Goal: Task Accomplishment & Management: Manage account settings

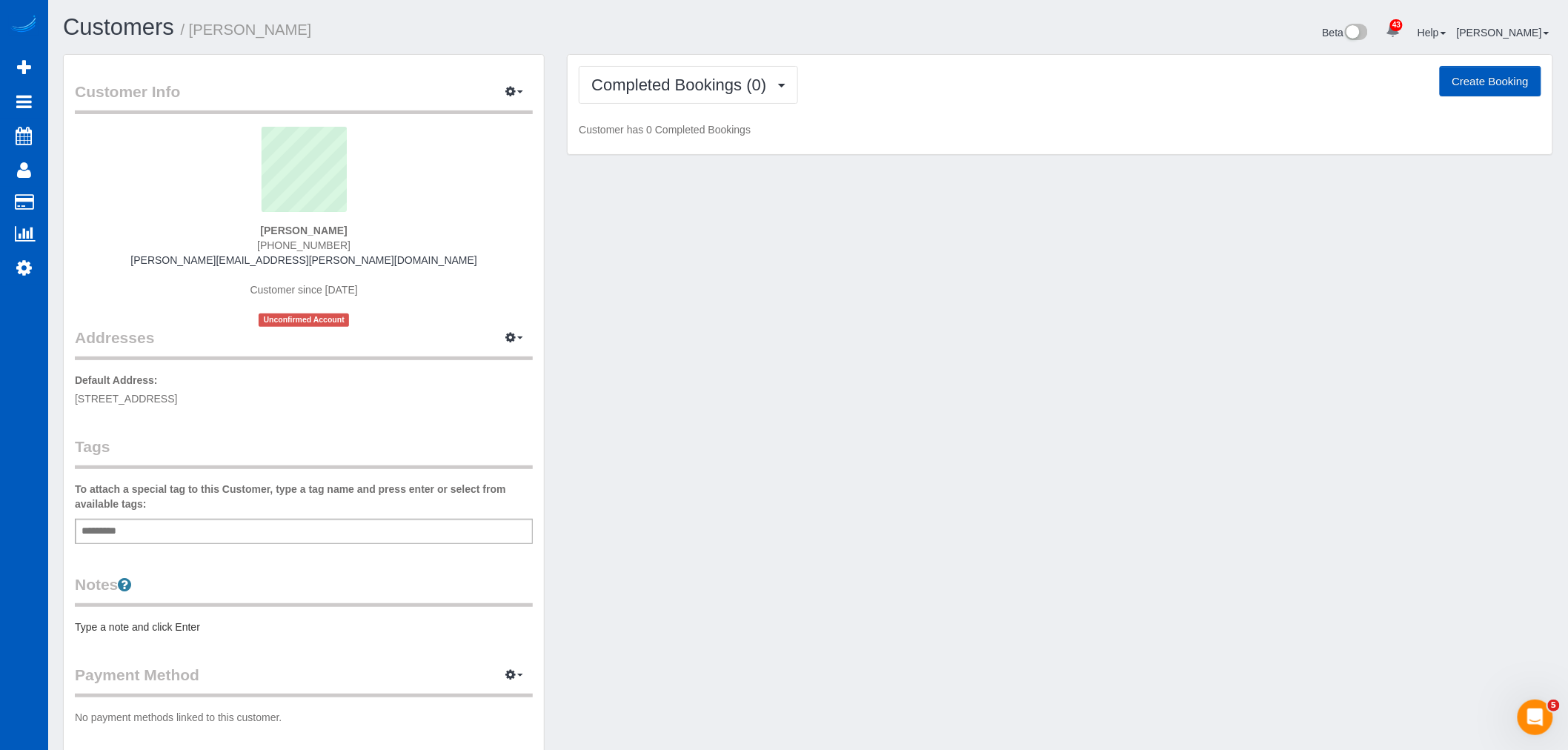
click at [1483, 85] on button "Create Booking" at bounding box center [1490, 81] width 101 height 31
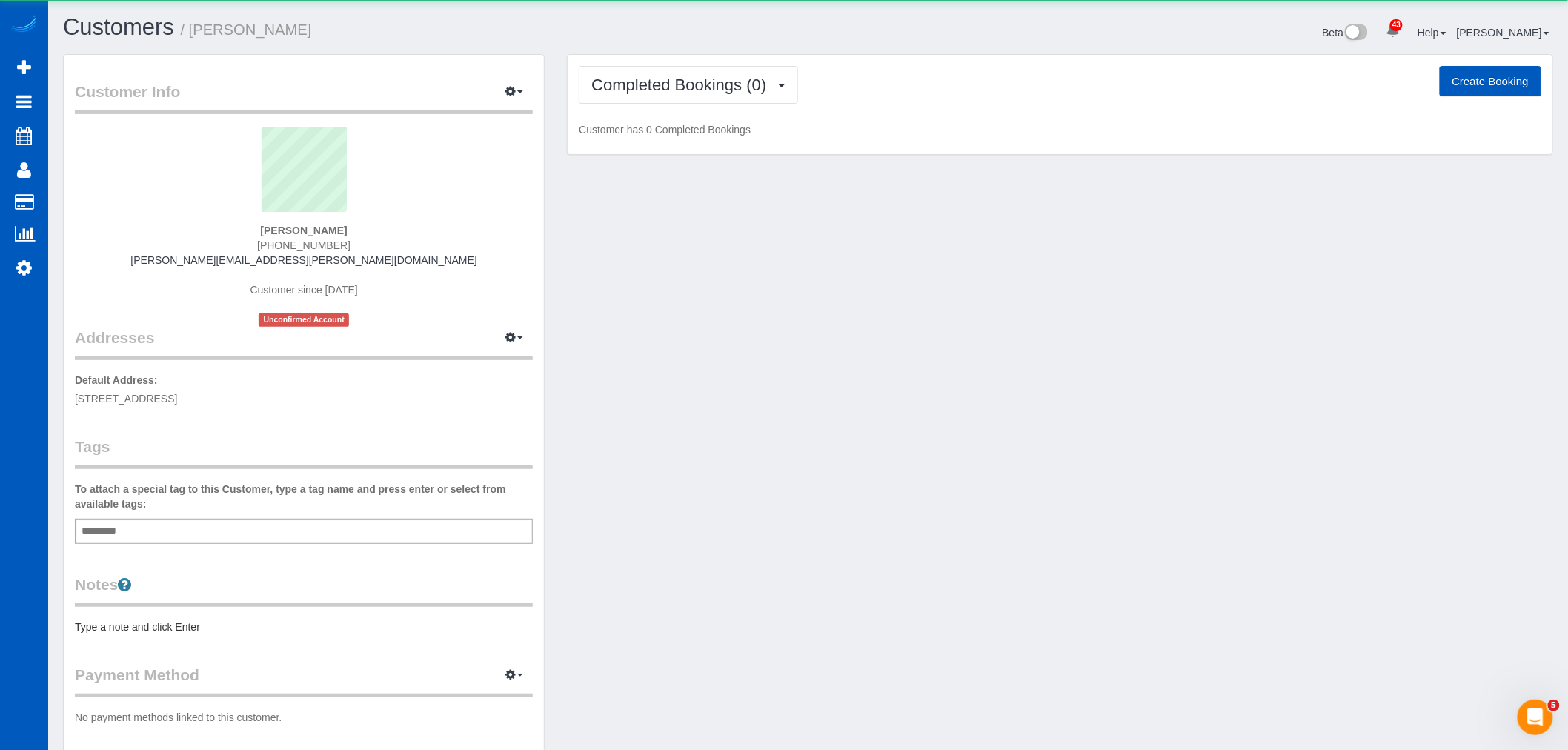
select select "WA"
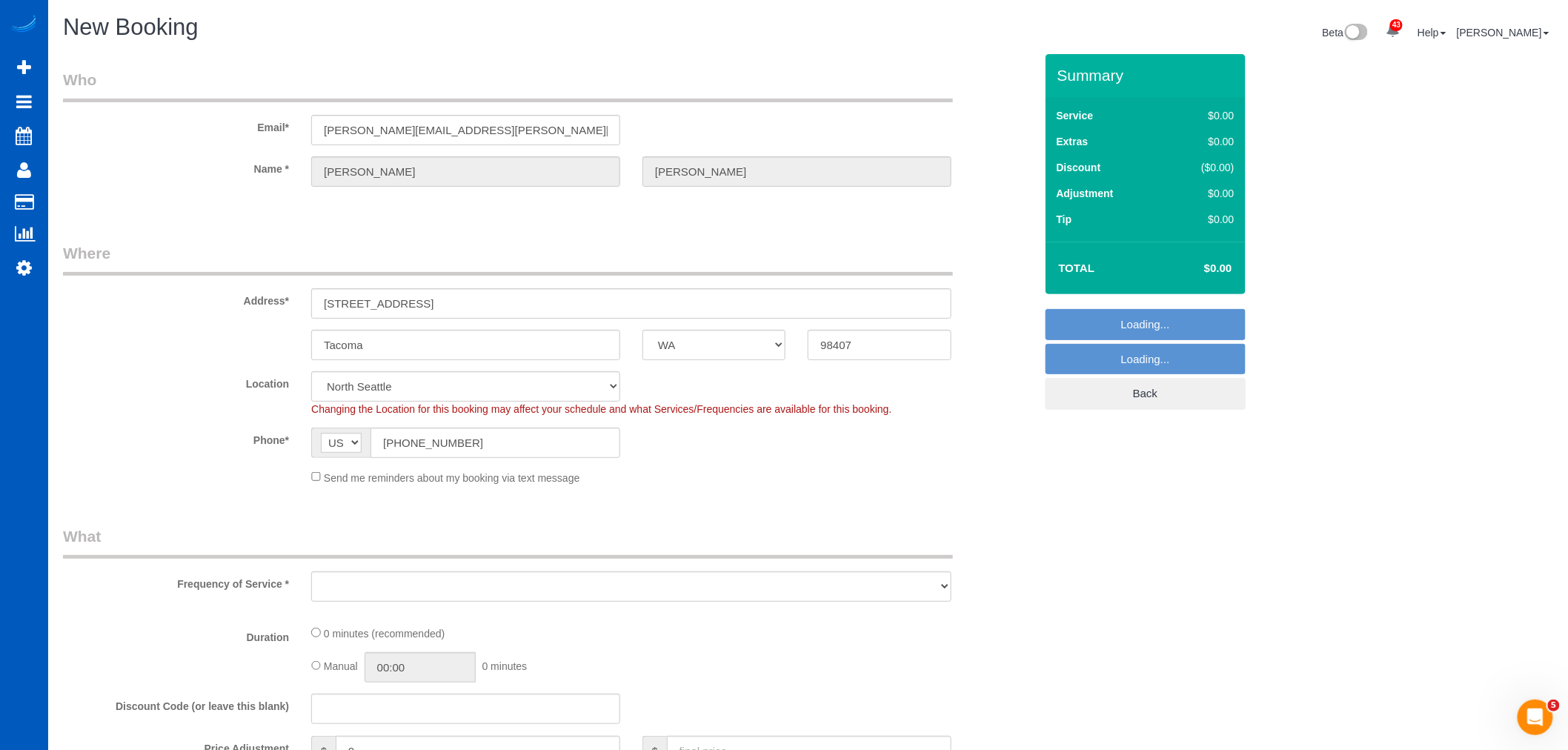
select select "199"
select select "object:48696"
select select "2"
select select "object:48701"
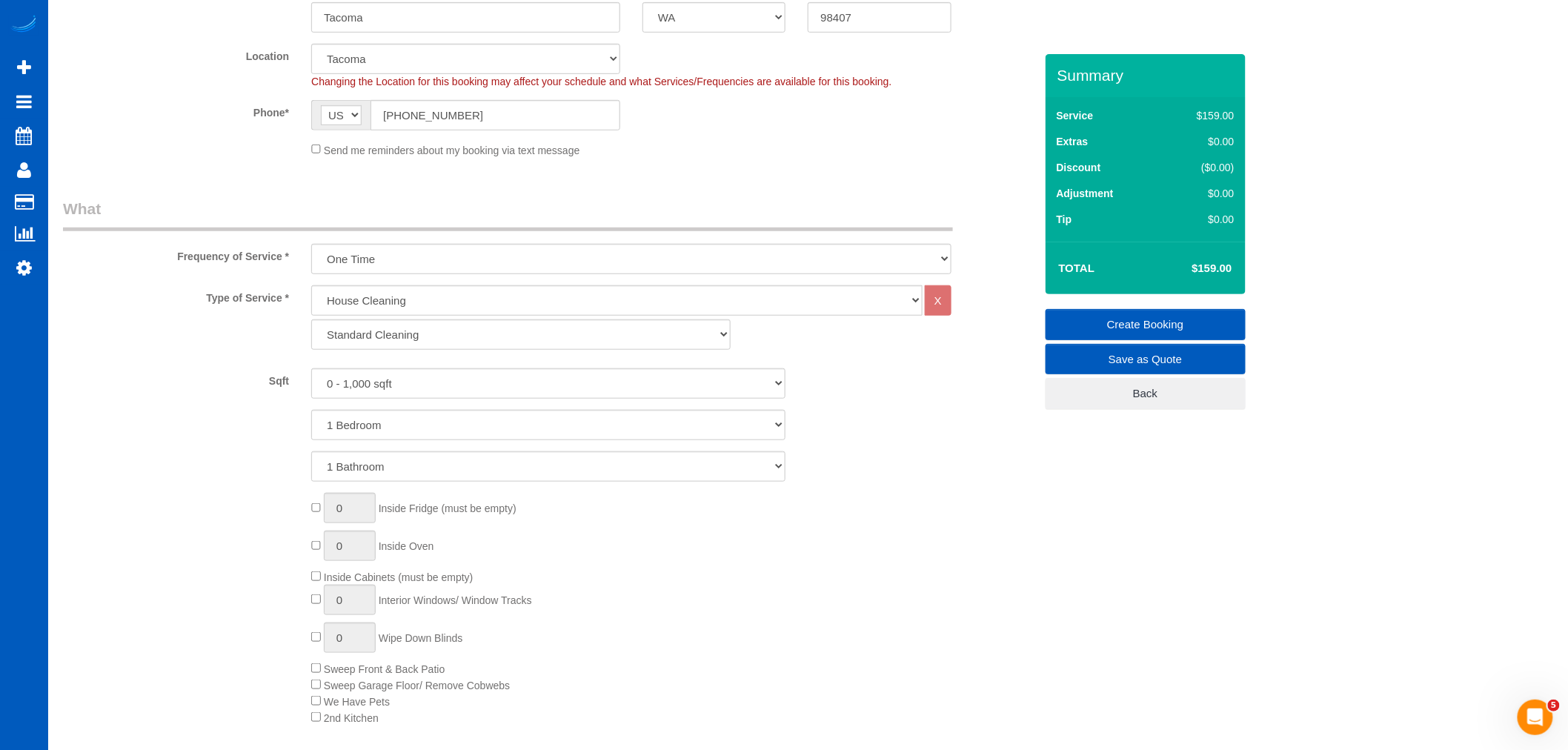
scroll to position [329, 0]
click at [406, 341] on select "Standard Cleaning Deep Cleaning Move In/ Out Cleaning" at bounding box center [521, 333] width 420 height 30
select select "368"
click at [311, 318] on select "Standard Cleaning Deep Cleaning Move In/ Out Cleaning" at bounding box center [521, 333] width 420 height 30
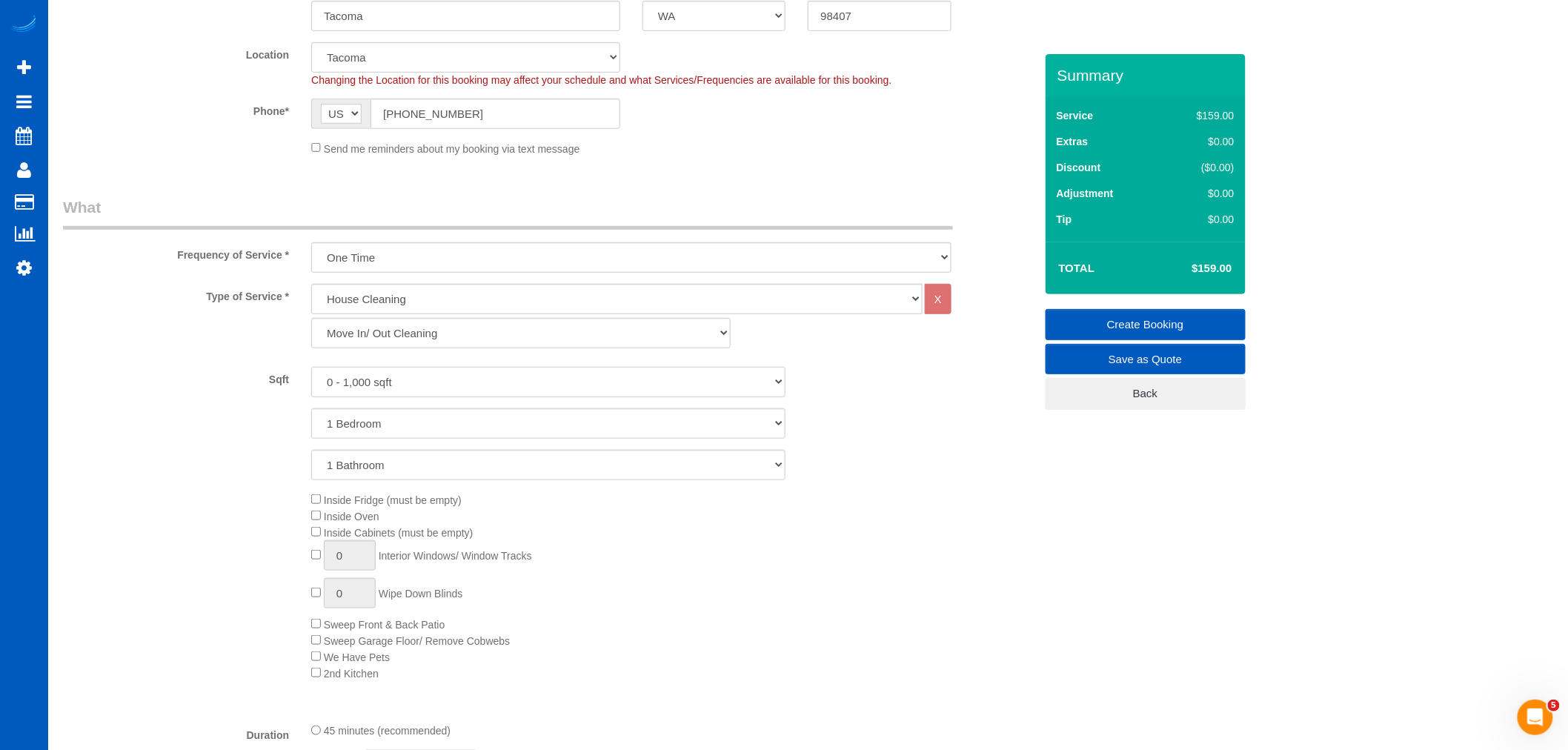
click at [393, 381] on select "0 - 1,000 sqft 1,001 - 1,500 sqft 1,501 - 2,000 sqft 2,001 - 2,500 sqft 2,501 -…" at bounding box center [548, 382] width 474 height 30
click at [400, 390] on select "0 - 1,000 sqft 1,001 - 1,500 sqft 1,501 - 2,000 sqft 2,001 - 2,500 sqft 2,501 -…" at bounding box center [548, 382] width 474 height 30
type input "1"
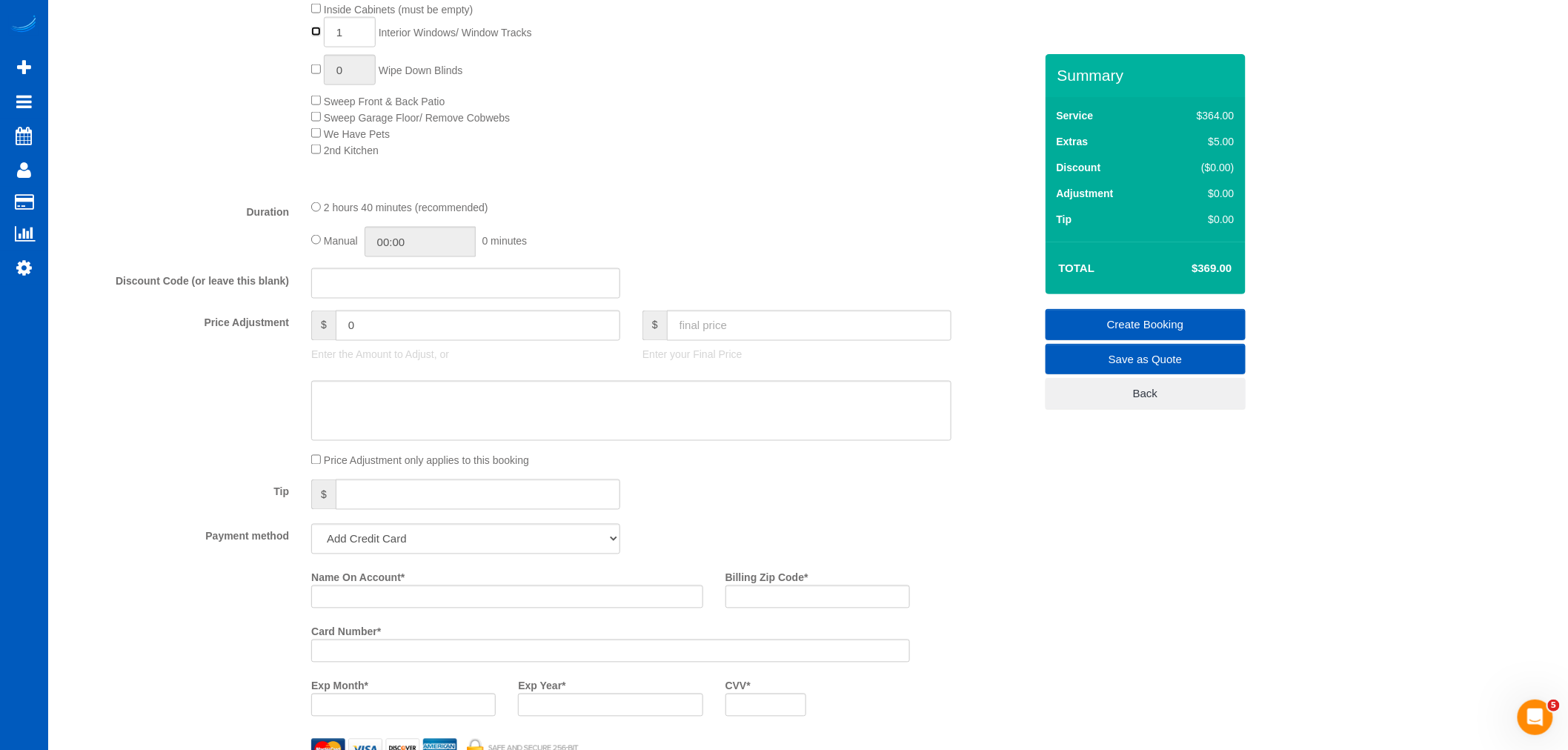
scroll to position [823, 0]
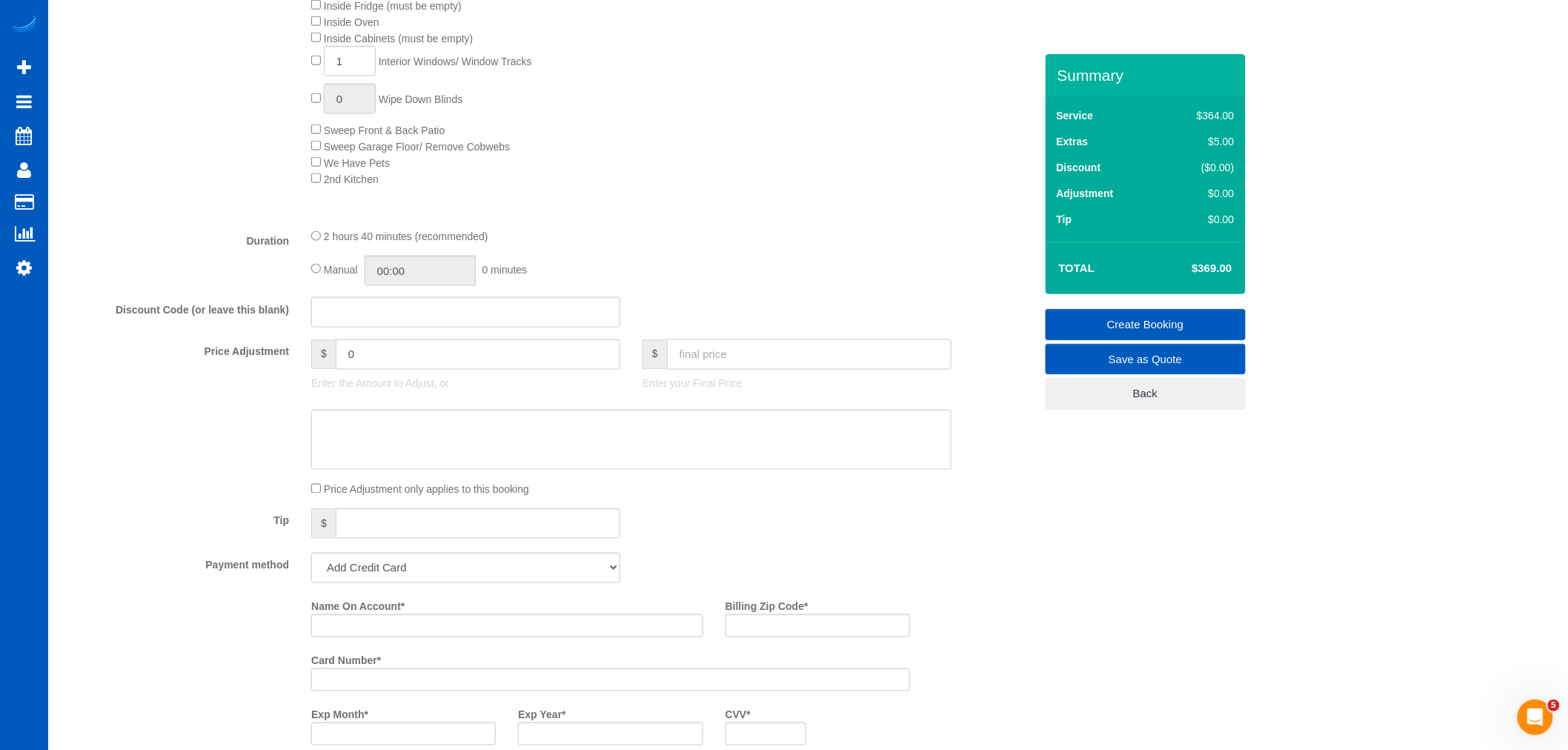
click at [741, 353] on input "text" at bounding box center [809, 354] width 285 height 30
type input "0"
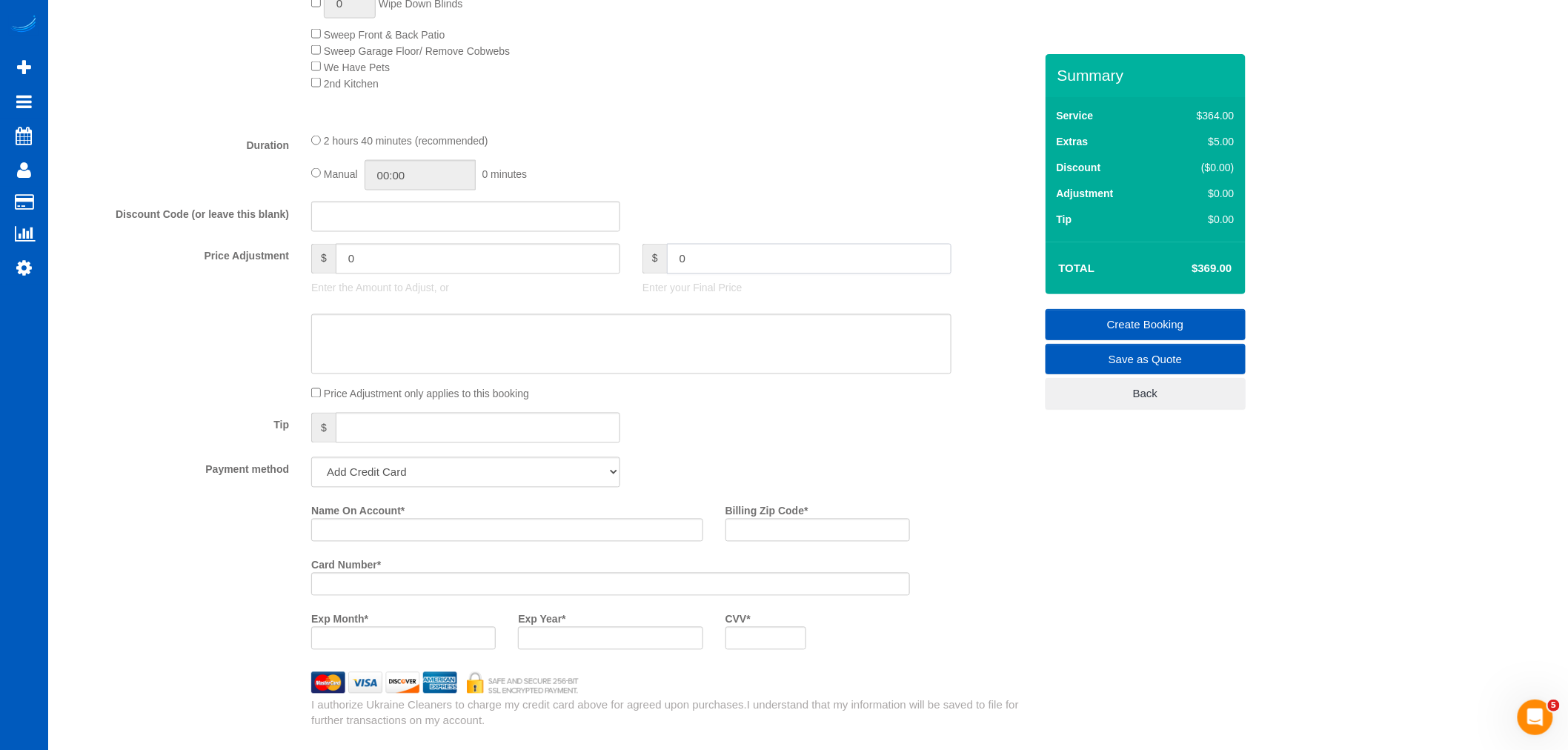
scroll to position [1070, 0]
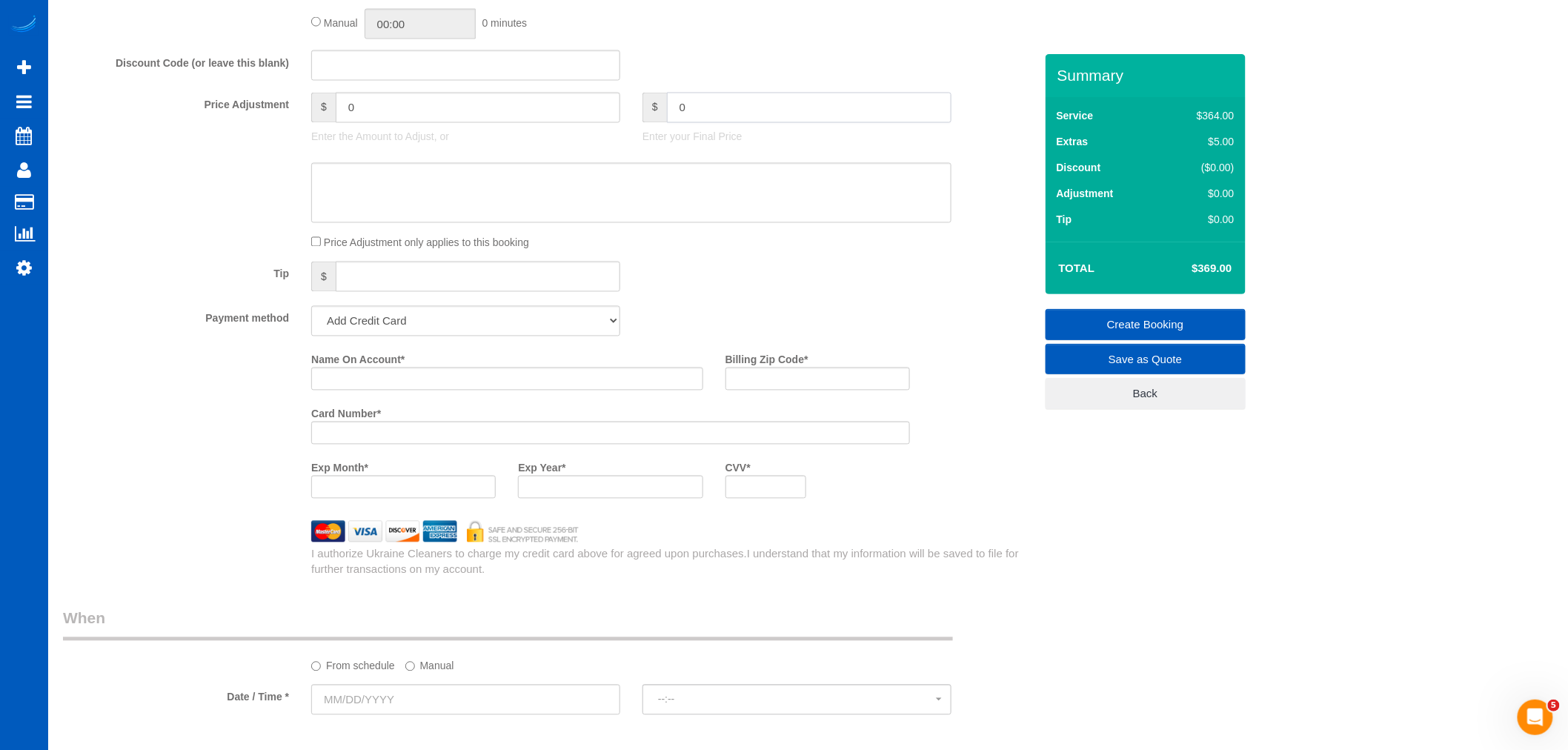
type input "-369"
click at [432, 390] on input "Name On Account *" at bounding box center [507, 379] width 392 height 23
paste input "[PERSON_NAME]"
type input "[PERSON_NAME]"
click at [800, 390] on input "Billing Zip Code *" at bounding box center [817, 379] width 184 height 23
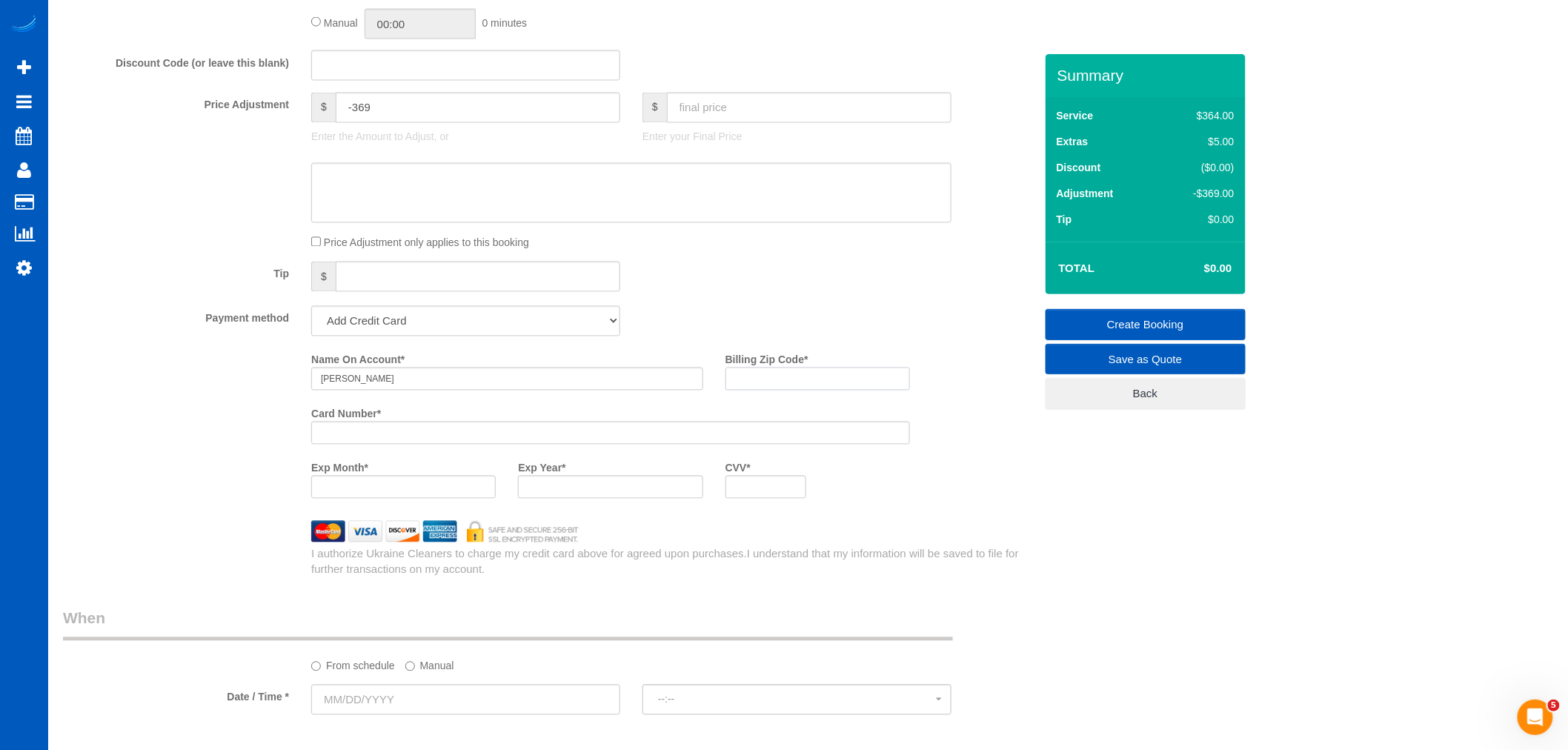
paste input "98501"
type input "98501"
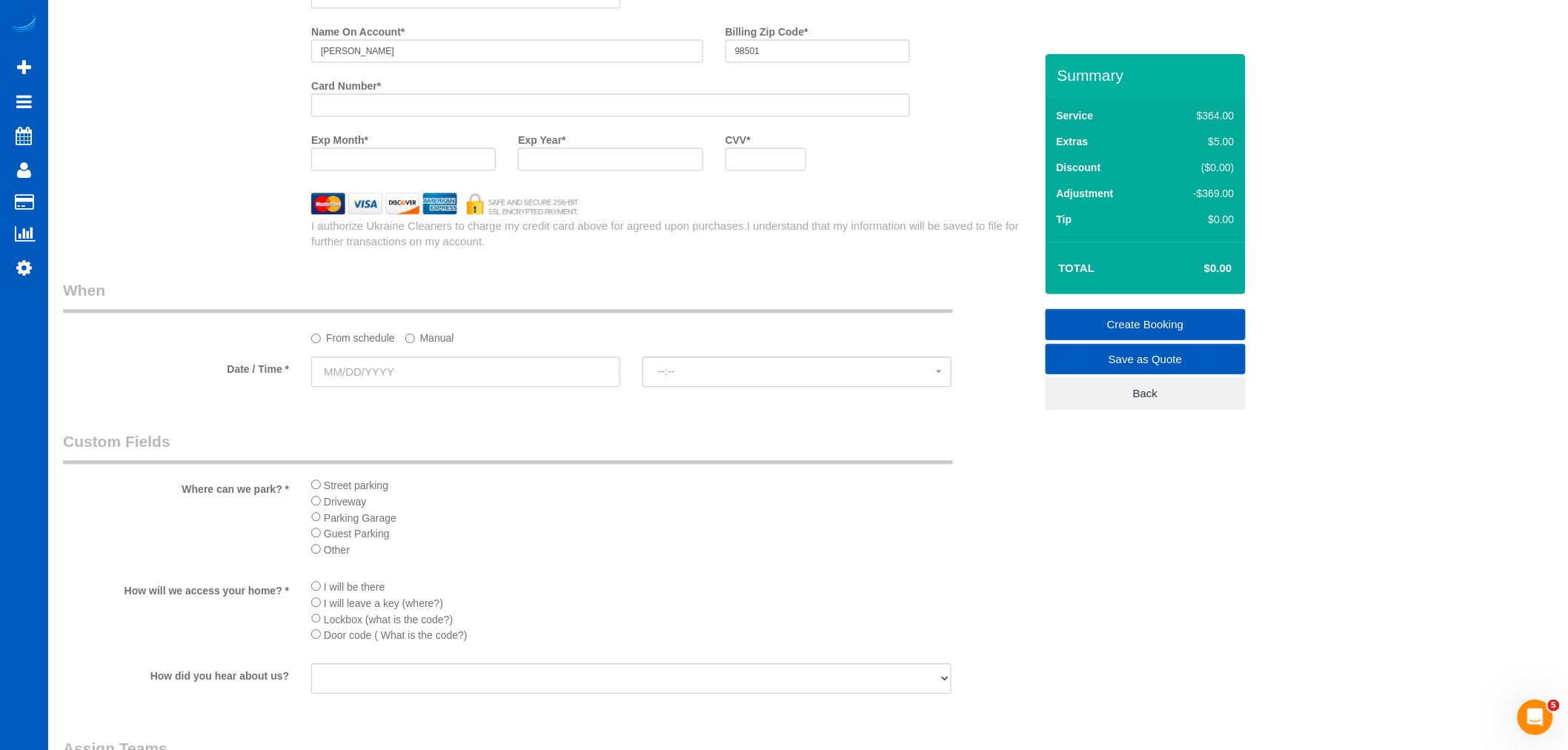
scroll to position [1399, 0]
click at [380, 369] on input "text" at bounding box center [465, 371] width 309 height 30
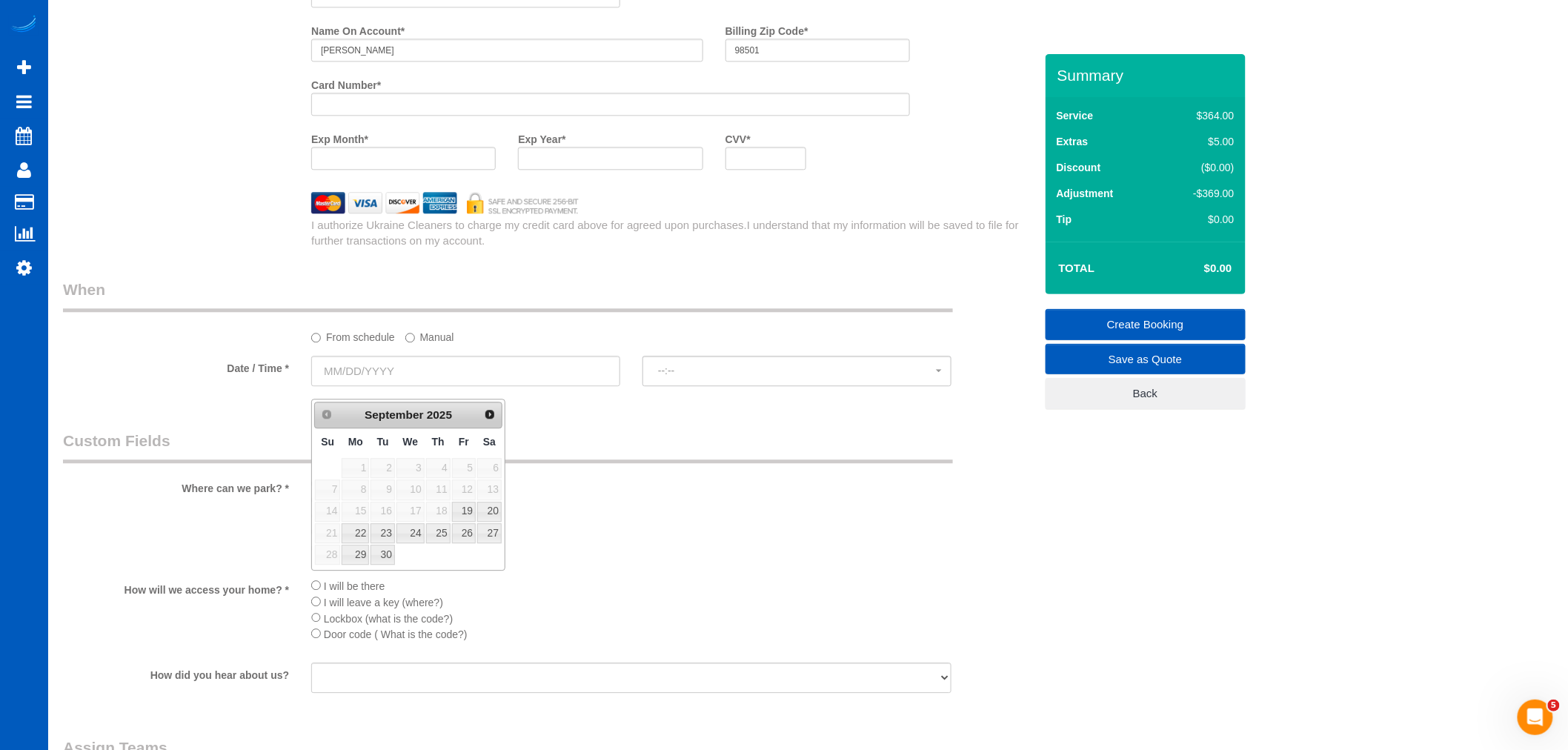
click at [421, 342] on label "Manual" at bounding box center [429, 334] width 49 height 20
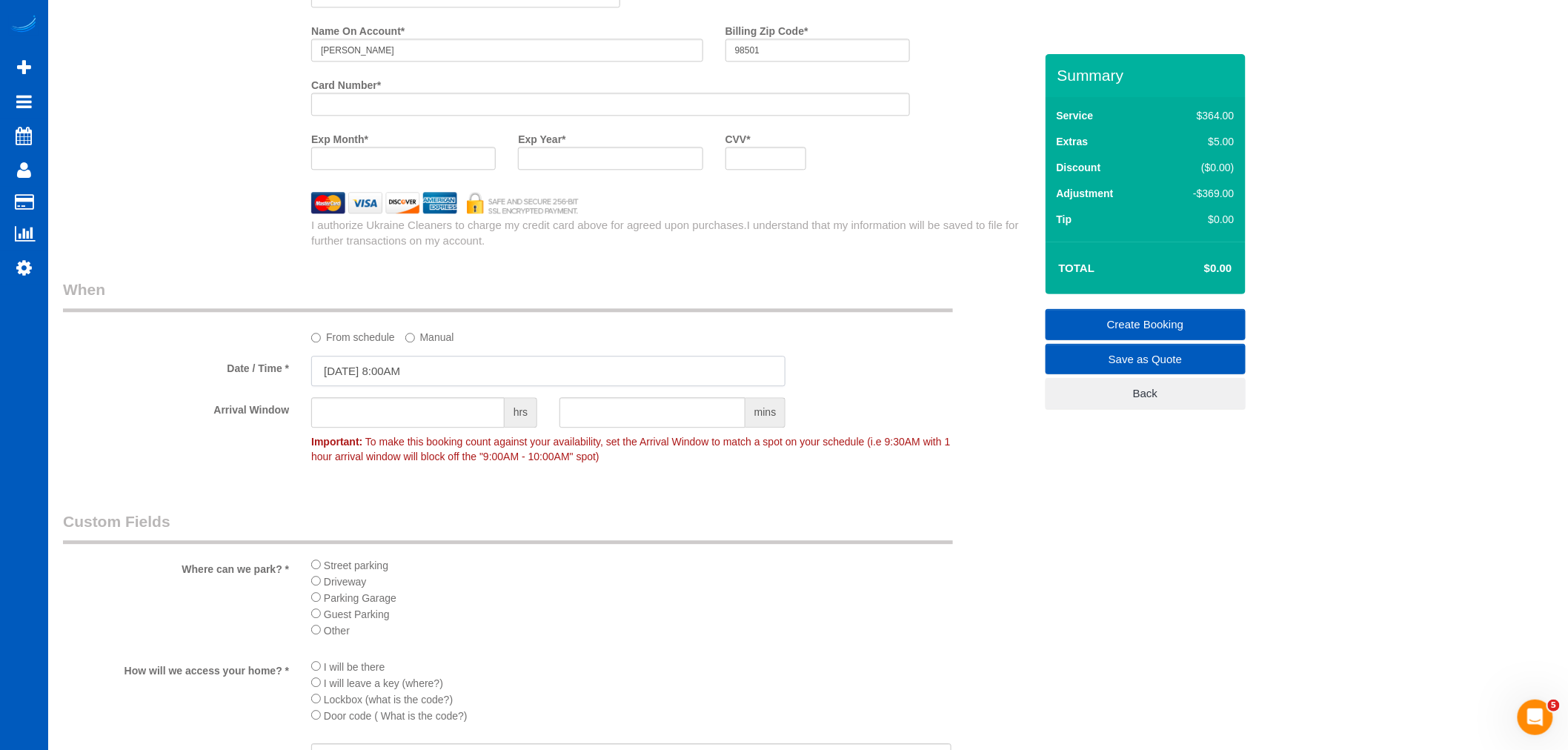
click at [379, 374] on input "09/17/2025 8:00AM" at bounding box center [548, 371] width 474 height 30
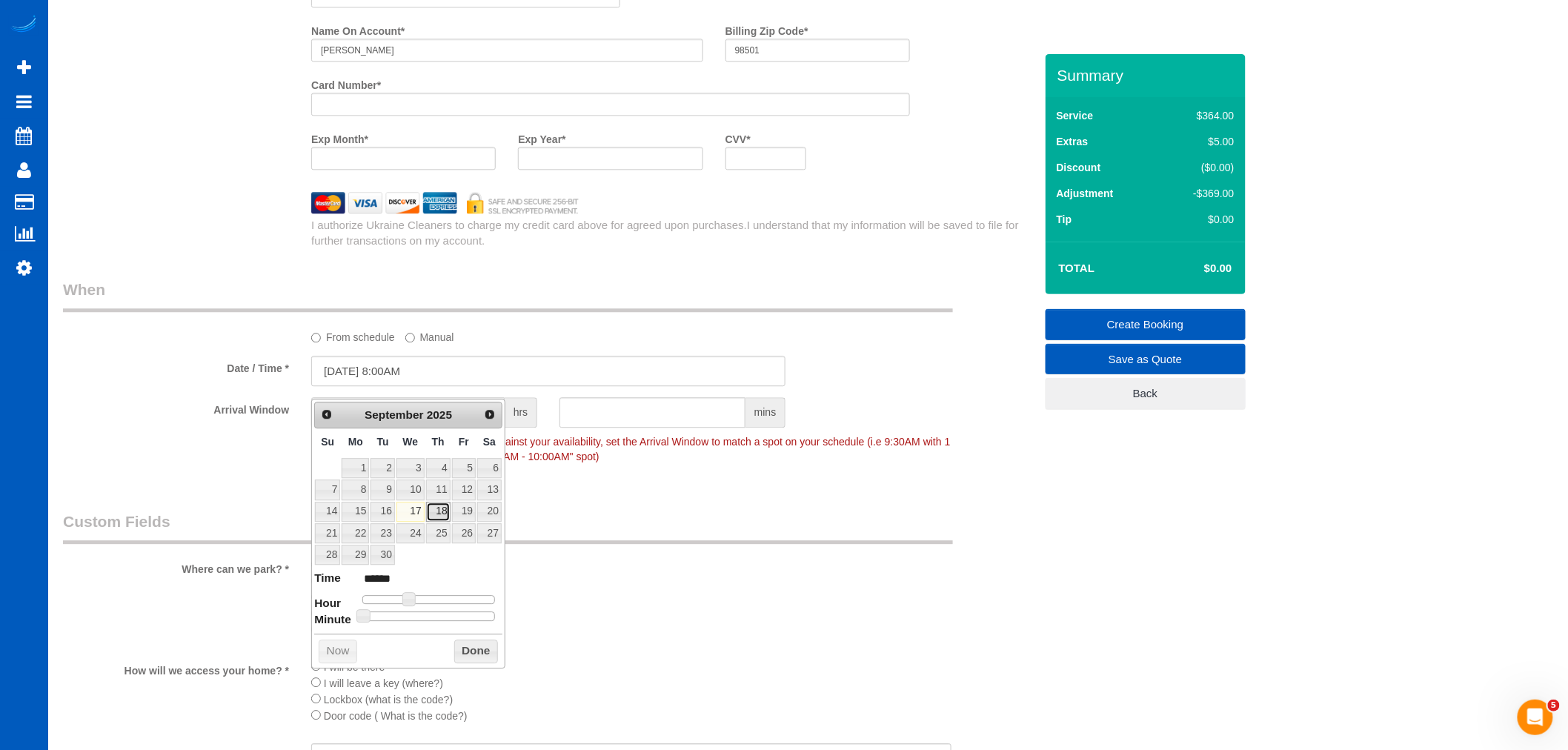
click at [436, 514] on link "18" at bounding box center [438, 511] width 25 height 20
type input "09/18/2025 9:00AM"
type input "******"
type input "09/18/2025 10:00AM"
type input "*******"
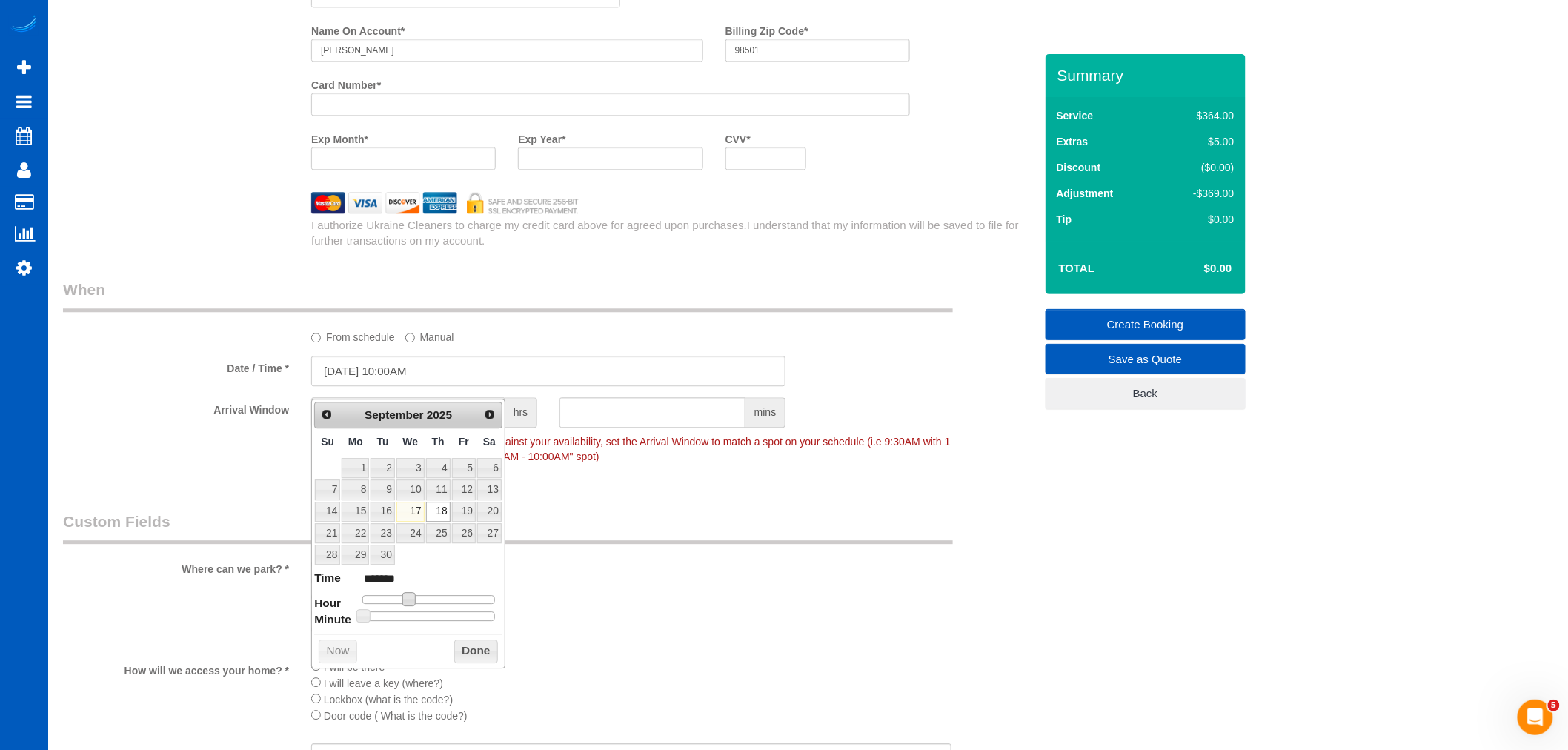
type input "[DATE] 11:00AM"
type input "*******"
type input "09/18/2025 12:00PM"
type input "*******"
type input "09/18/2025 1:00PM"
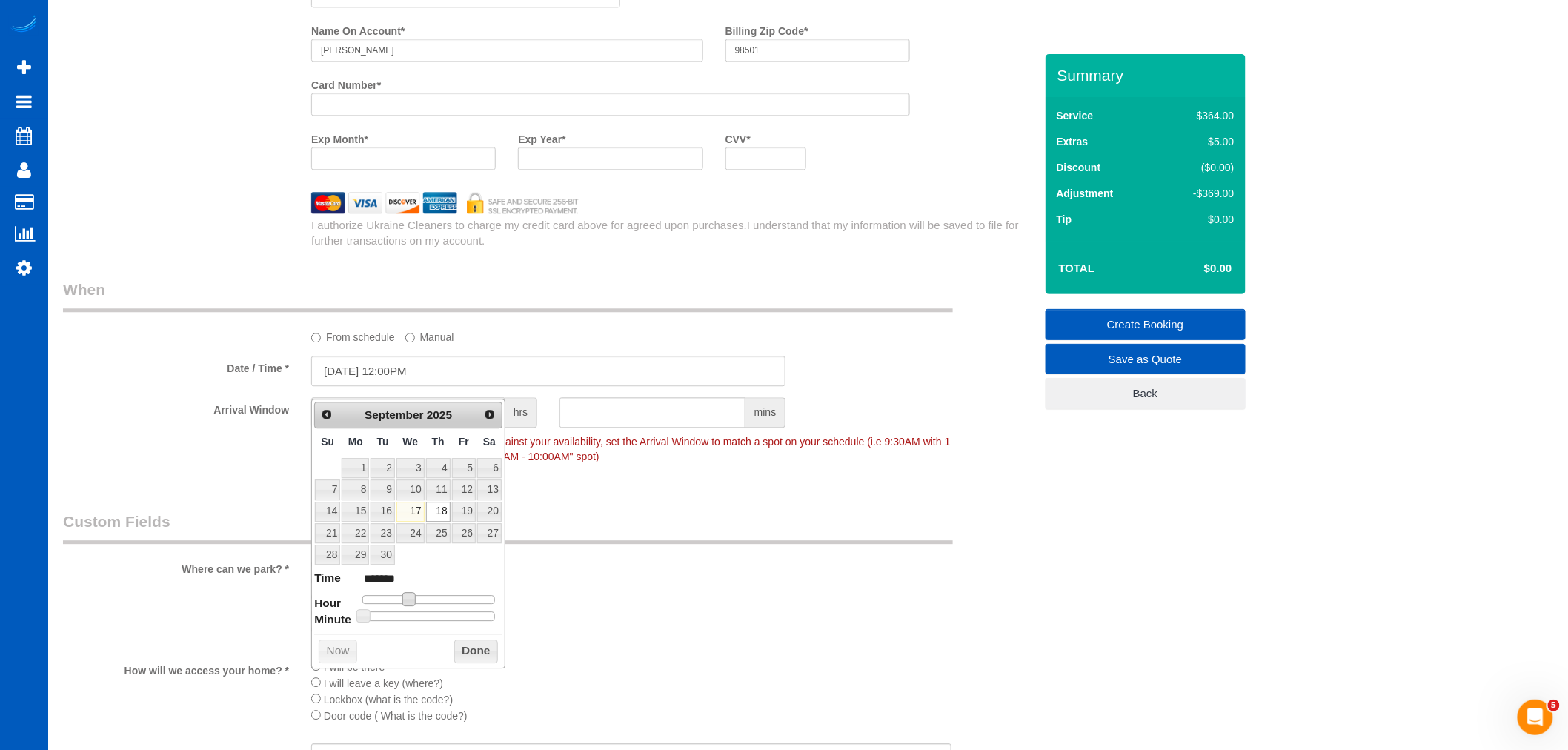
type input "******"
type input "09/18/2025 2:00PM"
type input "******"
type input "09/18/2025 3:00PM"
type input "******"
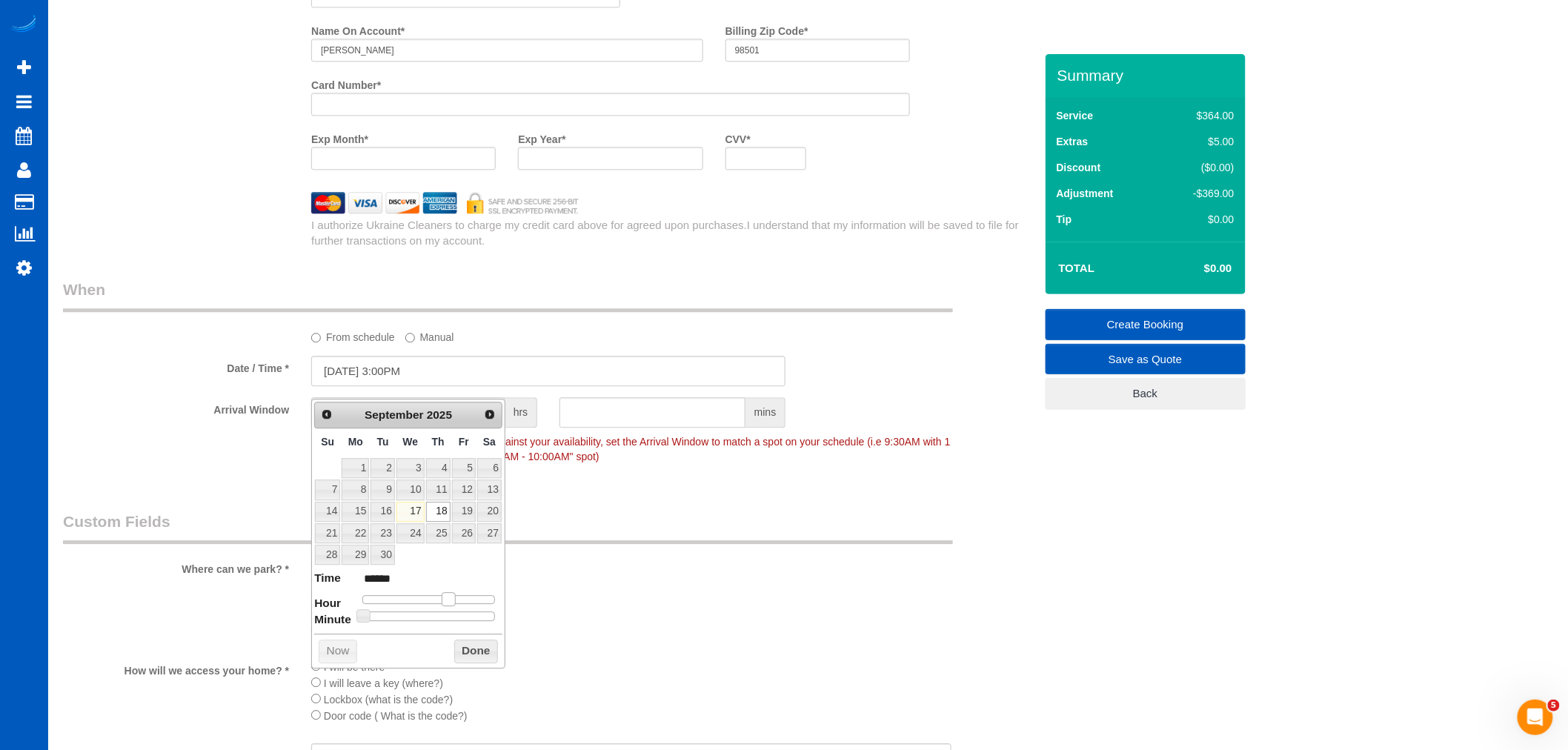
type input "09/18/2025 2:00PM"
type input "******"
type input "09/18/2025 1:00PM"
type input "******"
type input "09/18/2025 2:00PM"
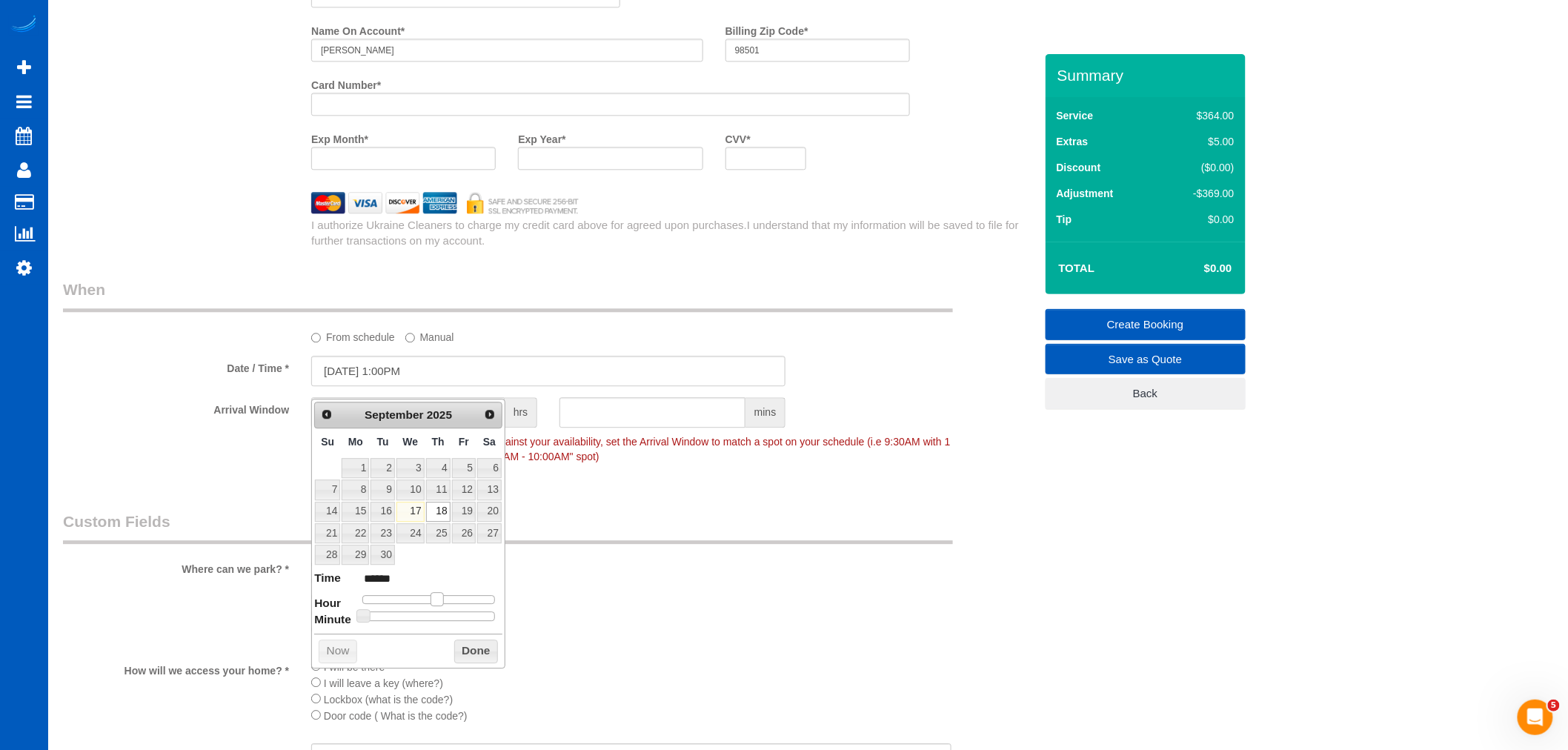
type input "******"
drag, startPoint x: 410, startPoint y: 595, endPoint x: 443, endPoint y: 598, distance: 33.1
click at [443, 598] on span at bounding box center [443, 598] width 14 height 14
click at [468, 654] on button "Done" at bounding box center [476, 651] width 44 height 24
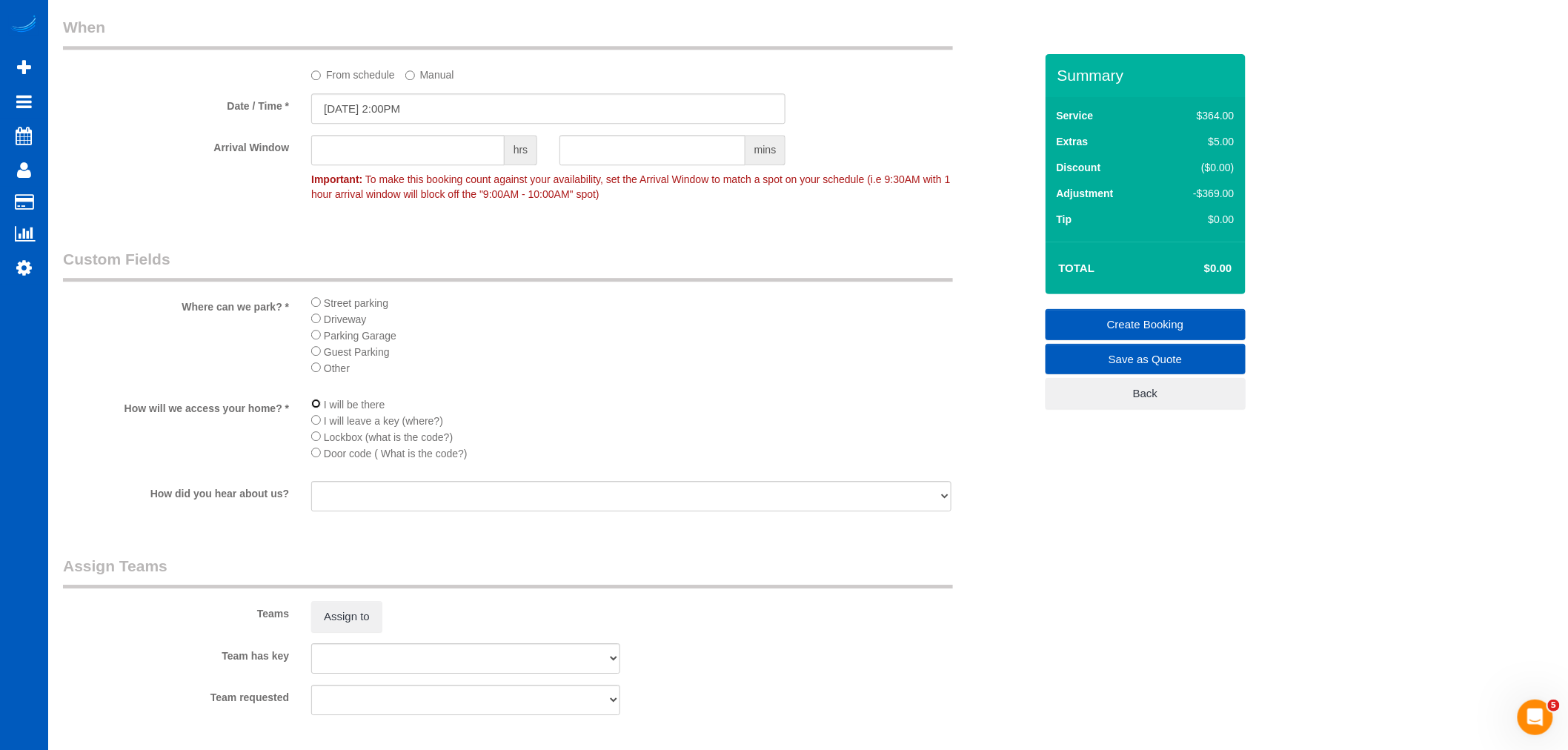
scroll to position [1893, 0]
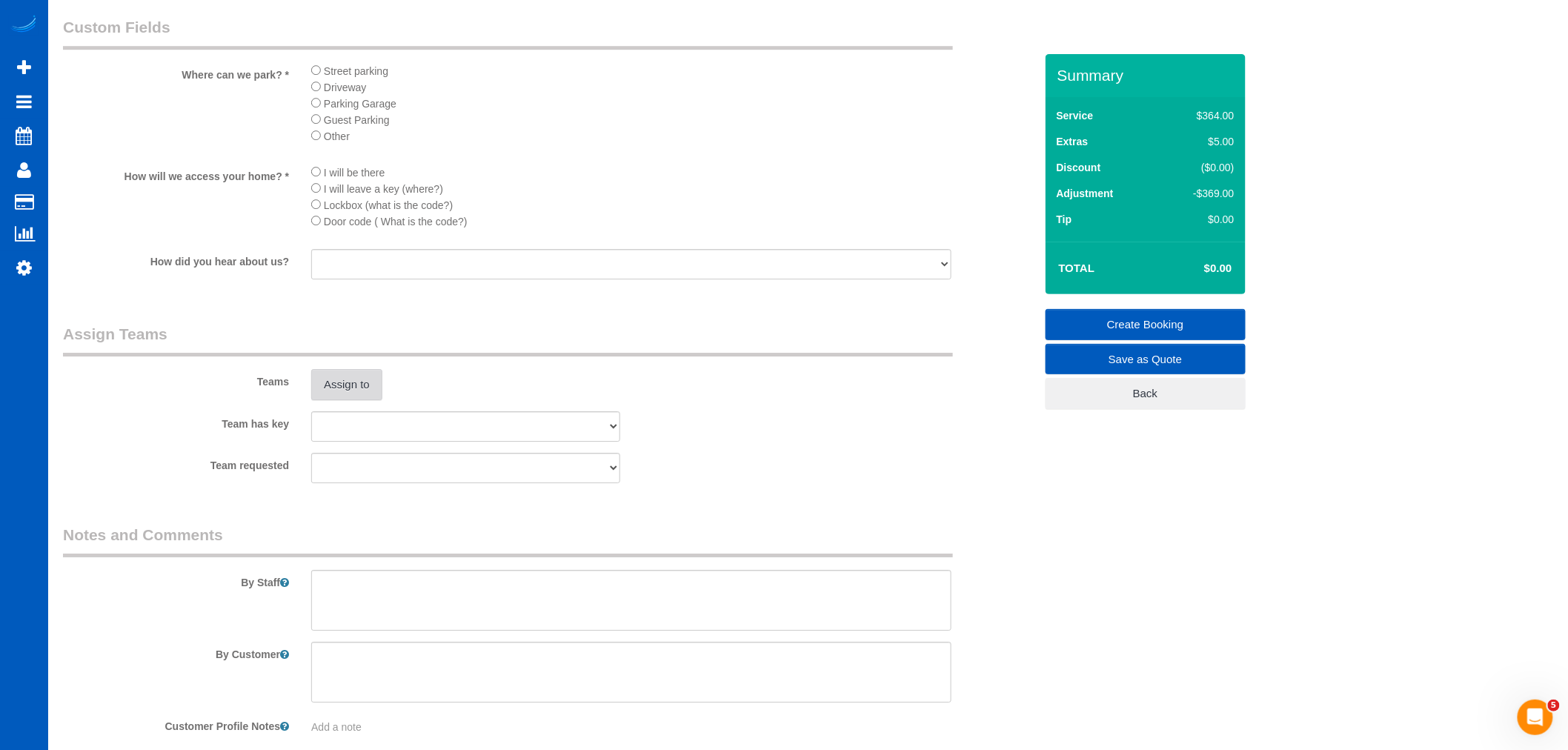
click at [356, 400] on button "Assign to" at bounding box center [346, 384] width 71 height 31
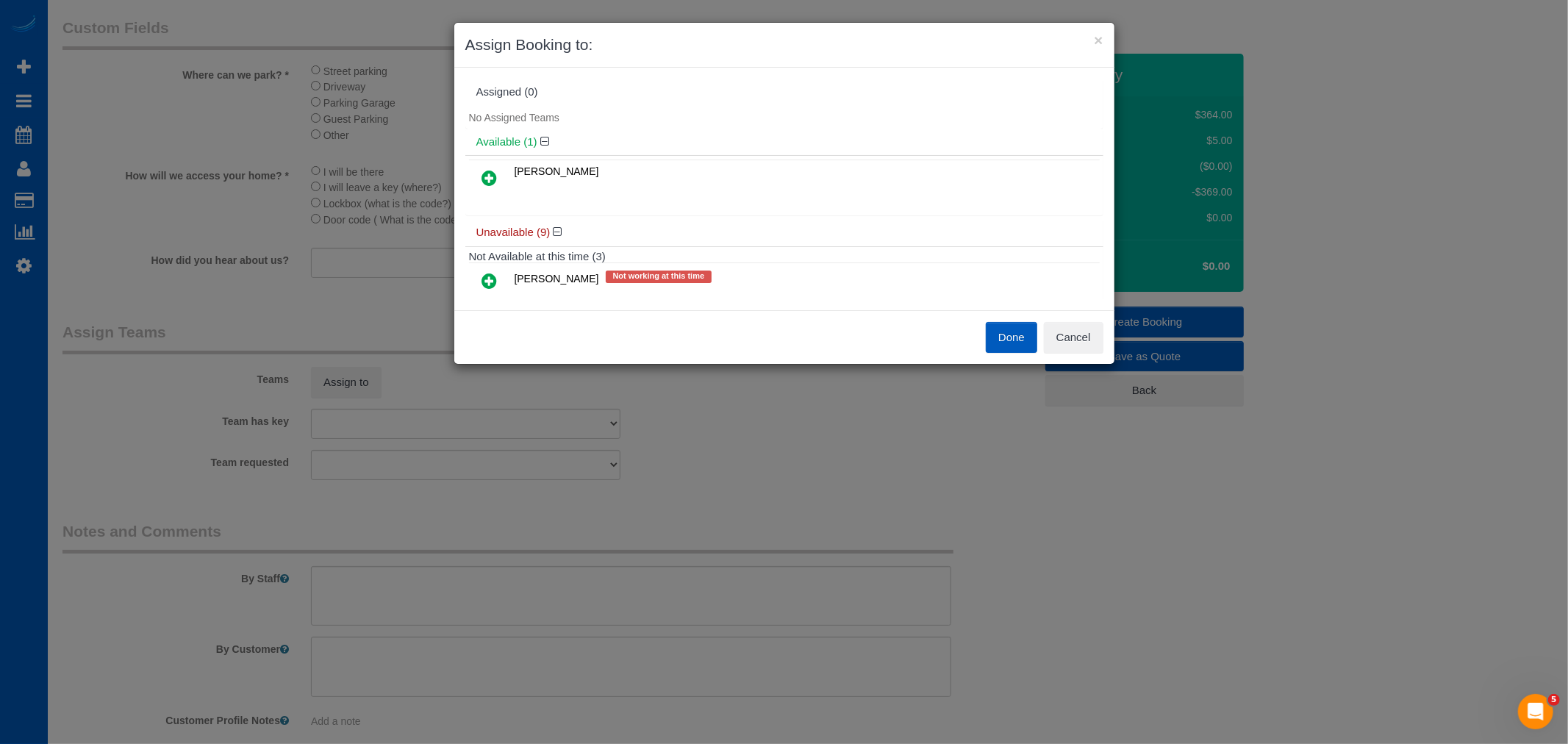
click at [486, 184] on icon at bounding box center [490, 178] width 16 height 17
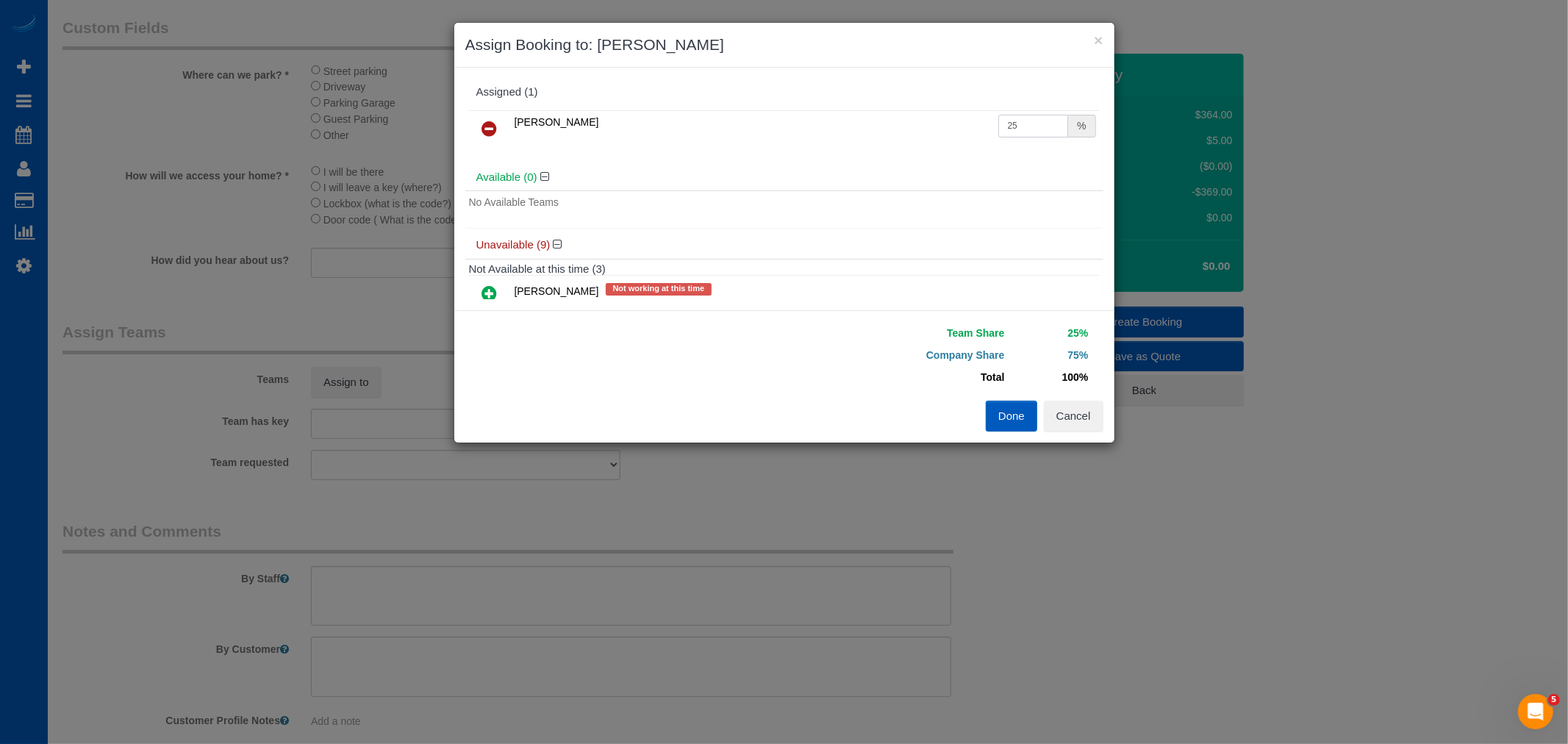
drag, startPoint x: 1025, startPoint y: 127, endPoint x: 780, endPoint y: 96, distance: 247.0
click at [781, 96] on div "Assigned (1) Dominika Markovets 25 %" at bounding box center [784, 121] width 638 height 85
type input "55"
drag, startPoint x: 1010, startPoint y: 409, endPoint x: 733, endPoint y: 509, distance: 294.5
click at [1010, 410] on button "Done" at bounding box center [1011, 416] width 51 height 31
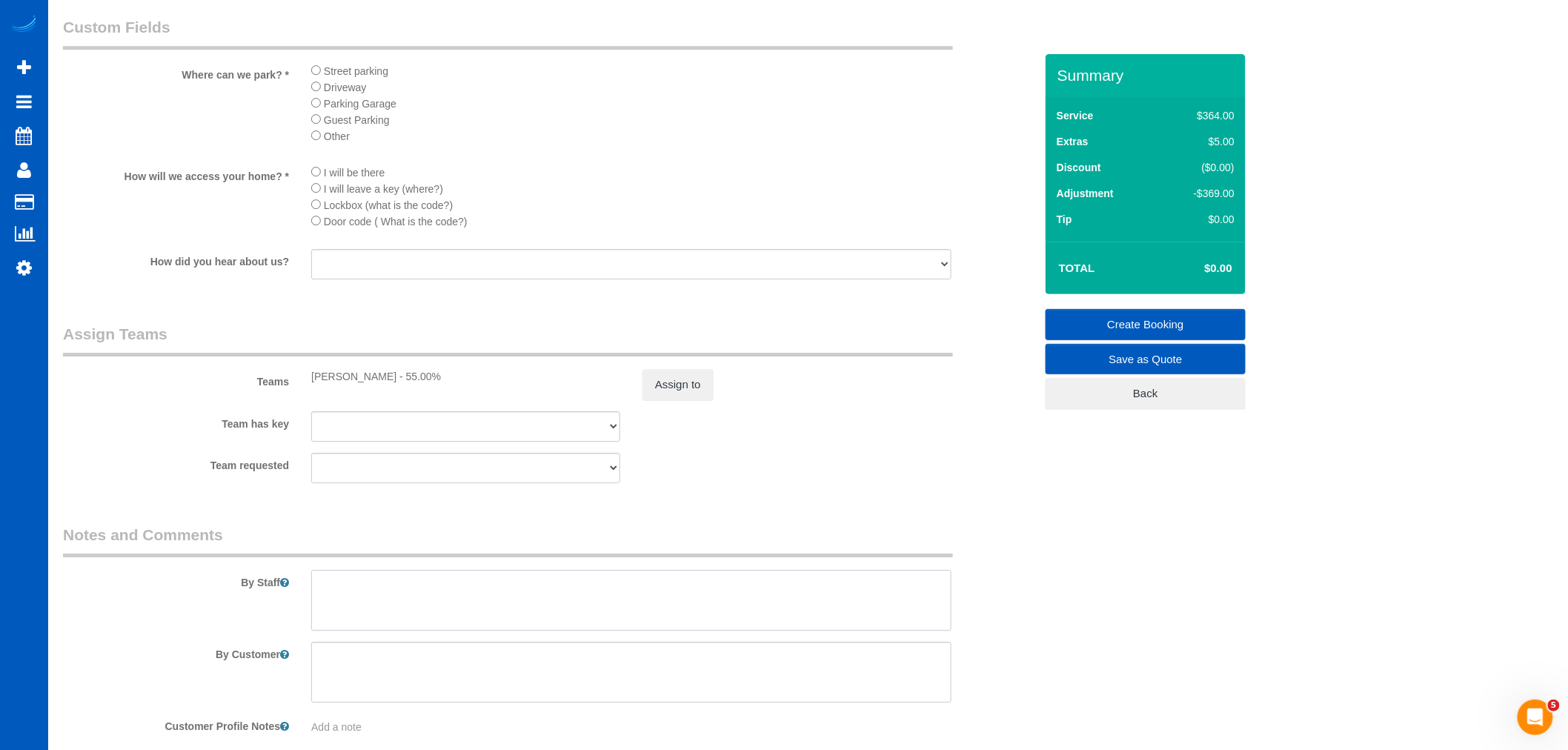
click at [439, 611] on textarea at bounding box center [631, 600] width 640 height 61
drag, startPoint x: 405, startPoint y: 638, endPoint x: 317, endPoint y: 642, distance: 88.1
click at [317, 630] on textarea at bounding box center [631, 600] width 640 height 61
drag, startPoint x: 467, startPoint y: 636, endPoint x: 454, endPoint y: 647, distance: 17.0
click at [597, 630] on textarea at bounding box center [631, 600] width 640 height 61
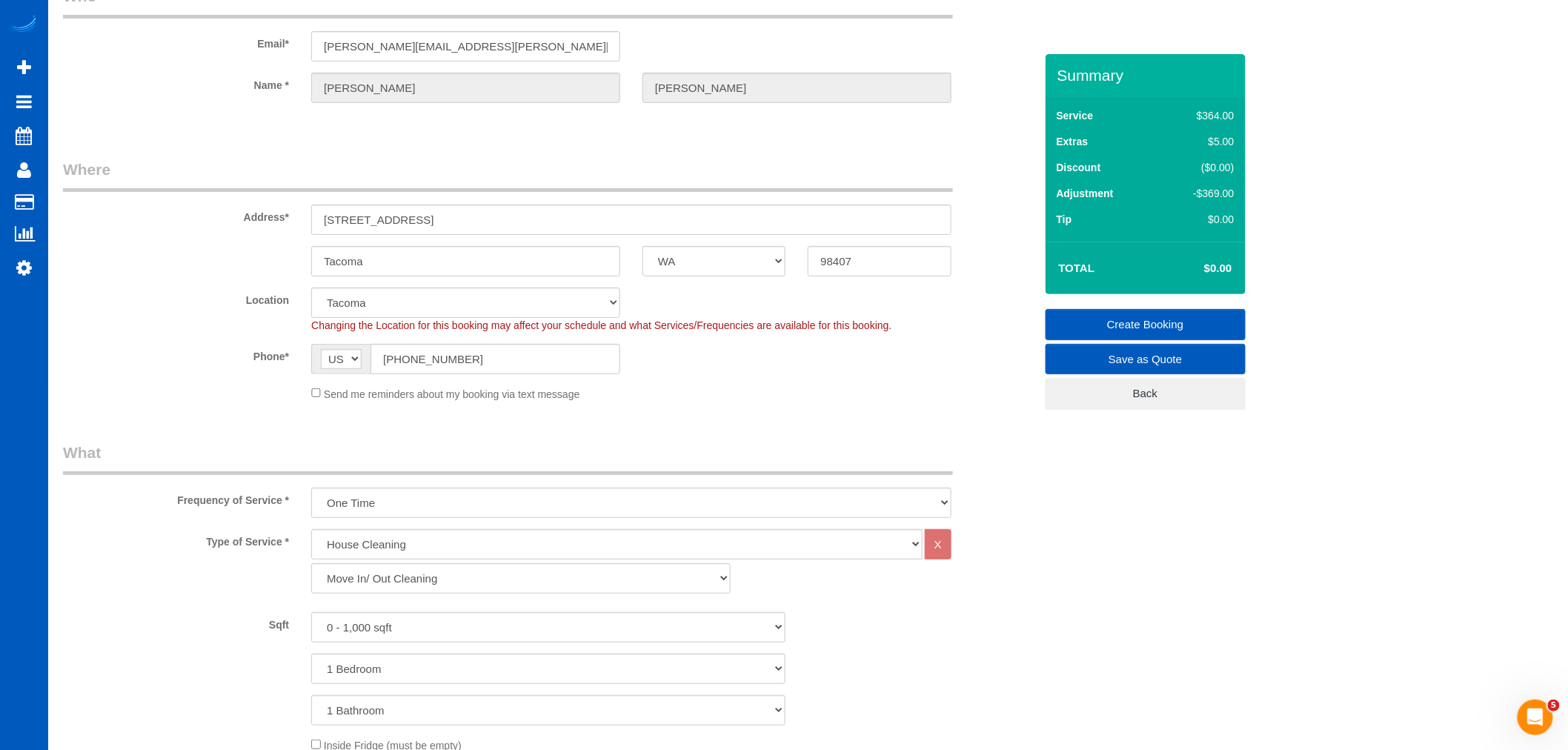
scroll to position [82, 0]
type textarea "Hourly job - let Anna how long you spent there. Full move in cleaning. Extra at…"
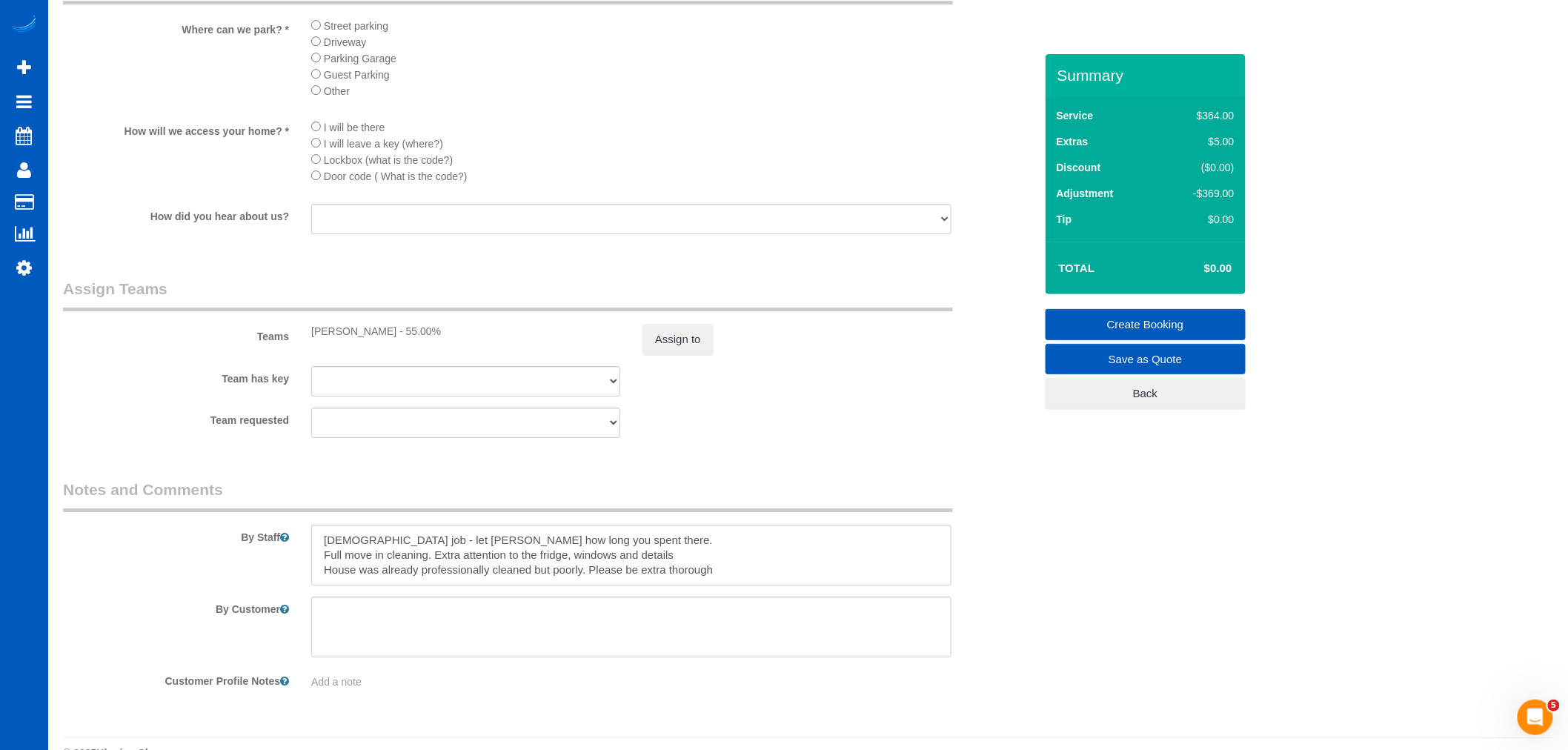
scroll to position [1976, 0]
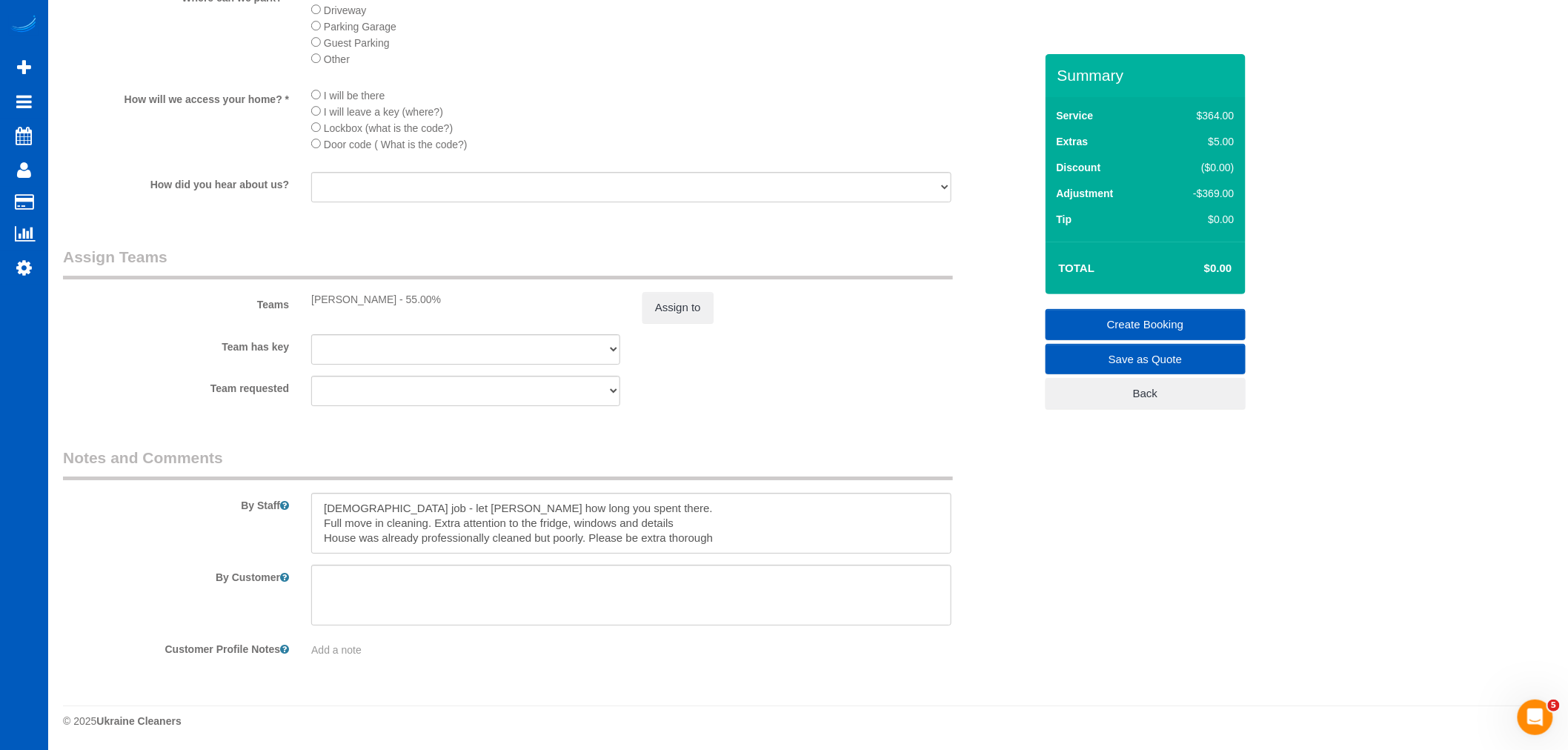
click at [1154, 325] on link "Create Booking" at bounding box center [1145, 324] width 200 height 31
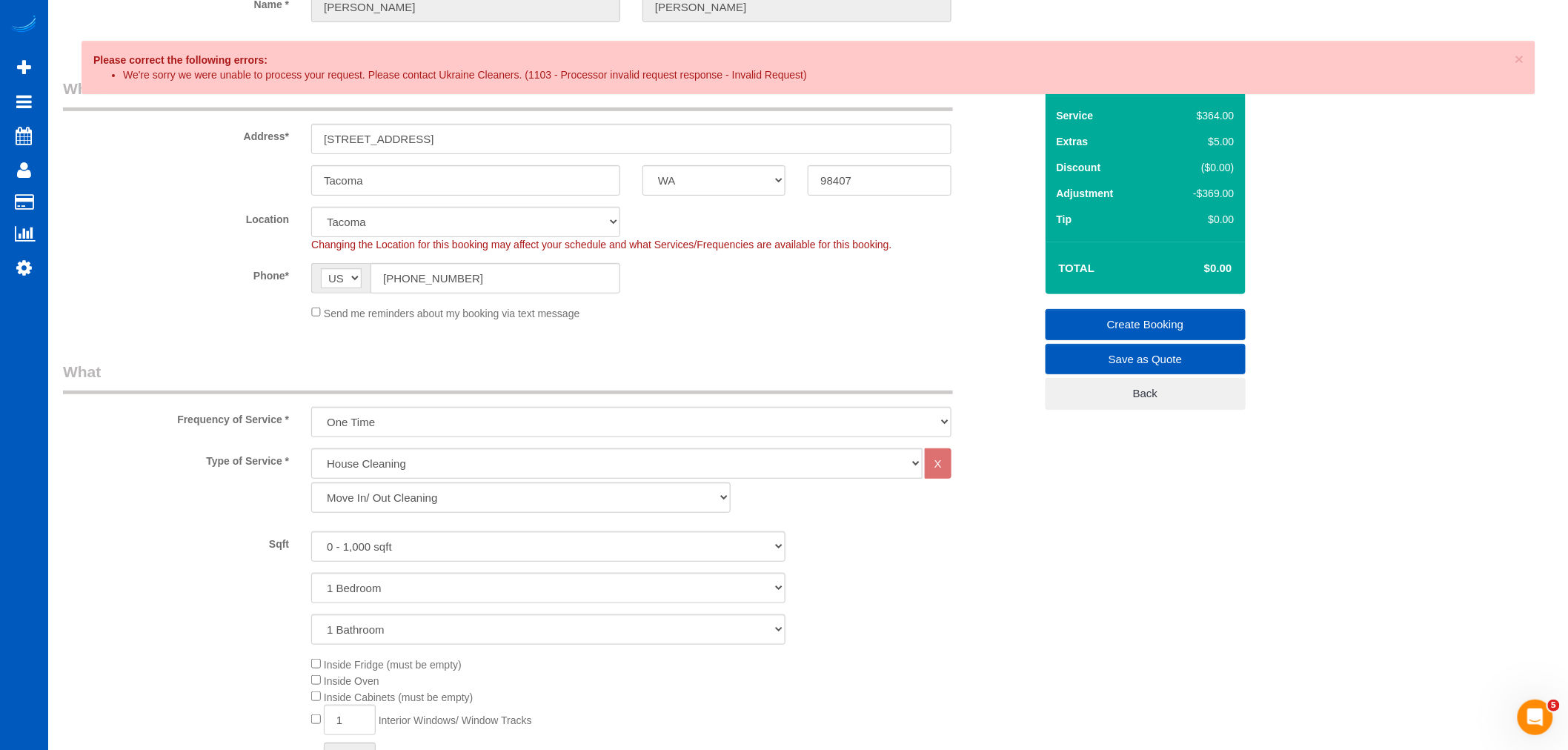
scroll to position [0, 0]
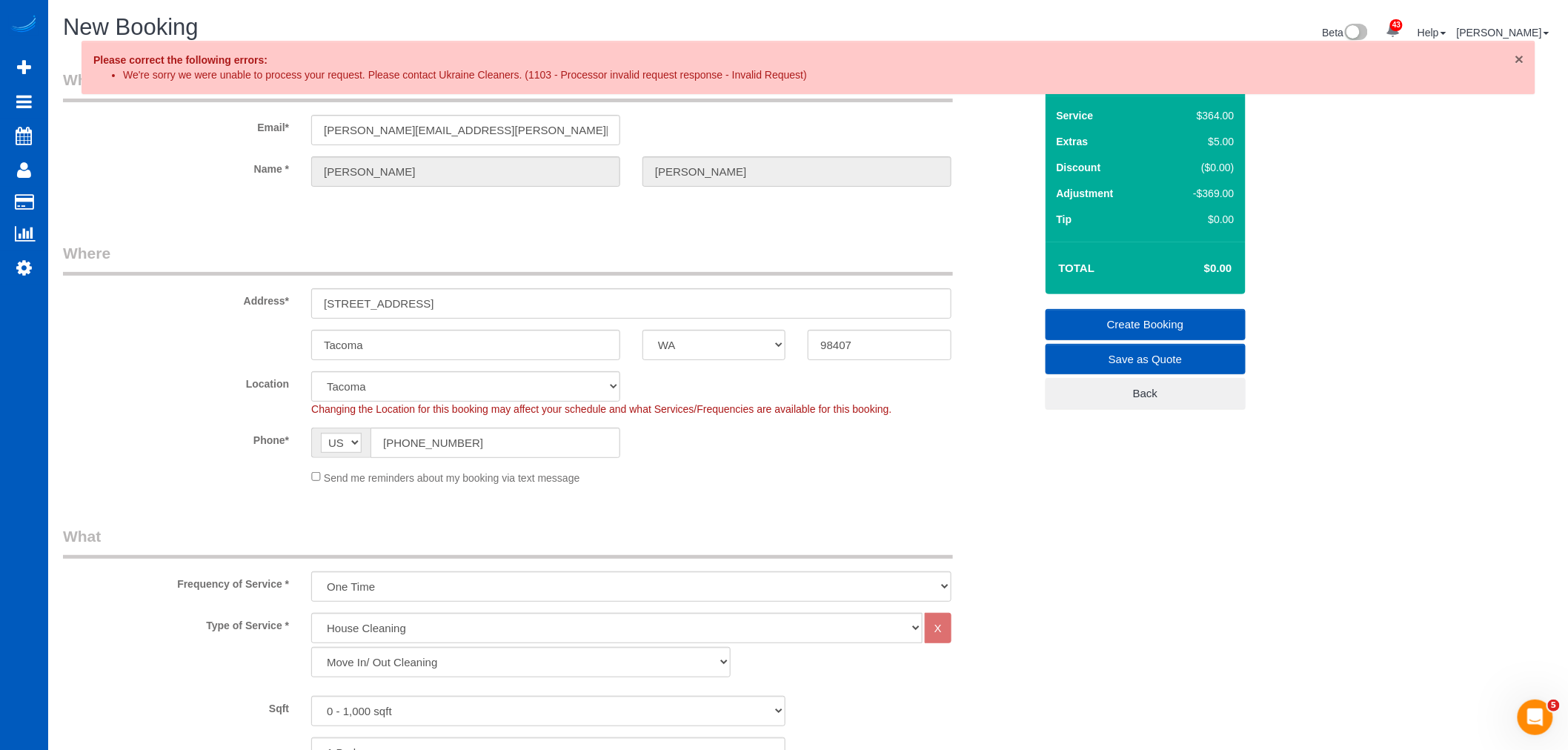
click at [1523, 57] on span "×" at bounding box center [1519, 58] width 9 height 17
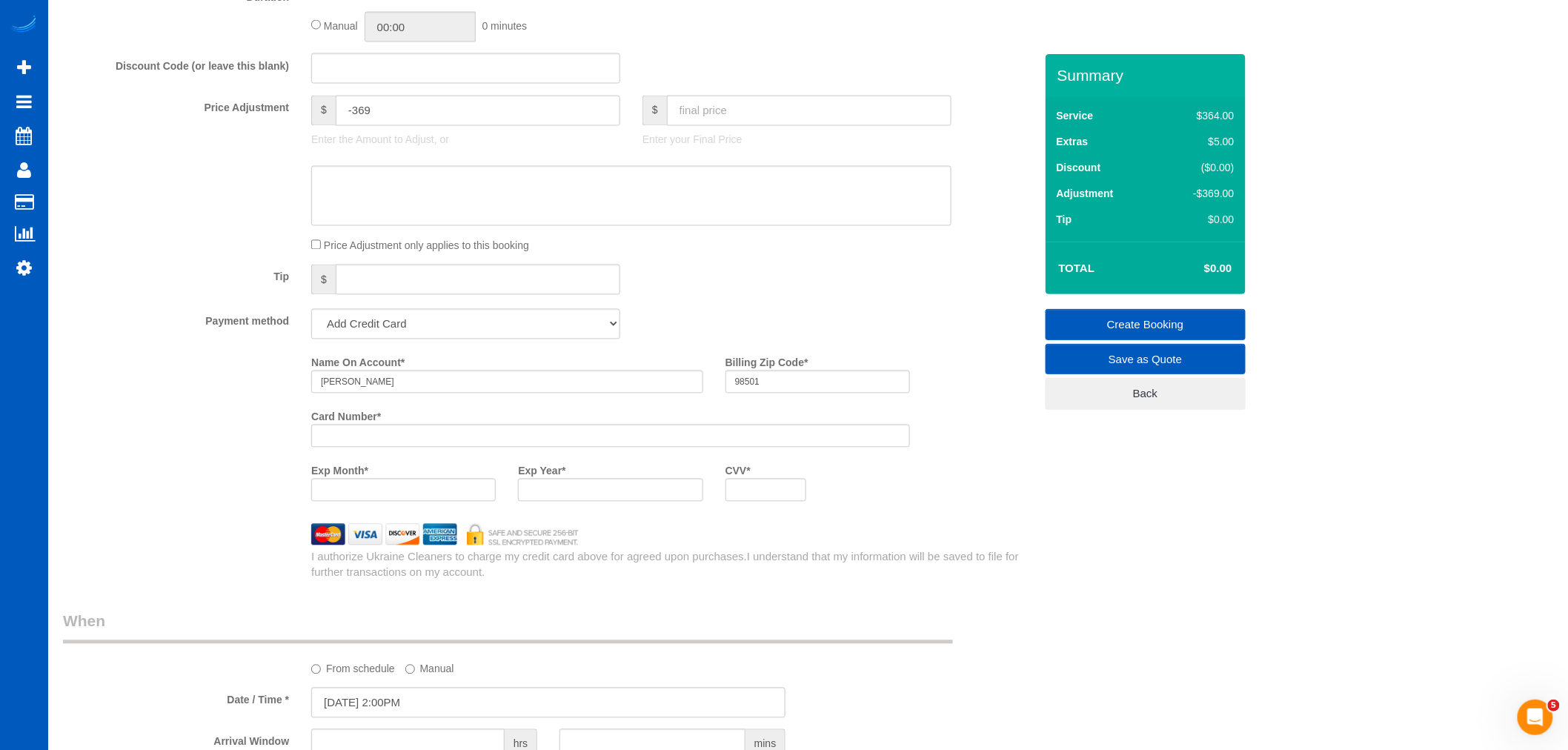
scroll to position [1070, 0]
click at [441, 444] on div at bounding box center [610, 432] width 598 height 23
click at [460, 432] on div "Card Number *" at bounding box center [610, 423] width 621 height 43
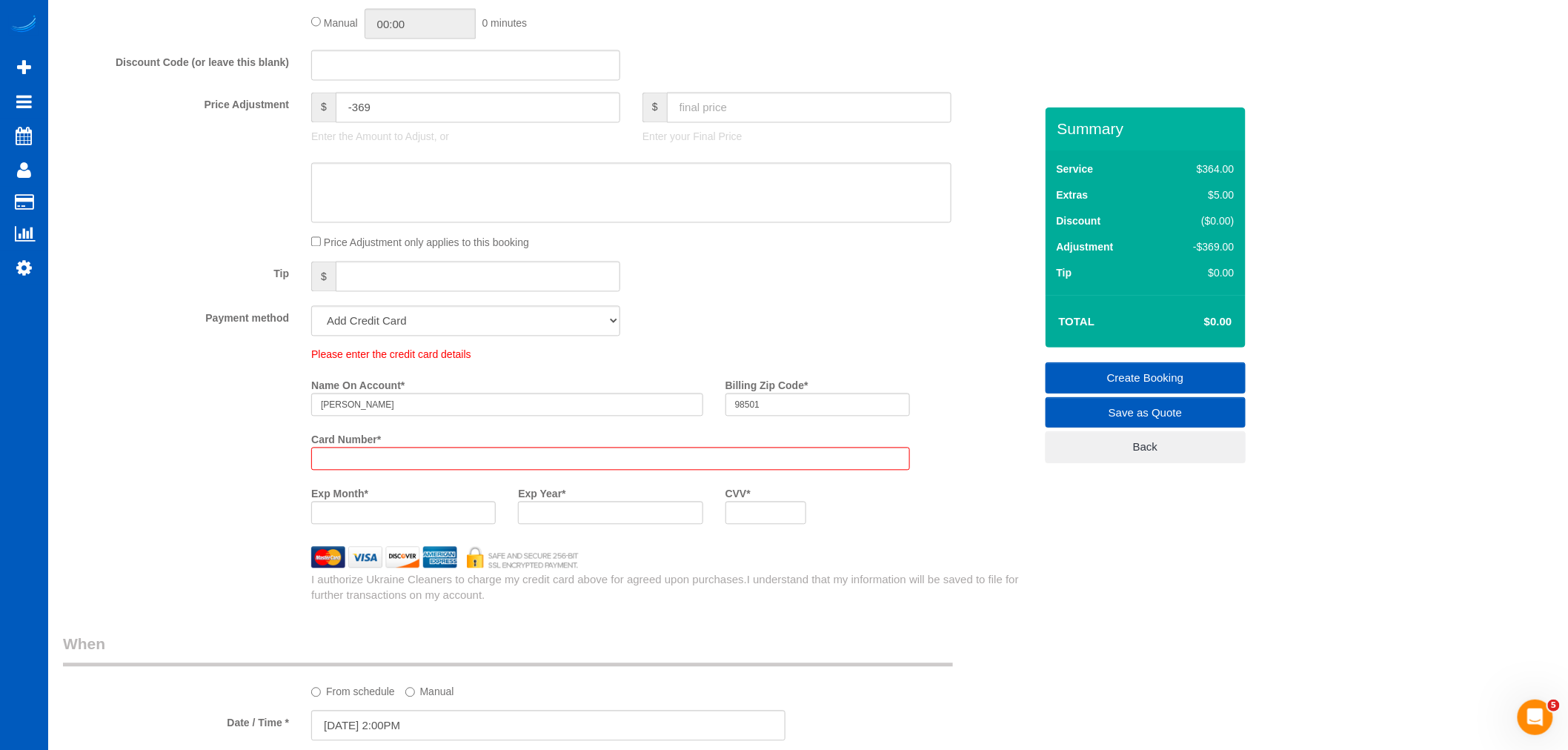
drag, startPoint x: 840, startPoint y: 535, endPoint x: 820, endPoint y: 531, distance: 20.4
click at [830, 531] on div "Exp Month * Exp Year * CVV *" at bounding box center [610, 509] width 621 height 54
click at [820, 531] on div "Exp Month * Exp Year * CVV *" at bounding box center [610, 509] width 621 height 54
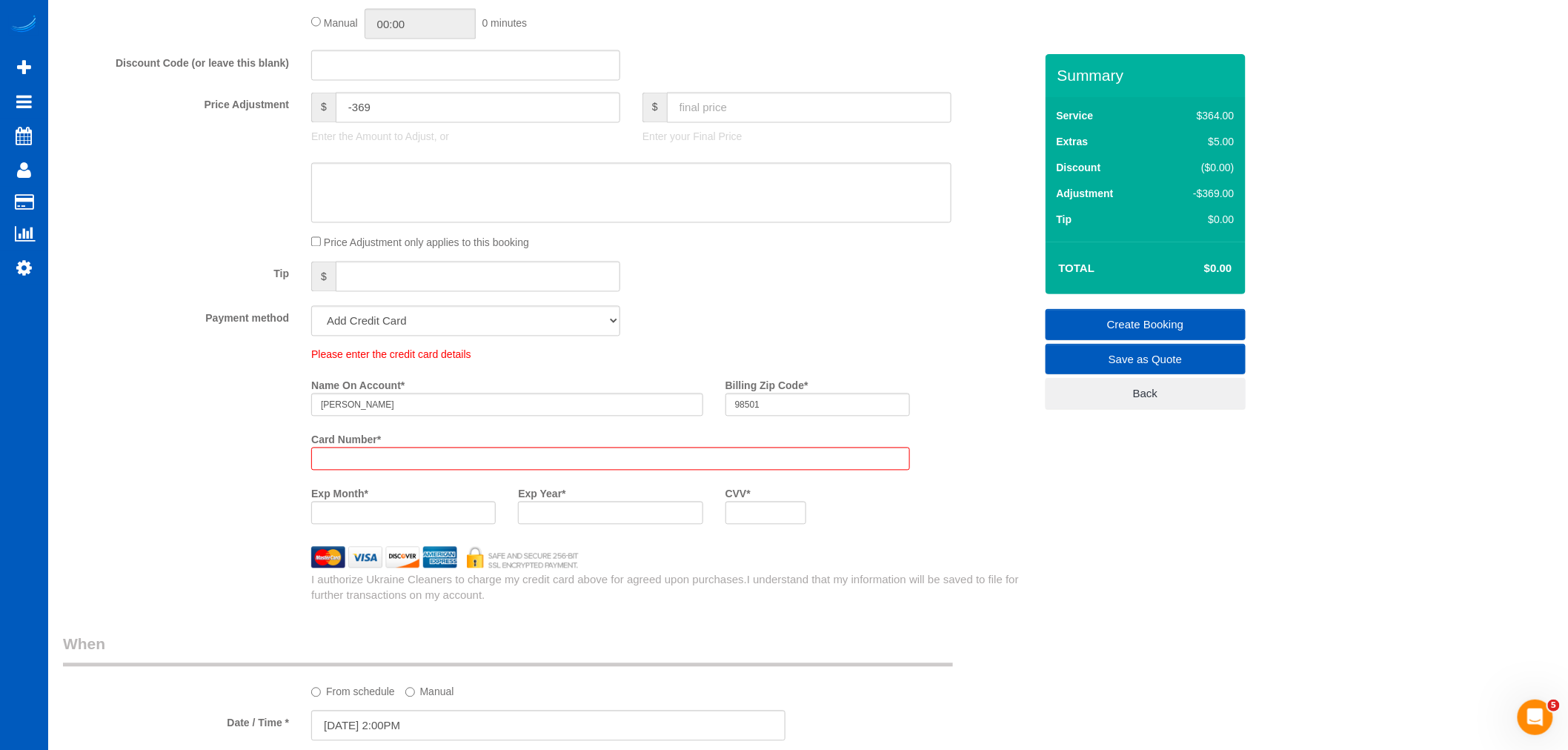
click at [329, 515] on div "Exp Month *" at bounding box center [403, 509] width 207 height 54
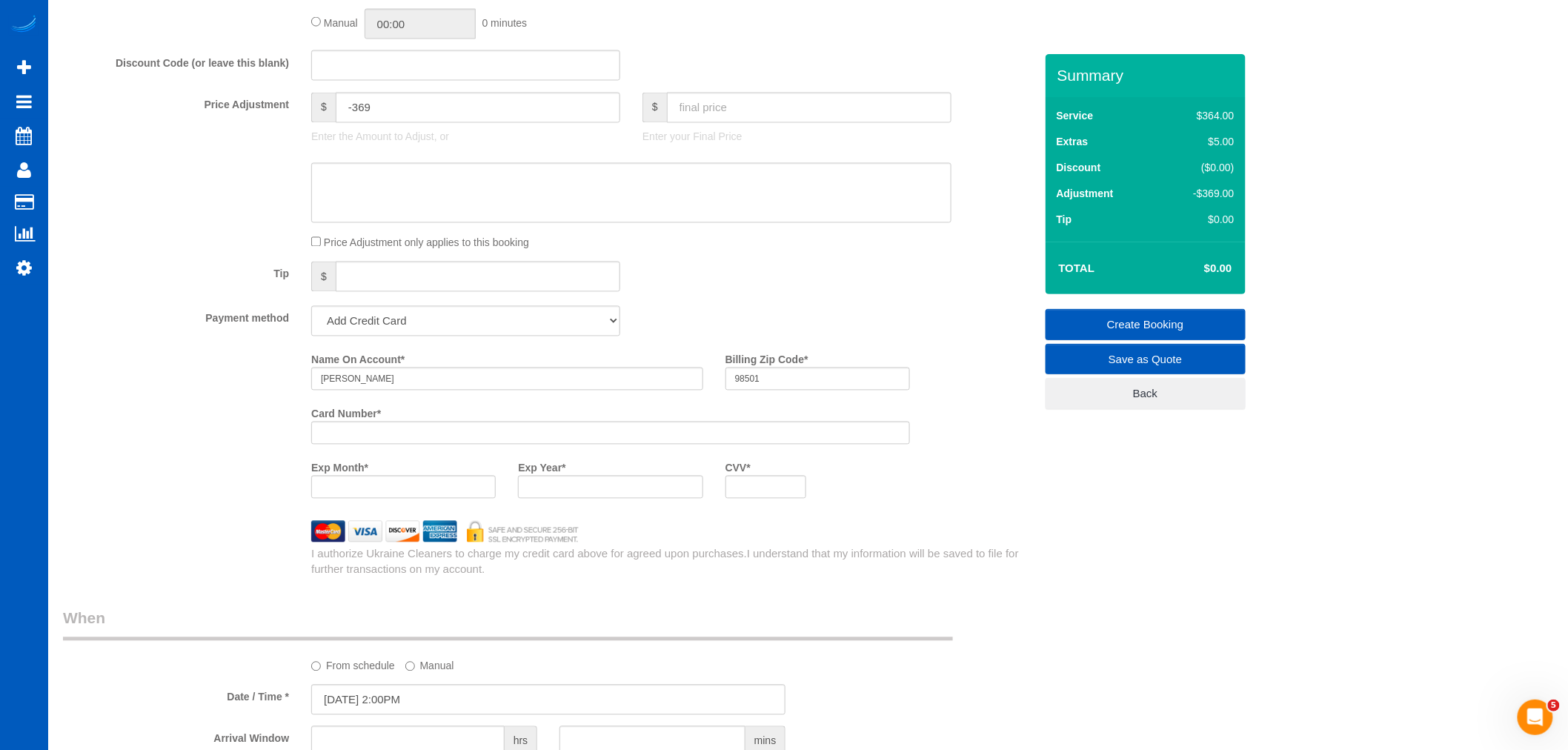
click at [354, 493] on iframe at bounding box center [403, 488] width 165 height 13
click at [1143, 321] on link "Create Booking" at bounding box center [1145, 324] width 200 height 31
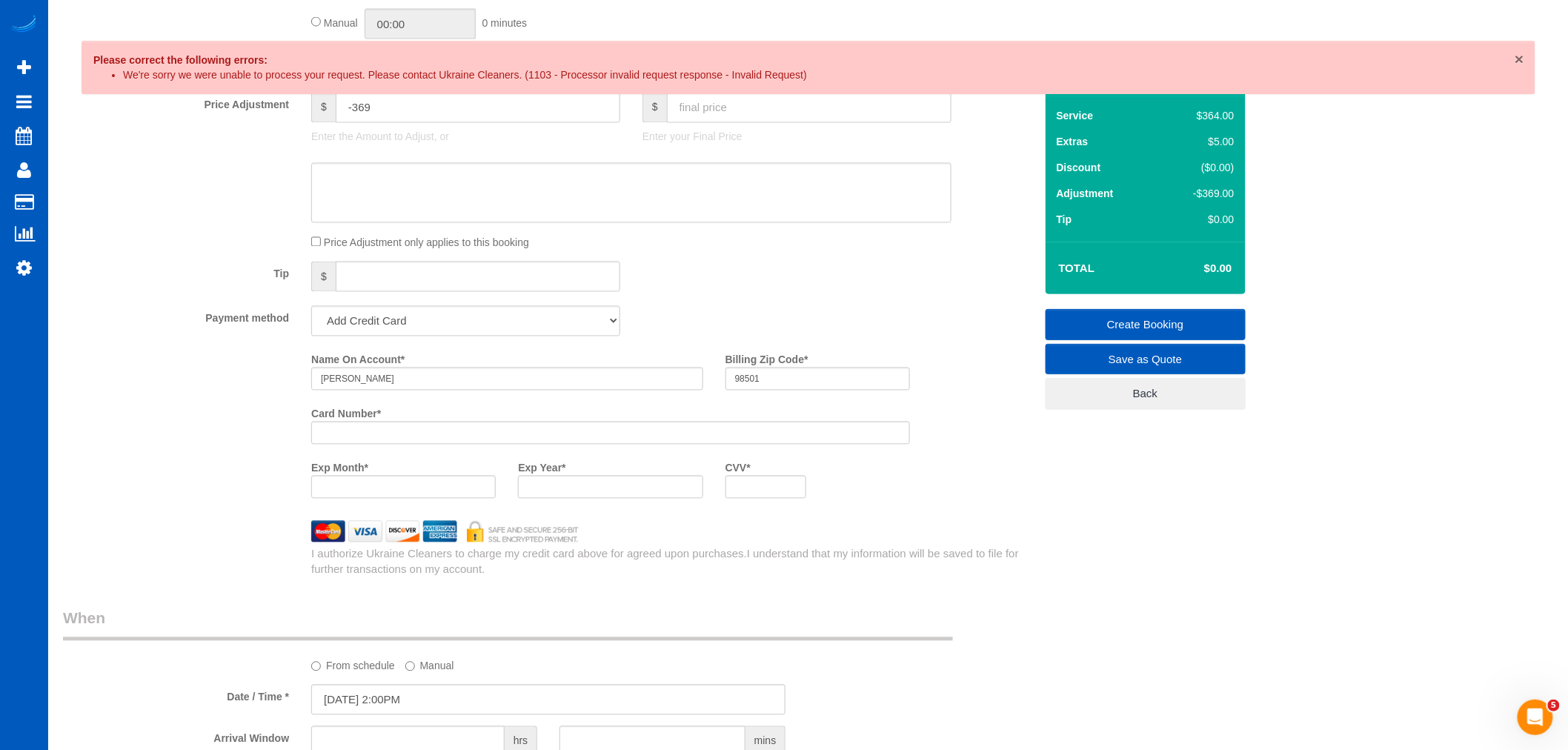
click at [1519, 53] on span "×" at bounding box center [1519, 58] width 9 height 17
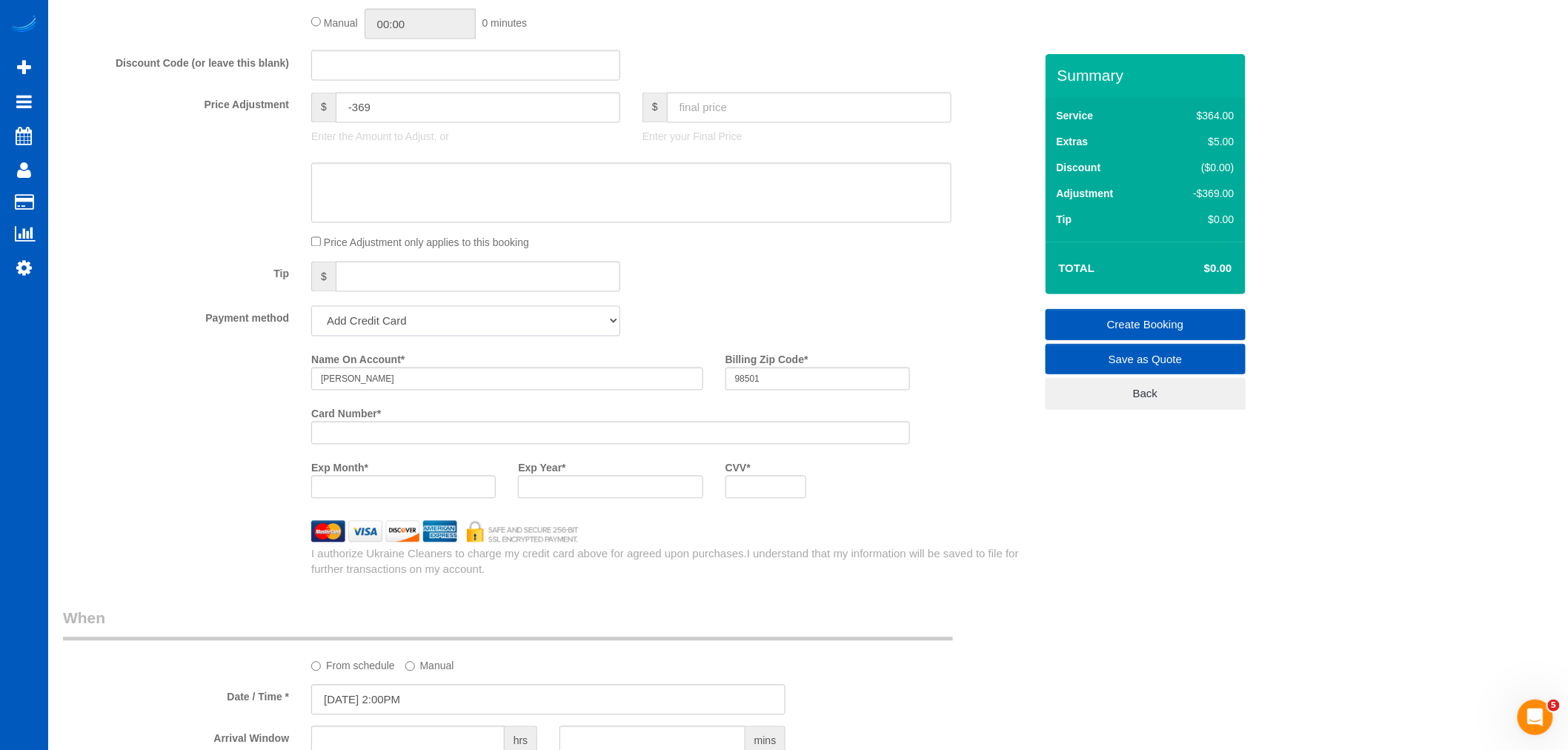
click at [496, 329] on select "Add Credit Card Cash Check Paypal" at bounding box center [465, 322] width 309 height 30
select select "string:cash"
click at [311, 318] on select "Add Credit Card Cash Check Paypal" at bounding box center [465, 322] width 309 height 30
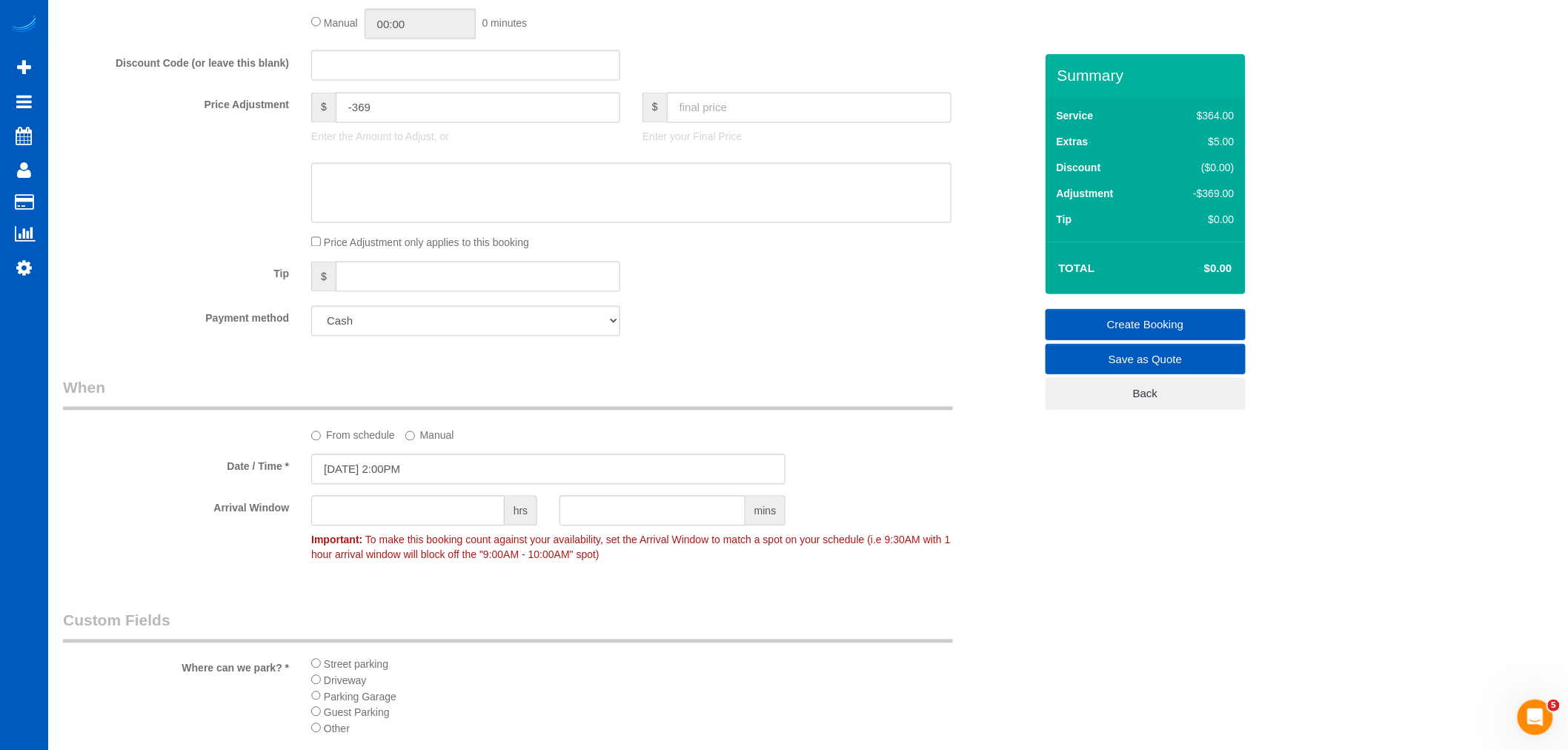
click at [676, 337] on div "Payment method Add Credit Card Cash Check Paypal" at bounding box center [548, 322] width 993 height 30
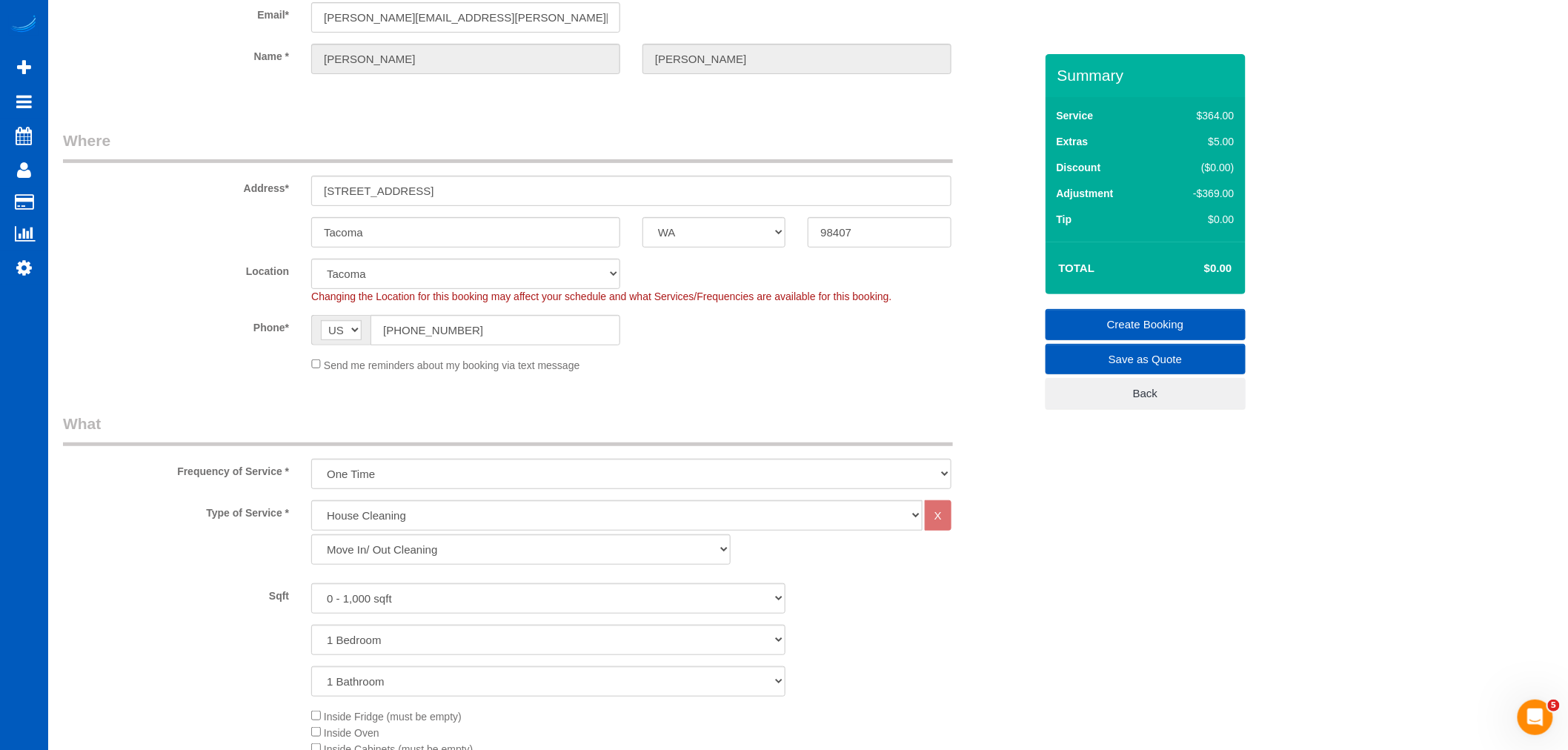
scroll to position [34, 0]
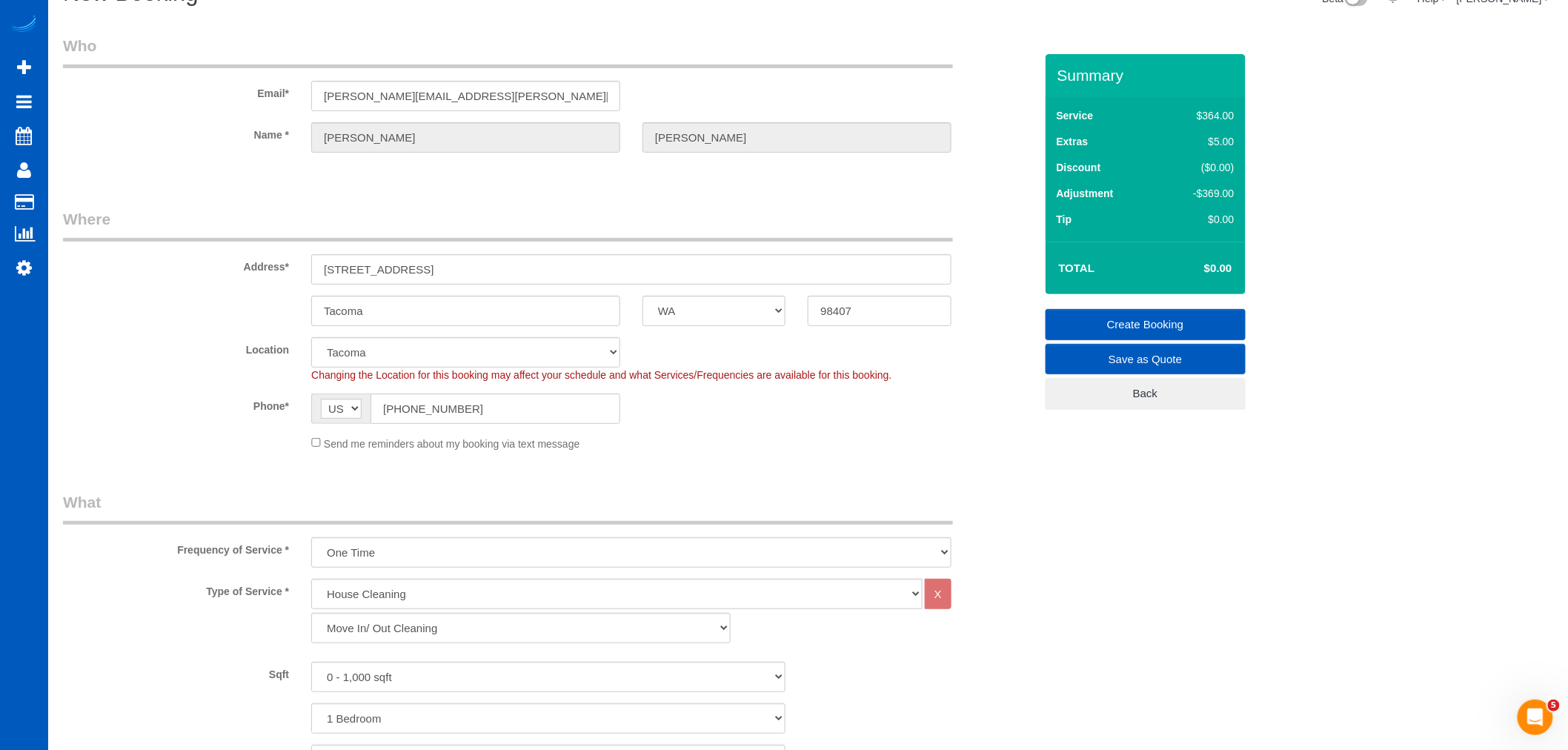
click at [1108, 328] on link "Create Booking" at bounding box center [1145, 324] width 200 height 31
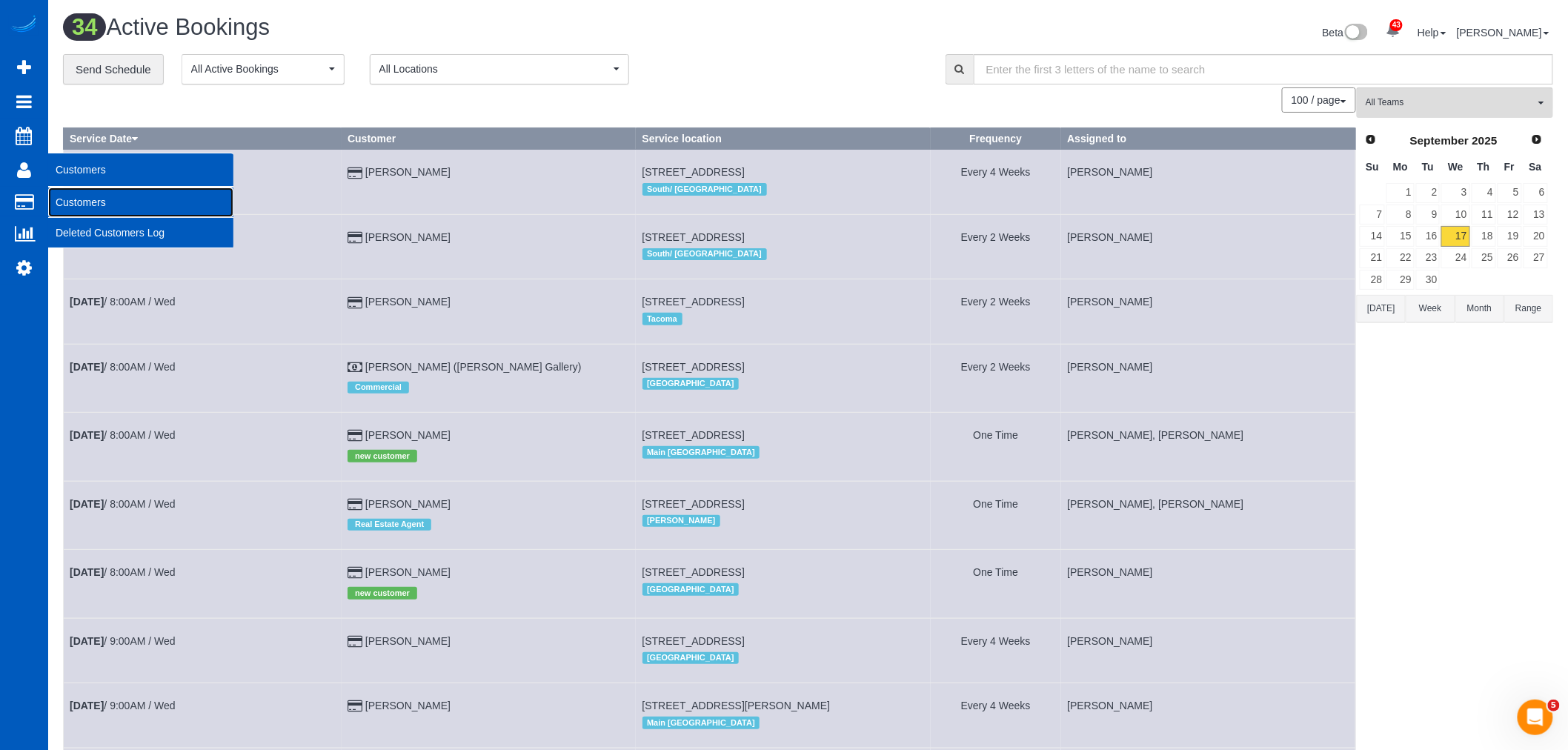
click at [114, 202] on link "Customers" at bounding box center [140, 202] width 185 height 30
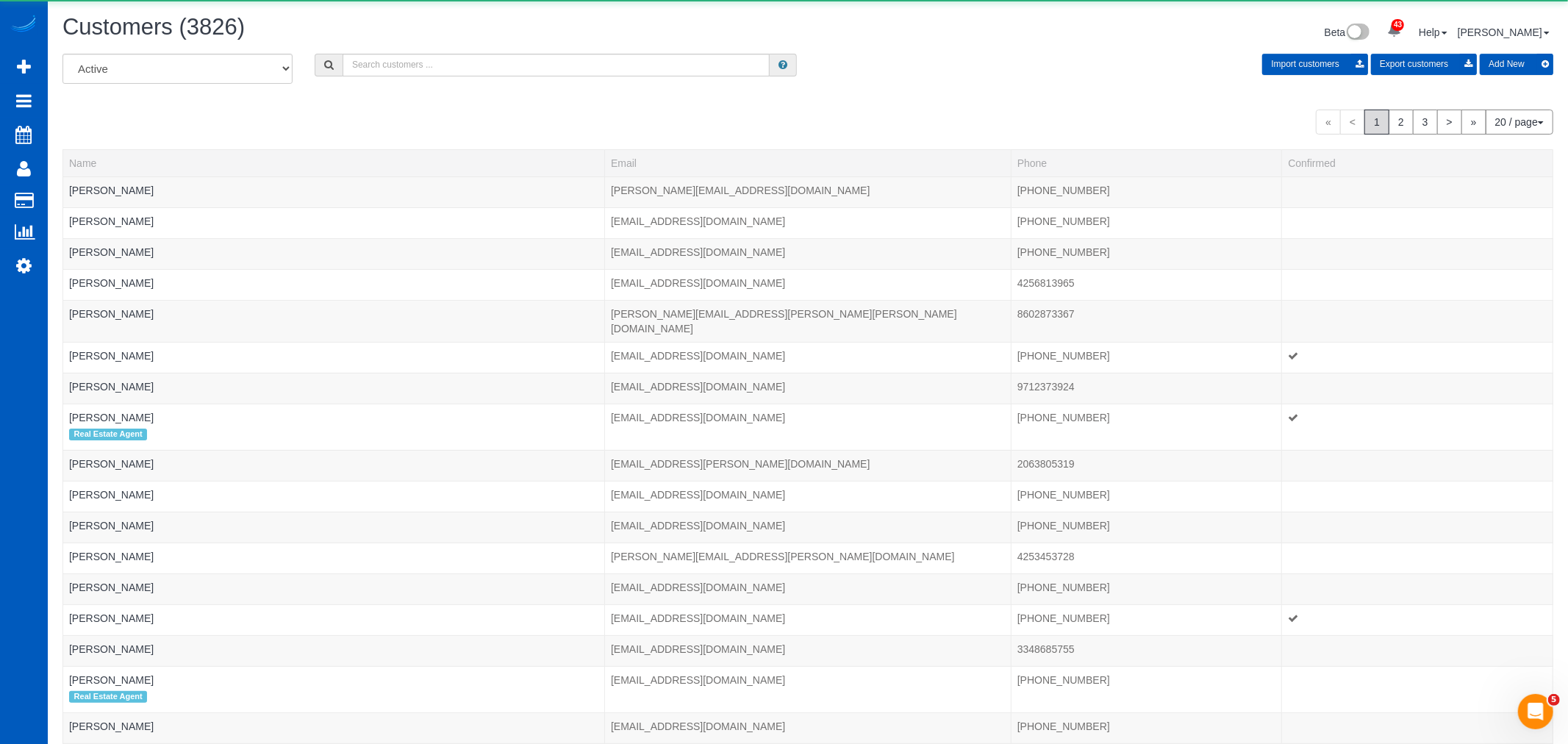
click at [492, 78] on div "All Active Archived Import customers Export customers Add New" at bounding box center [807, 74] width 1513 height 41
click at [494, 68] on input "text" at bounding box center [552, 65] width 423 height 23
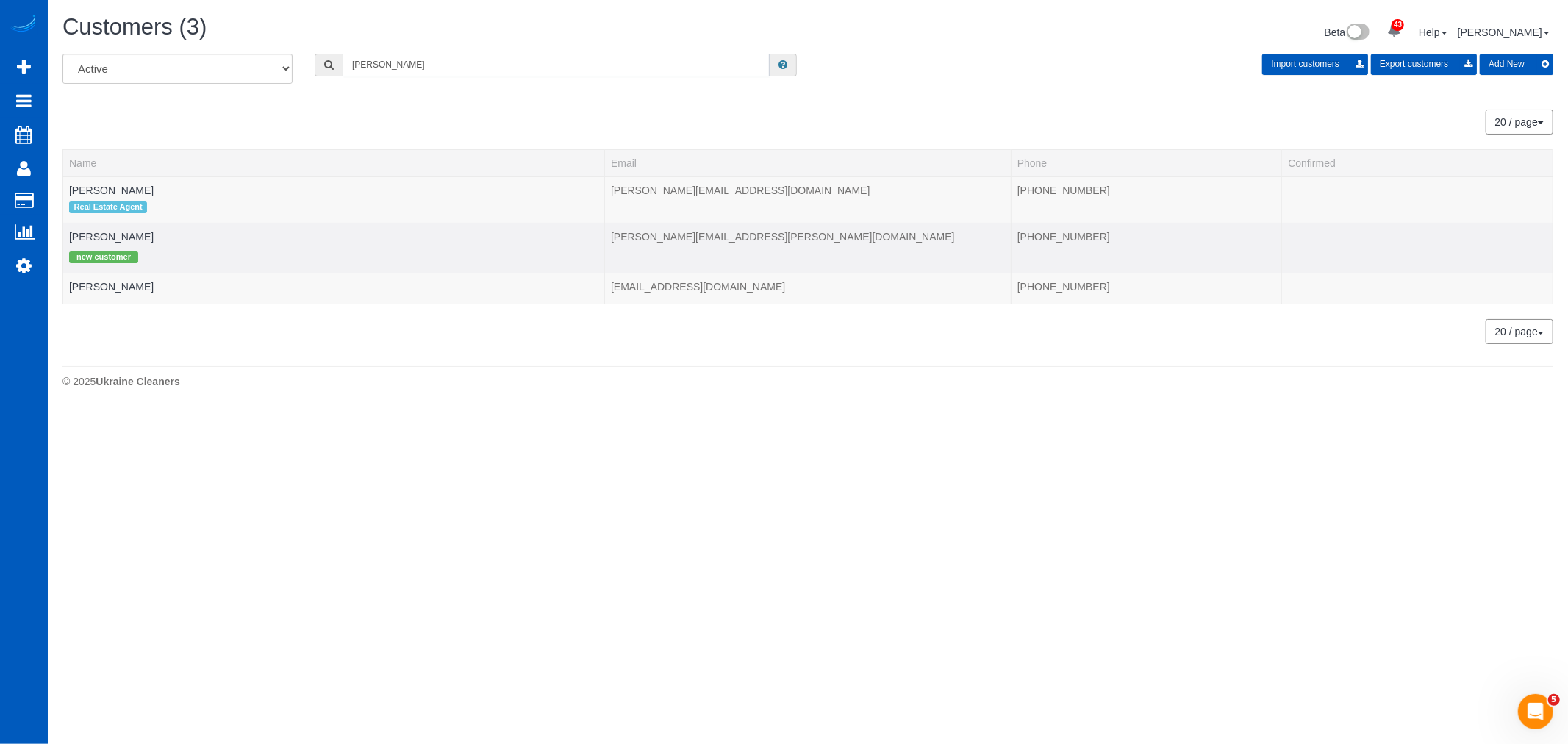
type input "butler"
click at [103, 231] on td "Marcus Butler new customer" at bounding box center [334, 247] width 541 height 50
click at [98, 239] on link "[PERSON_NAME]" at bounding box center [111, 237] width 85 height 12
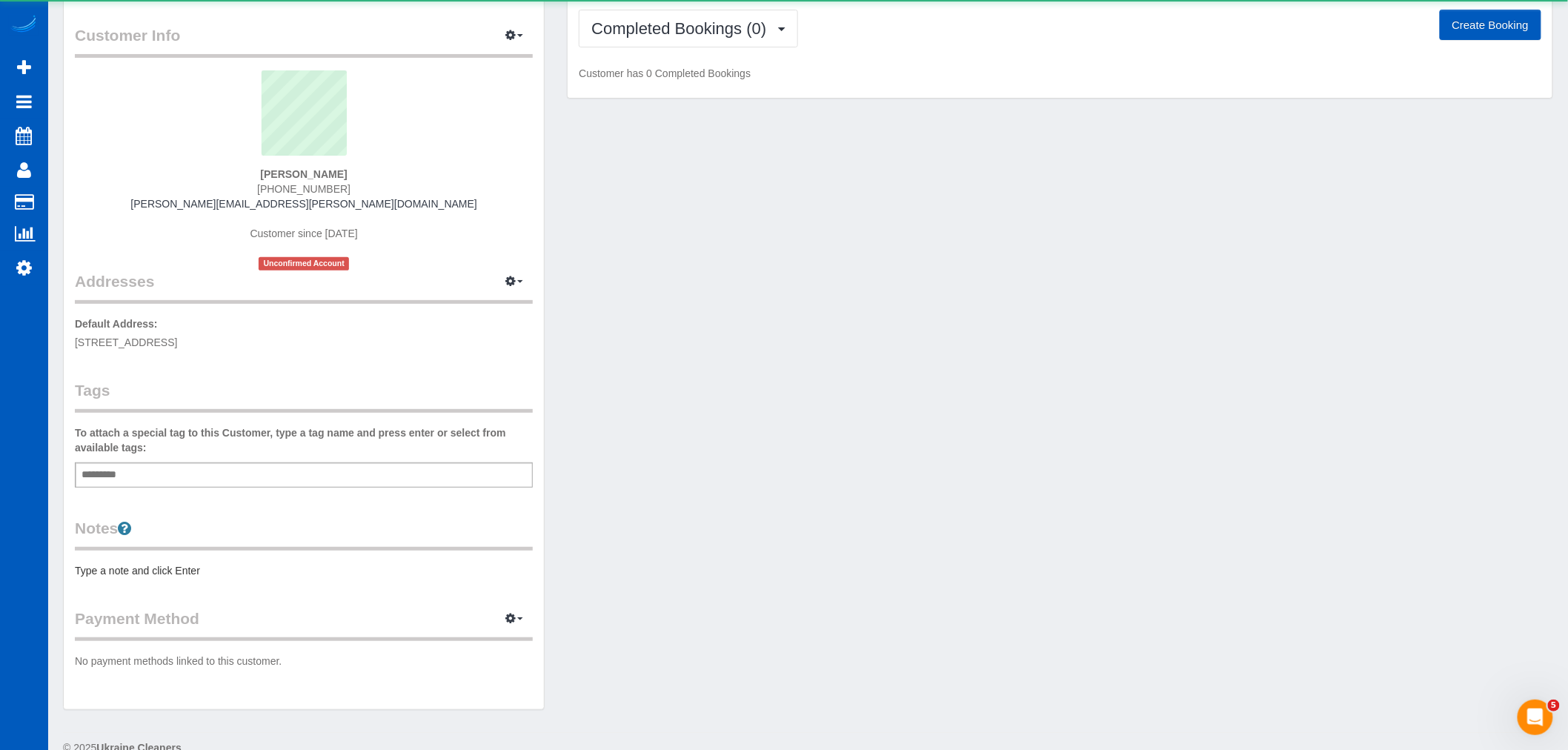
scroll to position [81, 0]
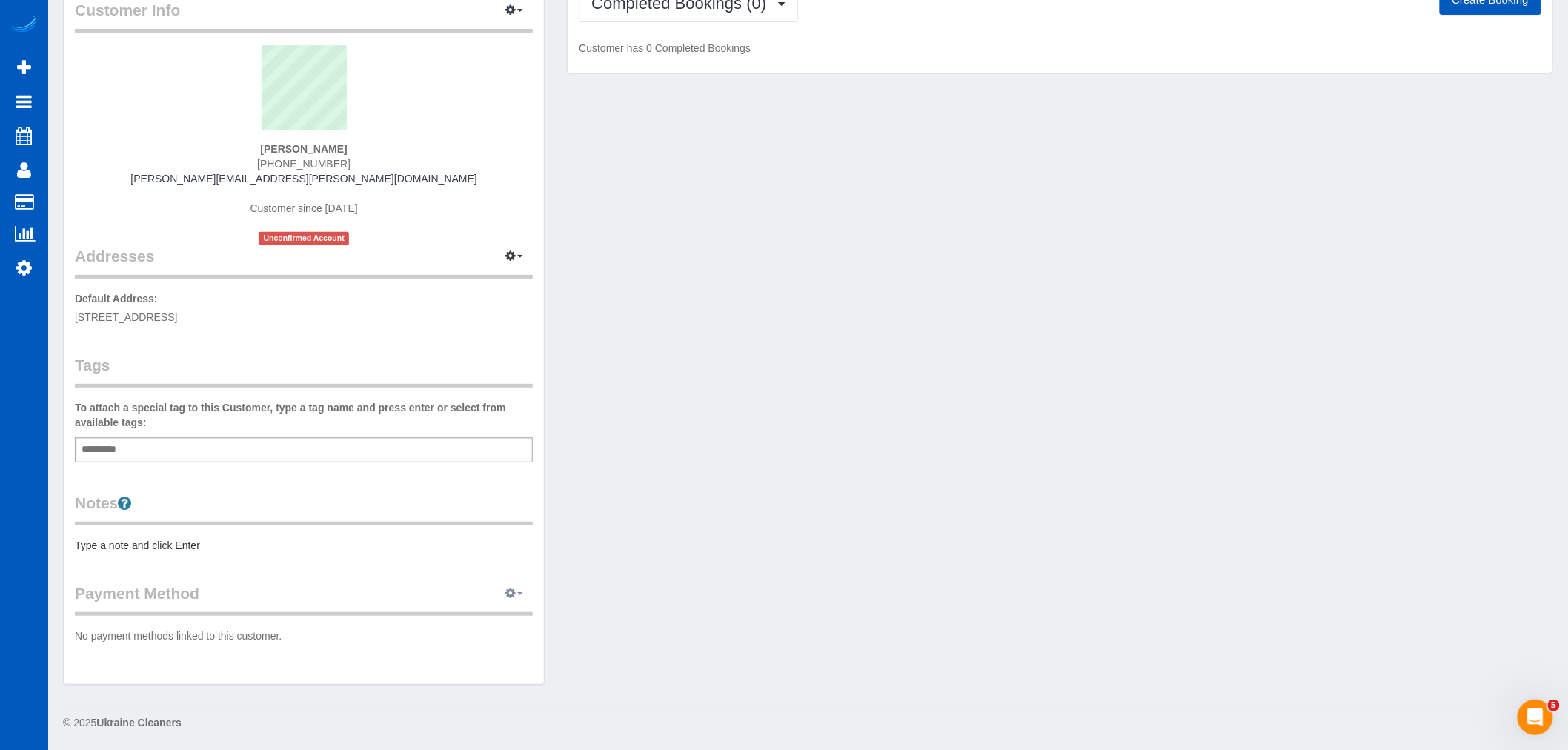
click at [504, 587] on button "button" at bounding box center [514, 594] width 37 height 23
click at [484, 648] on link "Add Credit/Debit Card" at bounding box center [464, 640] width 139 height 19
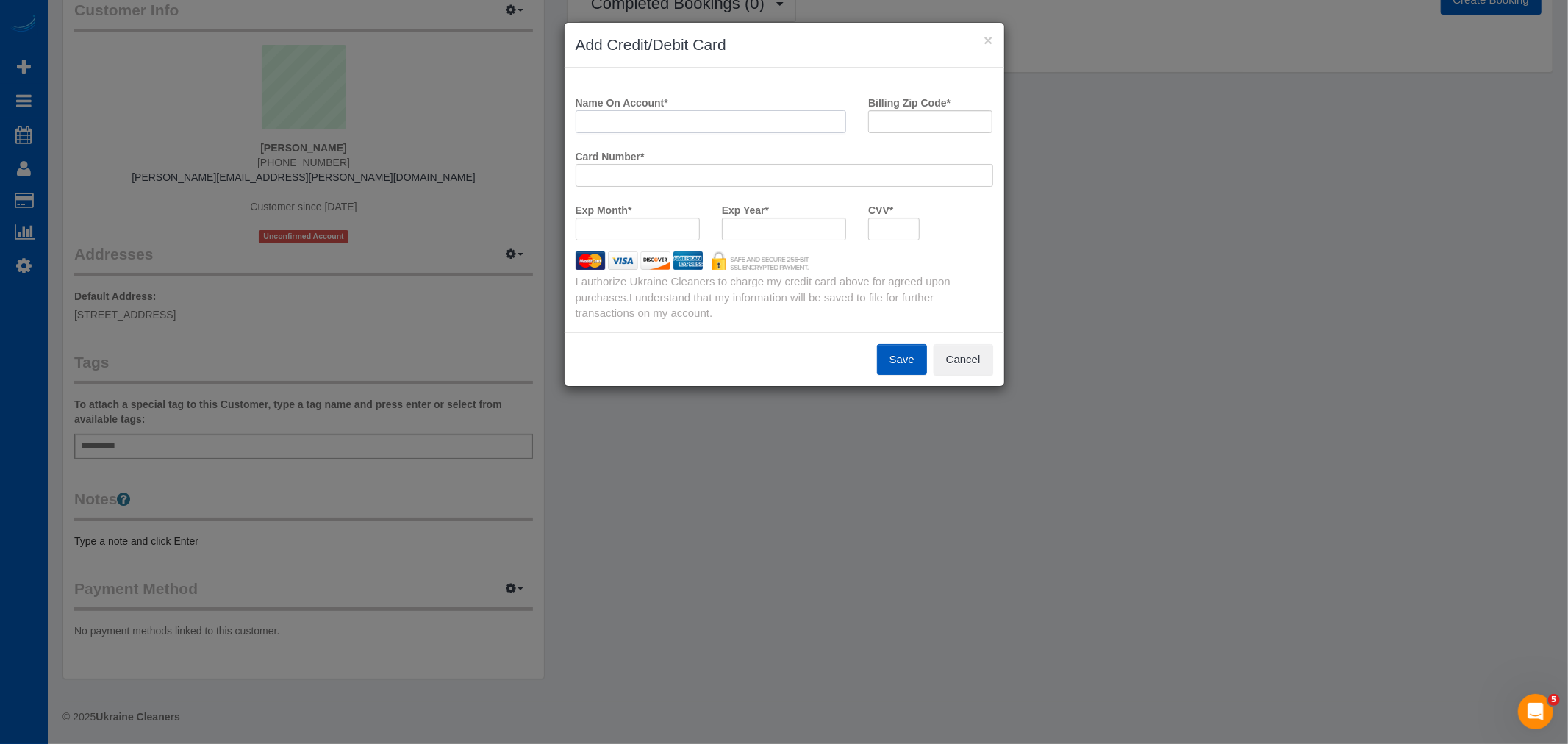
click at [636, 121] on input "Name On Account *" at bounding box center [711, 121] width 271 height 23
click at [626, 165] on div at bounding box center [784, 175] width 417 height 23
click at [625, 126] on input "Name On Account *" at bounding box center [711, 121] width 271 height 23
paste input "[PERSON_NAME]"
type input "[PERSON_NAME]"
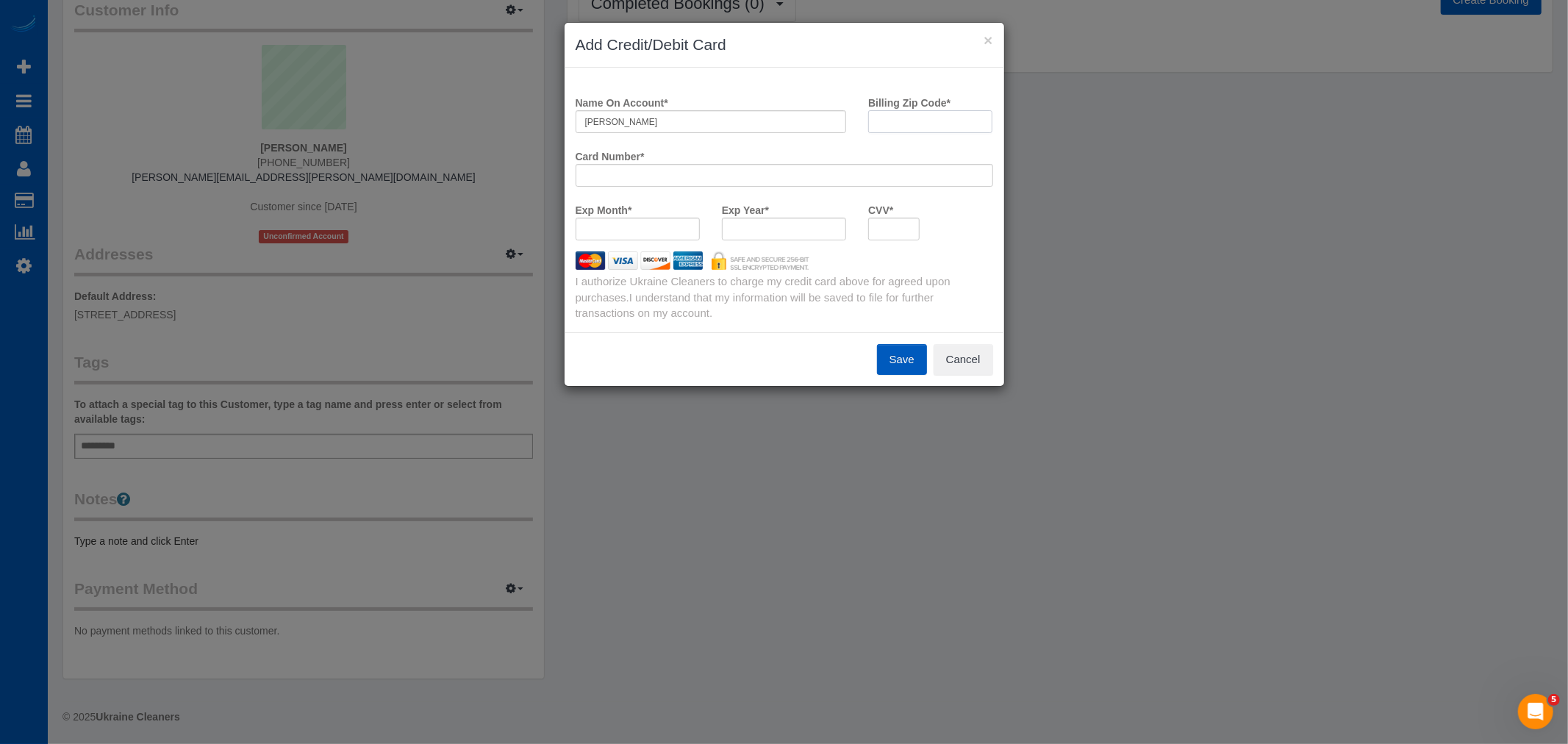
click at [913, 126] on input "Billing Zip Code *" at bounding box center [930, 121] width 124 height 23
paste input "98501"
type input "98501"
click at [614, 219] on div at bounding box center [637, 229] width 124 height 23
drag, startPoint x: 897, startPoint y: 241, endPoint x: 898, endPoint y: 233, distance: 8.1
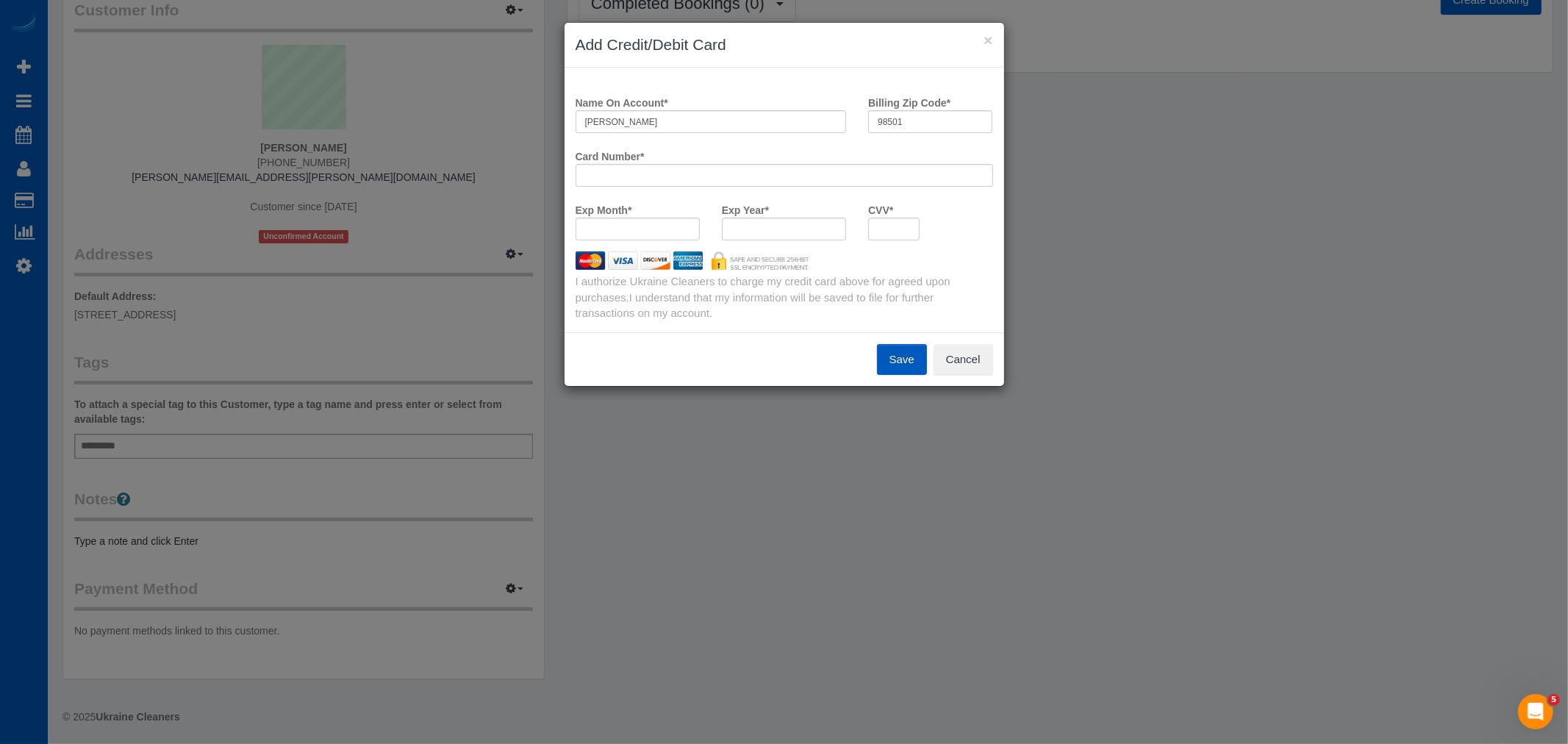
click at [897, 241] on div "CVV *" at bounding box center [894, 225] width 74 height 54
click at [887, 360] on button "Save" at bounding box center [902, 359] width 50 height 31
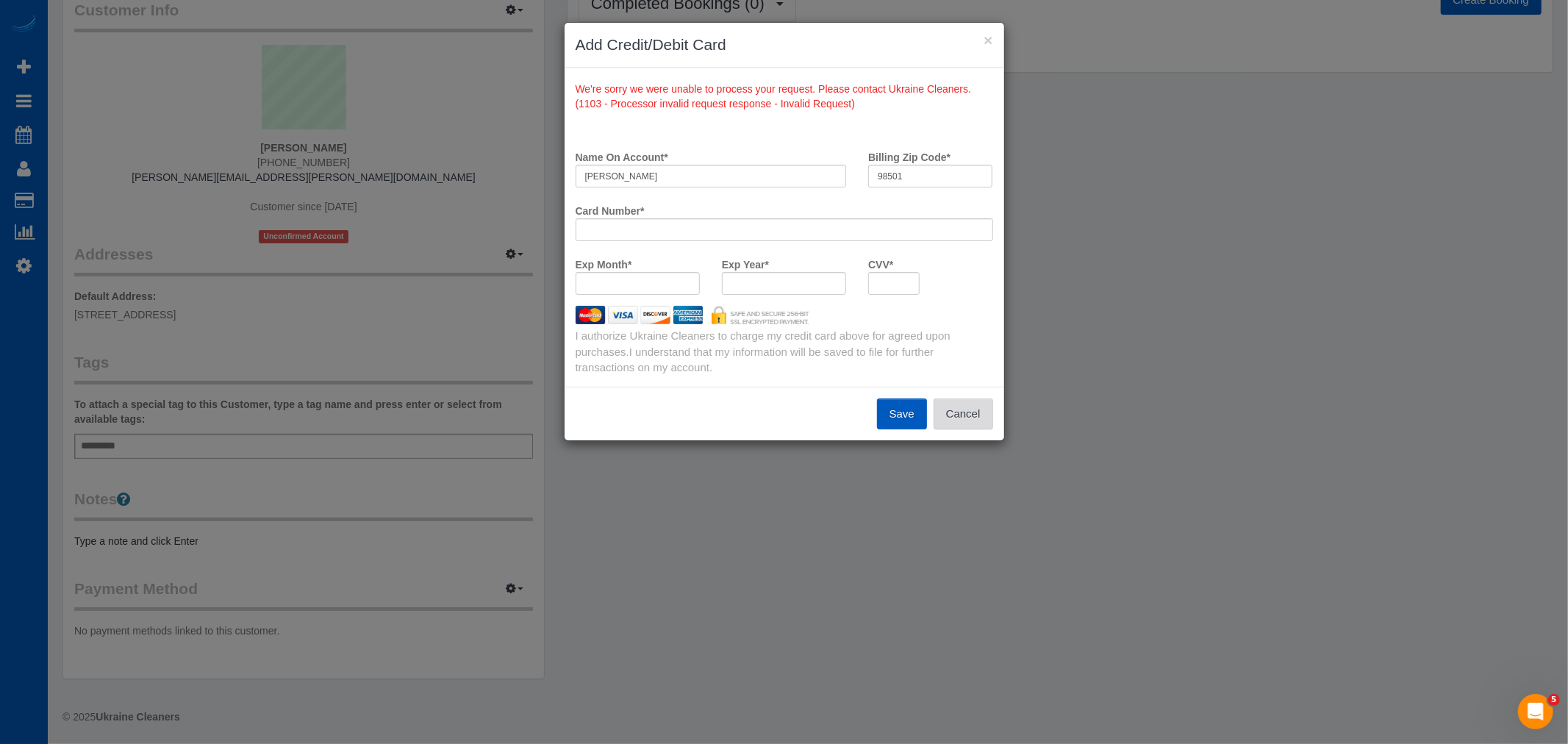
click at [975, 413] on button "Cancel" at bounding box center [962, 413] width 59 height 31
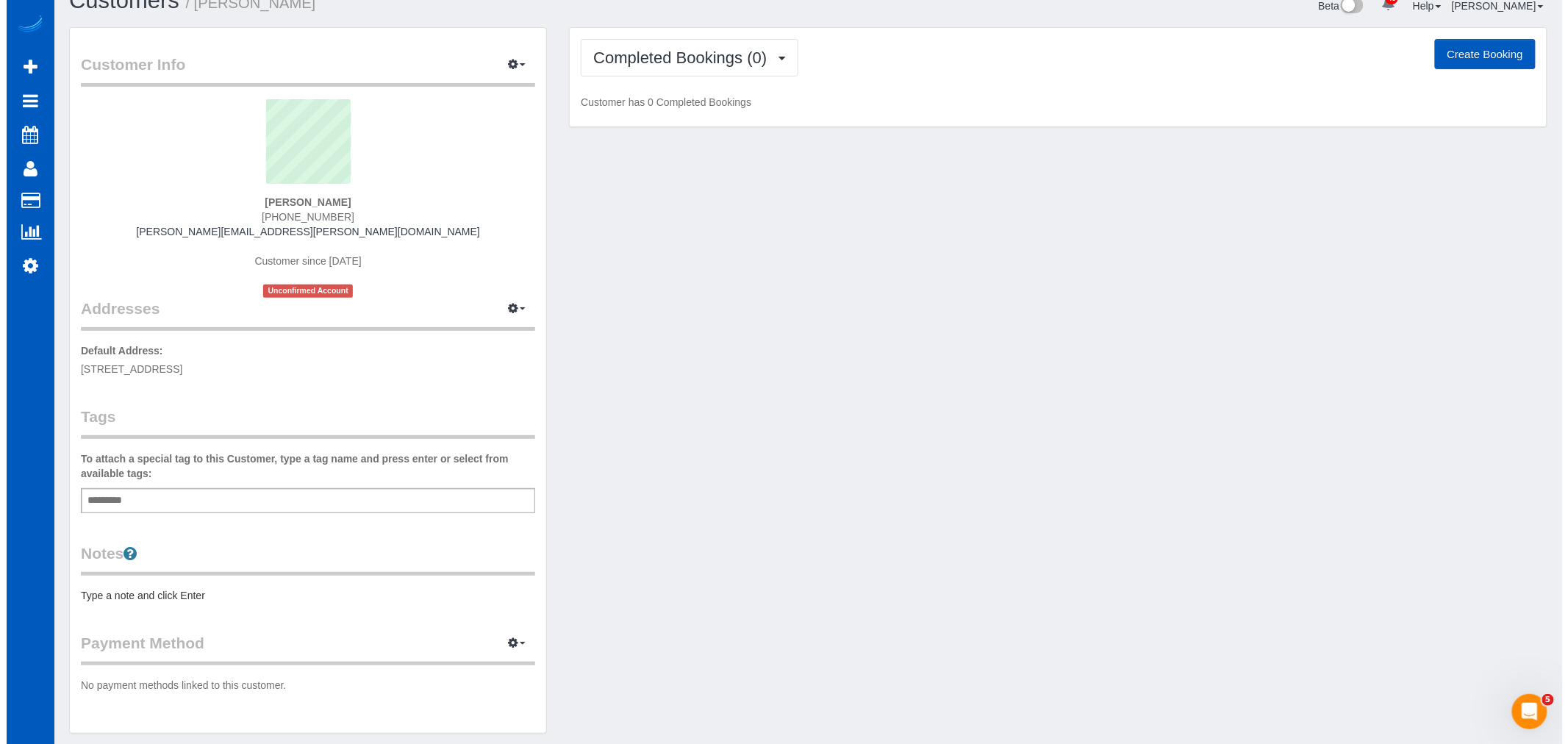
scroll to position [0, 0]
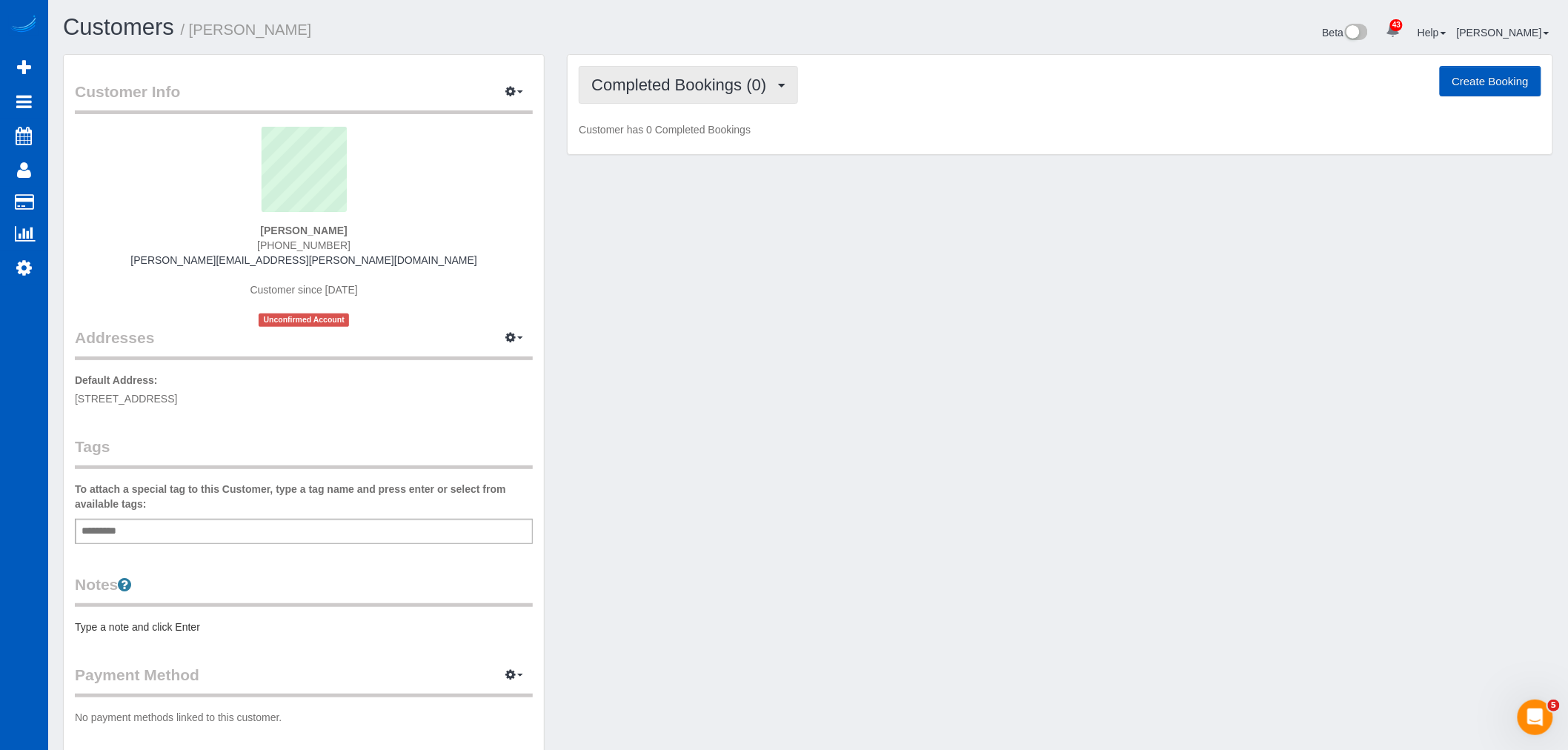
click at [732, 89] on span "Completed Bookings (0)" at bounding box center [682, 85] width 182 height 18
click at [694, 144] on link "Upcoming Bookings (1)" at bounding box center [656, 139] width 154 height 19
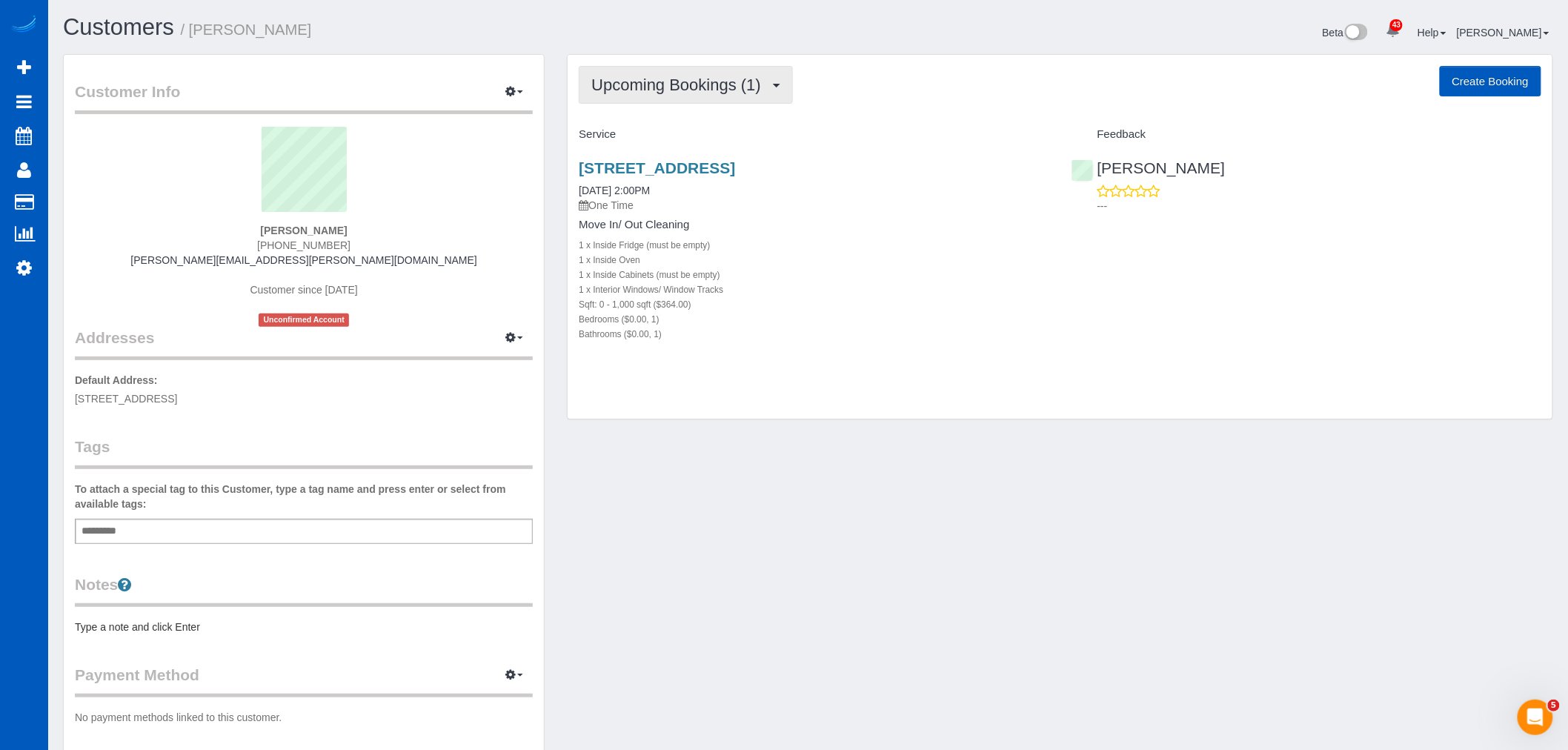
click at [727, 101] on button "Upcoming Bookings (1)" at bounding box center [685, 85] width 214 height 38
click at [1033, 265] on div "1 x Inside Oven" at bounding box center [813, 259] width 470 height 15
click at [735, 172] on link "[STREET_ADDRESS]" at bounding box center [657, 168] width 156 height 17
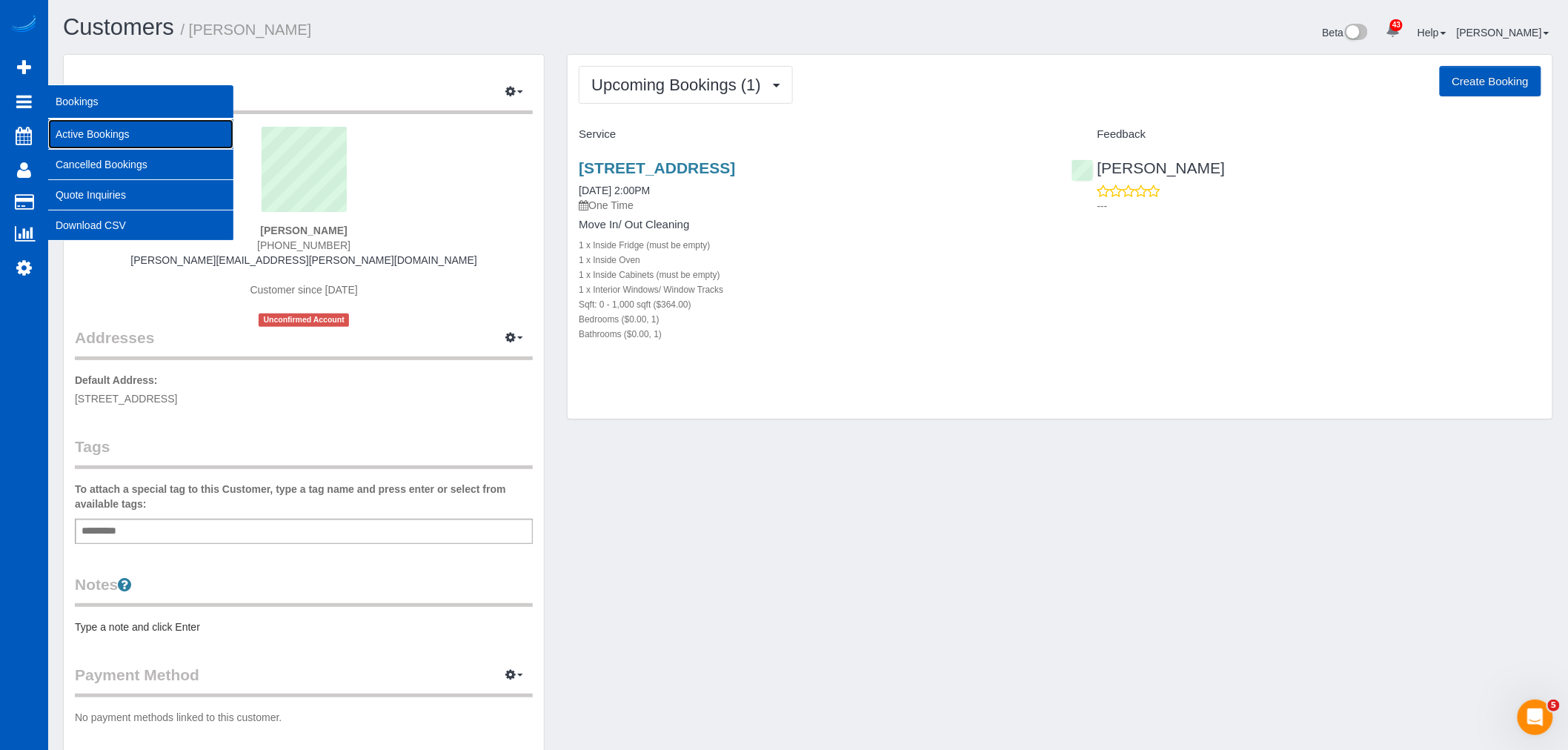
click at [109, 130] on link "Active Bookings" at bounding box center [140, 134] width 185 height 30
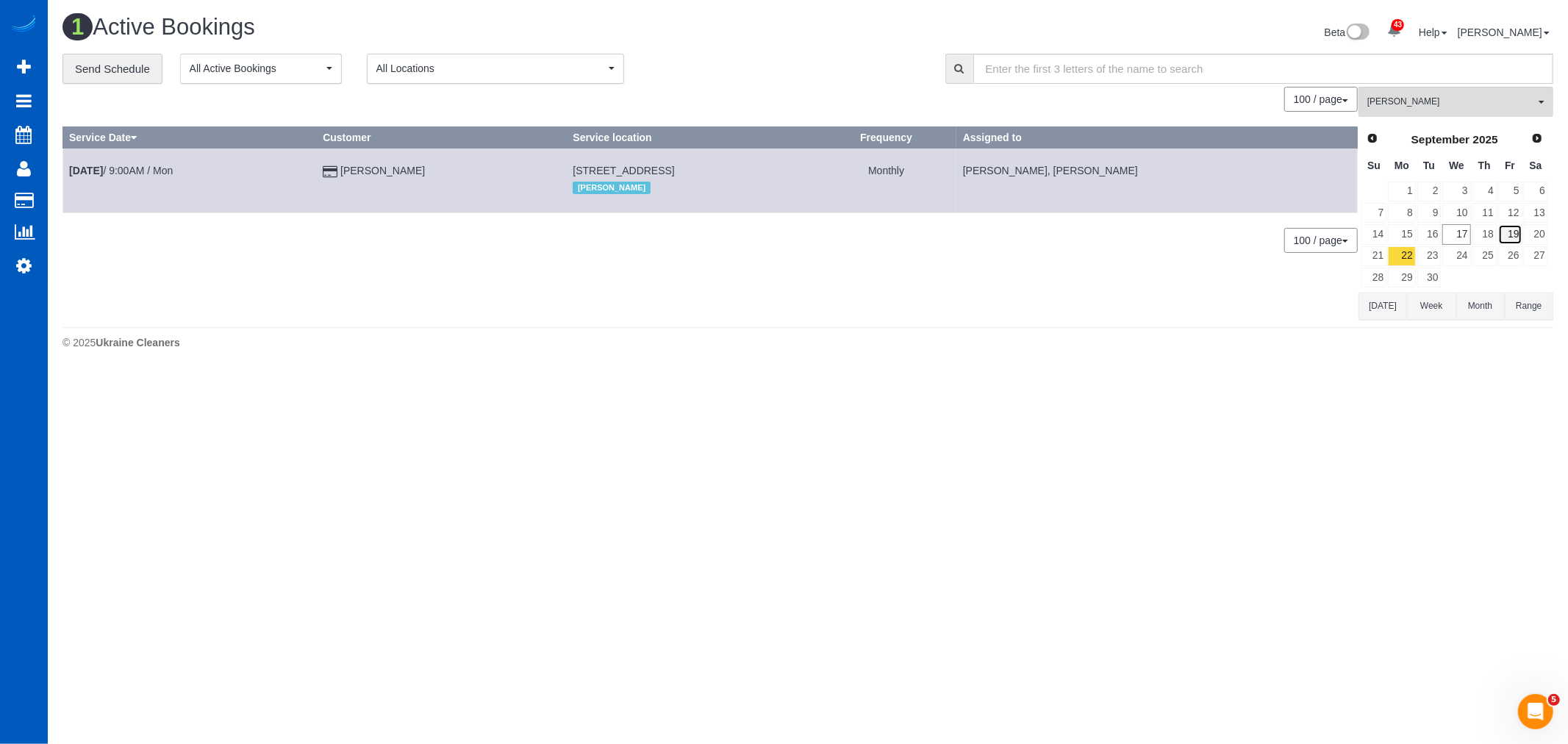
click at [1512, 239] on link "19" at bounding box center [1509, 233] width 25 height 20
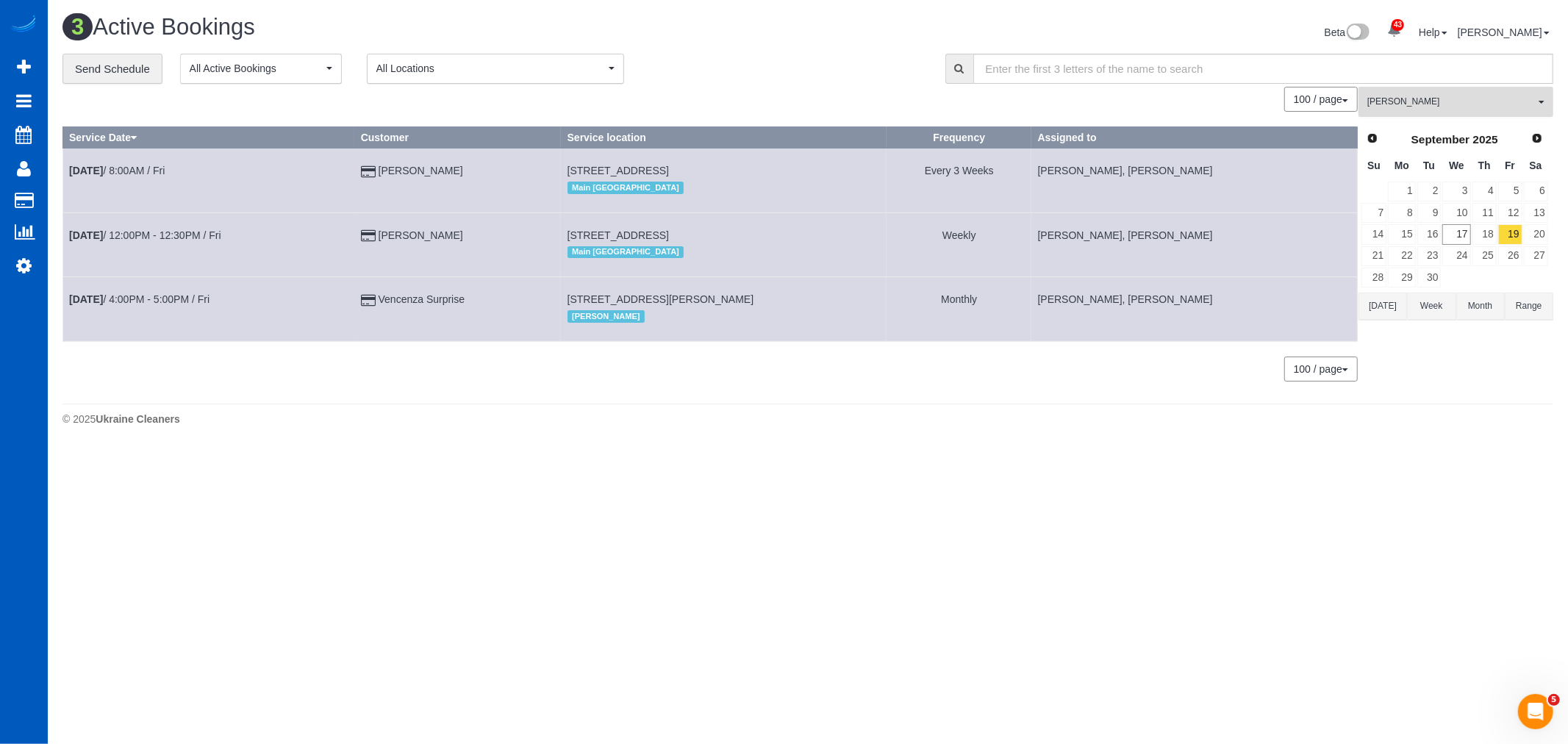
click at [1465, 116] on button "Mariia Maherovska All Teams" at bounding box center [1456, 102] width 195 height 30
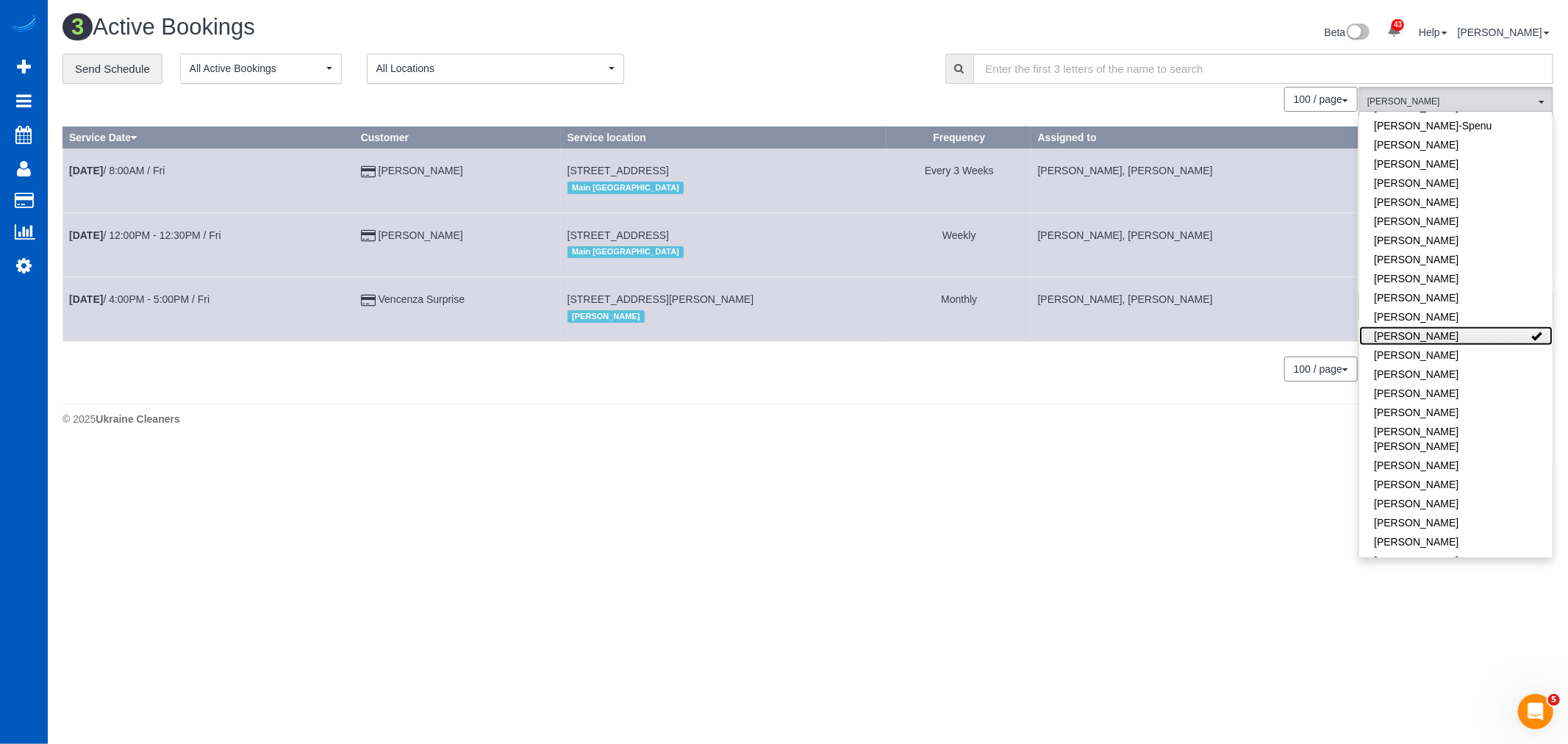
click at [1470, 335] on link "[PERSON_NAME]" at bounding box center [1456, 336] width 193 height 19
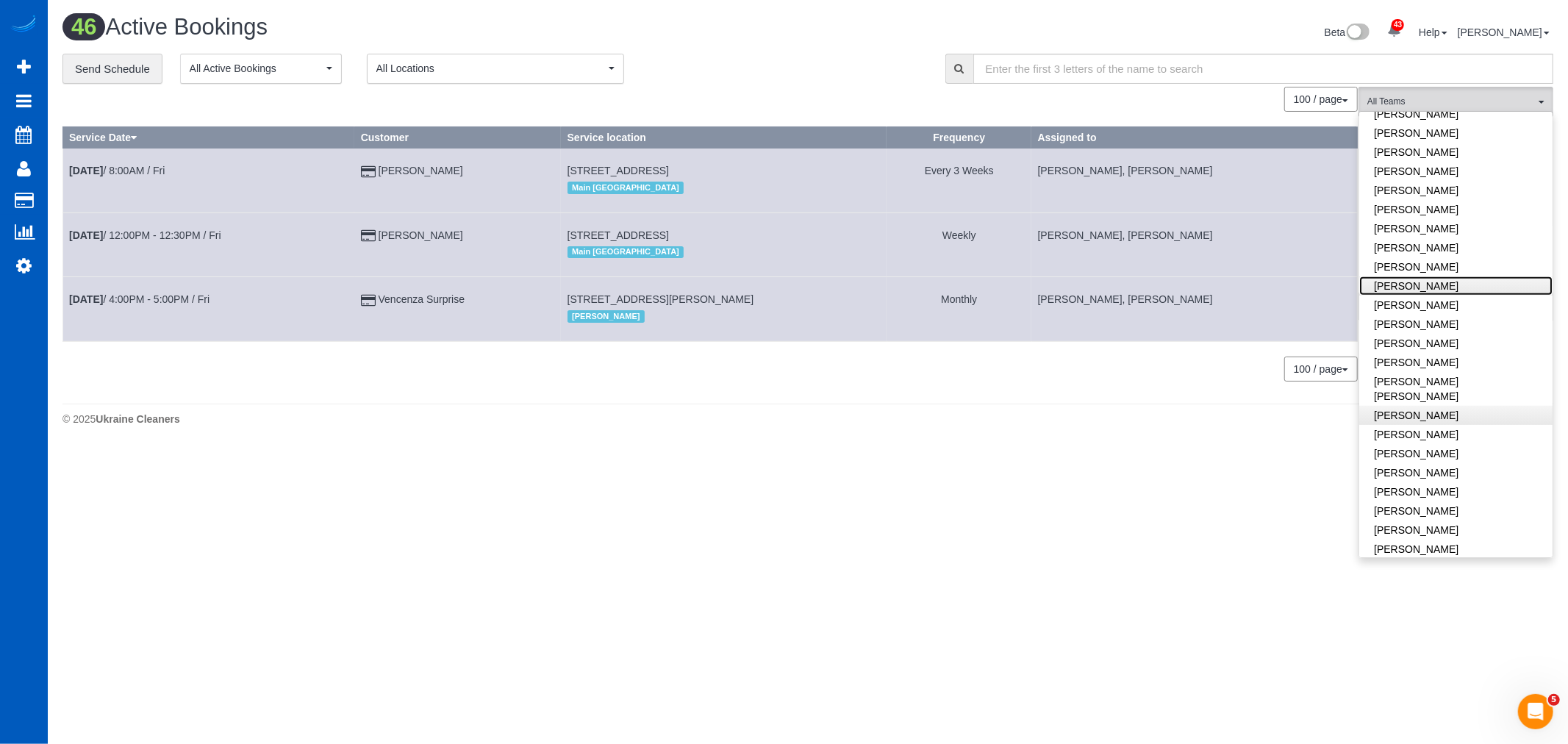
scroll to position [723, 0]
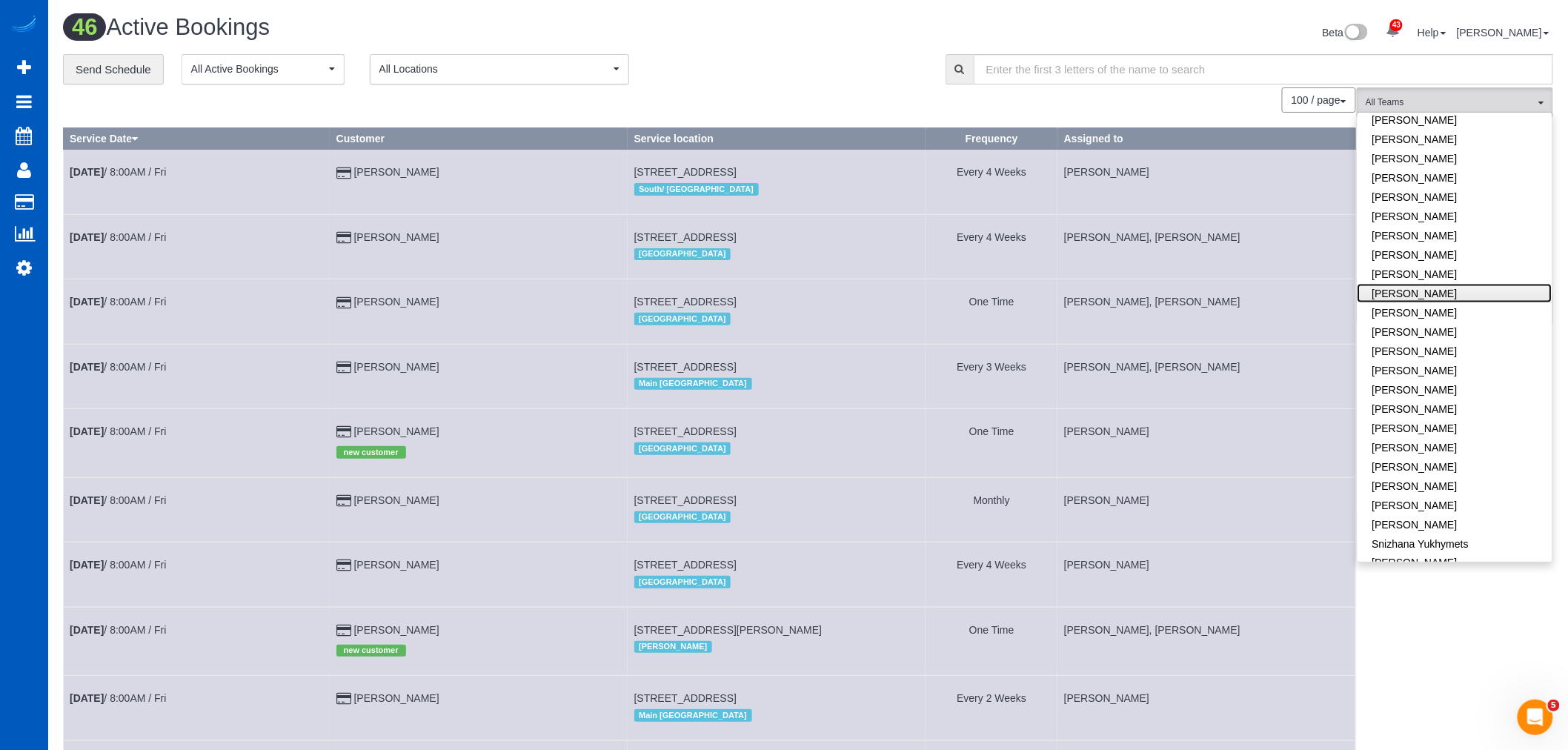
click at [1446, 284] on link "[PERSON_NAME]" at bounding box center [1455, 294] width 195 height 19
click at [1435, 438] on link "[PERSON_NAME]" at bounding box center [1455, 448] width 195 height 19
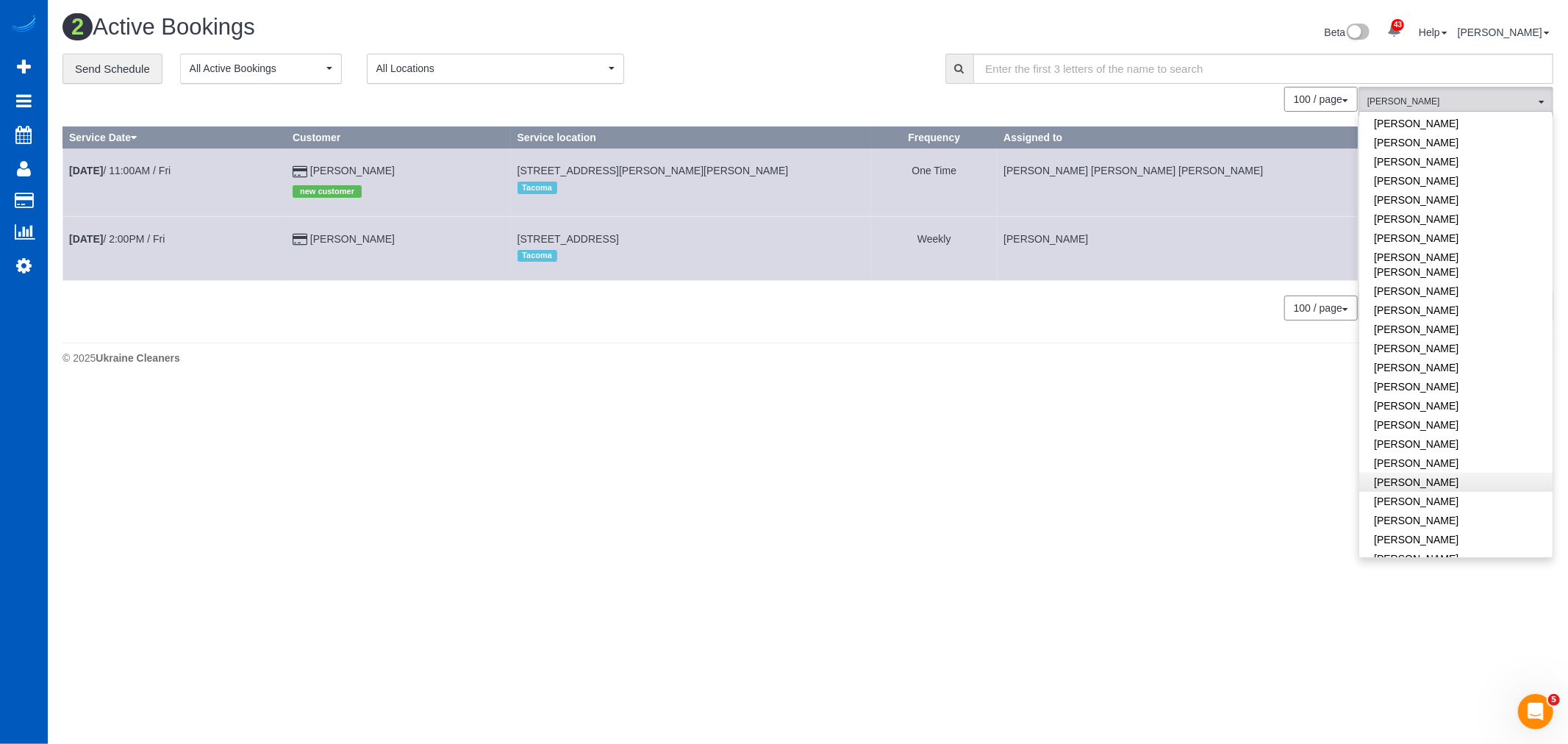
scroll to position [560, 0]
click at [1403, 268] on link "[PERSON_NAME] [PERSON_NAME]" at bounding box center [1456, 275] width 193 height 34
click at [103, 170] on b "[DATE]" at bounding box center [85, 170] width 34 height 12
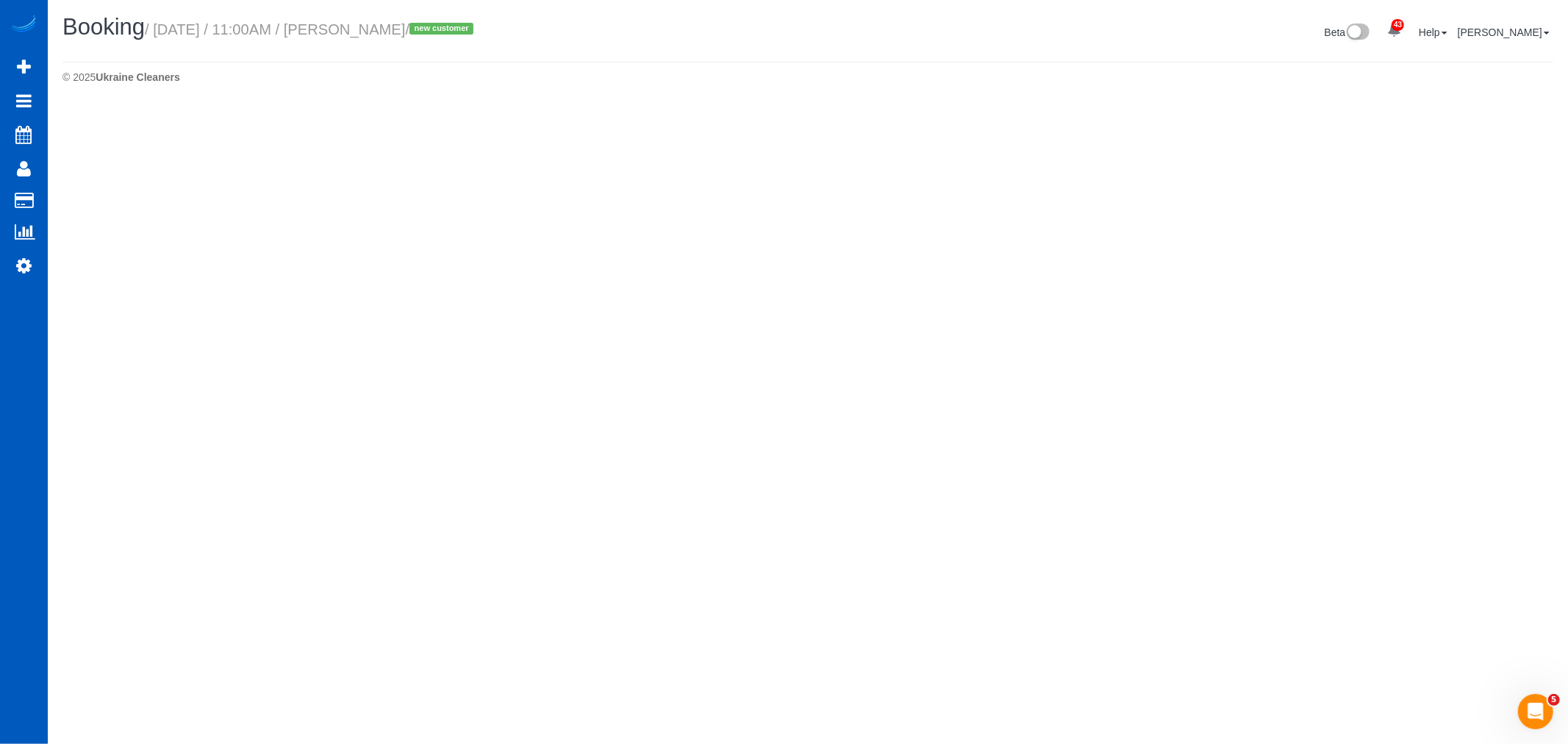
select select "WA"
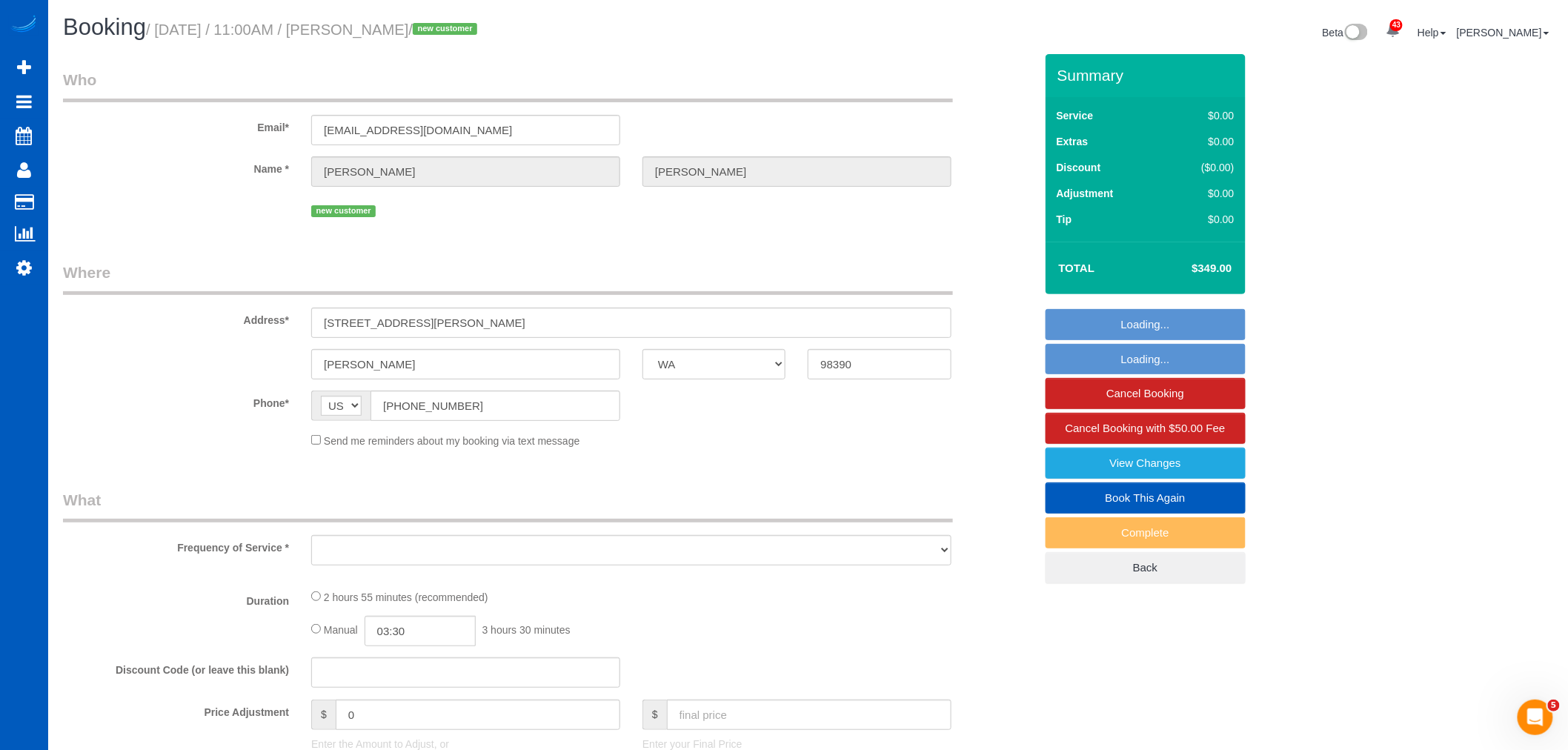
select select "object:52531"
select select "string:fspay-c160076d-d986-4b48-8ac1-1ab2a5ac641e"
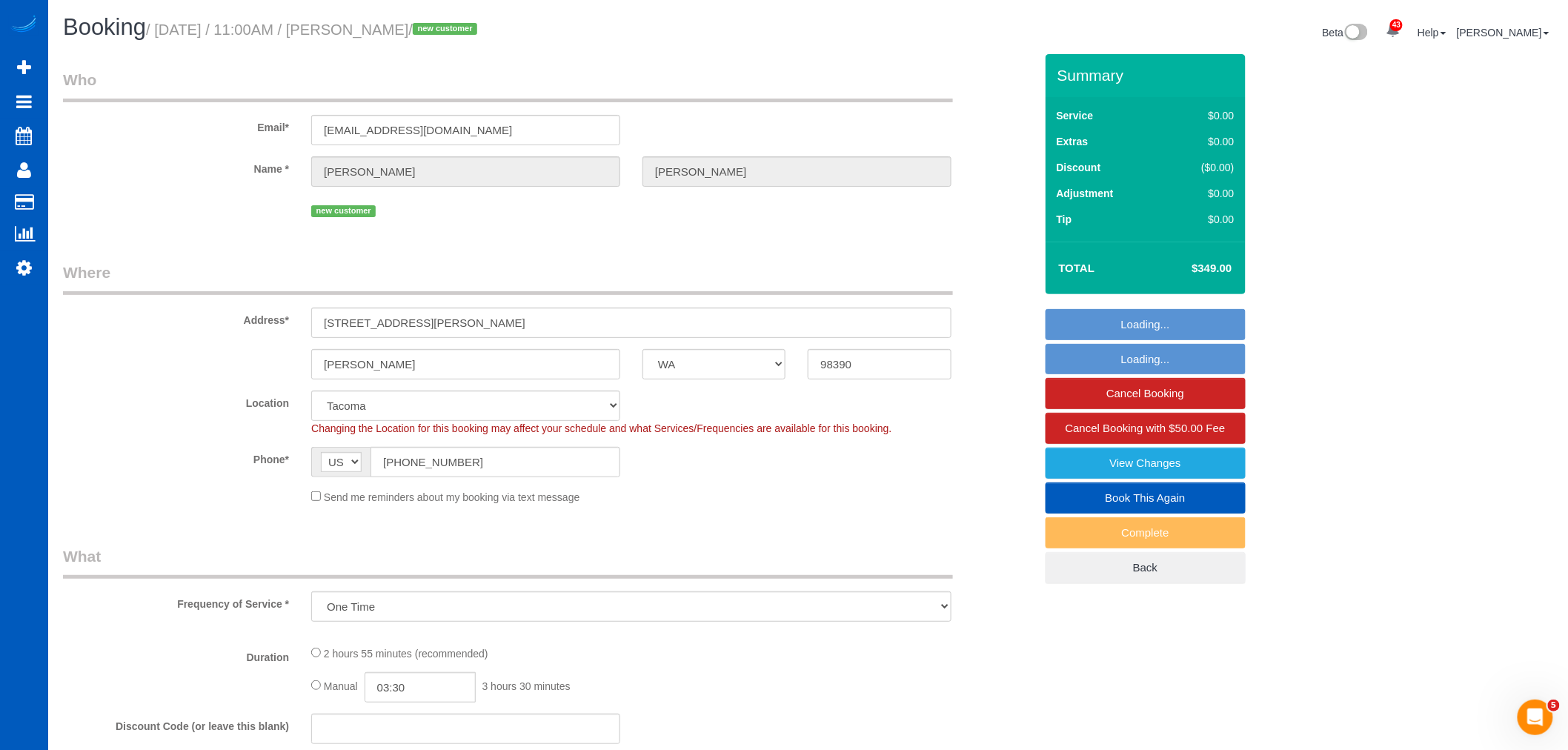
select select "object:52838"
select select "199"
select select "3001"
select select "5"
select select "3"
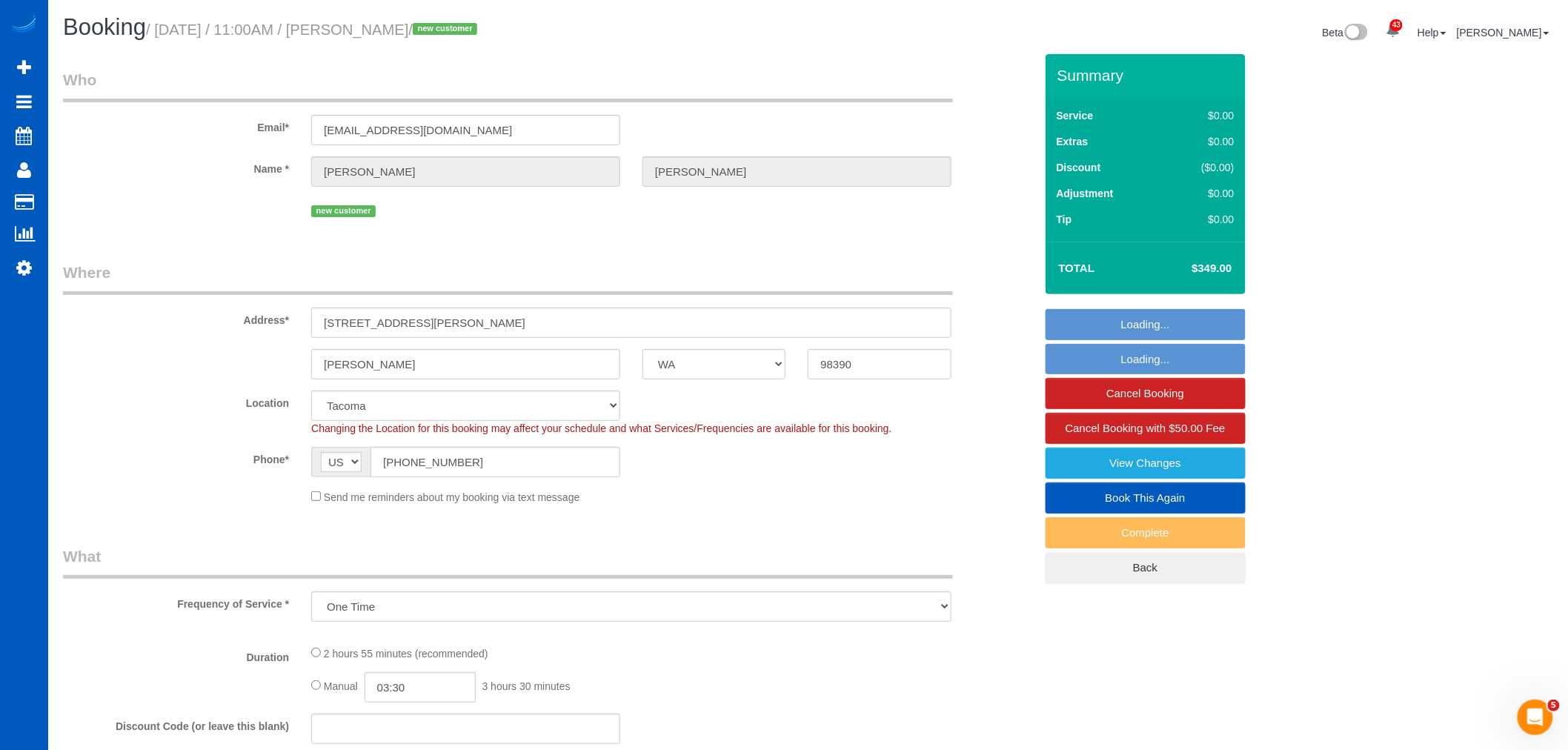
select select "spot213"
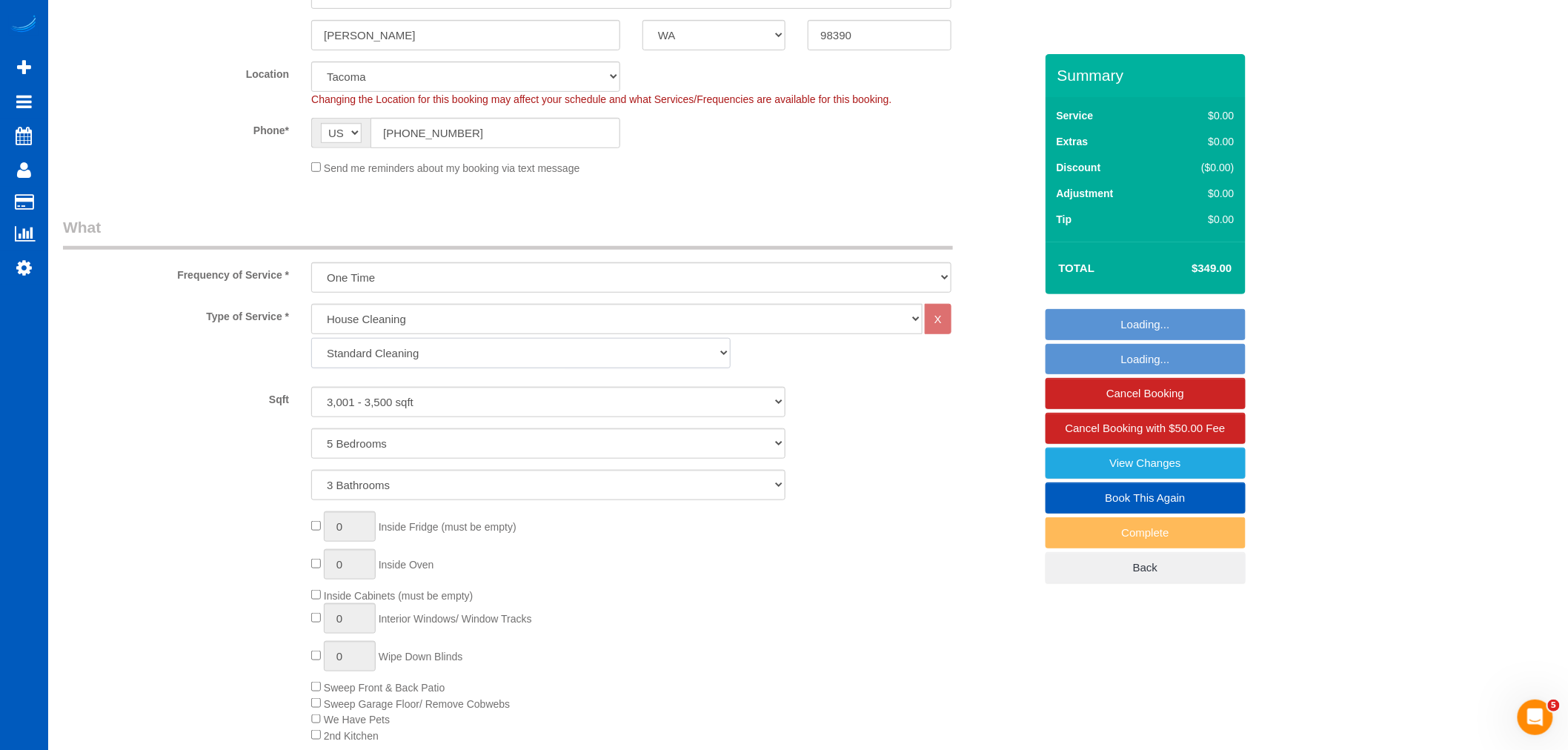
click at [429, 354] on select "Standard Cleaning Deep Cleaning Move In/ Out Cleaning" at bounding box center [521, 353] width 420 height 30
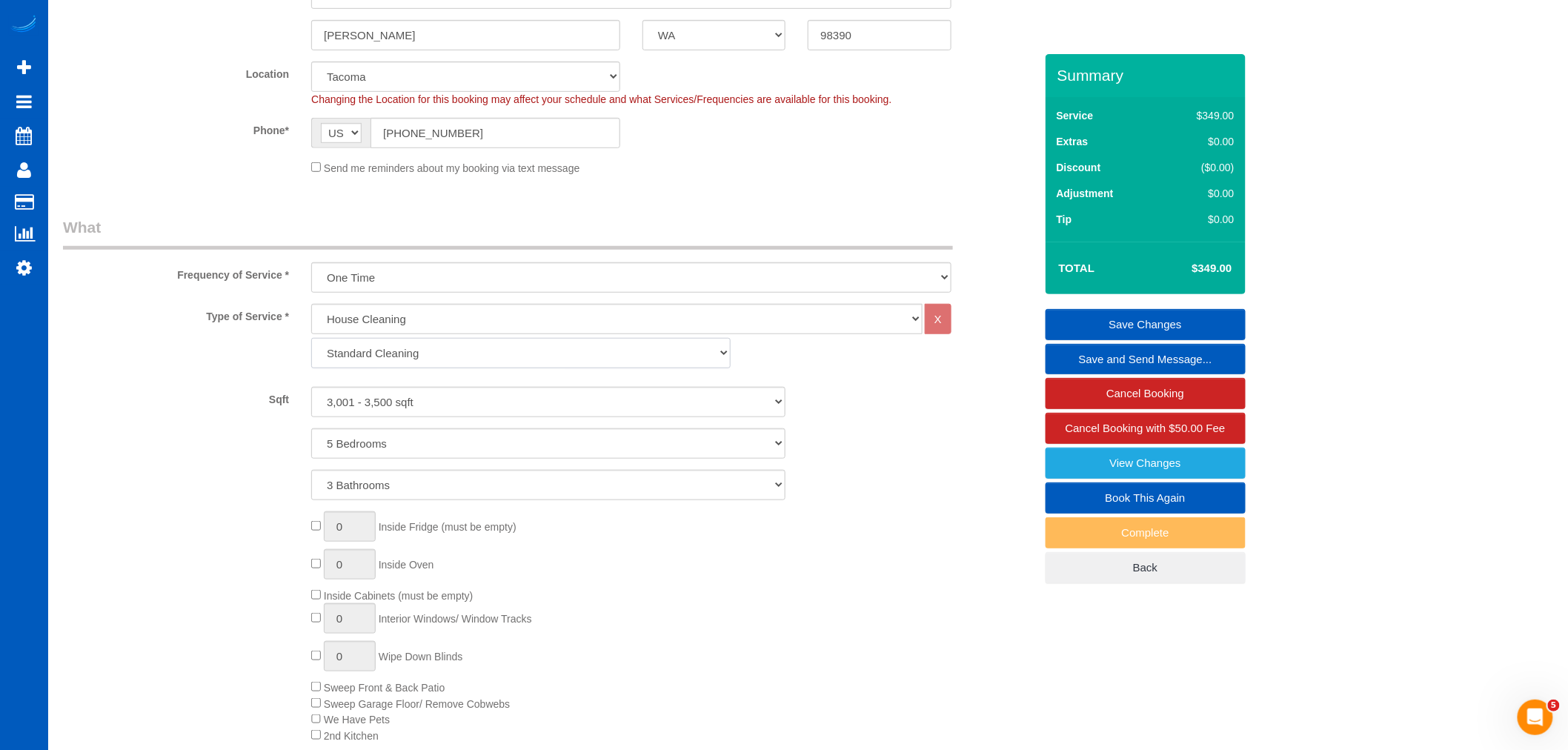
select select "367"
click at [311, 339] on select "Standard Cleaning Deep Cleaning Move In/ Out Cleaning" at bounding box center [521, 353] width 420 height 30
select select "5"
select select "3"
click at [430, 408] on select "0 - 1,000 sqft 1,001 - 1,500 sqft 1,501 - 2,000 sqft 2,001 - 2,500 sqft 2,501 -…" at bounding box center [548, 402] width 474 height 30
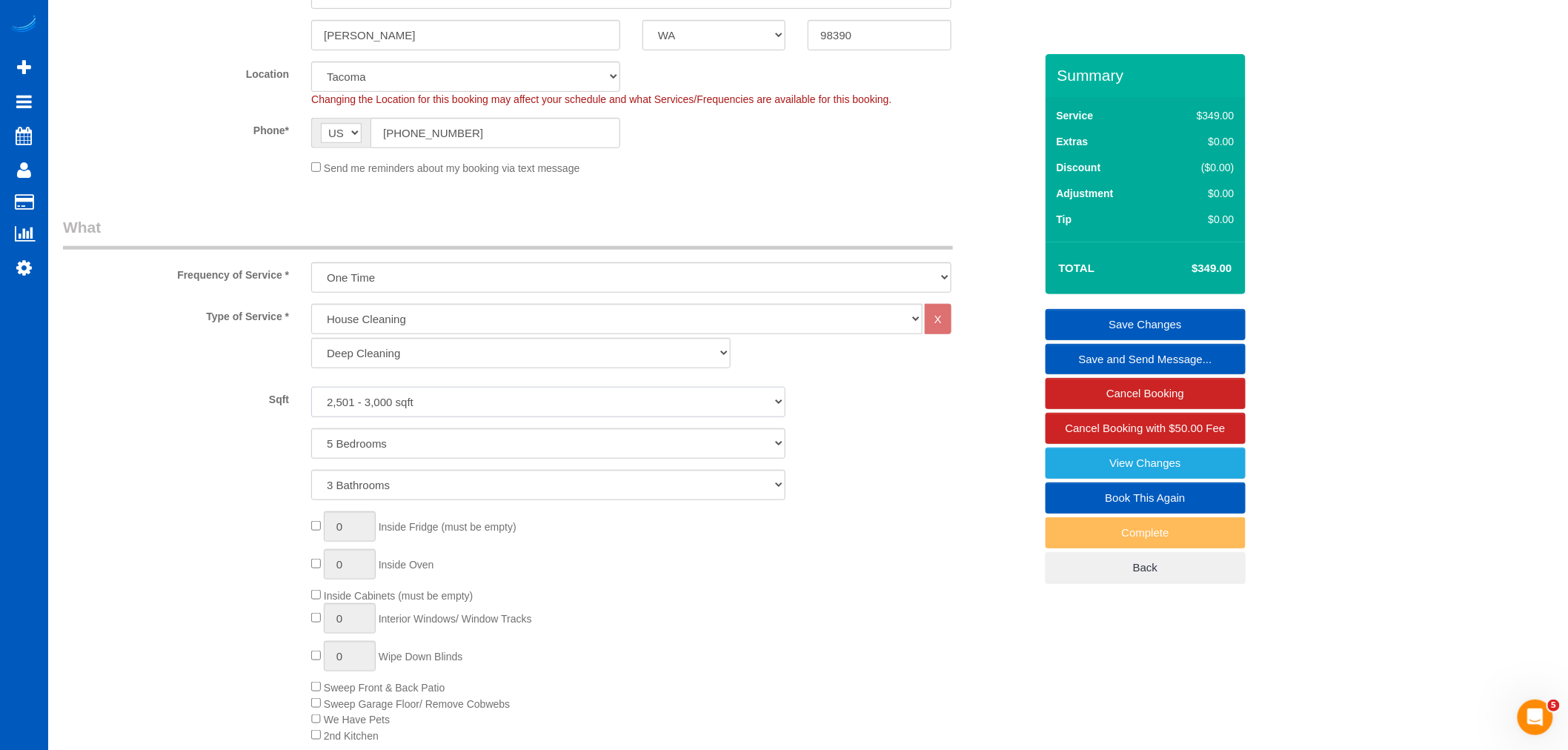
click at [311, 389] on select "0 - 1,000 sqft 1,001 - 1,500 sqft 1,501 - 2,000 sqft 2,001 - 2,500 sqft 2,501 -…" at bounding box center [548, 402] width 474 height 30
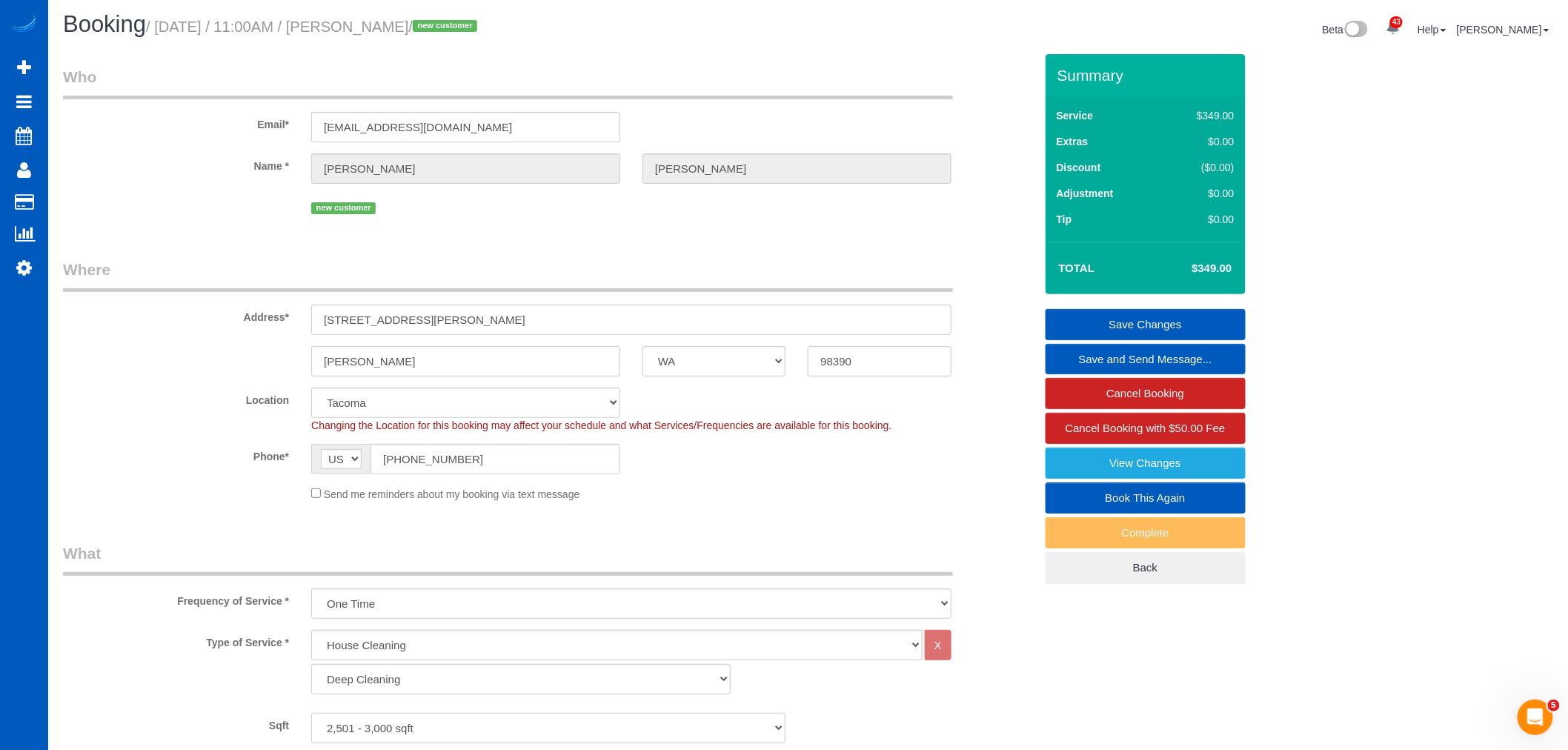
scroll to position [0, 0]
drag, startPoint x: 395, startPoint y: 334, endPoint x: 314, endPoint y: 337, distance: 81.1
click at [314, 337] on input "[STREET_ADDRESS][PERSON_NAME]" at bounding box center [631, 322] width 640 height 30
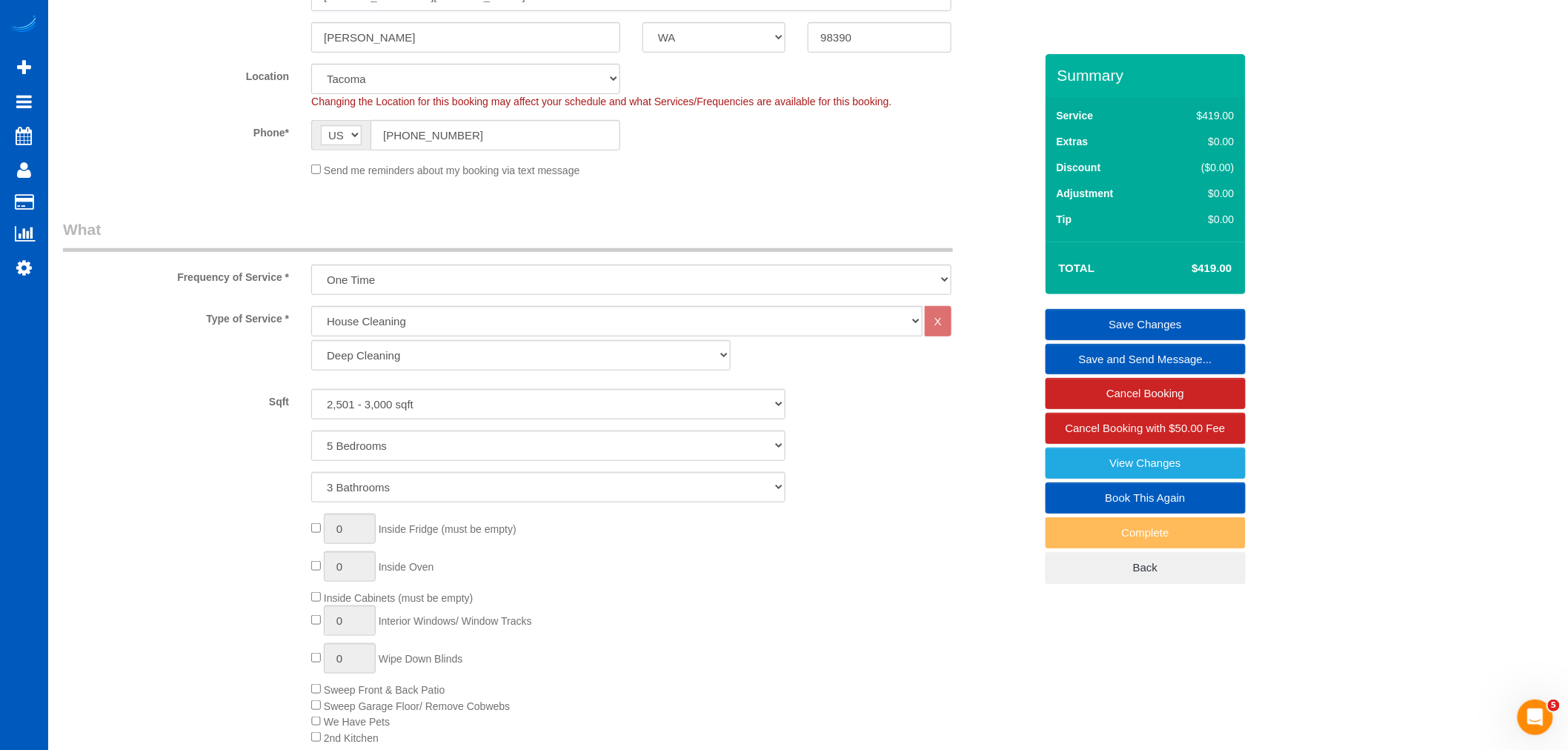
scroll to position [329, 0]
click at [383, 386] on div "Type of Service * House Cleaning X Standard Cleaning Deep Cleaning Move In/ Out…" at bounding box center [548, 539] width 971 height 469
click at [383, 401] on select "0 - 1,000 sqft 1,001 - 1,500 sqft 1,501 - 2,000 sqft 2,001 - 2,500 sqft 2,501 -…" at bounding box center [548, 402] width 474 height 30
select select "3001"
click at [311, 389] on select "0 - 1,000 sqft 1,001 - 1,500 sqft 1,501 - 2,000 sqft 2,001 - 2,500 sqft 2,501 -…" at bounding box center [548, 402] width 474 height 30
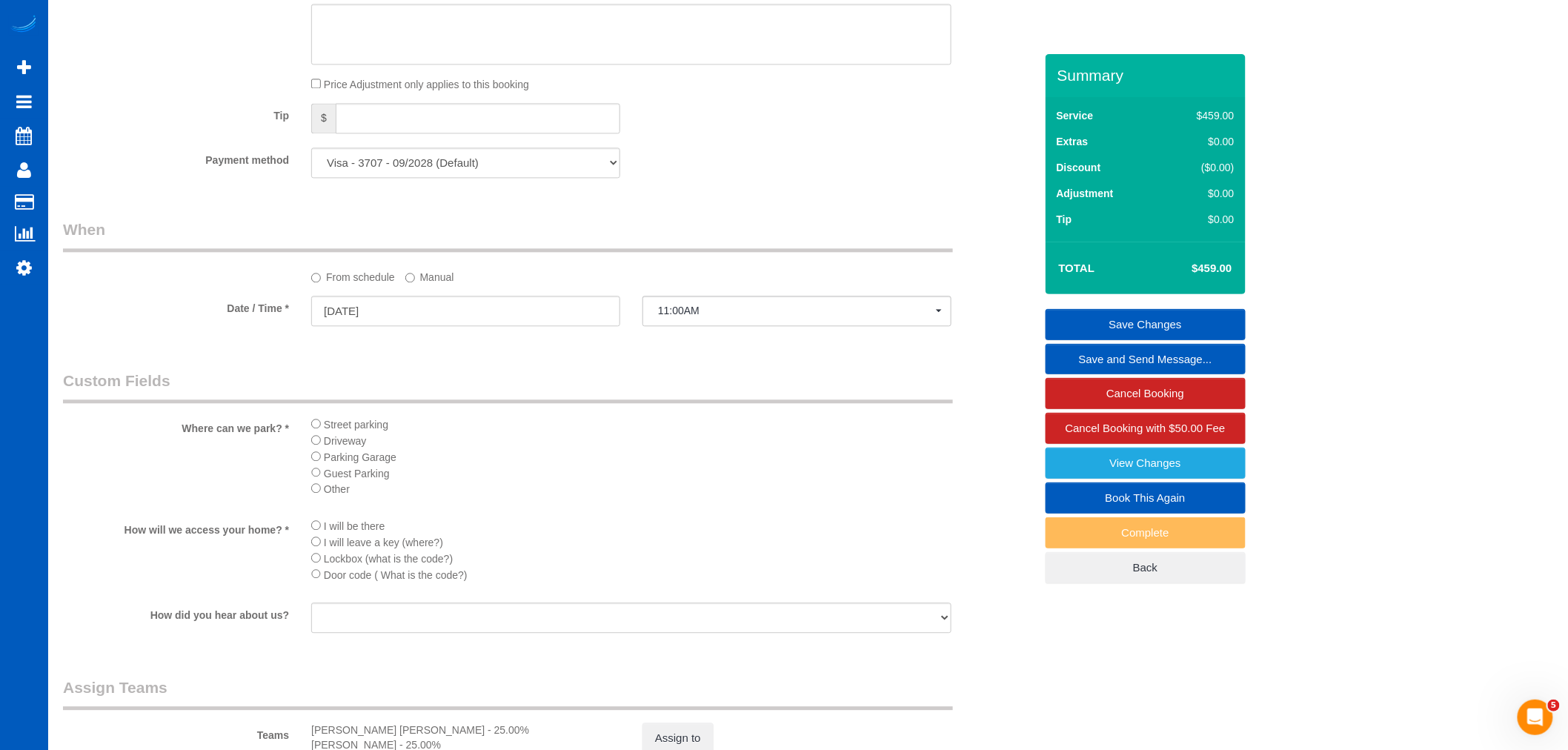
scroll to position [1152, 0]
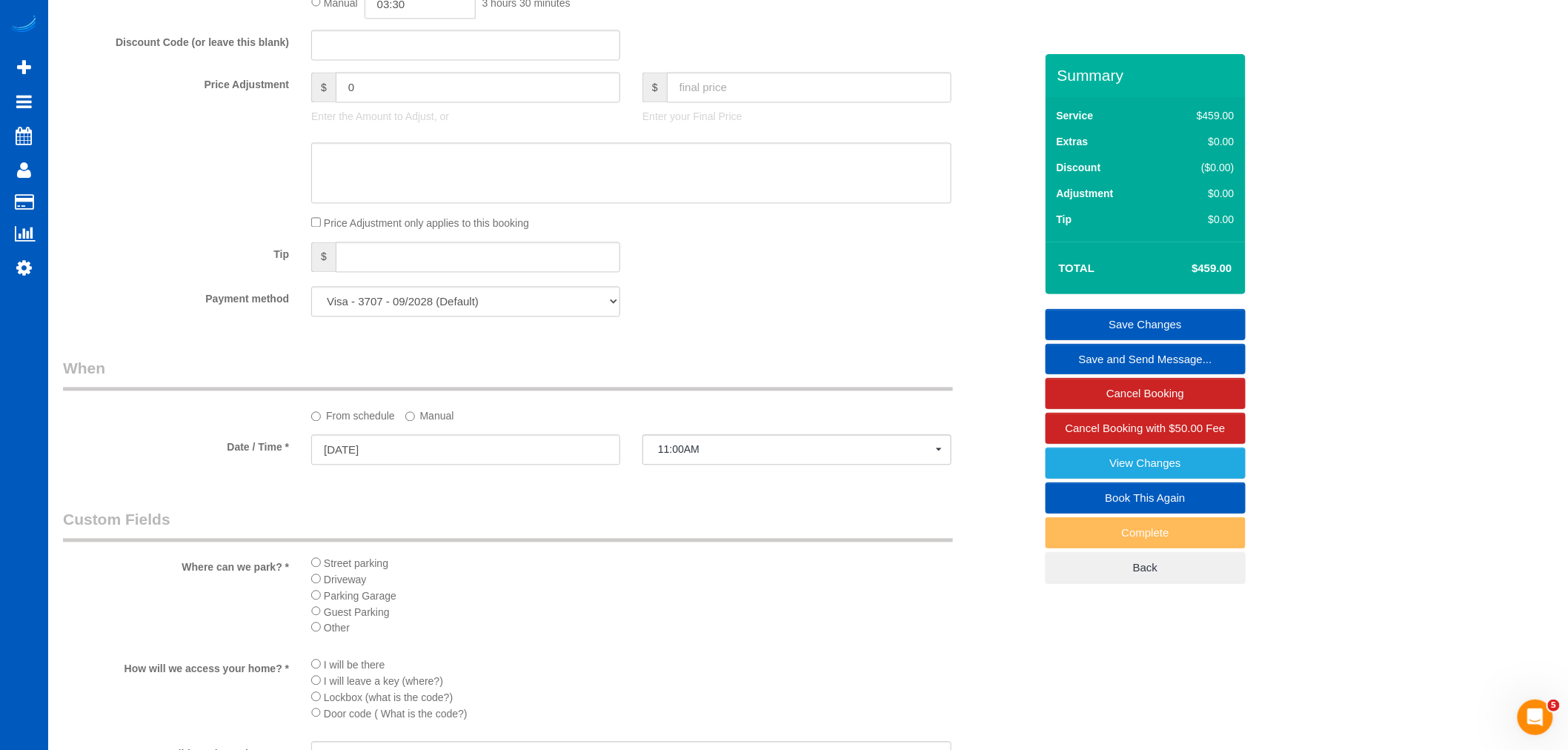
click at [311, 226] on div "Price Adjustment only applies to this booking" at bounding box center [631, 223] width 662 height 16
click at [758, 456] on span "11:00AM" at bounding box center [797, 449] width 278 height 12
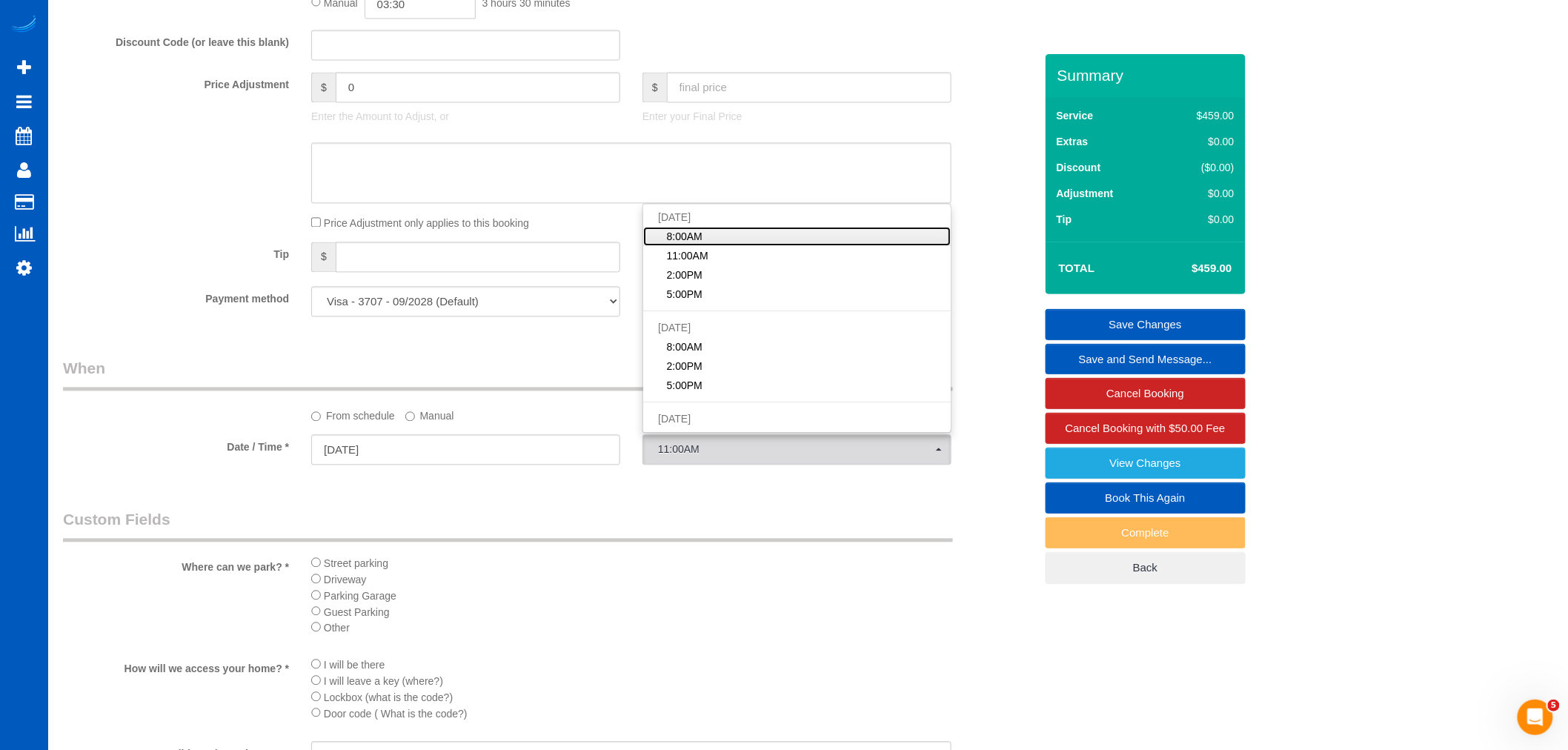
click at [723, 247] on link "8:00AM" at bounding box center [796, 237] width 307 height 19
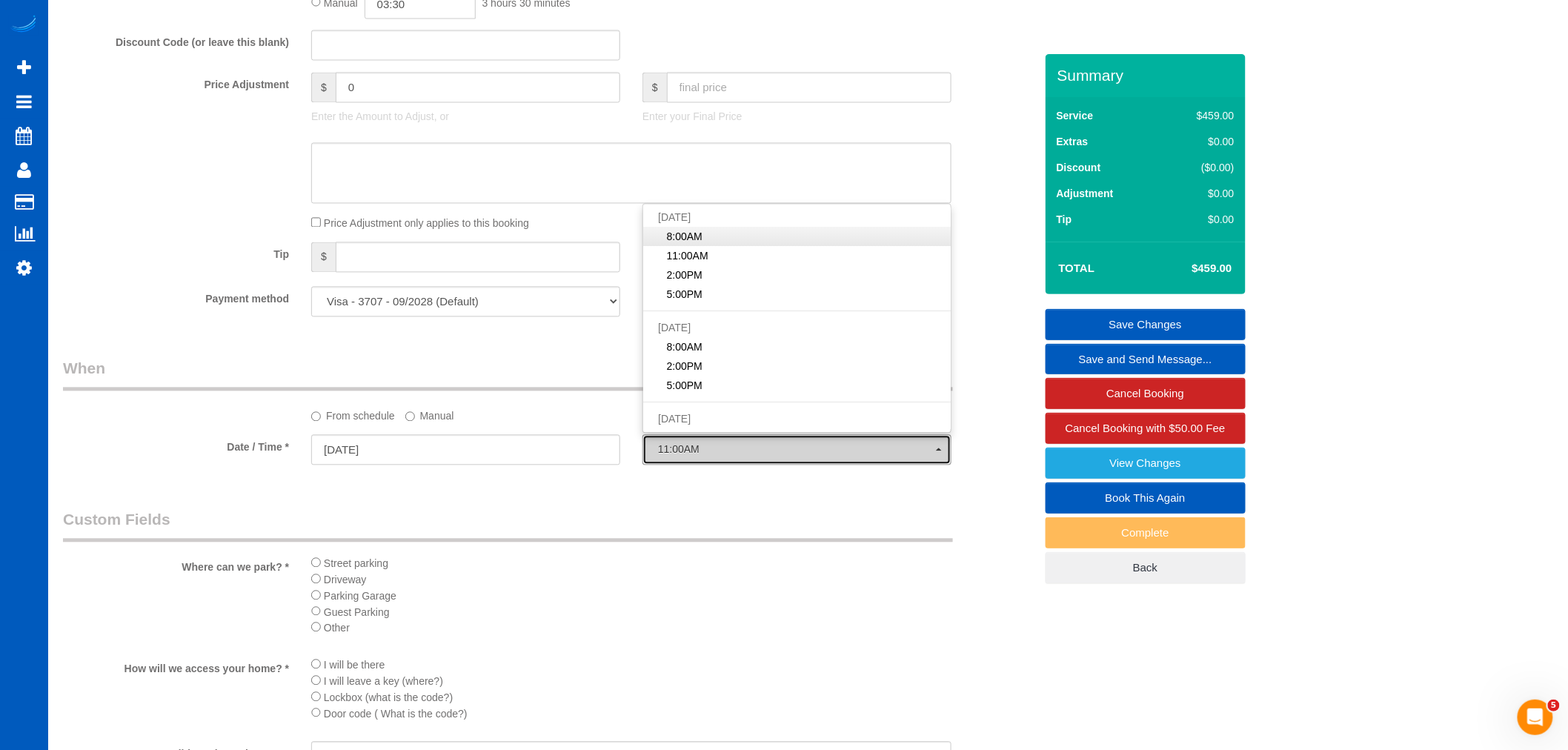
select select "spot212"
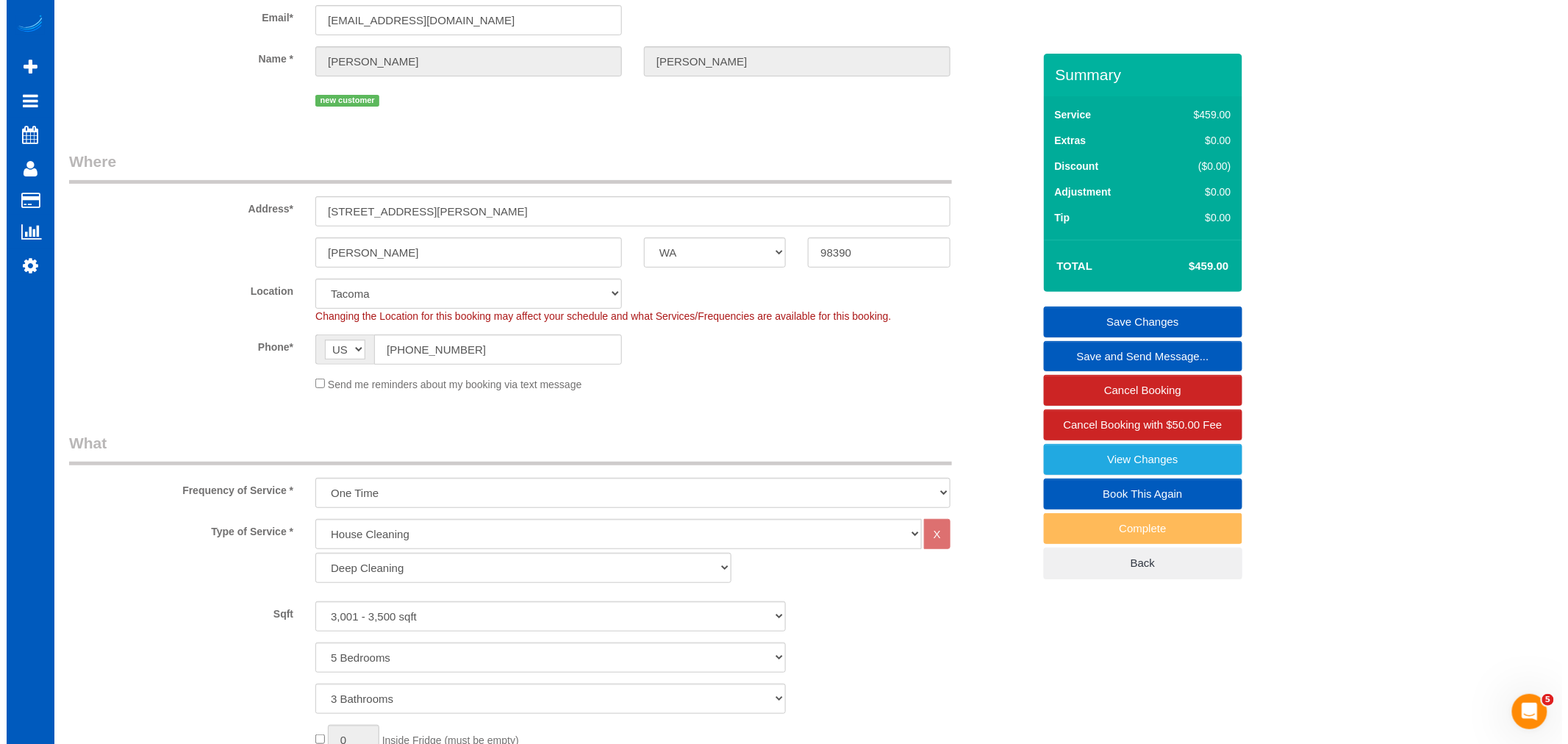
scroll to position [0, 0]
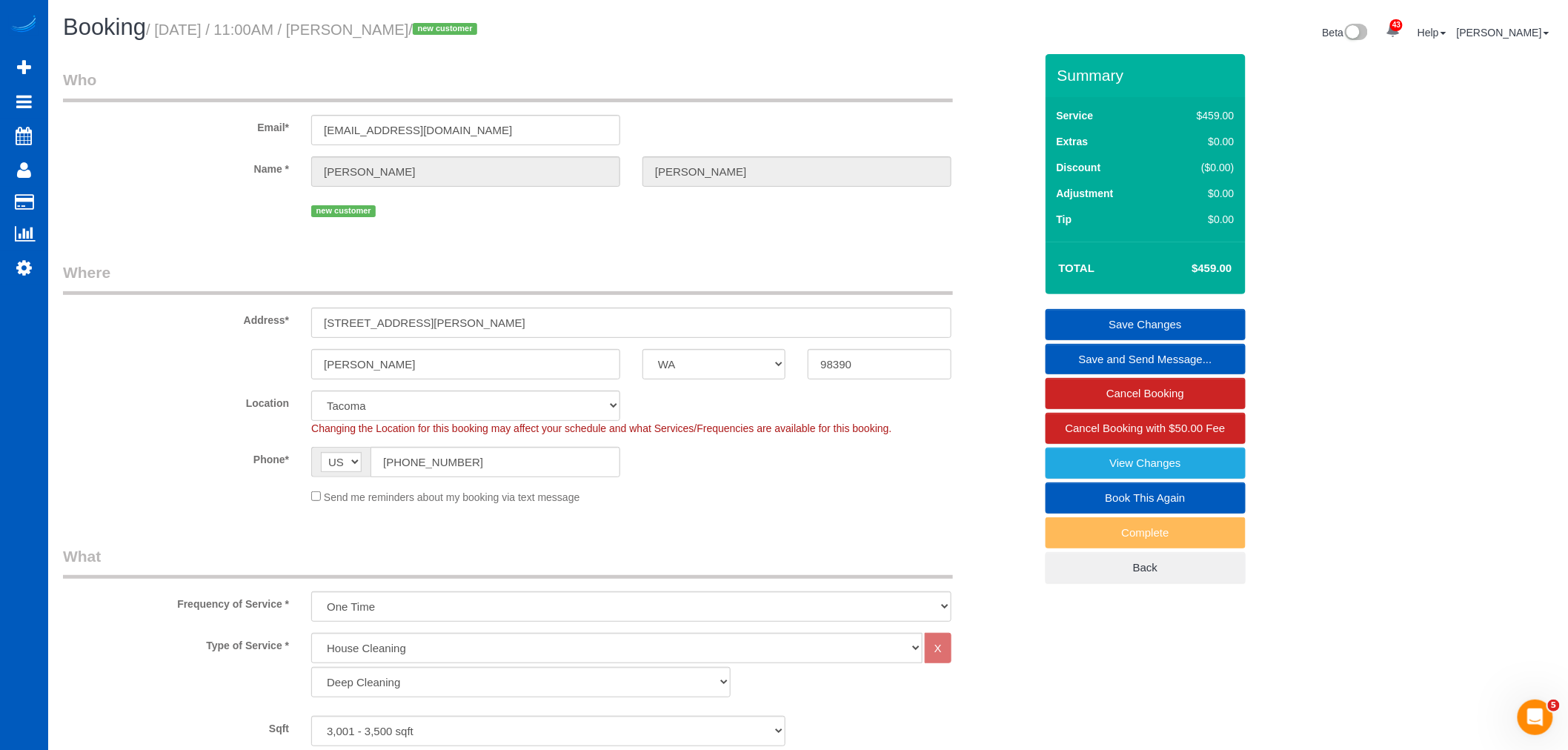
click at [1206, 322] on link "Save Changes" at bounding box center [1145, 324] width 200 height 31
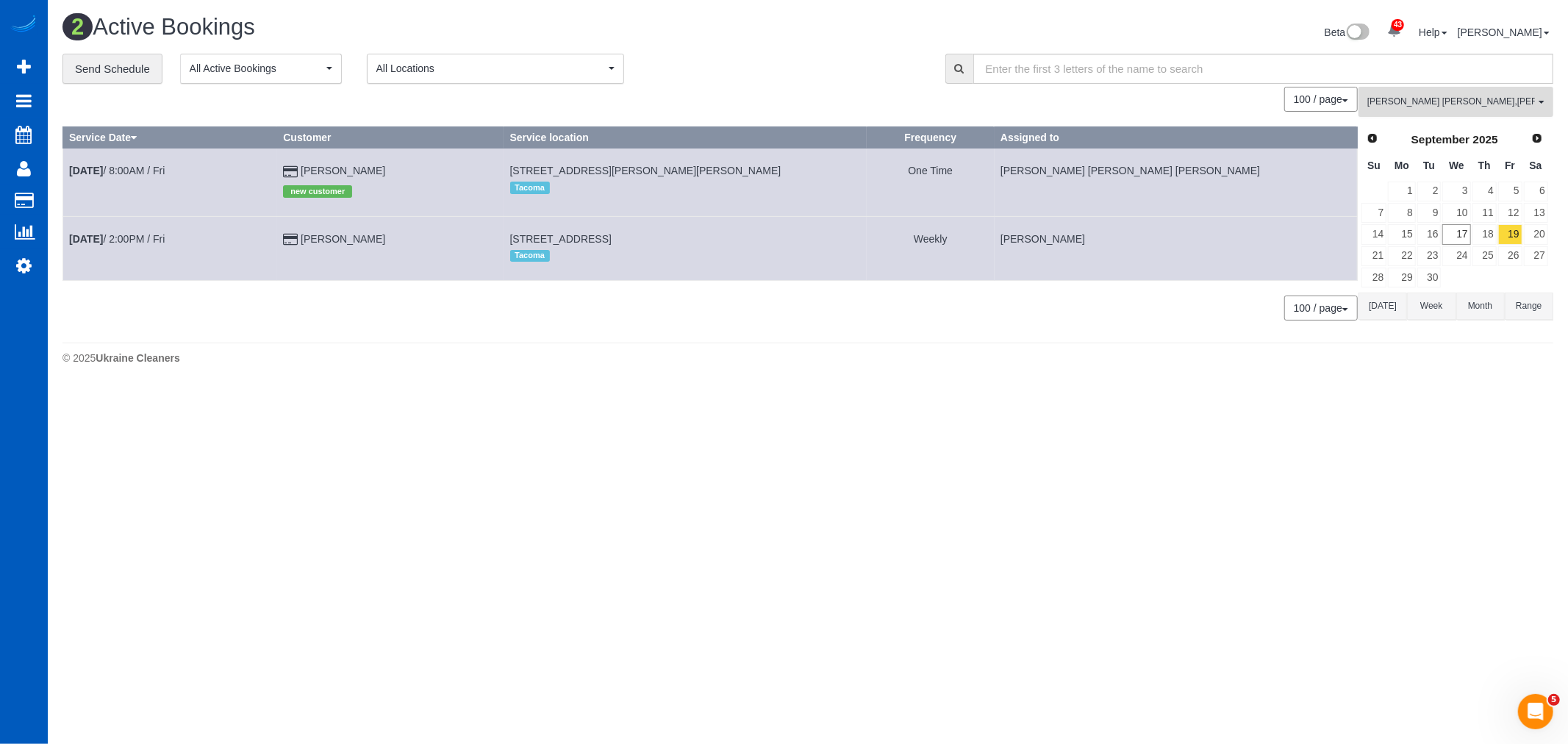
click at [1492, 113] on button "Nadezhda Korina , Olha Rusnak All Teams" at bounding box center [1456, 102] width 195 height 30
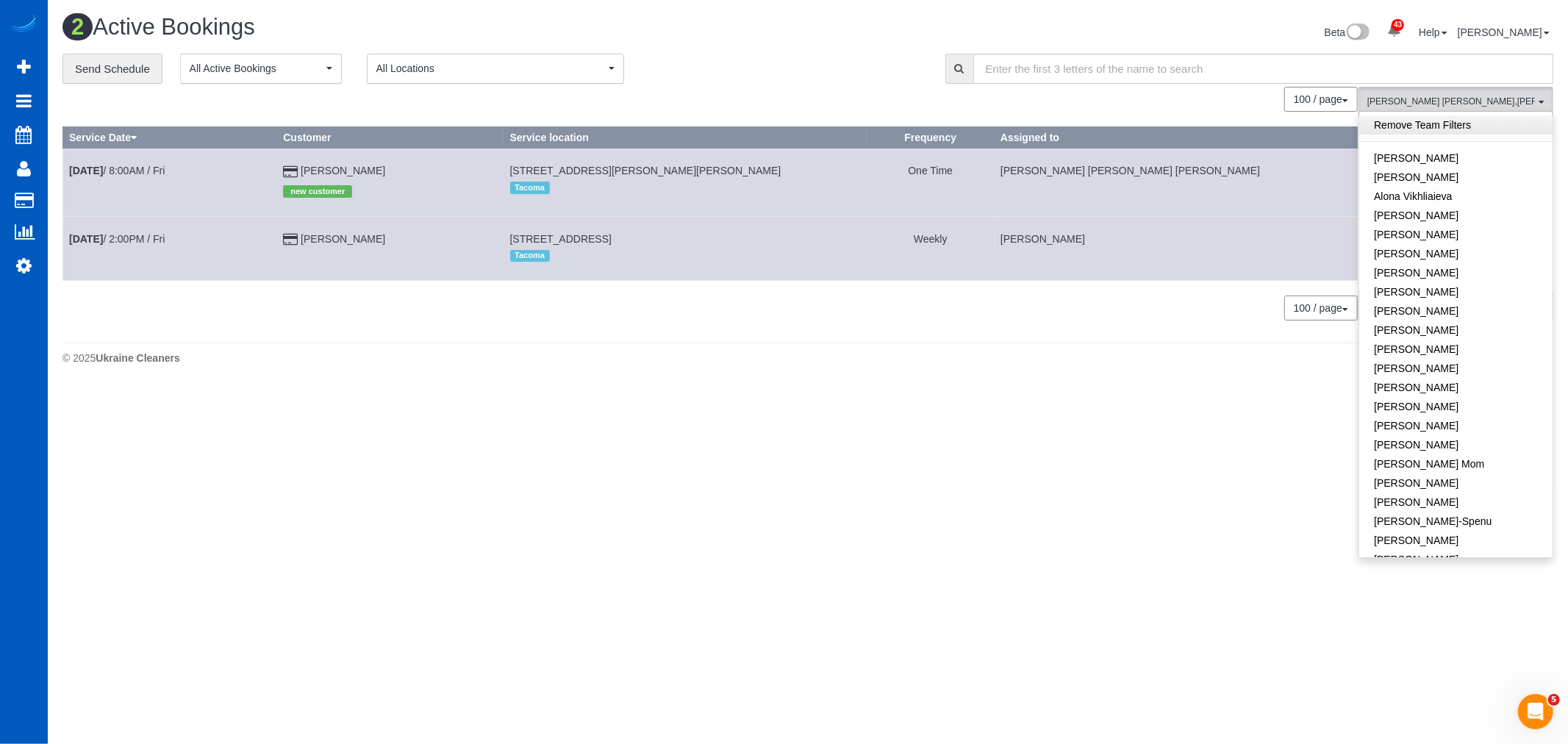
click at [1411, 129] on link "Remove Team Filters" at bounding box center [1456, 125] width 193 height 19
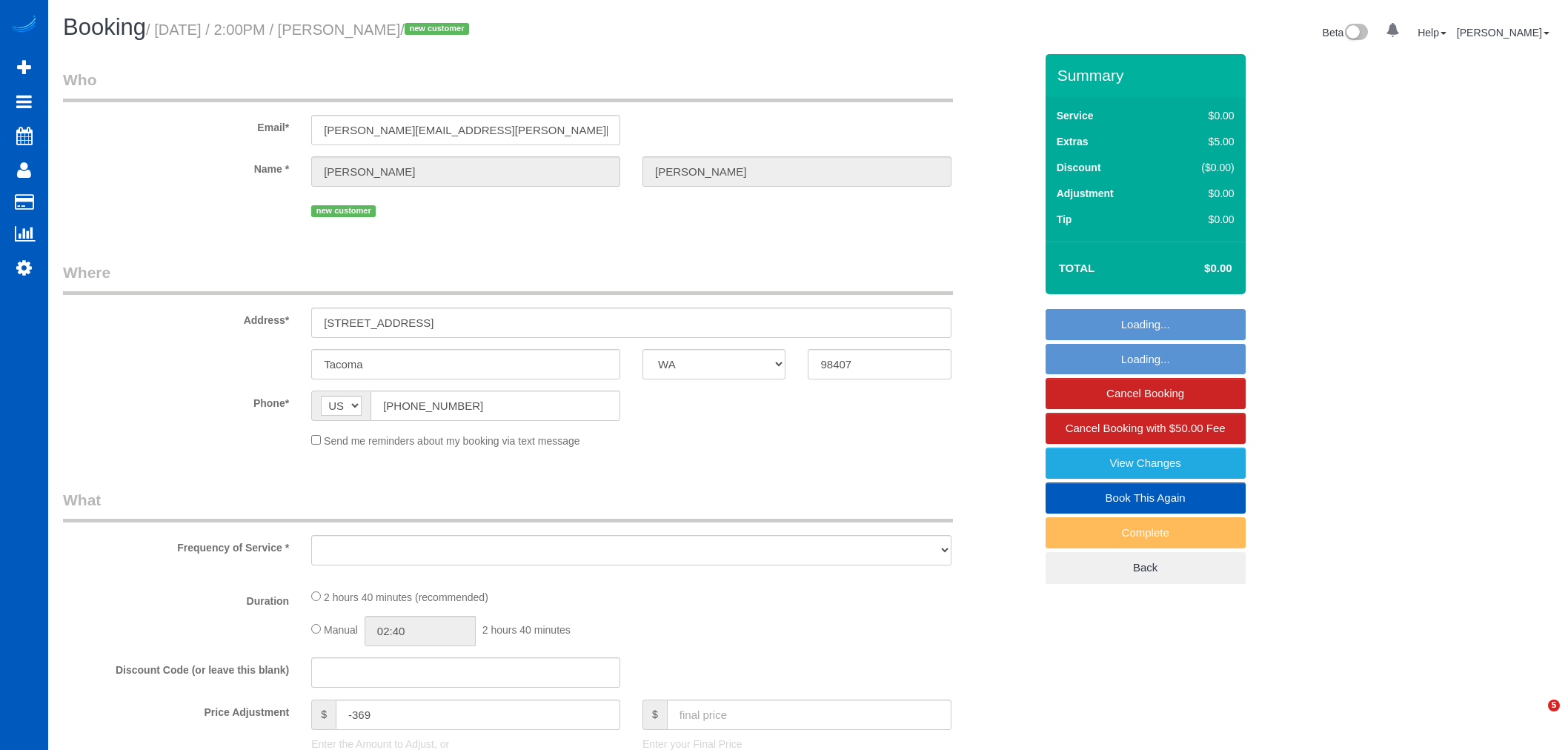
select select "WA"
select select "object:1043"
select select "199"
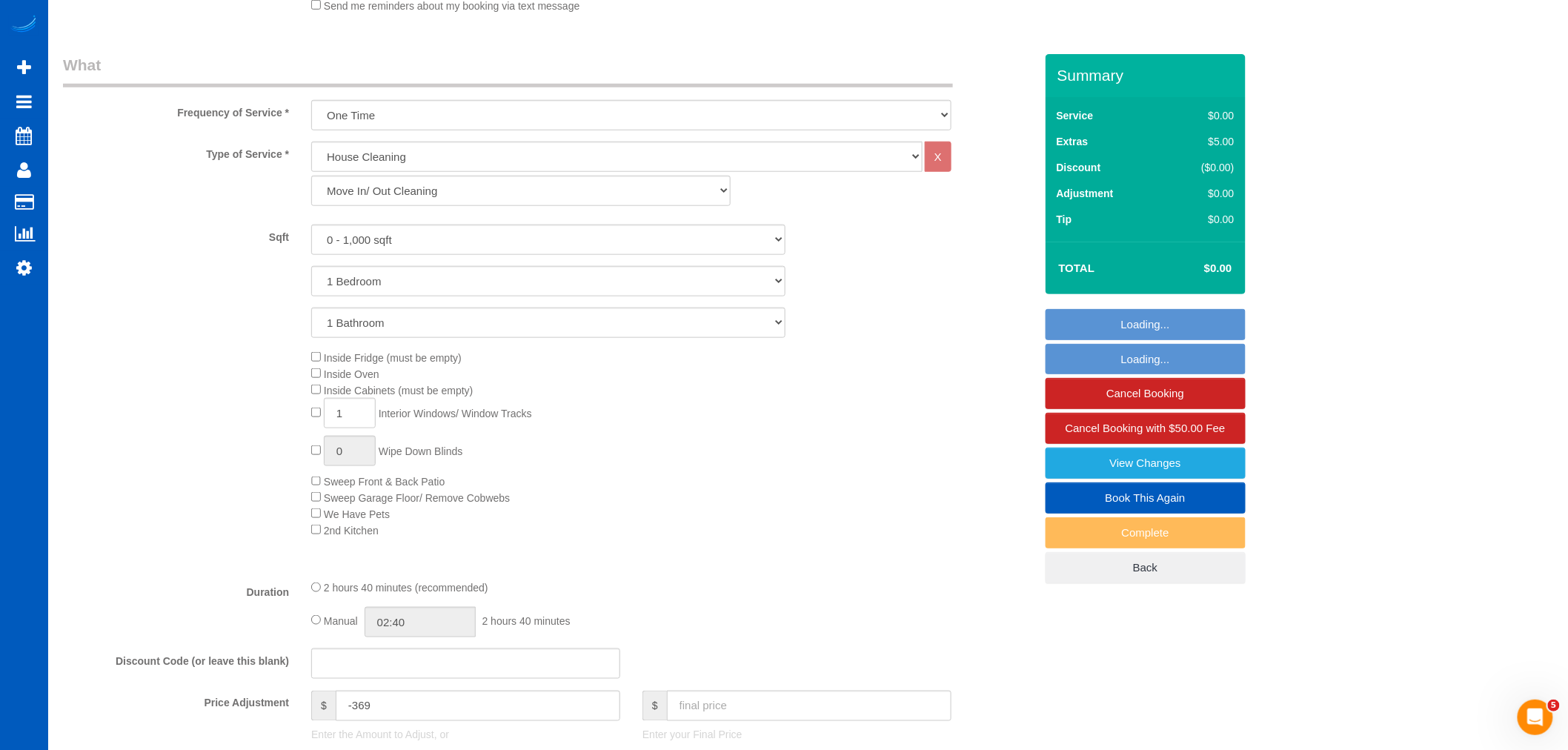
select select "object:1193"
select select "spot1"
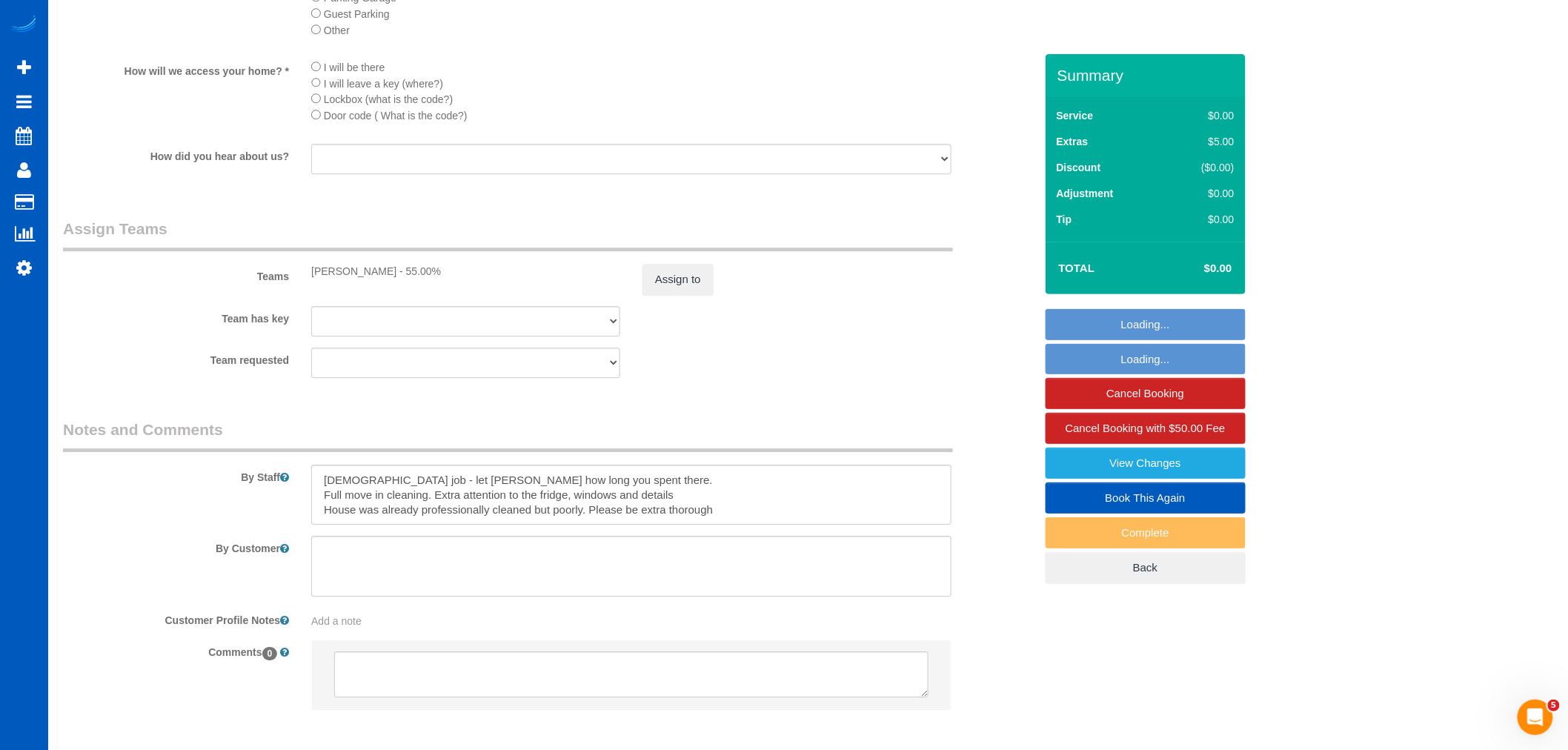
scroll to position [1798, 0]
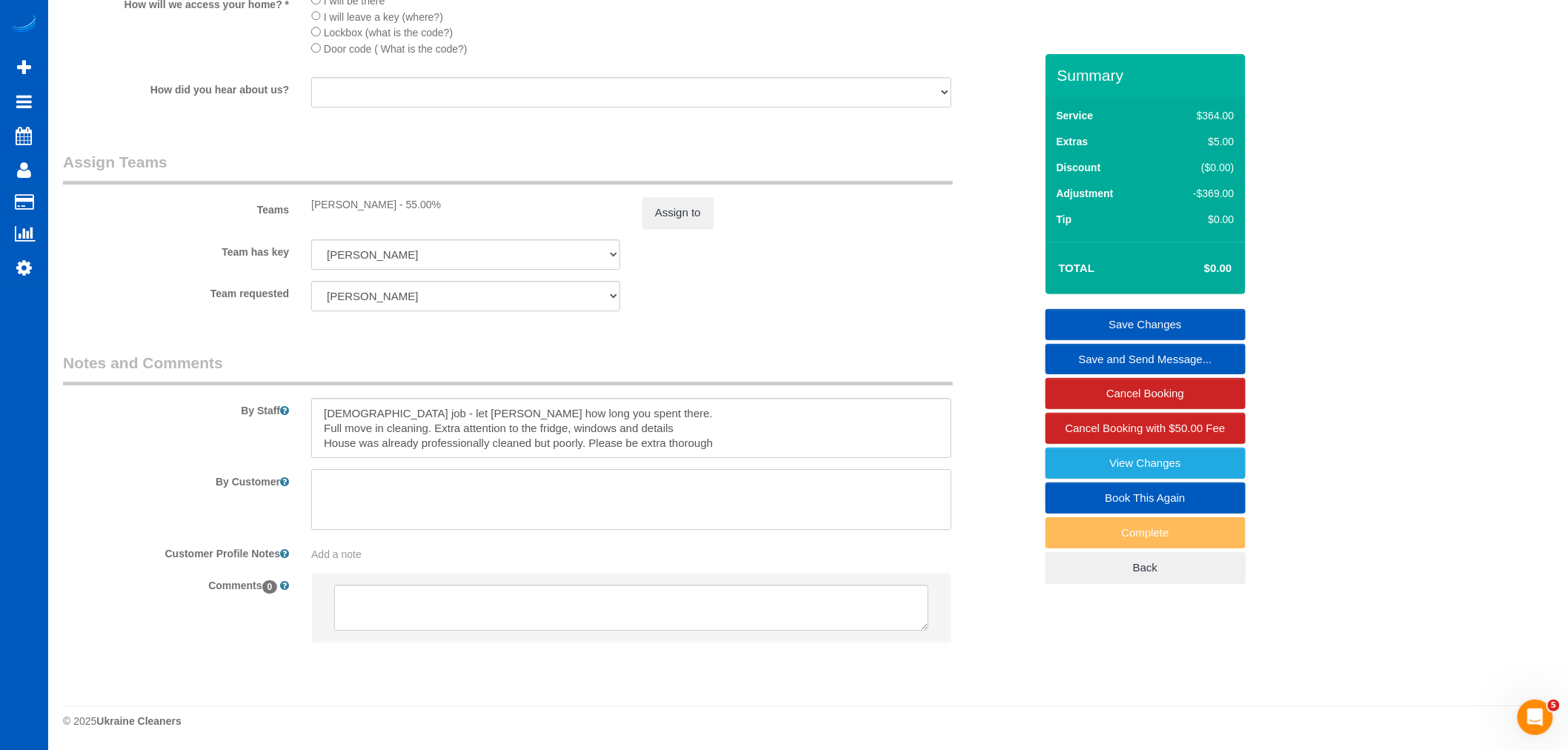
click at [420, 507] on textarea at bounding box center [631, 499] width 640 height 61
paste textarea "Call Marcus when you arrive; if he doesn't answer call Christine - 253-590-6440"
drag, startPoint x: 752, startPoint y: 496, endPoint x: 153, endPoint y: 491, distance: 599.0
click at [153, 491] on div "By Customer" at bounding box center [548, 499] width 993 height 61
paste textarea "Mindy when they arrive. Her number is 925-667-5639"
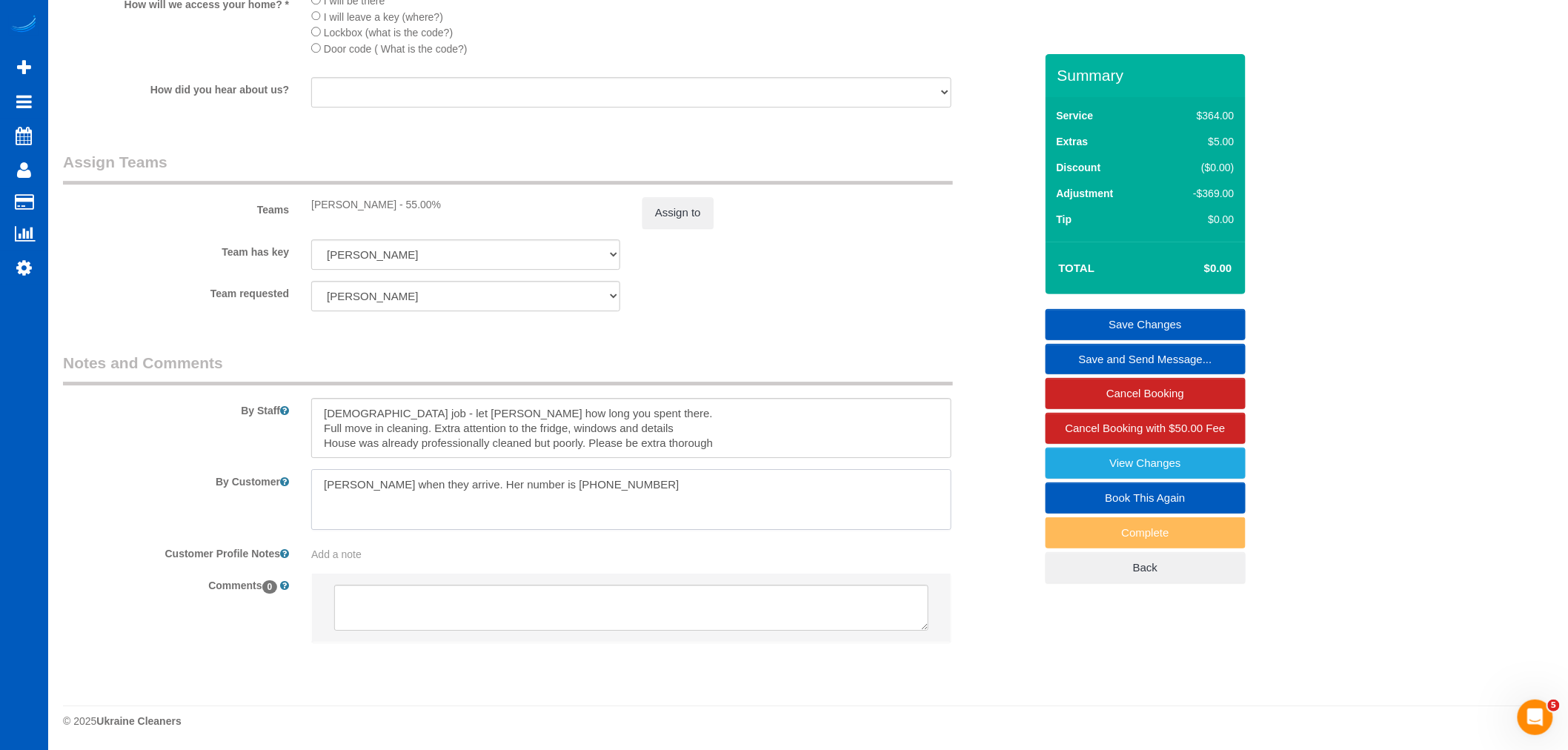
drag, startPoint x: 610, startPoint y: 482, endPoint x: 200, endPoint y: 480, distance: 410.0
click at [200, 480] on div "By Customer" at bounding box center [548, 499] width 993 height 61
click at [421, 476] on textarea at bounding box center [631, 499] width 640 height 61
drag, startPoint x: 405, startPoint y: 482, endPoint x: 389, endPoint y: 483, distance: 16.0
click at [389, 483] on textarea at bounding box center [631, 499] width 640 height 61
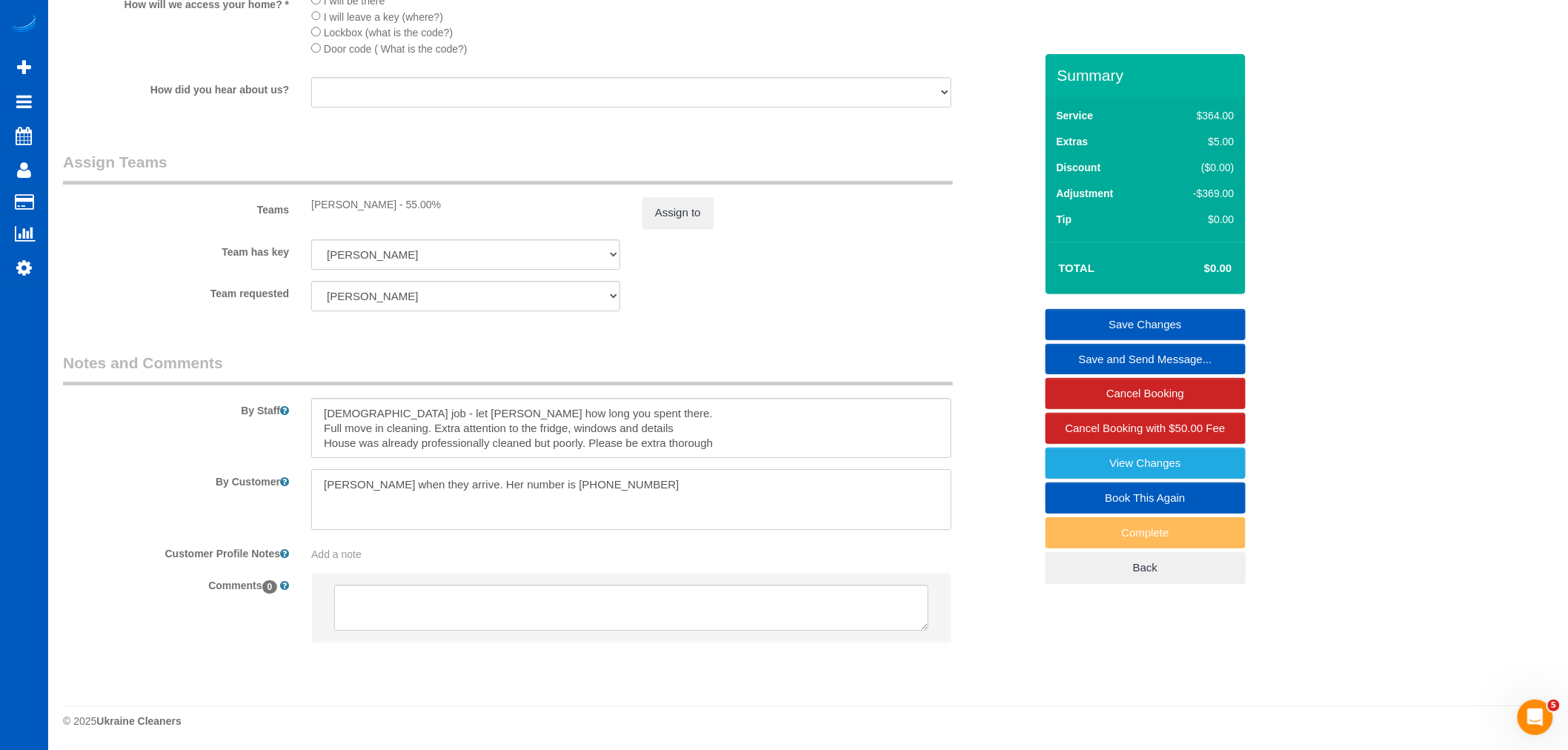
click at [328, 483] on textarea at bounding box center [631, 499] width 640 height 61
click at [463, 483] on textarea at bounding box center [631, 499] width 640 height 61
drag, startPoint x: 468, startPoint y: 484, endPoint x: 448, endPoint y: 488, distance: 20.4
click at [448, 488] on textarea at bounding box center [631, 499] width 640 height 61
click at [712, 486] on textarea at bounding box center [631, 499] width 640 height 61
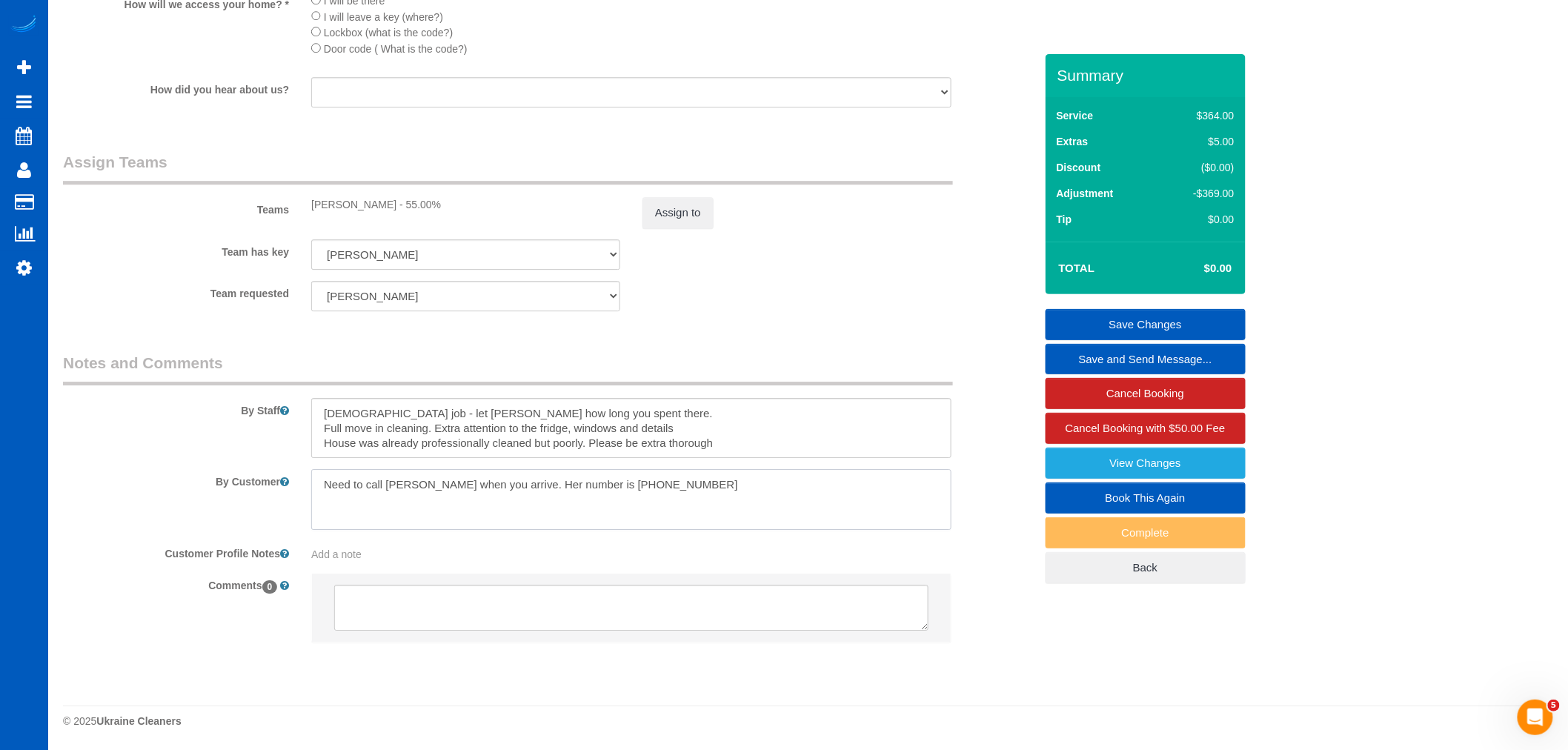
drag, startPoint x: 387, startPoint y: 482, endPoint x: 659, endPoint y: 489, distance: 272.1
click at [659, 489] on textarea at bounding box center [631, 499] width 640 height 61
click at [583, 514] on textarea at bounding box center [631, 499] width 640 height 61
type textarea "Need to call client when you arrive"
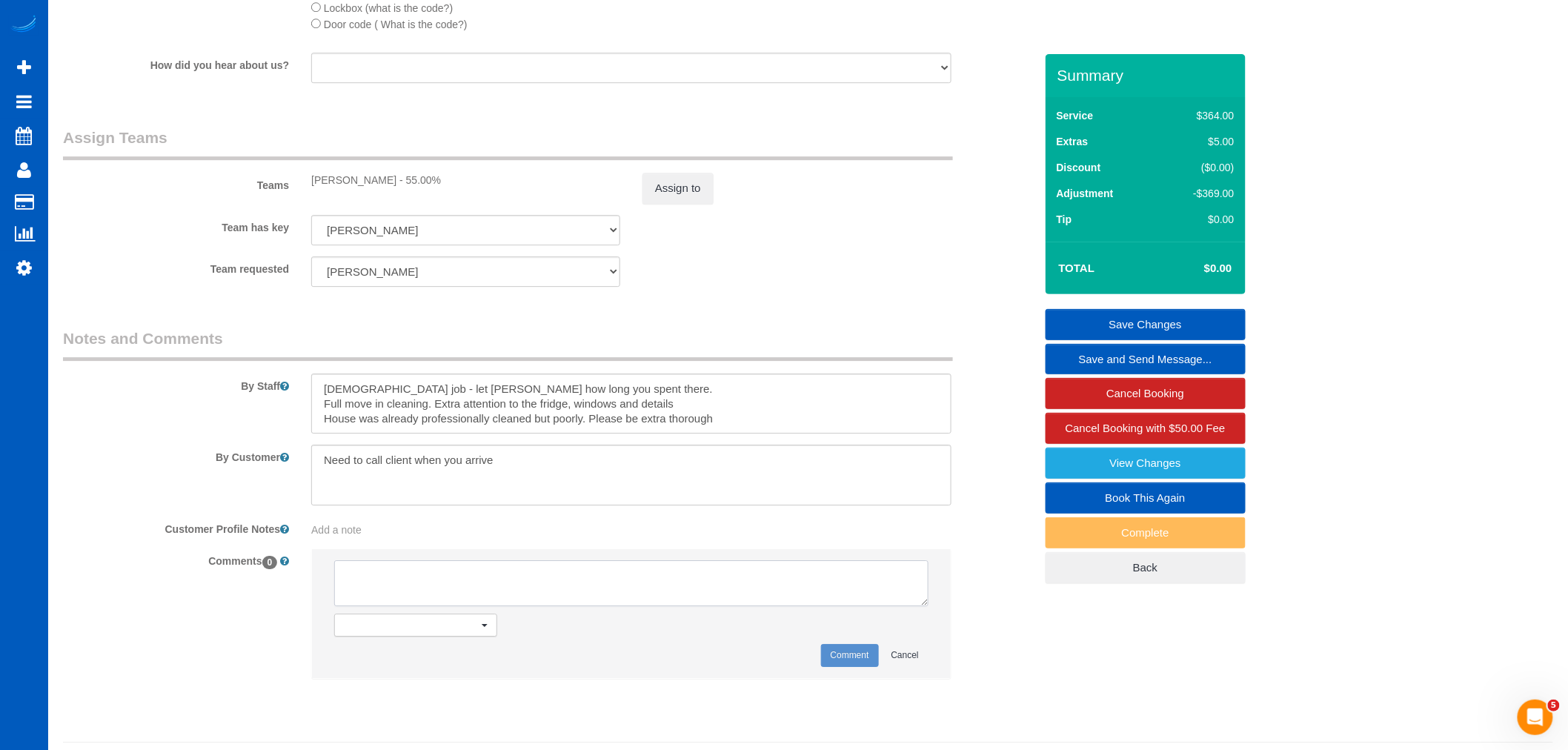
click at [369, 606] on textarea at bounding box center [631, 583] width 594 height 46
click at [393, 637] on button "Send to: Staff Nothing selected" at bounding box center [416, 625] width 163 height 23
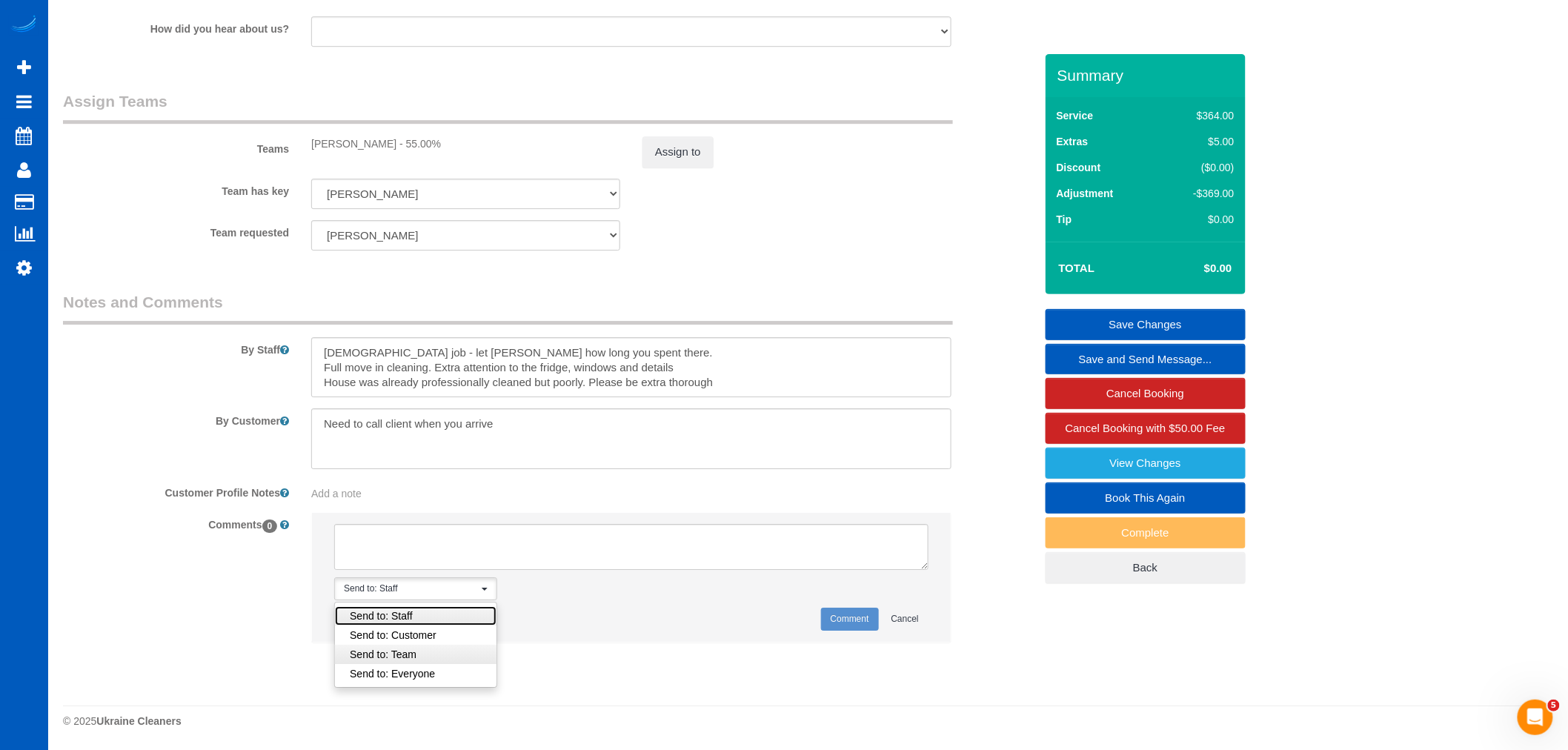
scroll to position [1860, 0]
click at [421, 618] on link "Send to: Staff" at bounding box center [416, 616] width 161 height 19
click at [421, 551] on textarea at bounding box center [631, 547] width 594 height 46
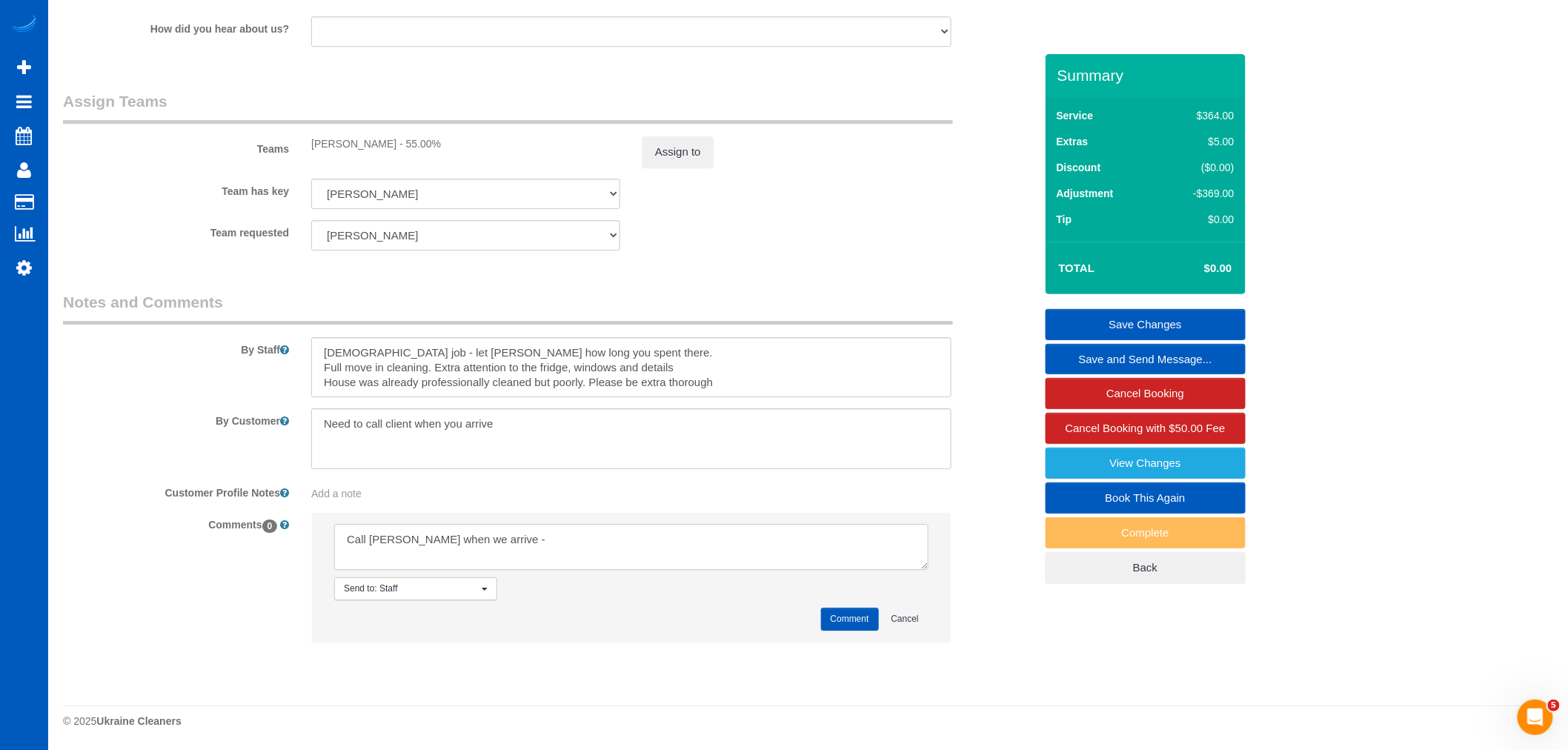
click at [529, 543] on textarea at bounding box center [631, 547] width 594 height 46
paste textarea "Her number is 925-667-5639"
click at [480, 535] on textarea at bounding box center [631, 547] width 594 height 46
click at [483, 543] on textarea at bounding box center [631, 547] width 594 height 46
click at [702, 547] on textarea at bounding box center [631, 547] width 594 height 46
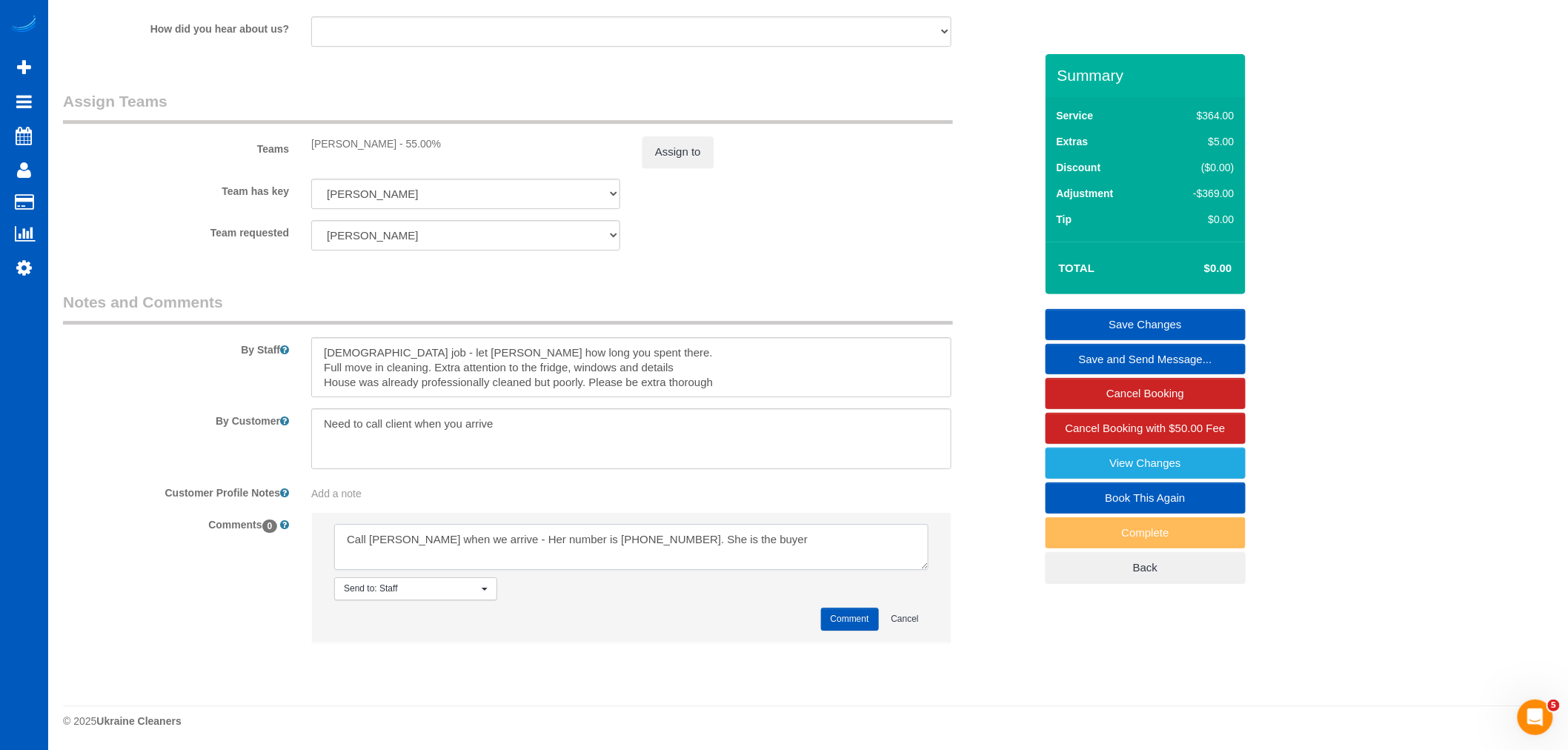
type textarea "Call Mindy when we arrive - Her number is 925-667-5639. She is the buyer"
click at [737, 622] on div "Comment Cancel" at bounding box center [631, 618] width 594 height 23
click at [418, 582] on span "Send to: Staff" at bounding box center [411, 589] width 134 height 13
click at [855, 625] on button "Comment" at bounding box center [850, 618] width 57 height 23
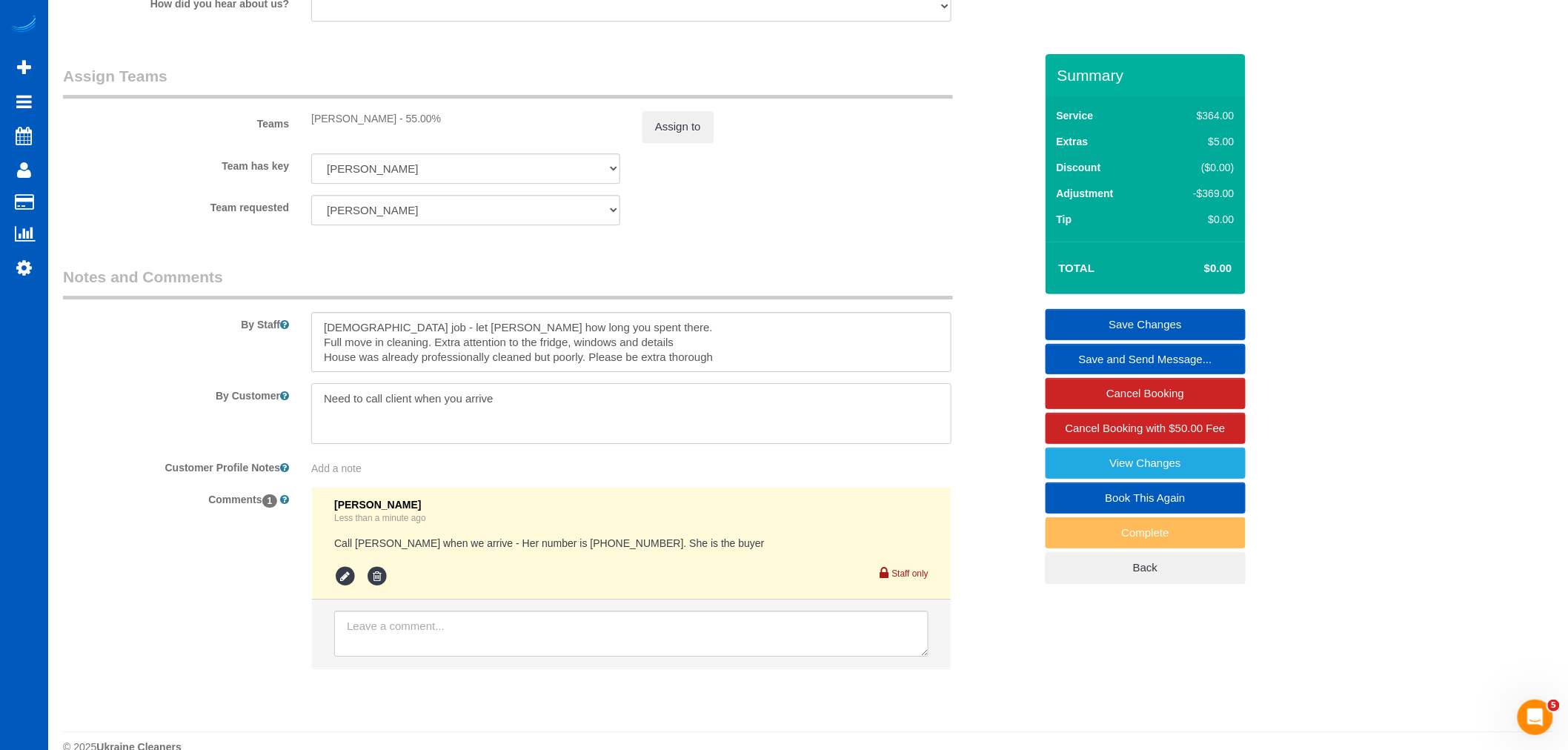
click at [645, 434] on textarea at bounding box center [631, 413] width 640 height 61
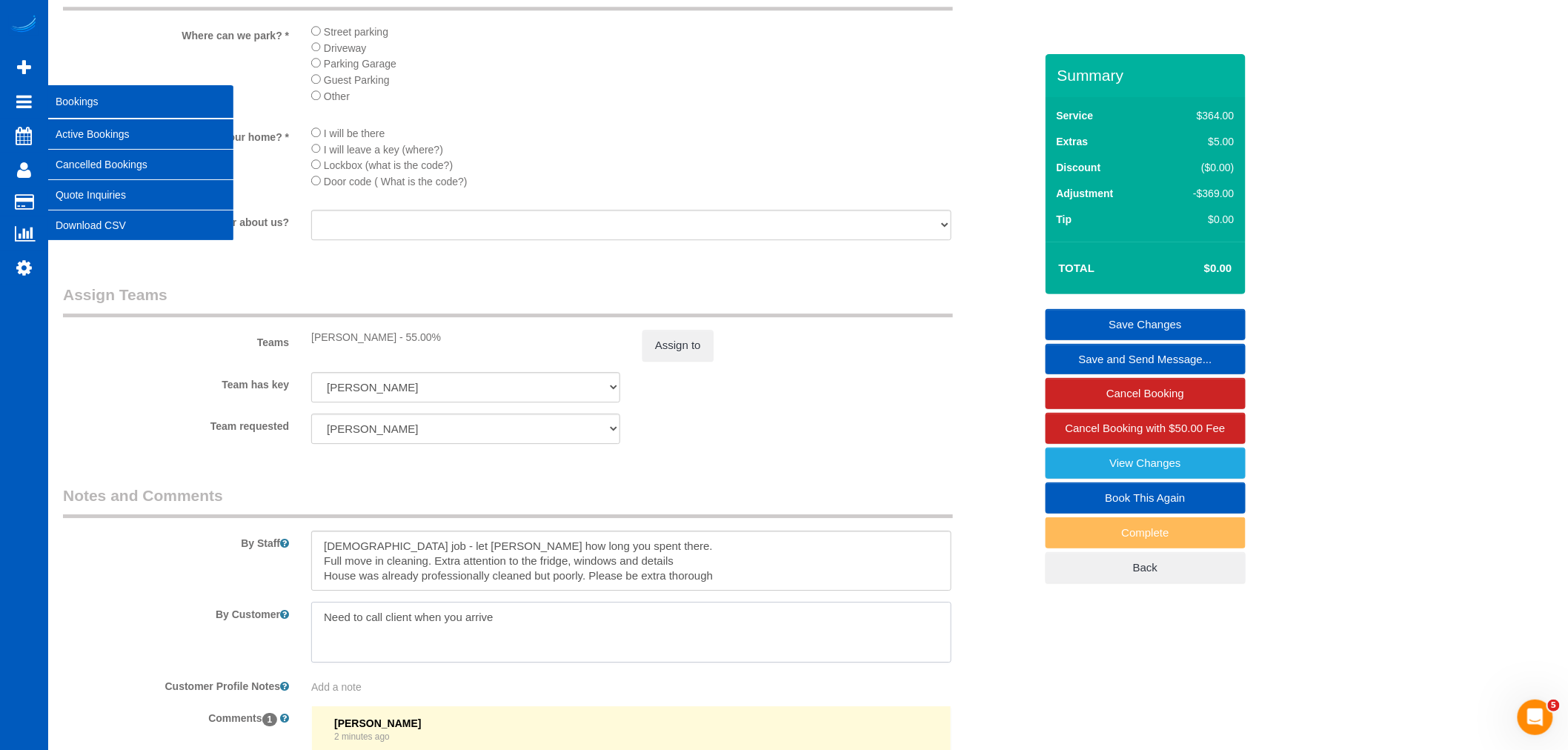
scroll to position [1612, 0]
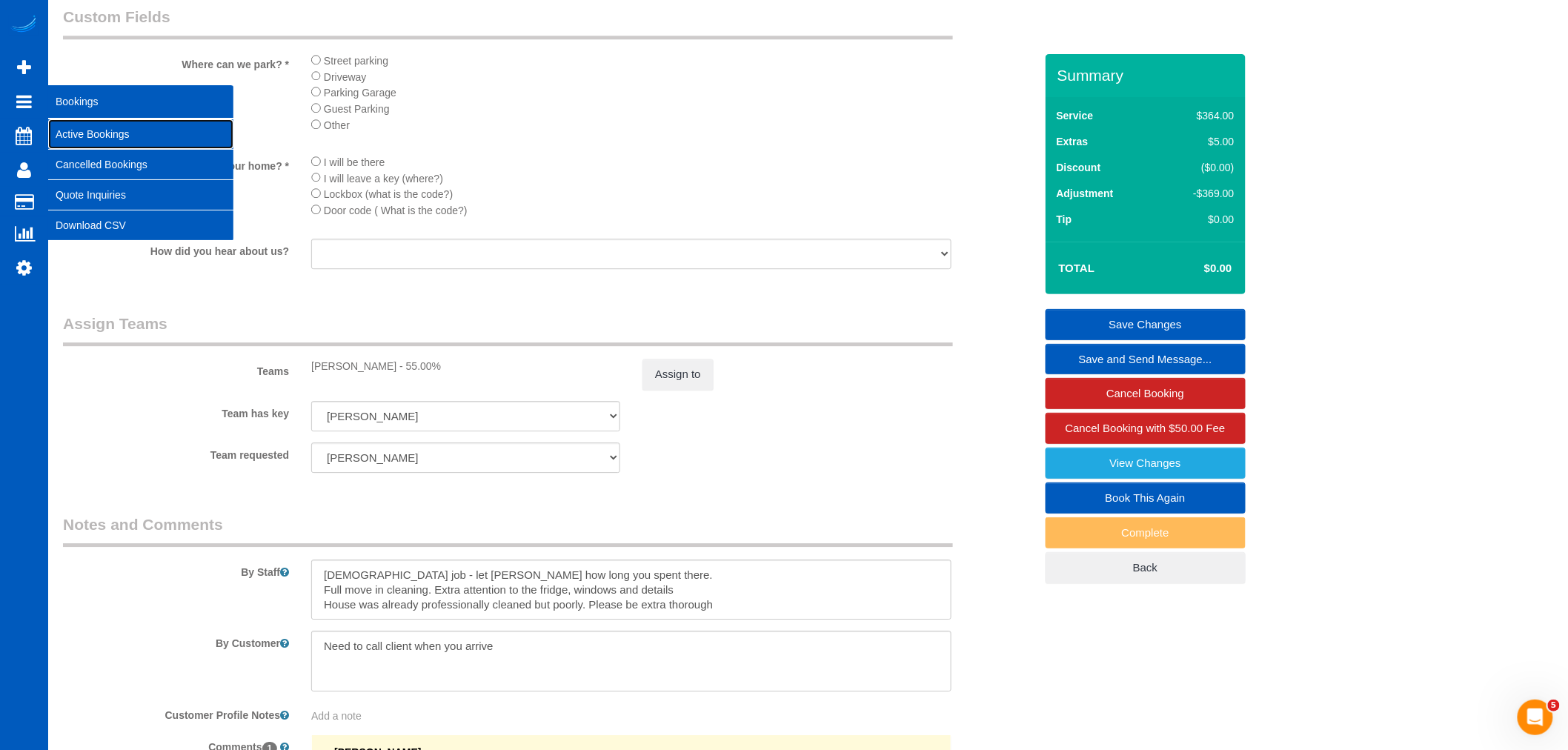
click at [136, 137] on link "Active Bookings" at bounding box center [140, 134] width 185 height 30
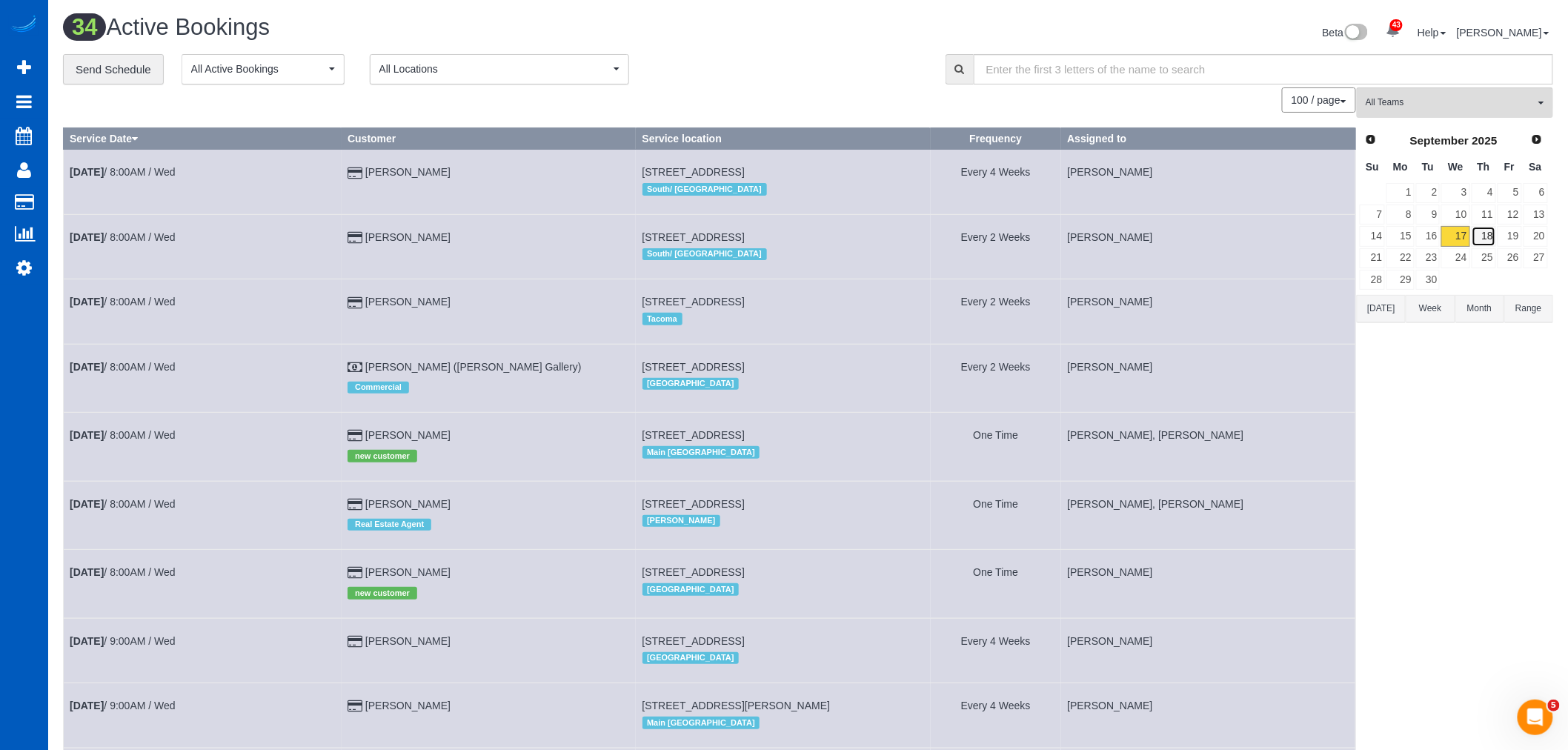
click at [1483, 232] on link "18" at bounding box center [1483, 235] width 25 height 20
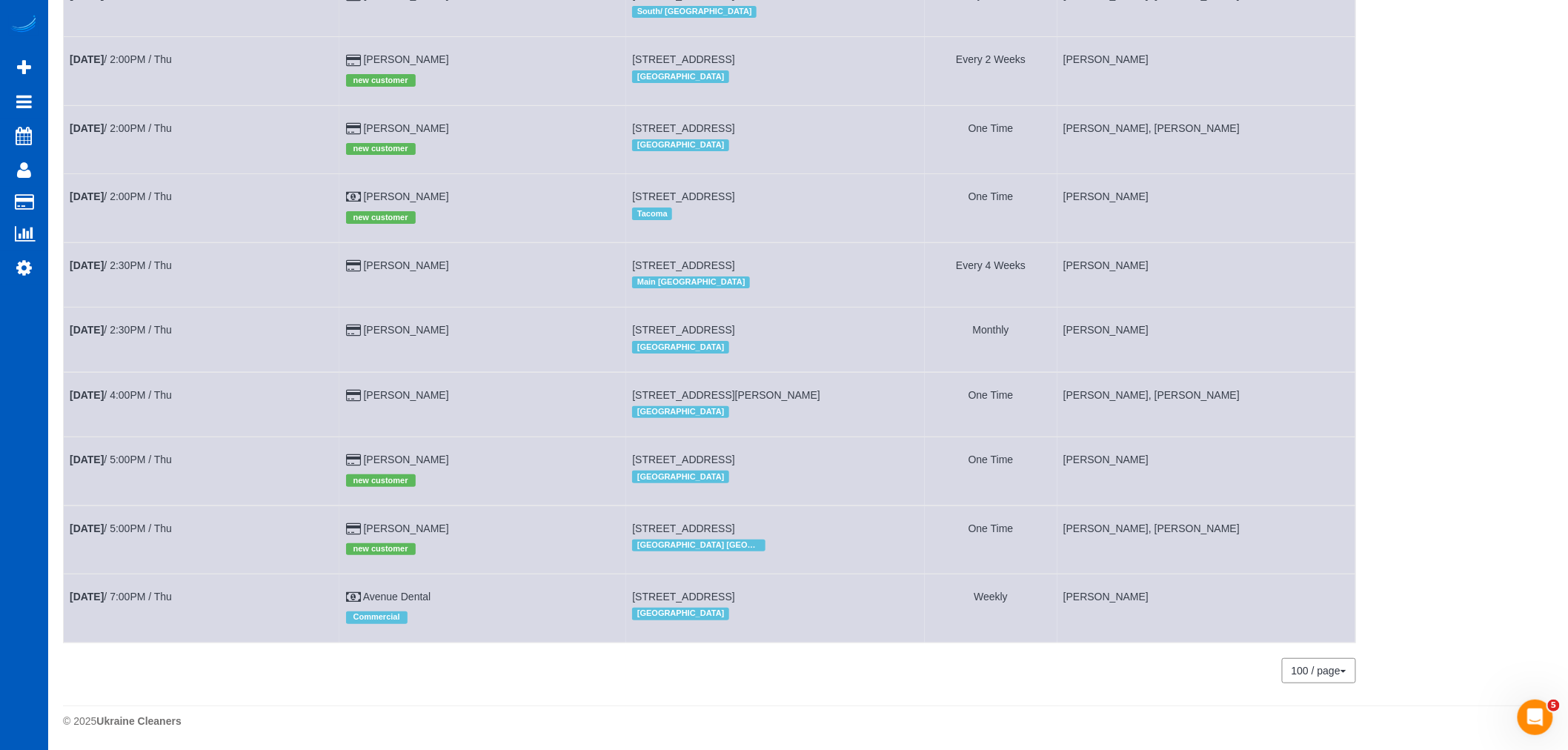
scroll to position [2277, 0]
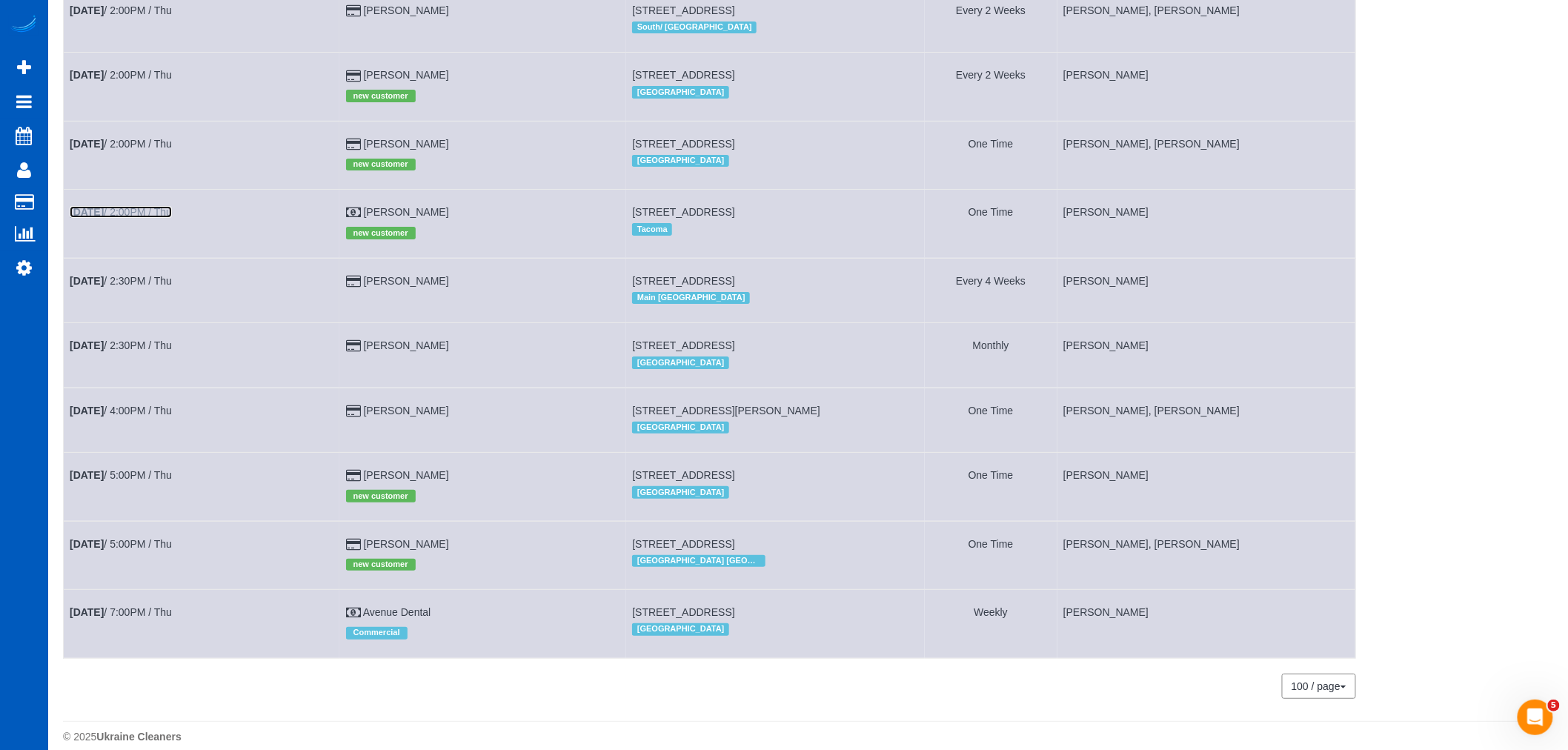
click at [152, 218] on link "Sep 18th / 2:00PM / Thu" at bounding box center [120, 211] width 102 height 12
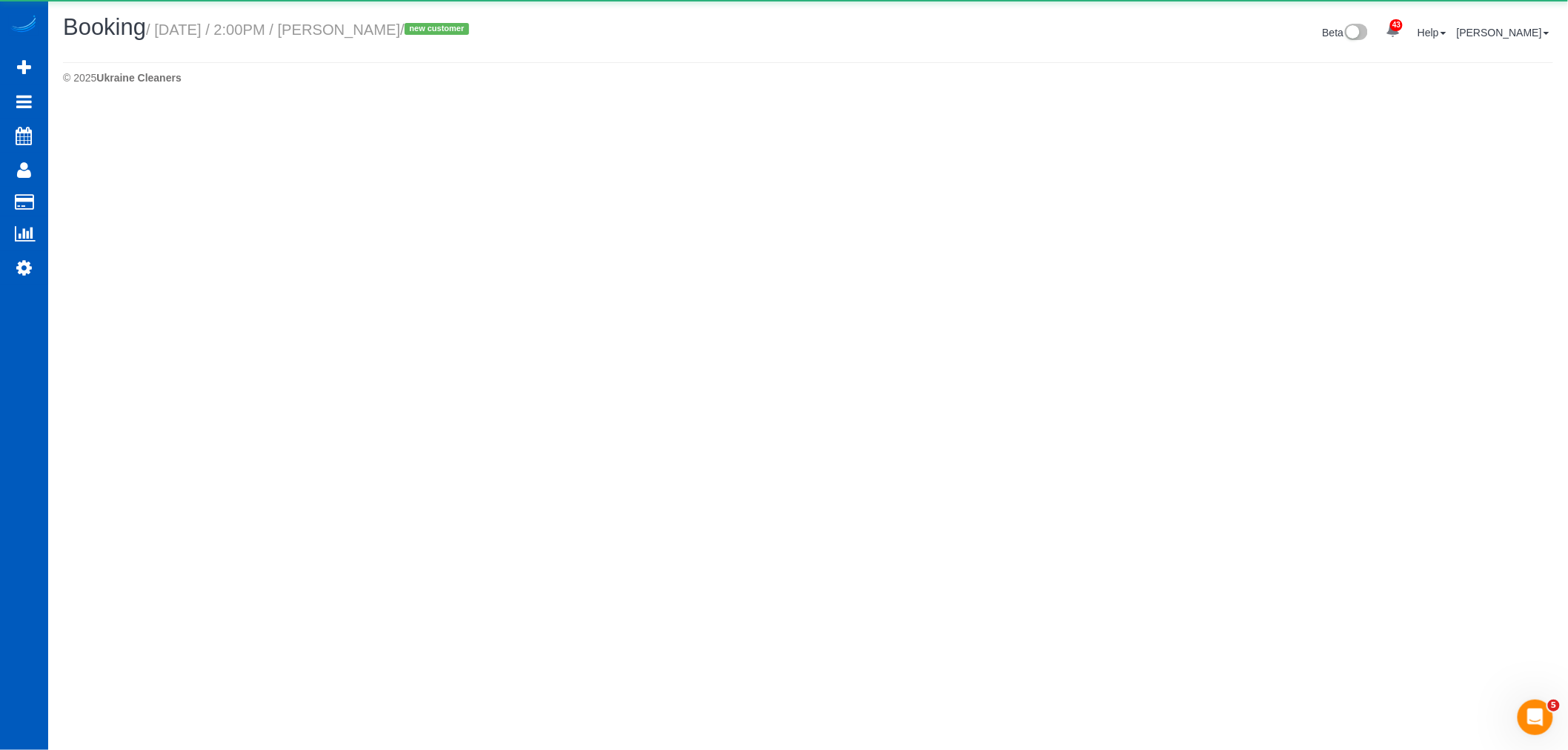
select select "WA"
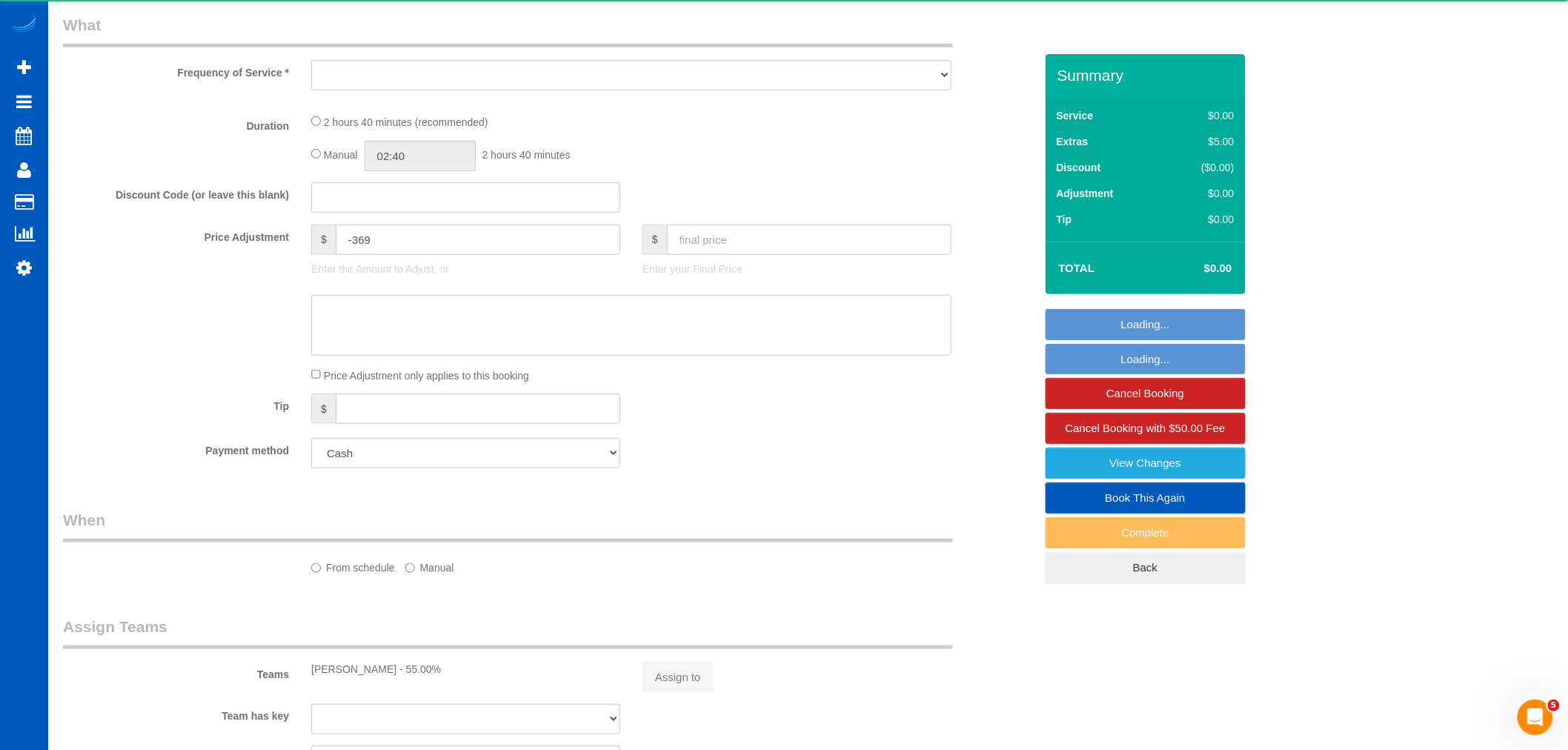
select select "199"
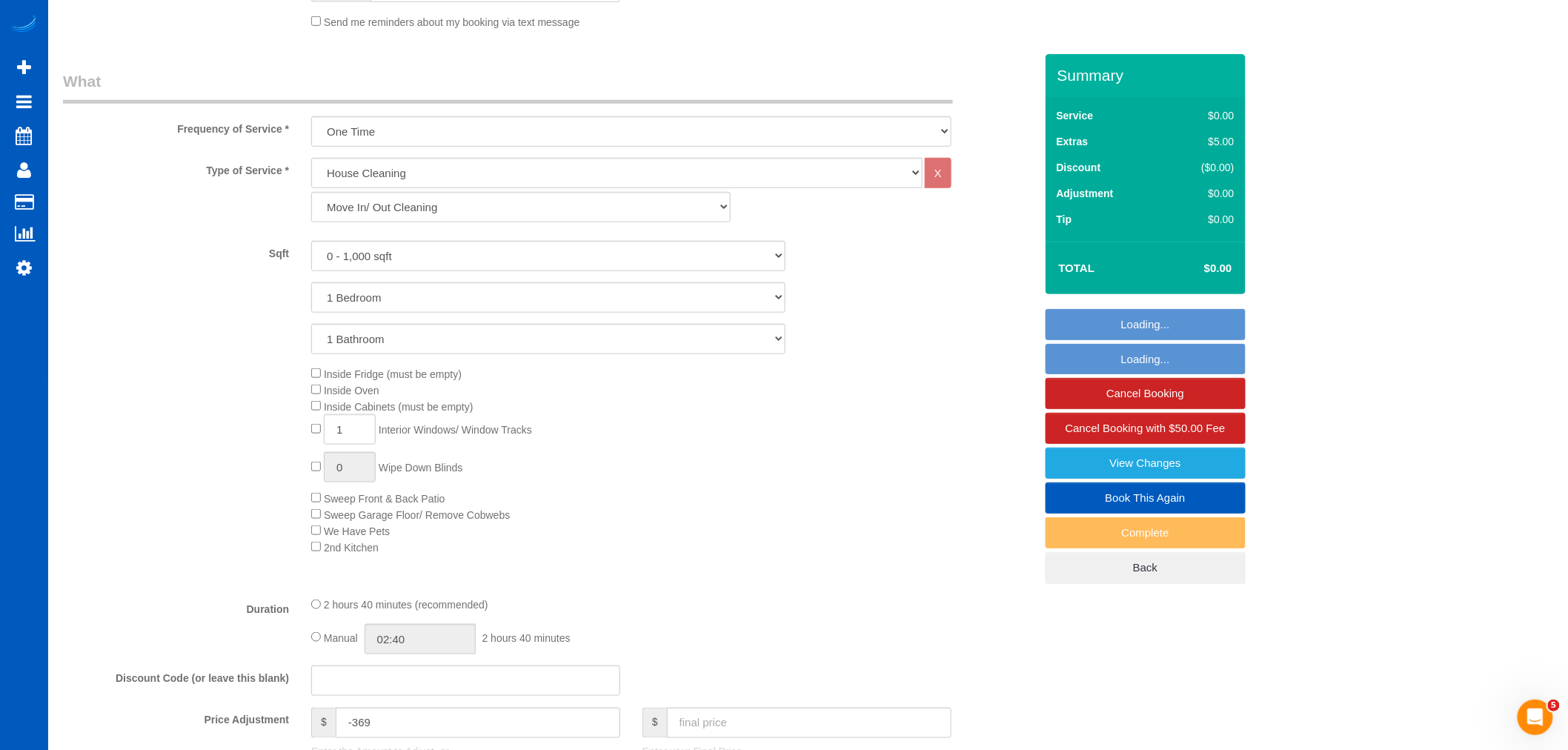
select select "object:3350"
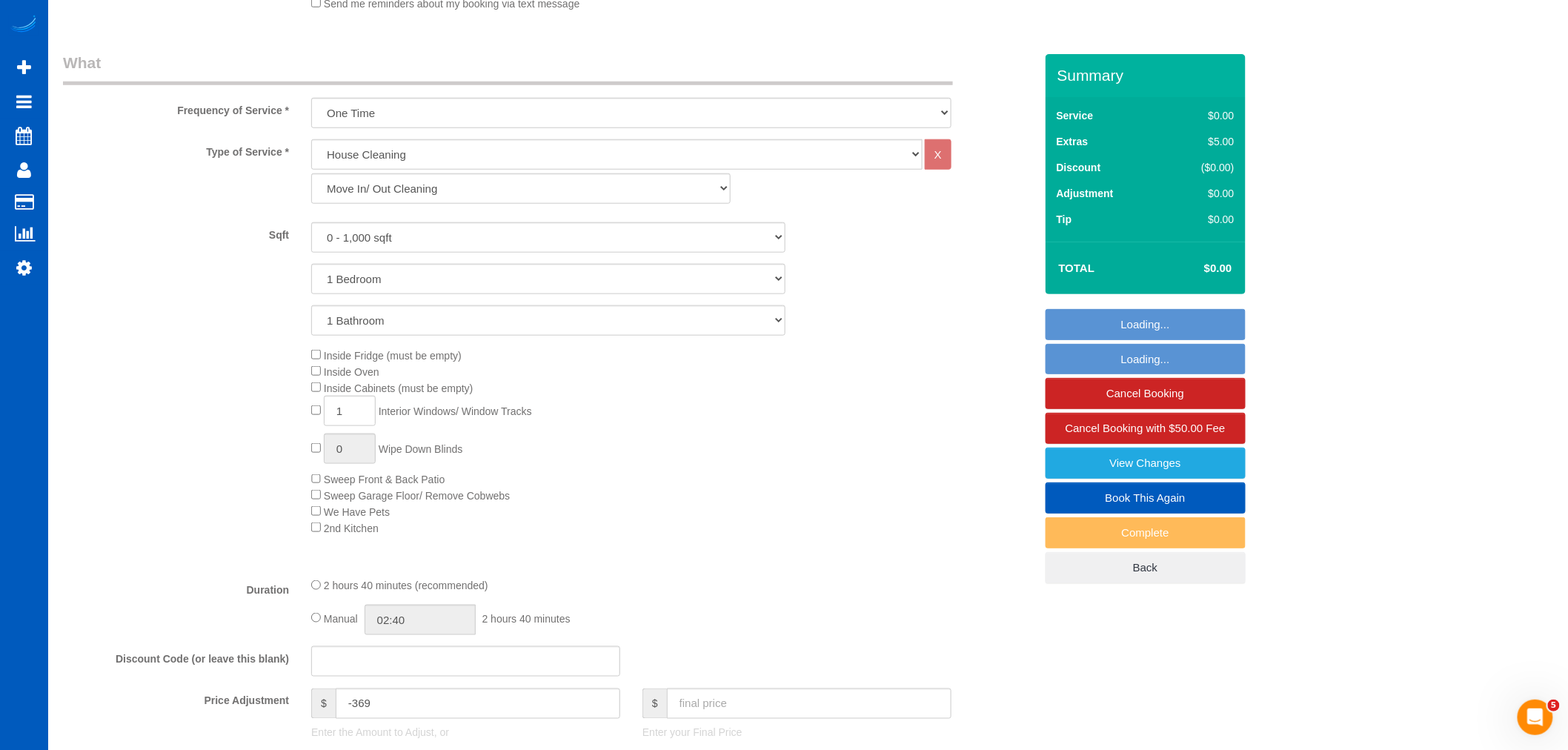
select select "spot11"
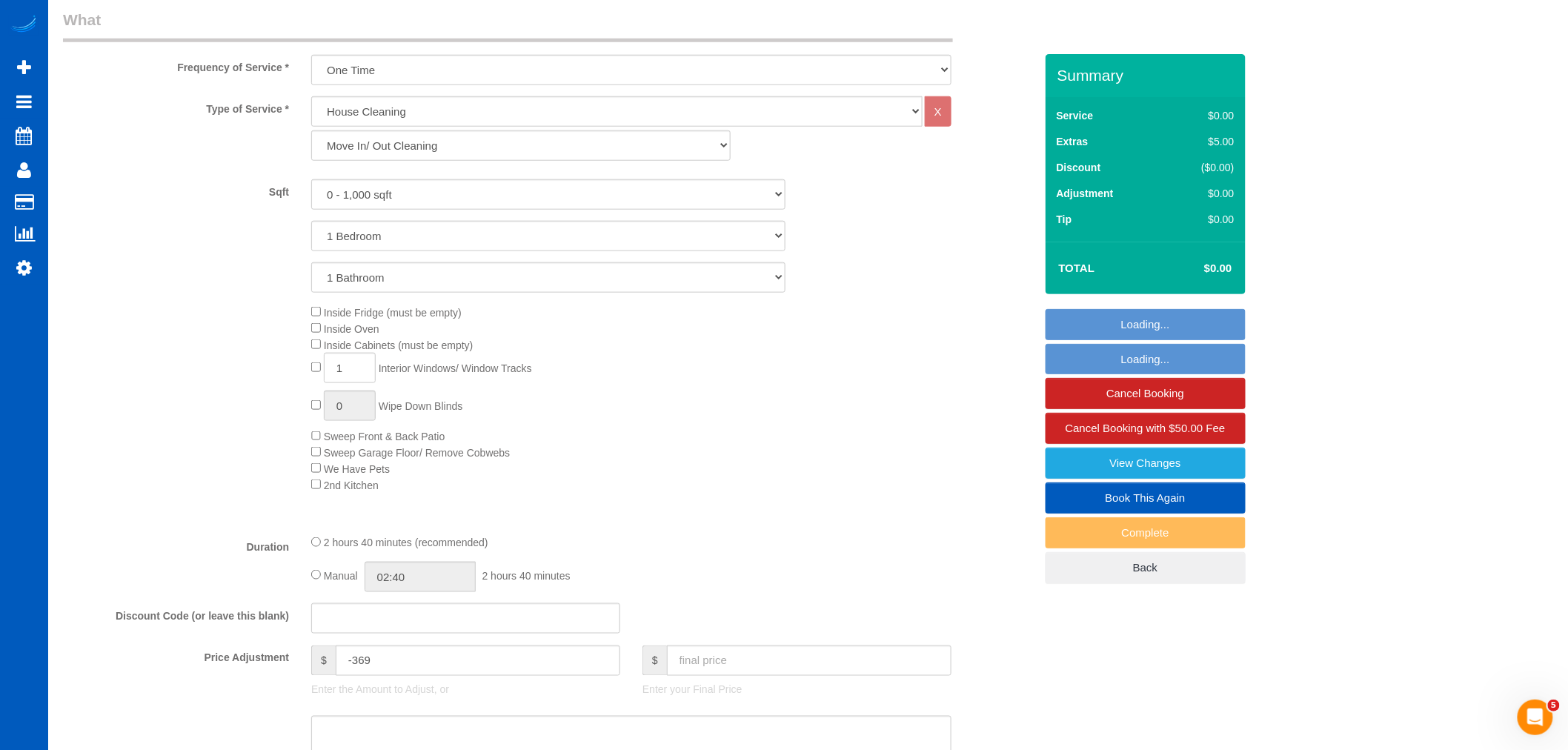
select select "object:3500"
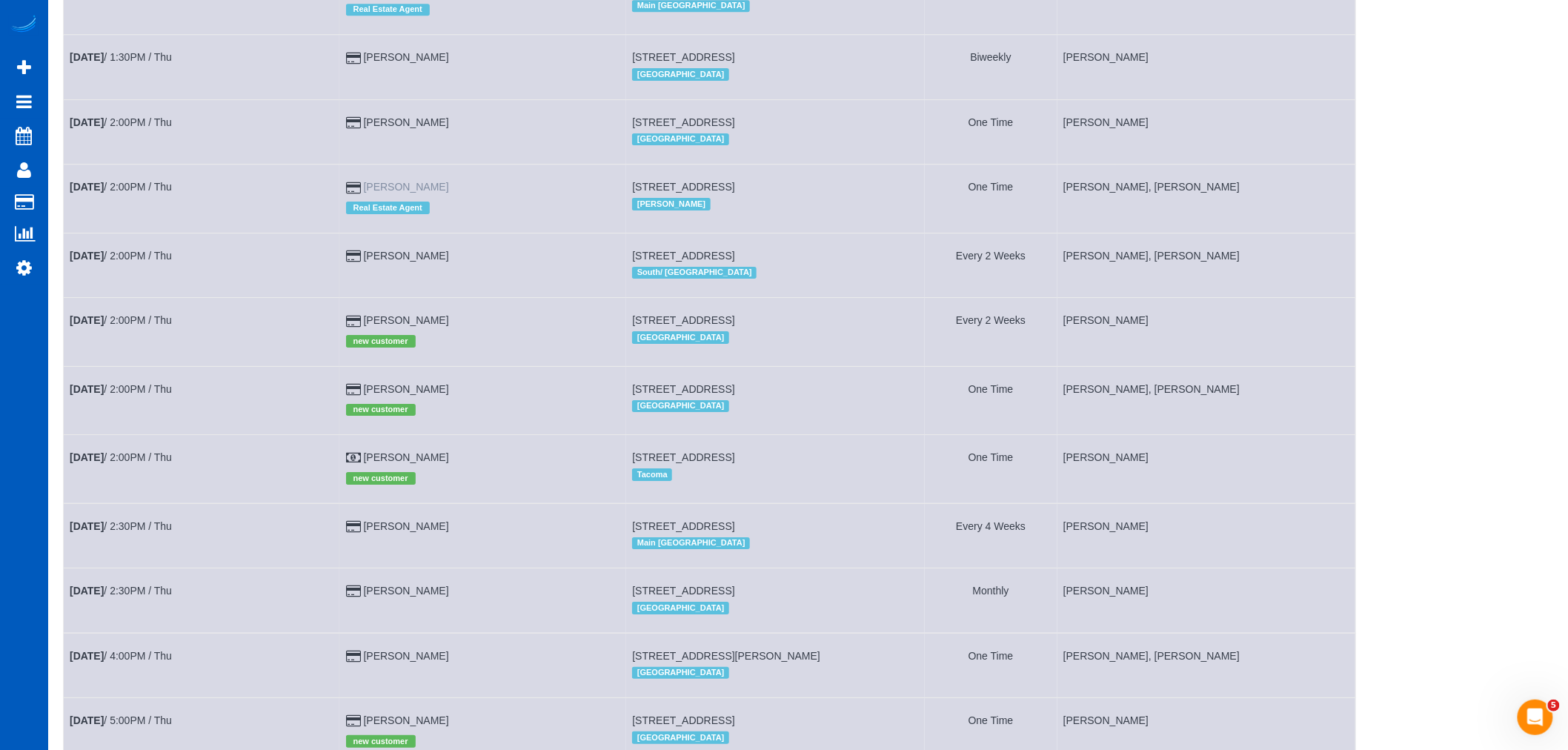
scroll to position [2058, 0]
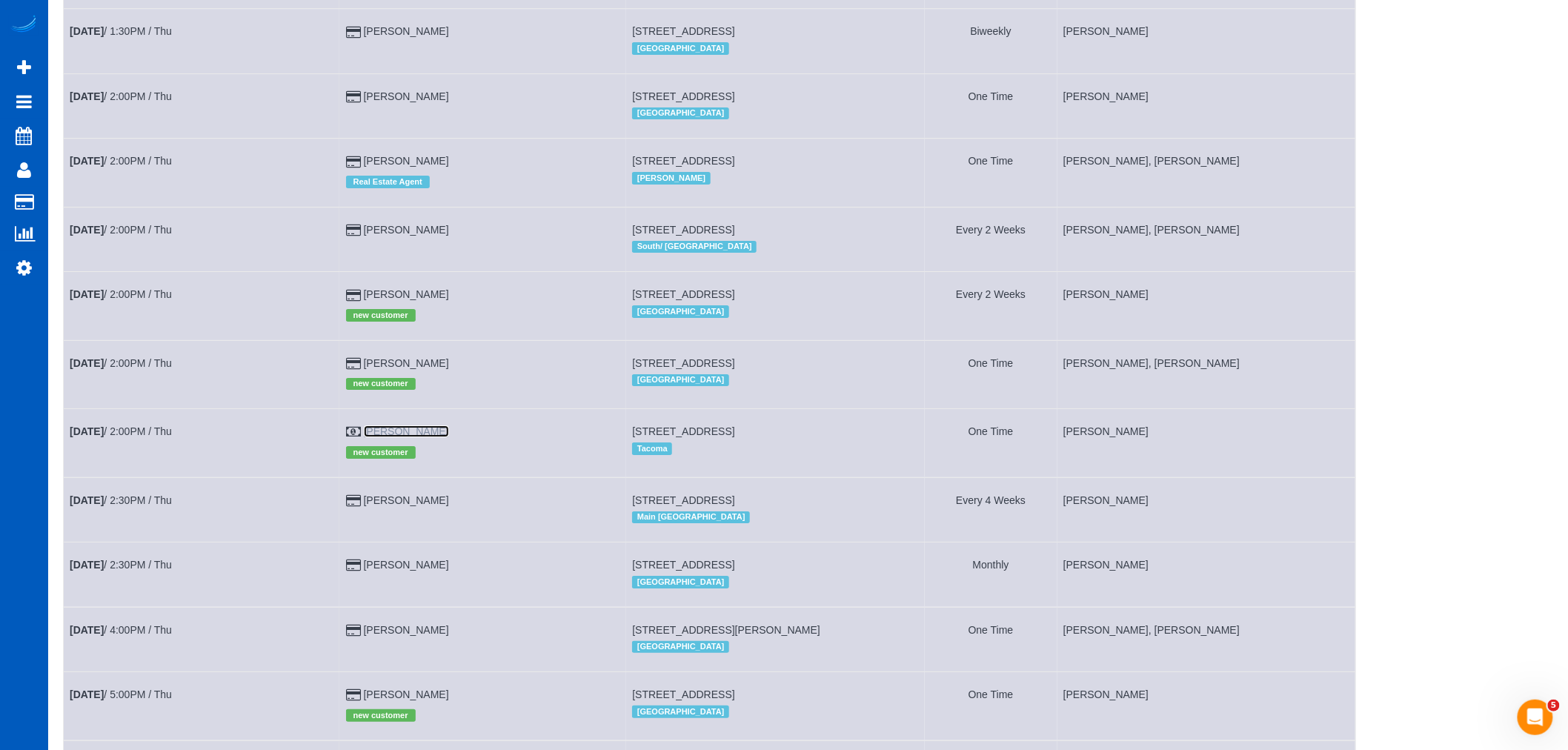
click at [394, 437] on link "[PERSON_NAME]" at bounding box center [406, 431] width 85 height 12
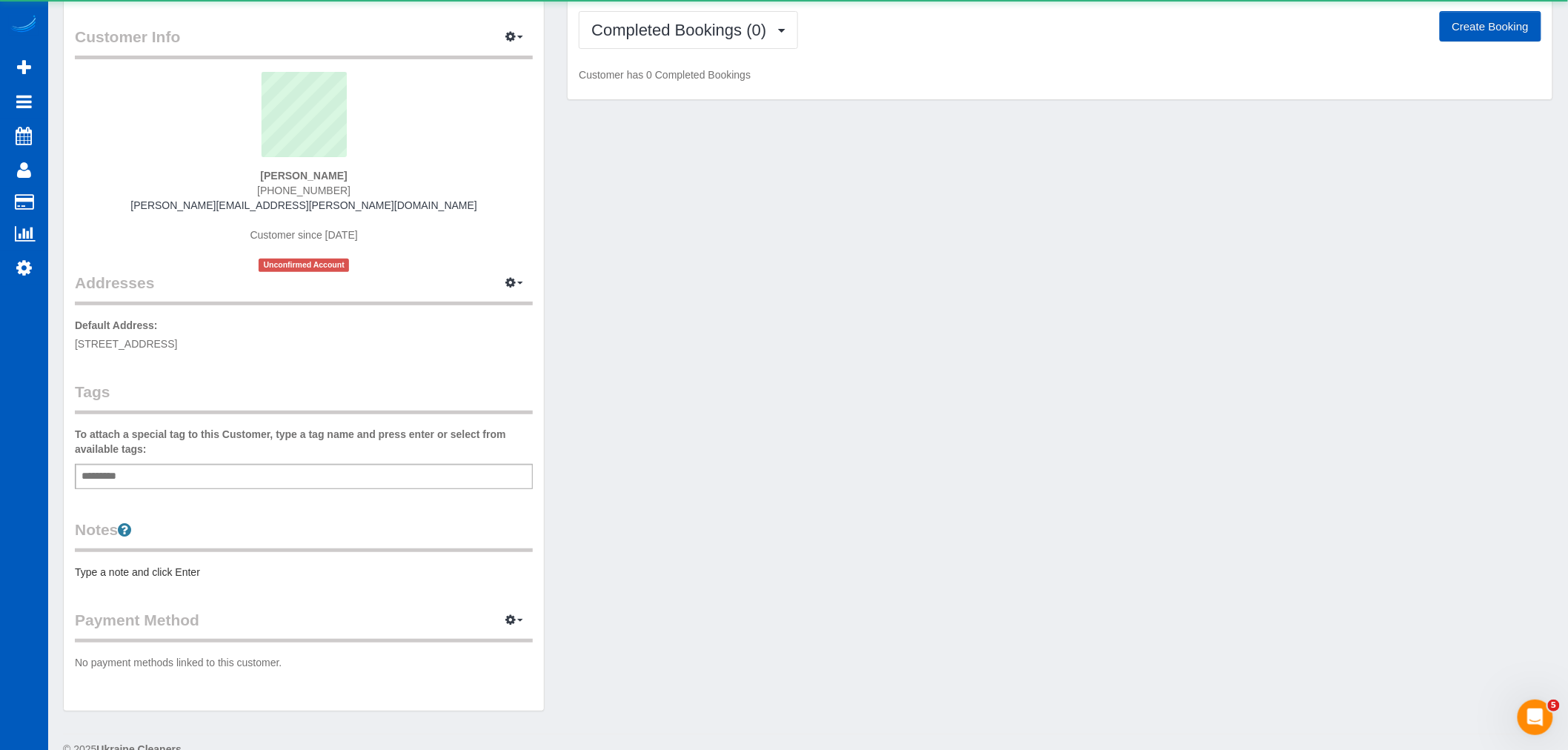
scroll to position [81, 0]
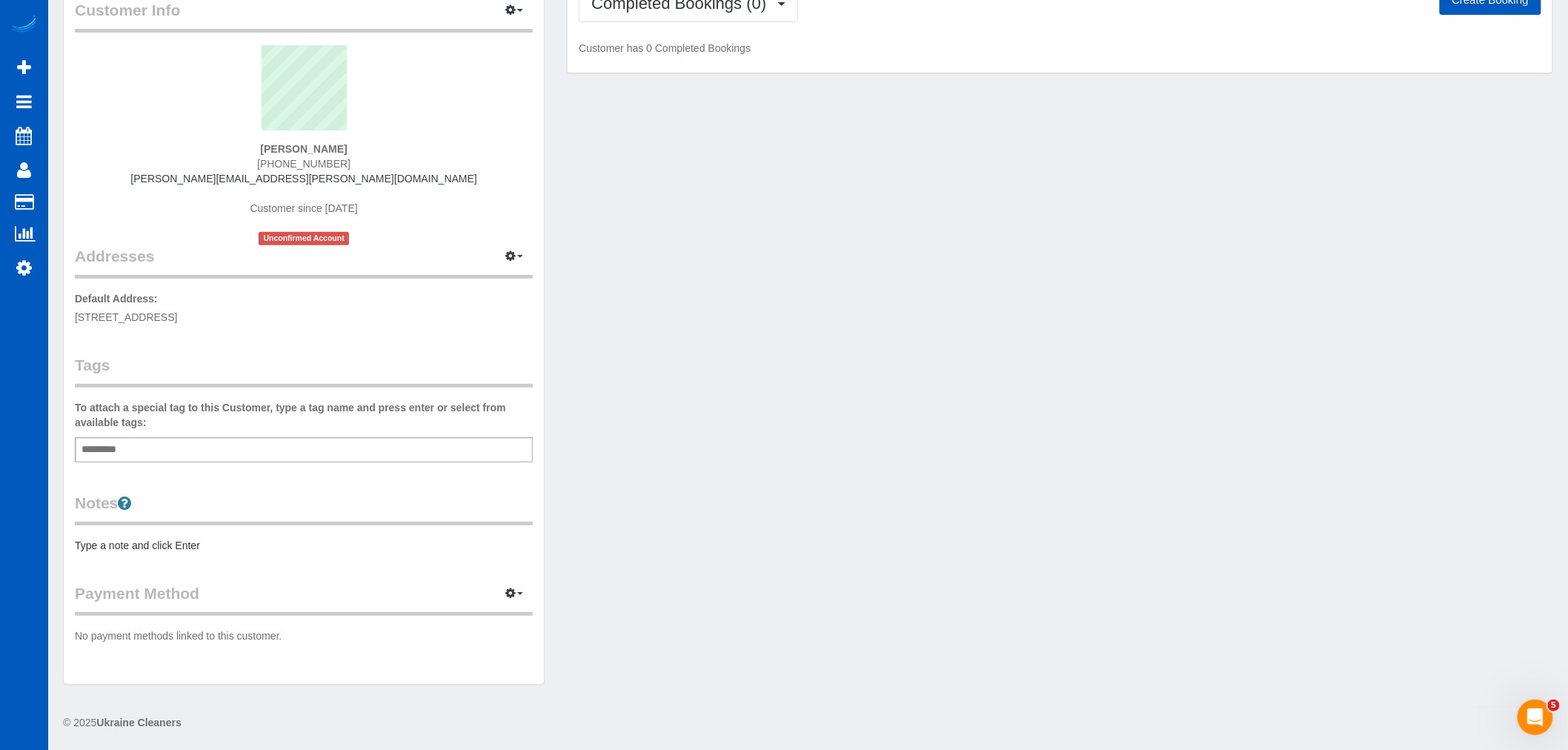
drag, startPoint x: 201, startPoint y: 463, endPoint x: 208, endPoint y: 456, distance: 9.9
click at [202, 463] on div "Customer Info Edit Contact Info Send Message Email Preferences Special Sales Ta…" at bounding box center [304, 329] width 480 height 711
click at [208, 456] on div "Add a tag" at bounding box center [304, 450] width 458 height 26
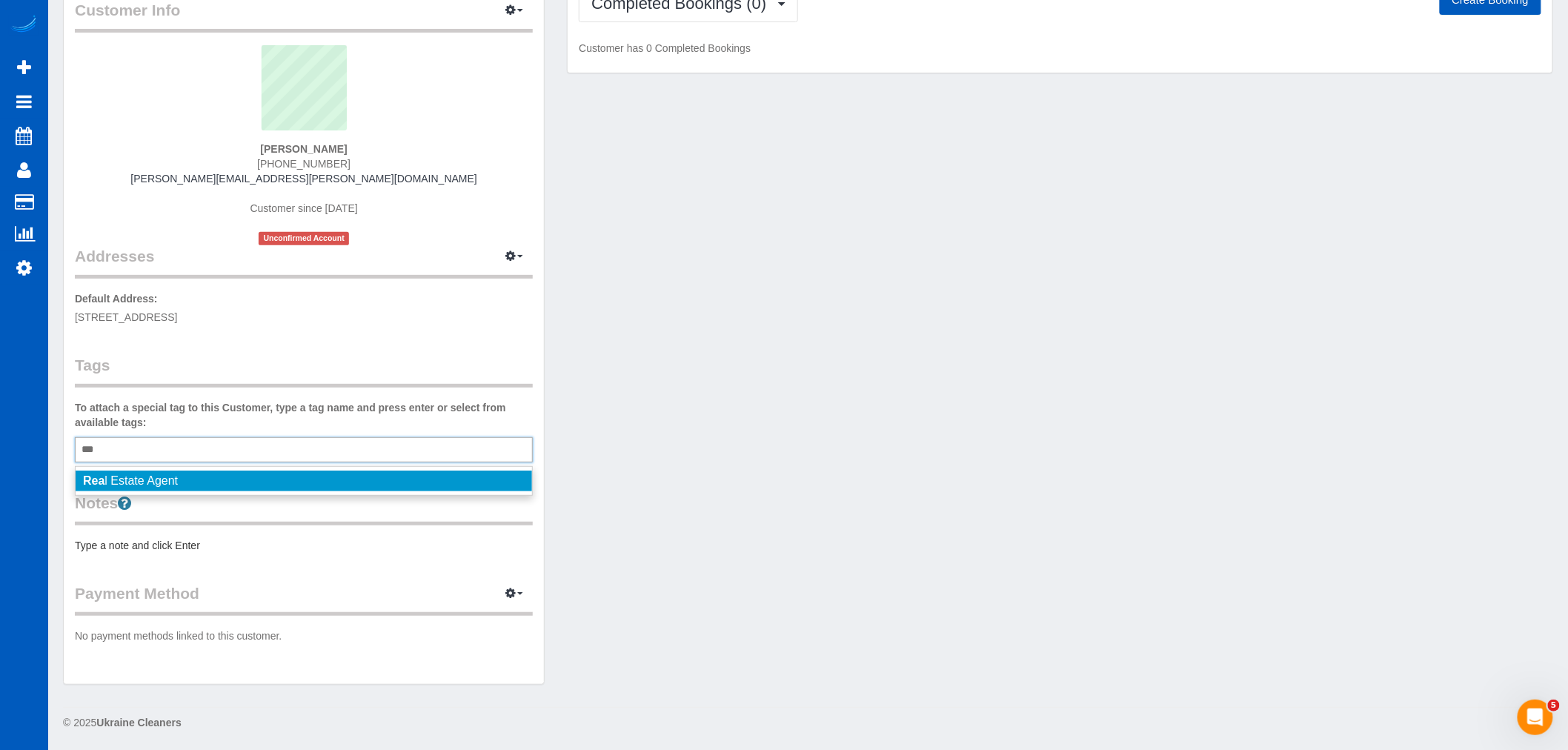
type input "***"
click at [187, 483] on li "Rea l Estate Agent" at bounding box center [304, 481] width 456 height 21
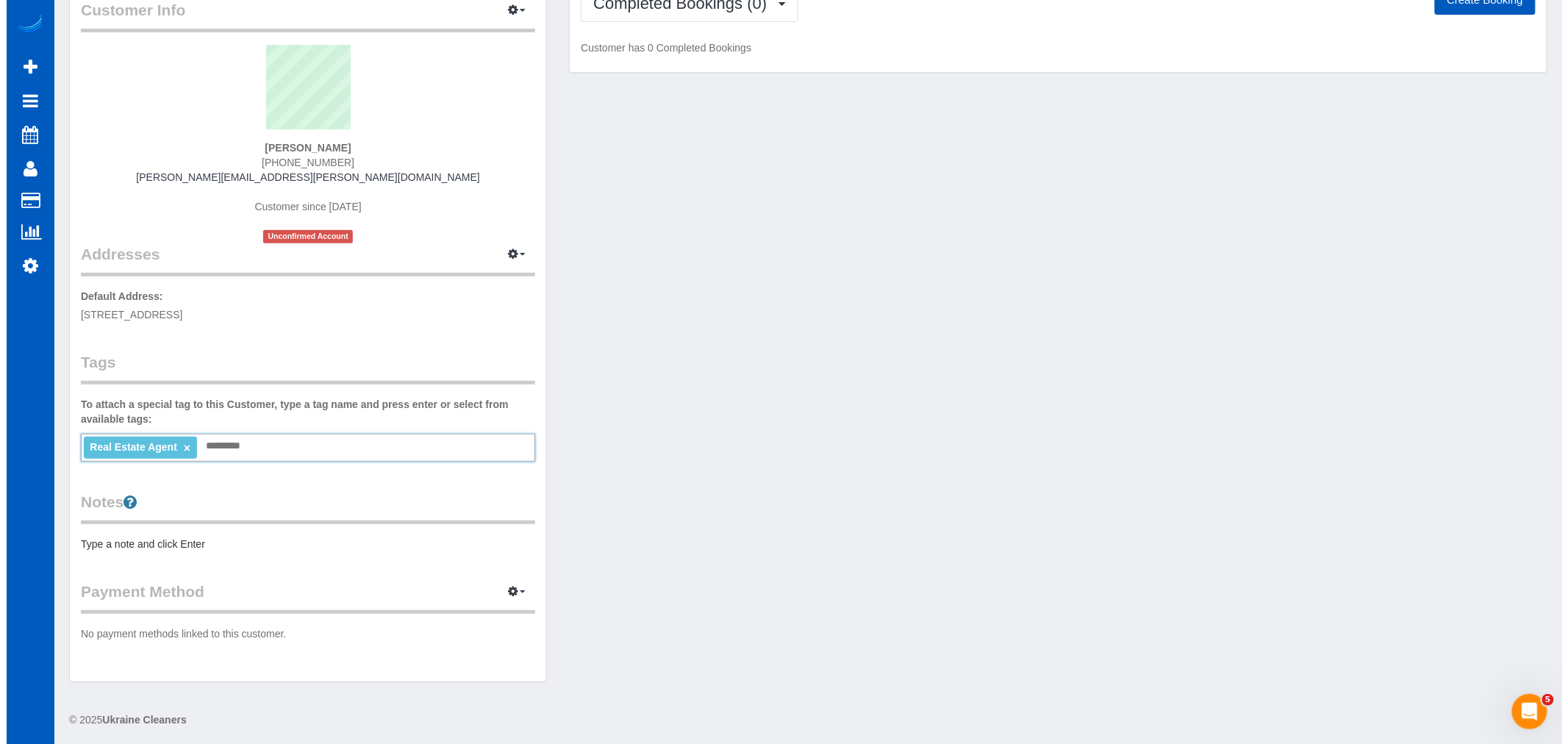
scroll to position [0, 0]
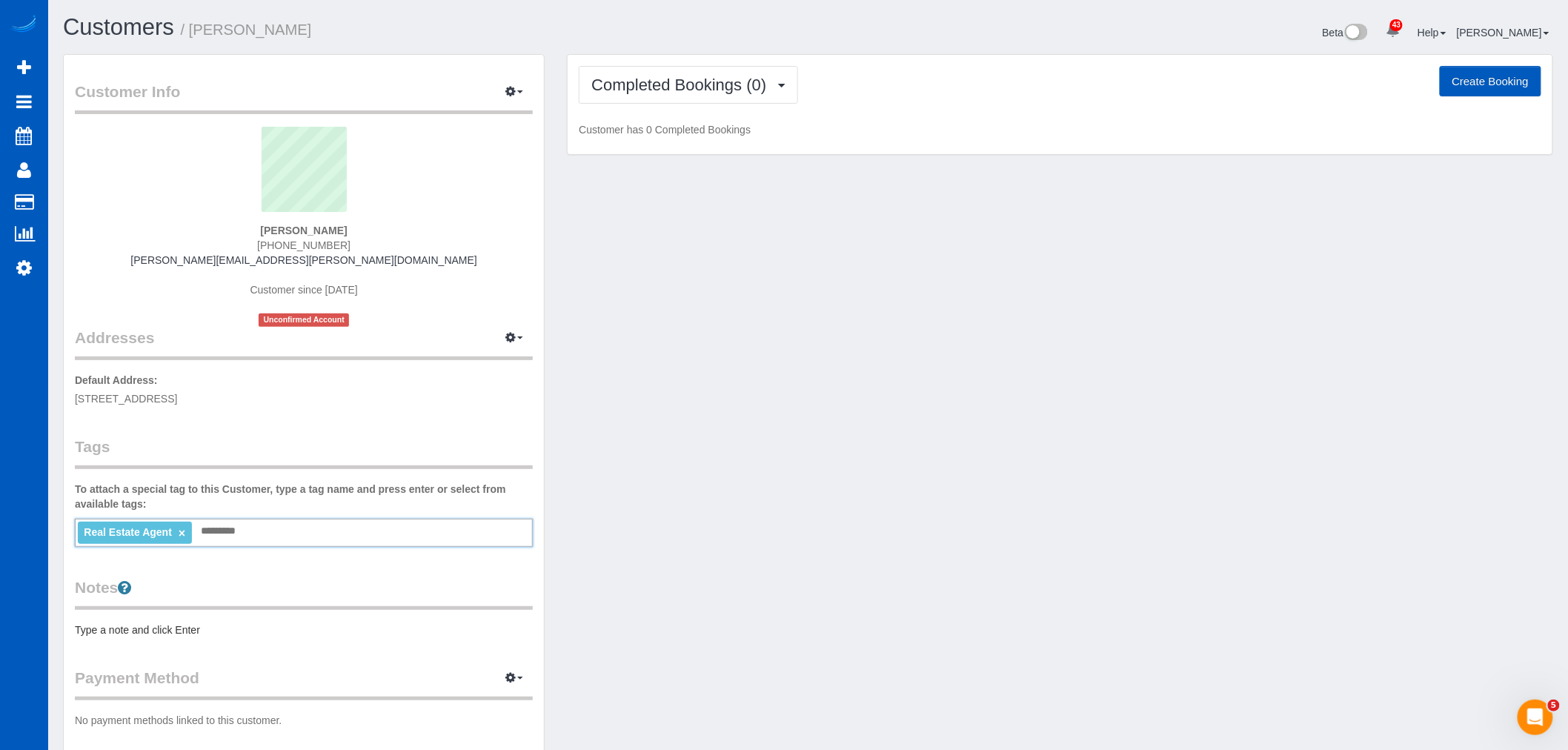
click at [624, 507] on div "Customer Info Edit Contact Info Send Message Email Preferences Special Sales Ta…" at bounding box center [808, 419] width 1512 height 730
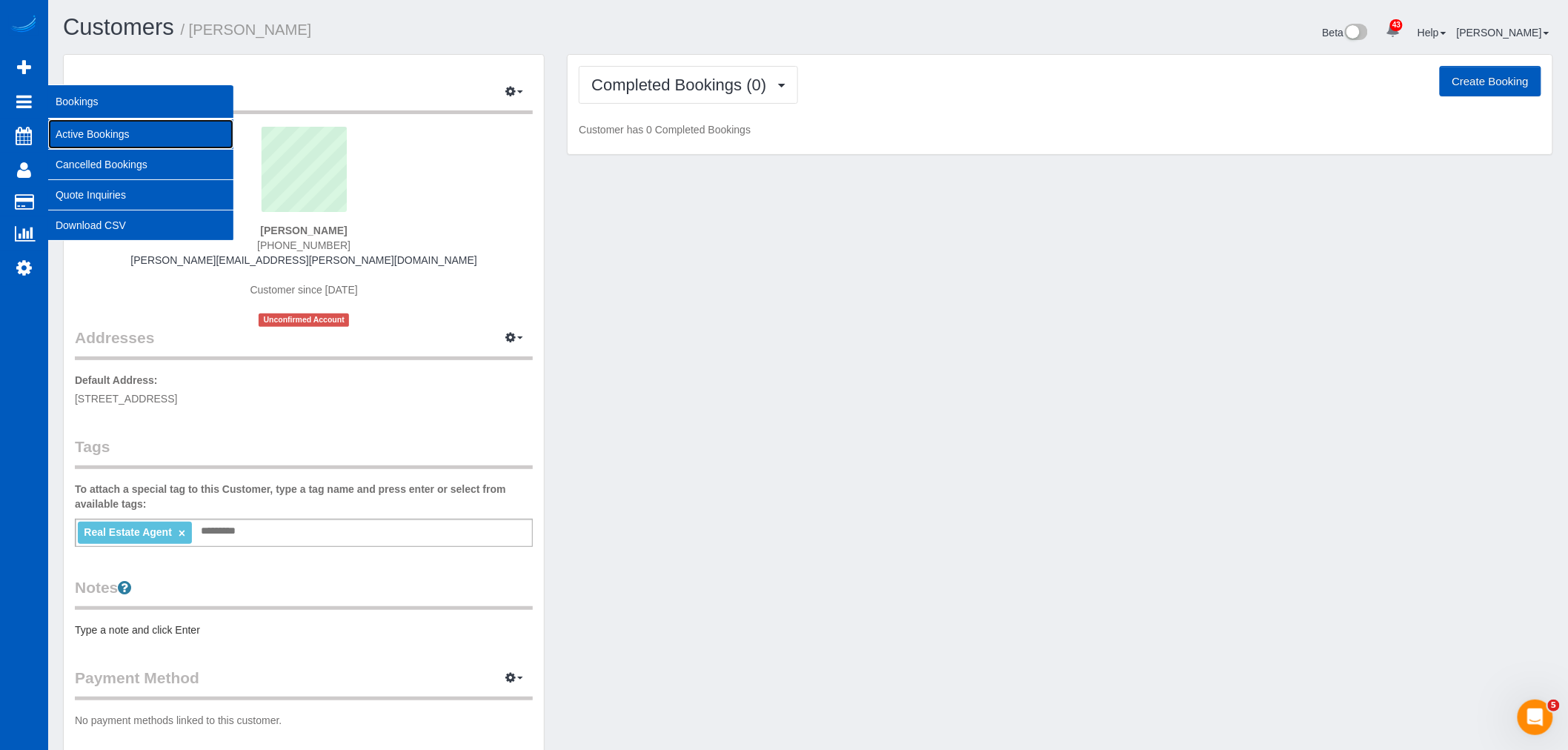
click at [93, 124] on link "Active Bookings" at bounding box center [140, 134] width 185 height 30
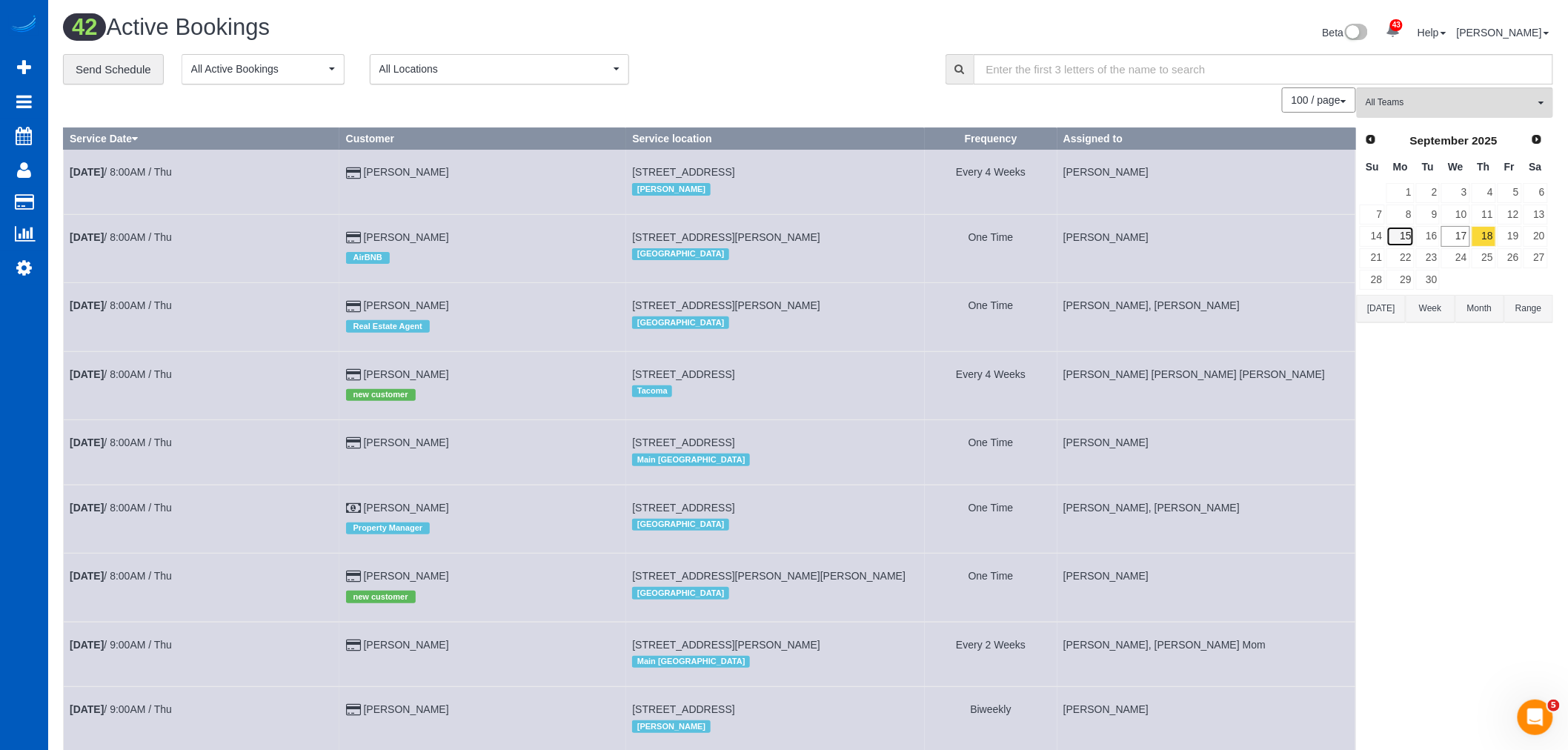
click at [1403, 240] on link "15" at bounding box center [1400, 235] width 27 height 20
click at [1396, 108] on span "All Teams" at bounding box center [1450, 103] width 169 height 13
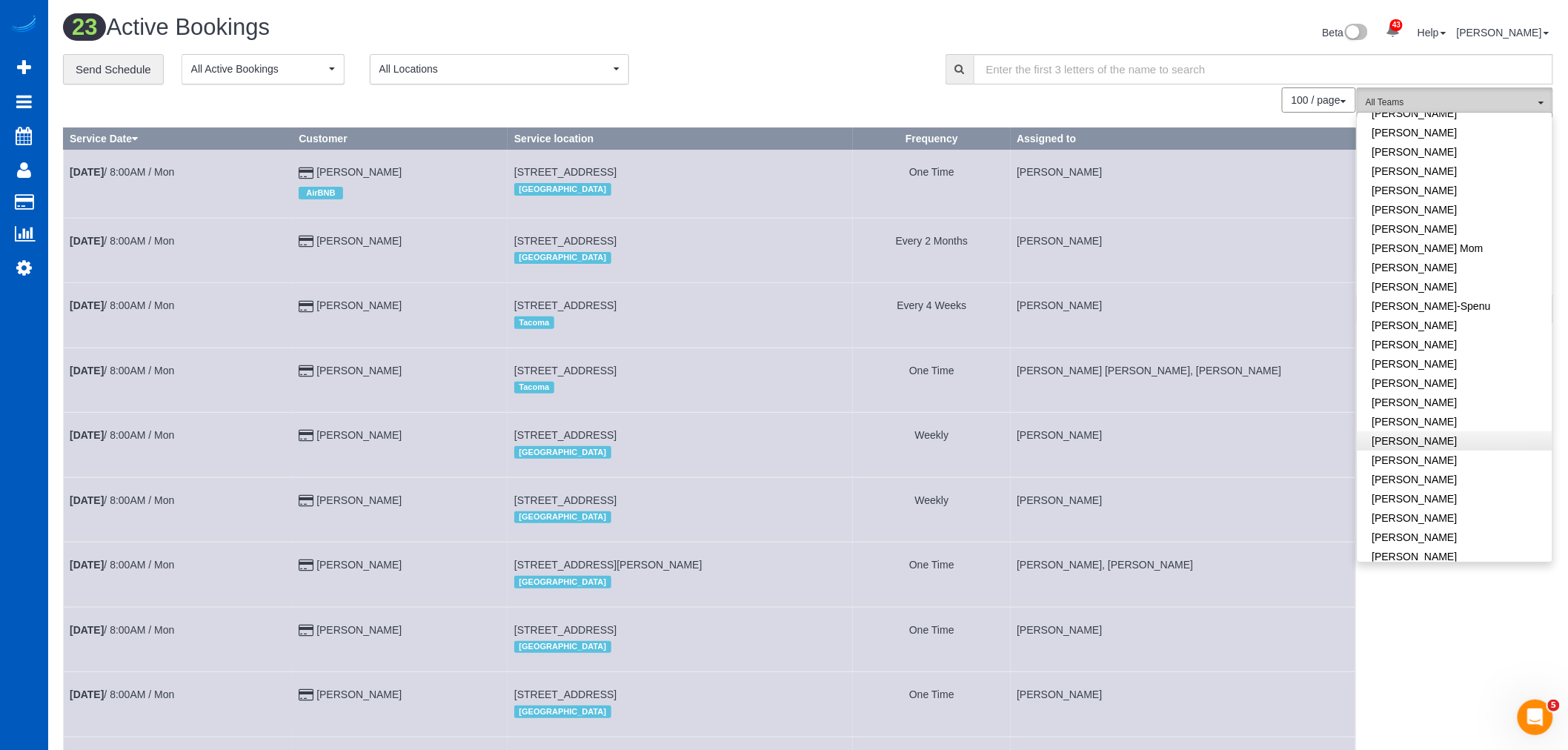
scroll to position [247, 0]
click at [1468, 389] on link "[PERSON_NAME]" at bounding box center [1455, 394] width 195 height 19
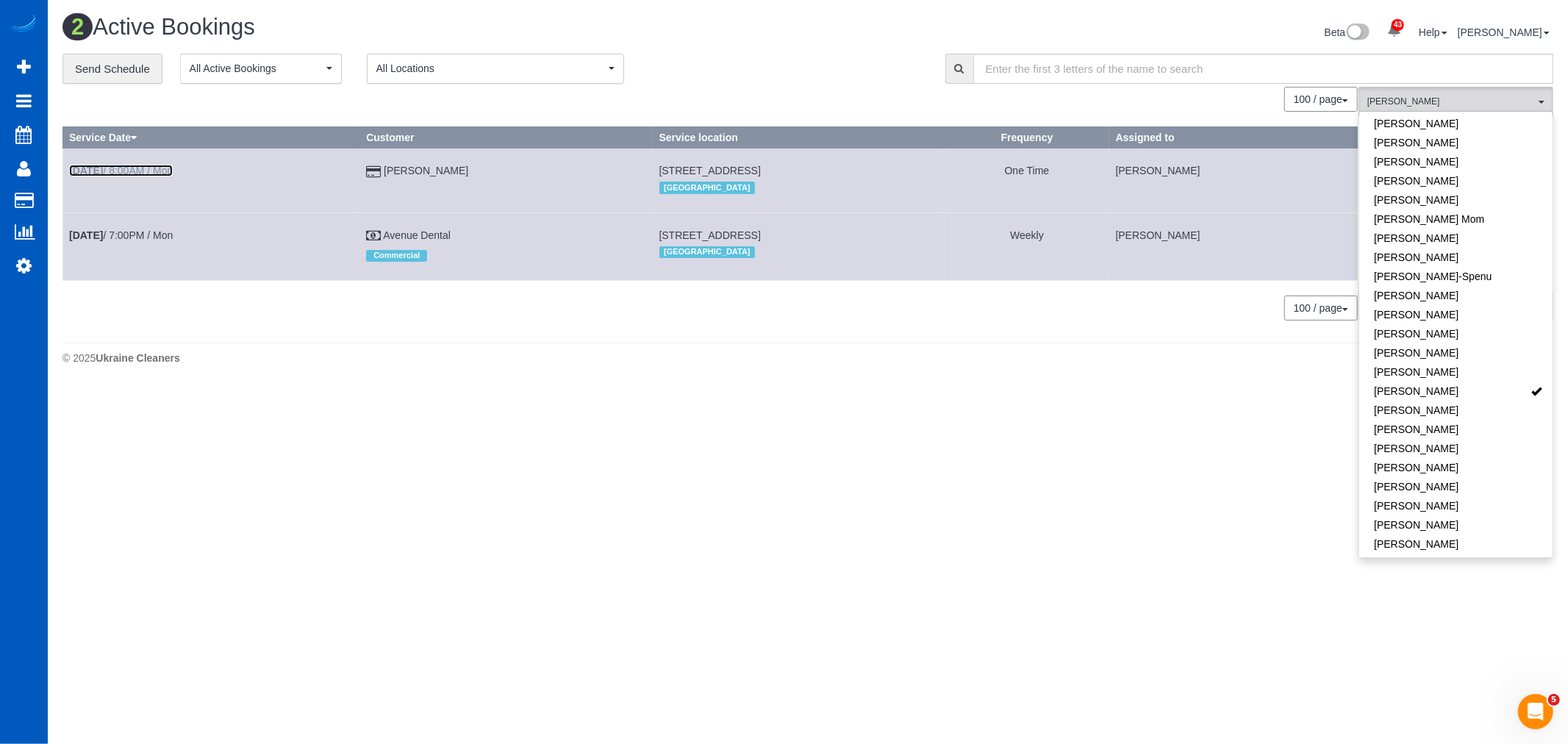
click at [139, 165] on link "Sep 15th / 8:00AM / Mon" at bounding box center [120, 170] width 104 height 12
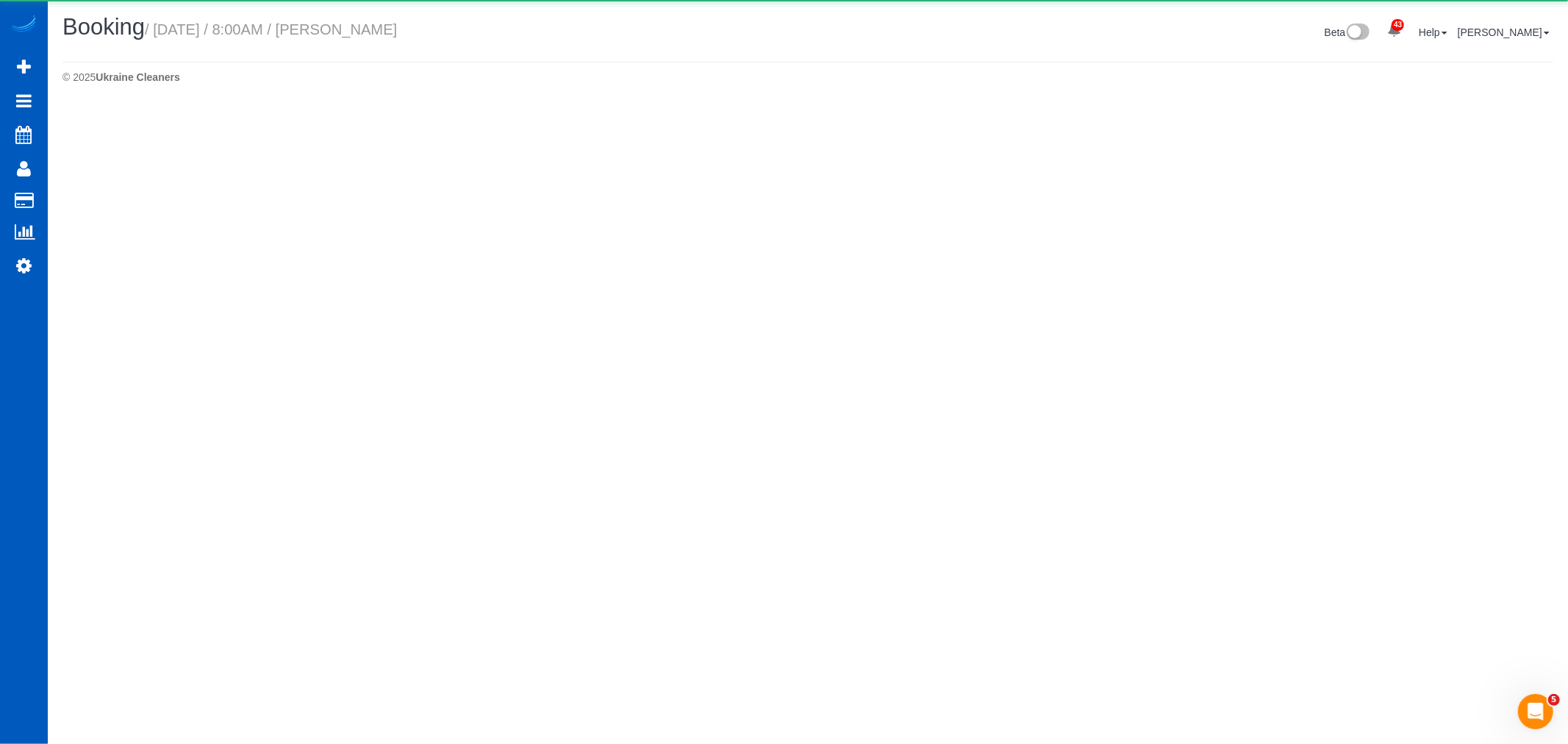
select select "WA"
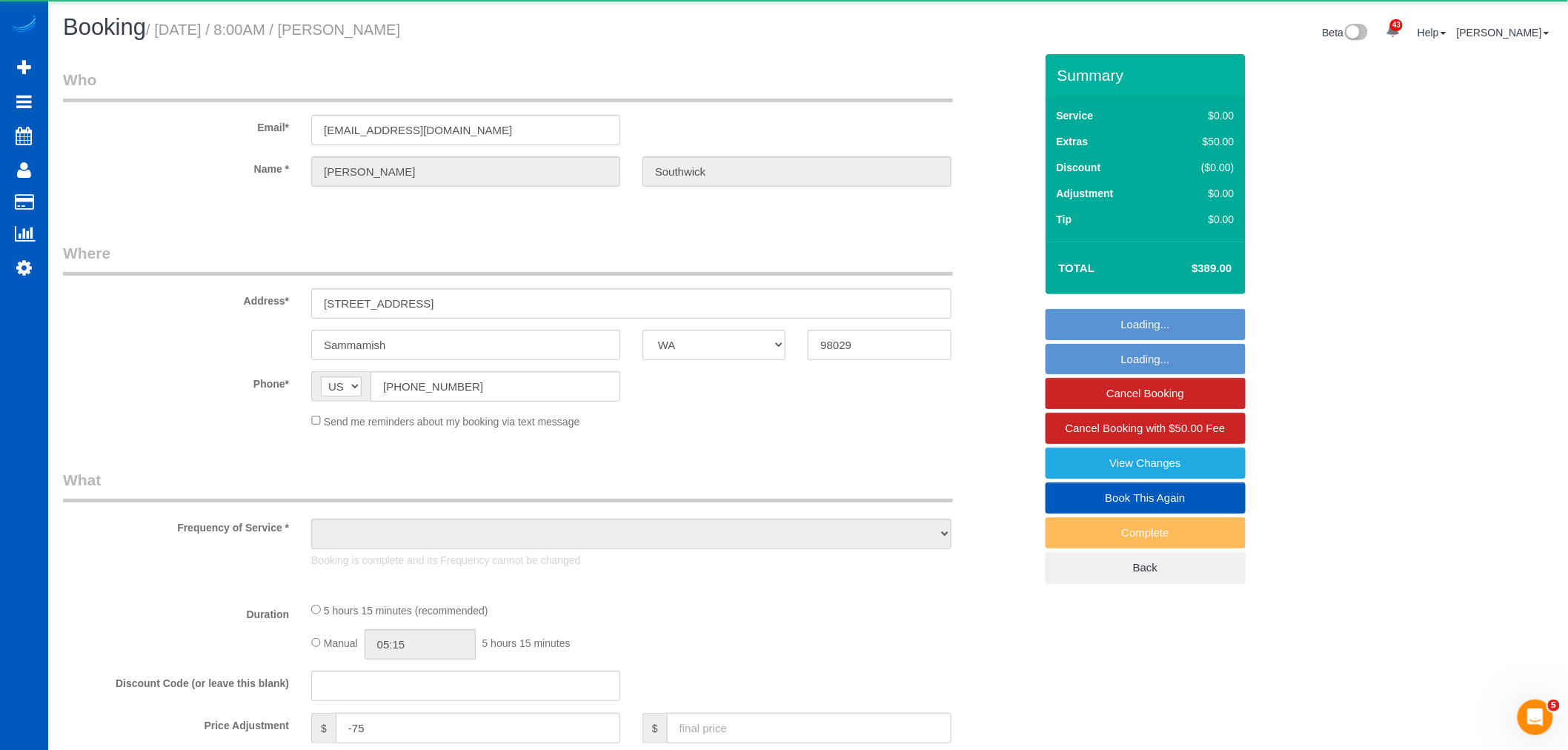
select select "object:6133"
select select "string:fspay-08f3b4fa-762e-4b2e-b703-b2529d2b9dab"
select select "object:6455"
select select "199"
select select "spot21"
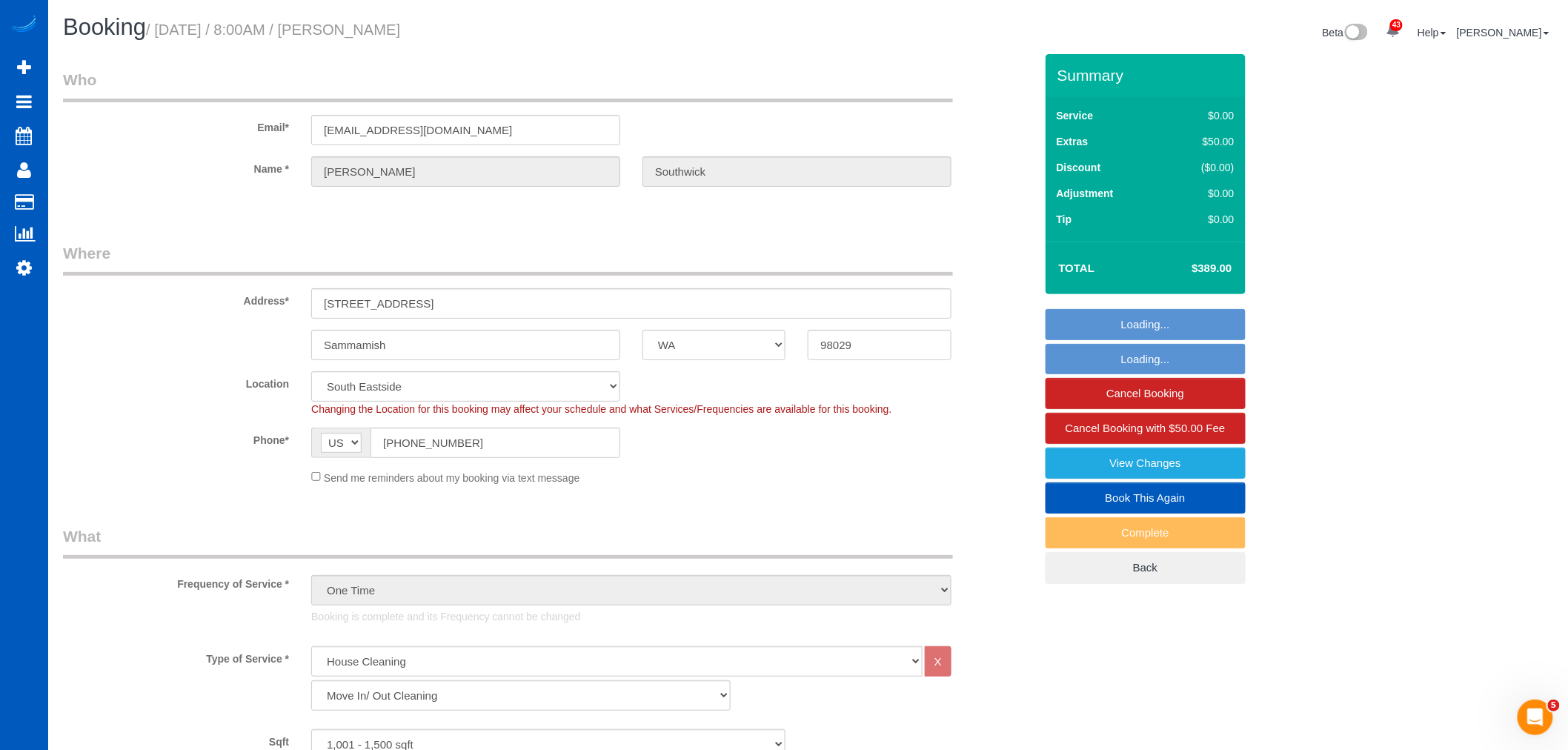
select select "1001"
select select "3"
select select "2"
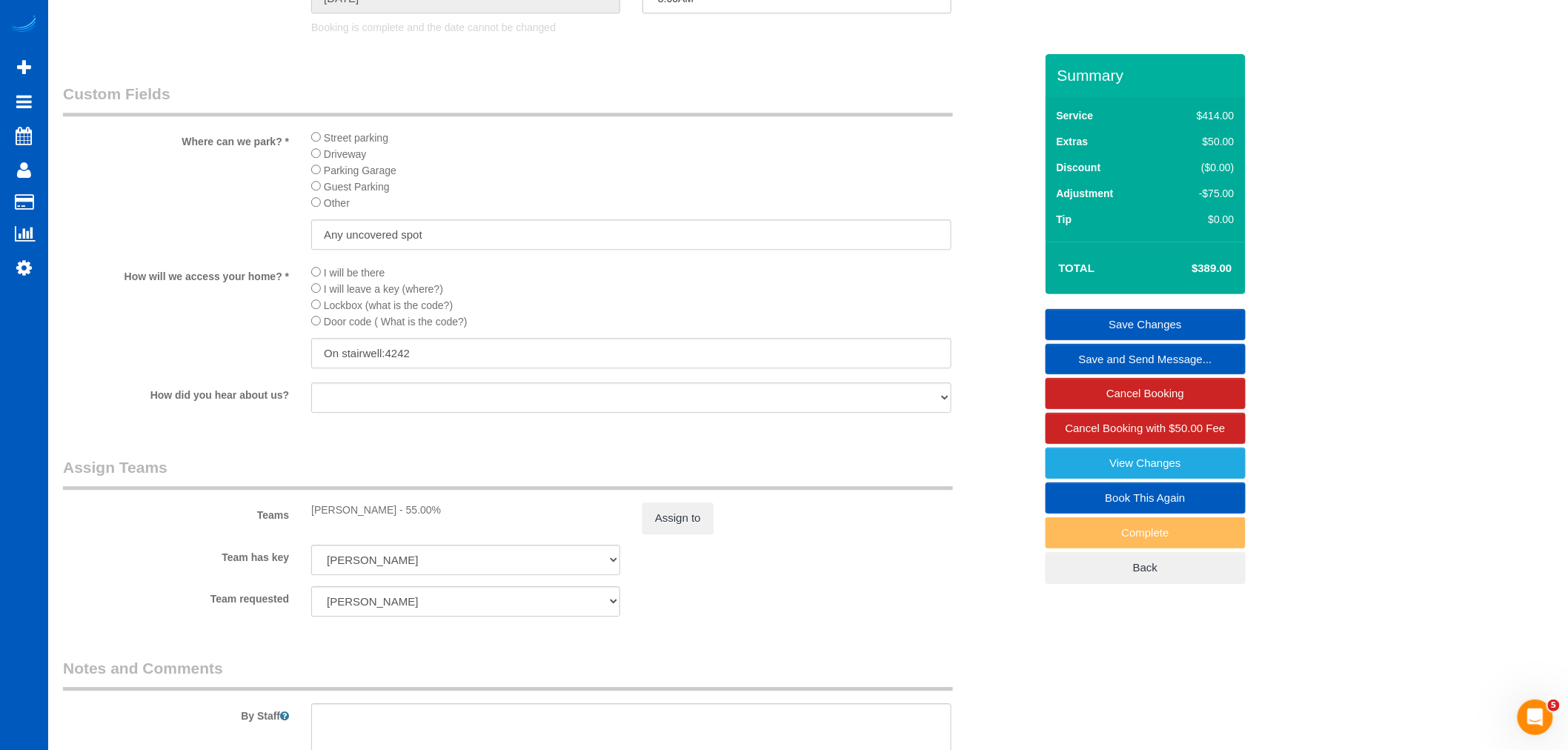
scroll to position [1656, 0]
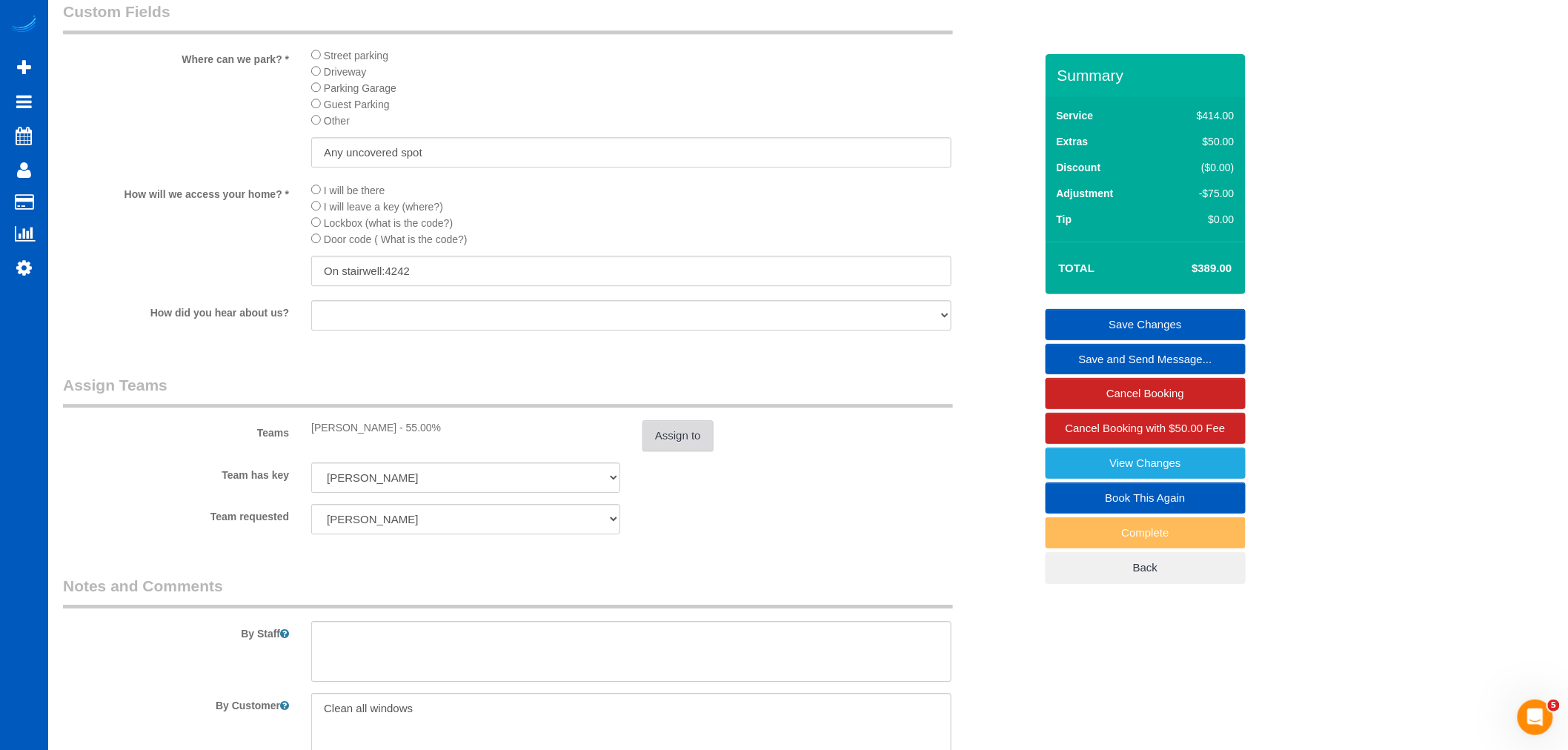
click at [672, 452] on button "Assign to" at bounding box center [677, 436] width 71 height 31
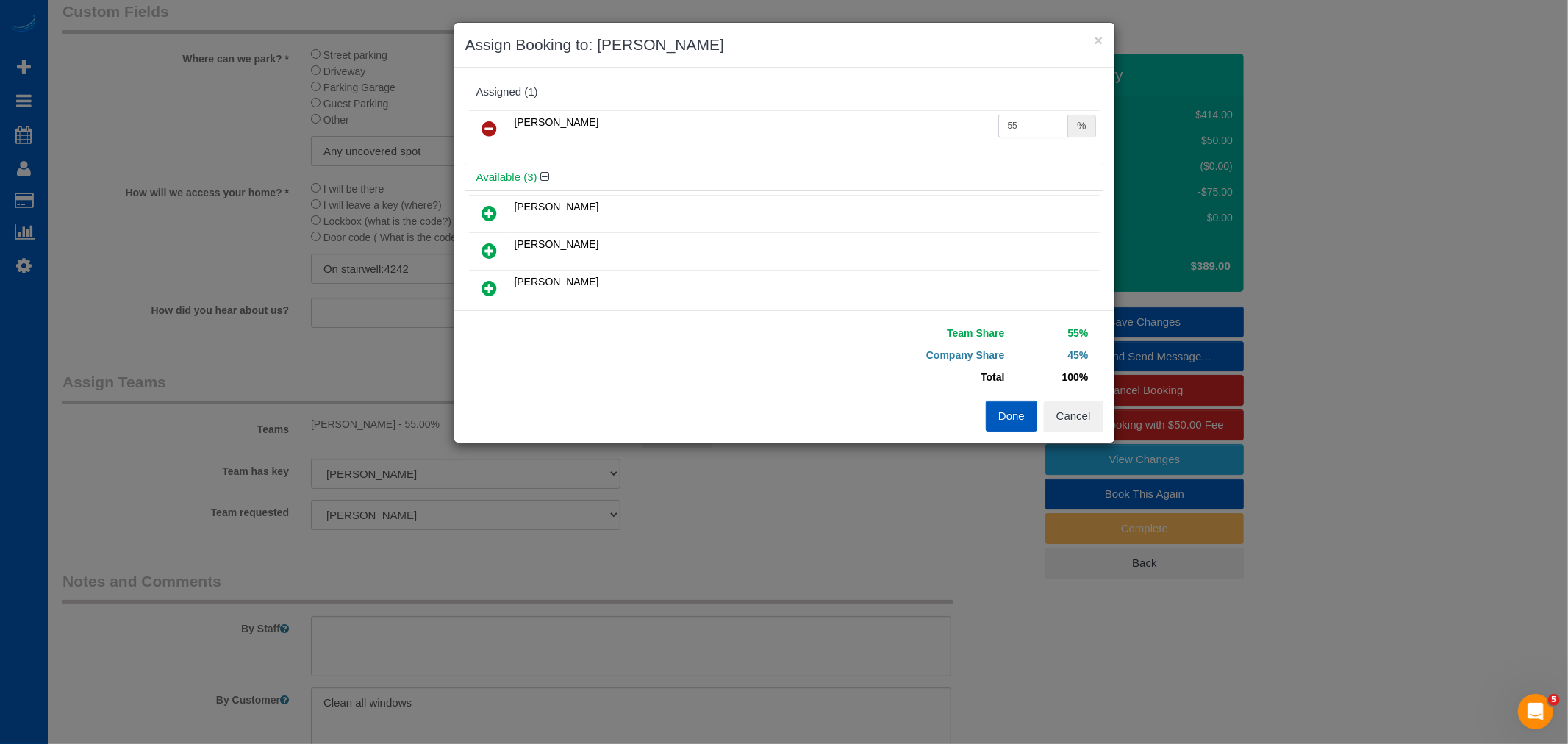
drag, startPoint x: 1024, startPoint y: 135, endPoint x: 760, endPoint y: 119, distance: 264.5
click at [760, 119] on tr "Kateryna Polishchuk 55 %" at bounding box center [784, 128] width 631 height 37
drag, startPoint x: 1002, startPoint y: 131, endPoint x: 1016, endPoint y: 131, distance: 14.0
click at [1016, 131] on input "62" at bounding box center [1033, 126] width 70 height 23
type input "60"
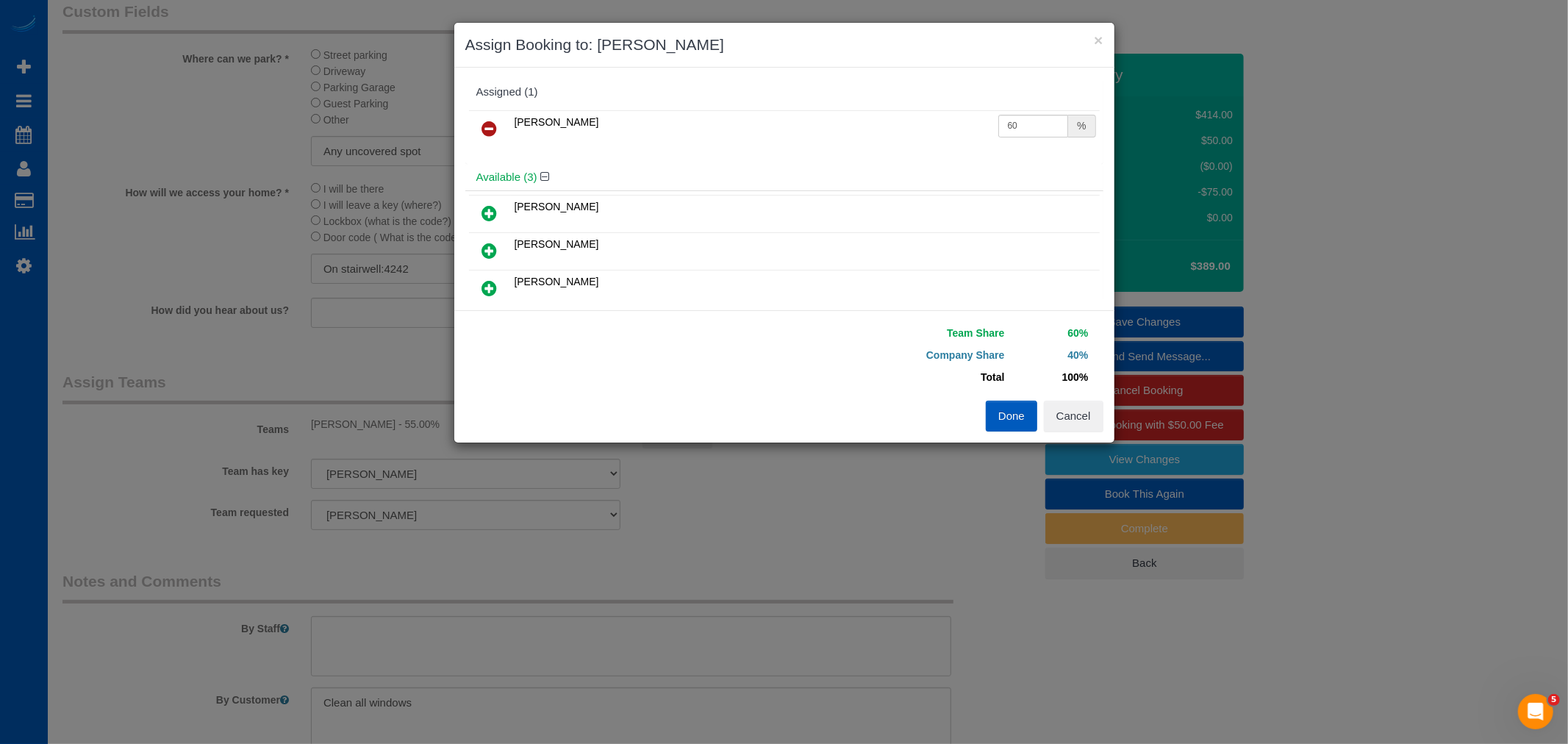
click at [1012, 157] on div "Kateryna Polishchuk 60 %" at bounding box center [784, 135] width 638 height 57
click at [1000, 416] on button "Done" at bounding box center [1011, 416] width 51 height 31
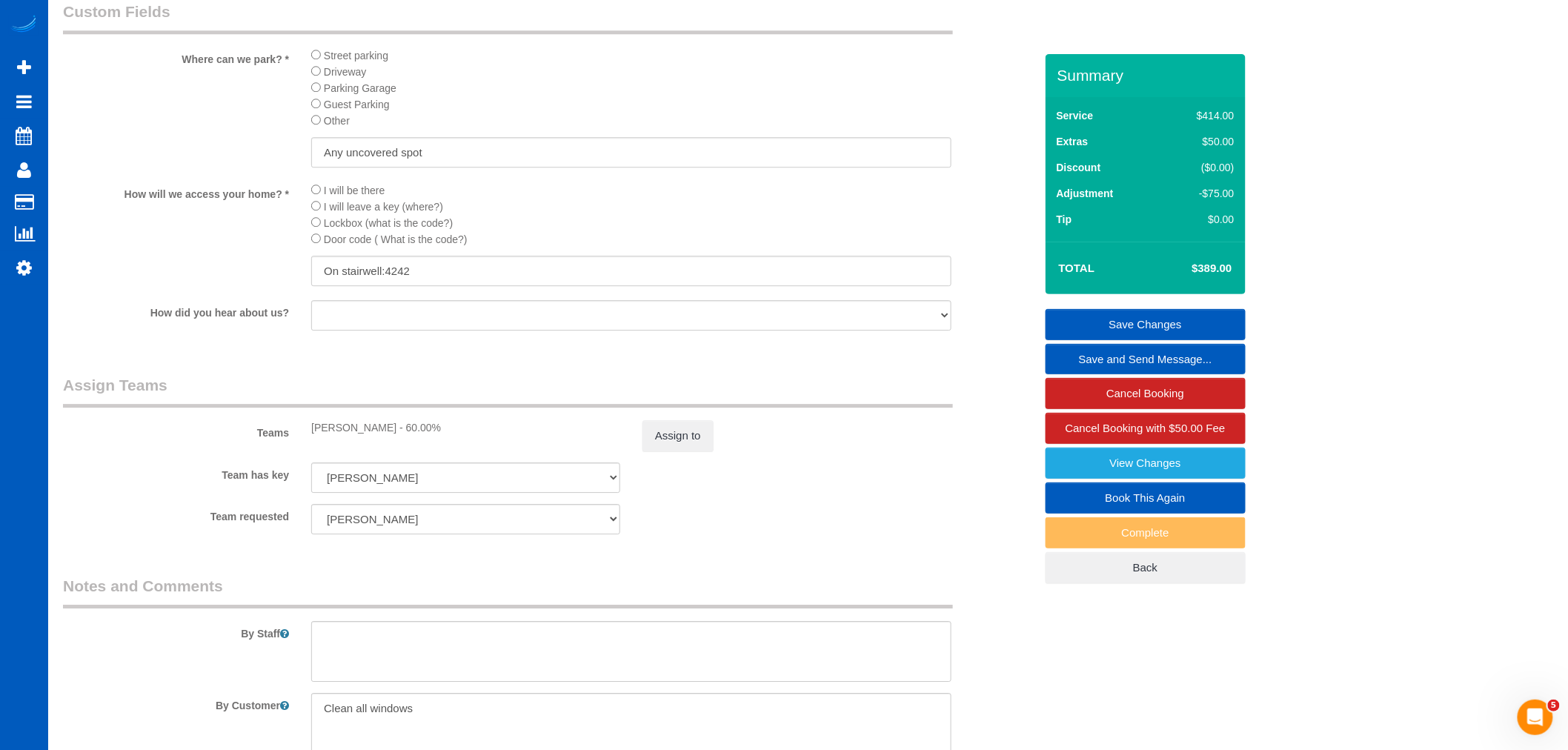
click at [1157, 319] on link "Save Changes" at bounding box center [1145, 324] width 200 height 31
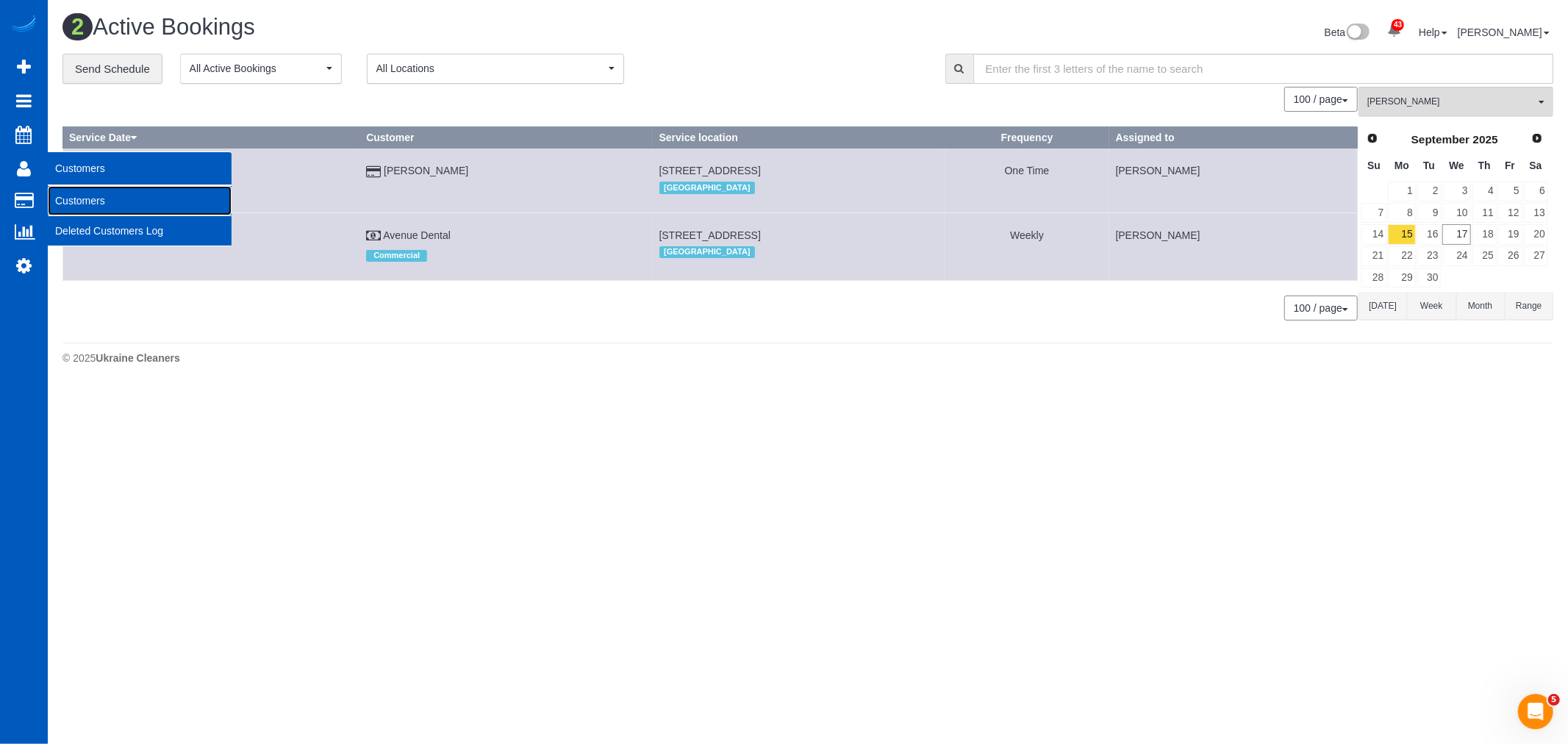
click at [97, 195] on link "Customers" at bounding box center [139, 200] width 184 height 29
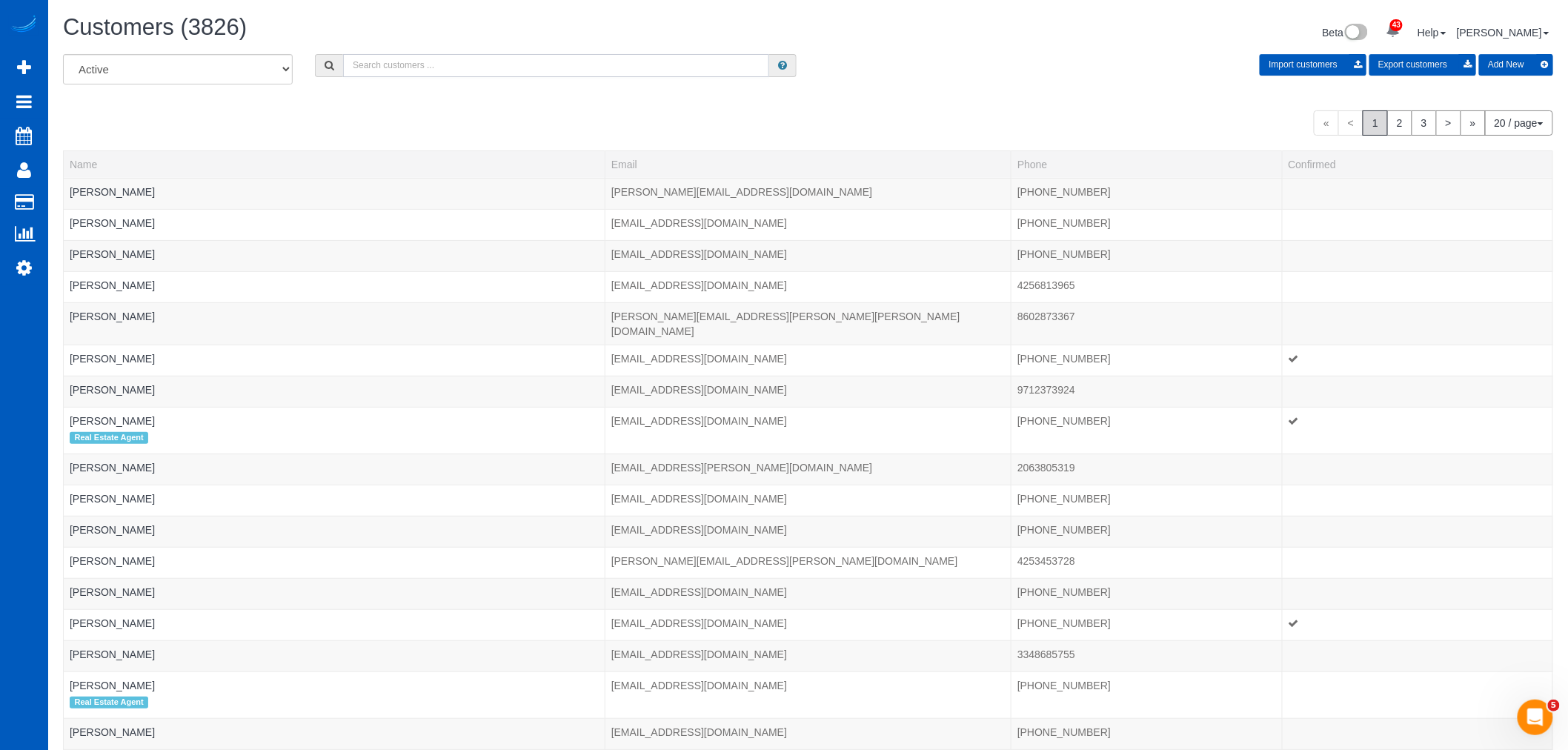
drag, startPoint x: 465, startPoint y: 63, endPoint x: 454, endPoint y: 67, distance: 11.7
click at [456, 67] on input "text" at bounding box center [556, 65] width 426 height 23
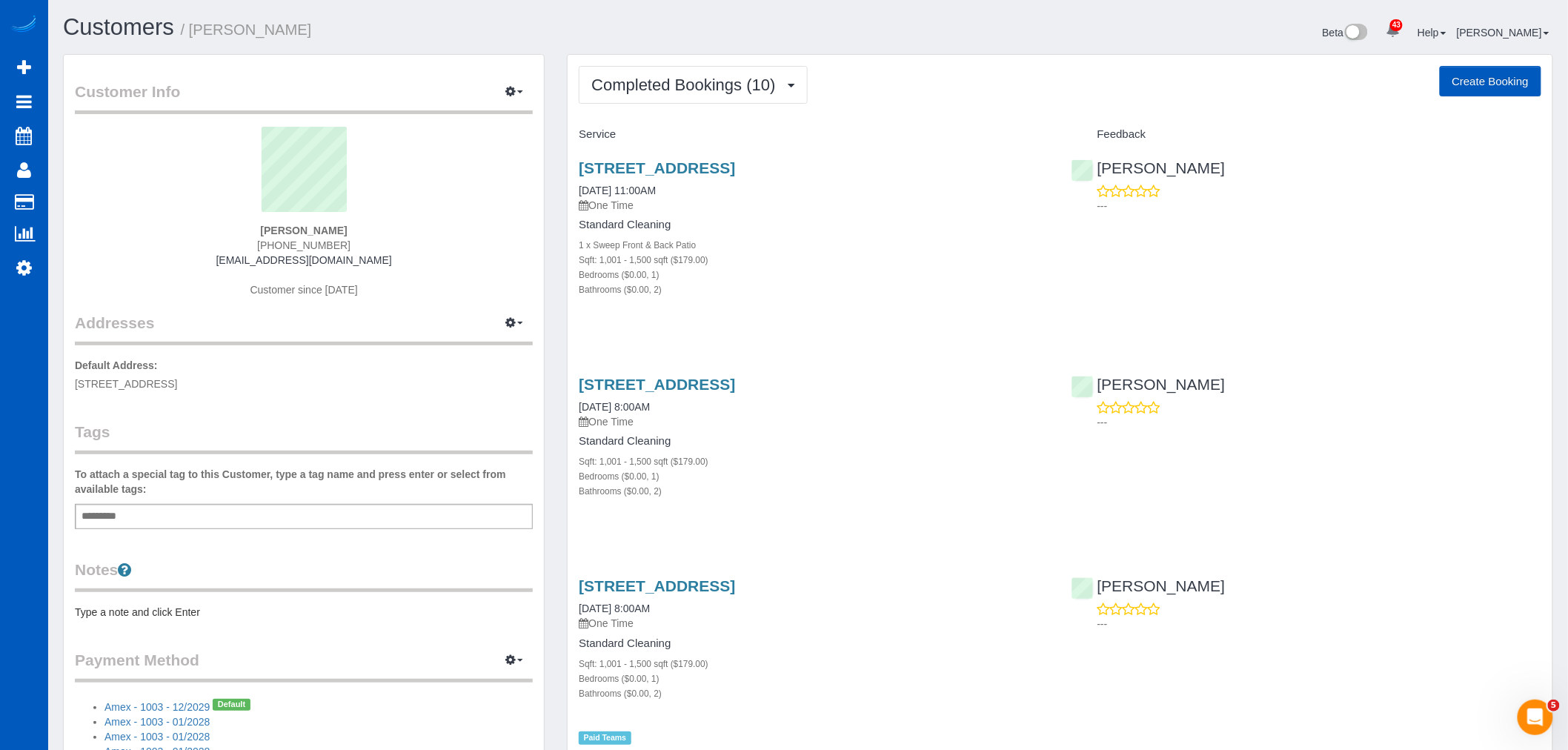
click at [713, 94] on button "Completed Bookings (10)" at bounding box center [693, 85] width 228 height 38
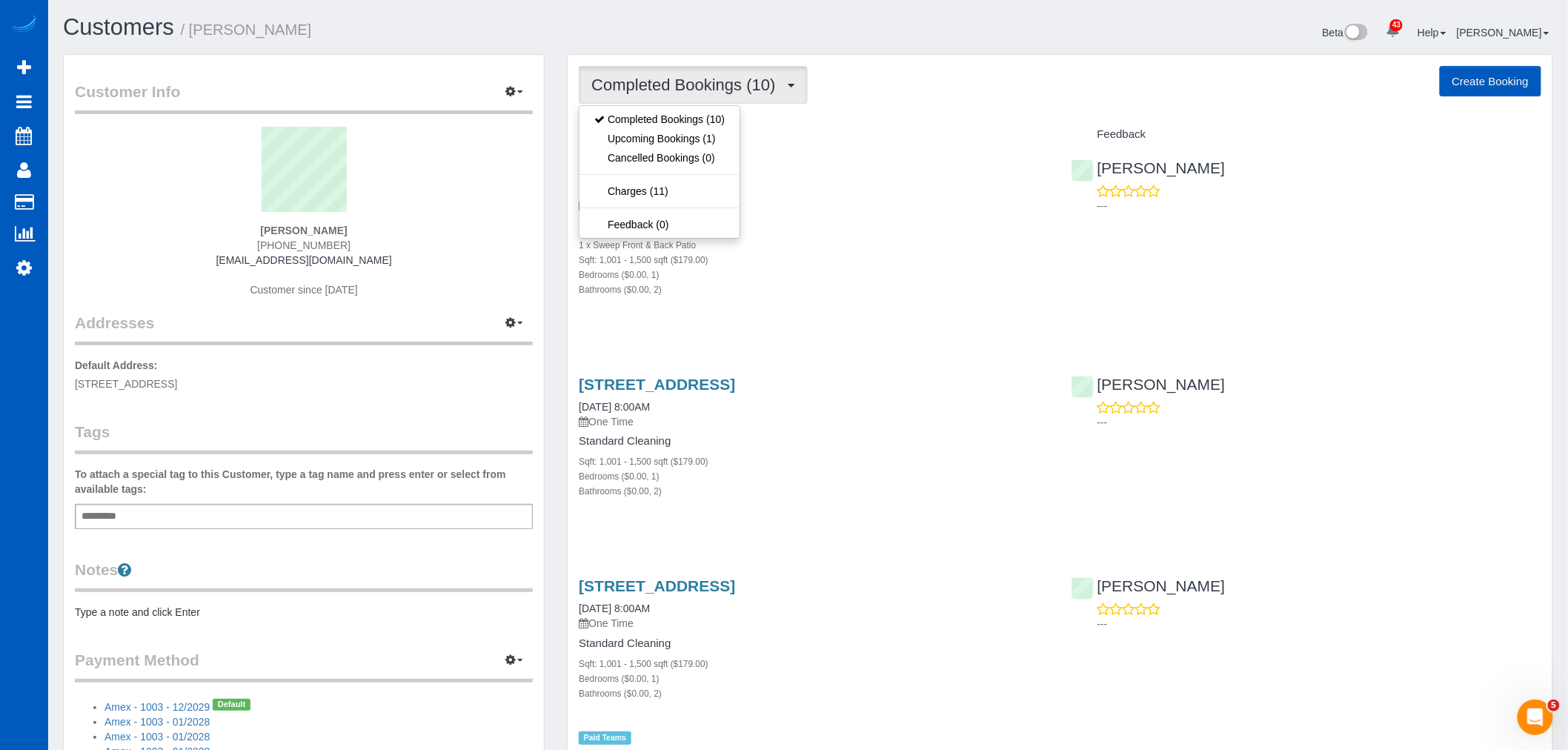
click at [741, 72] on button "Completed Bookings (10)" at bounding box center [693, 85] width 228 height 38
click at [918, 302] on div "[STREET_ADDRESS] [DATE] 11:00AM One Time Standard Cleaning 1 x Sweep Front & Ba…" at bounding box center [813, 236] width 492 height 180
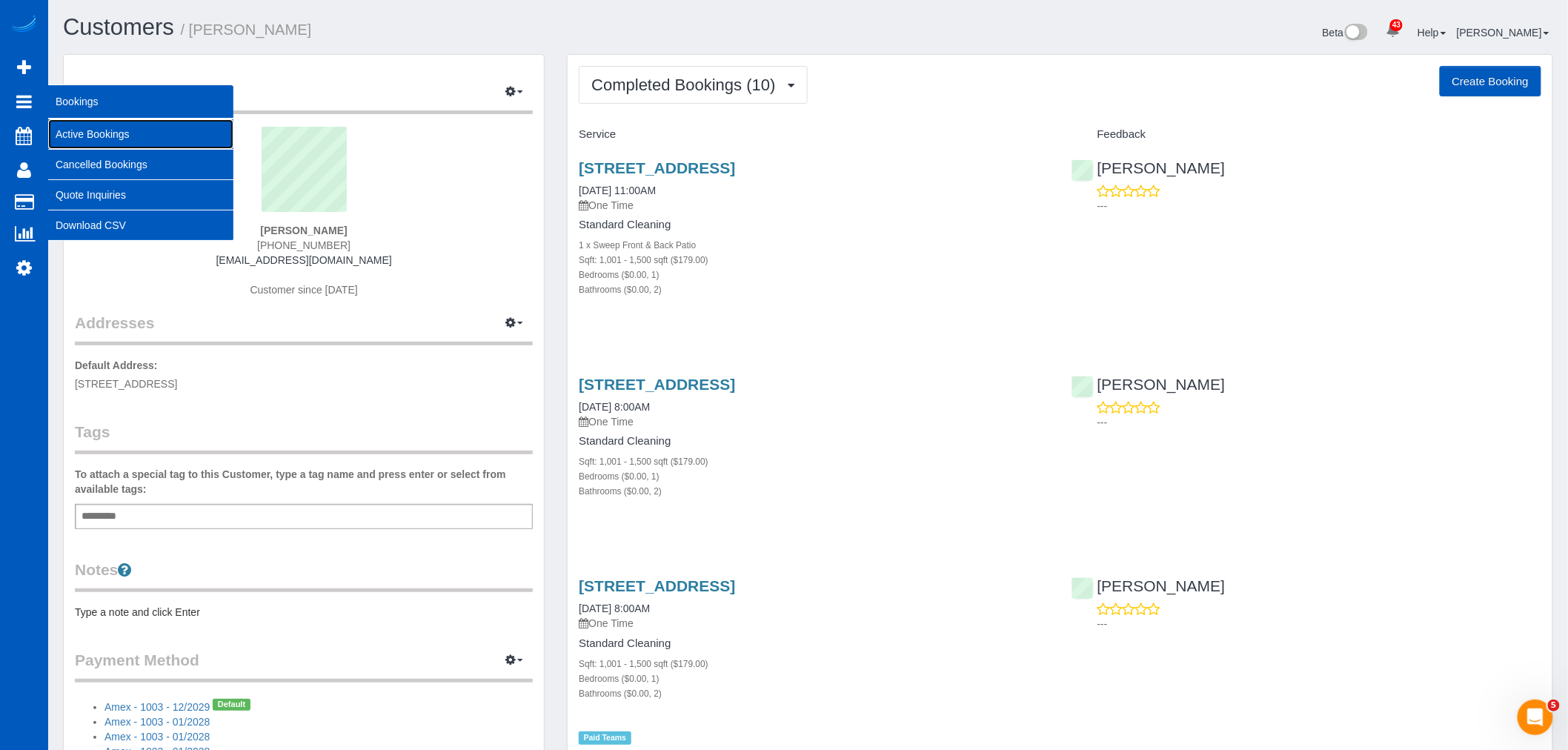
click at [79, 135] on link "Active Bookings" at bounding box center [140, 134] width 185 height 30
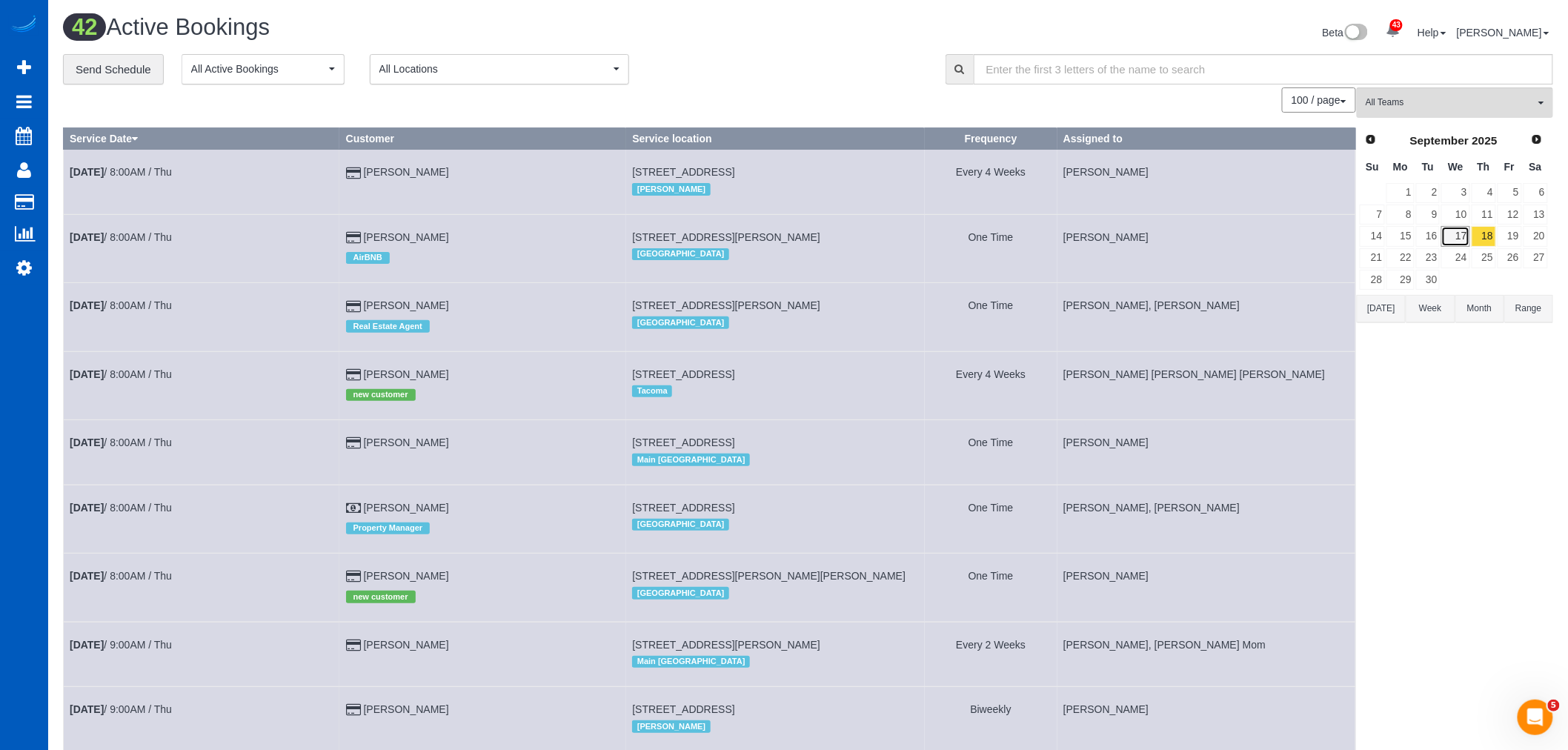
click at [1466, 234] on link "17" at bounding box center [1455, 235] width 28 height 20
click at [1487, 234] on link "18" at bounding box center [1483, 235] width 25 height 20
click at [1453, 232] on link "17" at bounding box center [1455, 235] width 28 height 20
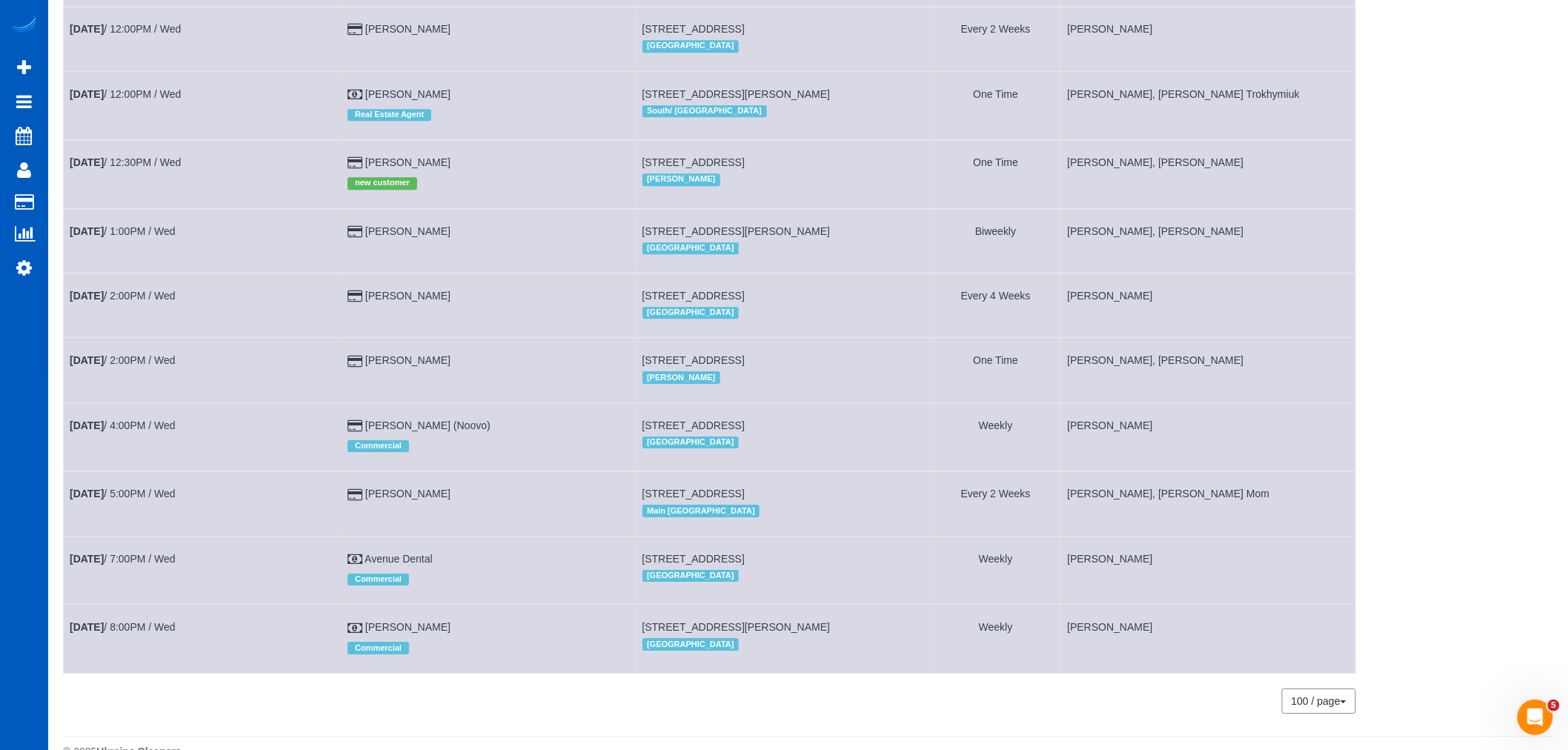
scroll to position [1646, 0]
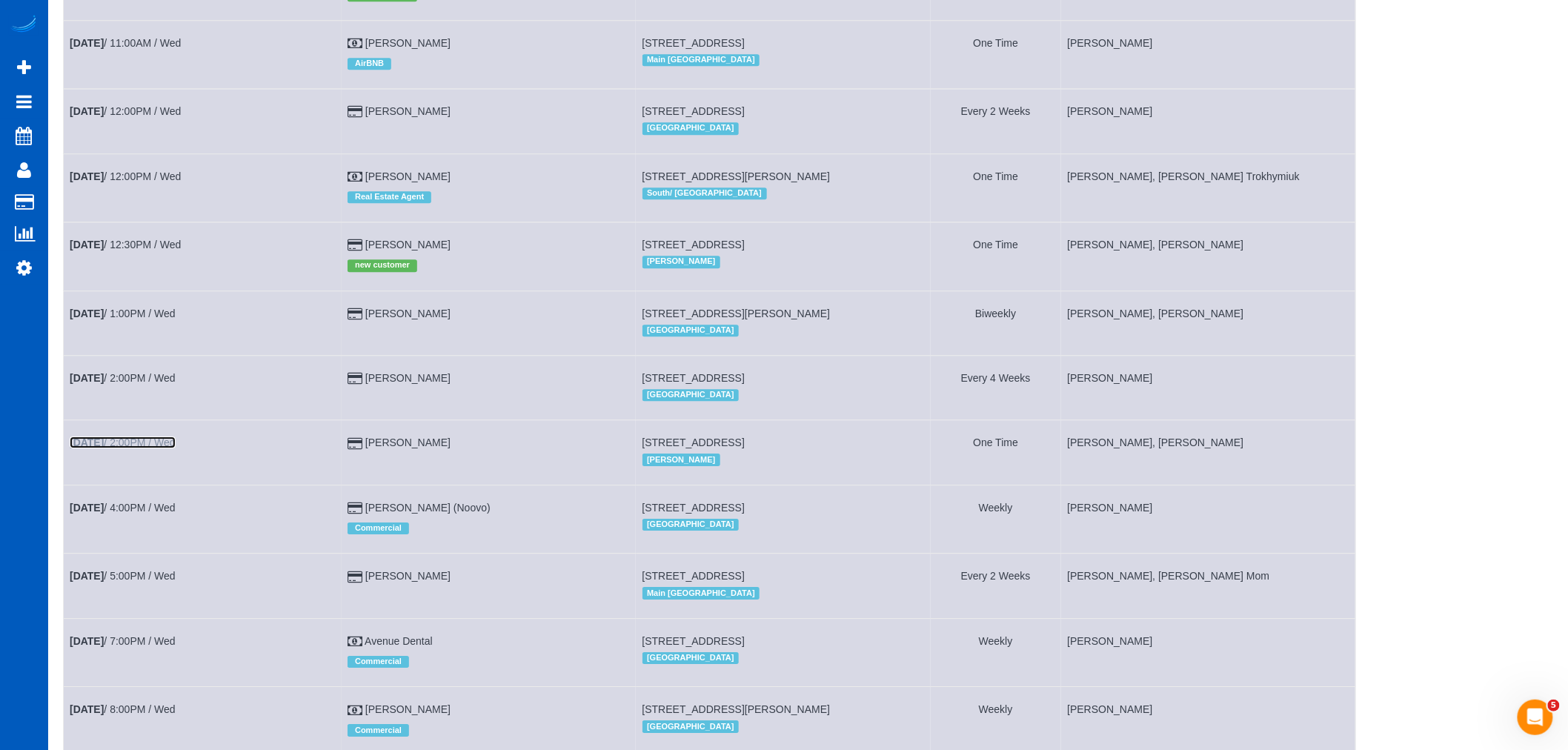
click at [127, 448] on link "[DATE] 2:00PM / Wed" at bounding box center [122, 442] width 106 height 12
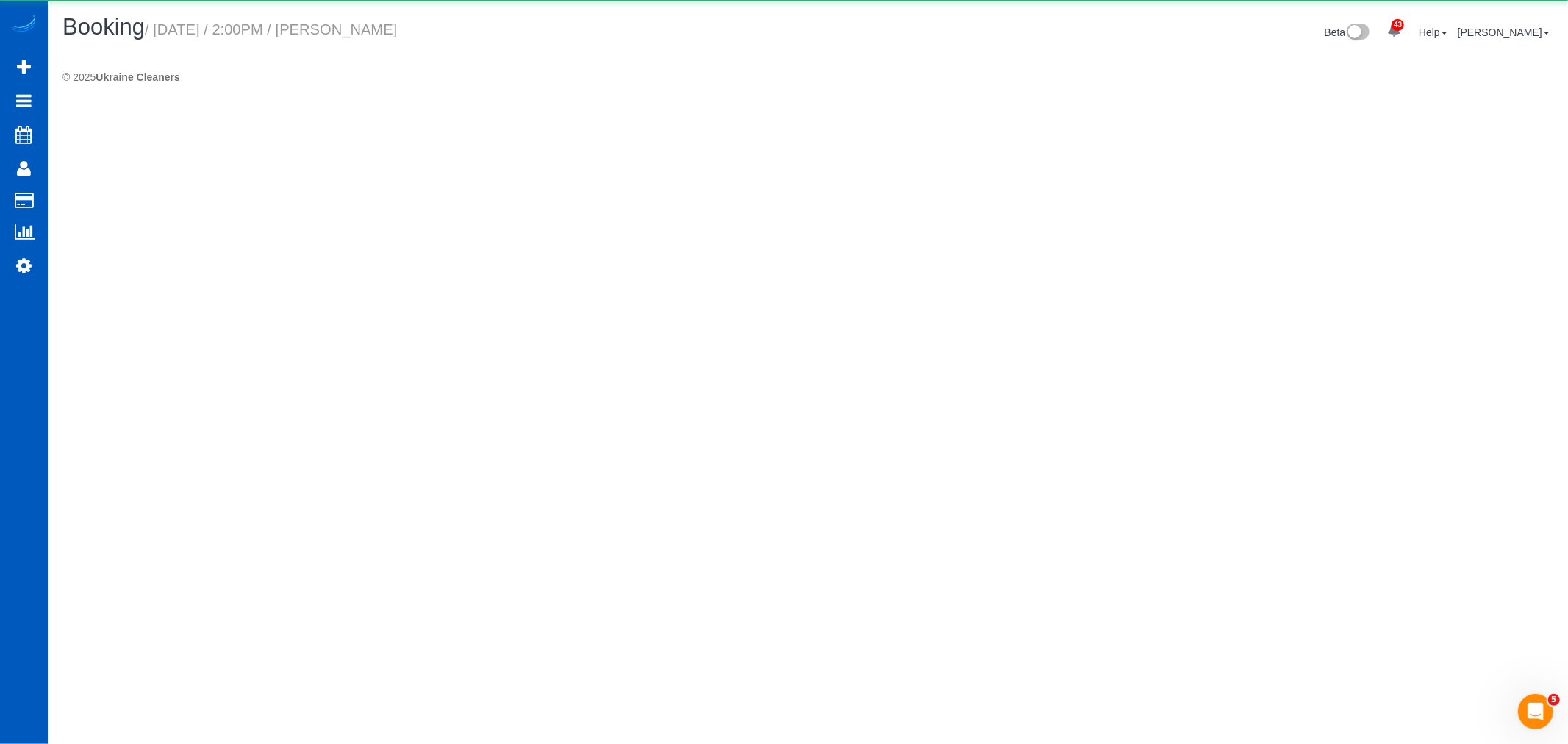
select select "WA"
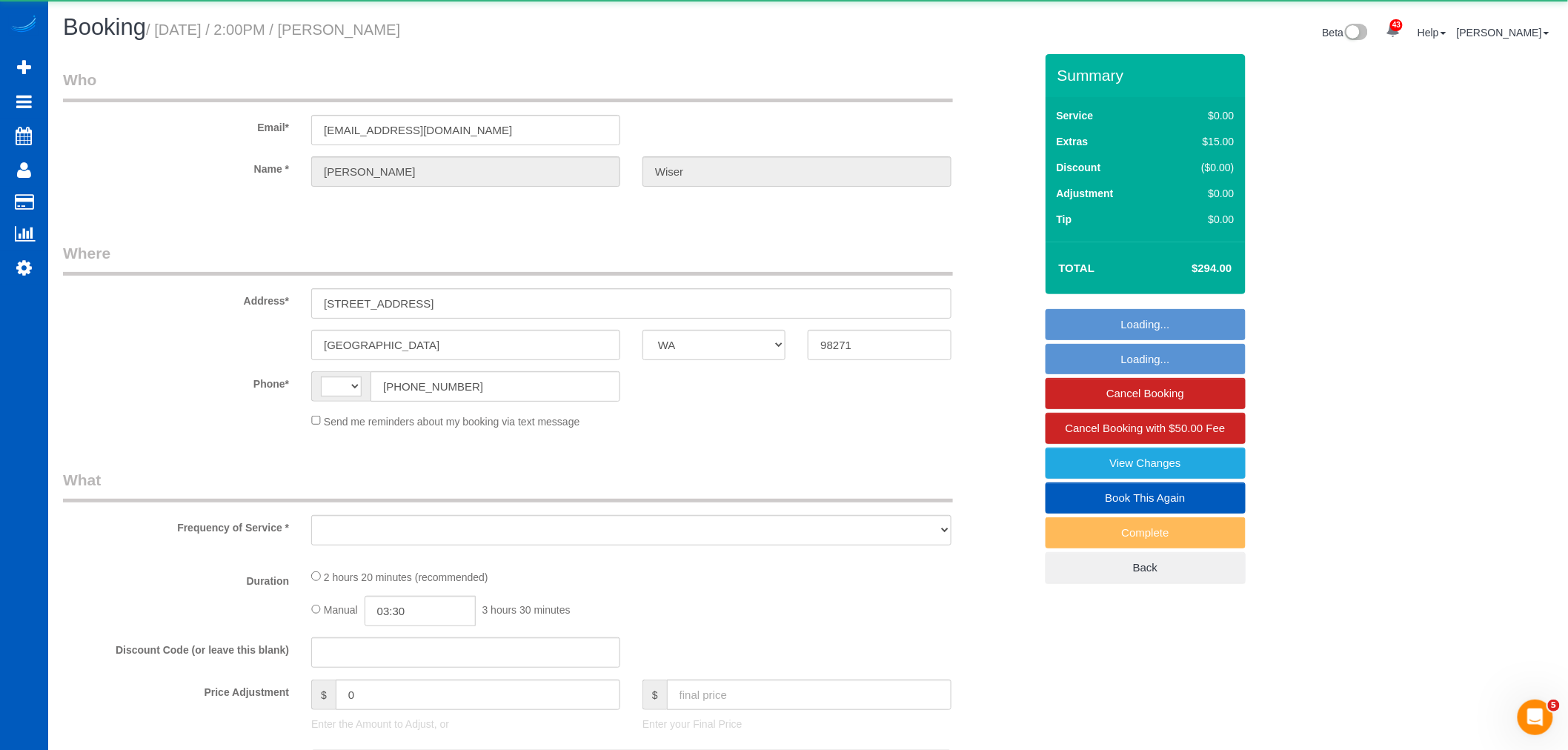
select select "string:[GEOGRAPHIC_DATA]"
select select "object:4805"
select select "string:fspay-caac8217-fce0-4519-b009-9f582917eb1c"
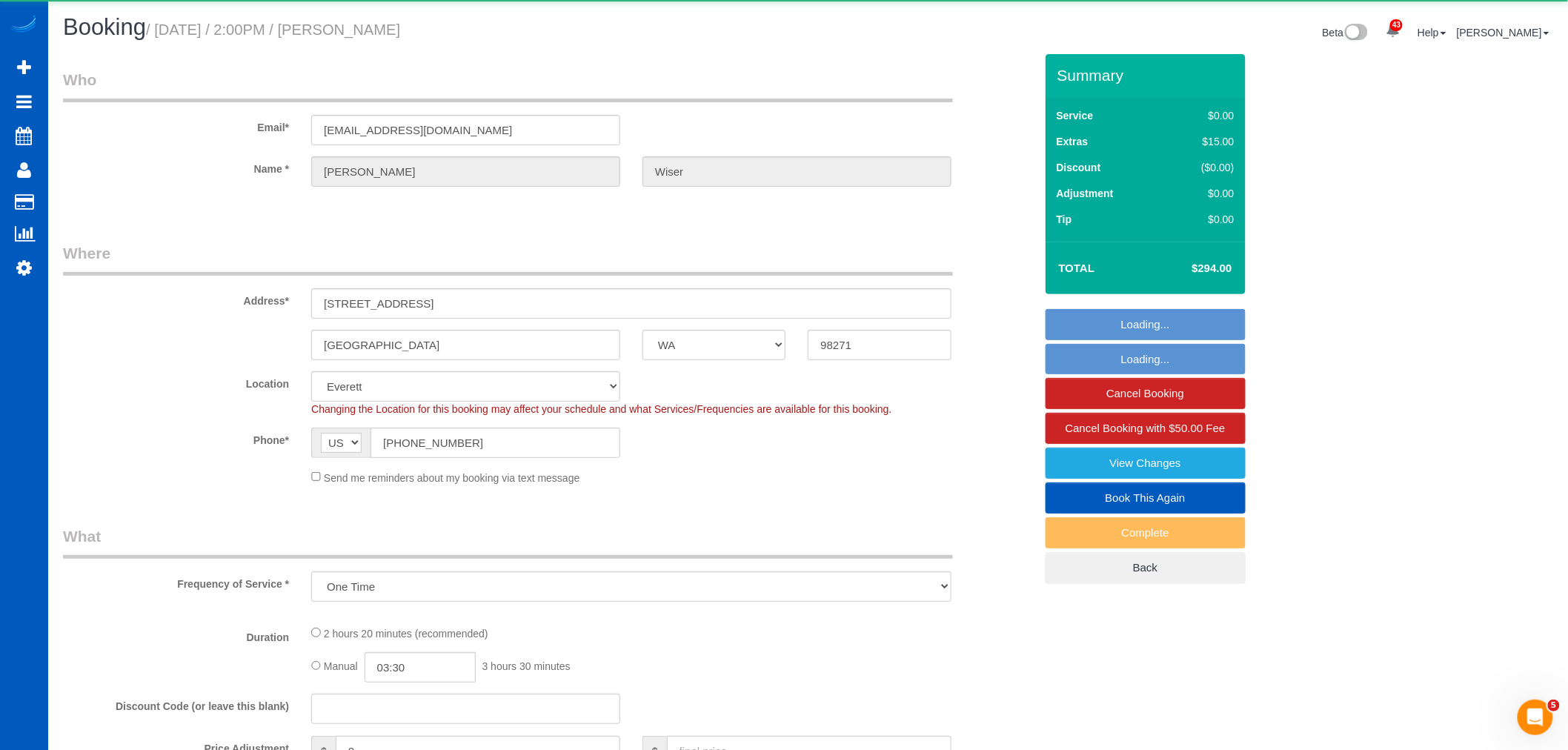
select select "object:5053"
select select "199"
select select "1001"
select select "3"
select select "2"
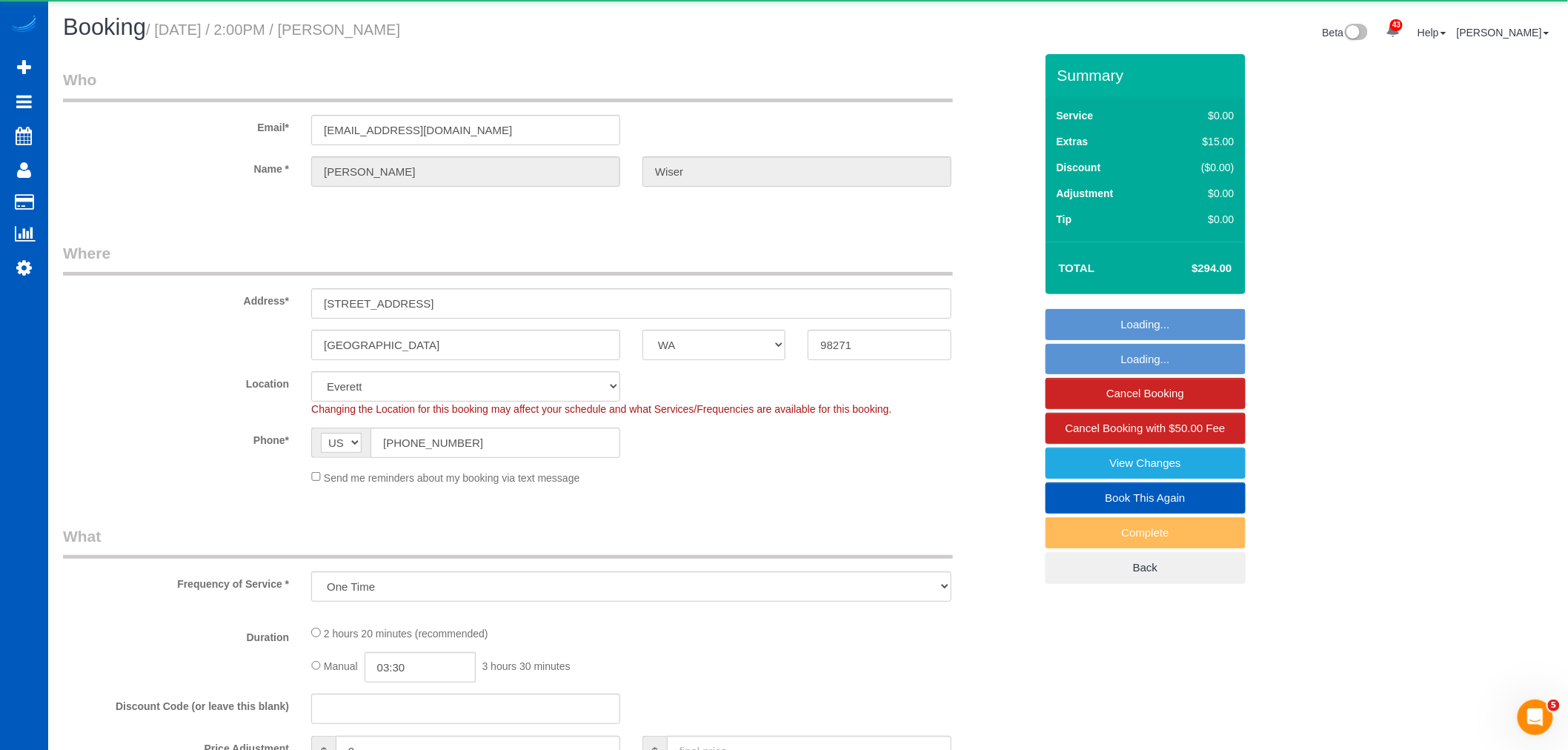
select select "spot1"
select select "1001"
select select "3"
select select "2"
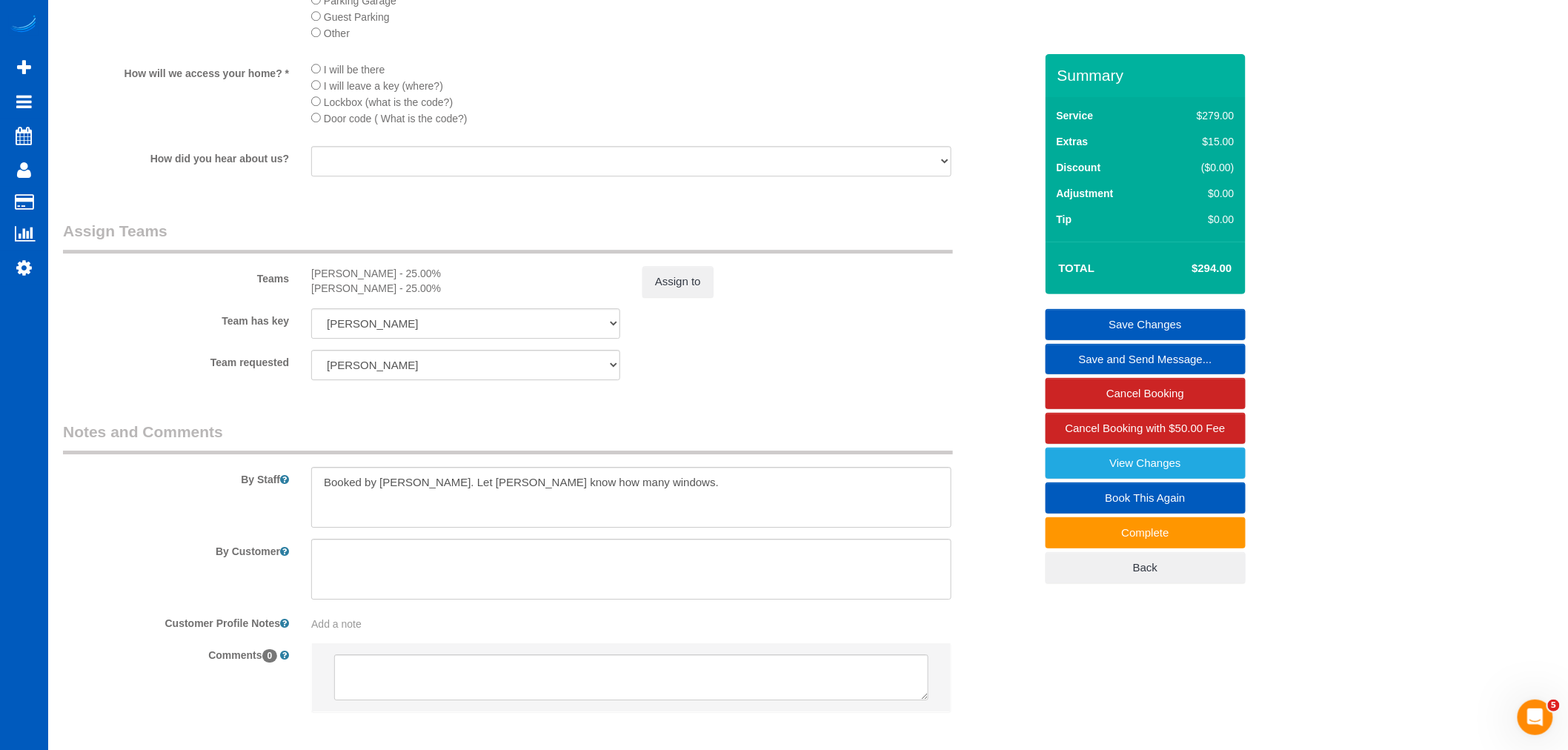
scroll to position [1728, 0]
click at [1095, 469] on link "View Changes" at bounding box center [1145, 463] width 200 height 31
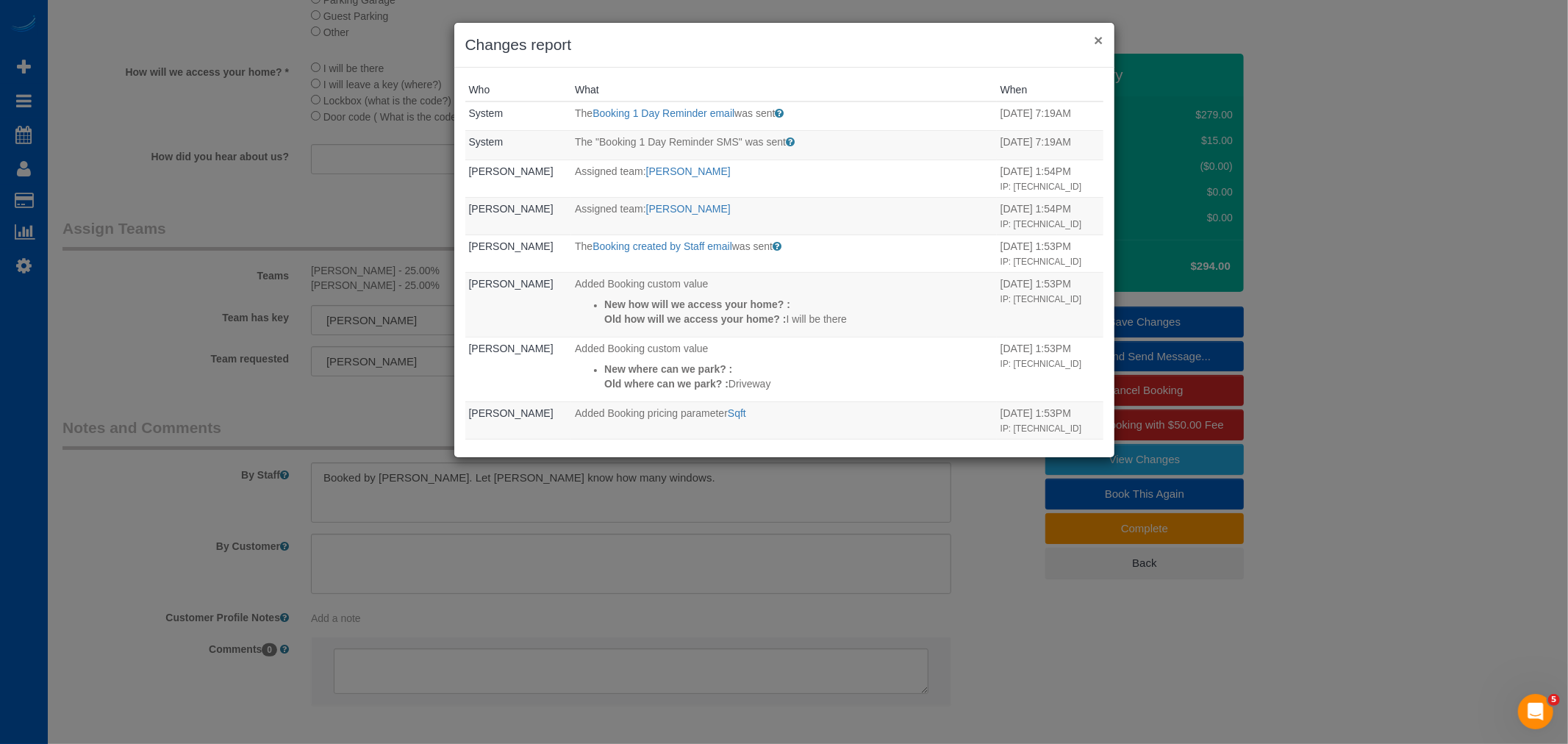
click at [1096, 41] on button "×" at bounding box center [1098, 40] width 9 height 16
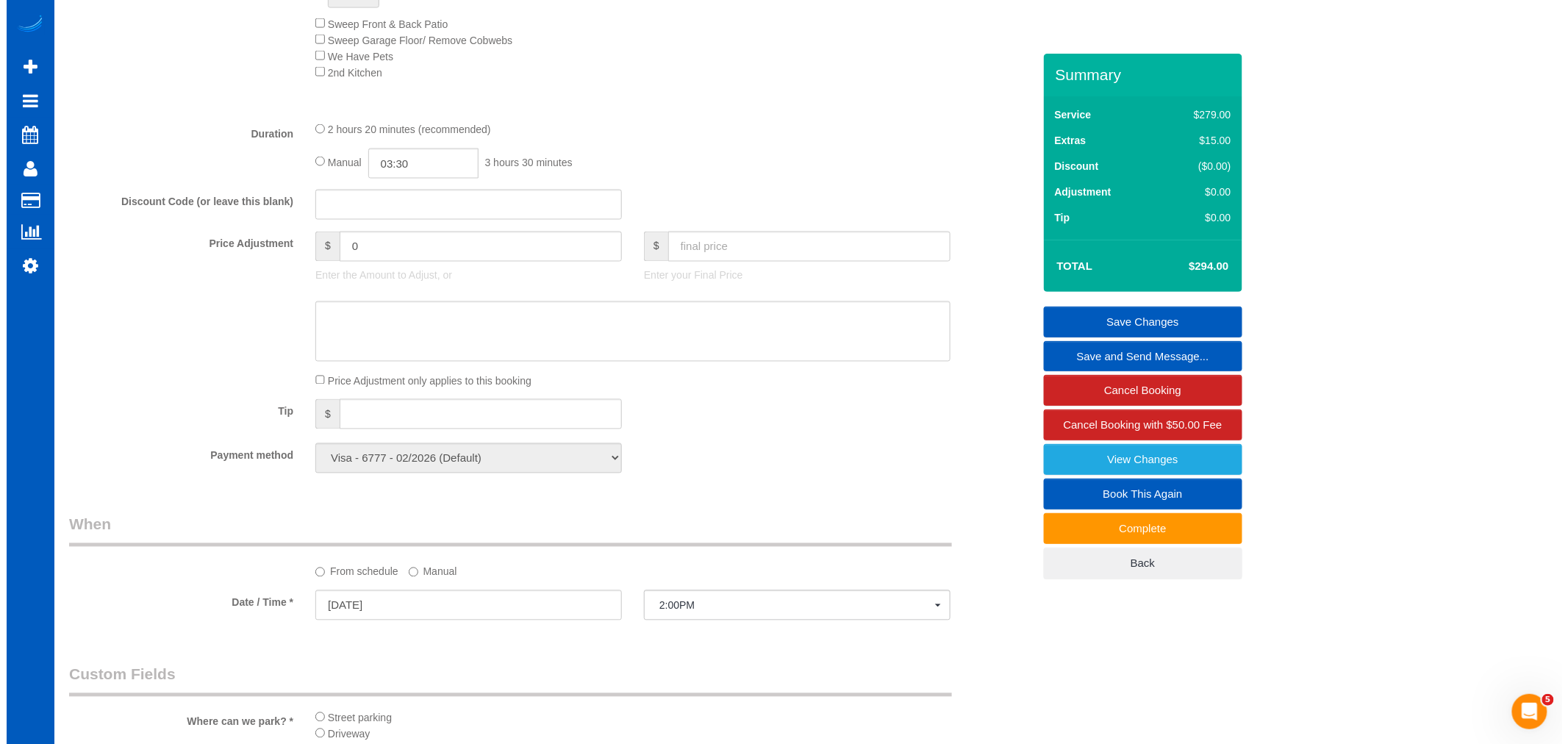
scroll to position [987, 0]
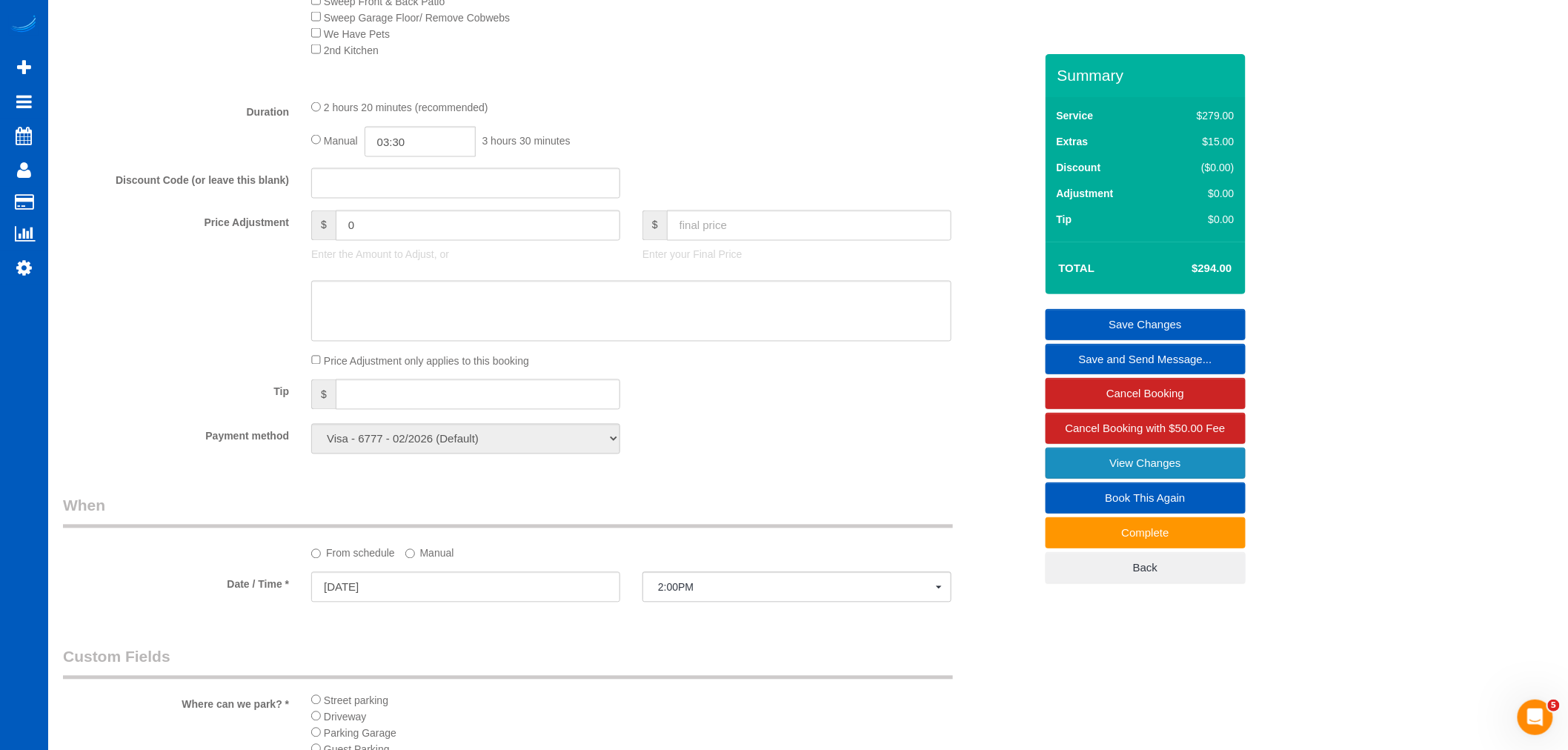
click at [1062, 472] on link "View Changes" at bounding box center [1145, 463] width 200 height 31
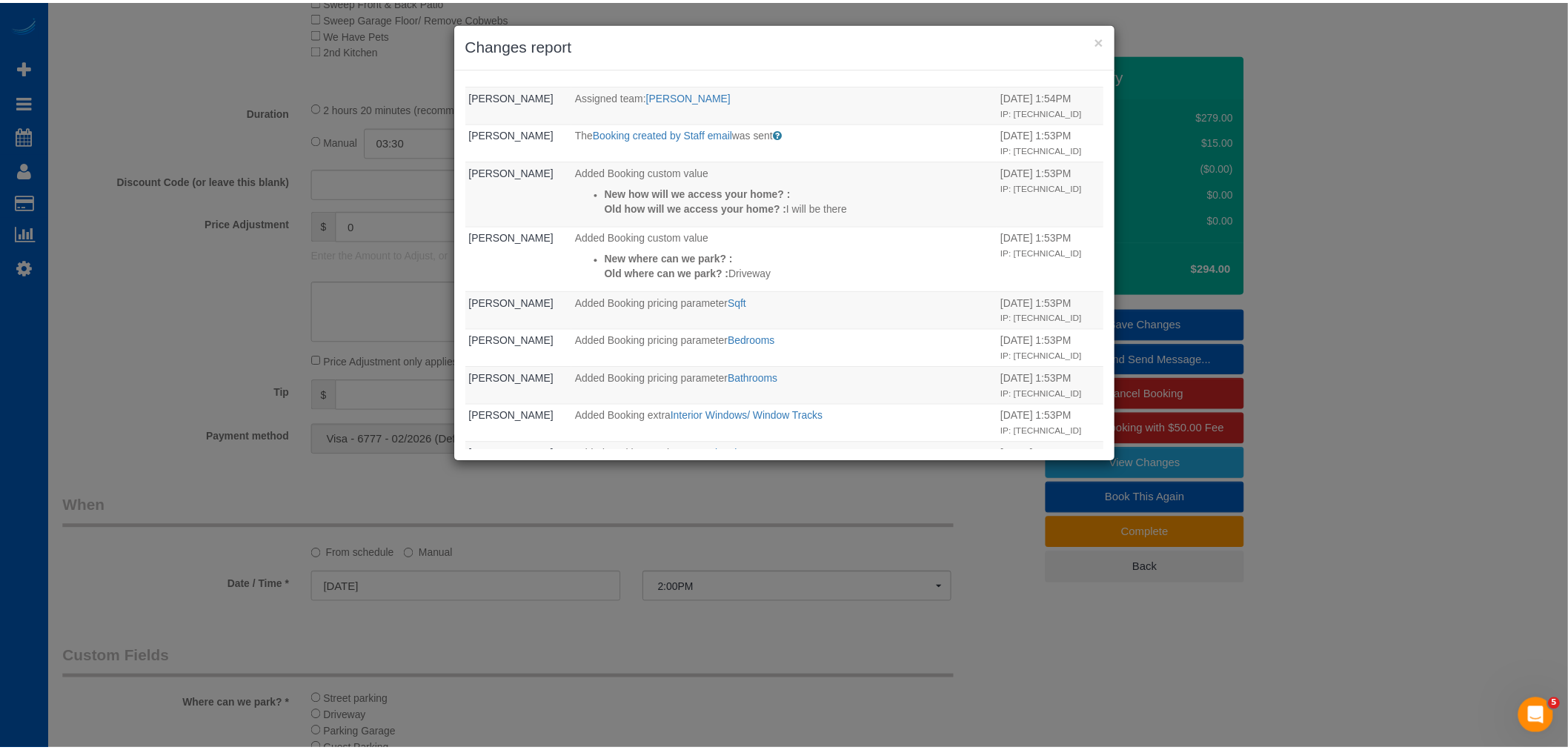
scroll to position [216, 0]
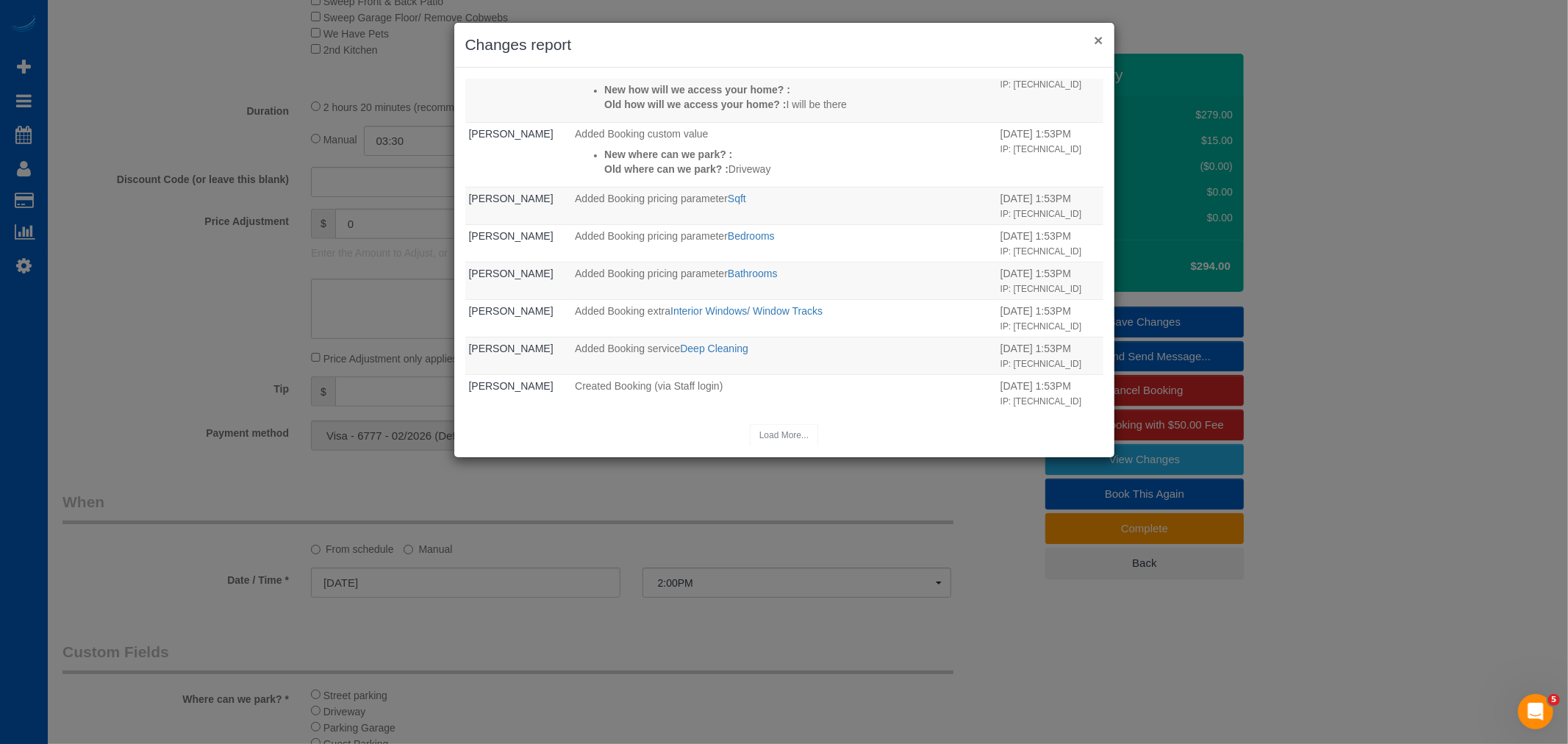
click at [1094, 40] on button "×" at bounding box center [1098, 40] width 9 height 16
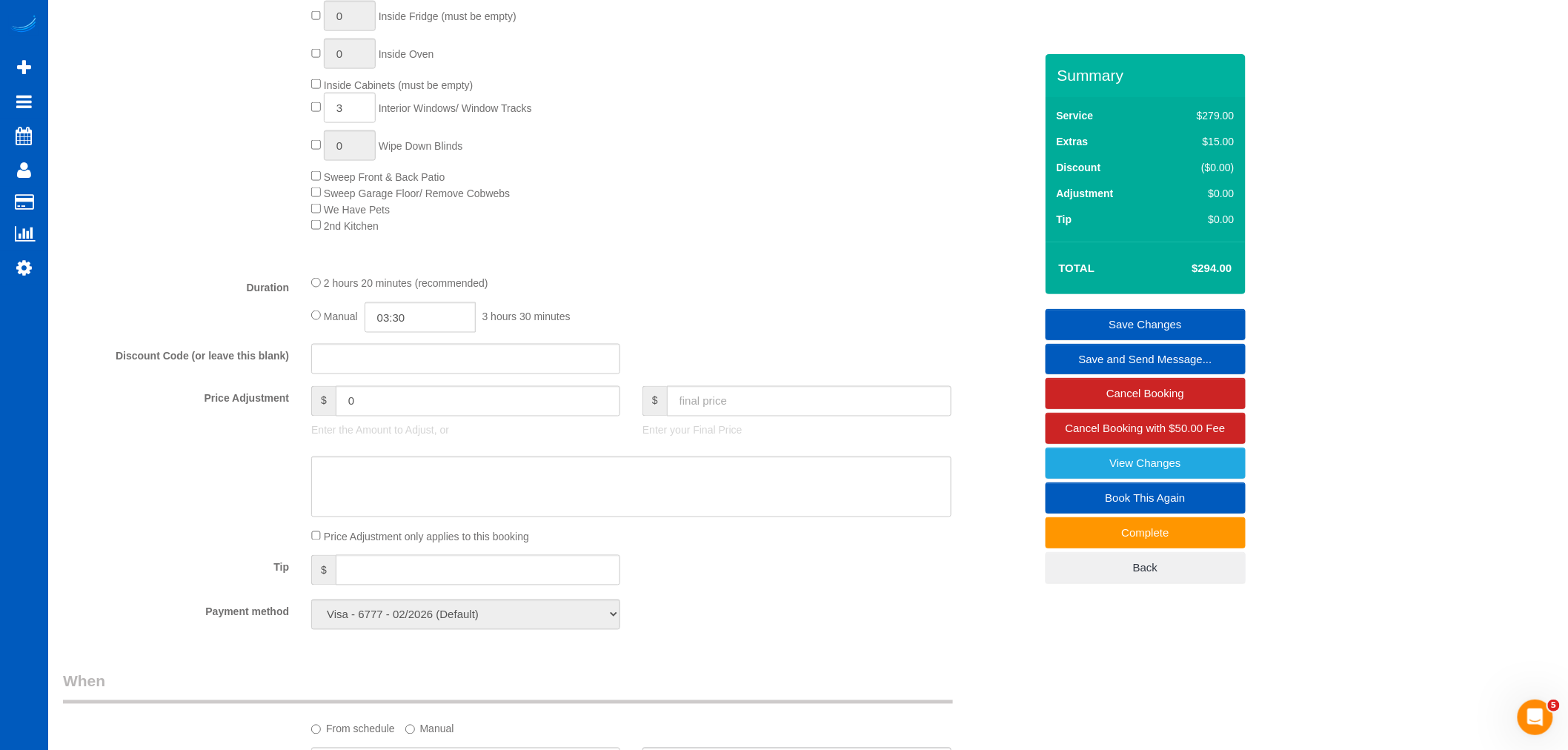
scroll to position [823, 0]
click at [397, 410] on input "0" at bounding box center [478, 397] width 285 height 30
drag, startPoint x: 424, startPoint y: 411, endPoint x: 278, endPoint y: 422, distance: 146.4
click at [278, 422] on div "Price Adjustment $ 0 Enter the Amount to Adjust, or $ Enter your Final Price" at bounding box center [548, 412] width 993 height 59
type input "-50"
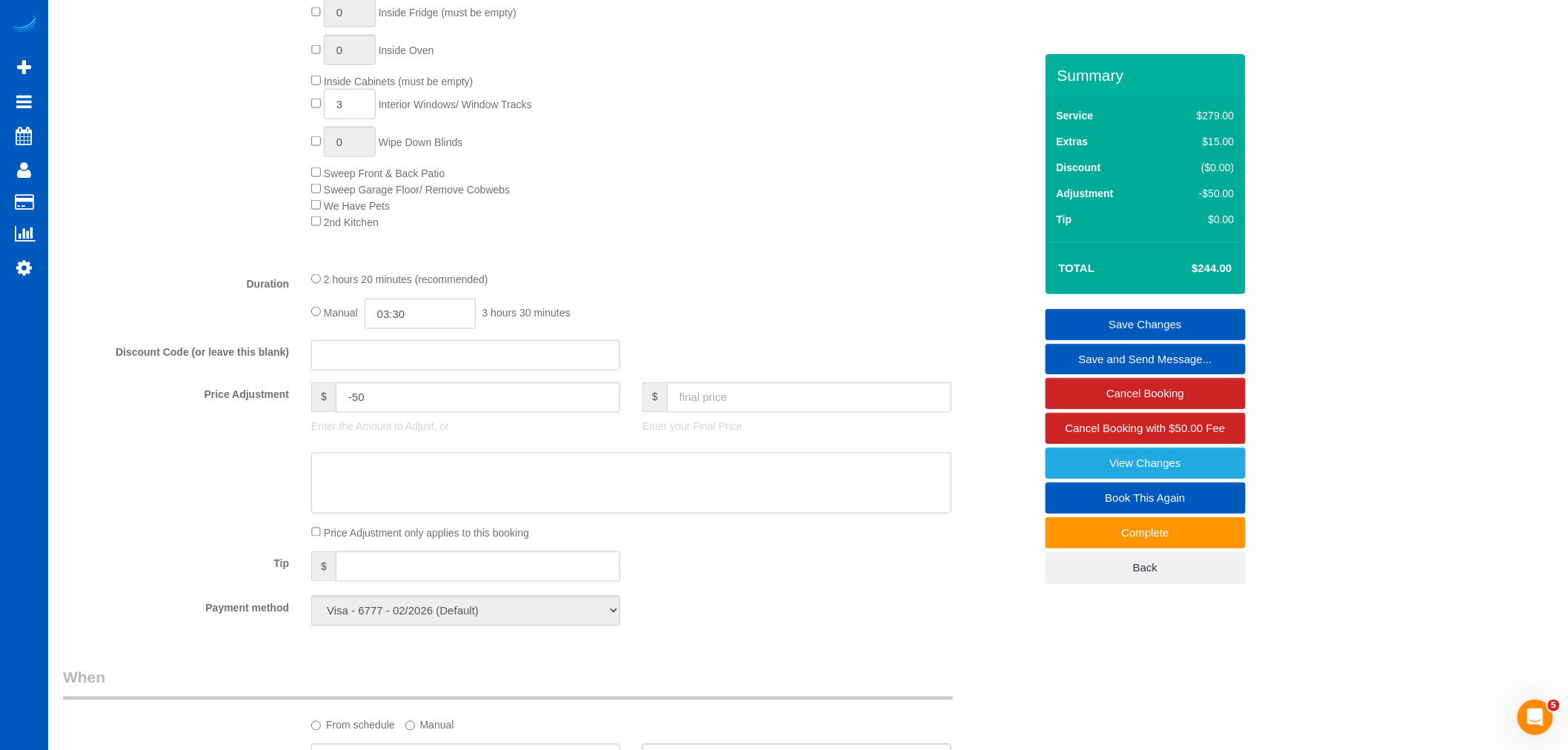
click at [404, 503] on textarea at bounding box center [631, 483] width 640 height 61
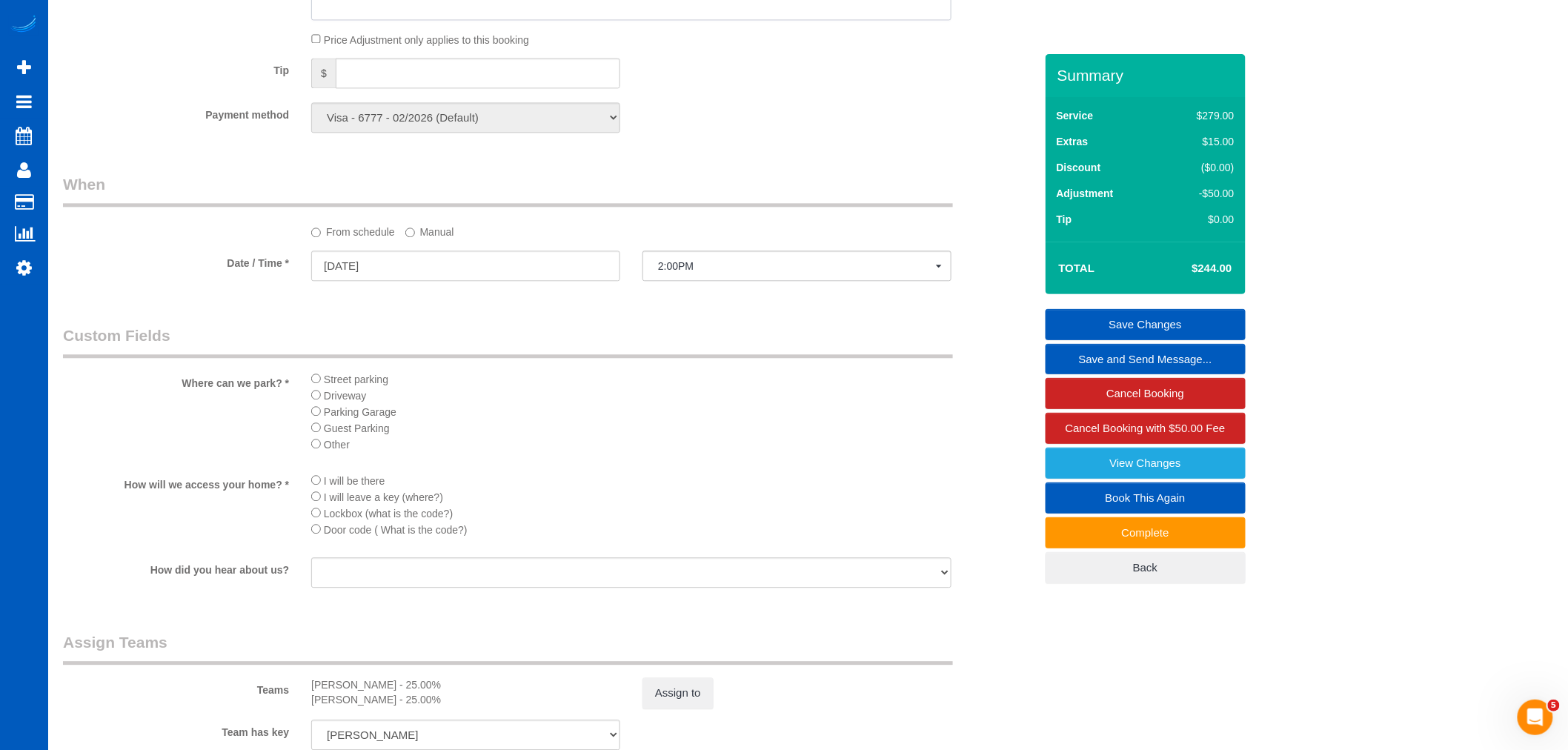
scroll to position [988, 0]
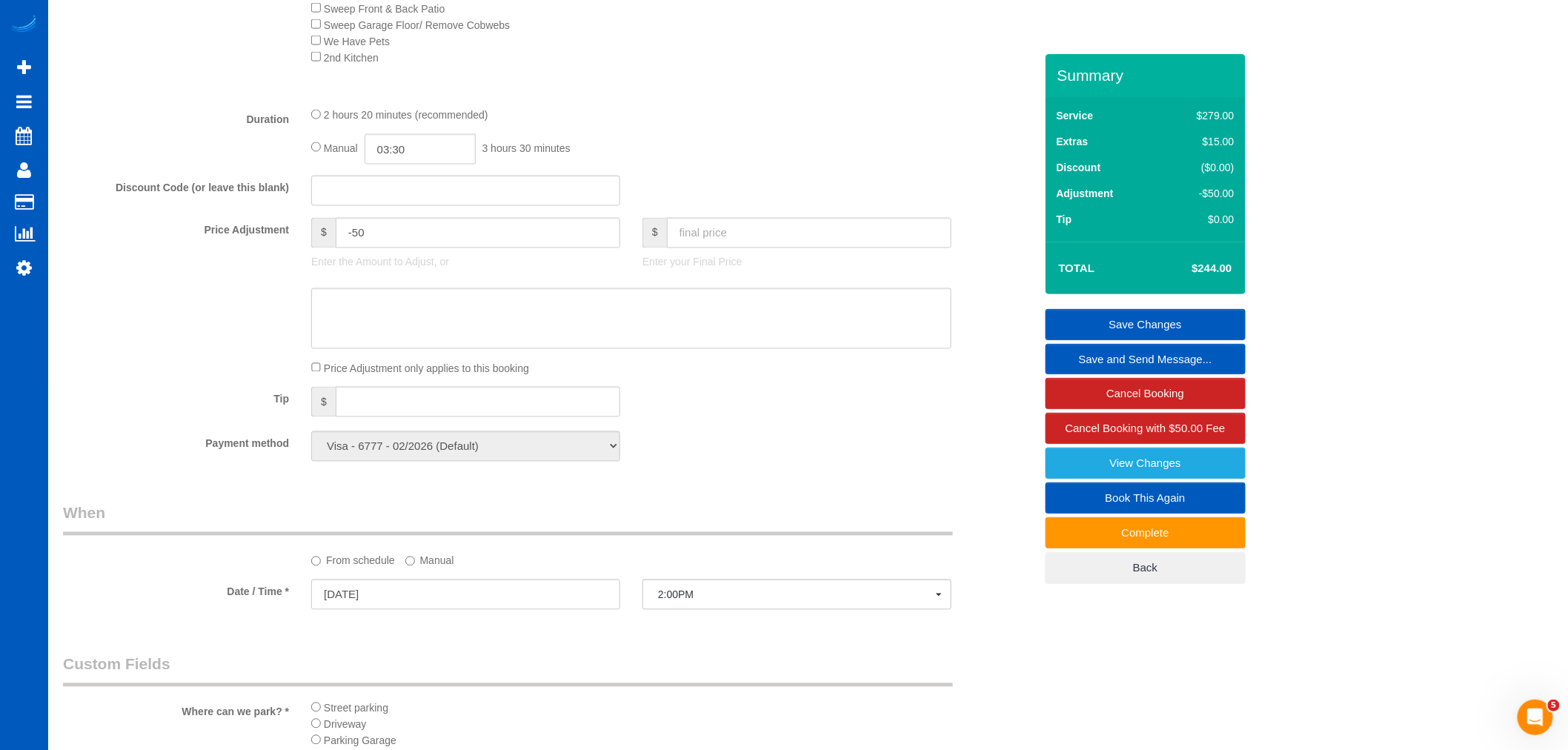
drag, startPoint x: 328, startPoint y: 376, endPoint x: 545, endPoint y: 381, distance: 217.1
click at [545, 377] on div "Price Adjustment only applies to this booking" at bounding box center [631, 368] width 662 height 16
click at [567, 377] on div "Price Adjustment only applies to this booking" at bounding box center [631, 368] width 662 height 16
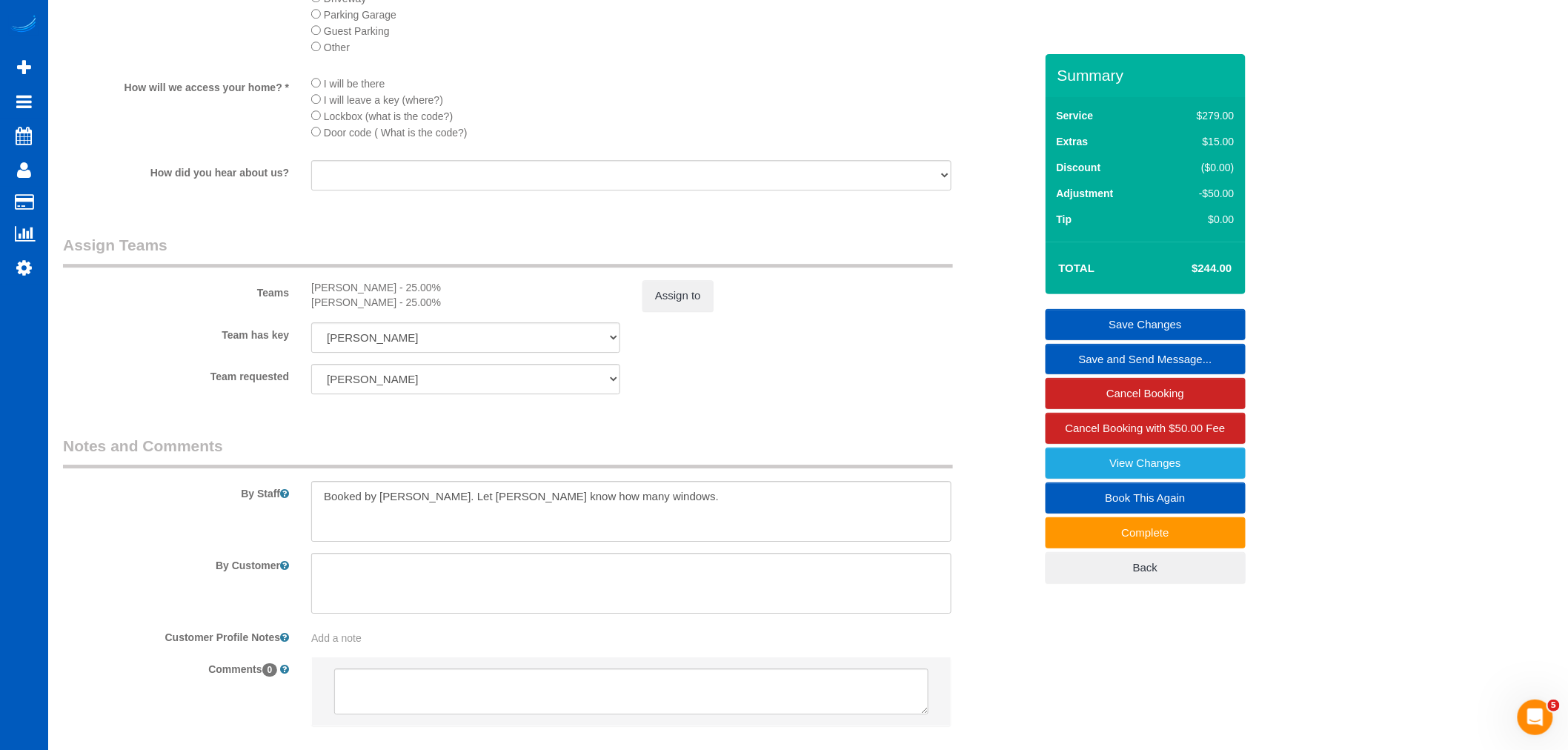
scroll to position [1728, 0]
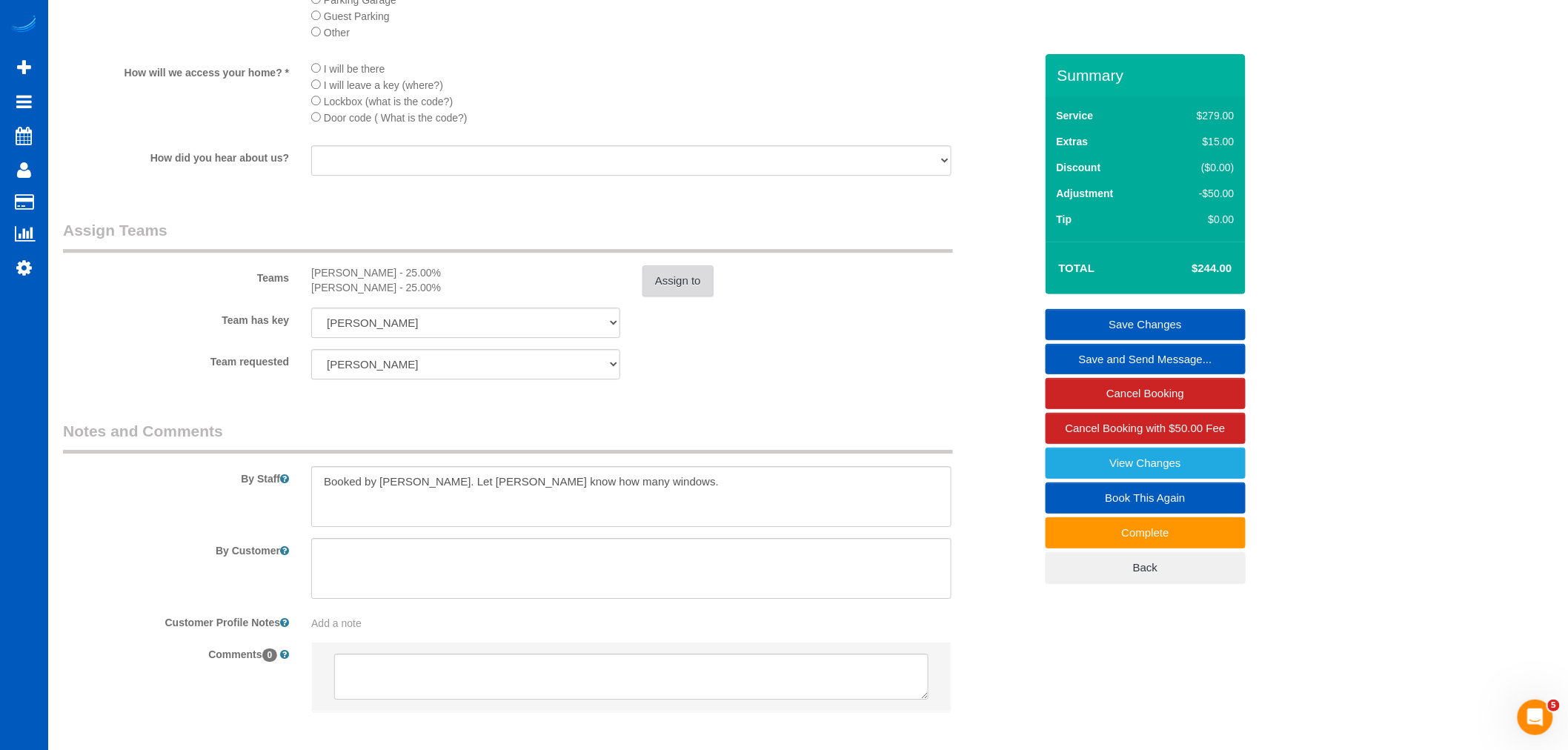
click at [709, 296] on button "Assign to" at bounding box center [677, 280] width 71 height 31
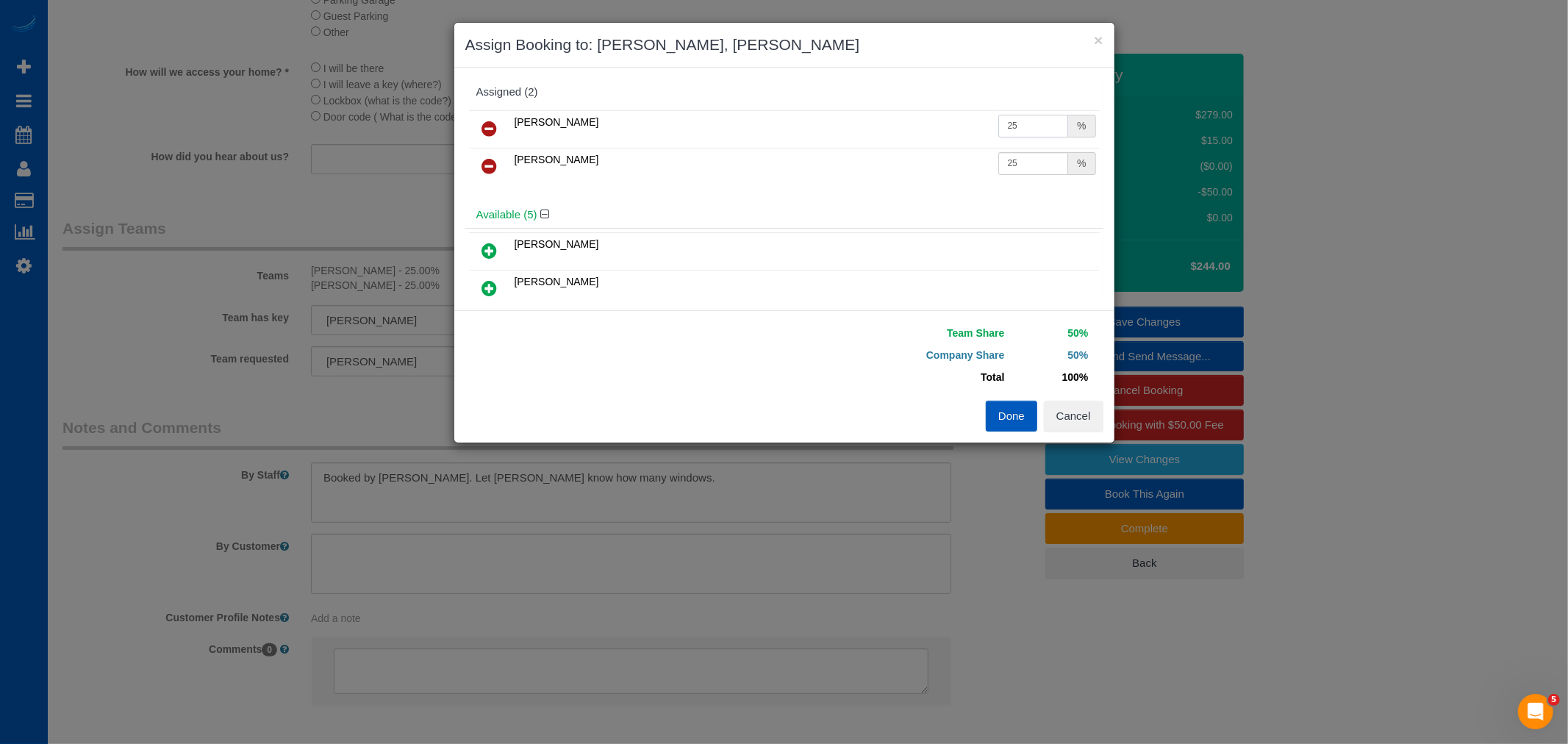
drag, startPoint x: 1018, startPoint y: 132, endPoint x: 926, endPoint y: 118, distance: 93.1
click at [926, 118] on tr "Liudmyla Krevska 25 %" at bounding box center [784, 128] width 631 height 37
type input "30.1"
drag, startPoint x: 1008, startPoint y: 163, endPoint x: 818, endPoint y: 120, distance: 194.8
click at [818, 120] on tbody "Liudmyla Krevska 30.1 % Olena Stratonova 25 %" at bounding box center [784, 147] width 631 height 75
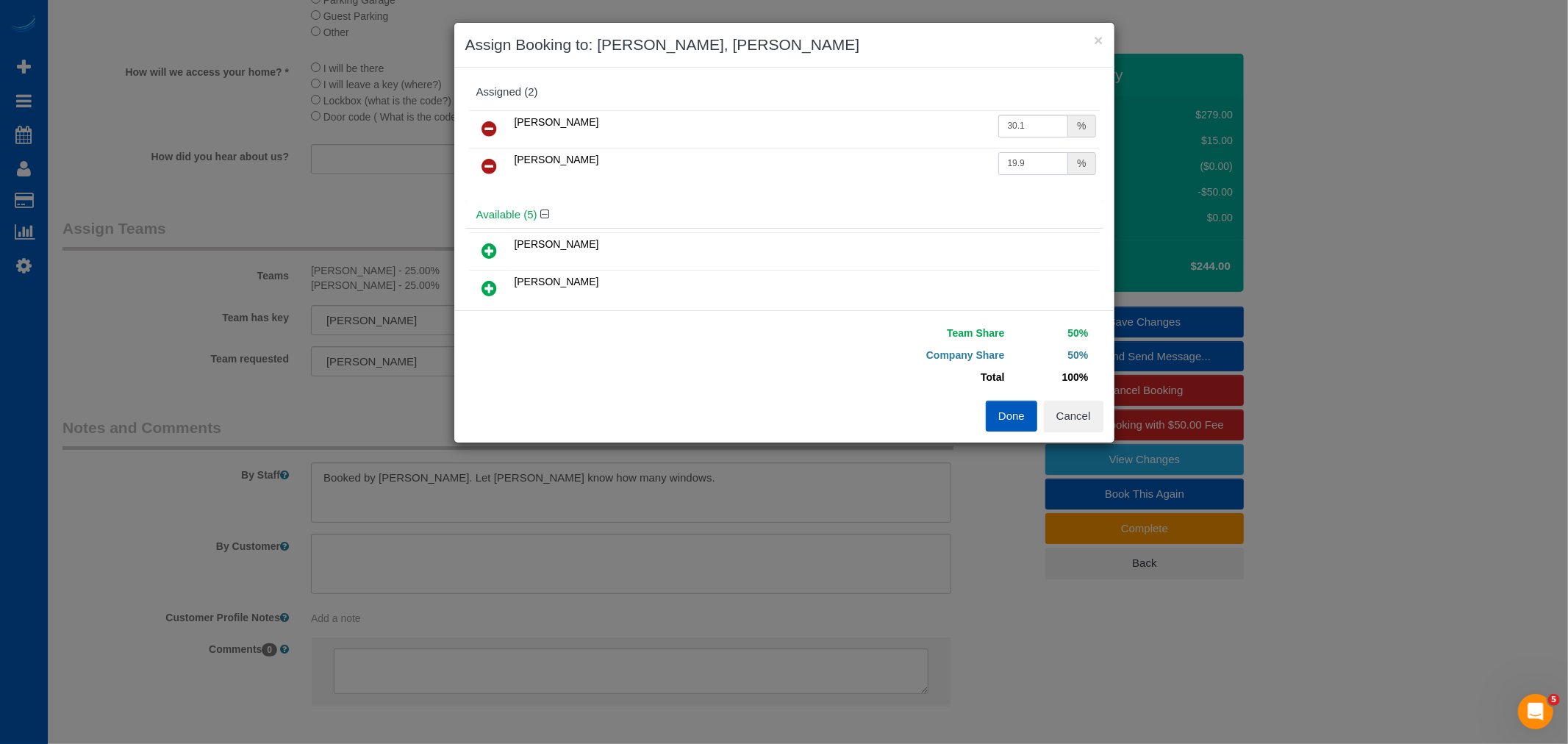
type input "19.9"
click at [1018, 416] on button "Done" at bounding box center [1011, 416] width 51 height 31
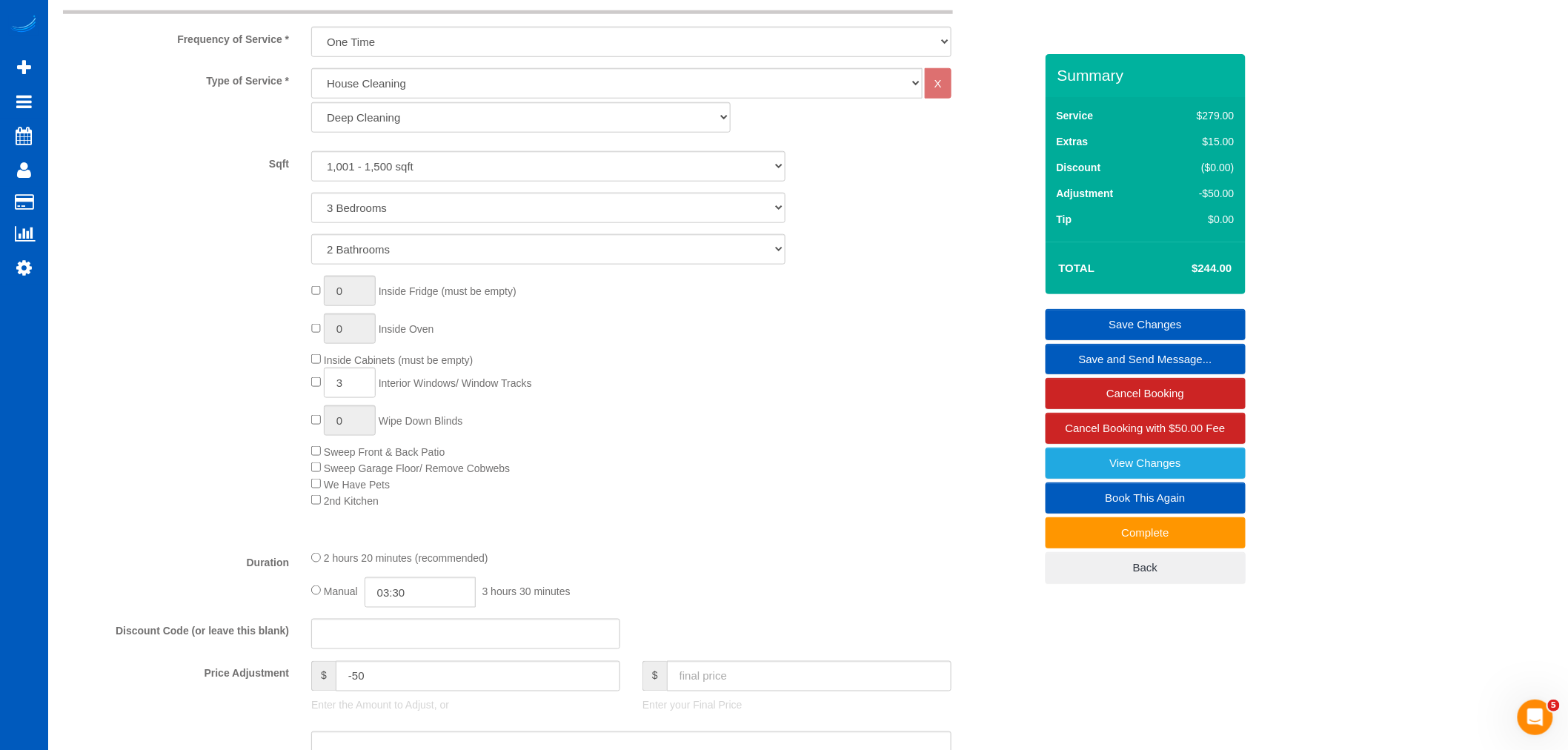
scroll to position [411, 0]
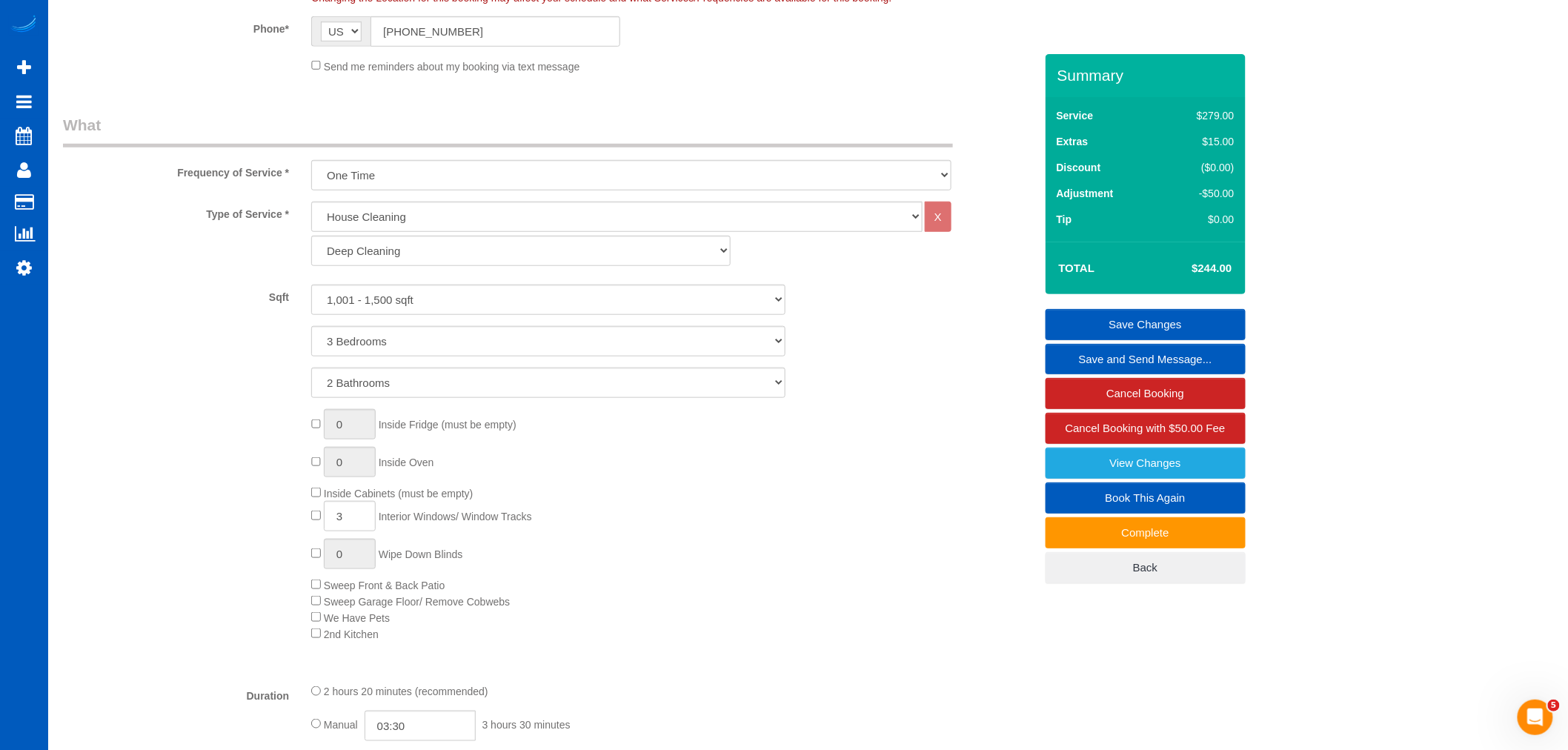
click at [1124, 321] on link "Save Changes" at bounding box center [1145, 324] width 200 height 31
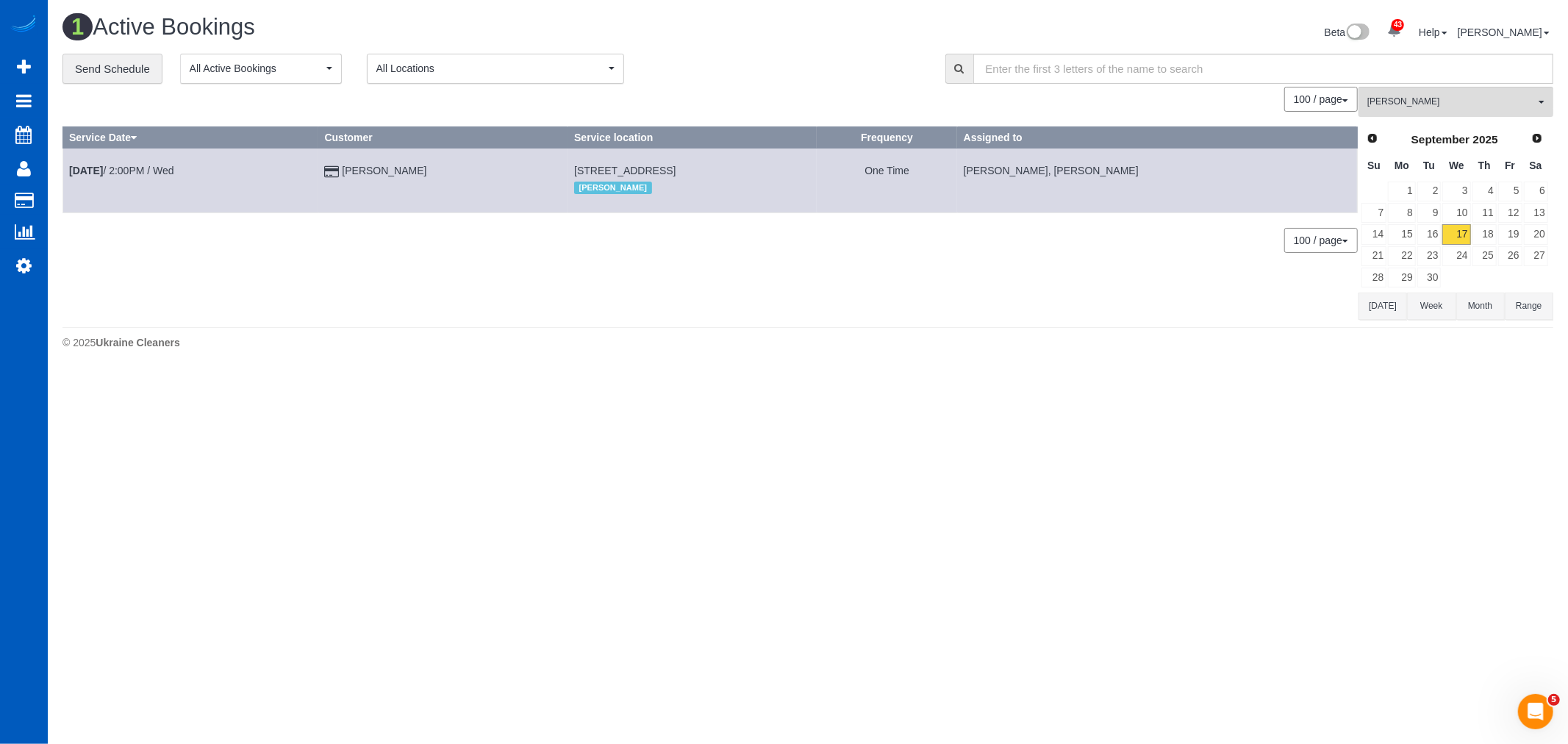
click at [20, 291] on div "43 Beta Your Notifications You have 0 alerts × You have 1 to charge for 09/15/2…" at bounding box center [24, 372] width 47 height 744
click at [16, 274] on icon at bounding box center [24, 265] width 16 height 17
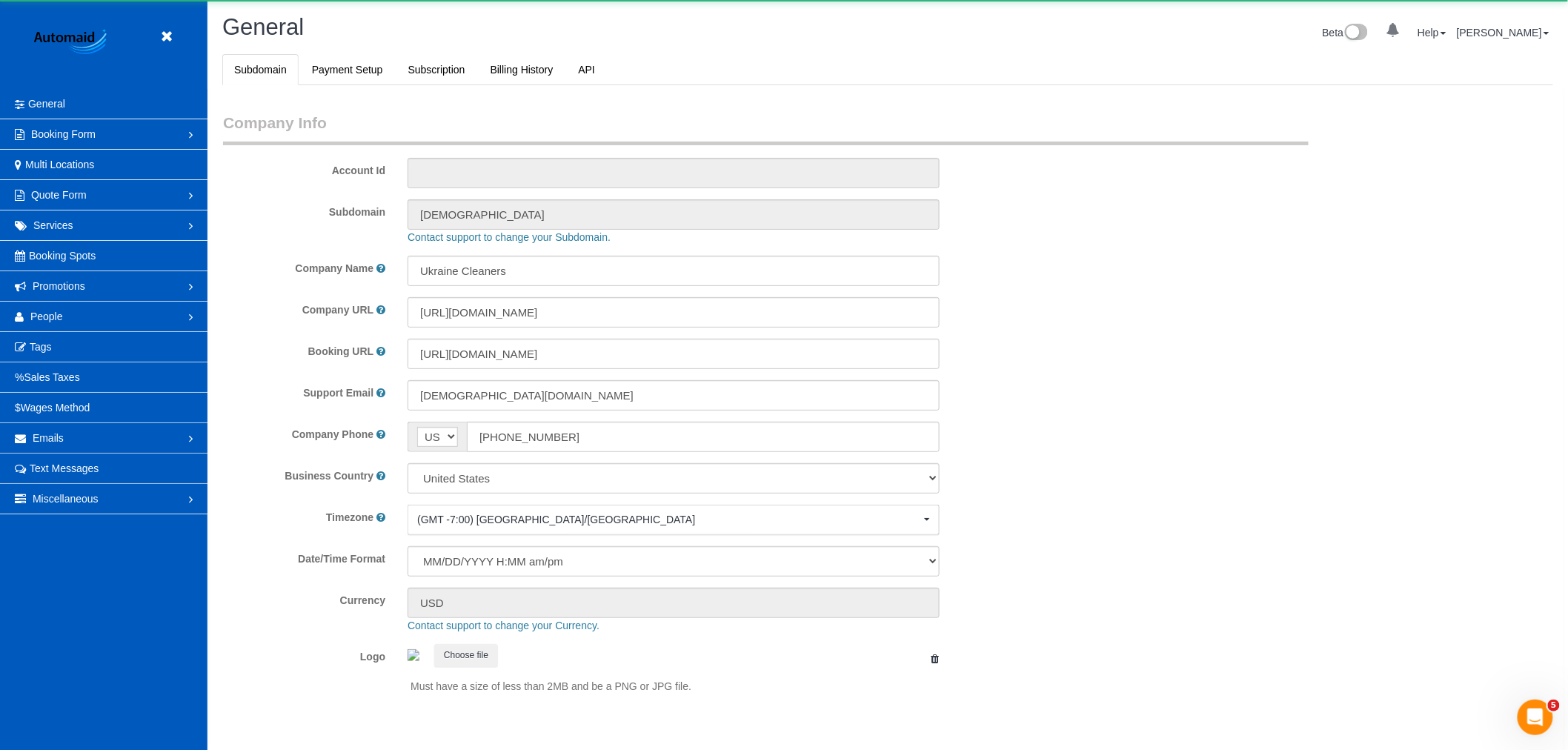
select select "1"
click at [65, 317] on link "People" at bounding box center [104, 316] width 207 height 30
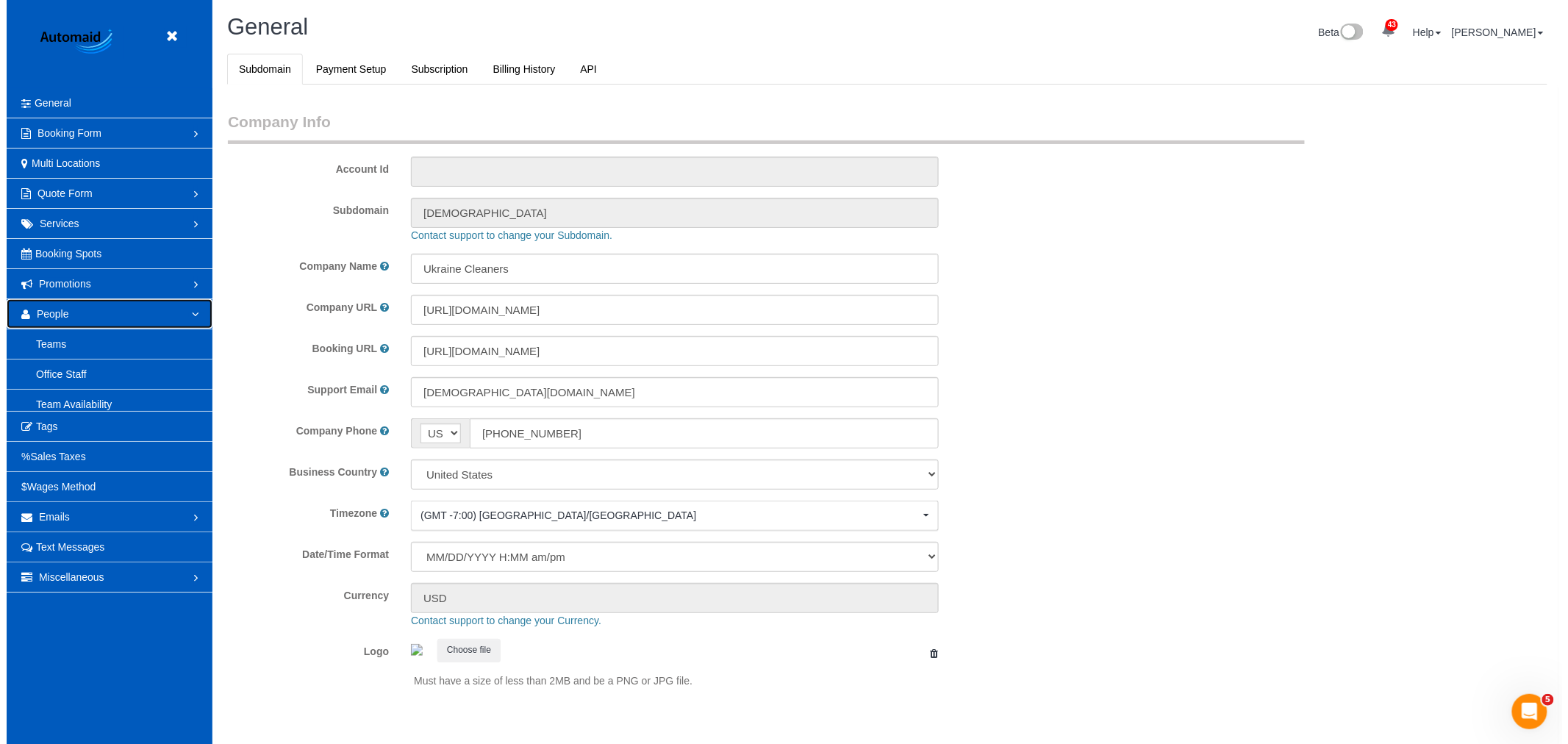
scroll to position [0, 0]
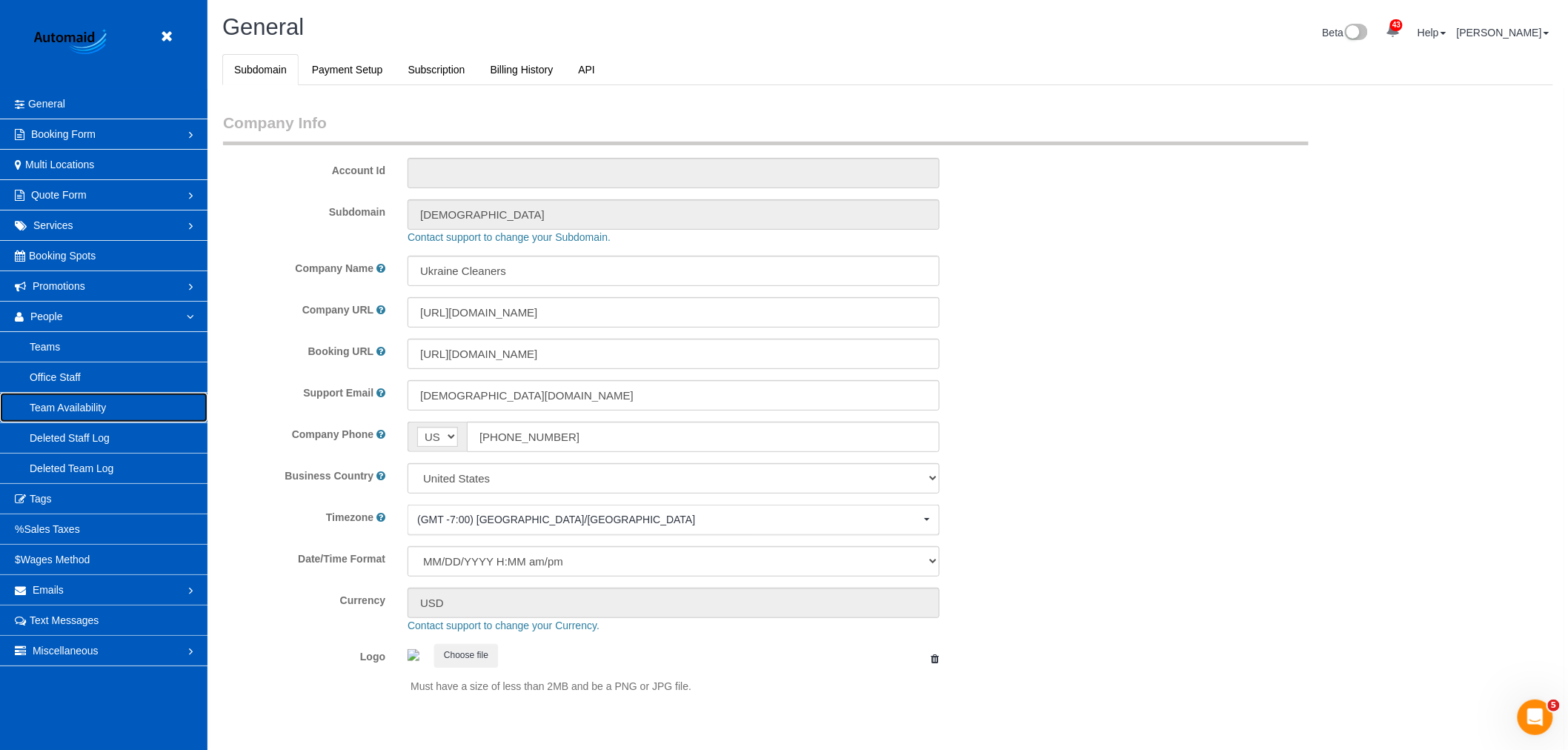
click at [68, 398] on link "Team Availability" at bounding box center [104, 407] width 207 height 30
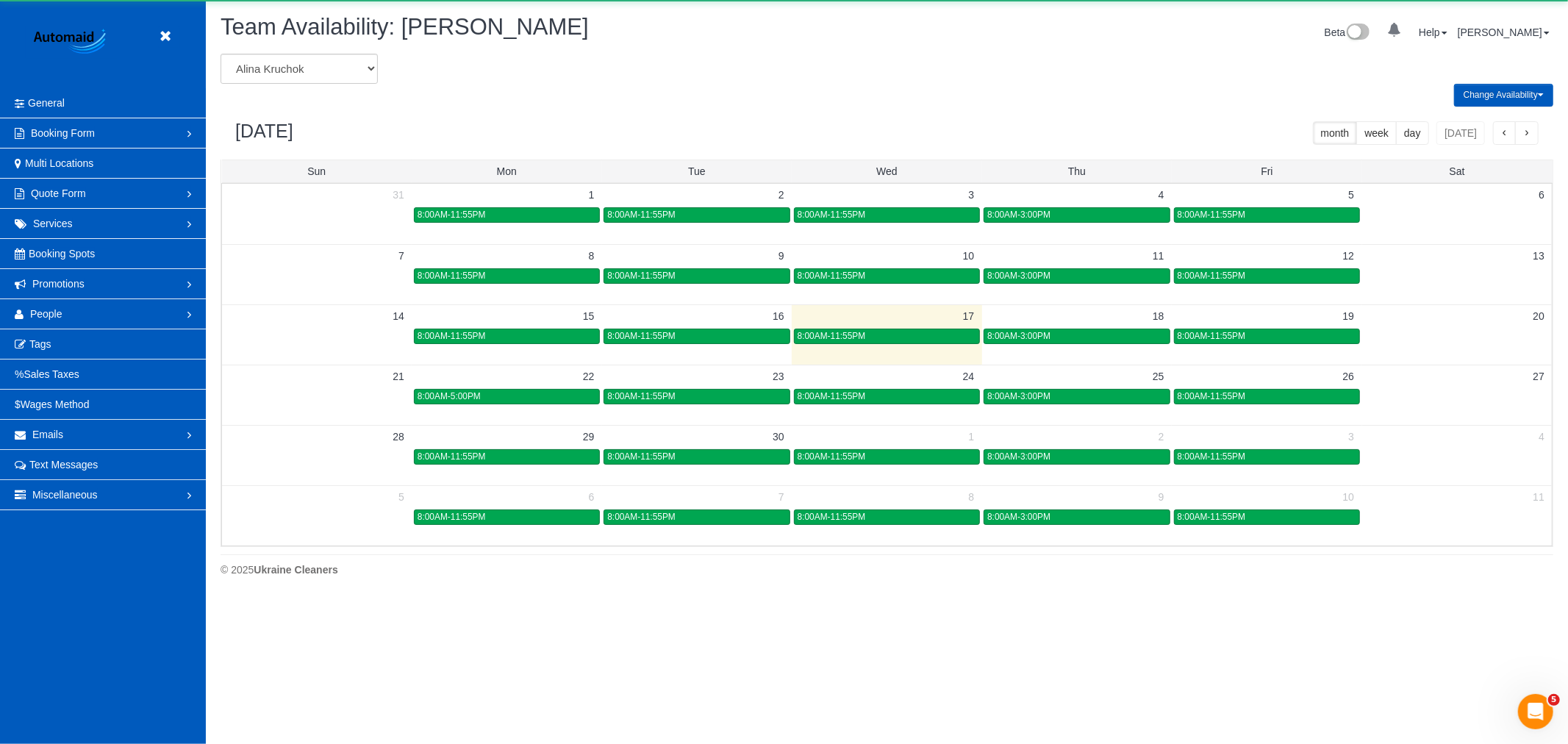
click at [304, 85] on div "Change Availability Default Availability Specific Date Request Time Off Exclude…" at bounding box center [887, 95] width 1354 height 23
click at [304, 74] on select "Alina Kruchok Alona Tarasiuk Alona Vikhliaieva Anastasiia Demchenko Anastasiia …" at bounding box center [299, 69] width 158 height 30
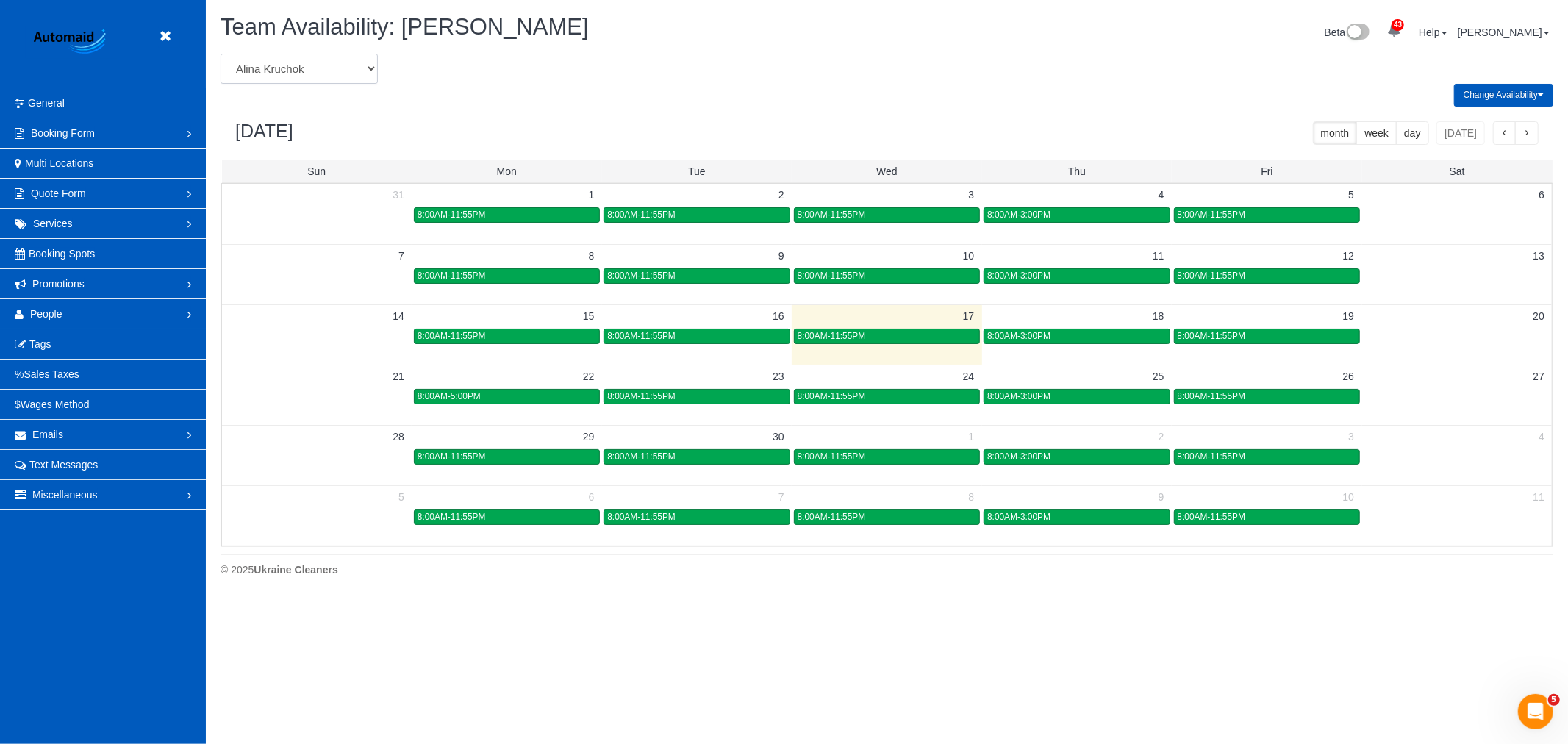
select select "number:26863"
click at [221, 55] on select "Alina Kruchok Alona Tarasiuk Alona Vikhliaieva Anastasiia Demchenko Anastasiia …" at bounding box center [299, 69] width 158 height 30
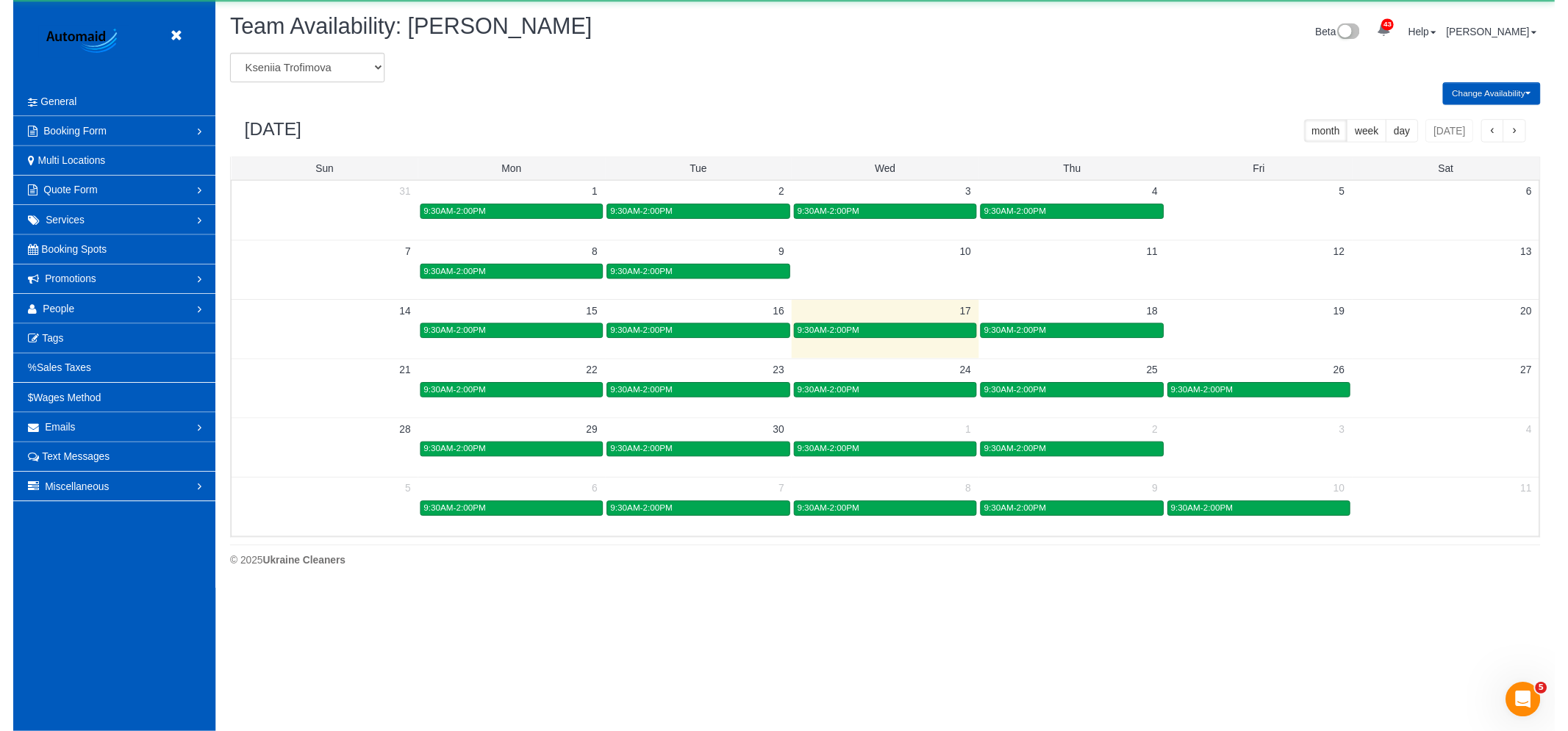
scroll to position [72863, 71931]
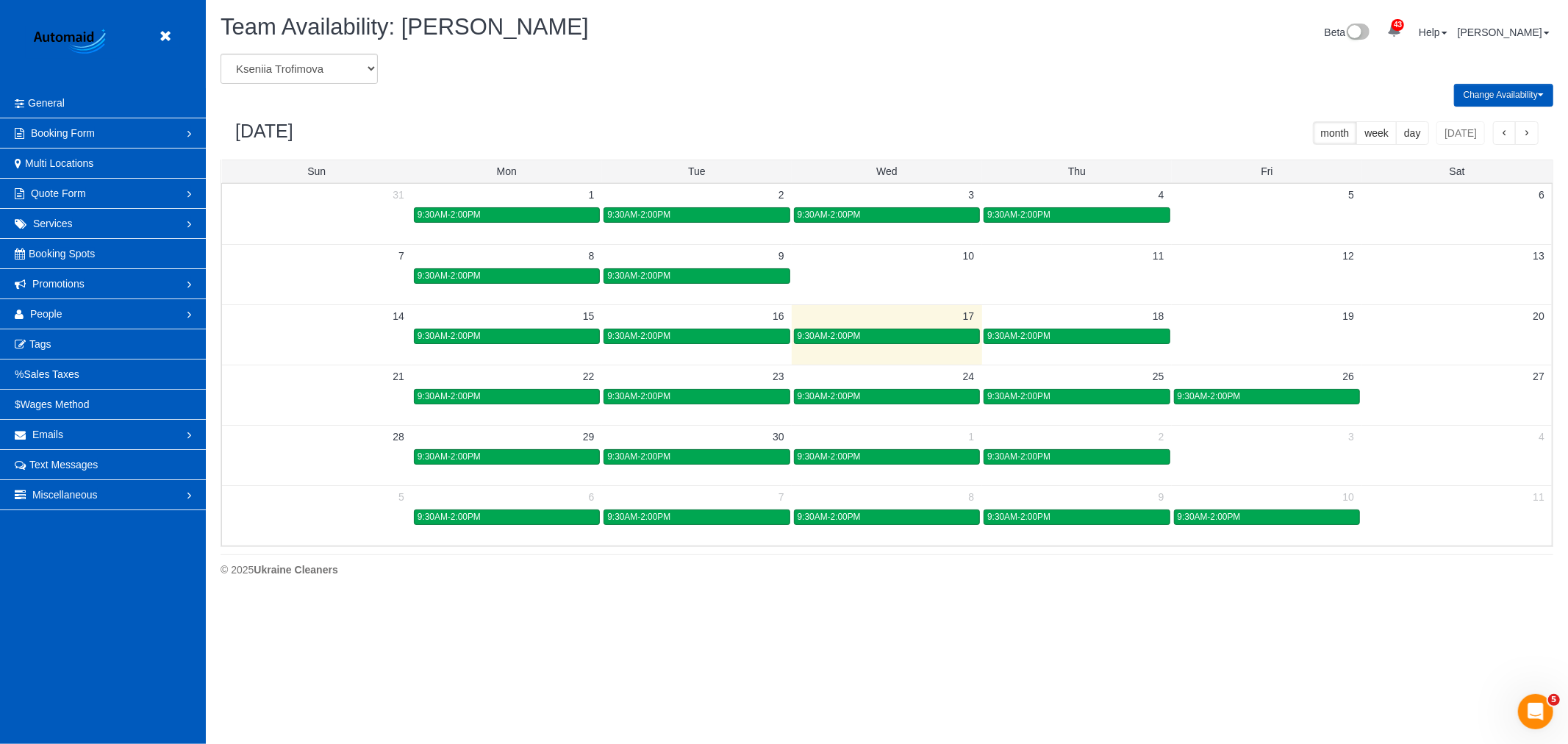
click at [1515, 108] on div "September 2025 month week day today" at bounding box center [887, 133] width 1333 height 53
click at [1508, 101] on button "Change Availability" at bounding box center [1503, 95] width 99 height 23
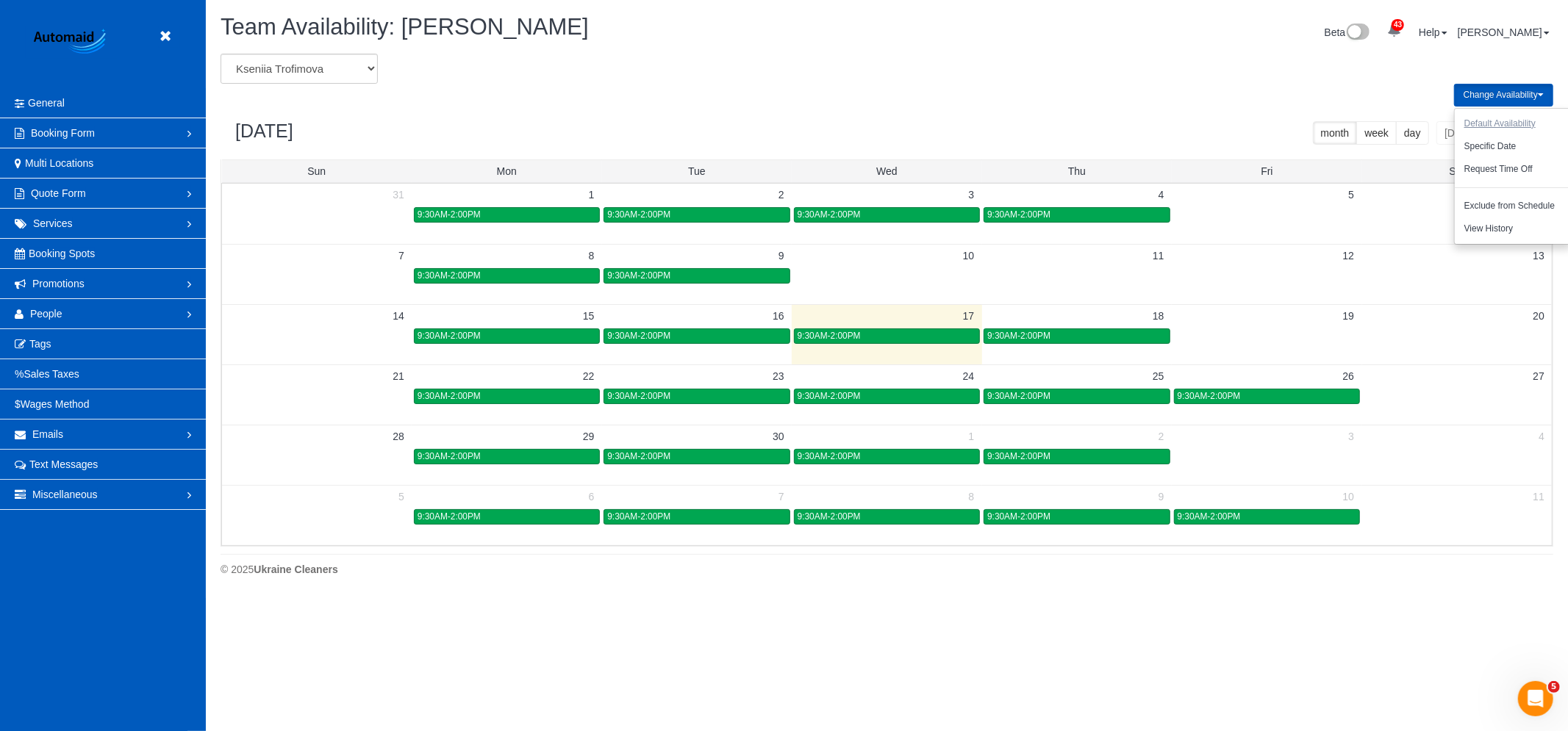
click at [1513, 130] on button "Default Availability" at bounding box center [1500, 123] width 90 height 23
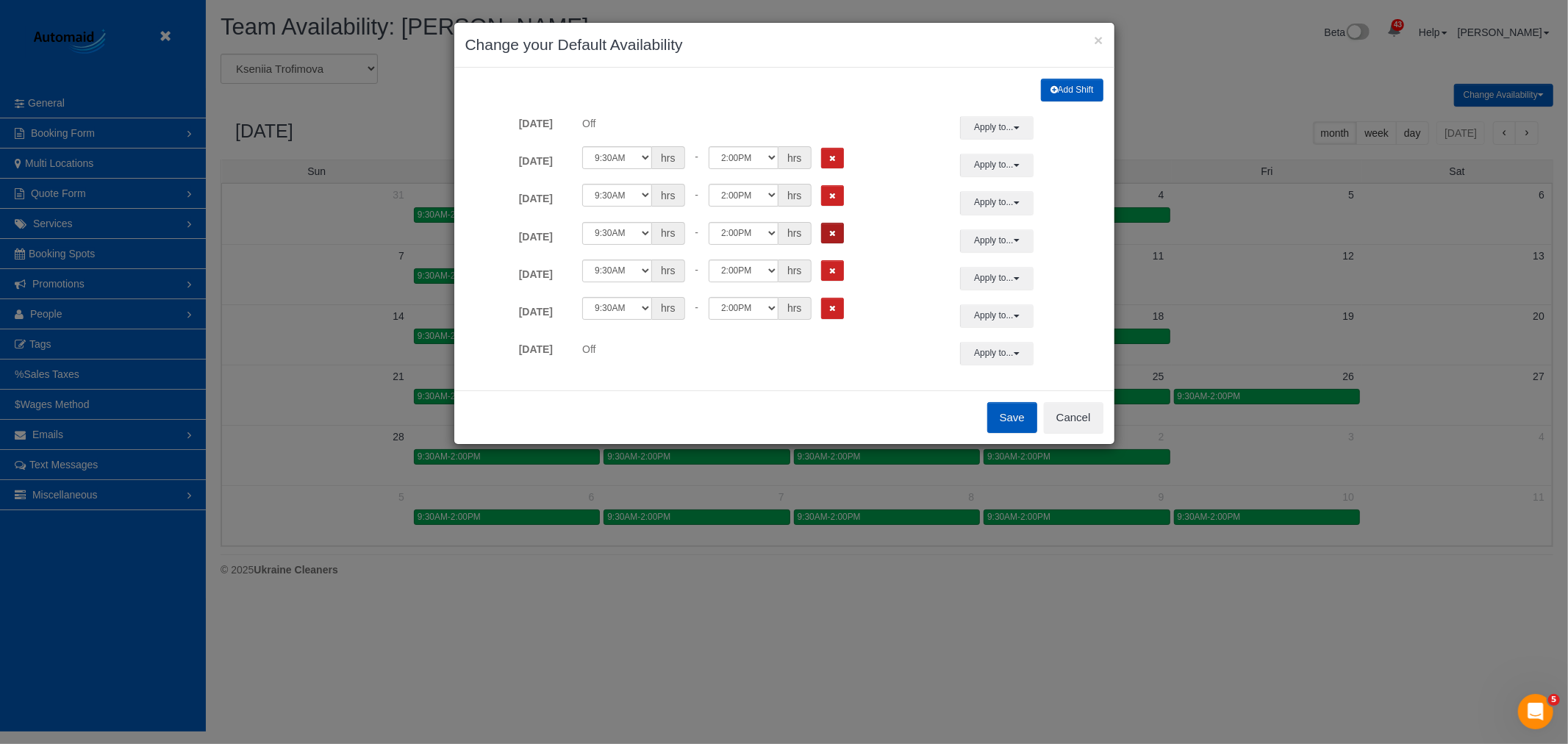
click at [837, 240] on button "Remove Shift" at bounding box center [832, 233] width 23 height 21
click at [989, 406] on button "Save" at bounding box center [1012, 417] width 50 height 31
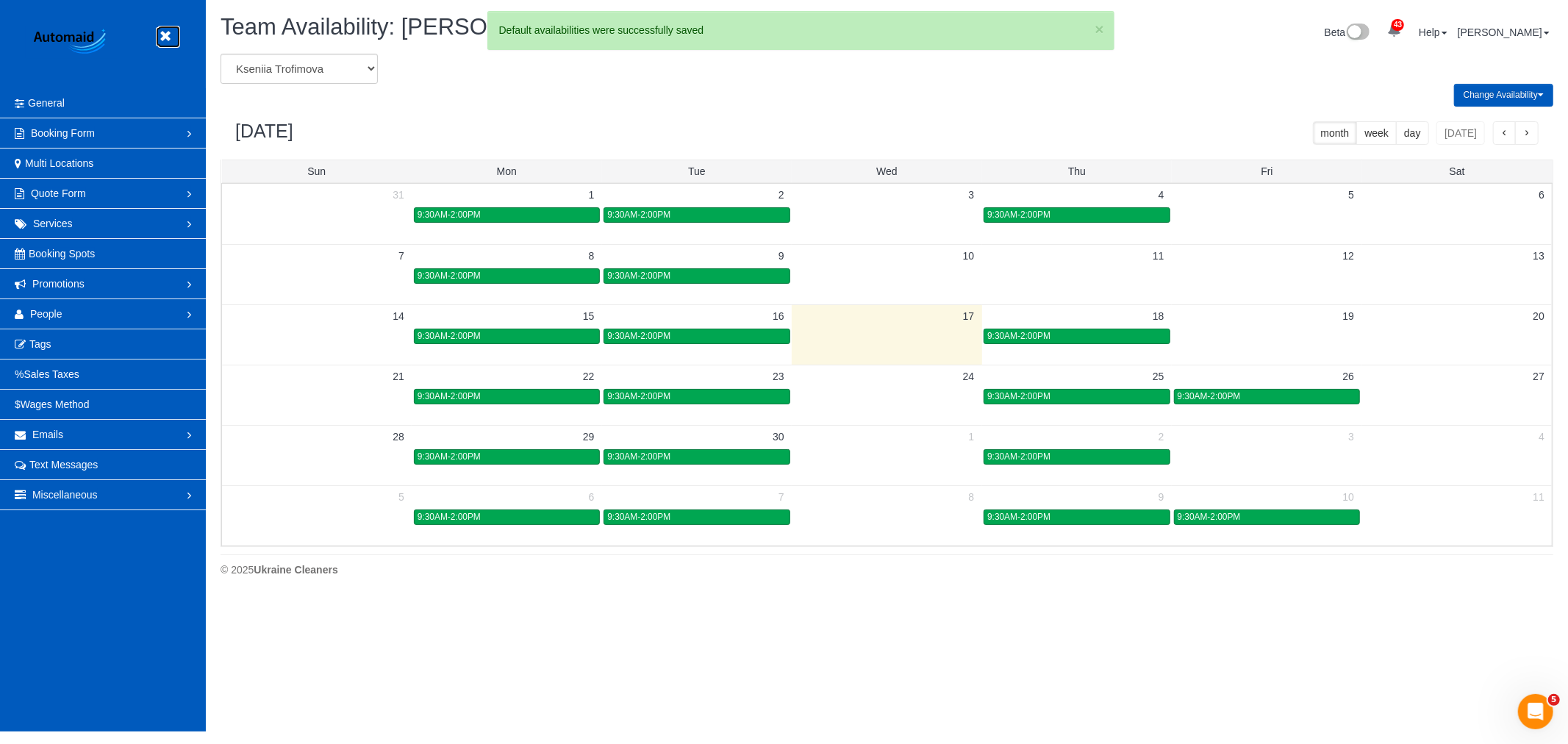
click at [165, 26] on link at bounding box center [169, 37] width 22 height 22
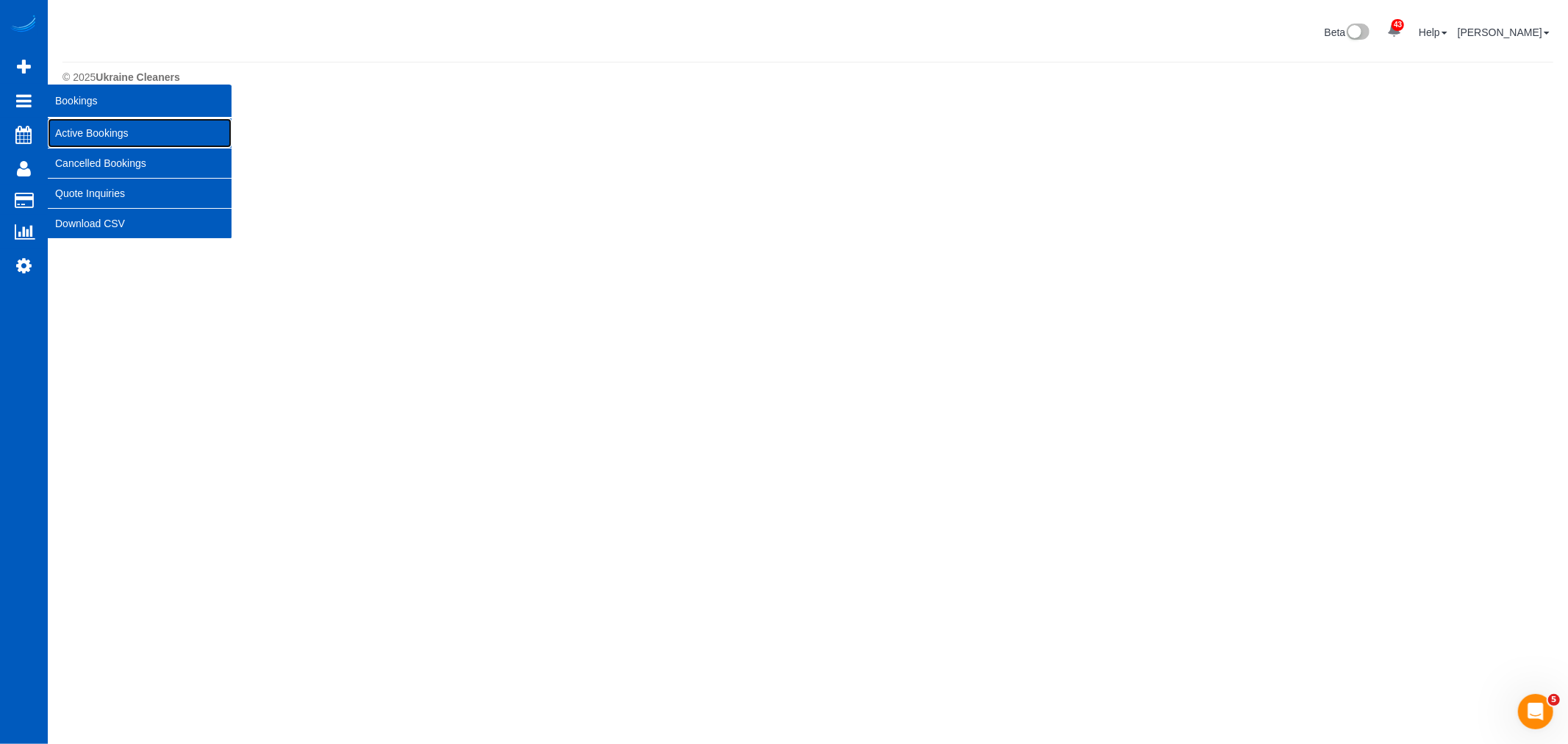
click at [85, 136] on link "Active Bookings" at bounding box center [139, 133] width 184 height 29
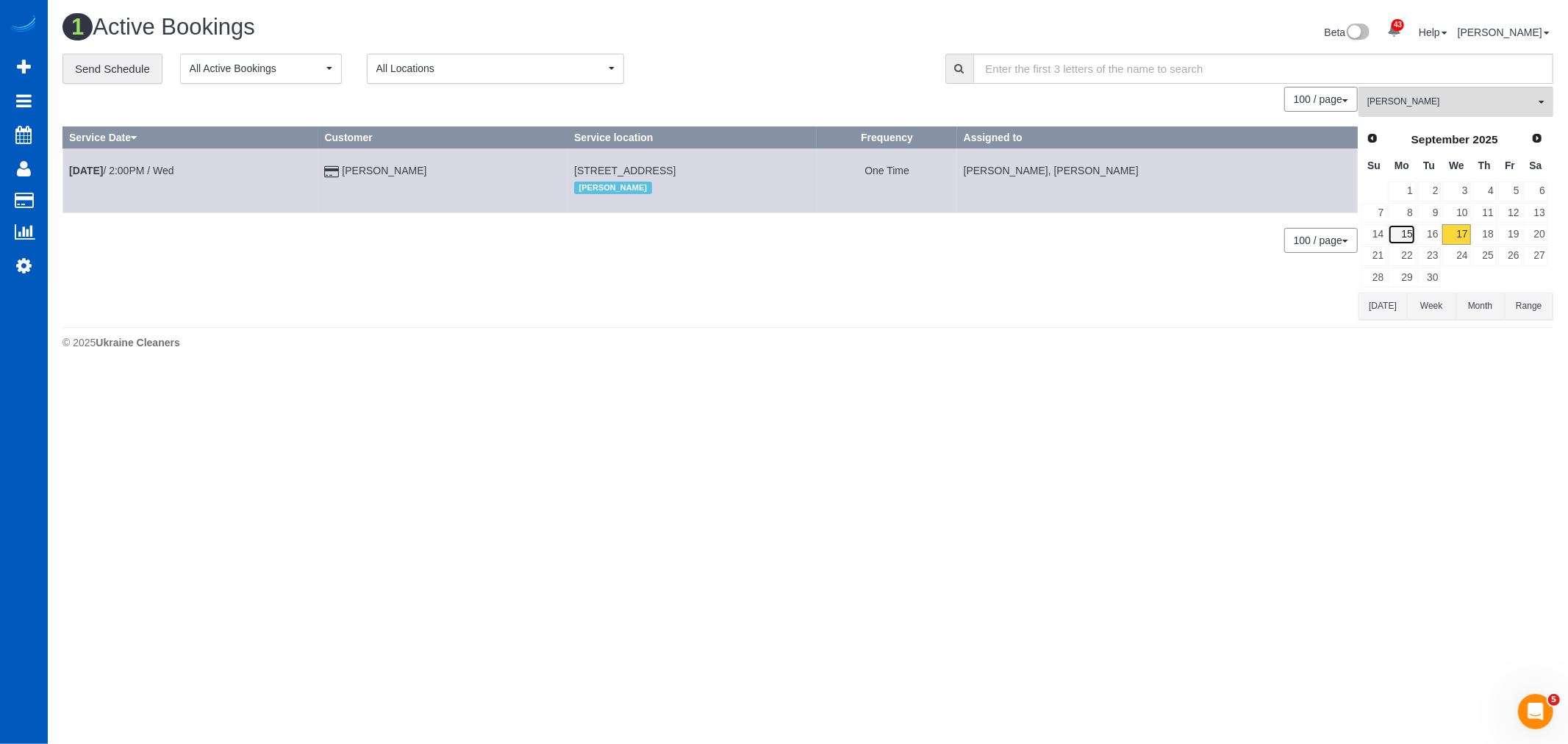
click at [1401, 237] on link "15" at bounding box center [1401, 233] width 27 height 20
click at [1406, 254] on link "22" at bounding box center [1401, 256] width 27 height 20
click at [1410, 101] on span "[PERSON_NAME]" at bounding box center [1451, 102] width 168 height 13
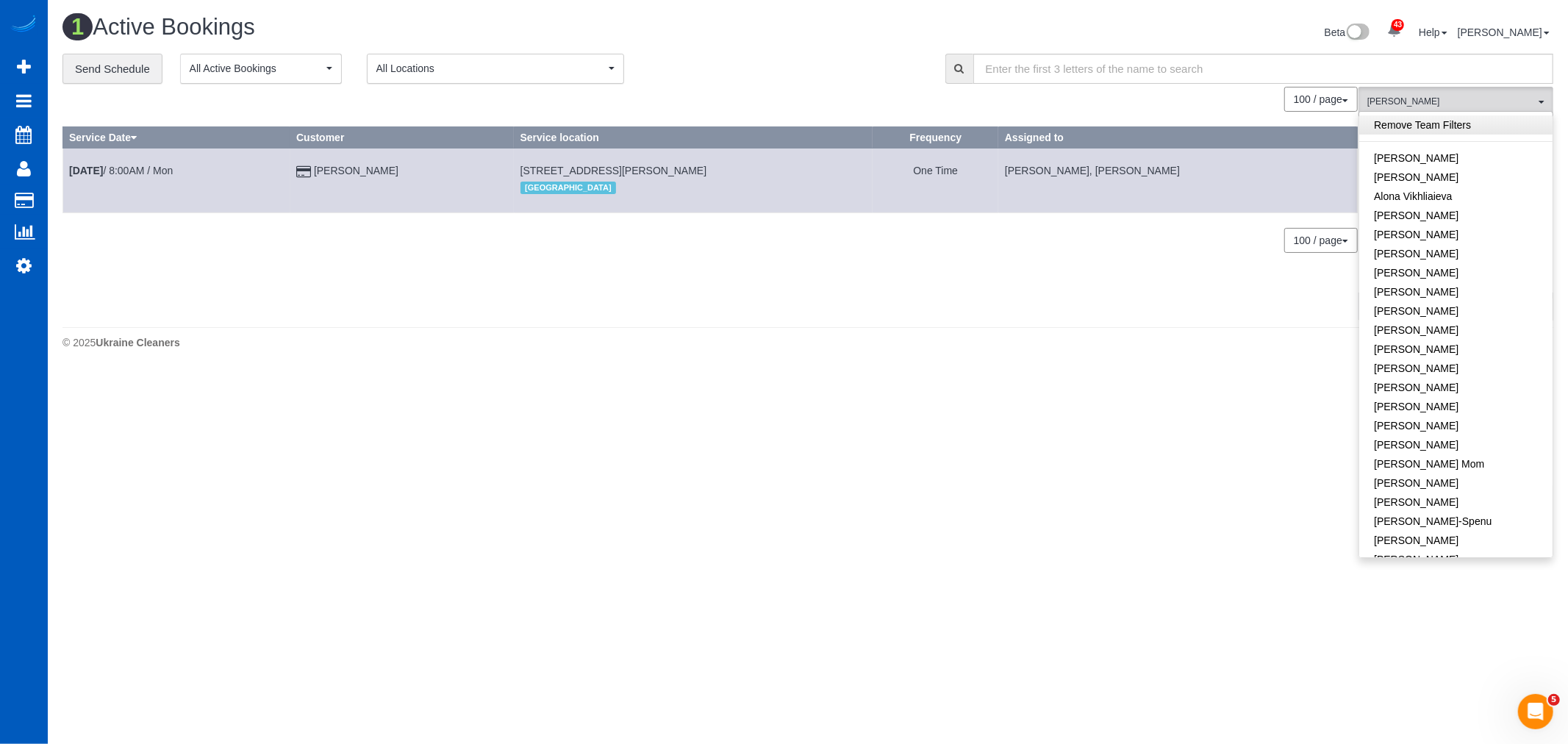
click at [1429, 125] on link "Remove Team Filters" at bounding box center [1456, 125] width 193 height 19
click at [423, 62] on span "All Locations" at bounding box center [490, 68] width 229 height 15
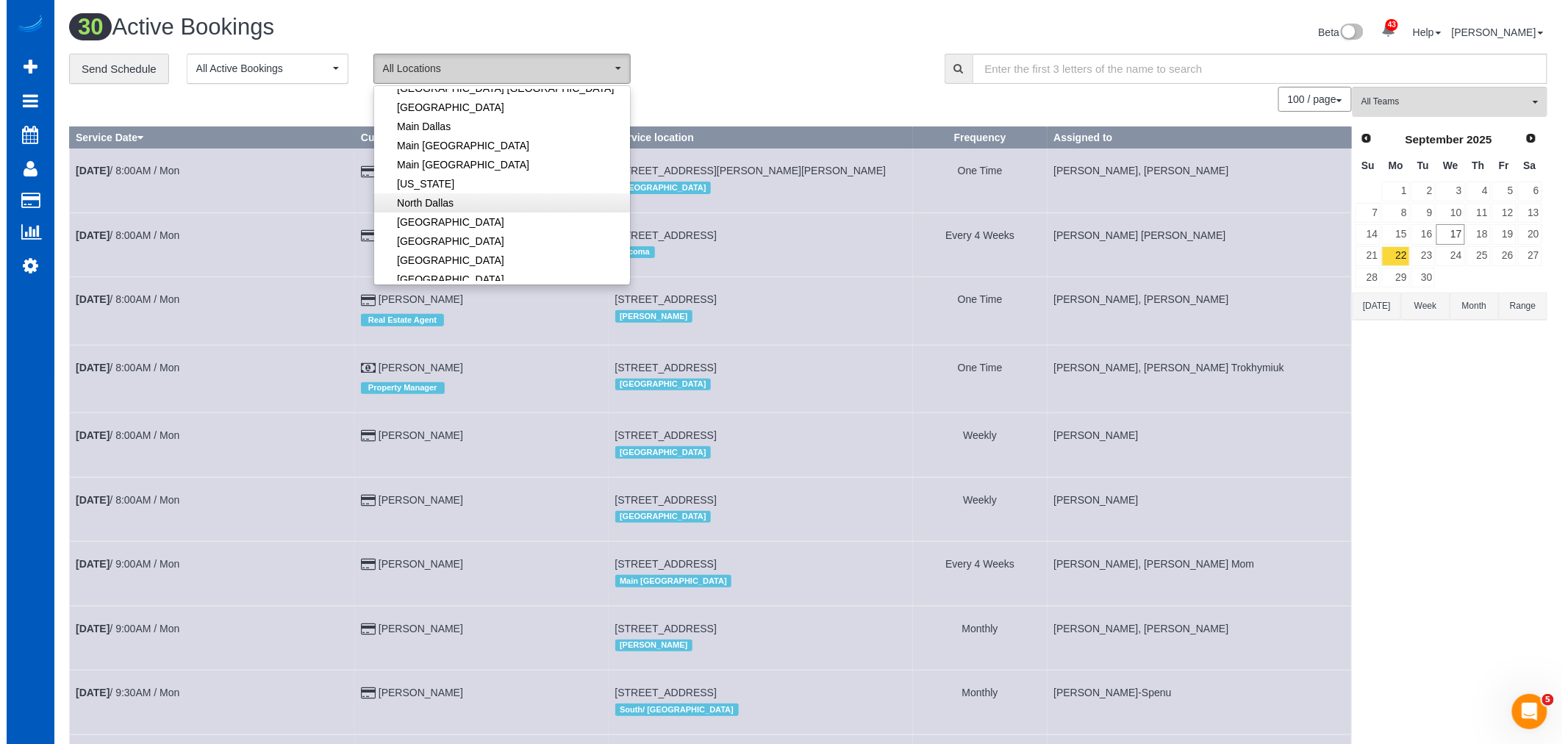
scroll to position [163, 0]
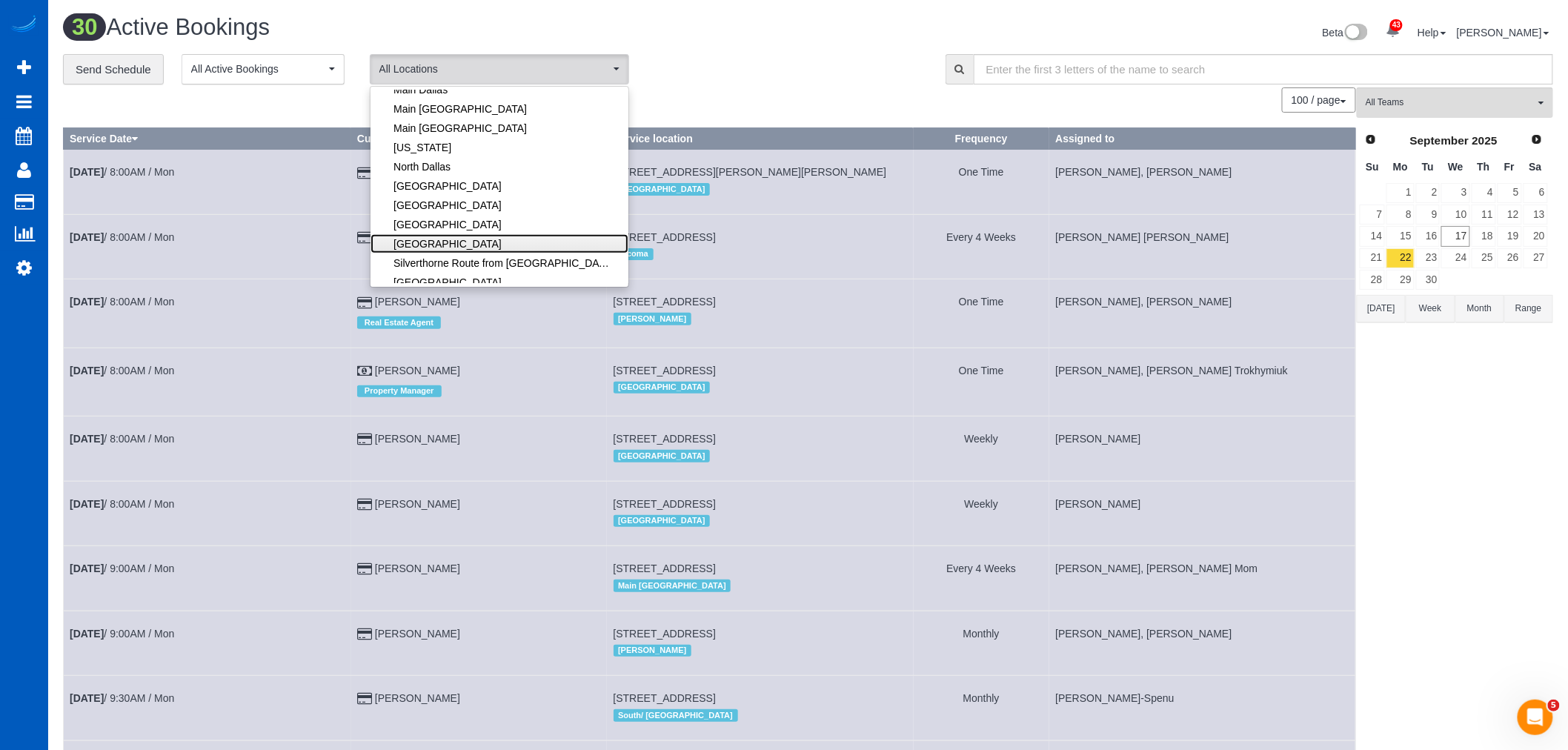
click at [476, 239] on link "[GEOGRAPHIC_DATA]" at bounding box center [499, 243] width 258 height 19
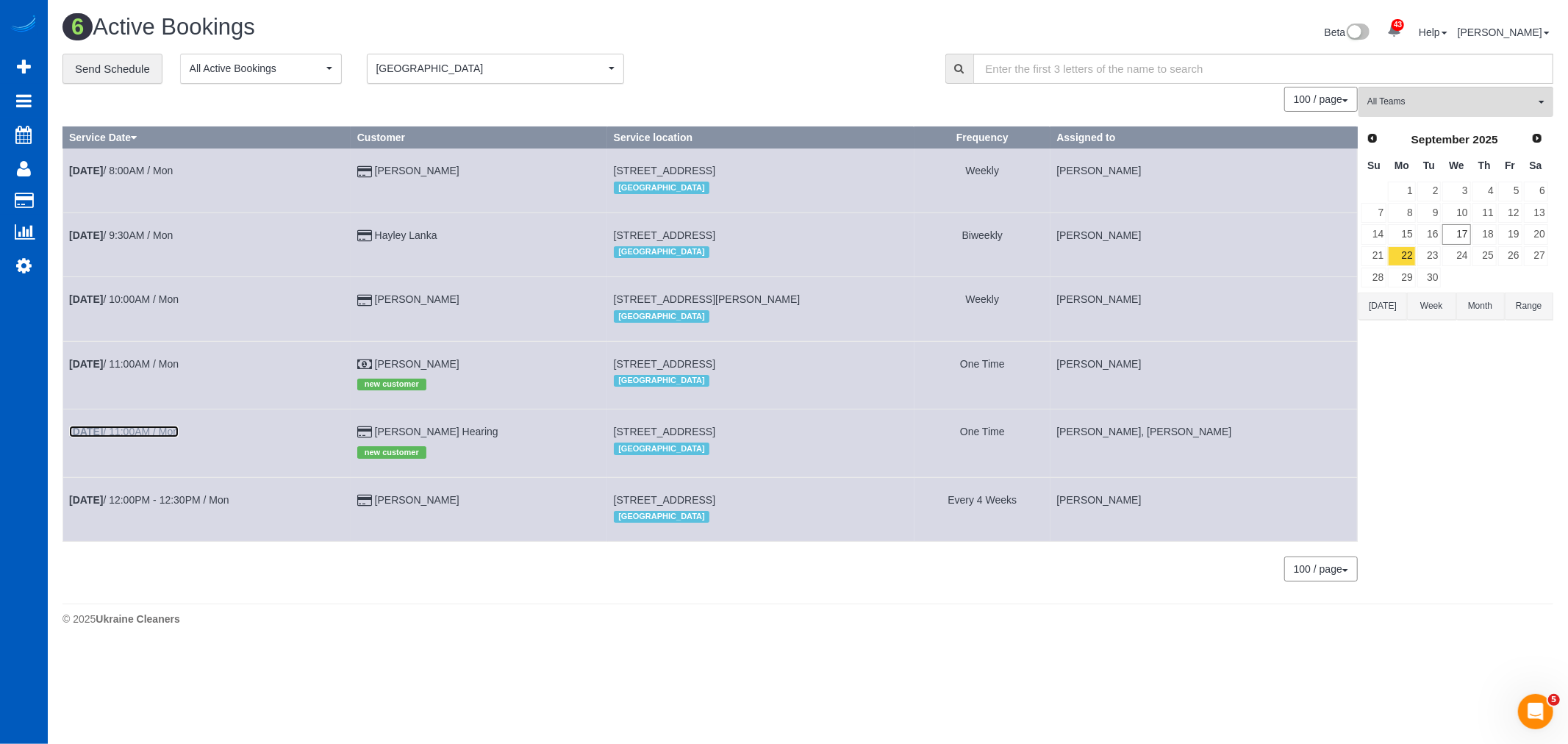
click at [103, 438] on b "[DATE]" at bounding box center [85, 431] width 34 height 12
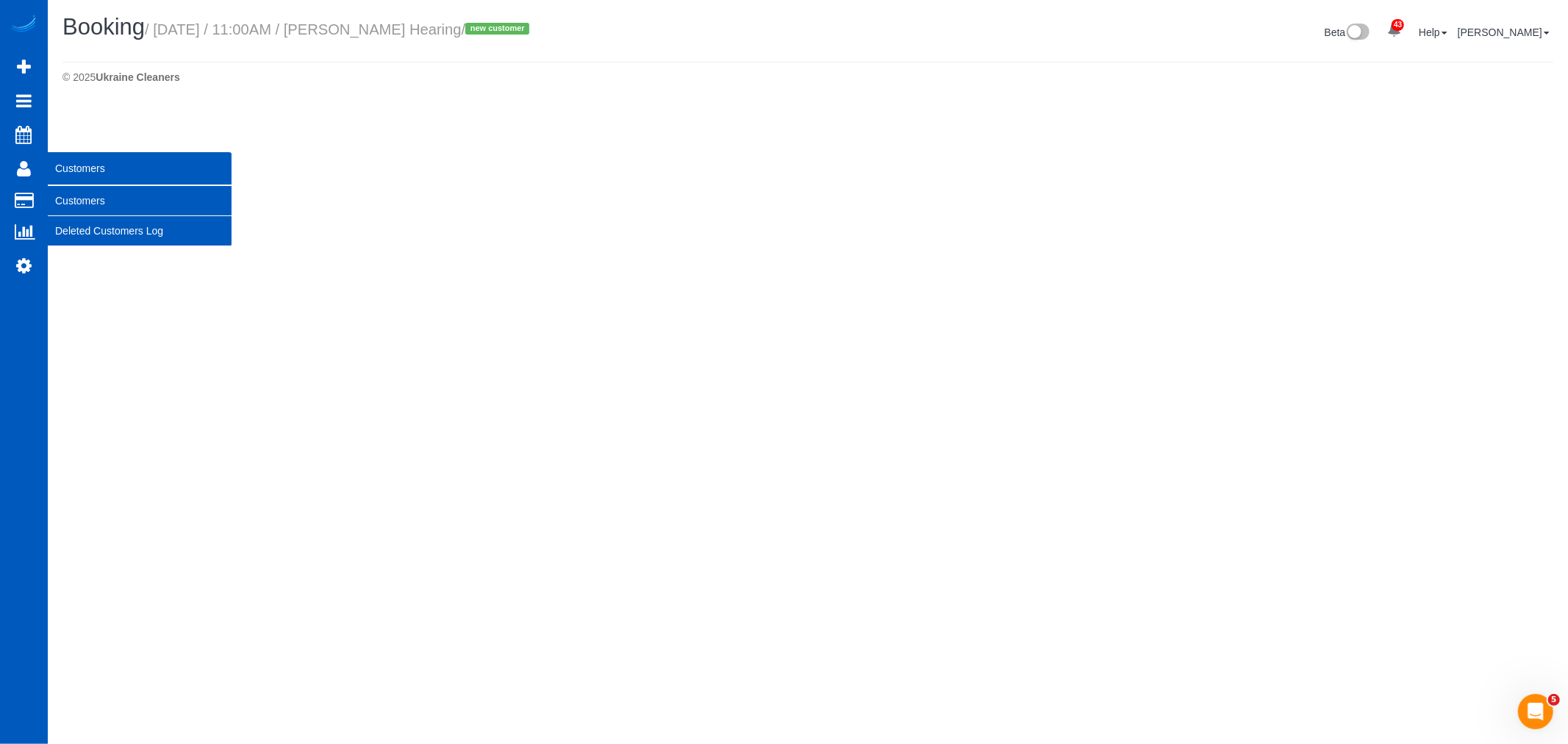
select select "OR"
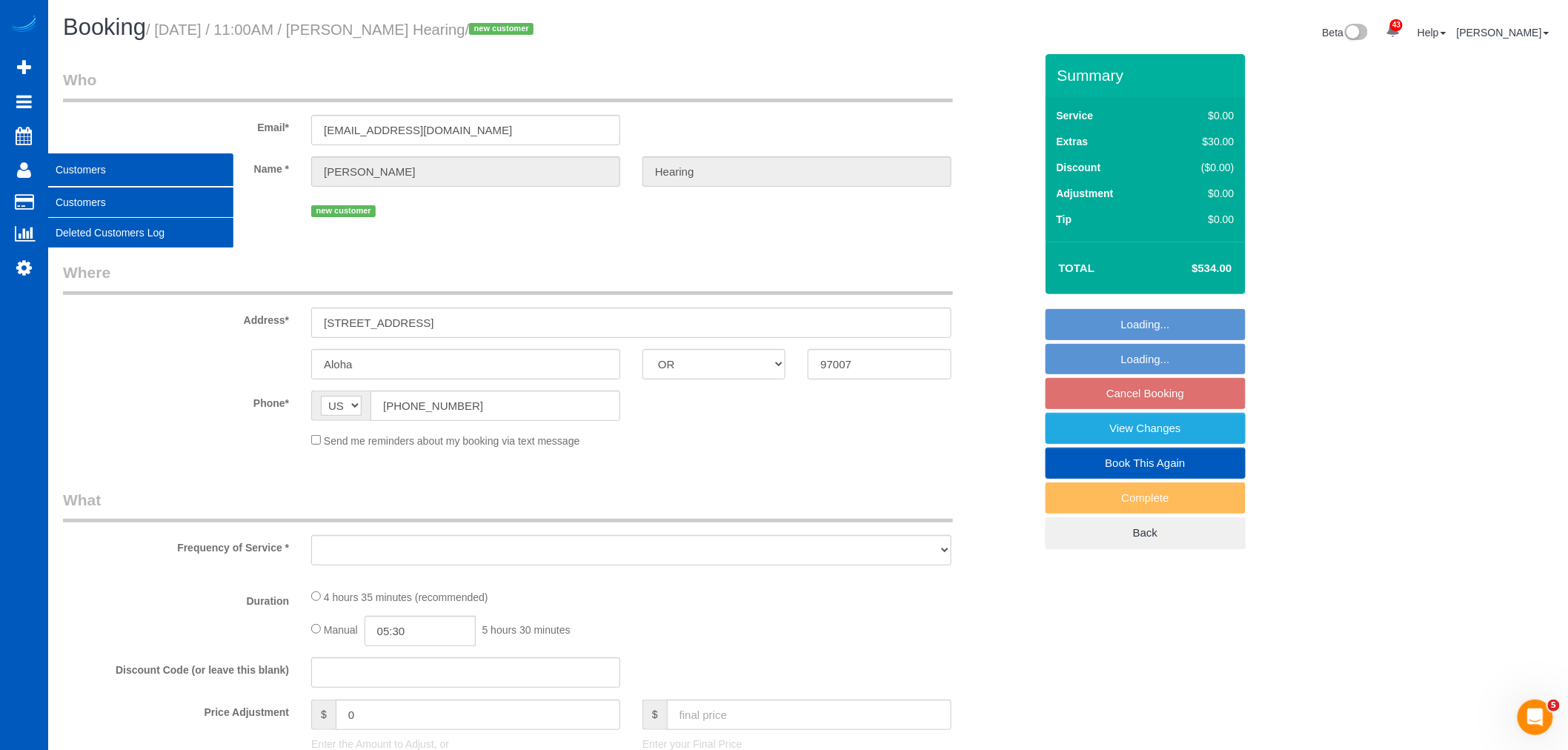
select select "object:9659"
select select "199"
select select "2001"
select select "3"
select select "2"
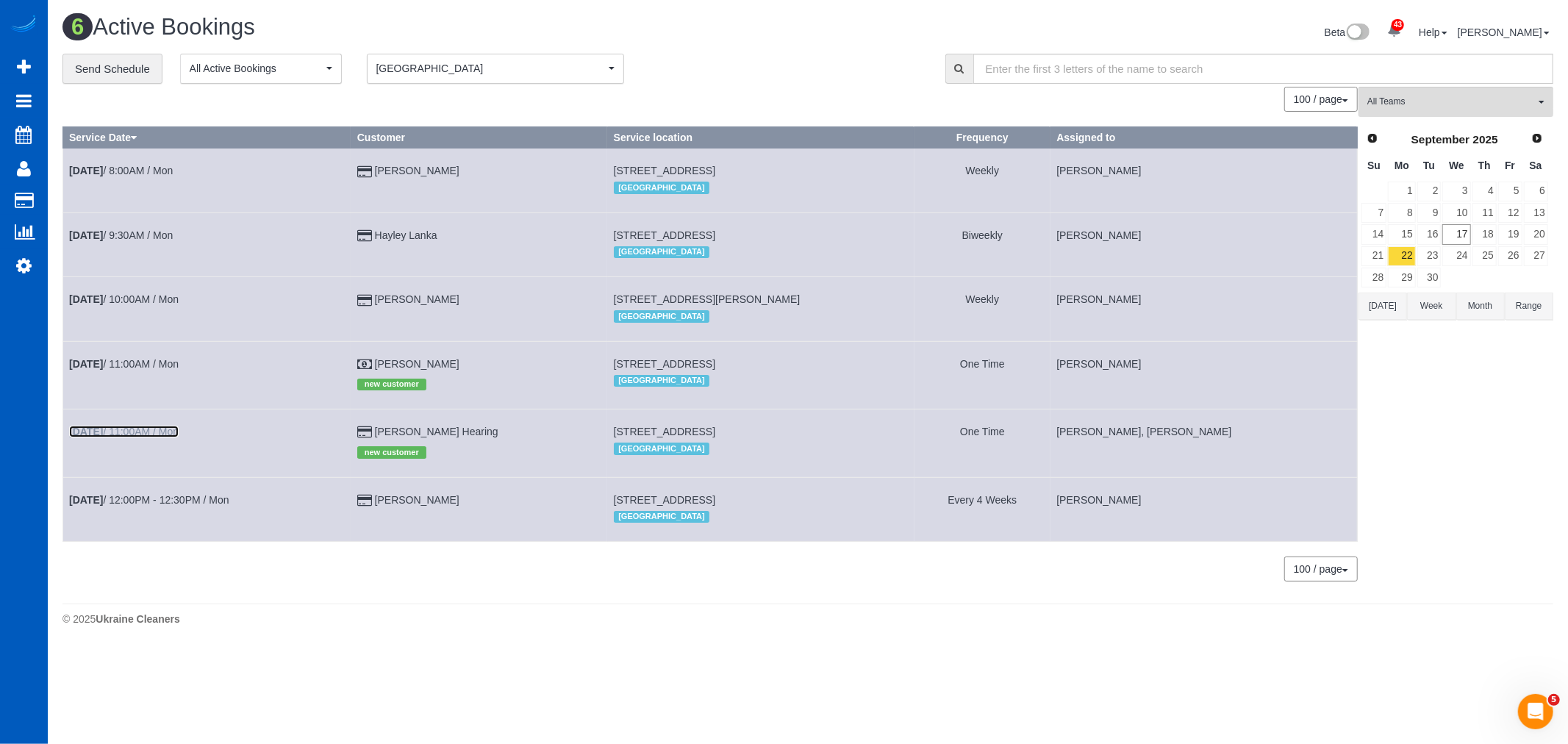
click at [99, 438] on b "[DATE]" at bounding box center [85, 431] width 34 height 12
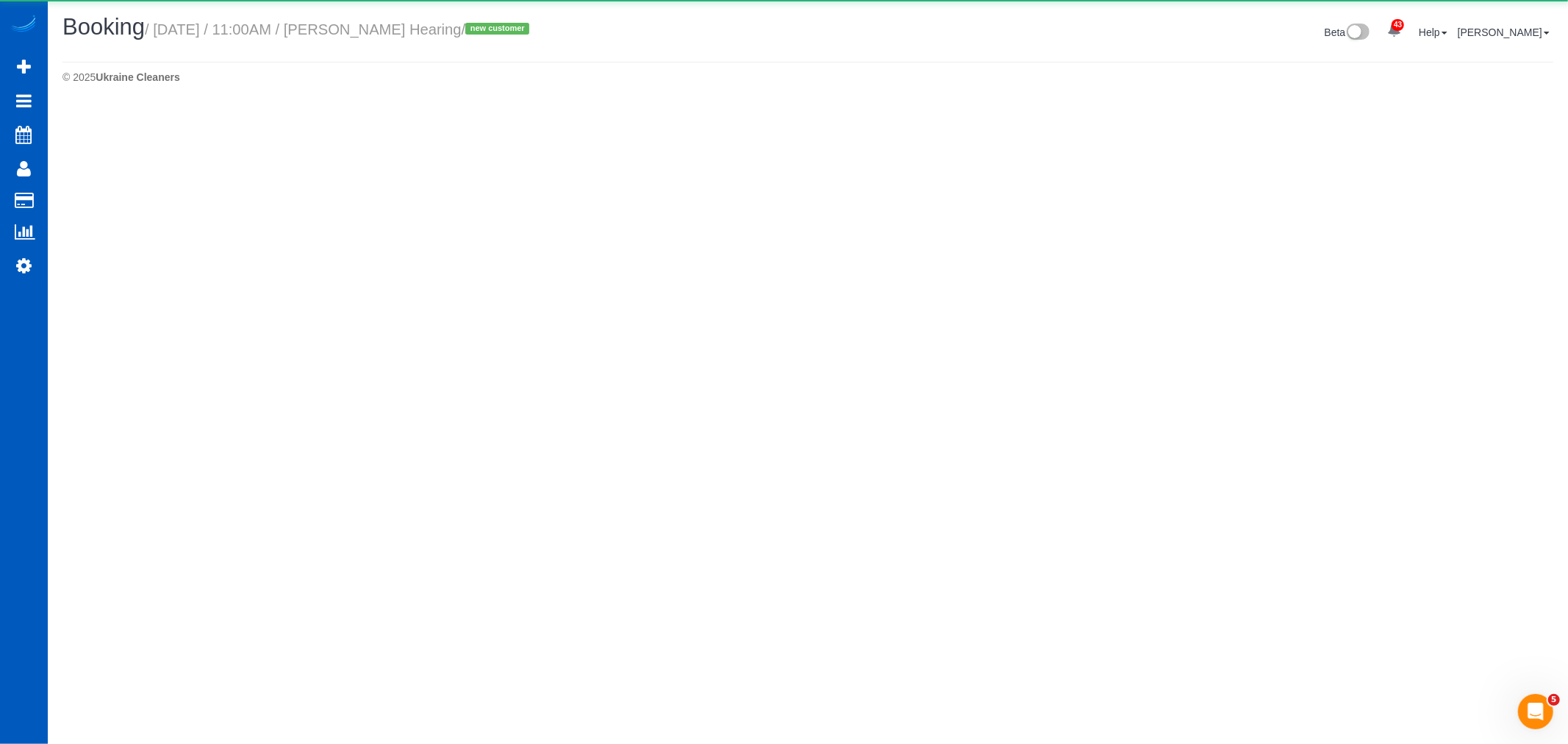
select select "OR"
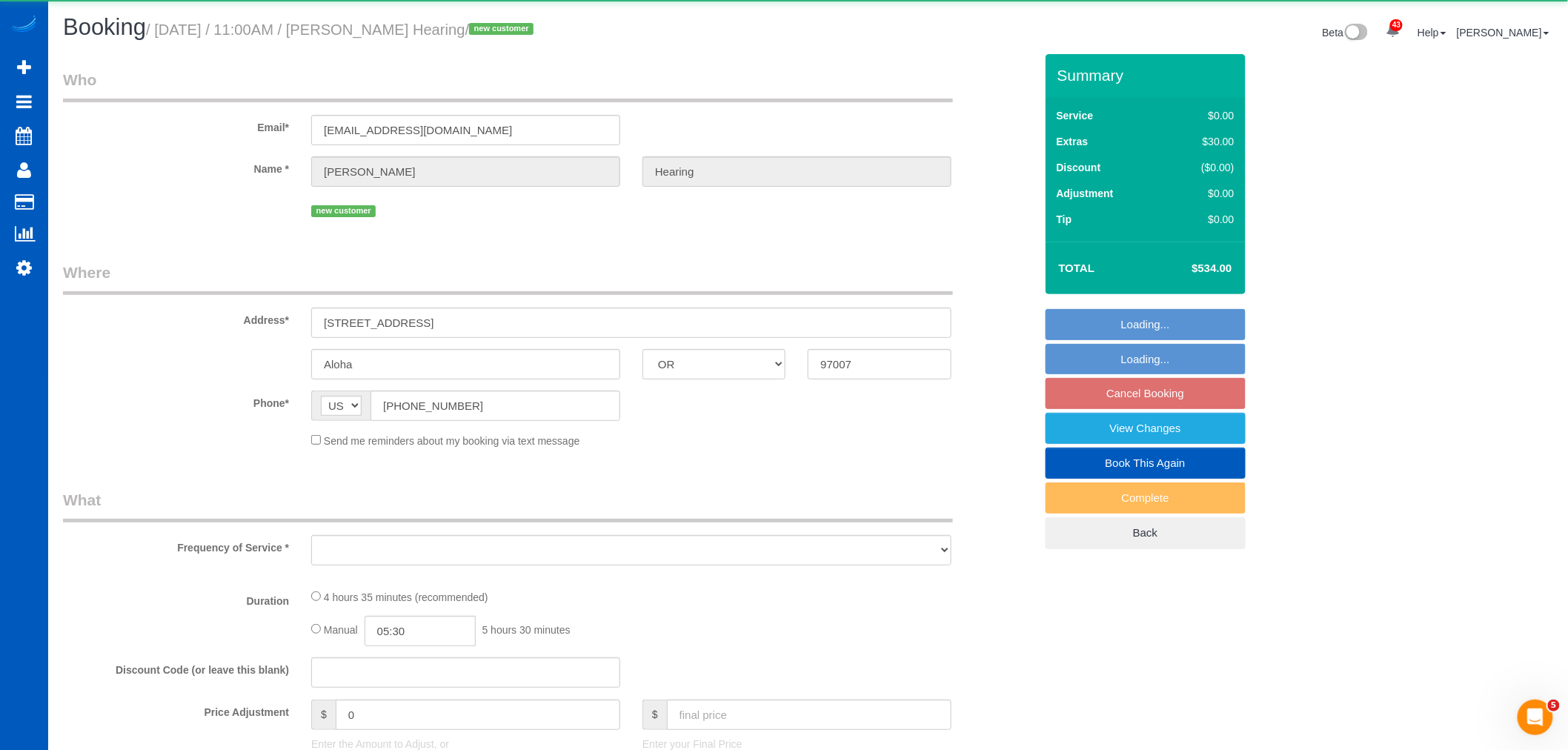
select select "object:10623"
select select "string:fspay-8b78eb3e-364f-47ce-aeff-1b4b7ec3e38f"
select select "199"
select select "2001"
select select "3"
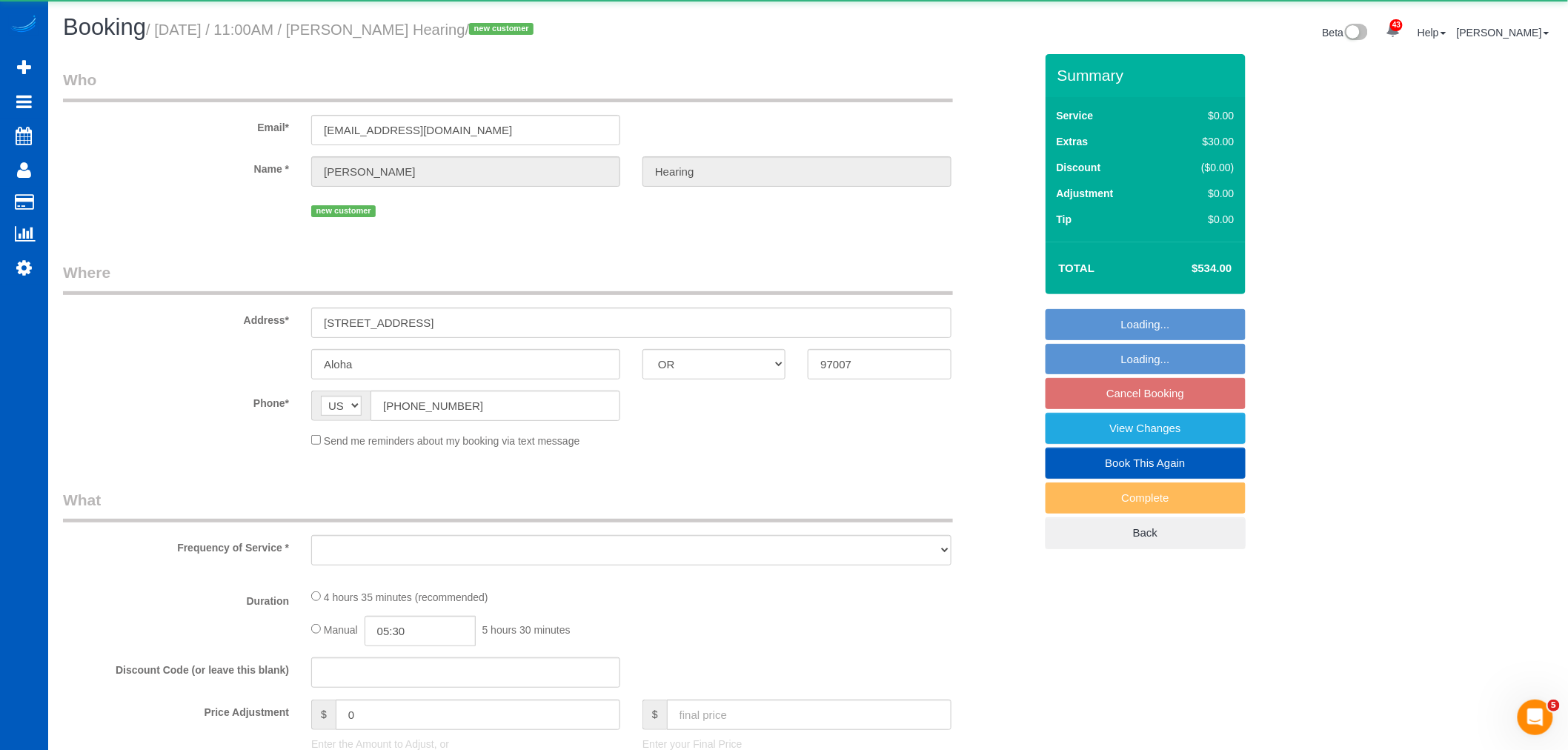
select select "2"
select select "spot30"
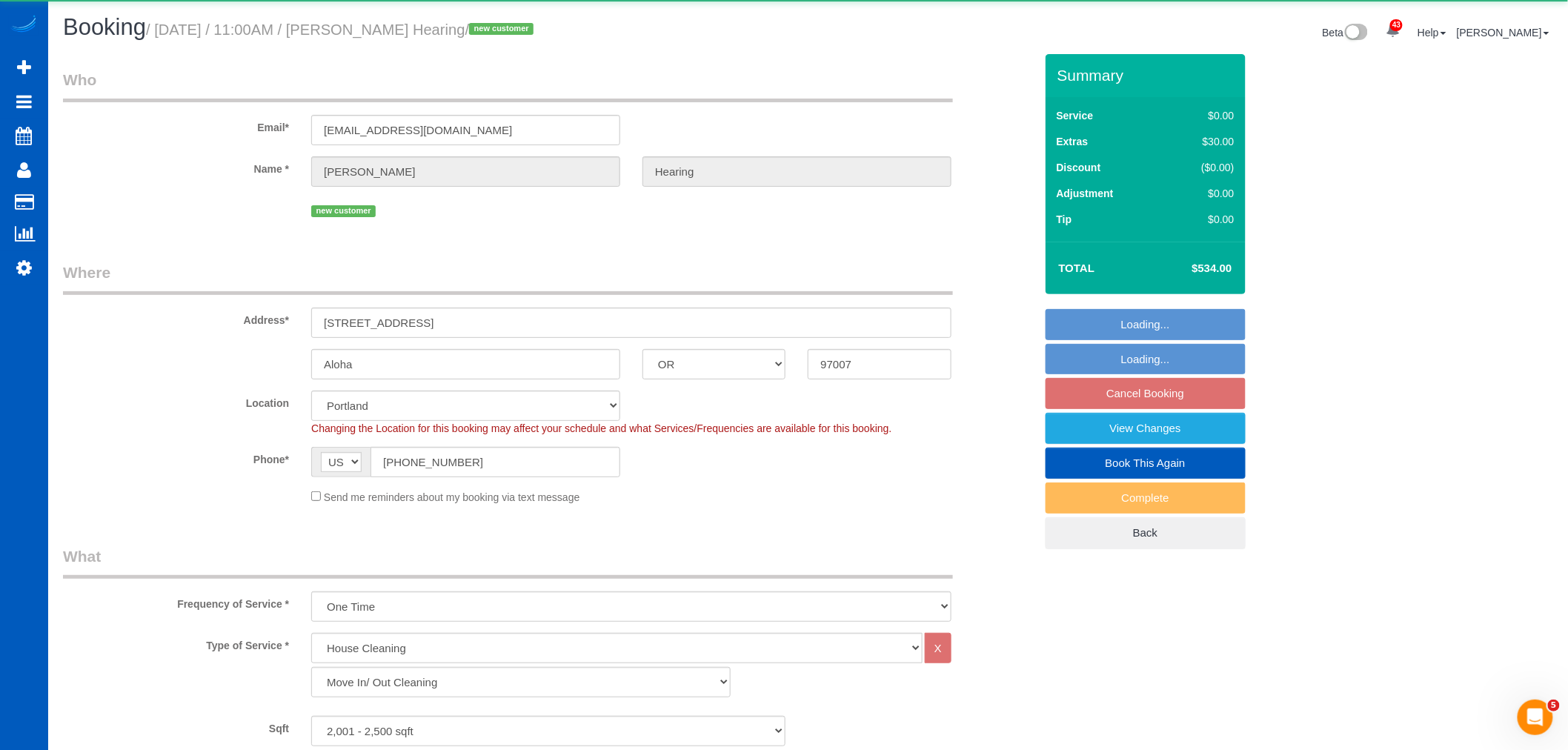
select select "object:10773"
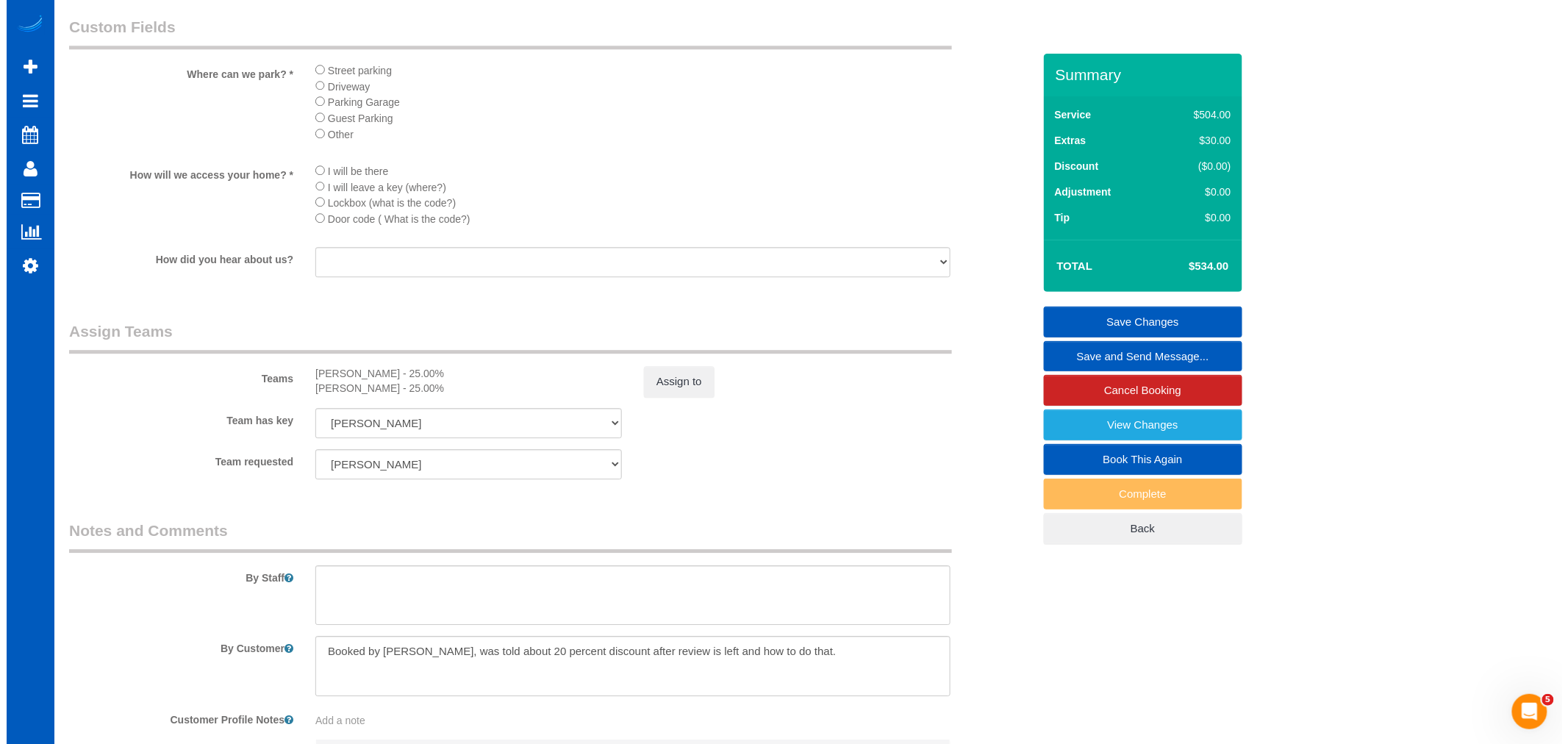
scroll to position [1633, 0]
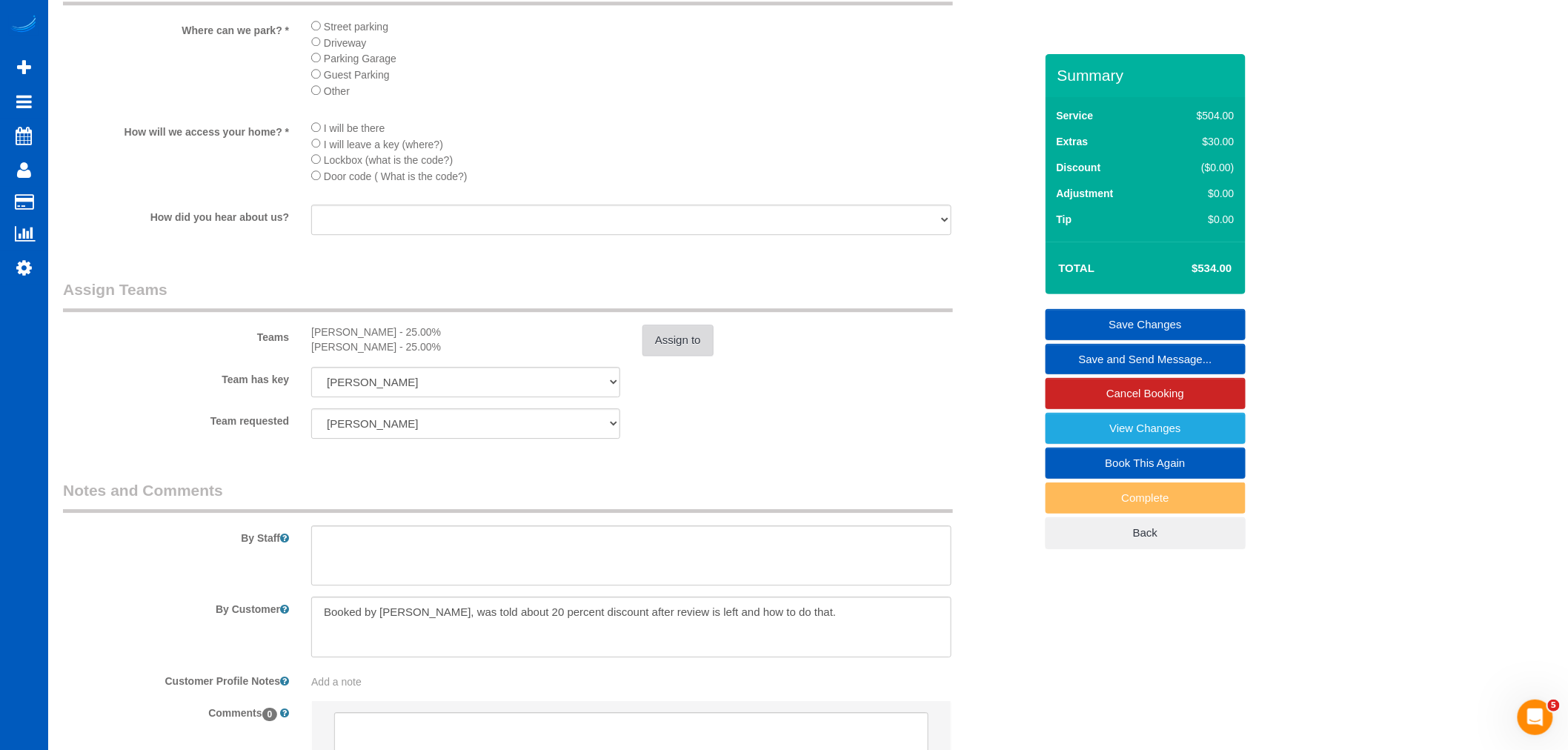
click at [682, 356] on button "Assign to" at bounding box center [677, 340] width 71 height 31
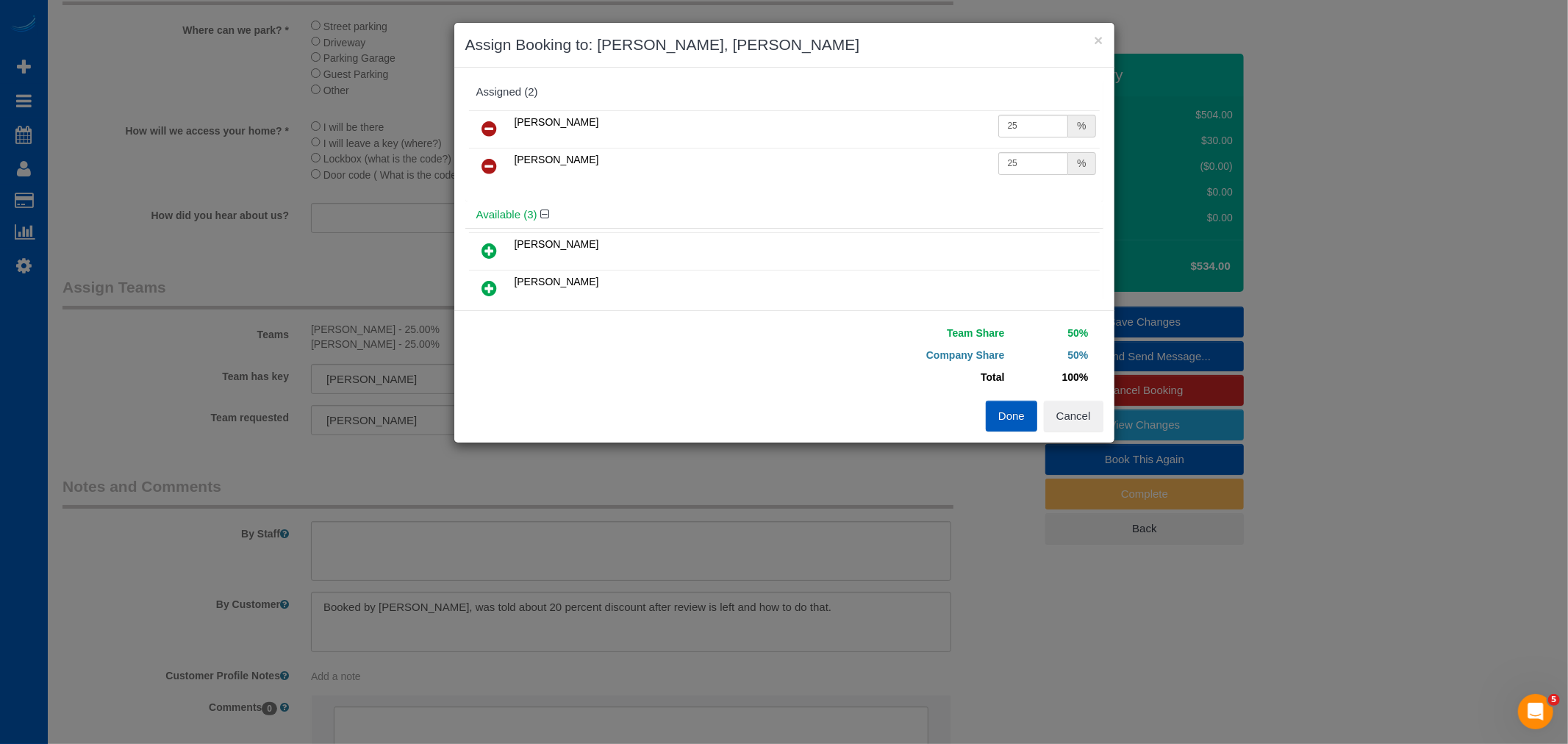
scroll to position [82, 0]
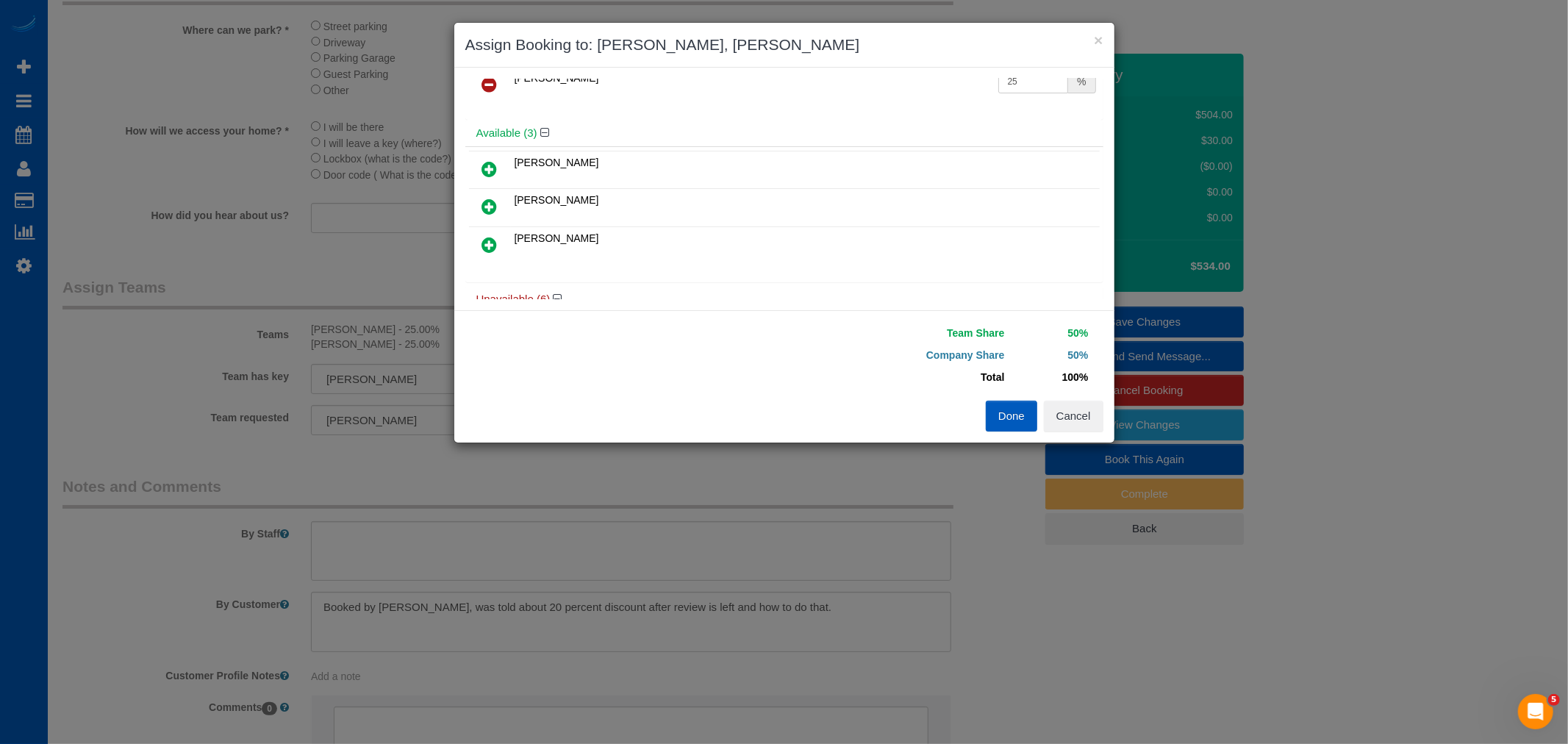
click at [493, 239] on icon at bounding box center [490, 245] width 16 height 17
click at [484, 198] on icon at bounding box center [490, 207] width 16 height 17
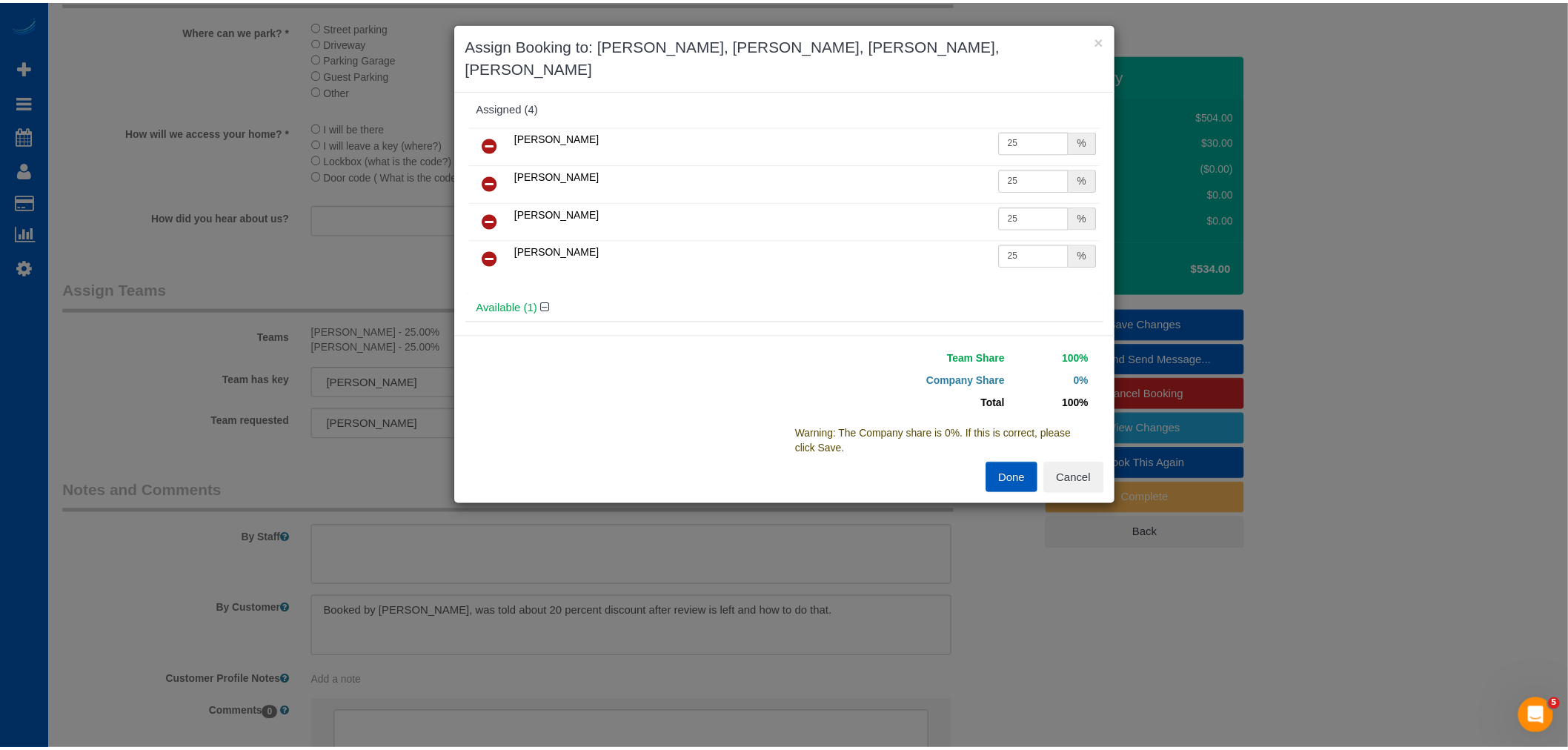
scroll to position [0, 0]
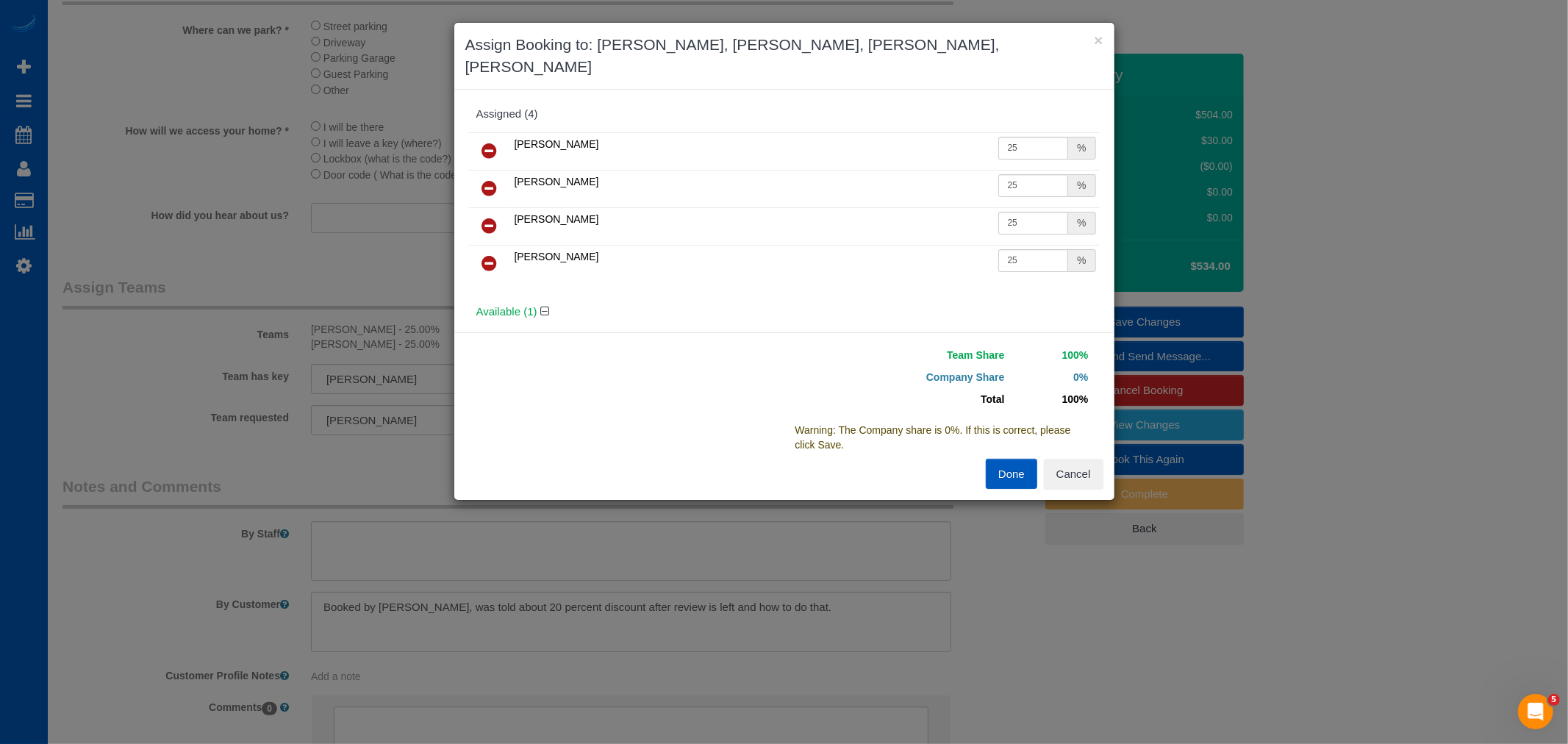
click at [493, 217] on icon at bounding box center [490, 226] width 16 height 17
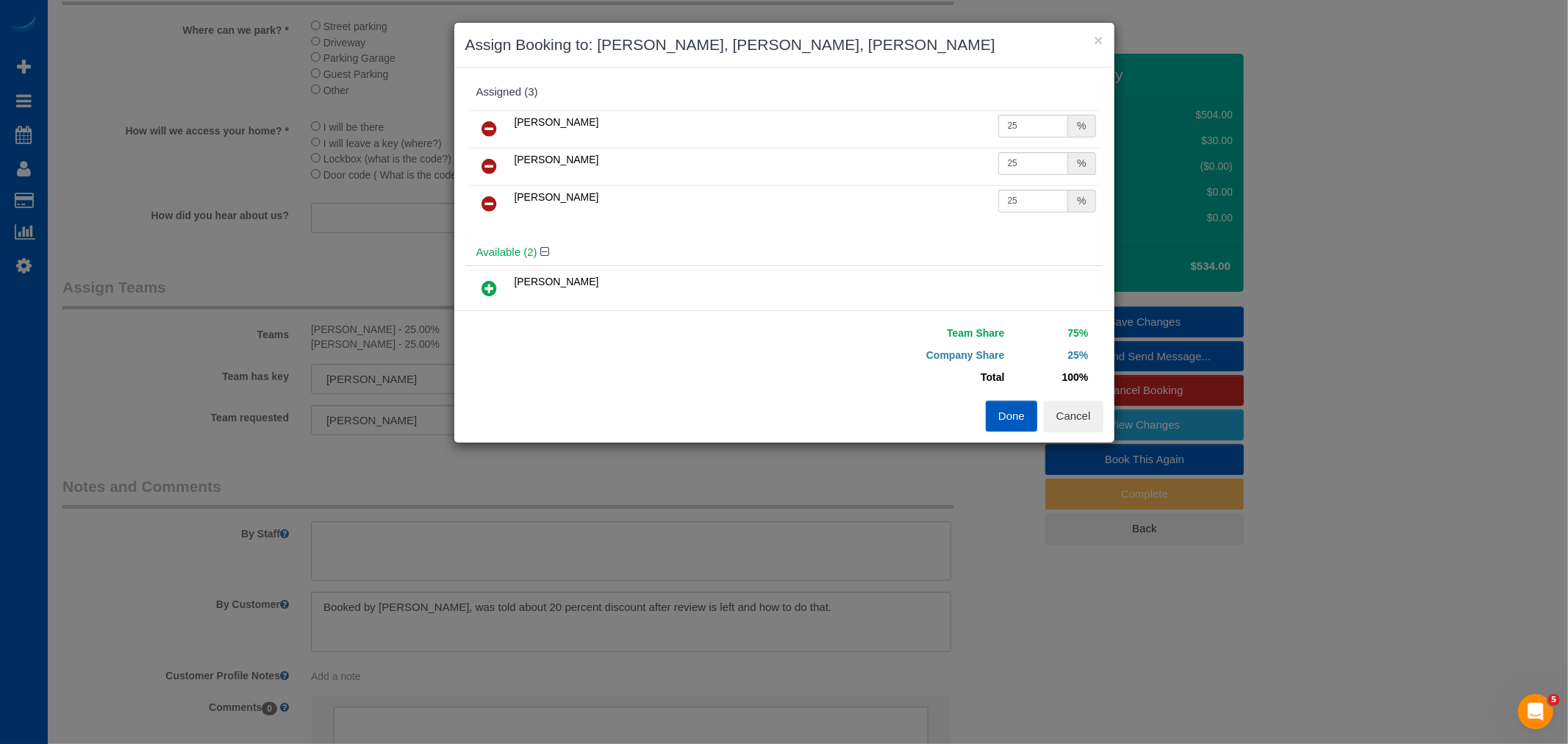
click at [485, 119] on link at bounding box center [490, 129] width 35 height 29
click at [1004, 422] on button "Done" at bounding box center [1011, 416] width 51 height 31
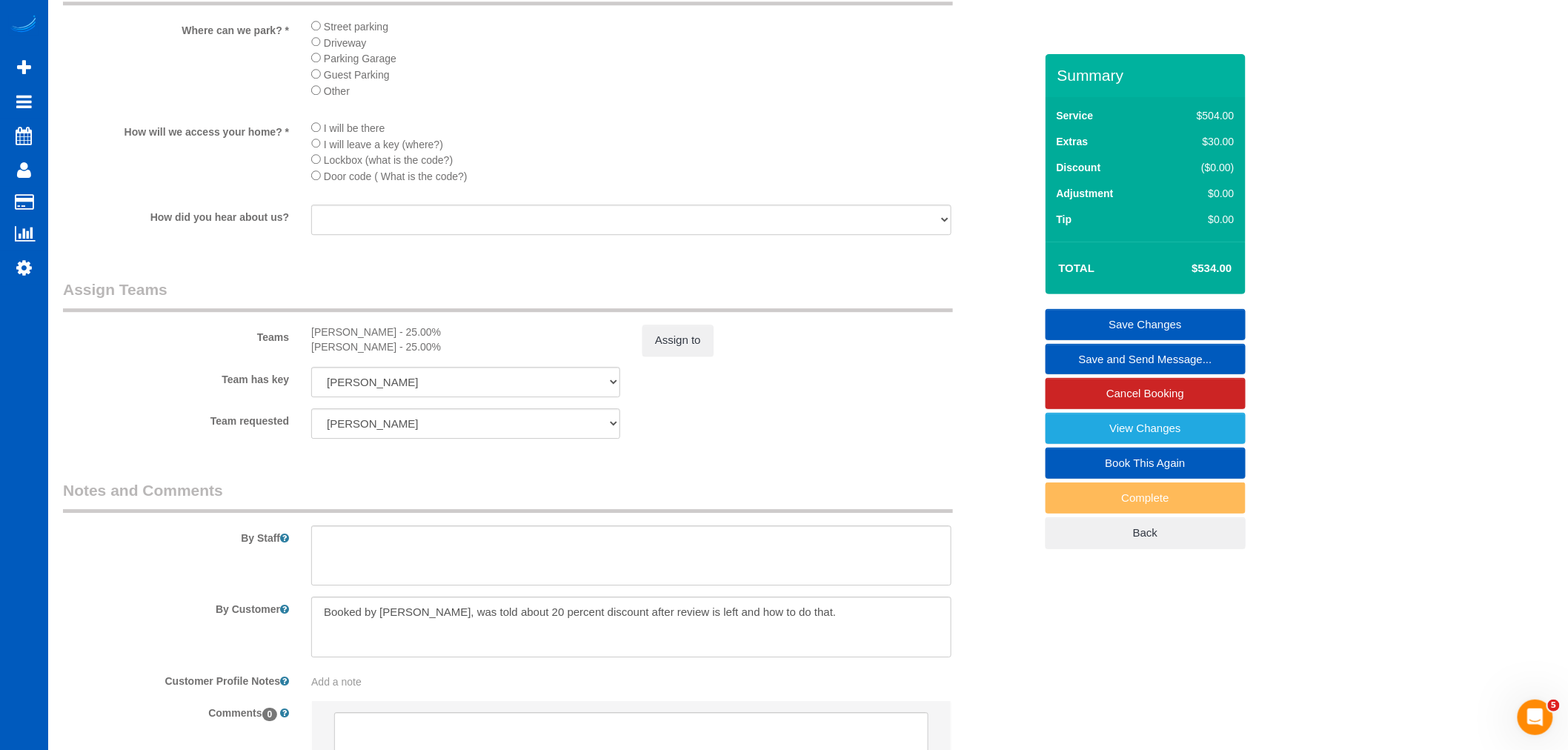
click at [1139, 325] on link "Save Changes" at bounding box center [1145, 324] width 200 height 31
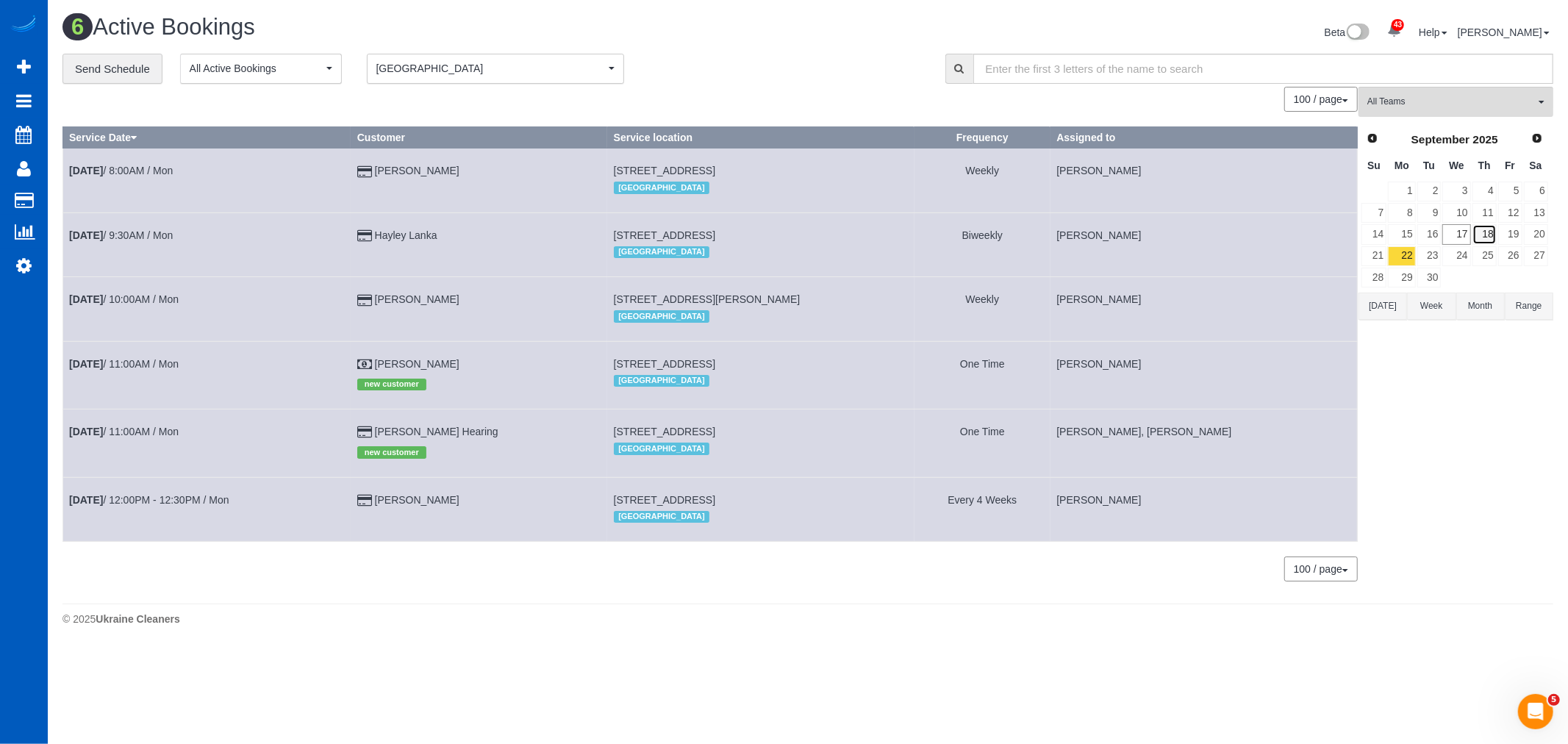
click at [1492, 235] on link "18" at bounding box center [1484, 233] width 25 height 20
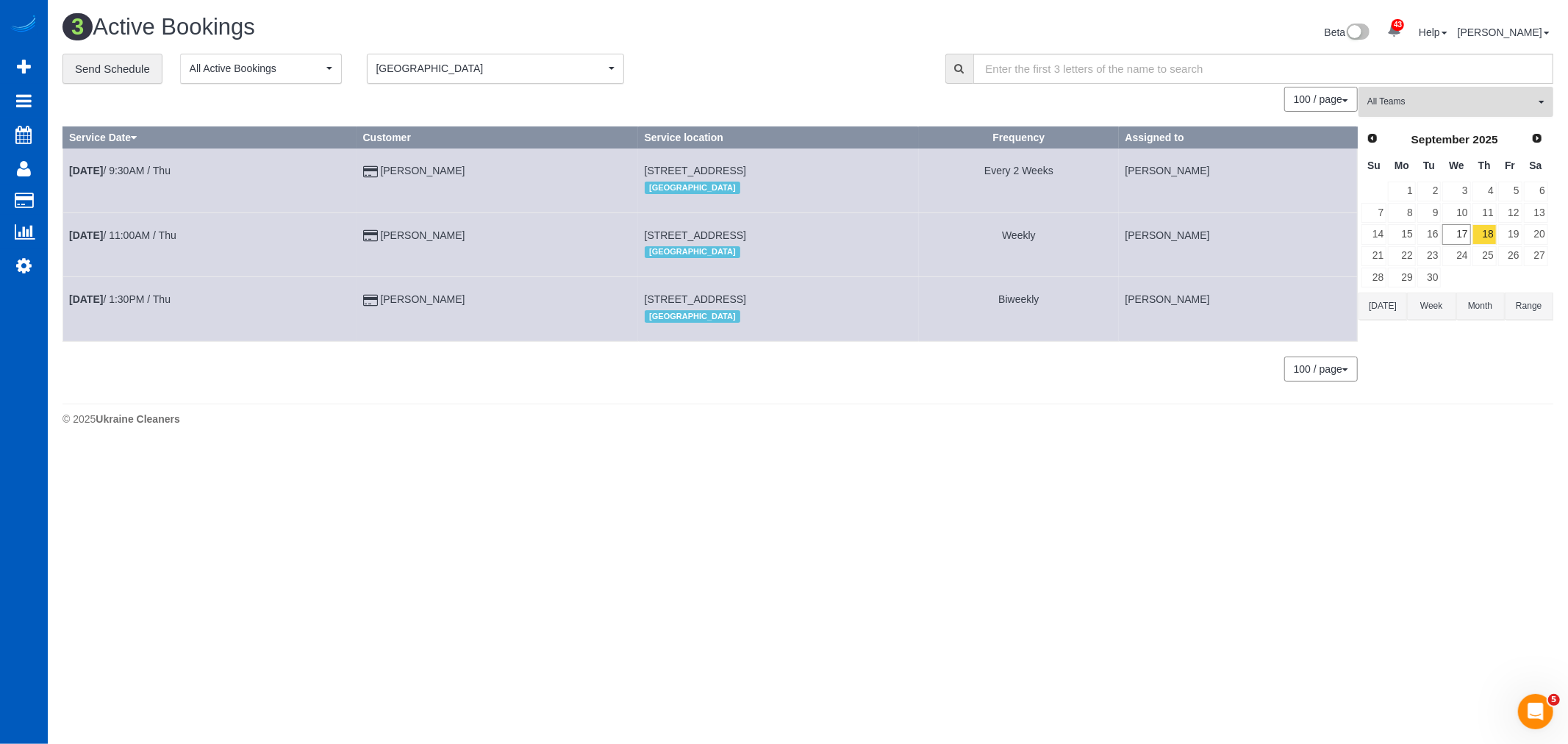
click at [1434, 105] on span "All Teams" at bounding box center [1451, 102] width 168 height 13
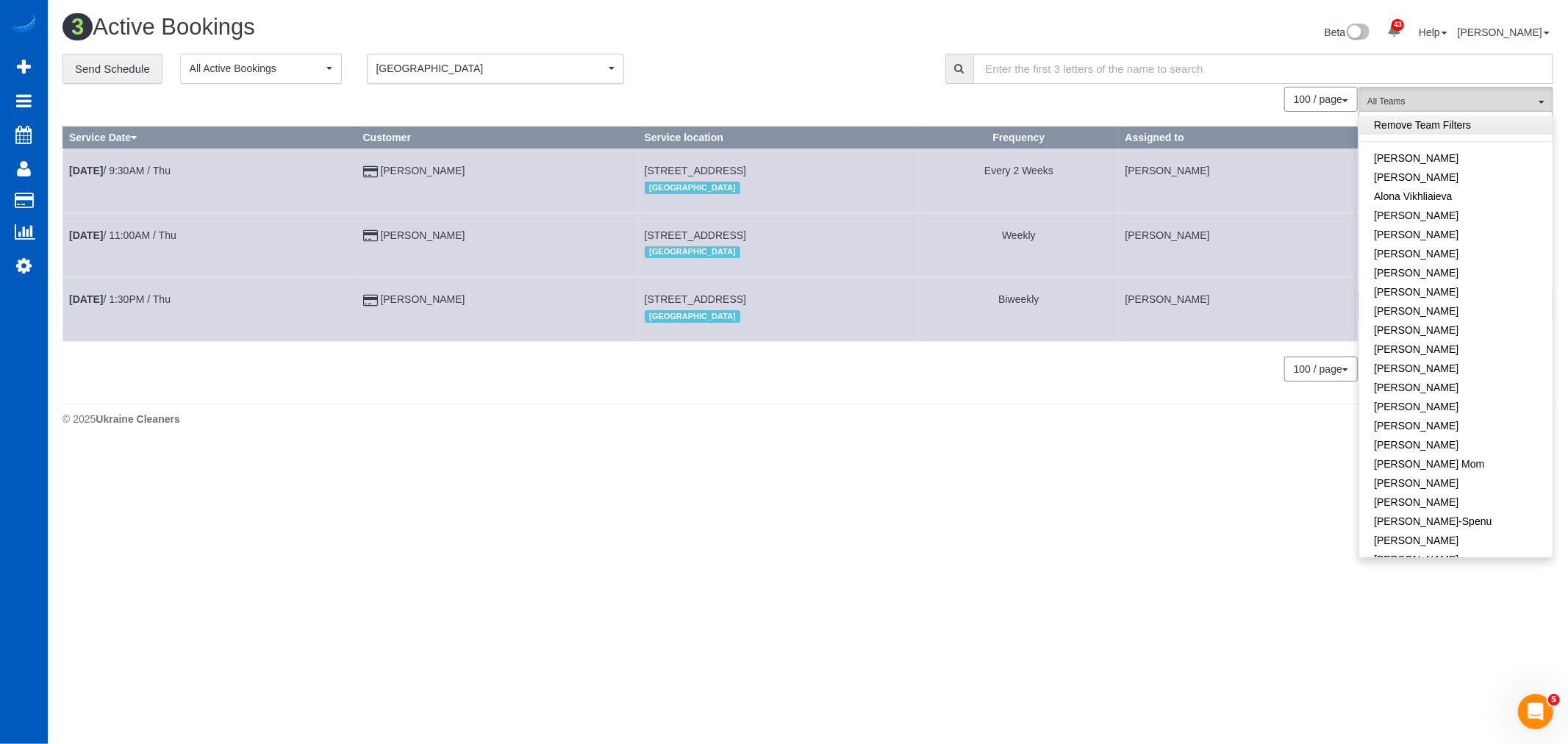
click at [1434, 123] on link "Remove Team Filters" at bounding box center [1456, 125] width 193 height 19
click at [1003, 473] on body "43 Beta Your Notifications You have 0 alerts × You have 1 to charge for [DATE] …" at bounding box center [784, 372] width 1568 height 744
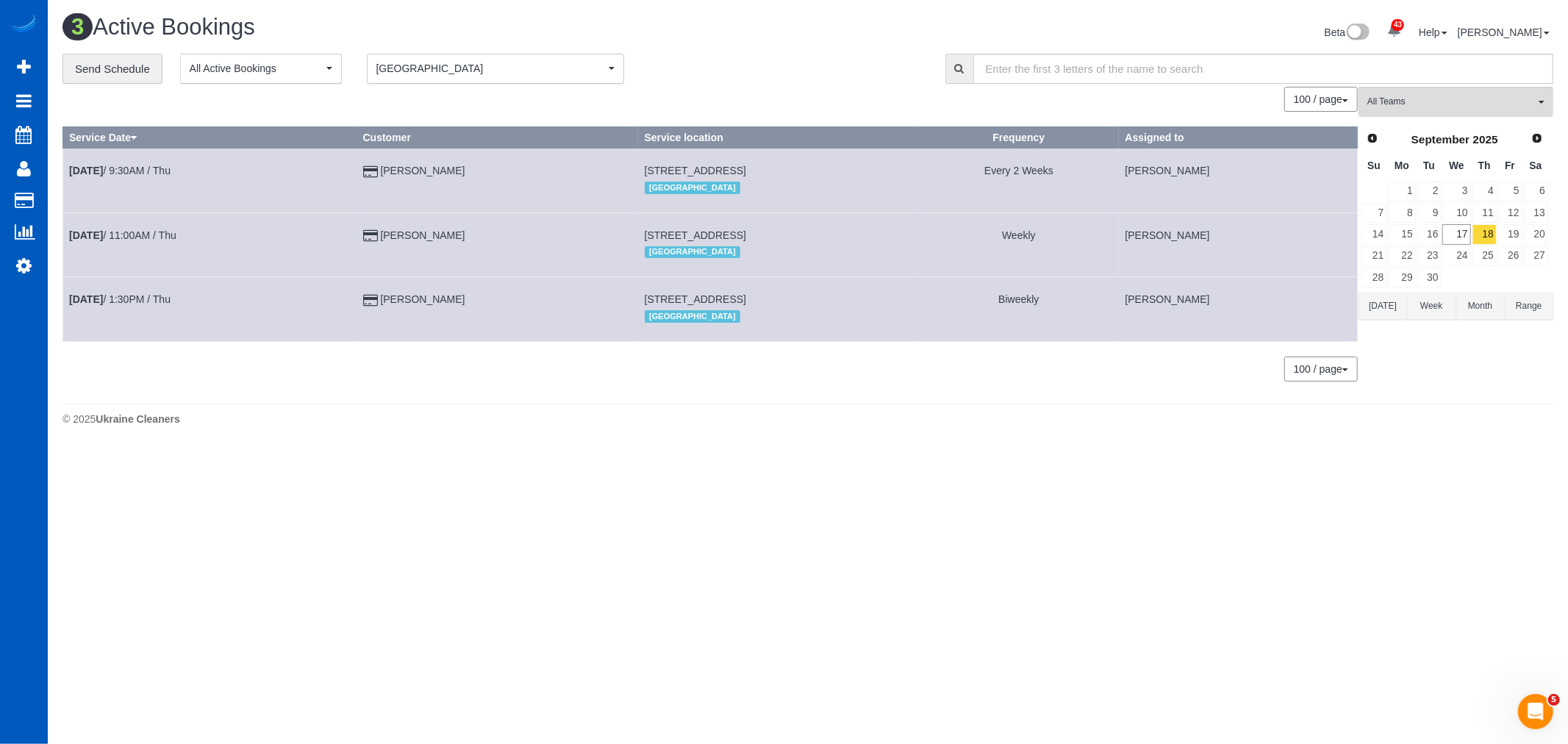
click at [486, 68] on span "[GEOGRAPHIC_DATA]" at bounding box center [490, 68] width 229 height 15
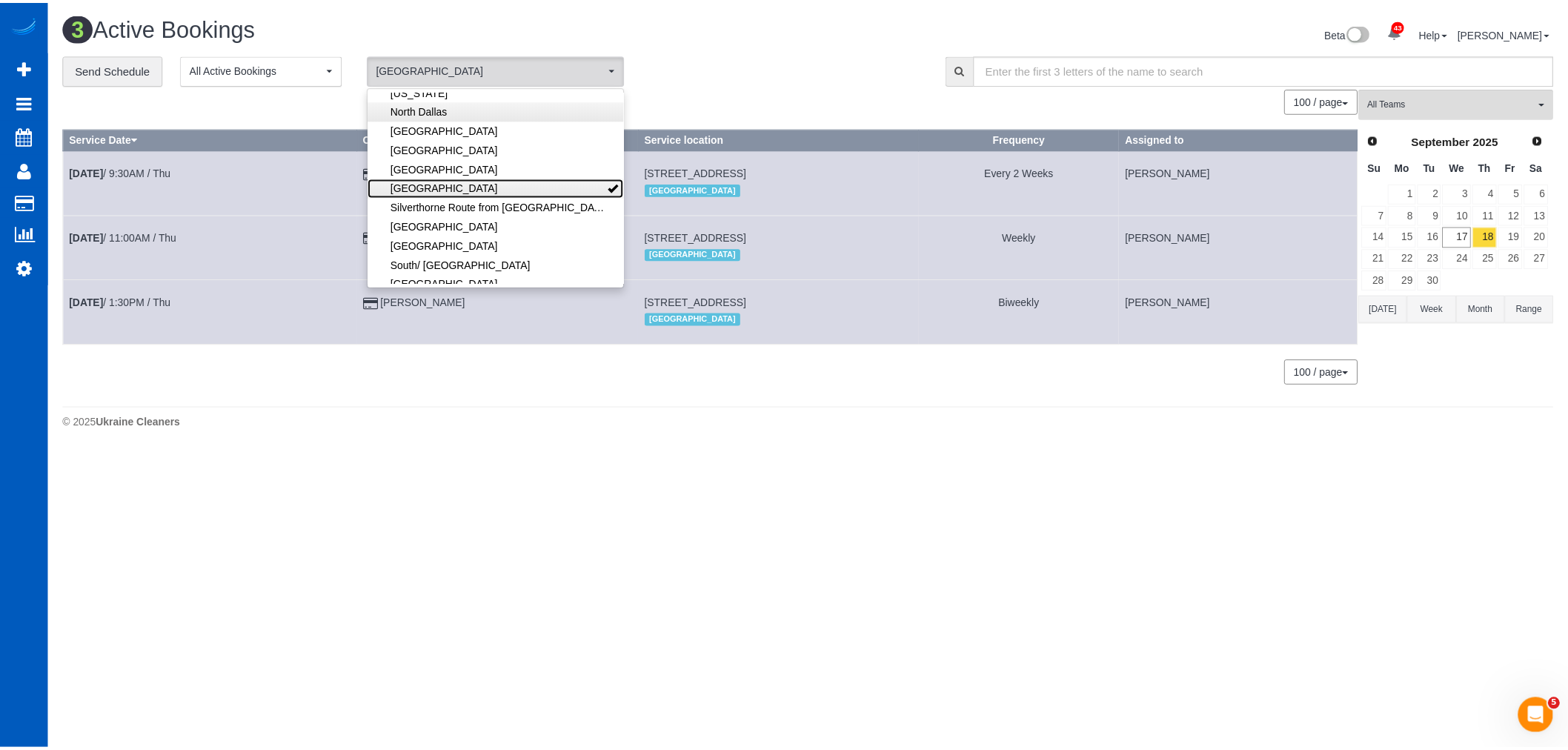
scroll to position [0, 0]
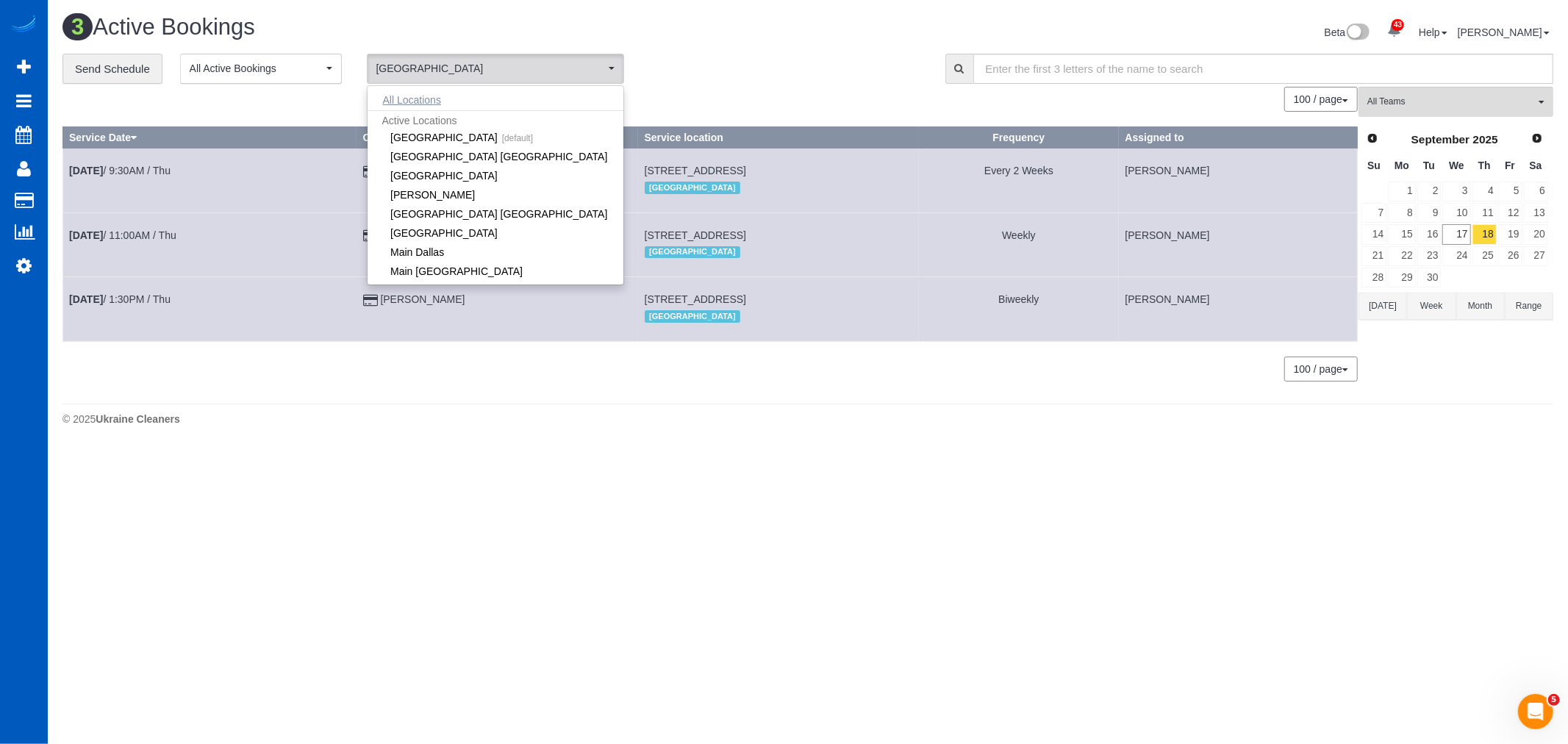
click at [444, 107] on button "All Locations" at bounding box center [412, 100] width 89 height 21
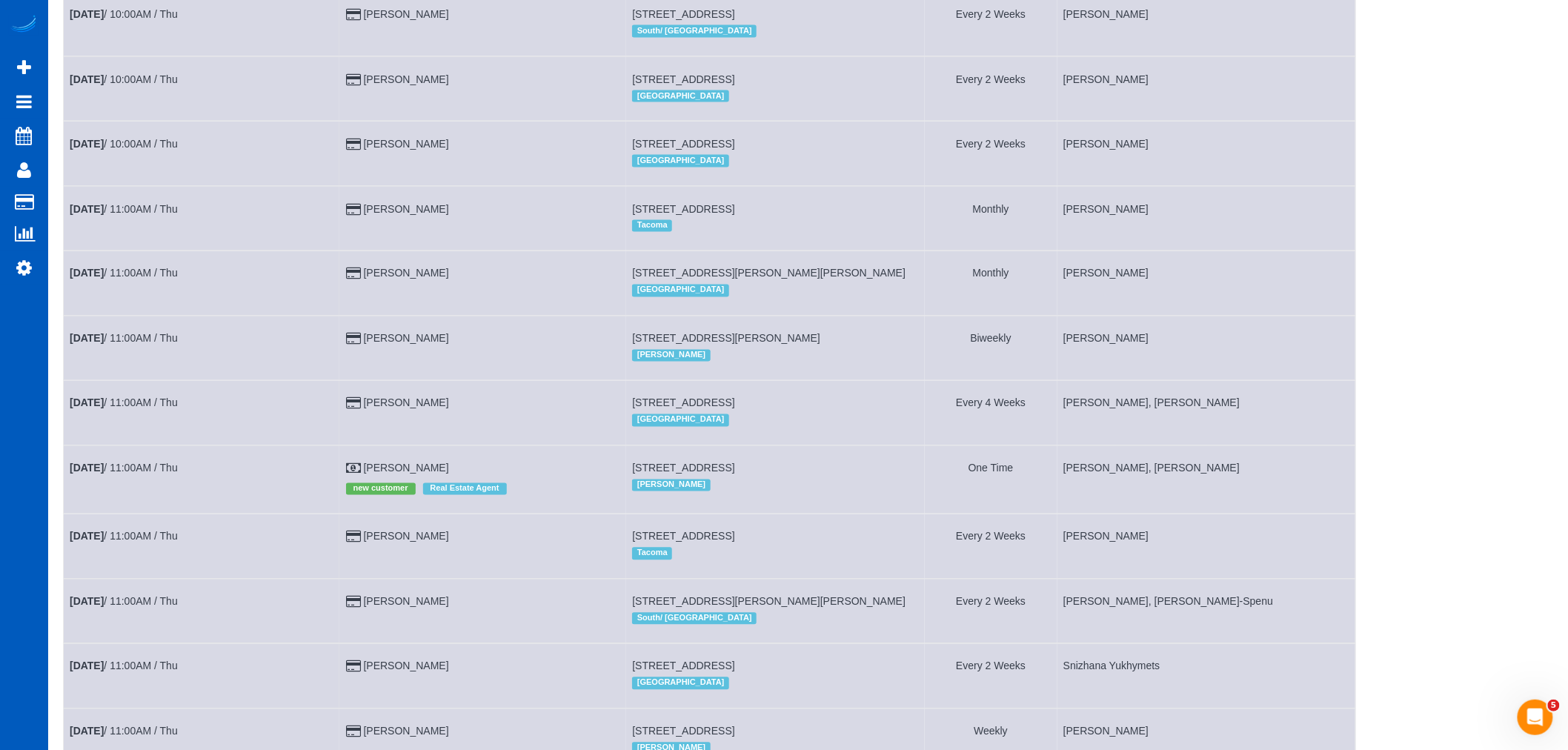
scroll to position [988, 0]
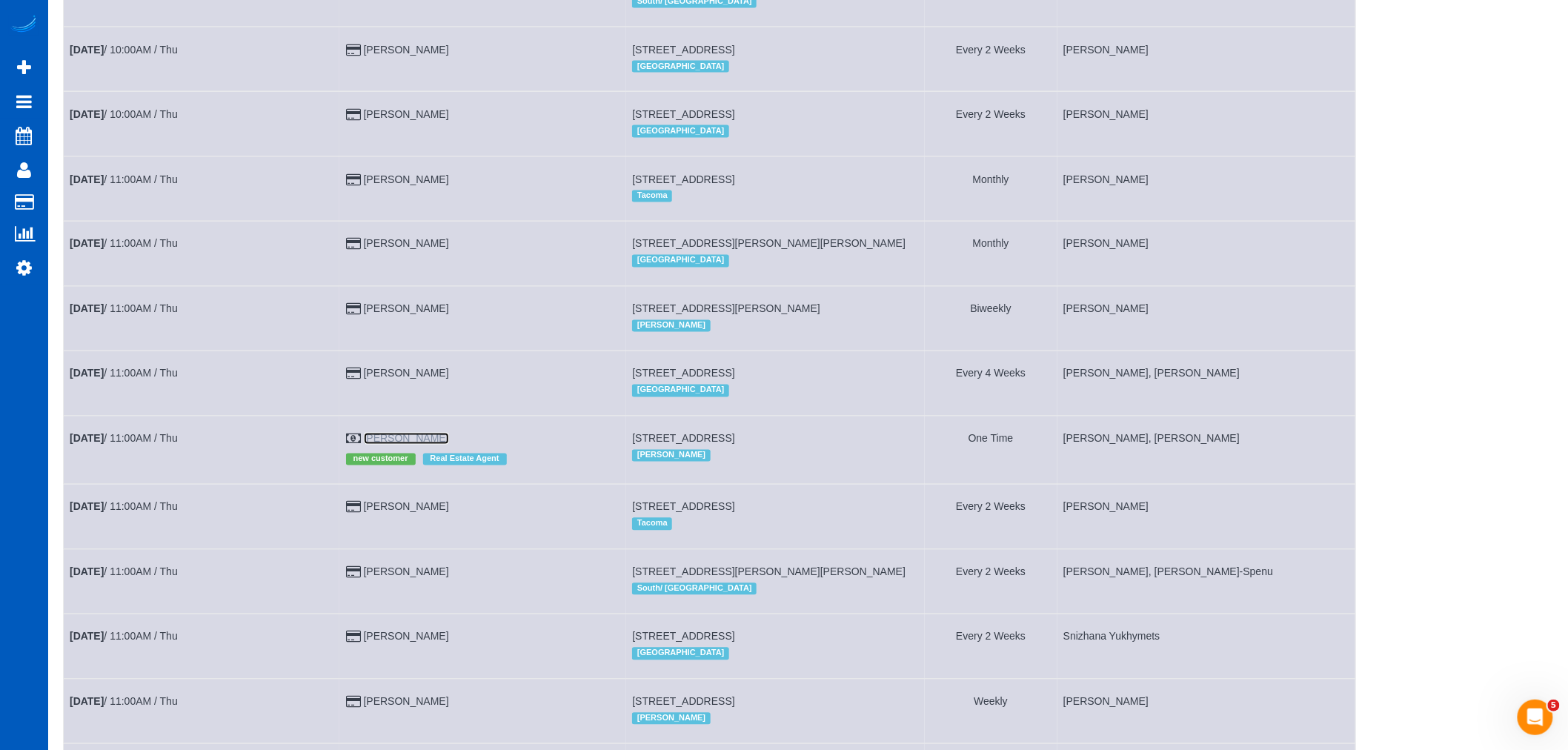
click at [428, 444] on link "[PERSON_NAME]" at bounding box center [406, 438] width 85 height 12
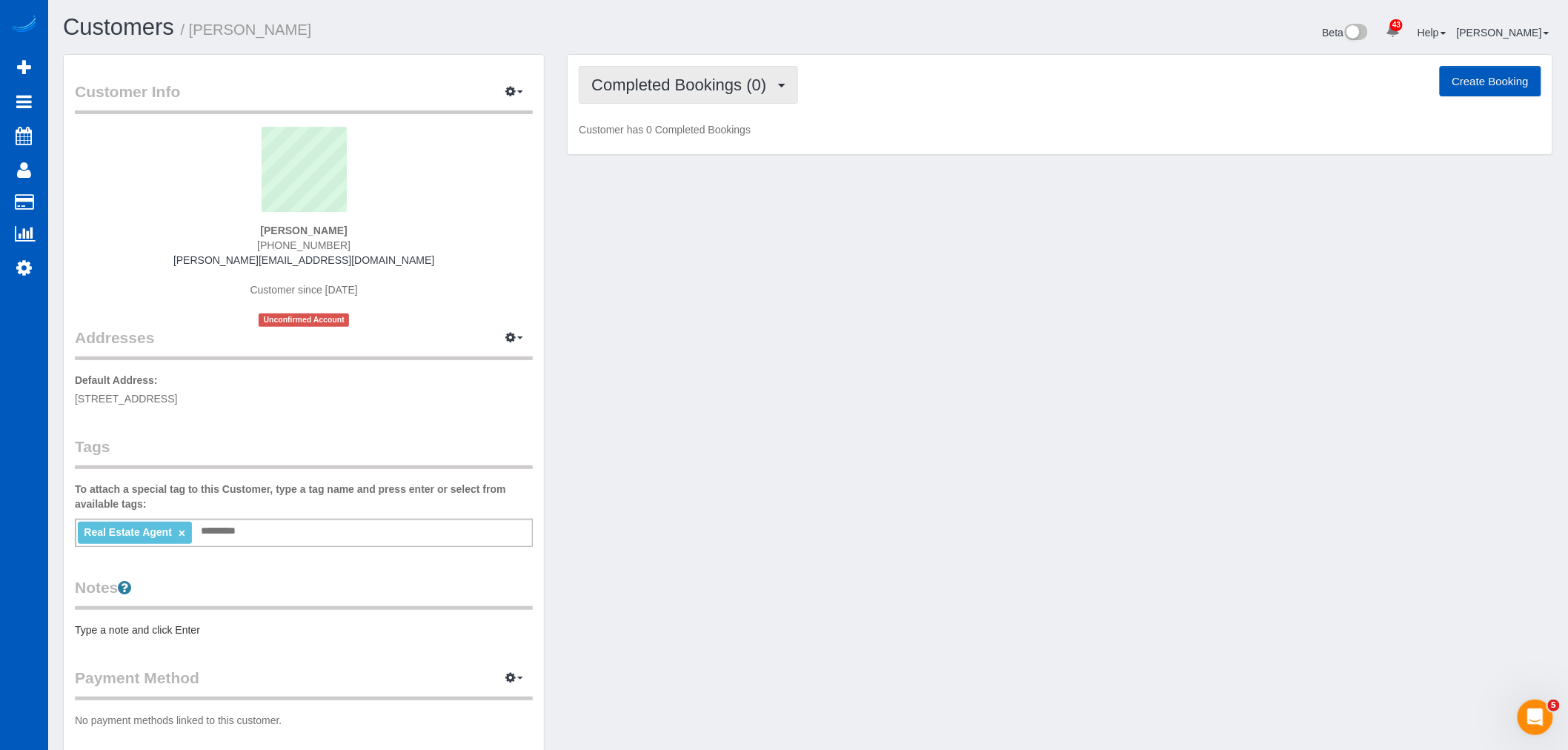
click at [628, 93] on span "Completed Bookings (0)" at bounding box center [682, 85] width 182 height 18
click at [639, 159] on link "Cancelled Bookings (1)" at bounding box center [656, 158] width 154 height 19
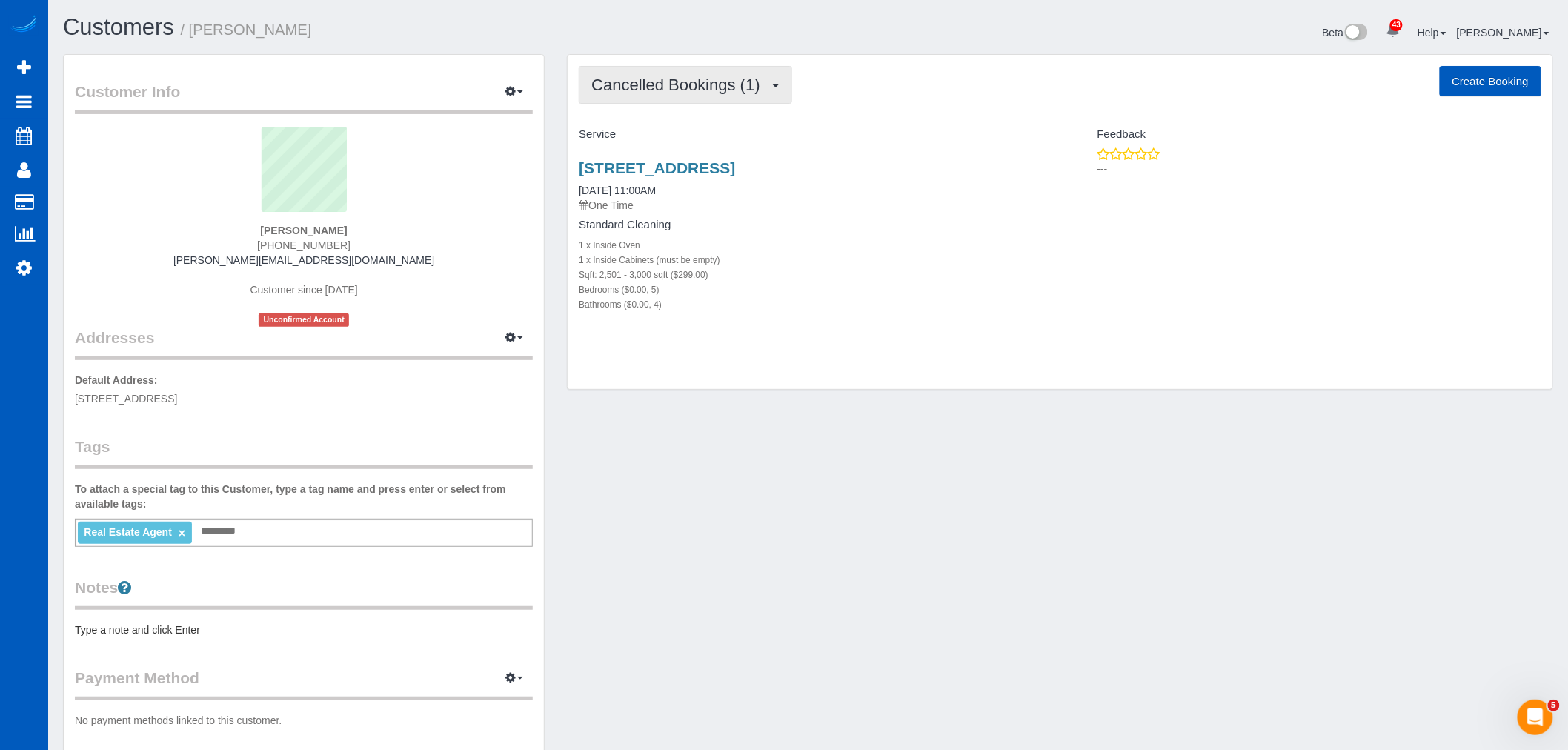
click at [697, 82] on span "Cancelled Bookings (1)" at bounding box center [679, 85] width 176 height 18
click at [682, 137] on link "Upcoming Bookings (1)" at bounding box center [656, 139] width 154 height 19
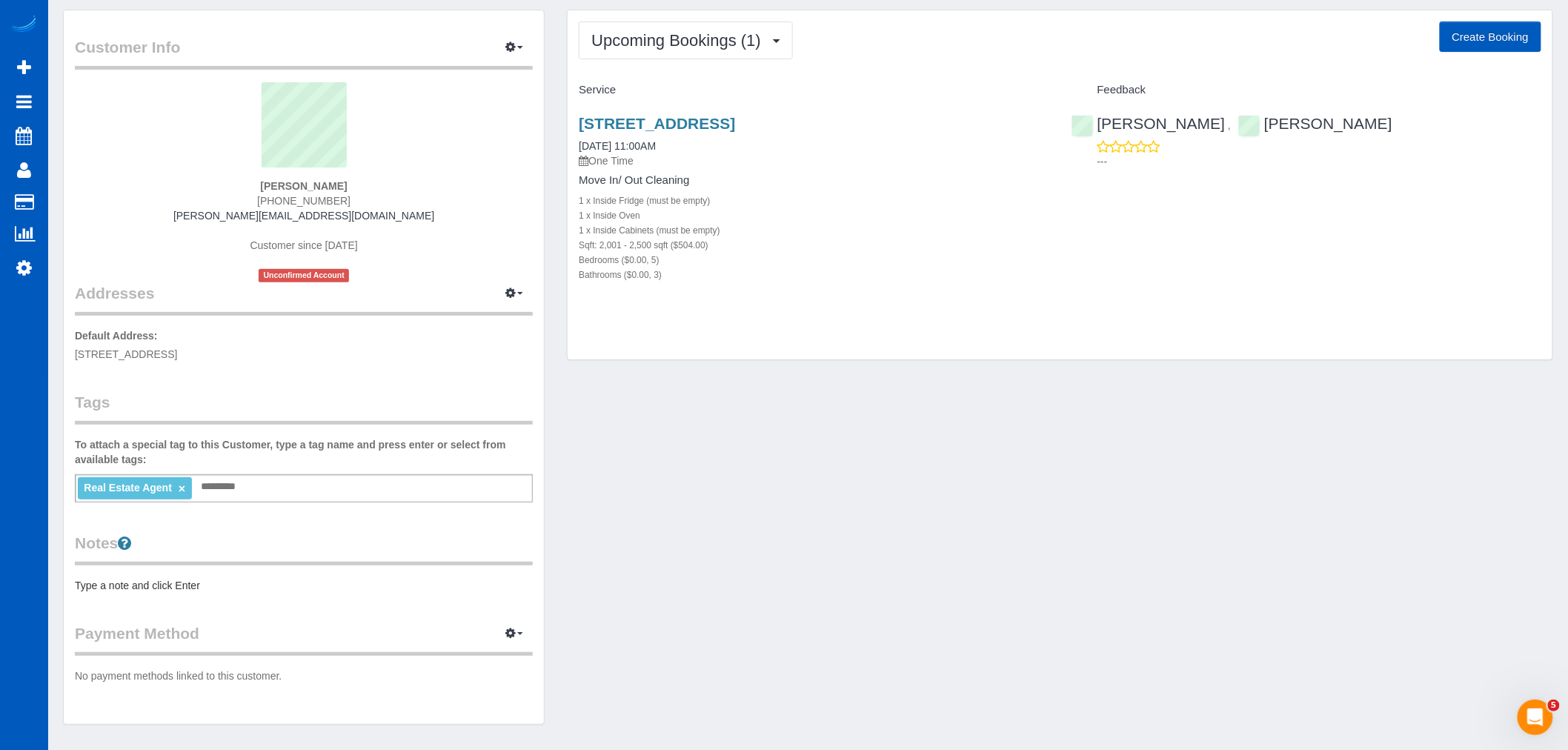
scroll to position [85, 0]
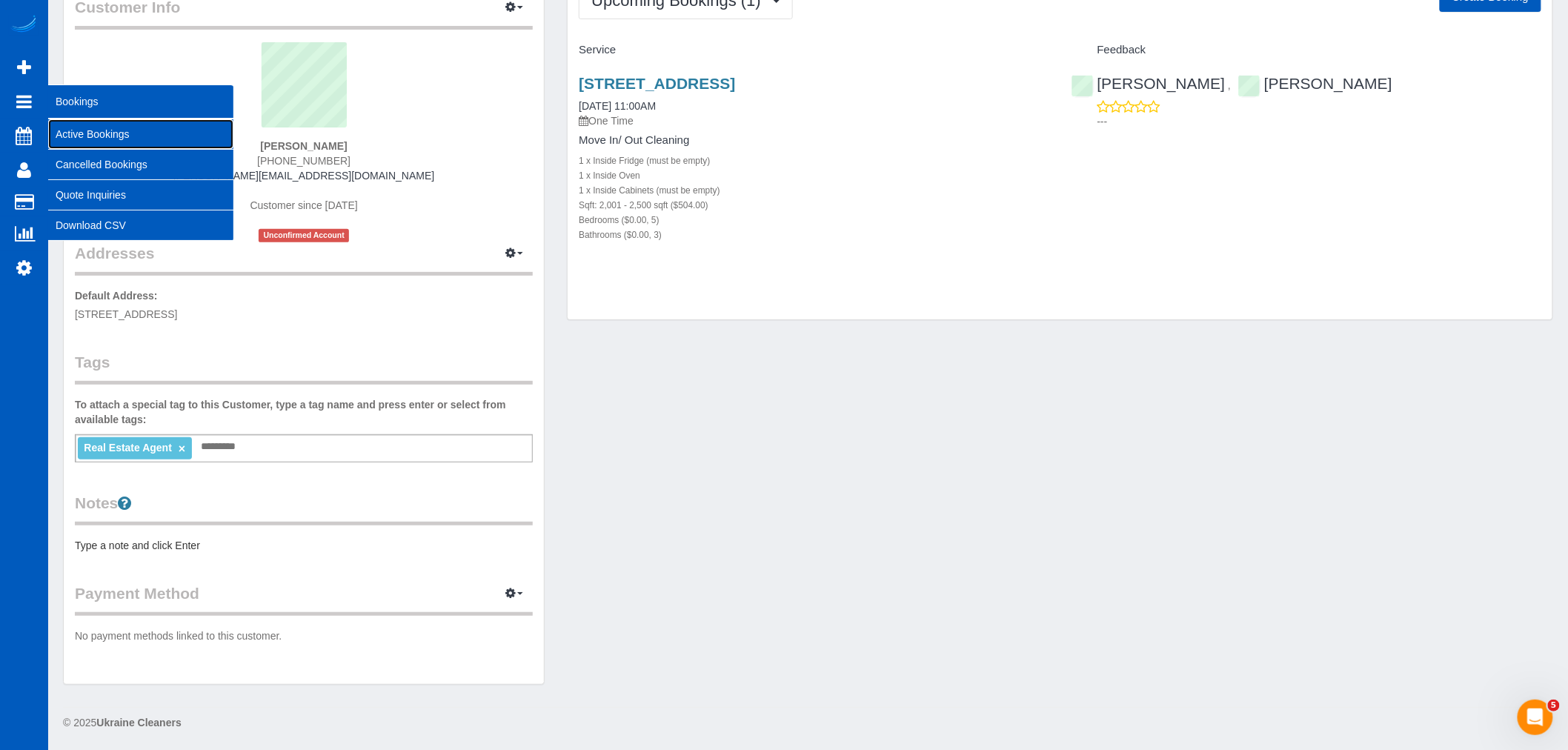
click at [116, 144] on link "Active Bookings" at bounding box center [140, 134] width 185 height 30
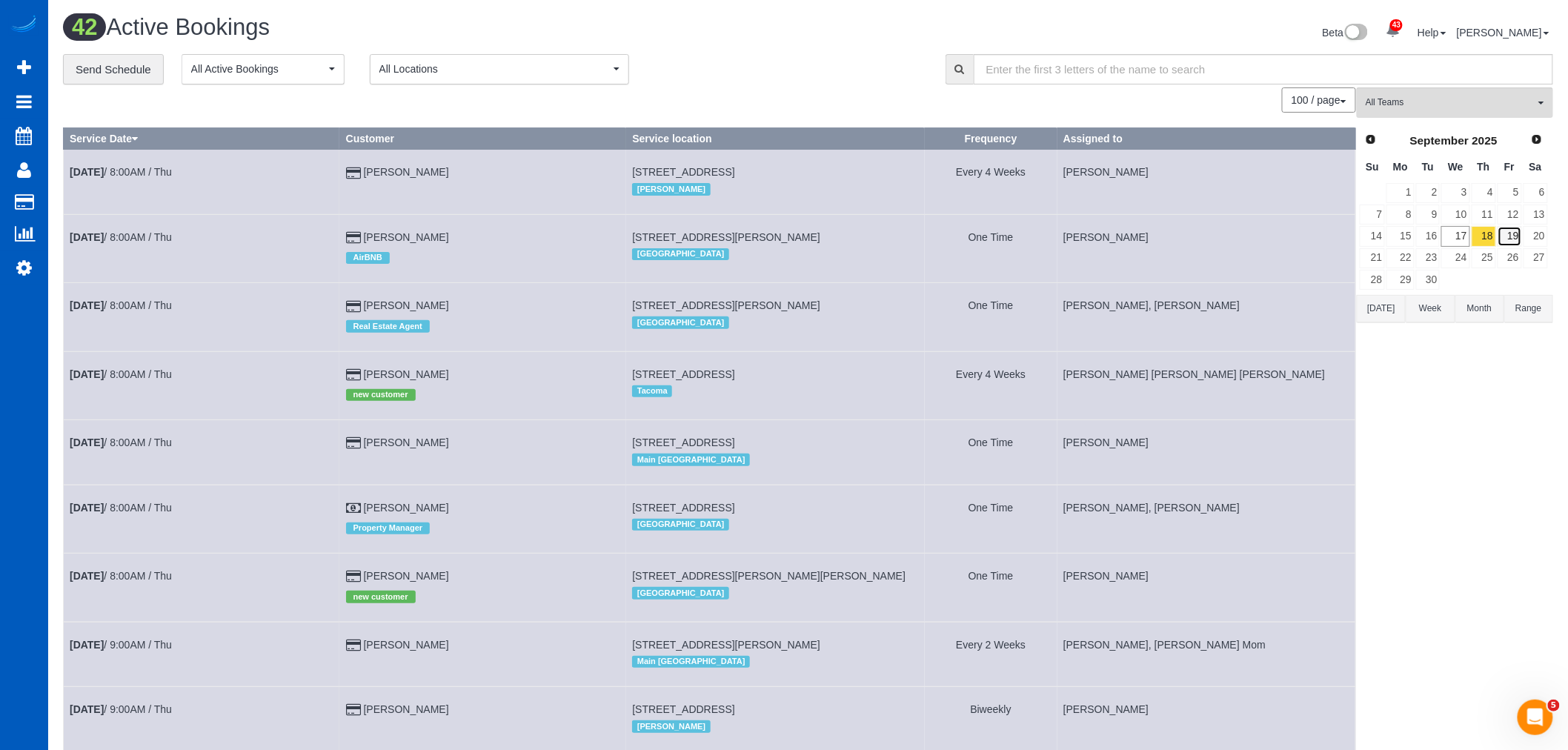
click at [1510, 235] on link "19" at bounding box center [1510, 235] width 25 height 20
click at [1458, 90] on button "All Teams" at bounding box center [1455, 103] width 196 height 30
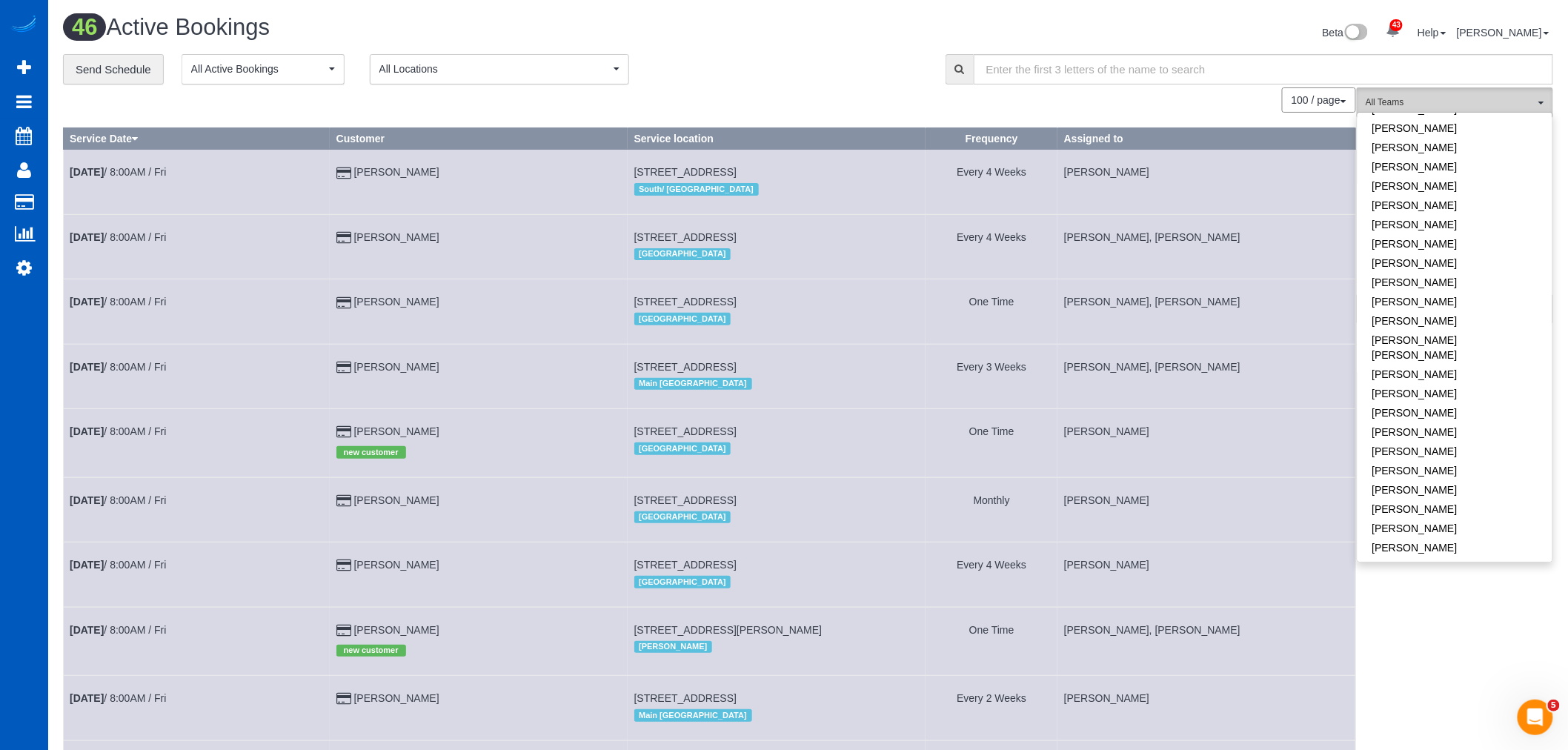
click at [1479, 99] on span "All Teams" at bounding box center [1450, 103] width 169 height 13
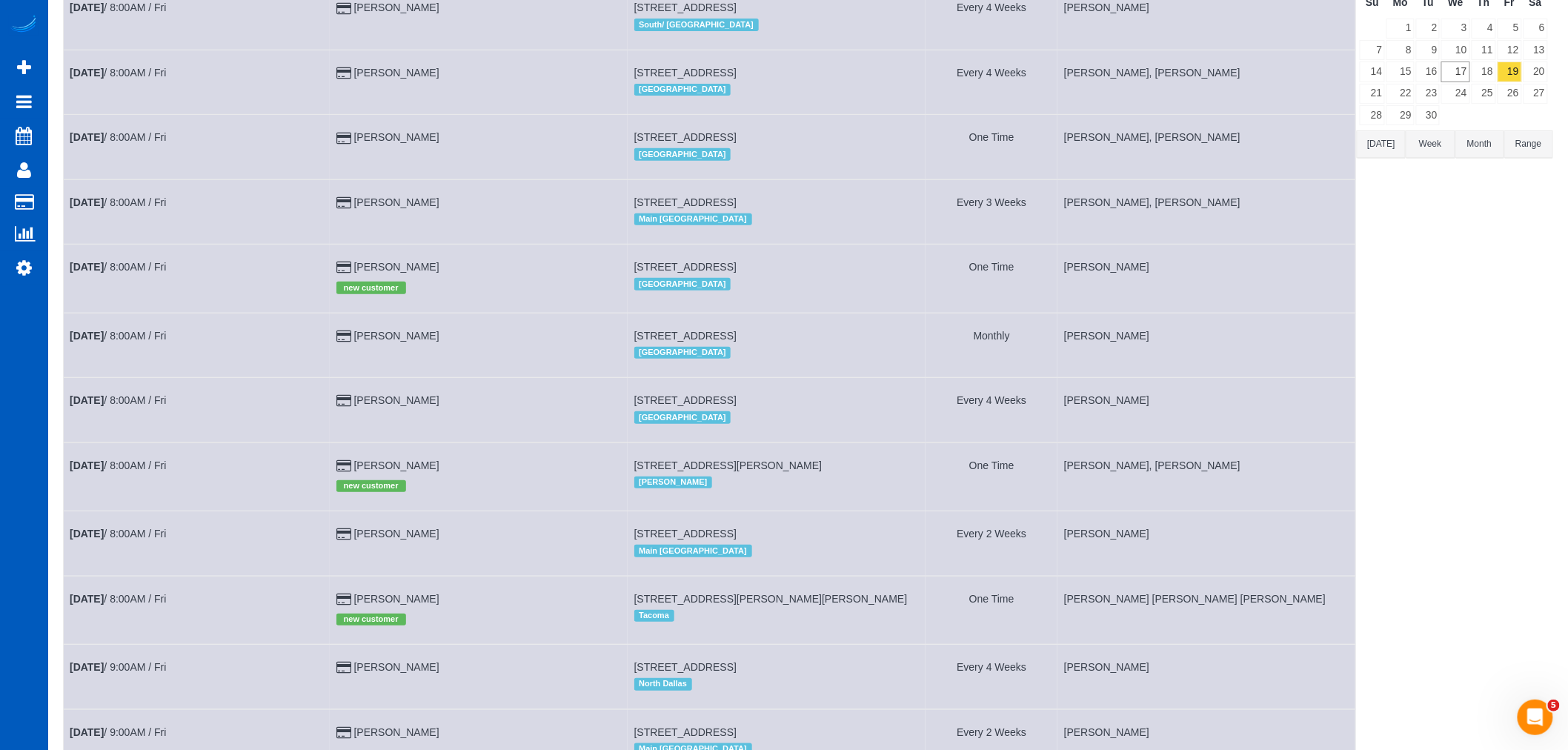
scroll to position [247, 0]
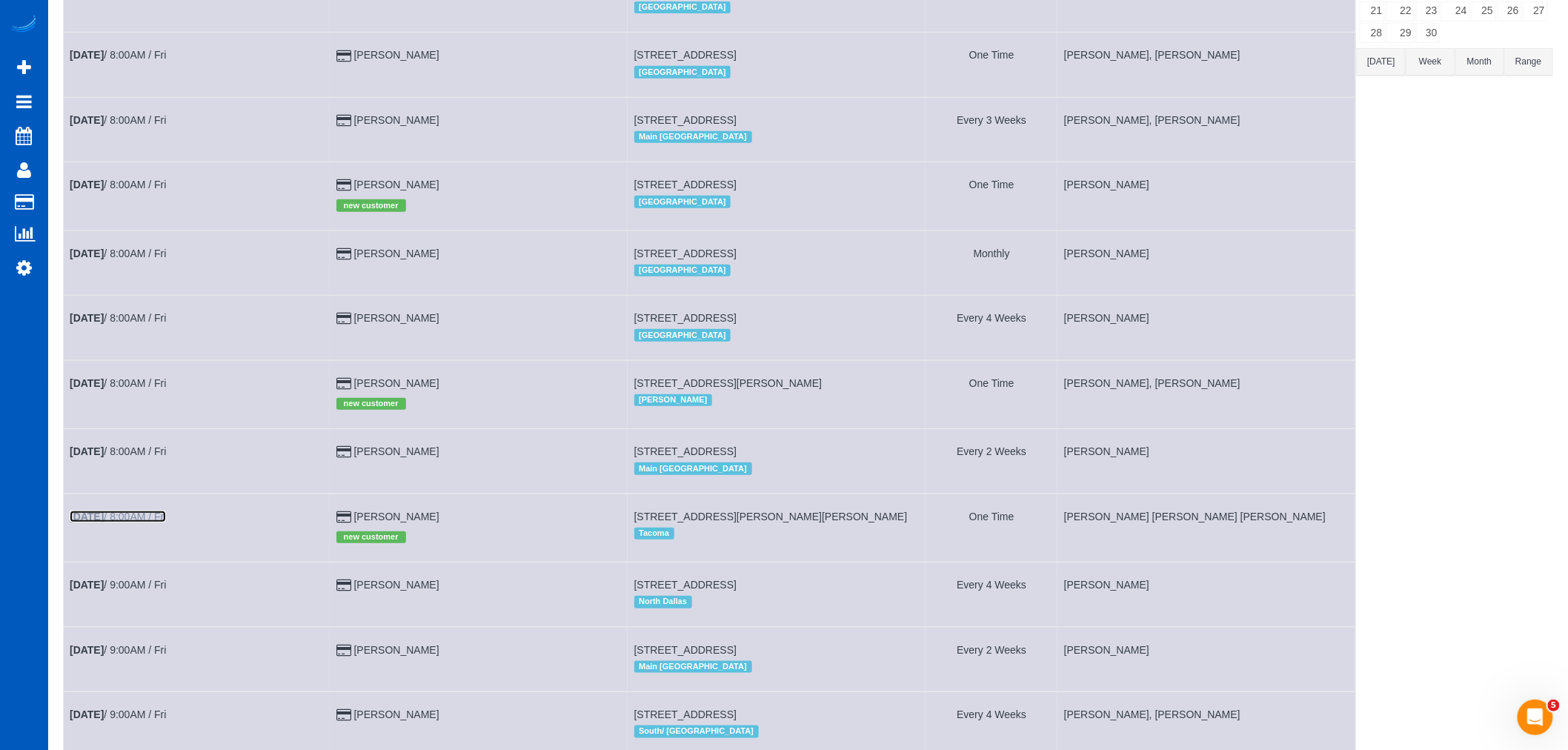
click at [83, 523] on b "[DATE]" at bounding box center [86, 516] width 34 height 12
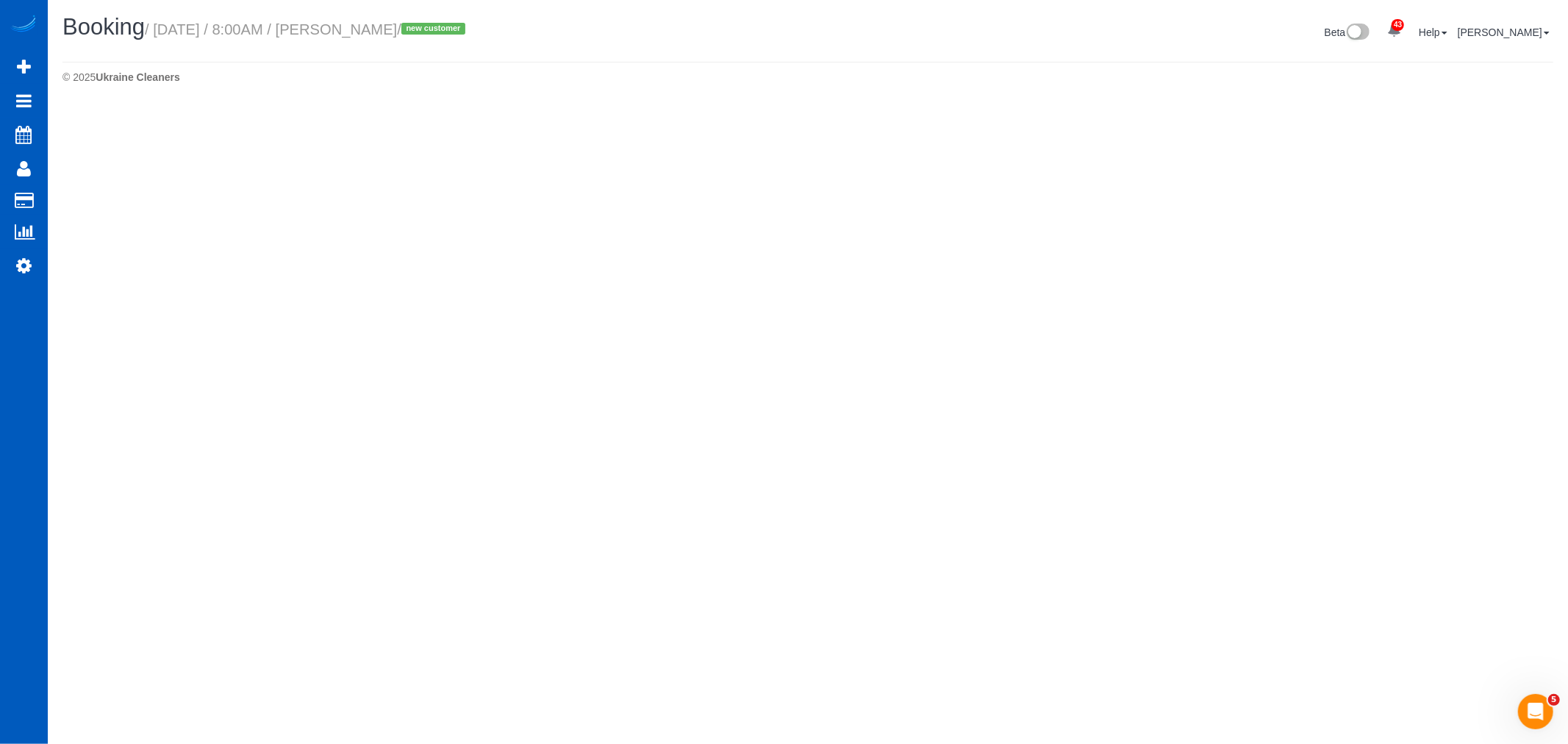
select select "WA"
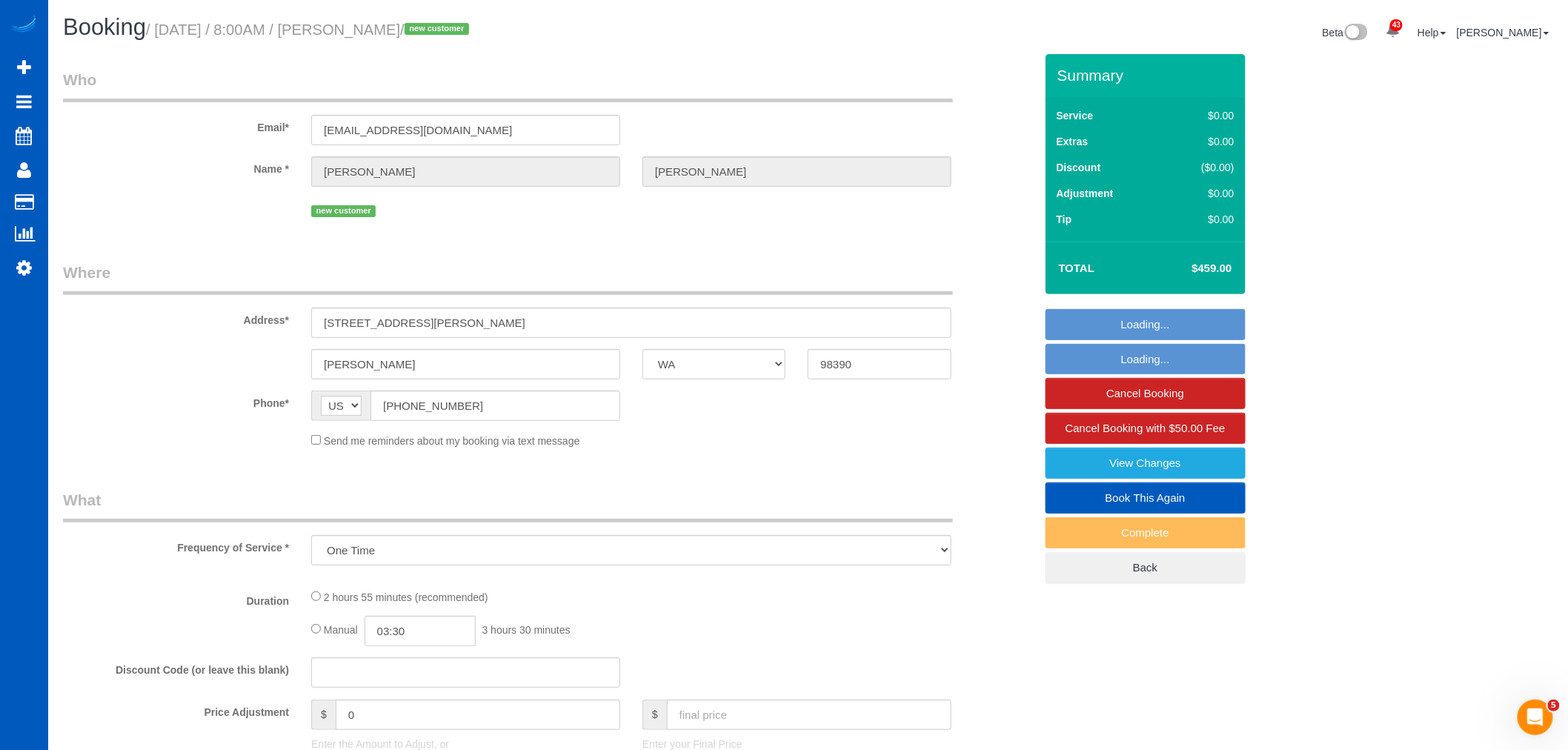
select select "object:14351"
select select "string:fspay-c160076d-d986-4b48-8ac1-1ab2a5ac641e"
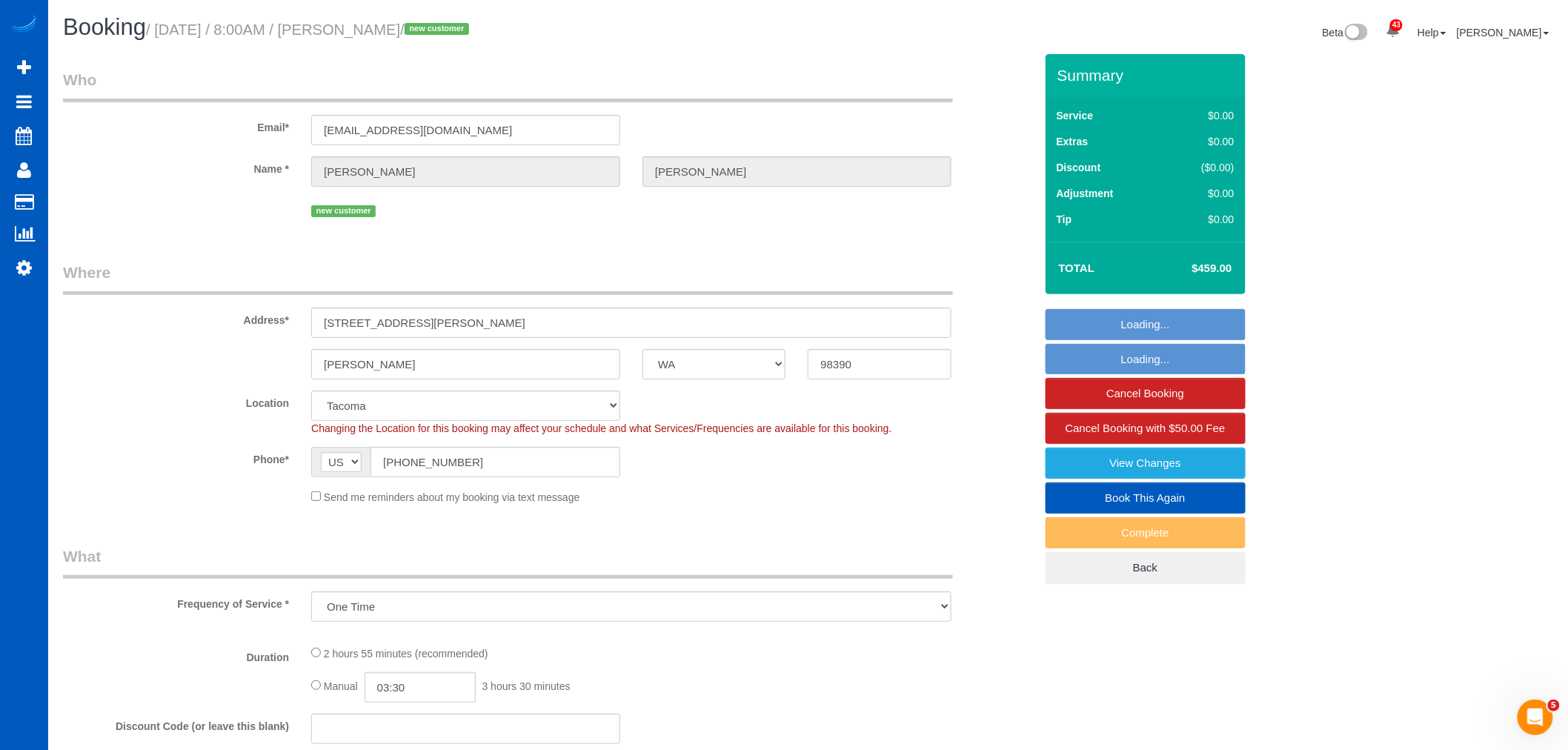
select select "199"
select select "3001"
select select "5"
select select "3"
select select "spot49"
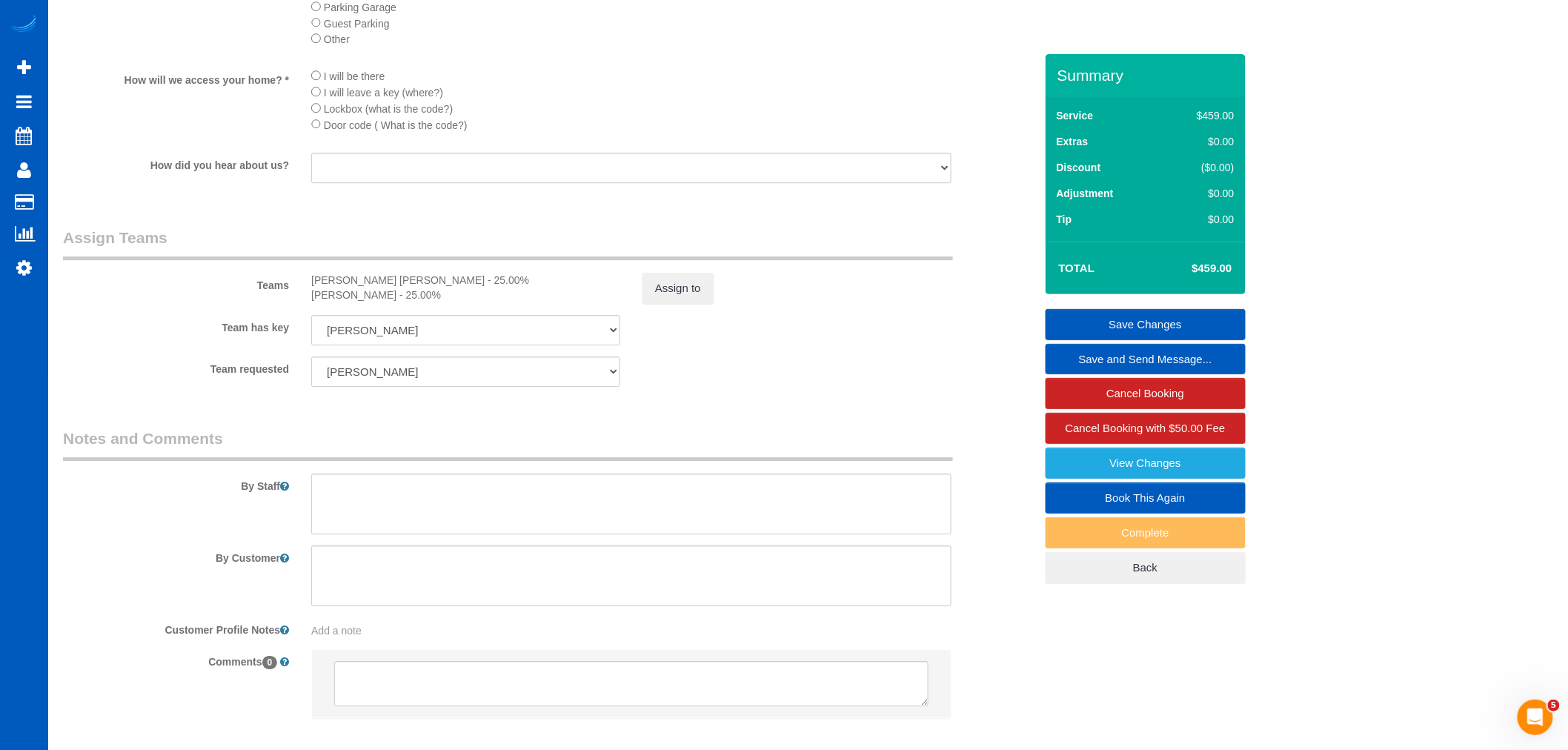
scroll to position [1839, 0]
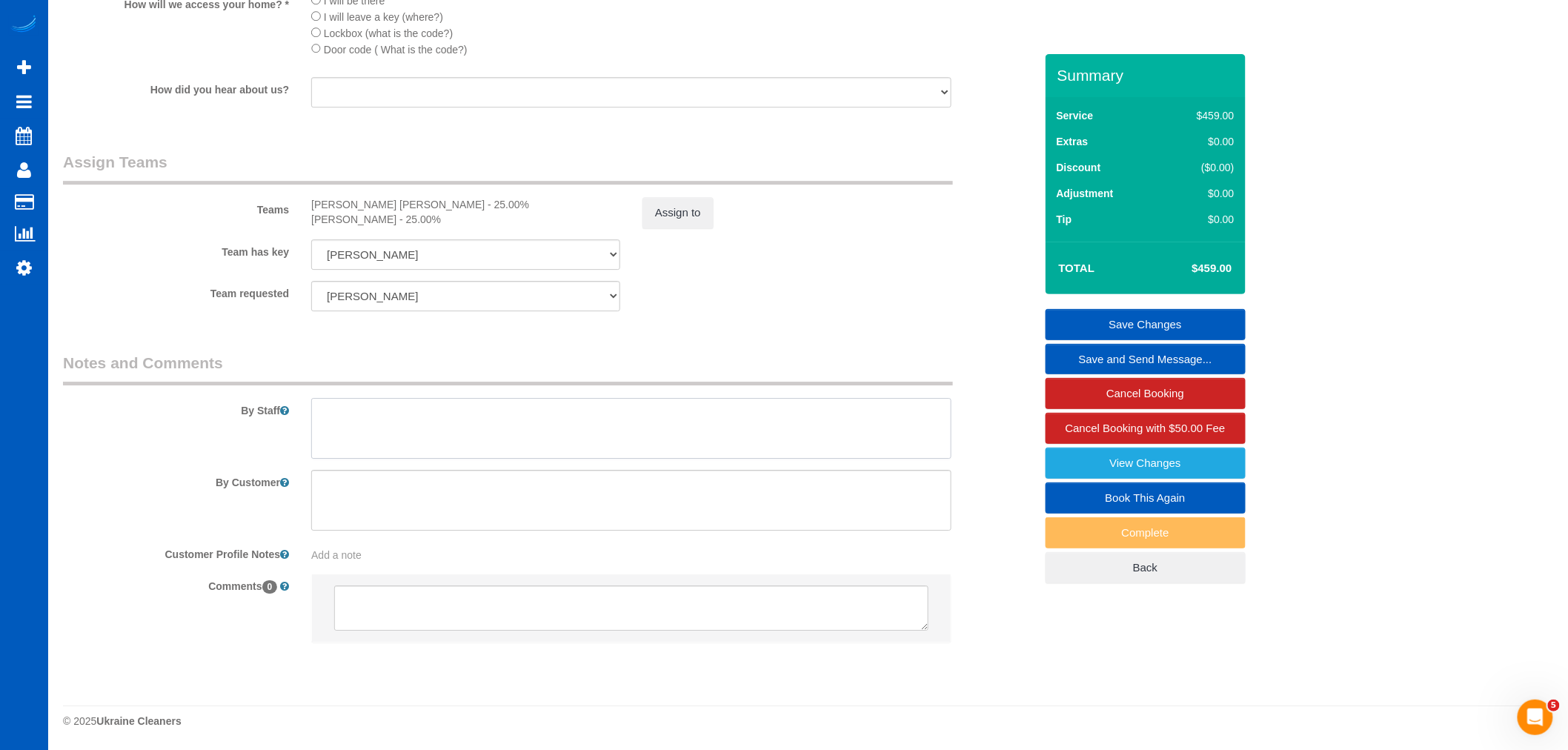
click at [395, 432] on textarea at bounding box center [631, 428] width 640 height 61
click at [502, 412] on textarea at bounding box center [631, 428] width 640 height 61
type textarea "Start with the office please"
click at [1183, 330] on link "Save Changes" at bounding box center [1145, 324] width 200 height 31
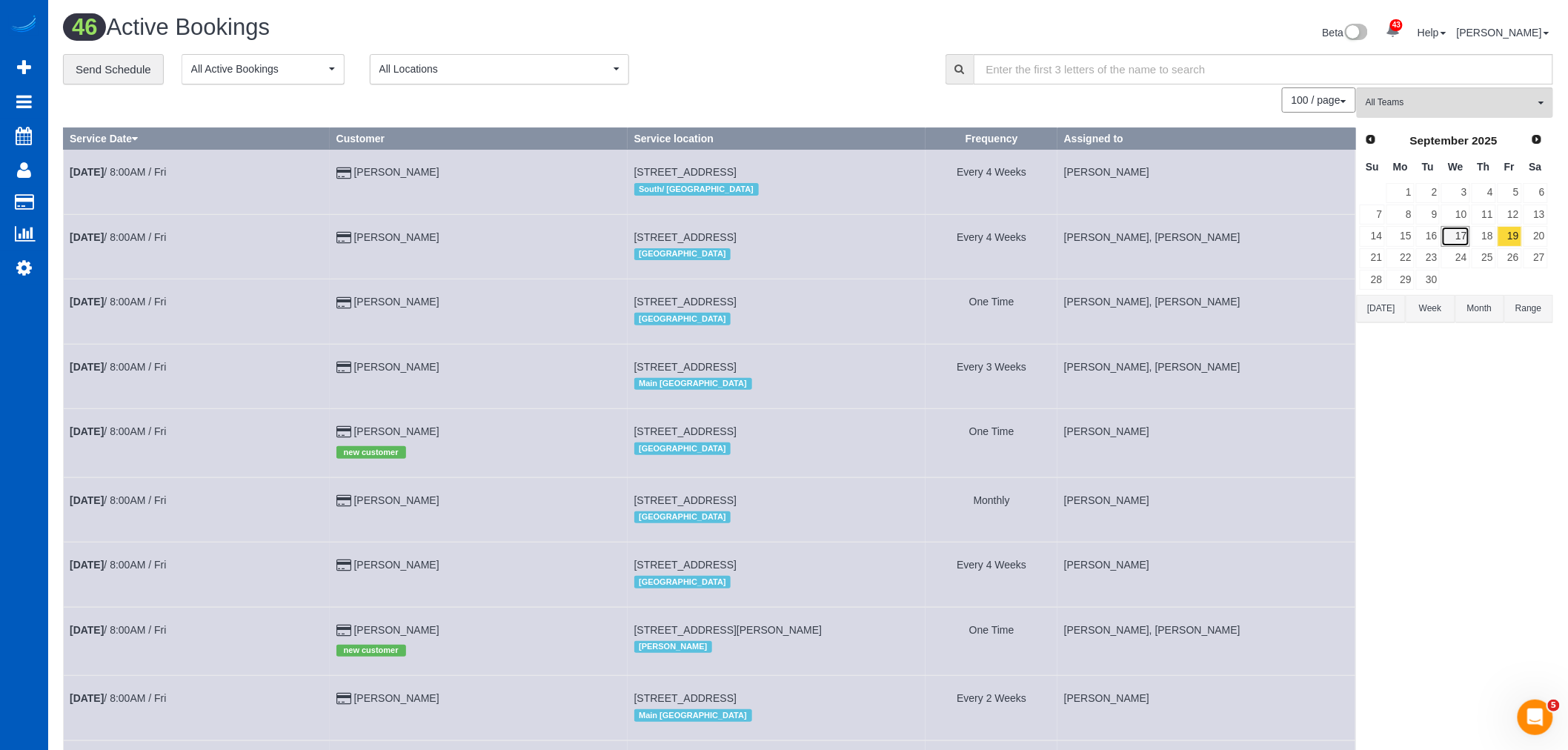
click at [1455, 239] on link "17" at bounding box center [1455, 235] width 28 height 20
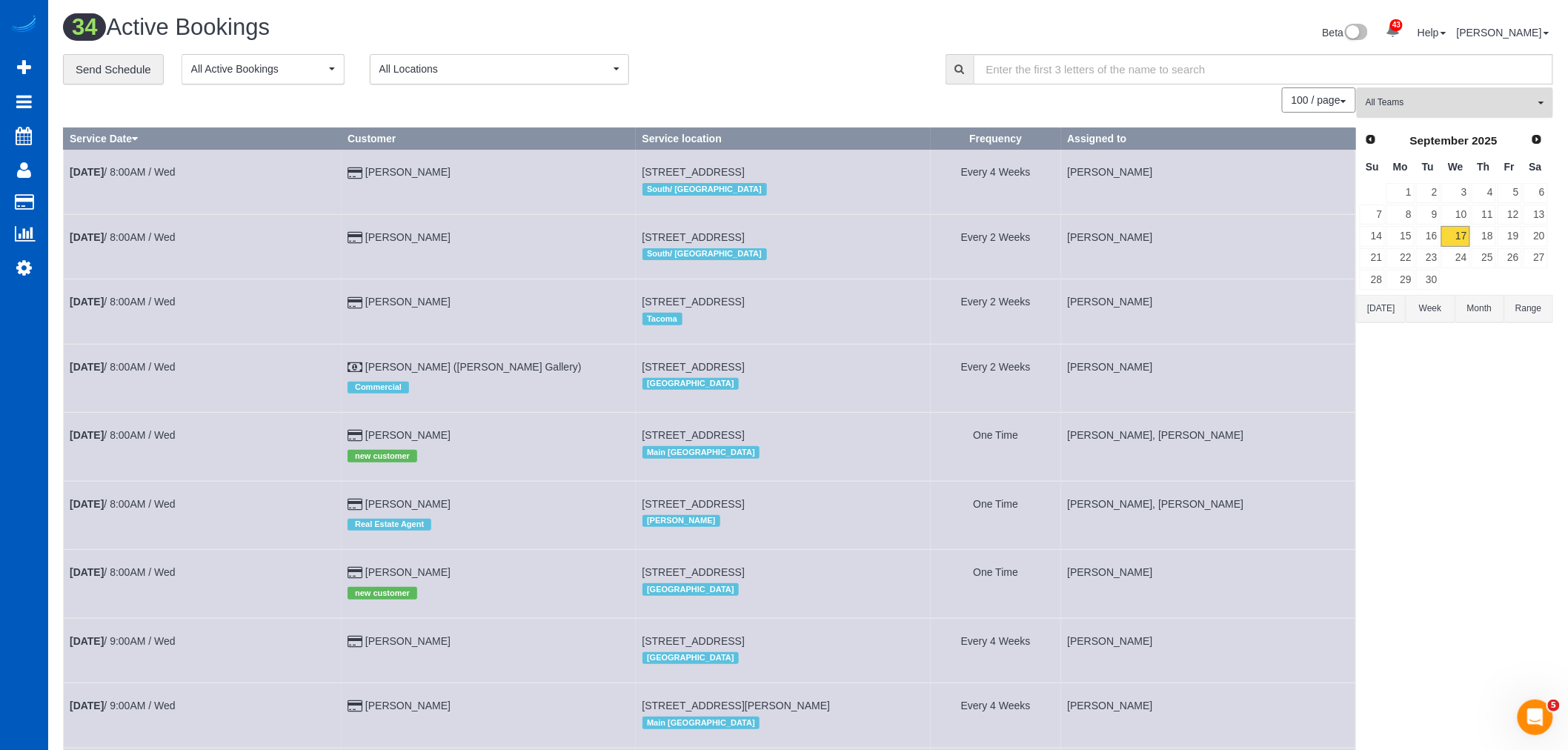
click at [1424, 112] on button "All Teams" at bounding box center [1455, 103] width 196 height 30
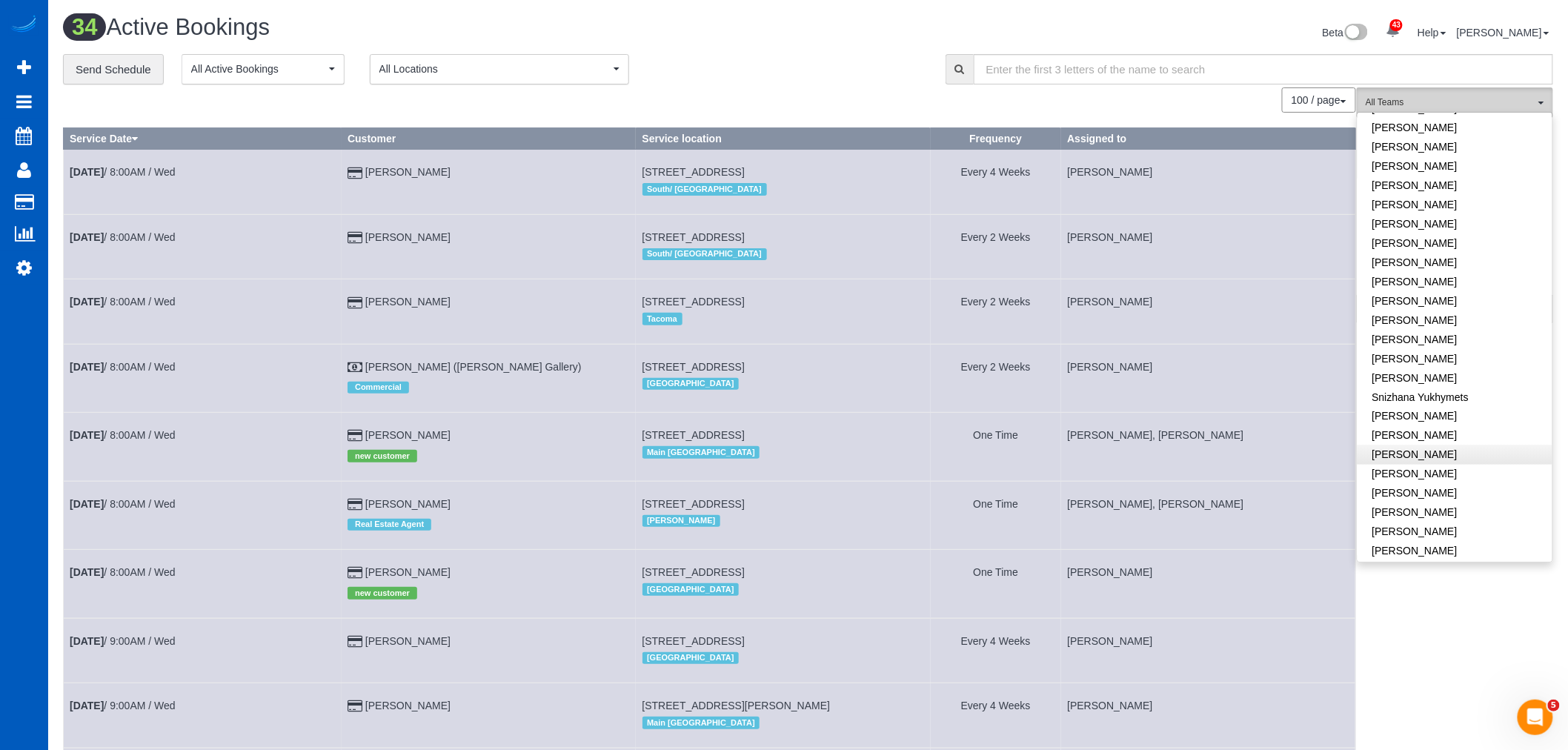
scroll to position [899, 0]
click at [1446, 461] on link "[PERSON_NAME]" at bounding box center [1455, 469] width 195 height 19
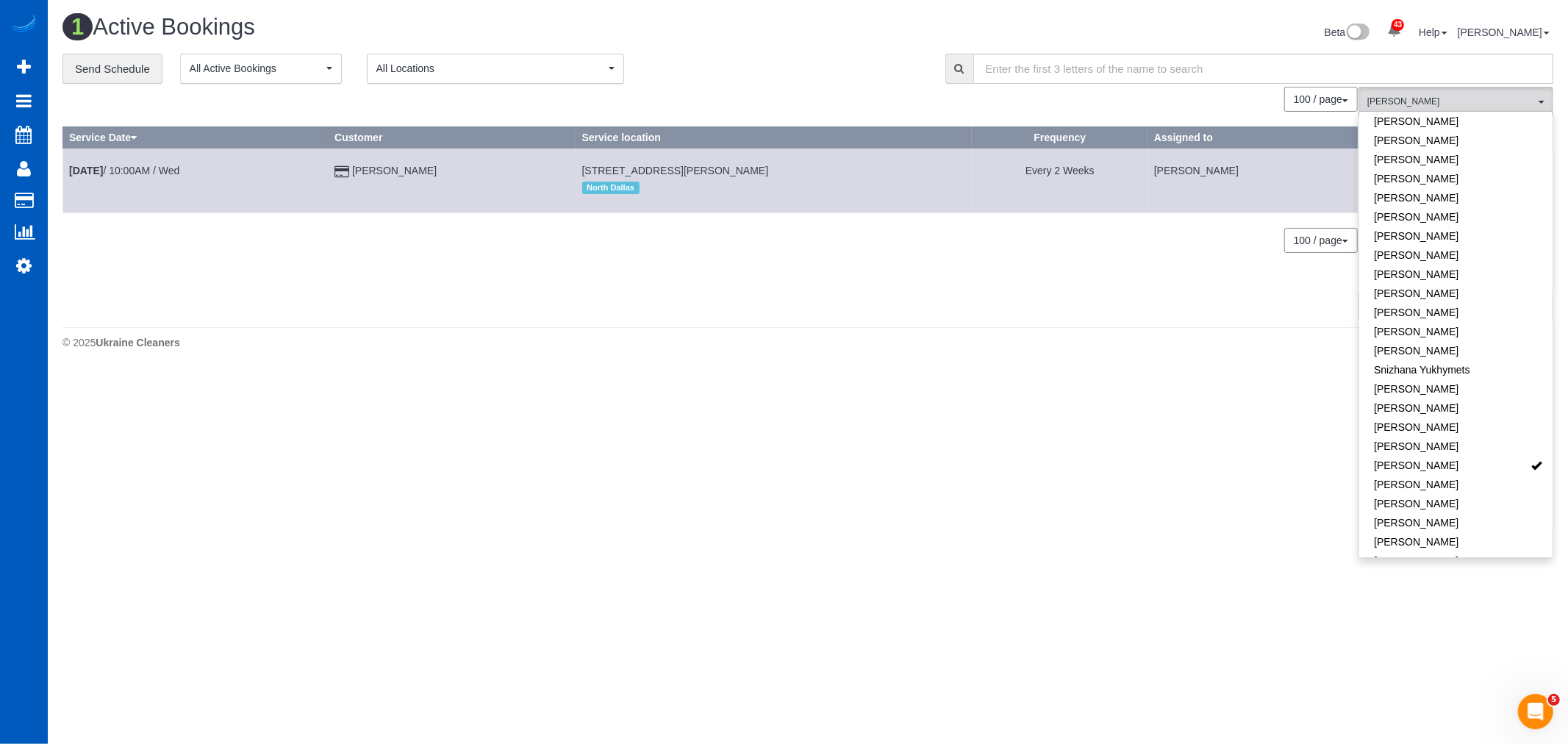
click at [761, 458] on body "43 Beta Your Notifications You have 0 alerts × You have 1 to charge for [DATE] …" at bounding box center [784, 372] width 1568 height 744
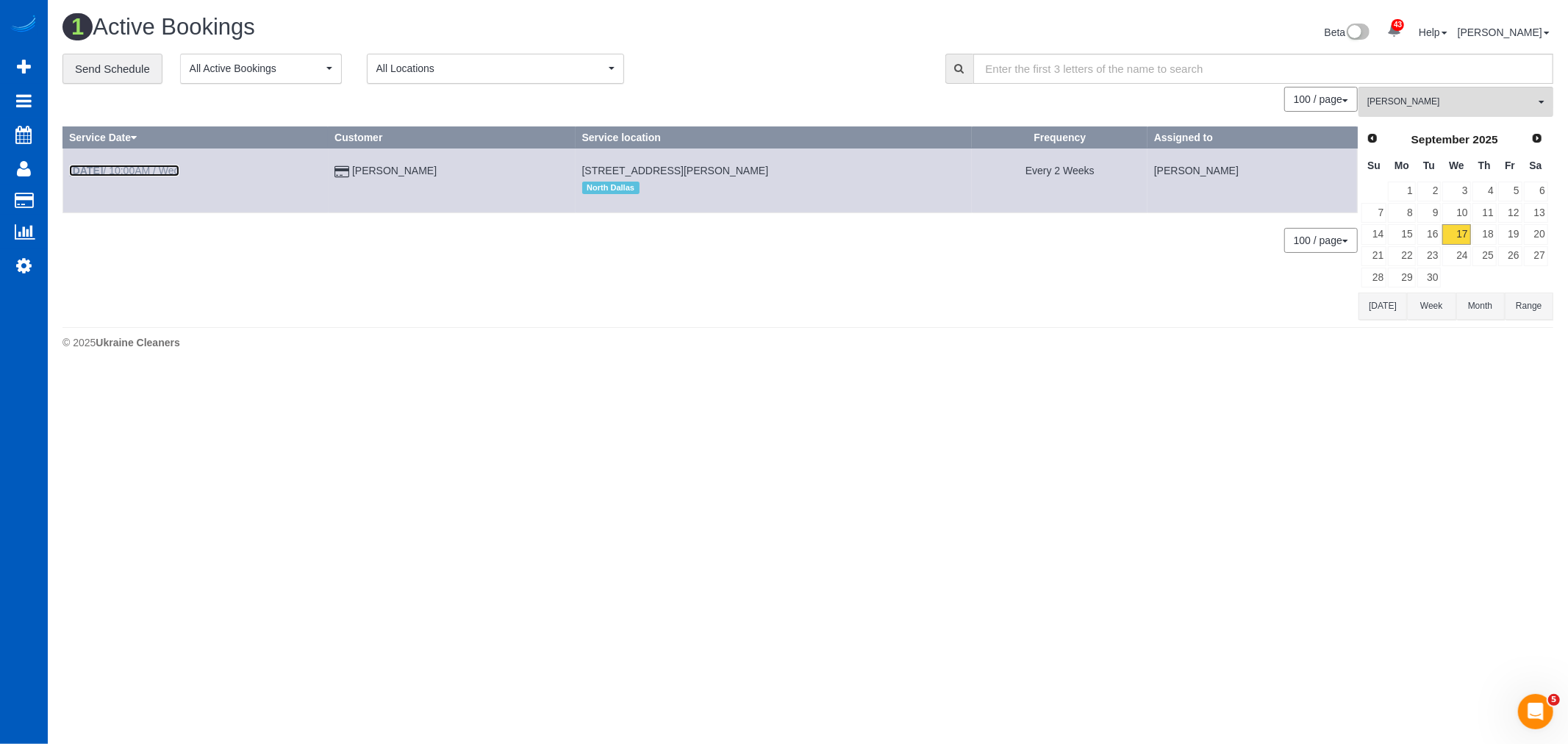
click at [116, 165] on link "Sep 17th / 10:00AM / Wed" at bounding box center [123, 170] width 110 height 12
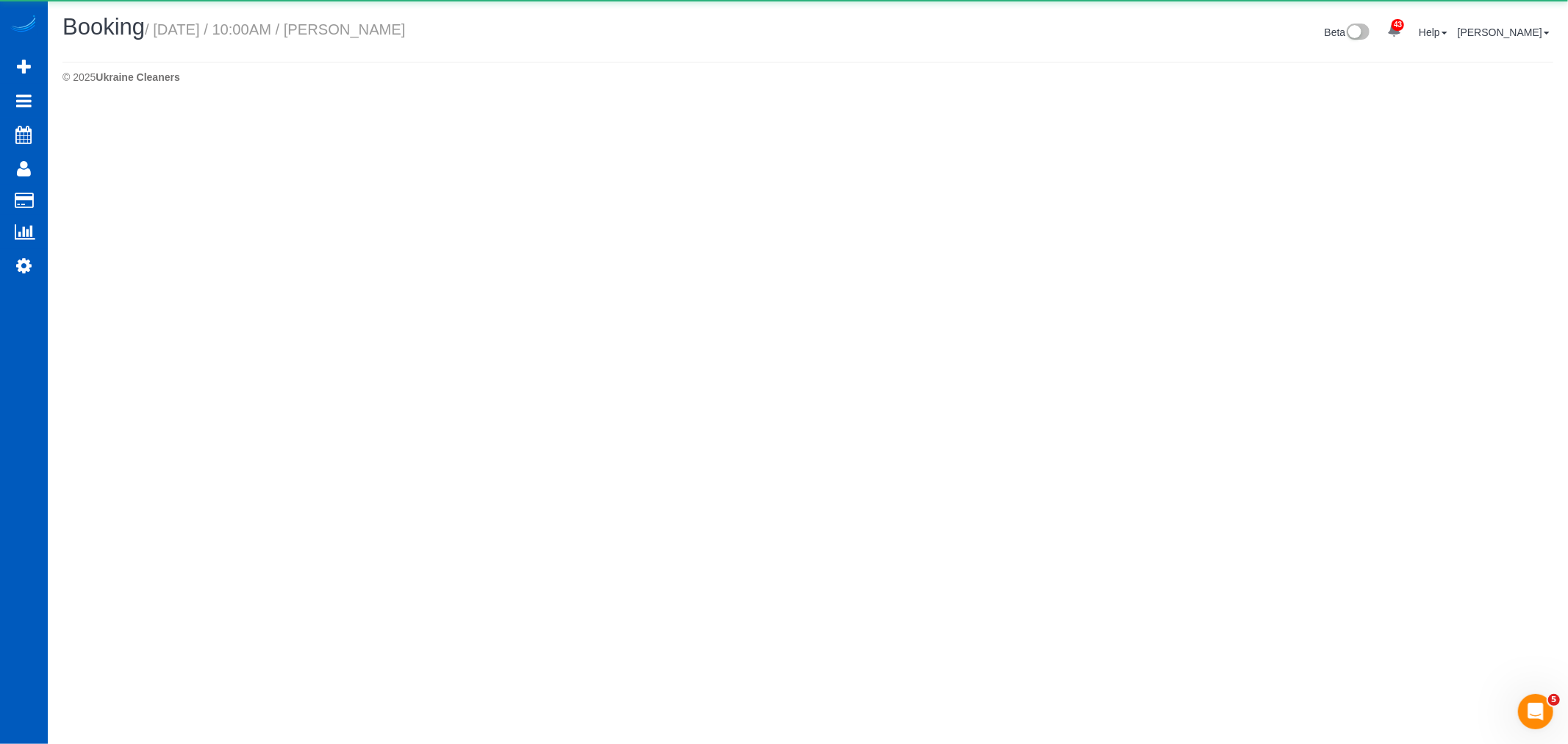
select select "[GEOGRAPHIC_DATA]"
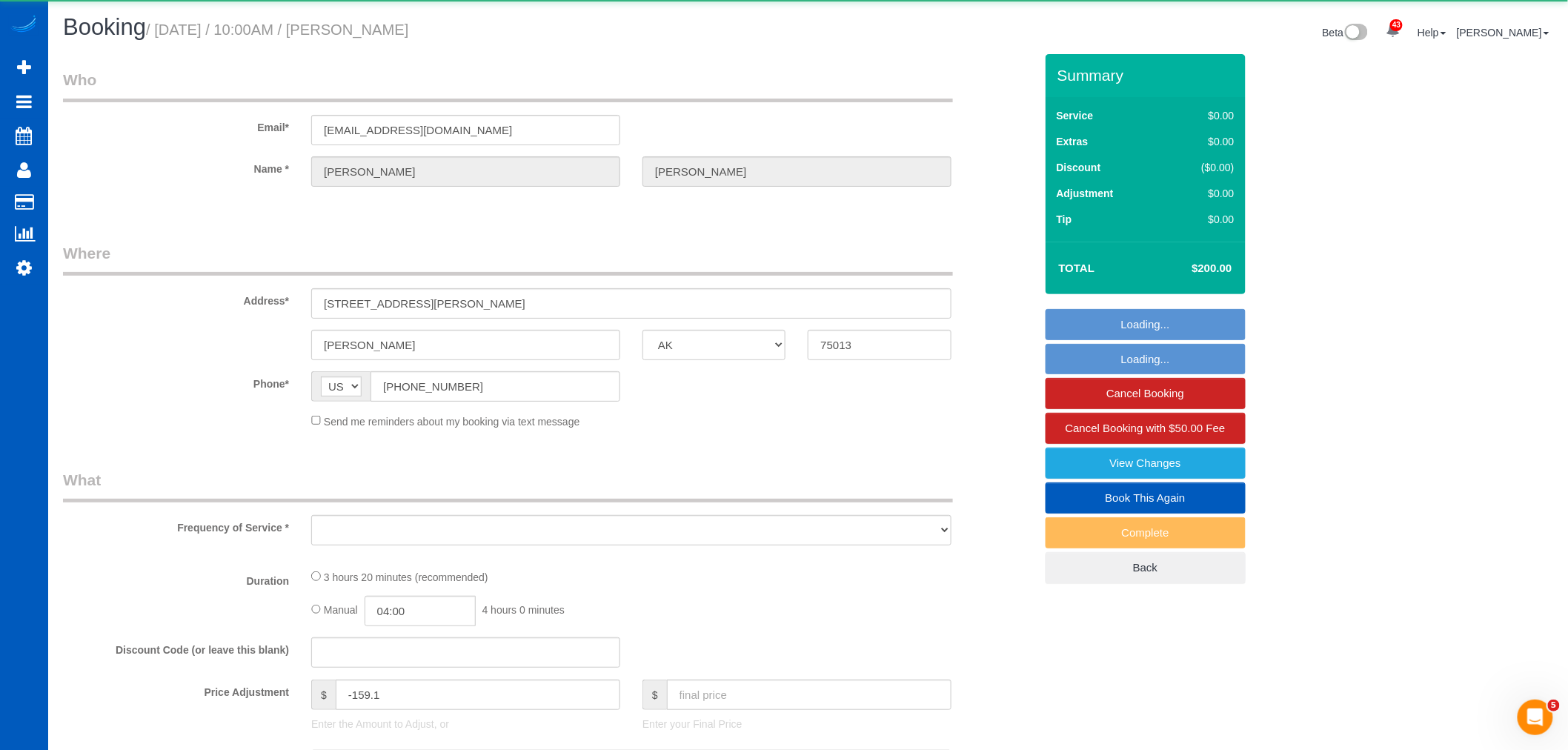
select select "string:fspay-b9b93f2f-567e-462f-87e4-c6327ca9b7ab"
select select "199"
select select "3501"
select select "5"
select select "4"
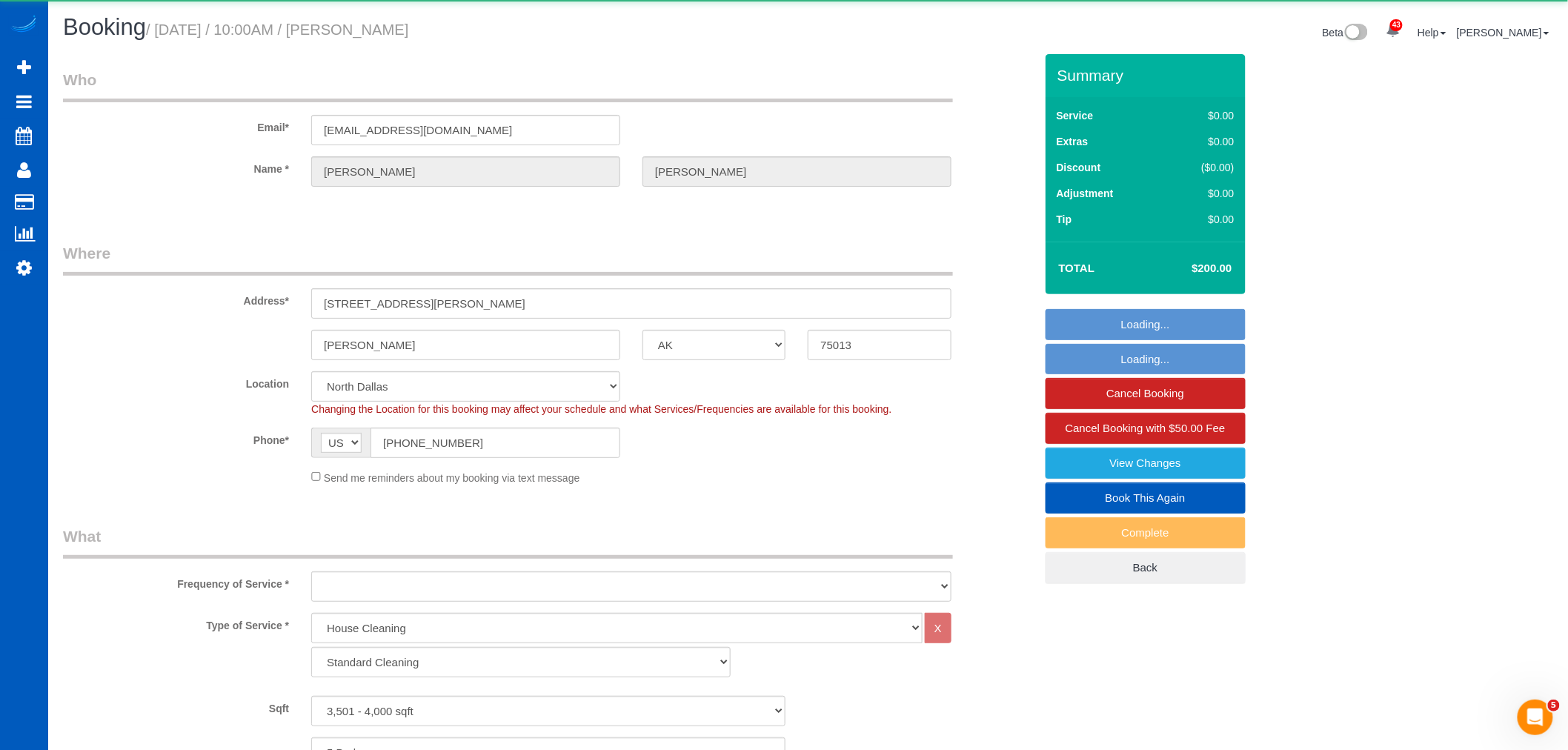
select select "object:16496"
select select "spot61"
select select "3501"
select select "5"
select select "4"
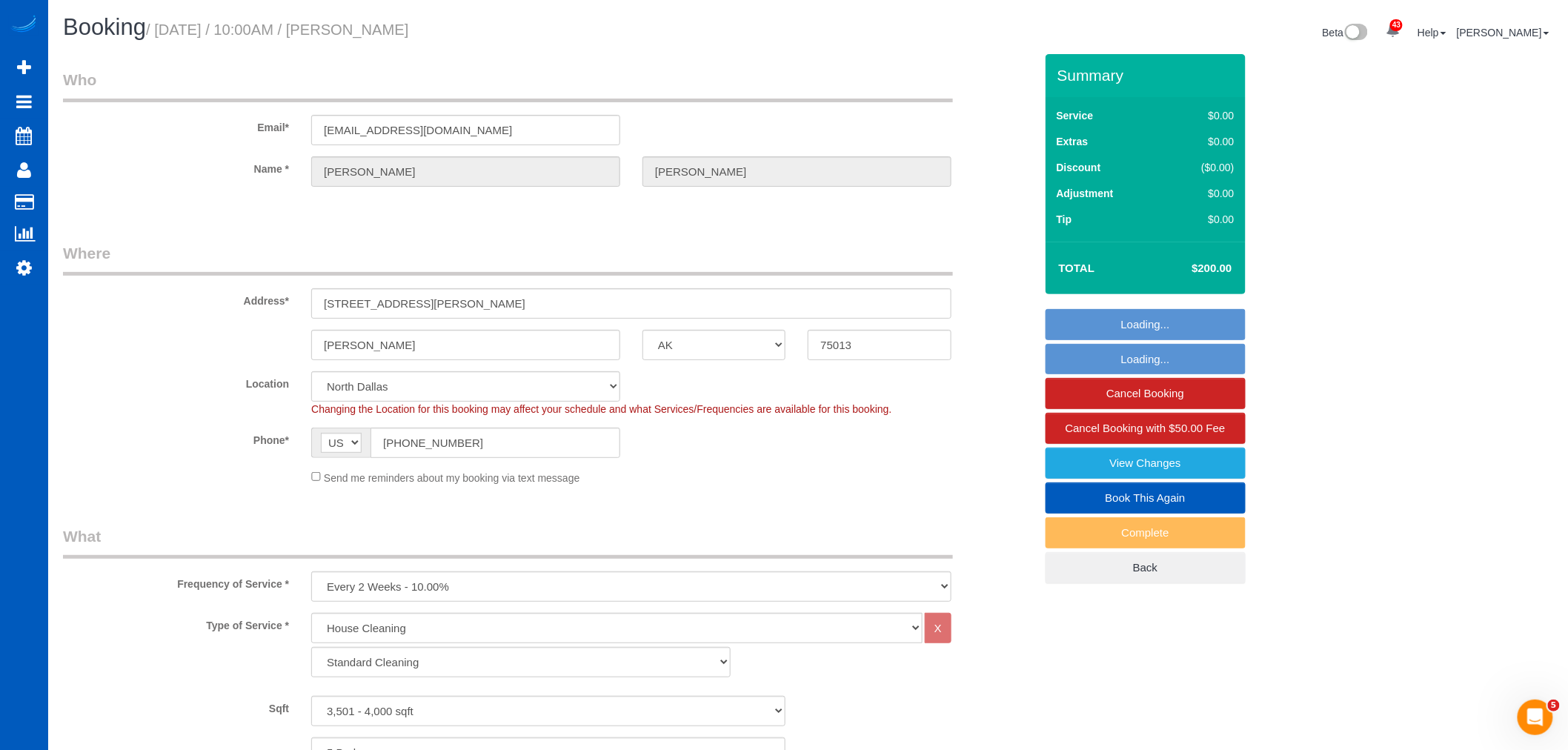
select select "object:16605"
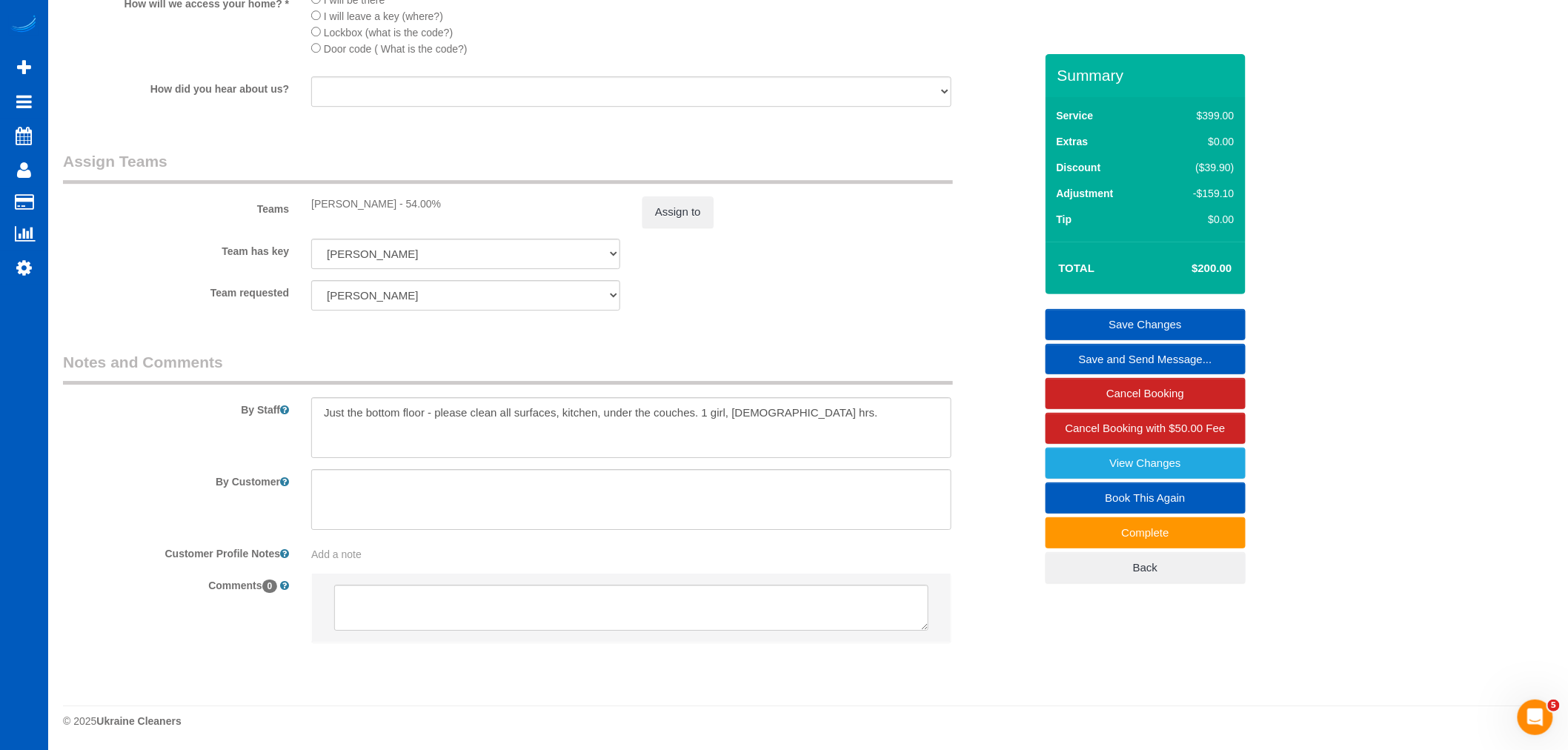
scroll to position [1843, 0]
click at [818, 420] on textarea at bounding box center [631, 428] width 640 height 61
drag, startPoint x: 826, startPoint y: 417, endPoint x: 732, endPoint y: 432, distance: 95.2
click at [732, 432] on textarea at bounding box center [631, 428] width 640 height 61
click at [825, 450] on textarea at bounding box center [631, 428] width 640 height 61
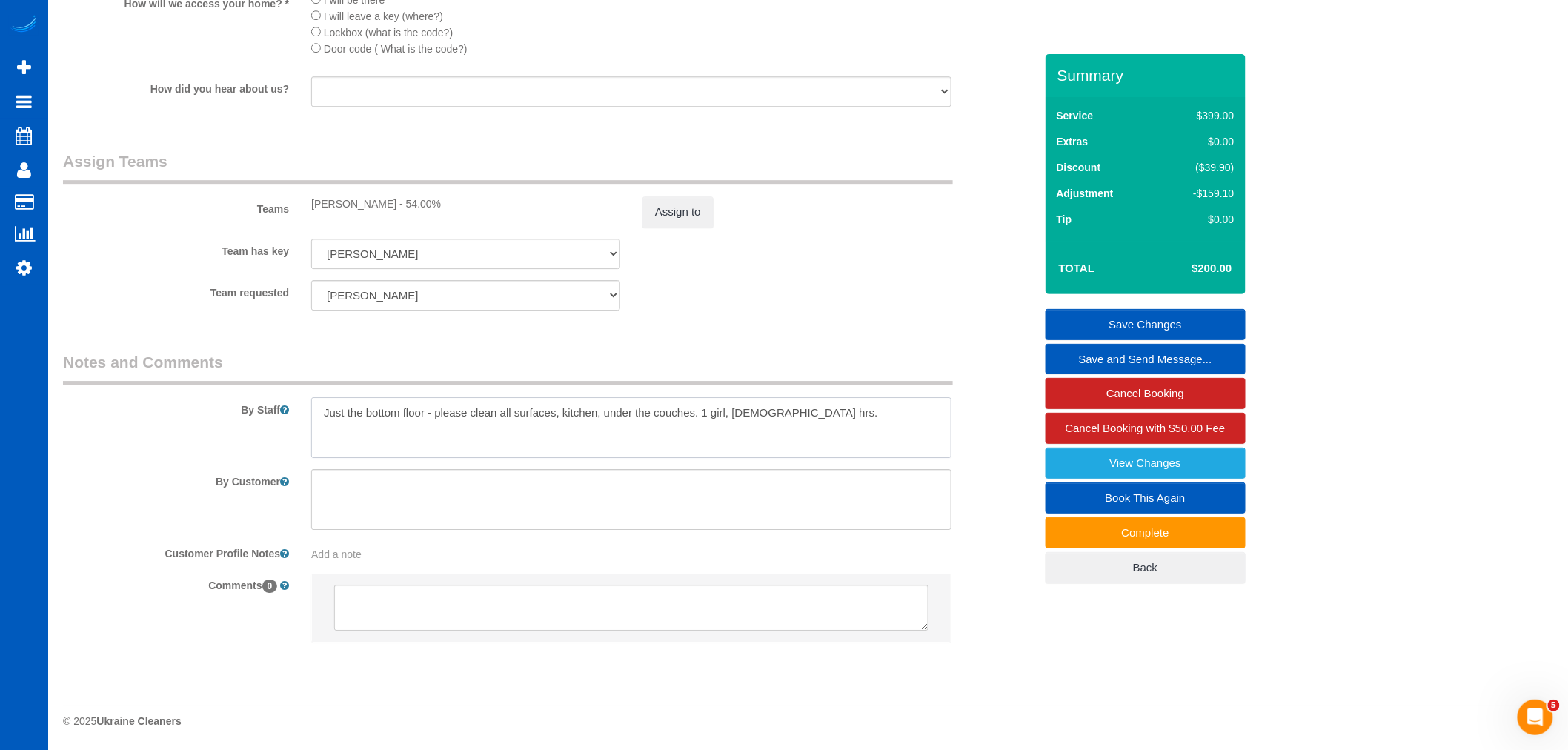
click at [835, 423] on textarea at bounding box center [631, 428] width 640 height 61
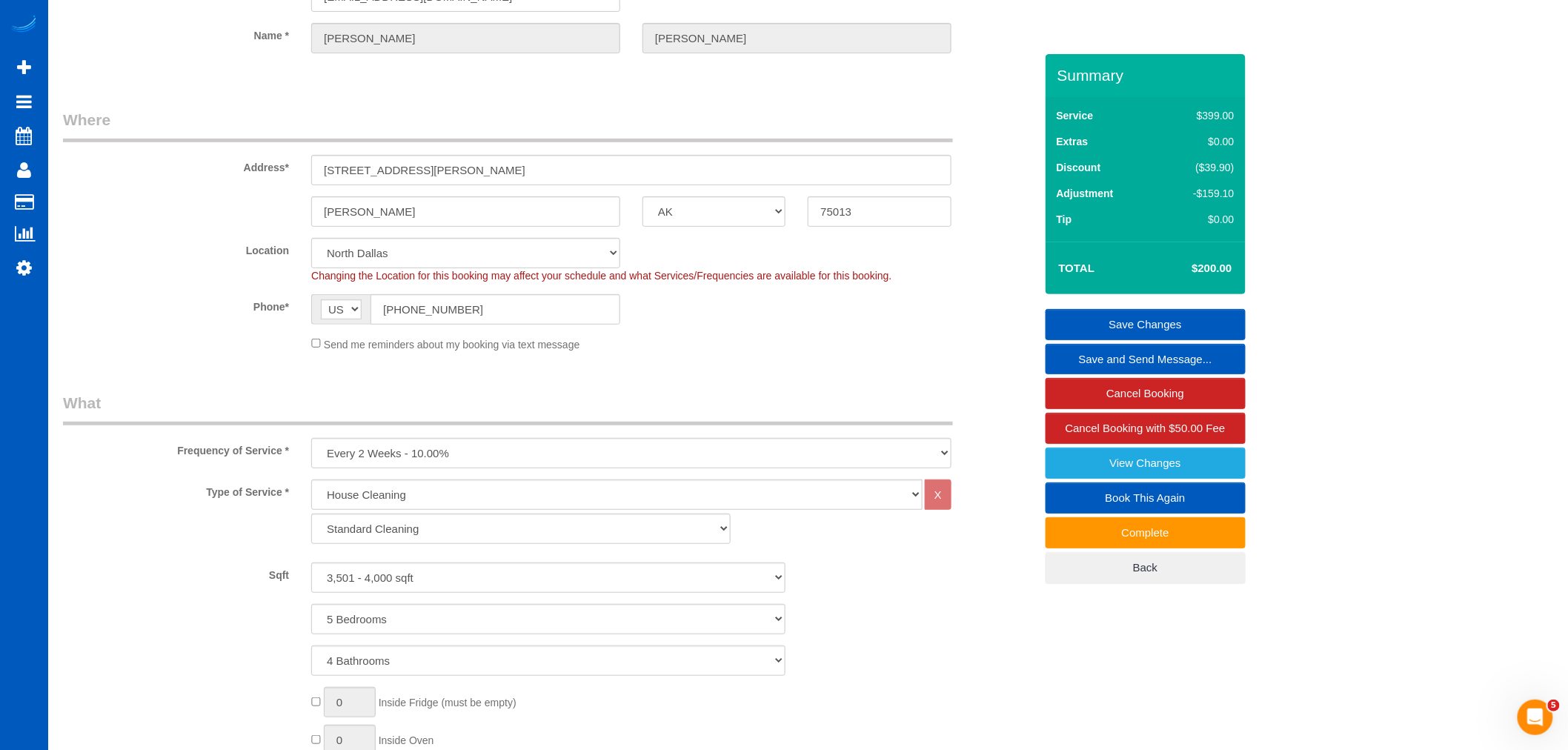
scroll to position [33, 0]
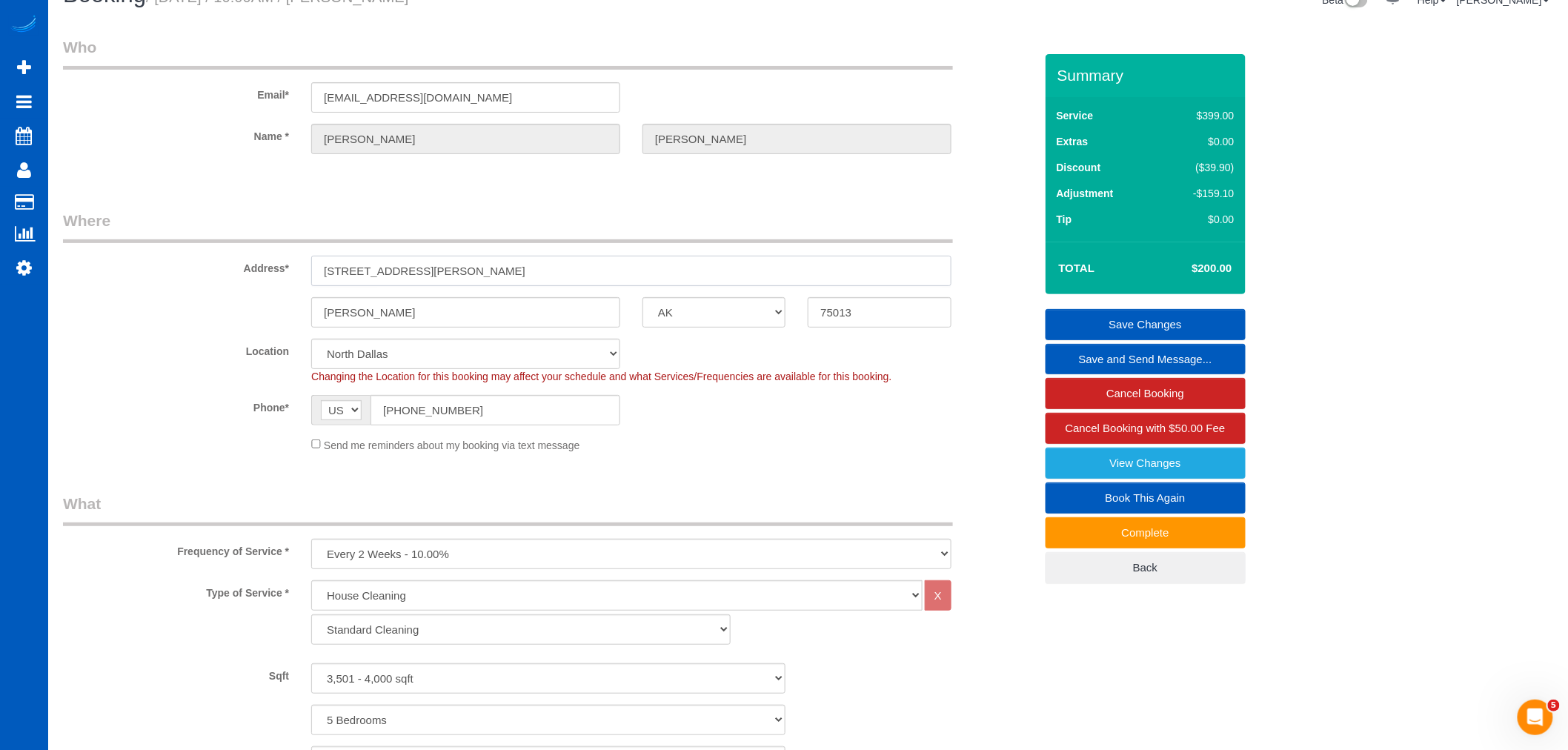
drag, startPoint x: 432, startPoint y: 262, endPoint x: 321, endPoint y: 270, distance: 111.3
click at [255, 272] on div "Address* 601 Wills Point Dr" at bounding box center [548, 248] width 993 height 77
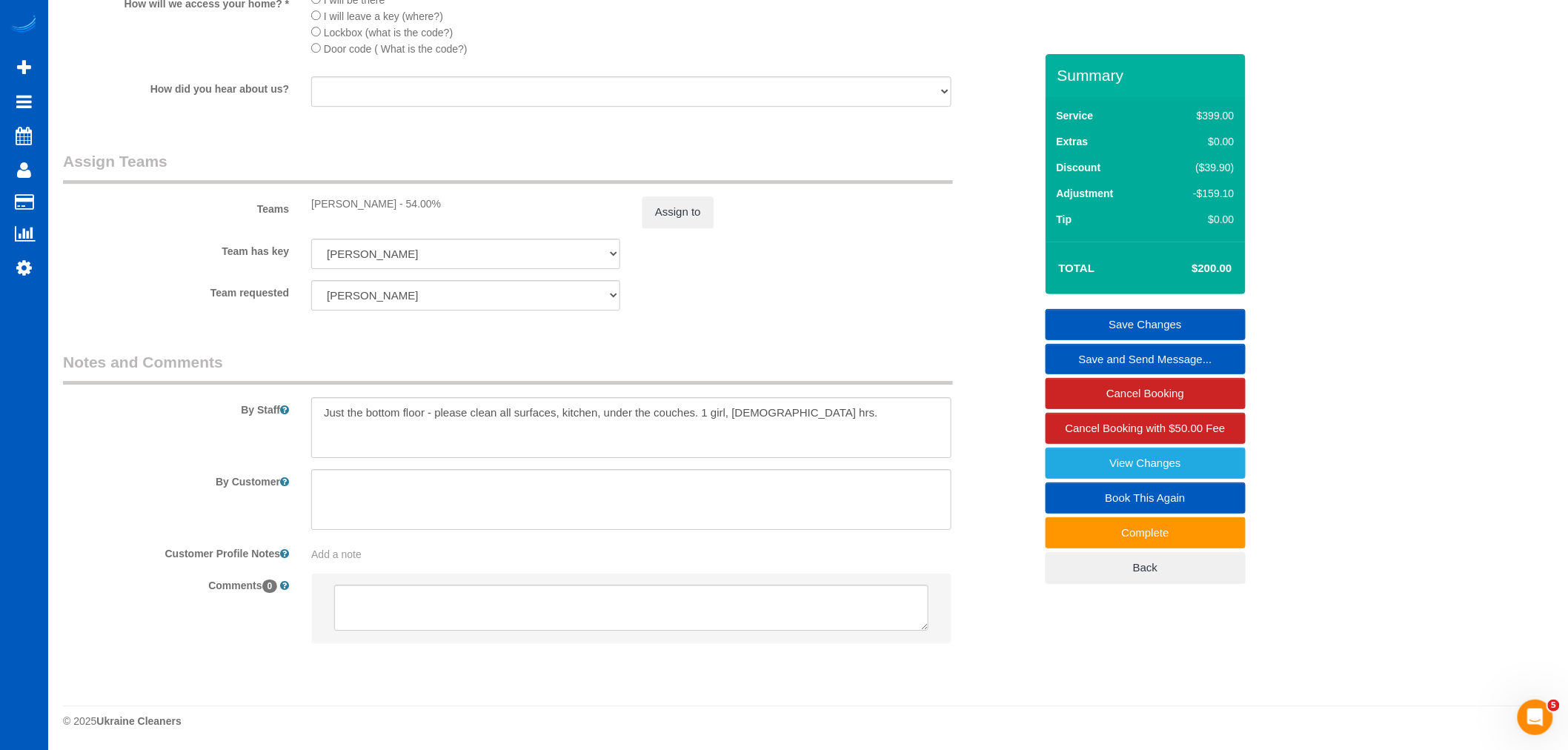
scroll to position [1843, 0]
click at [792, 413] on textarea at bounding box center [631, 428] width 640 height 61
click at [784, 454] on textarea at bounding box center [631, 428] width 640 height 61
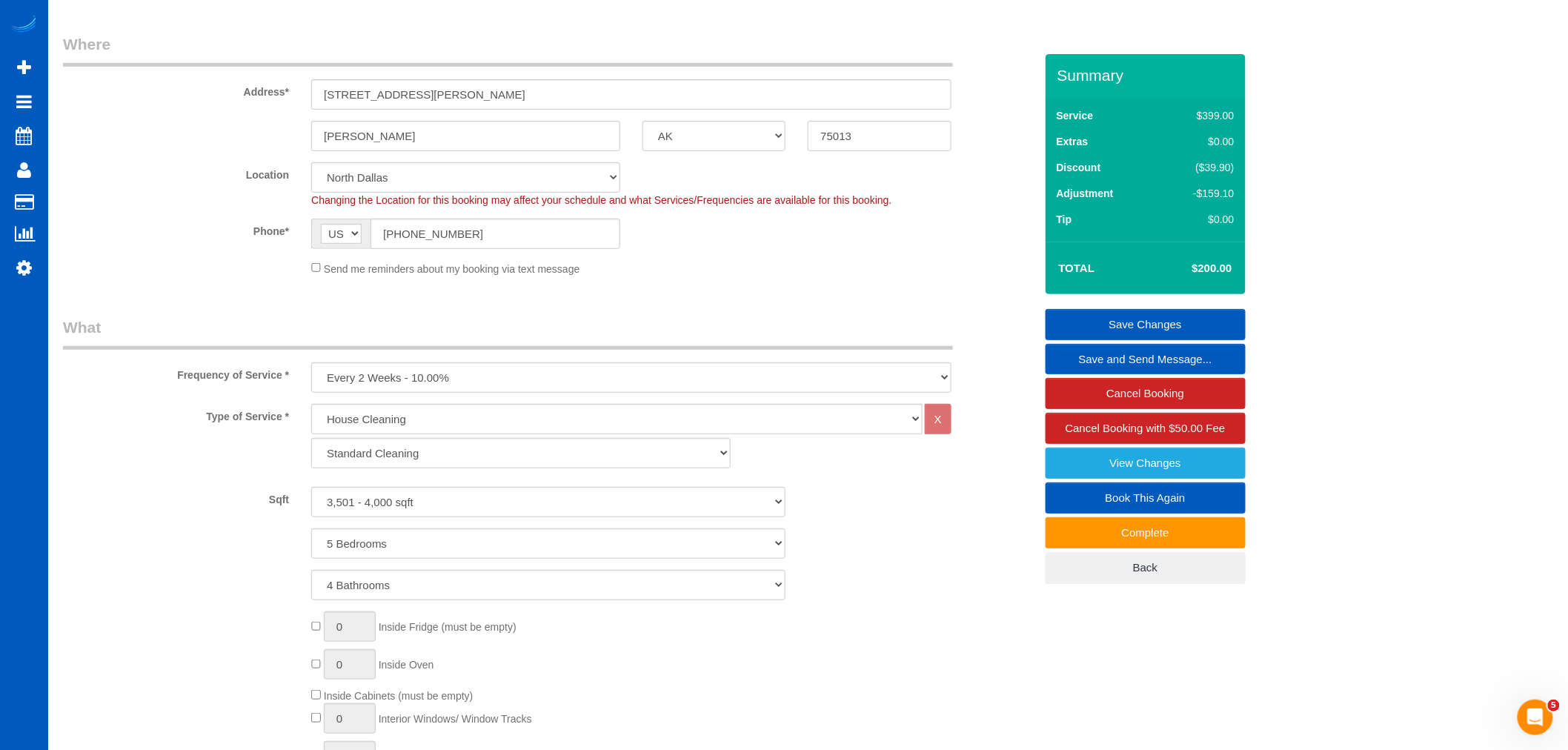
scroll to position [197, 0]
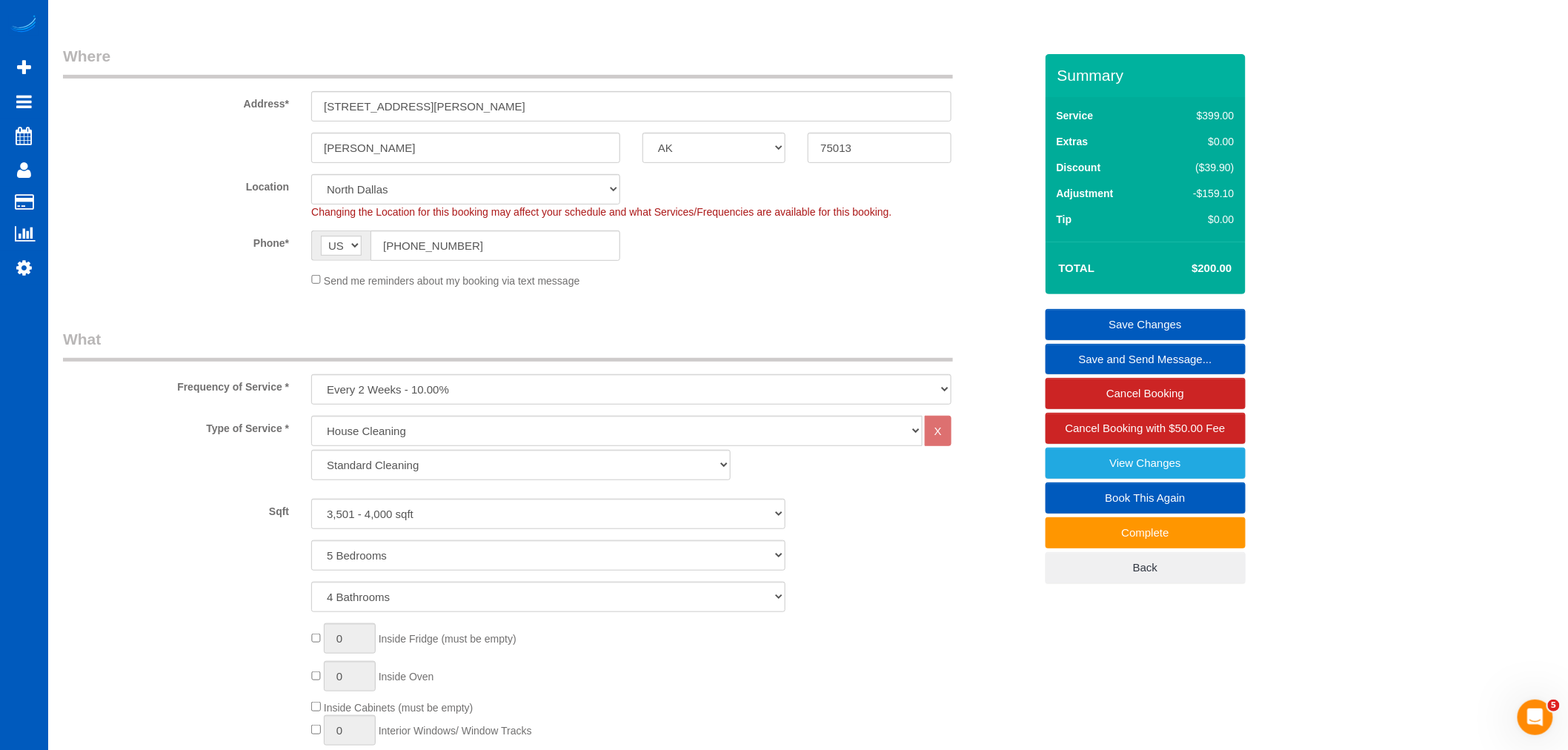
click at [634, 342] on legend "What" at bounding box center [508, 345] width 890 height 34
click at [950, 365] on div "Frequency of Service * One Time Weekly - 15.00% Every 2 Weeks - 10.00% Every 4 …" at bounding box center [548, 366] width 993 height 77
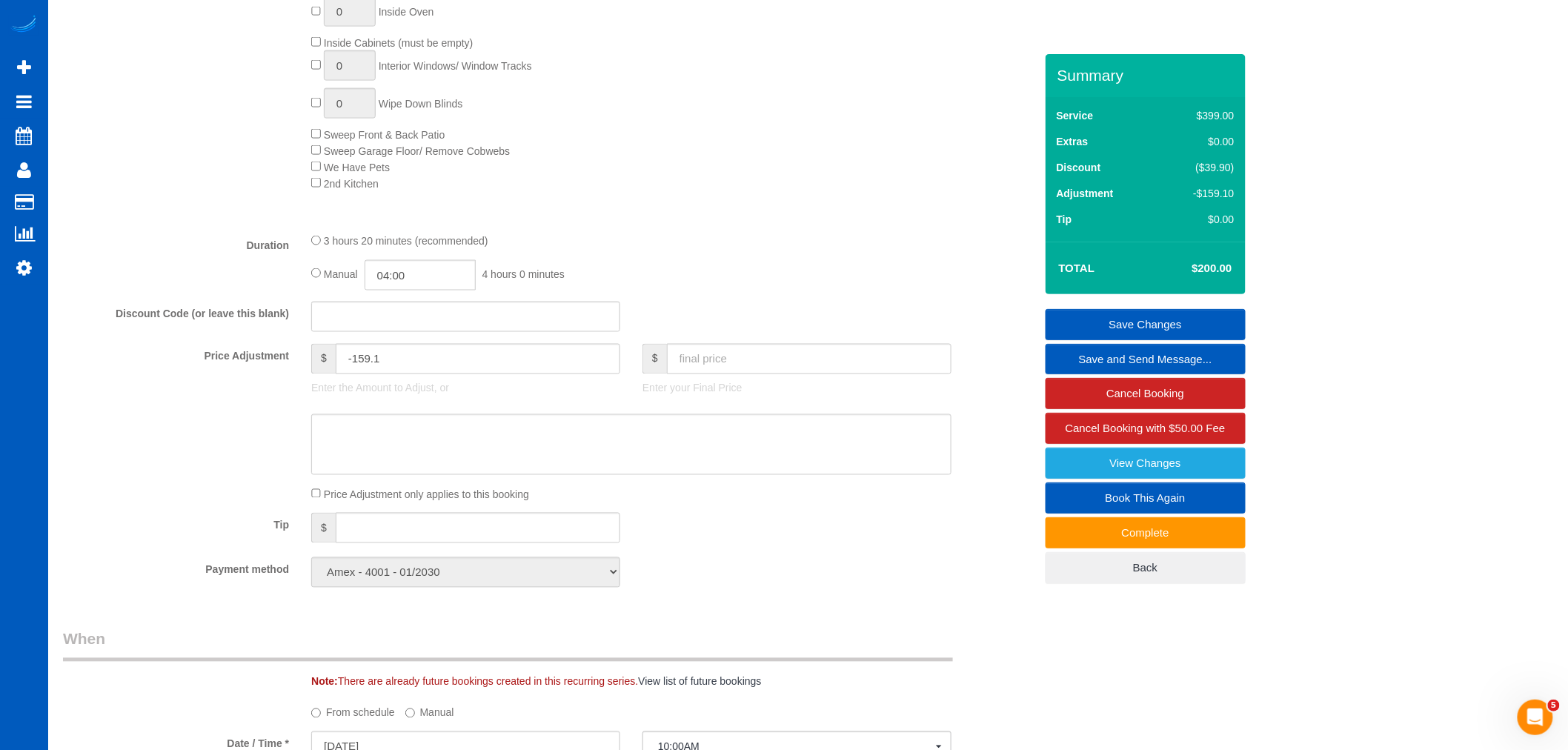
scroll to position [773, 0]
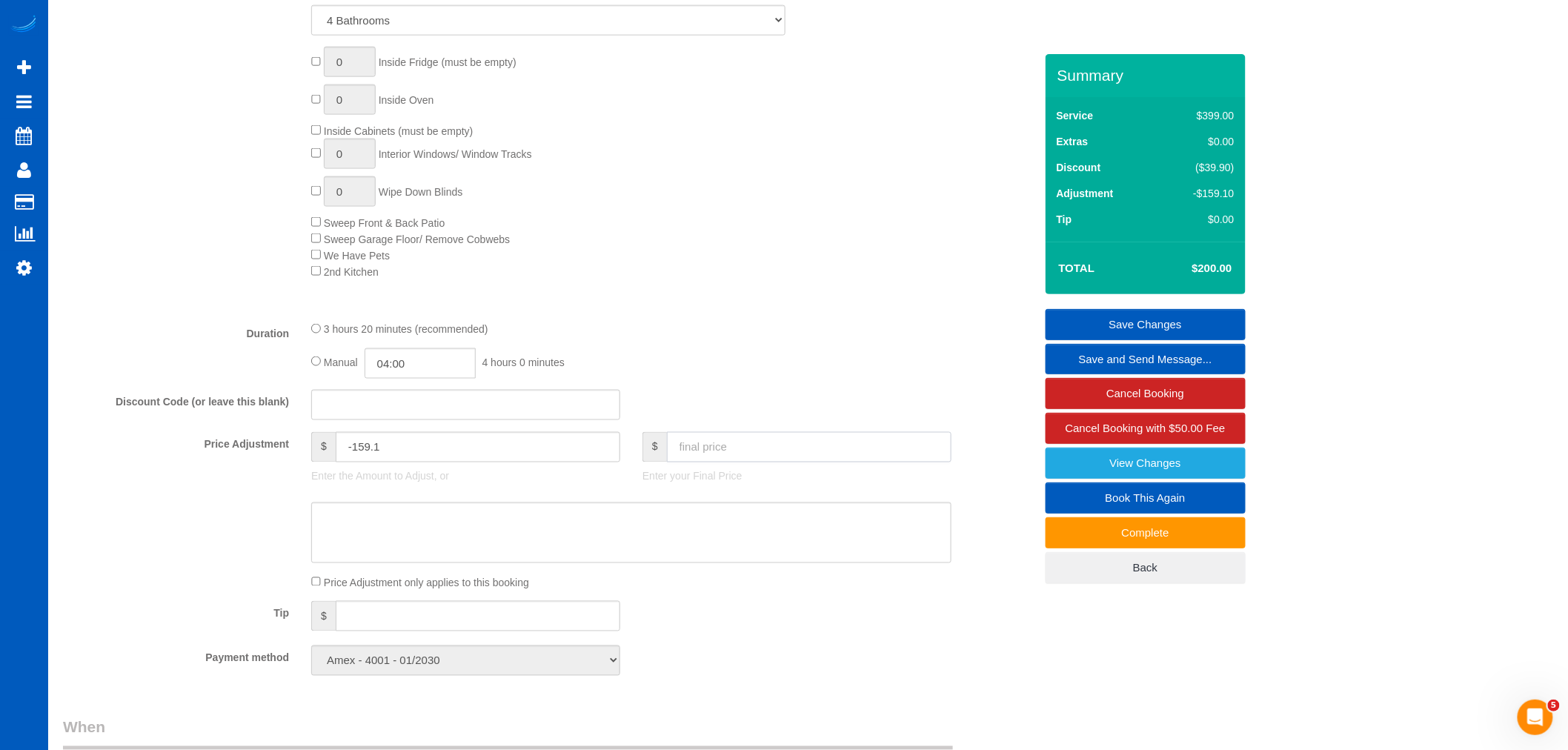
click at [698, 455] on input "text" at bounding box center [809, 447] width 285 height 30
type input "137"
type input "-222.1"
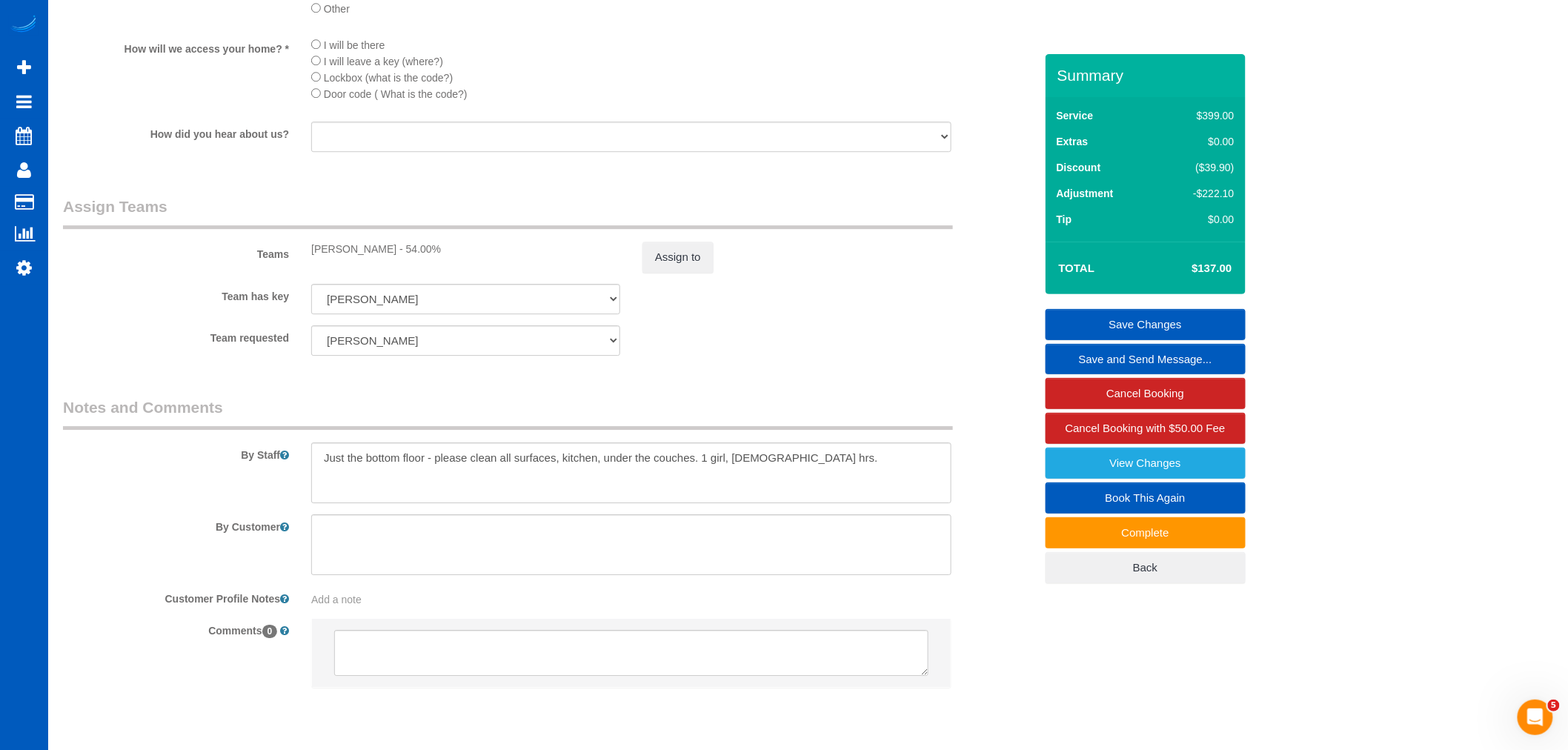
scroll to position [1597, 0]
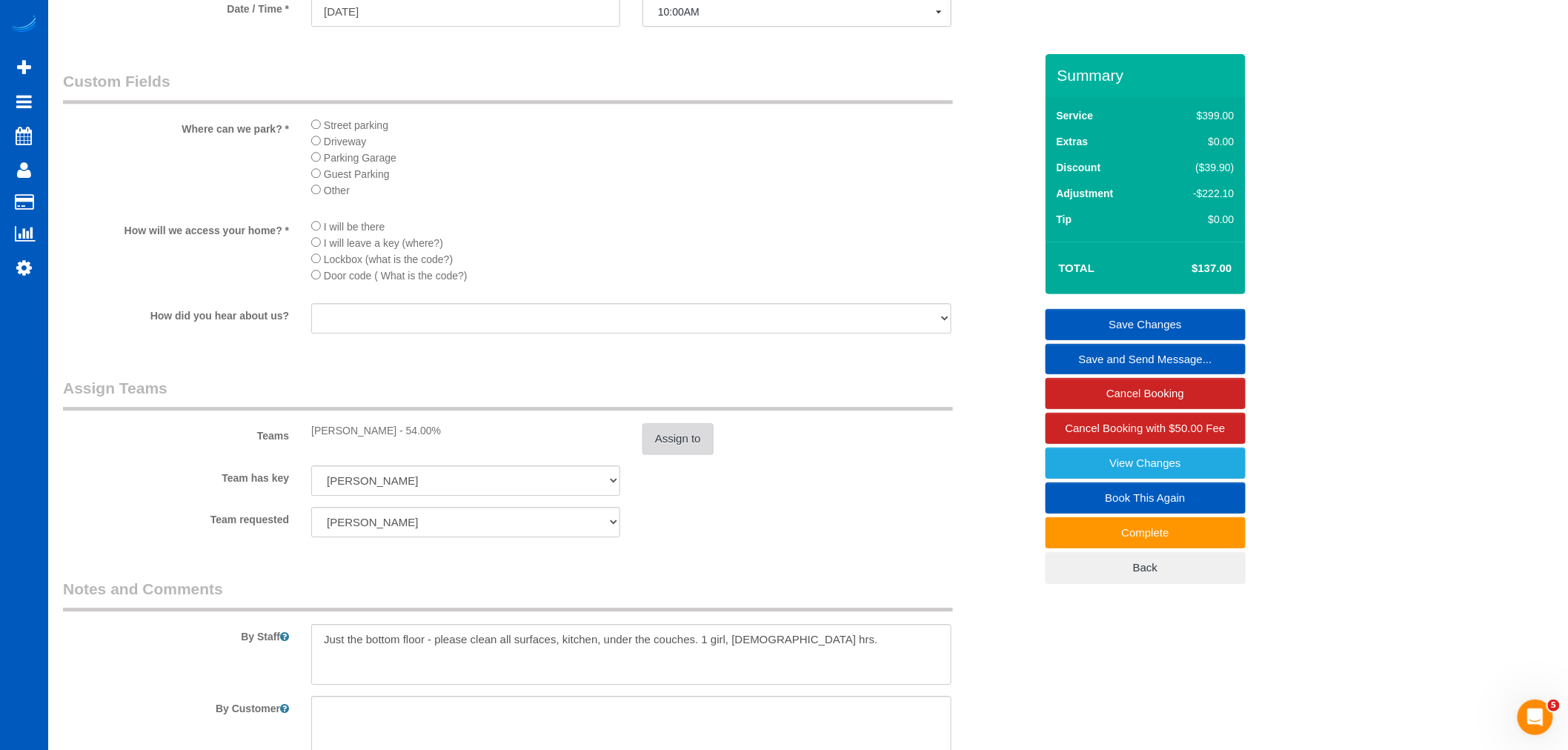
click at [650, 454] on button "Assign to" at bounding box center [677, 438] width 71 height 31
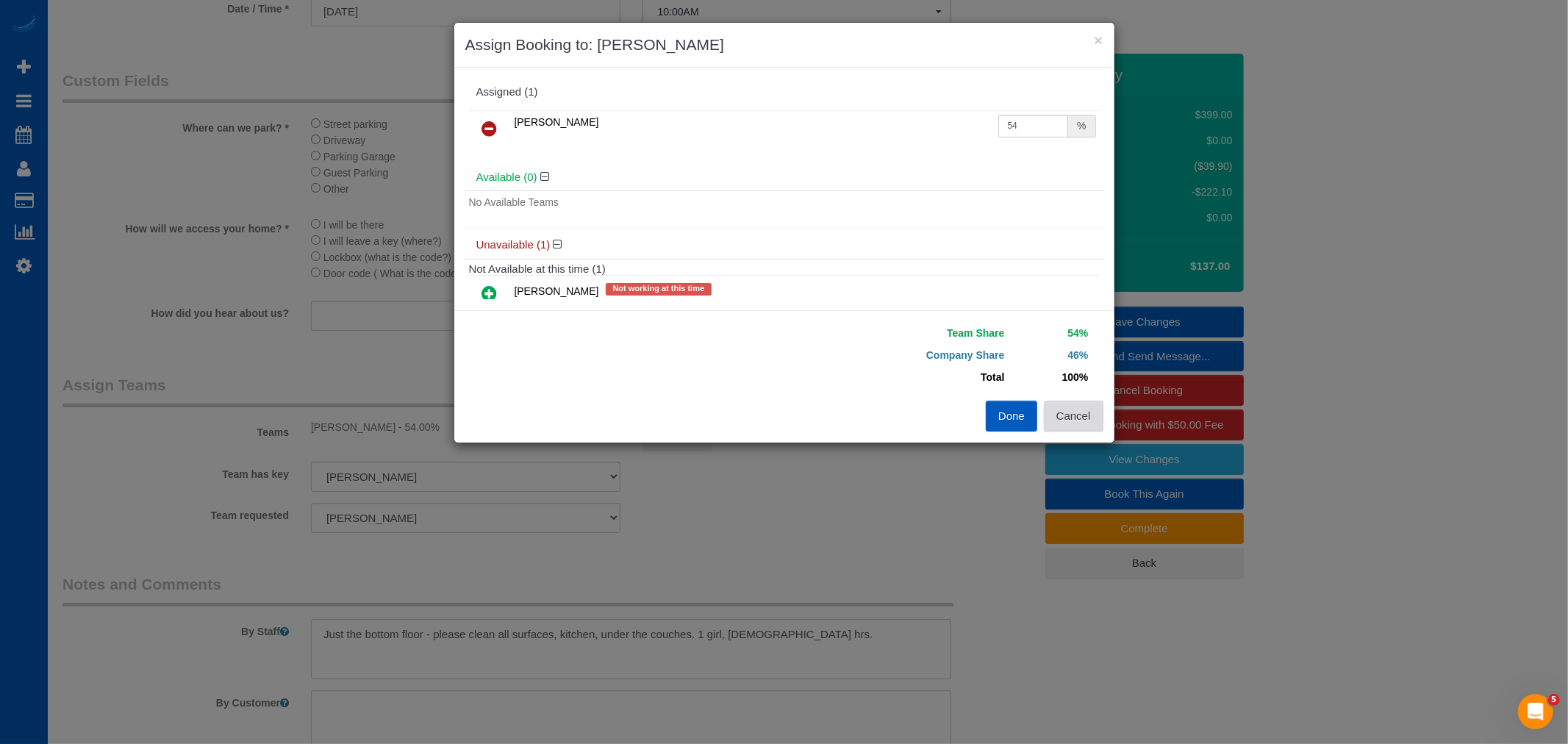
click at [1072, 417] on button "Cancel" at bounding box center [1073, 416] width 59 height 31
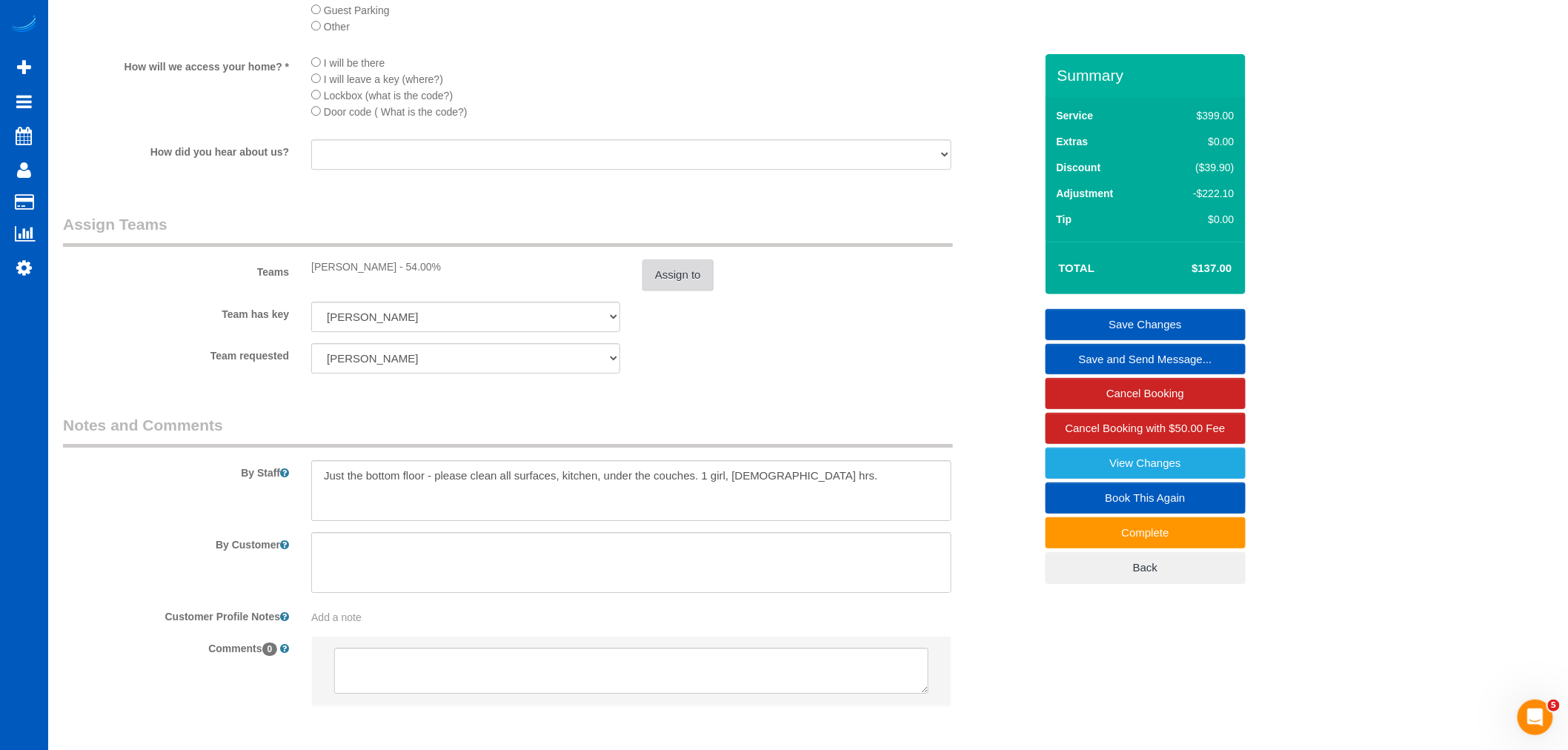
scroll to position [1761, 0]
click at [804, 519] on textarea at bounding box center [631, 490] width 640 height 61
click at [804, 511] on textarea at bounding box center [631, 490] width 640 height 61
click at [773, 506] on textarea at bounding box center [631, 490] width 640 height 61
drag, startPoint x: 752, startPoint y: 509, endPoint x: 731, endPoint y: 506, distance: 21.2
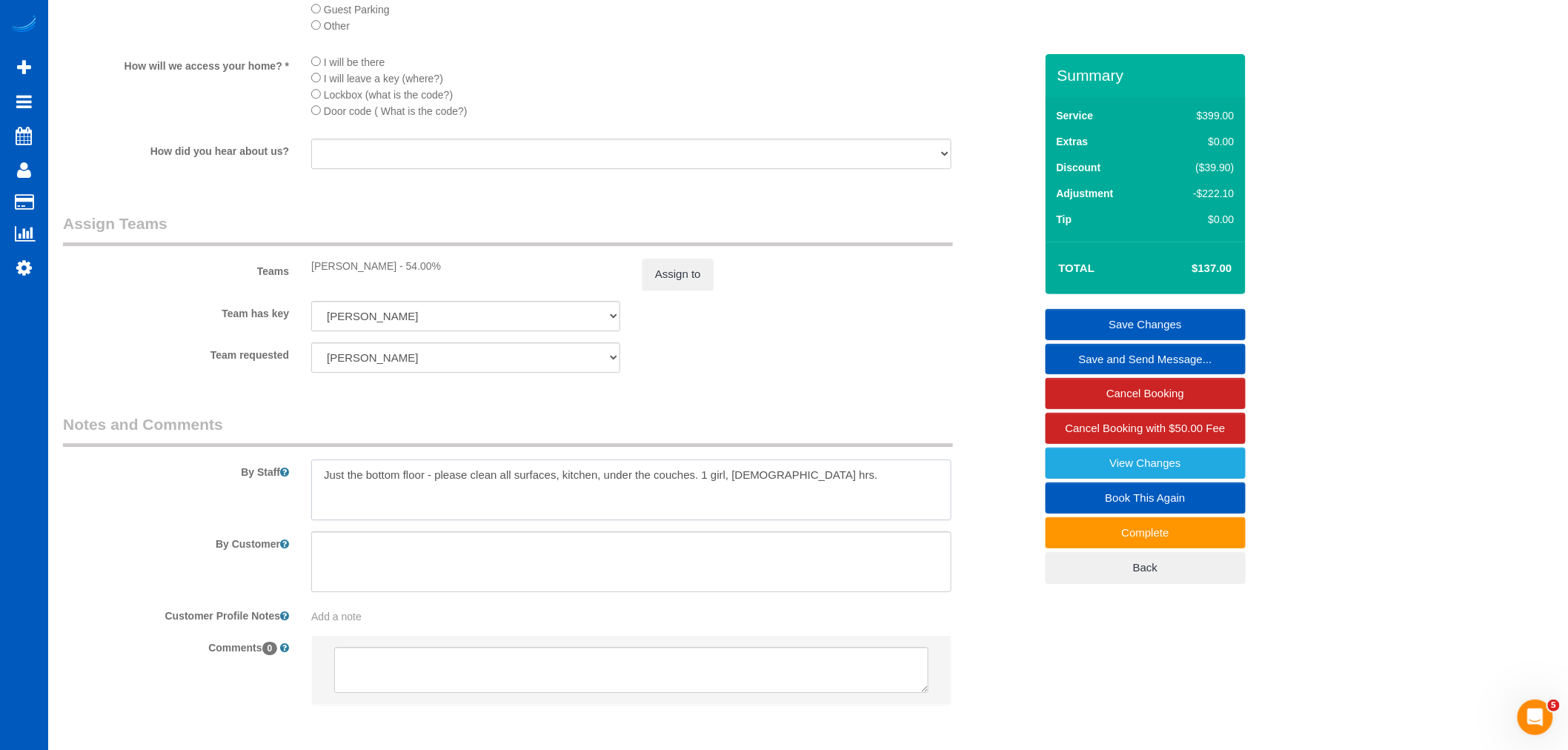
click at [731, 506] on textarea at bounding box center [631, 490] width 640 height 61
click at [776, 505] on textarea at bounding box center [631, 490] width 640 height 61
drag, startPoint x: 767, startPoint y: 489, endPoint x: 704, endPoint y: 517, distance: 68.9
click at [704, 517] on textarea at bounding box center [631, 490] width 640 height 61
click at [788, 499] on textarea at bounding box center [631, 490] width 640 height 61
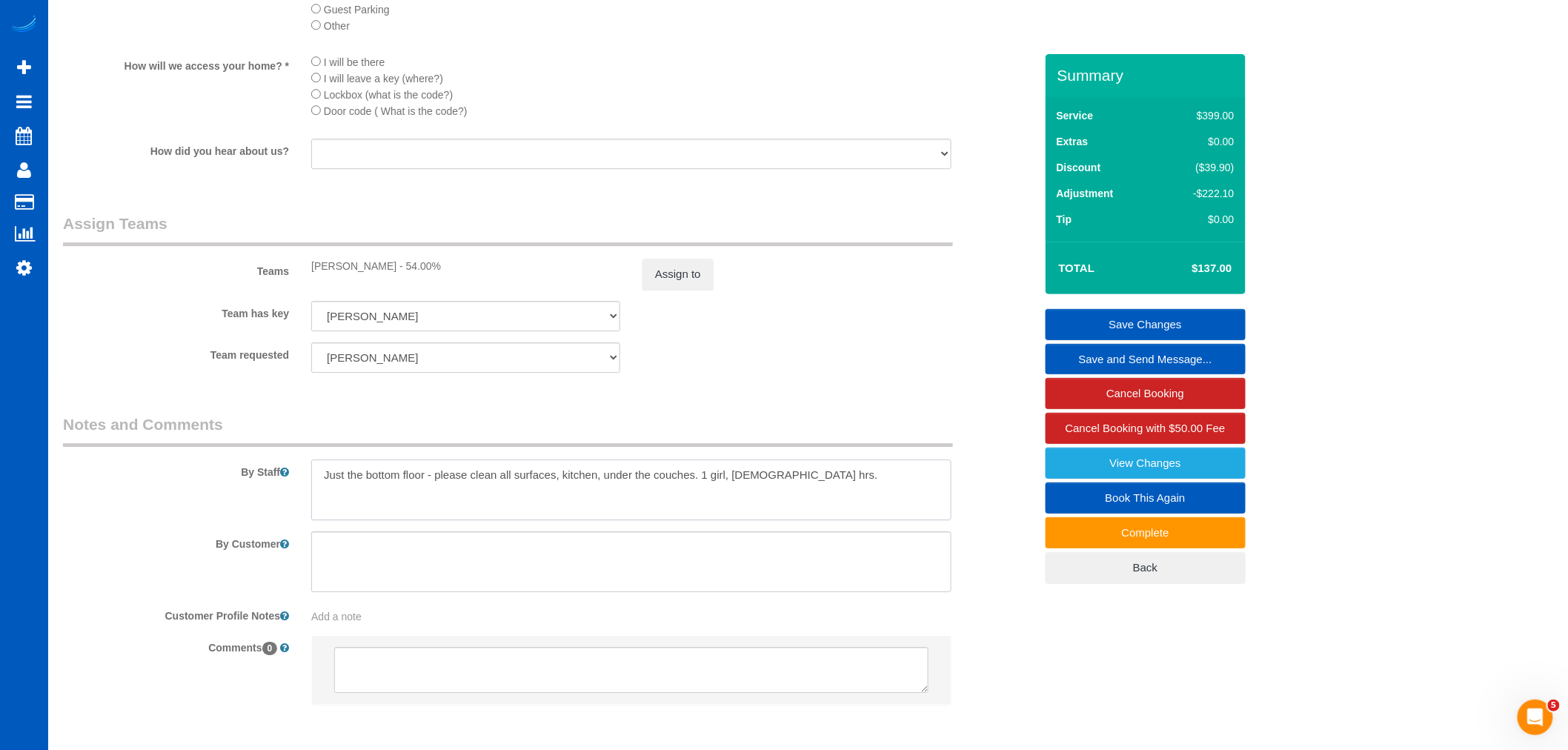
click at [759, 497] on textarea at bounding box center [631, 490] width 640 height 61
drag, startPoint x: 762, startPoint y: 499, endPoint x: 701, endPoint y: 539, distance: 72.9
click at [701, 520] on textarea at bounding box center [631, 490] width 640 height 61
click at [796, 493] on textarea at bounding box center [631, 490] width 640 height 61
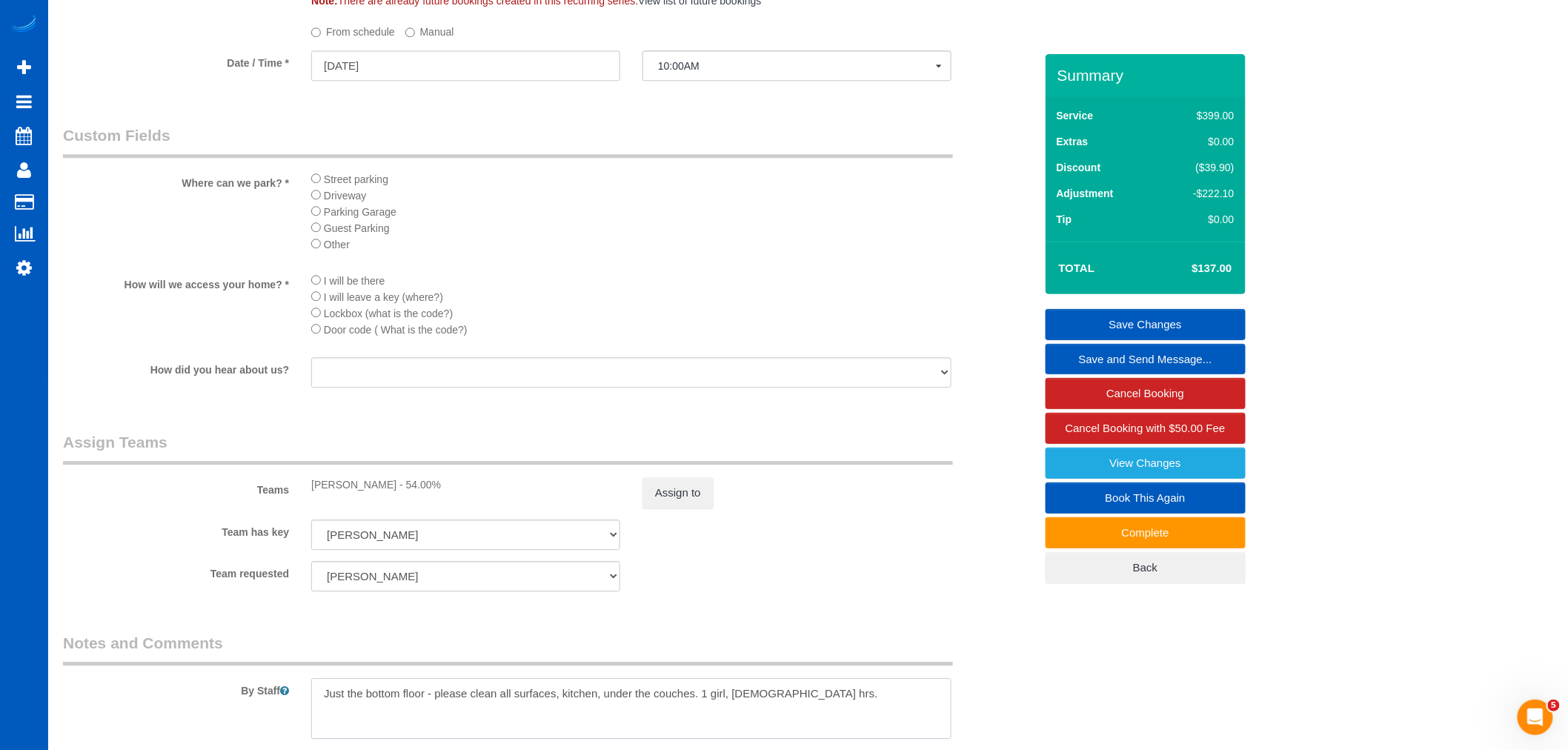
scroll to position [1597, 0]
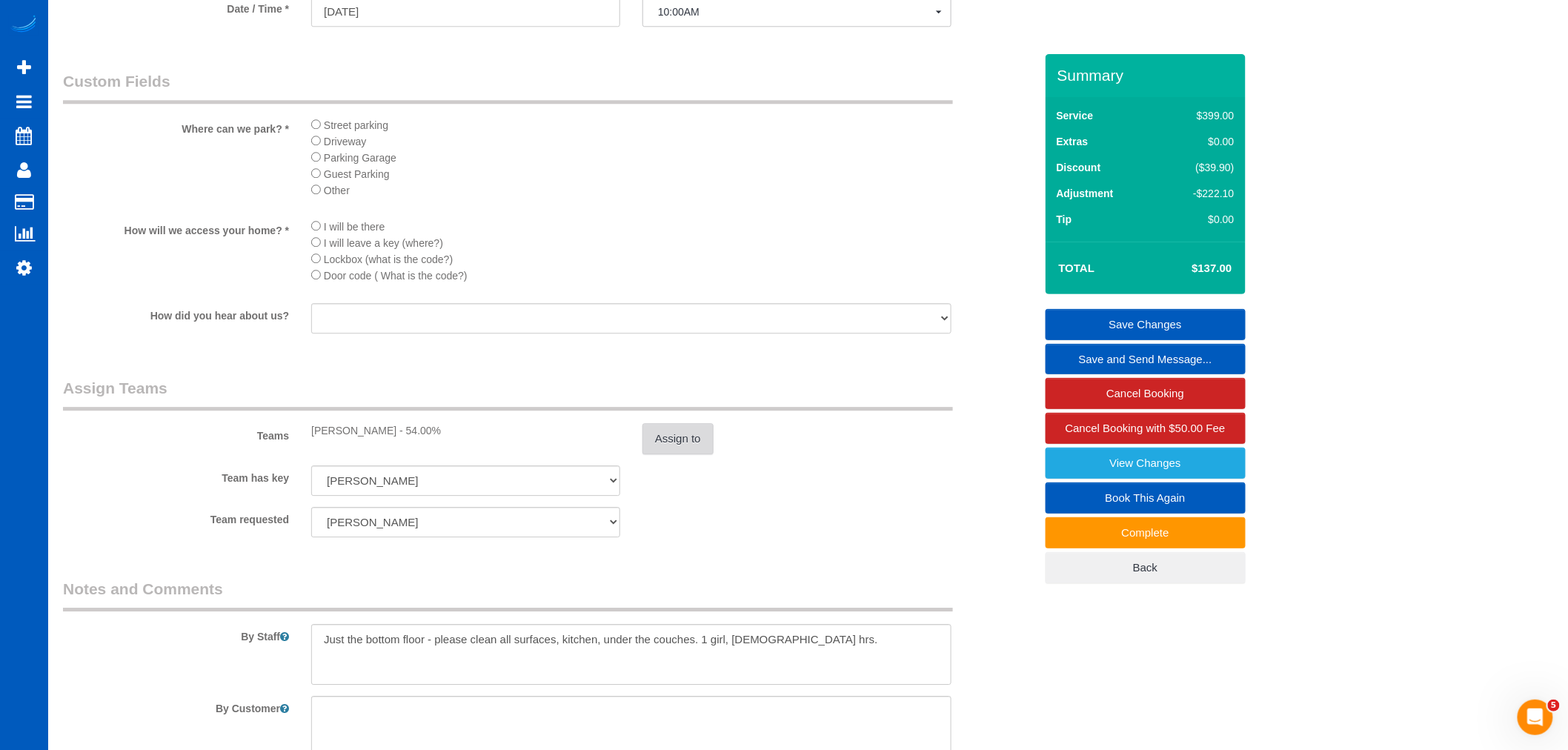
click at [694, 454] on button "Assign to" at bounding box center [677, 438] width 71 height 31
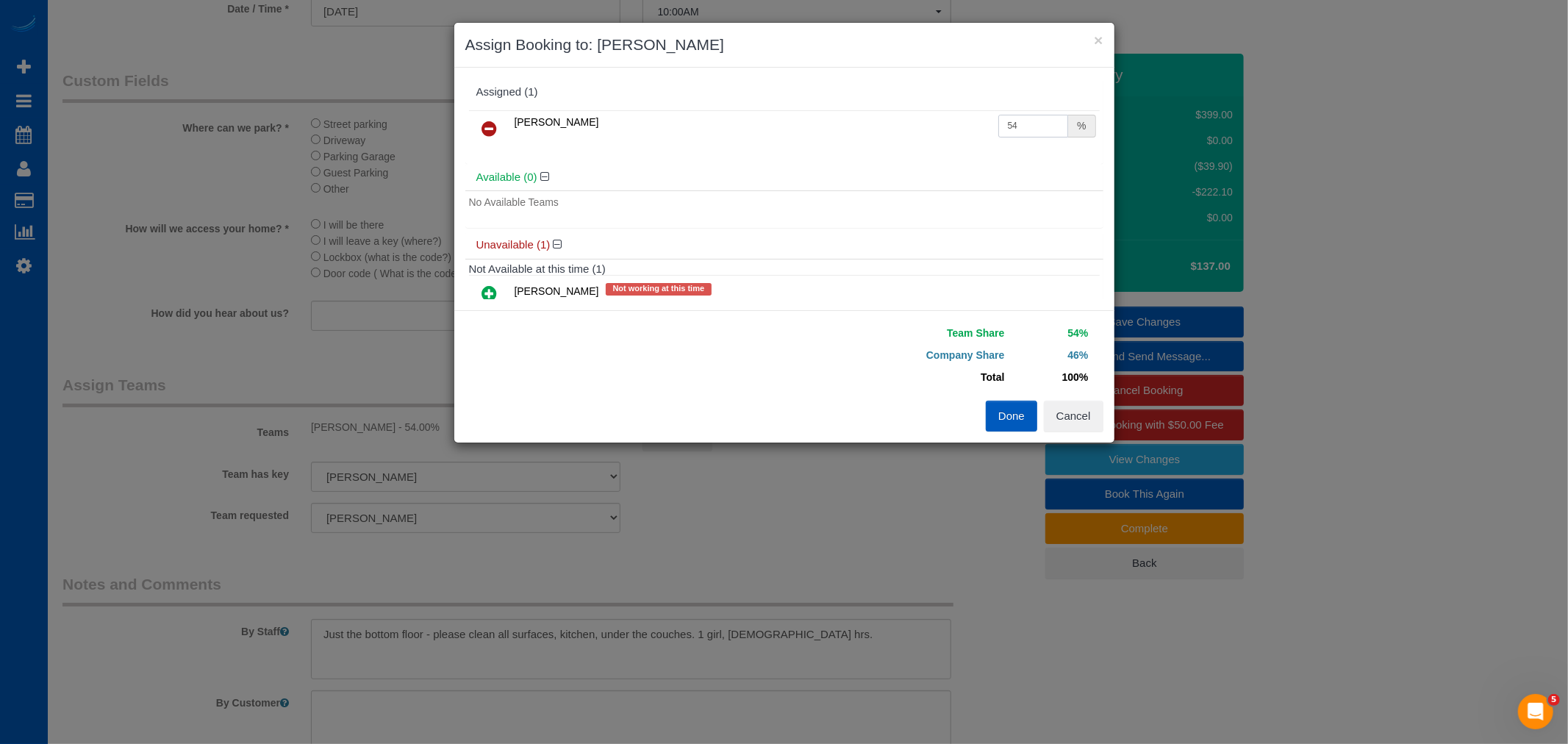
click at [1004, 126] on input "54" at bounding box center [1033, 126] width 70 height 23
click at [769, 369] on div "Team Share 54% Company Share 46% Total 100% Warning: The Company share is 0%. I…" at bounding box center [784, 376] width 660 height 132
click at [1000, 428] on button "Done" at bounding box center [1011, 416] width 51 height 31
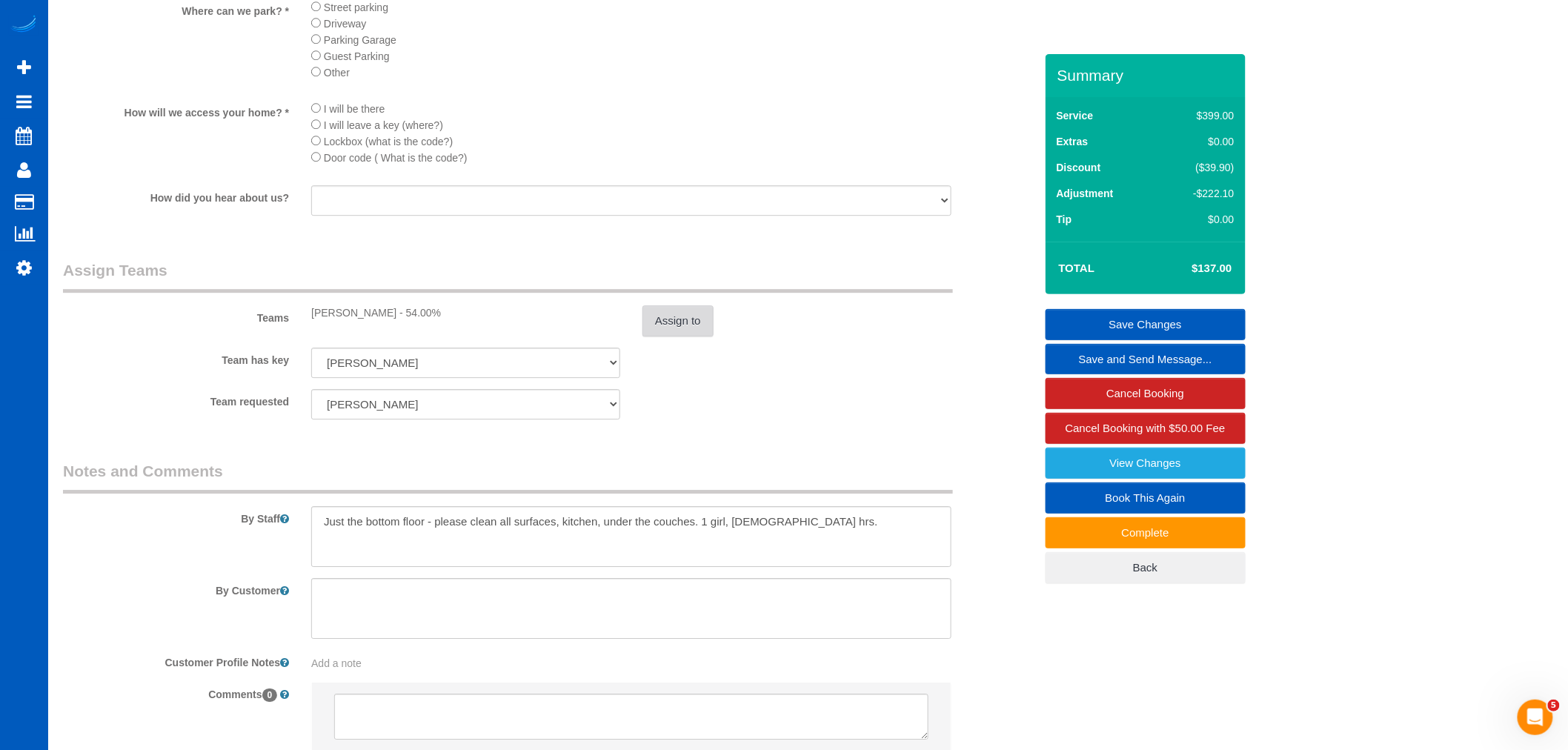
scroll to position [1728, 0]
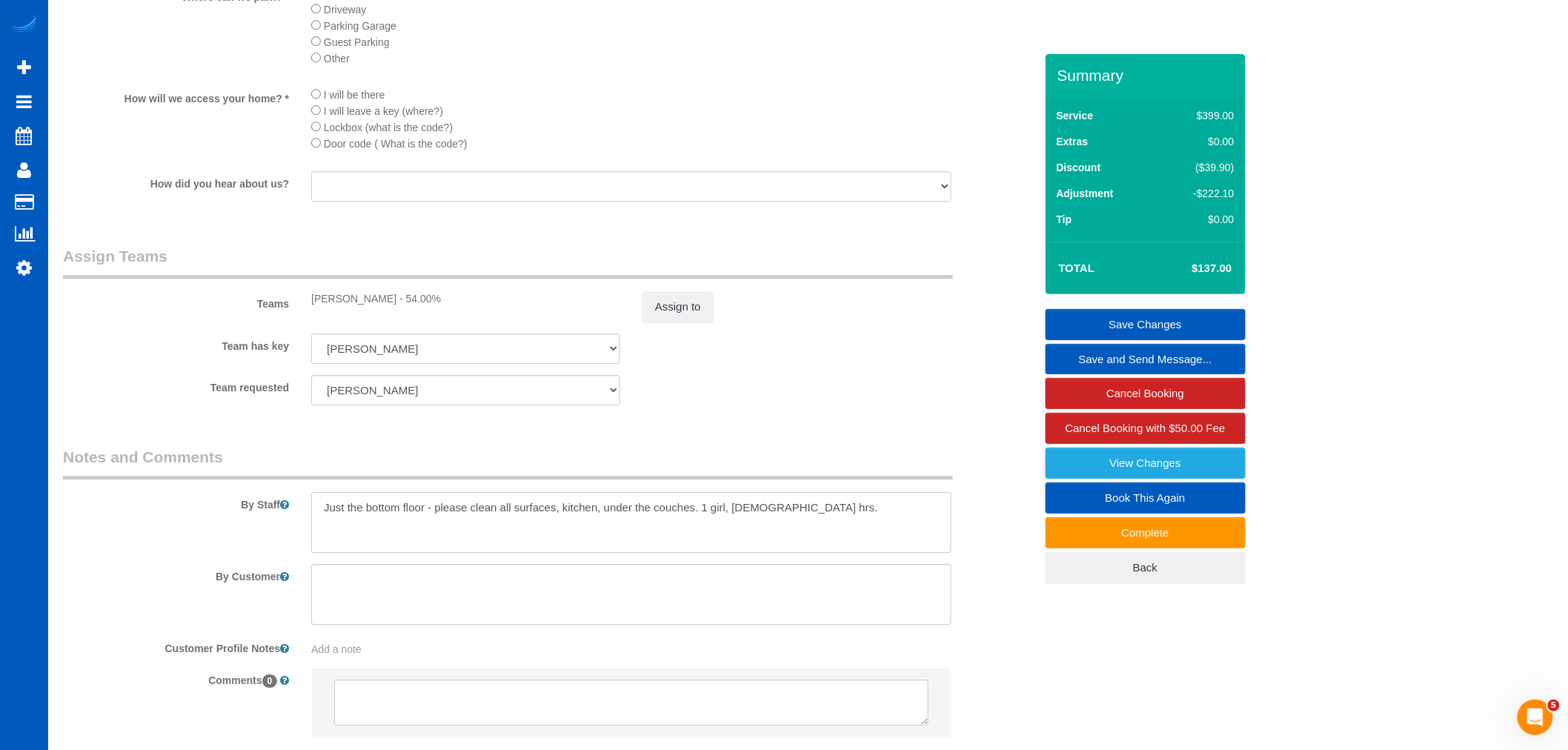
click at [756, 543] on textarea at bounding box center [631, 523] width 640 height 61
drag, startPoint x: 781, startPoint y: 542, endPoint x: 766, endPoint y: 531, distance: 18.6
click at [775, 537] on textarea at bounding box center [631, 523] width 640 height 61
click at [821, 553] on textarea at bounding box center [631, 523] width 640 height 61
click at [814, 467] on legend "Notes and Comments" at bounding box center [508, 463] width 890 height 34
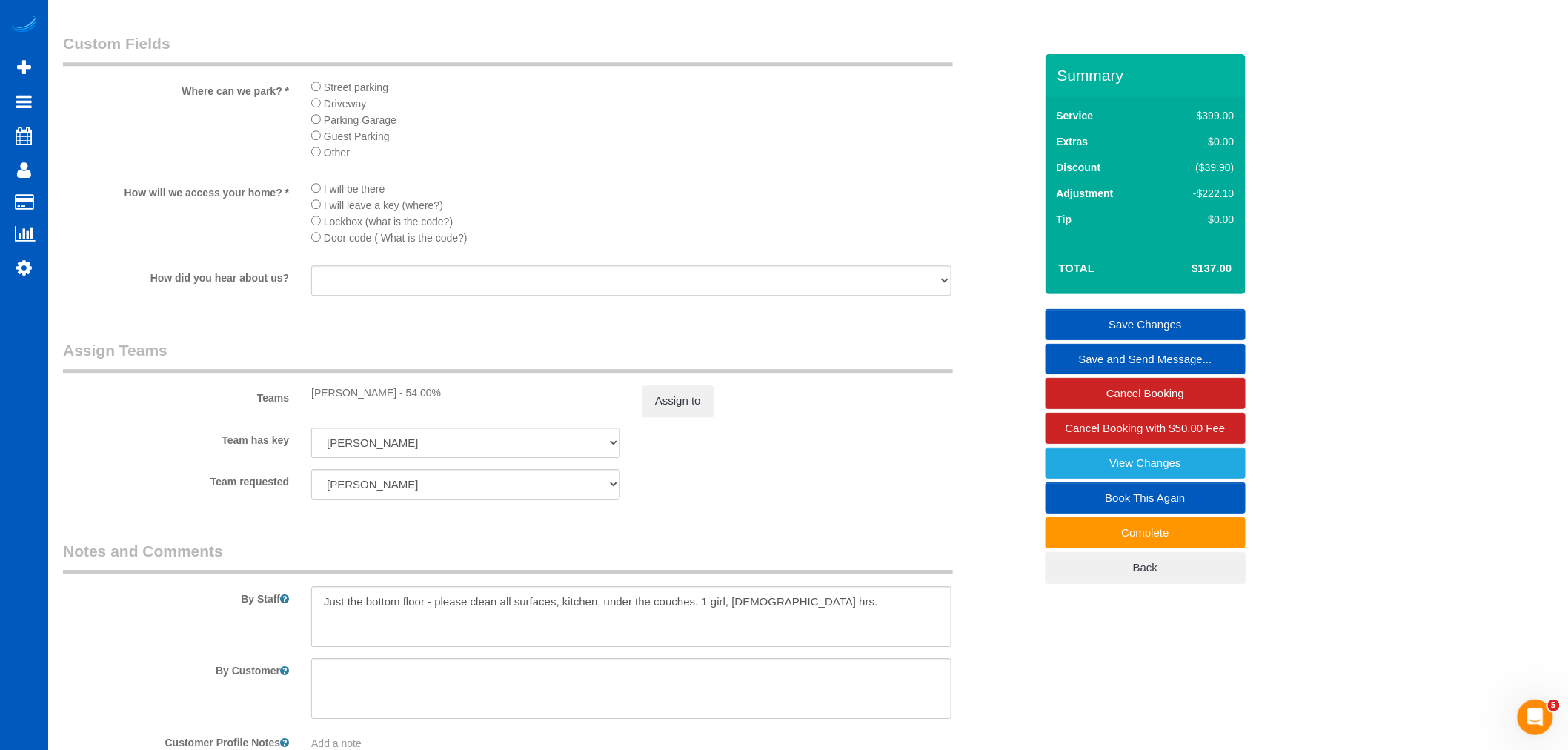
scroll to position [1646, 0]
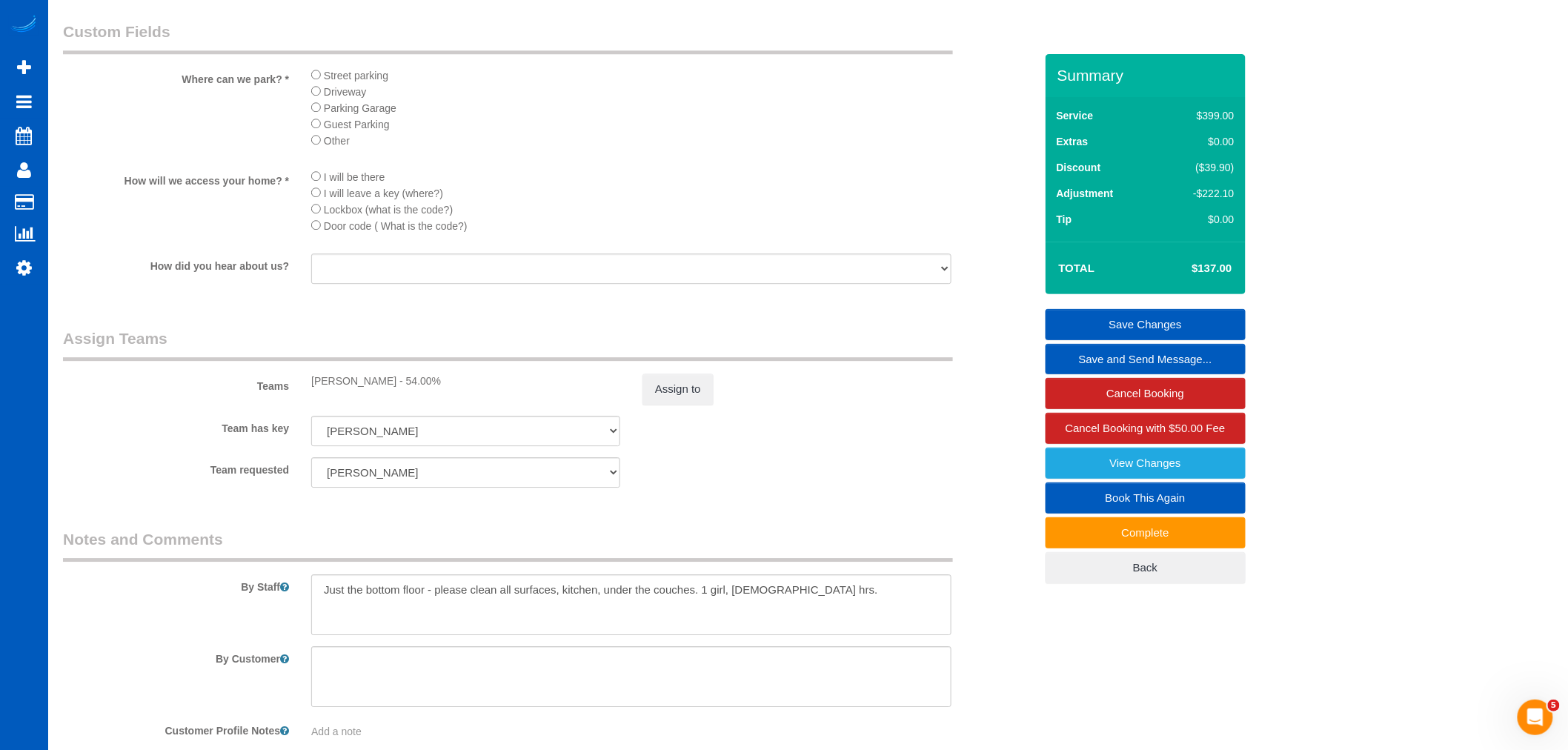
click at [1143, 319] on link "Save Changes" at bounding box center [1145, 324] width 200 height 31
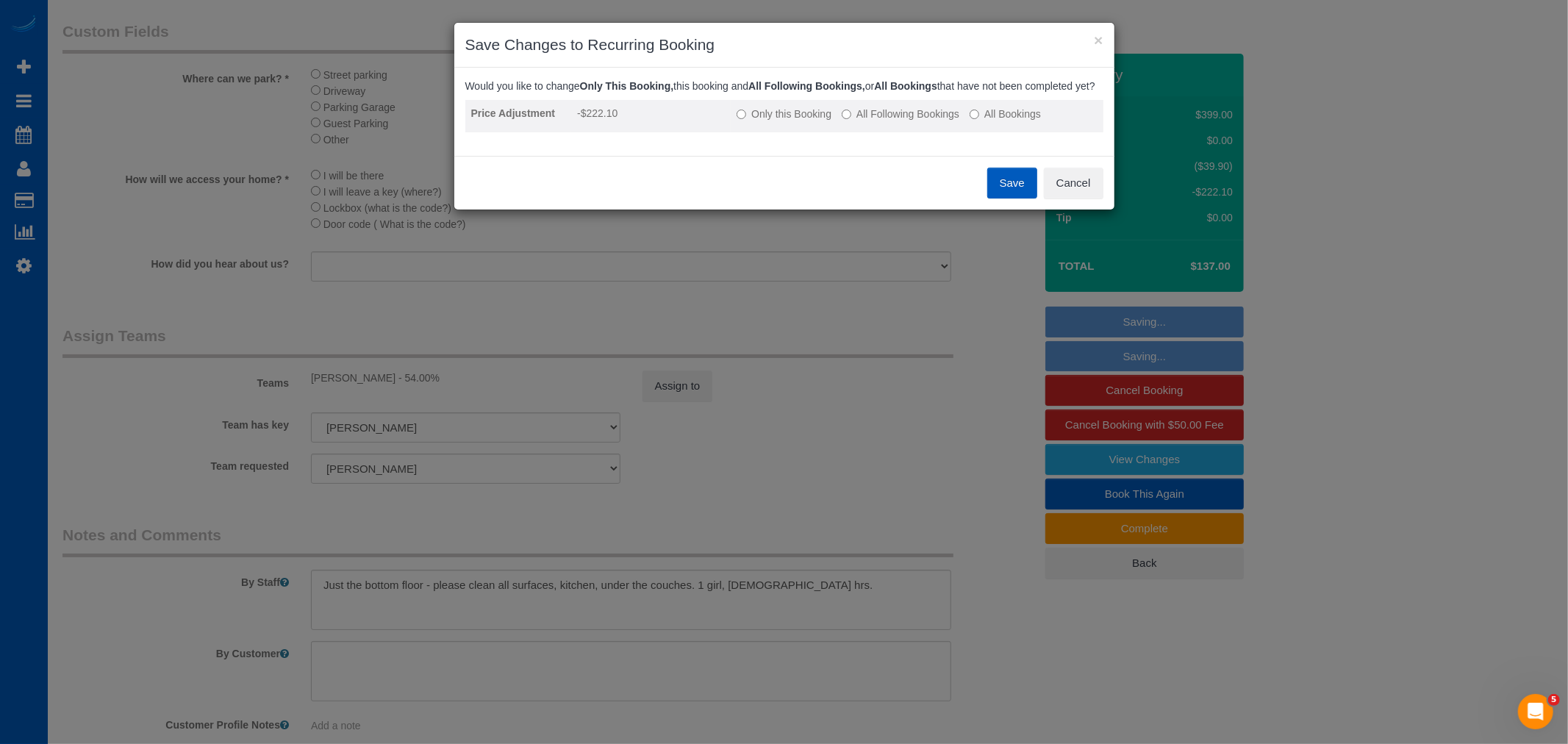
click at [821, 121] on label "Only this Booking" at bounding box center [784, 114] width 95 height 15
click at [1027, 199] on button "Save" at bounding box center [1012, 183] width 50 height 31
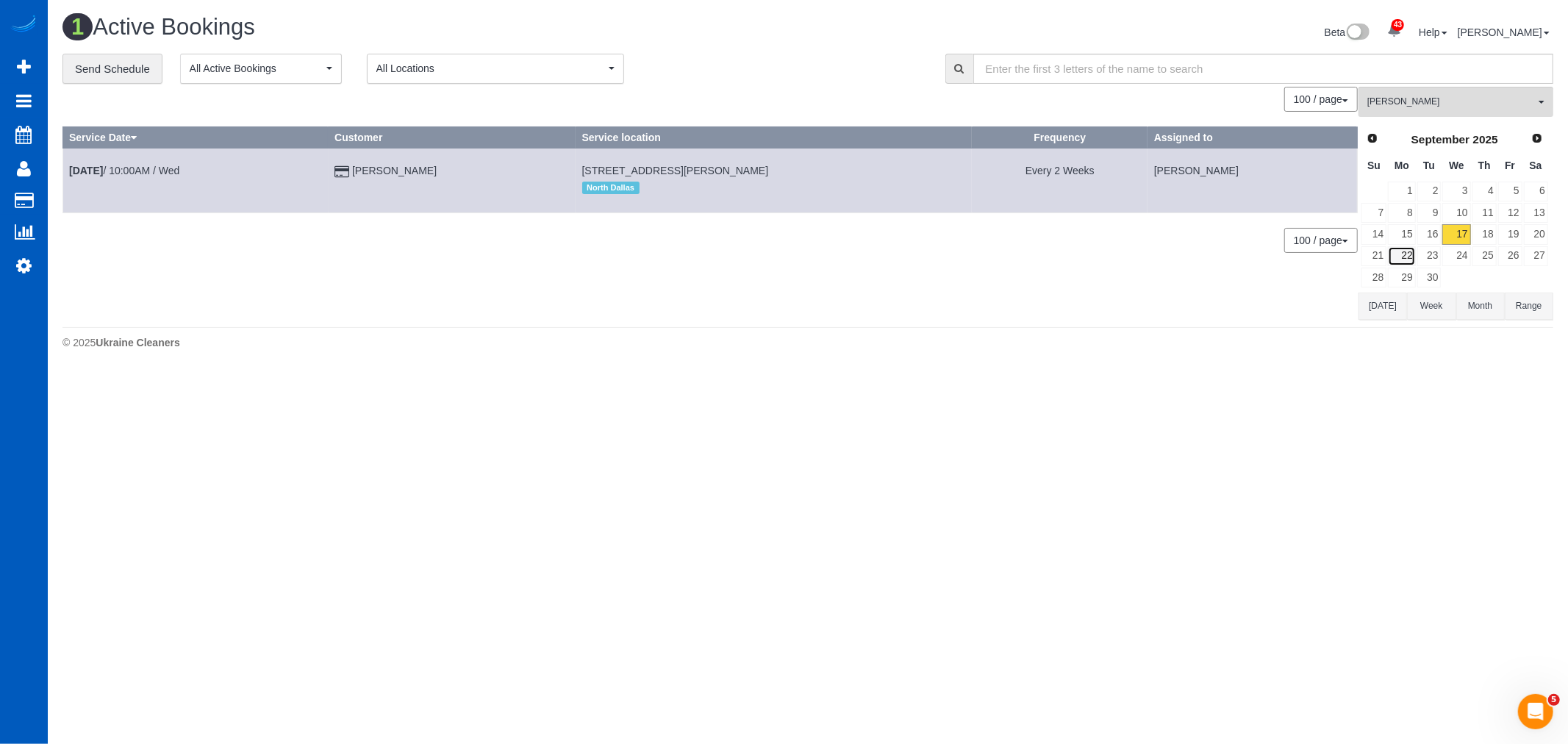
click at [1414, 259] on link "22" at bounding box center [1401, 256] width 27 height 20
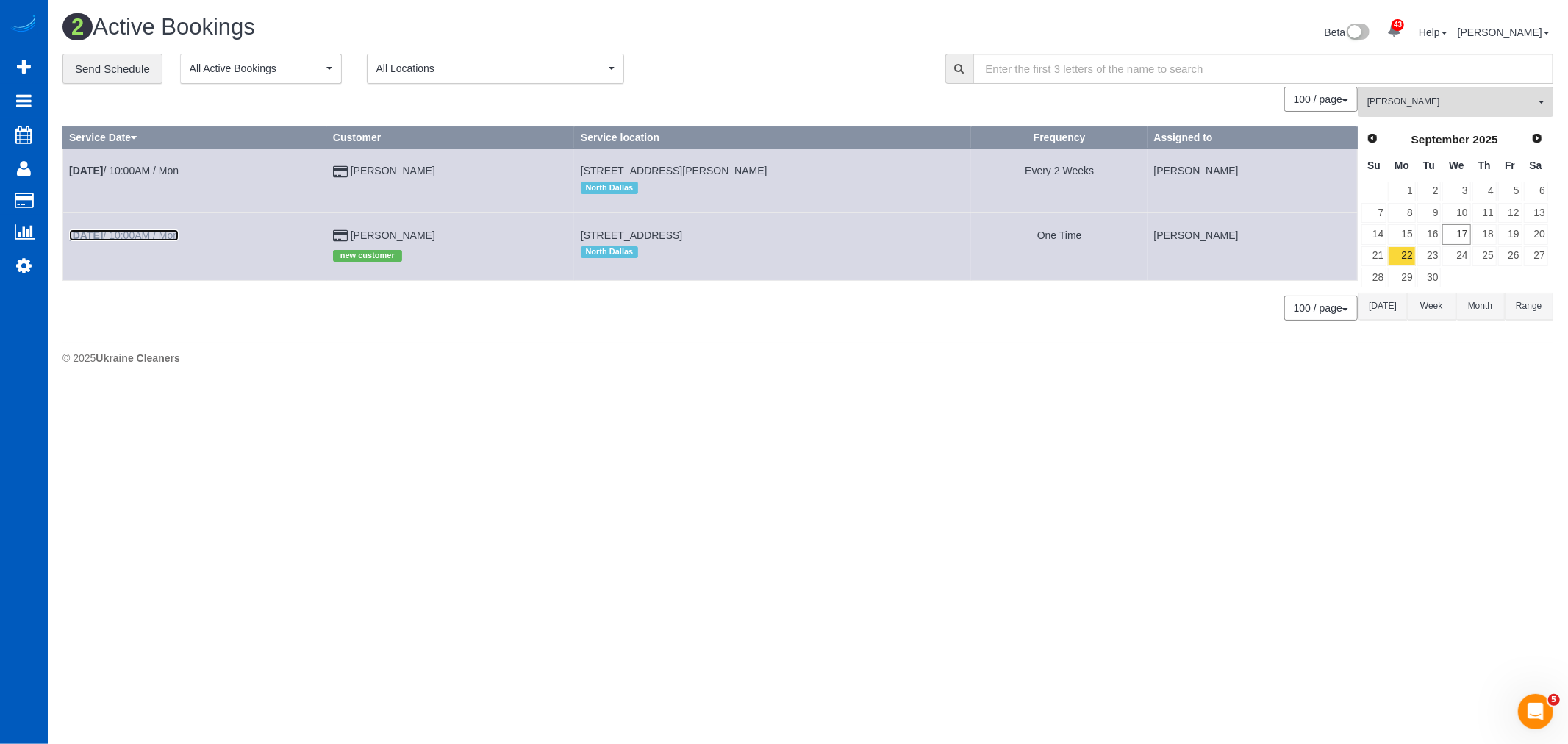
click at [97, 239] on b "[DATE]" at bounding box center [85, 235] width 34 height 12
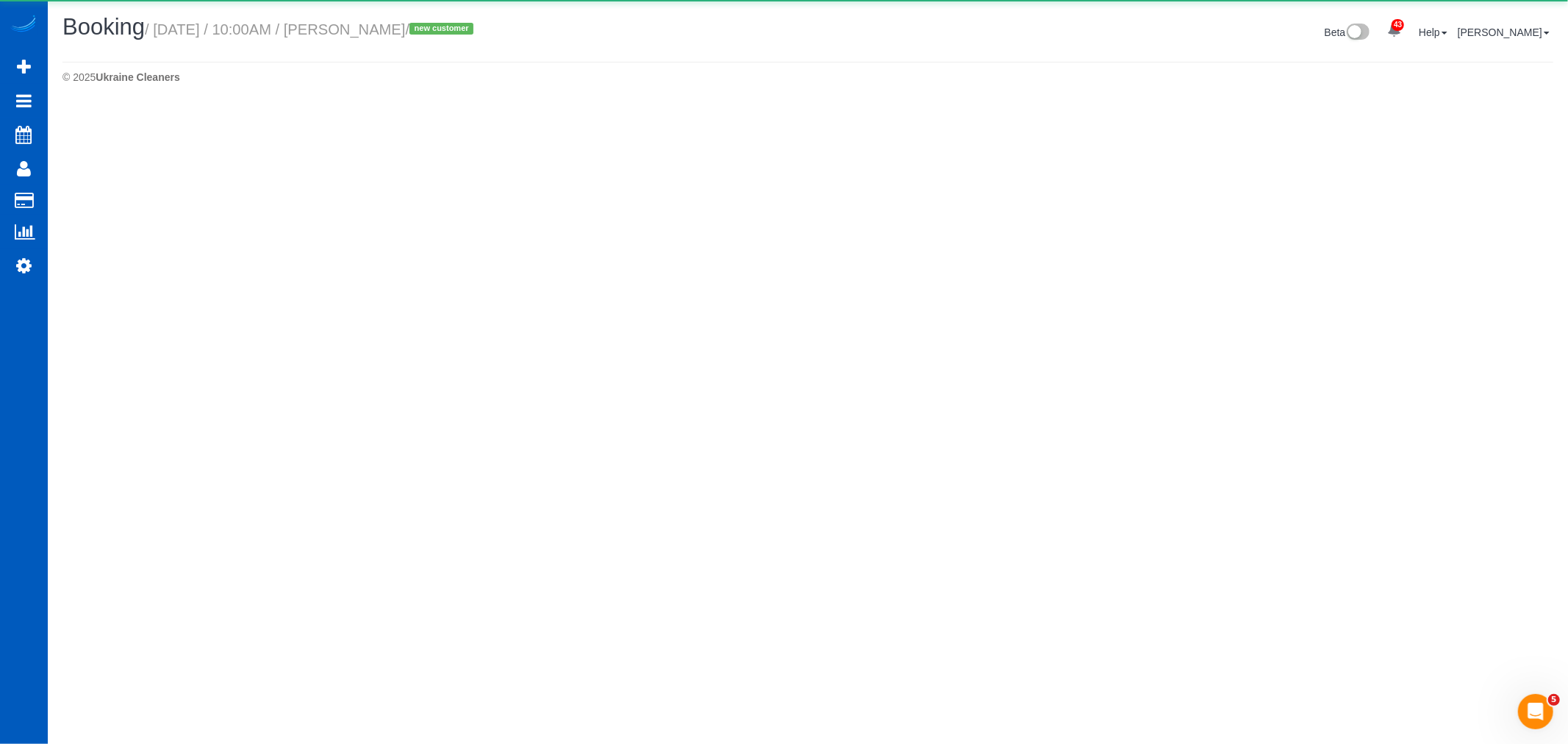
select select "[GEOGRAPHIC_DATA]"
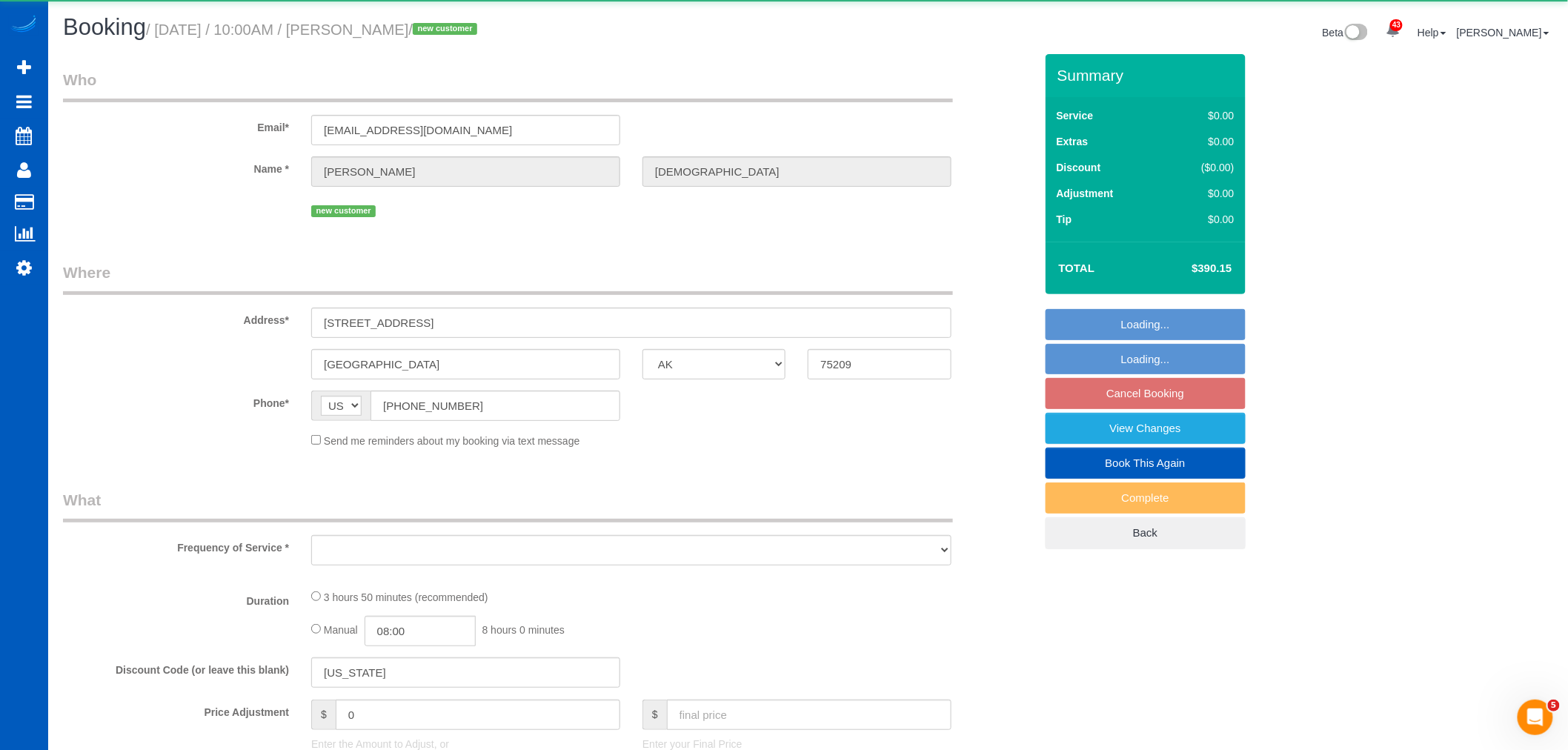
select select "string:fspay-16c24c67-0584-4bcb-8f6b-fc3f7637f213"
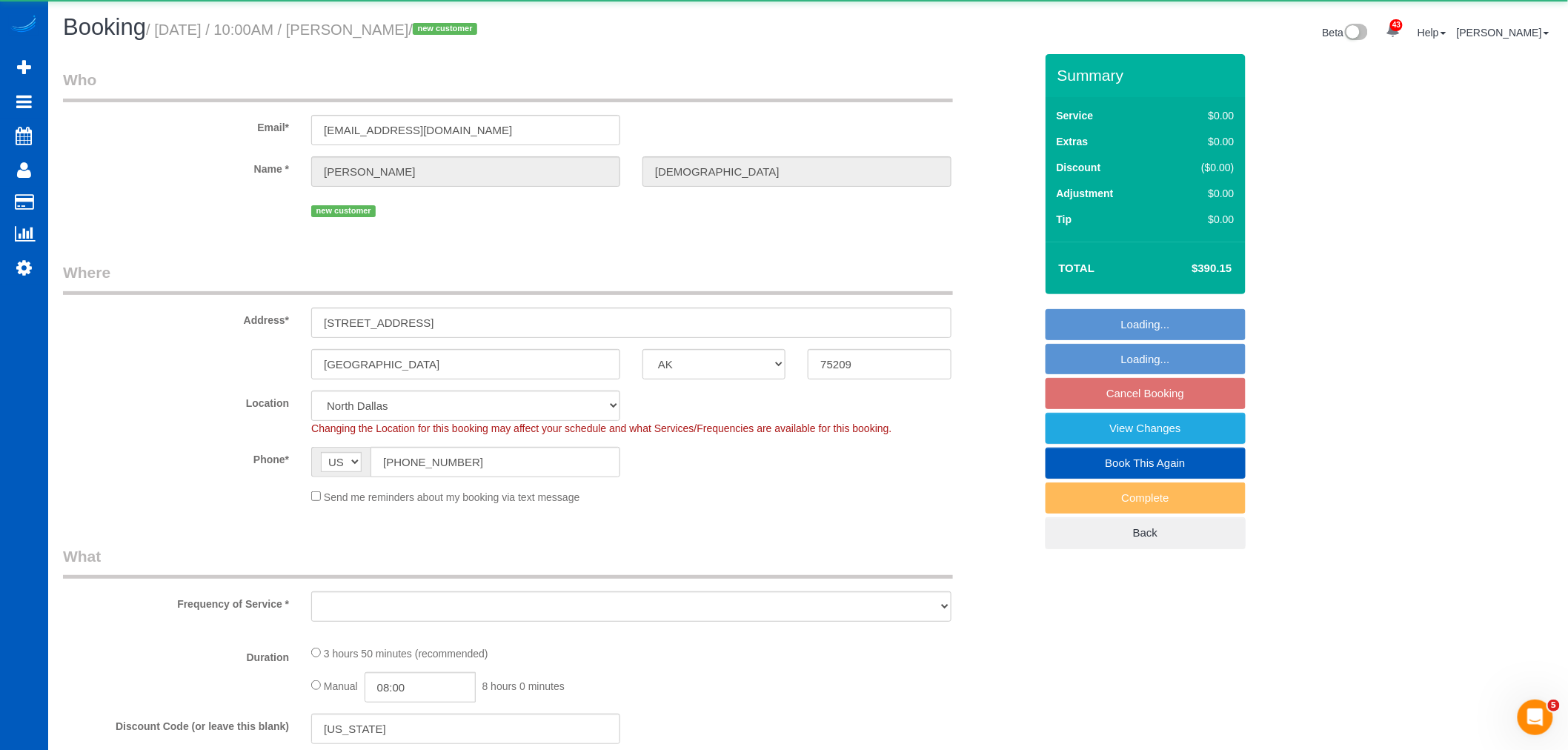
select select "object:17373"
select select "199"
select select "3001"
select select "4"
select select "6"
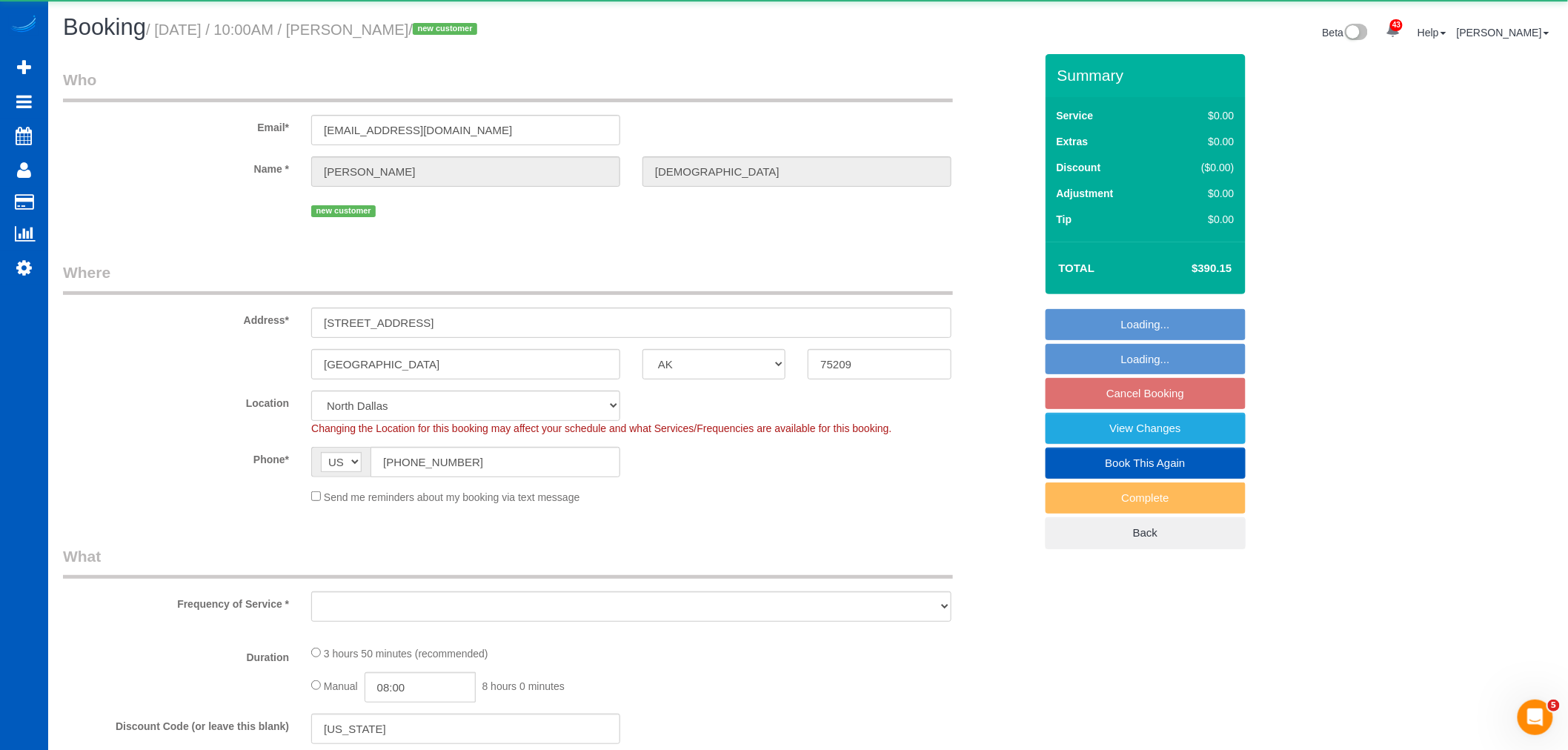
select select "spot68"
select select "object:17640"
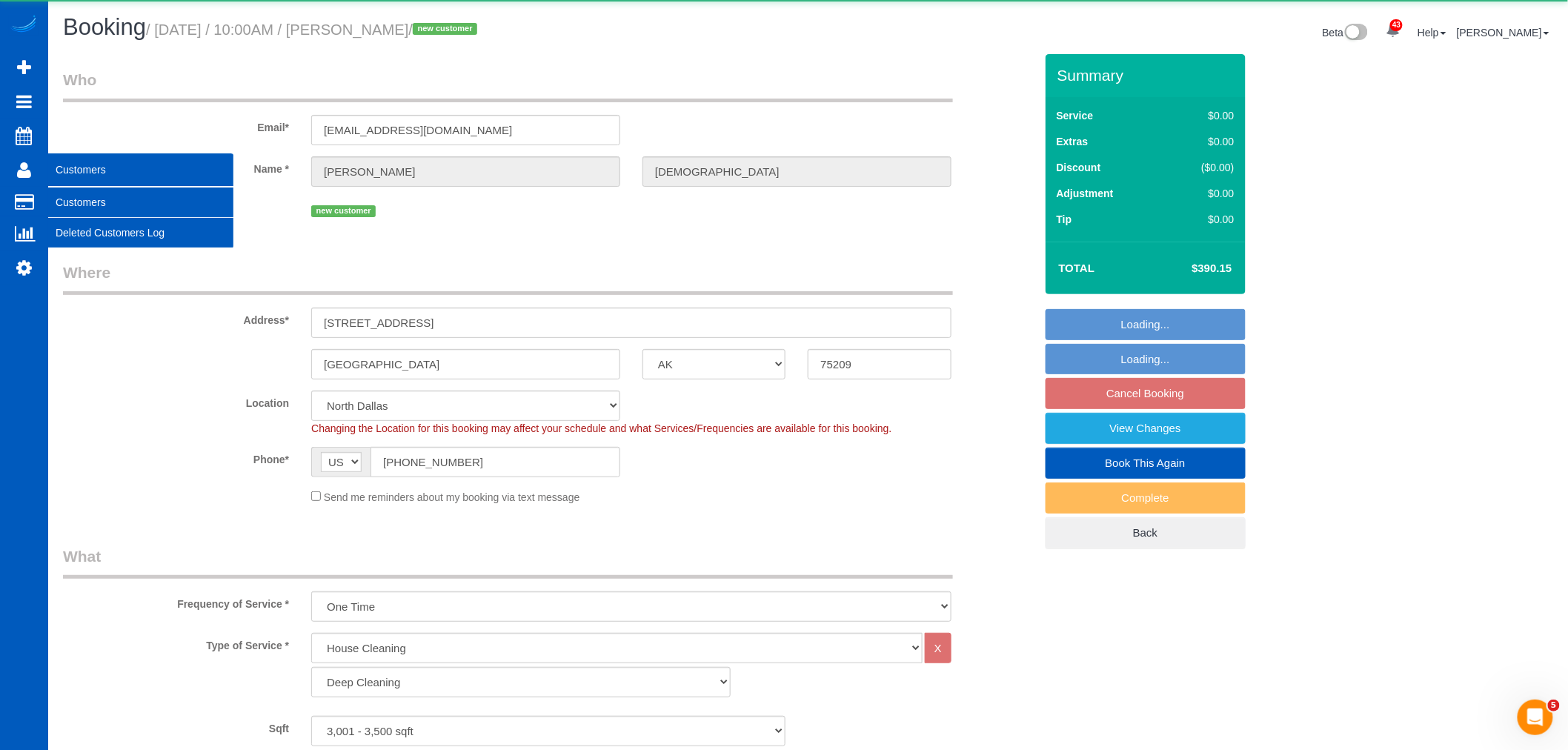
select select "3001"
select select "4"
select select "6"
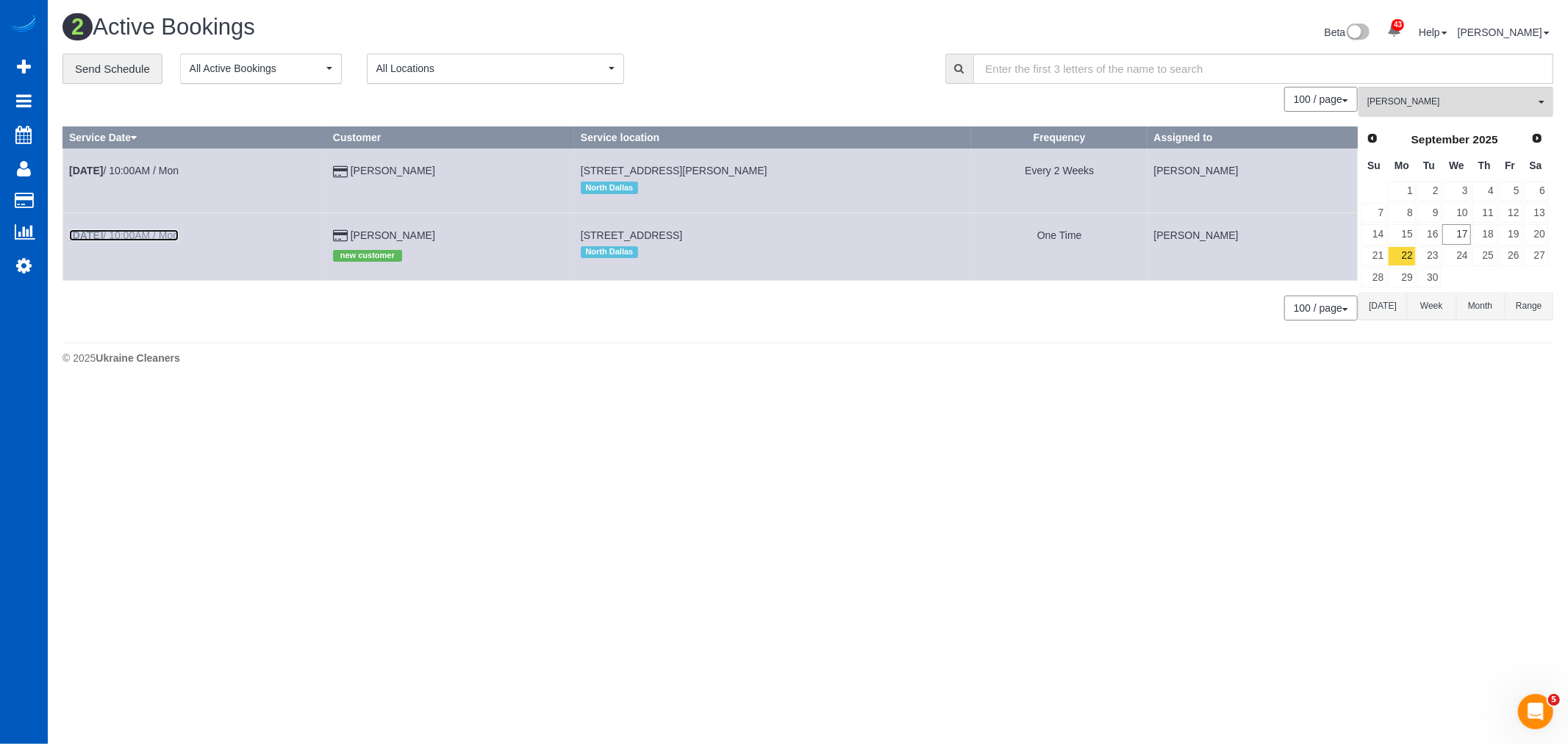
click at [103, 231] on b "[DATE]" at bounding box center [85, 235] width 34 height 12
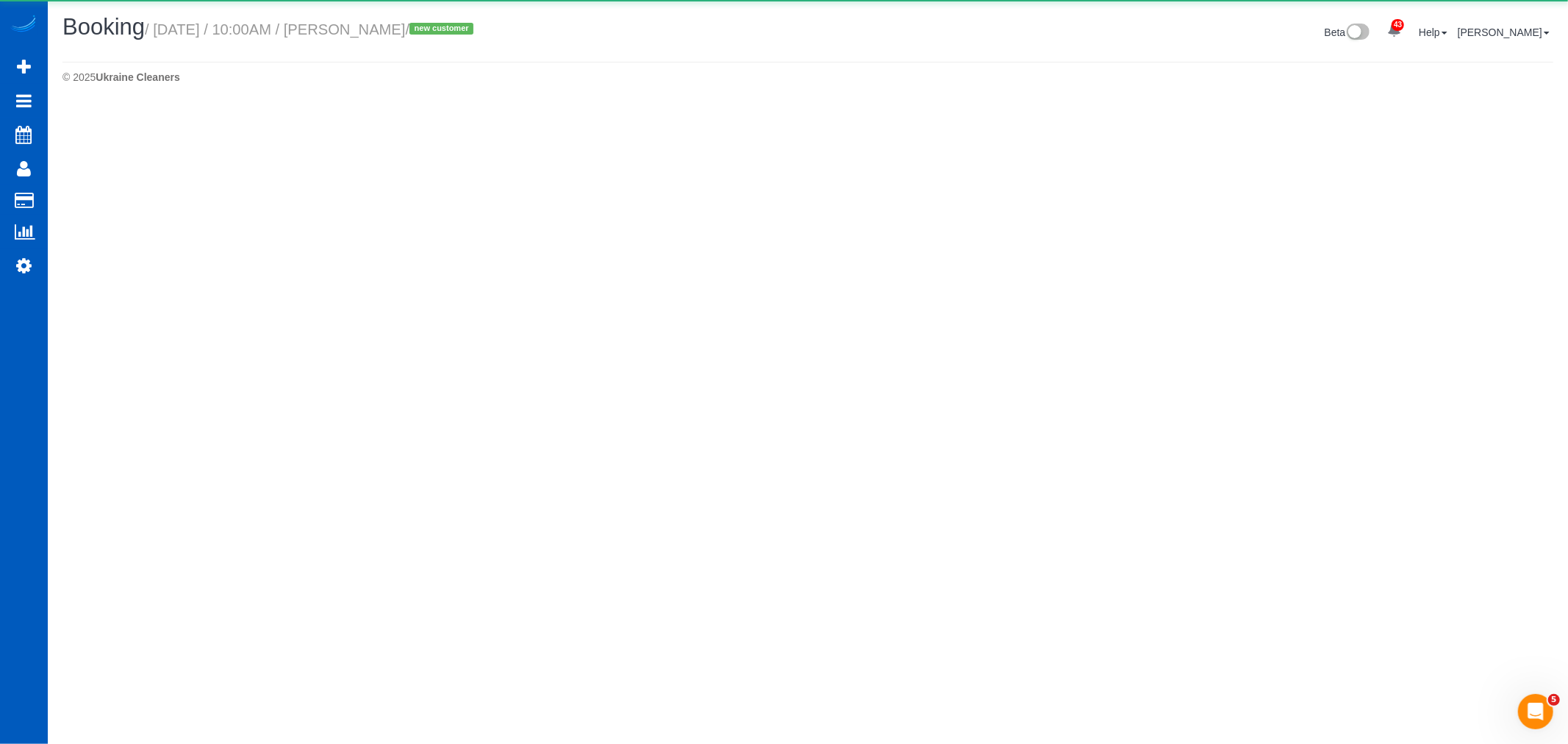
select select "[GEOGRAPHIC_DATA]"
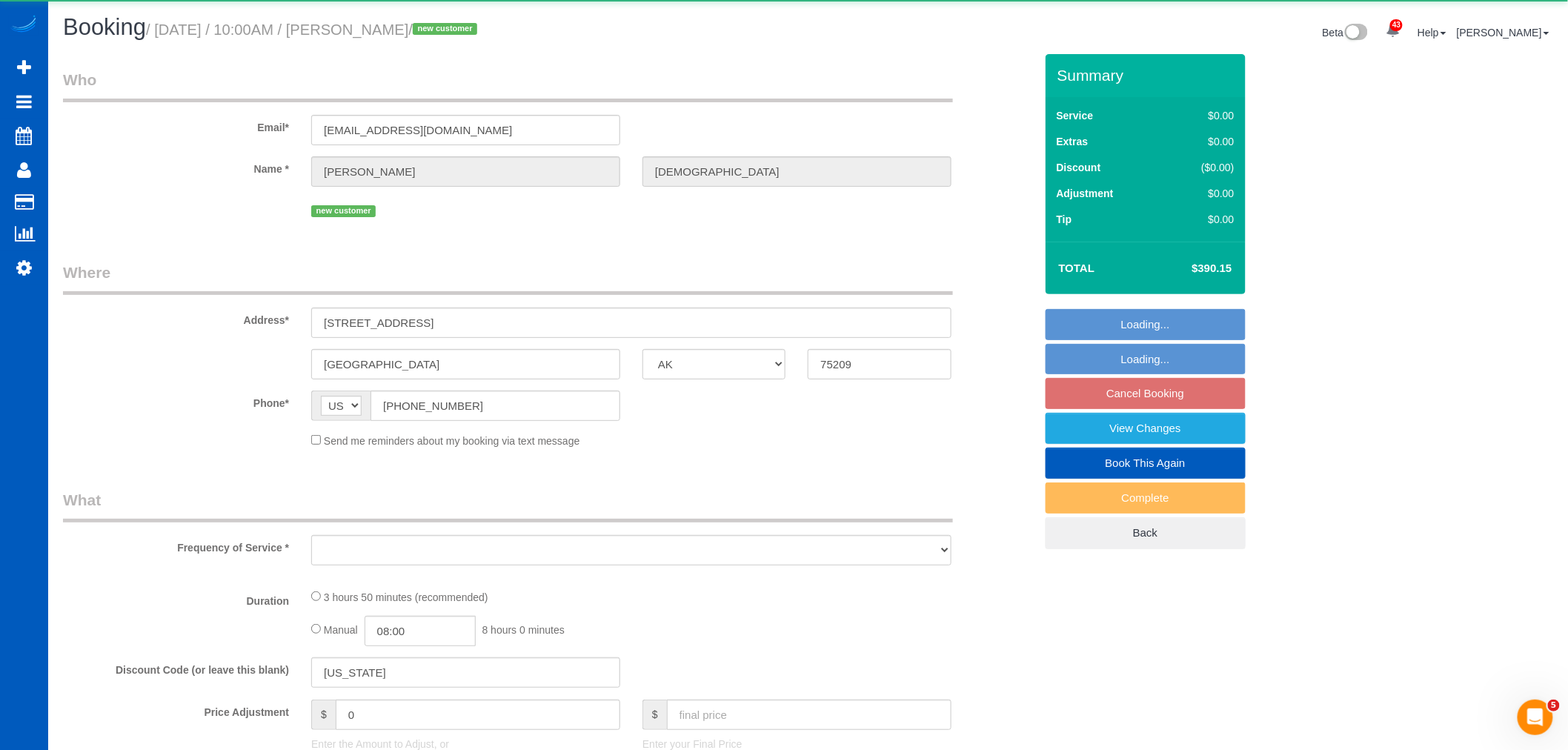
select select "object:18361"
select select "string:fspay-16c24c67-0584-4bcb-8f6b-fc3f7637f213"
select select "199"
select select "3001"
select select "4"
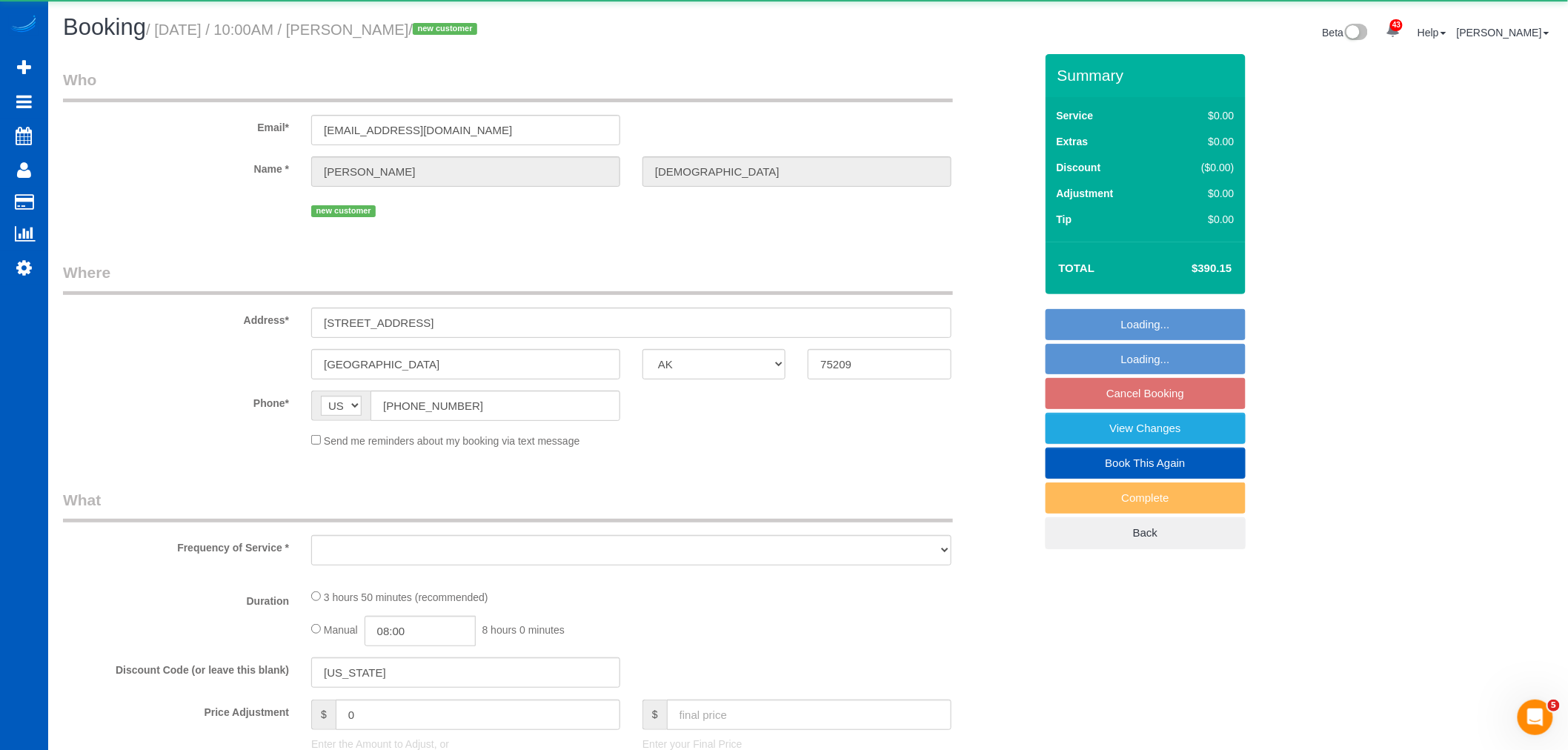
select select "6"
select select "spot75"
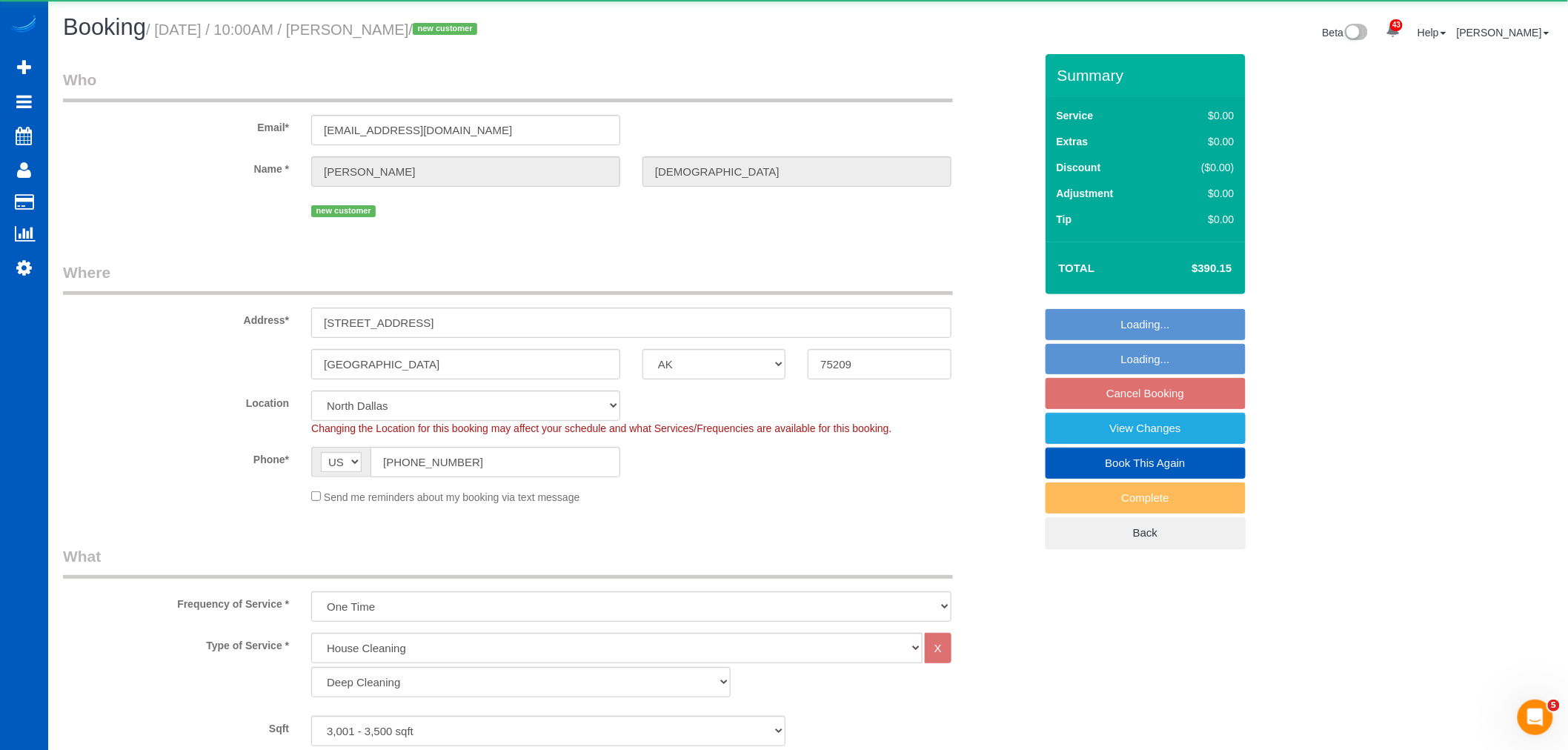
select select "object:18526"
select select "3001"
select select "4"
select select "6"
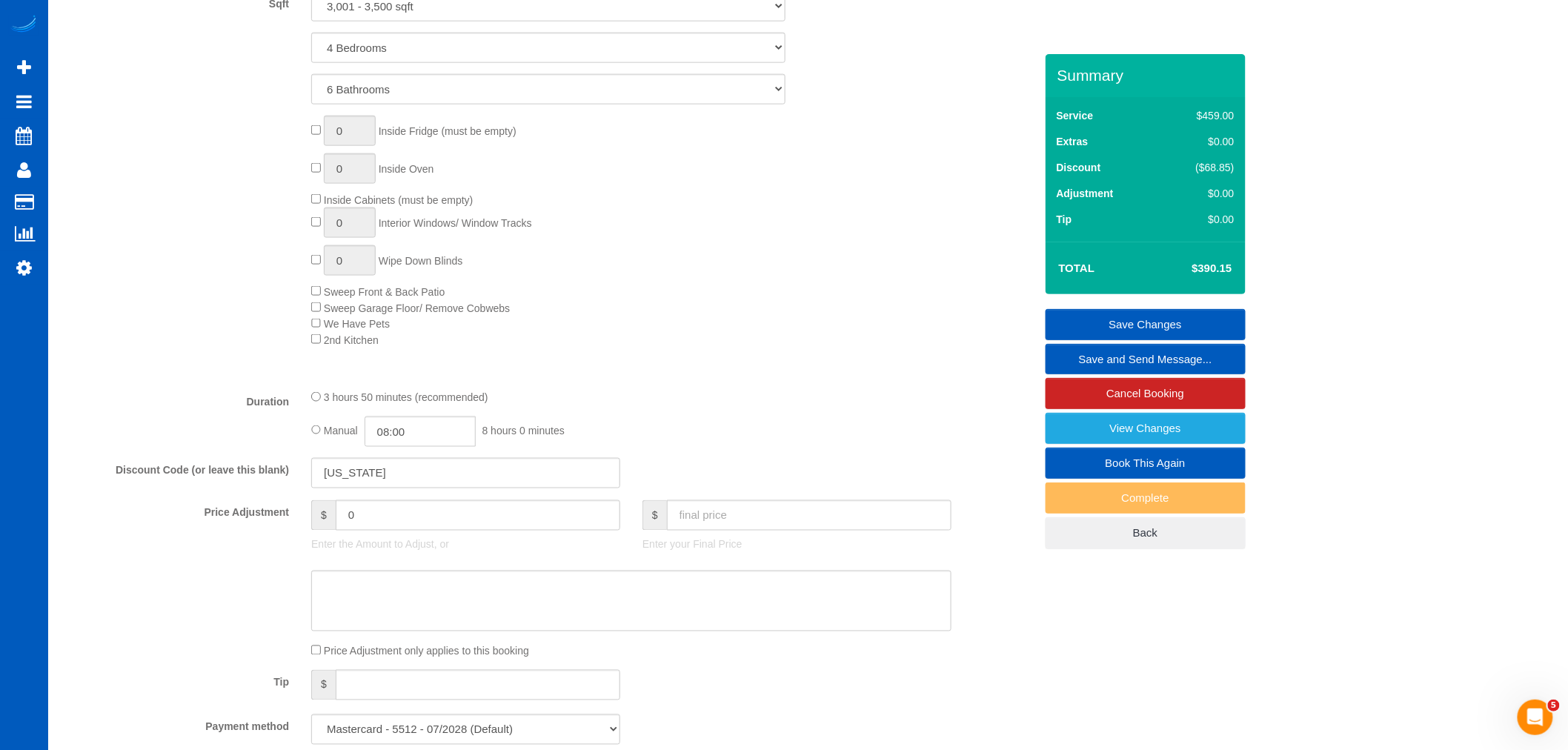
scroll to position [741, 0]
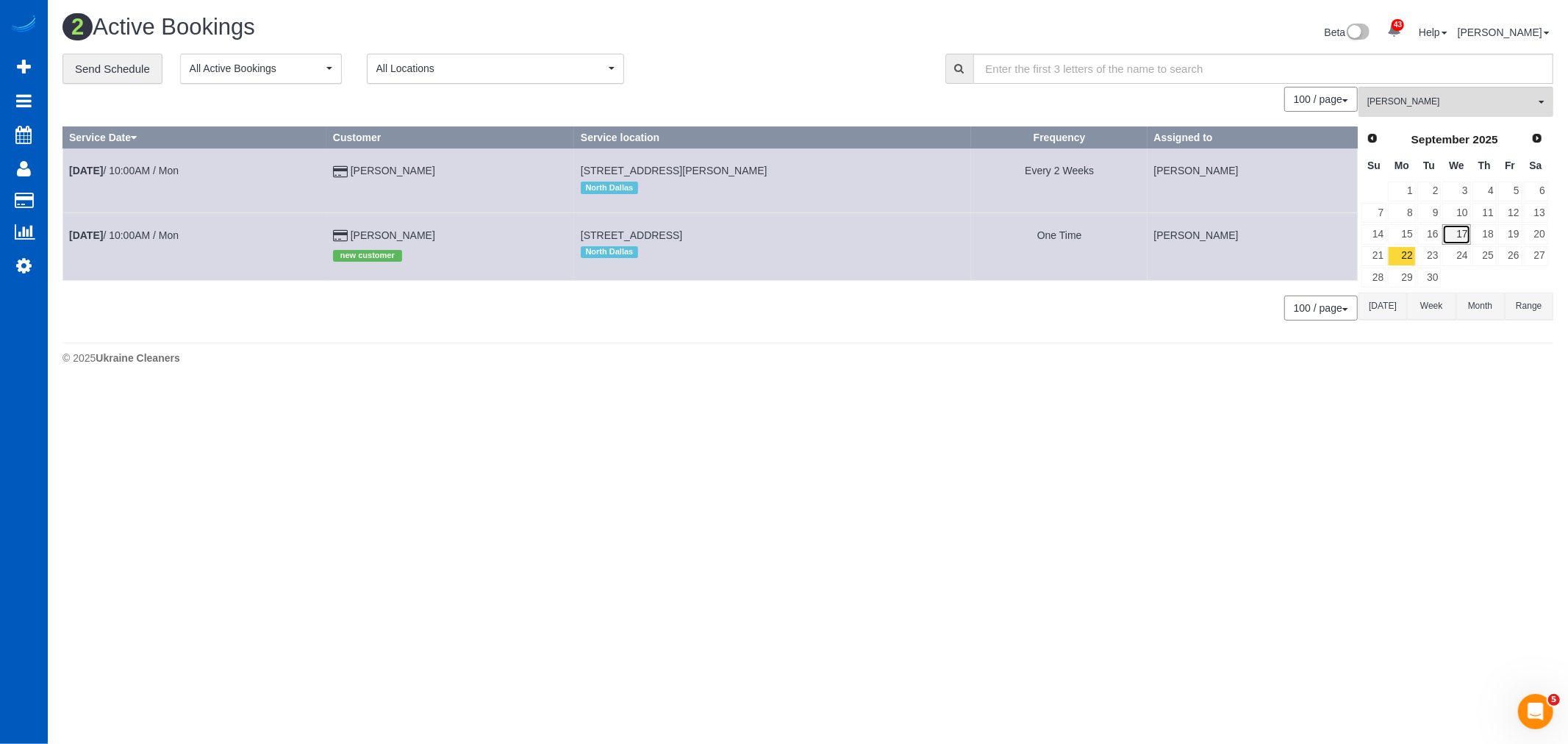
click at [1464, 232] on link "17" at bounding box center [1456, 233] width 28 height 20
click at [1425, 100] on span "[PERSON_NAME]" at bounding box center [1451, 102] width 168 height 13
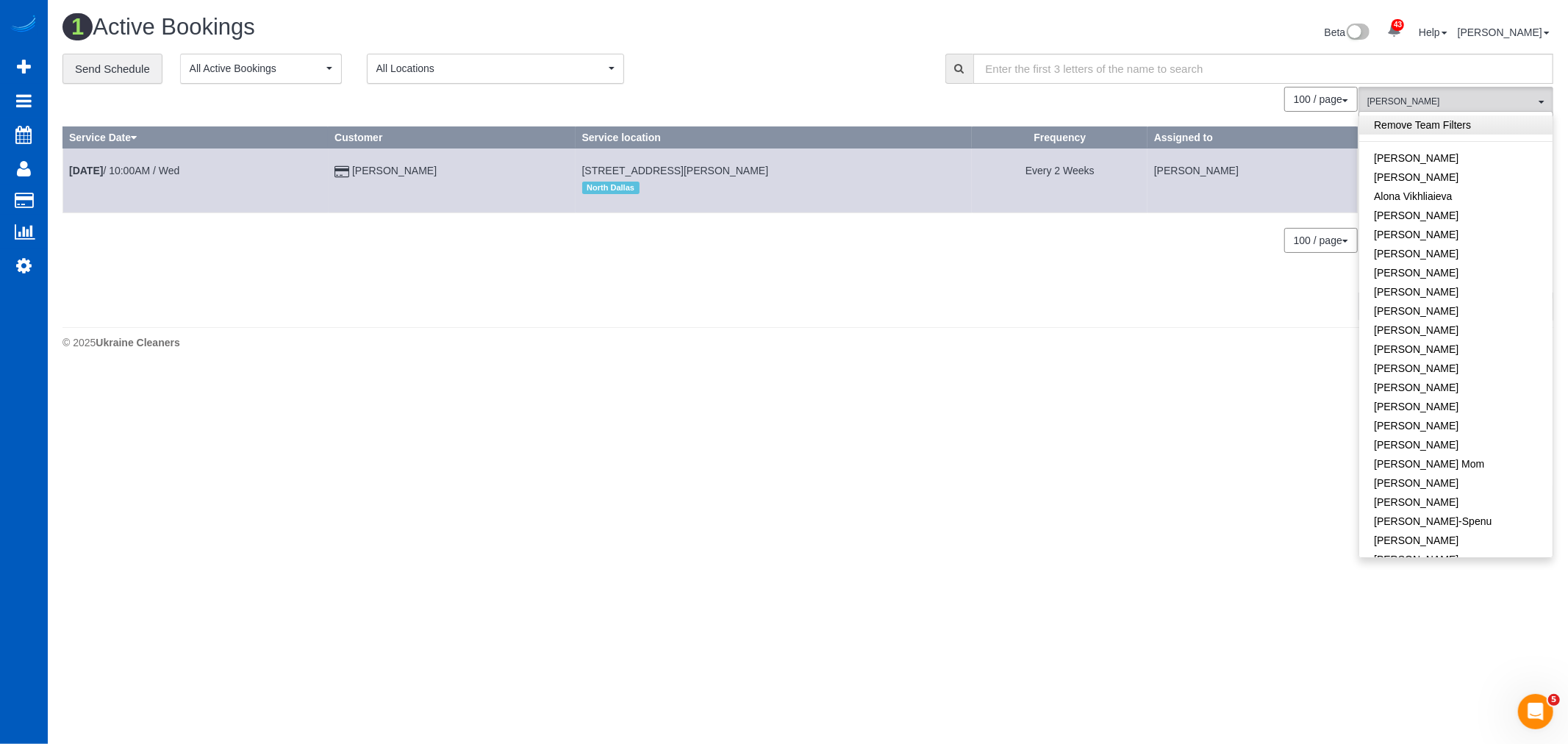
click at [1450, 119] on link "Remove Team Filters" at bounding box center [1456, 125] width 193 height 19
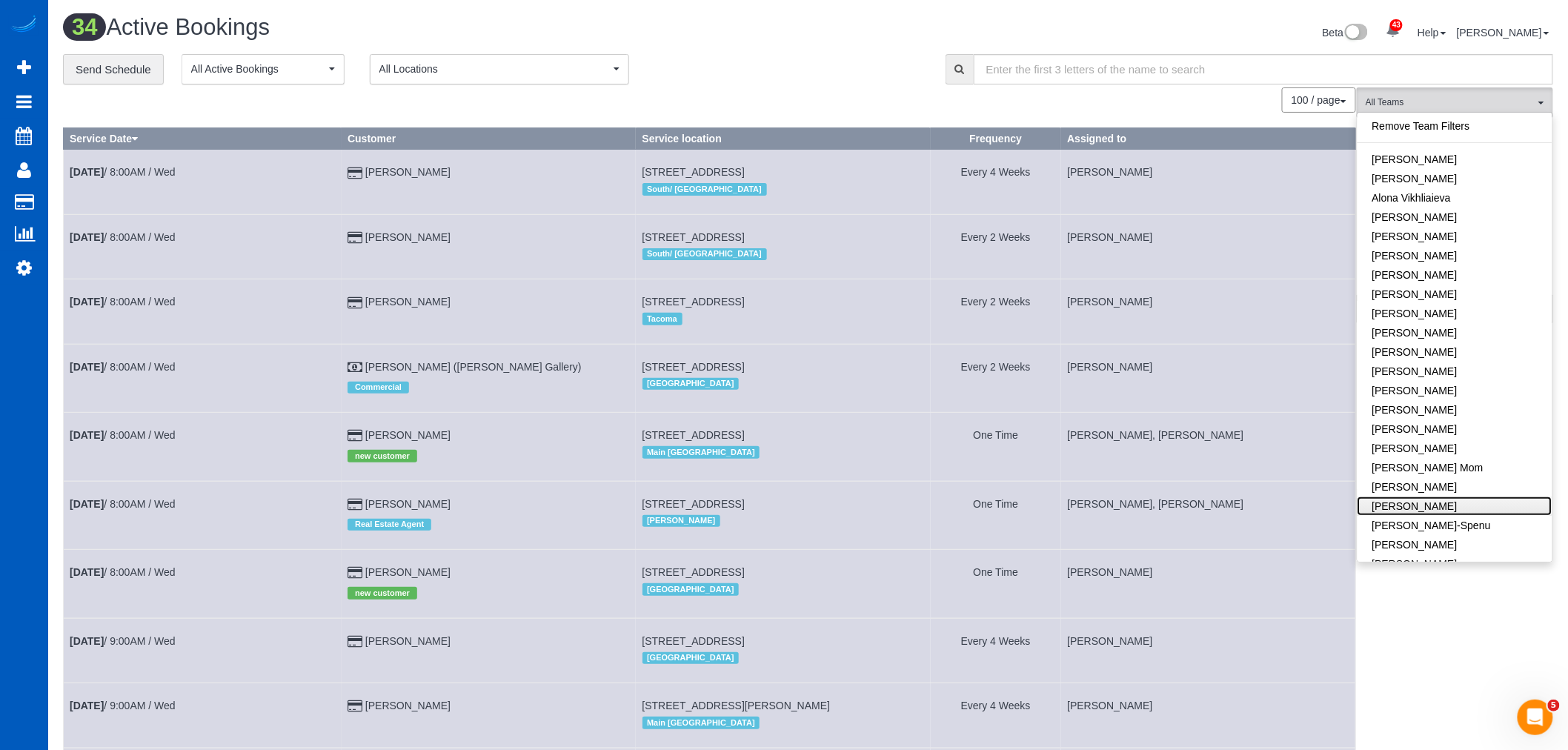
click at [1458, 504] on link "[PERSON_NAME]" at bounding box center [1455, 506] width 195 height 19
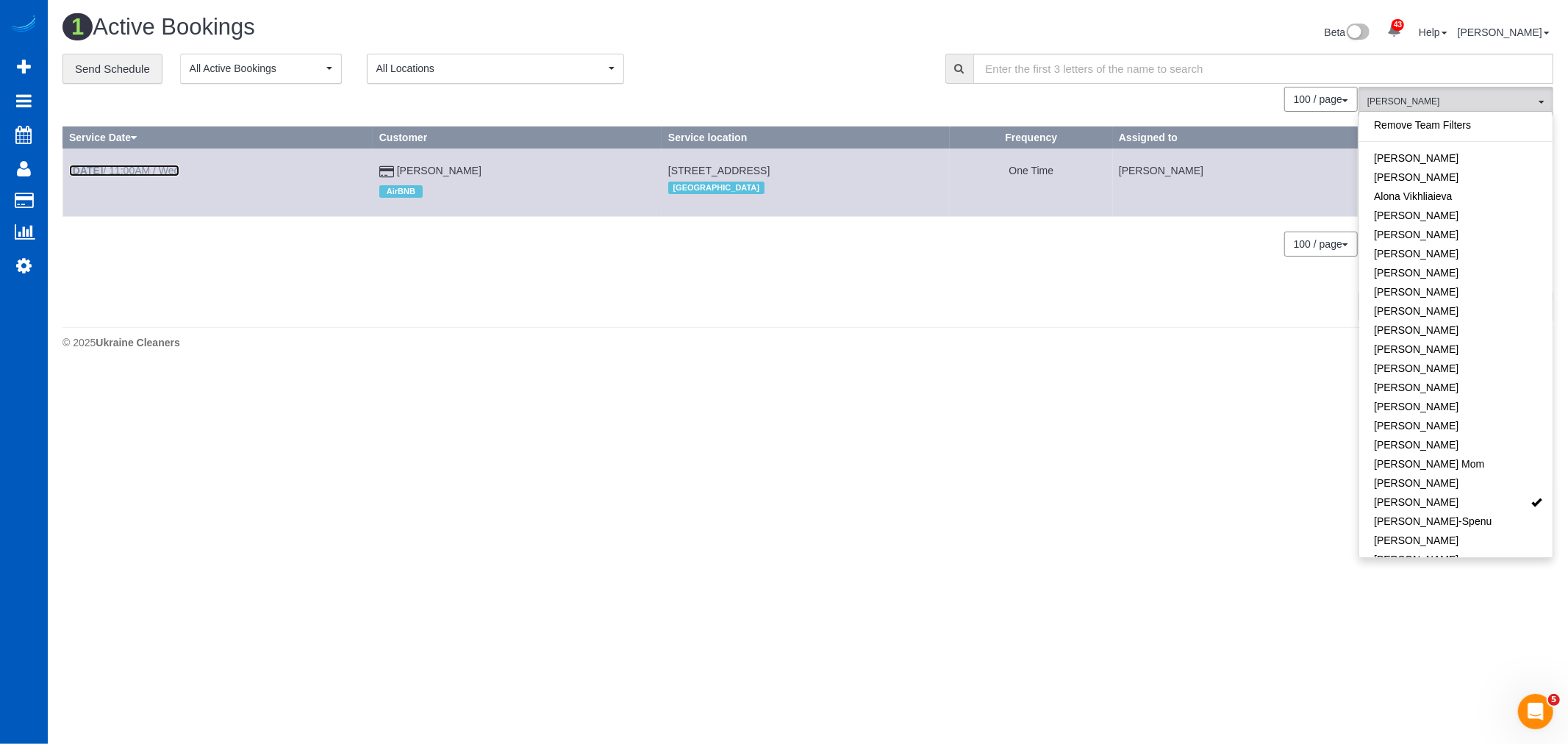
click at [135, 165] on link "Sep 17th / 11:00AM / Wed" at bounding box center [123, 170] width 110 height 12
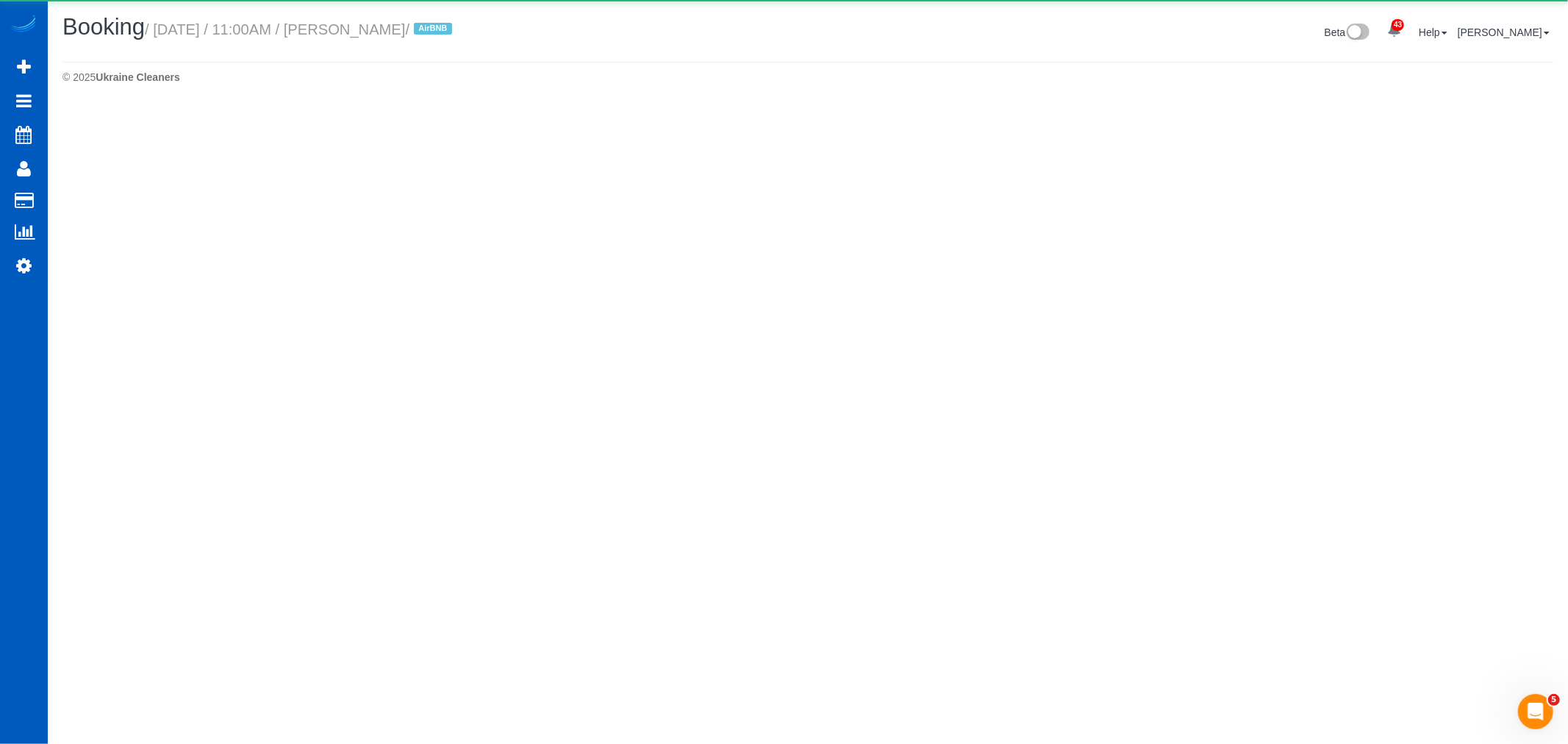
select select "WA"
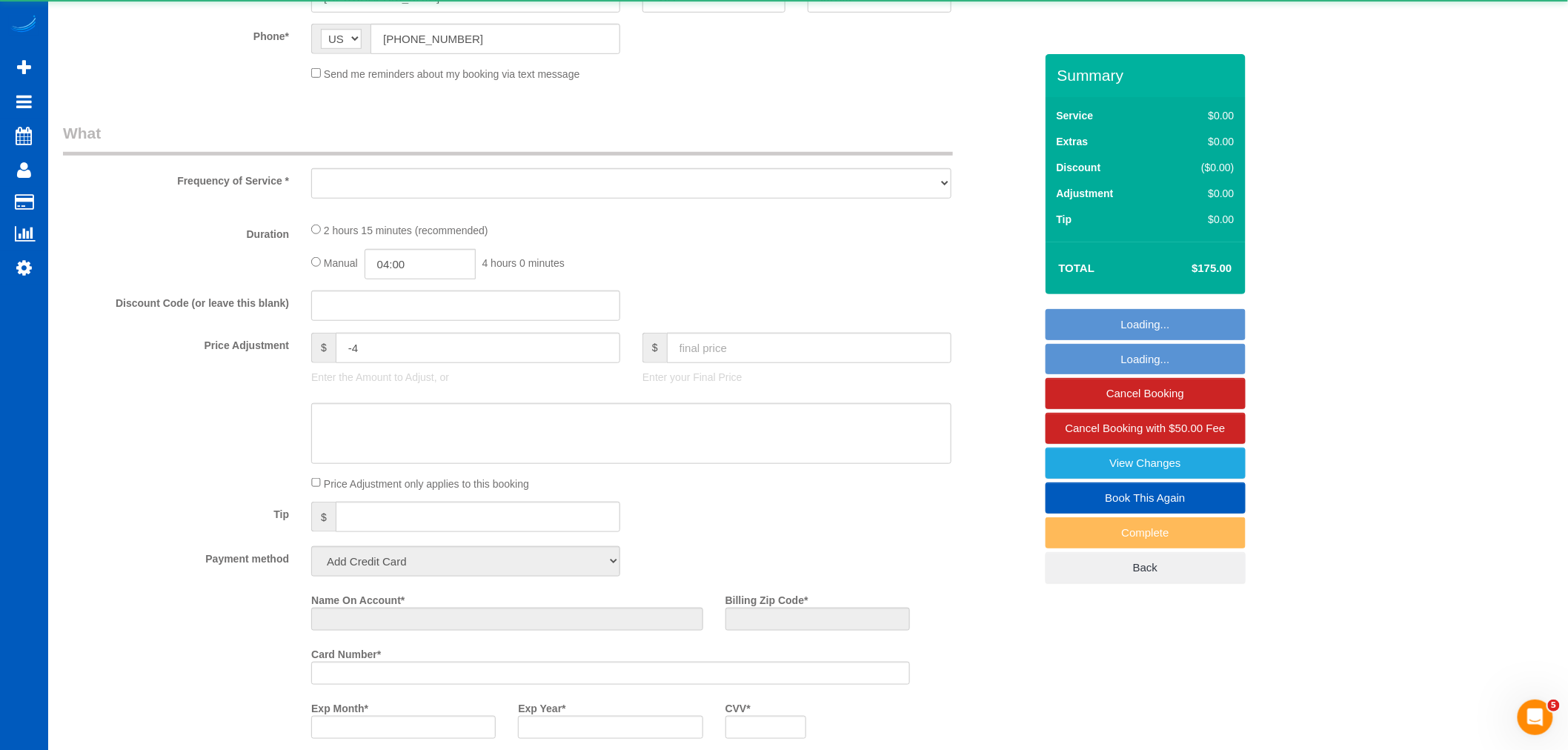
scroll to position [493, 0]
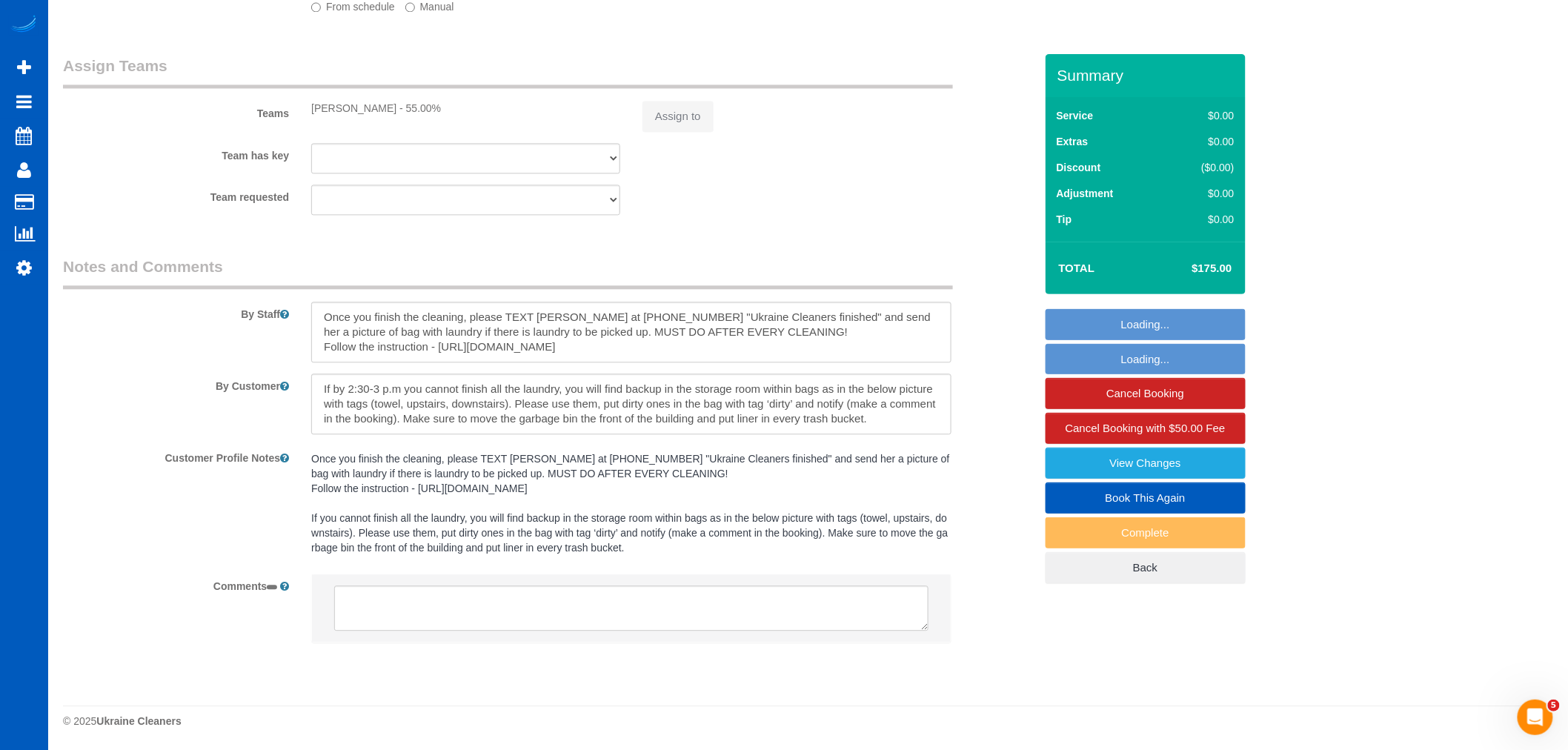
select select "object:20012"
select select "string:fspay-581ee3a3-ef50-4f7b-abd9-92cea8b7e377"
select select "199"
select select "spot82"
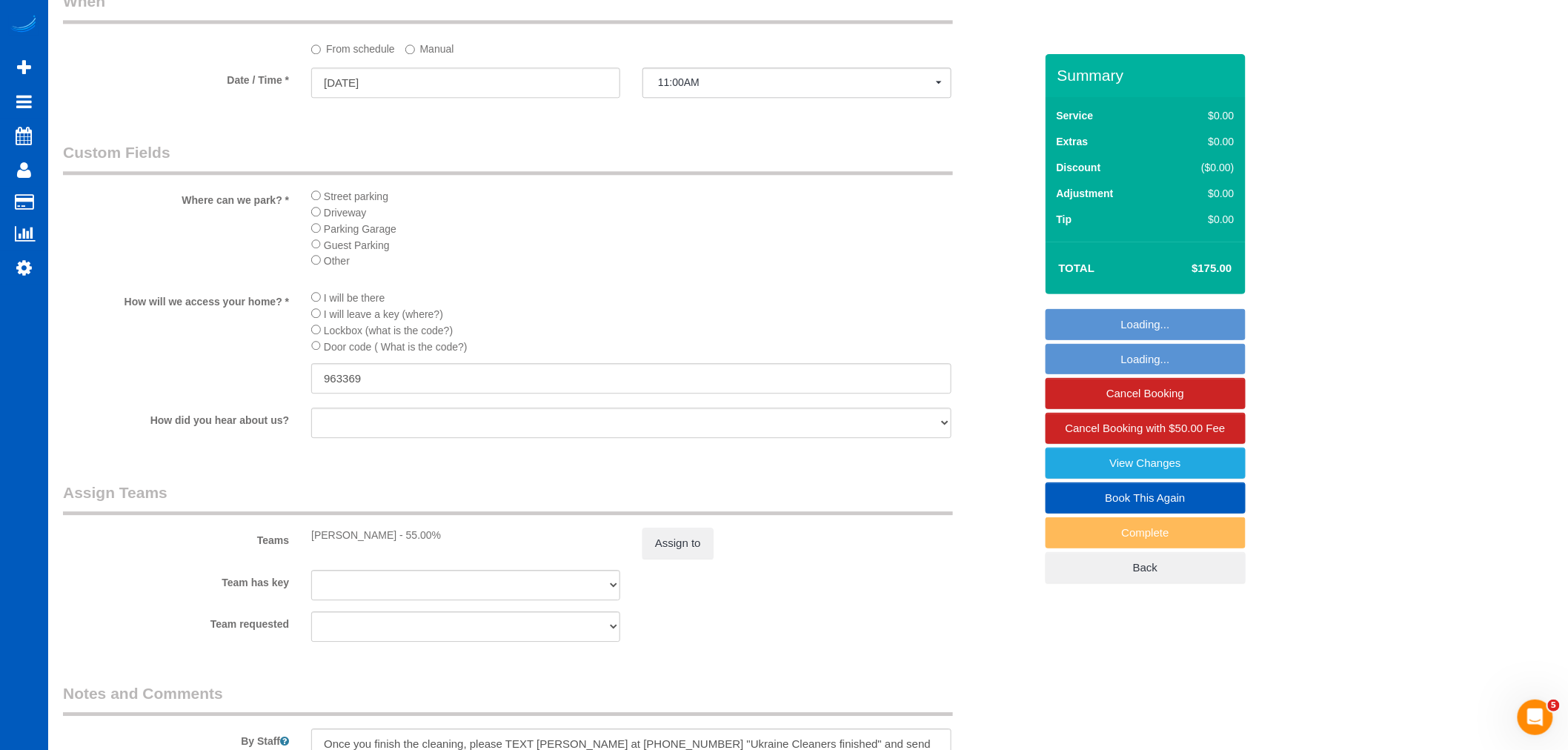
select select "1001"
select select "3"
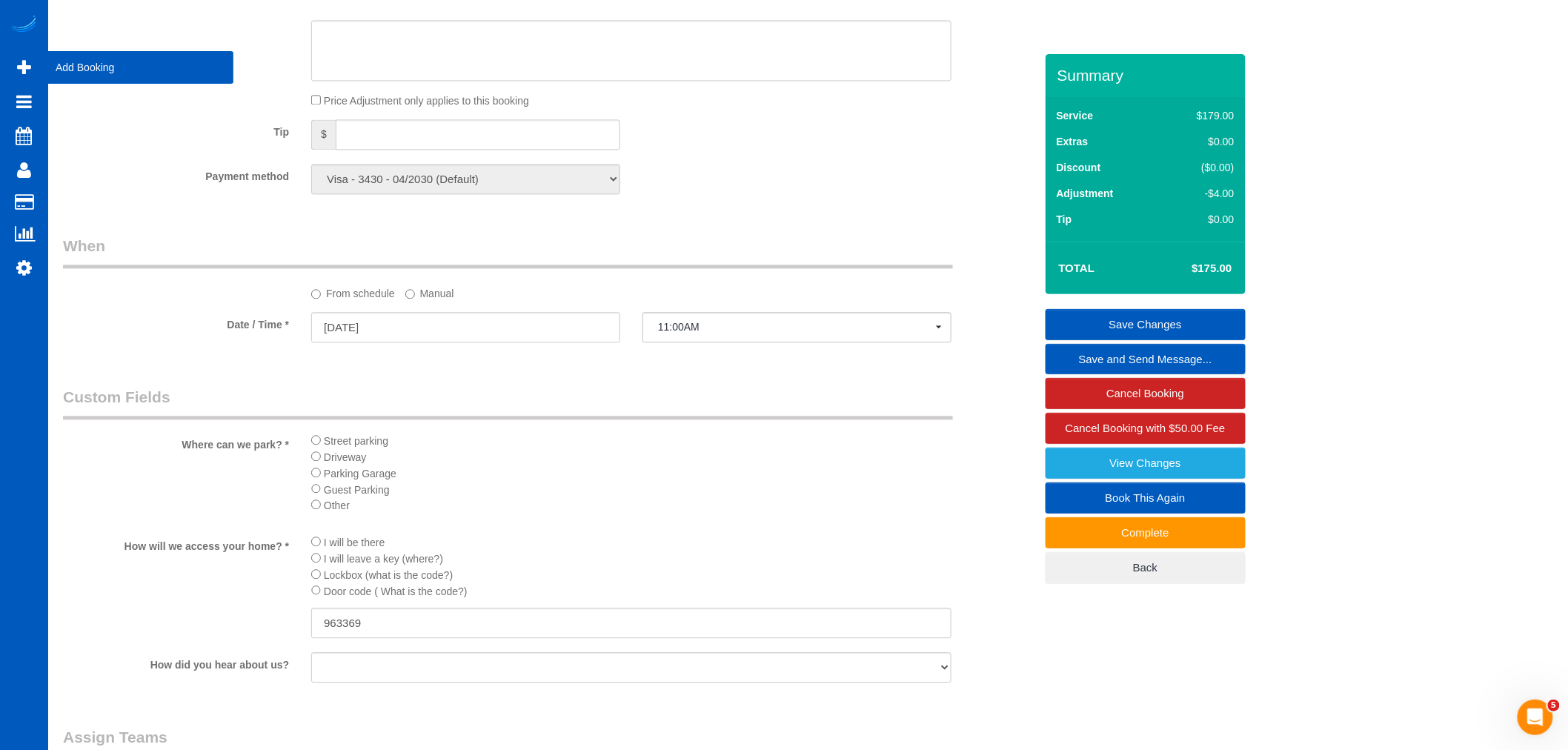
scroll to position [1272, 0]
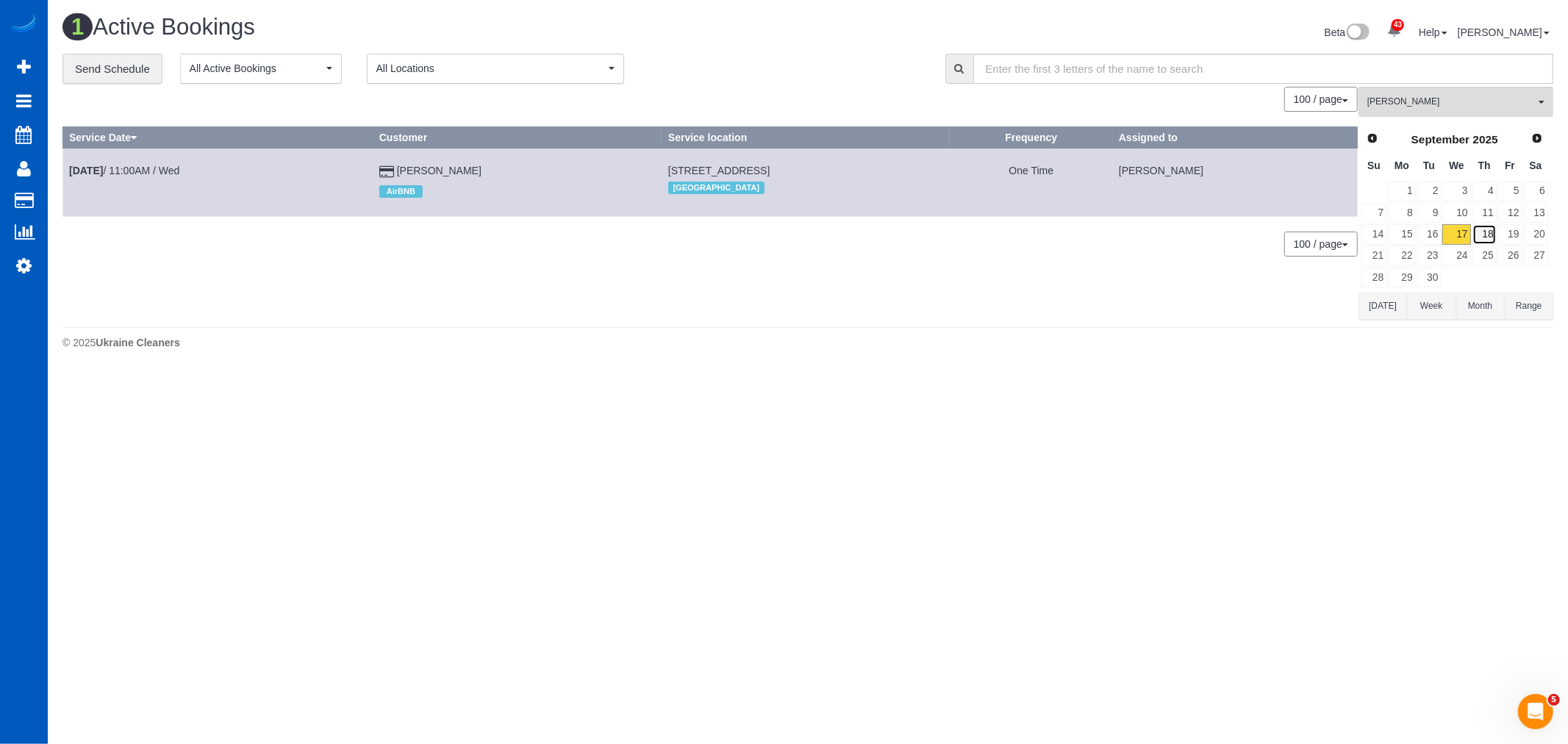
click at [1487, 242] on link "18" at bounding box center [1484, 233] width 25 height 20
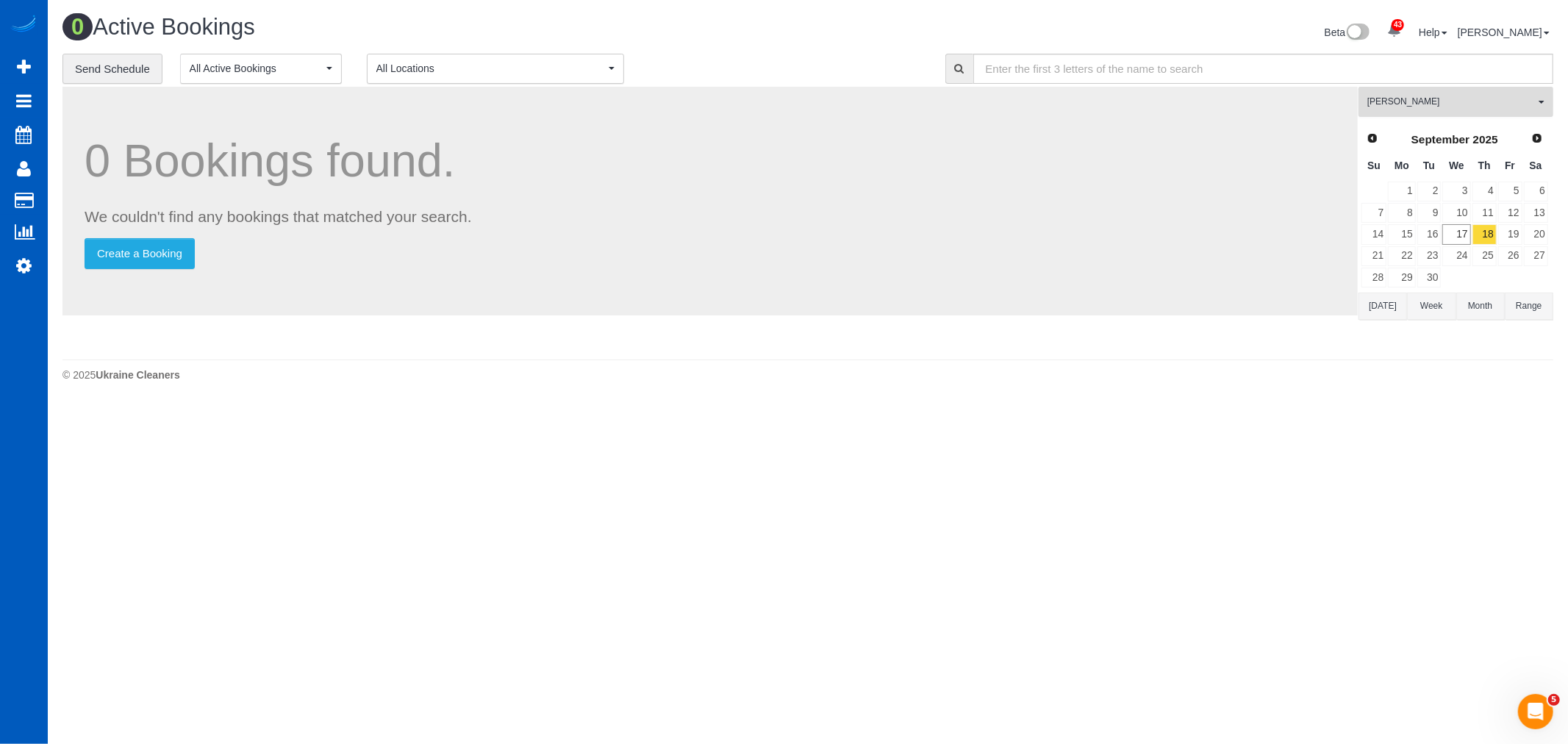
click at [1435, 108] on span "[PERSON_NAME]" at bounding box center [1451, 102] width 168 height 13
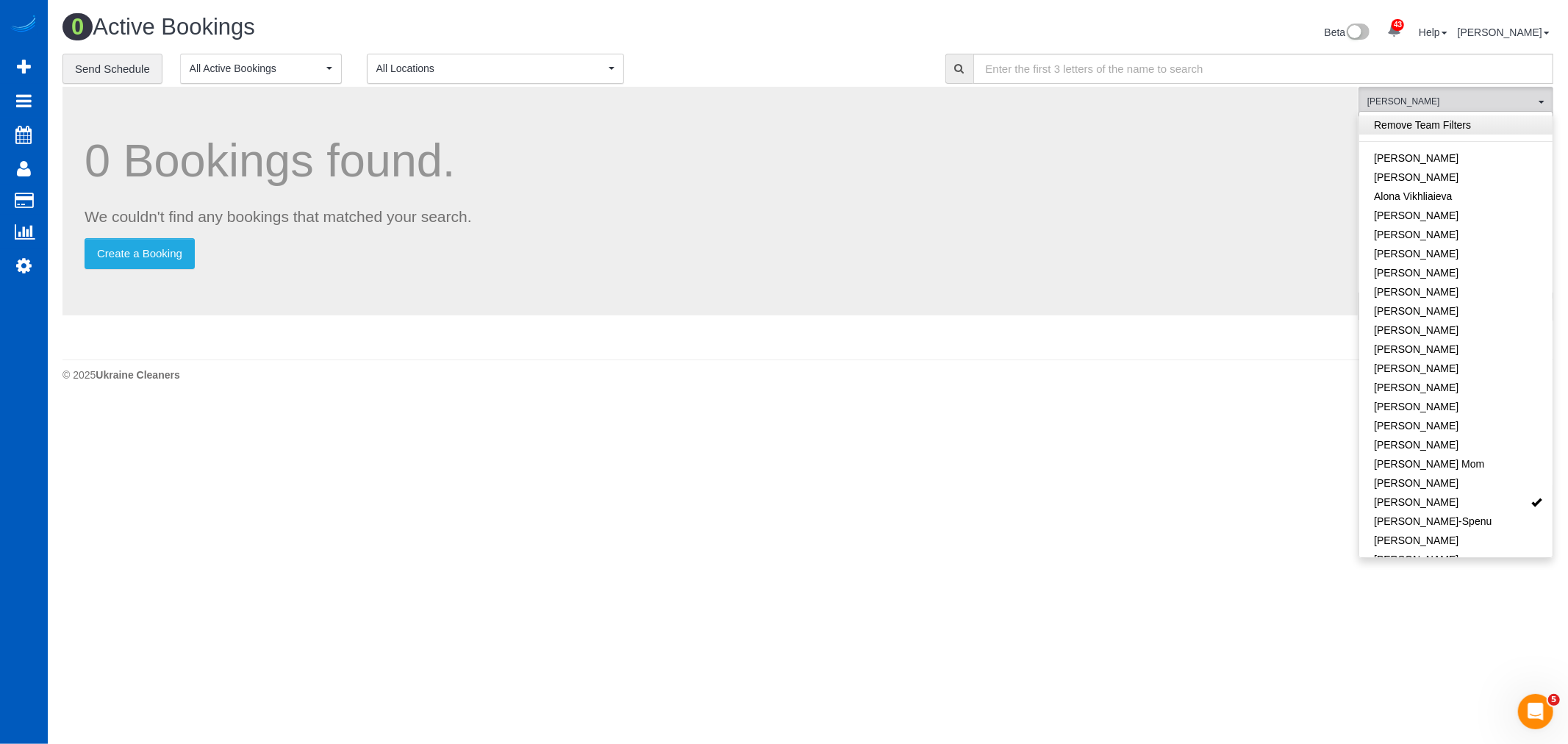
click at [1475, 125] on link "Remove Team Filters" at bounding box center [1456, 125] width 193 height 19
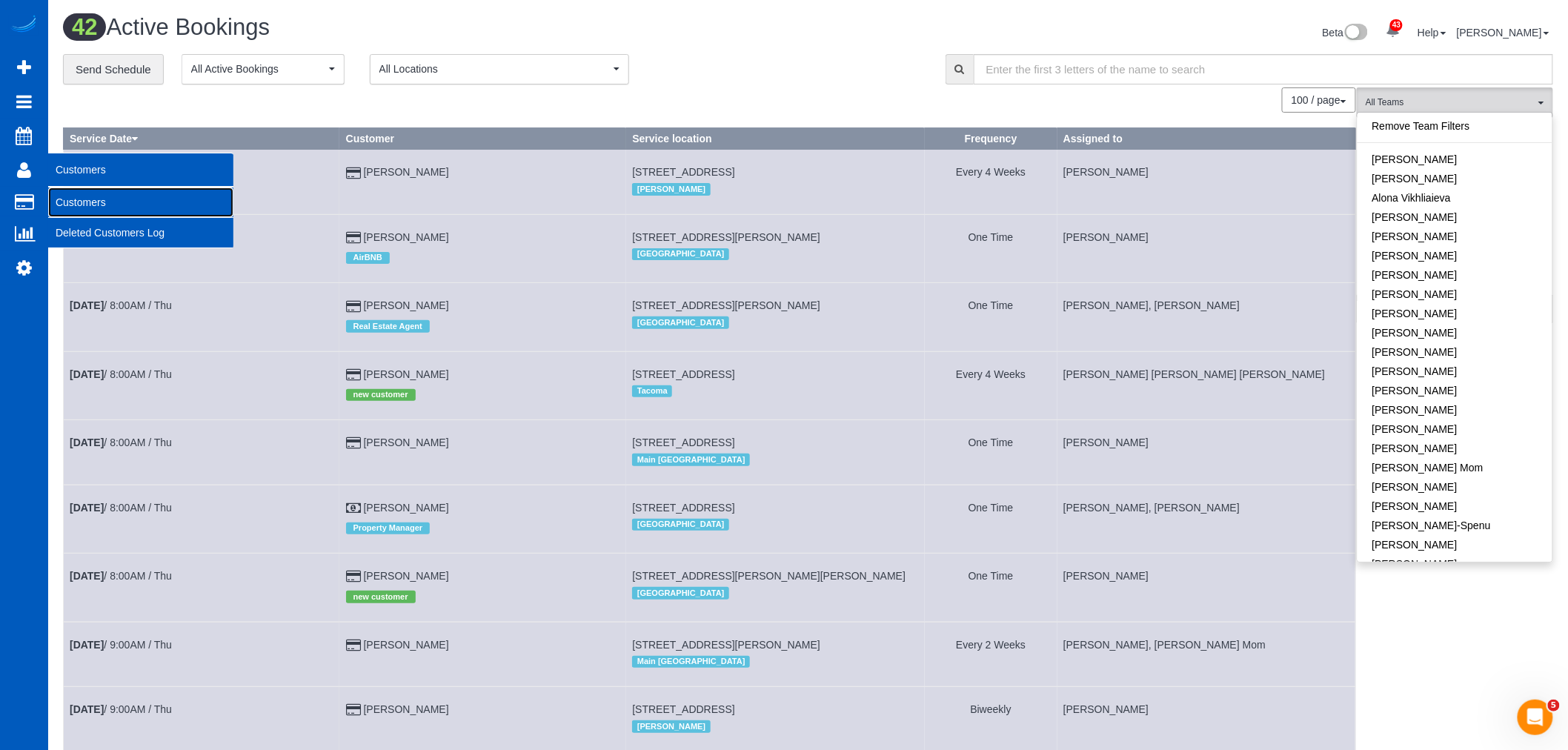
click at [86, 192] on link "Customers" at bounding box center [140, 202] width 185 height 30
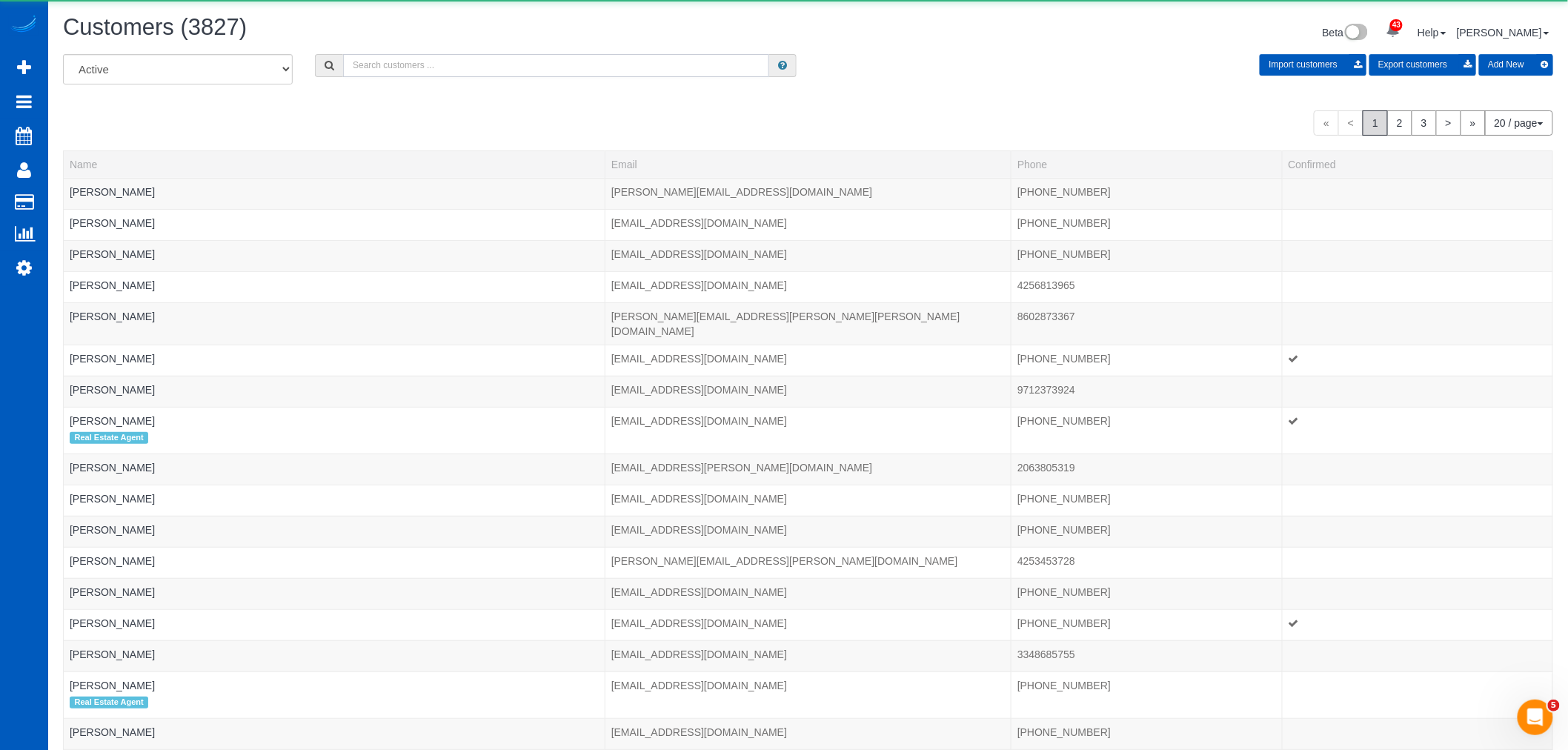
click at [460, 61] on input "text" at bounding box center [556, 65] width 426 height 23
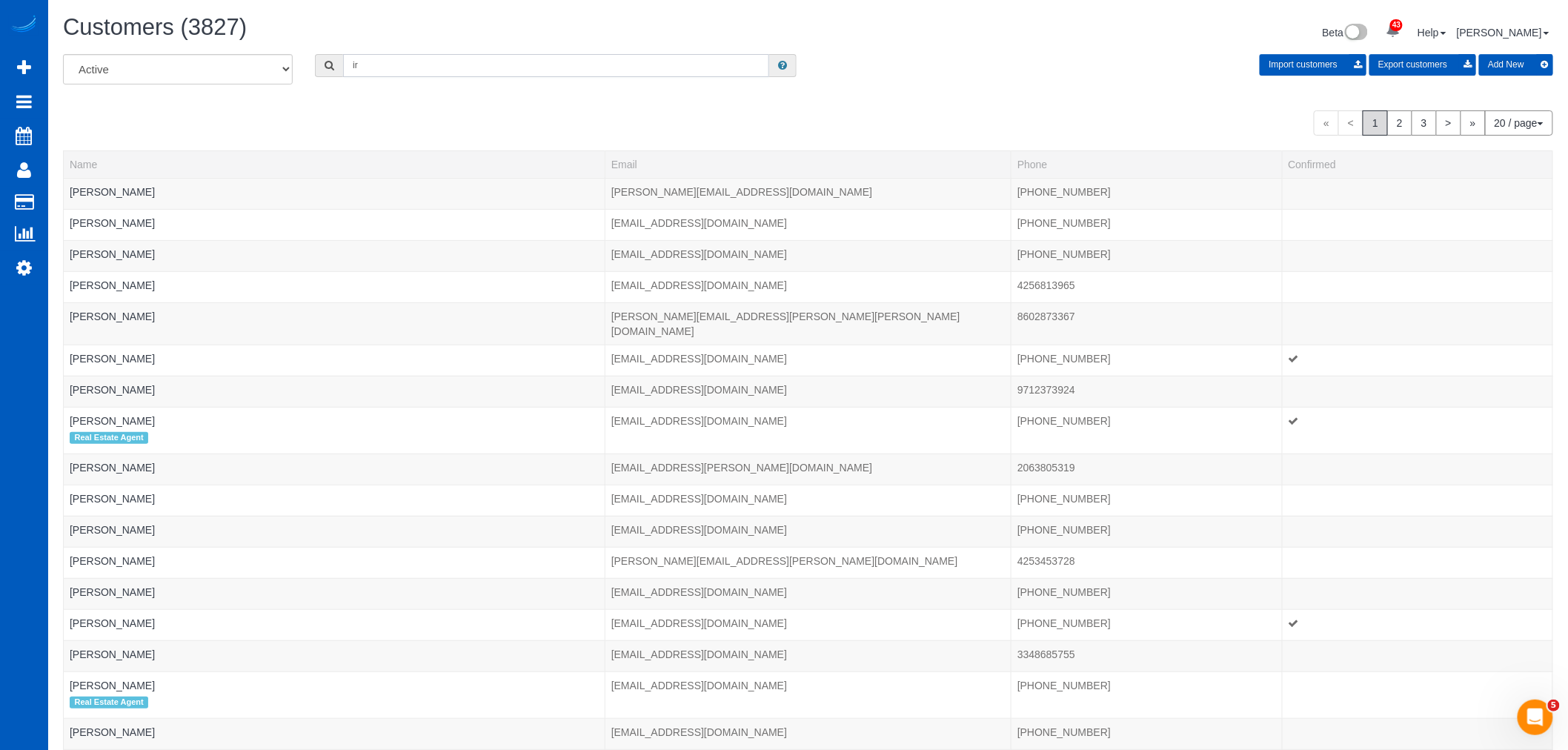
type input "i"
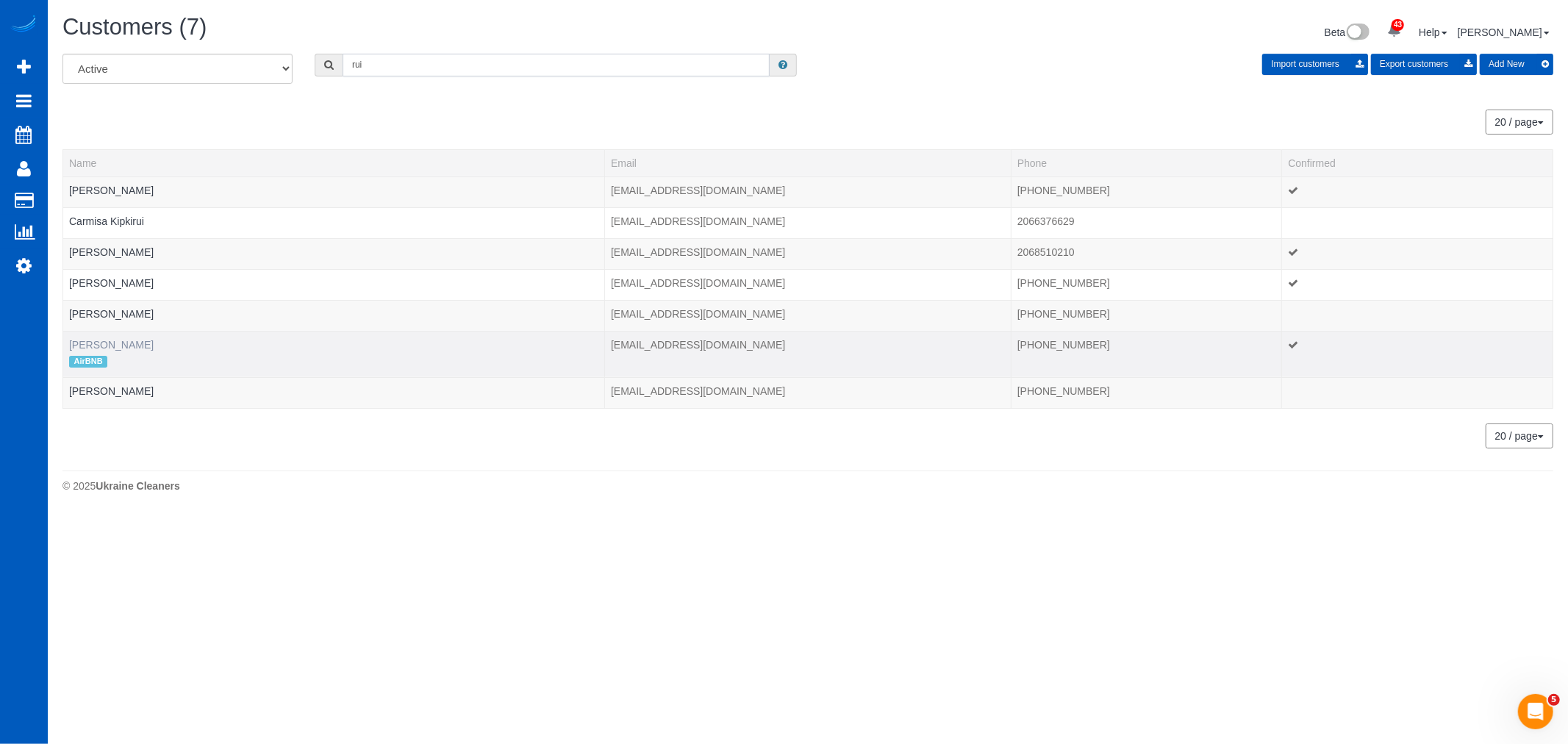
type input "rui"
click at [93, 343] on link "[PERSON_NAME]" at bounding box center [111, 344] width 85 height 12
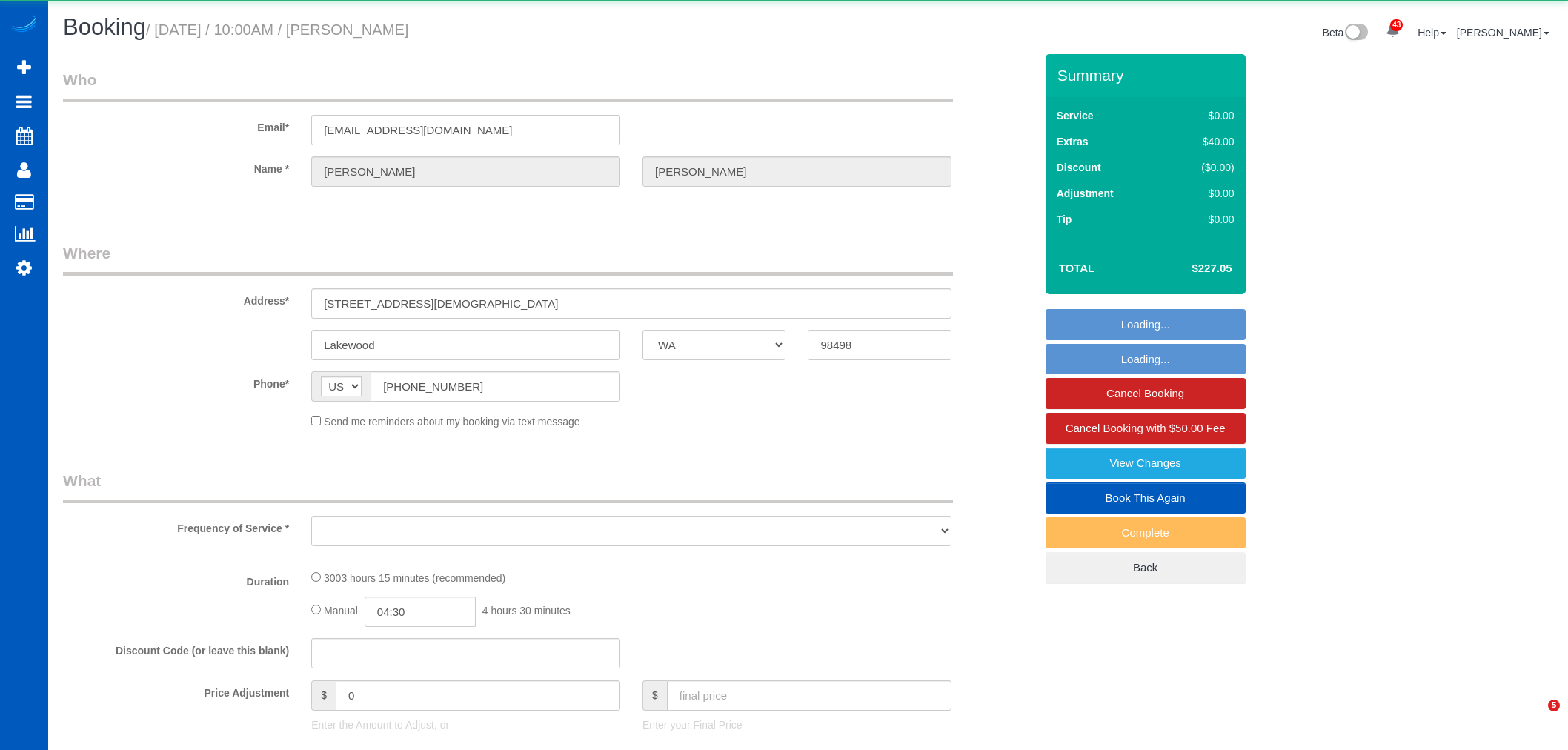
select select "WA"
select select "object:15609"
select select "string:fspay-2cada161-dd45-4ed8-877a-a766a241db53"
select select "1501"
select select "2"
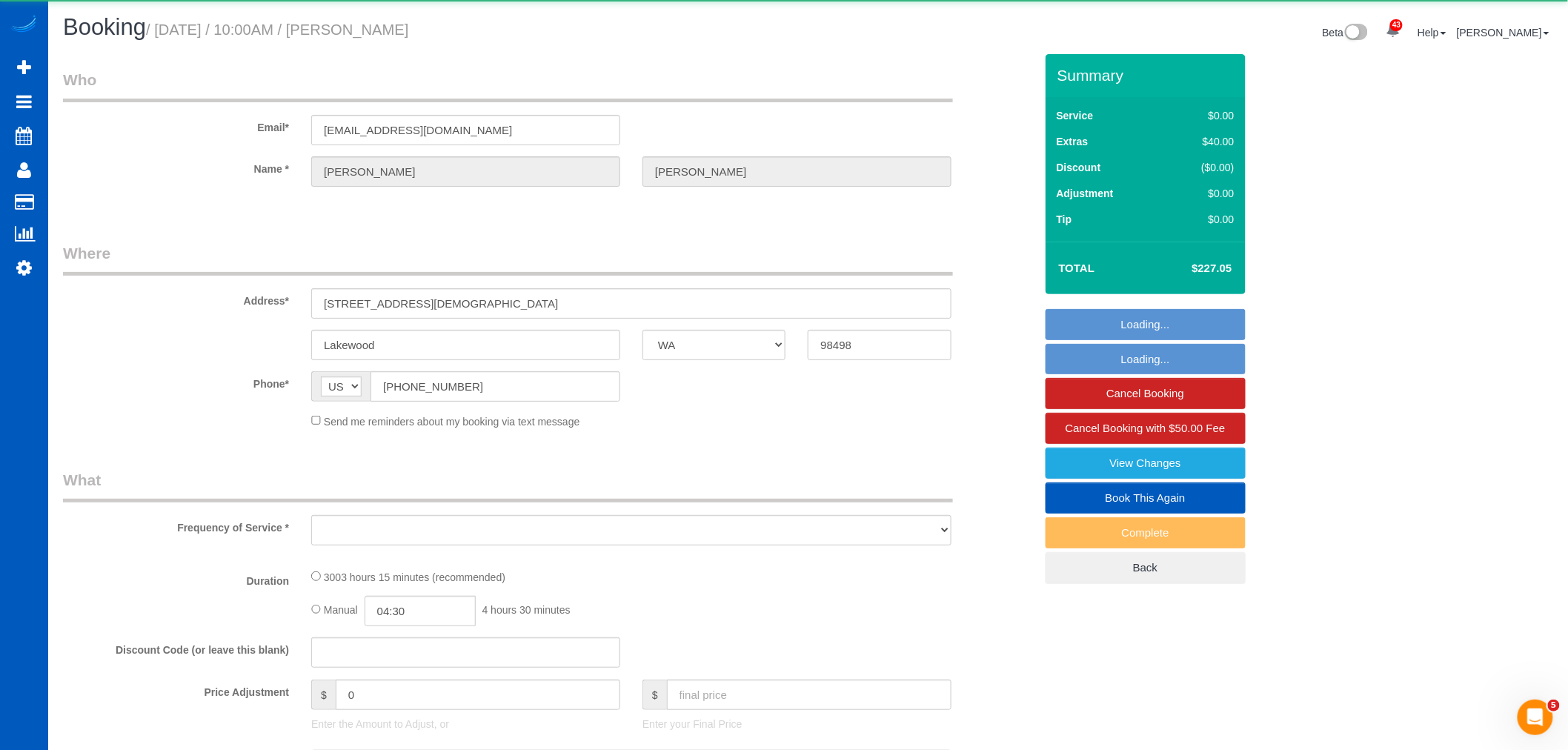
select select "number:8"
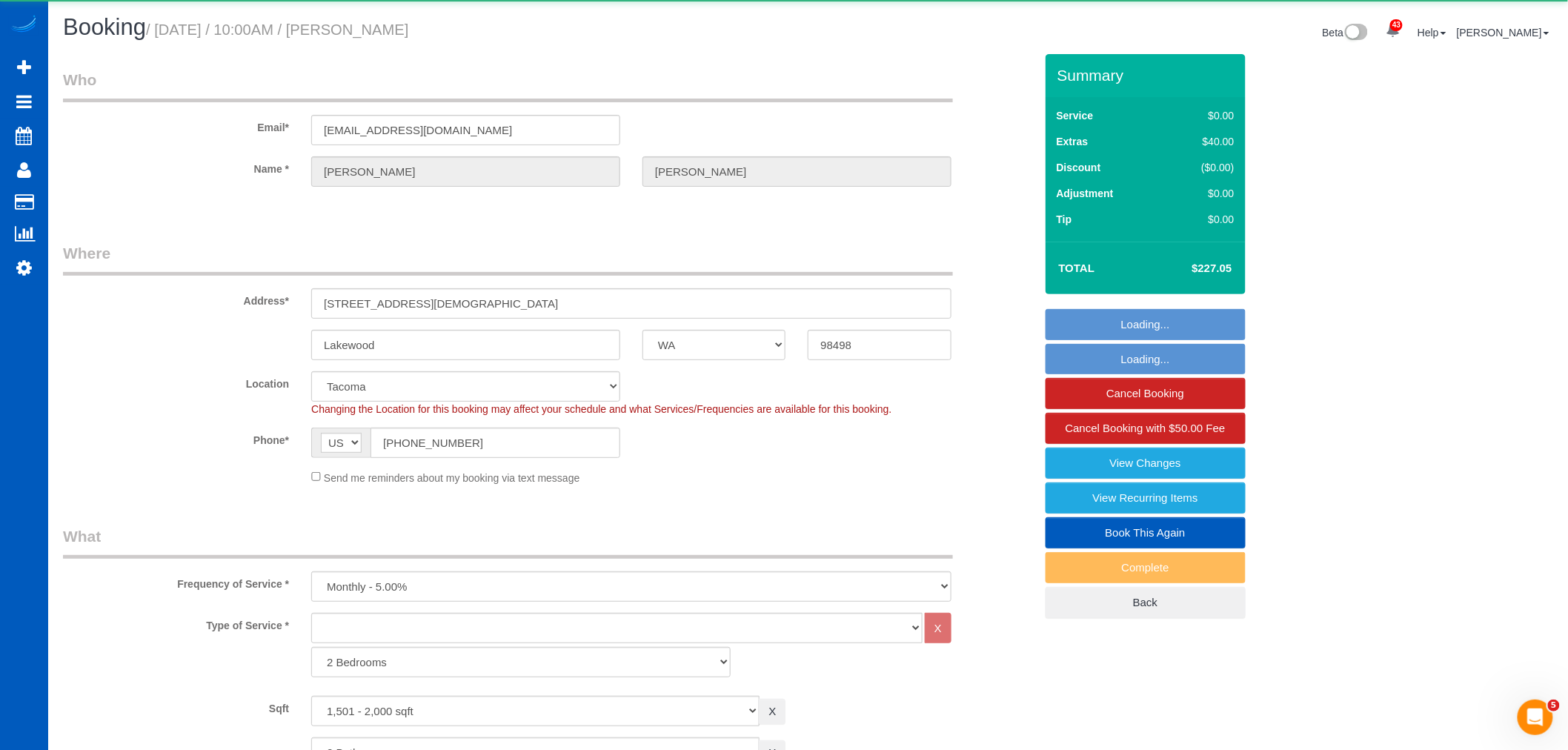
scroll to position [24, 0]
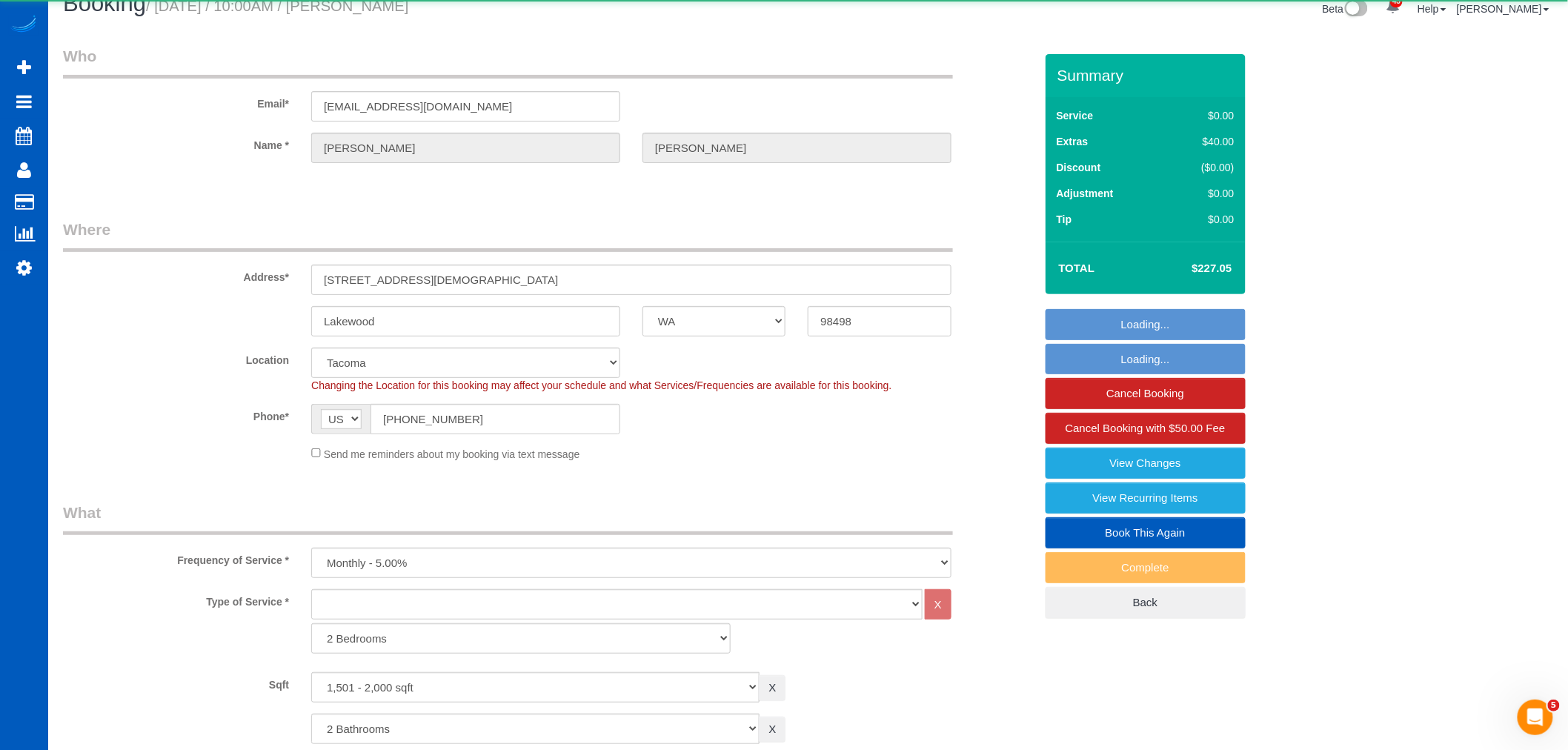
select select "object:15920"
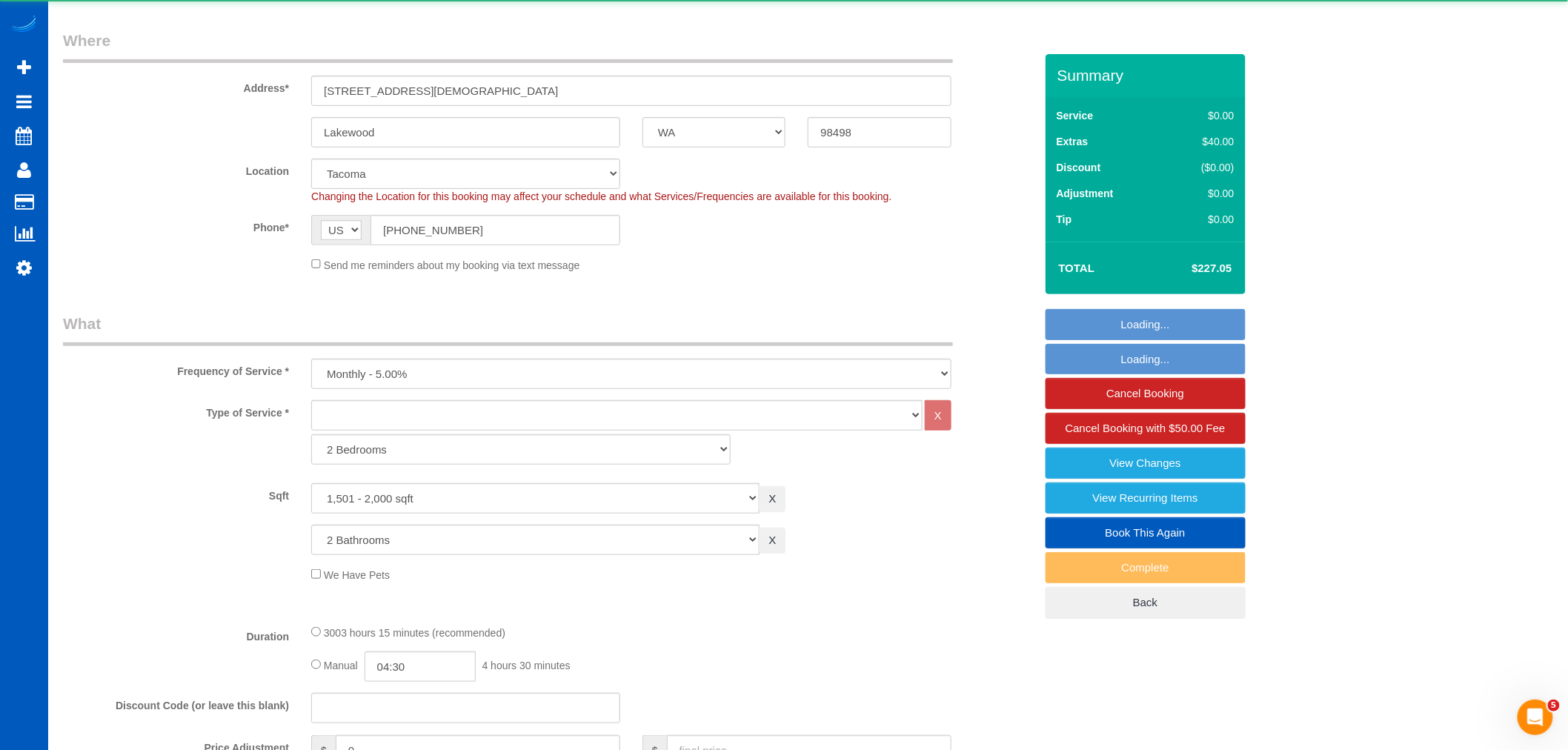
select select "1501"
select select "2"
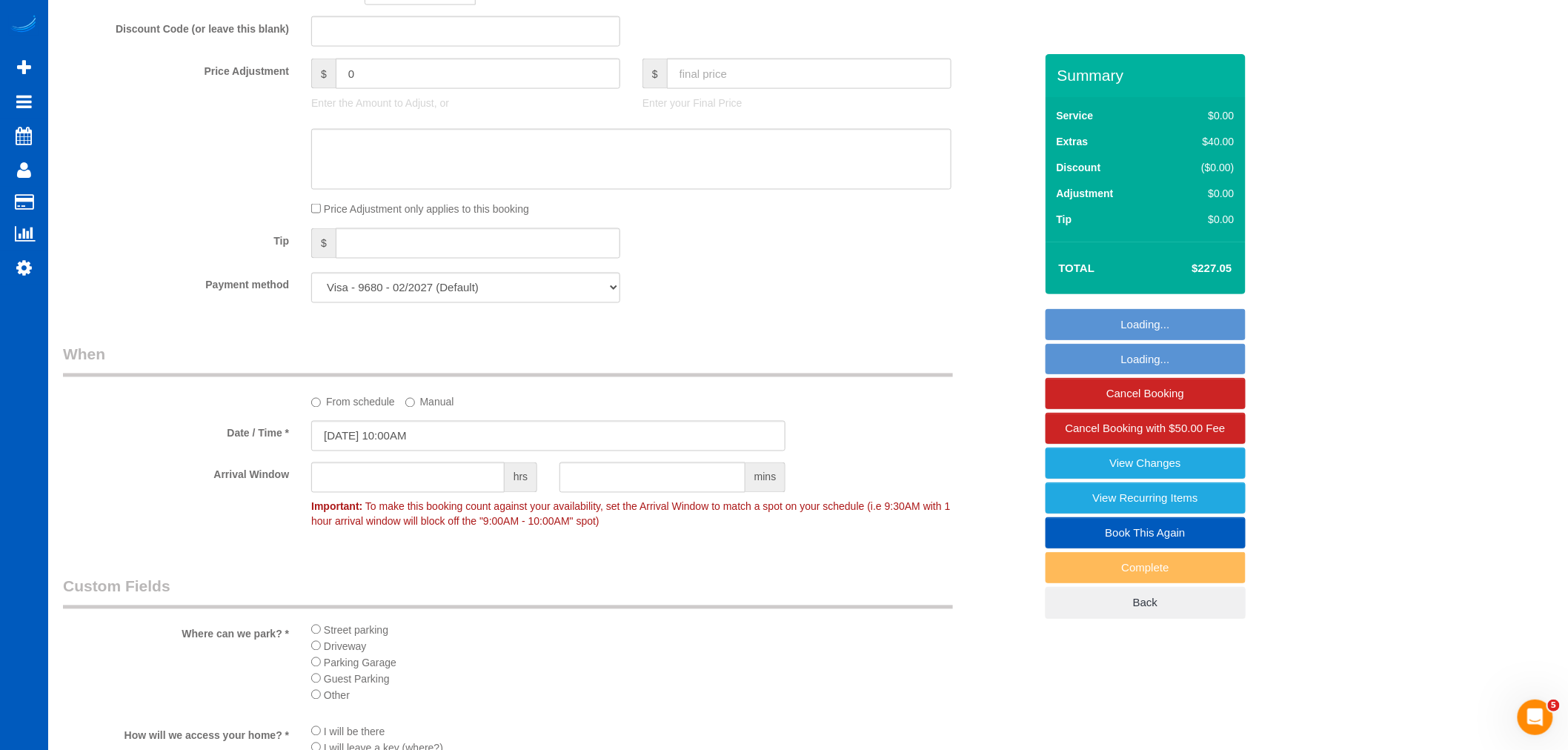
scroll to position [906, 0]
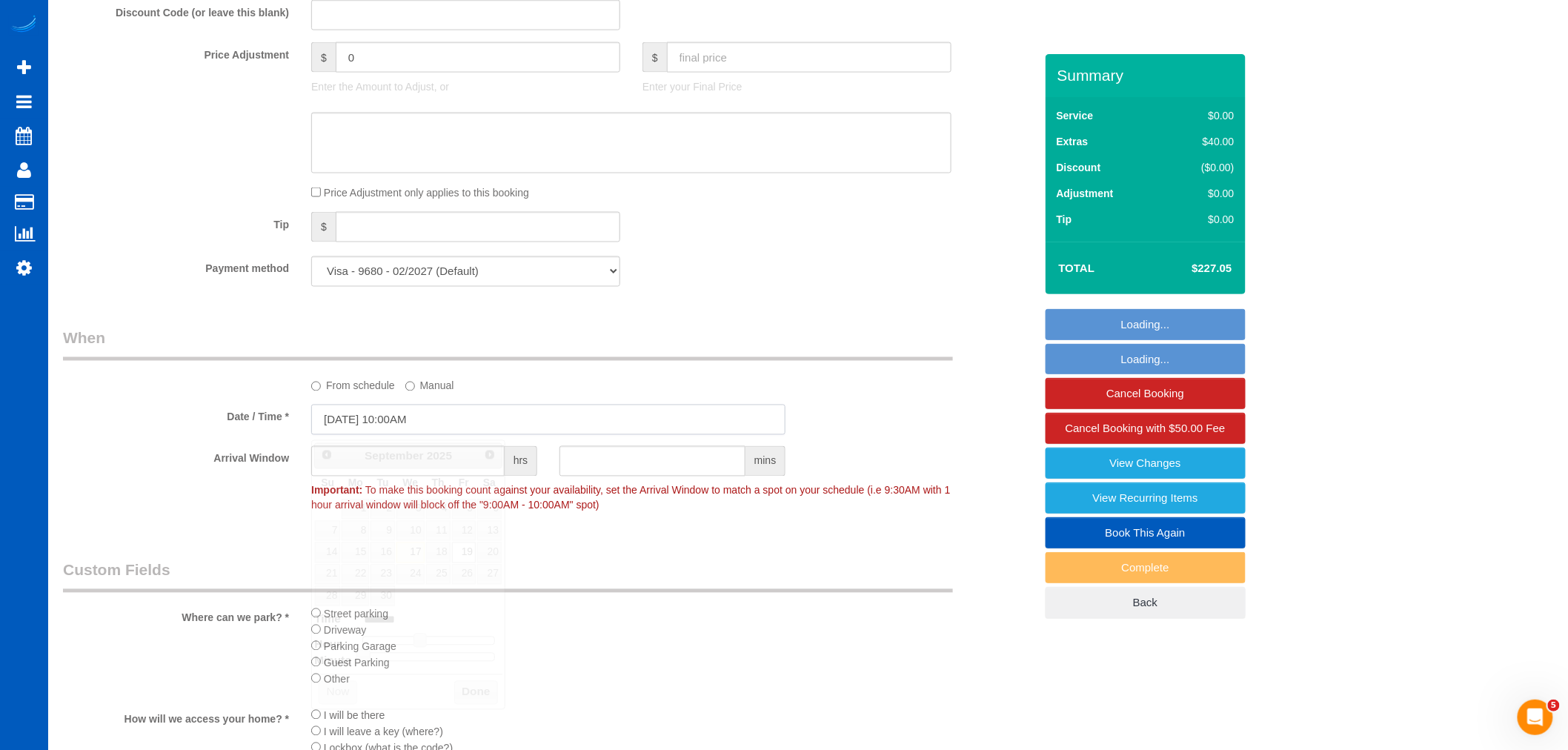
click at [382, 430] on input "09/19/2025 10:00AM" at bounding box center [548, 420] width 474 height 30
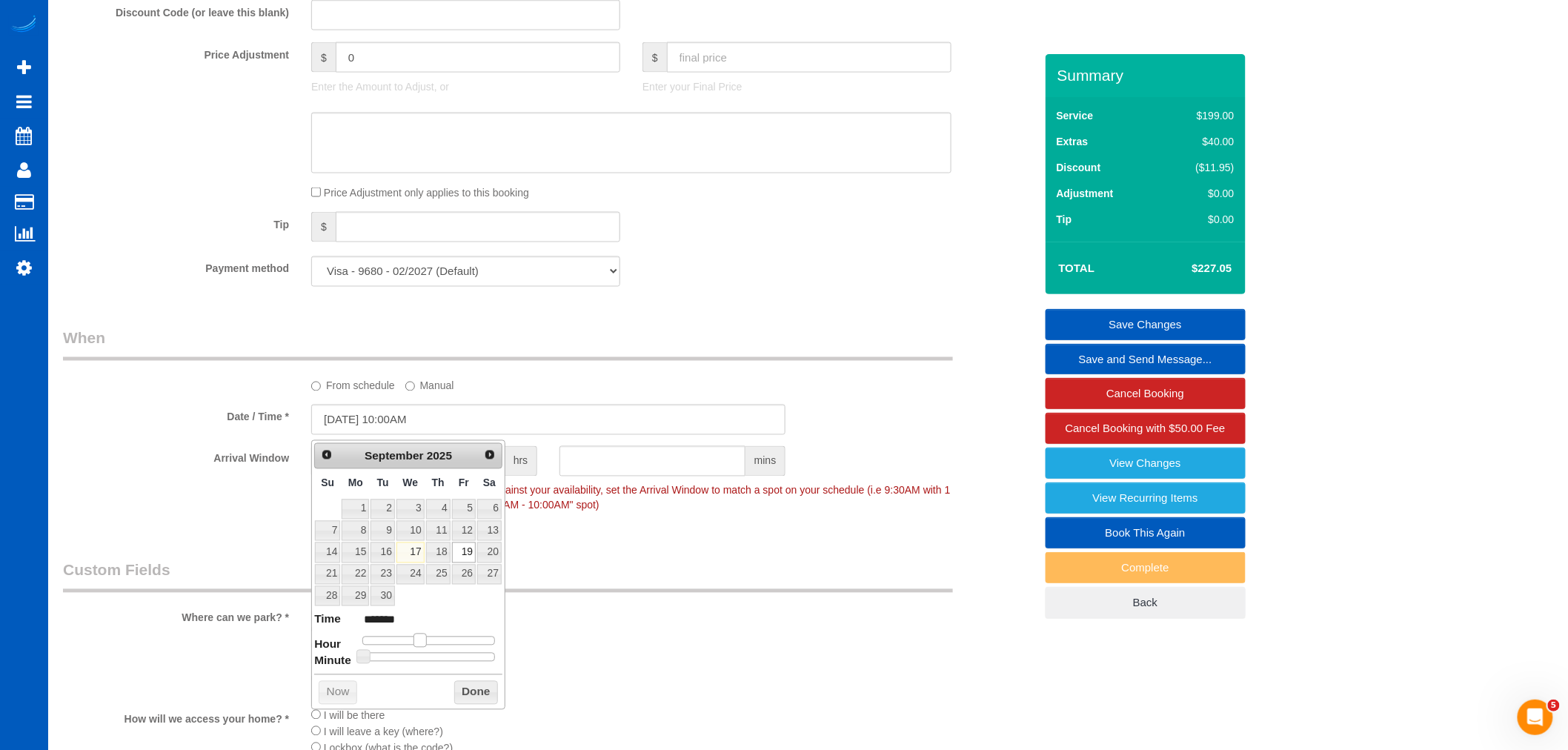
type input "09/19/2025 11:00AM"
type input "*******"
click at [423, 640] on span at bounding box center [426, 640] width 14 height 14
click at [478, 693] on button "Done" at bounding box center [476, 693] width 44 height 24
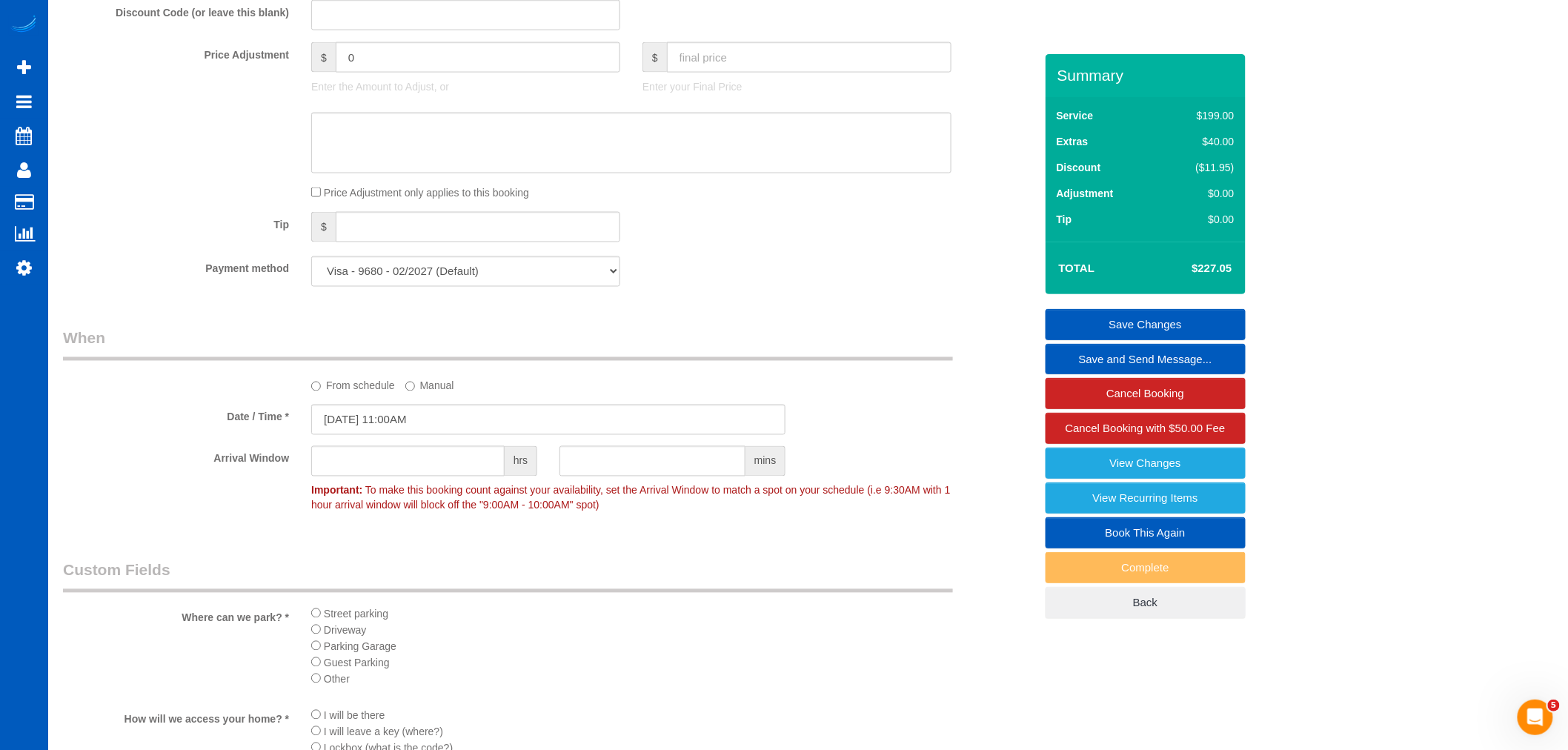
click at [1136, 323] on link "Save Changes" at bounding box center [1145, 324] width 200 height 31
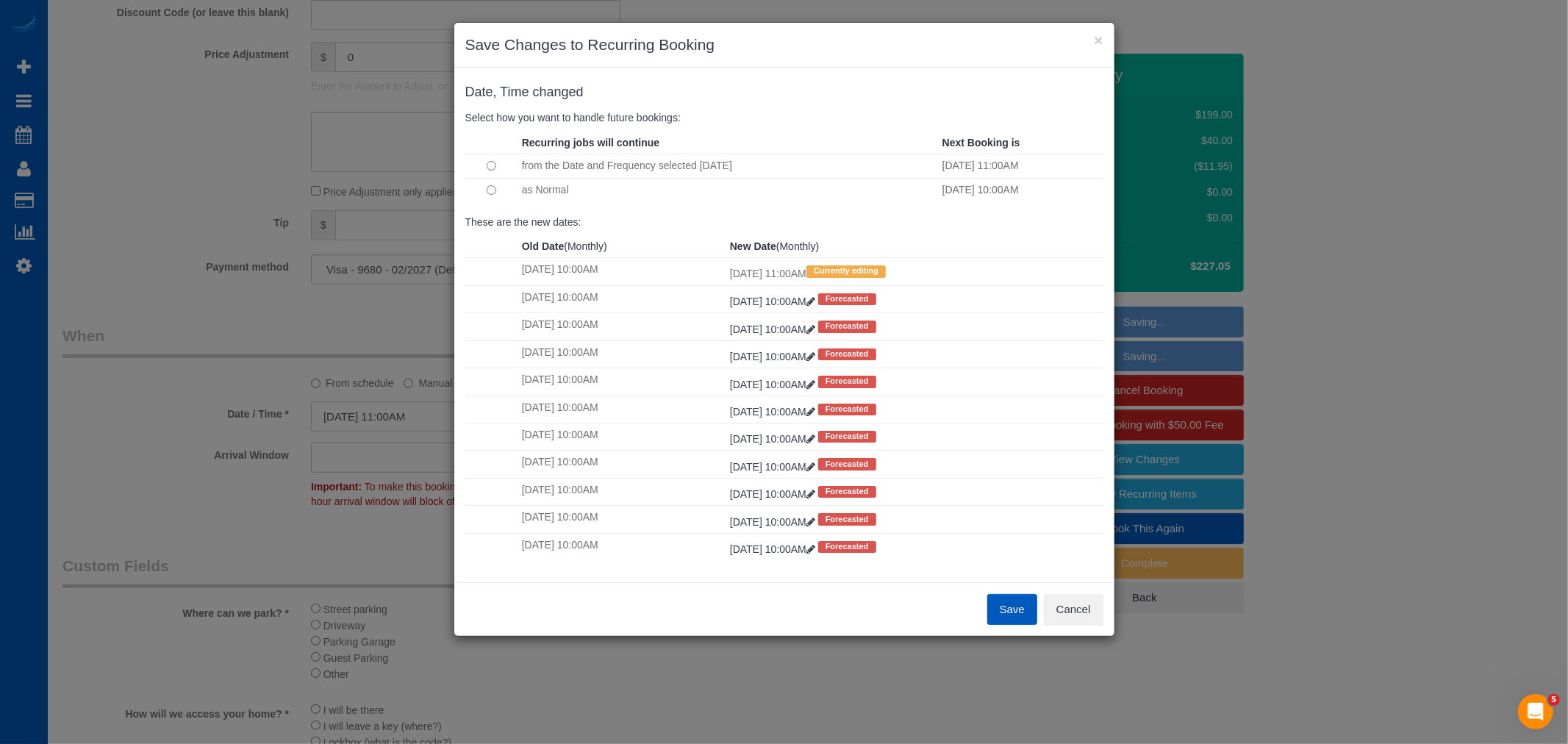
click at [988, 607] on button "Save" at bounding box center [1012, 609] width 50 height 31
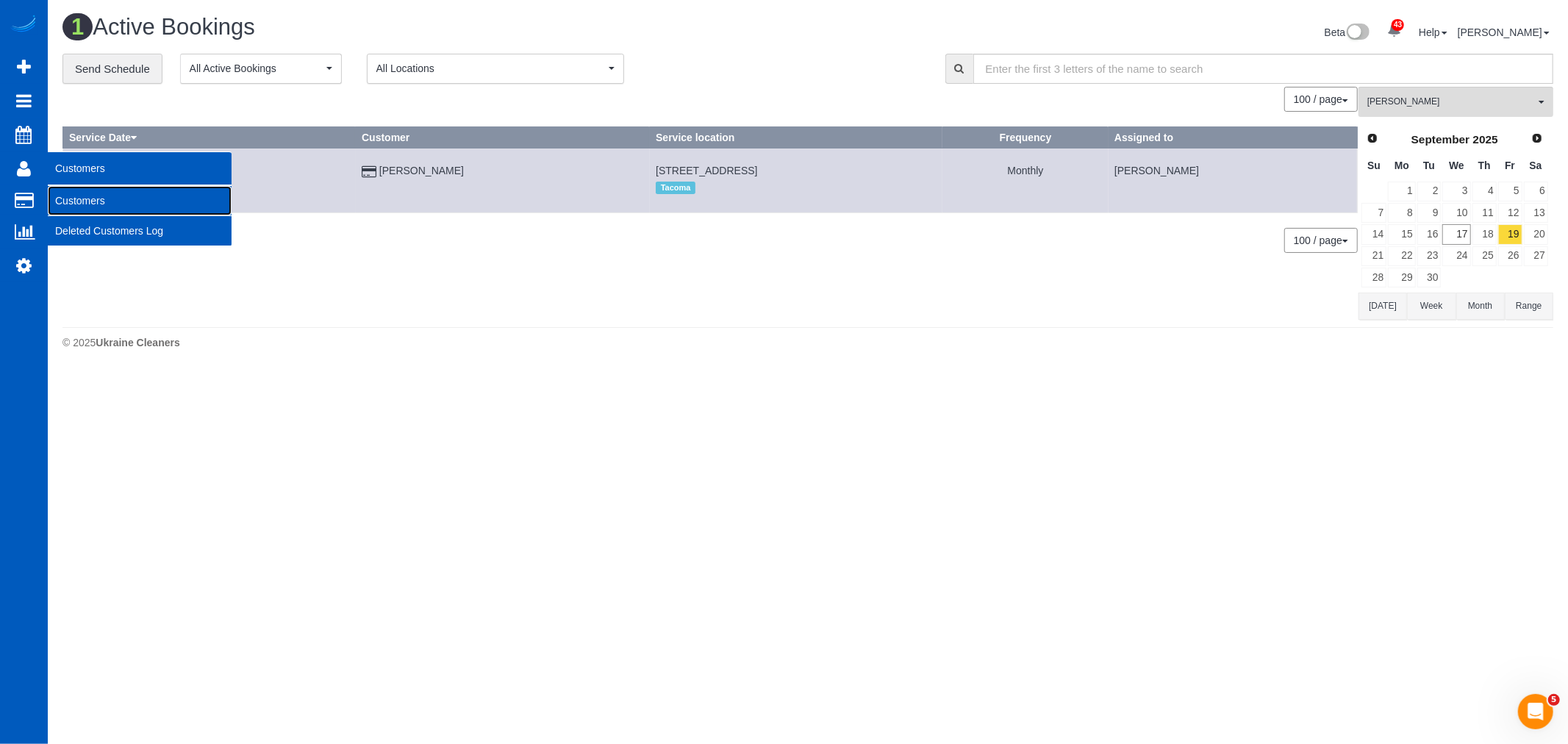
click at [93, 211] on link "Customers" at bounding box center [139, 200] width 184 height 29
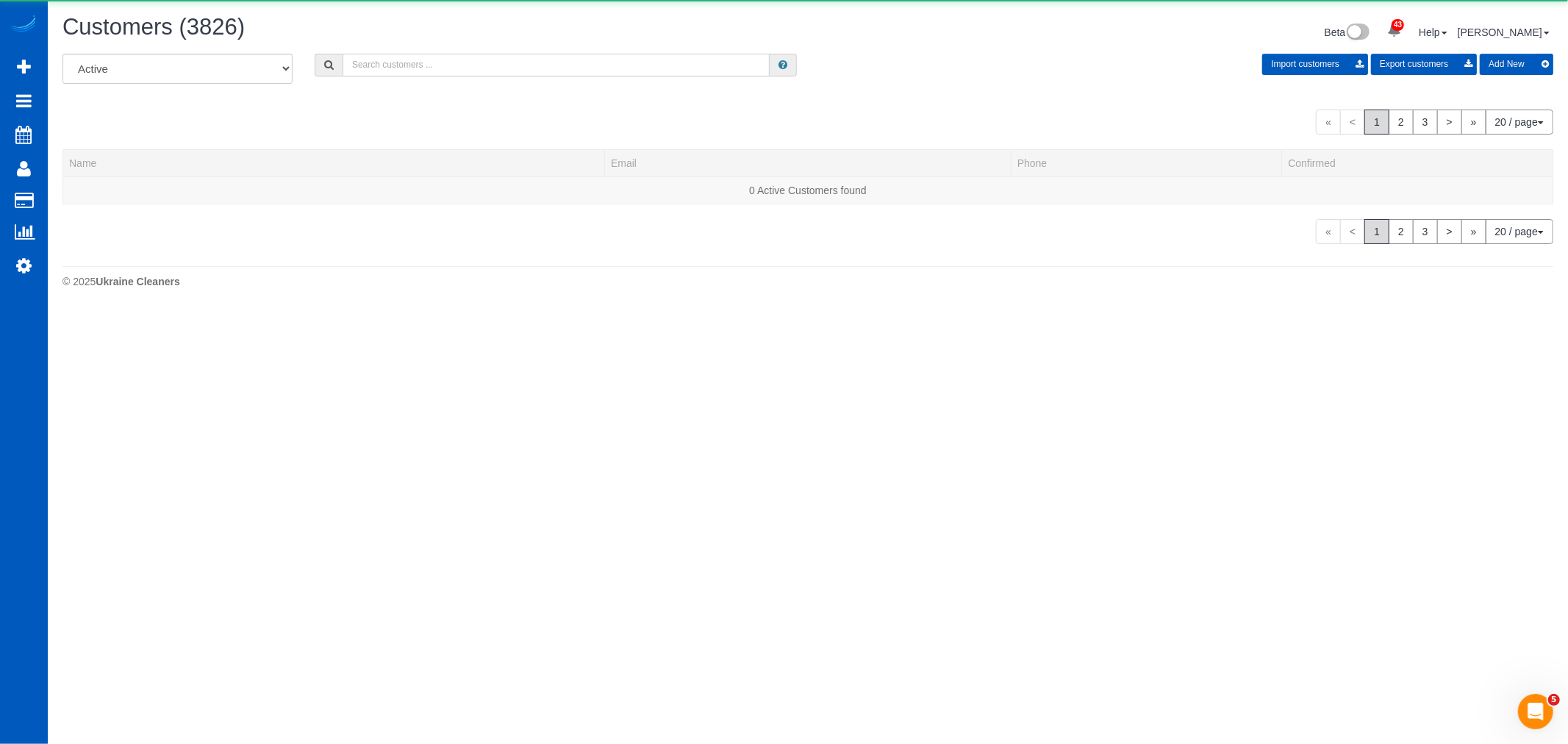
click at [438, 74] on input "text" at bounding box center [556, 65] width 427 height 23
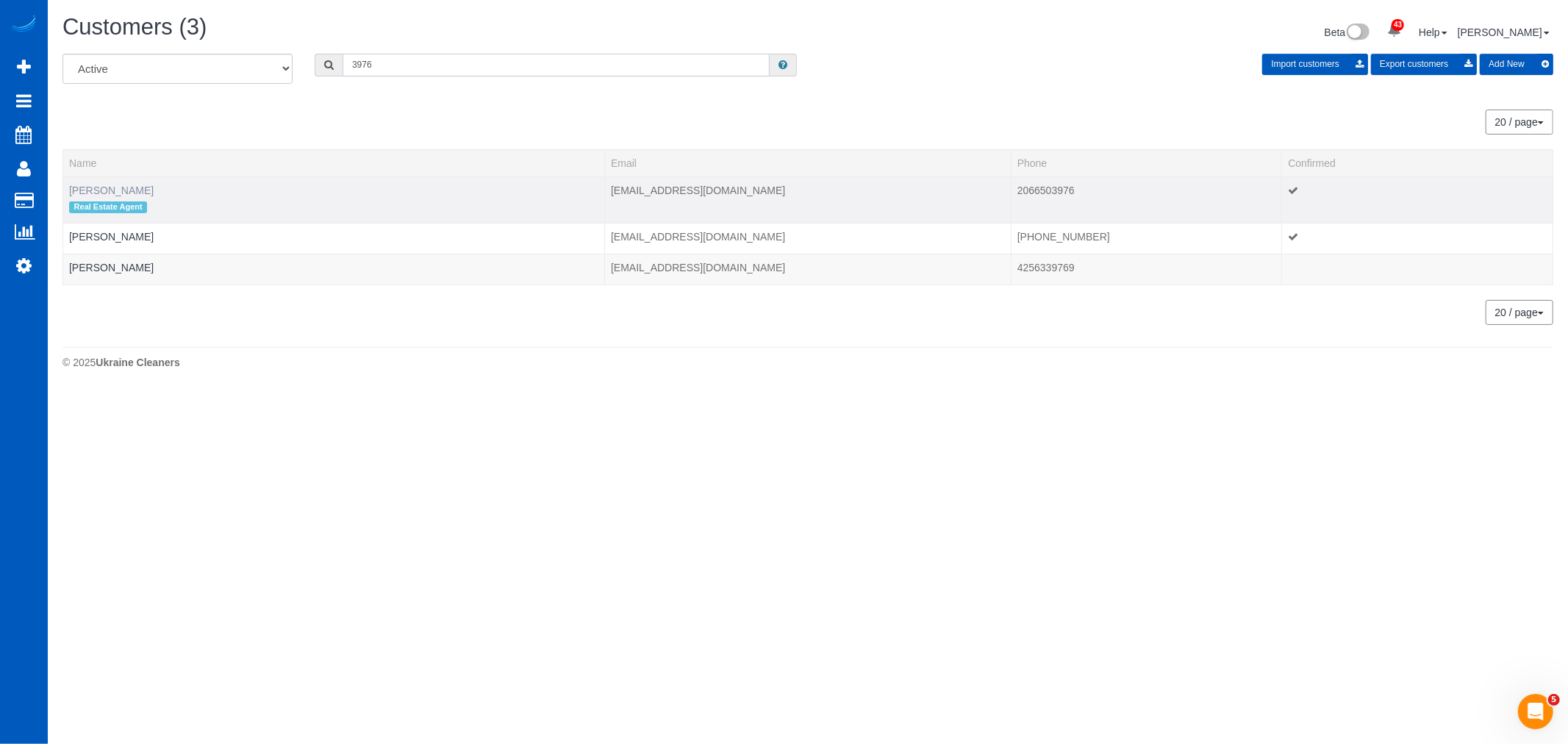
type input "3976"
click at [99, 184] on link "[PERSON_NAME]" at bounding box center [111, 190] width 85 height 12
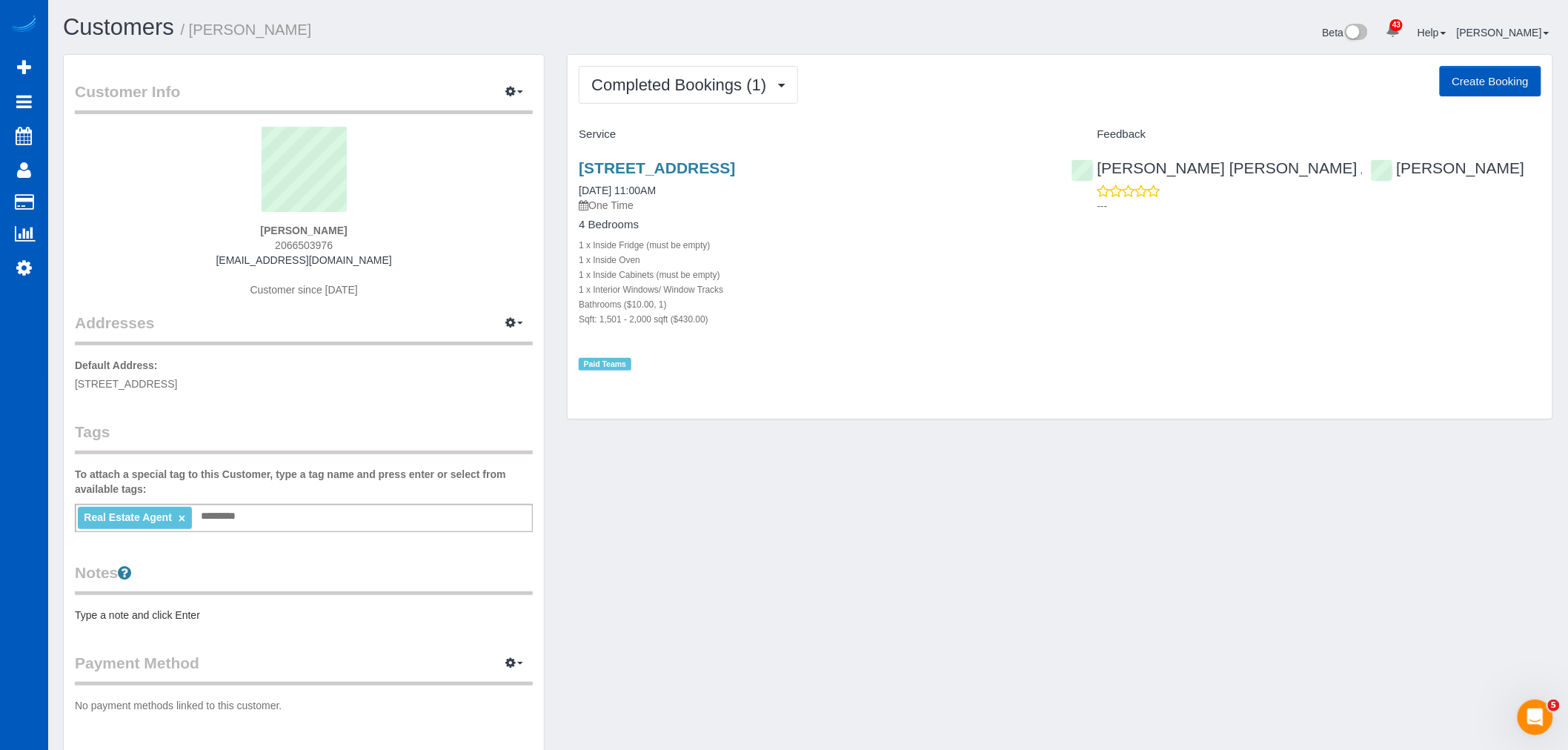
click at [1479, 77] on button "Create Booking" at bounding box center [1490, 81] width 101 height 31
select select "WA"
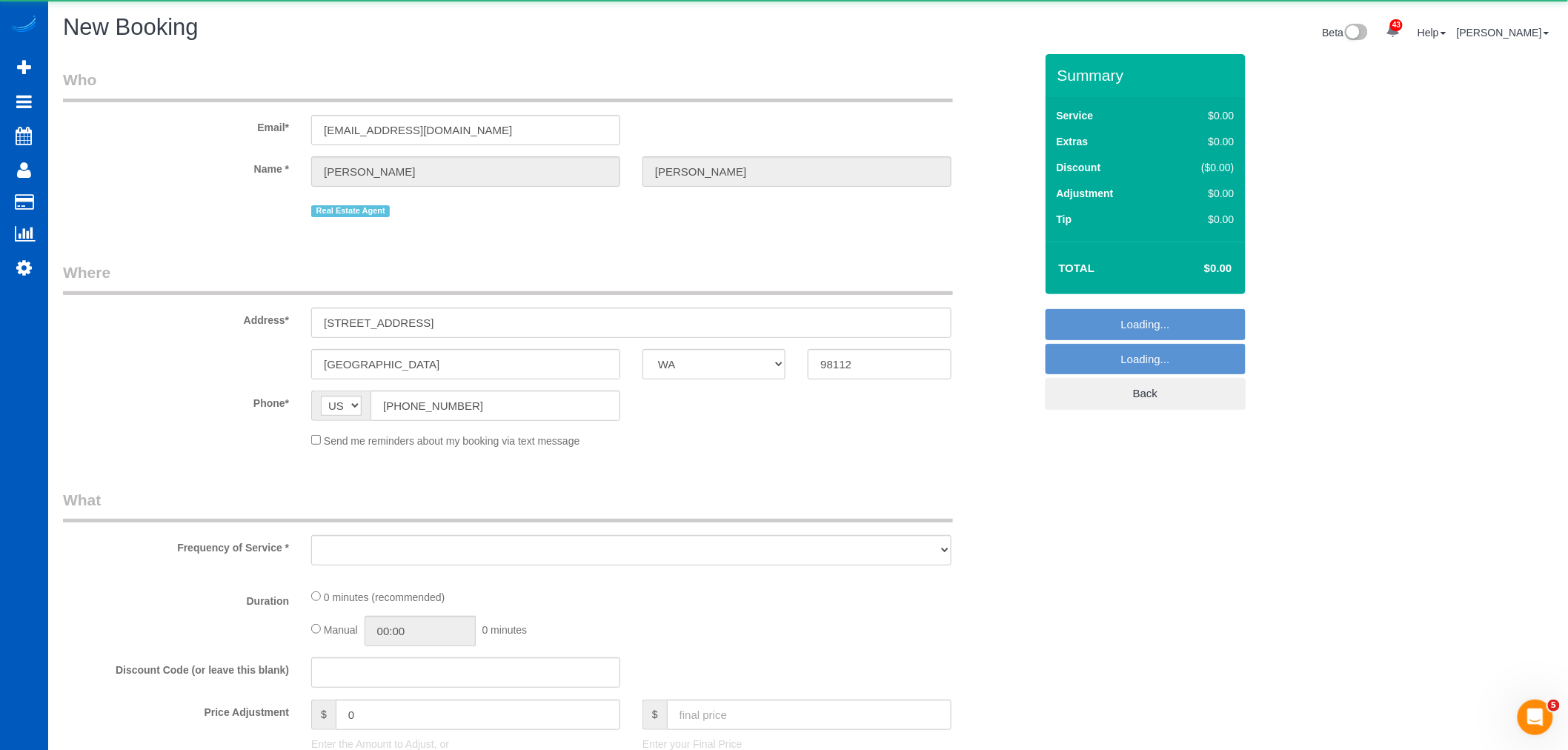
select select "199"
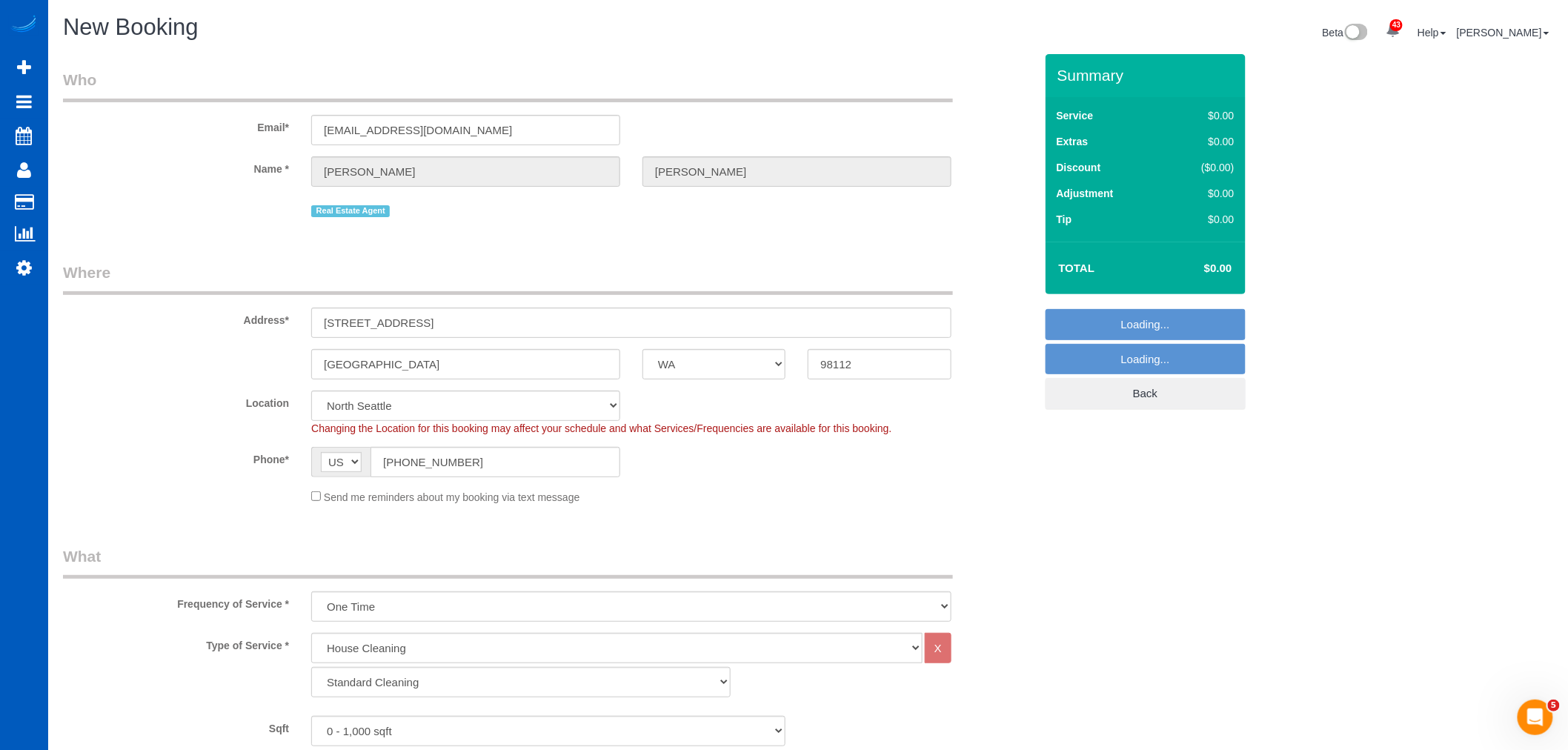
select select "object:17505"
select select "5"
select select "object:17510"
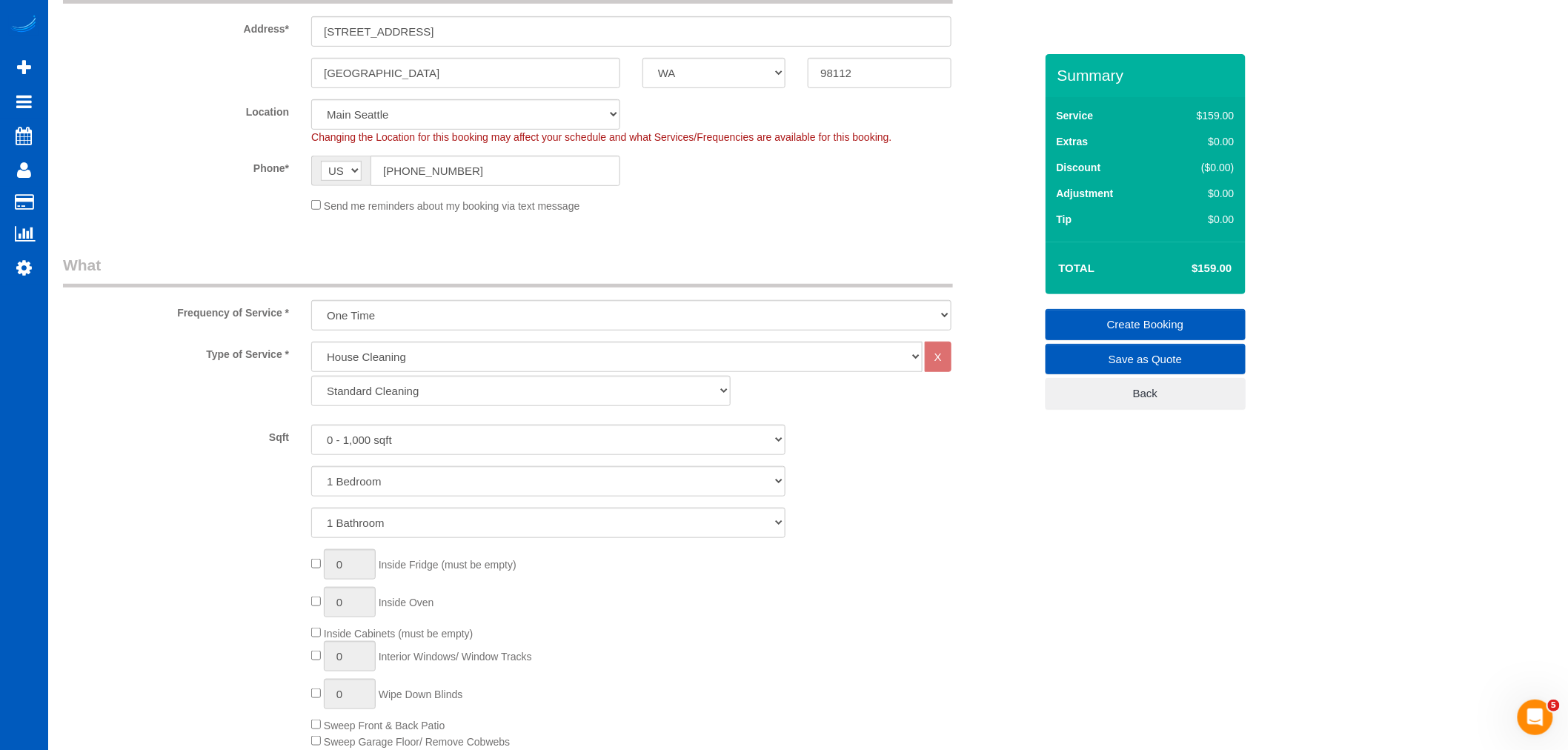
scroll to position [329, 0]
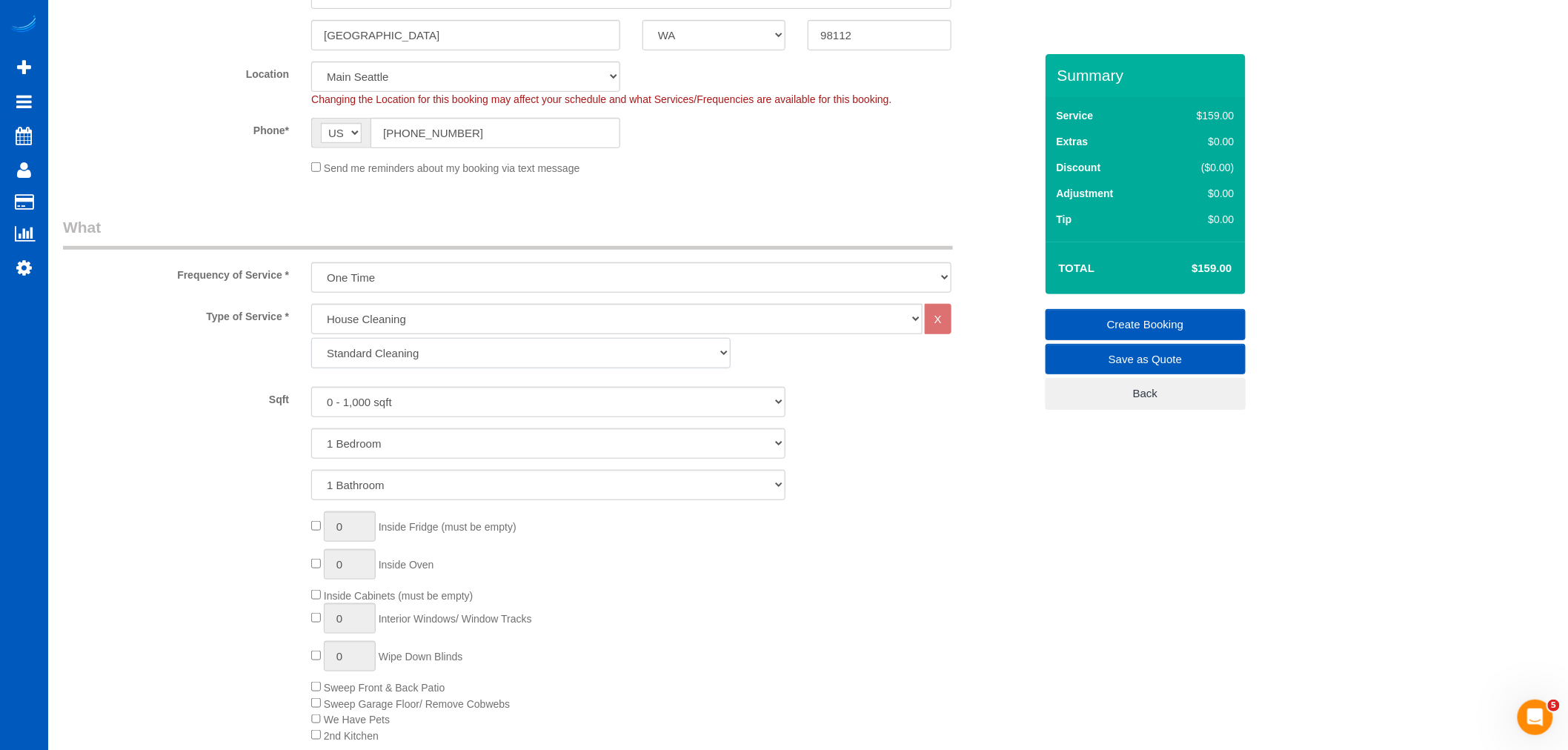
click at [420, 346] on select "Standard Cleaning Deep Cleaning Move In/ Out Cleaning" at bounding box center [521, 353] width 420 height 30
click at [423, 358] on select "Standard Cleaning Deep Cleaning Move In/ Out Cleaning" at bounding box center [521, 353] width 420 height 30
drag, startPoint x: 393, startPoint y: 410, endPoint x: 397, endPoint y: 416, distance: 7.2
click at [393, 410] on select "0 - 1,000 sqft 1,001 - 1,500 sqft 1,501 - 2,000 sqft 2,001 - 2,500 sqft 2,501 -…" at bounding box center [548, 402] width 474 height 30
select select "3501"
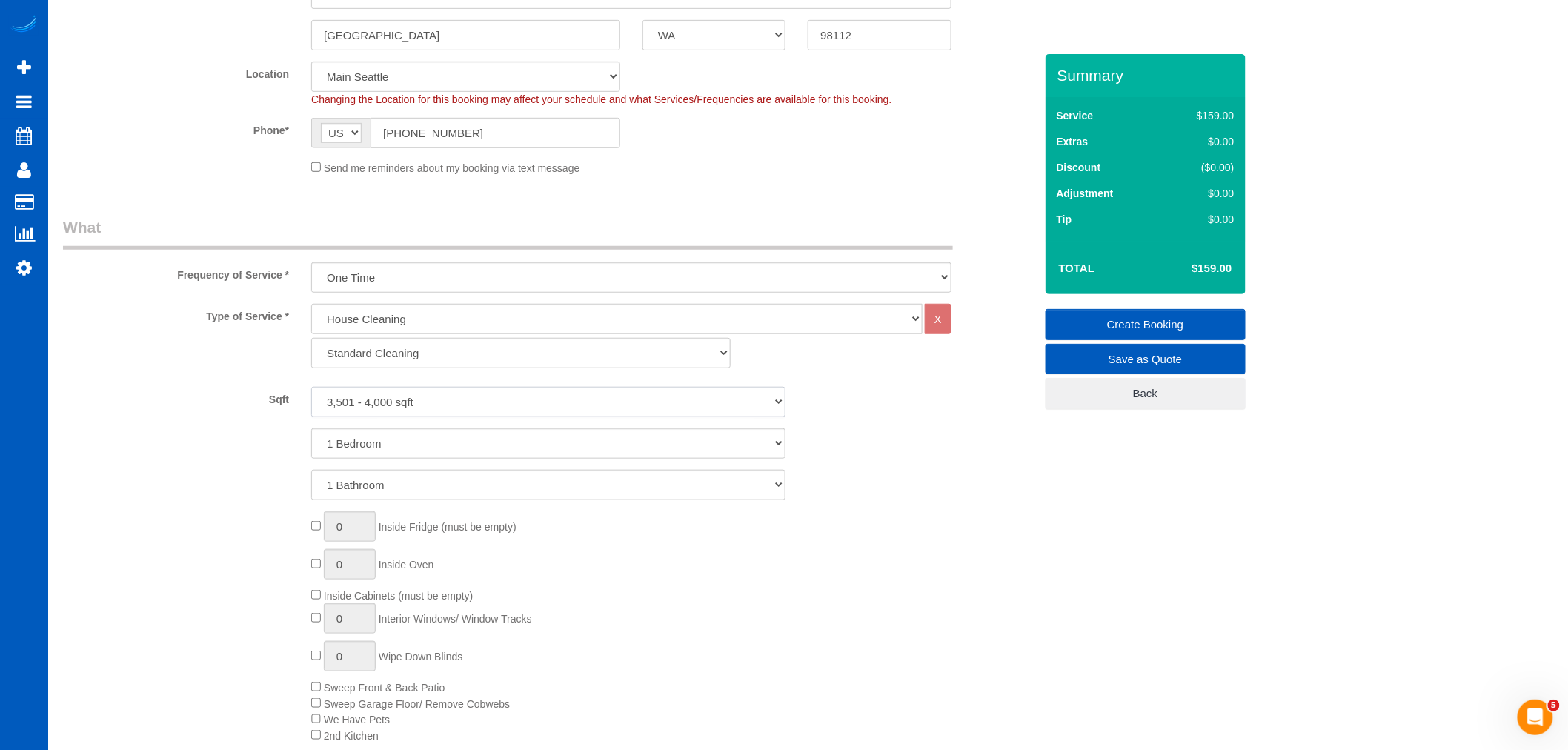
click at [311, 389] on select "0 - 1,000 sqft 1,001 - 1,500 sqft 1,501 - 2,000 sqft 2,001 - 2,500 sqft 2,501 -…" at bounding box center [548, 402] width 474 height 30
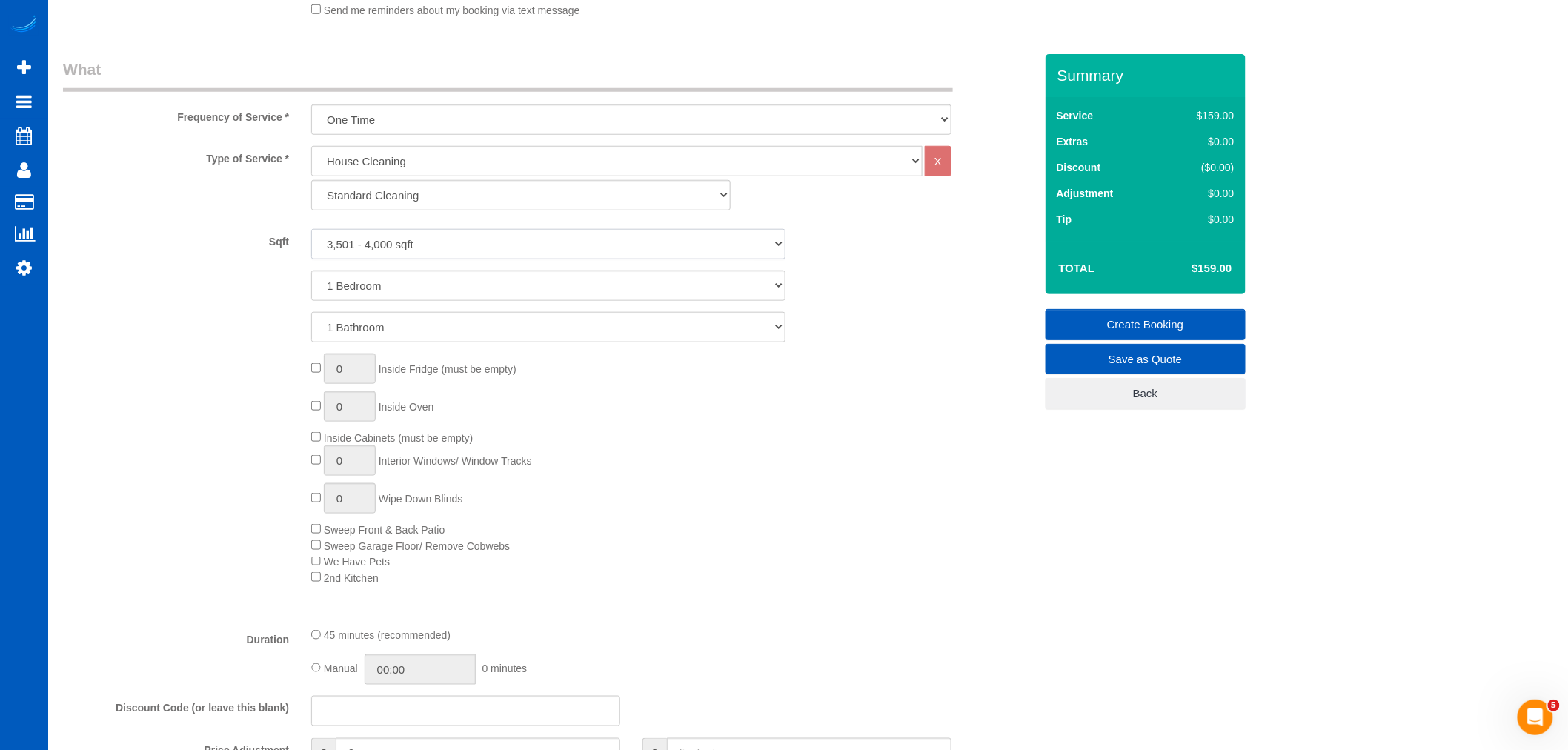
scroll to position [493, 0]
drag, startPoint x: 401, startPoint y: 278, endPoint x: 393, endPoint y: 279, distance: 8.1
click at [393, 279] on select "1 Bedroom 2 Bedrooms 3 Bedrooms 4 Bedrooms 5 Bedrooms 6 Bedrooms 7 Bedrooms" at bounding box center [548, 279] width 474 height 30
click at [311, 265] on select "1 Bedroom 2 Bedrooms 3 Bedrooms 4 Bedrooms 5 Bedrooms 6 Bedrooms 7 Bedrooms" at bounding box center [548, 279] width 474 height 30
drag, startPoint x: 478, startPoint y: 277, endPoint x: 478, endPoint y: 290, distance: 13.0
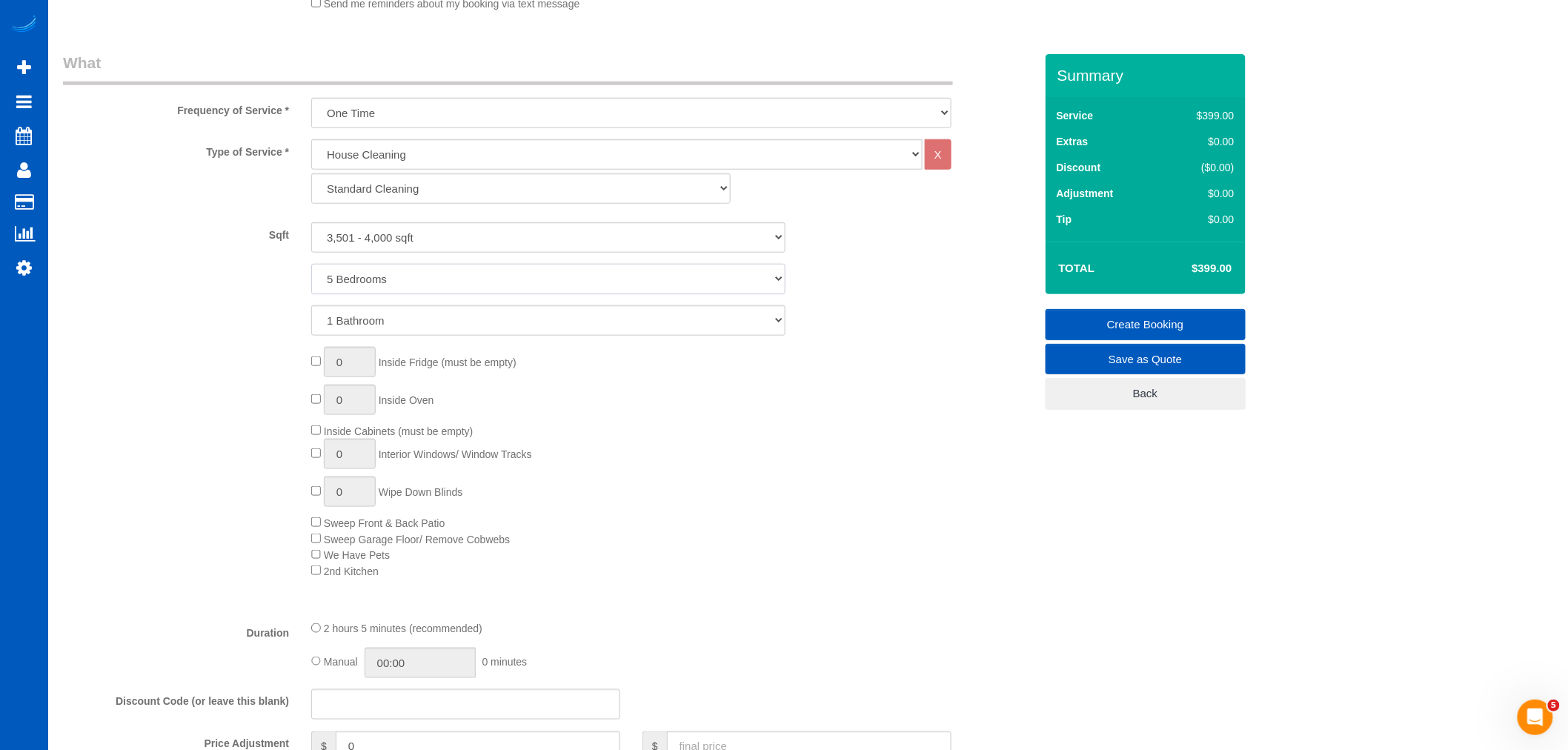
click at [478, 277] on select "1 Bedroom 2 Bedrooms 3 Bedrooms 4 Bedrooms 5 Bedrooms 6 Bedrooms 7 Bedrooms" at bounding box center [548, 279] width 474 height 30
select select "6"
click at [311, 265] on select "1 Bedroom 2 Bedrooms 3 Bedrooms 4 Bedrooms 5 Bedrooms 6 Bedrooms 7 Bedrooms" at bounding box center [548, 279] width 474 height 30
click at [371, 322] on select "1 Bathroom 2 Bathrooms 3 Bathrooms 4 Bathrooms 5 Bathrooms 6 Bathrooms 7 Bathro…" at bounding box center [548, 321] width 474 height 30
select select "4"
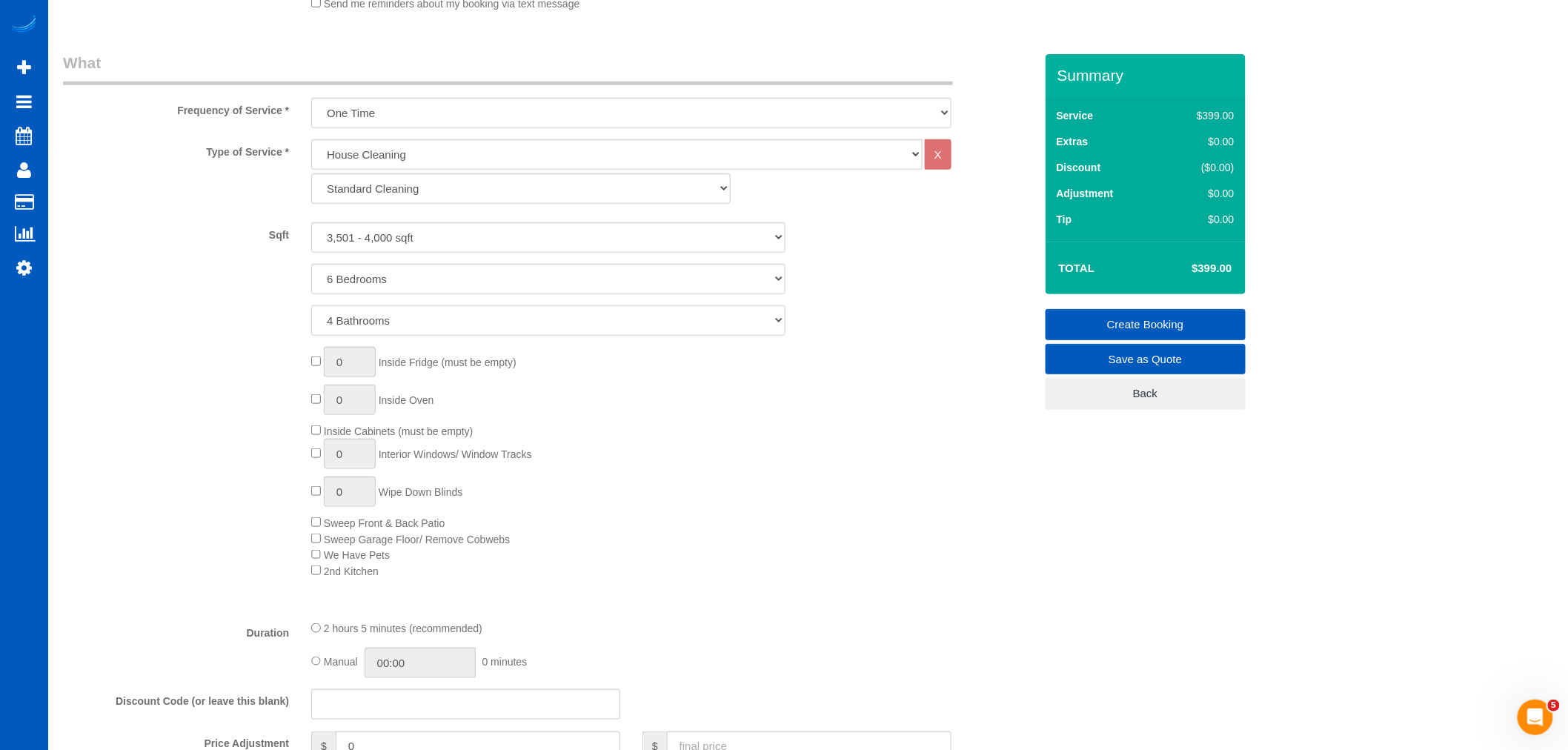
click at [311, 306] on select "1 Bathroom 2 Bathrooms 3 Bathrooms 4 Bathrooms 5 Bathrooms 6 Bathrooms 7 Bathro…" at bounding box center [548, 321] width 474 height 30
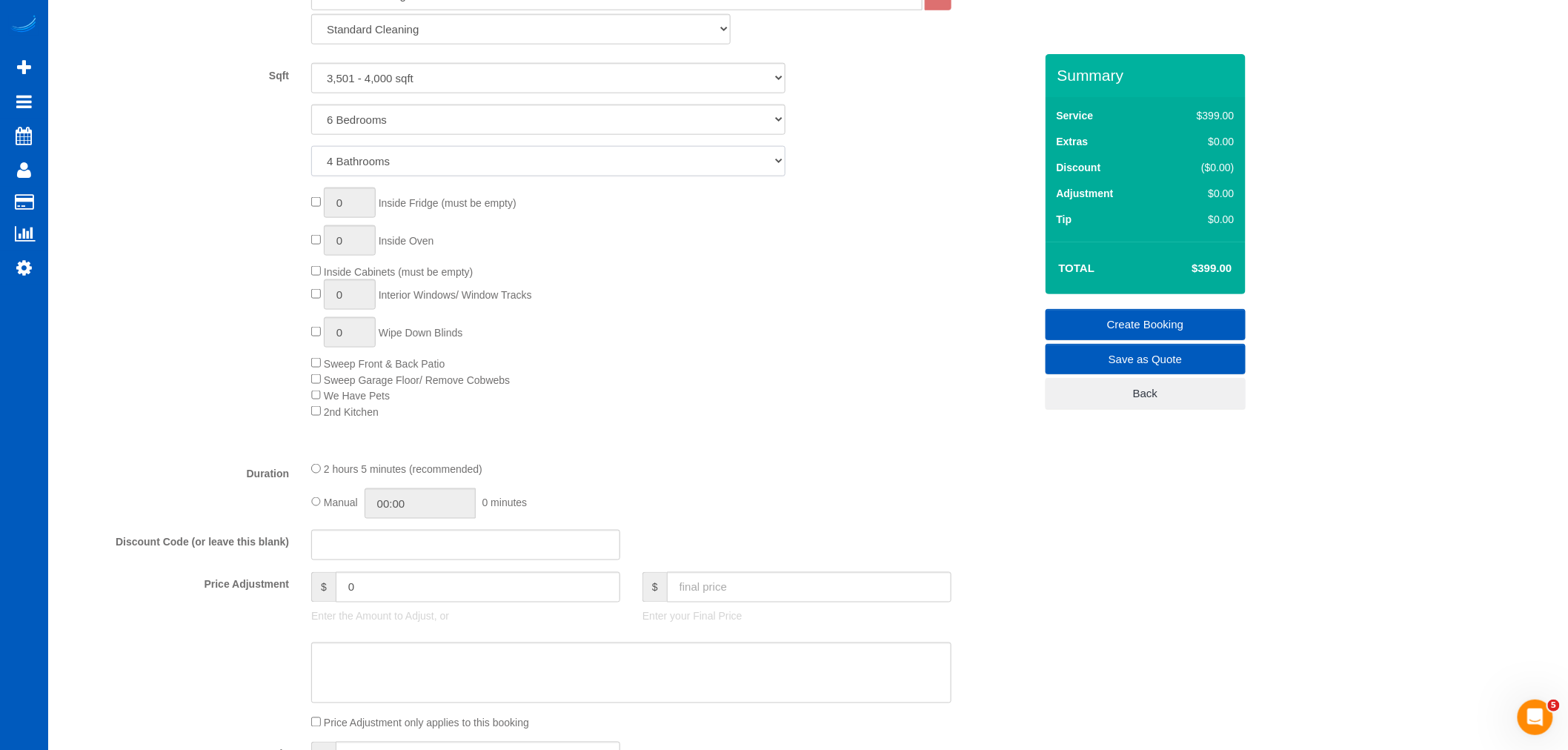
scroll to position [658, 0]
click at [583, 410] on div "0 Inside Fridge (must be empty) 0 Inside Oven Inside Cabinets (must be empty) 0…" at bounding box center [672, 298] width 745 height 232
click at [690, 414] on div "0 Inside Fridge (must be empty) 0 Inside Oven Inside Cabinets (must be empty) 0…" at bounding box center [672, 298] width 745 height 232
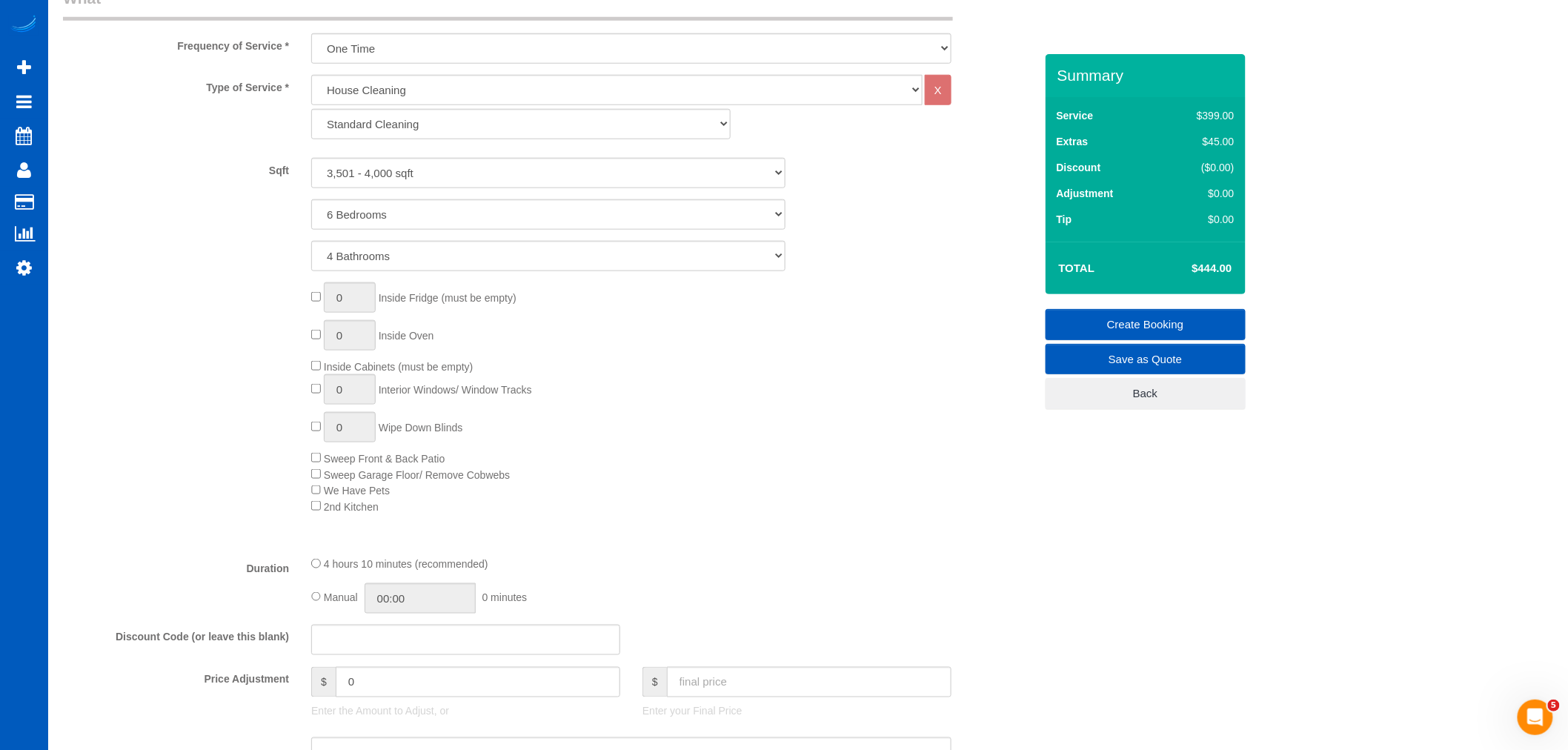
scroll to position [576, 0]
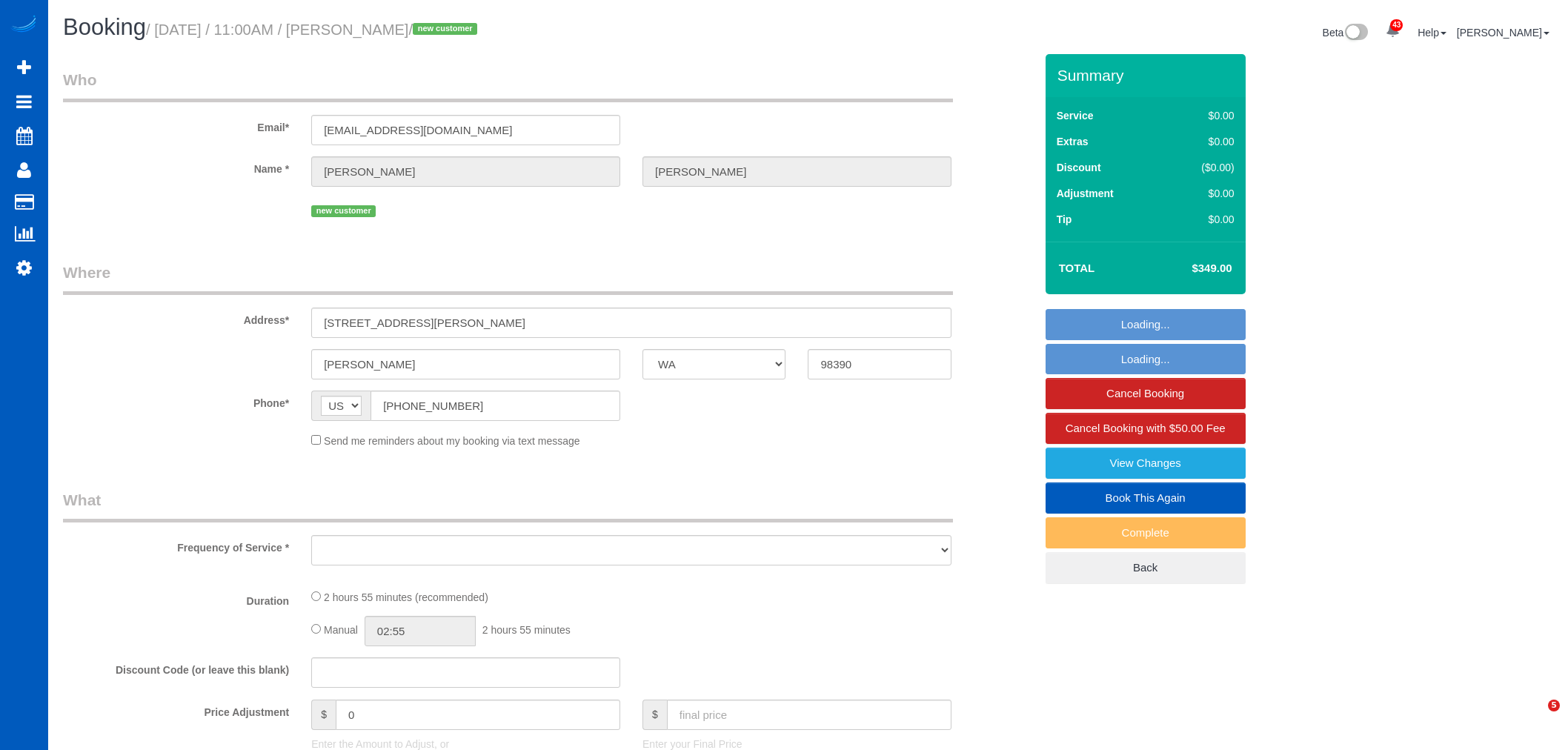
select select "WA"
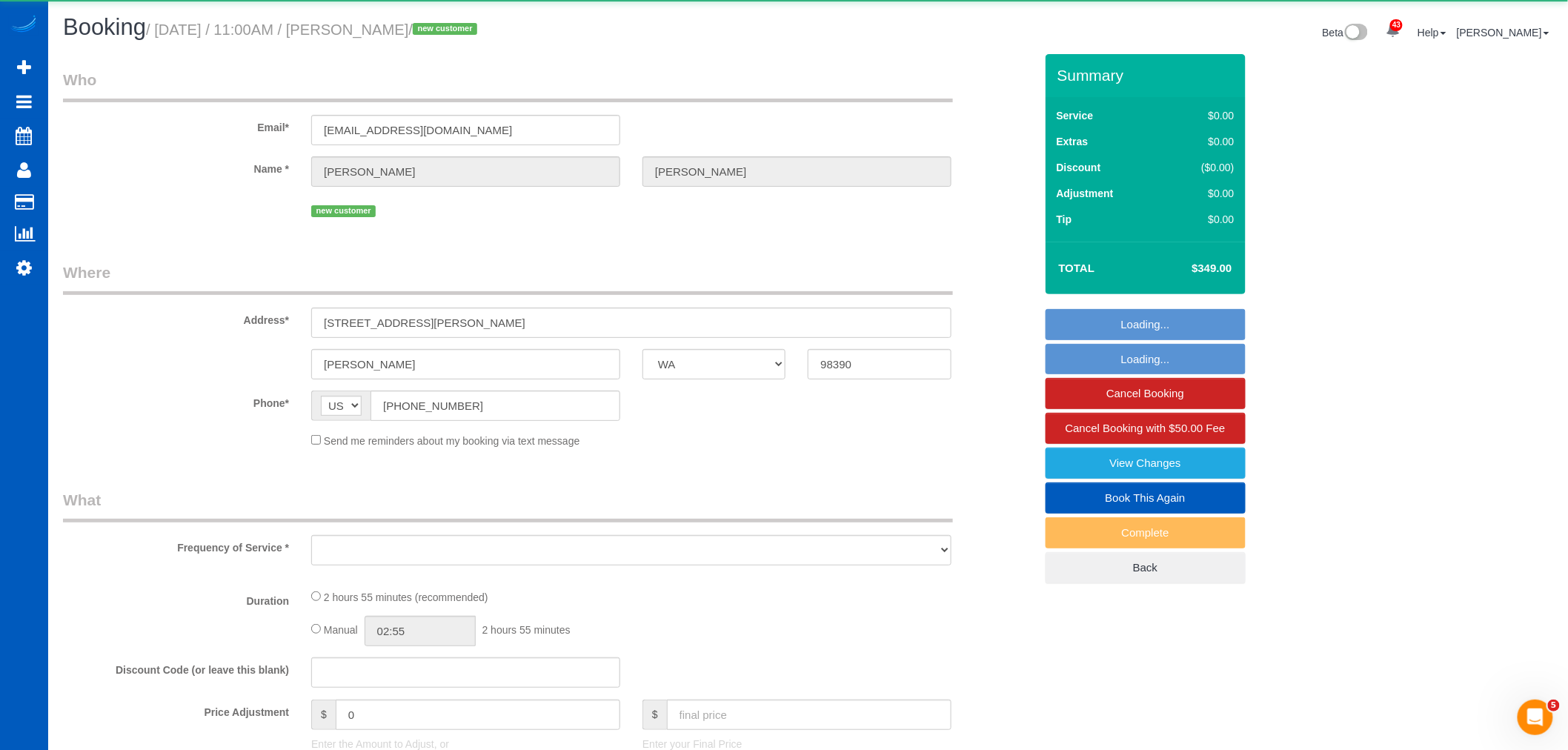
select select "object:8092"
select select "string:fspay-c160076d-d986-4b48-8ac1-1ab2a5ac641e"
select select "199"
select select "3001"
select select "5"
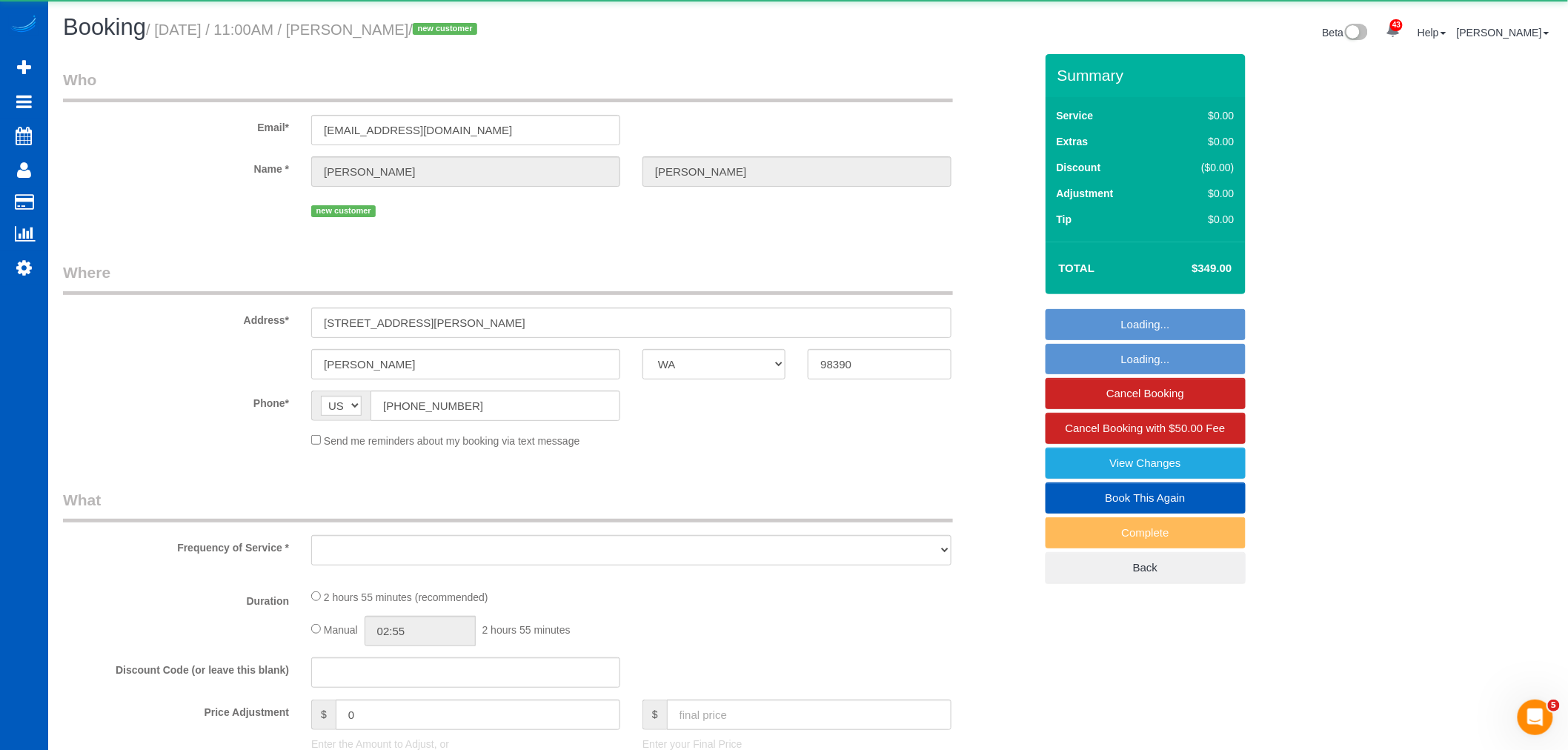
select select "3"
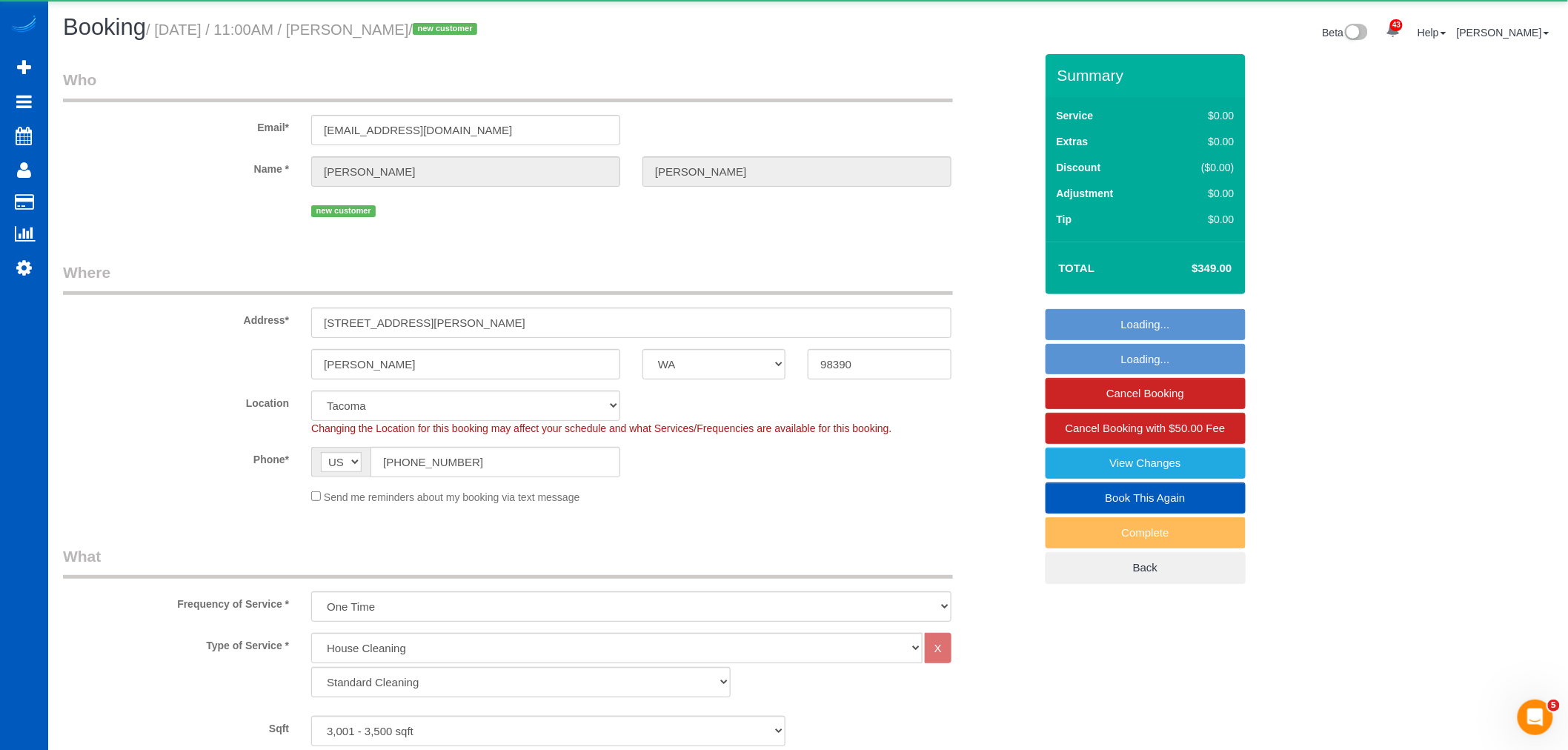
select select "object:8401"
select select "spot18"
select select "3001"
select select "5"
select select "3"
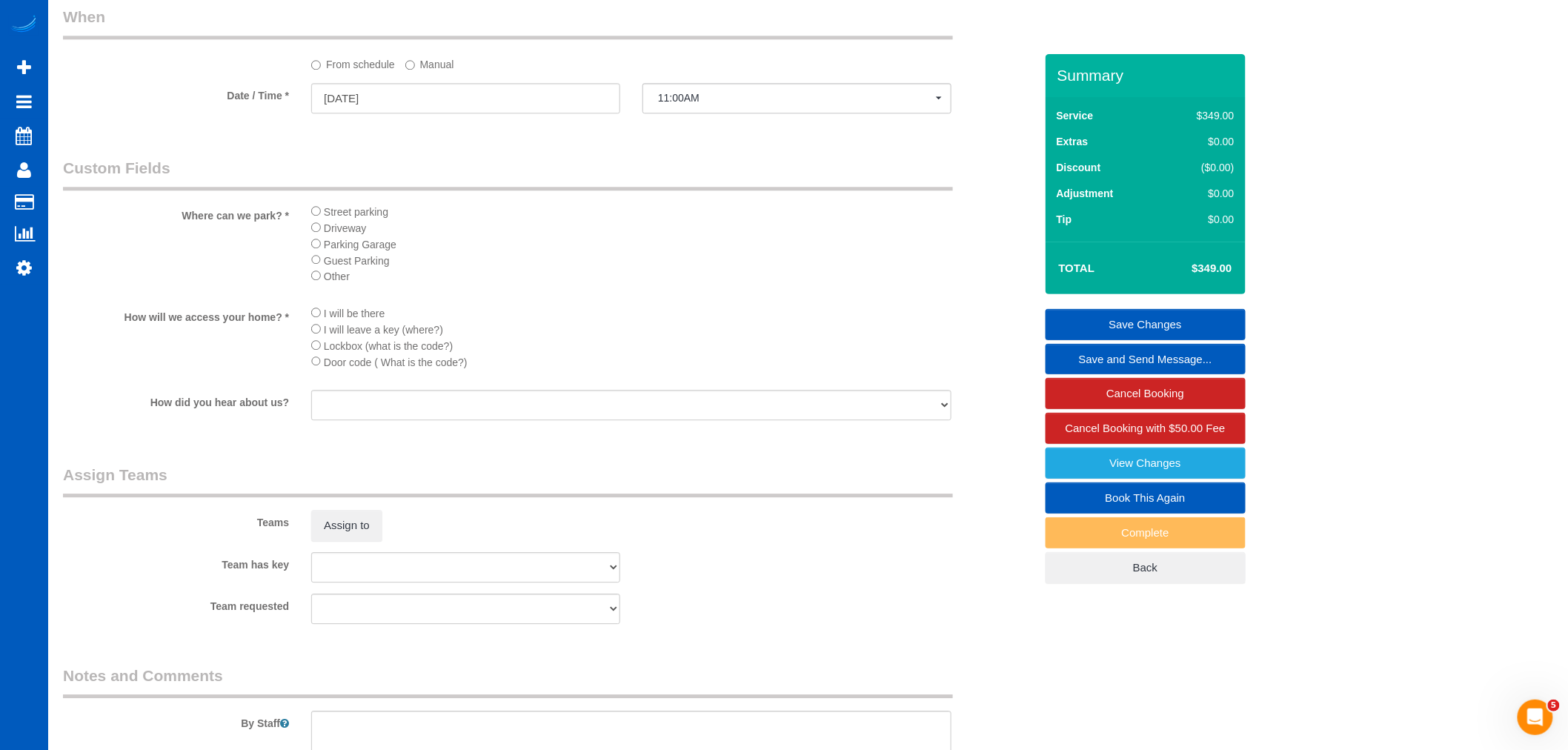
scroll to position [1646, 0]
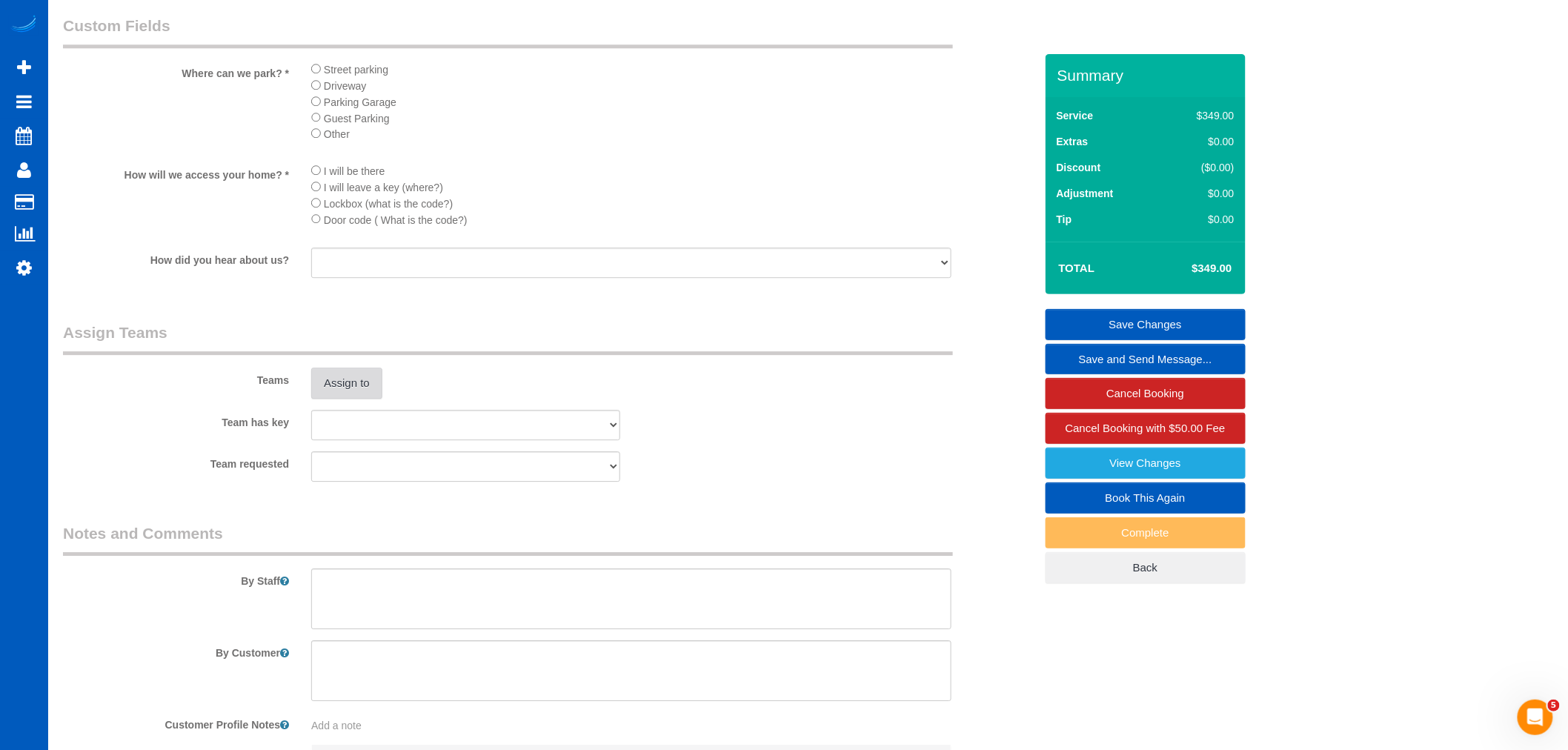
click at [330, 389] on button "Assign to" at bounding box center [346, 383] width 71 height 31
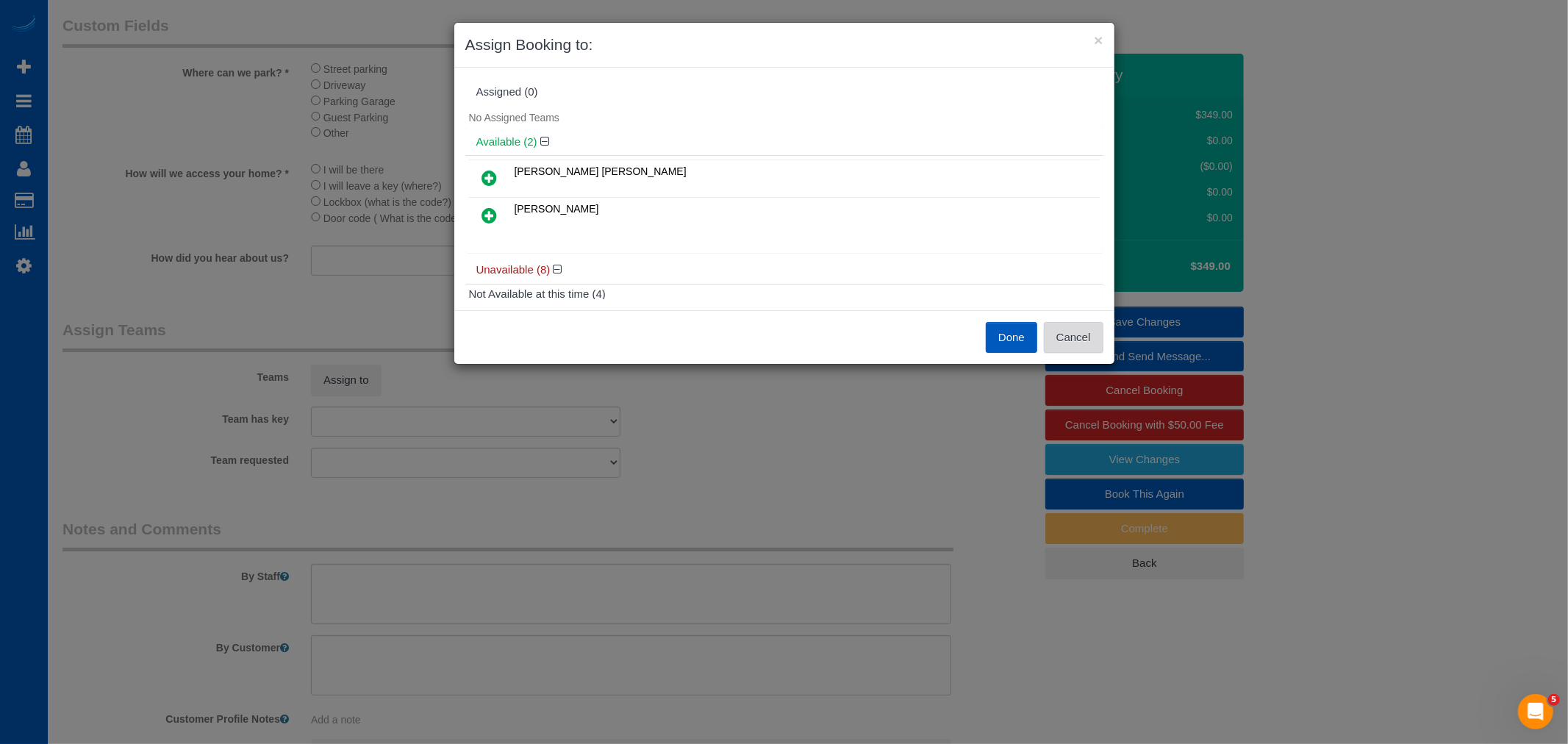
click at [1088, 322] on button "Cancel" at bounding box center [1073, 337] width 59 height 31
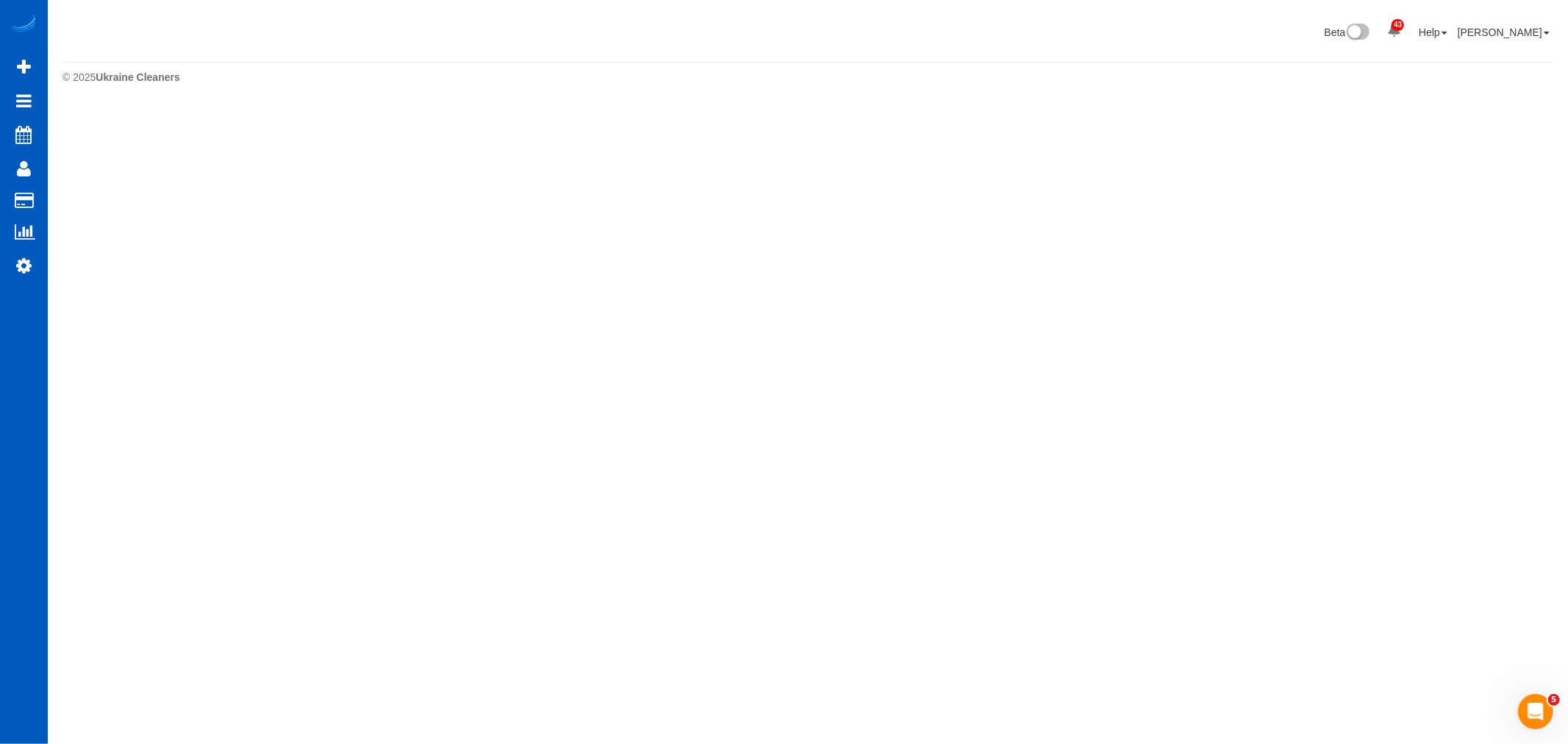
select select "**********"
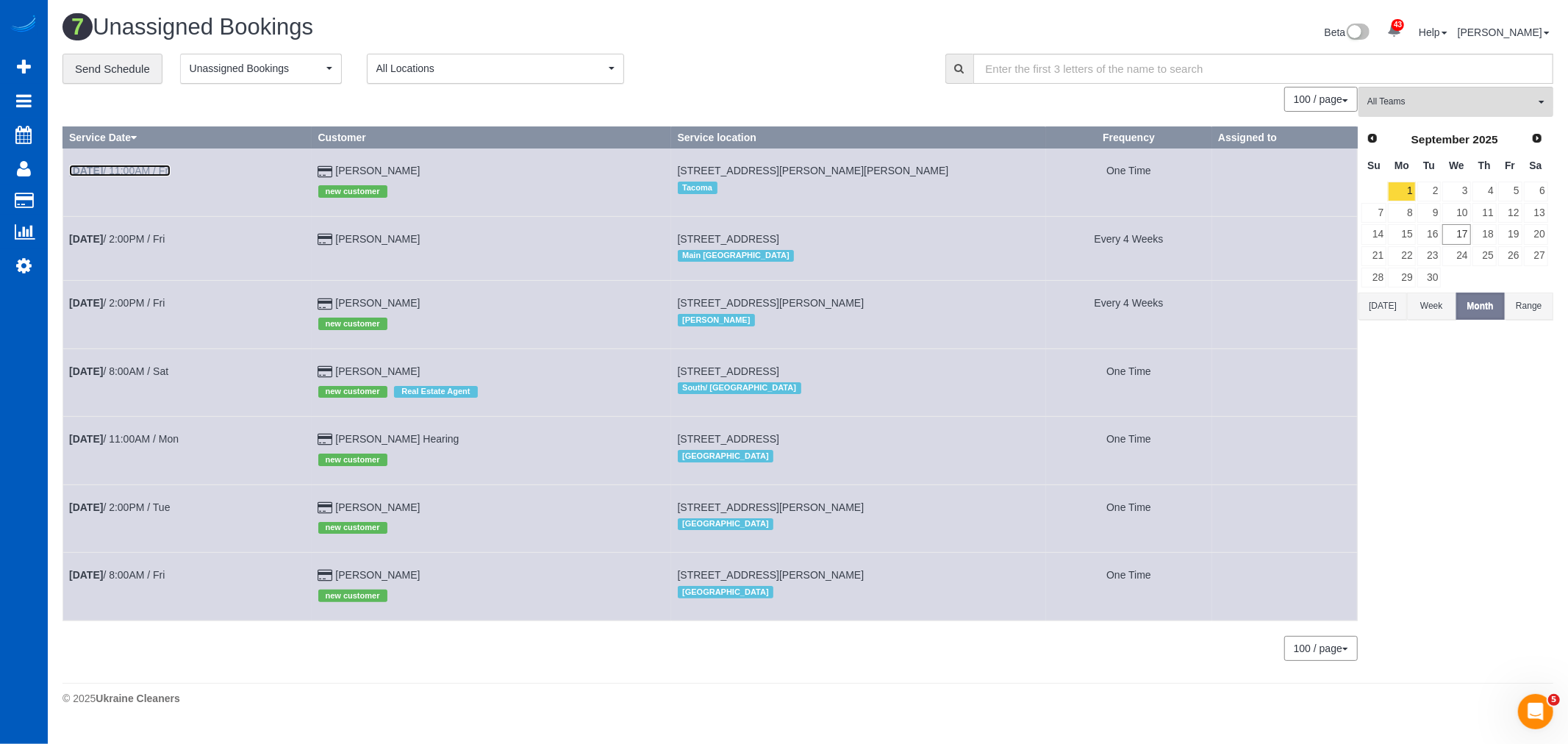
click at [125, 165] on link "[DATE] 11:00AM / Fri" at bounding box center [120, 170] width 101 height 12
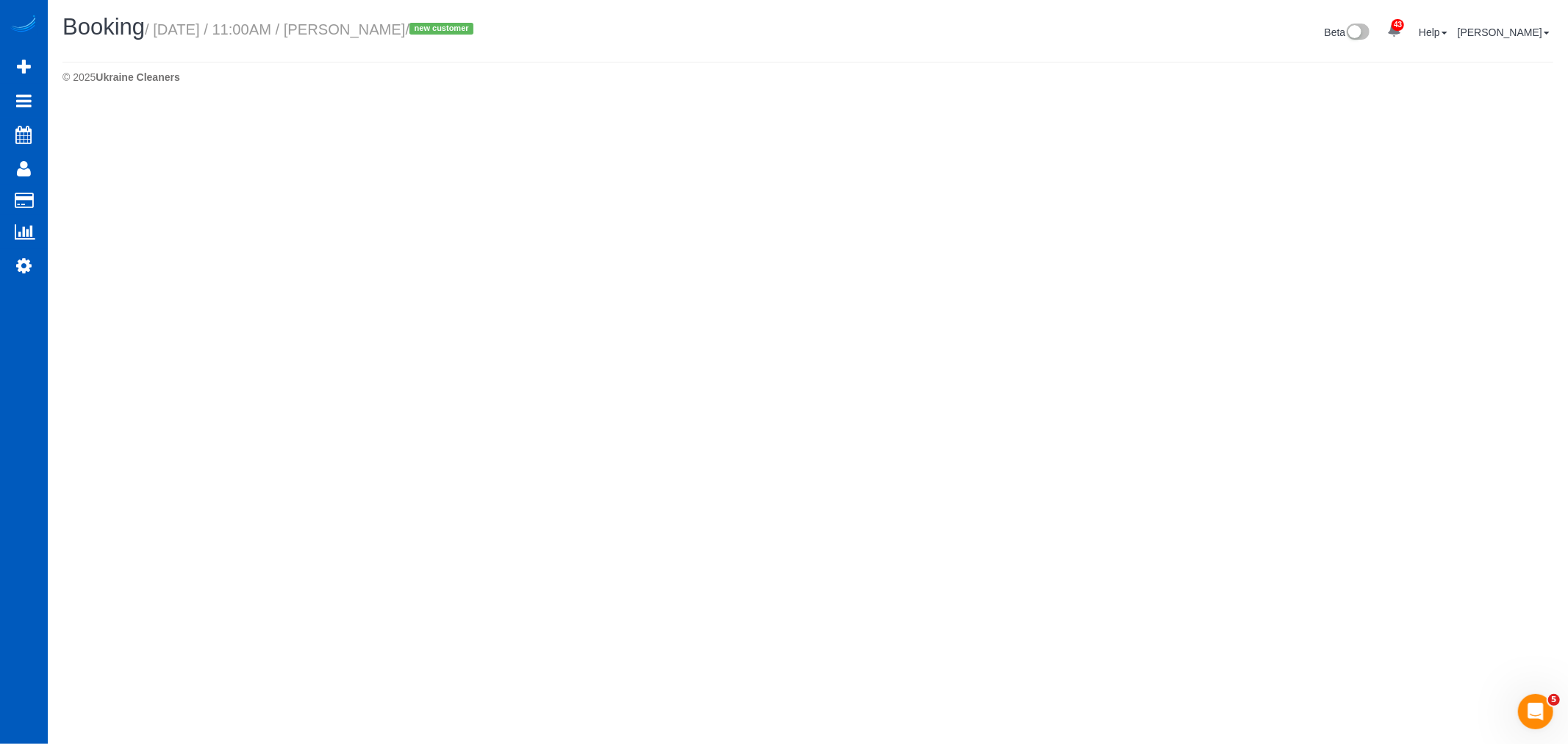
select select "WA"
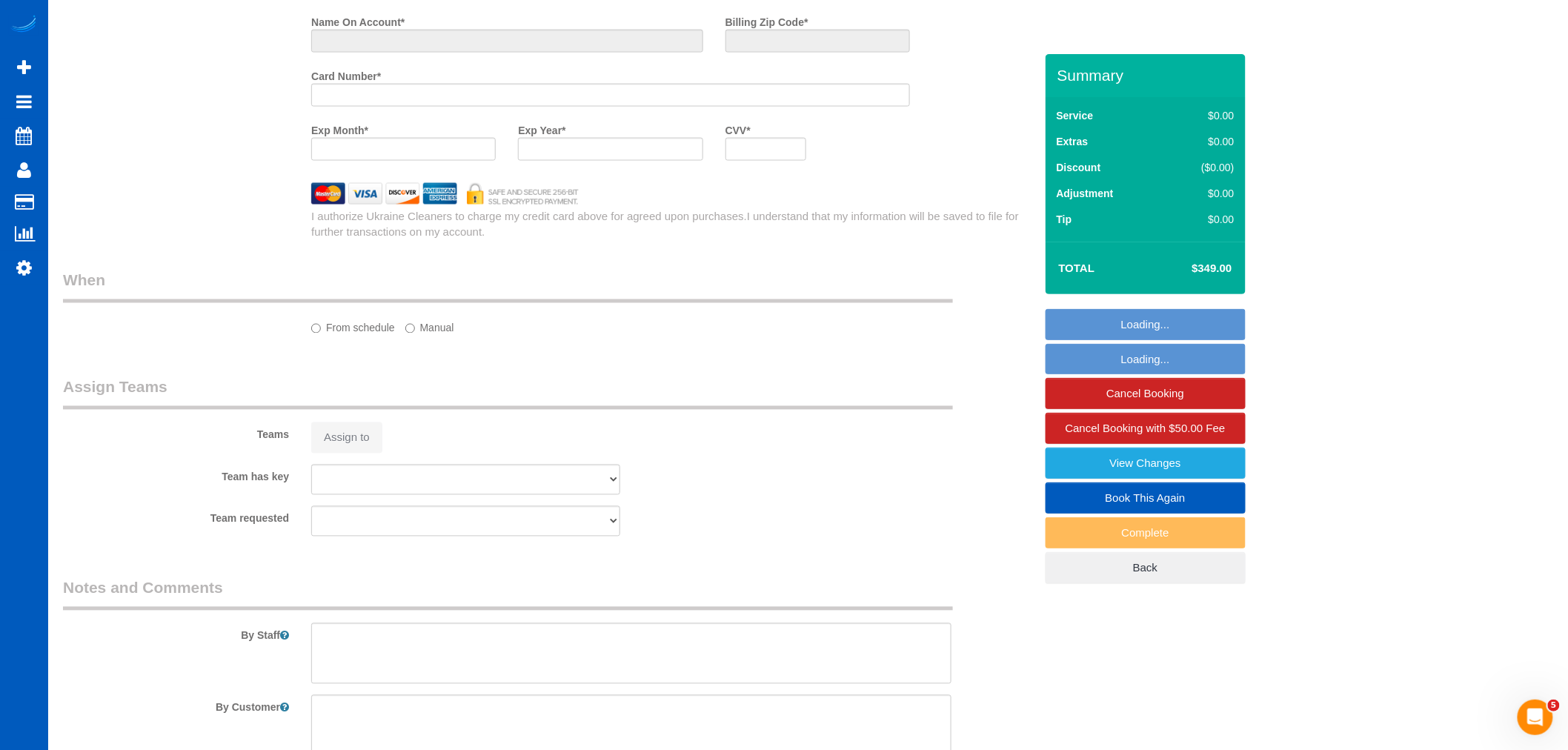
select select "string:fspay-c160076d-d986-4b48-8ac1-1ab2a5ac641e"
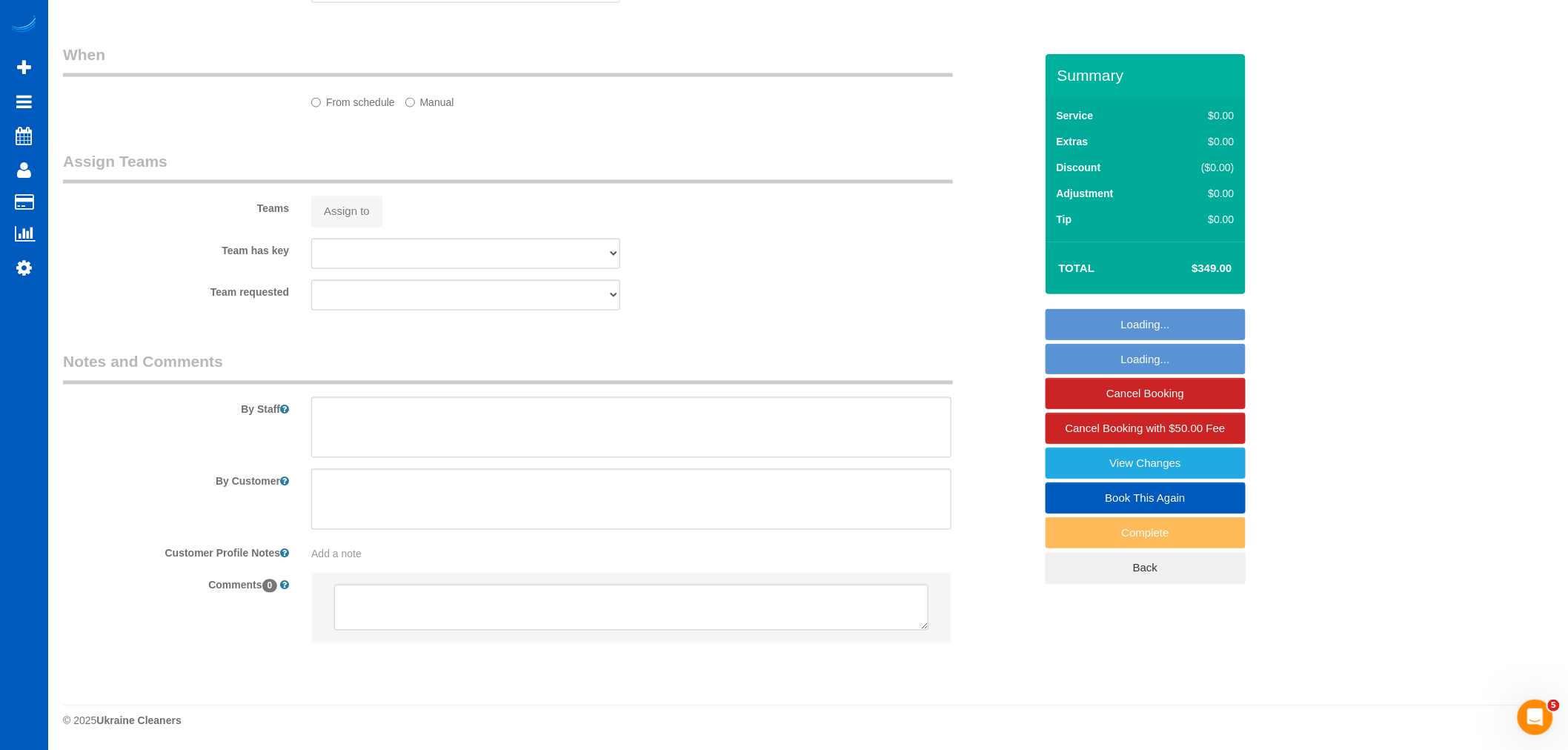
select select "object:9539"
select select "spot31"
select select "199"
select select "3001"
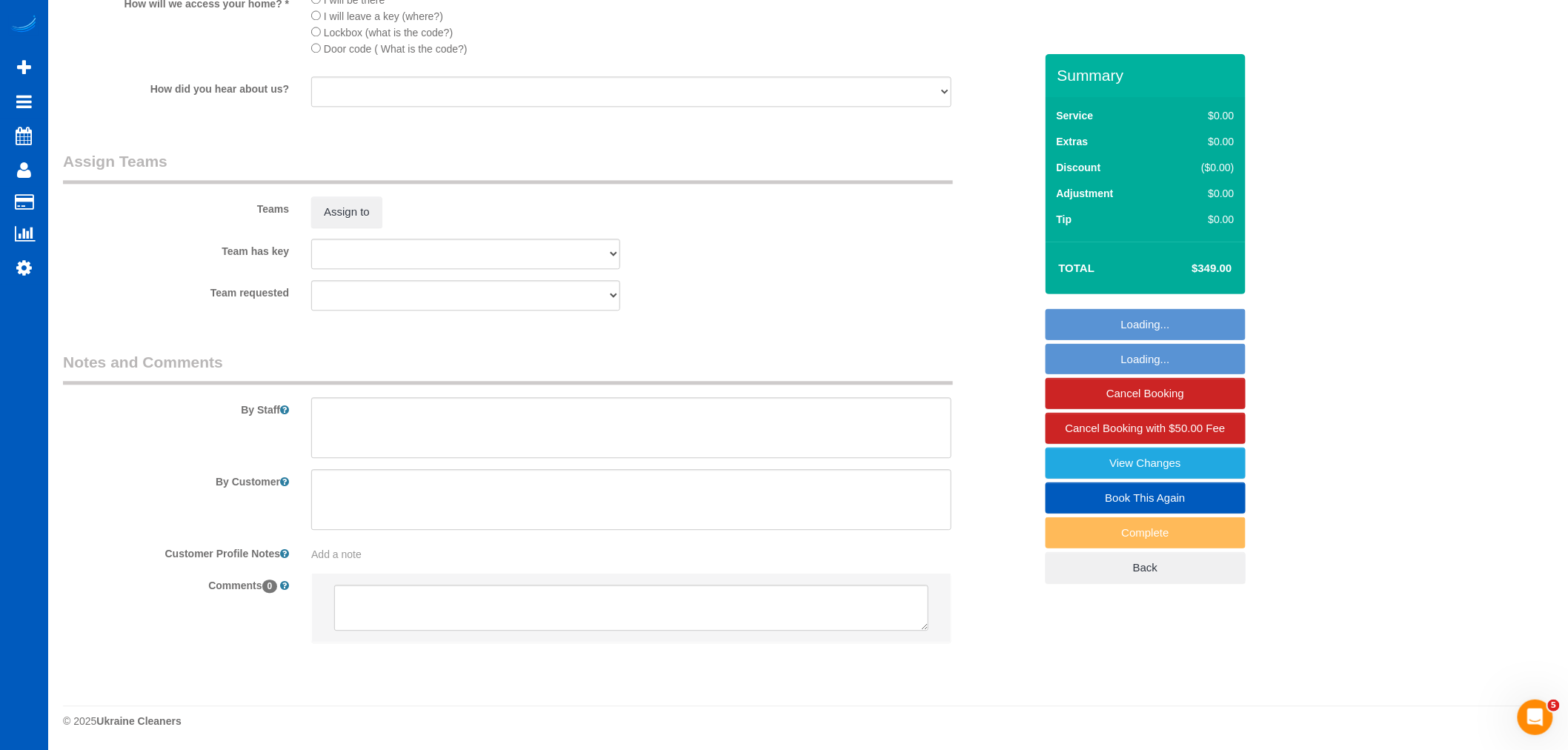
select select "5"
select select "3"
select select "3001"
select select "5"
select select "3"
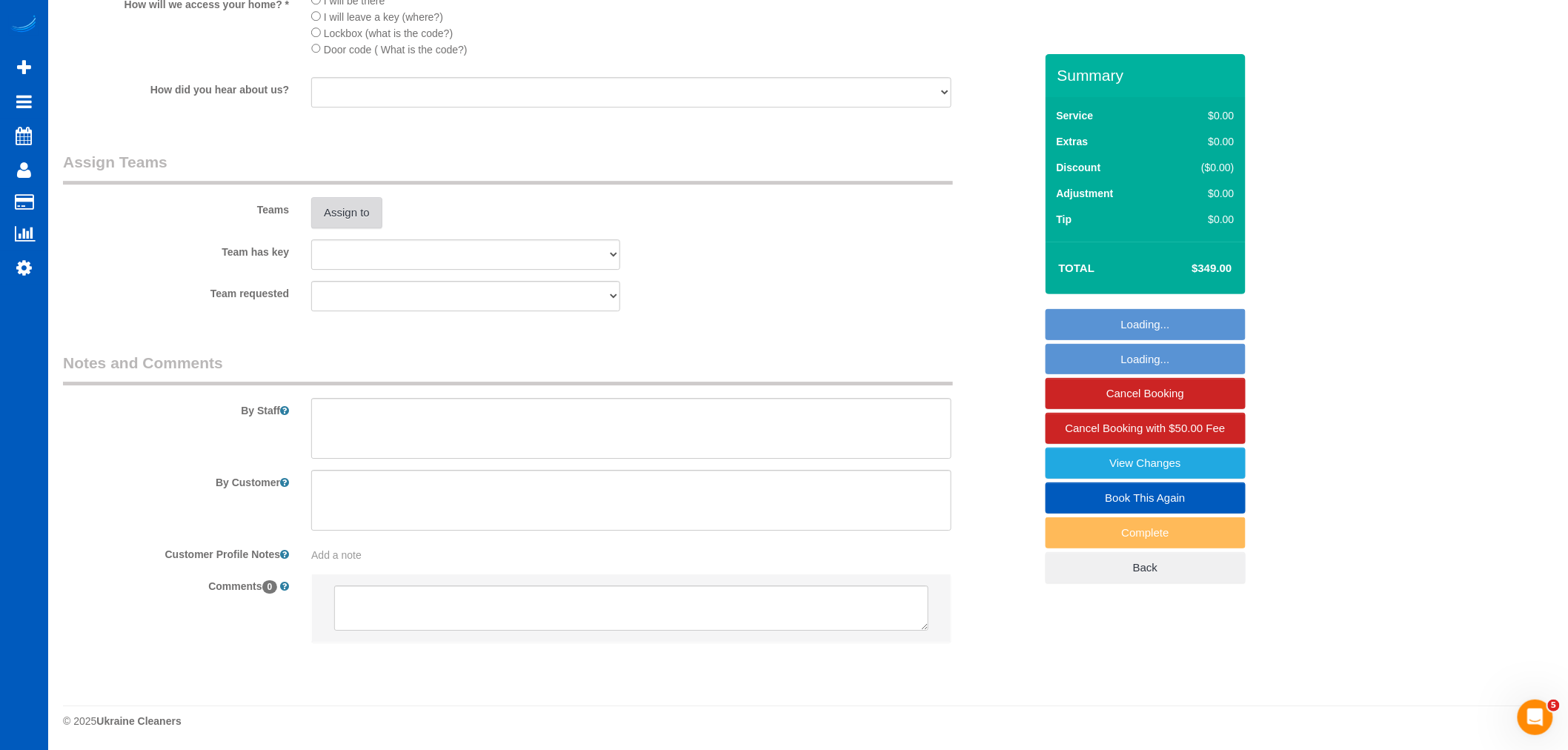
click at [346, 211] on button "Assign to" at bounding box center [346, 212] width 71 height 31
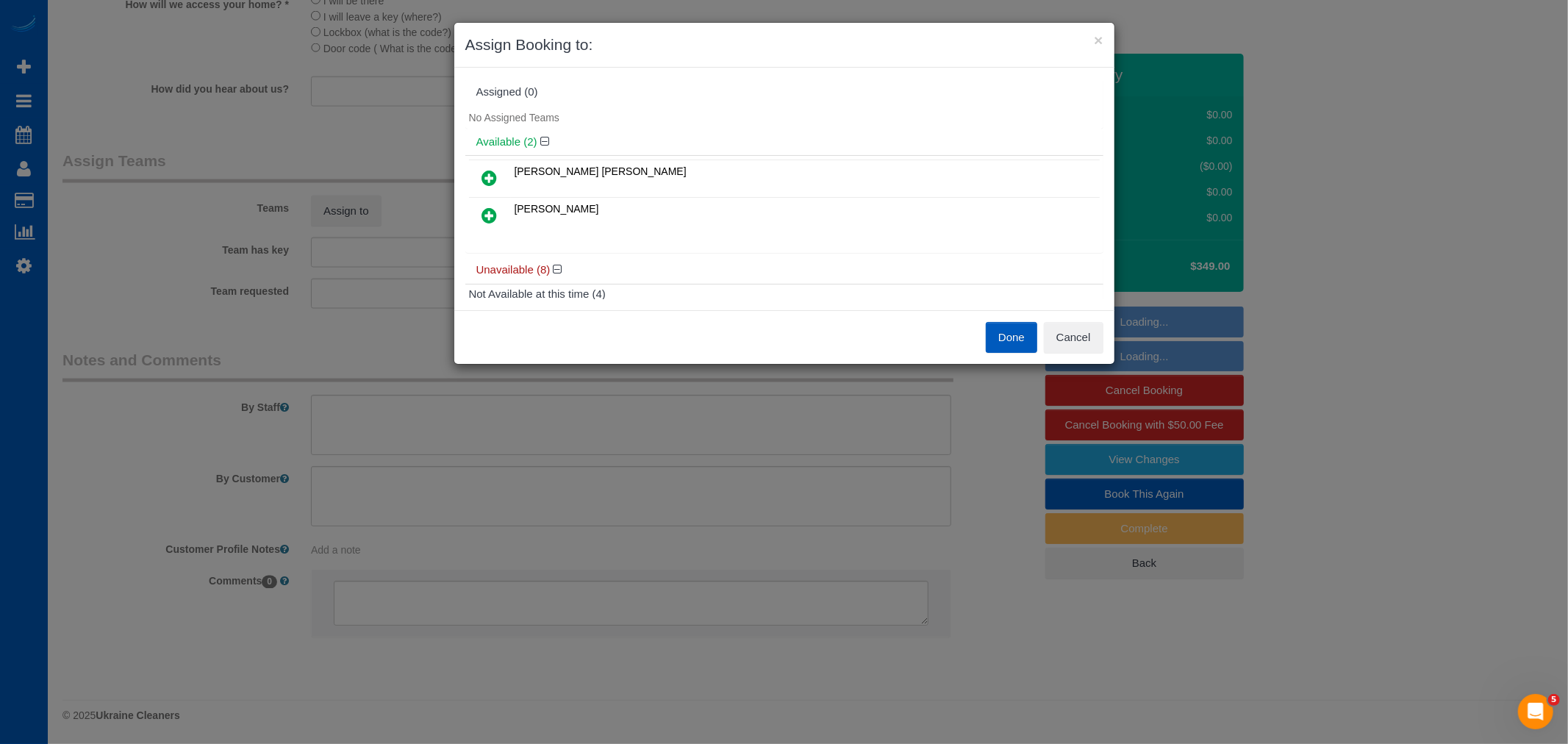
drag, startPoint x: 486, startPoint y: 201, endPoint x: 483, endPoint y: 215, distance: 14.3
click at [488, 202] on link at bounding box center [490, 215] width 35 height 29
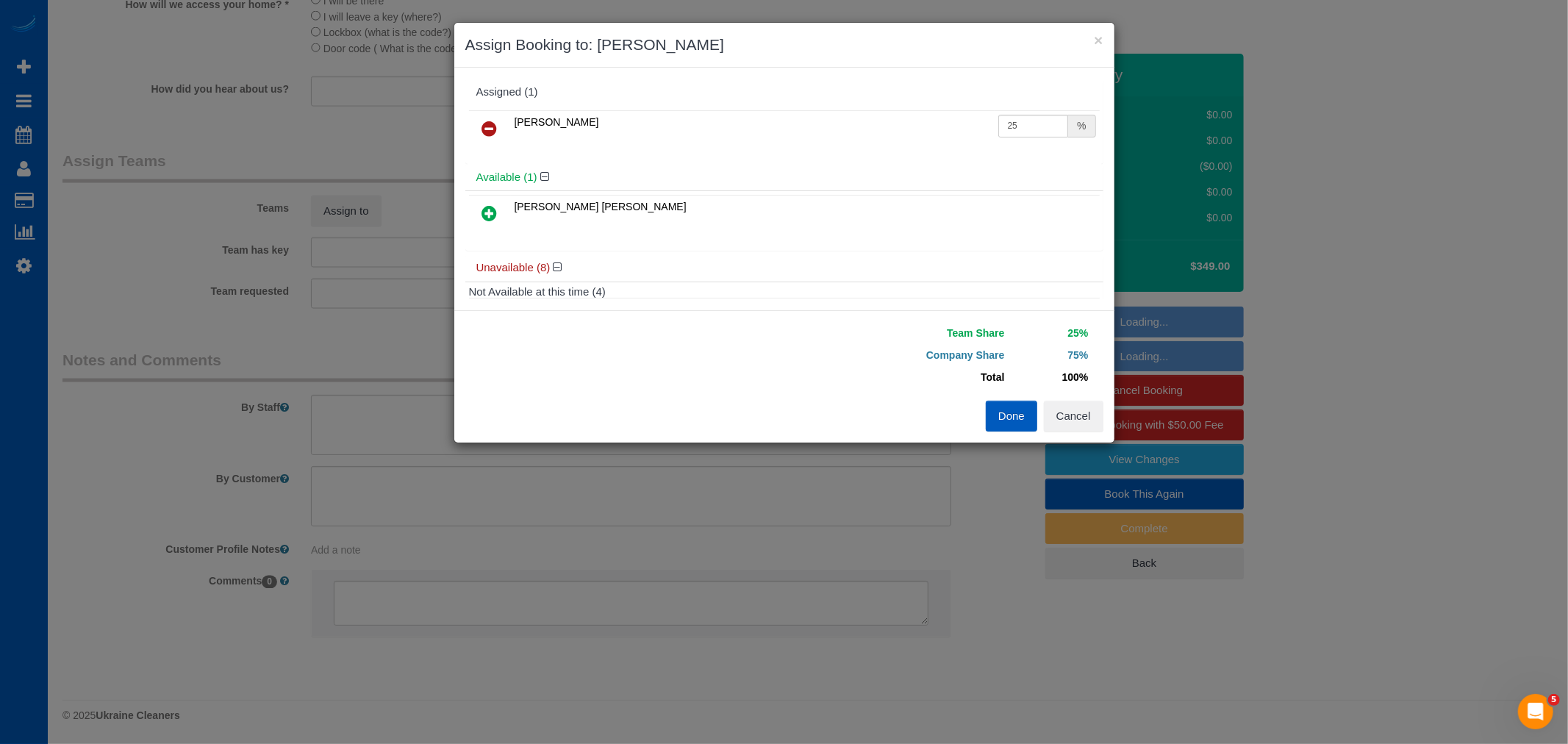
click at [483, 216] on icon at bounding box center [490, 213] width 16 height 17
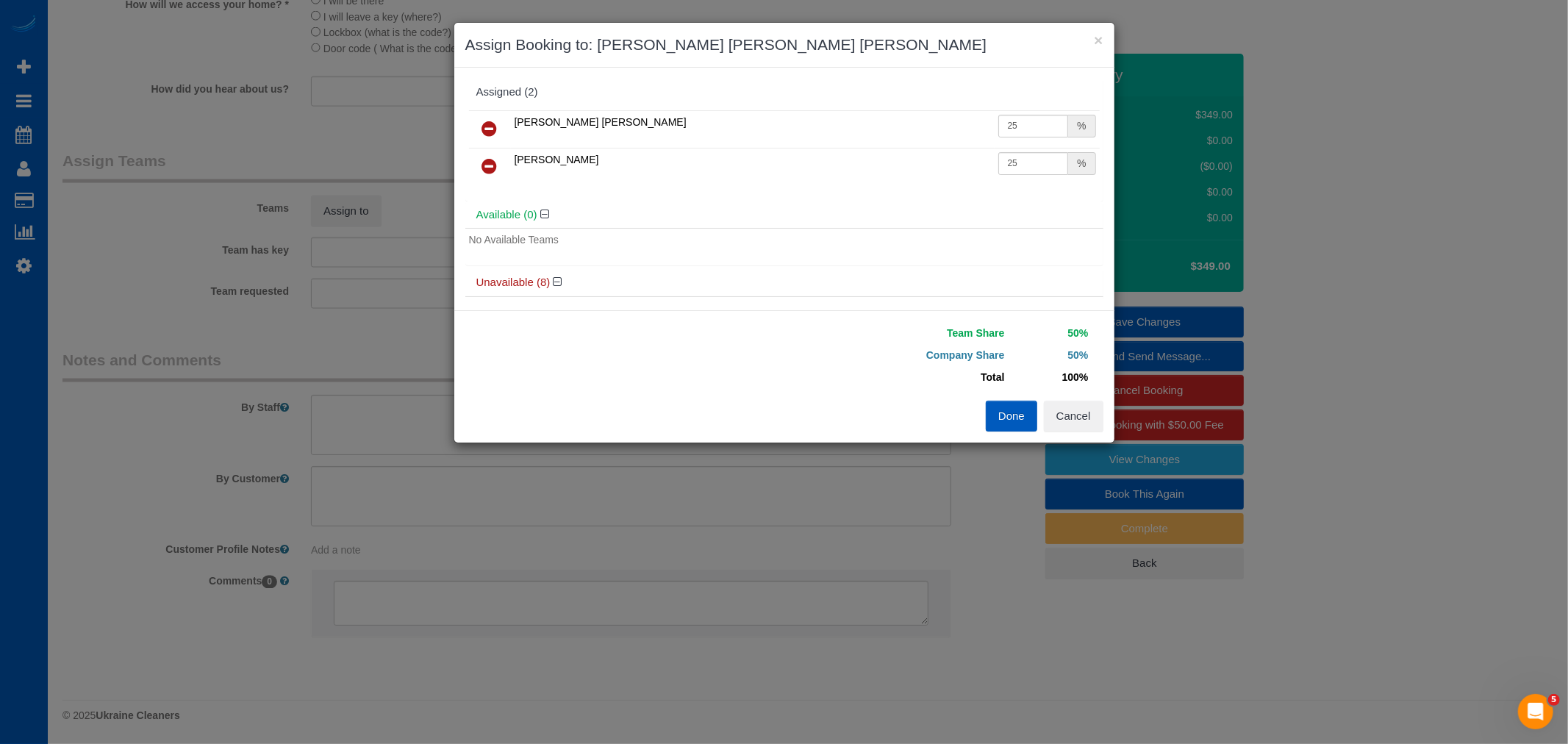
click at [1024, 412] on button "Done" at bounding box center [1011, 416] width 51 height 31
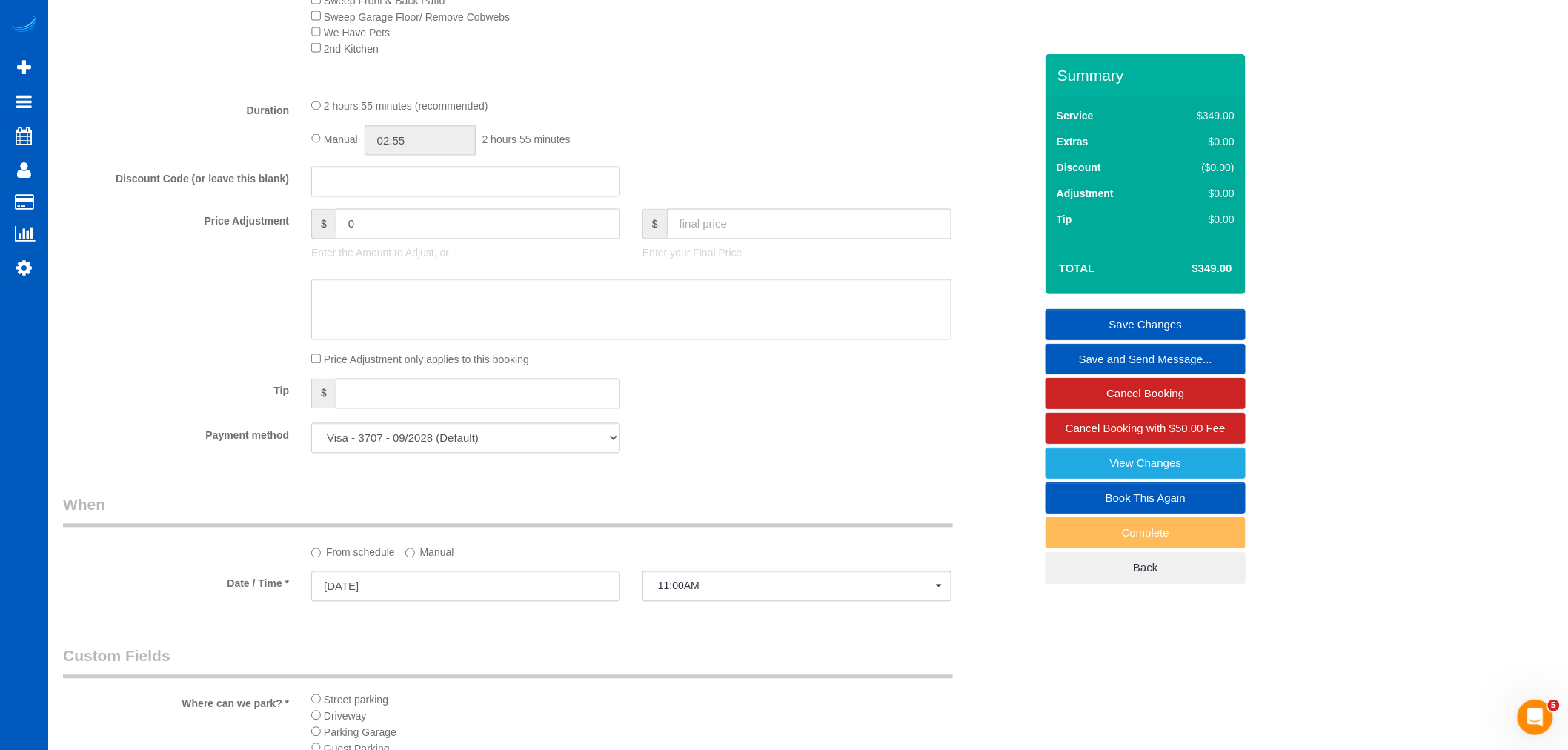
scroll to position [768, 0]
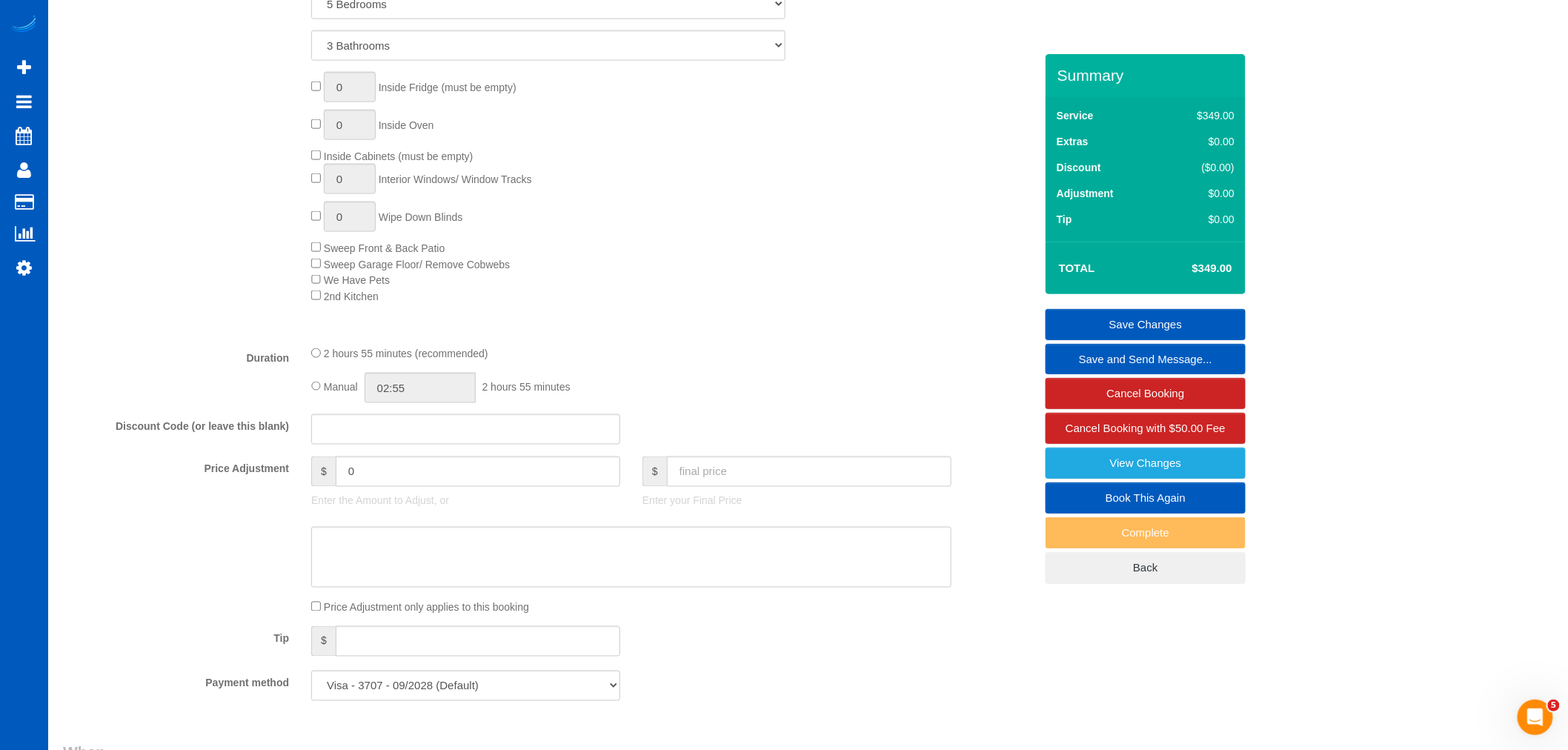
click at [322, 391] on div "Manual 02:55 2 hours 55 minutes" at bounding box center [631, 388] width 640 height 30
click at [321, 396] on div "Manual 02:55 2 hours 55 minutes" at bounding box center [631, 388] width 640 height 30
click at [465, 403] on input "02:55" at bounding box center [420, 388] width 111 height 30
type input "03:30"
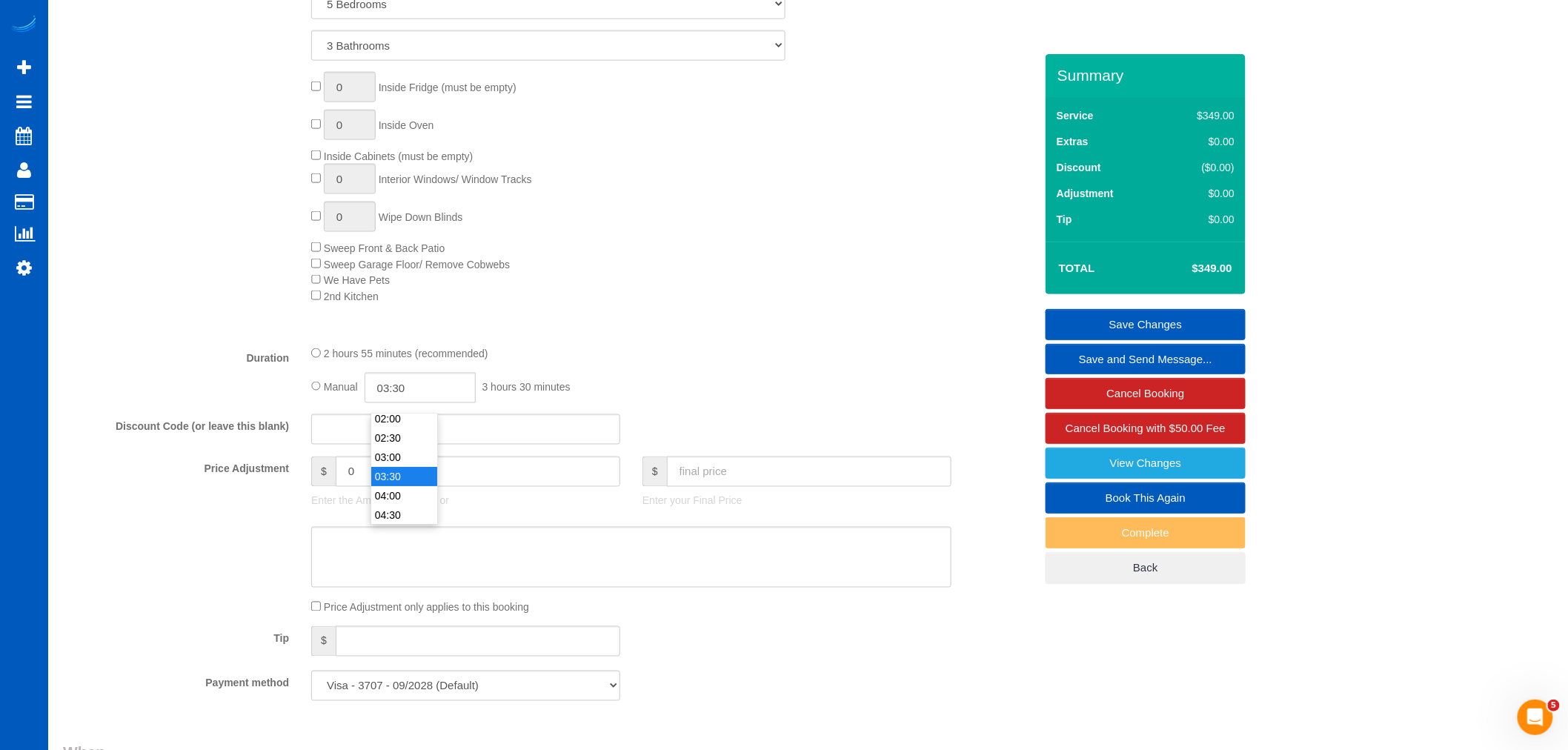
click at [394, 476] on li "03:30" at bounding box center [404, 476] width 66 height 19
click at [739, 387] on div "Manual 03:30 3 hours 30 minutes" at bounding box center [631, 388] width 640 height 30
select select "spot44"
click at [1098, 329] on link "Save Changes" at bounding box center [1145, 324] width 200 height 31
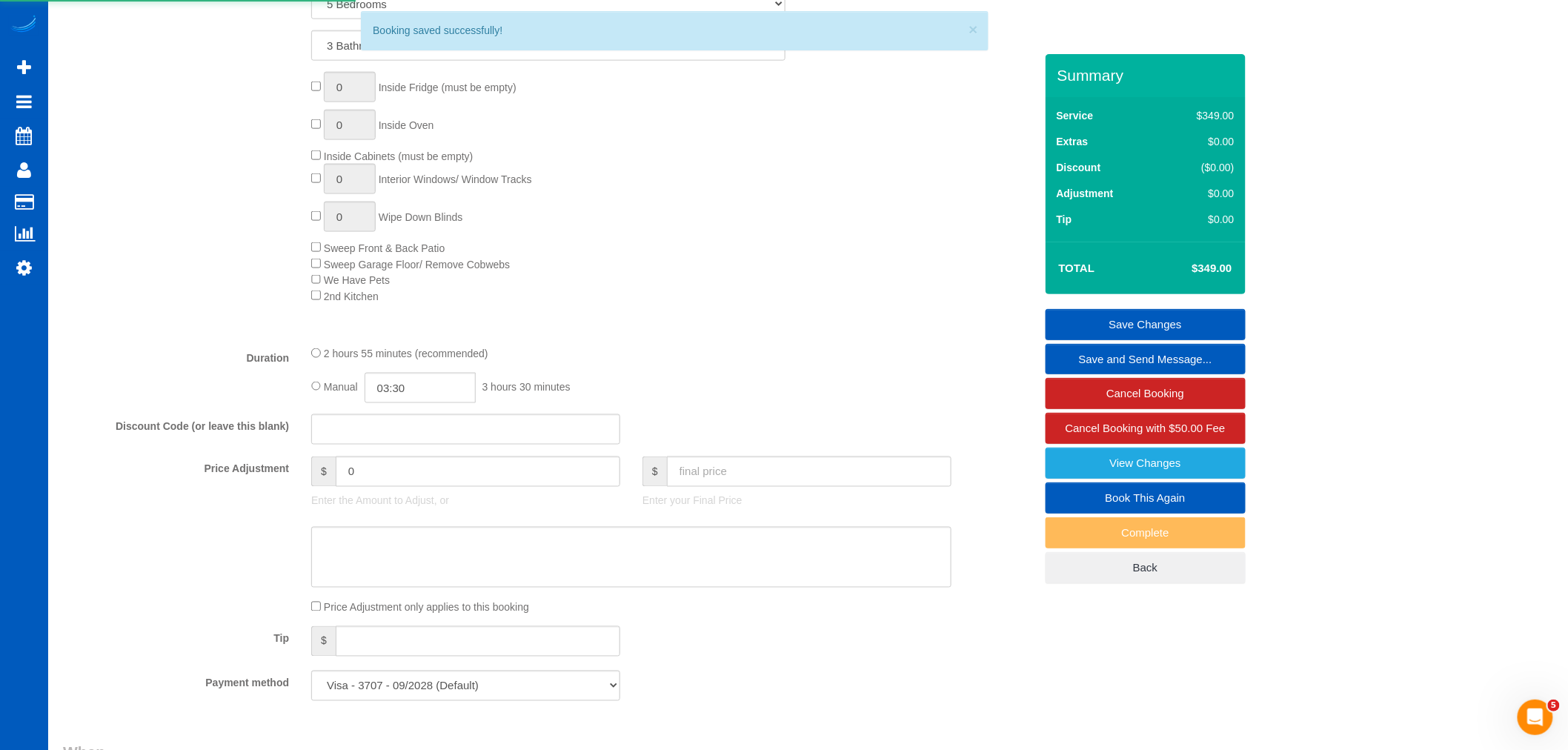
select select "**********"
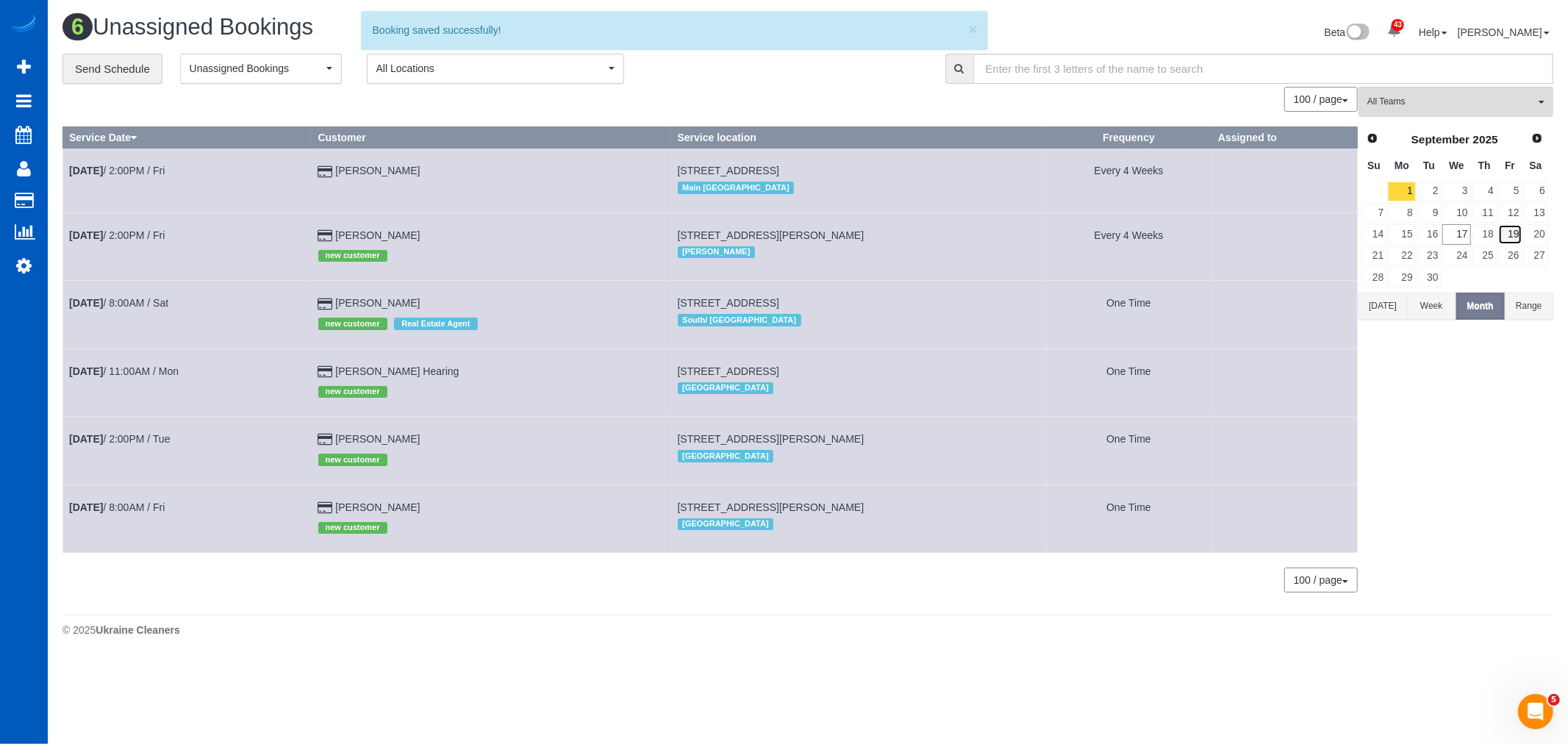
click at [1502, 231] on link "19" at bounding box center [1509, 233] width 25 height 20
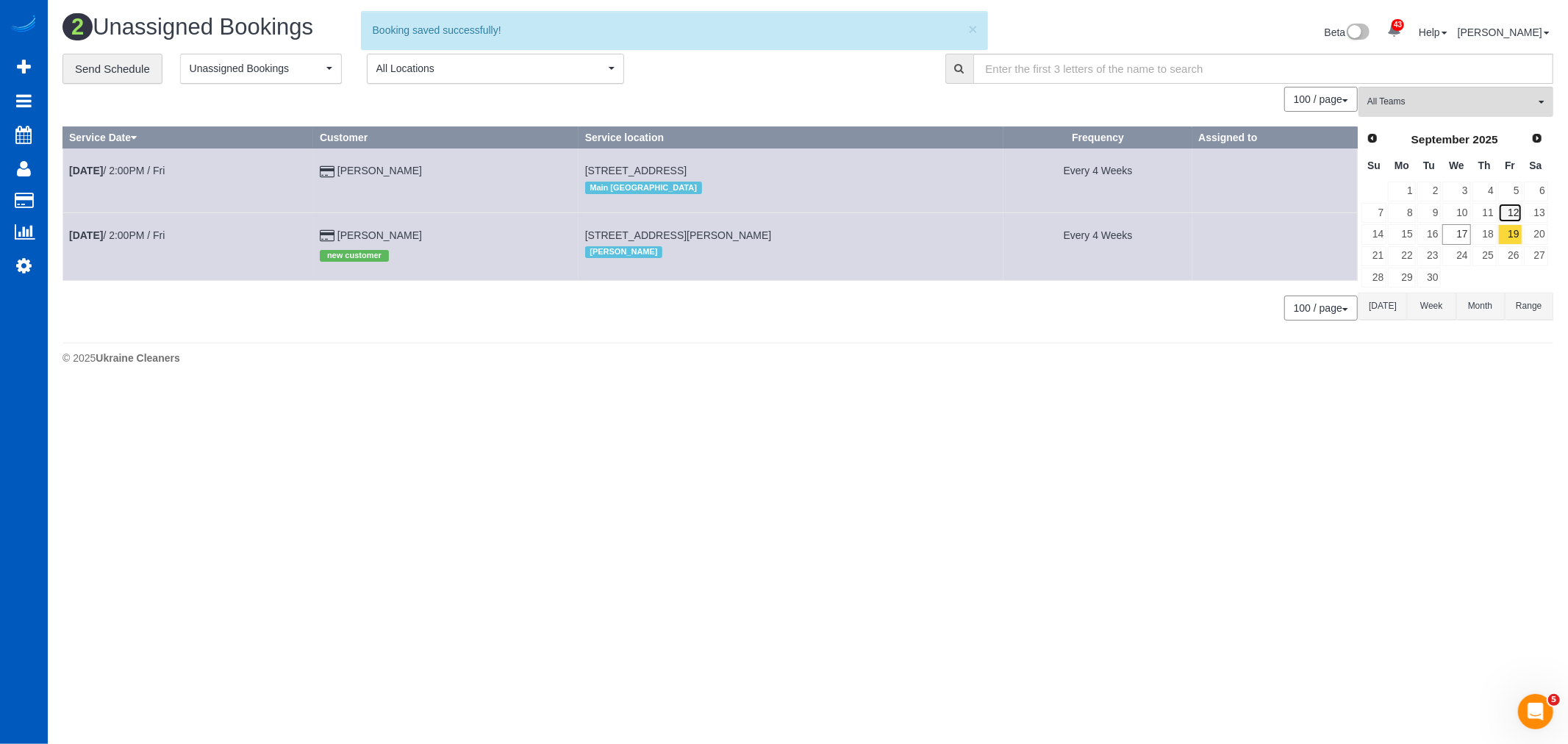
click at [1502, 209] on link "12" at bounding box center [1509, 212] width 25 height 20
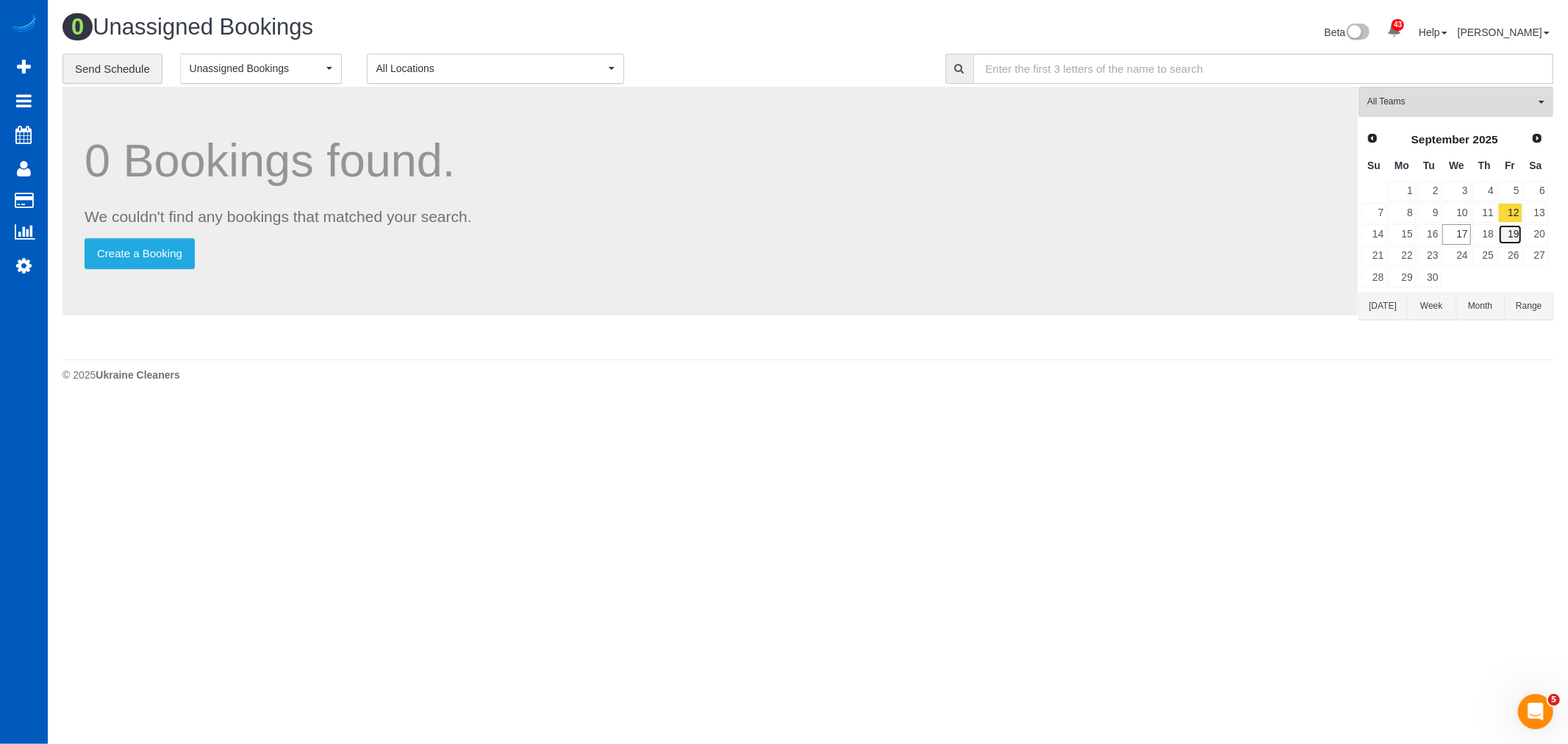
click at [1508, 237] on link "19" at bounding box center [1509, 233] width 25 height 20
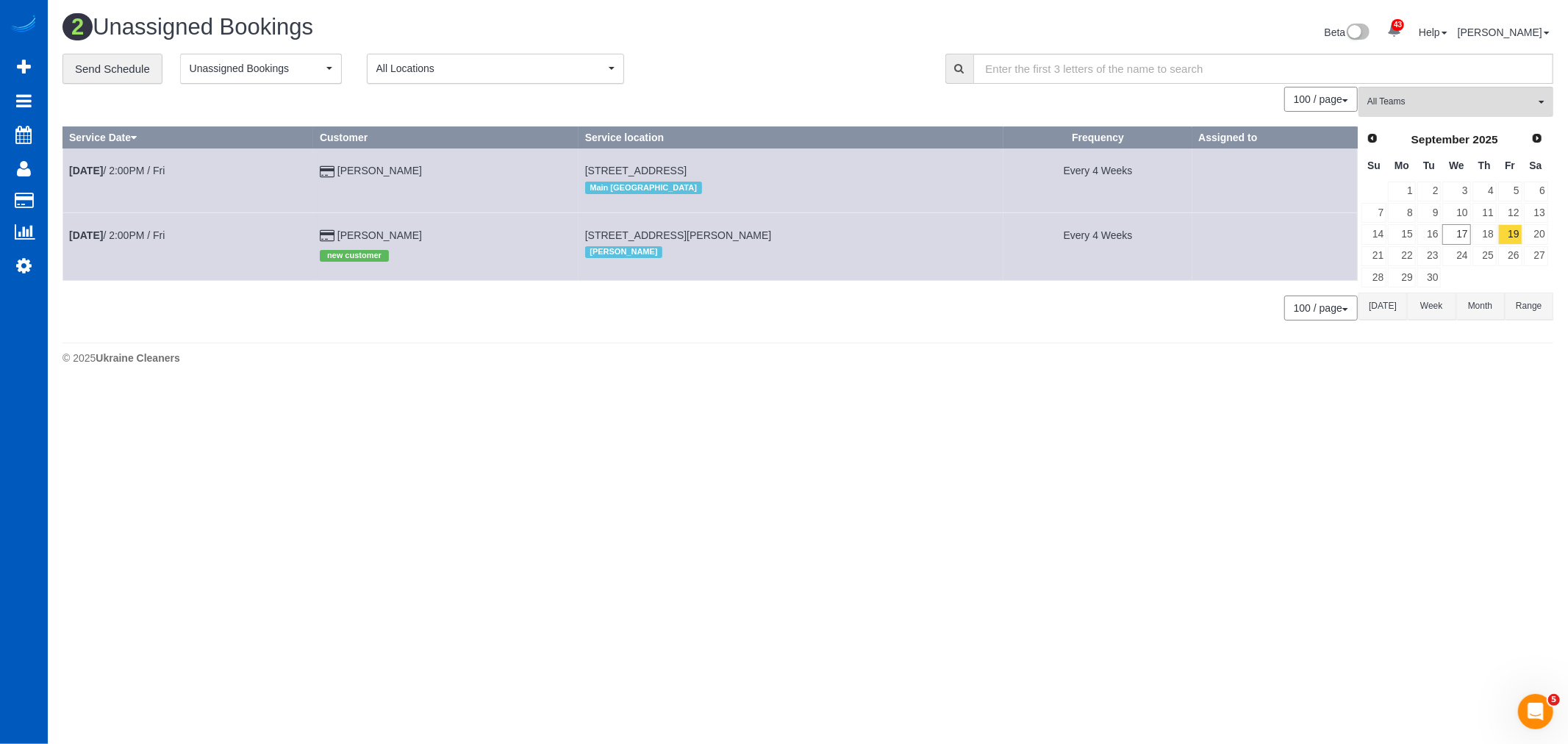
drag, startPoint x: 1472, startPoint y: 313, endPoint x: 1443, endPoint y: 383, distance: 75.8
click at [1471, 386] on div "2 Unassigned Bookings Beta 43 Your Notifications You have 0 alerts × You have 1…" at bounding box center [807, 193] width 1520 height 386
click at [122, 236] on link "[DATE] 2:00PM / Fri" at bounding box center [116, 235] width 96 height 12
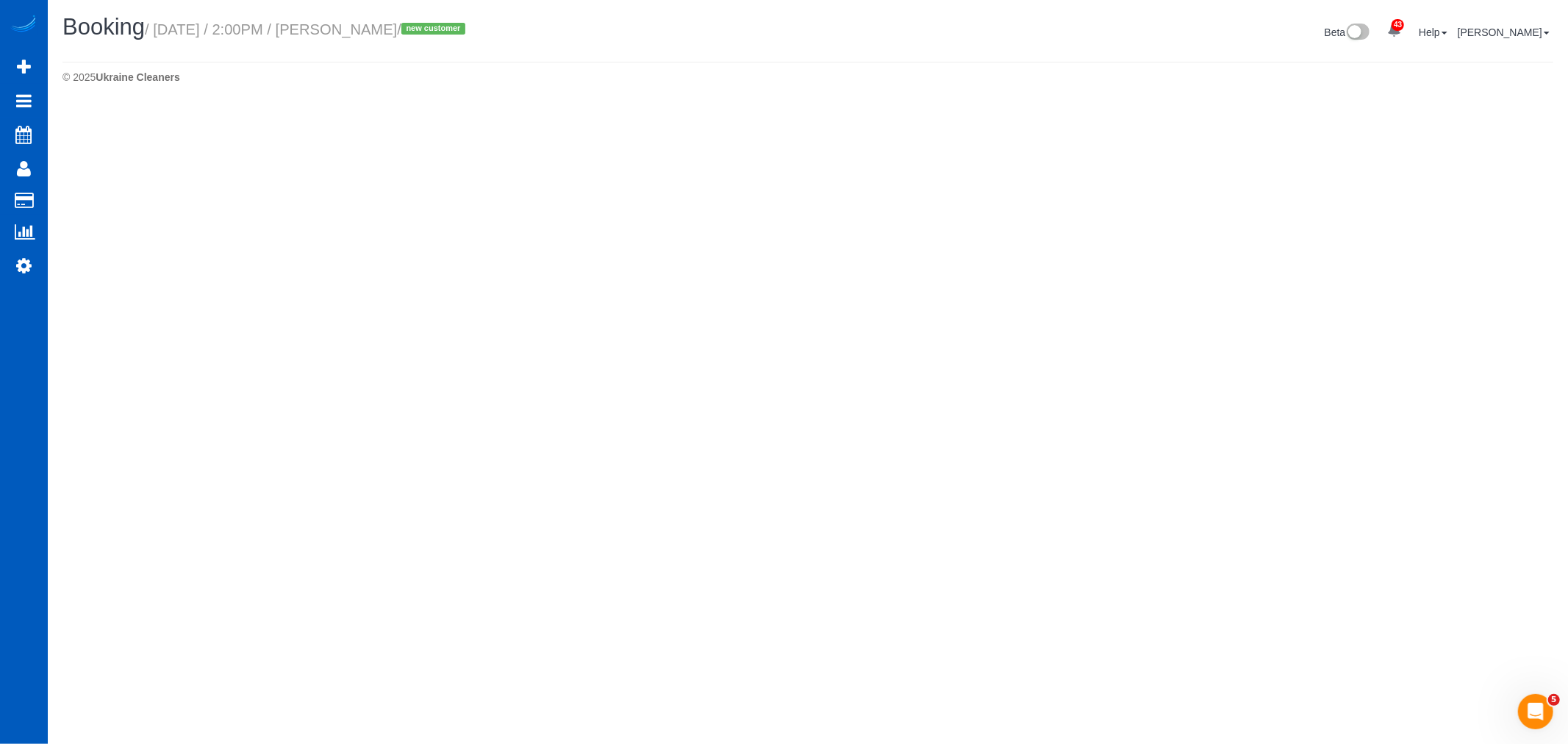
select select "WA"
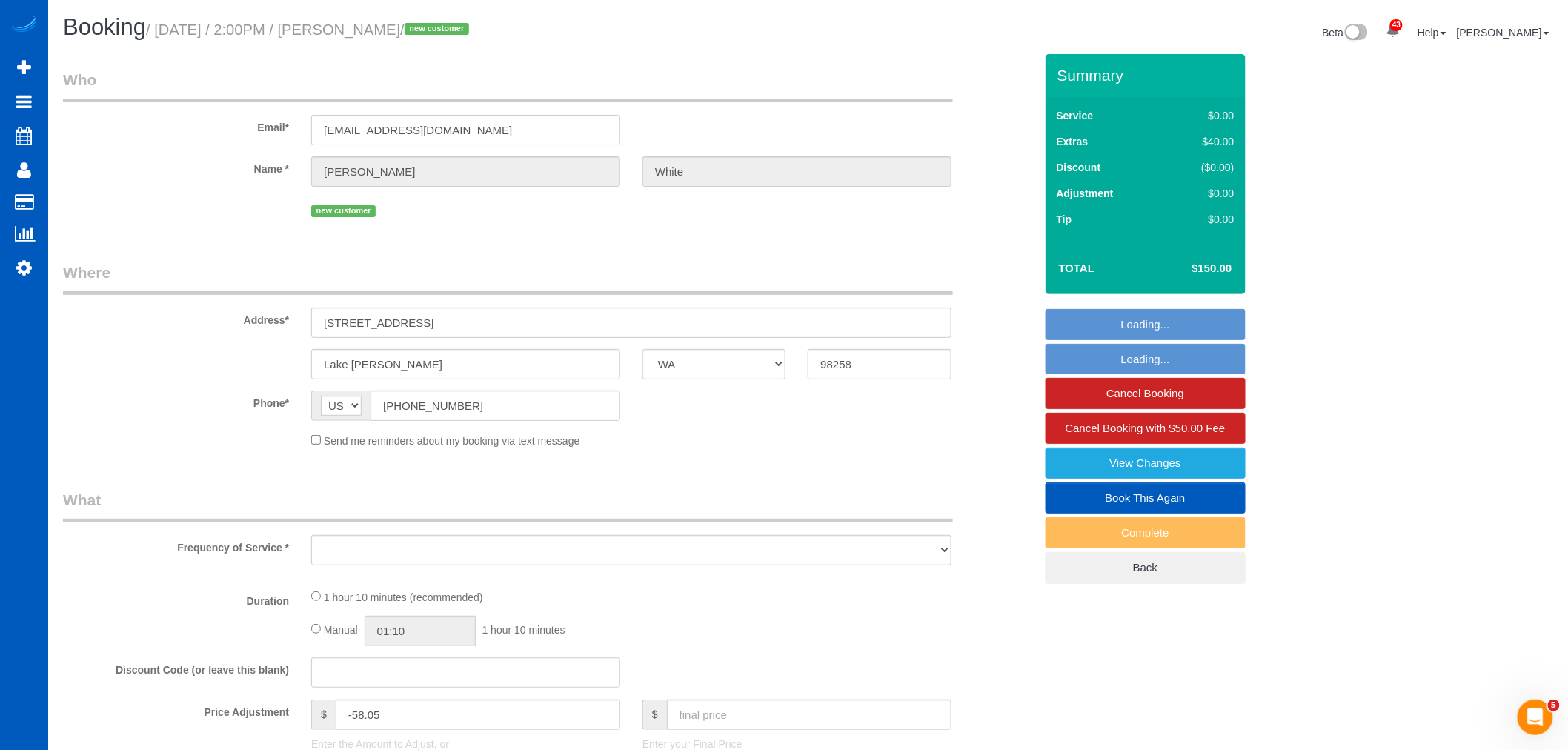
select select "string:fspay-80f2834b-e504-4d19-8df0-e2014388134d"
select select "object:10834"
select select "199"
select select "1001"
select select "spot56"
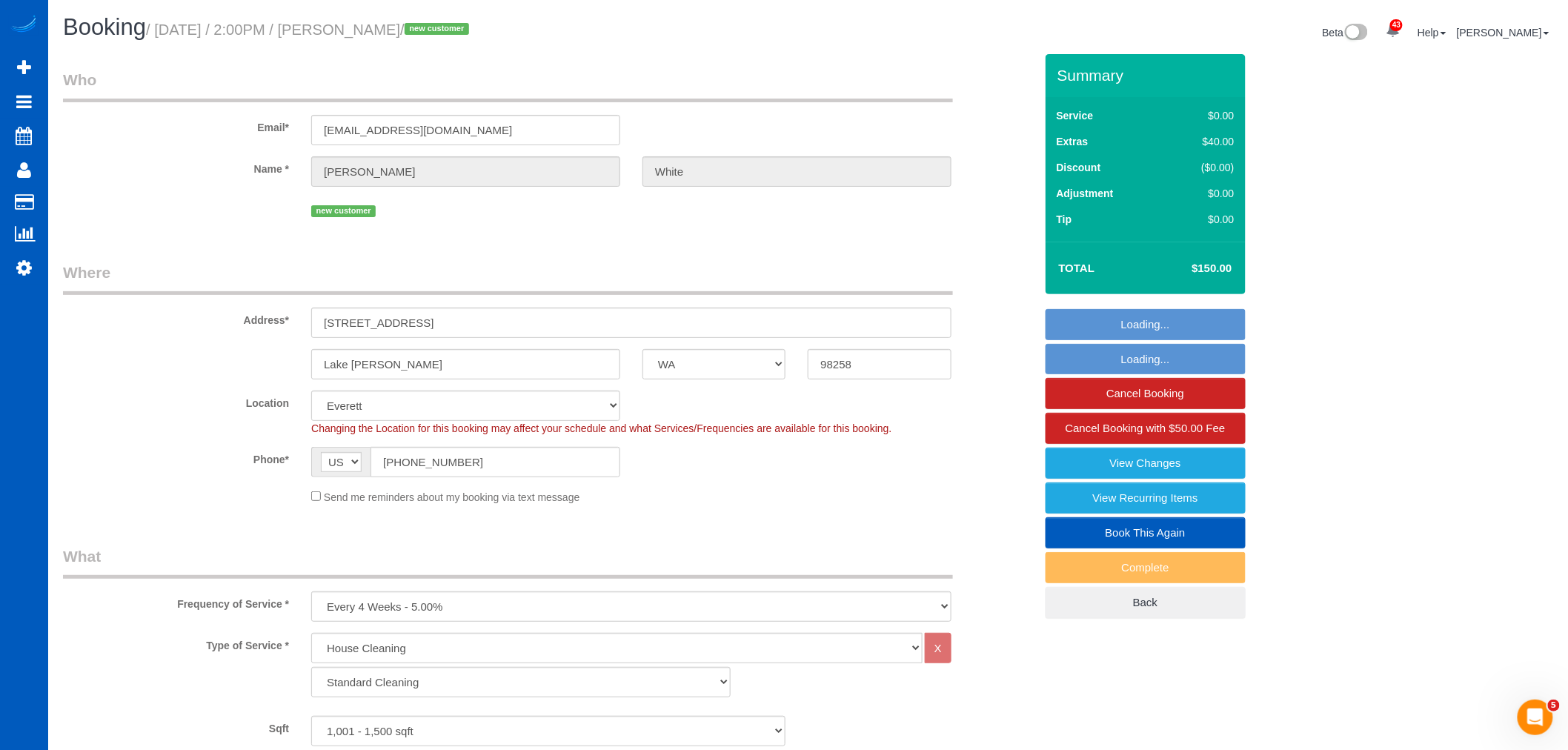
select select "object:11277"
select select "1001"
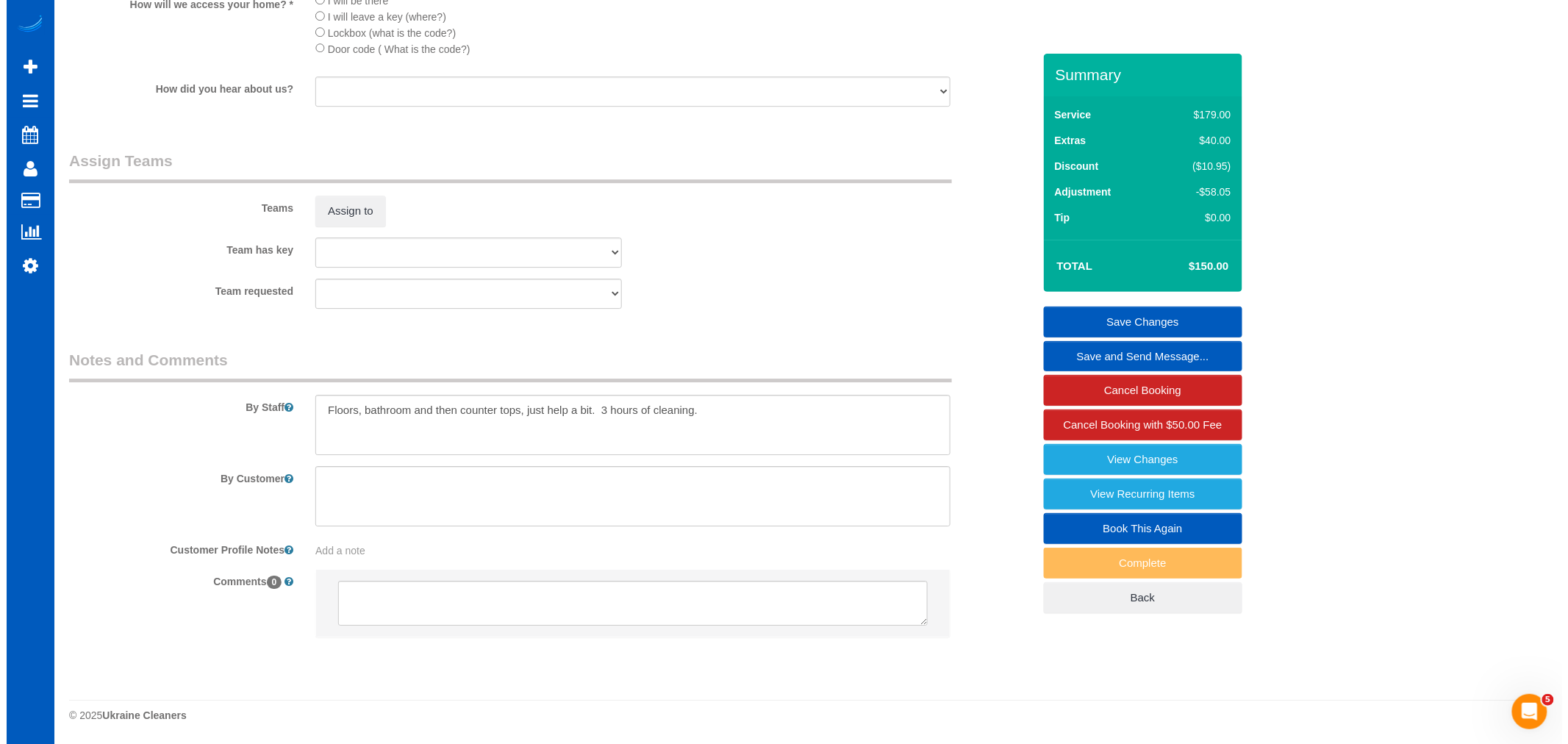
scroll to position [1824, 0]
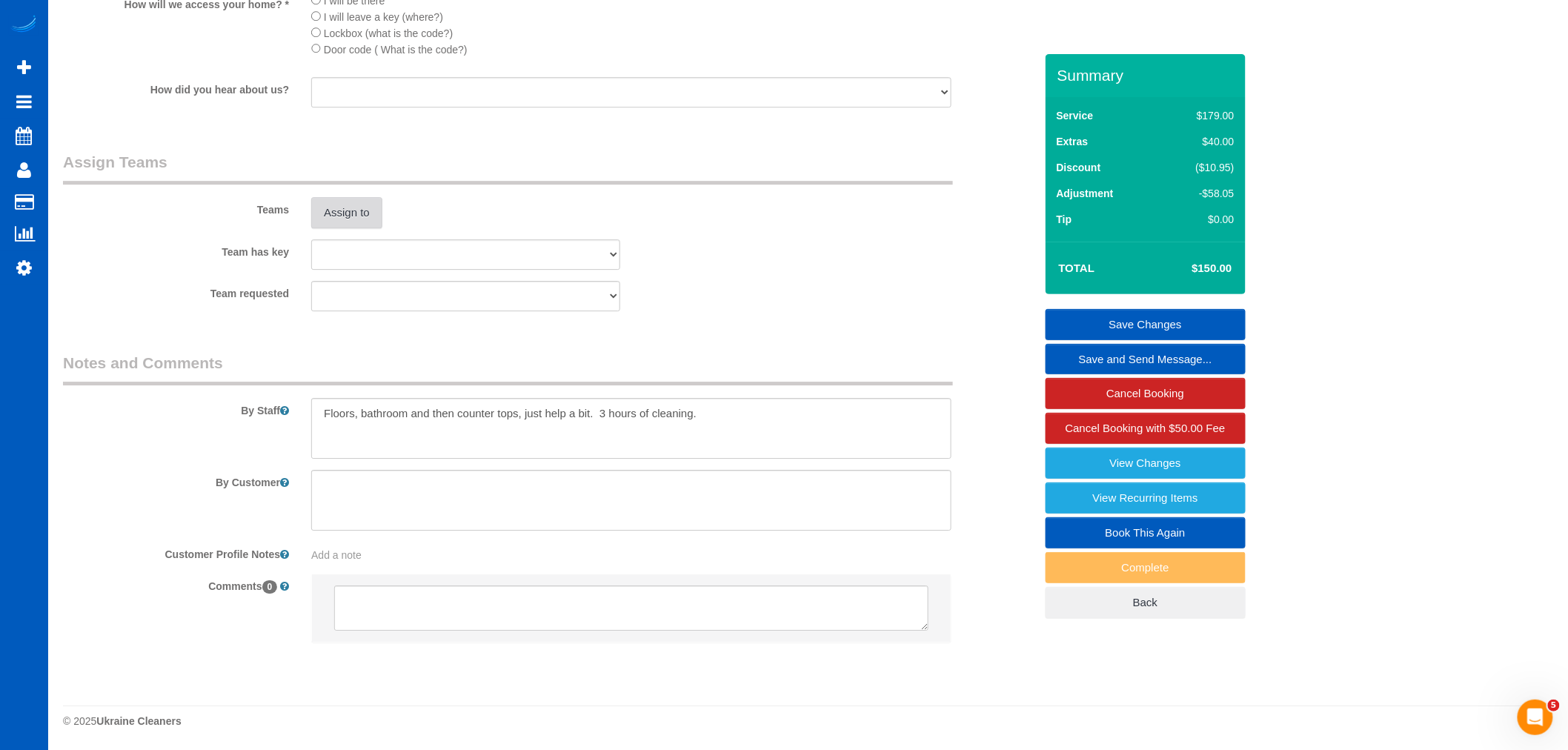
click at [338, 219] on button "Assign to" at bounding box center [346, 212] width 71 height 31
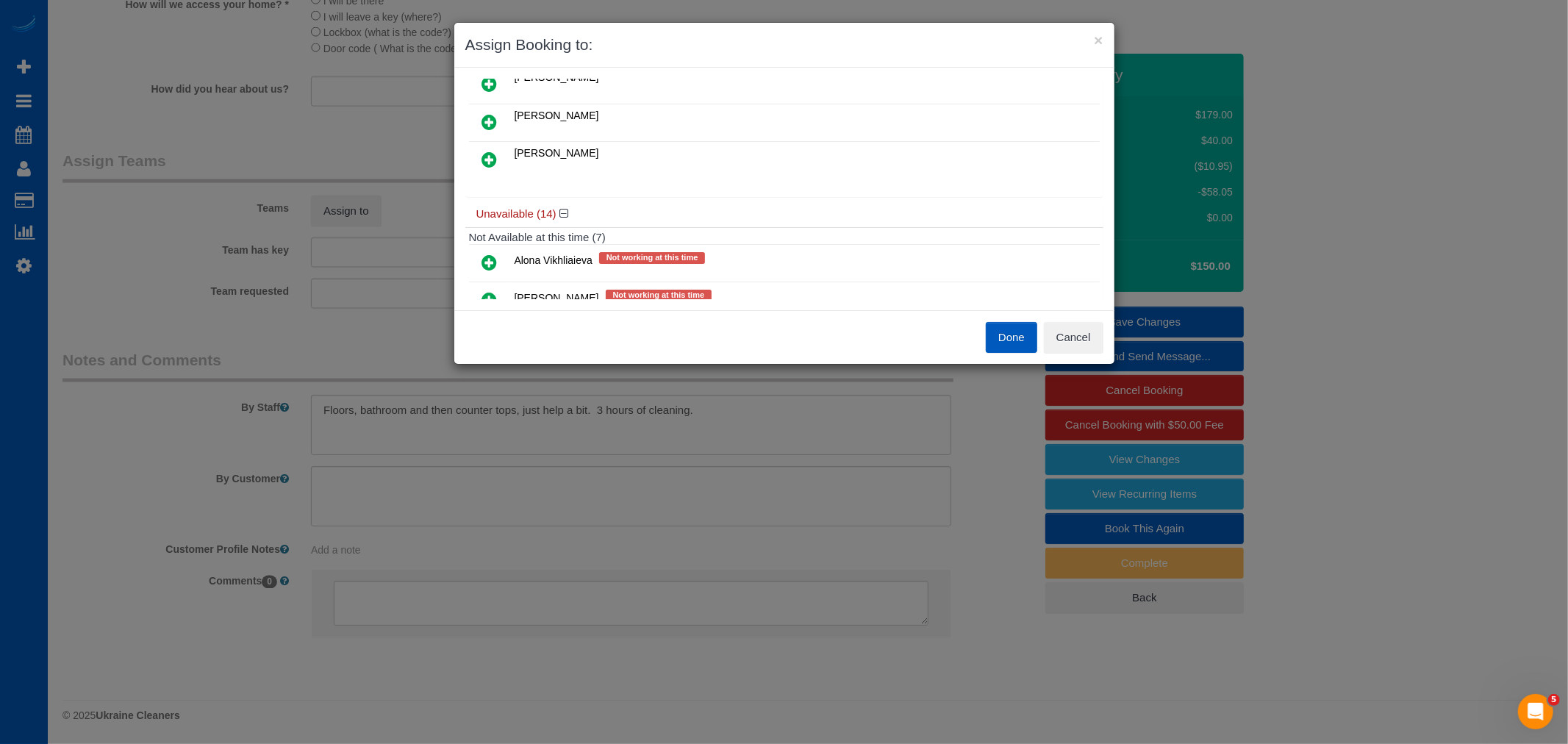
scroll to position [245, 0]
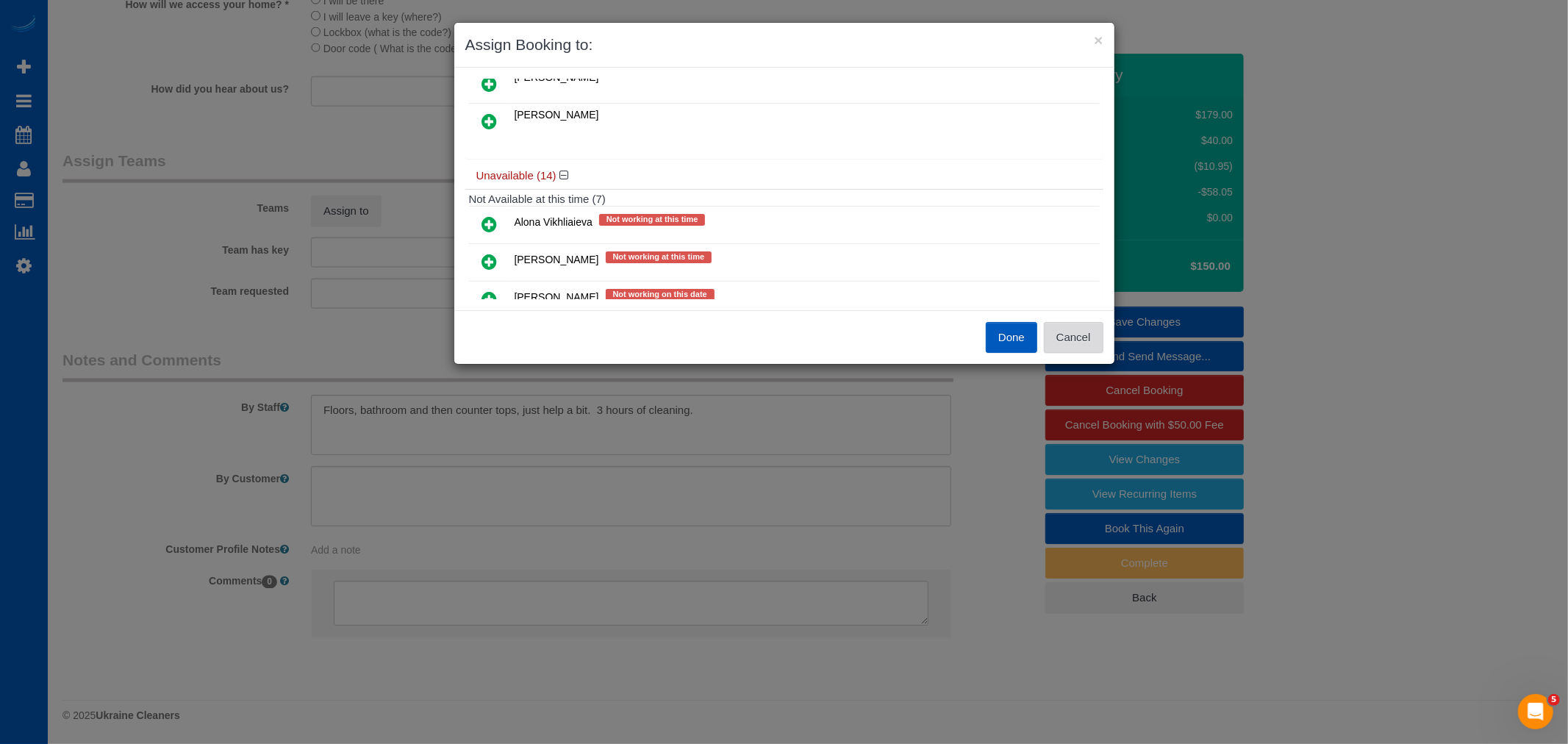
click at [1077, 335] on button "Cancel" at bounding box center [1073, 337] width 59 height 31
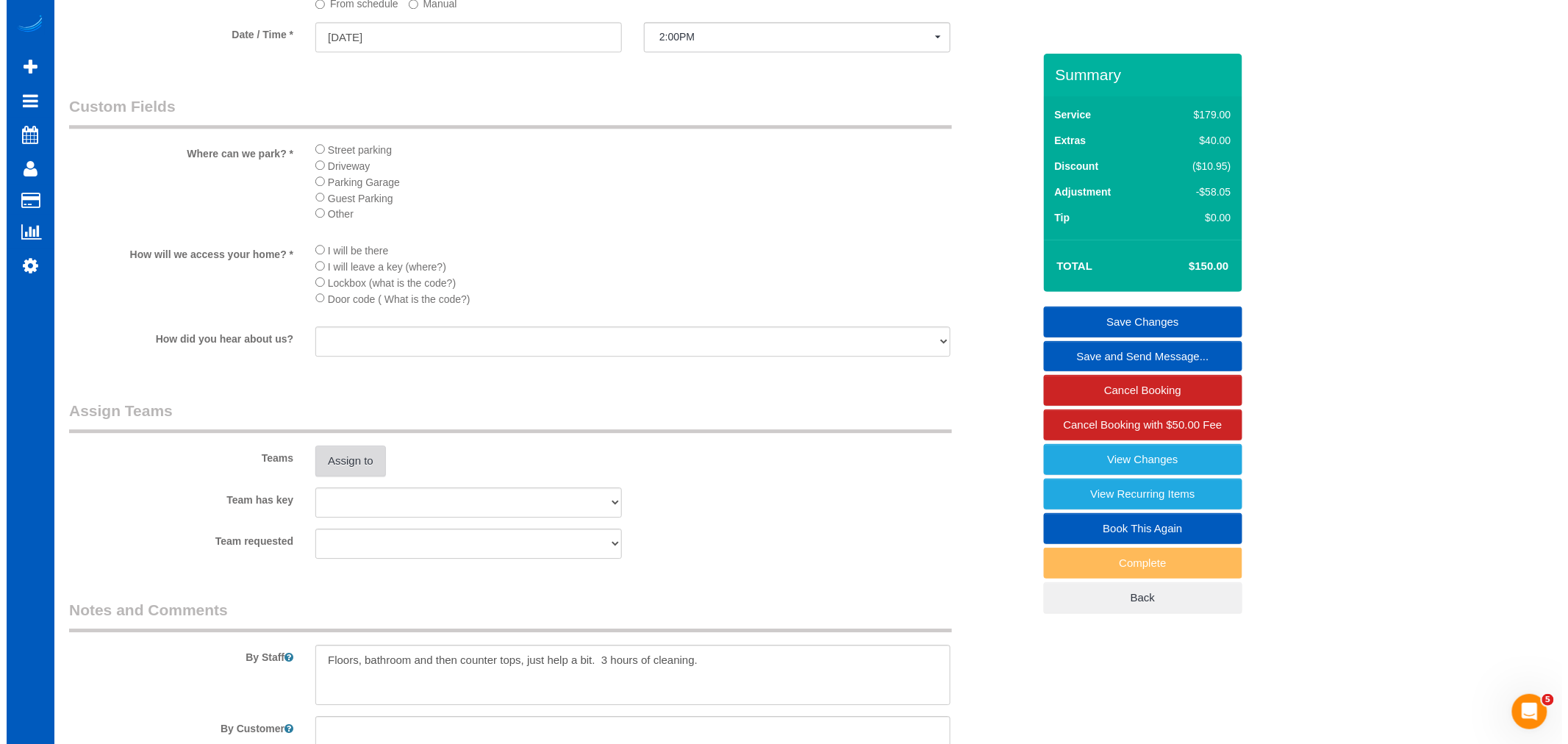
scroll to position [1714, 0]
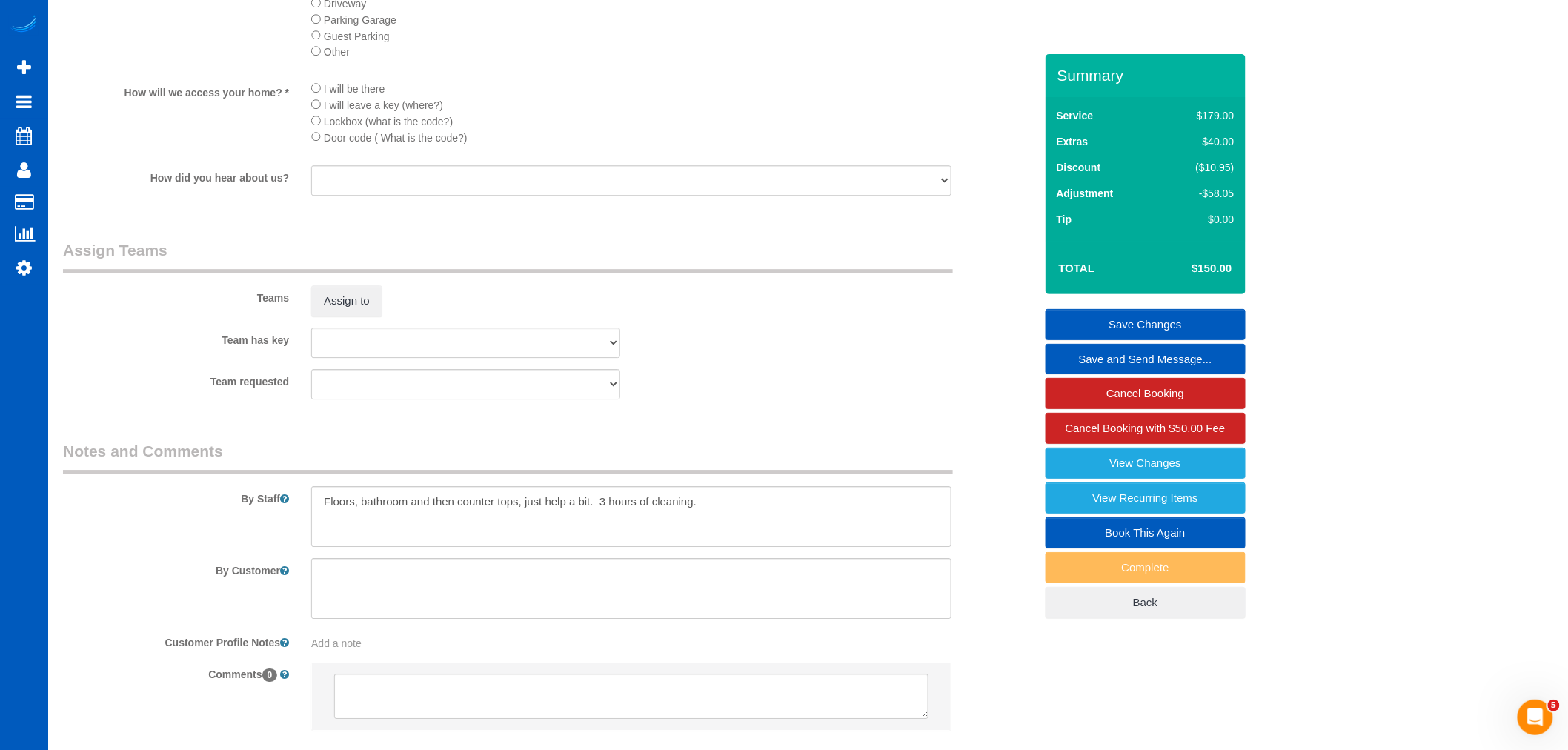
drag, startPoint x: 331, startPoint y: 341, endPoint x: 334, endPoint y: 327, distance: 14.3
click at [331, 339] on sui-booking-teams "Teams Assign to Team has key [PERSON_NAME] Alona Vikhliaieva [PERSON_NAME] [PER…" at bounding box center [548, 319] width 971 height 160
click at [334, 317] on button "Assign to" at bounding box center [346, 301] width 71 height 31
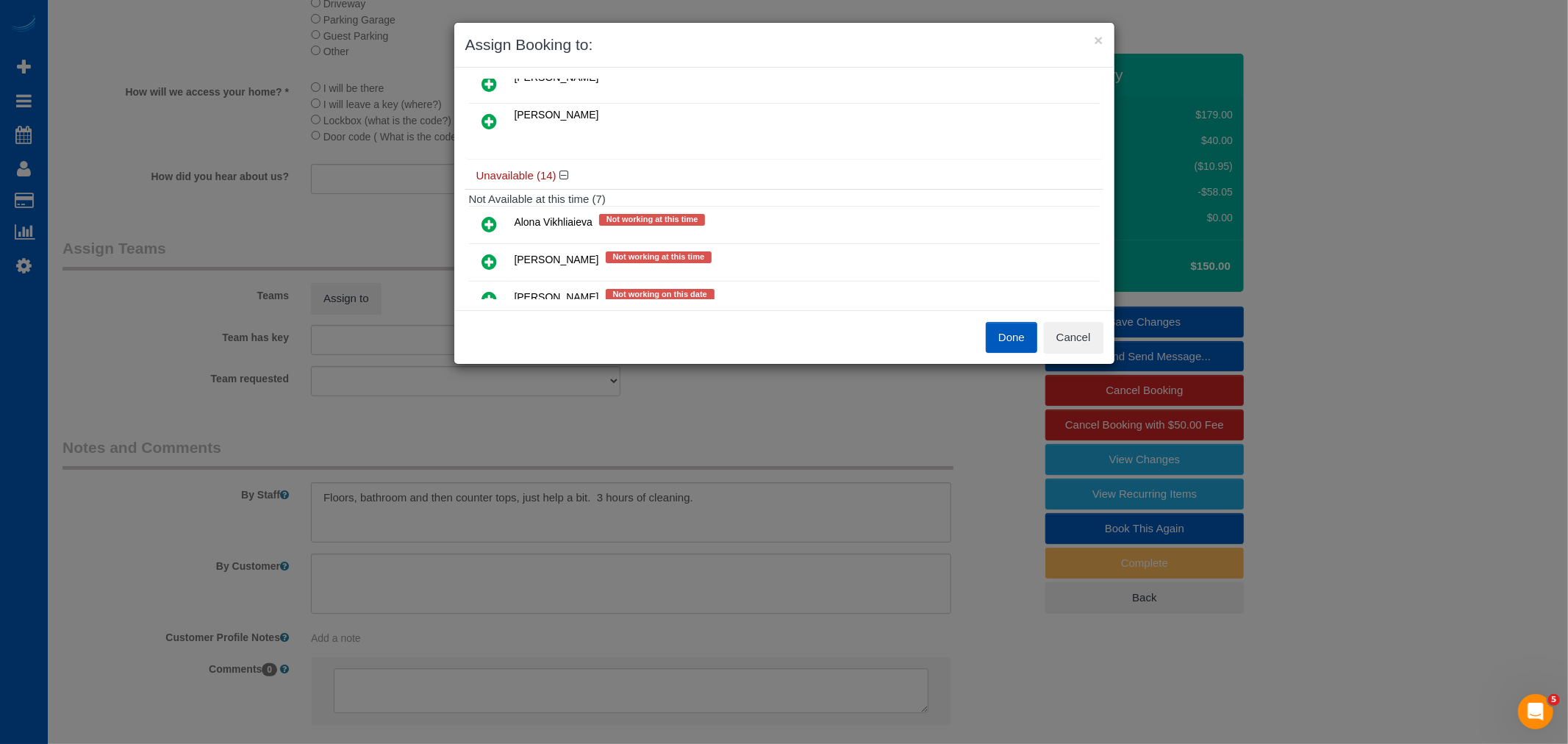
click at [503, 225] on link at bounding box center [490, 225] width 35 height 29
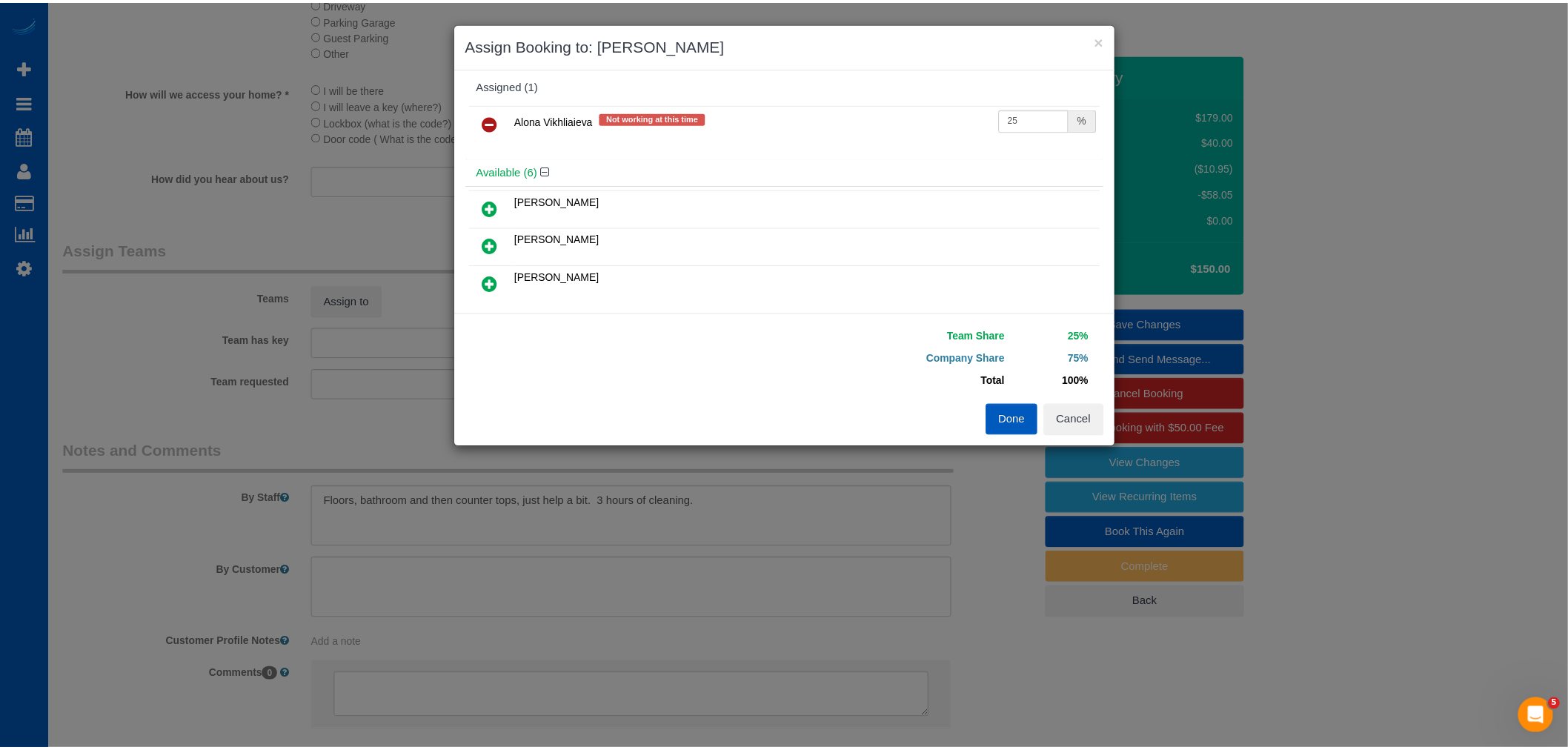
scroll to position [0, 0]
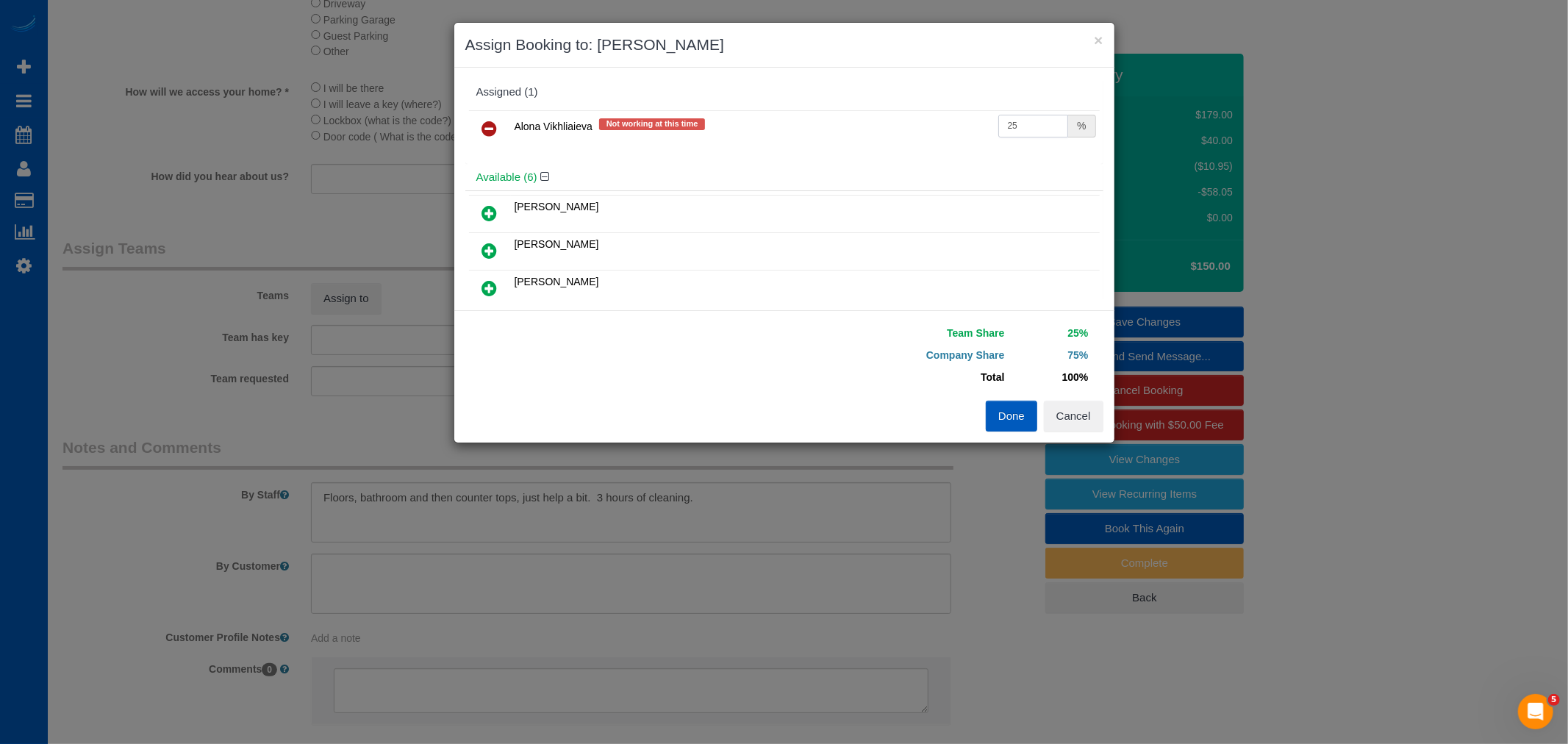
drag, startPoint x: 1024, startPoint y: 129, endPoint x: 894, endPoint y: 145, distance: 131.0
click at [894, 145] on tr "Alona Vikhliaieva Not working at this time 25 %" at bounding box center [784, 128] width 631 height 37
type input "55"
click at [1026, 400] on button "Done" at bounding box center [1011, 416] width 51 height 31
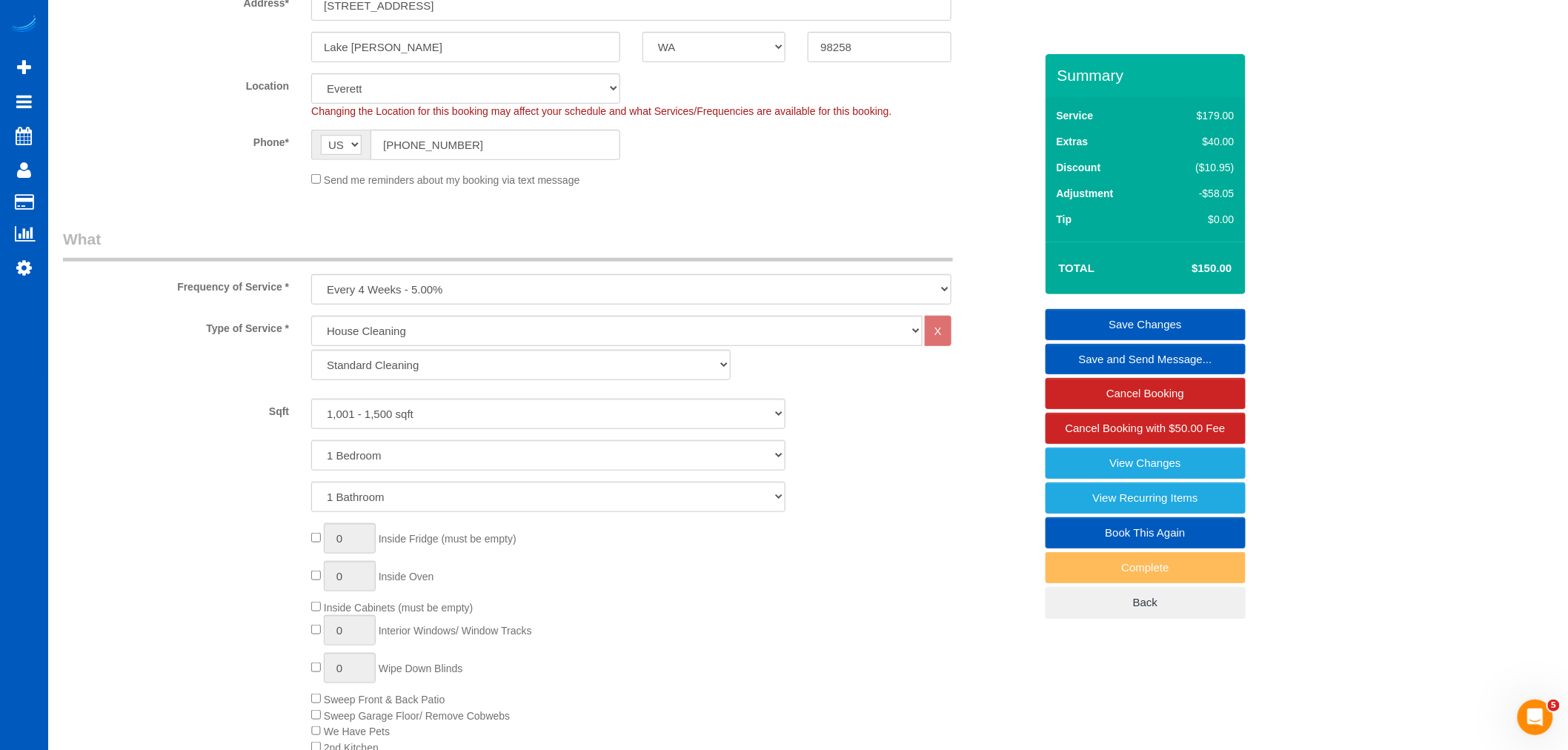
scroll to position [82, 0]
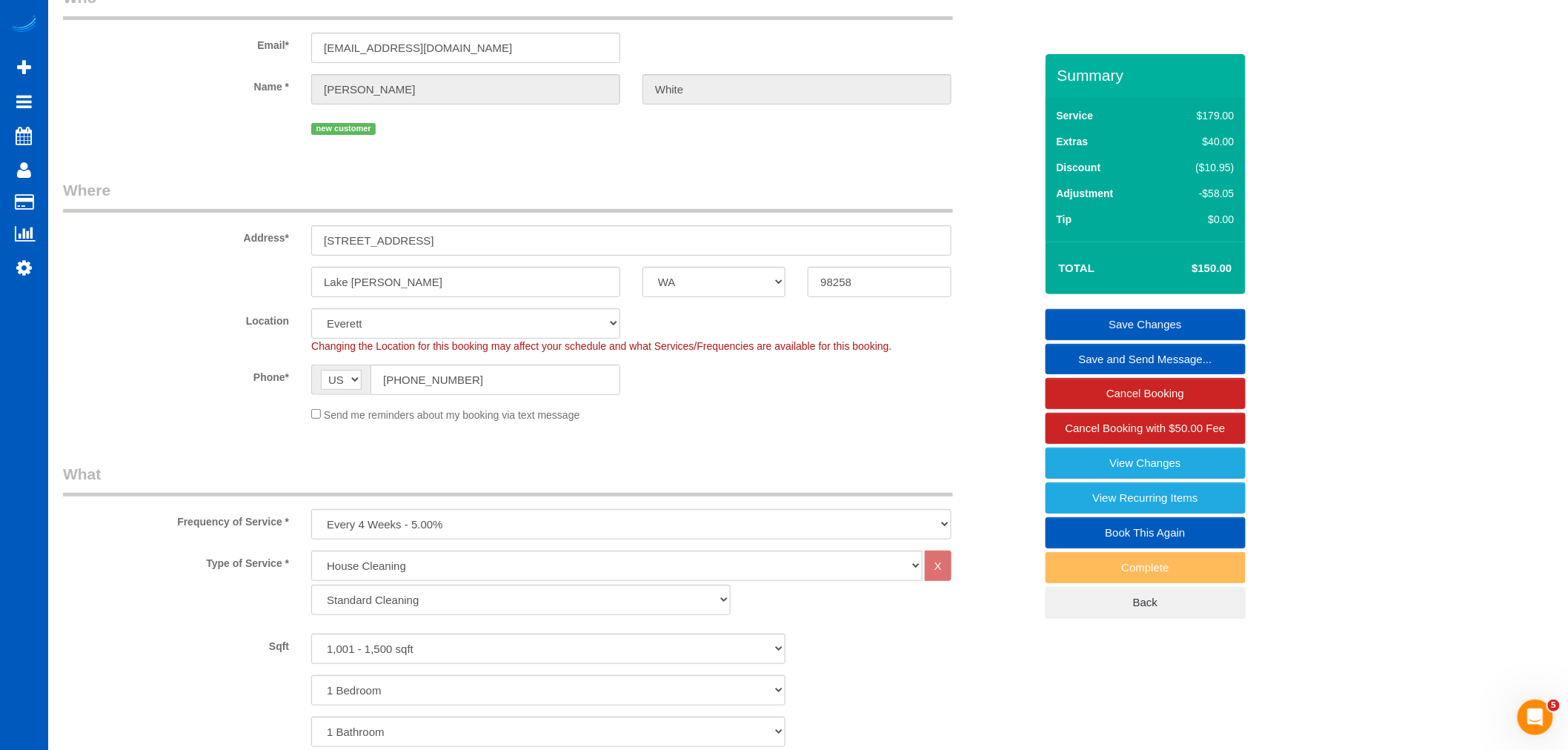
click at [1126, 317] on link "Save Changes" at bounding box center [1145, 324] width 200 height 31
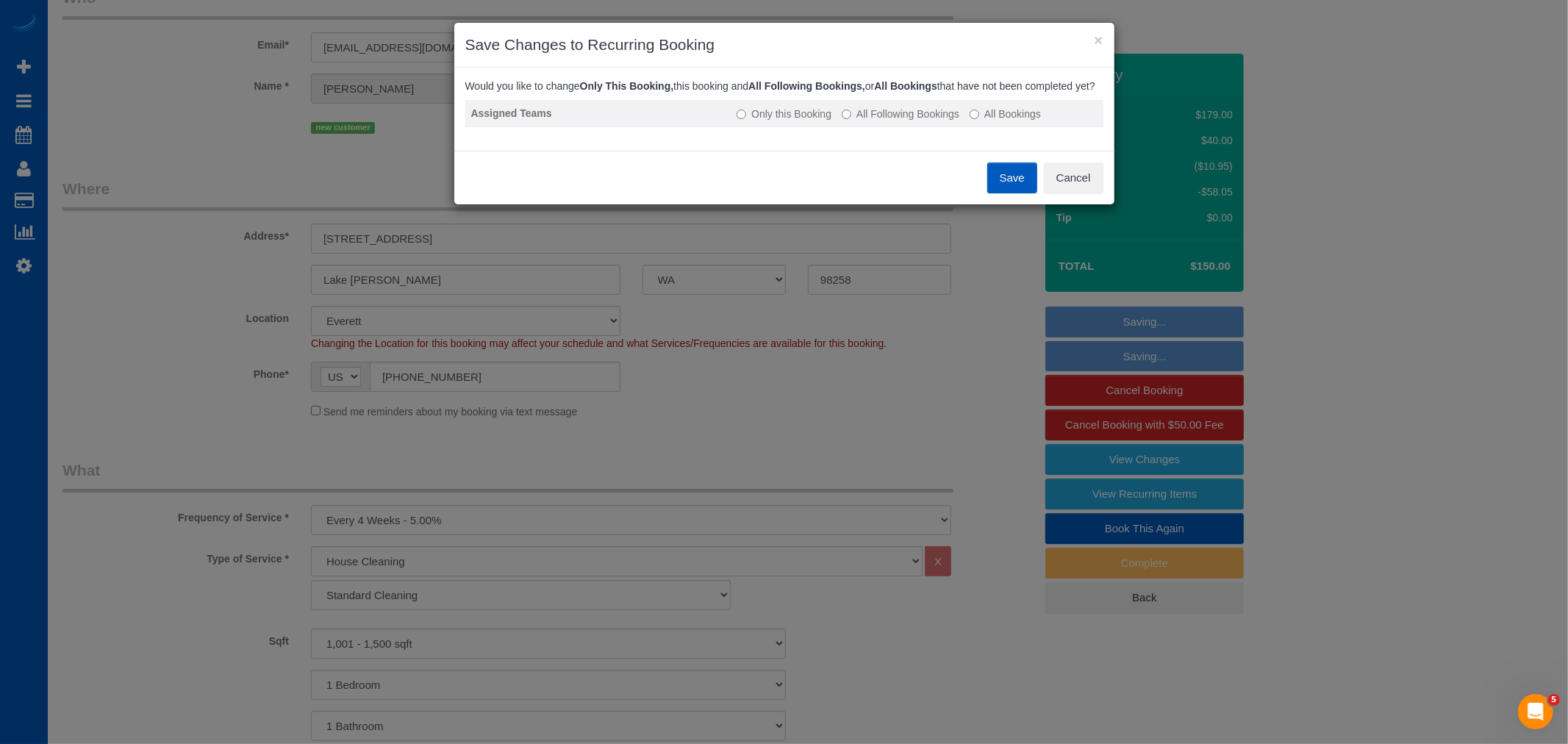
click at [856, 121] on label "All Following Bookings" at bounding box center [900, 114] width 118 height 15
click at [996, 193] on button "Save" at bounding box center [1012, 177] width 50 height 31
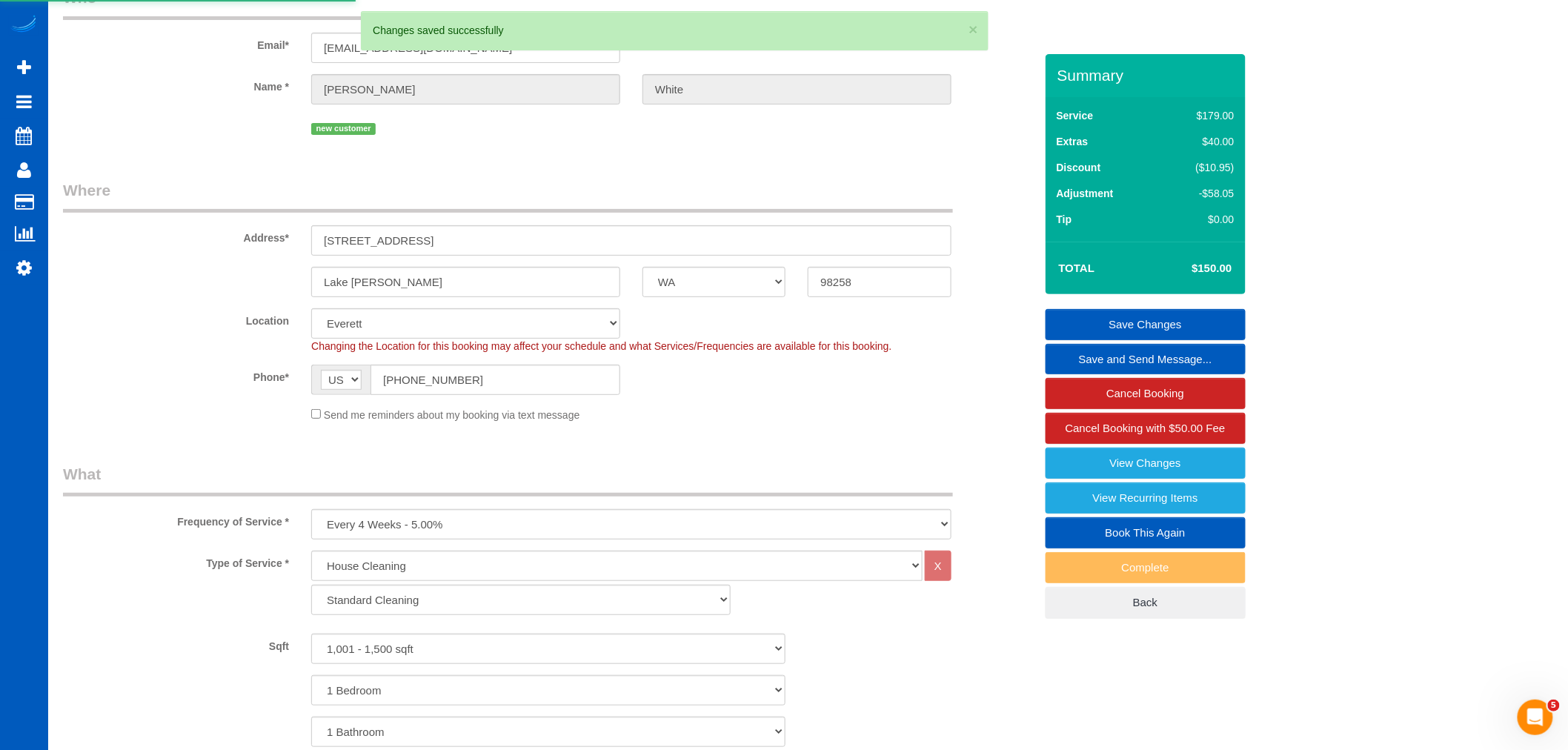
select select "**********"
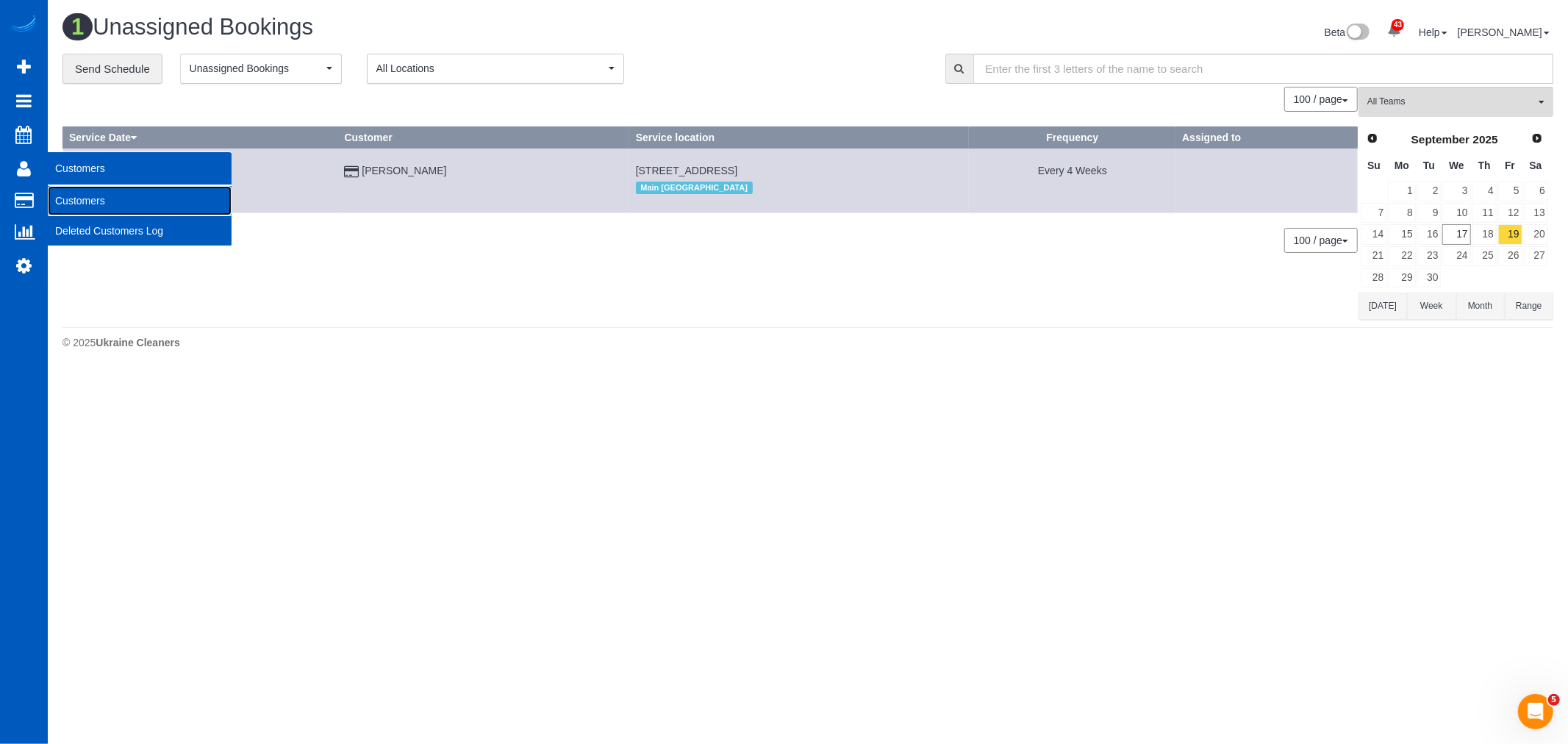
click at [86, 201] on link "Customers" at bounding box center [139, 200] width 184 height 29
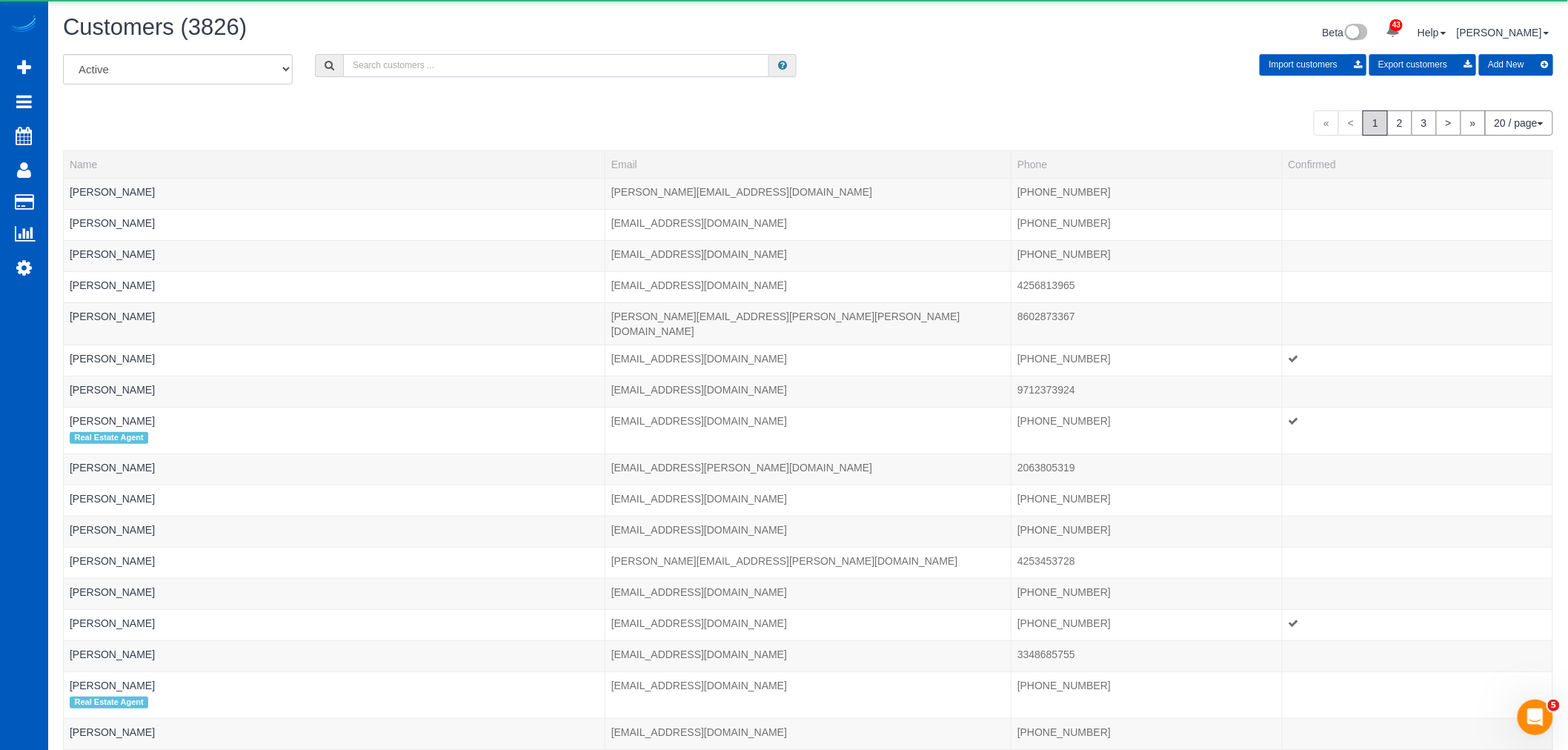
click at [437, 68] on input "text" at bounding box center [556, 65] width 426 height 23
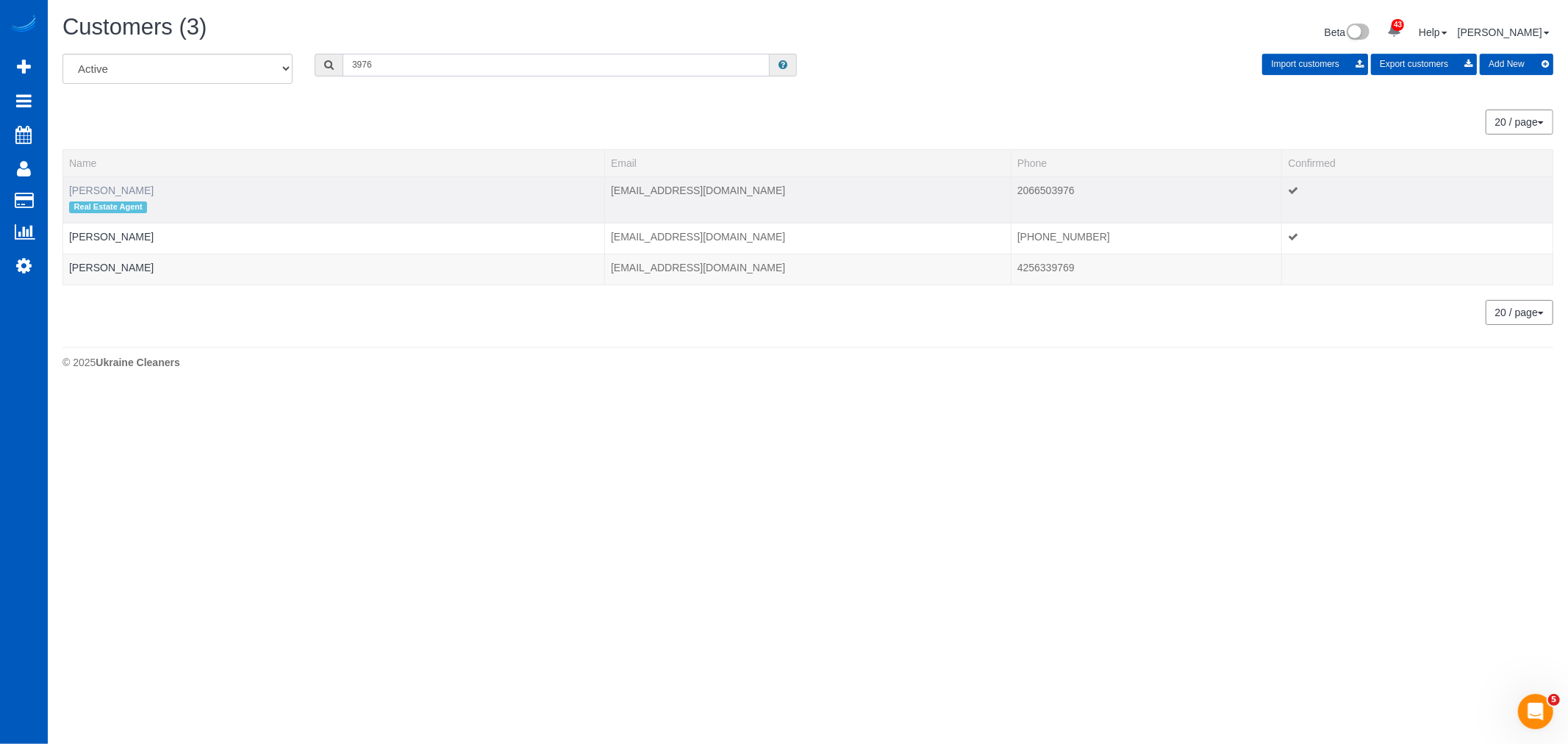
type input "3976"
click at [98, 186] on link "[PERSON_NAME]" at bounding box center [111, 190] width 85 height 12
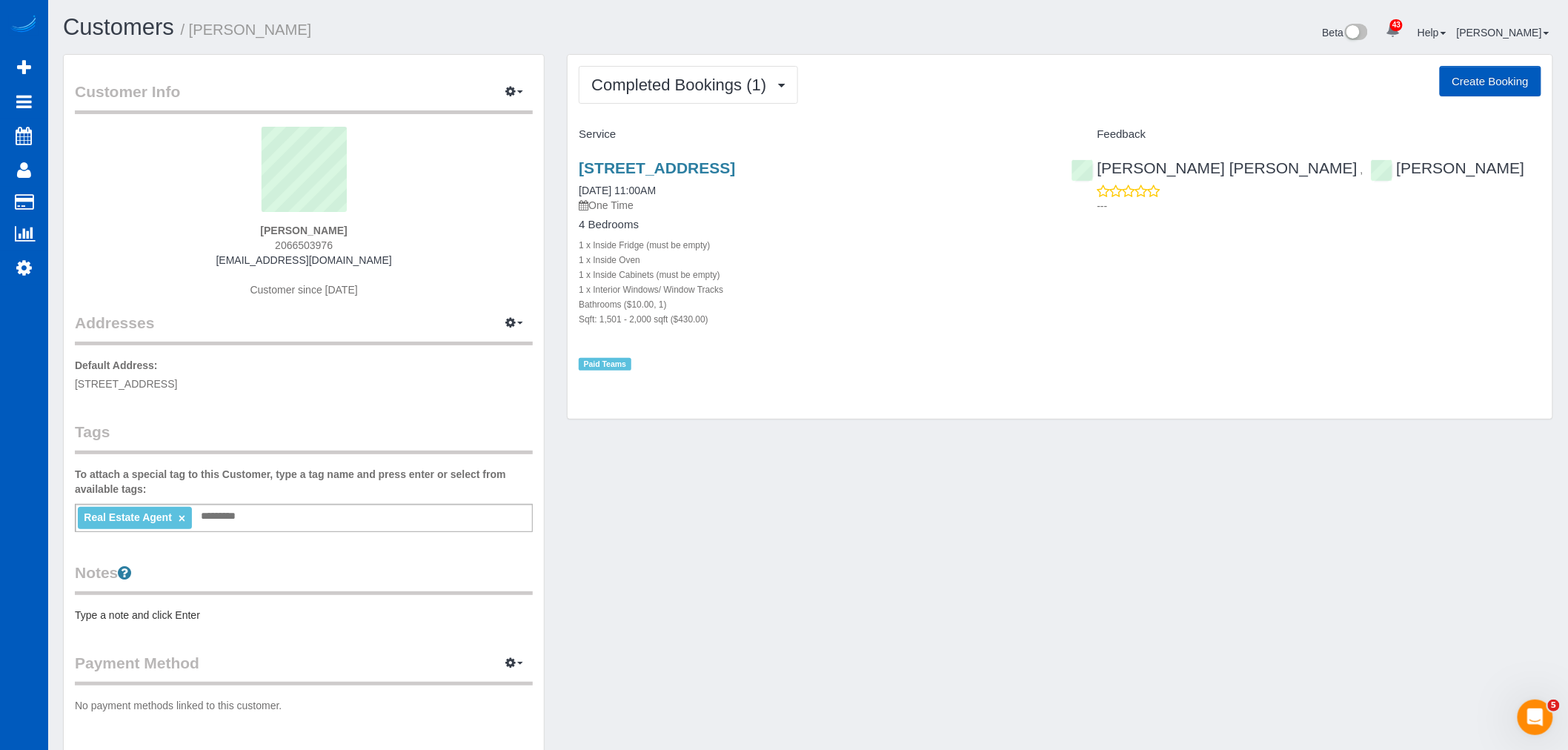
click at [1499, 82] on button "Create Booking" at bounding box center [1490, 81] width 101 height 31
select select "WA"
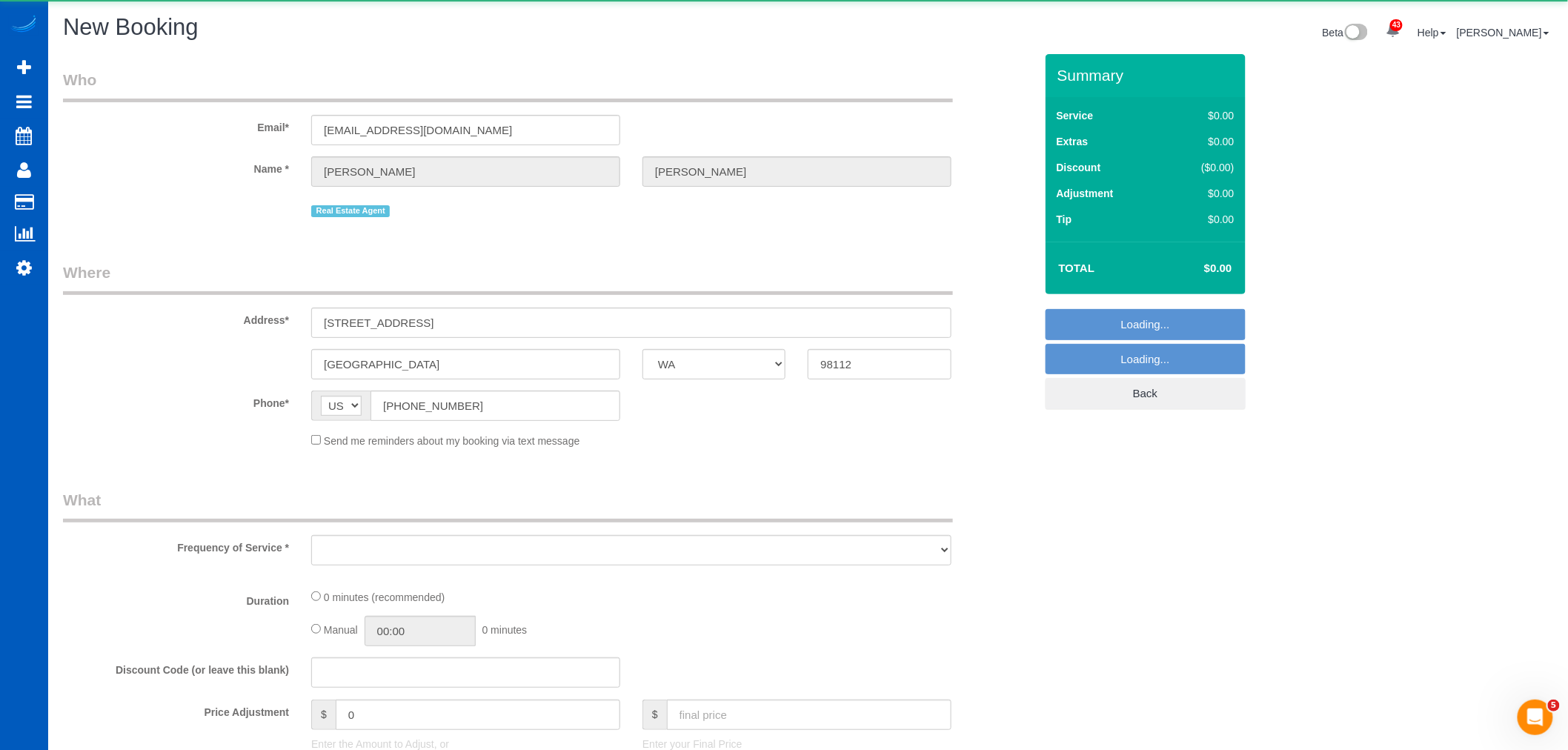
select select "object:13100"
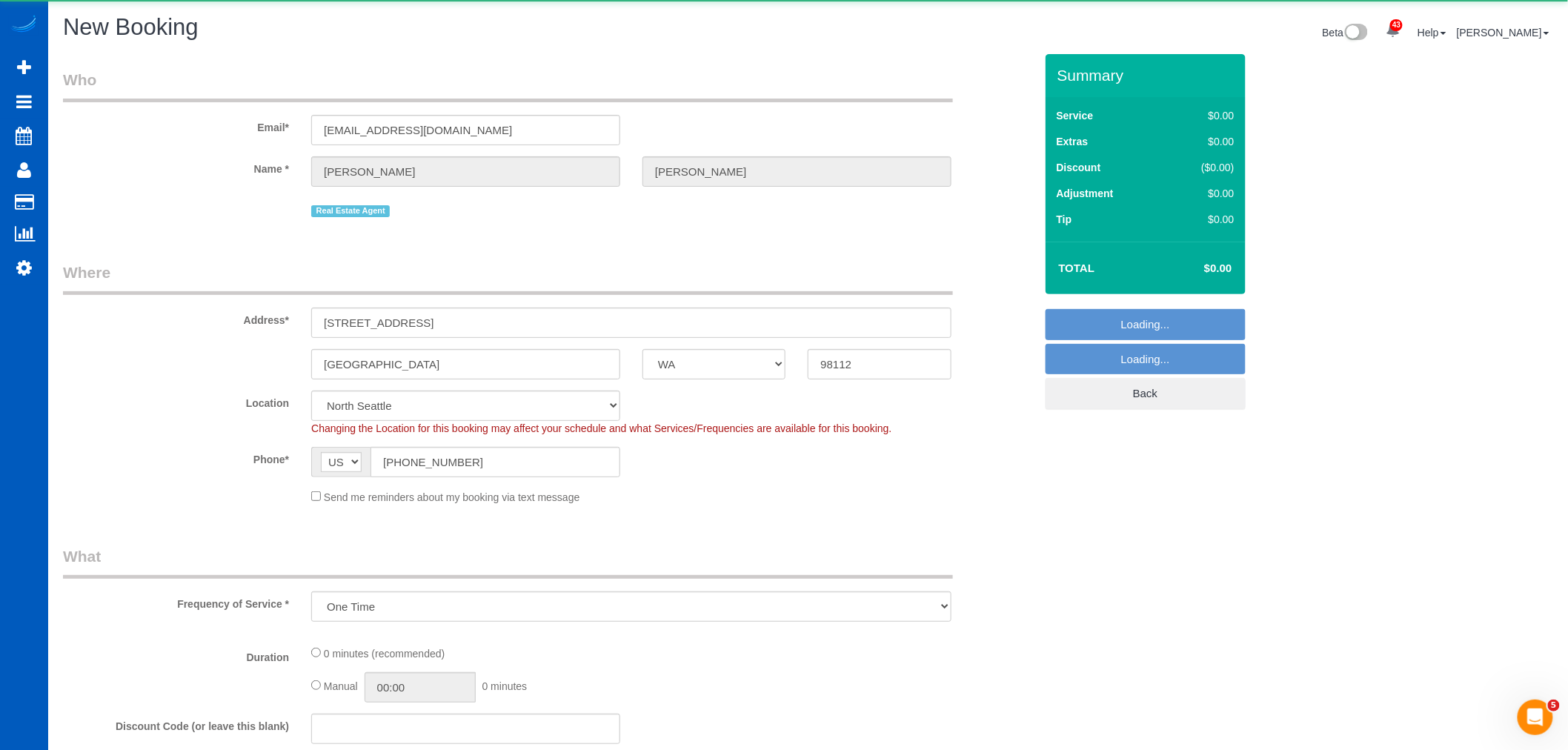
select select "199"
select select "5"
select select "object:13435"
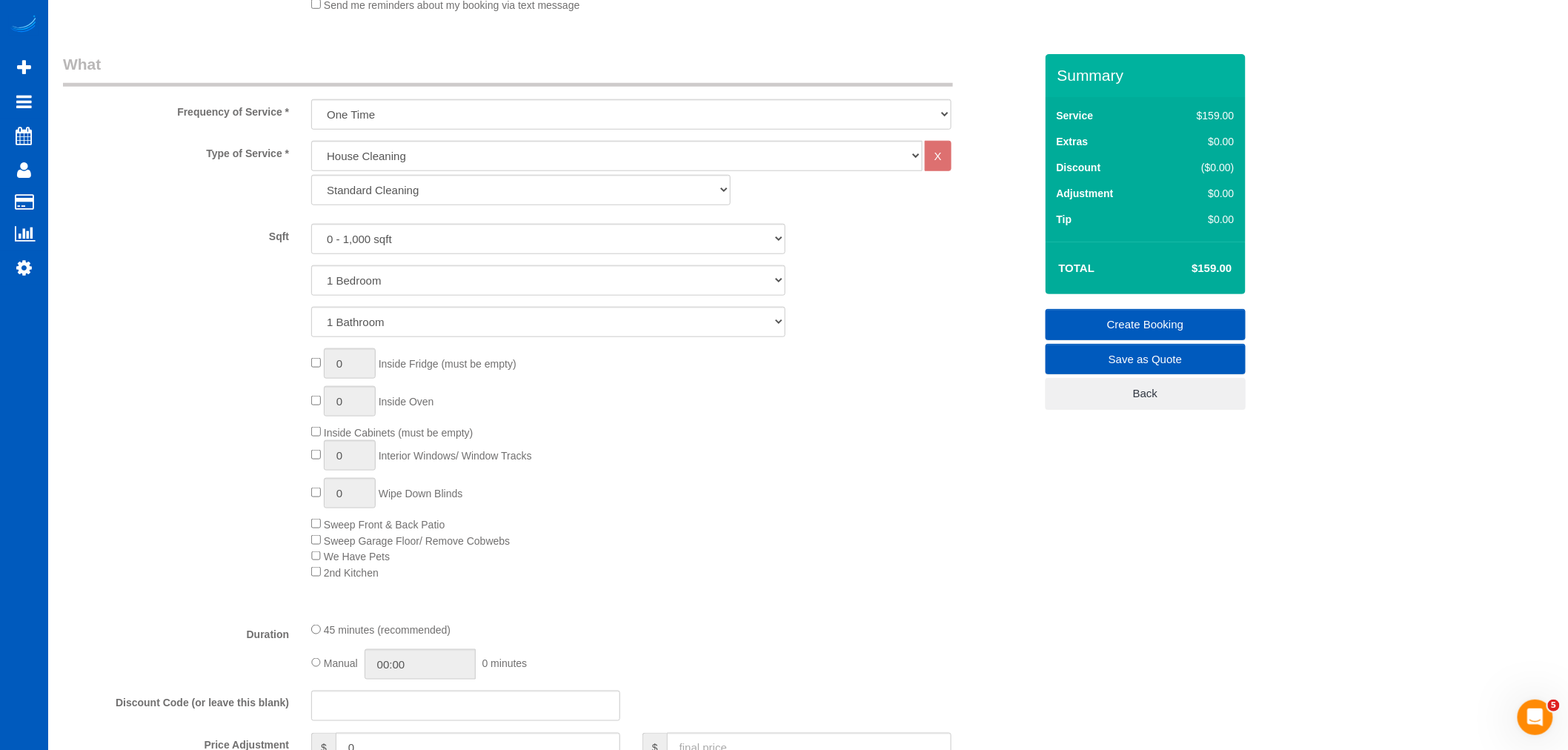
scroll to position [493, 0]
click at [446, 226] on select "0 - 1,000 sqft 1,001 - 1,500 sqft 1,501 - 2,000 sqft 2,001 - 2,500 sqft 2,501 -…" at bounding box center [548, 238] width 474 height 30
select select "3501"
click at [311, 223] on select "0 - 1,000 sqft 1,001 - 1,500 sqft 1,501 - 2,000 sqft 2,001 - 2,500 sqft 2,501 -…" at bounding box center [548, 238] width 474 height 30
click at [381, 283] on select "1 Bedroom 2 Bedrooms 3 Bedrooms 4 Bedrooms 5 Bedrooms 6 Bedrooms 7 Bedrooms" at bounding box center [548, 279] width 474 height 30
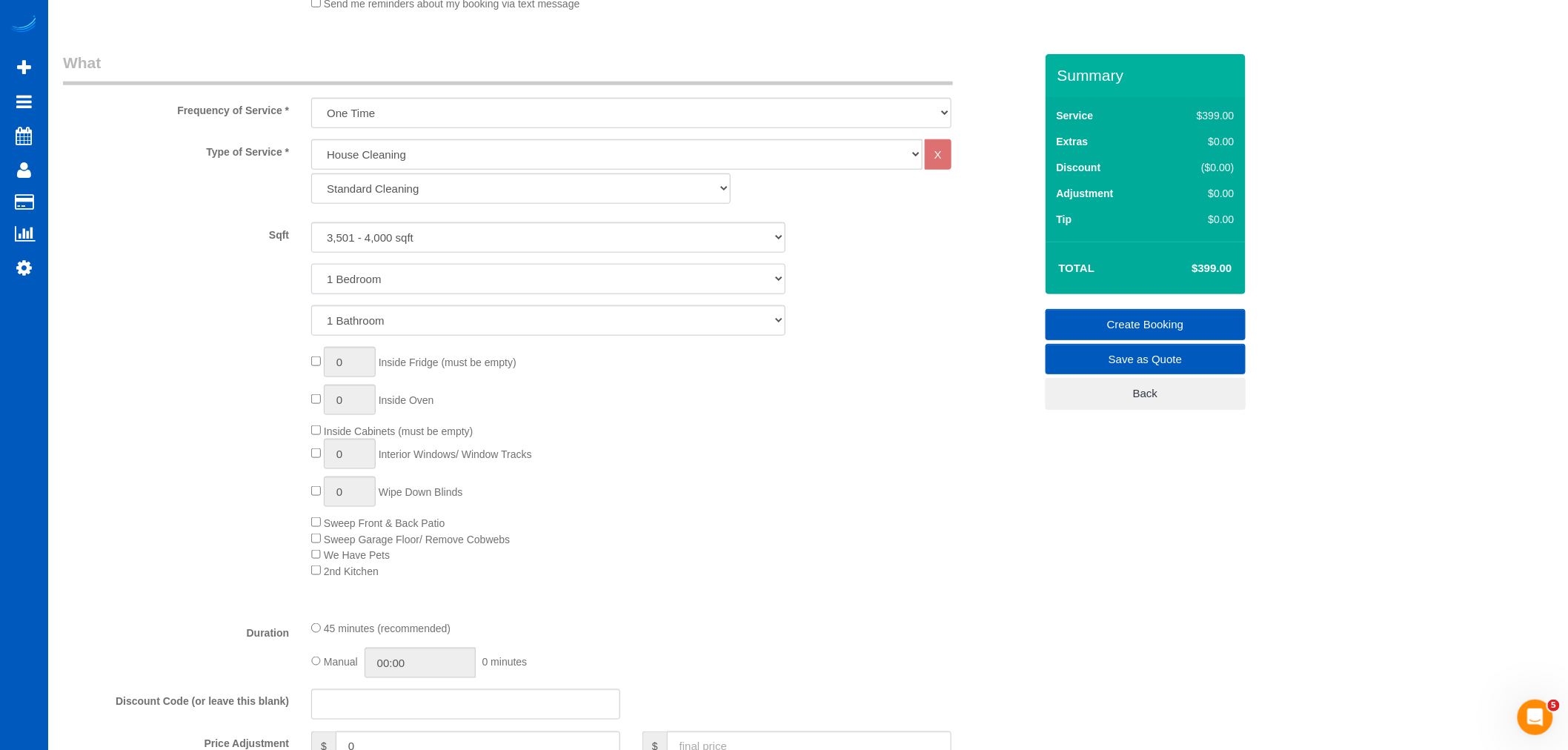
select select "6"
click at [311, 265] on select "1 Bedroom 2 Bedrooms 3 Bedrooms 4 Bedrooms 5 Bedrooms 6 Bedrooms 7 Bedrooms" at bounding box center [548, 279] width 474 height 30
click at [410, 328] on select "1 Bathroom 2 Bathrooms 3 Bathrooms 4 Bathrooms 5 Bathrooms 6 Bathrooms 7 Bathro…" at bounding box center [548, 321] width 474 height 30
select select "4"
click at [311, 306] on select "1 Bathroom 2 Bathrooms 3 Bathrooms 4 Bathrooms 5 Bathrooms 6 Bathrooms 7 Bathro…" at bounding box center [548, 321] width 474 height 30
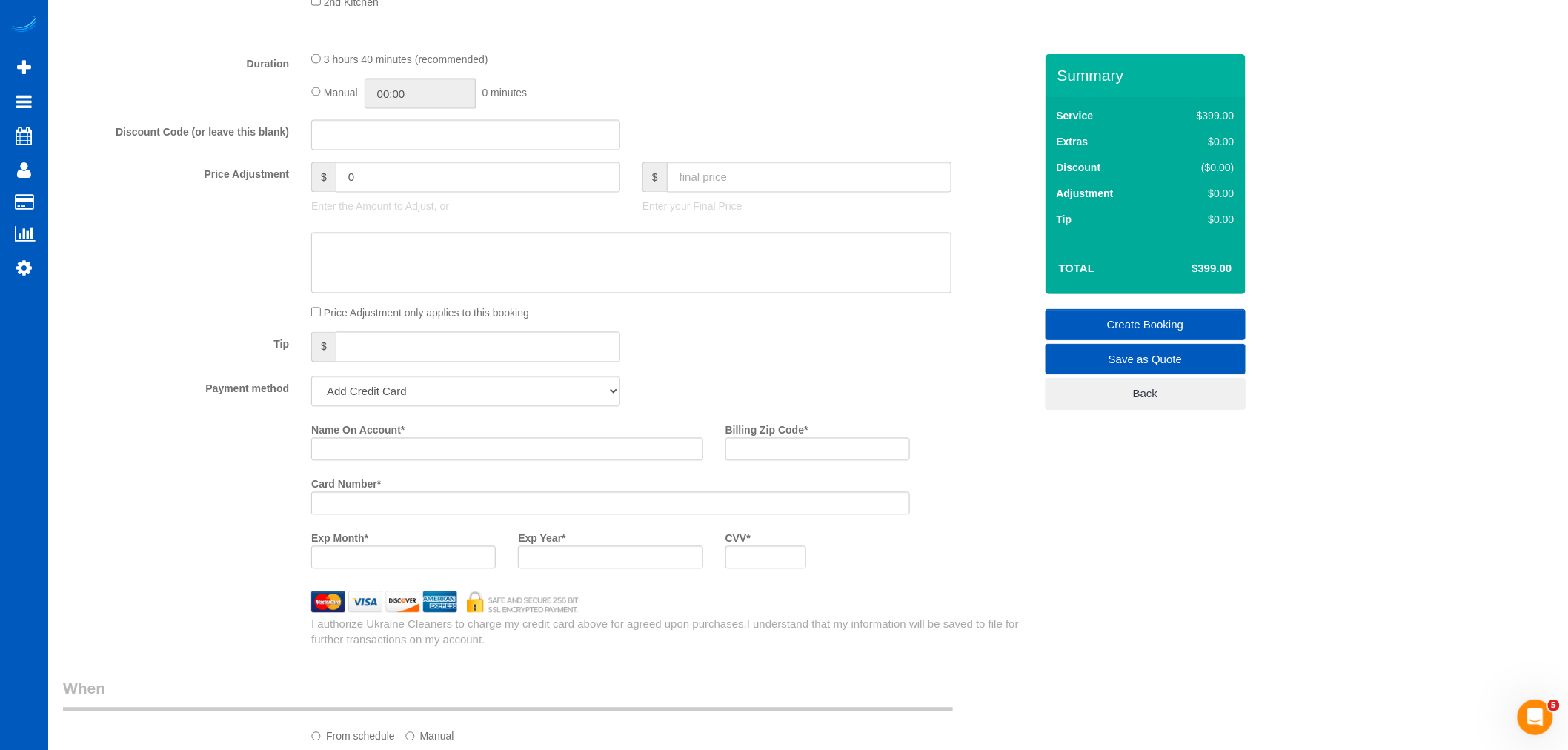
scroll to position [1070, 0]
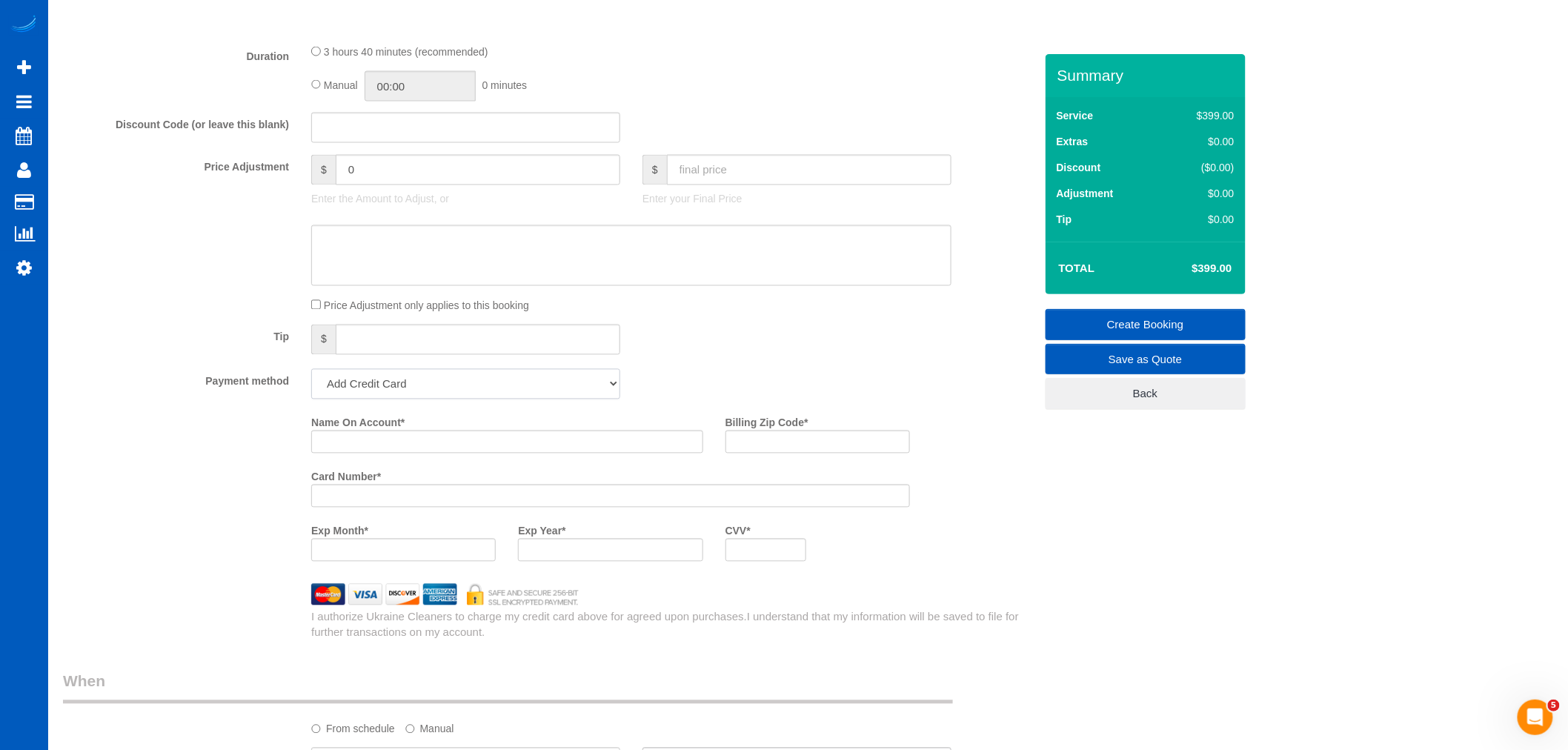
click at [395, 400] on select "Add Credit Card Cash Check Paypal" at bounding box center [465, 384] width 309 height 30
select select "string:cash"
click at [311, 380] on select "Add Credit Card Cash Check Paypal" at bounding box center [465, 384] width 309 height 30
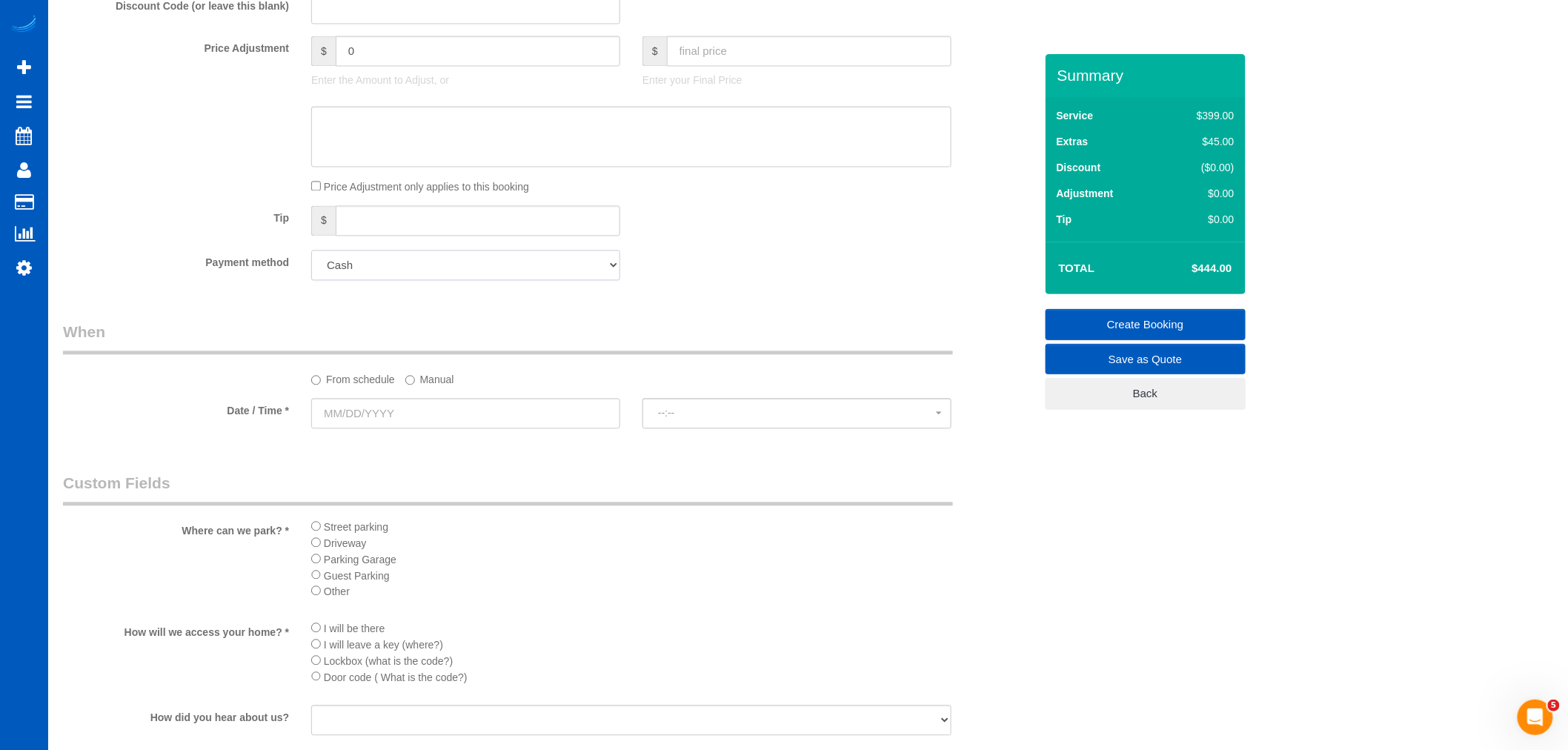
scroll to position [1399, 0]
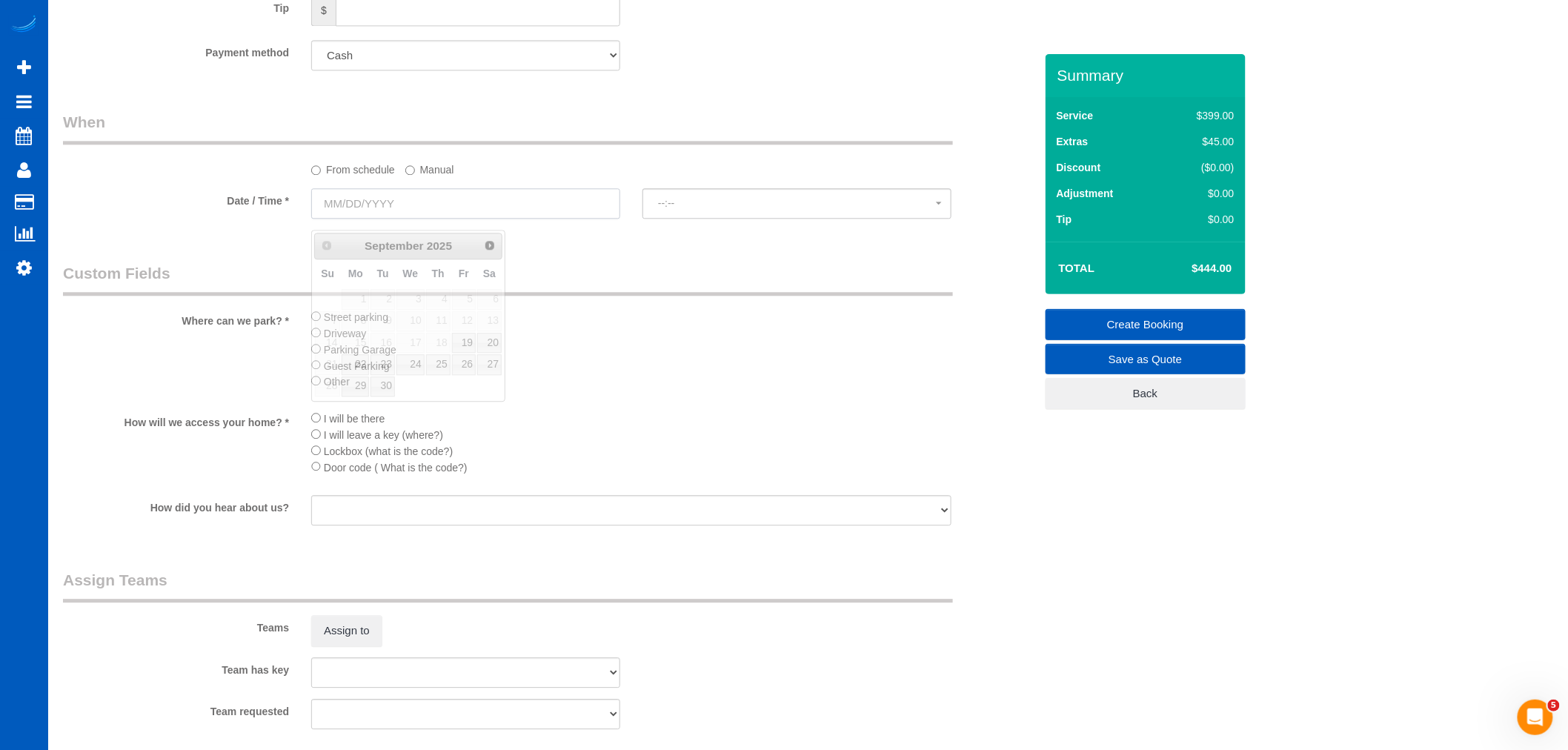
click at [328, 198] on input "text" at bounding box center [465, 203] width 309 height 30
click at [370, 364] on link "23" at bounding box center [382, 364] width 24 height 20
type input "[DATE]"
click at [352, 208] on input "[DATE]" at bounding box center [465, 203] width 309 height 30
select select "spot70"
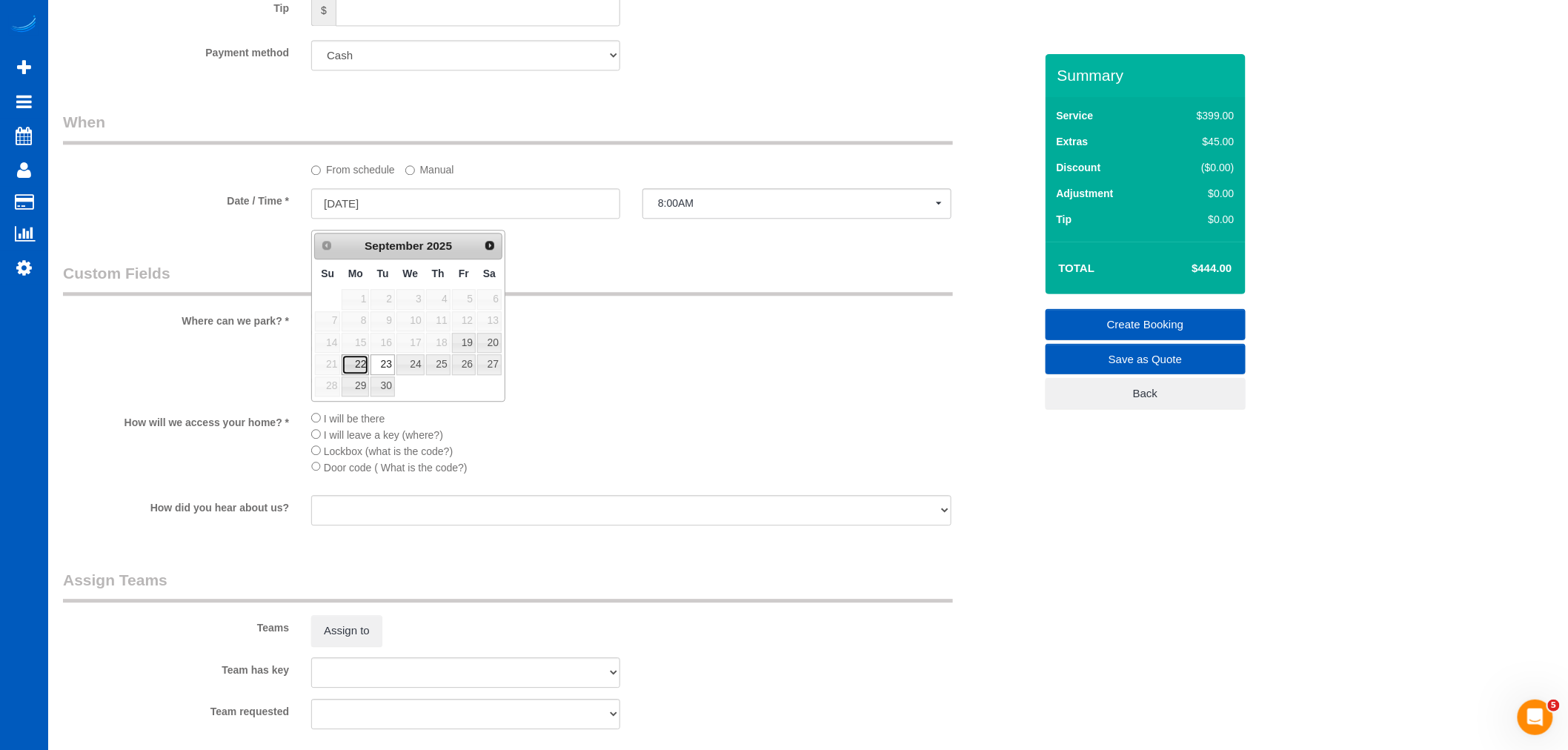
click at [346, 366] on link "22" at bounding box center [355, 364] width 27 height 20
type input "[DATE]"
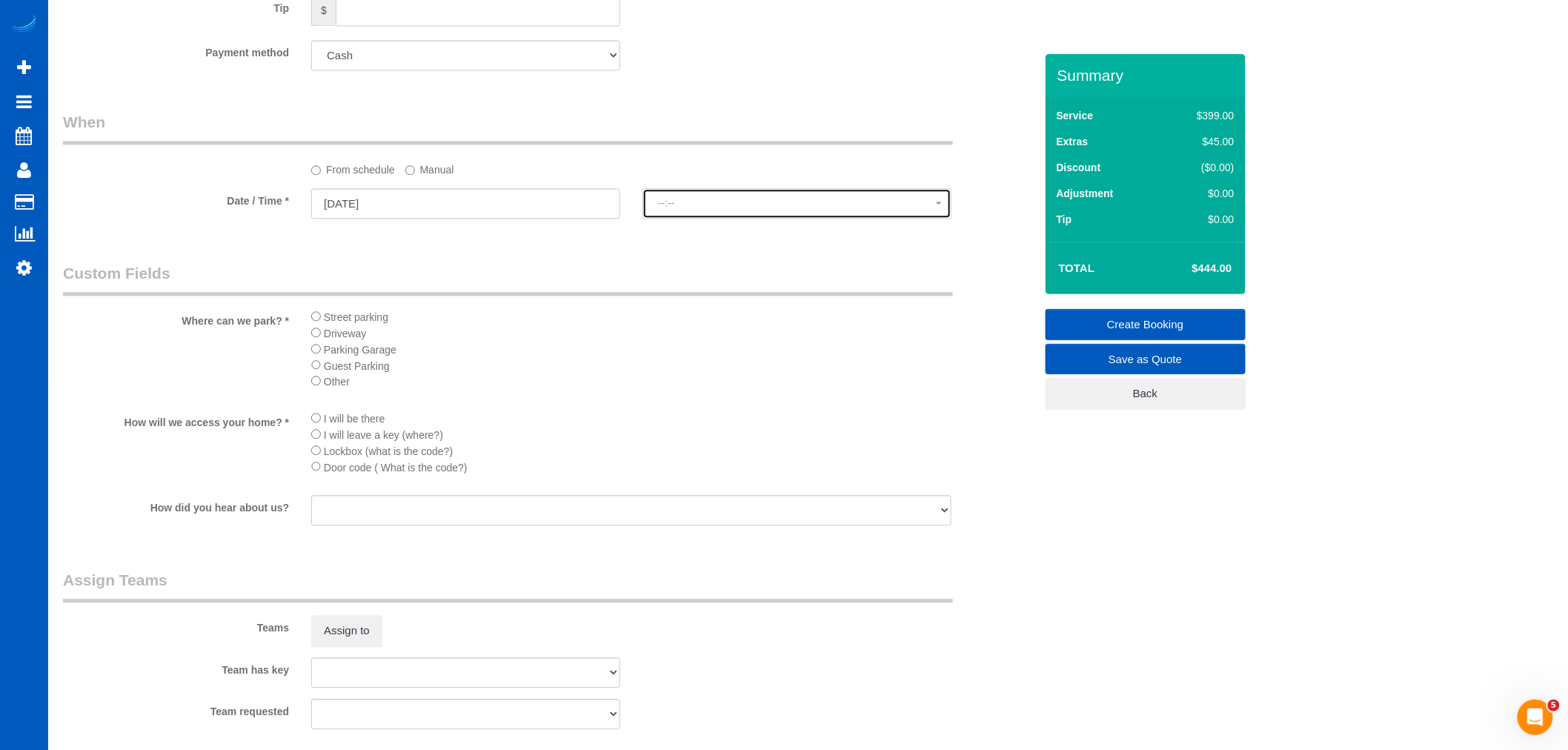
click at [738, 219] on button "--:--" at bounding box center [796, 203] width 309 height 30
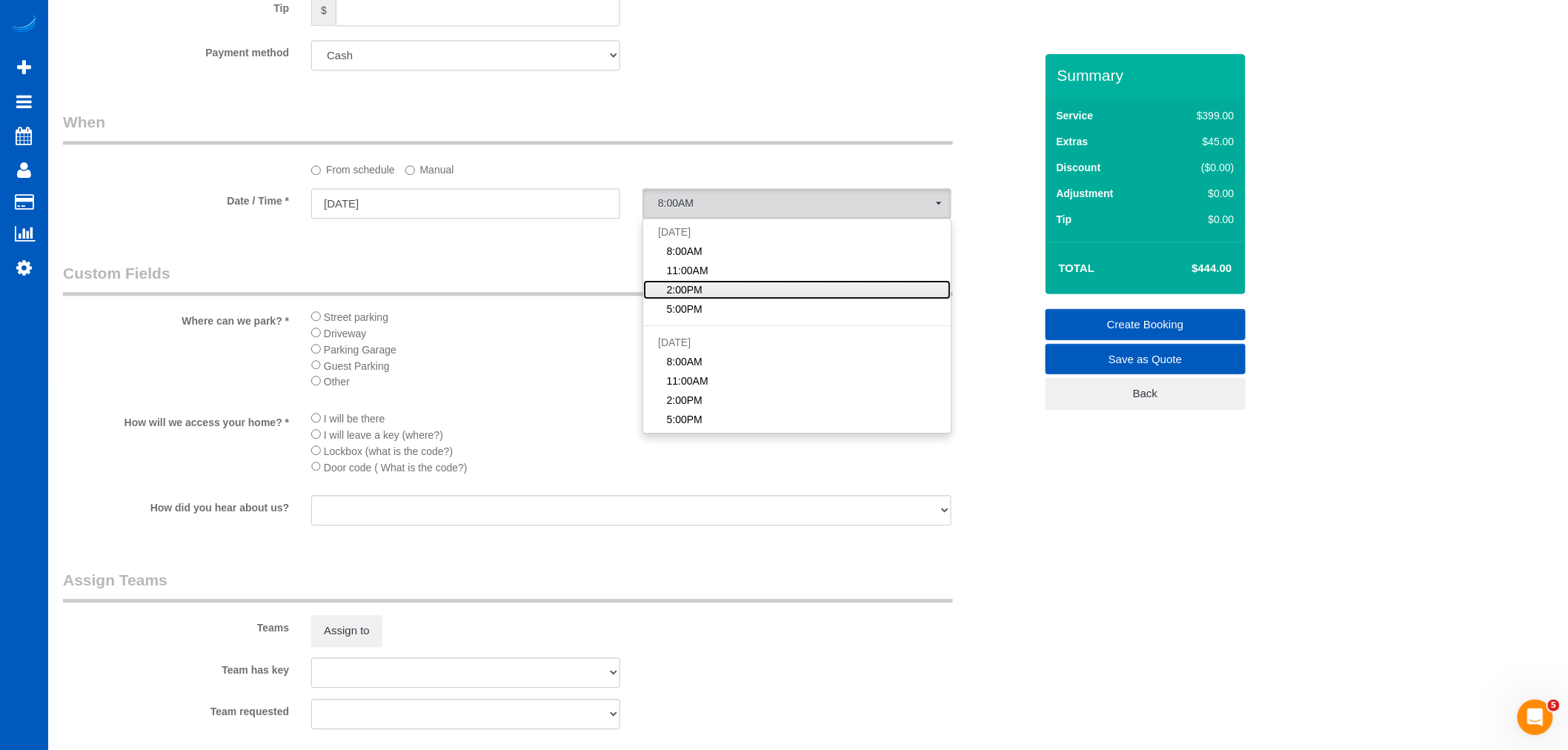
click at [701, 296] on span "2:00PM" at bounding box center [685, 290] width 36 height 15
select select "spot91"
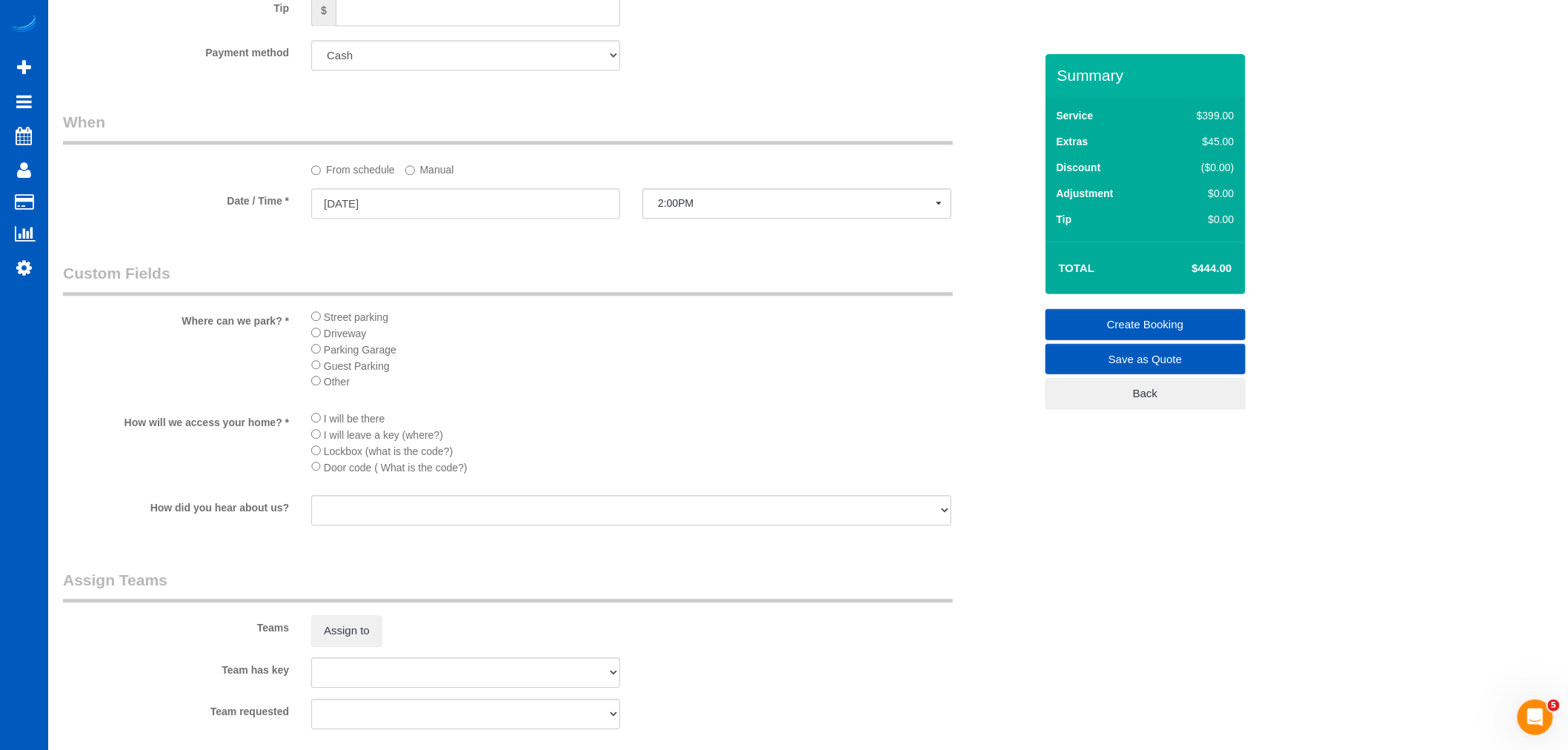
click at [551, 296] on legend "Custom Fields" at bounding box center [508, 279] width 890 height 34
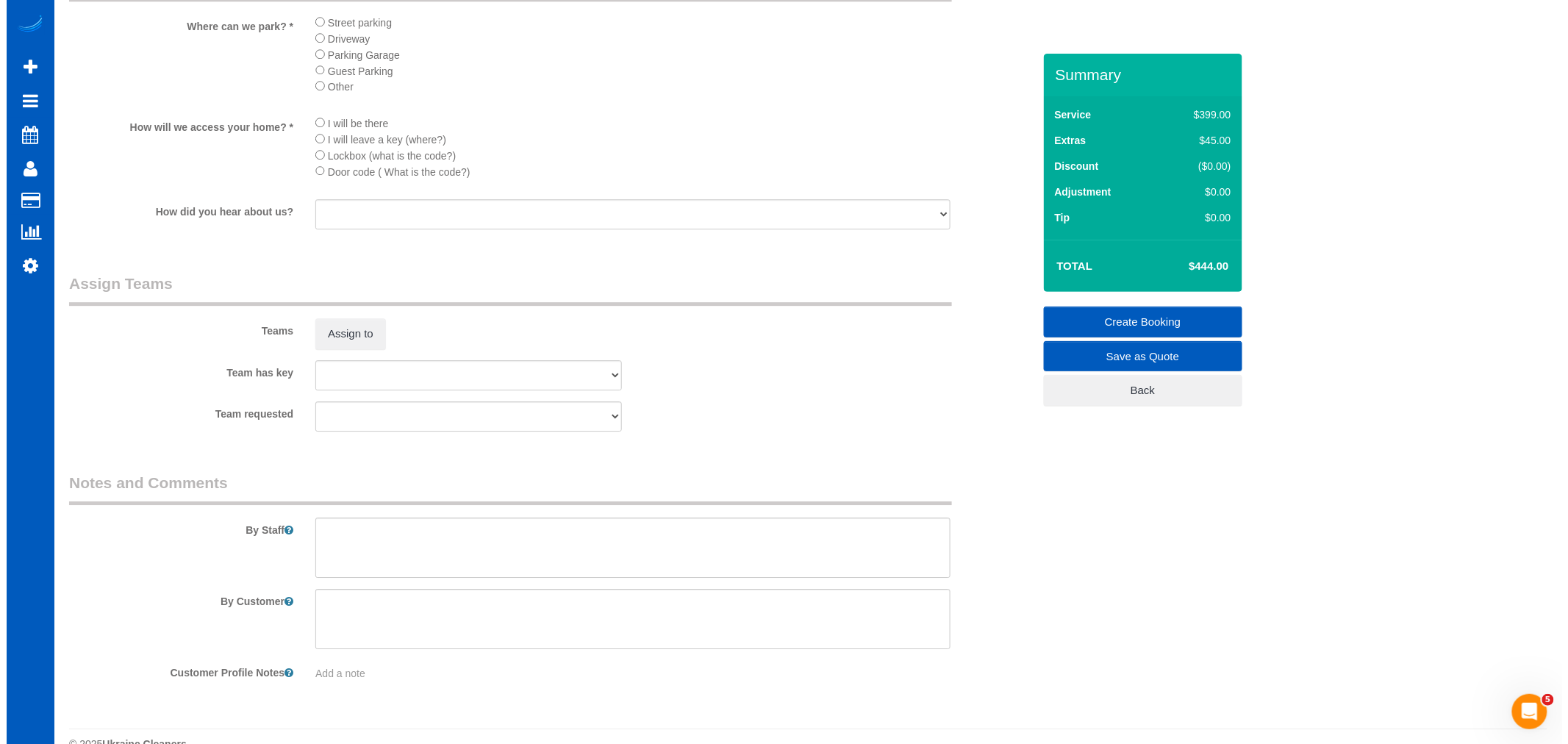
scroll to position [1714, 0]
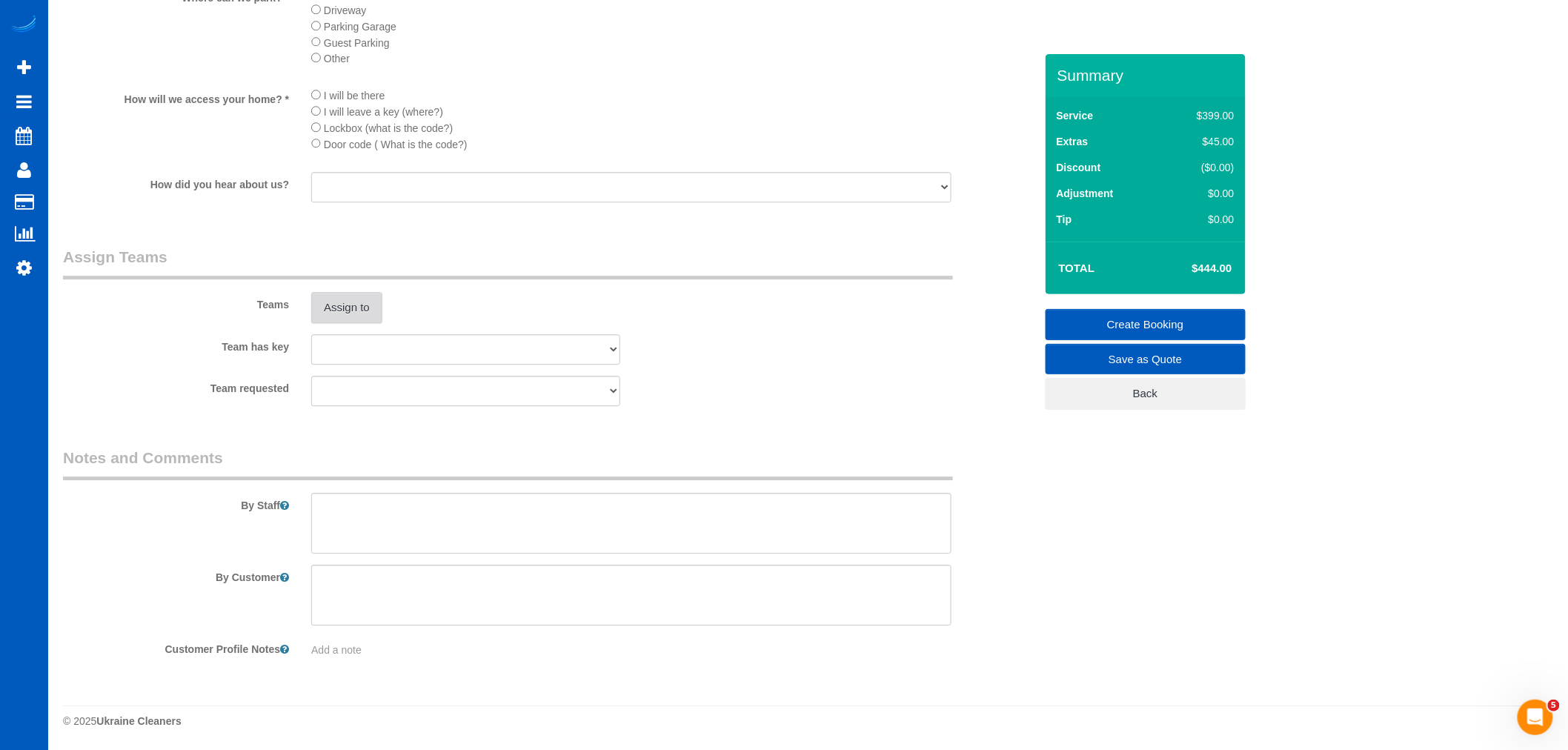
click at [347, 314] on button "Assign to" at bounding box center [346, 307] width 71 height 31
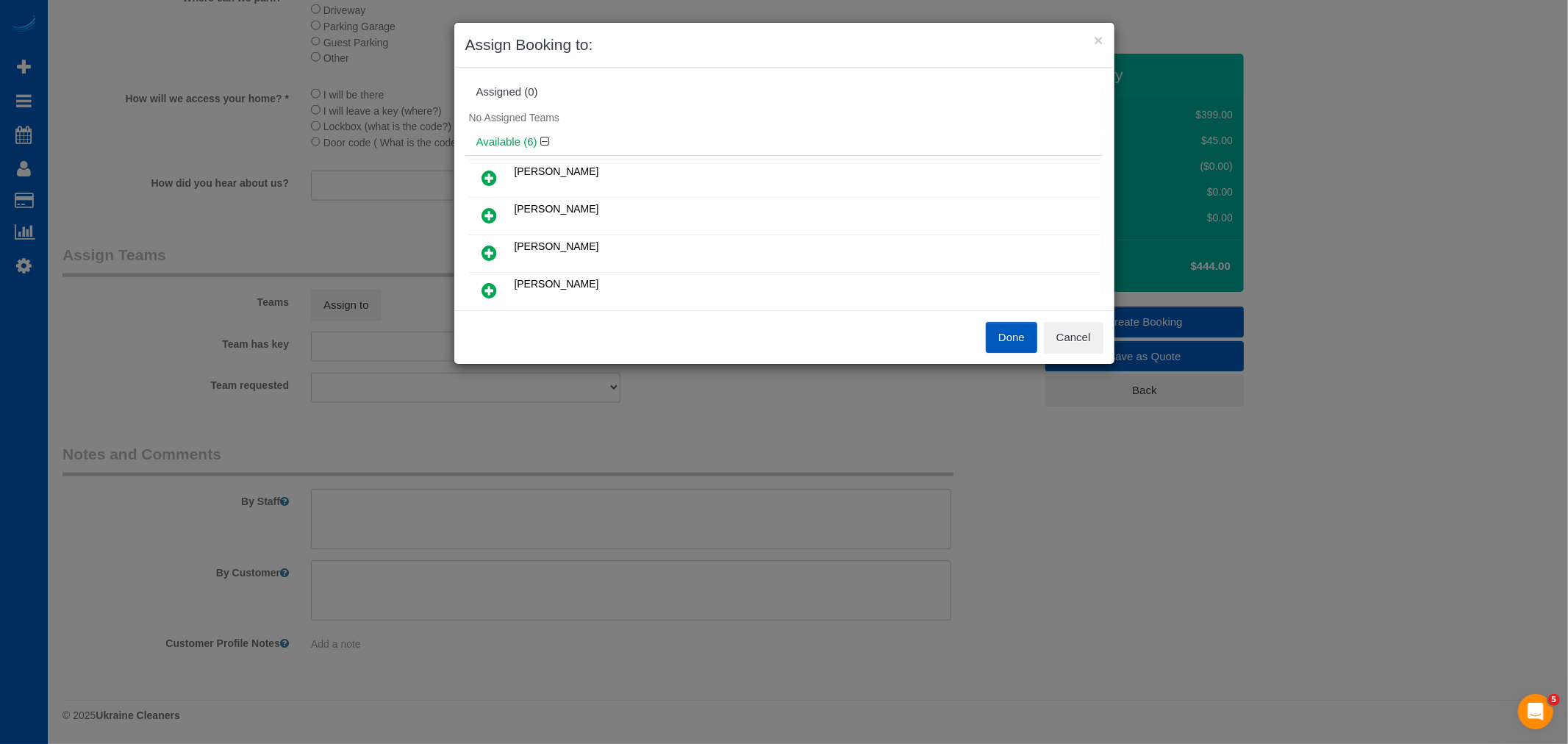
click at [1062, 314] on div "Done Cancel" at bounding box center [784, 337] width 660 height 54
click at [1076, 340] on button "Cancel" at bounding box center [1073, 337] width 59 height 31
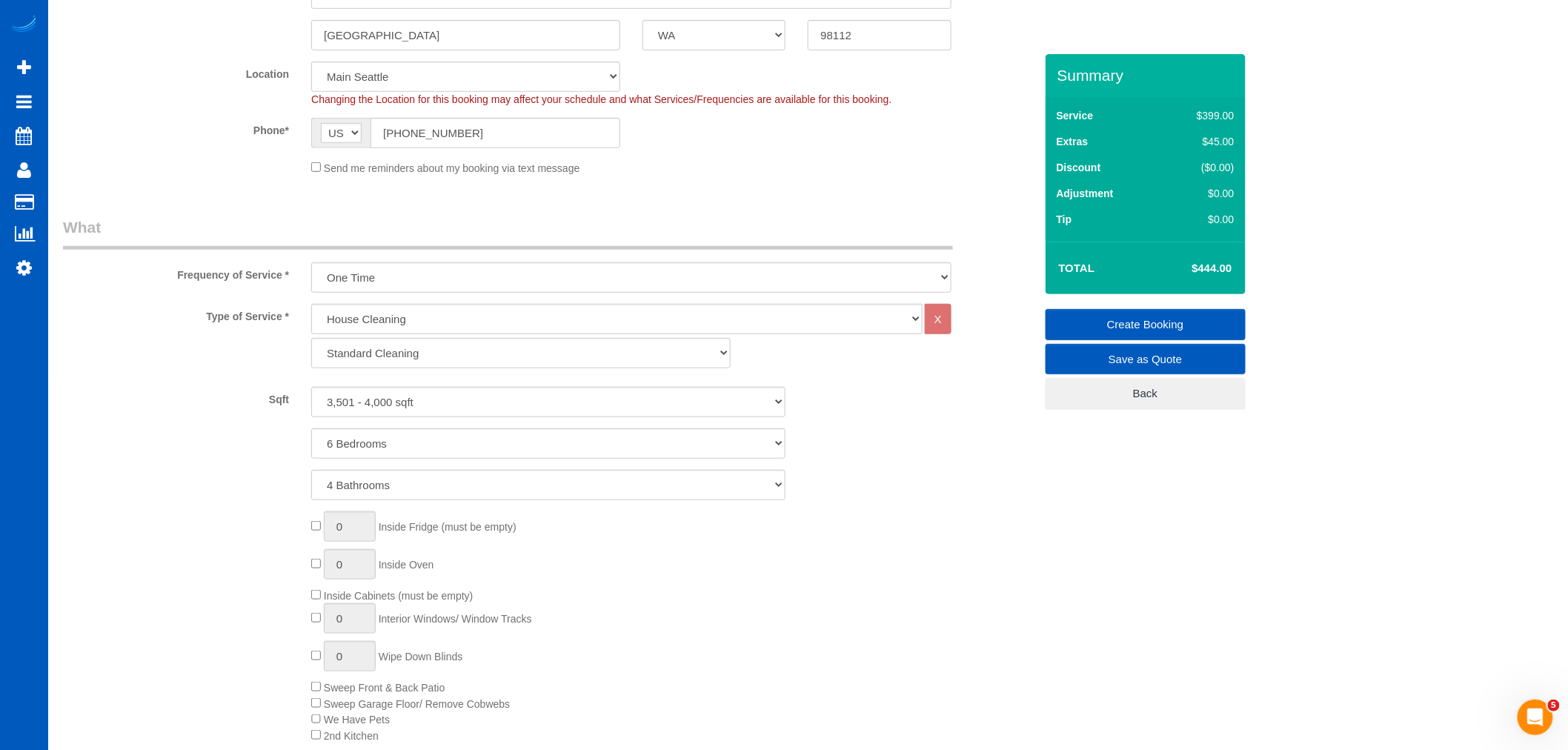
scroll to position [82, 0]
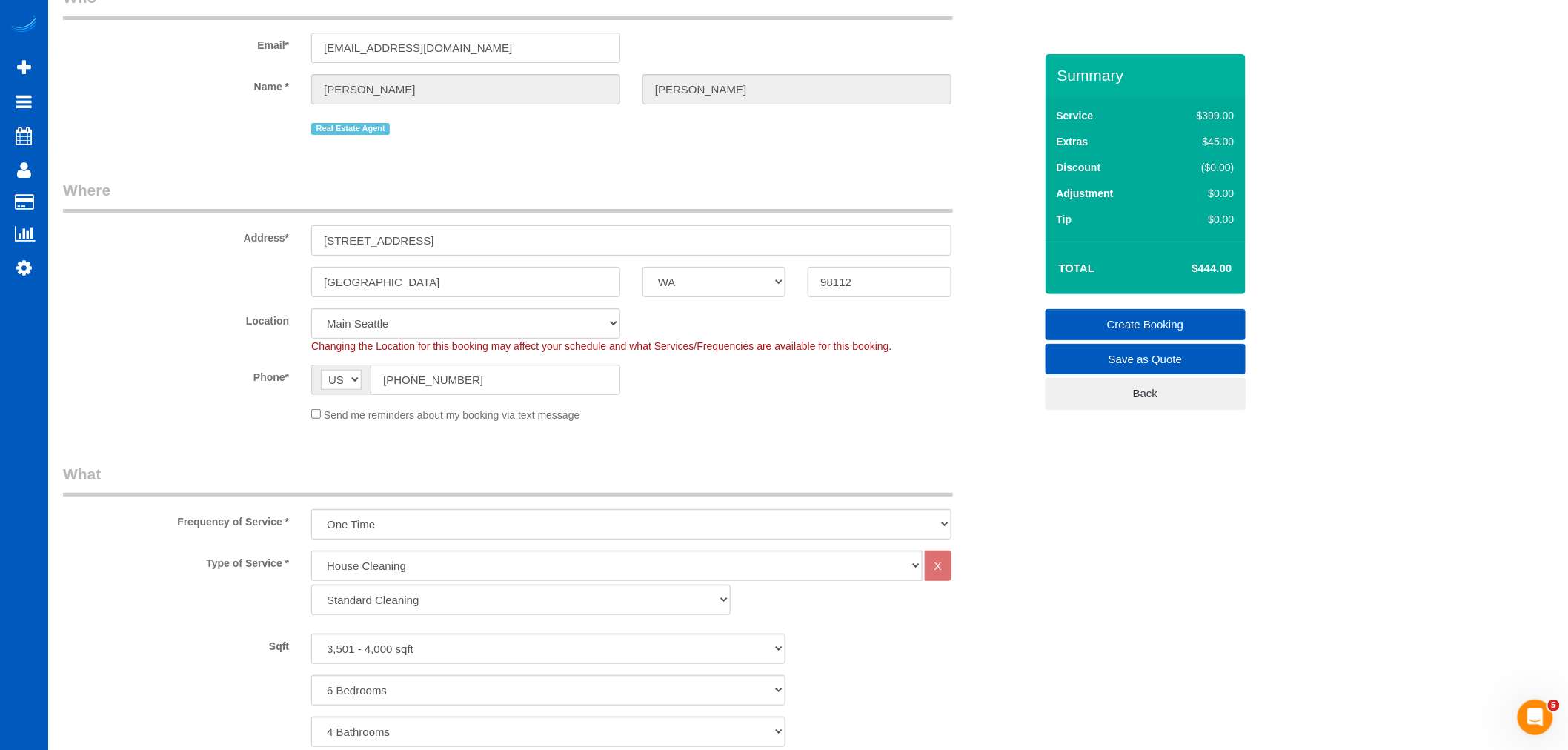
drag, startPoint x: 477, startPoint y: 247, endPoint x: 223, endPoint y: 245, distance: 254.0
click at [223, 245] on div "Address* [STREET_ADDRESS]" at bounding box center [548, 218] width 993 height 77
paste input "[STREET_ADDRESS]"
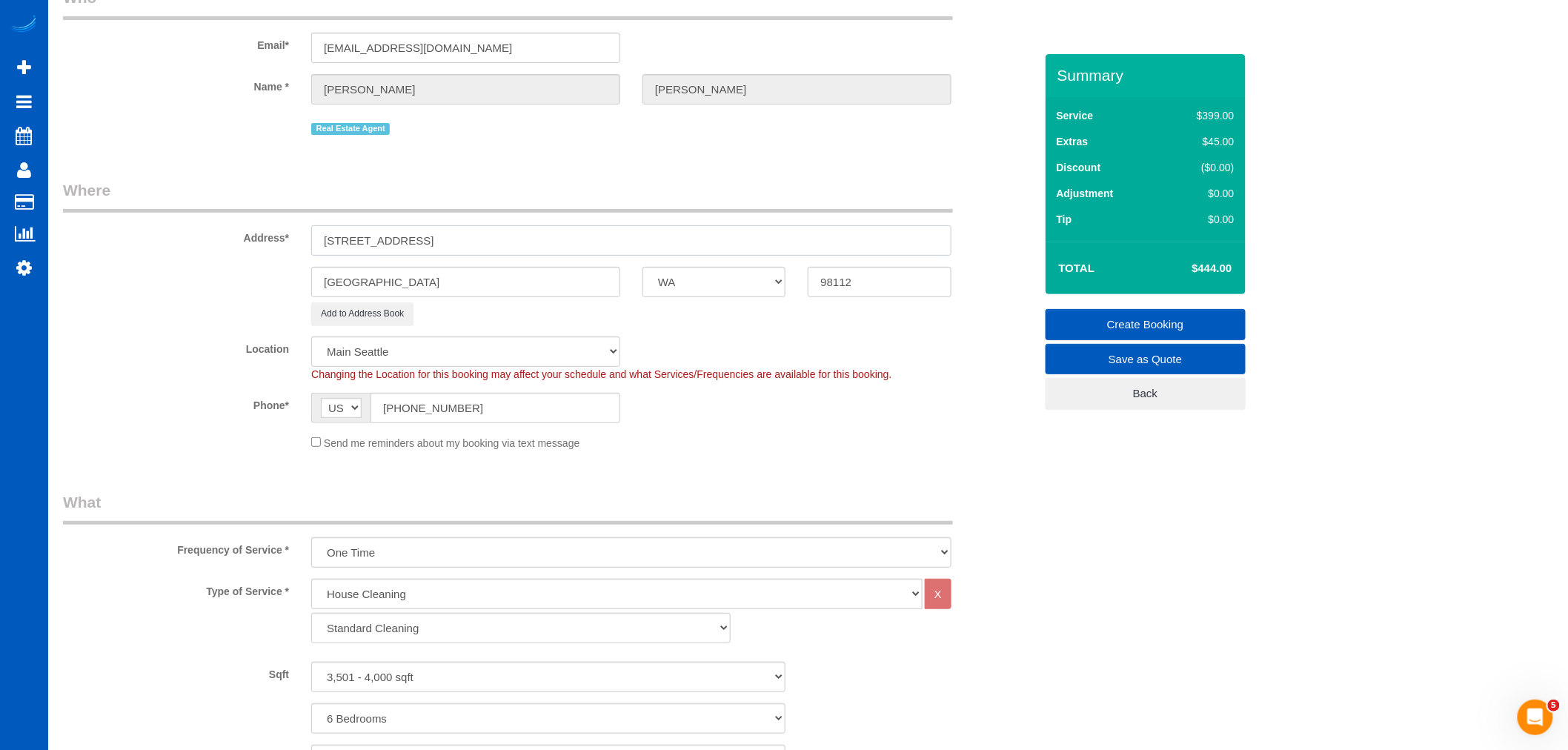
drag, startPoint x: 491, startPoint y: 243, endPoint x: 448, endPoint y: 245, distance: 43.0
click at [448, 245] on input "[STREET_ADDRESS]" at bounding box center [631, 240] width 640 height 30
type input "[STREET_ADDRESS]"
drag, startPoint x: 879, startPoint y: 295, endPoint x: 803, endPoint y: 280, distance: 77.5
click at [803, 280] on div "98112" at bounding box center [879, 282] width 165 height 30
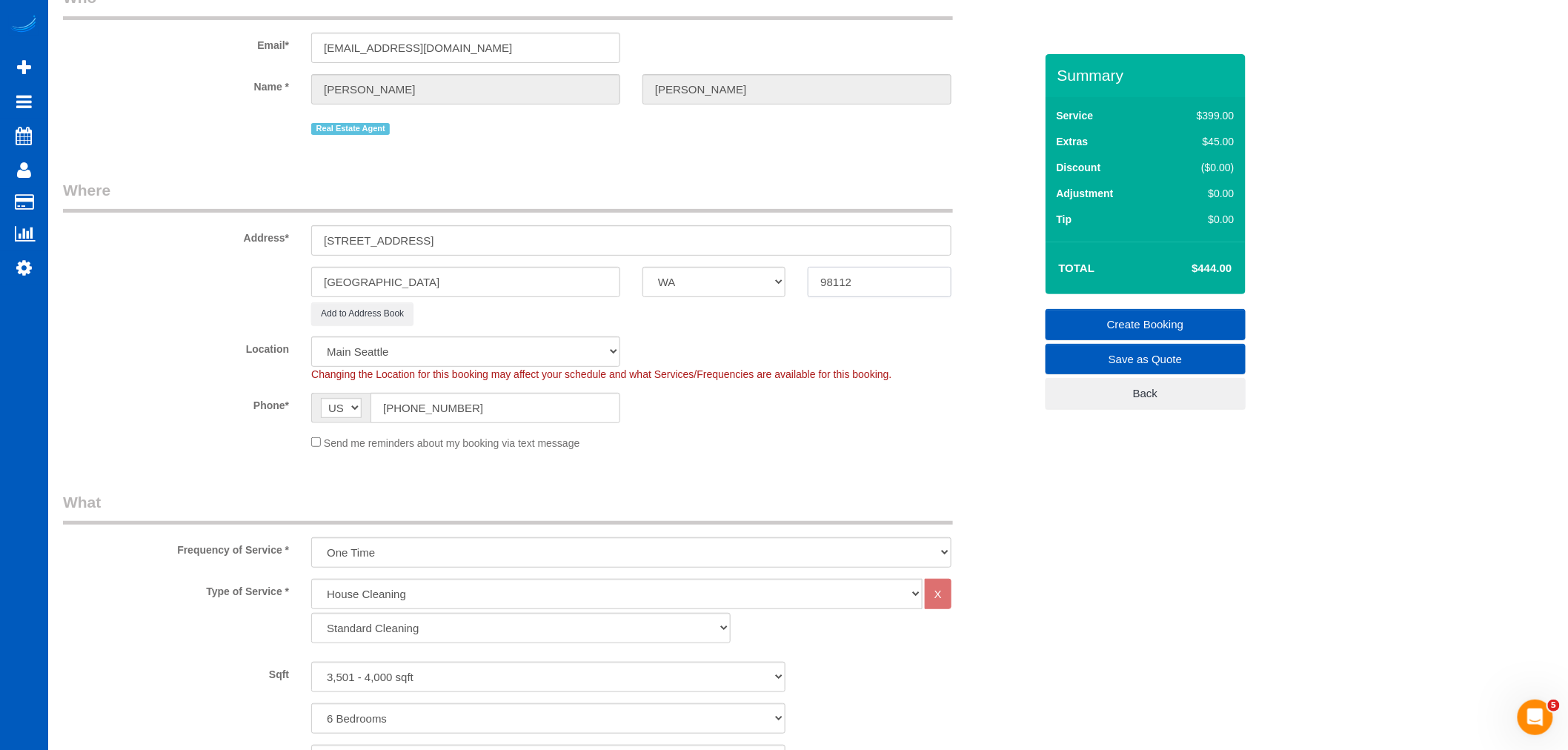
paste input "5"
type input "98115"
select select "1"
drag, startPoint x: 421, startPoint y: 241, endPoint x: 389, endPoint y: 243, distance: 32.1
click at [389, 243] on input "[STREET_ADDRESS]" at bounding box center [631, 240] width 640 height 30
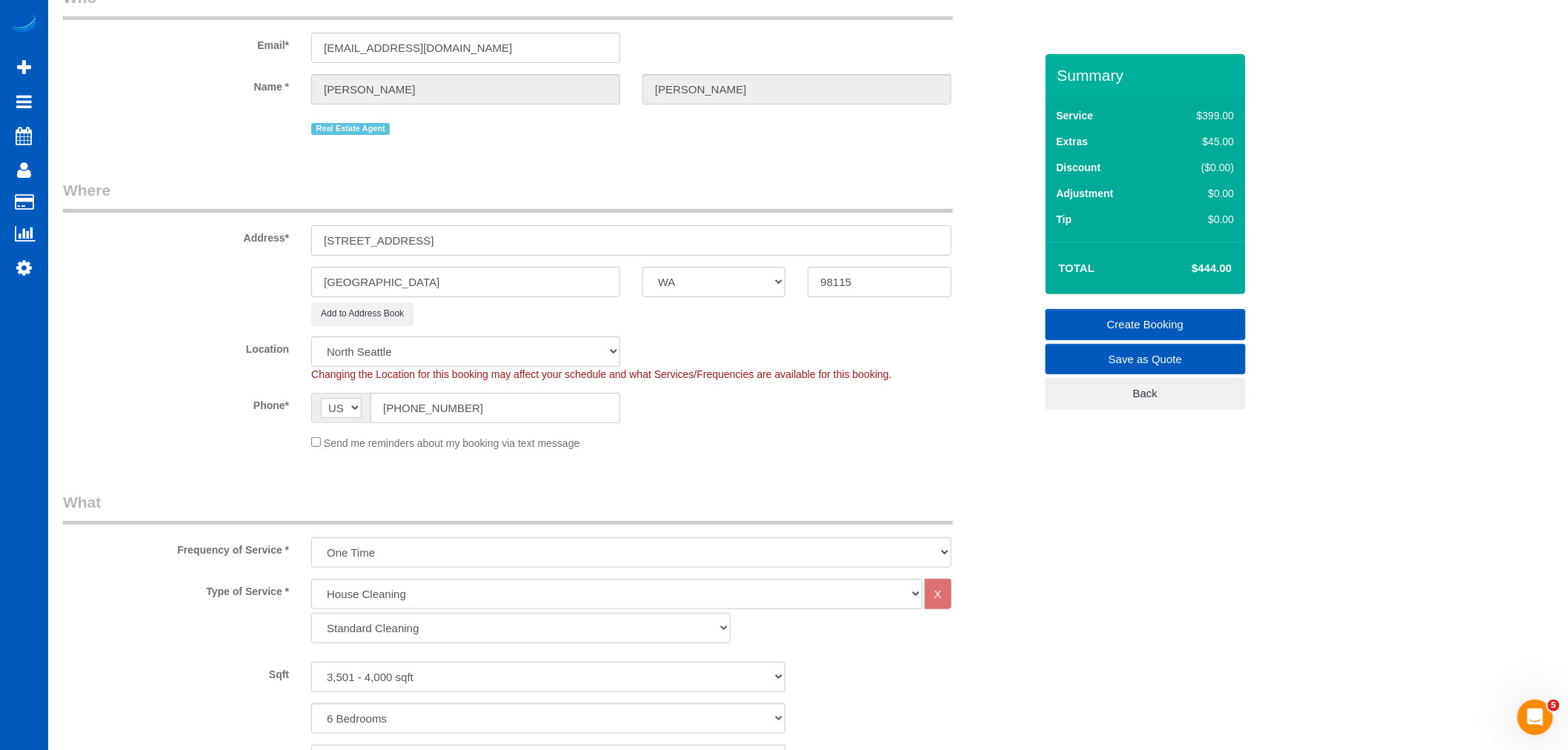
select select "object:14401"
select select "spot111"
select select "3501"
select select "6"
select select "4"
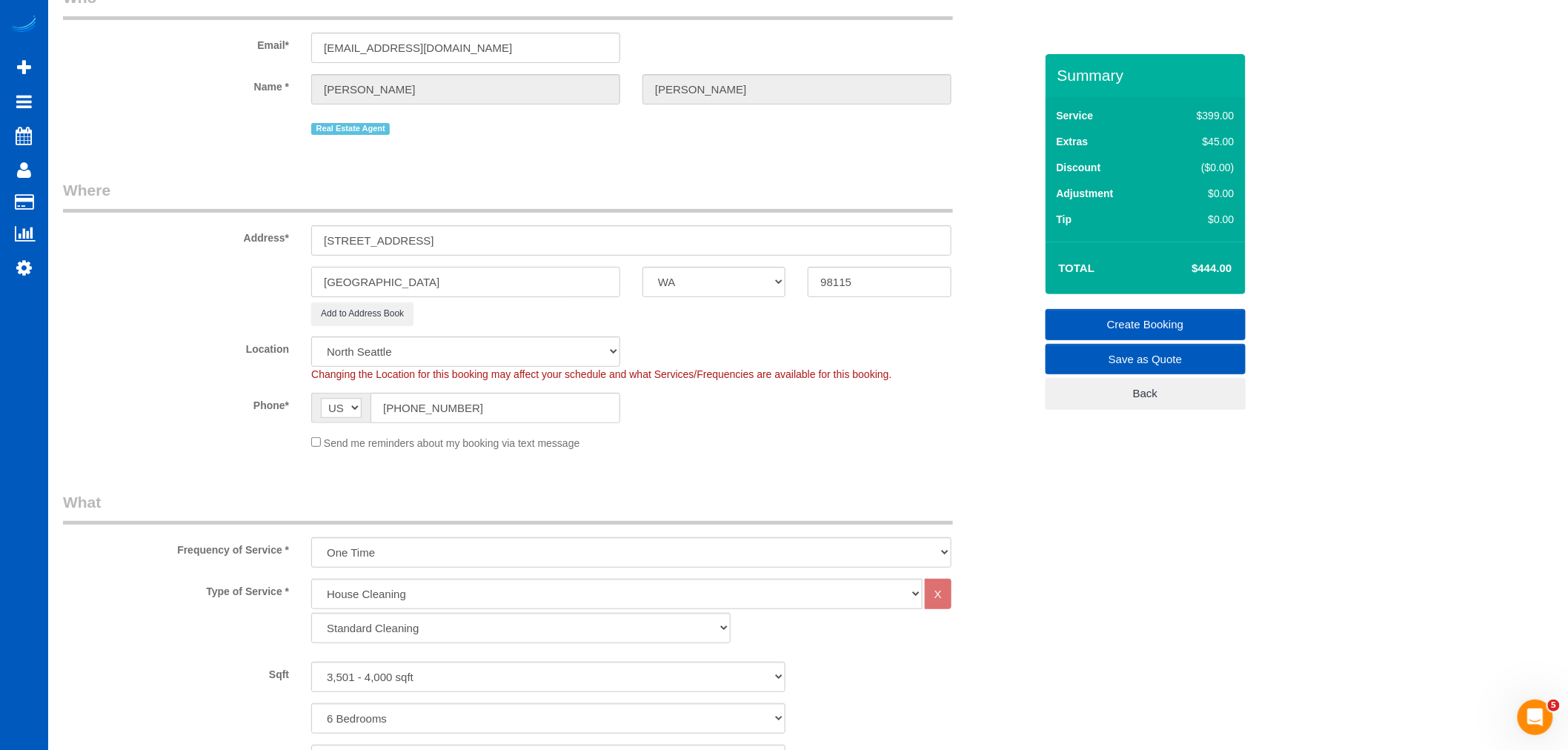
drag, startPoint x: 366, startPoint y: 282, endPoint x: 294, endPoint y: 282, distance: 72.0
click at [294, 282] on div "[GEOGRAPHIC_DATA] AK AL AR AZ CA CO CT DC DE [GEOGRAPHIC_DATA] [GEOGRAPHIC_DATA…" at bounding box center [548, 282] width 993 height 30
paste input "s"
type input "[GEOGRAPHIC_DATA]"
drag, startPoint x: 504, startPoint y: 243, endPoint x: 420, endPoint y: 253, distance: 84.6
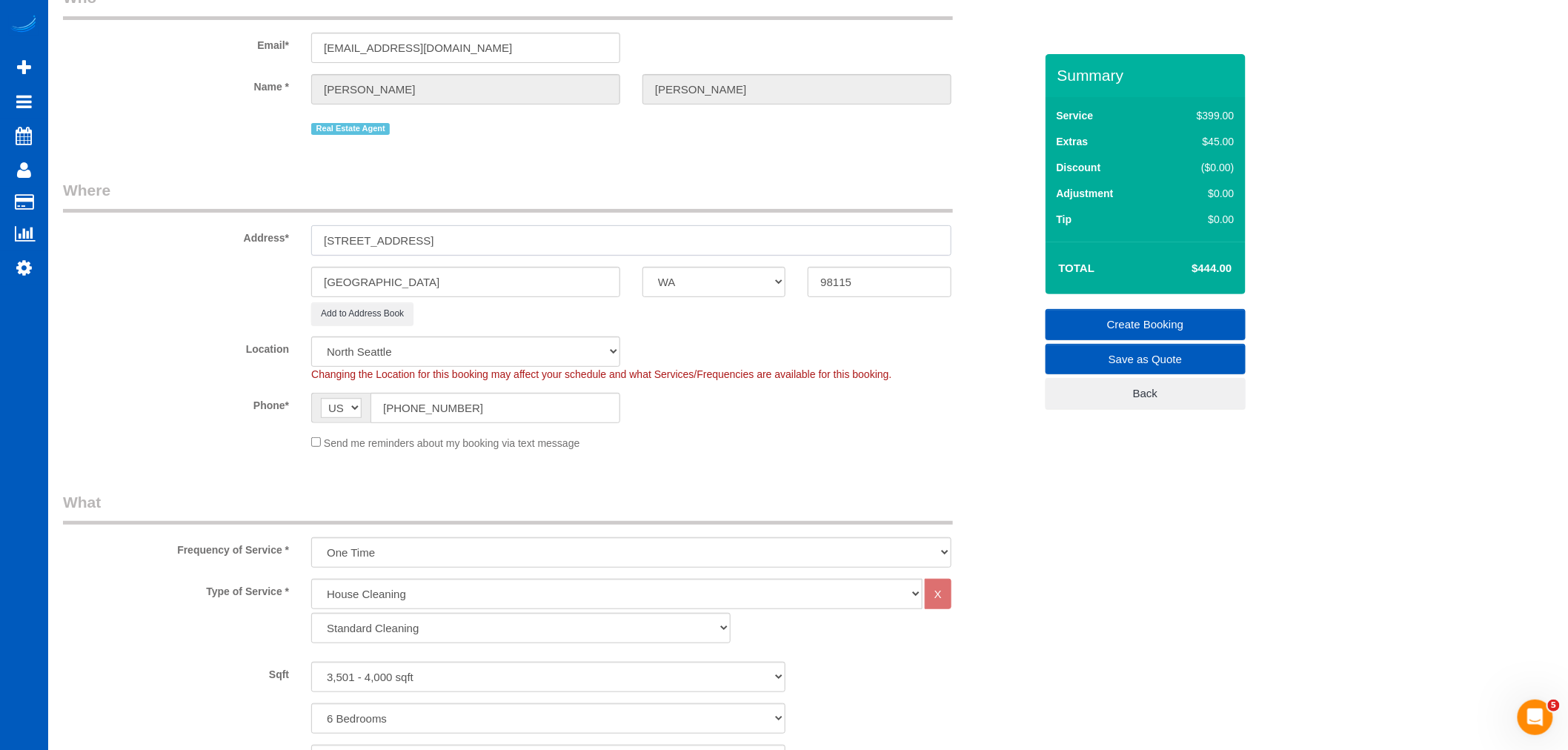
click at [420, 253] on input "[STREET_ADDRESS]" at bounding box center [631, 240] width 640 height 30
click at [605, 326] on div "Add to Address Book" at bounding box center [631, 314] width 662 height 23
click at [484, 353] on select "North [GEOGRAPHIC_DATA] [GEOGRAPHIC_DATA] [GEOGRAPHIC_DATA] [GEOGRAPHIC_DATA] […" at bounding box center [465, 352] width 309 height 30
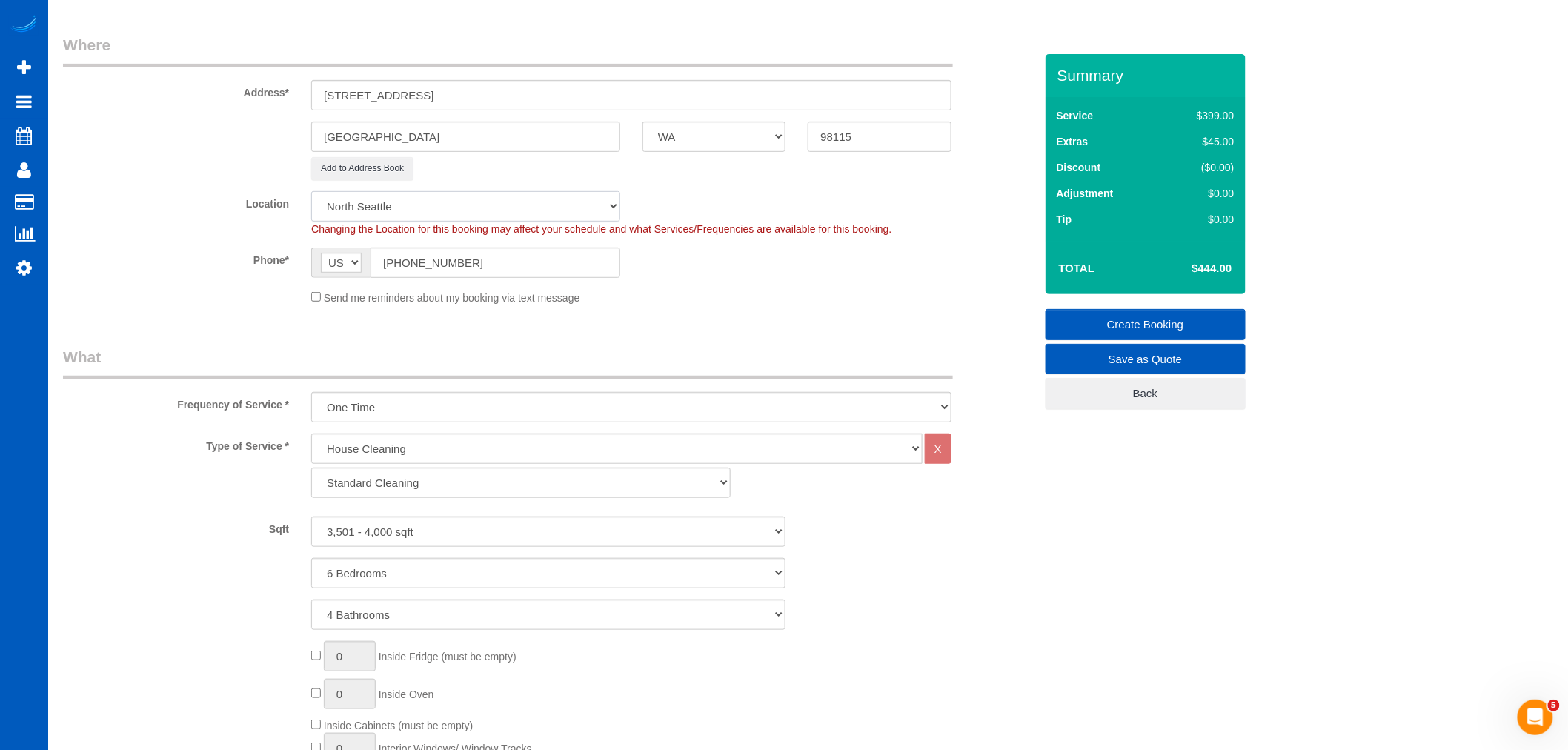
scroll to position [247, 0]
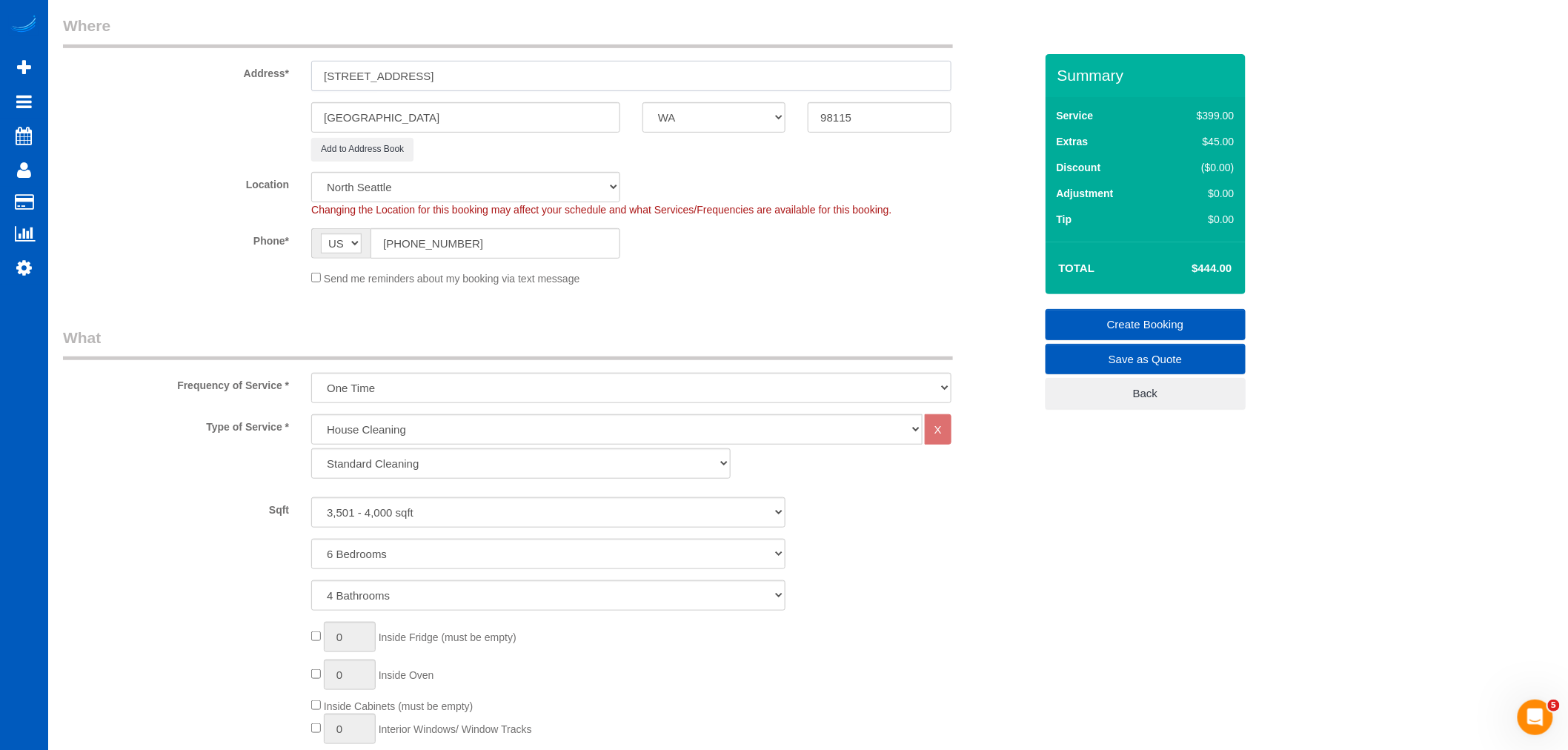
drag, startPoint x: 440, startPoint y: 67, endPoint x: 384, endPoint y: 79, distance: 57.3
click at [384, 79] on input "[STREET_ADDRESS]" at bounding box center [631, 76] width 640 height 30
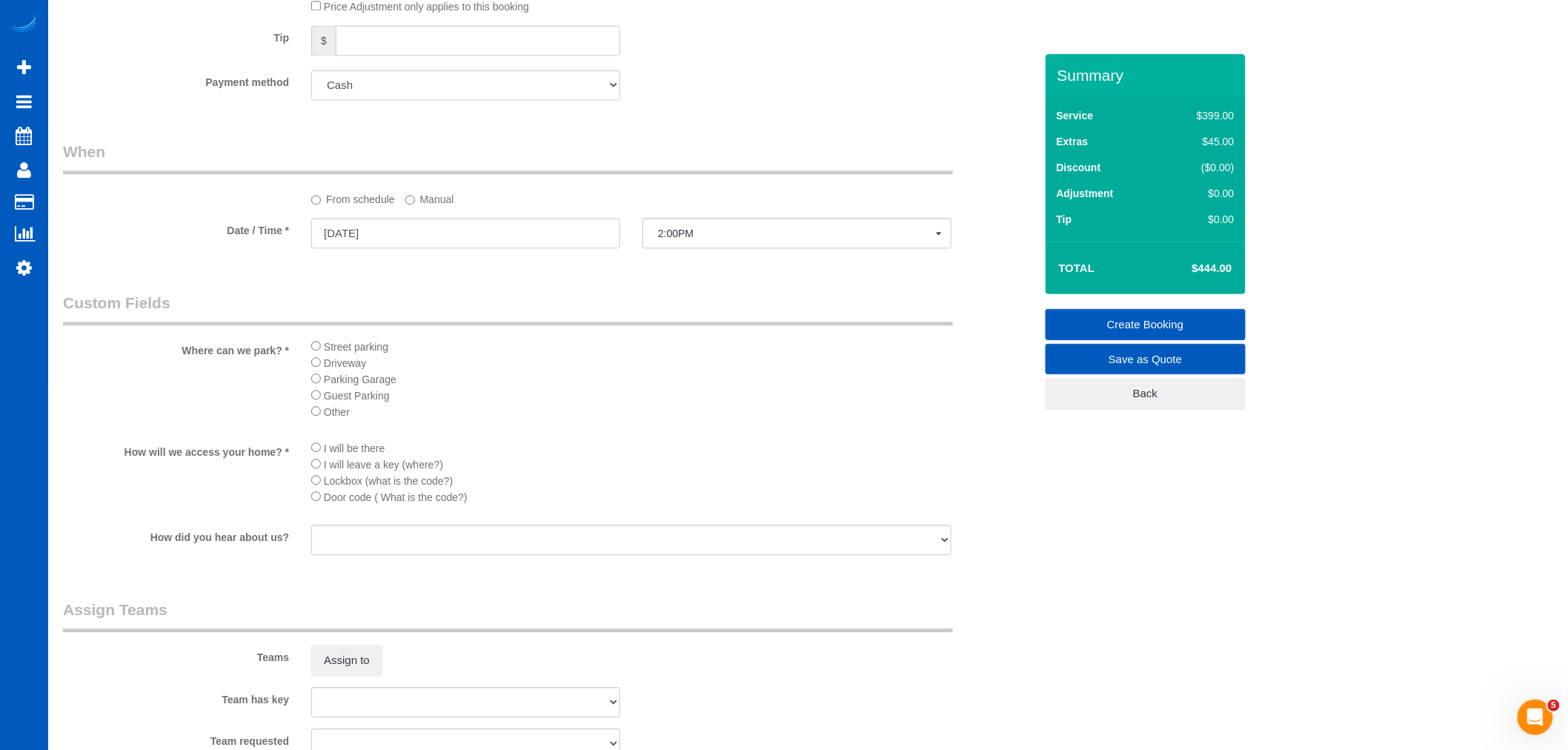
scroll to position [1399, 0]
type input "[STREET_ADDRESS]"
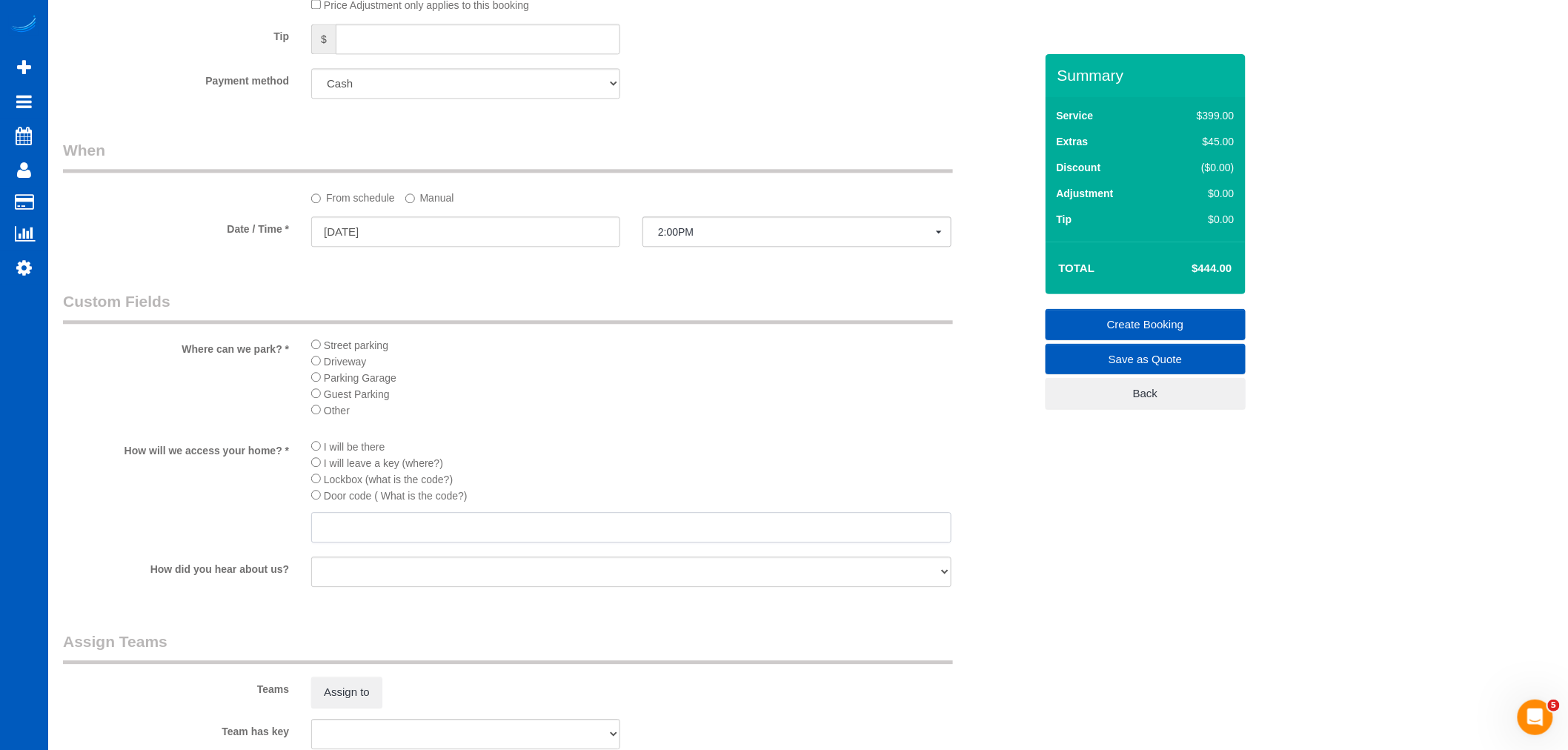
click at [353, 543] on input "text" at bounding box center [631, 527] width 640 height 30
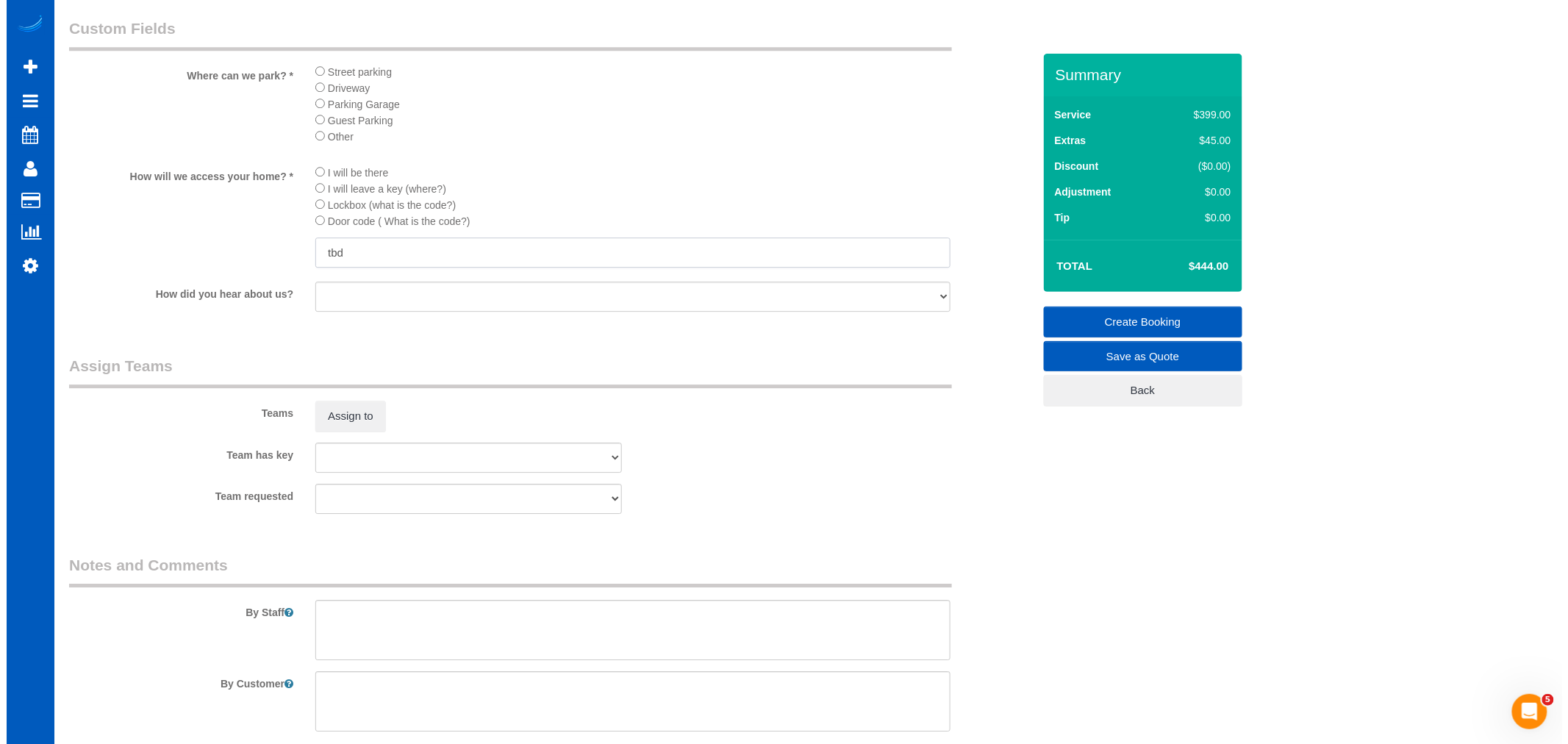
scroll to position [1714, 0]
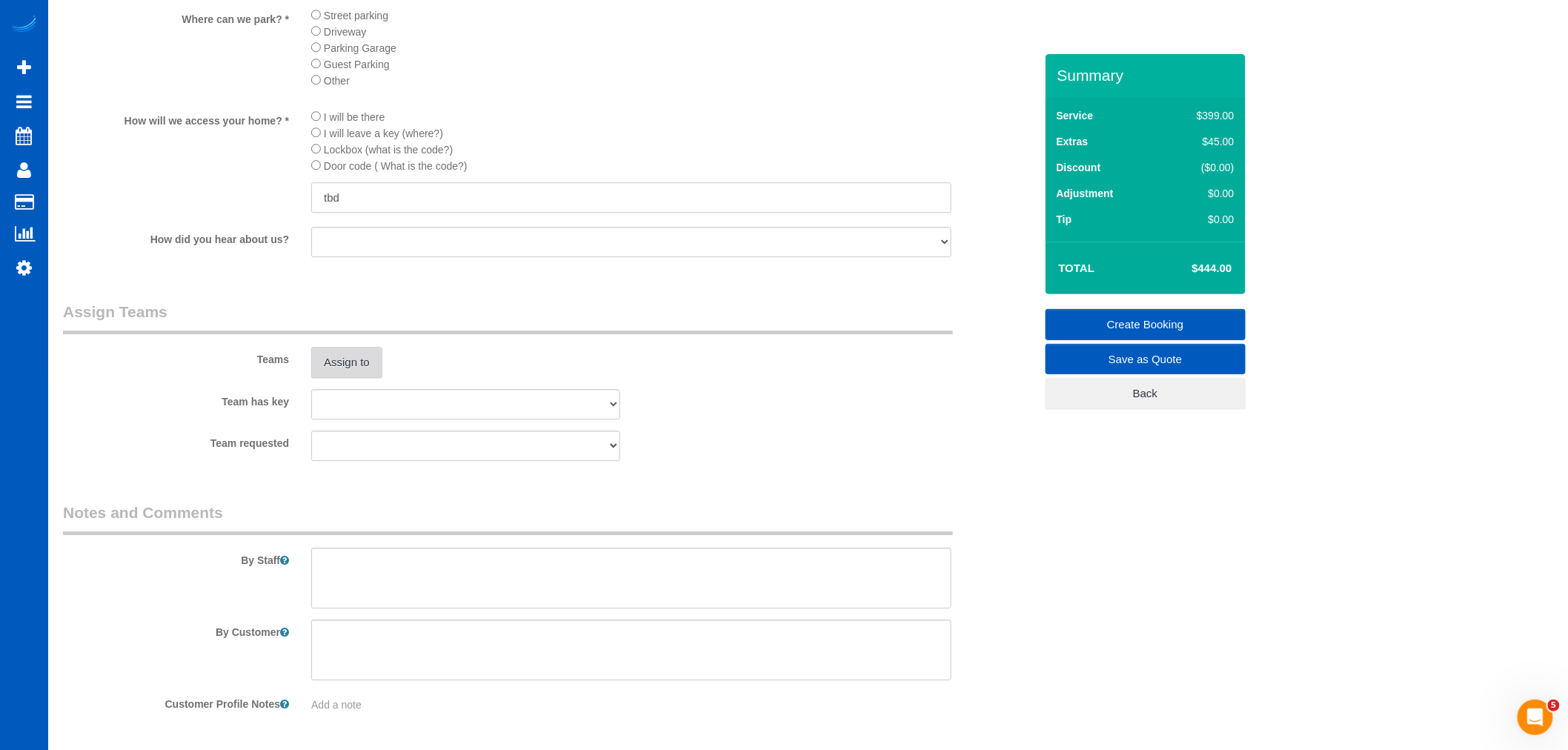
type input "tbd"
click at [334, 378] on button "Assign to" at bounding box center [346, 362] width 71 height 31
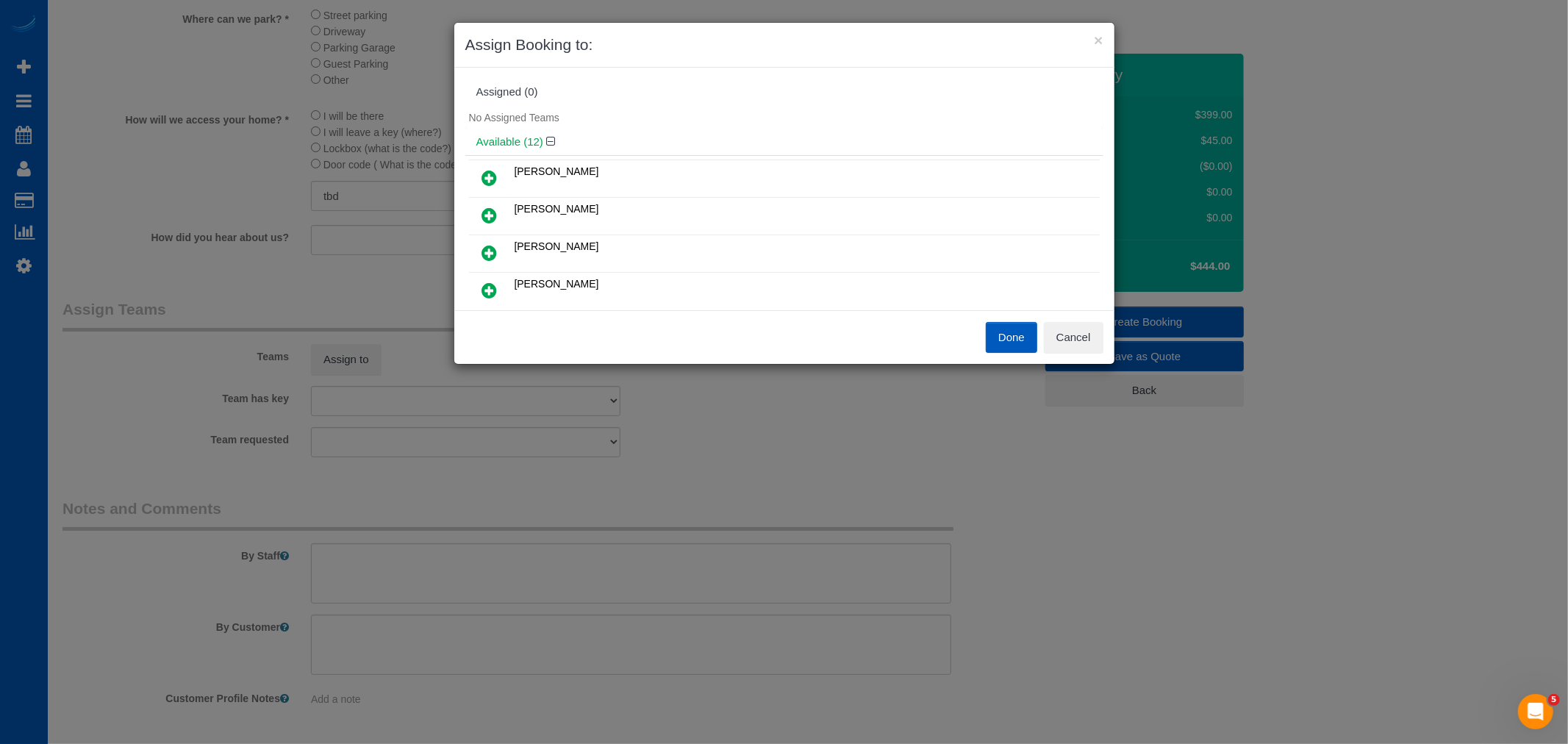
click at [487, 250] on icon at bounding box center [490, 252] width 16 height 17
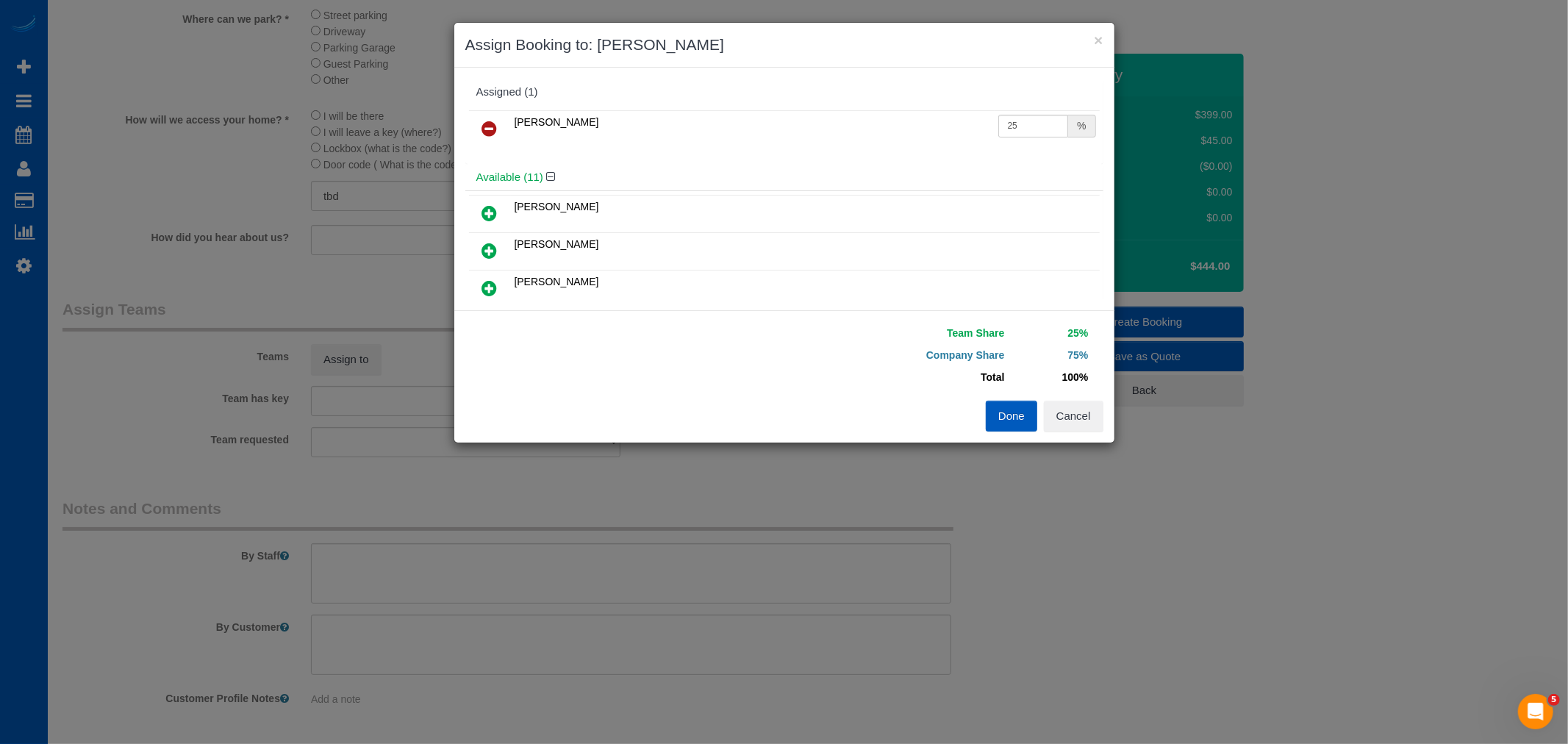
click at [498, 116] on link at bounding box center [490, 129] width 35 height 29
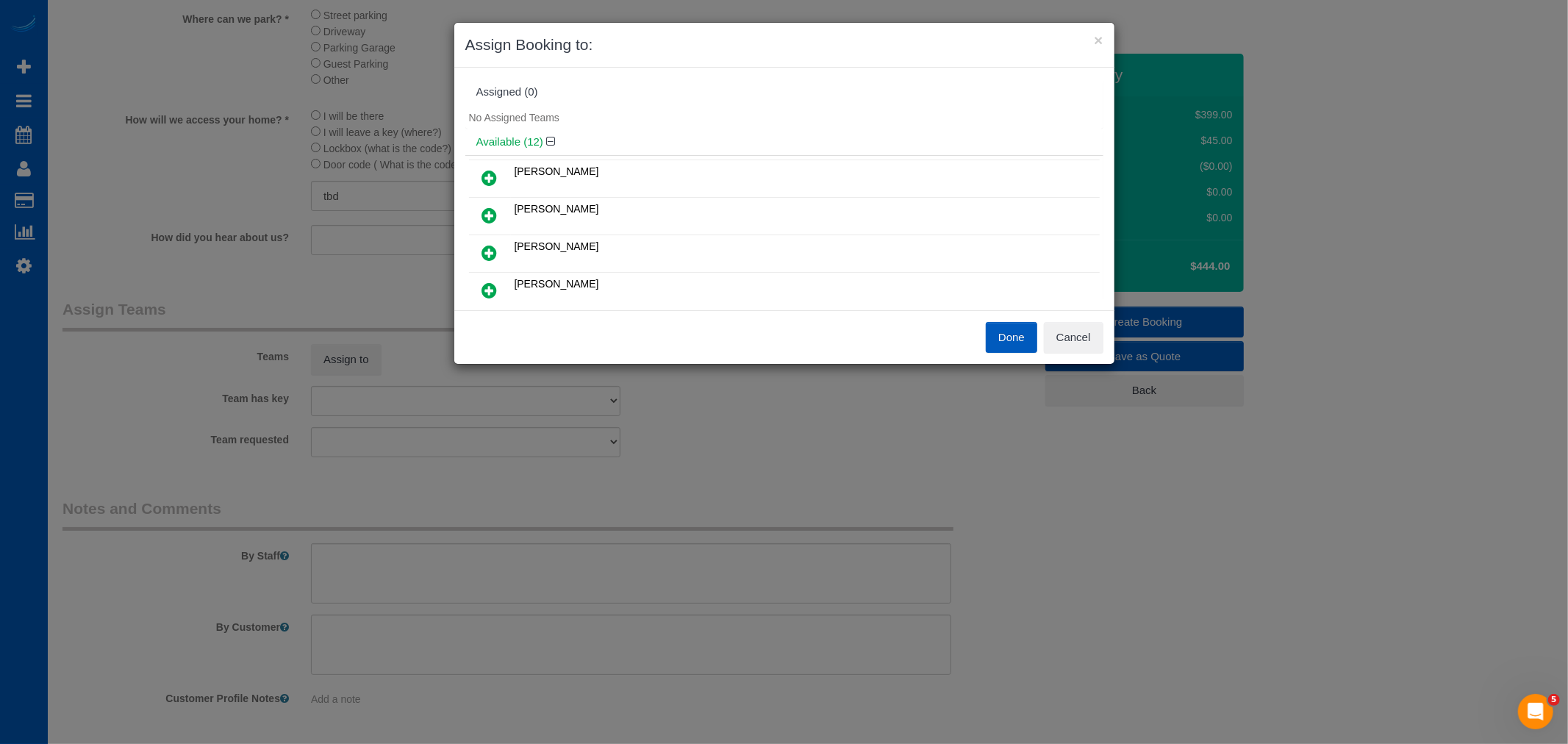
click at [495, 207] on icon at bounding box center [490, 215] width 16 height 17
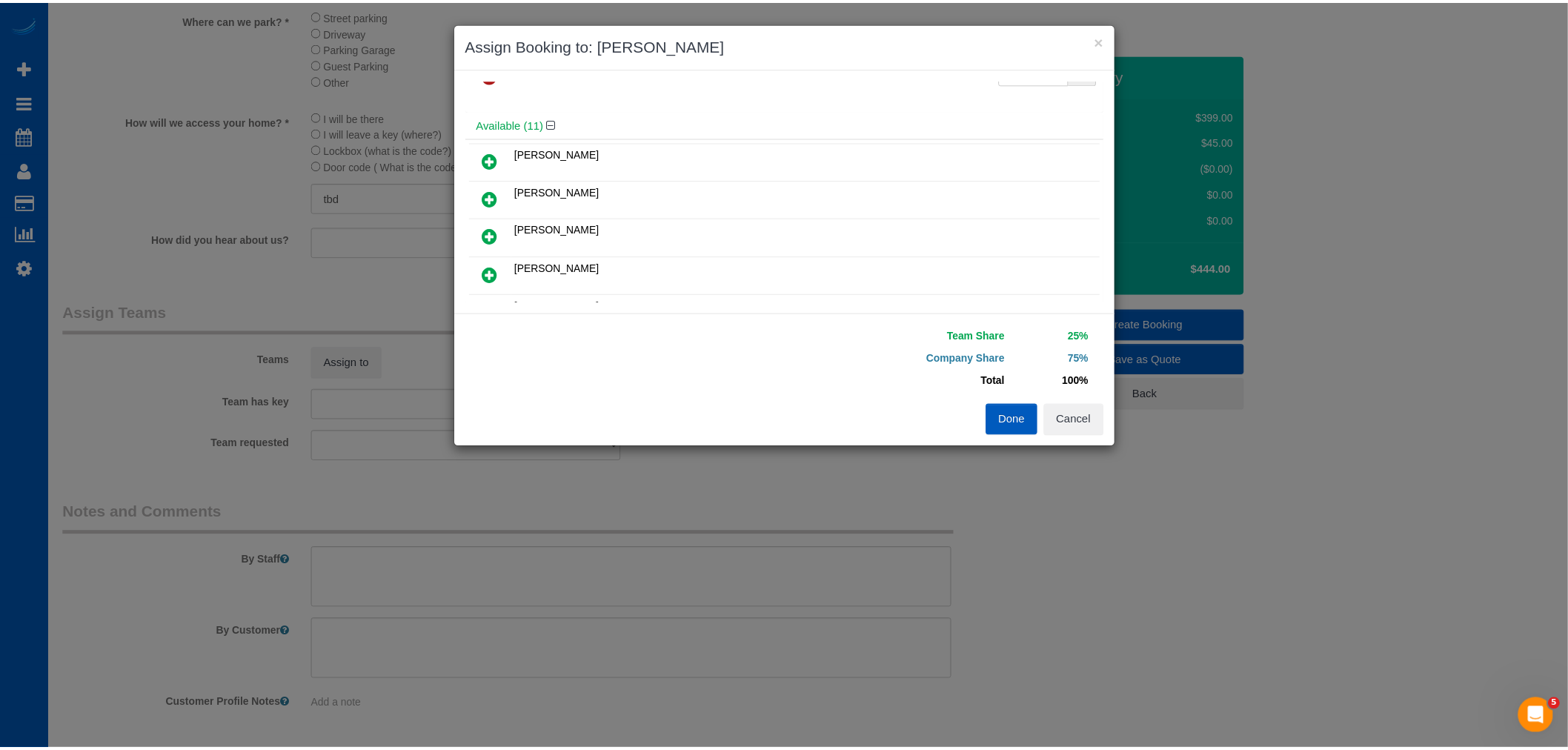
scroll to position [82, 0]
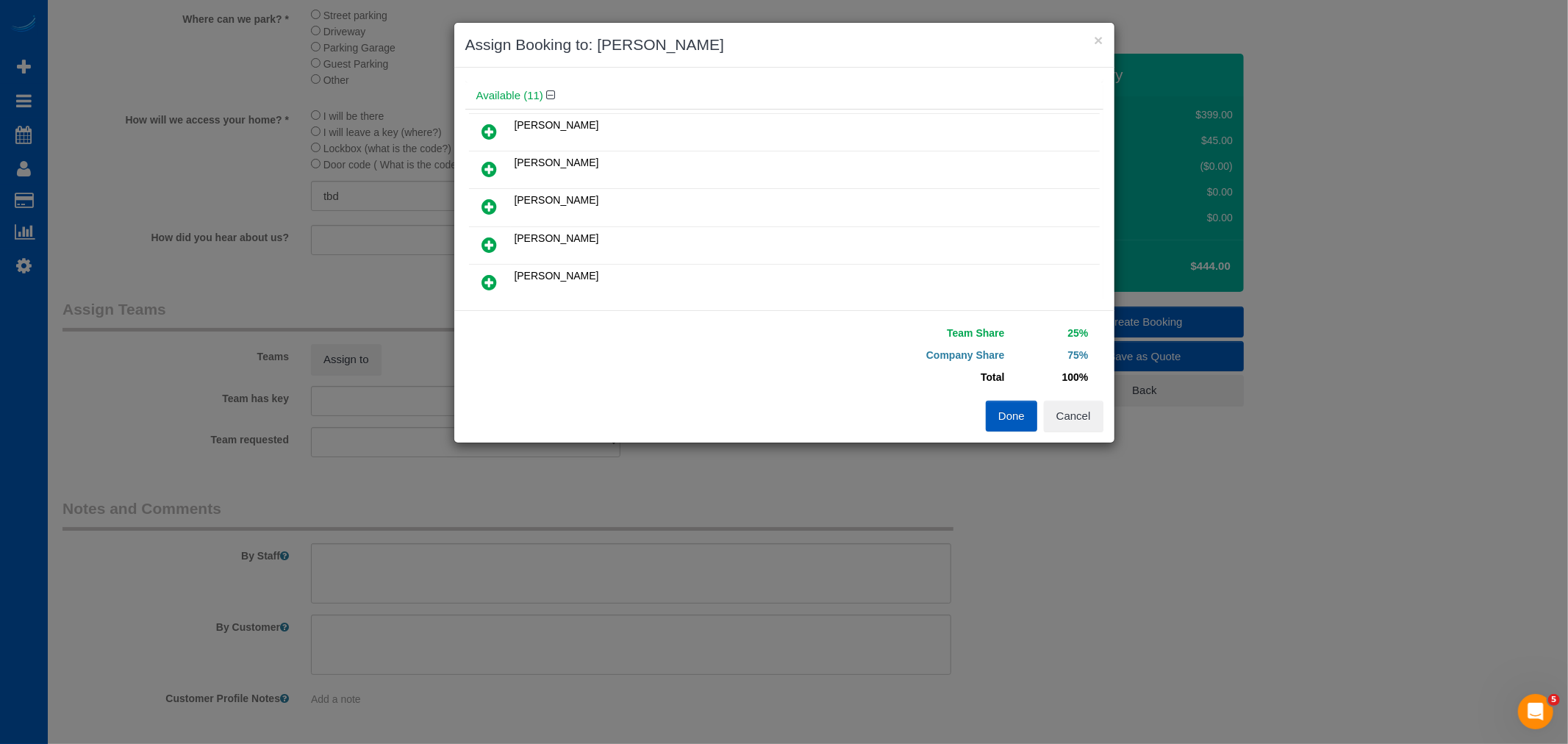
click at [496, 236] on icon at bounding box center [490, 245] width 16 height 17
click at [1007, 412] on button "Done" at bounding box center [1011, 416] width 51 height 31
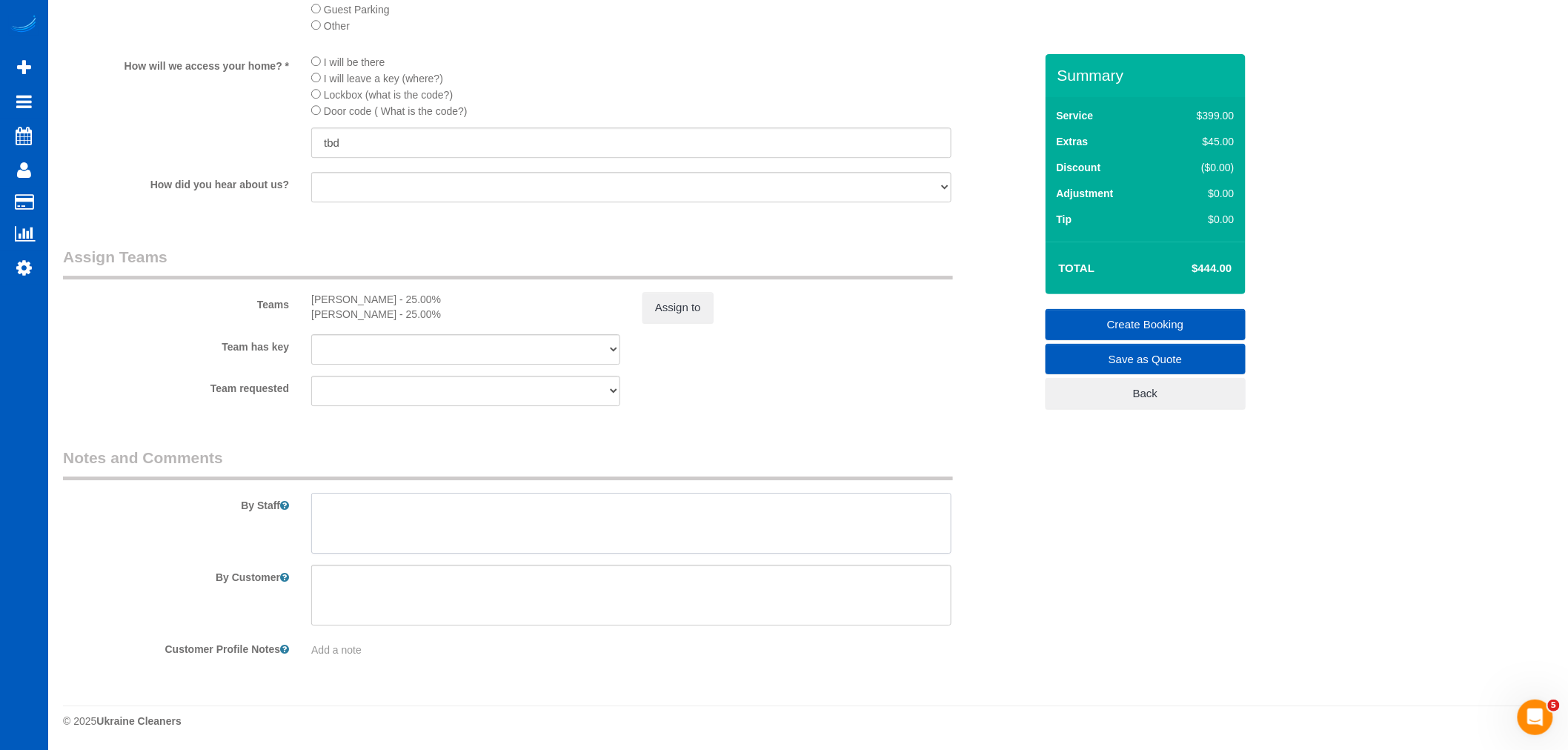
click at [433, 523] on textarea at bounding box center [631, 523] width 640 height 61
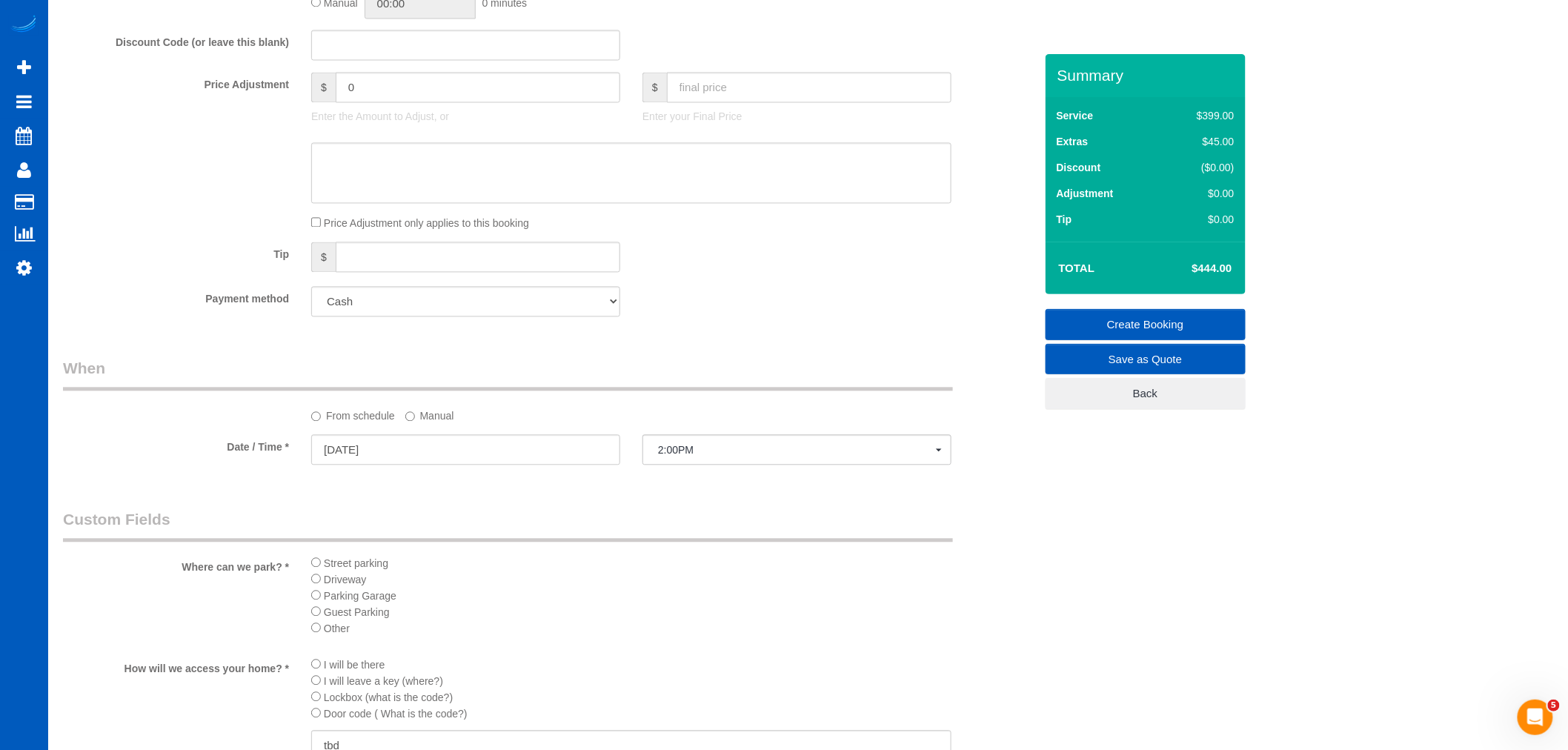
scroll to position [1147, 0]
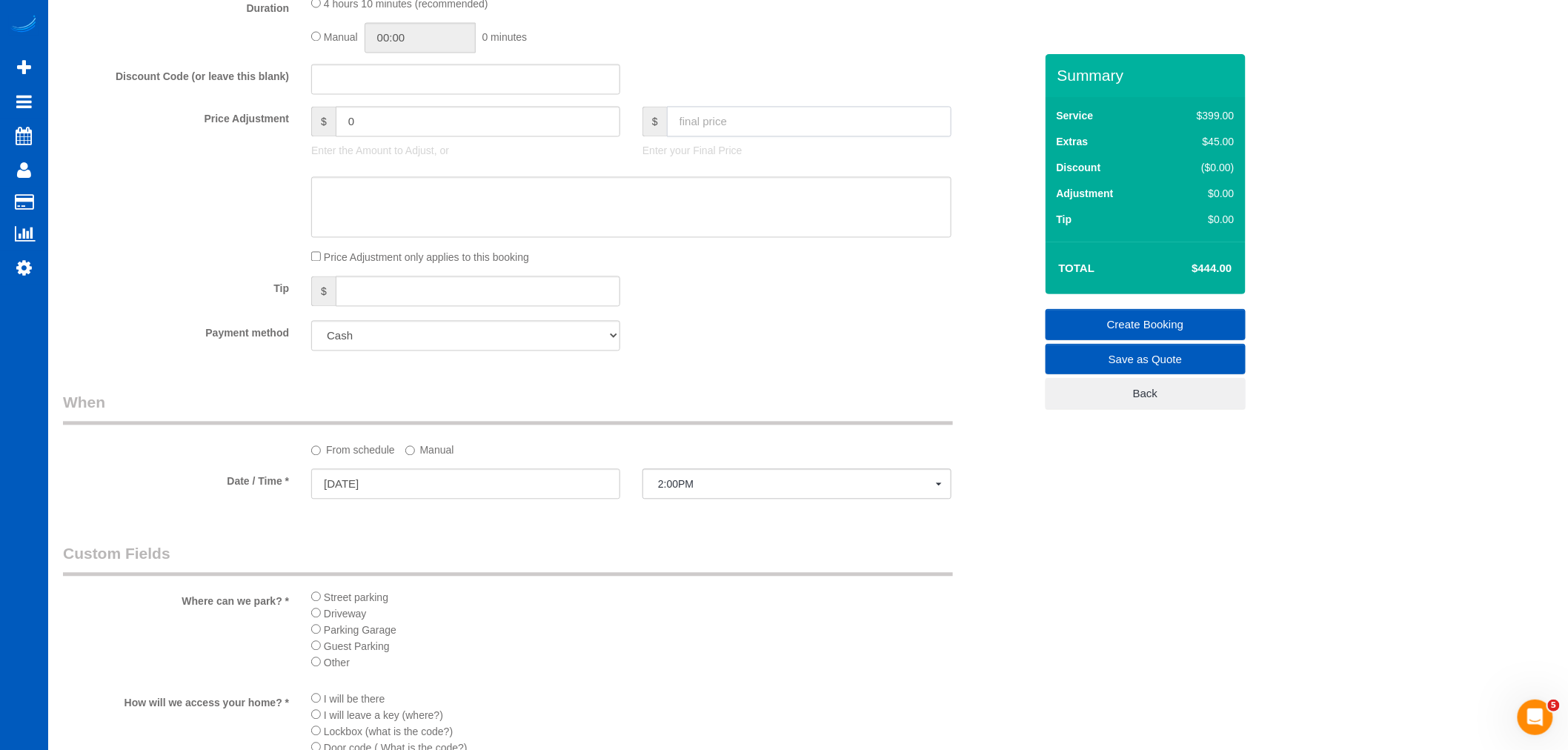
click at [720, 137] on input "text" at bounding box center [809, 122] width 285 height 30
type input "450"
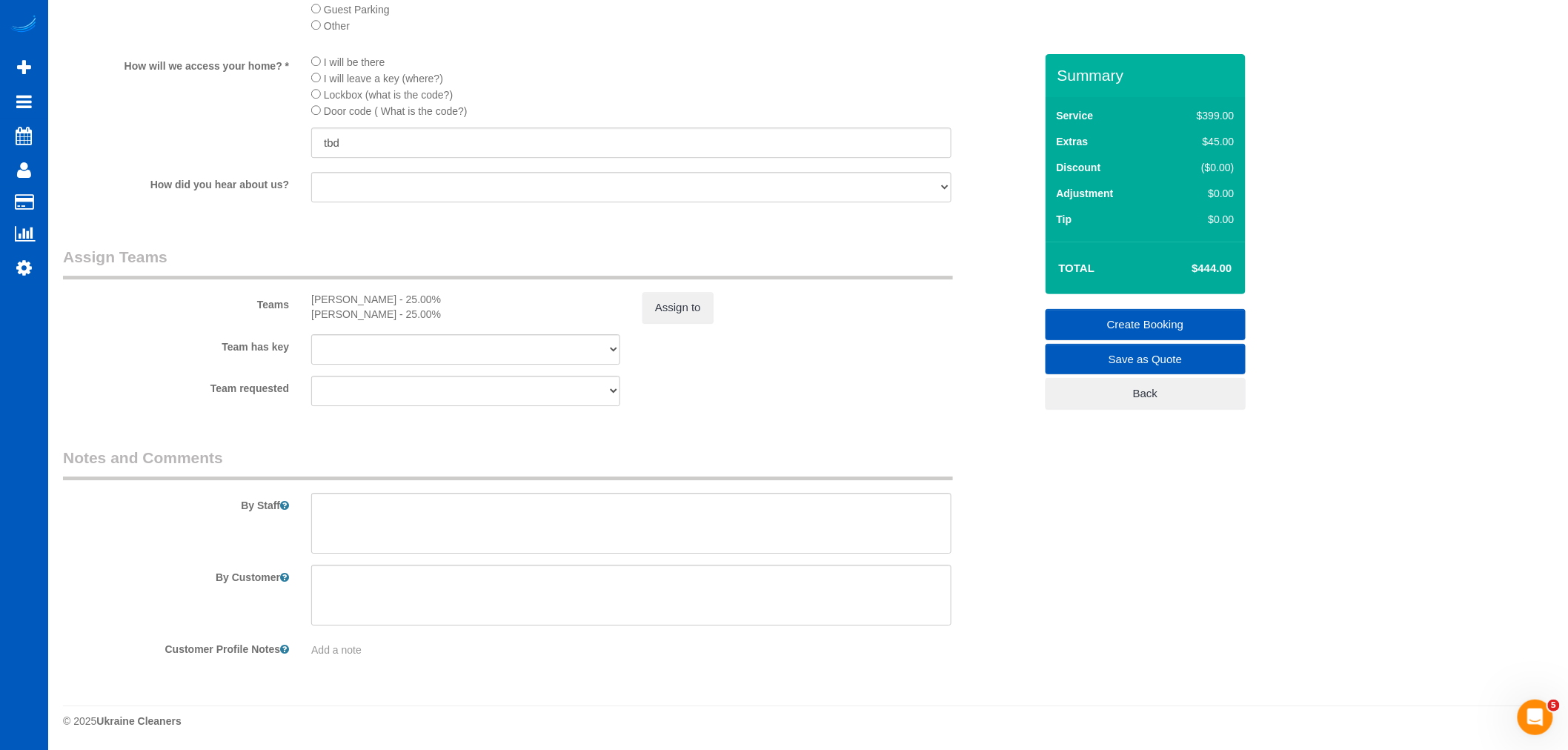
scroll to position [1805, 0]
type input "6"
click at [393, 520] on textarea at bounding box center [631, 523] width 640 height 61
type textarea "S"
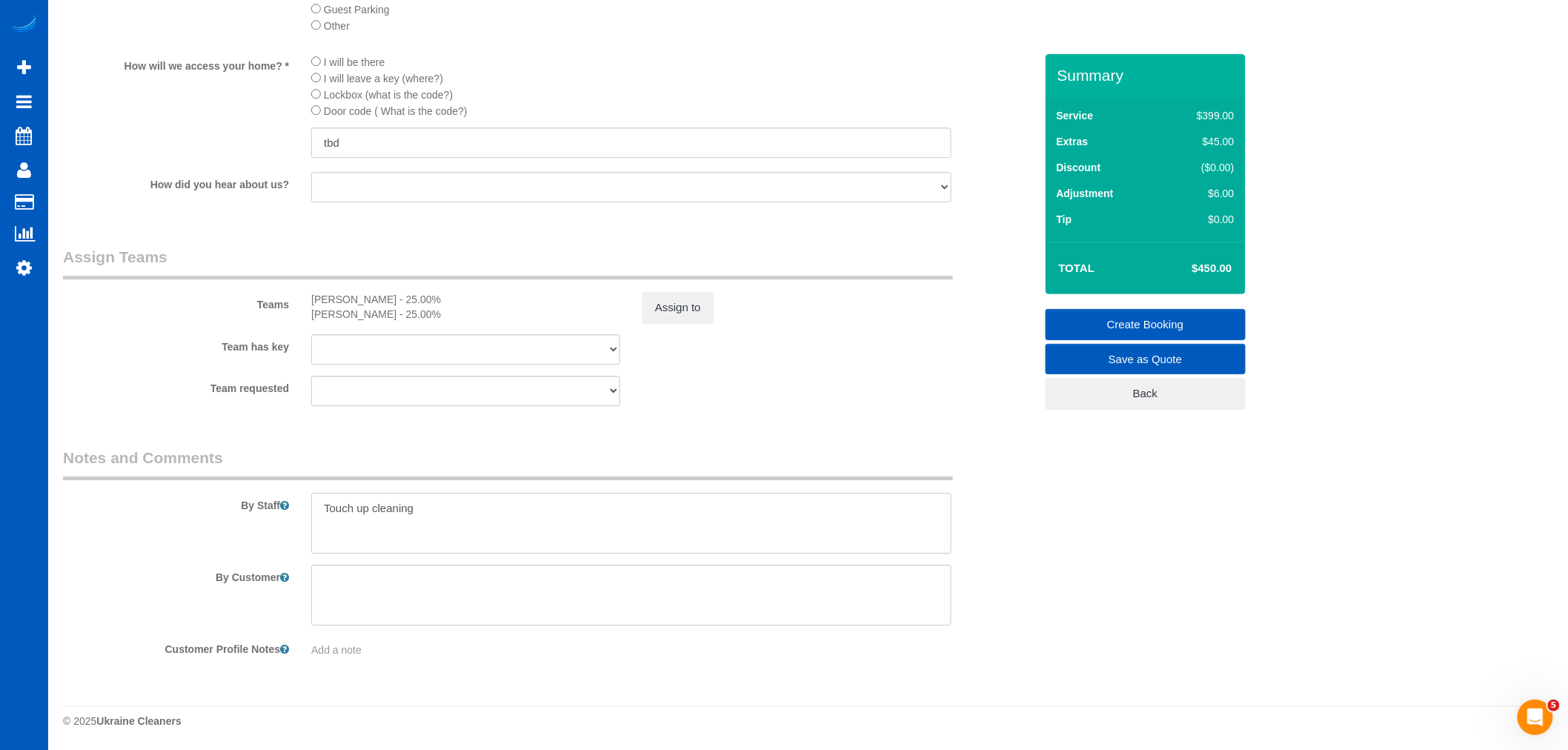
click at [504, 511] on textarea at bounding box center [631, 523] width 640 height 61
drag, startPoint x: 786, startPoint y: 546, endPoint x: 773, endPoint y: 535, distance: 17.0
click at [773, 535] on textarea at bounding box center [631, 523] width 640 height 61
type textarea "Touch up cleaning - house is vacant Please, include inside and outside cabinets…"
click at [1151, 328] on link "Create Booking" at bounding box center [1145, 324] width 200 height 31
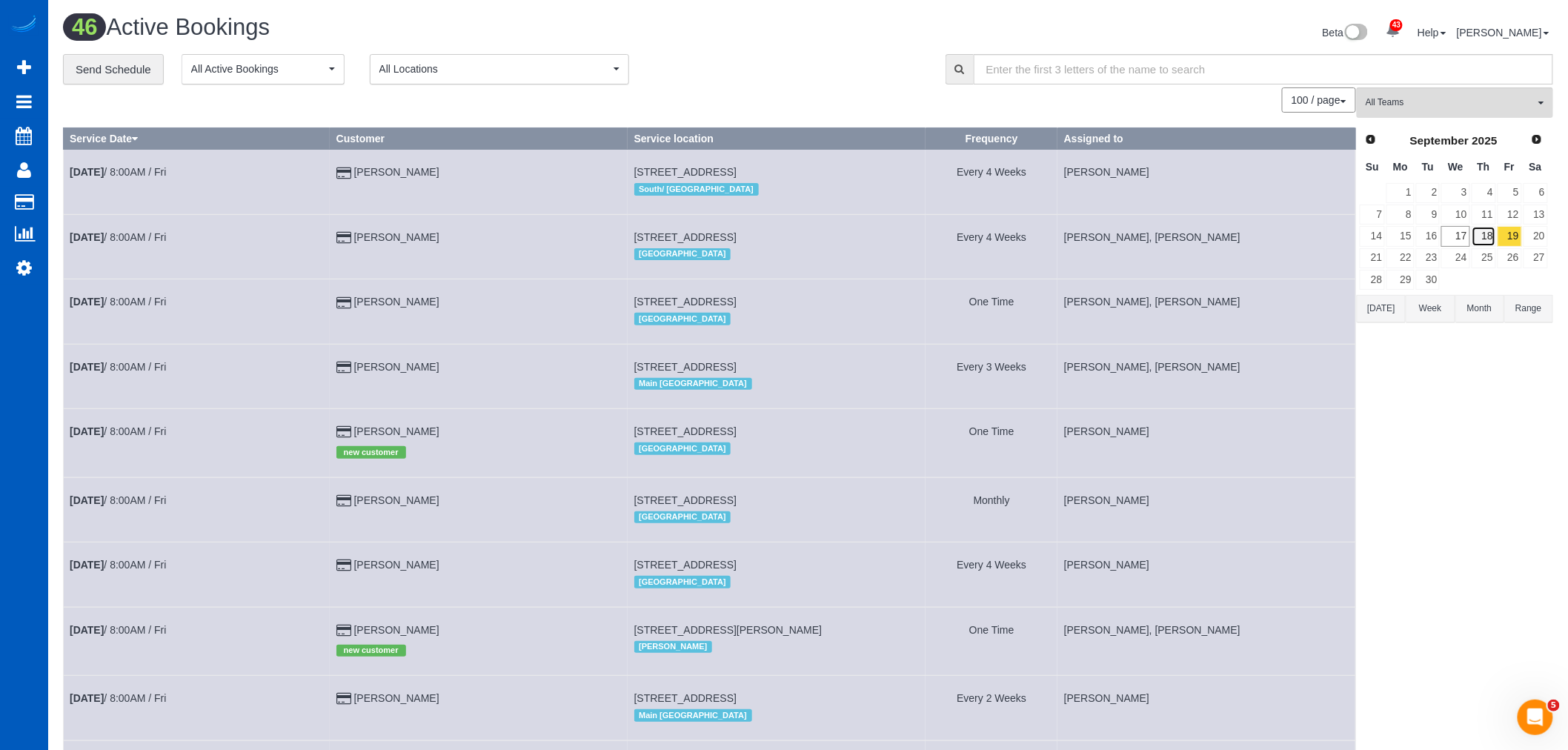
click at [1475, 239] on link "18" at bounding box center [1483, 235] width 25 height 20
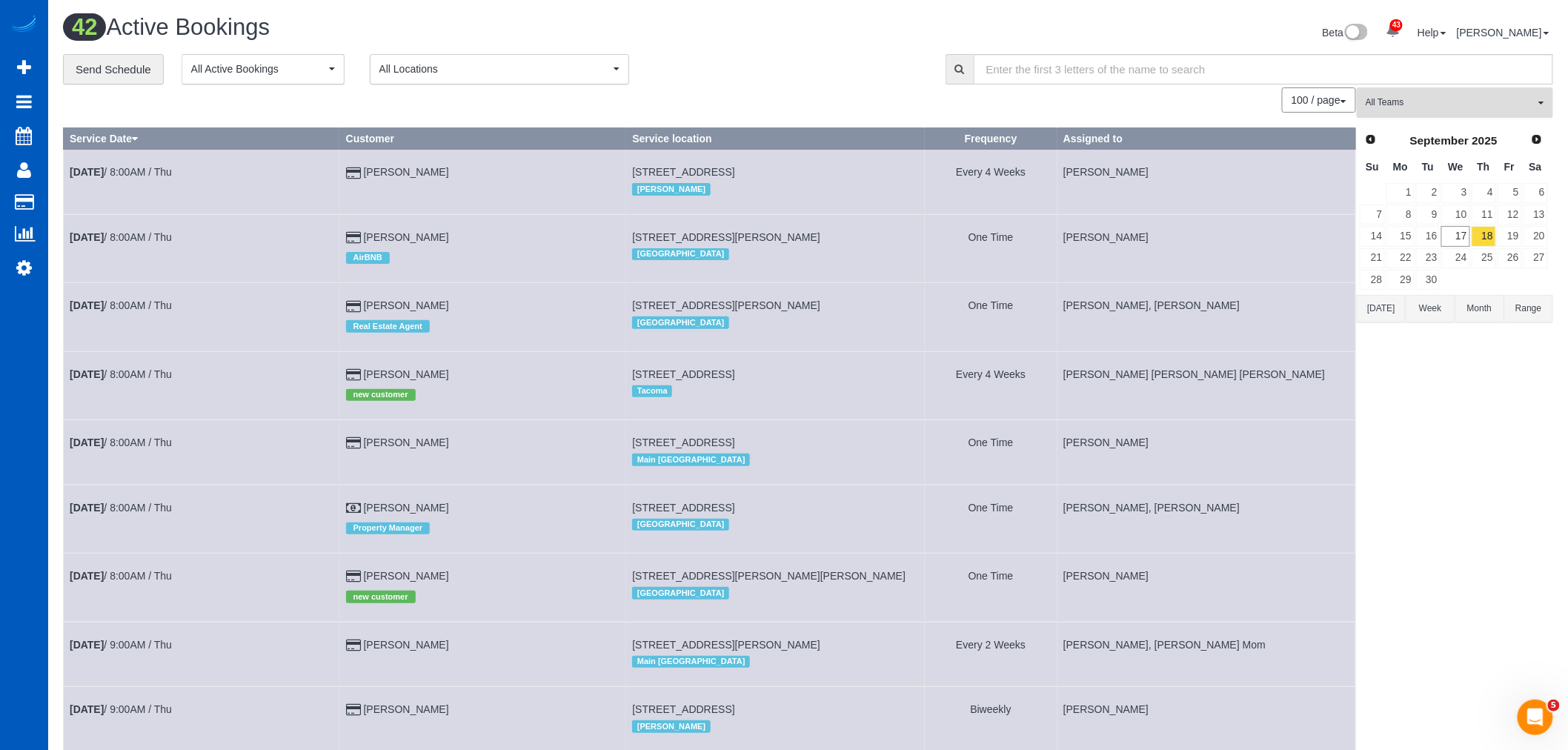
click at [1471, 107] on span "All Teams" at bounding box center [1450, 103] width 169 height 13
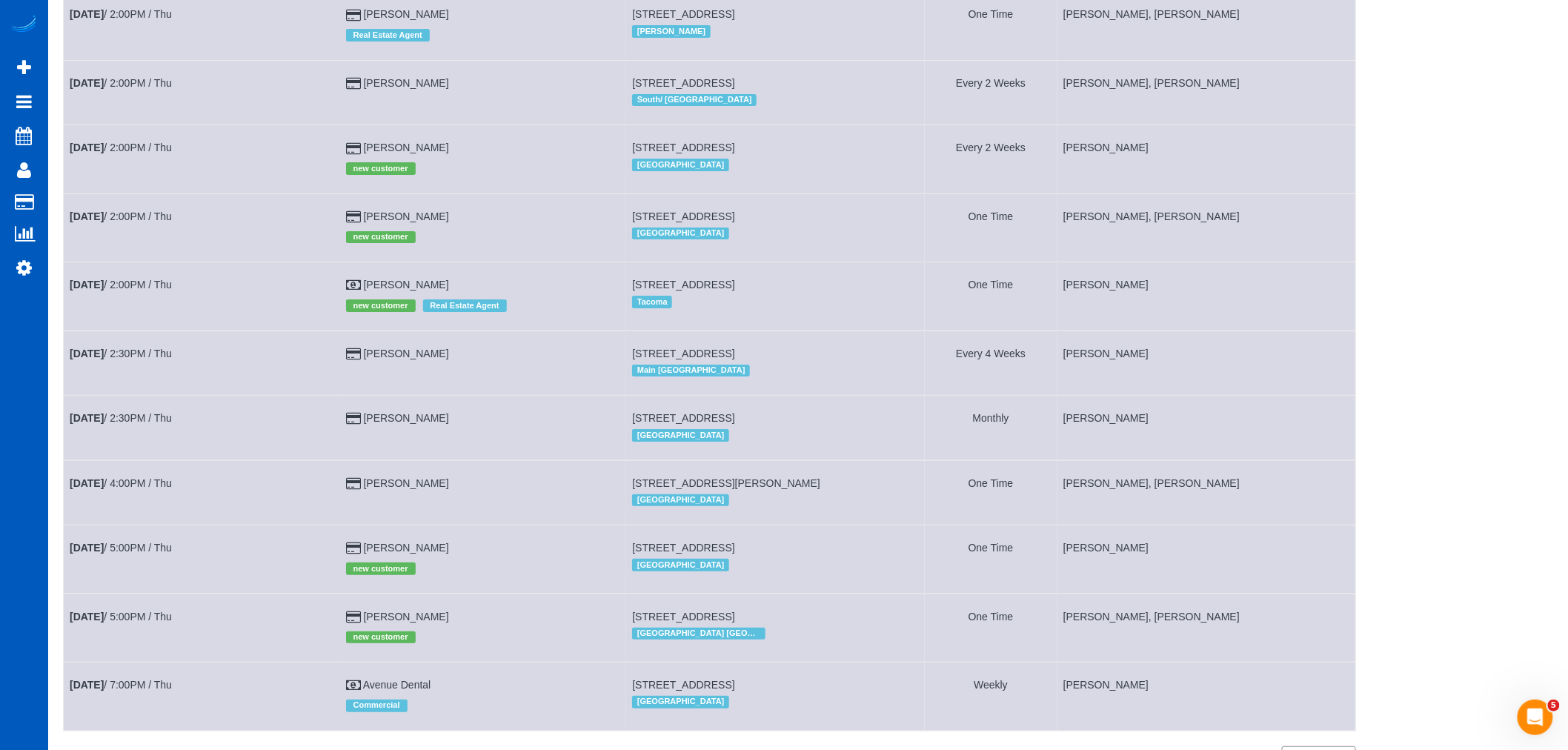
scroll to position [2223, 0]
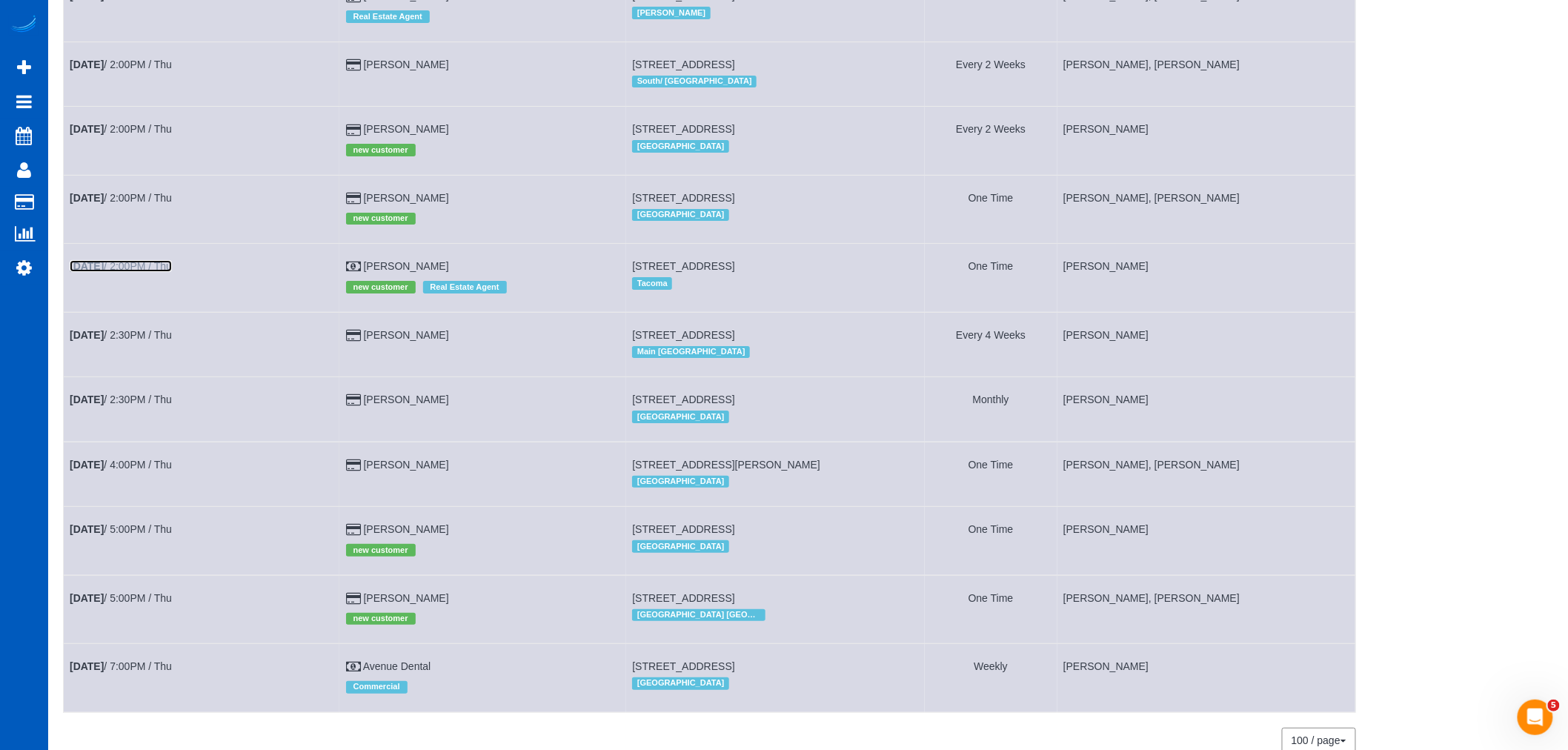
click at [137, 272] on link "[DATE] 2:00PM / Thu" at bounding box center [120, 266] width 102 height 12
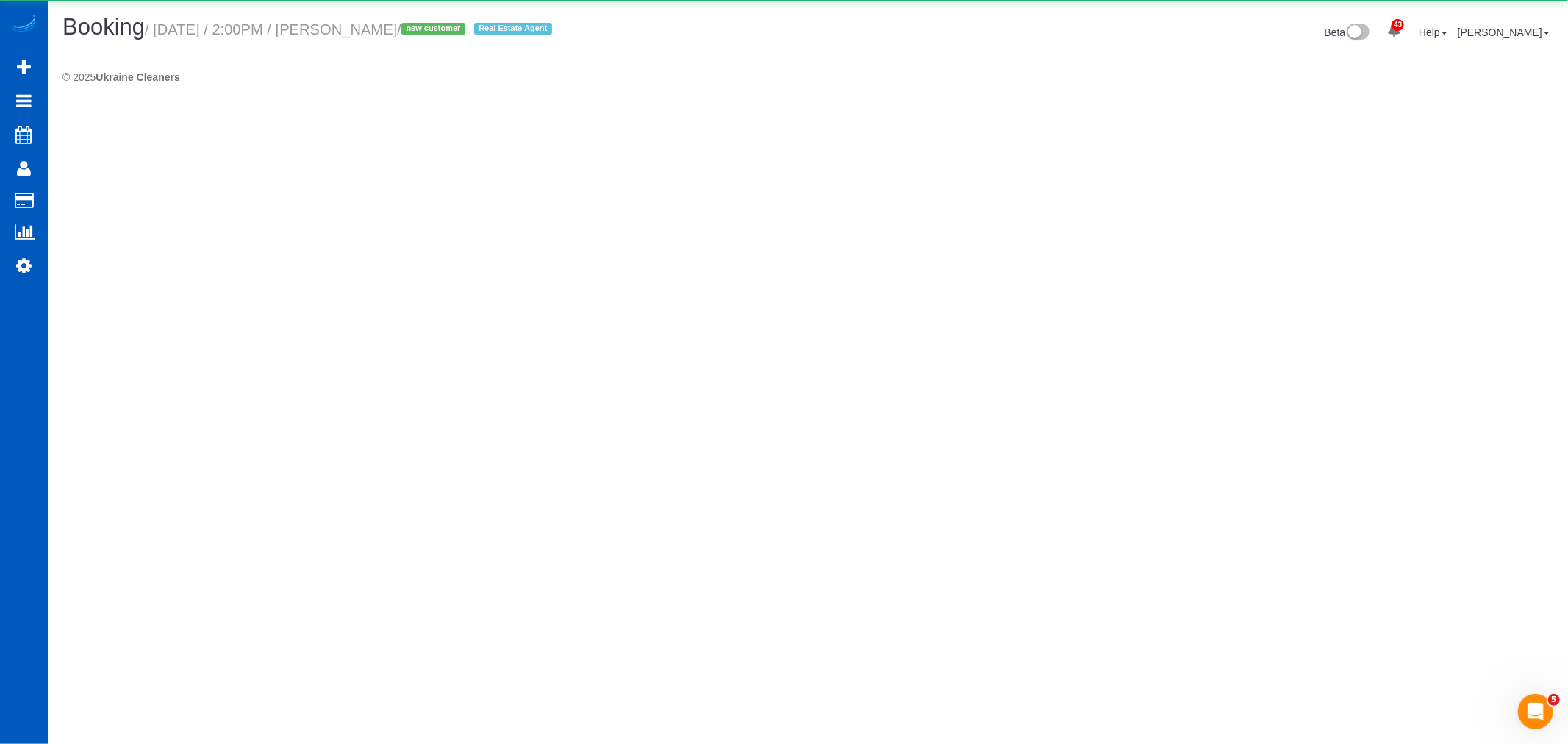
select select "WA"
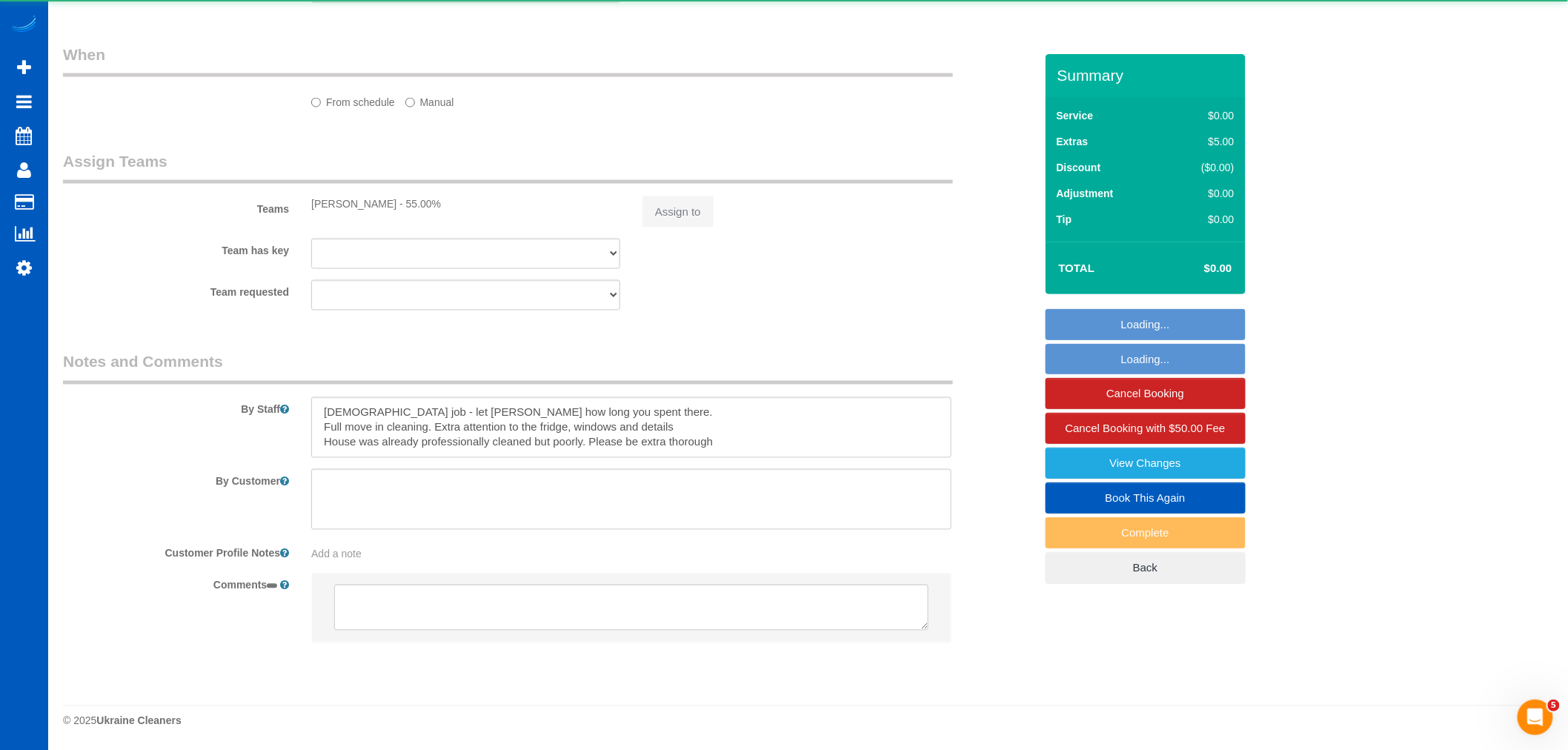
select select "199"
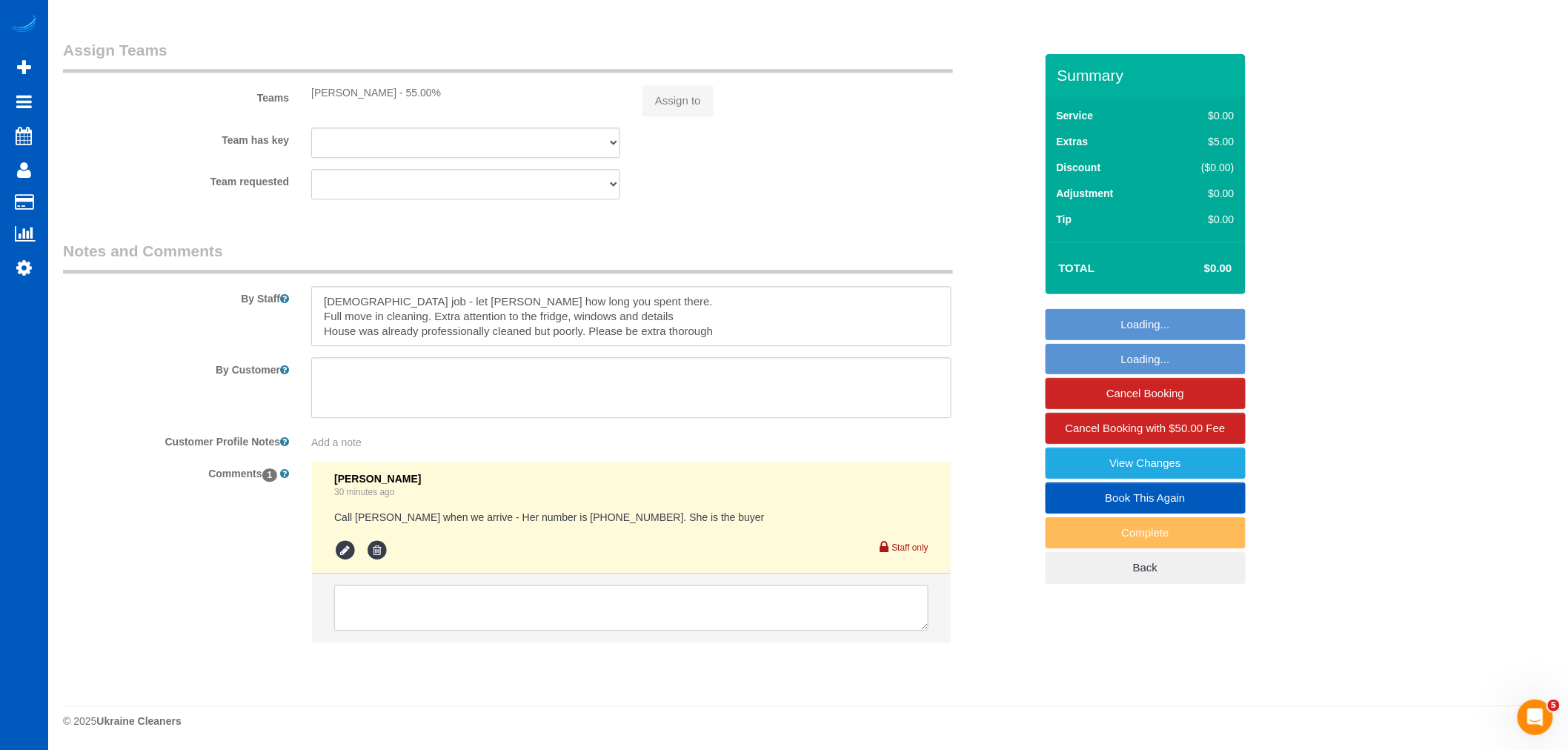
select select "object:17078"
select select "spot128"
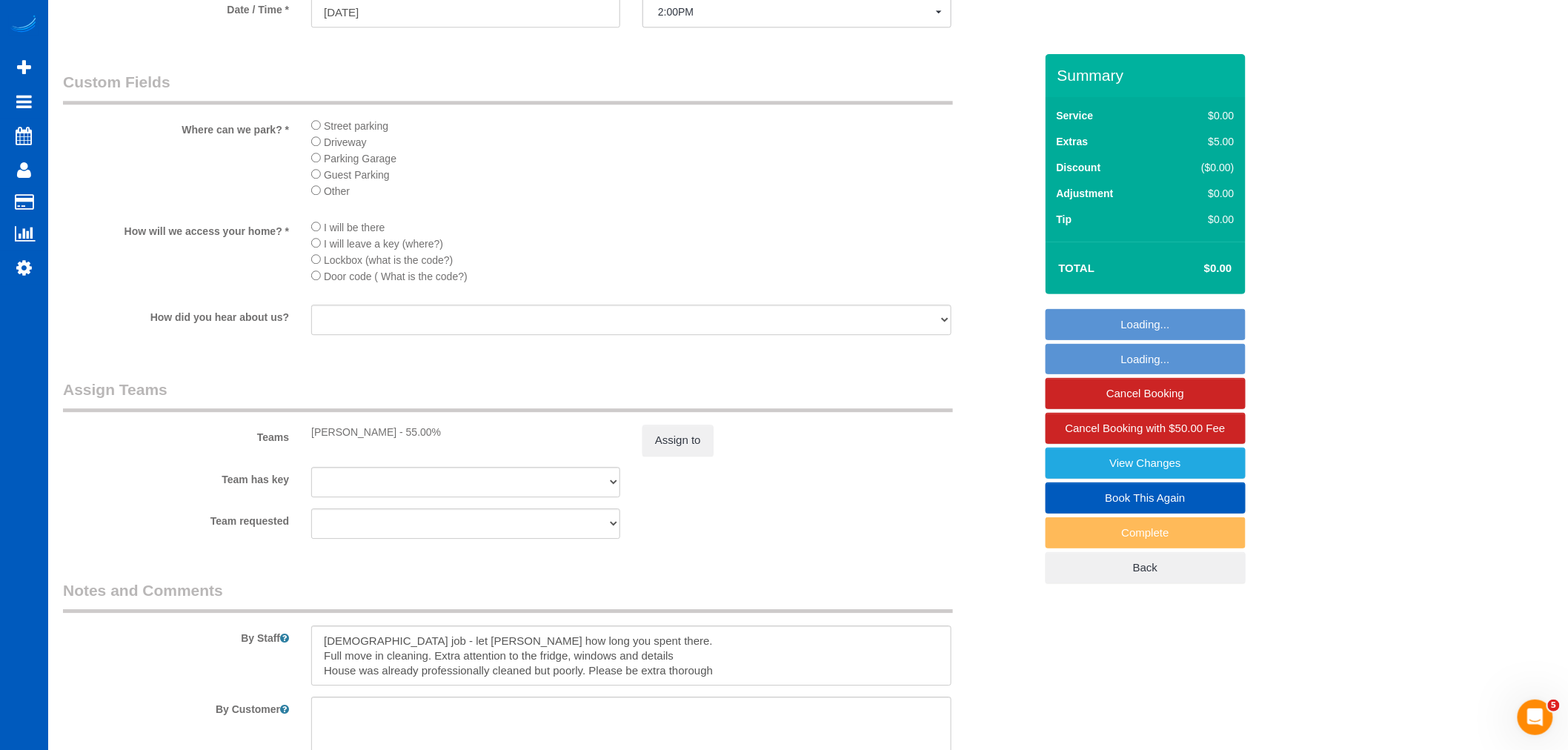
select select "object:17083"
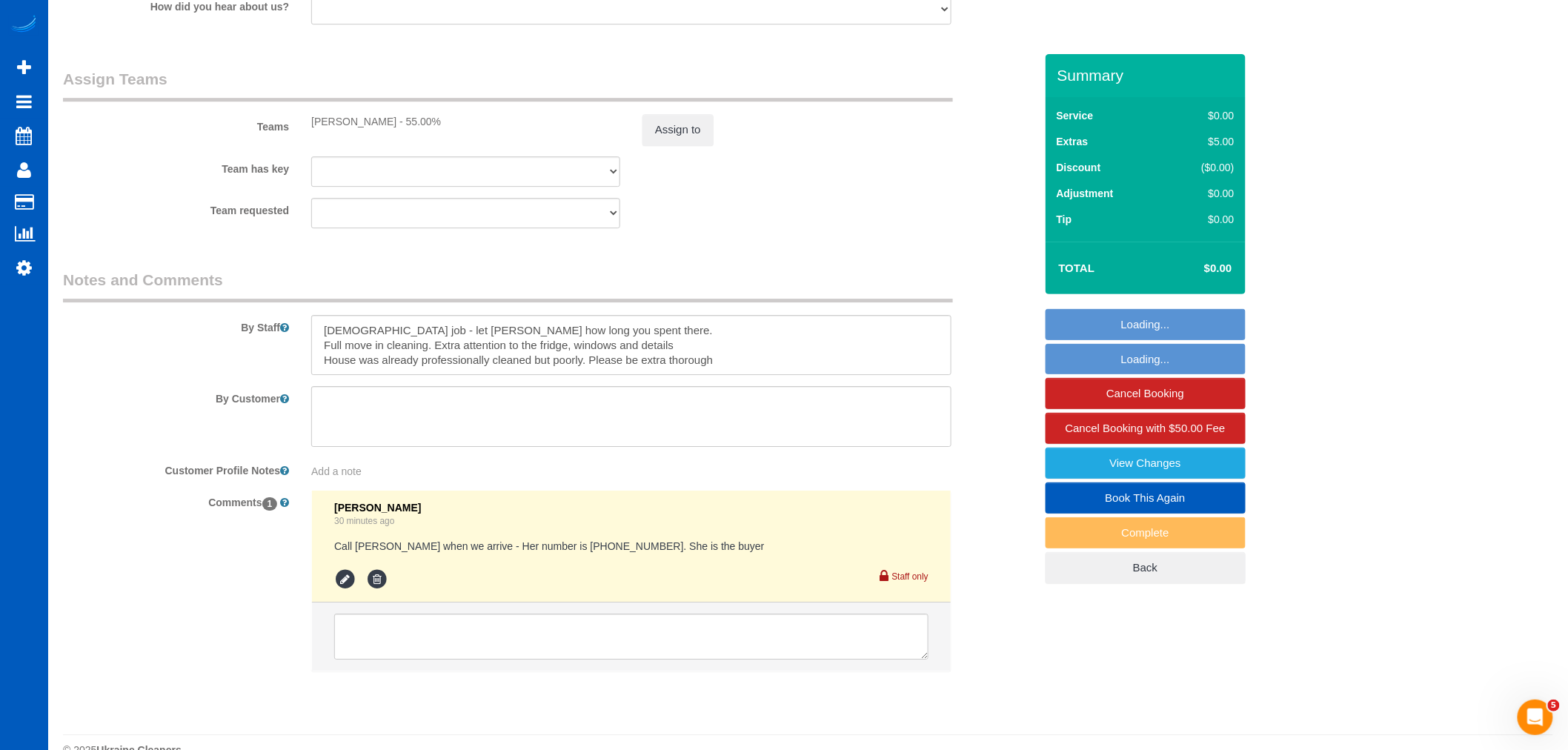
scroll to position [1877, 0]
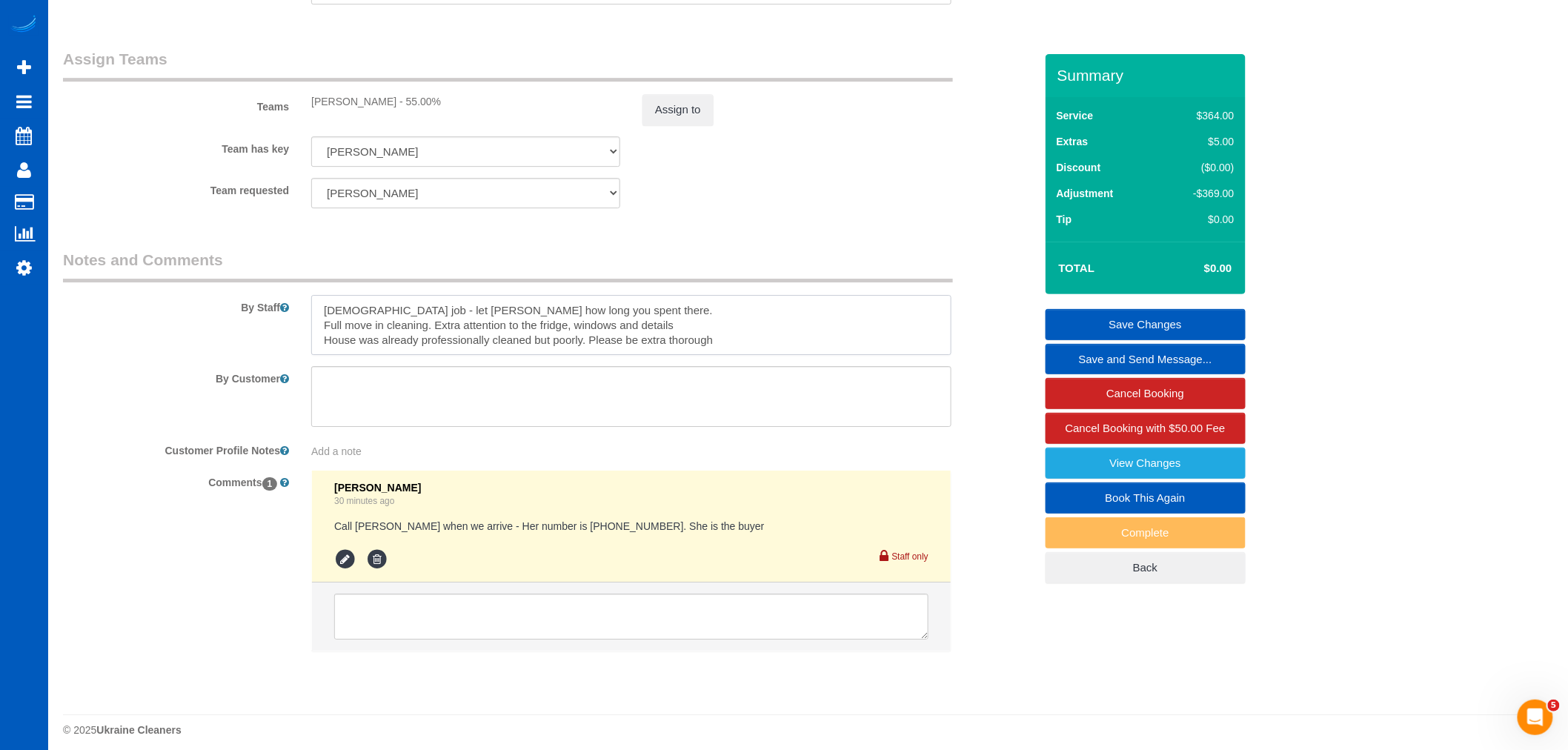
click at [317, 320] on textarea at bounding box center [631, 326] width 640 height 61
click at [330, 318] on textarea at bounding box center [631, 326] width 640 height 61
type textarea "Booked by [PERSON_NAME] [DEMOGRAPHIC_DATA] job - let [PERSON_NAME] how long you…"
click at [1188, 328] on link "Save Changes" at bounding box center [1145, 324] width 200 height 31
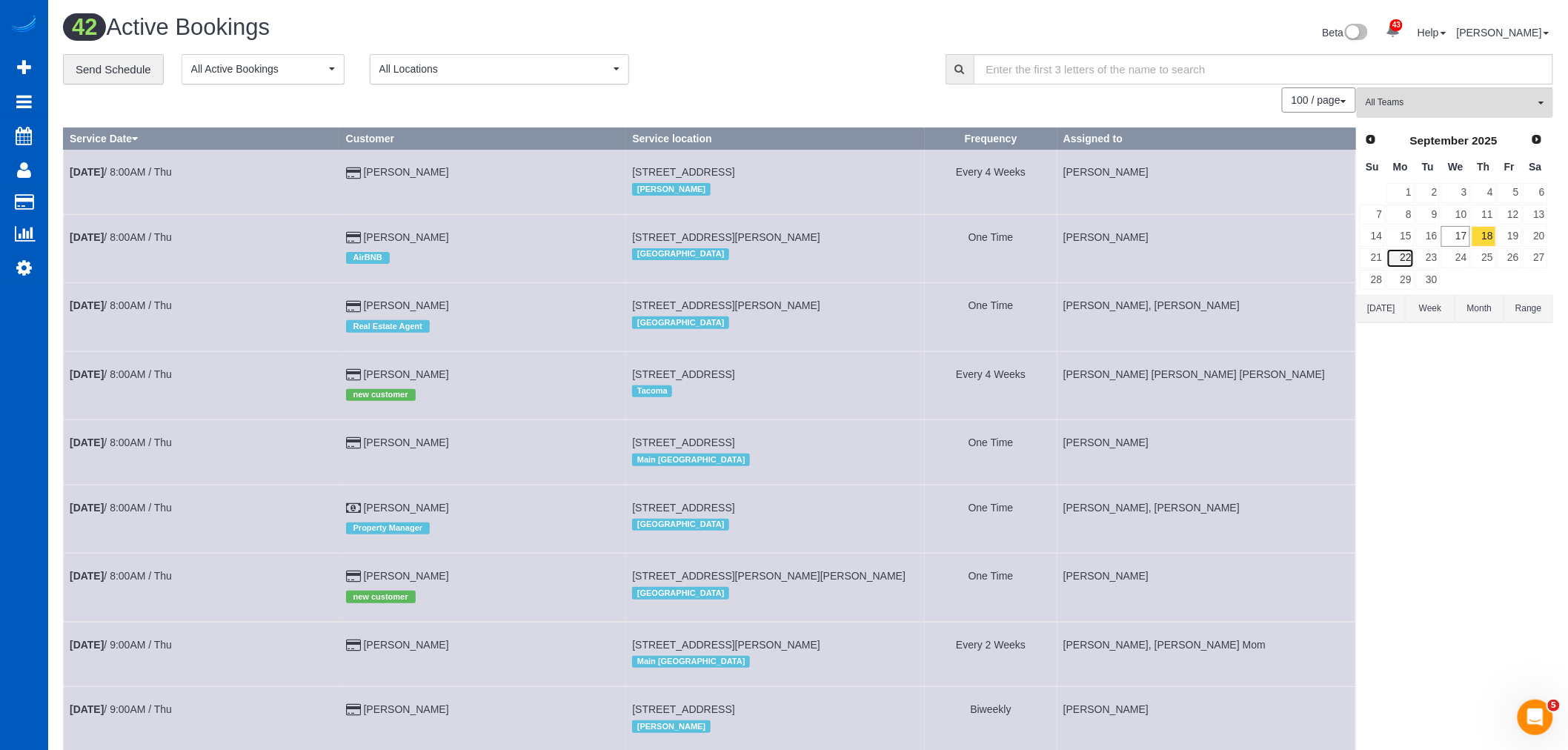
click at [1410, 255] on link "22" at bounding box center [1400, 258] width 27 height 20
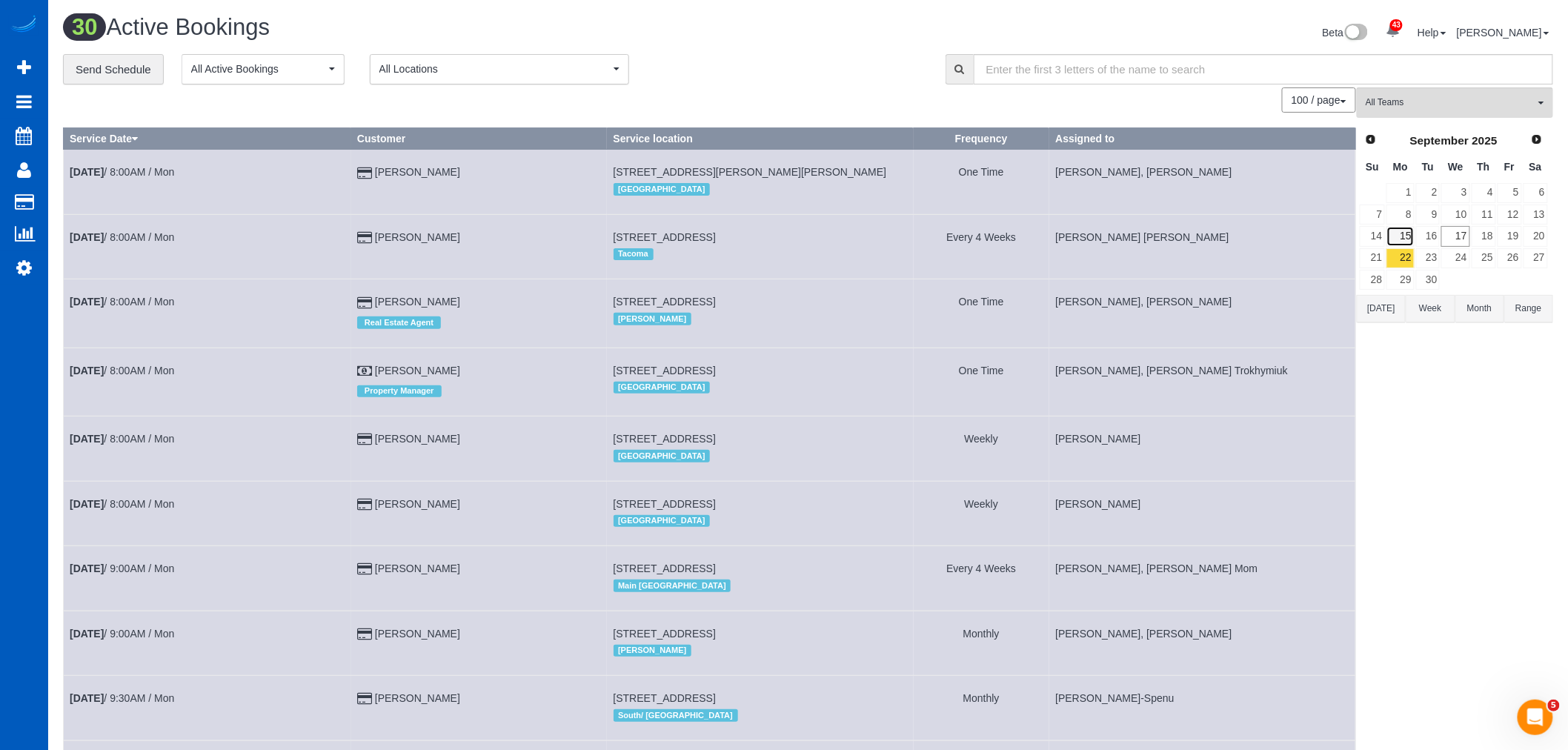
click at [1406, 238] on link "15" at bounding box center [1400, 235] width 27 height 20
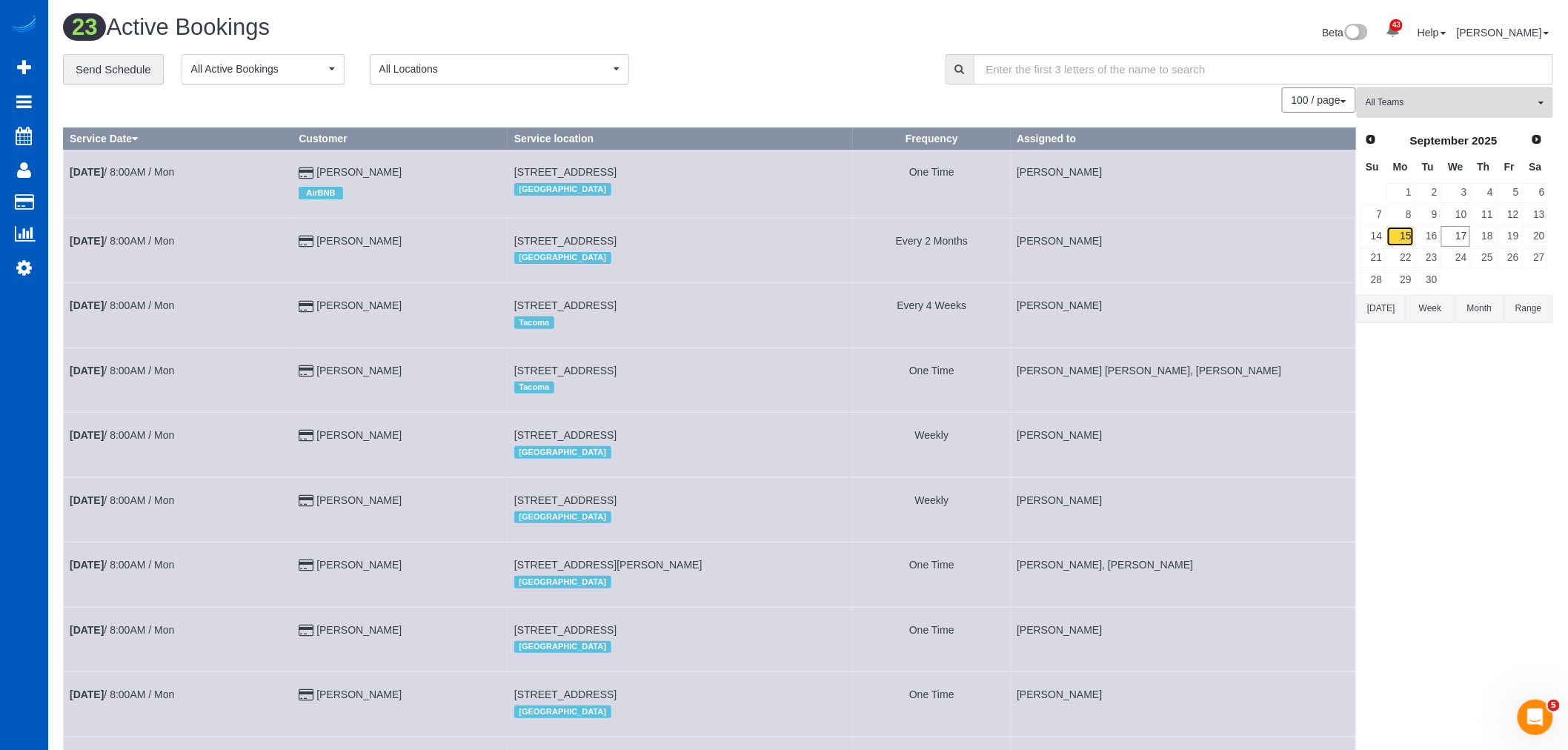
click at [1413, 246] on link "15" at bounding box center [1400, 235] width 27 height 20
click at [1412, 261] on link "22" at bounding box center [1400, 258] width 27 height 20
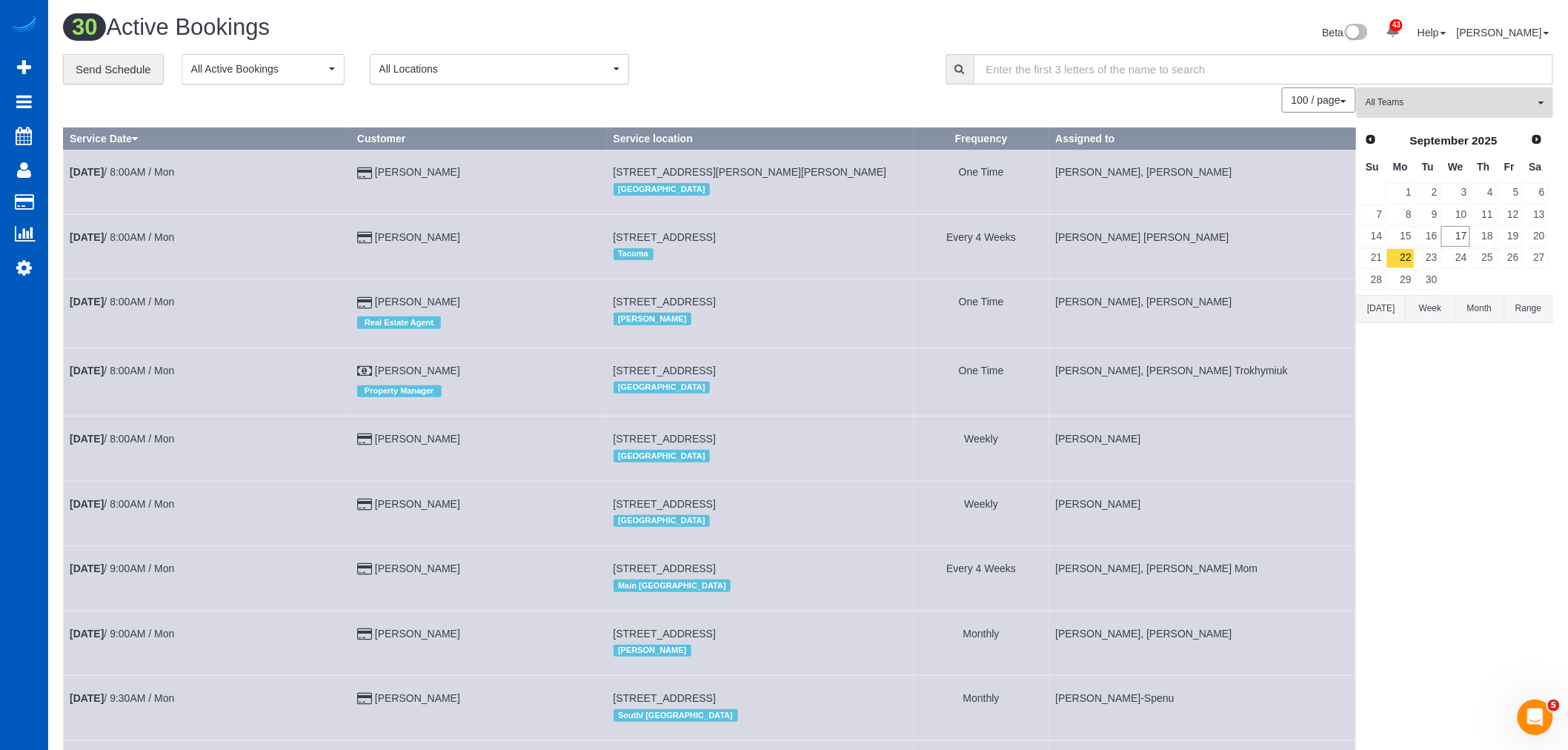
click at [1406, 100] on span "All Teams" at bounding box center [1450, 103] width 169 height 13
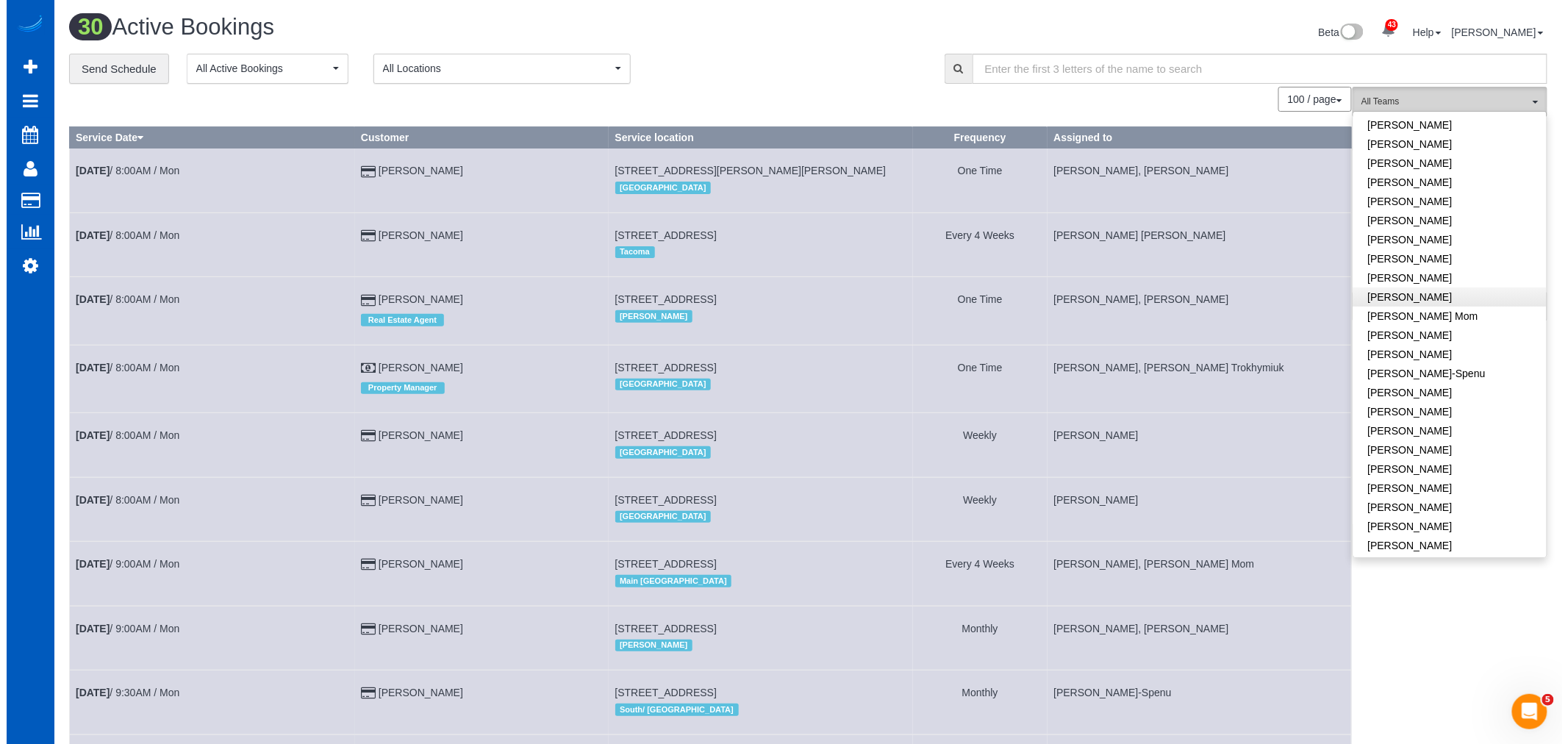
scroll to position [163, 0]
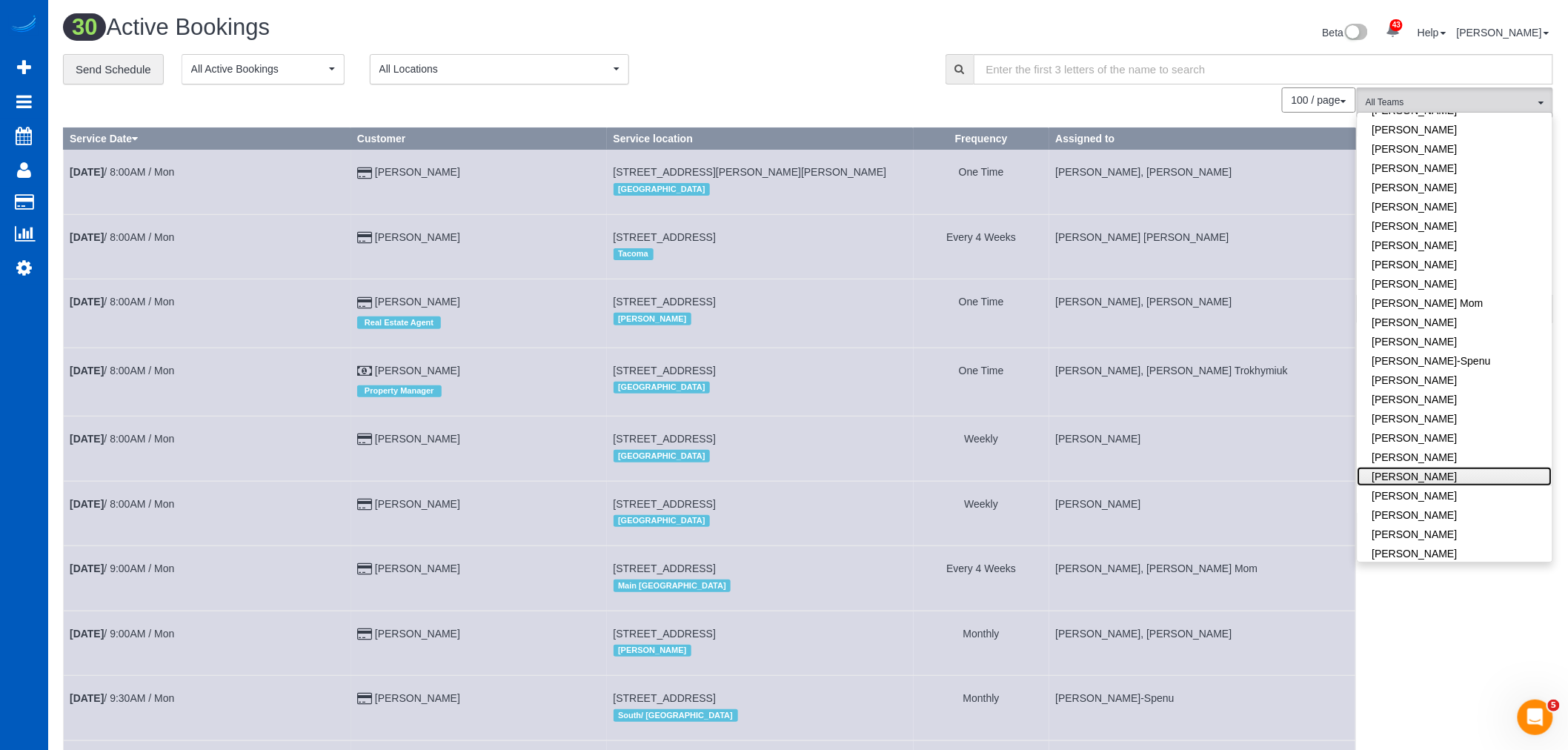
click at [1452, 472] on link "[PERSON_NAME]" at bounding box center [1455, 476] width 195 height 19
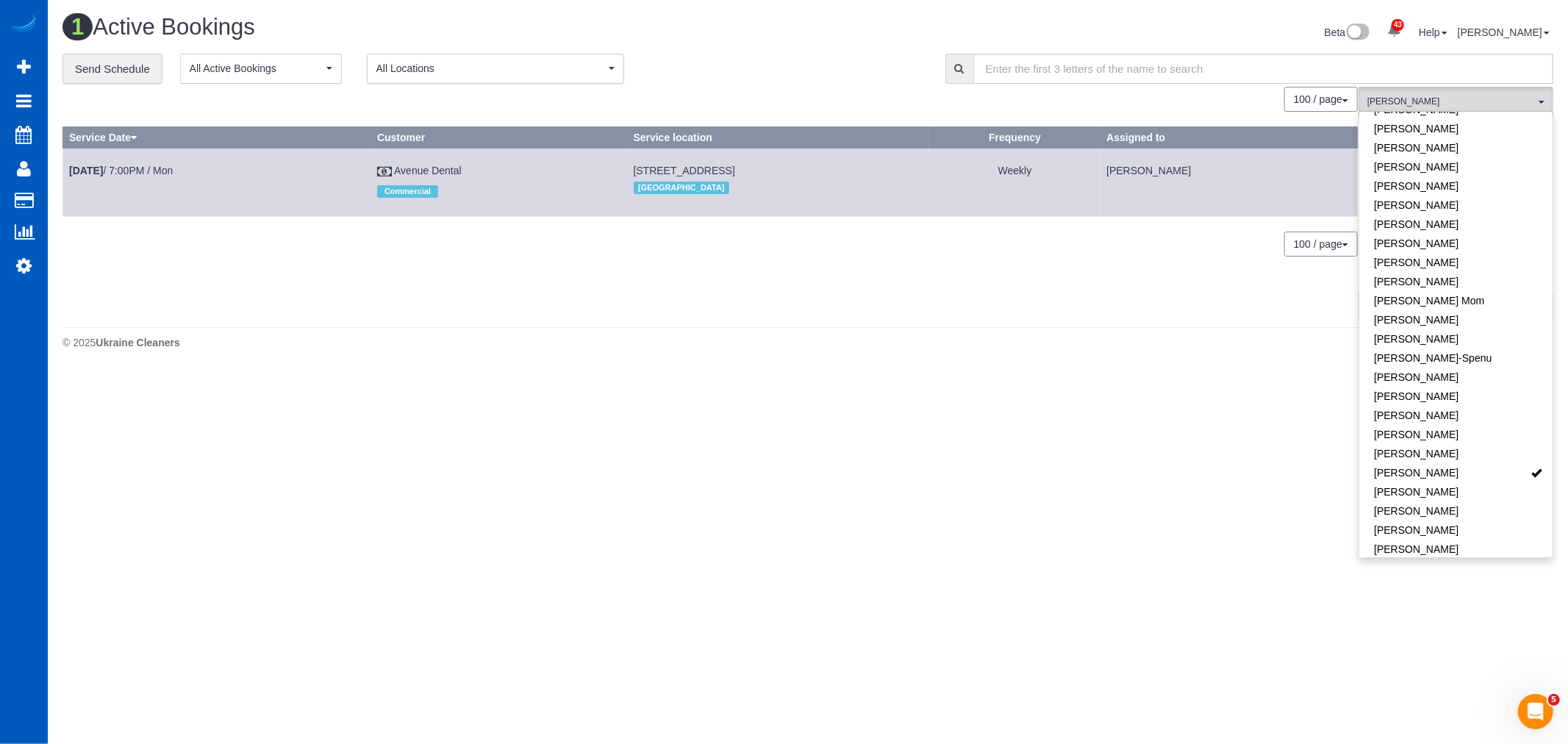
click at [838, 378] on body "43 Beta Your Notifications You have 0 alerts × You have 1 to charge for [DATE] …" at bounding box center [784, 372] width 1568 height 744
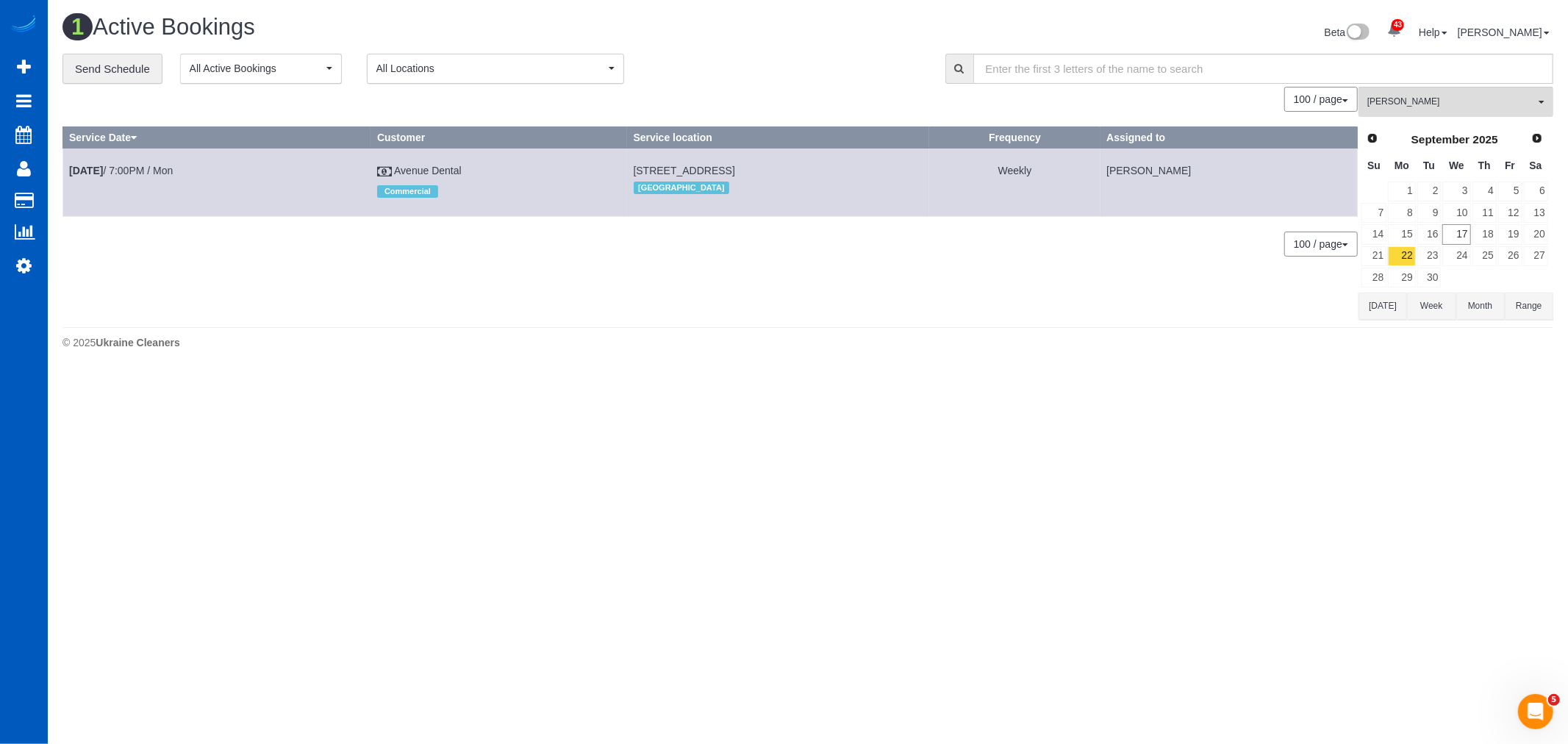
drag, startPoint x: 1417, startPoint y: 85, endPoint x: 1422, endPoint y: 96, distance: 12.1
click at [1417, 85] on div "**********" at bounding box center [807, 69] width 1513 height 31
click at [1426, 101] on span "[PERSON_NAME]" at bounding box center [1451, 102] width 168 height 13
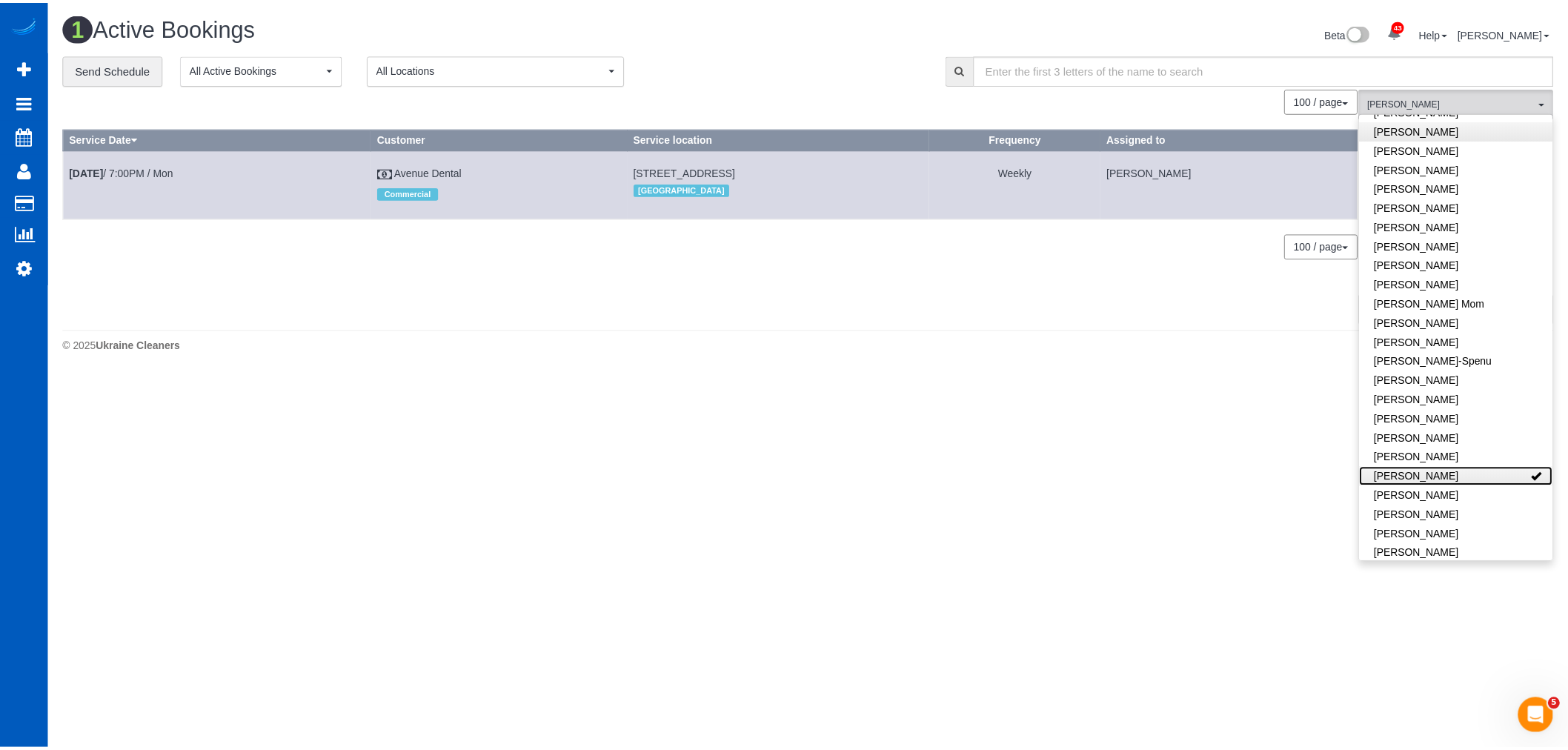
scroll to position [0, 0]
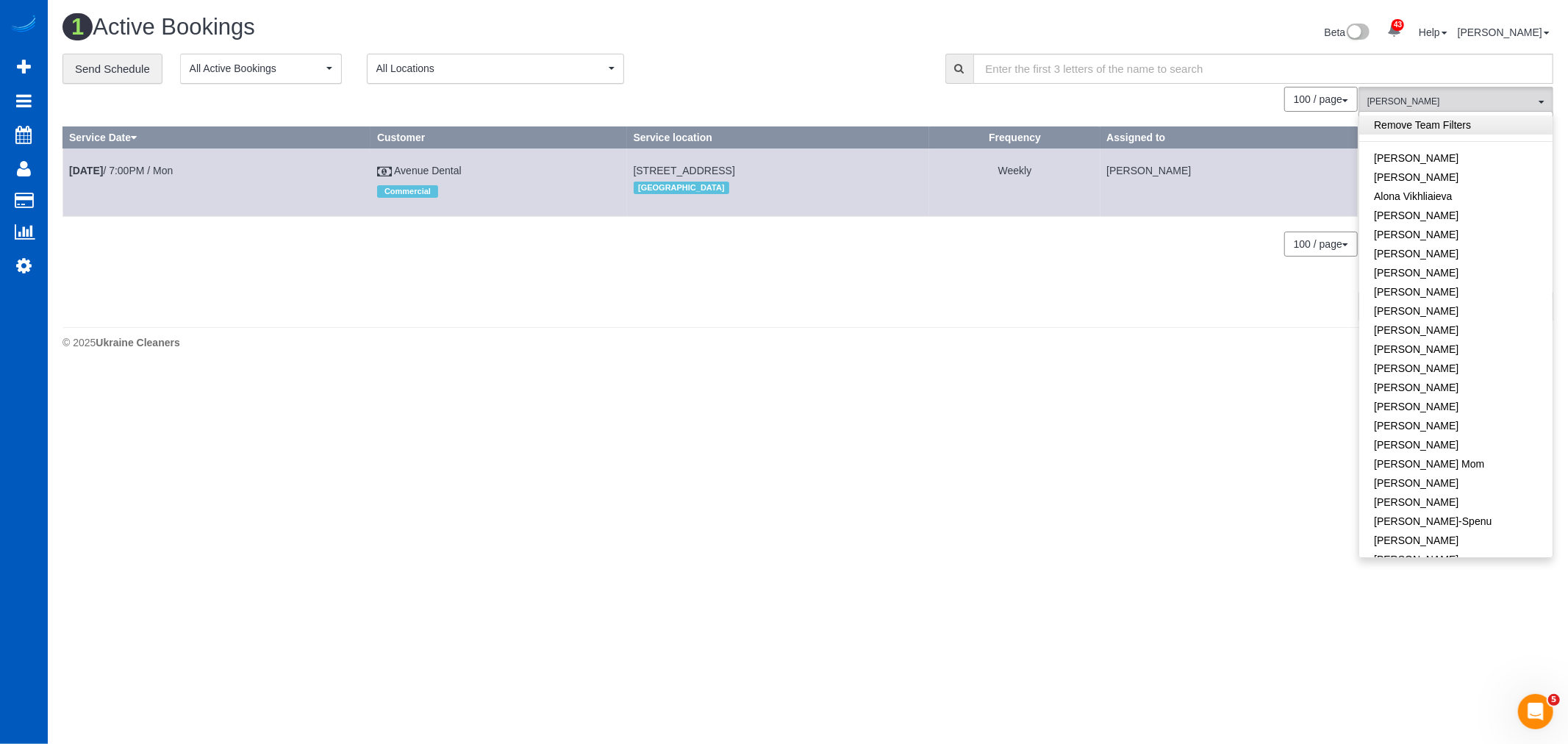
click at [1436, 135] on link "Remove Team Filters" at bounding box center [1456, 125] width 193 height 19
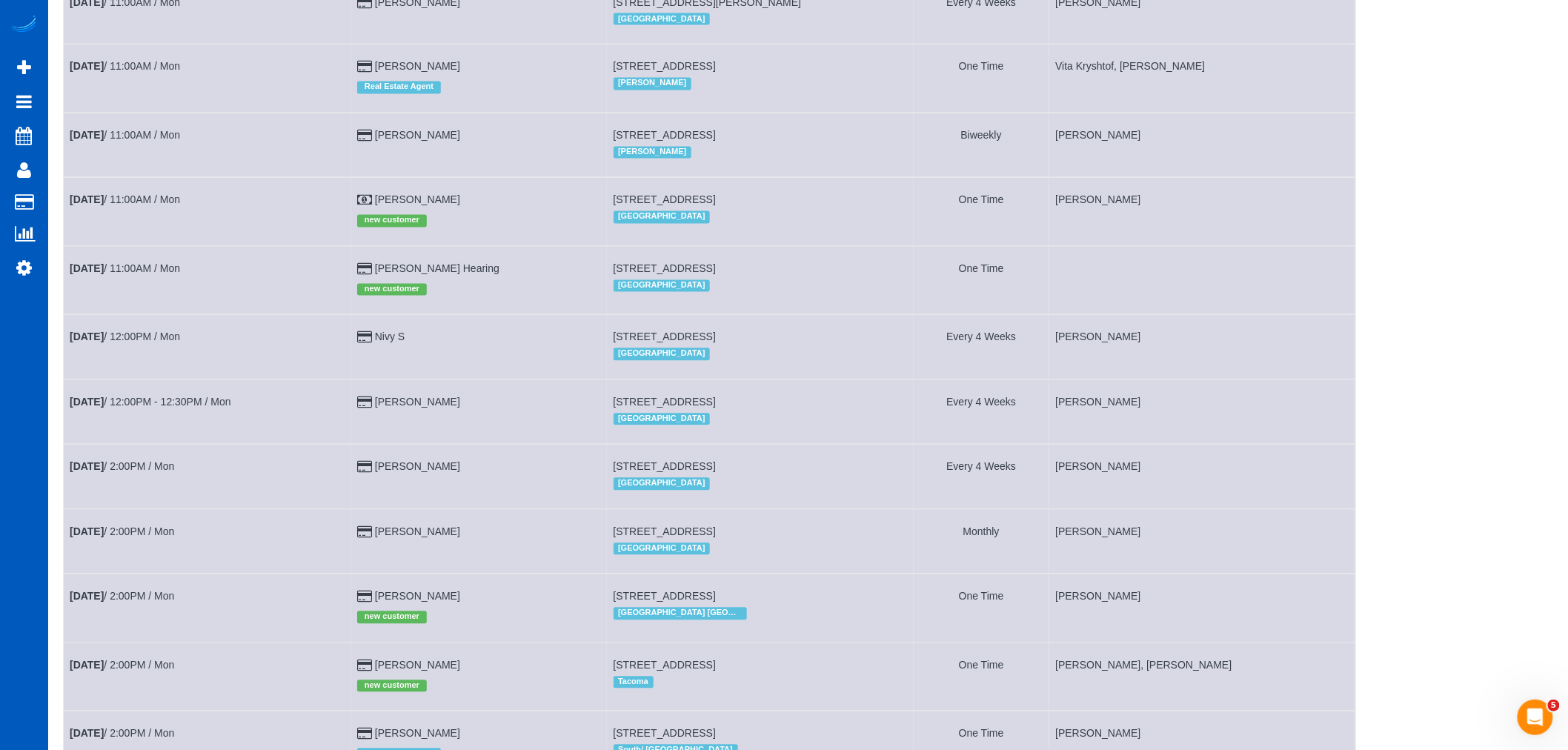
scroll to position [1152, 0]
click at [134, 276] on link "[DATE] 11:00AM / Mon" at bounding box center [124, 270] width 110 height 12
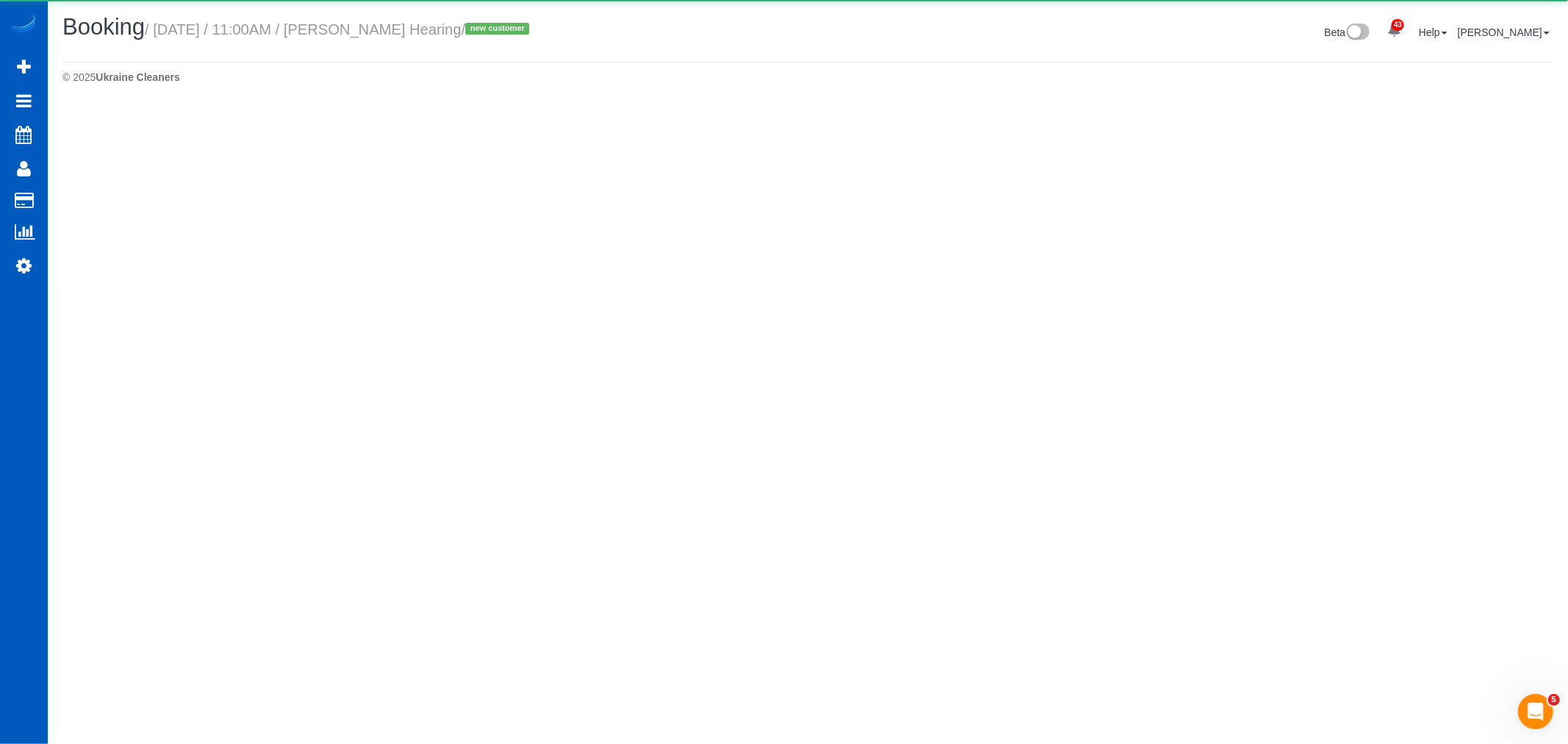
select select "OR"
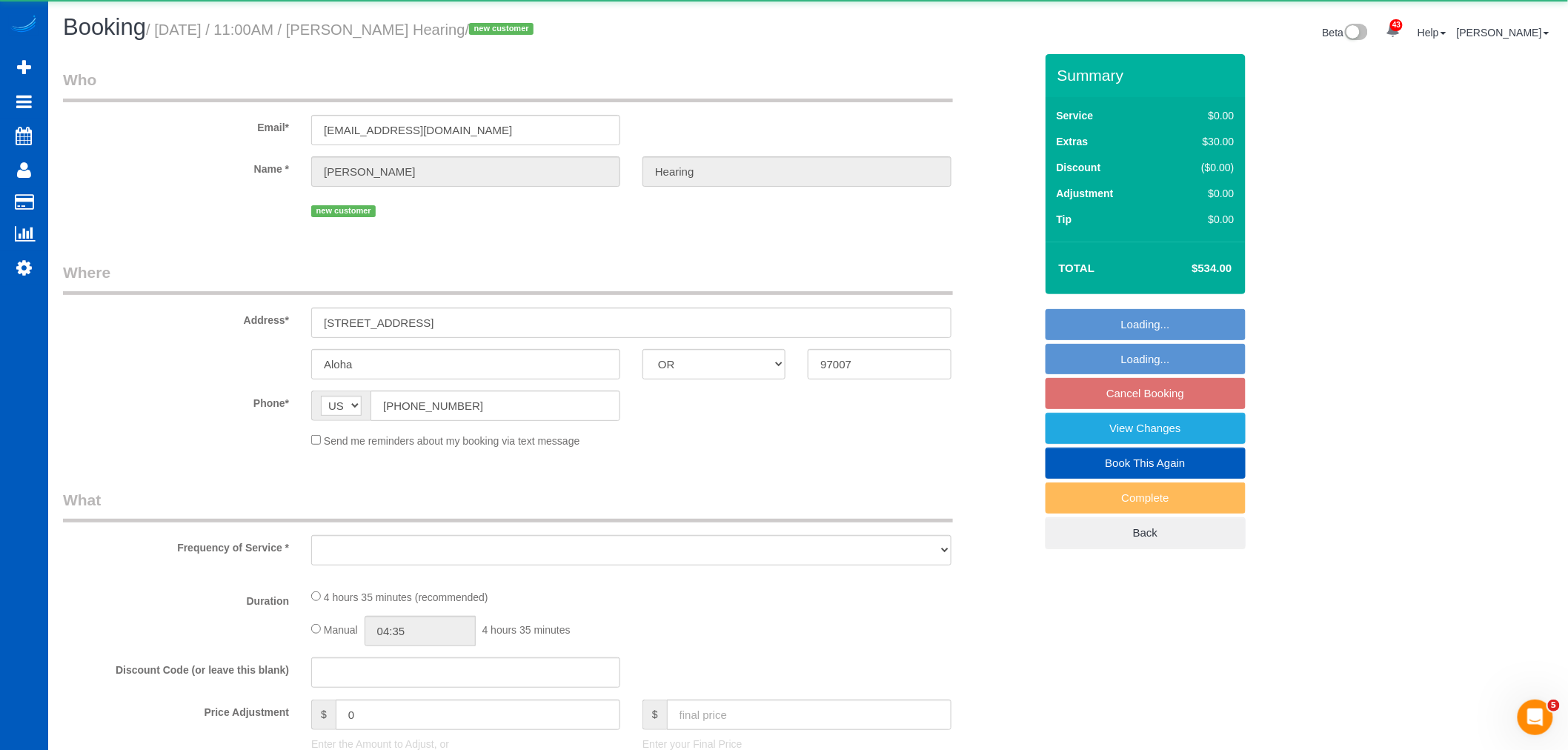
select select "object:20013"
select select "string:fspay-8b78eb3e-364f-47ce-aeff-1b4b7ec3e38f"
select select "199"
select select "2001"
select select "3"
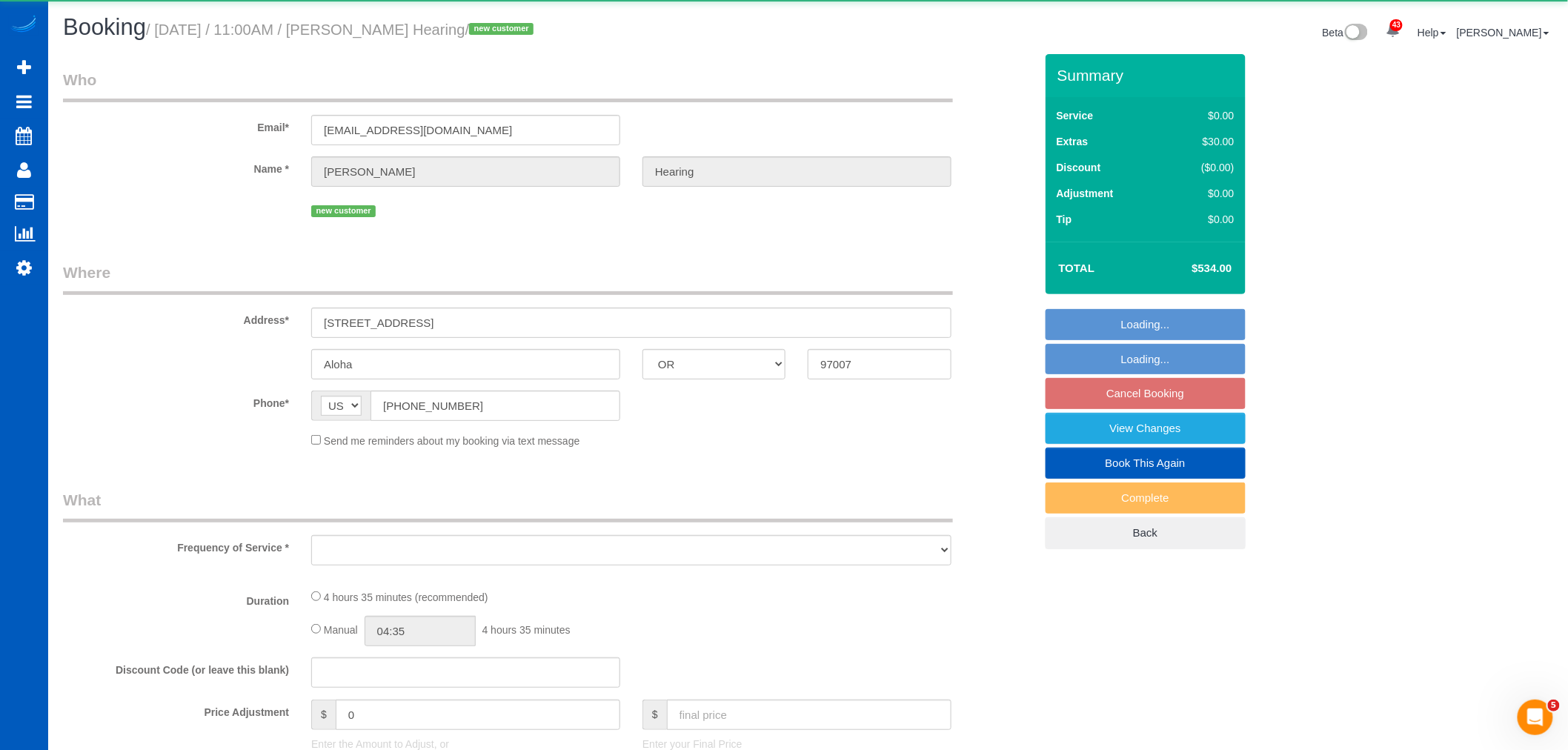
select select "2"
select select "spot139"
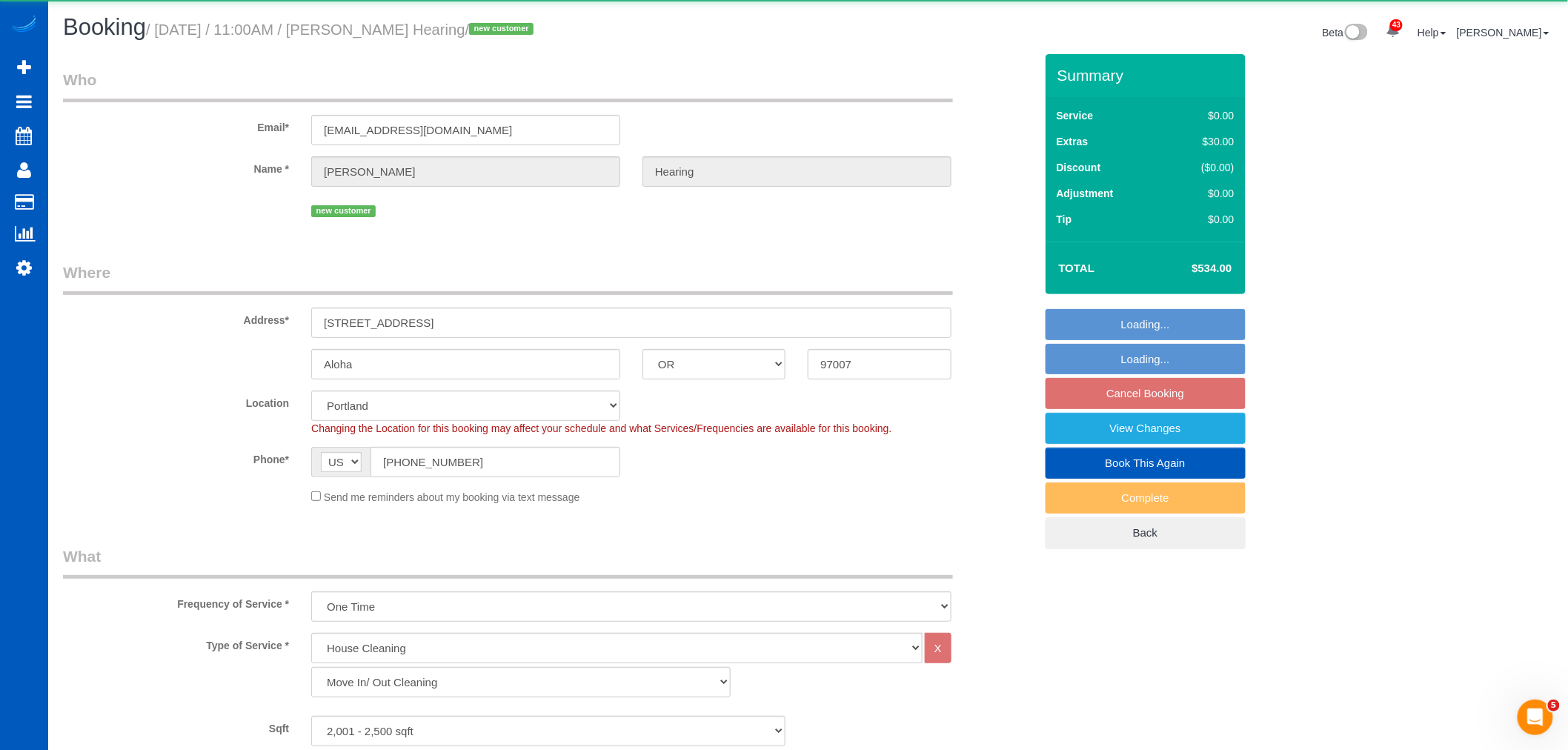
select select "object:20407"
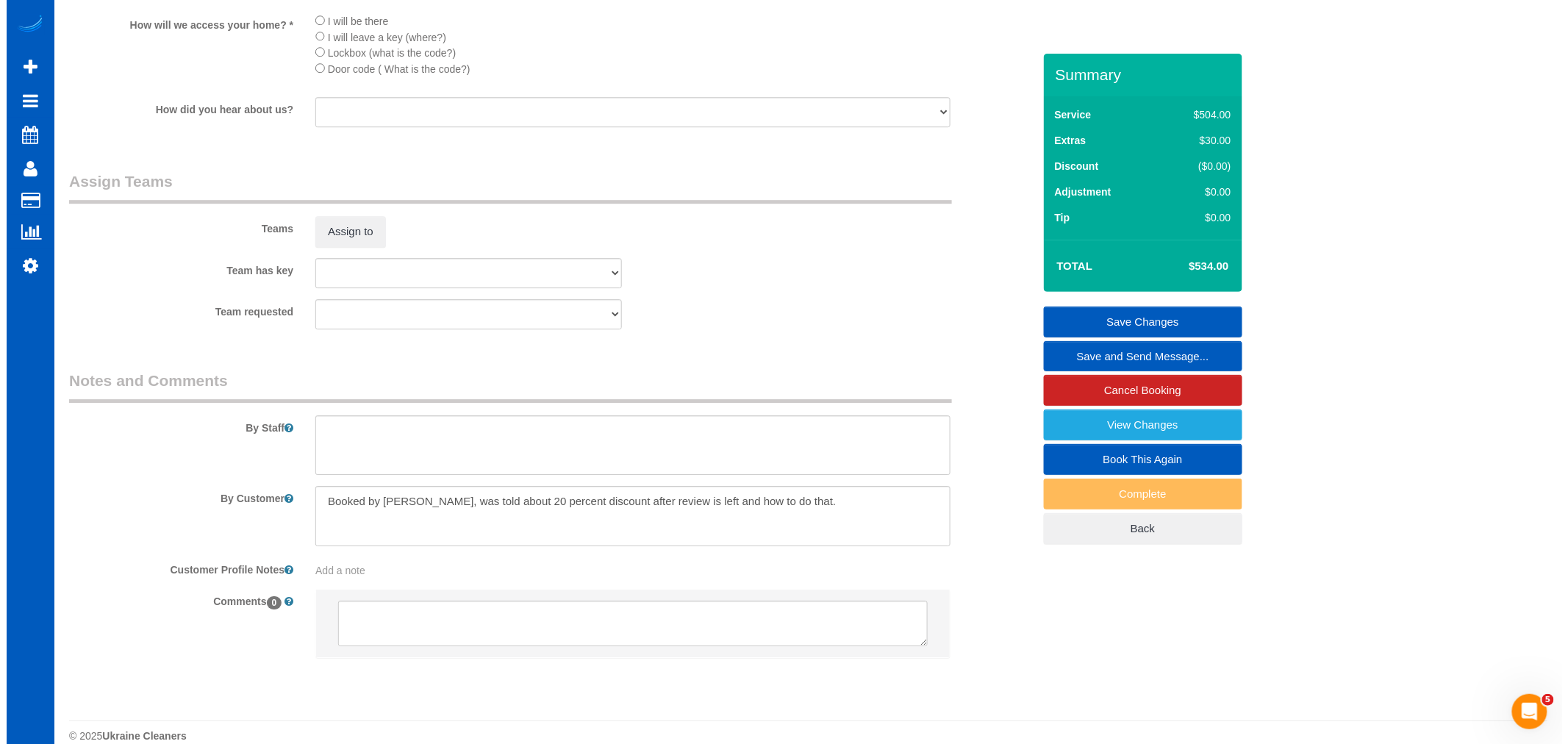
scroll to position [1784, 0]
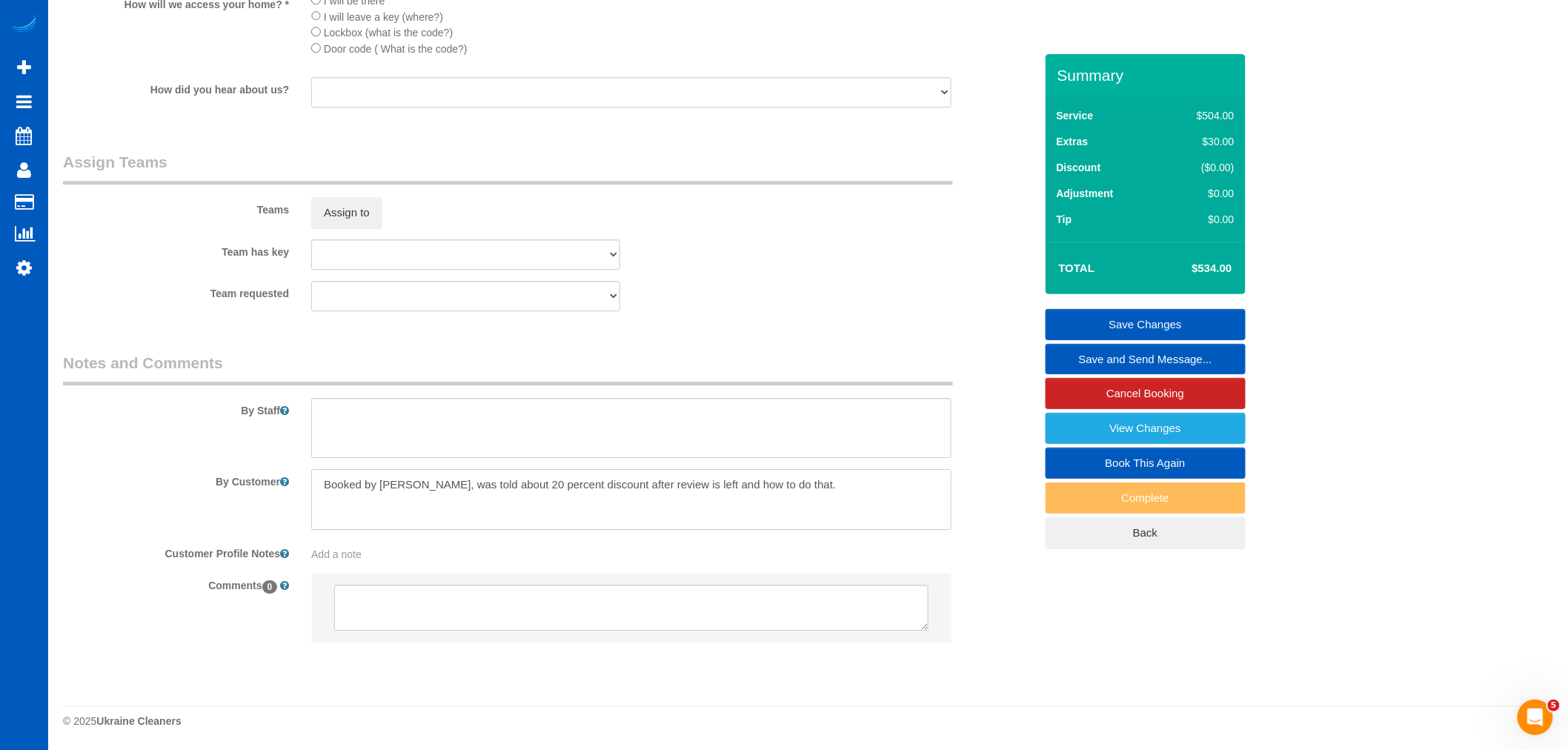
click at [791, 496] on textarea at bounding box center [631, 499] width 640 height 61
drag, startPoint x: 823, startPoint y: 497, endPoint x: 261, endPoint y: 511, distance: 562.2
click at [261, 511] on div "By Customer" at bounding box center [548, 499] width 993 height 61
click at [772, 513] on textarea at bounding box center [631, 499] width 640 height 61
drag, startPoint x: 804, startPoint y: 499, endPoint x: 265, endPoint y: 507, distance: 539.1
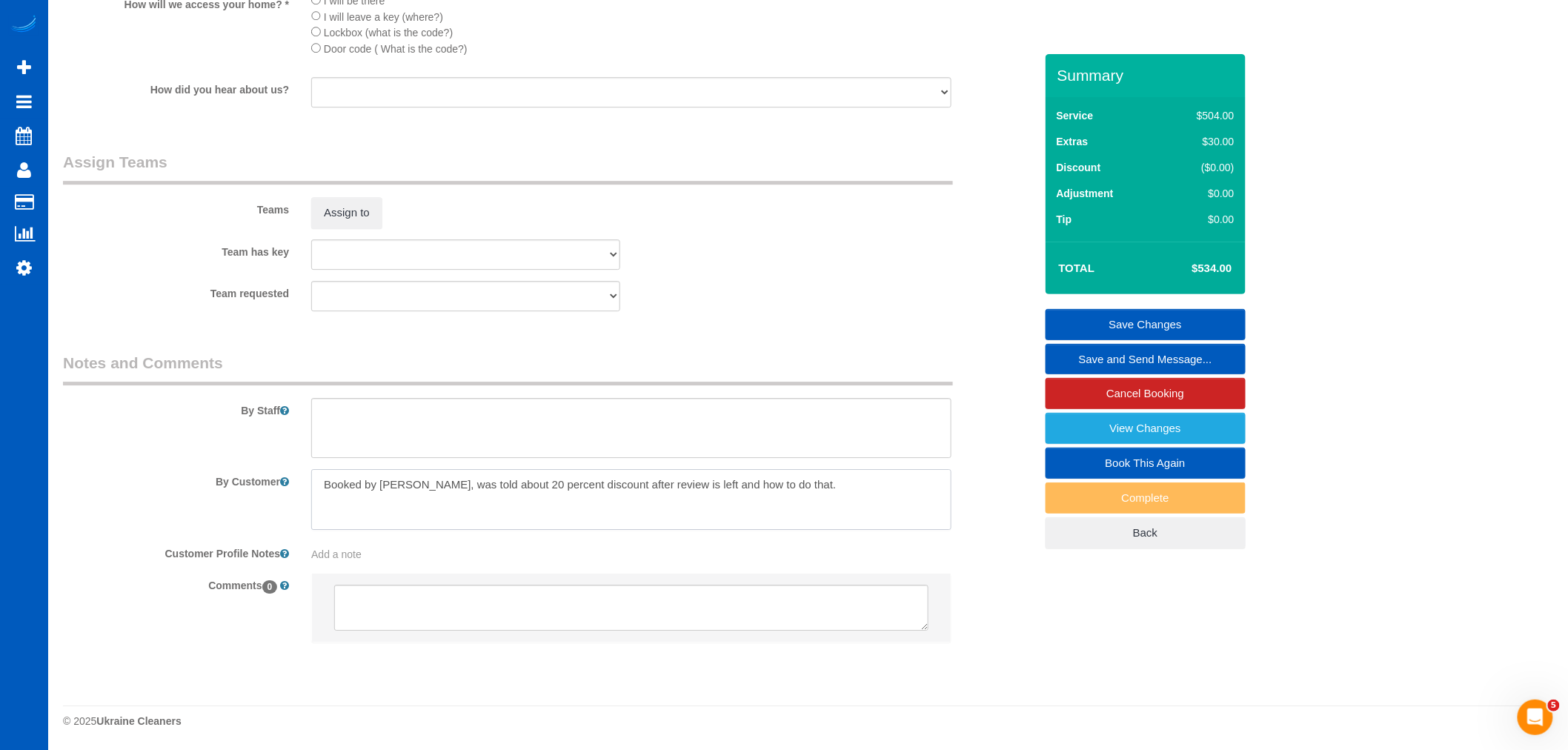
click at [265, 507] on div "By Customer" at bounding box center [548, 499] width 993 height 61
click at [338, 215] on button "Assign to" at bounding box center [346, 212] width 71 height 31
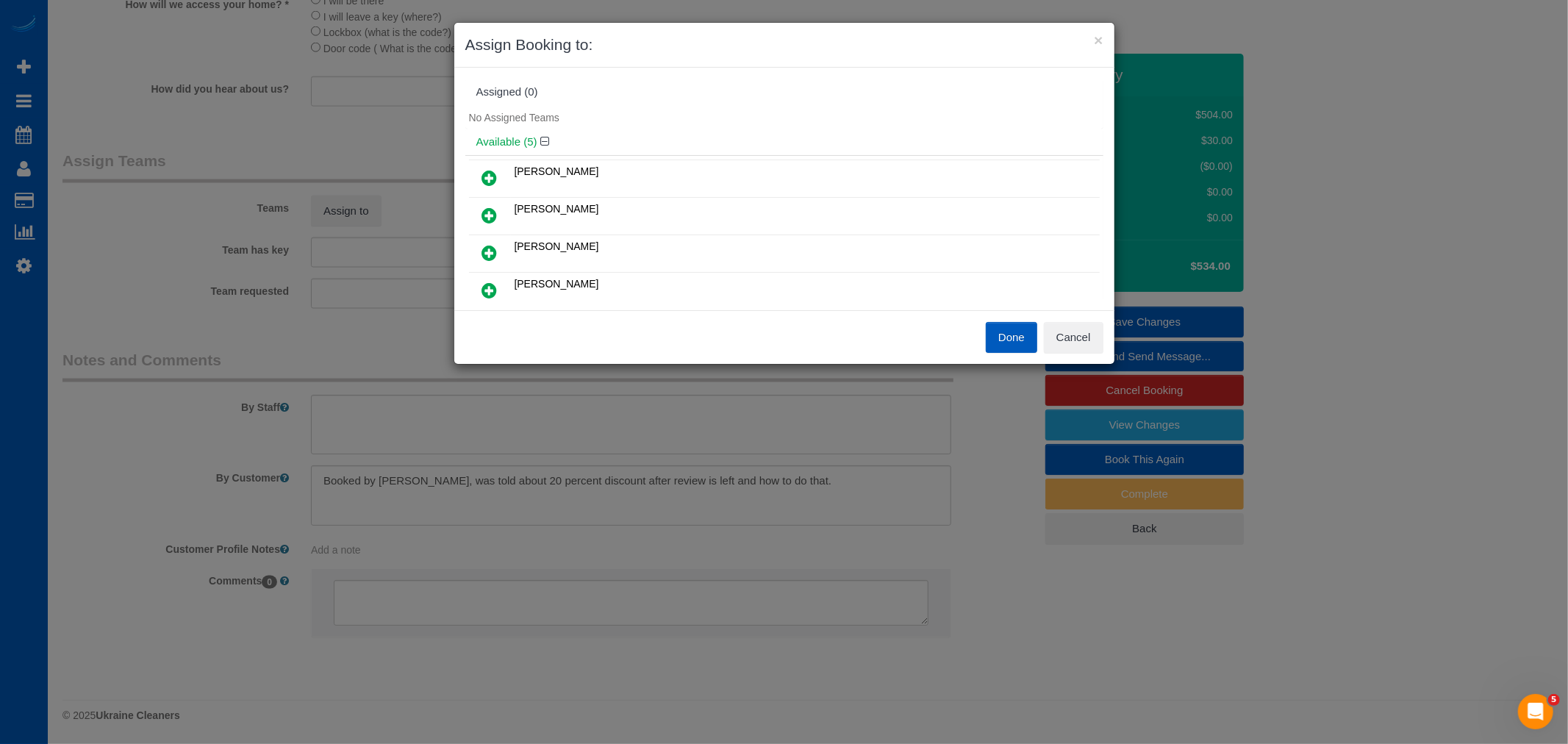
scroll to position [82, 0]
click at [484, 204] on icon at bounding box center [490, 209] width 16 height 17
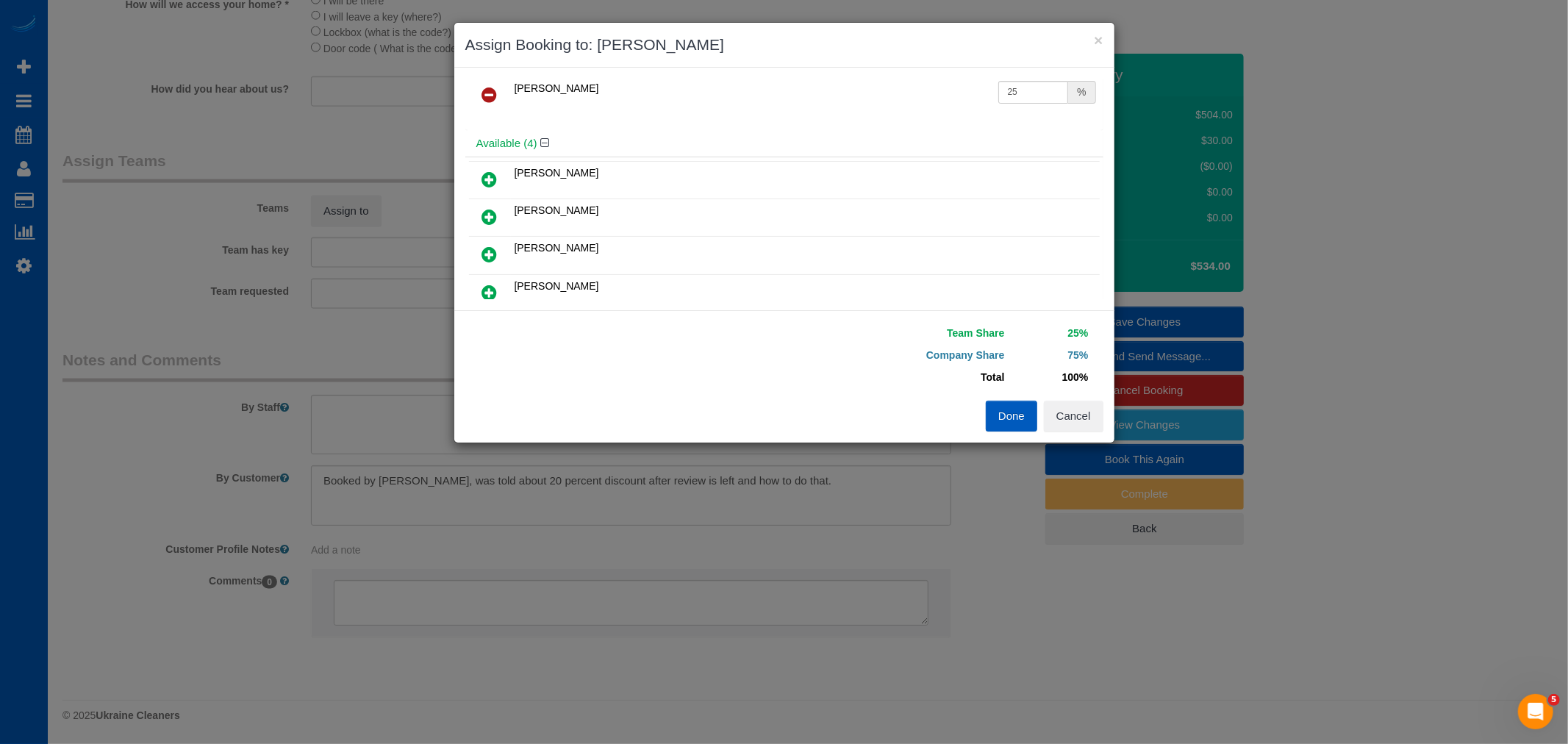
click at [493, 180] on icon at bounding box center [490, 179] width 16 height 17
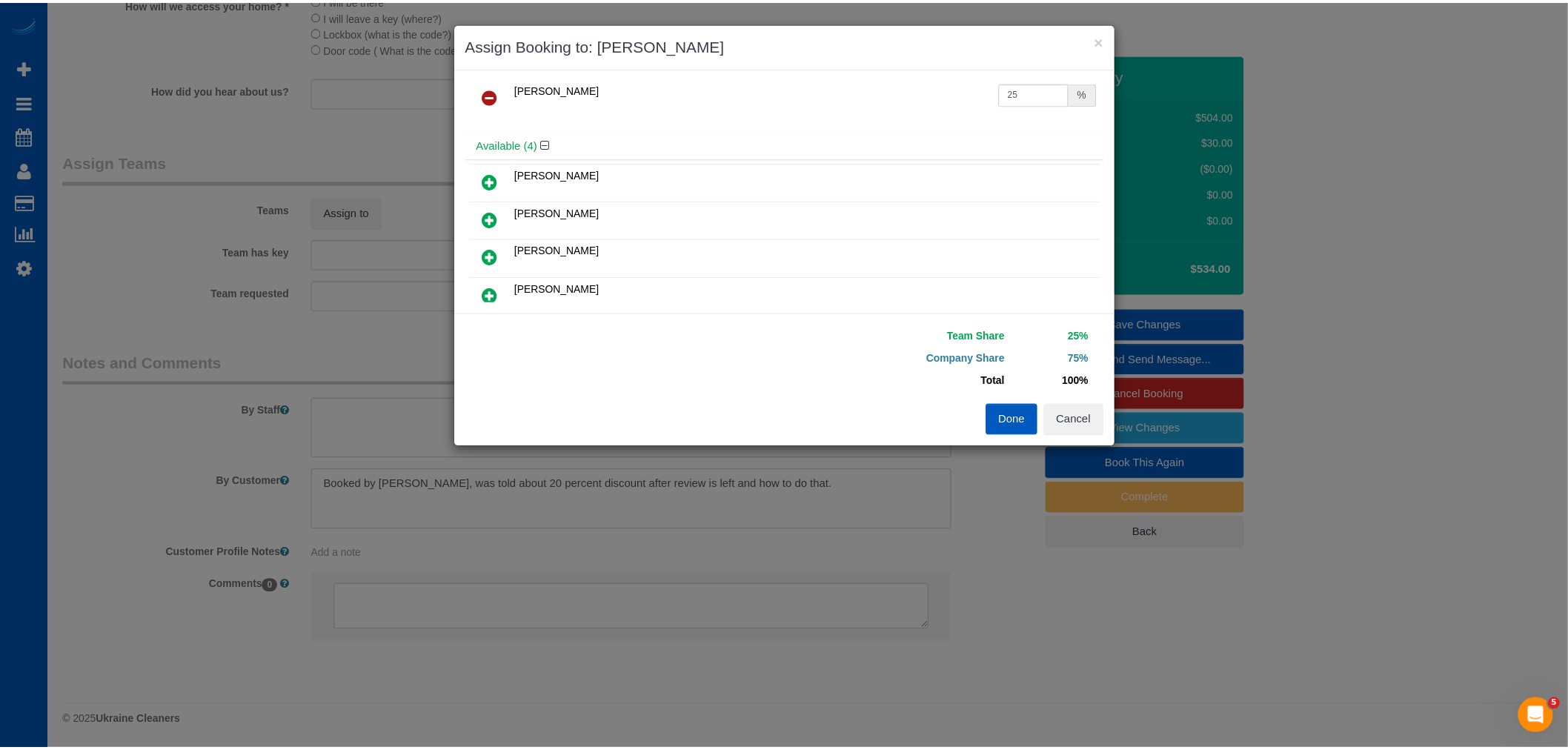
scroll to position [71, 0]
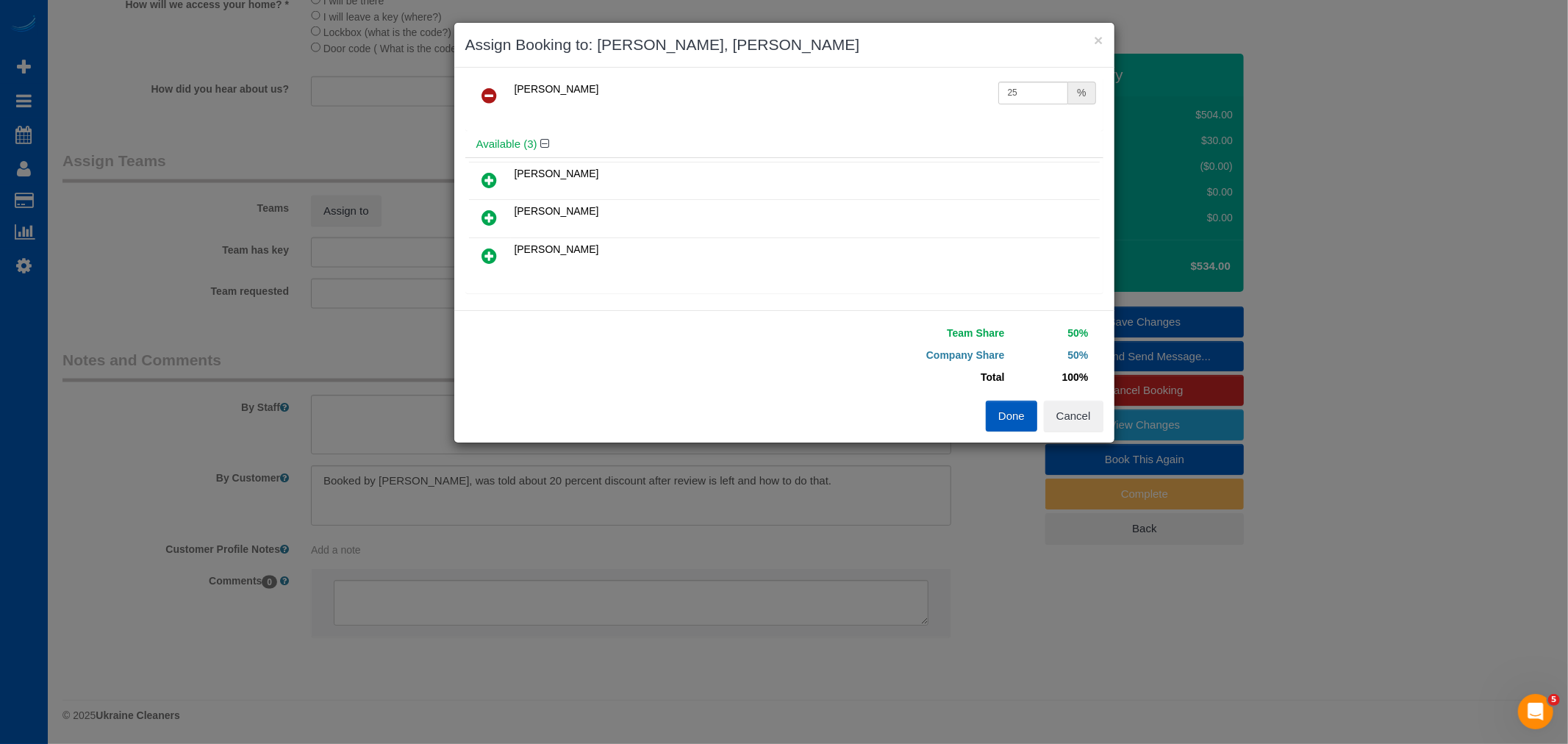
click at [996, 416] on button "Done" at bounding box center [1011, 416] width 51 height 31
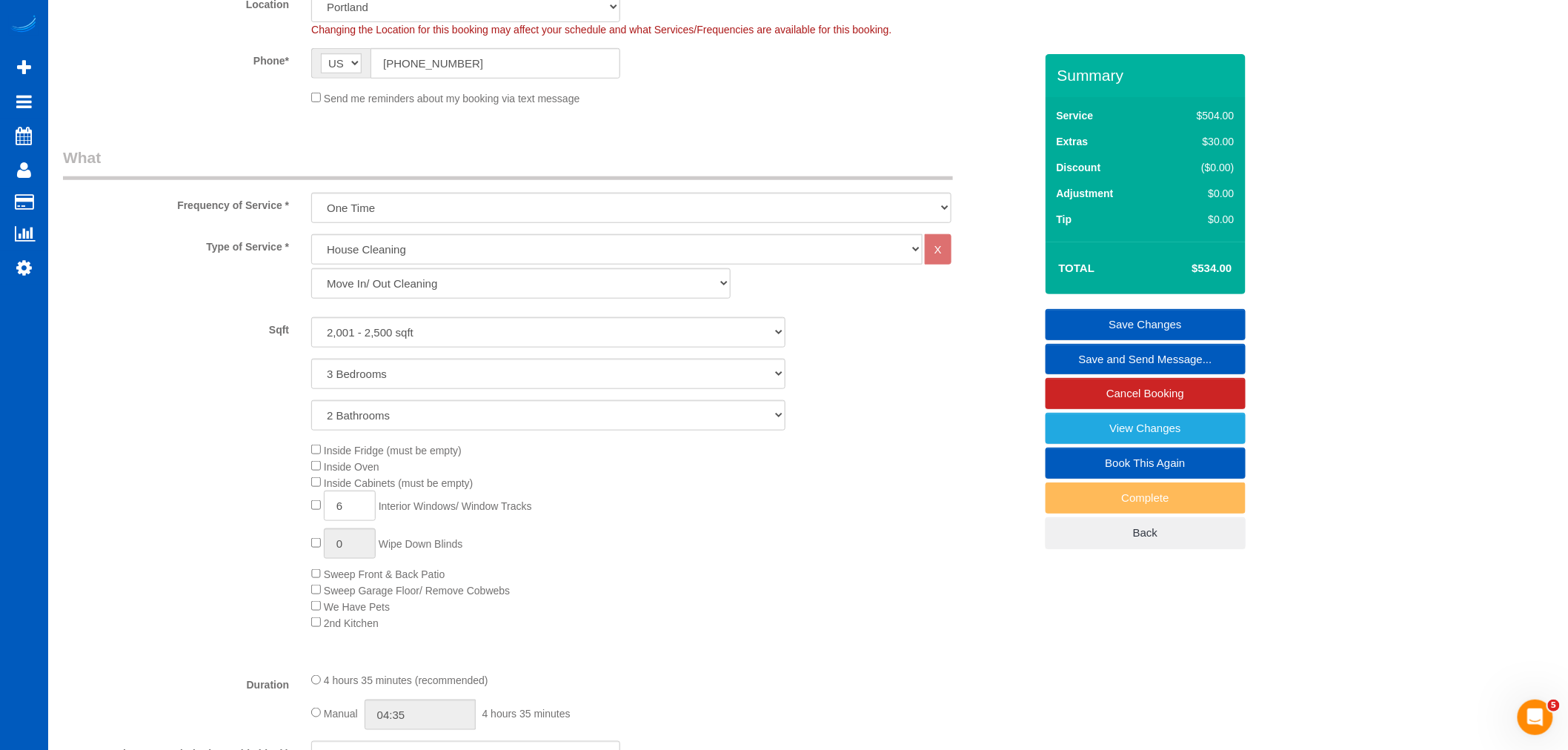
scroll to position [152, 0]
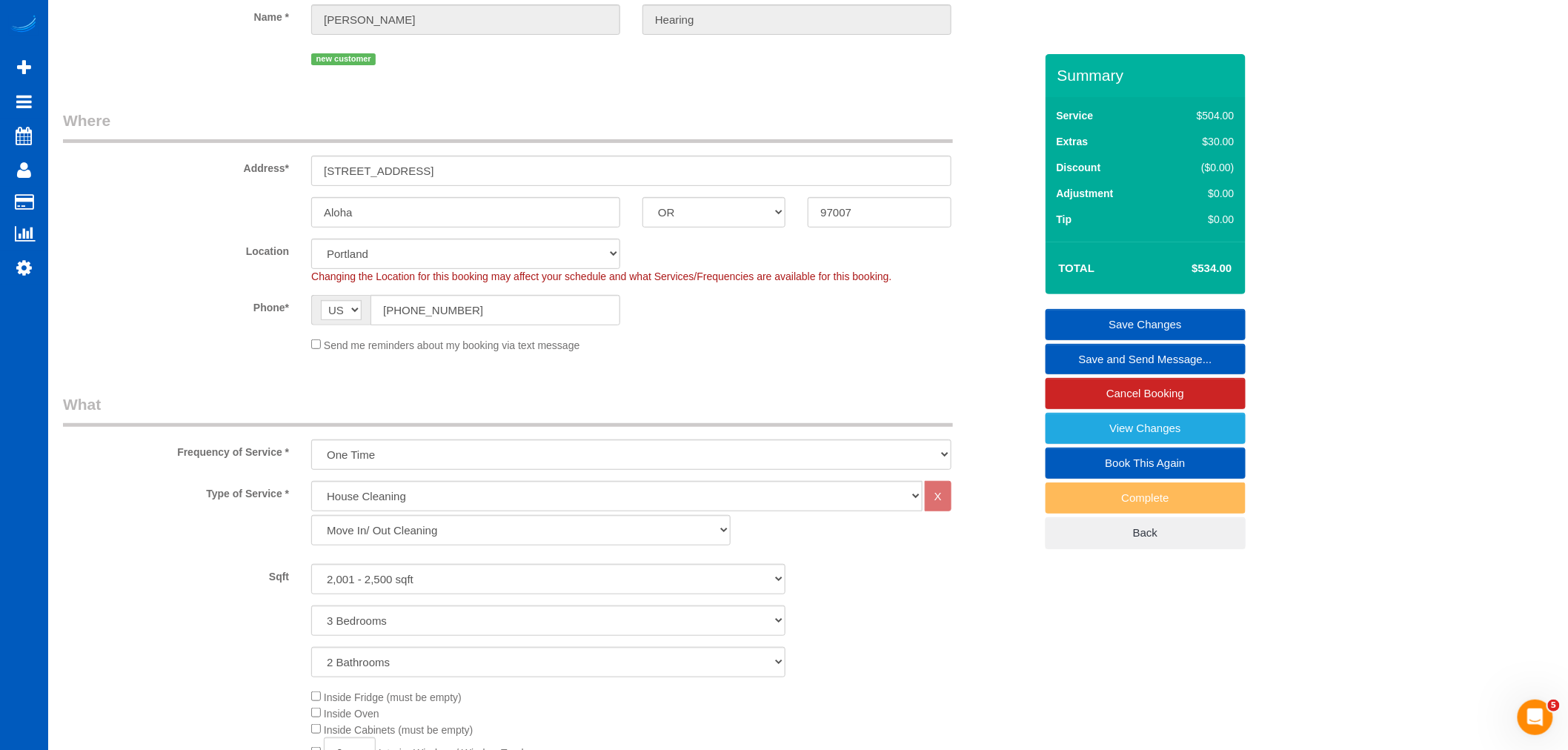
click at [1148, 328] on link "Save Changes" at bounding box center [1145, 324] width 200 height 31
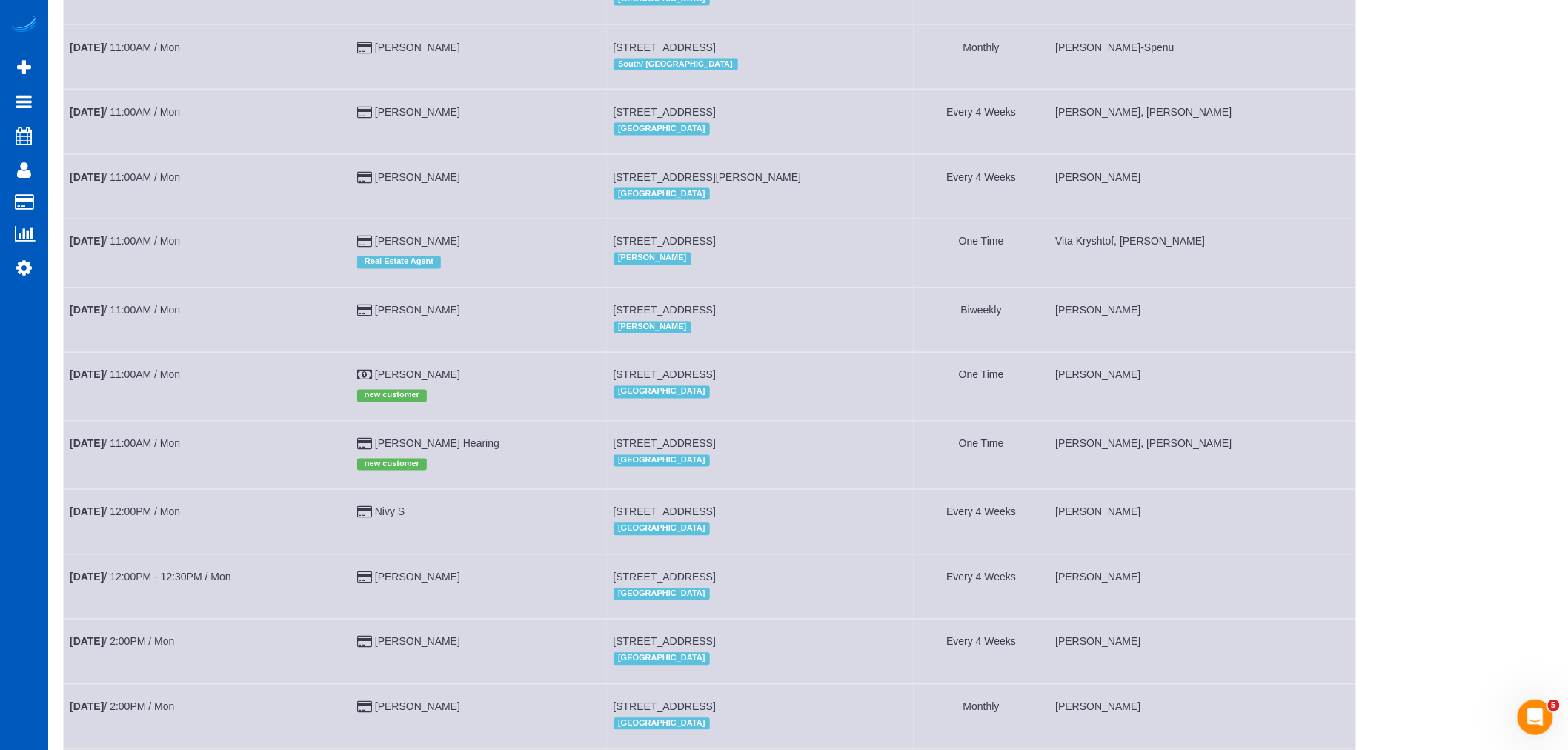
scroll to position [1038, 0]
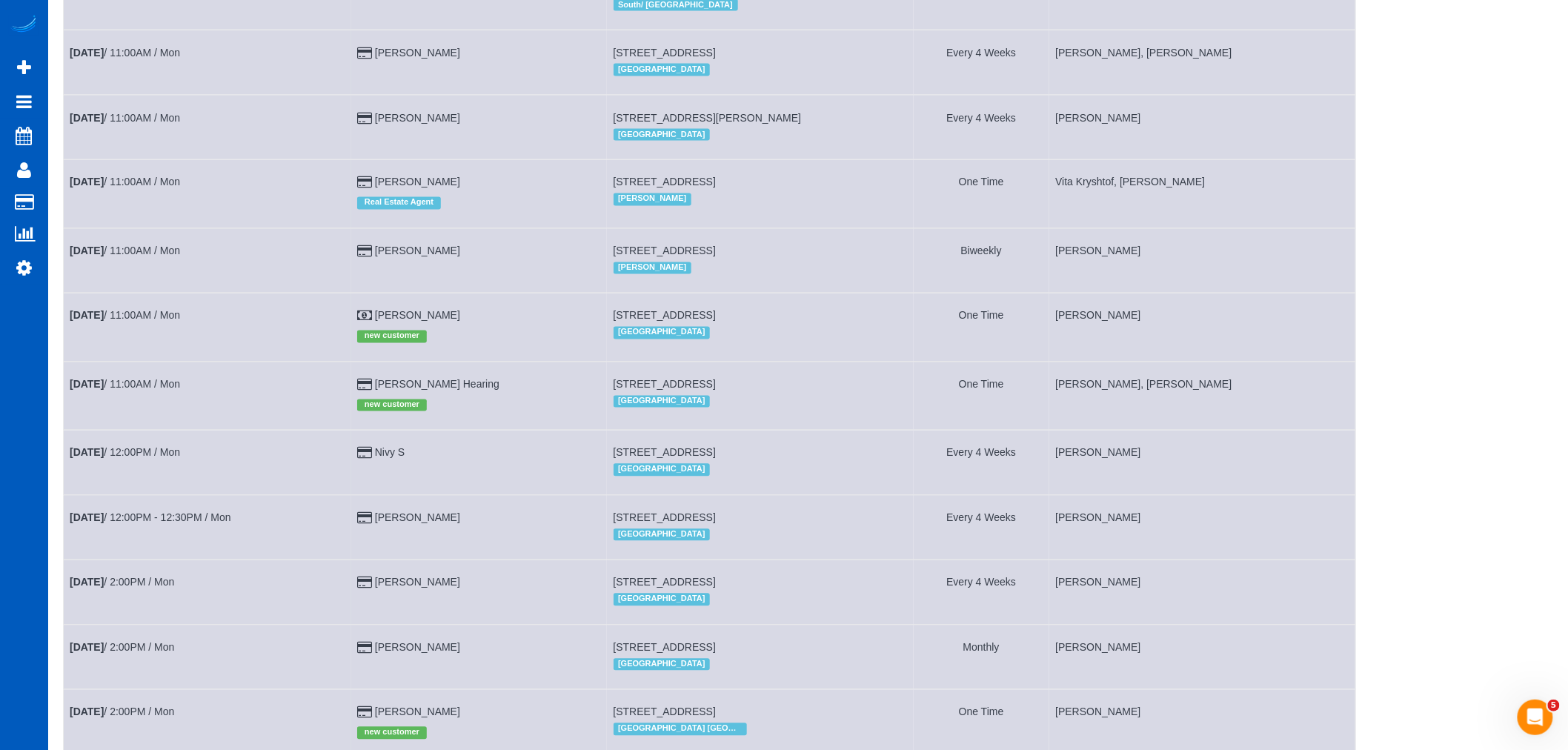
click at [134, 418] on td "[DATE] 11:00AM / Mon" at bounding box center [207, 395] width 287 height 68
click at [137, 402] on td "[DATE] 11:00AM / Mon" at bounding box center [207, 395] width 287 height 68
click at [130, 390] on link "[DATE] 11:00AM / Mon" at bounding box center [124, 385] width 110 height 12
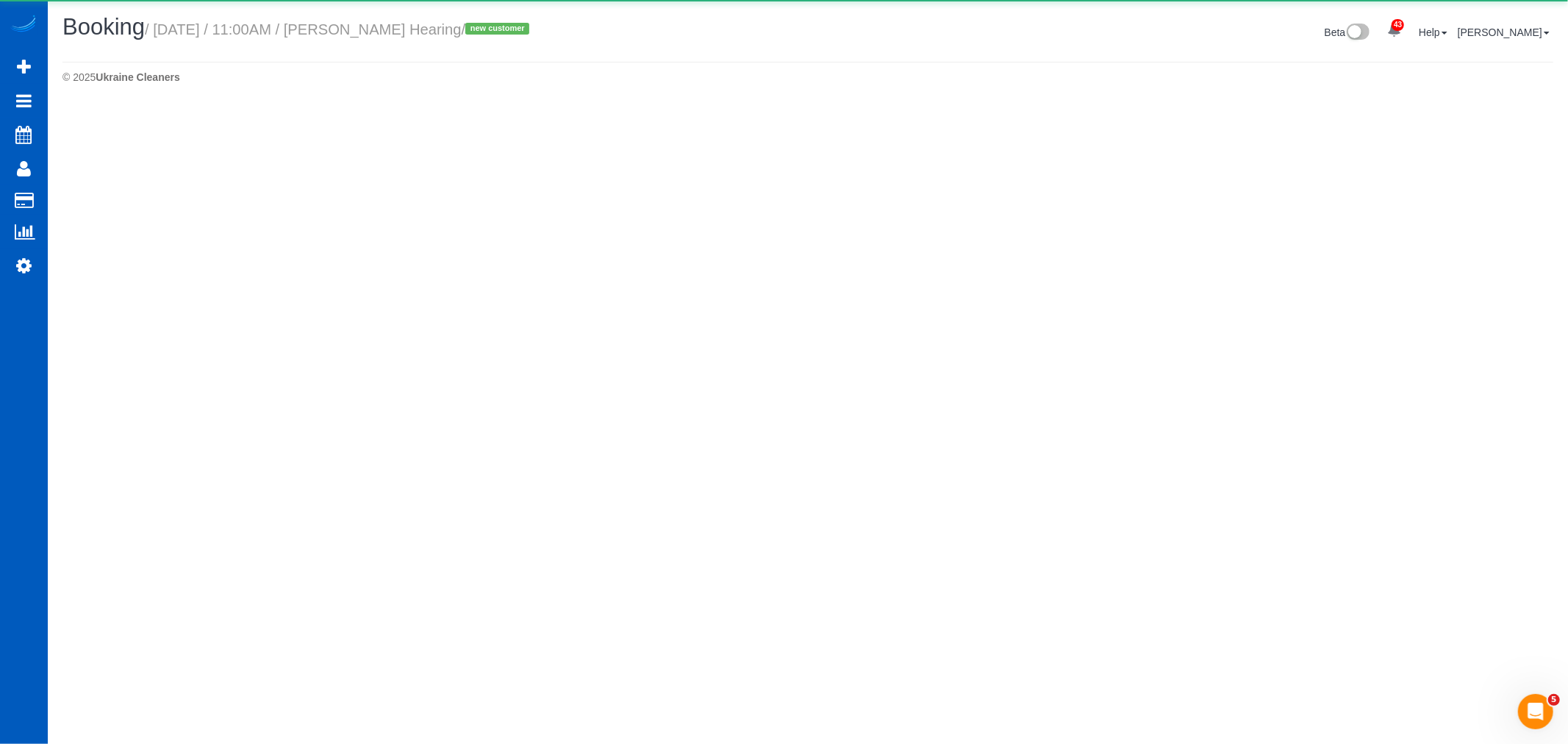
select select "OR"
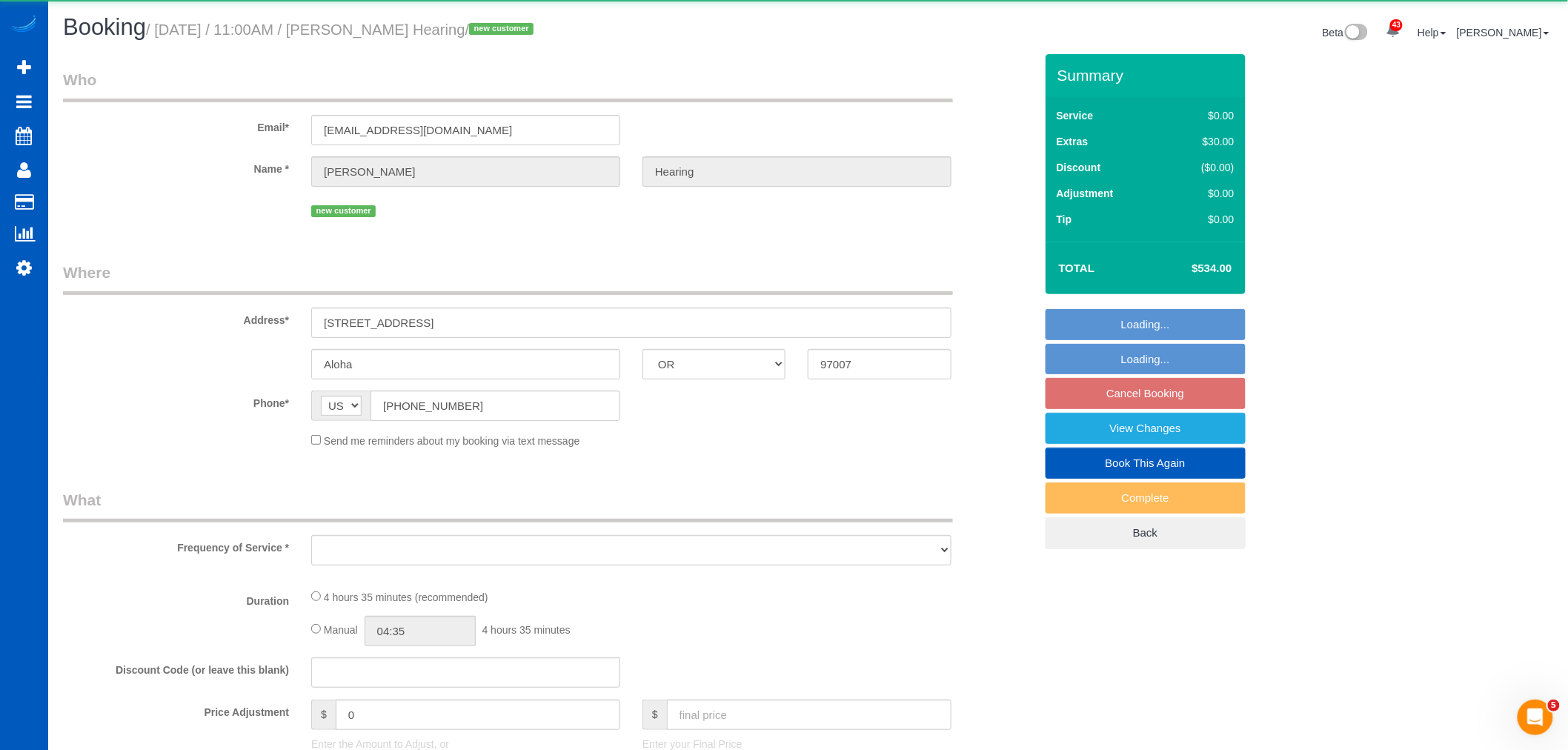
select select "string:fspay-8b78eb3e-364f-47ce-aeff-1b4b7ec3e38f"
select select "spot159"
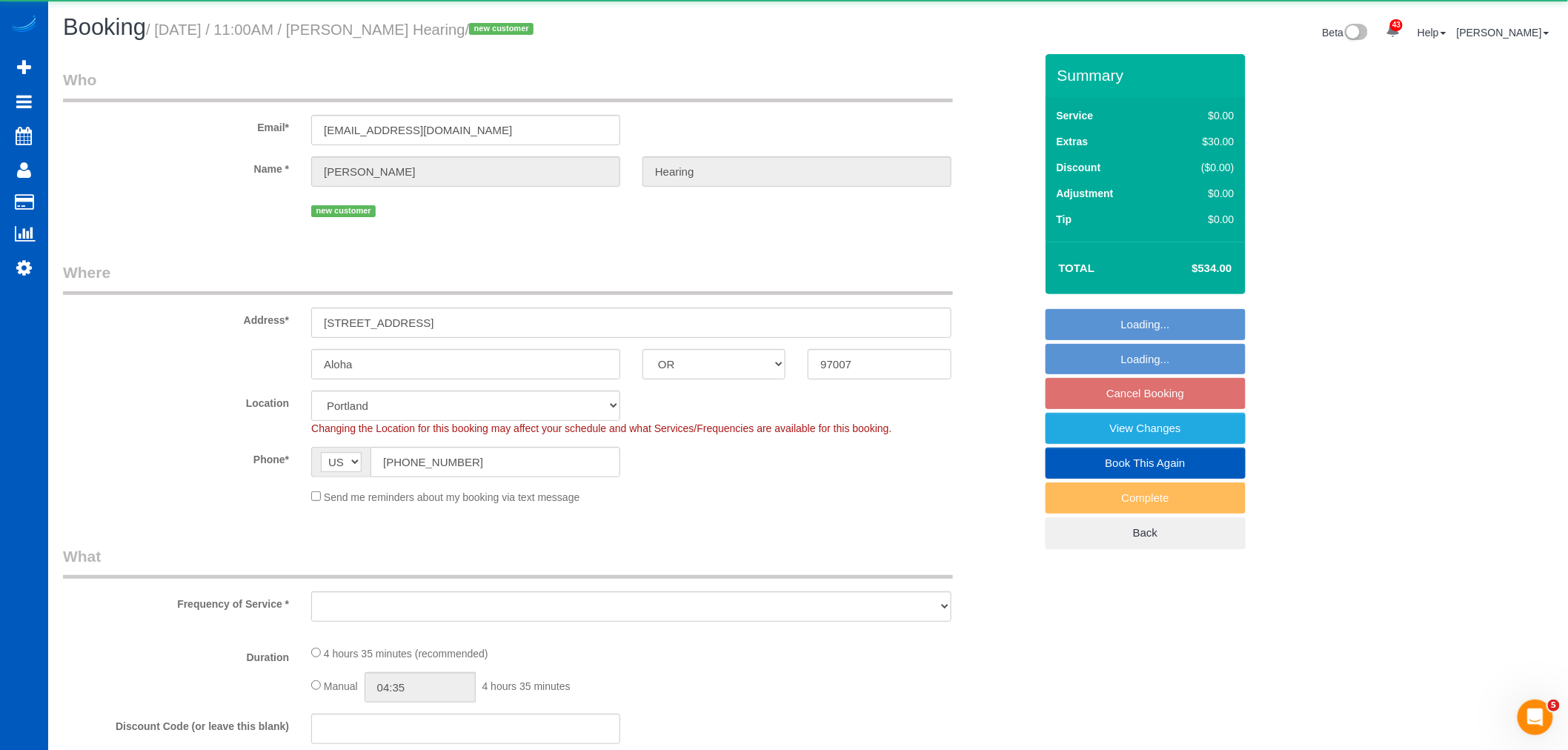
select select "spot179"
select select "object:22046"
select select "199"
select select "2001"
select select "3"
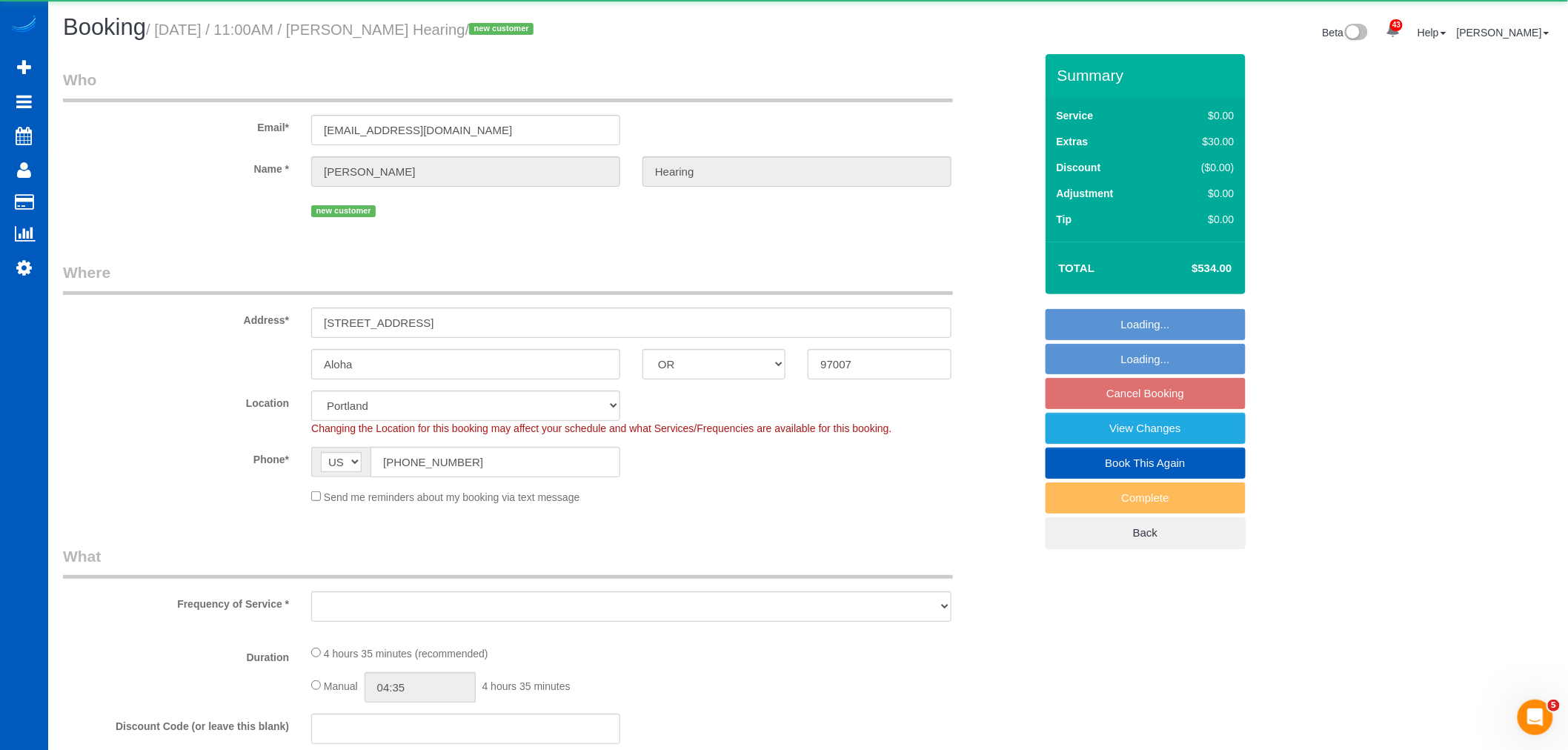
select select "2"
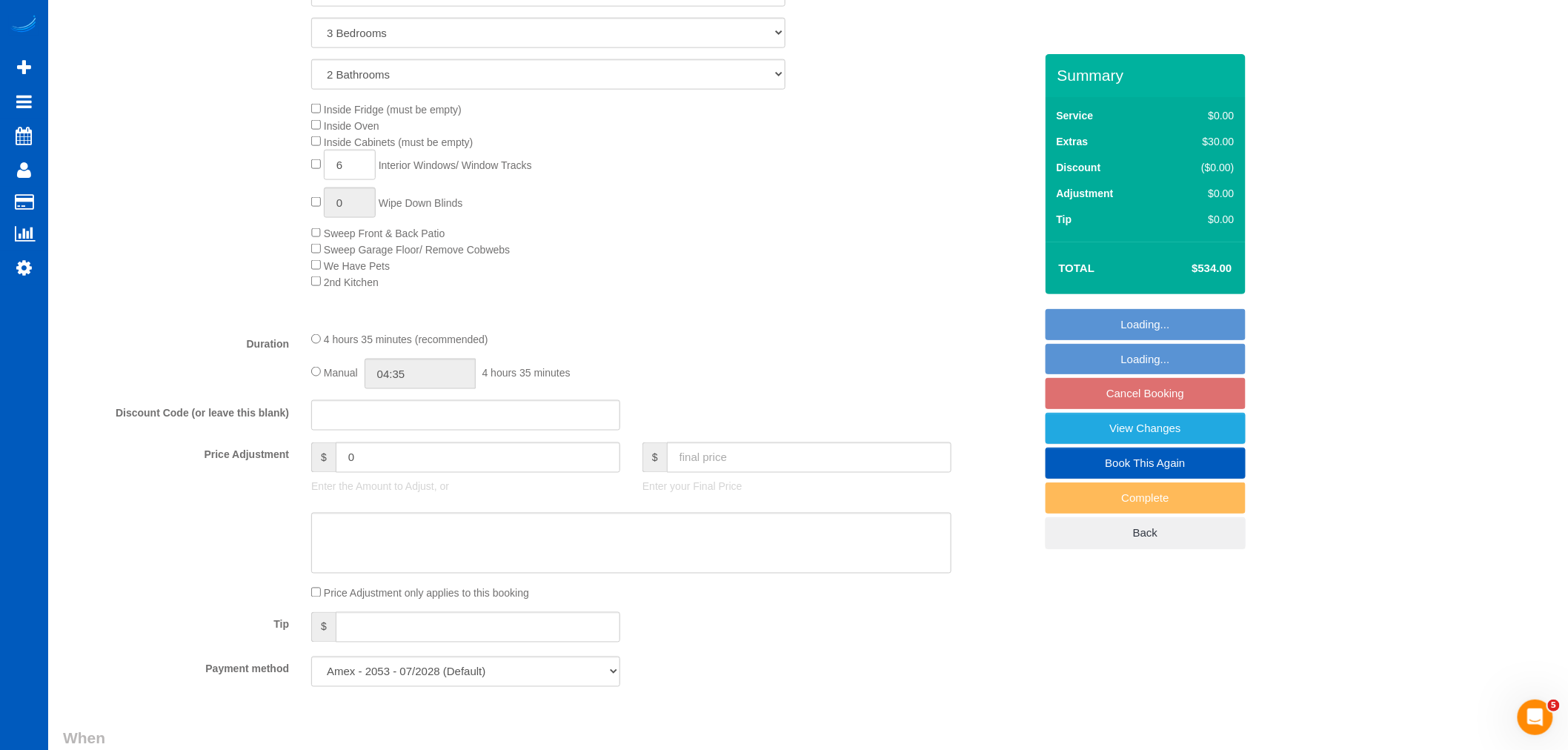
scroll to position [741, 0]
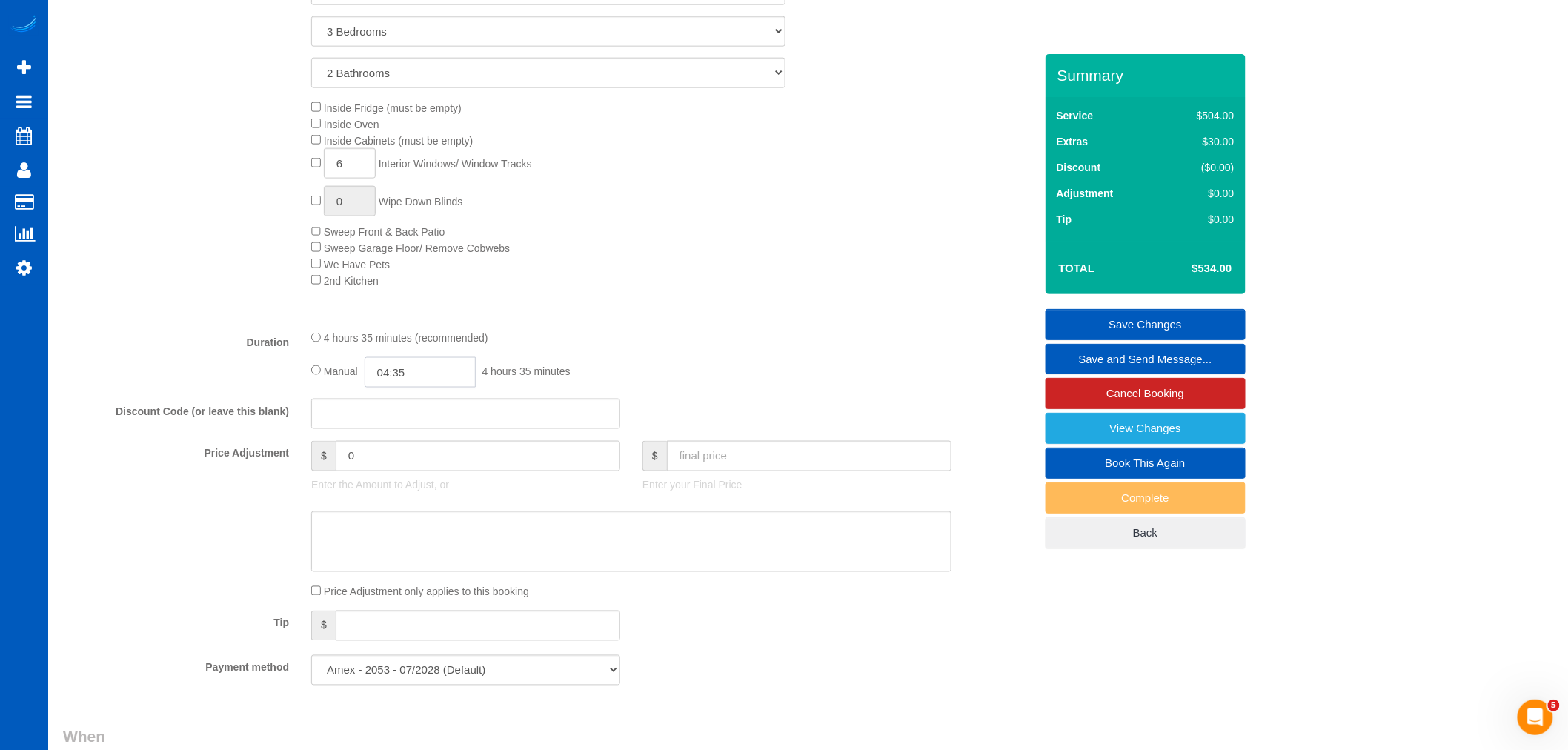
click at [454, 388] on input "04:35" at bounding box center [420, 373] width 111 height 30
type input "05:30"
click at [406, 461] on li "05:30" at bounding box center [404, 458] width 66 height 19
select select "spot199"
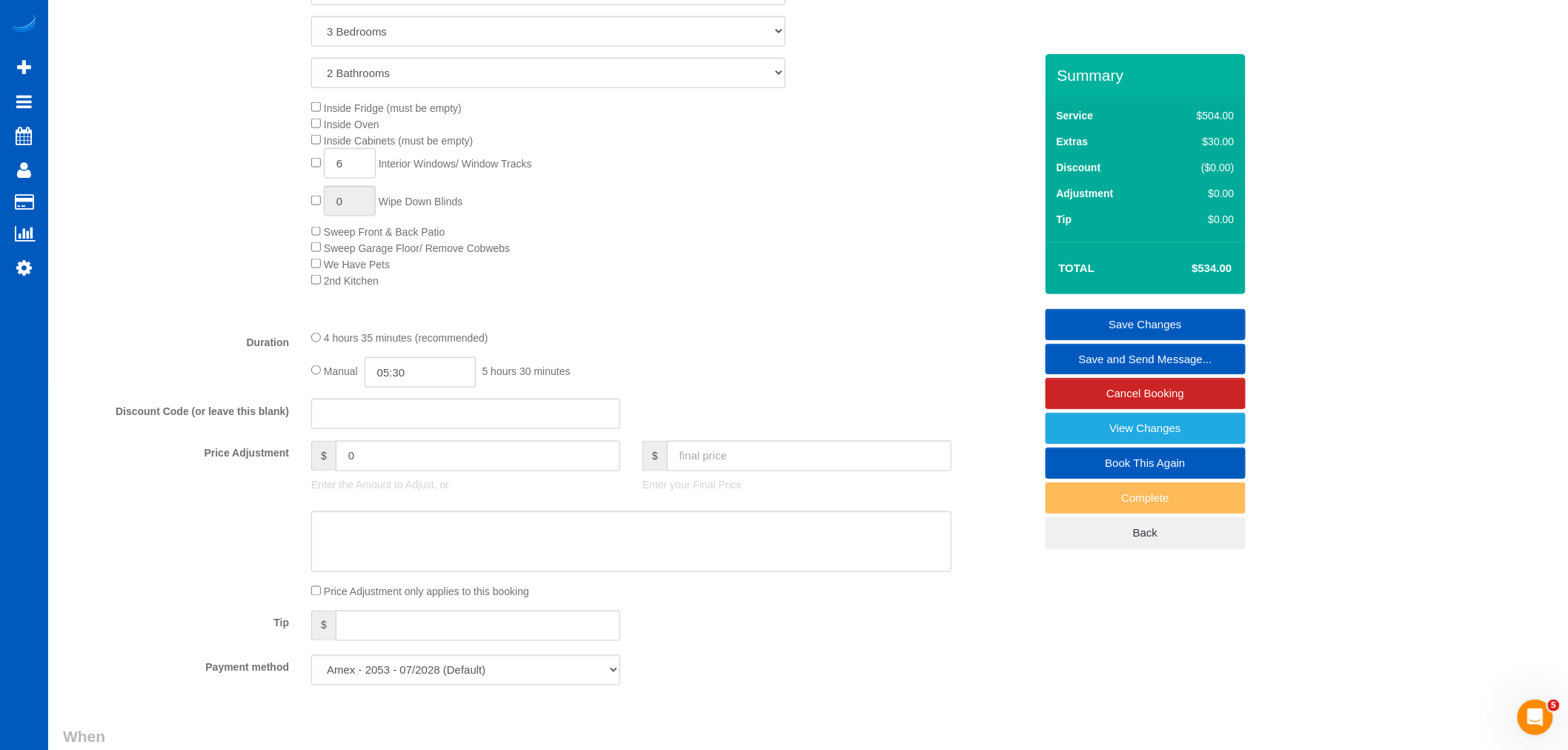
click at [656, 365] on div "4 hours 35 minutes (recommended) Manual 05:30 5 hours 30 minutes" at bounding box center [631, 358] width 662 height 57
click at [1155, 320] on link "Save Changes" at bounding box center [1145, 324] width 200 height 31
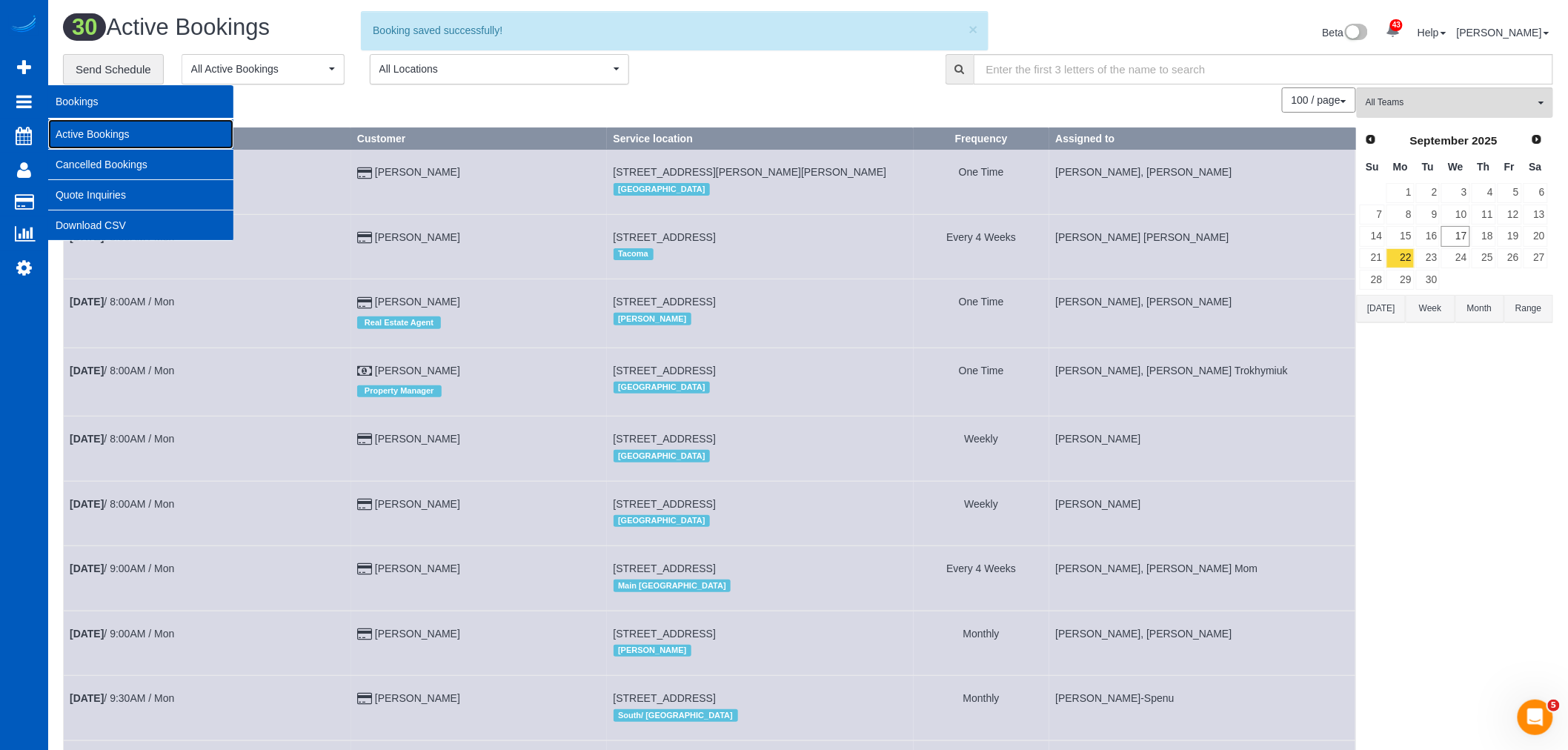
click at [121, 144] on link "Active Bookings" at bounding box center [140, 134] width 185 height 30
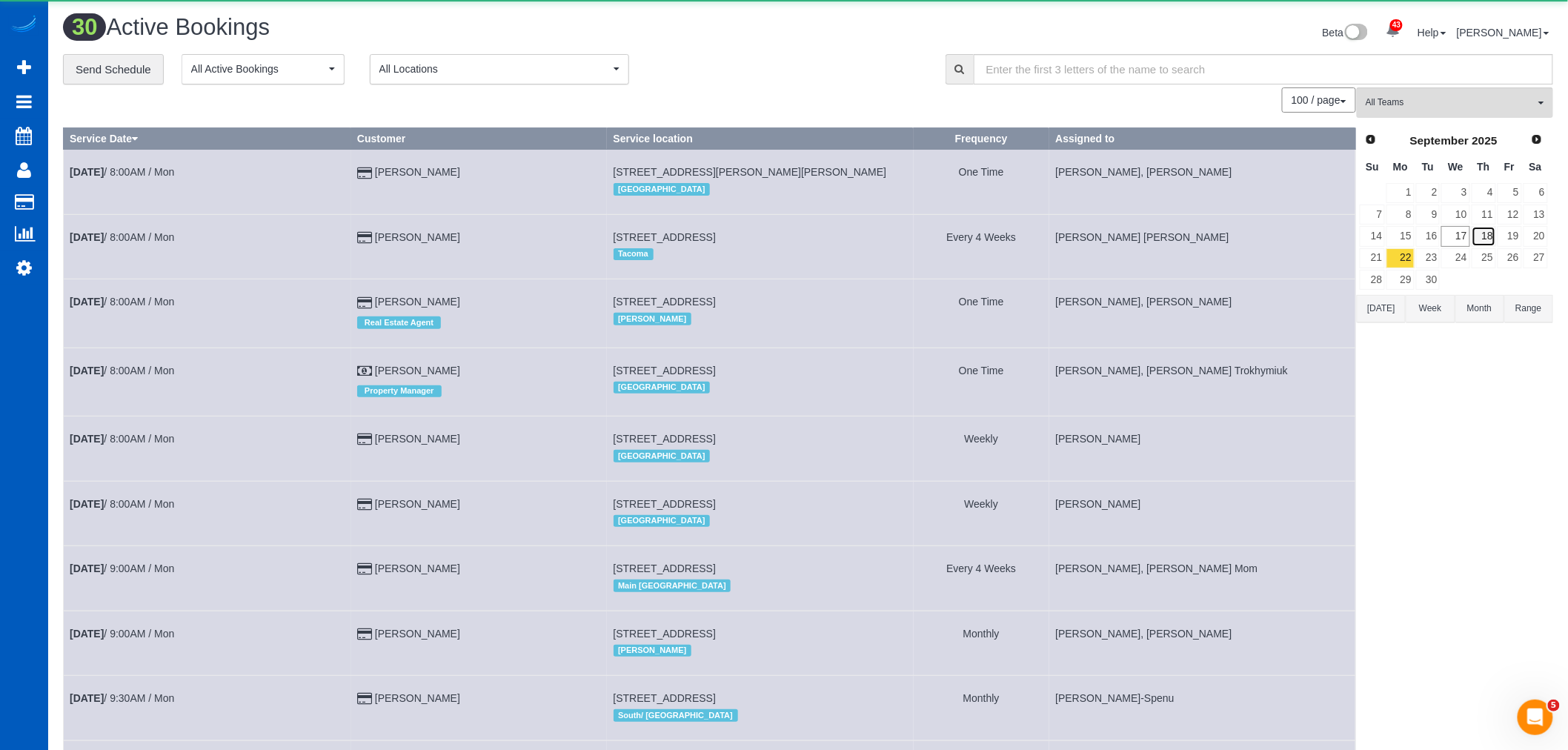
click at [1472, 243] on link "18" at bounding box center [1483, 235] width 25 height 20
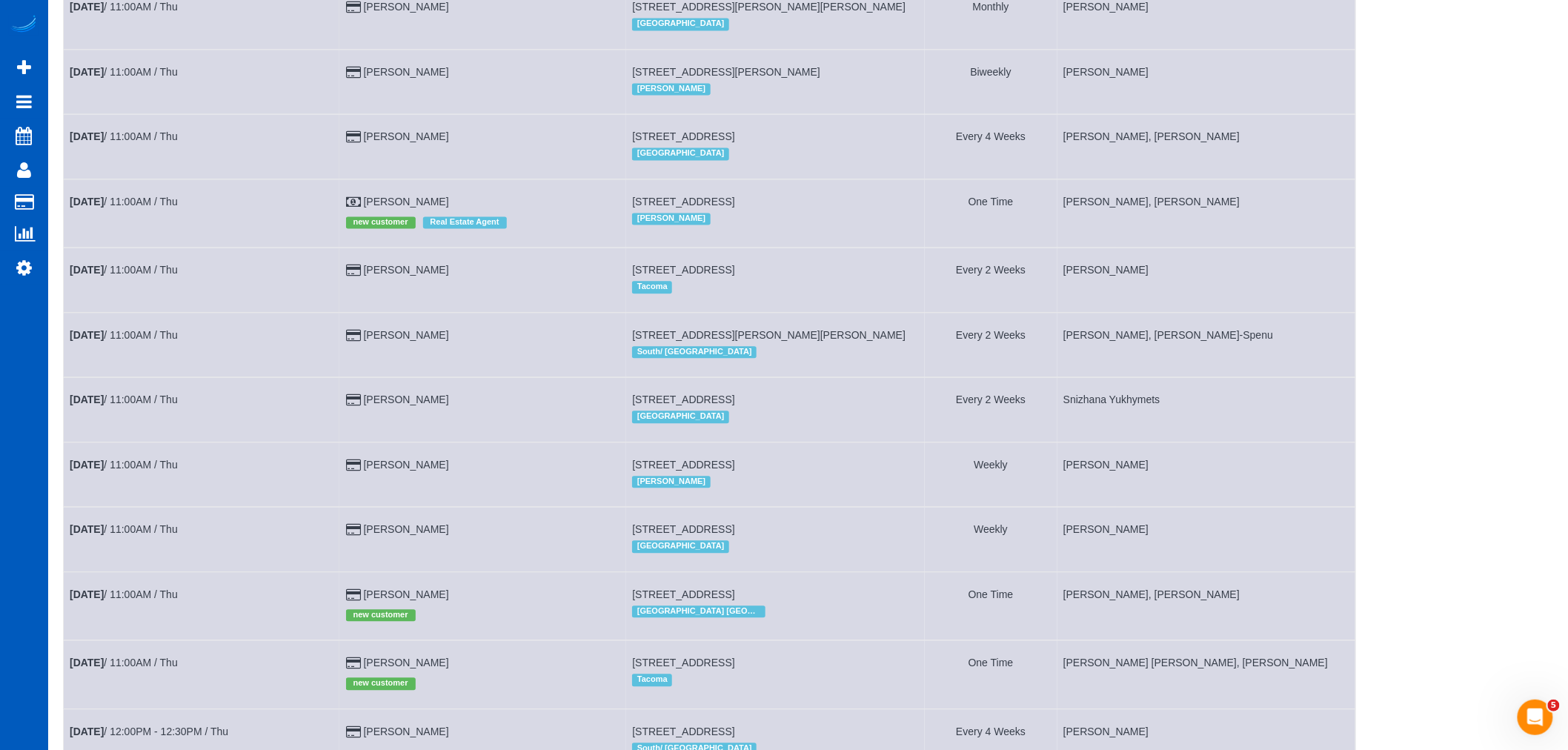
scroll to position [1234, 0]
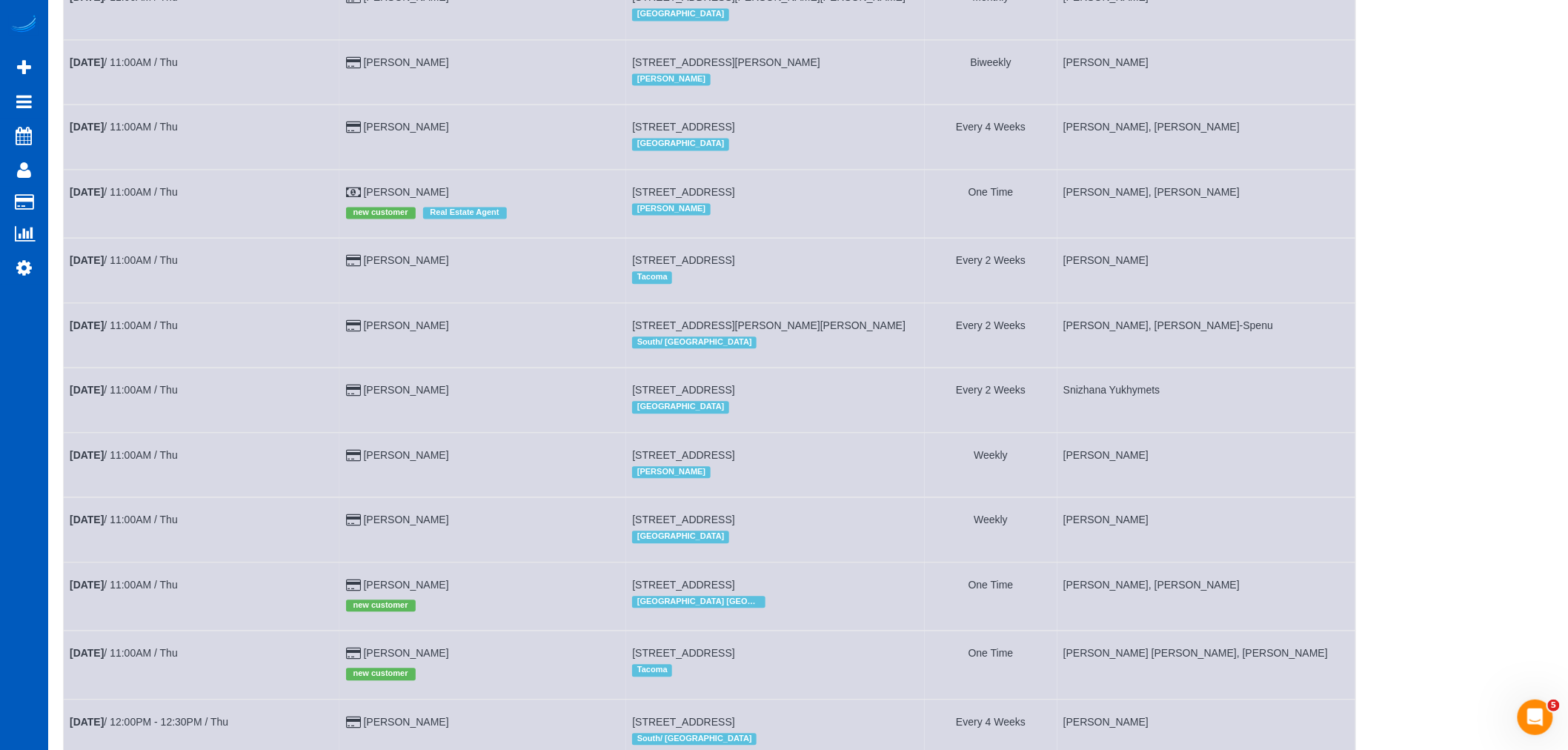
click at [132, 220] on td "[DATE] 11:00AM / Thu" at bounding box center [202, 203] width 276 height 68
click at [132, 198] on link "[DATE] 11:00AM / Thu" at bounding box center [124, 191] width 109 height 12
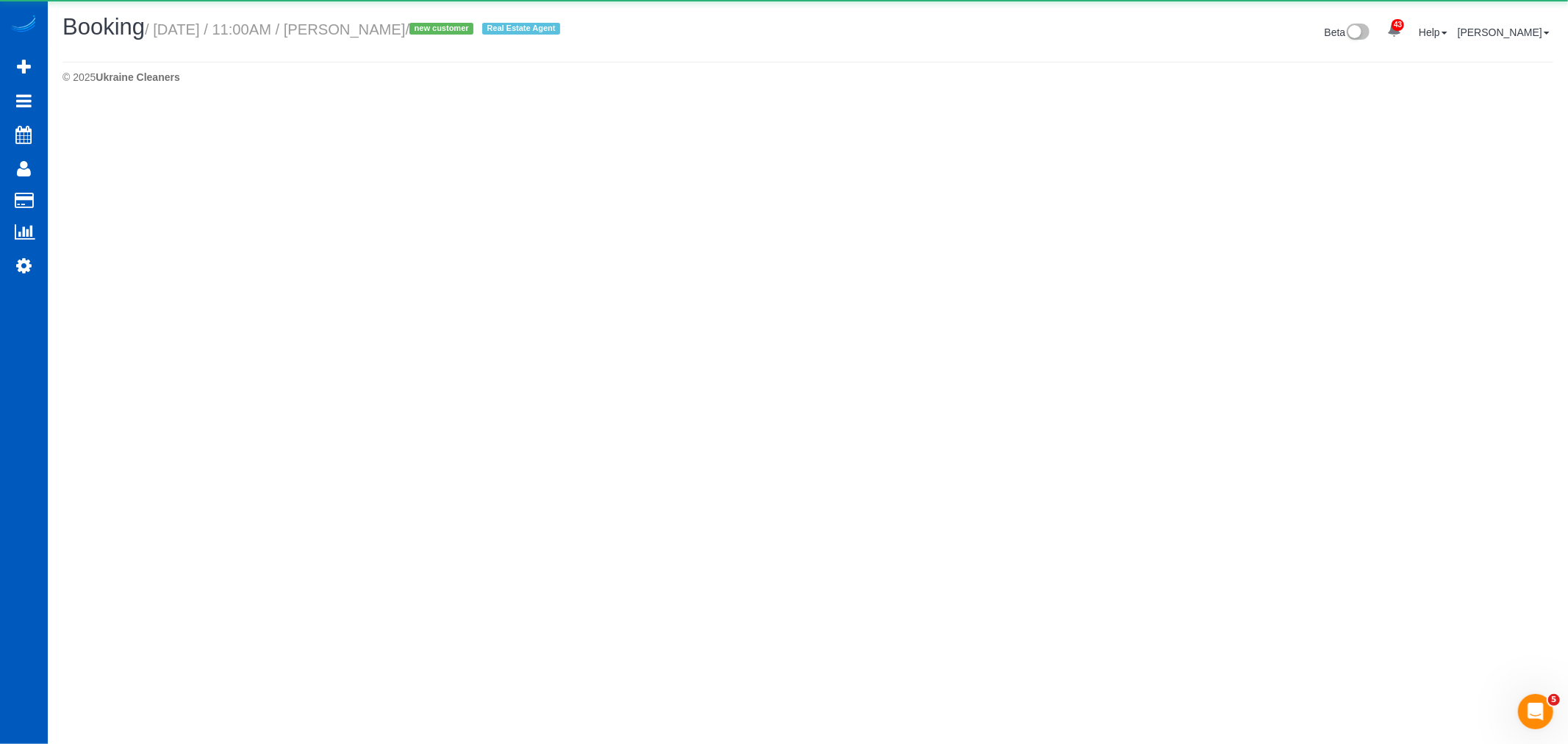
select select "WA"
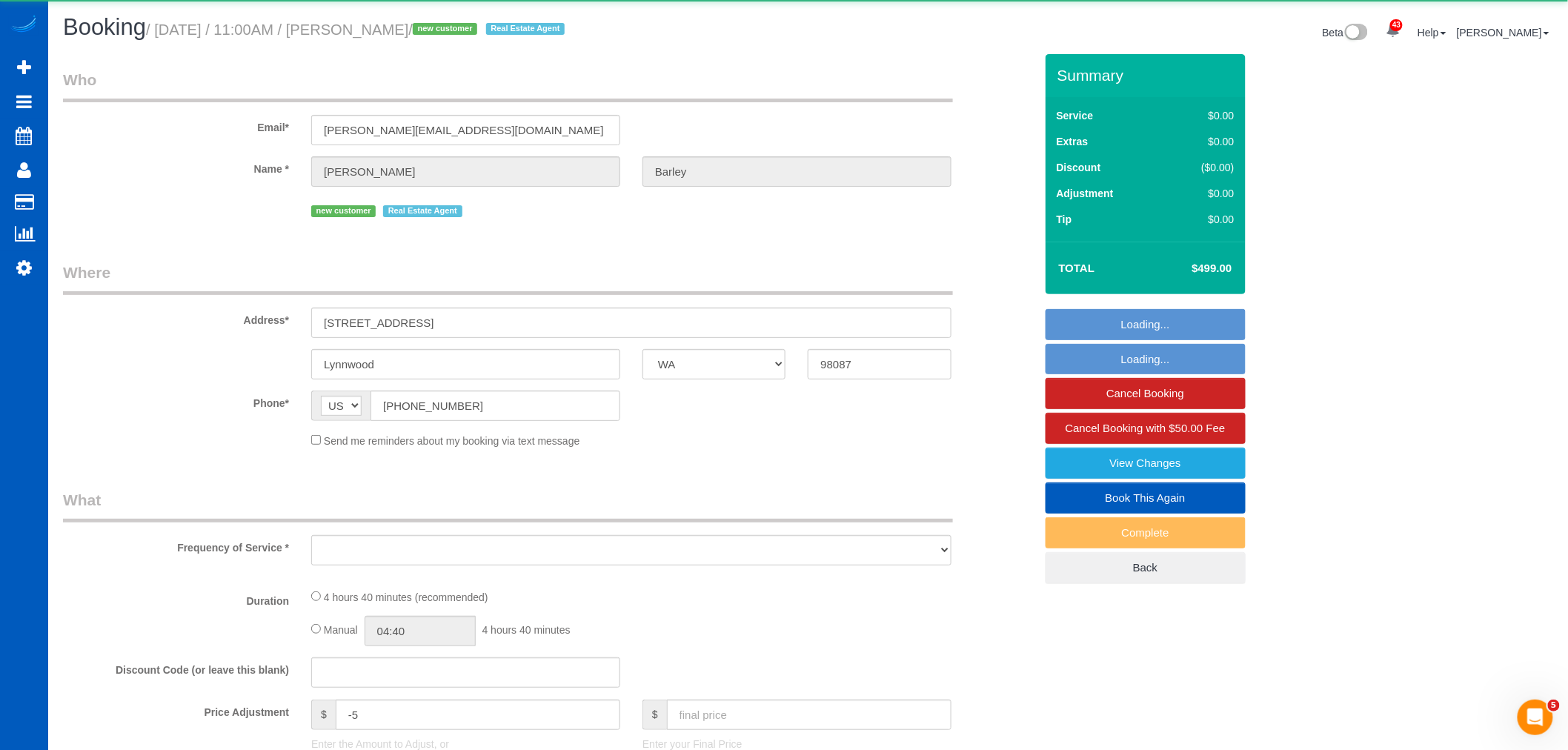
select select "object:24766"
select select "199"
select select "2001"
select select "5"
select select "3"
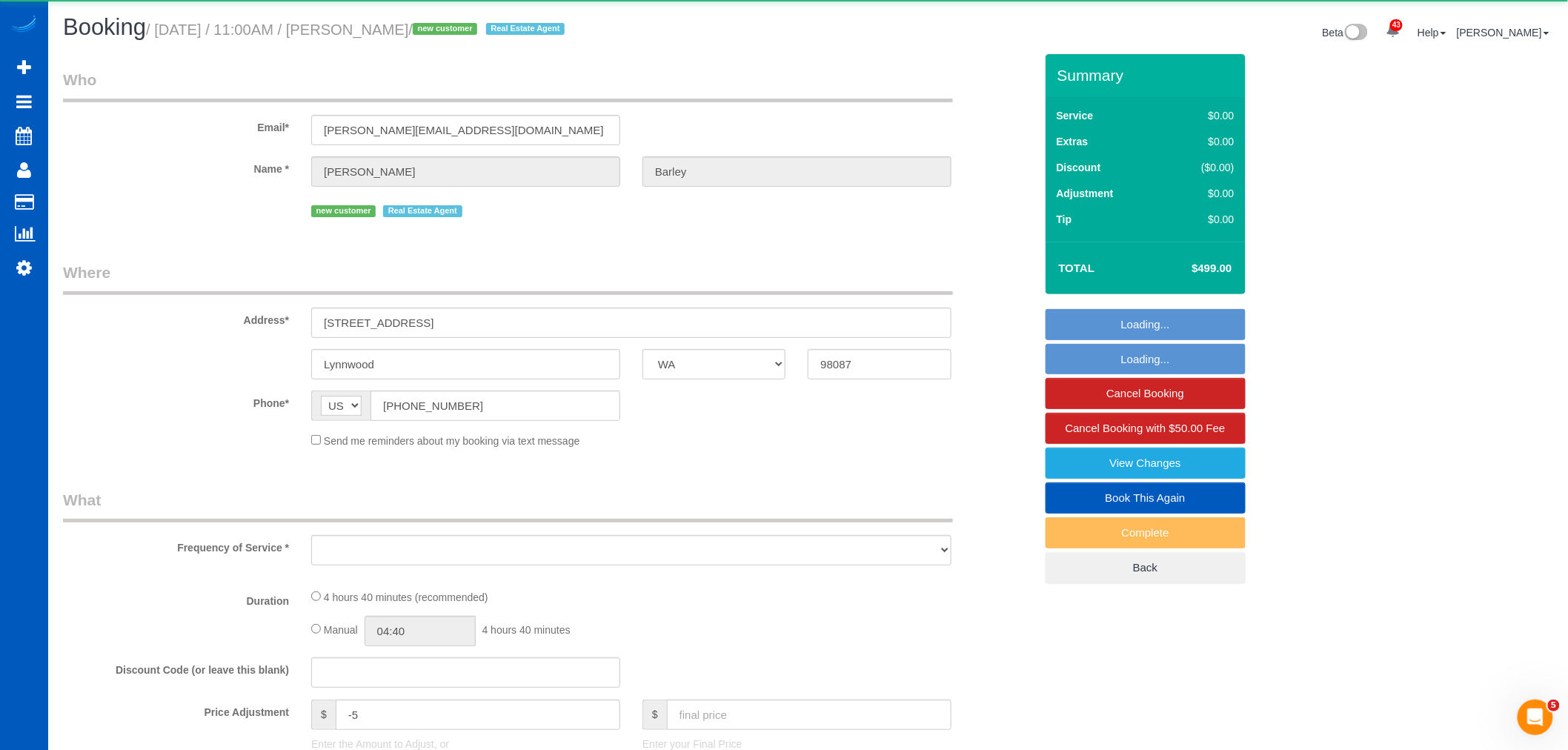
select select "spot218"
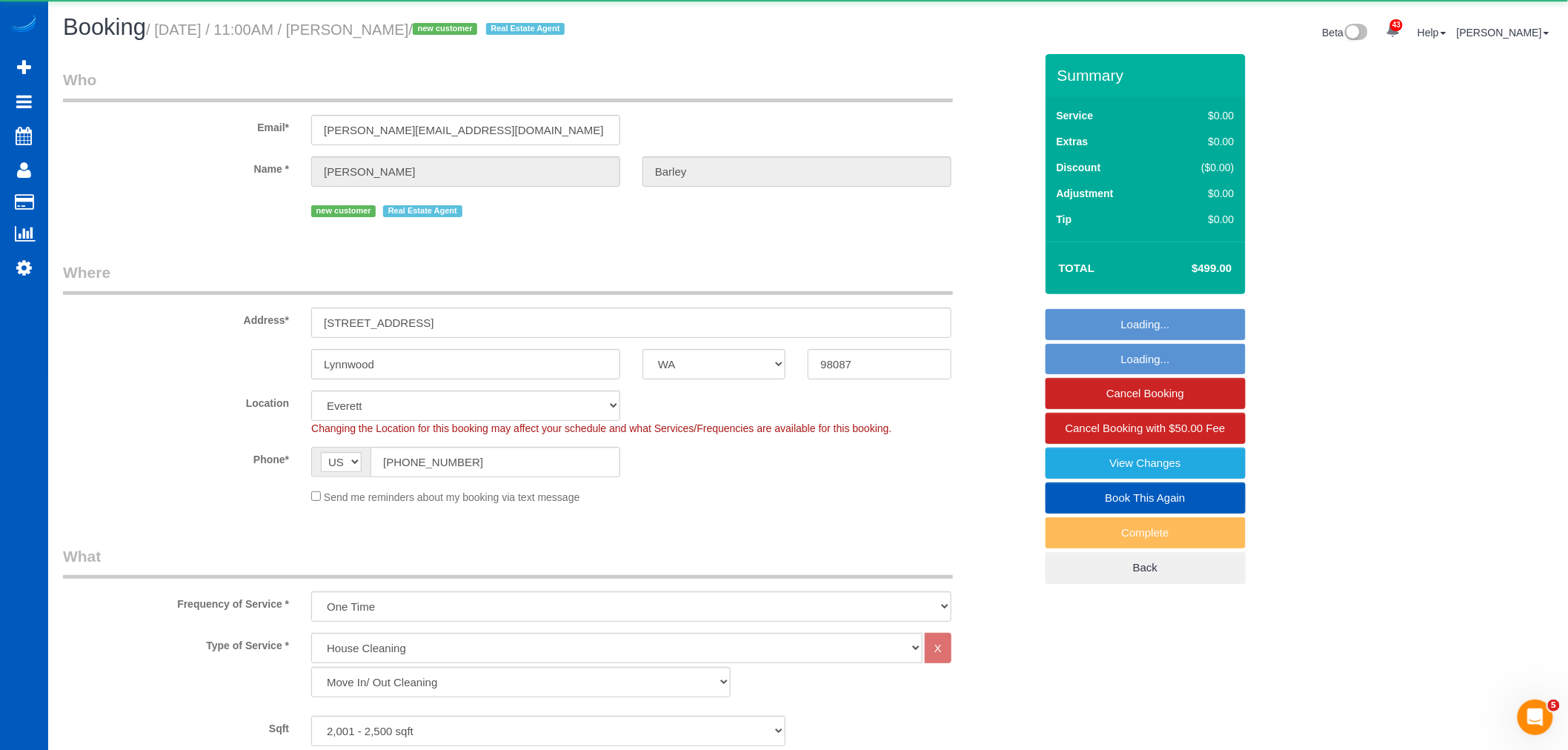
select select "2001"
select select "5"
select select "3"
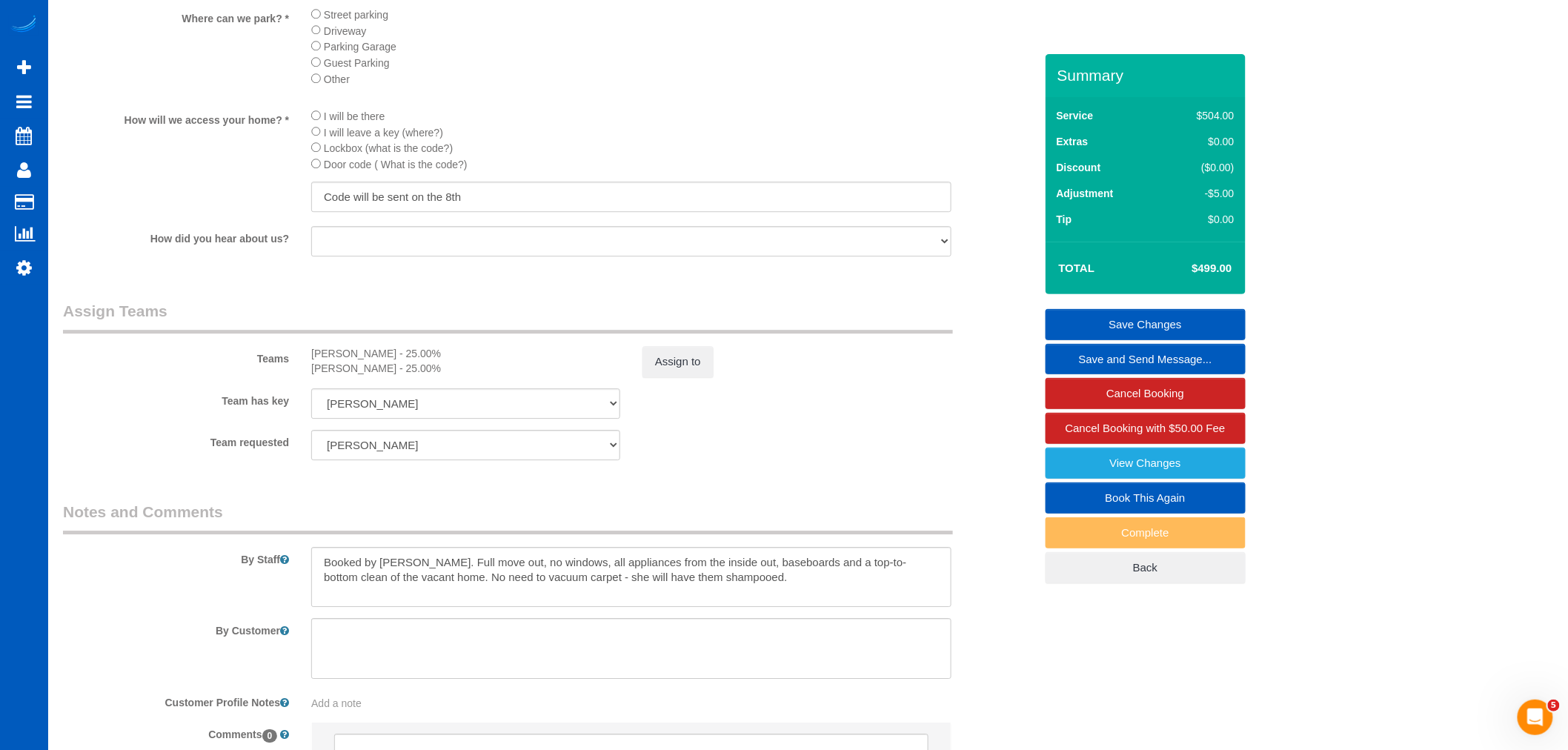
scroll to position [1667, 0]
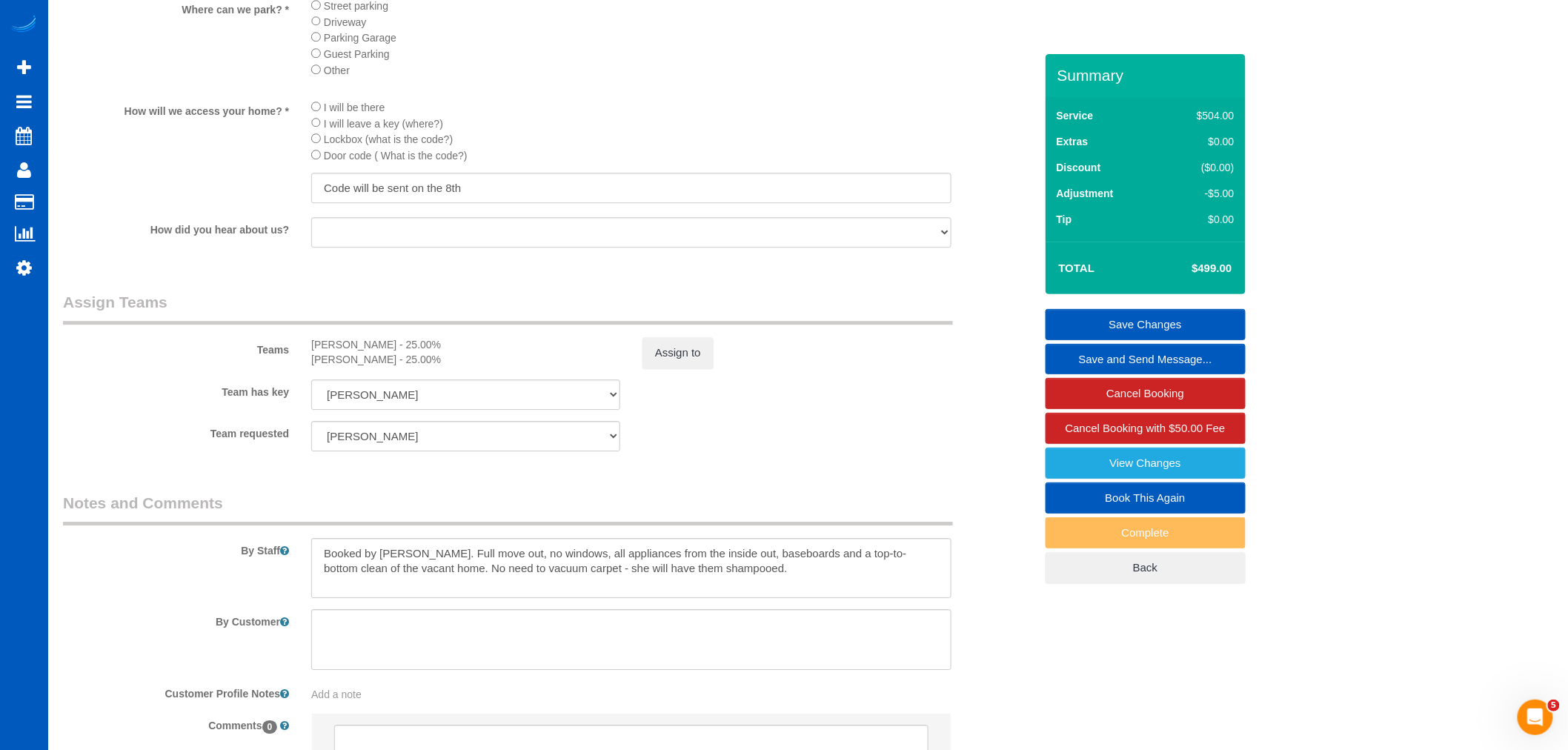
click at [663, 394] on sui-booking-teams "Teams [PERSON_NAME] - 25.00% [PERSON_NAME] - 25.00% Assign to Team has key [PER…" at bounding box center [548, 371] width 971 height 160
click at [660, 369] on button "Assign to" at bounding box center [677, 353] width 71 height 31
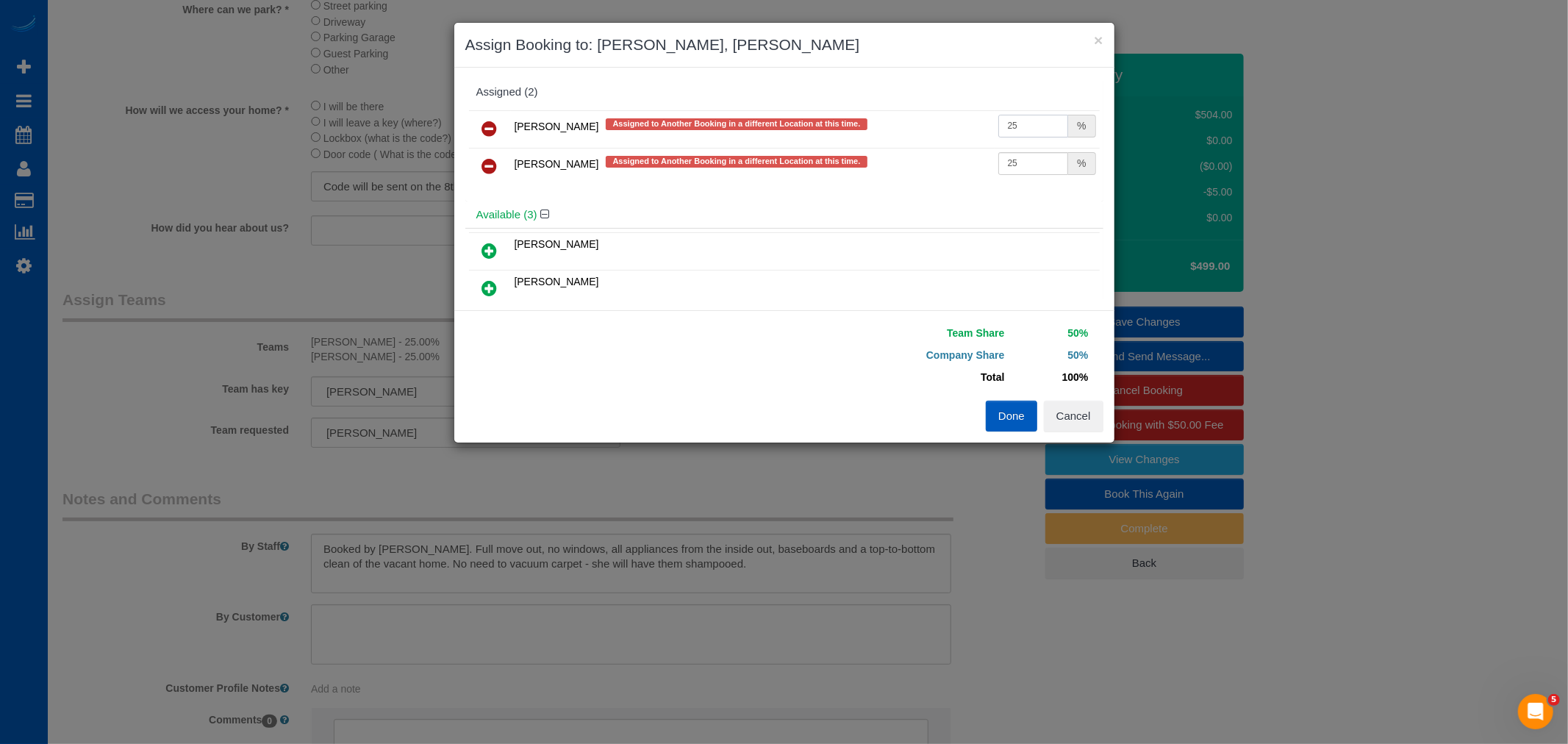
drag, startPoint x: 827, startPoint y: 108, endPoint x: 781, endPoint y: 108, distance: 46.0
click at [781, 108] on div "[PERSON_NAME] Assigned to Another Booking in a different Location at this time.…" at bounding box center [784, 154] width 638 height 95
type input "30.1"
drag, startPoint x: 1012, startPoint y: 160, endPoint x: 853, endPoint y: 150, distance: 159.3
click at [853, 150] on tr "[PERSON_NAME] Assigned to Another Booking in a different Location at this time.…" at bounding box center [784, 166] width 631 height 37
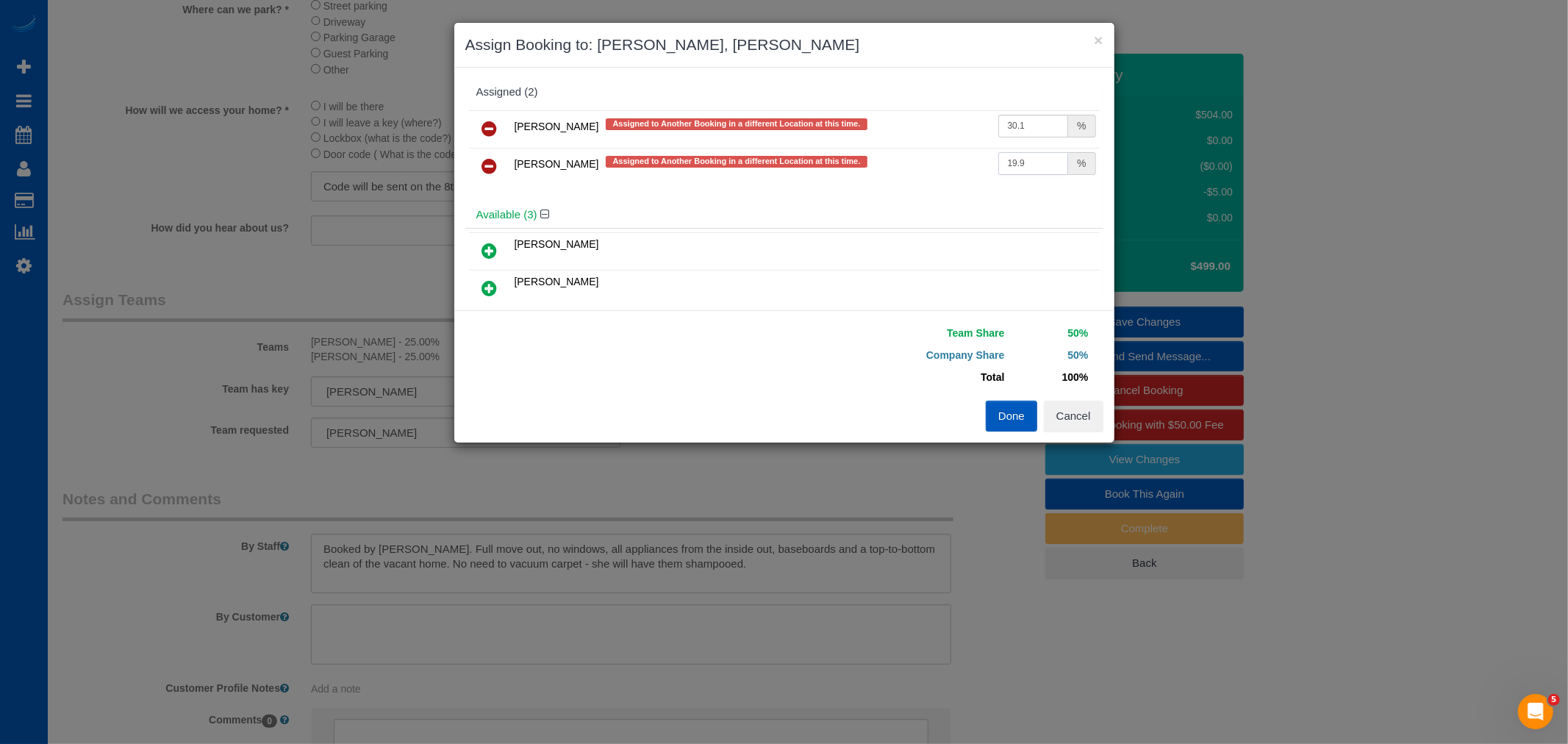
type input "19.9"
click at [1022, 419] on button "Done" at bounding box center [1011, 416] width 51 height 31
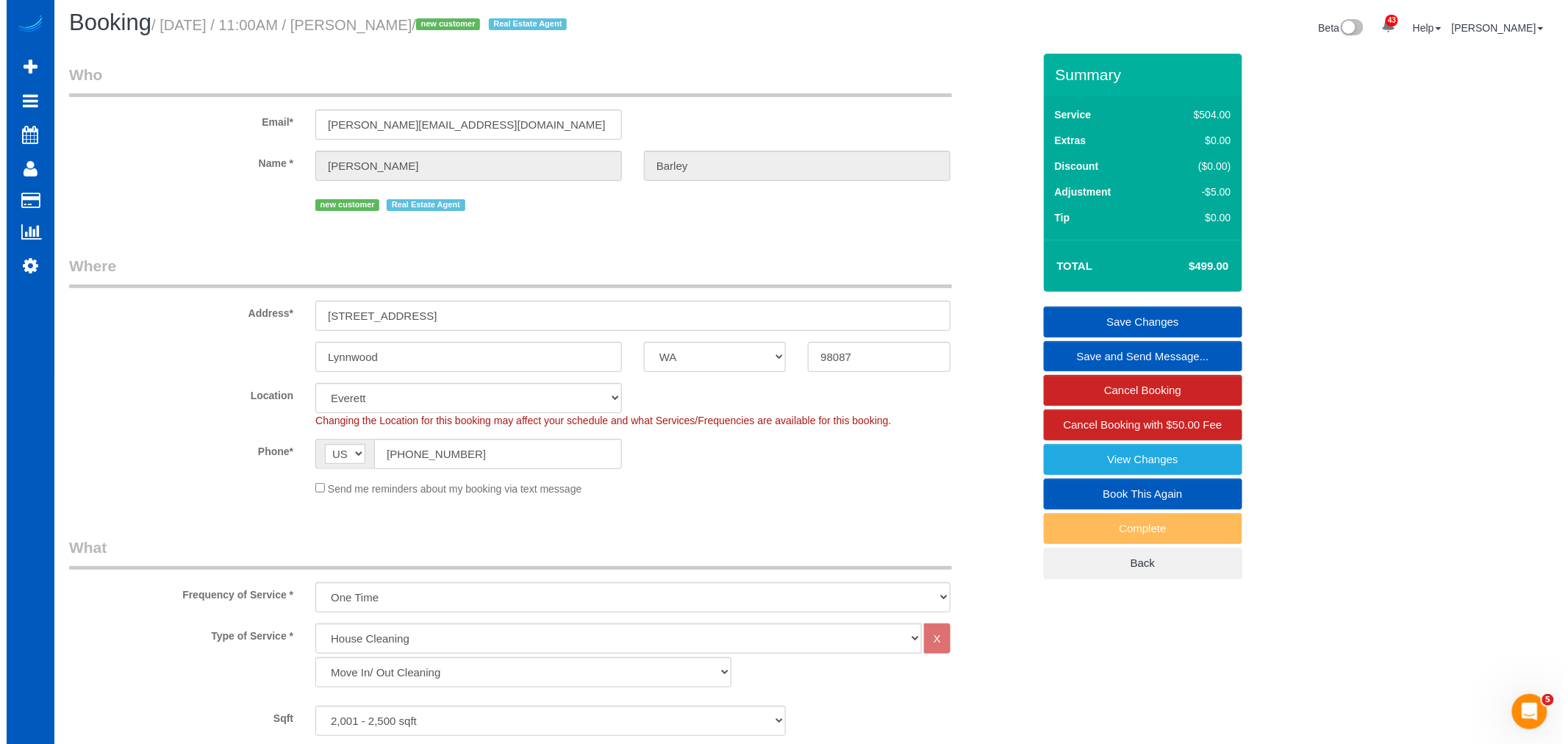
scroll to position [0, 0]
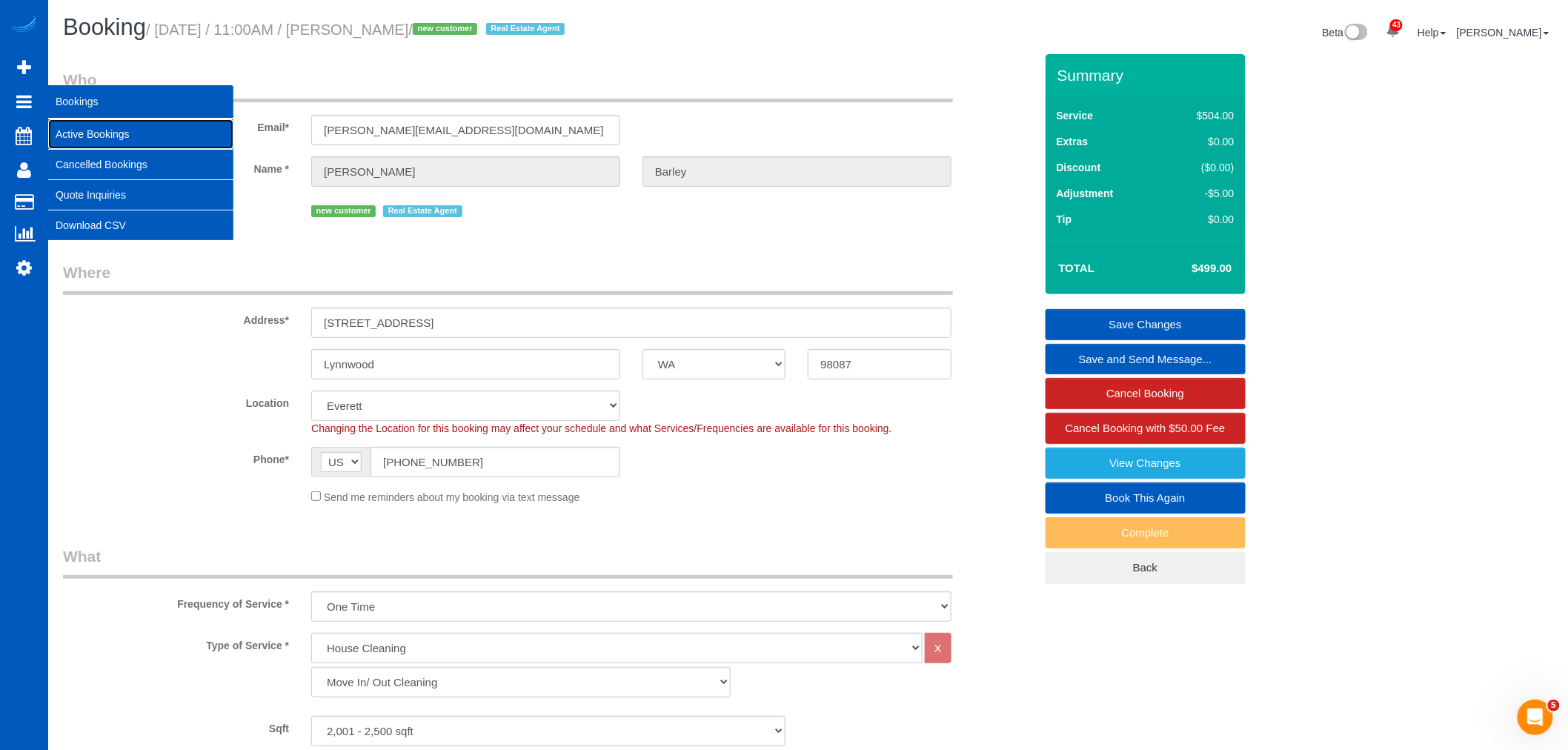
click at [84, 133] on link "Active Bookings" at bounding box center [140, 134] width 185 height 30
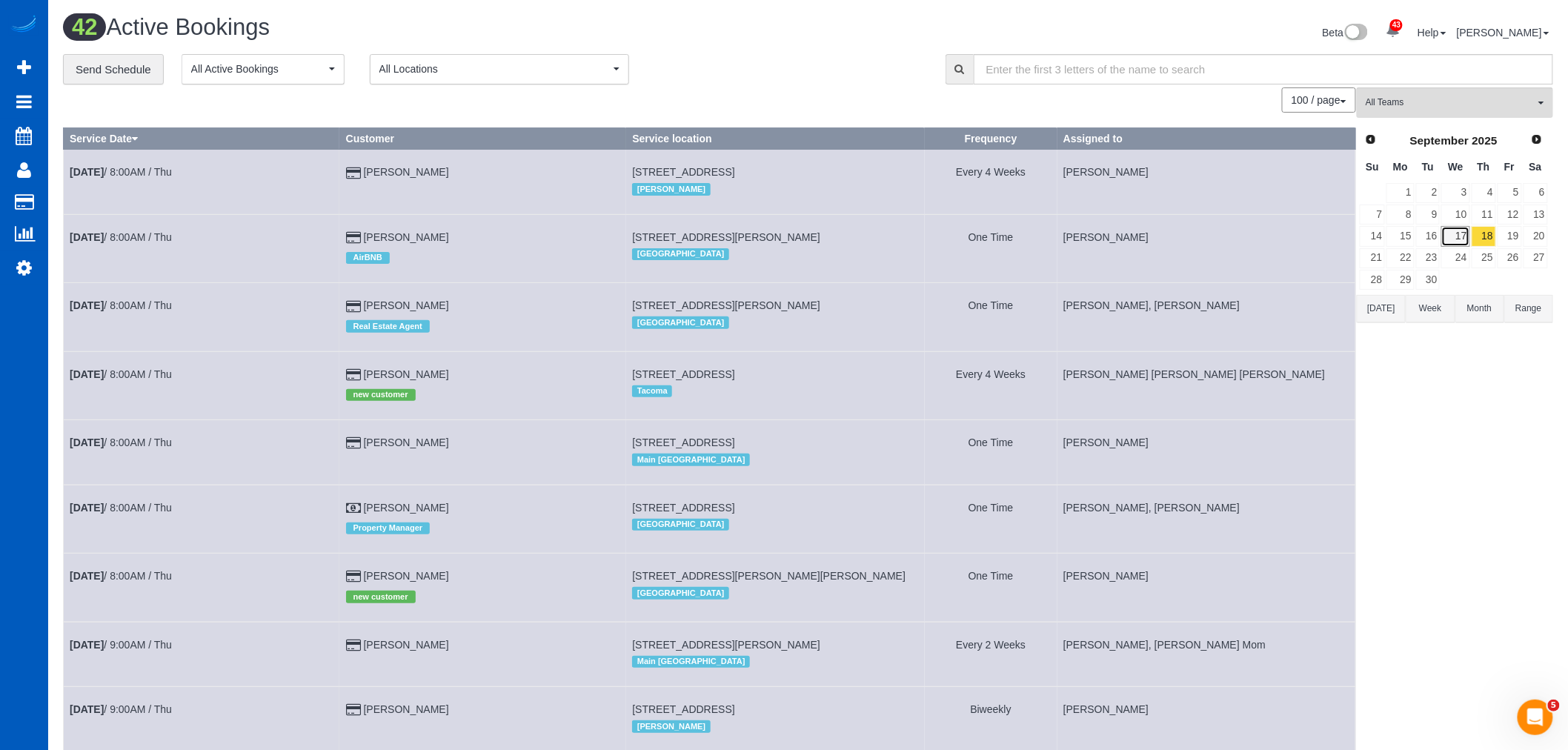
click at [1453, 227] on link "17" at bounding box center [1455, 235] width 28 height 20
click at [1507, 235] on link "19" at bounding box center [1510, 235] width 25 height 20
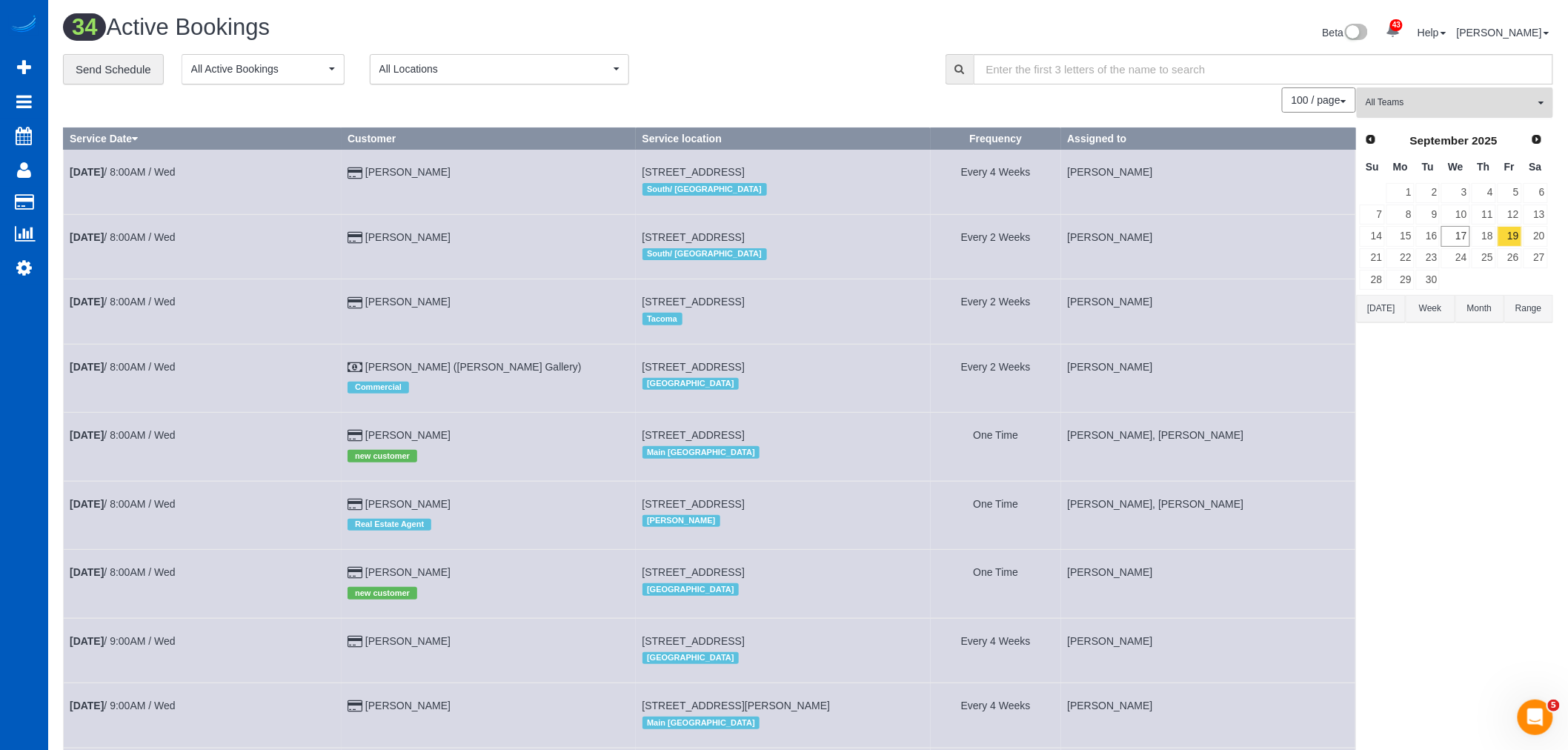
click at [1419, 105] on span "All Teams" at bounding box center [1450, 103] width 169 height 13
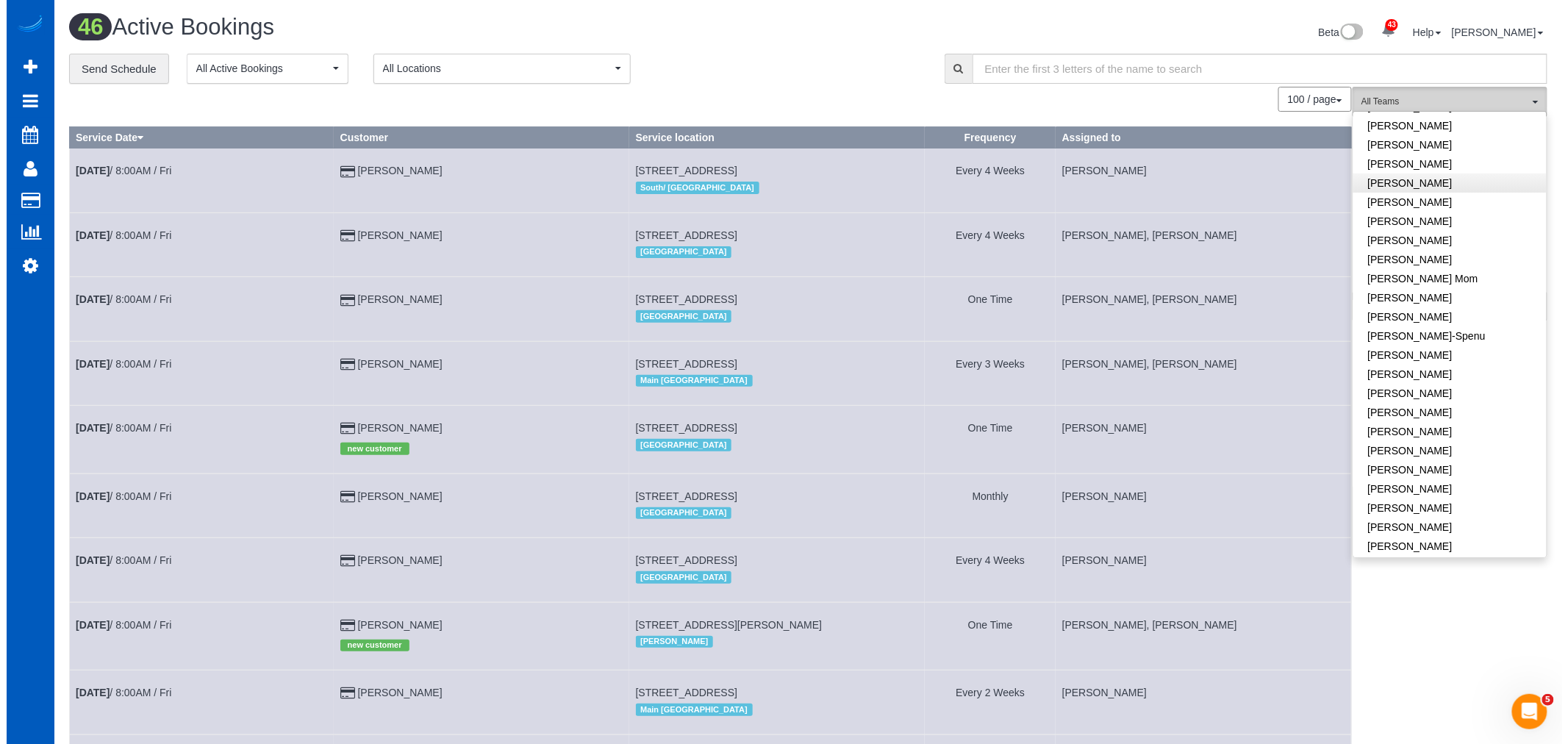
scroll to position [245, 0]
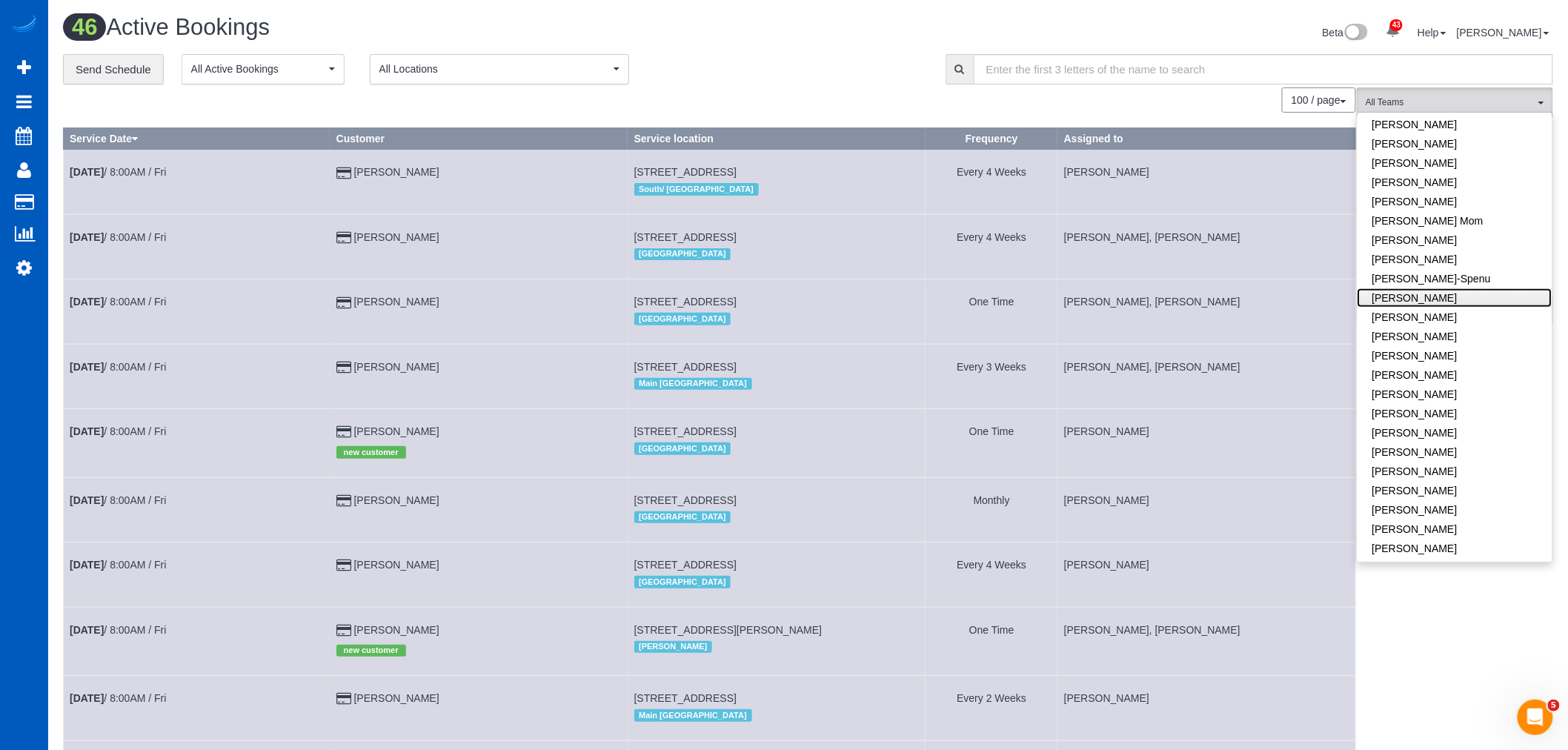
click at [1434, 298] on link "[PERSON_NAME]" at bounding box center [1455, 298] width 195 height 19
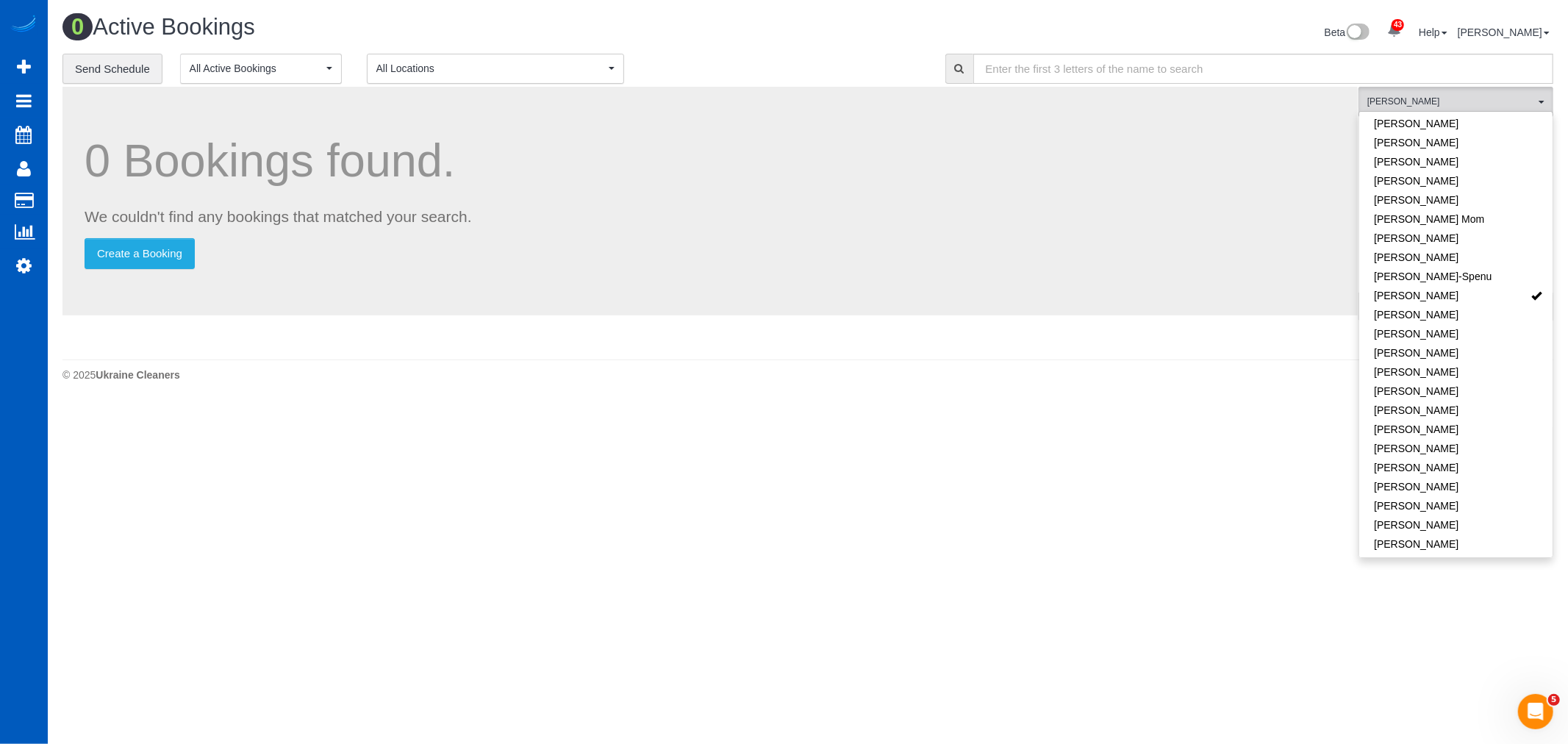
click at [871, 458] on body "43 Beta Your Notifications You have 0 alerts × You have 1 to charge for [DATE] …" at bounding box center [784, 372] width 1568 height 744
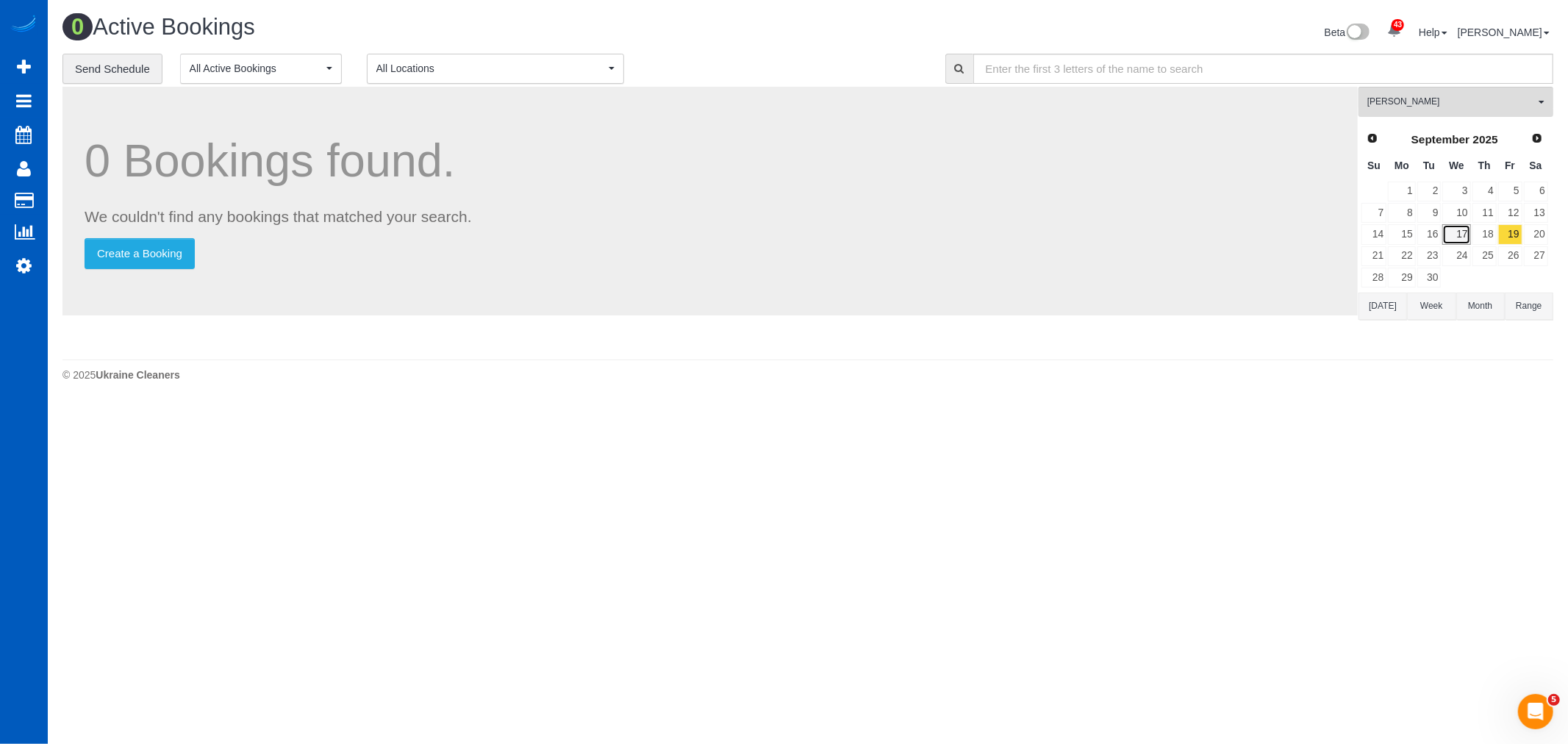
click at [1456, 230] on link "17" at bounding box center [1456, 233] width 28 height 20
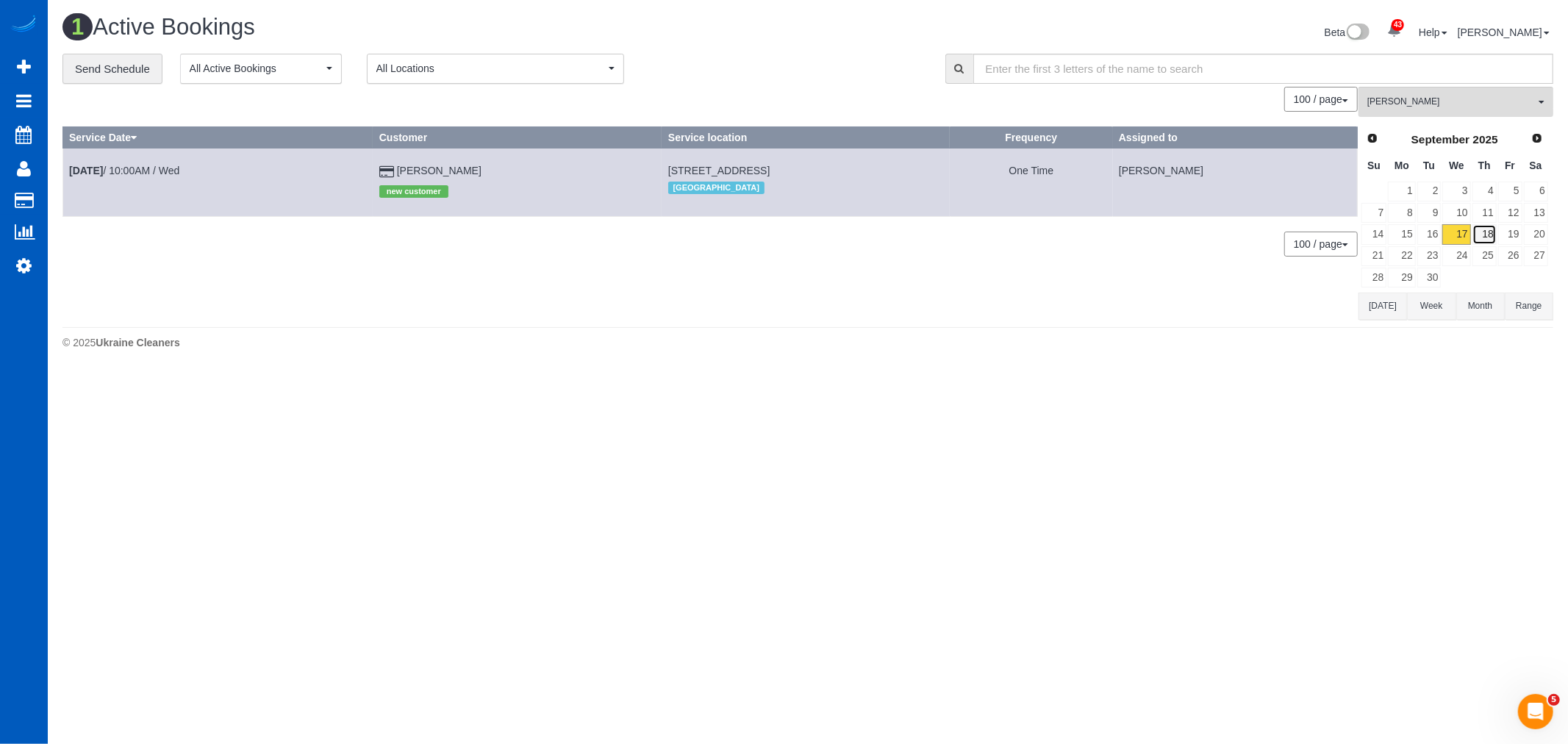
click at [1496, 231] on link "18" at bounding box center [1484, 233] width 25 height 20
click at [1425, 82] on input "text" at bounding box center [1263, 69] width 581 height 30
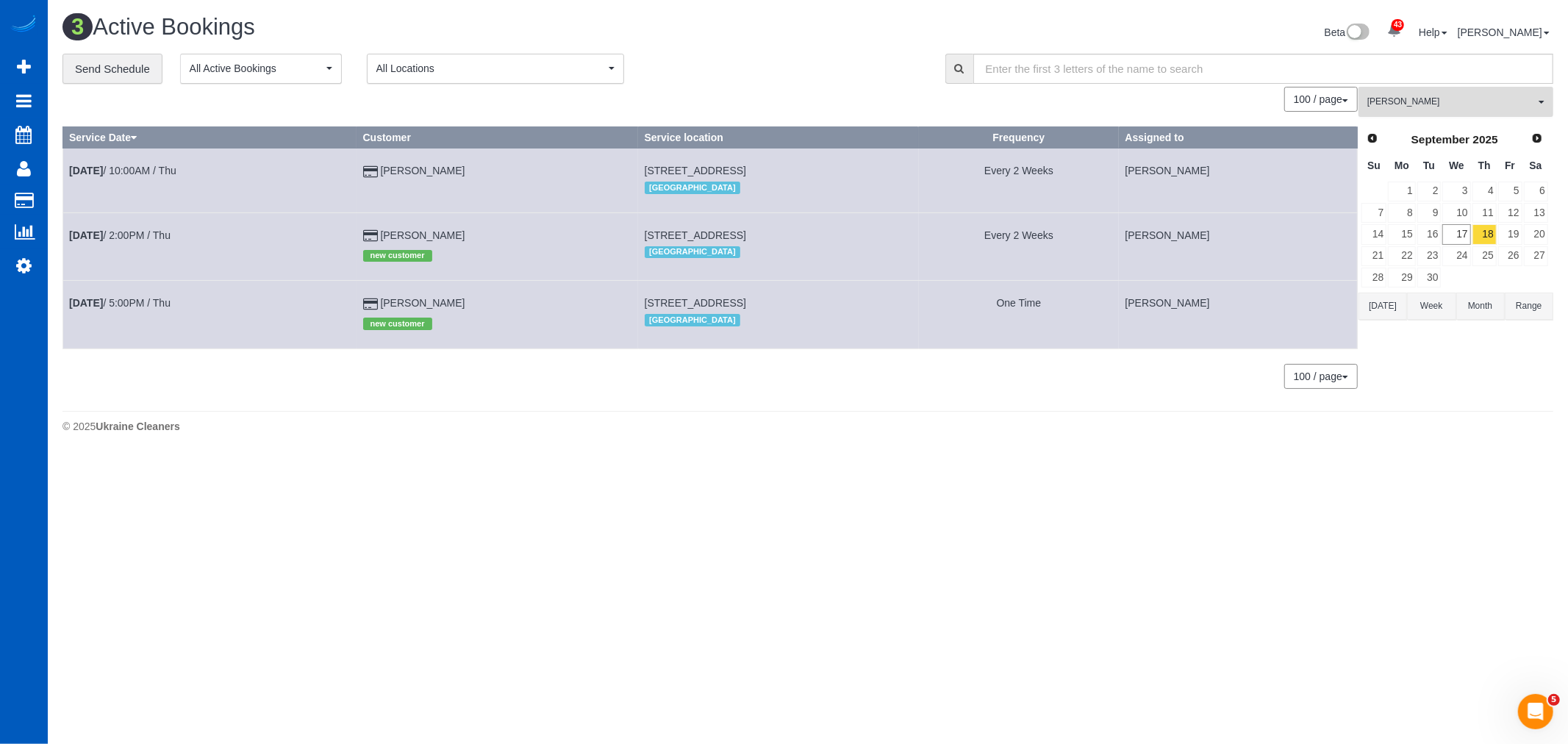
click at [1420, 100] on span "[PERSON_NAME]" at bounding box center [1451, 102] width 168 height 13
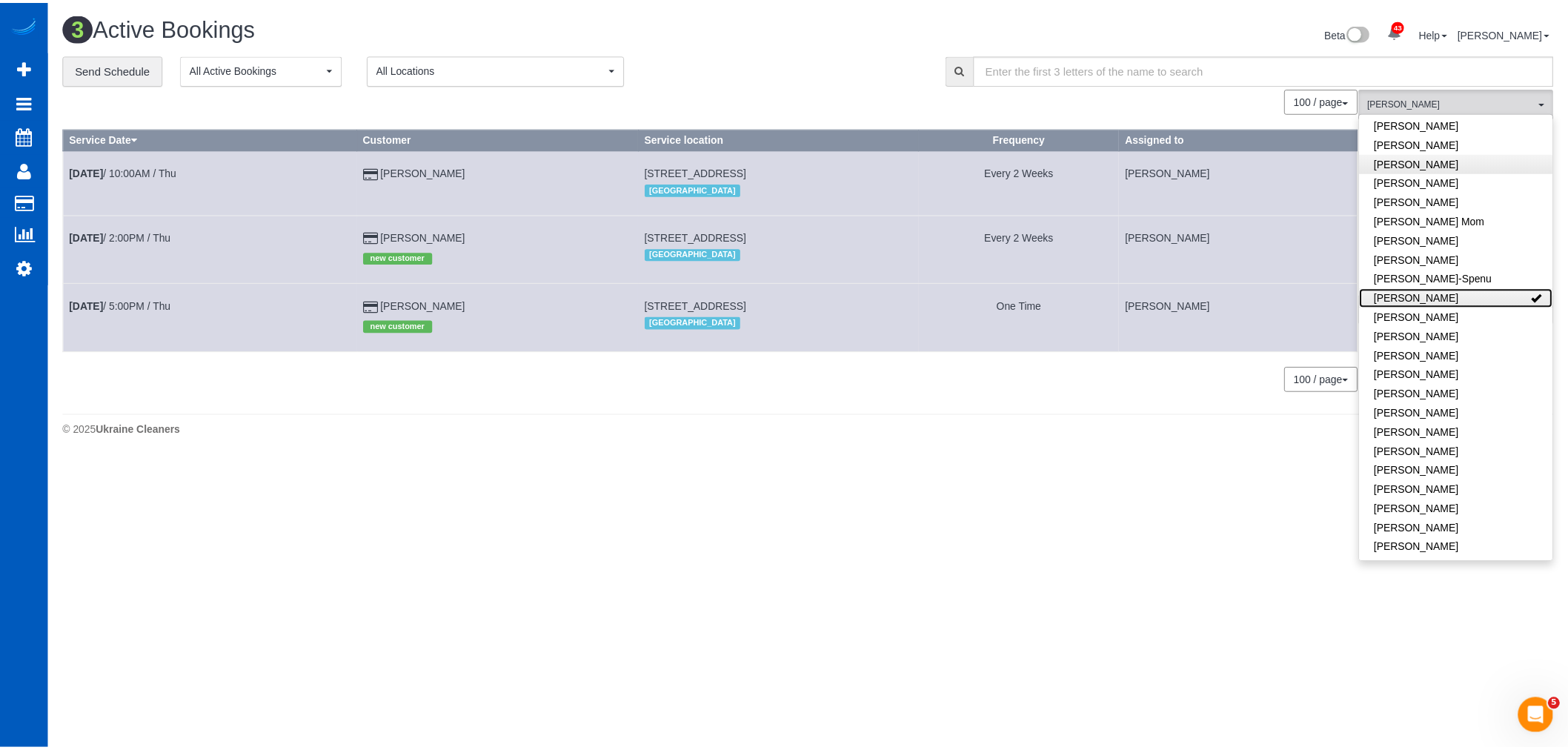
scroll to position [0, 0]
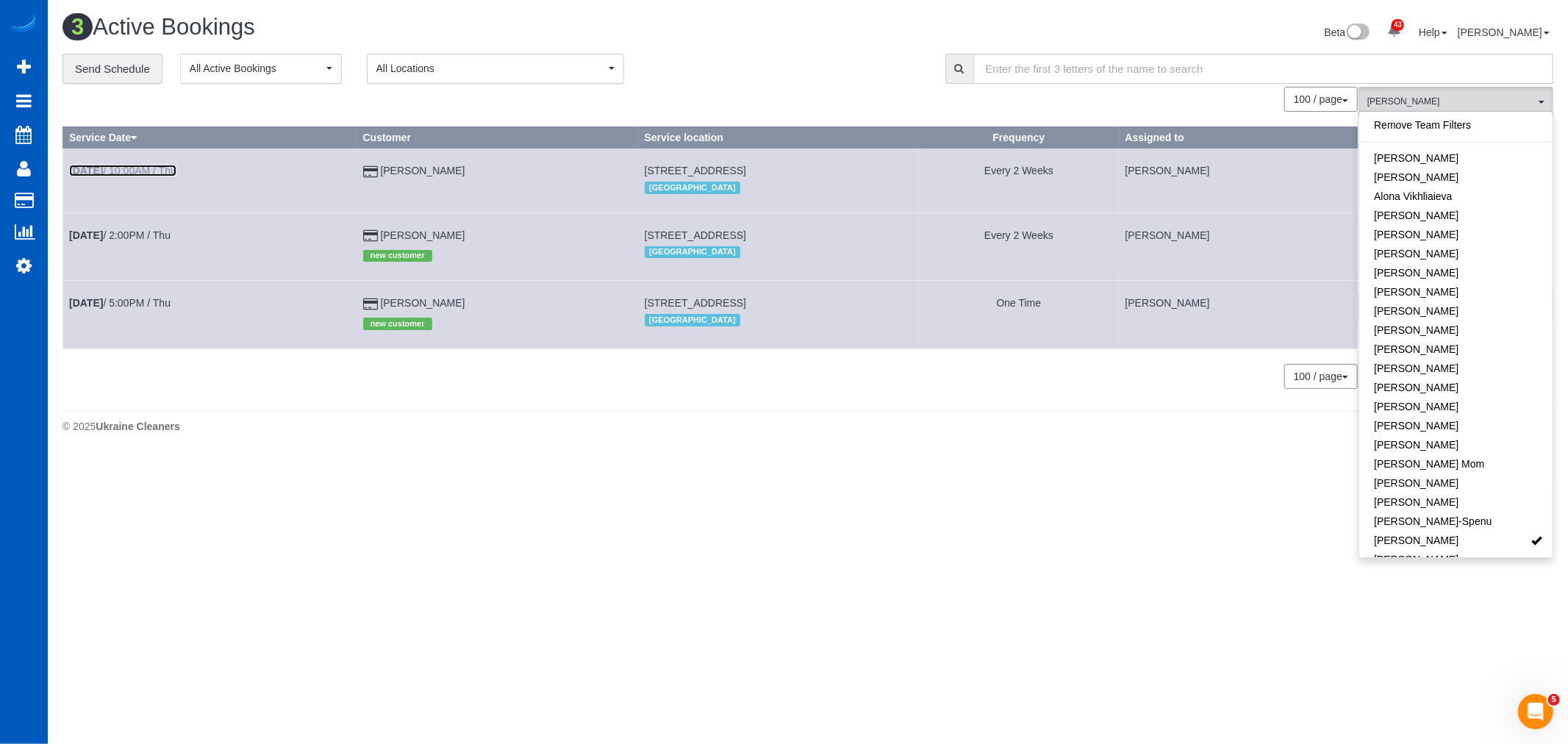
click at [123, 173] on link "[DATE] 10:00AM / Thu" at bounding box center [123, 170] width 108 height 12
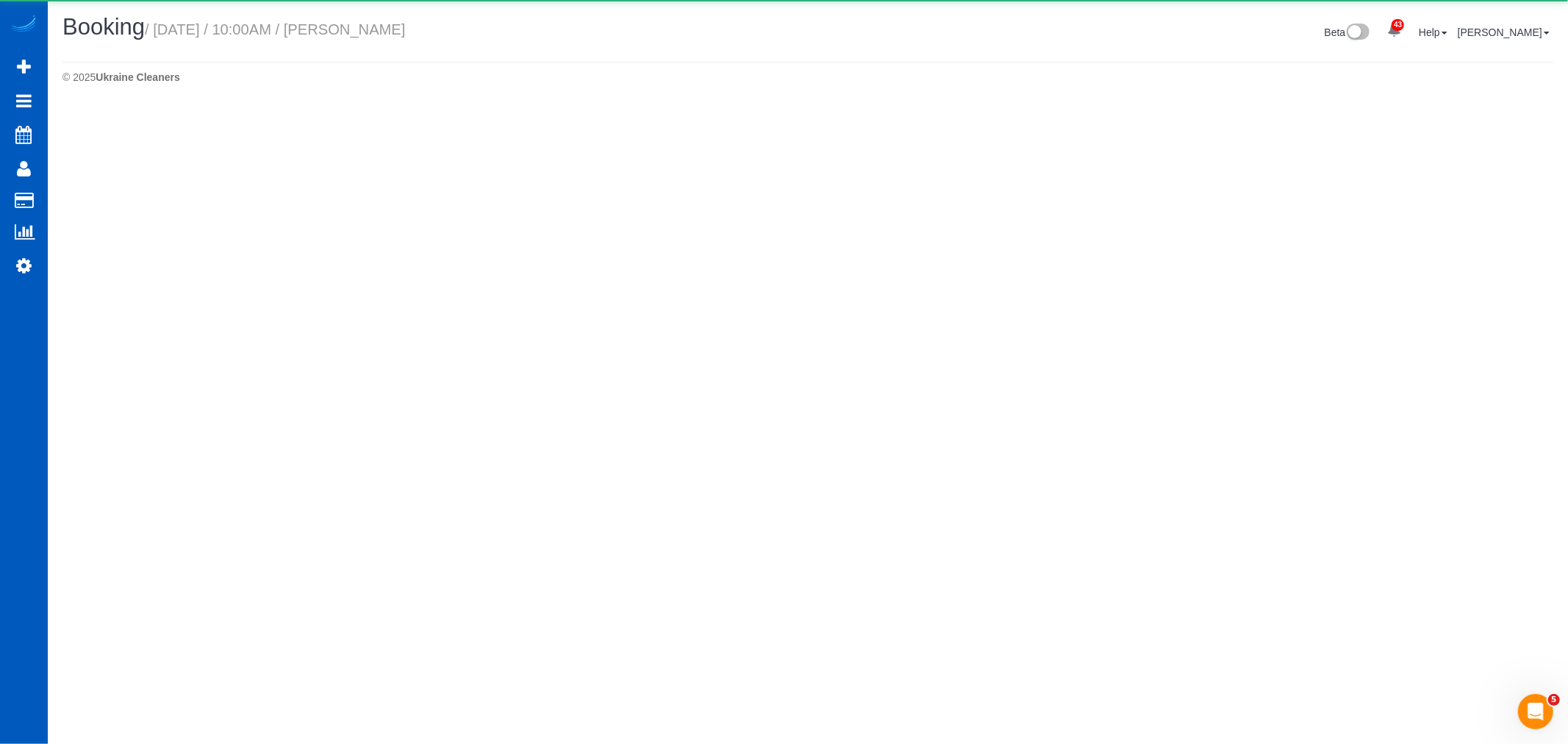
select select "CO"
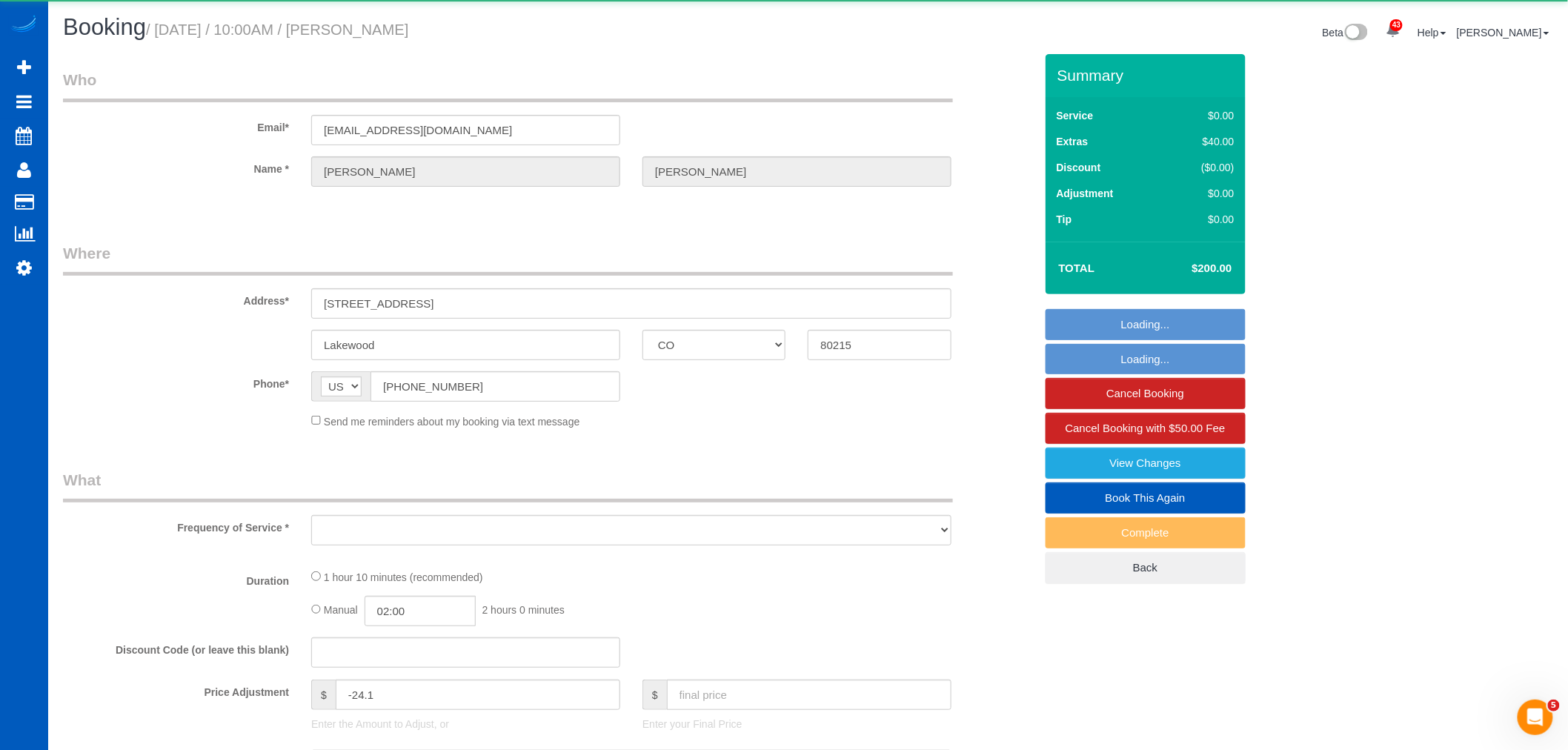
select select "object:28205"
select select "string:fspay-faf1f5bf-f392-4993-a54c-ea63b3ad7914"
select select "199"
select select "1501"
select select "number:8"
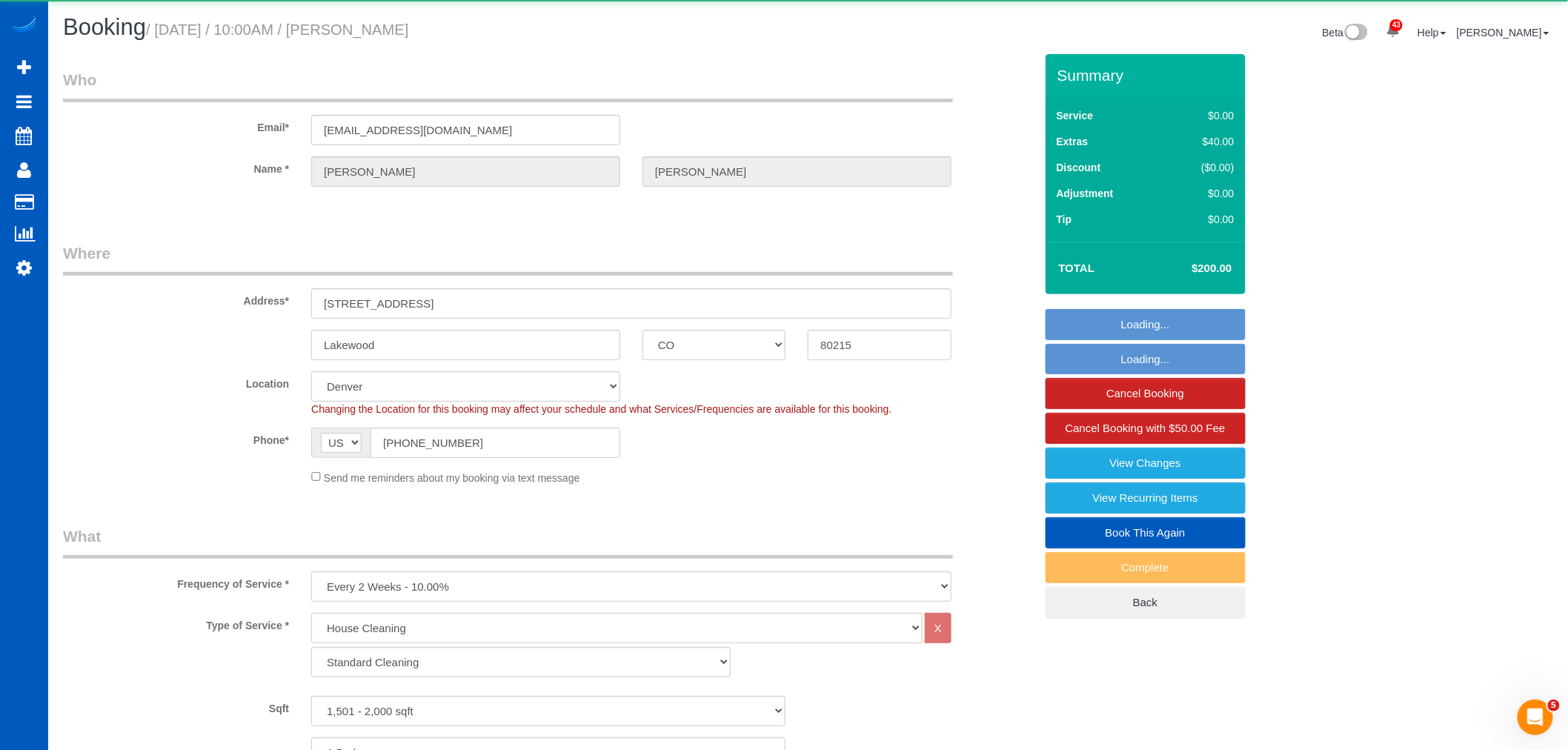
select select "object:28241"
select select "spot230"
select select "1501"
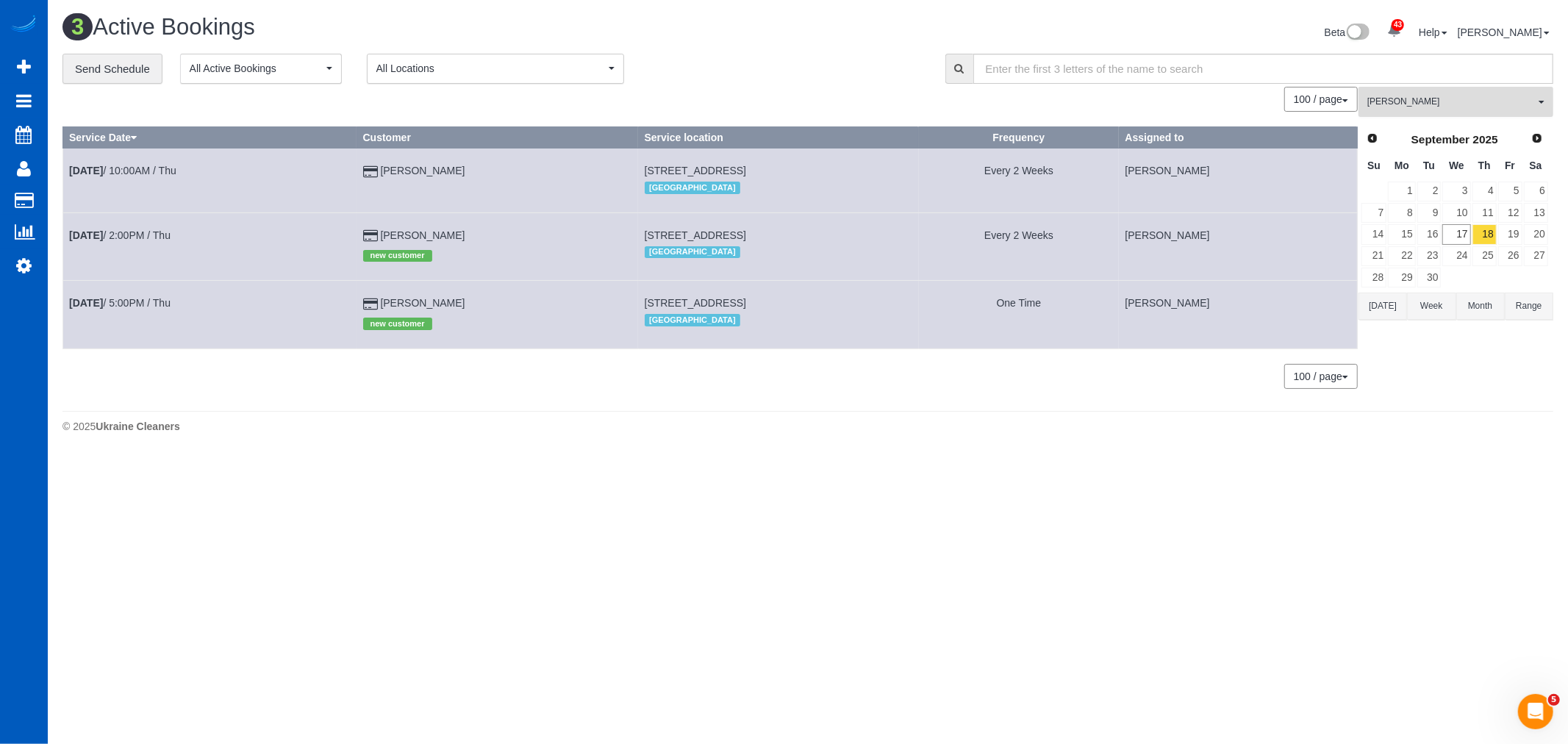
click at [1403, 105] on span "[PERSON_NAME]" at bounding box center [1451, 102] width 168 height 13
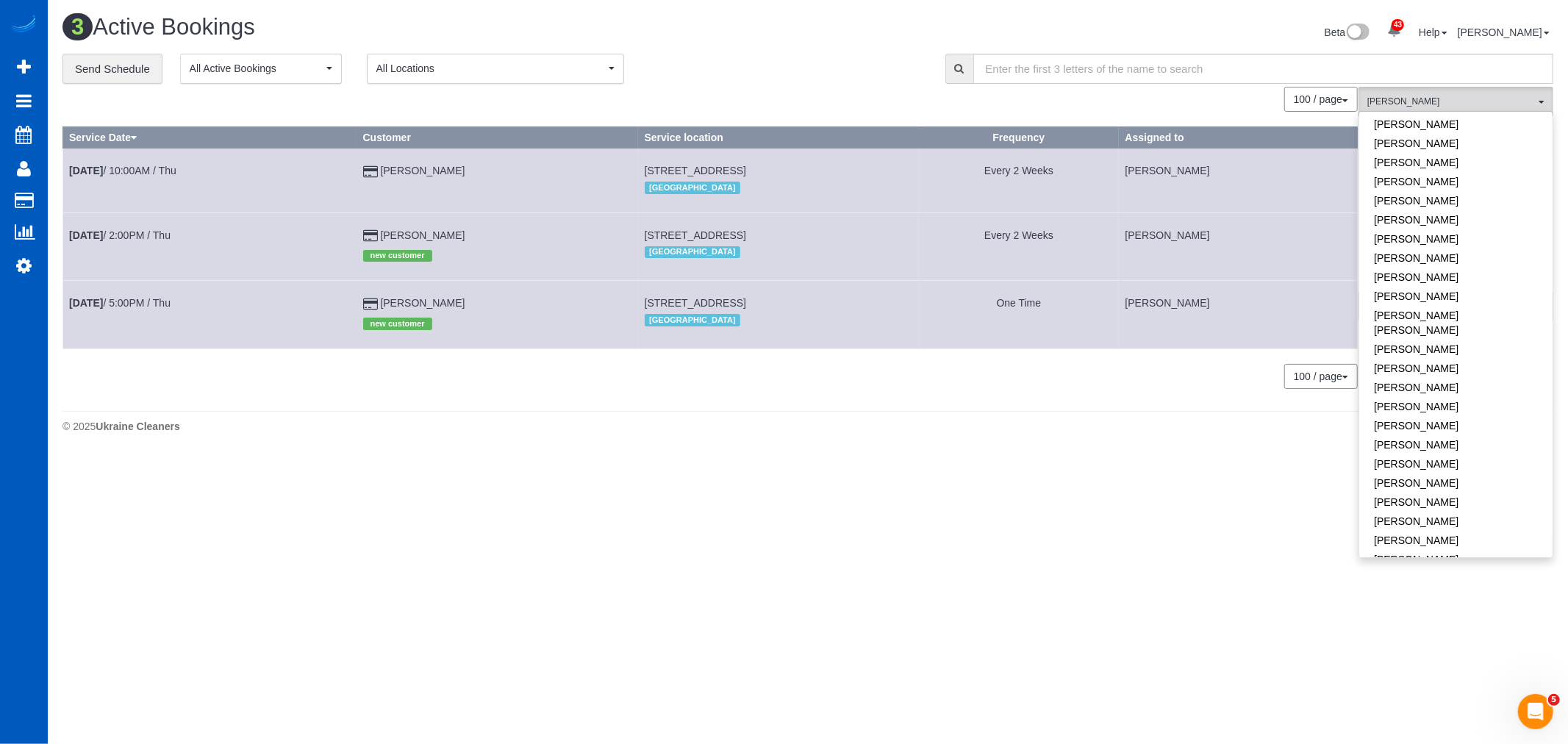
scroll to position [485, 0]
click at [1413, 366] on link "[PERSON_NAME]" at bounding box center [1456, 375] width 193 height 19
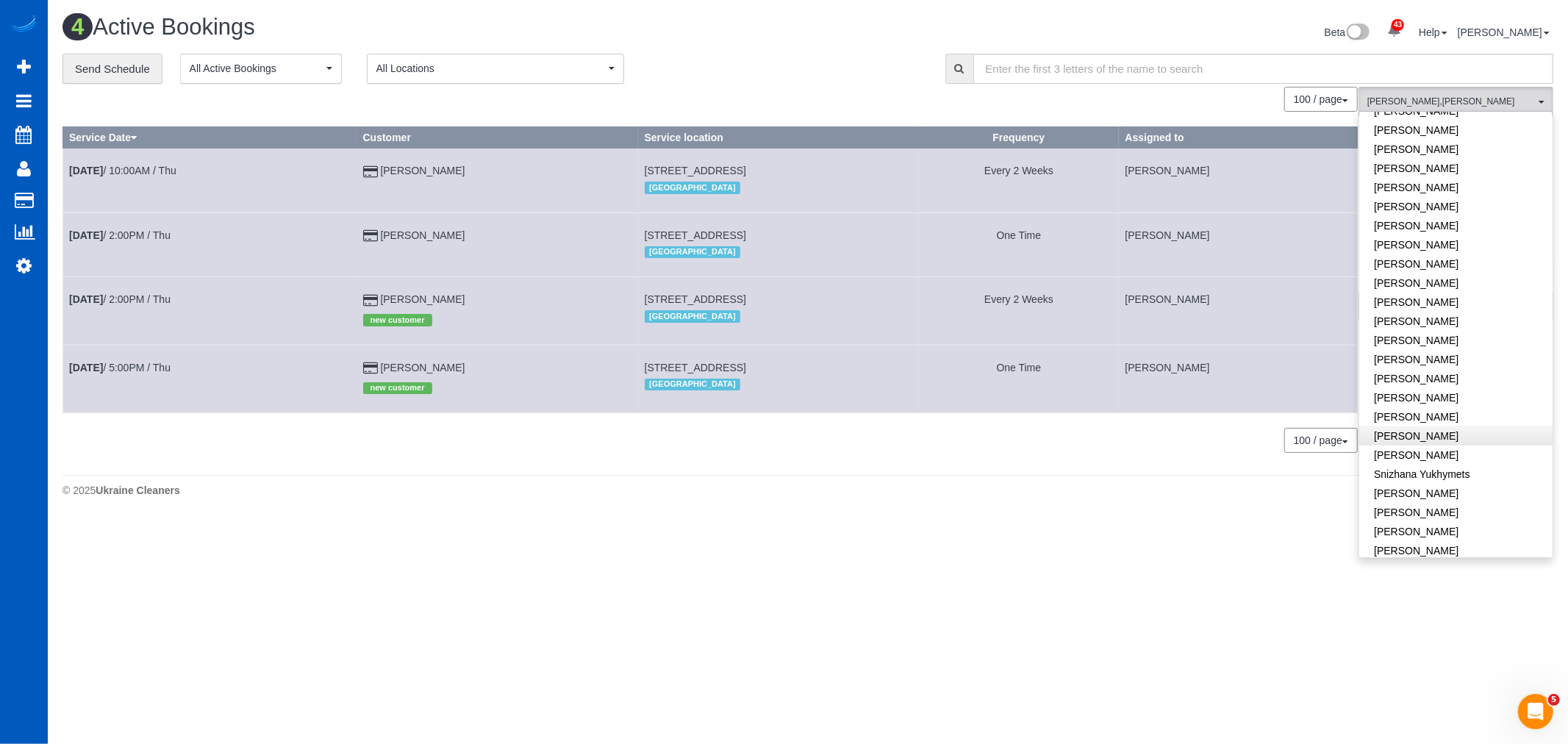
scroll to position [892, 0]
click at [1434, 379] on link "[PERSON_NAME]" at bounding box center [1456, 389] width 193 height 19
click at [1436, 94] on button "[PERSON_NAME] , [PERSON_NAME] [PERSON_NAME] All Teams" at bounding box center [1456, 102] width 195 height 30
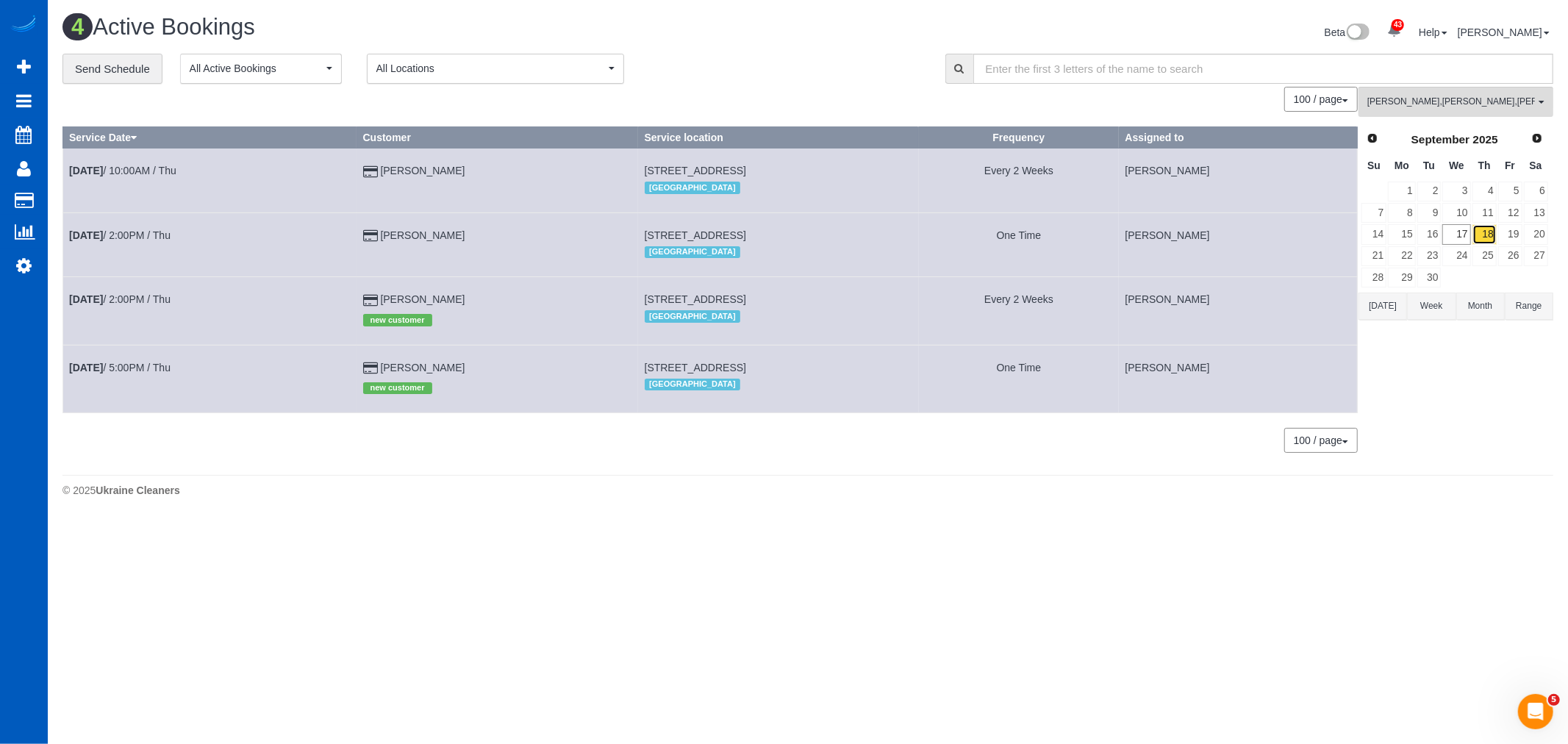
click at [1486, 241] on link "18" at bounding box center [1484, 233] width 25 height 20
click at [1456, 96] on button "[PERSON_NAME] , [PERSON_NAME] [PERSON_NAME] All Teams" at bounding box center [1456, 102] width 195 height 30
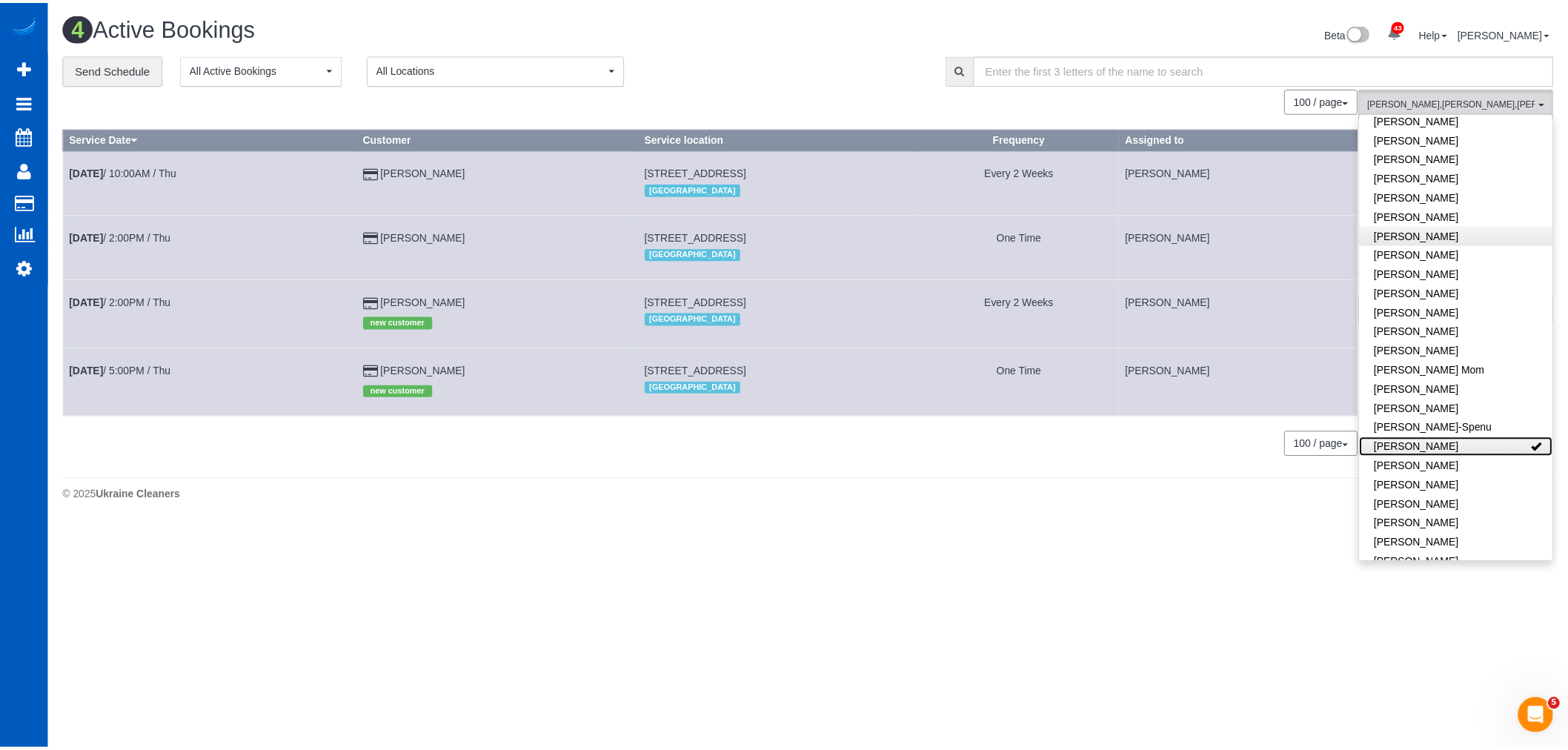
scroll to position [0, 0]
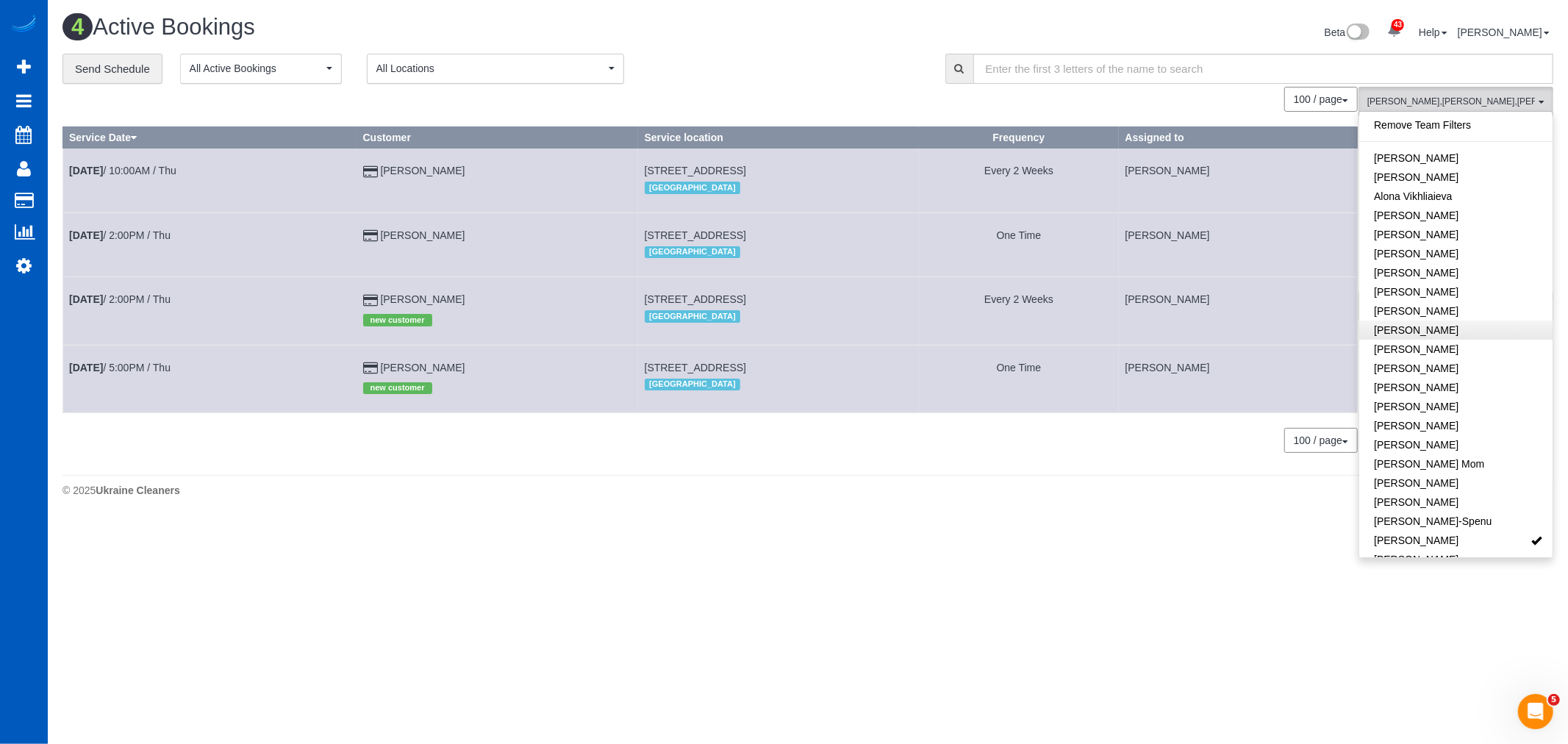
click at [1443, 125] on link "Remove Team Filters" at bounding box center [1456, 125] width 193 height 19
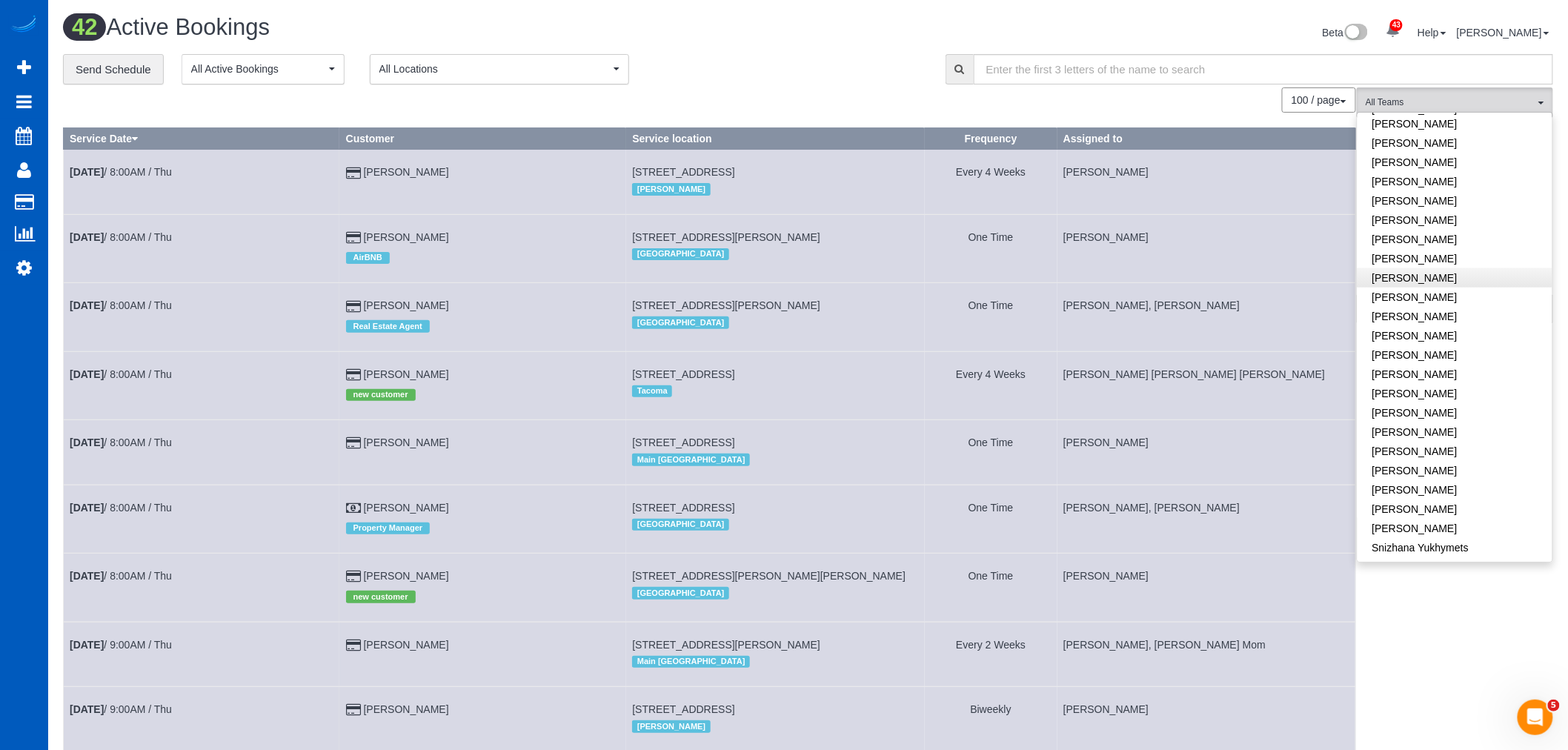
scroll to position [571, 0]
click at [1448, 499] on link "[PERSON_NAME]" at bounding box center [1455, 508] width 195 height 19
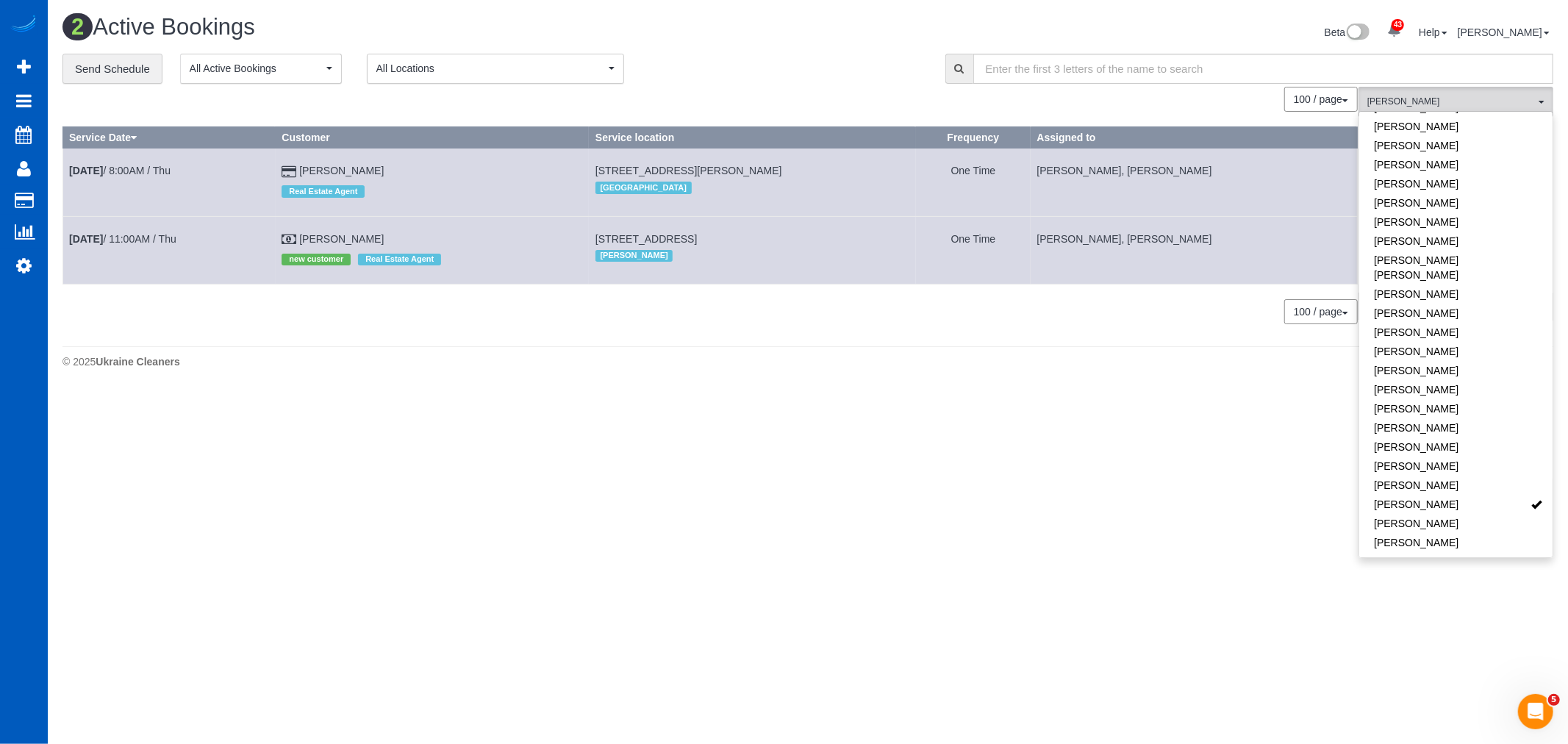
click at [907, 485] on body "43 Beta Your Notifications You have 0 alerts × You have 1 to charge for [DATE] …" at bounding box center [784, 372] width 1568 height 744
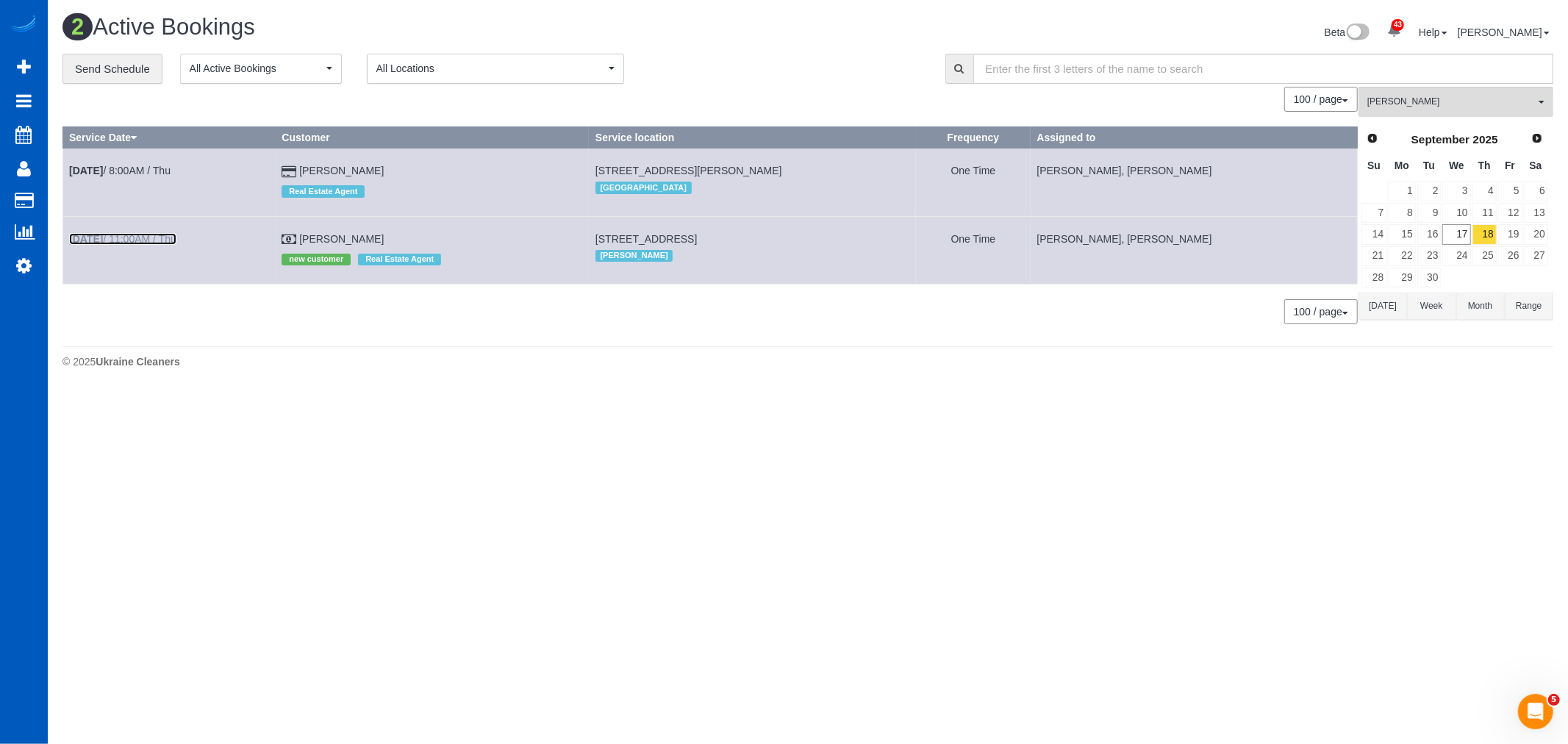
click at [116, 238] on link "[DATE] 11:00AM / Thu" at bounding box center [123, 238] width 108 height 12
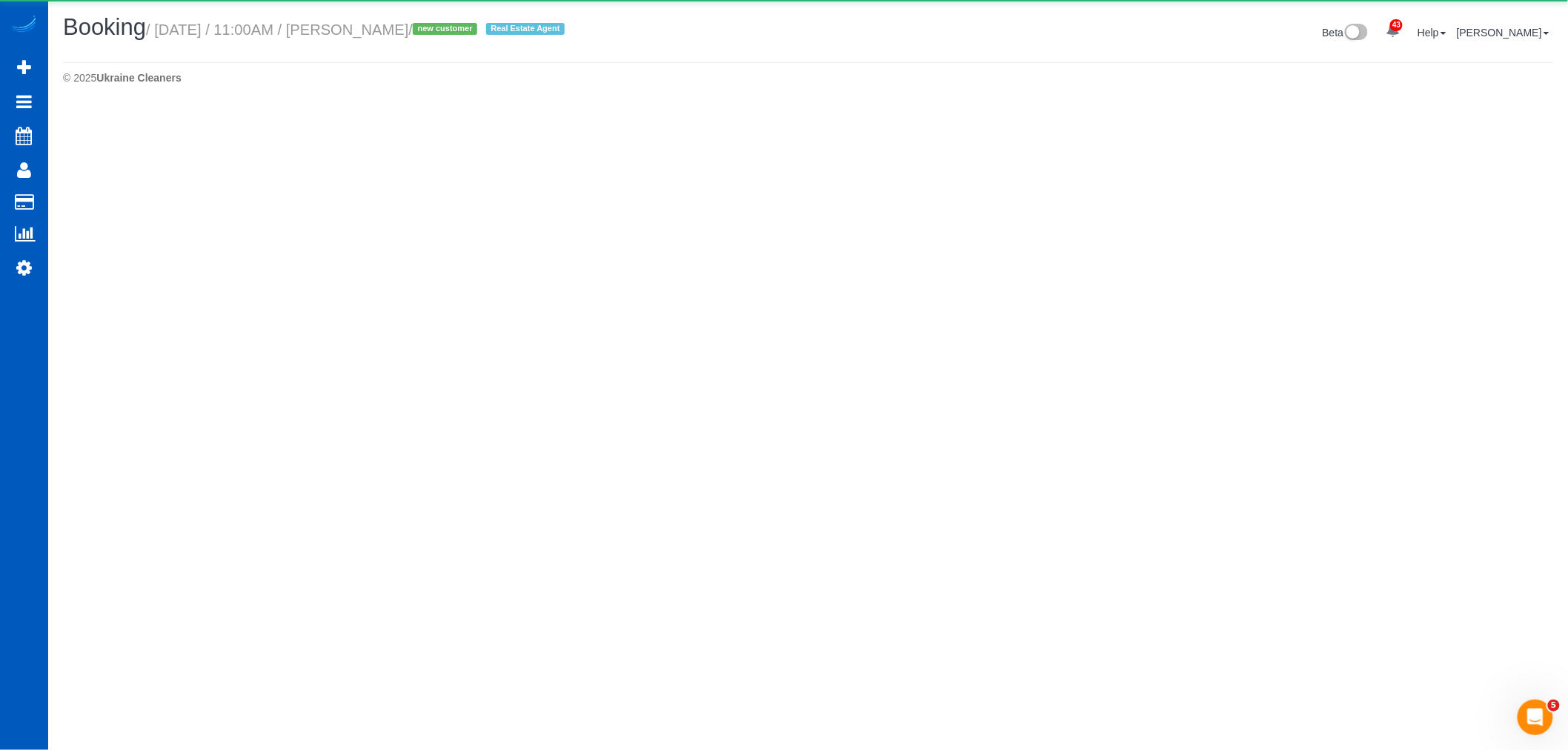
select select "WA"
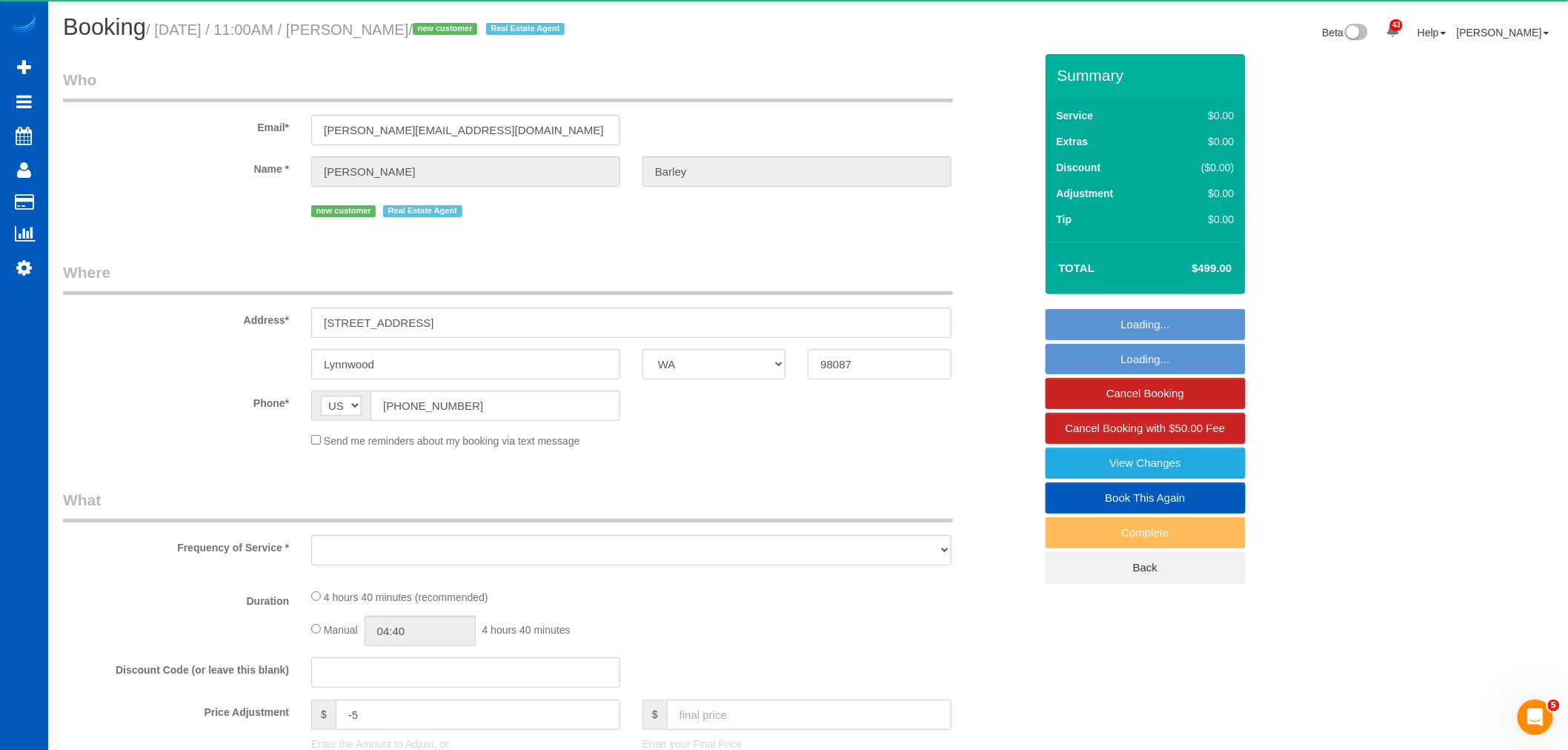
select select "object:29670"
select select "199"
select select "2001"
select select "5"
select select "3"
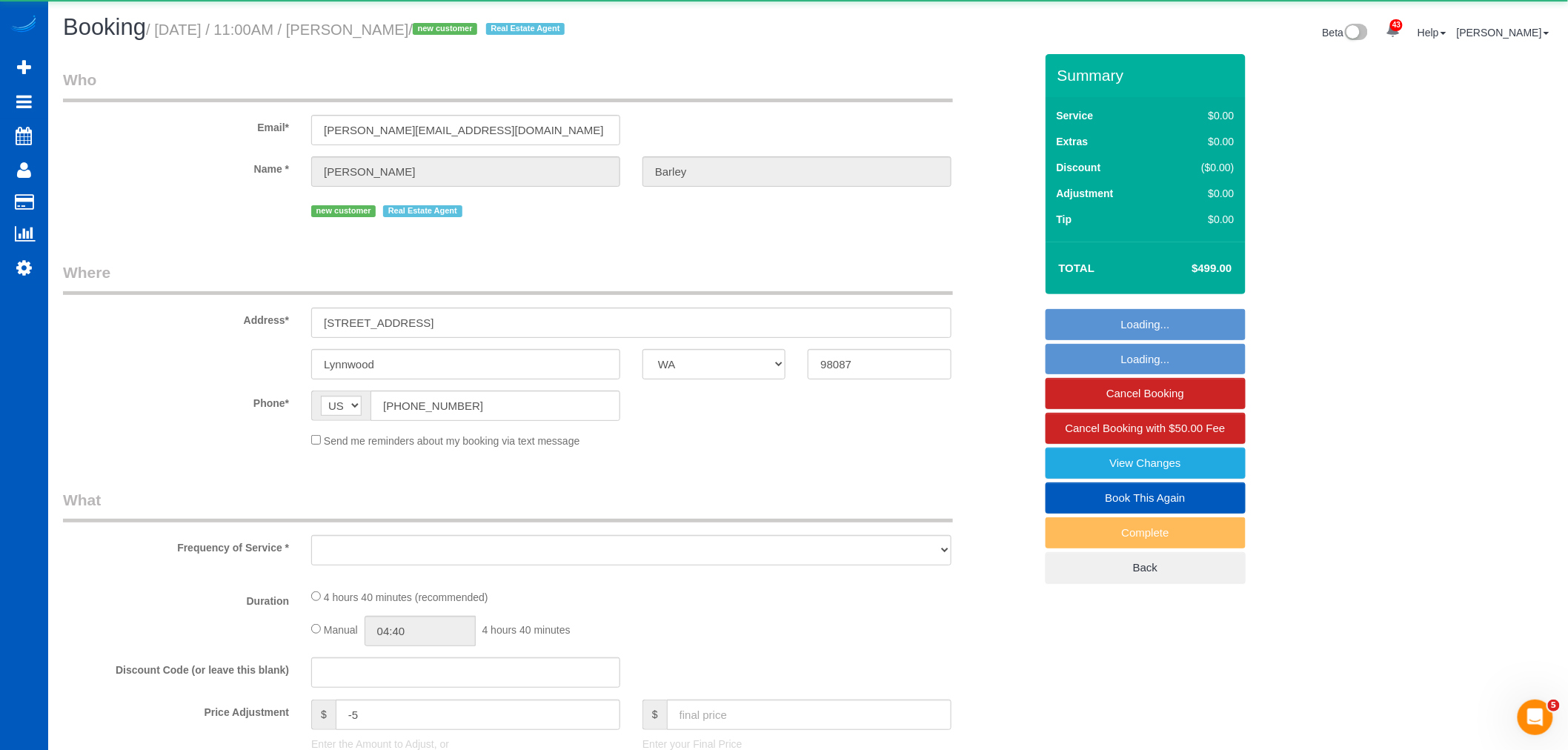
select select "spot240"
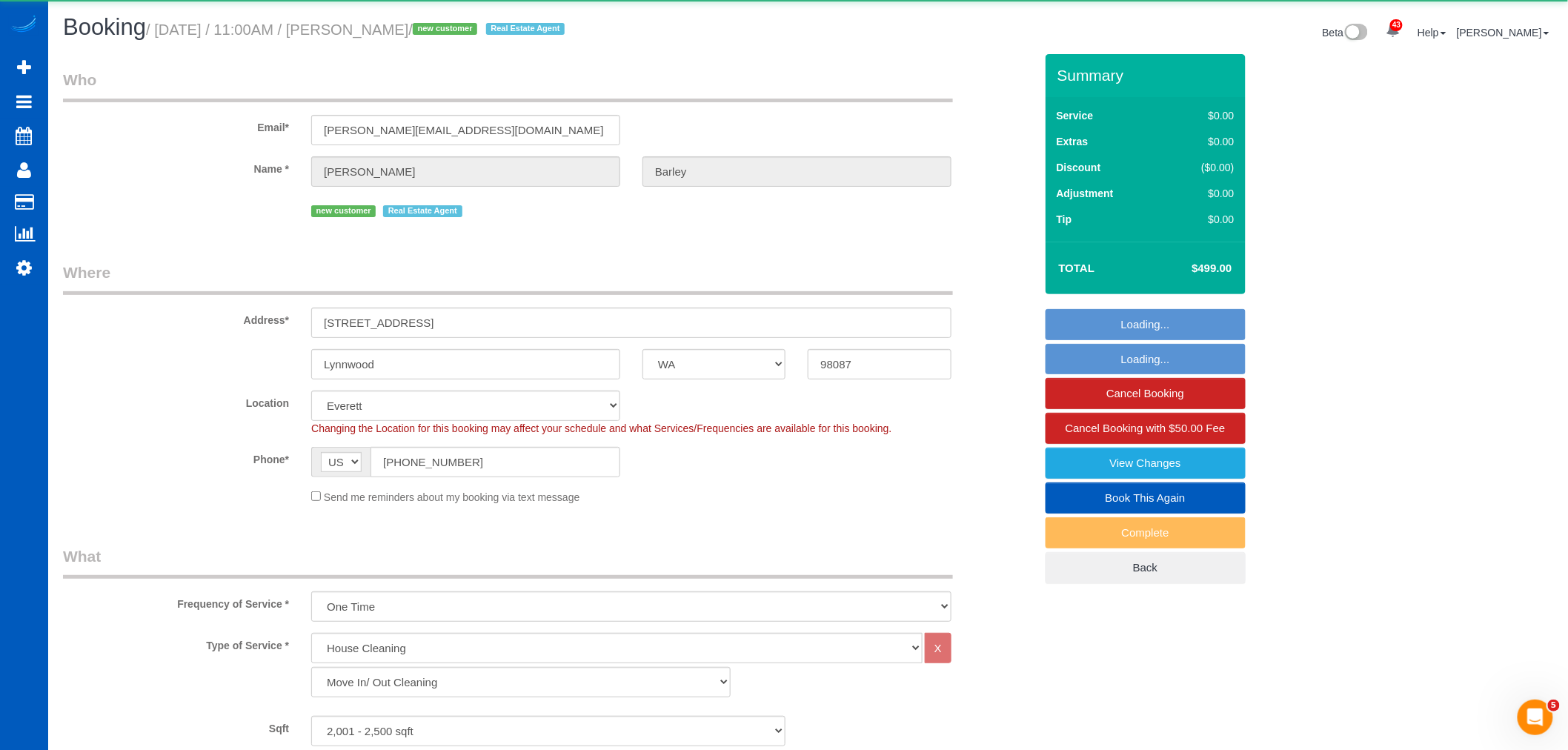
select select "object:29921"
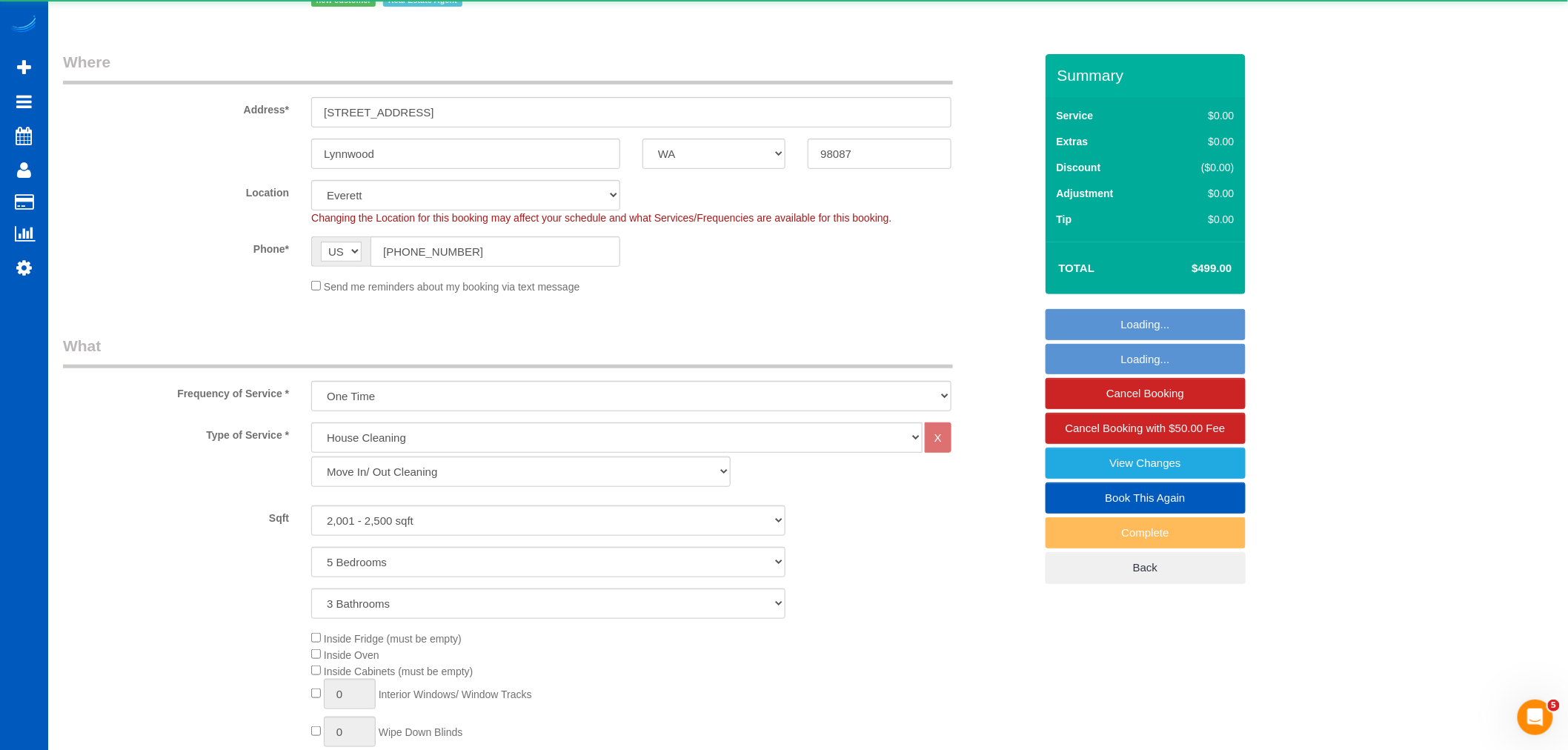
select select "2001"
select select "5"
select select "3"
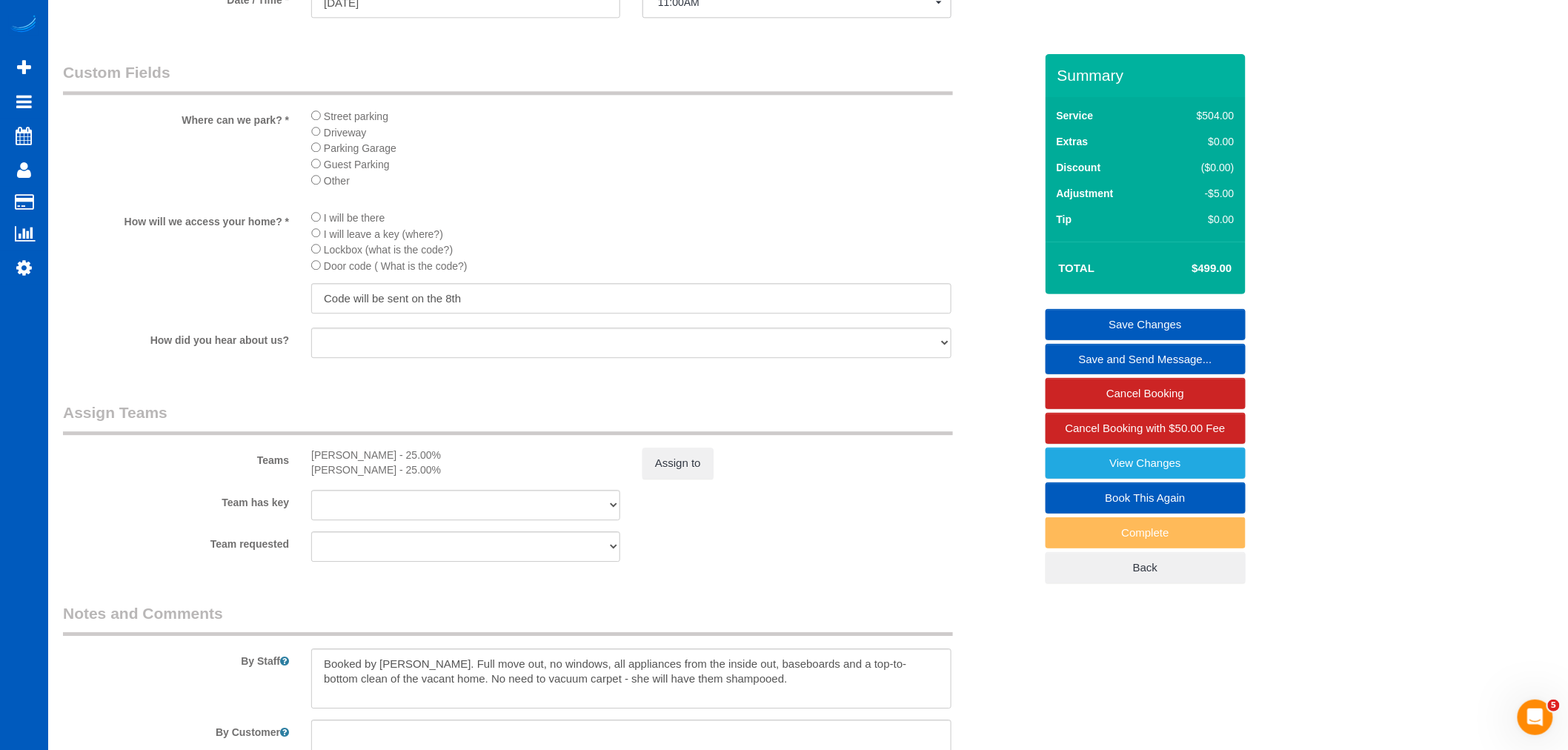
scroll to position [1564, 0]
click at [512, 306] on input "Code will be sent on the 8th" at bounding box center [631, 290] width 640 height 30
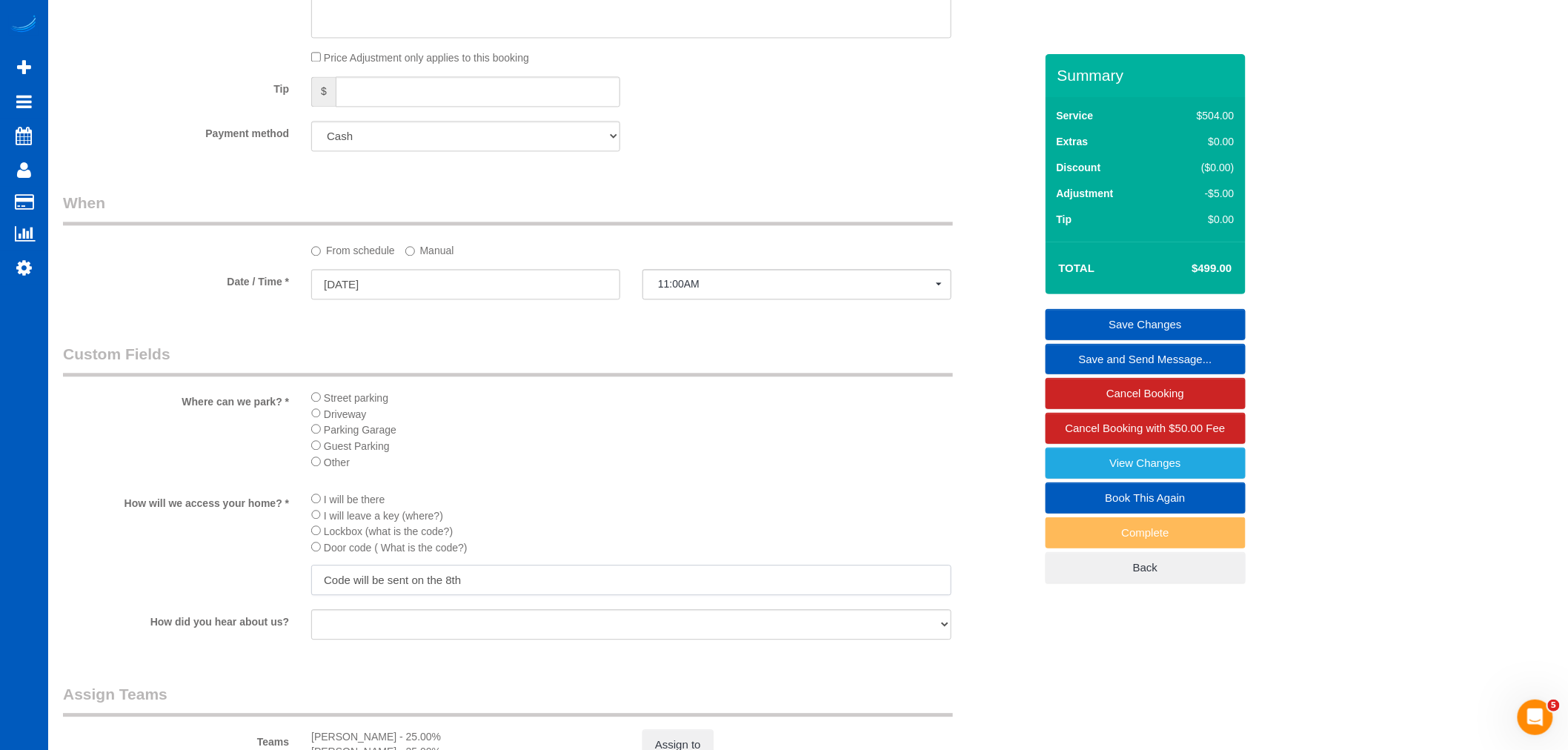
scroll to position [1255, 0]
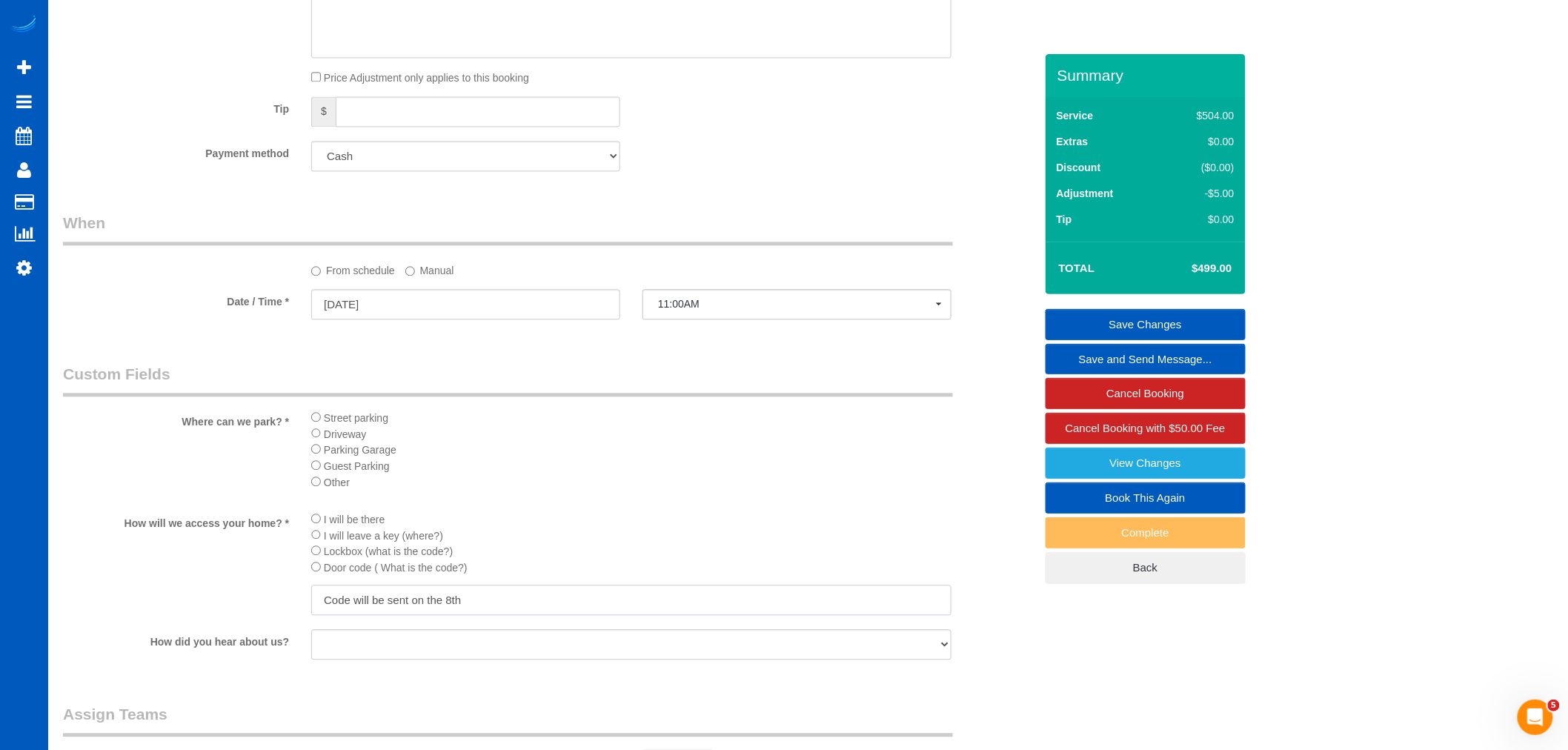
drag, startPoint x: 503, startPoint y: 627, endPoint x: 226, endPoint y: 649, distance: 277.9
click at [226, 649] on sui-booking-custom-fields "Where can we park? * Street parking Driveway Parking Garage Guest Parking Other…" at bounding box center [548, 512] width 971 height 299
click at [523, 615] on input "Code will be sent on the 8th" at bounding box center [631, 600] width 640 height 30
drag, startPoint x: 523, startPoint y: 631, endPoint x: 293, endPoint y: 636, distance: 230.1
click at [293, 618] on div "How will we access your home? * I will be there I will leave a key (where?) Loc…" at bounding box center [548, 564] width 993 height 108
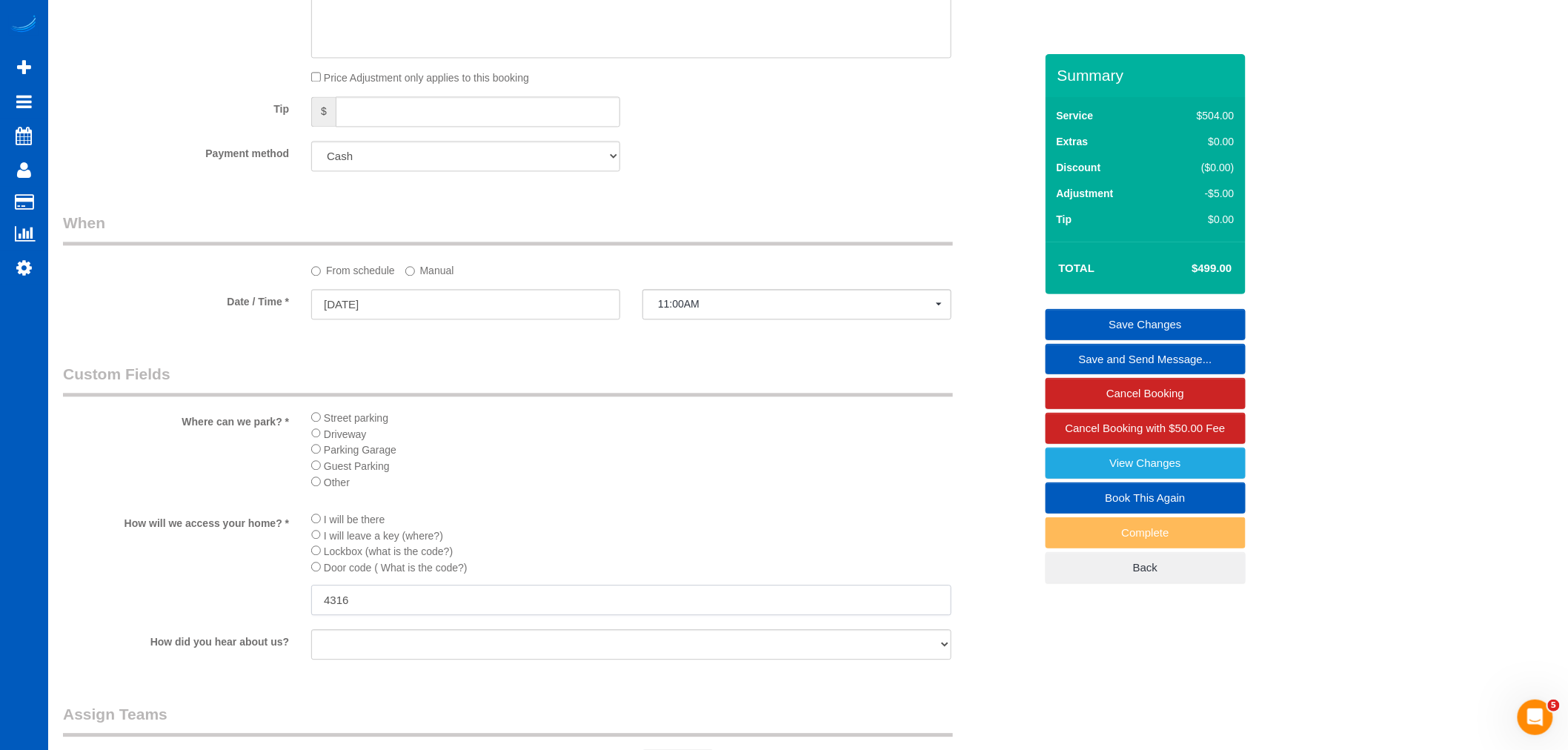
type input "4316"
click at [613, 559] on li "Lockbox (what is the code?)" at bounding box center [631, 551] width 640 height 16
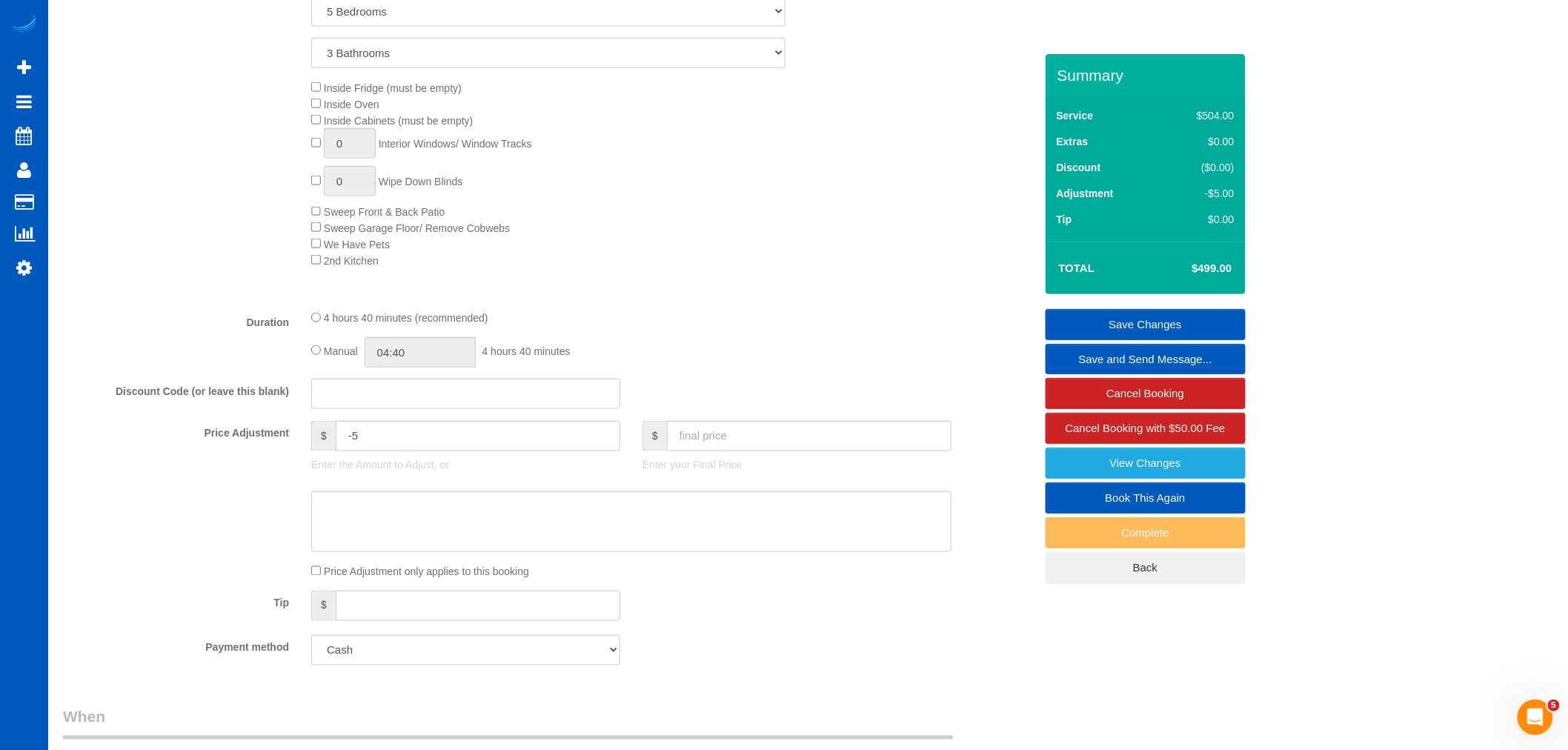
scroll to position [926, 0]
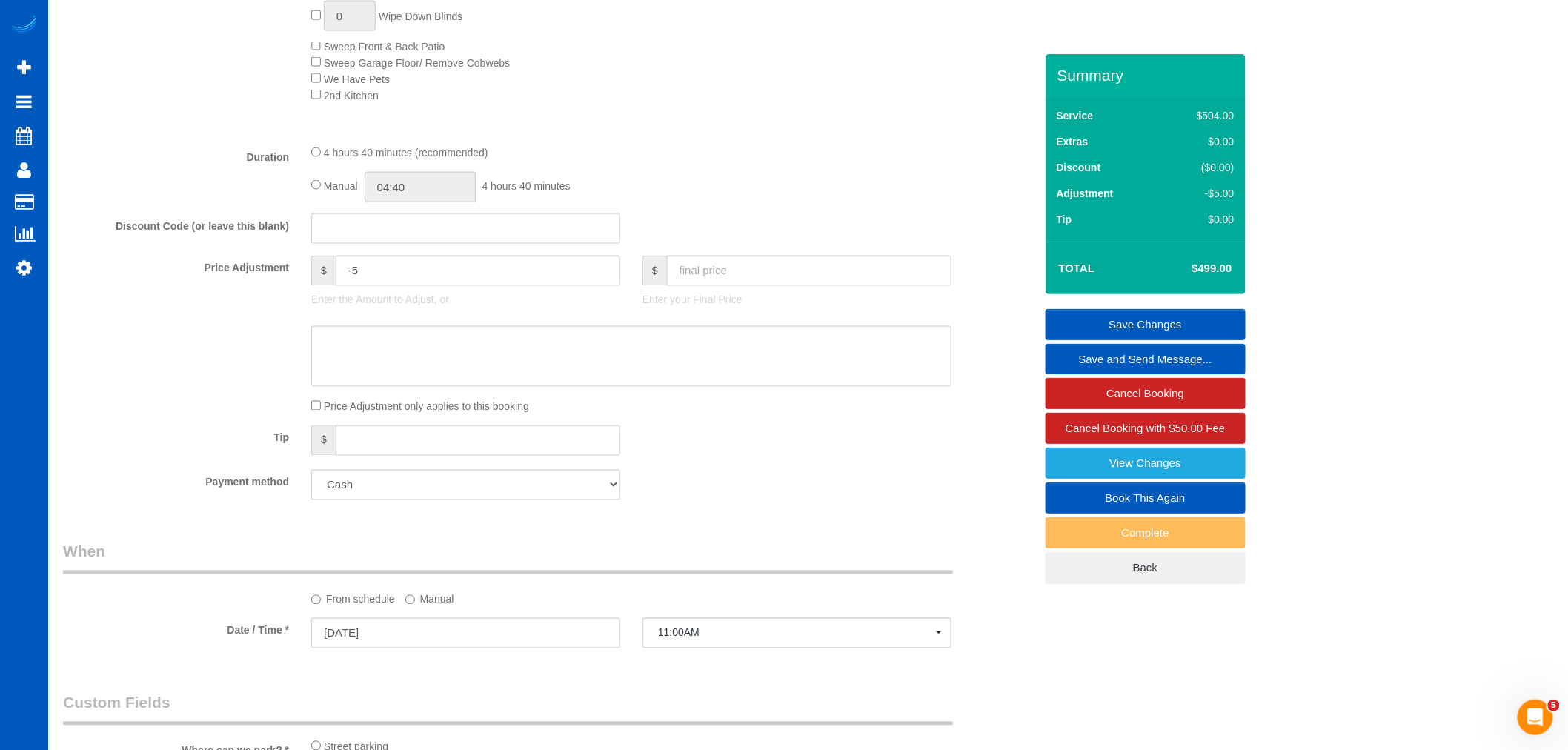
click at [753, 497] on div "Payment method Add Credit Card Cash Check Paypal" at bounding box center [548, 485] width 993 height 30
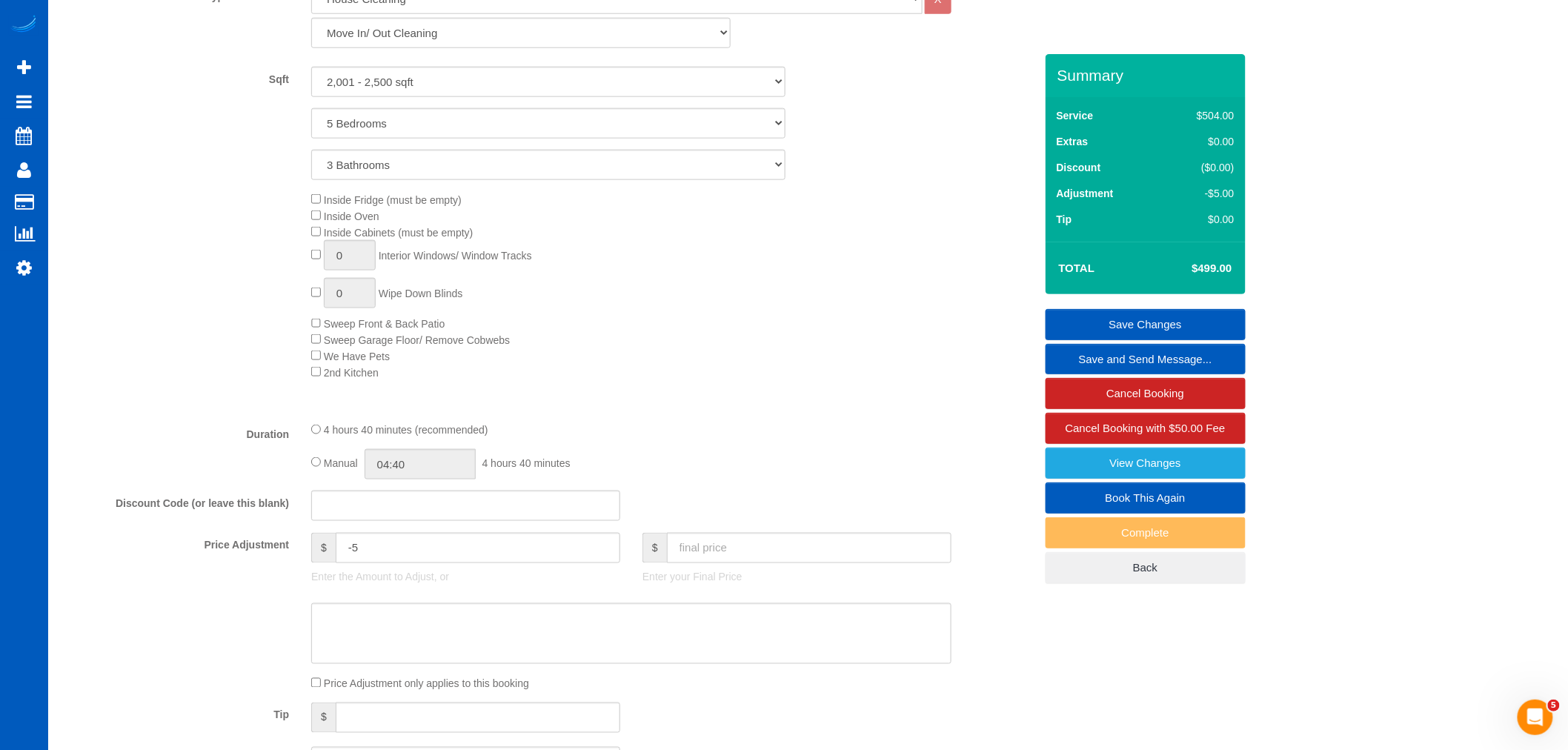
scroll to position [576, 0]
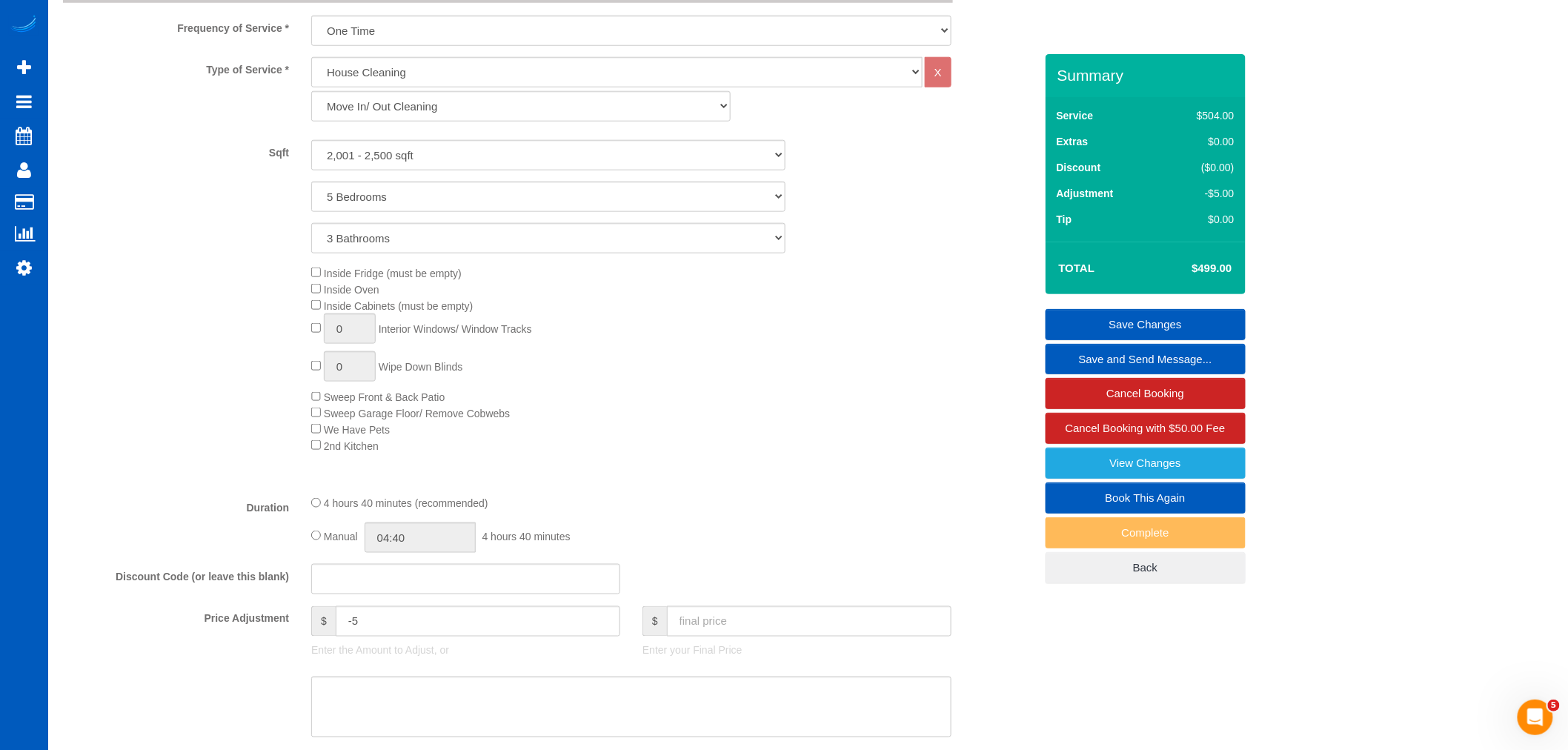
click at [292, 332] on div "Inside Fridge (must be empty) Inside Oven Inside Cabinets (must be empty) 0 Int…" at bounding box center [548, 359] width 993 height 189
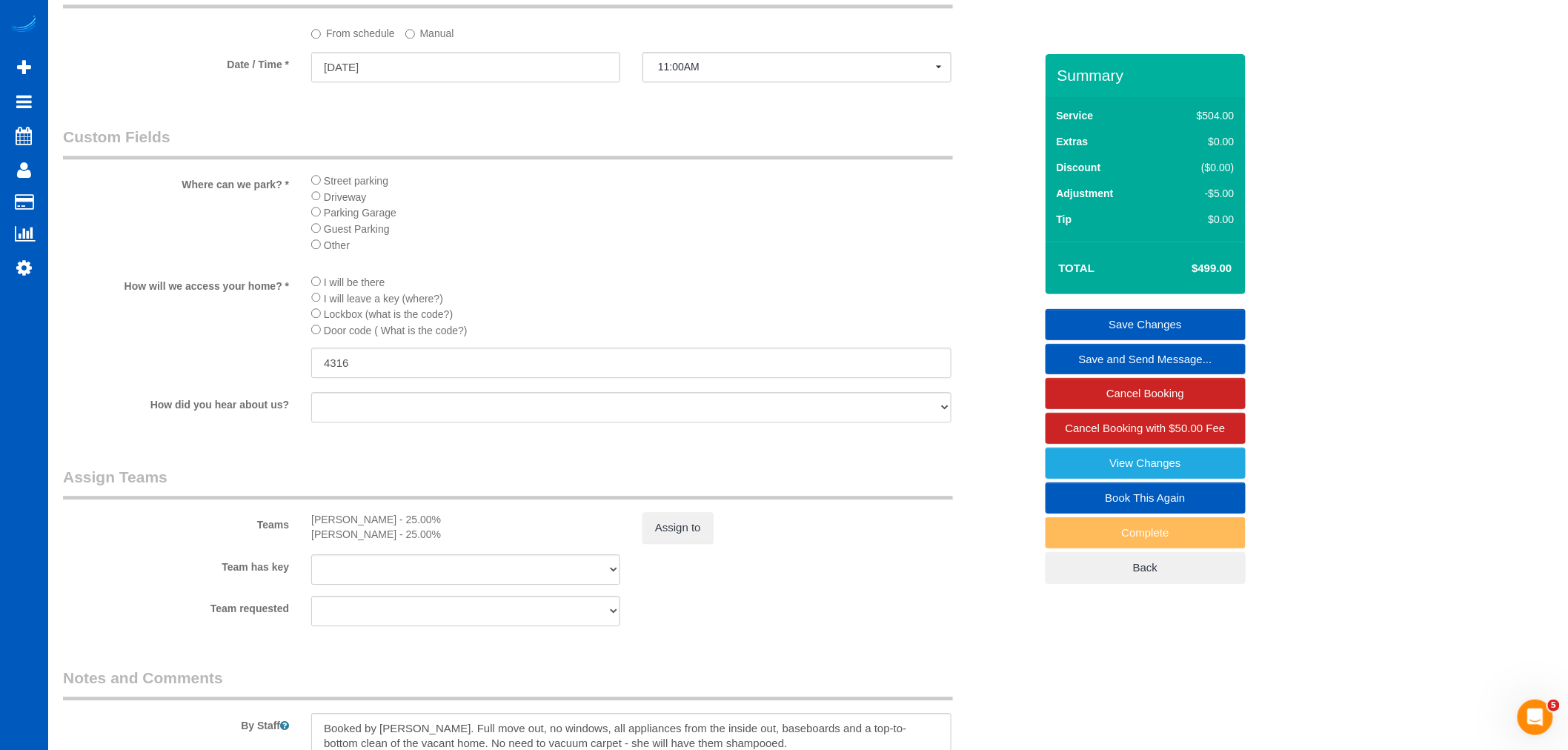
scroll to position [1255, 0]
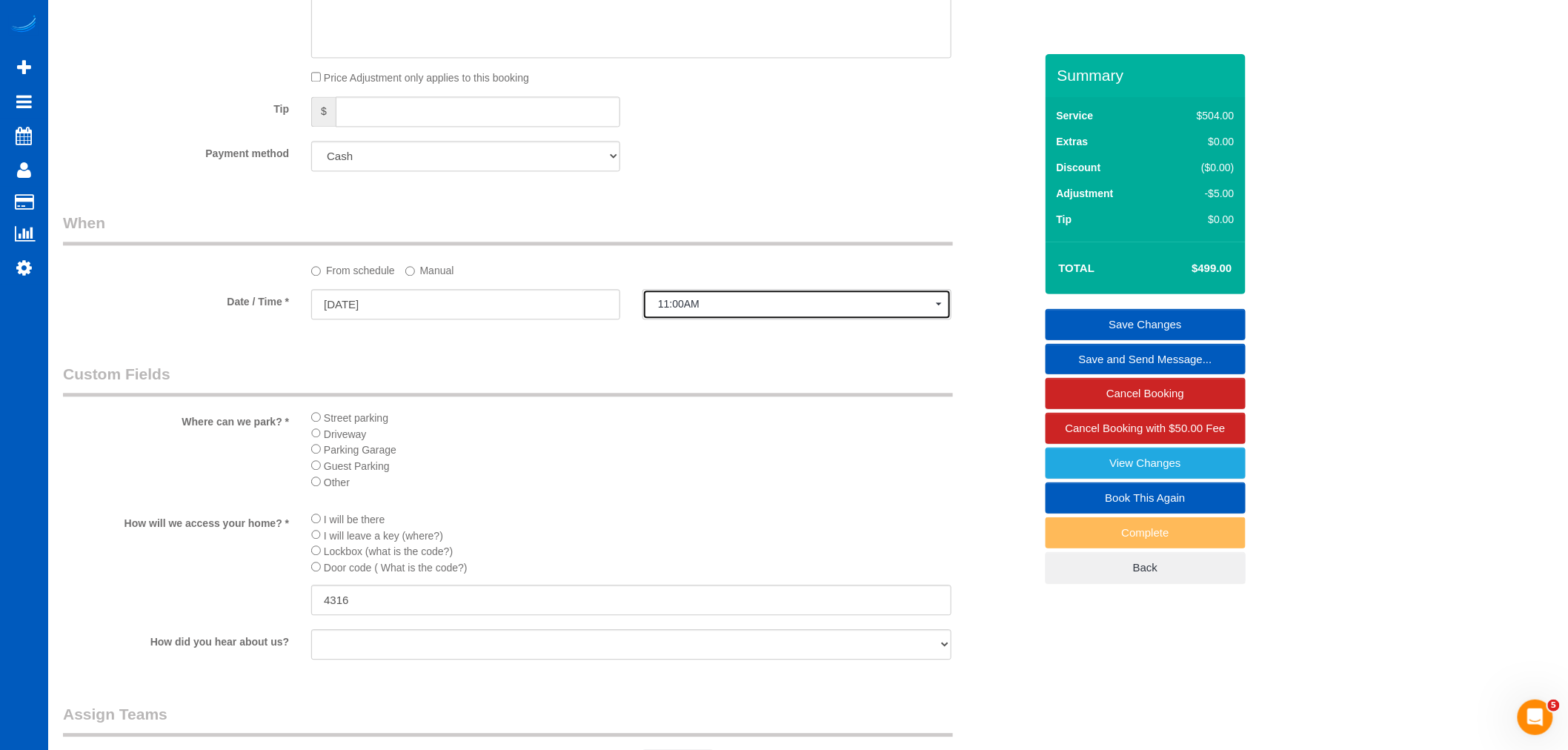
click at [685, 310] on span "11:00AM" at bounding box center [797, 303] width 278 height 12
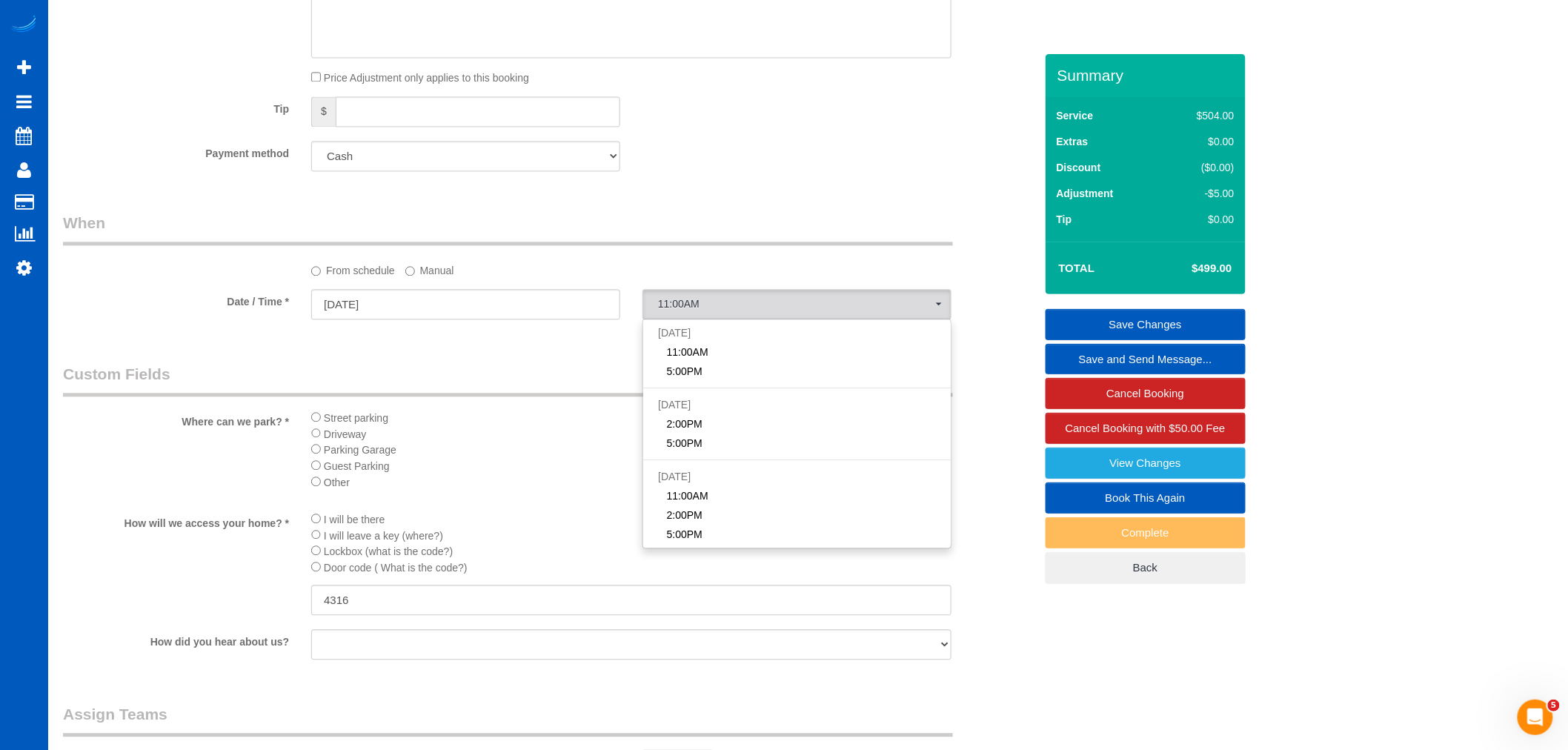
click at [421, 278] on label "Manual" at bounding box center [429, 267] width 49 height 20
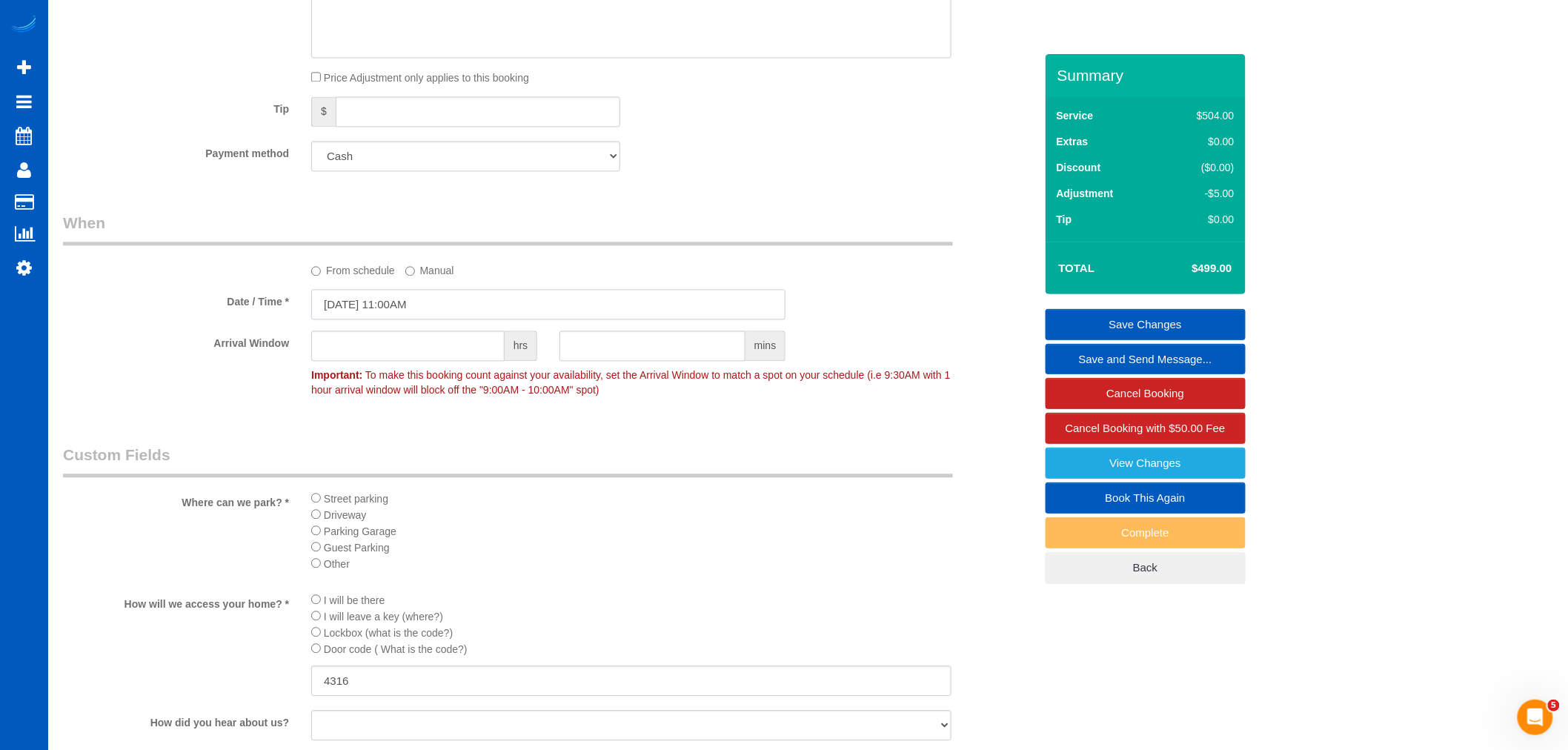
click at [396, 319] on input "[DATE] 11:00AM" at bounding box center [548, 304] width 474 height 30
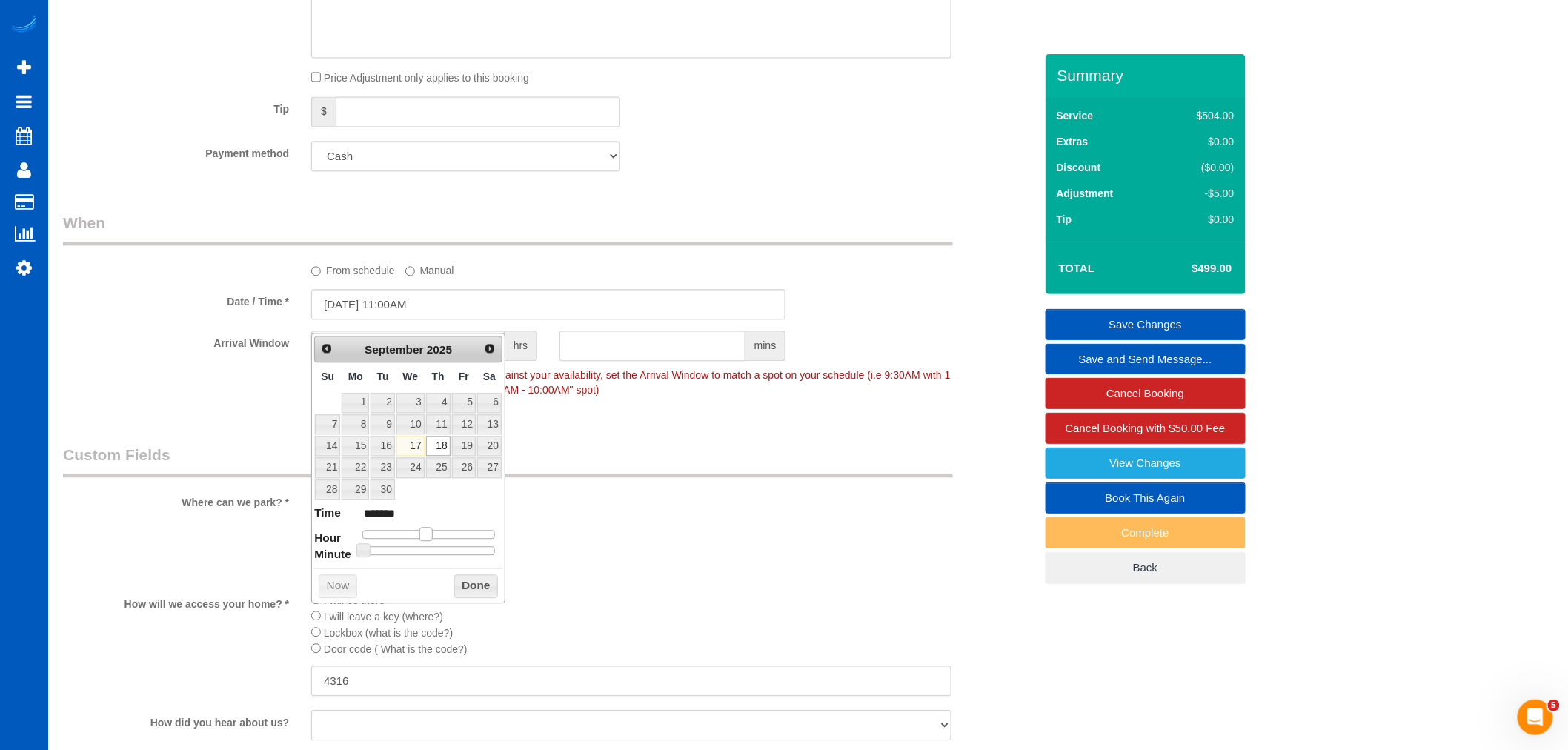
type input "[DATE] 12:00PM"
type input "*******"
type input "[DATE] 1:00PM"
type input "******"
type input "[DATE] 2:00PM"
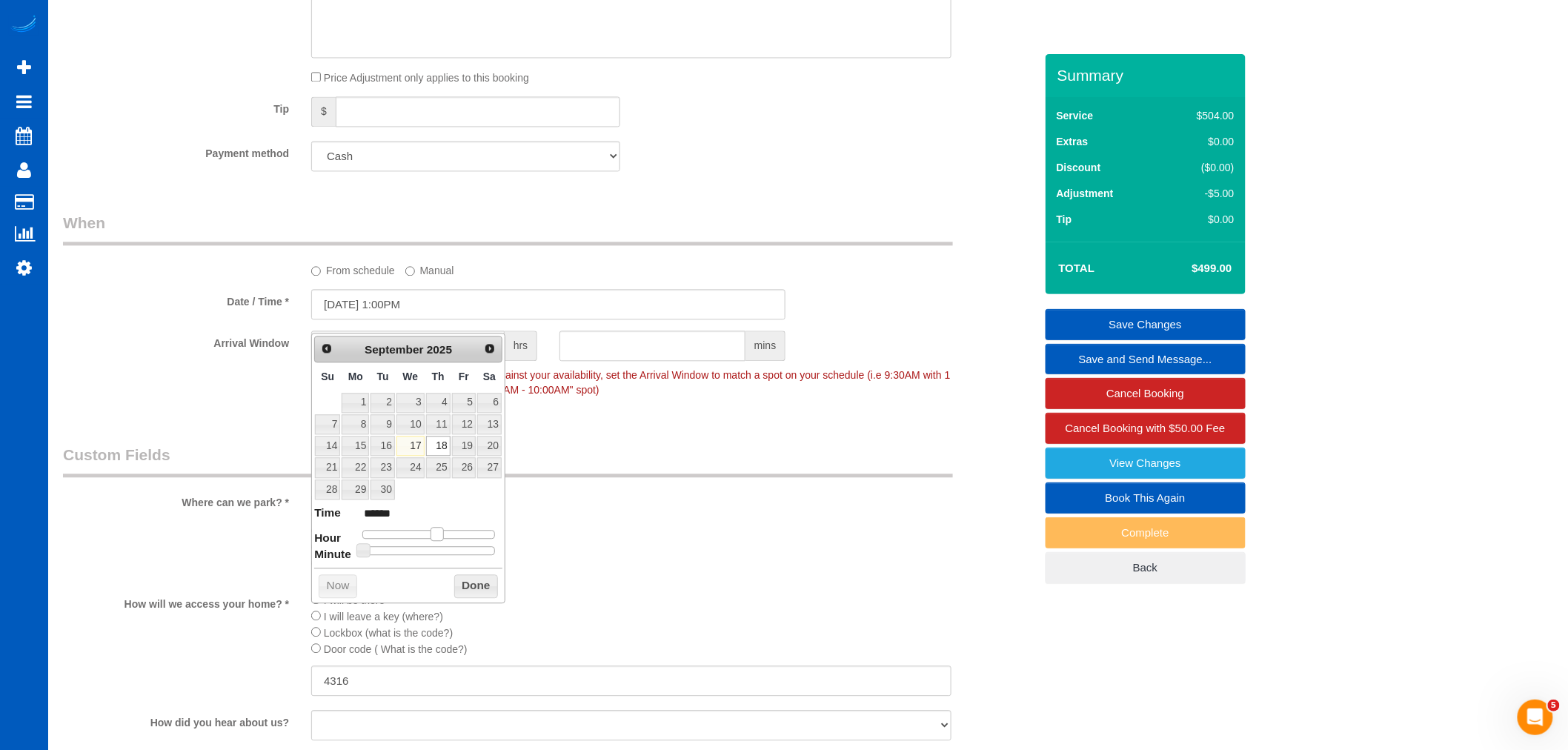
type input "******"
drag, startPoint x: 424, startPoint y: 534, endPoint x: 441, endPoint y: 537, distance: 17.3
click at [441, 537] on span at bounding box center [443, 533] width 14 height 14
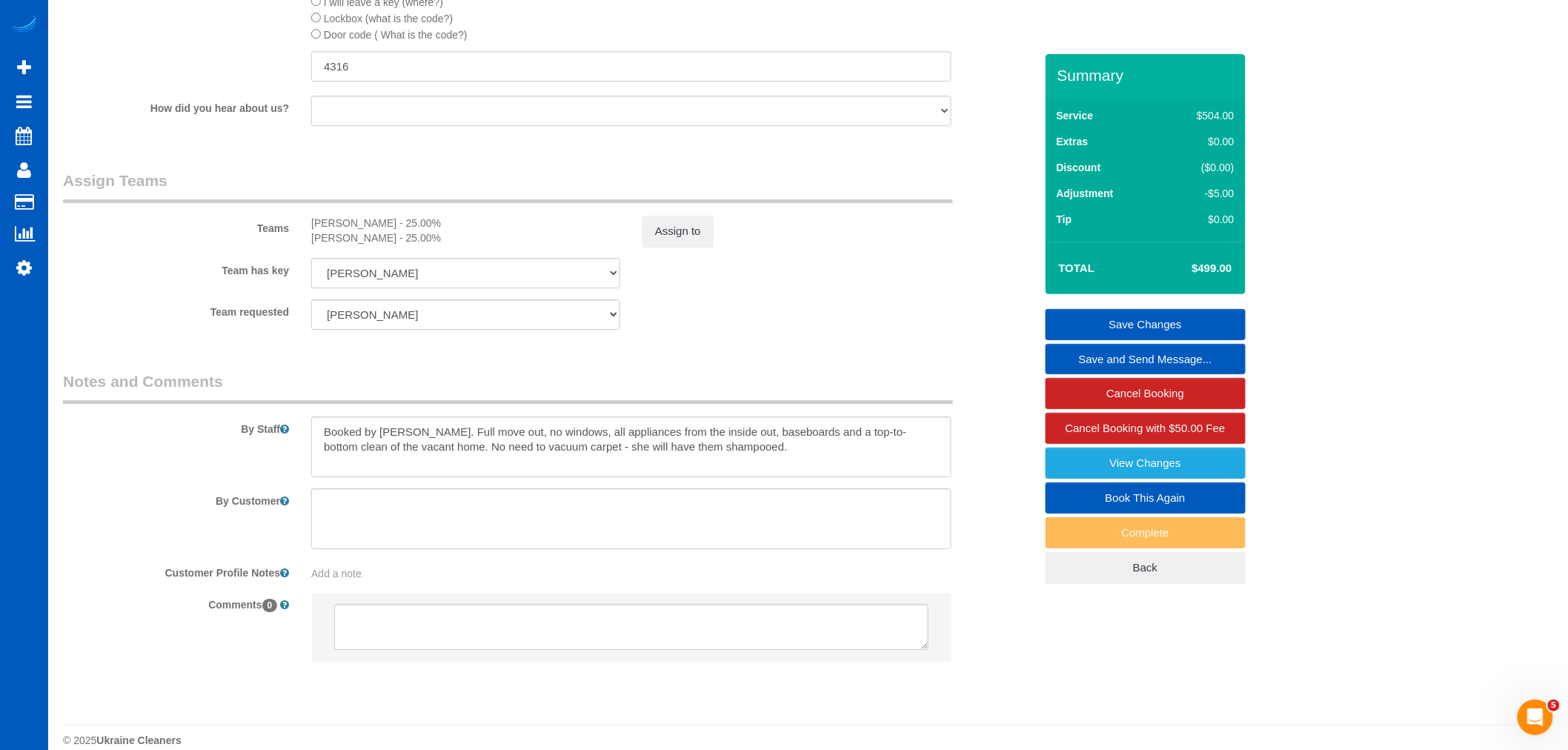
scroll to position [1913, 0]
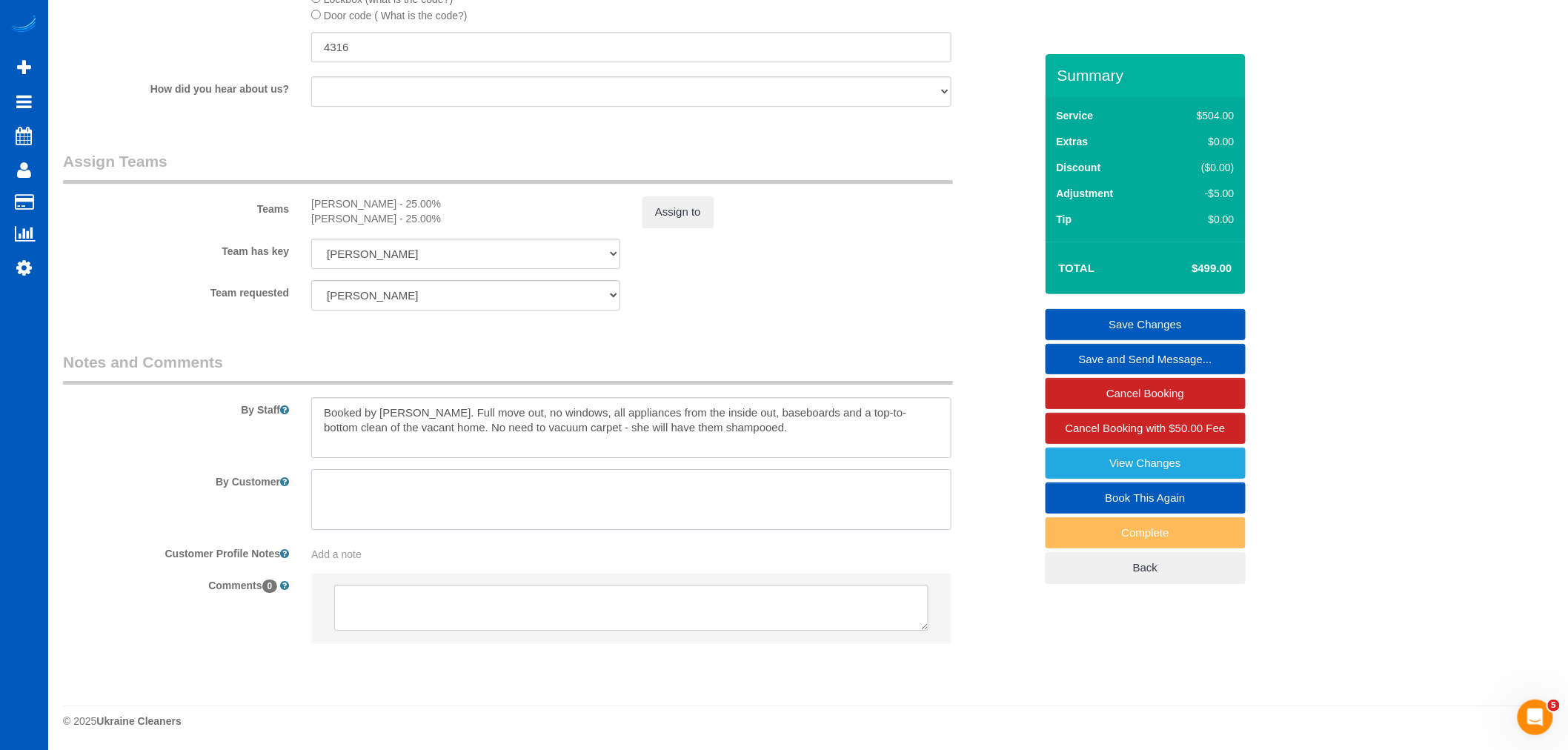
click at [556, 483] on textarea at bounding box center [631, 499] width 640 height 61
type textarea "T"
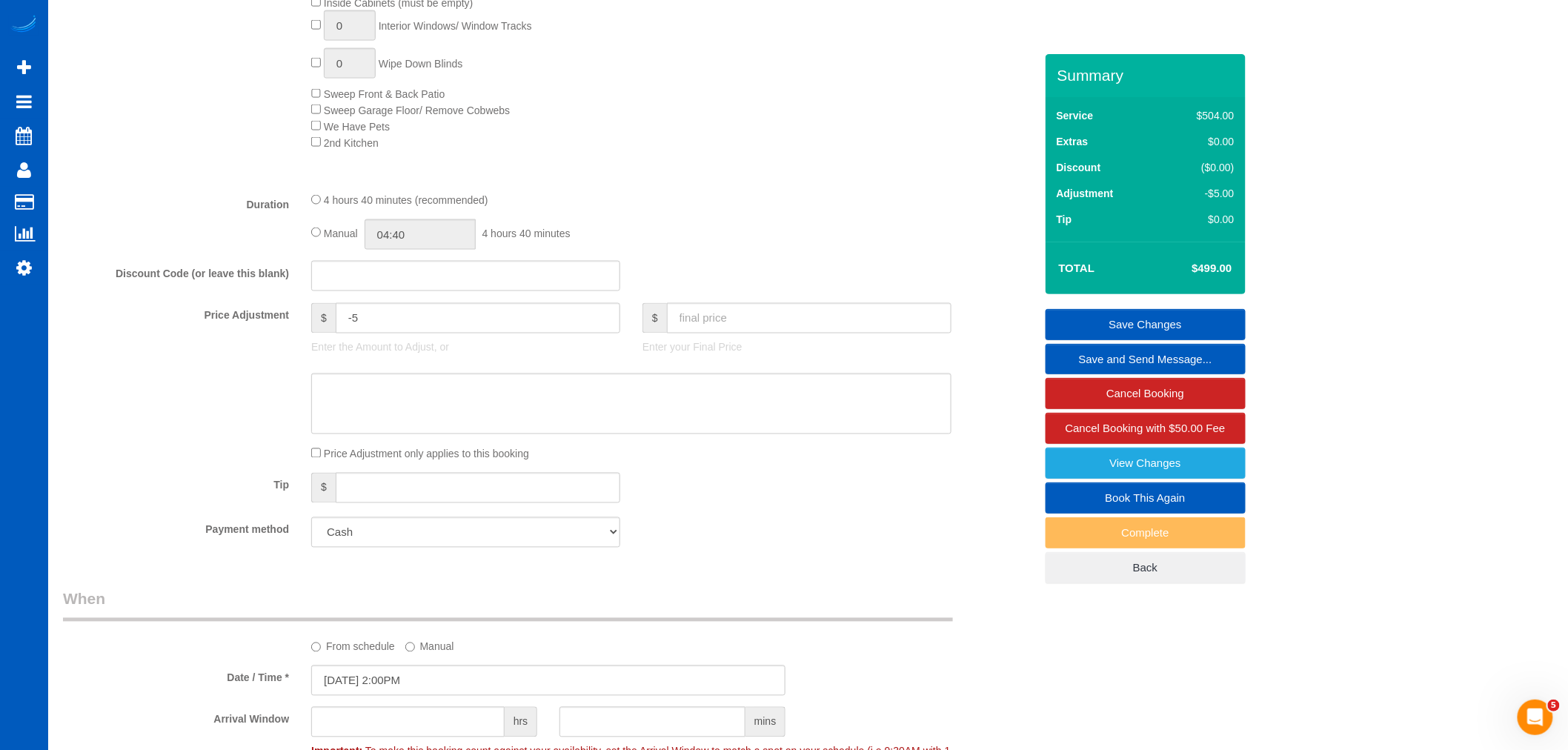
scroll to position [843, 0]
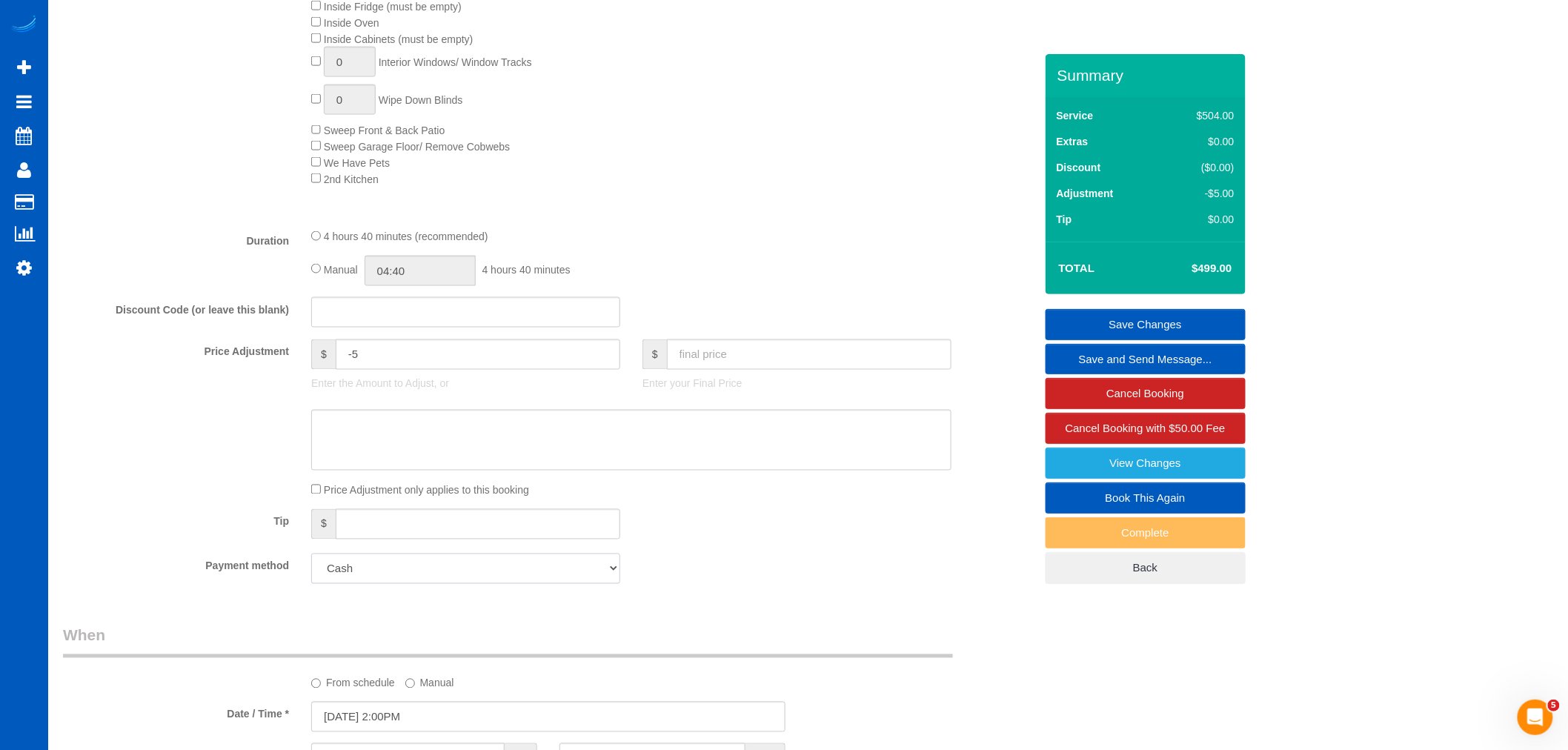
click at [364, 582] on select "Add Credit Card Cash Check Paypal" at bounding box center [465, 569] width 309 height 30
select select "string:fspay"
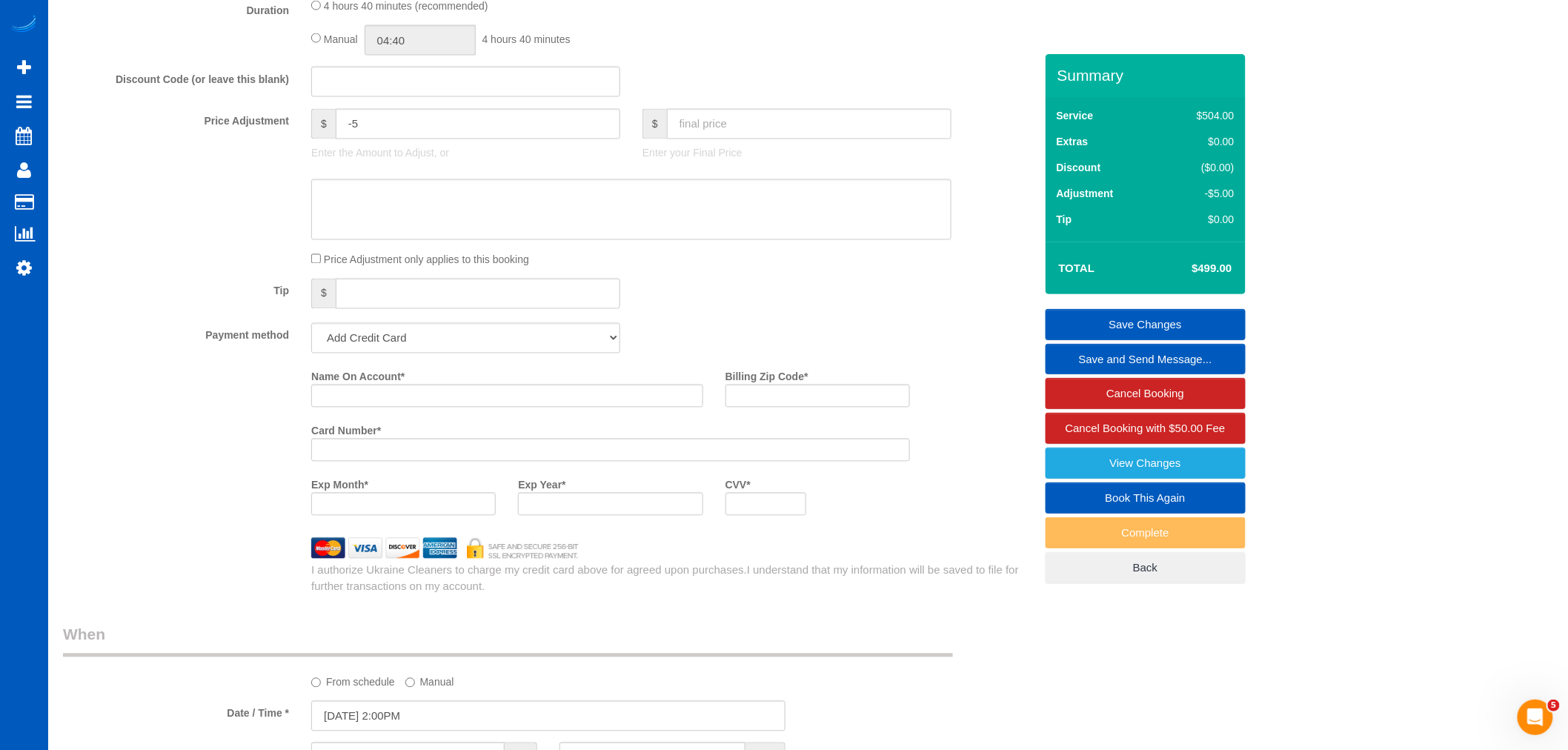
click at [371, 385] on label "Name On Account *" at bounding box center [357, 374] width 93 height 20
click at [371, 395] on input "Name On Account *" at bounding box center [507, 396] width 392 height 23
click at [360, 408] on input "Name On Account *" at bounding box center [507, 396] width 392 height 23
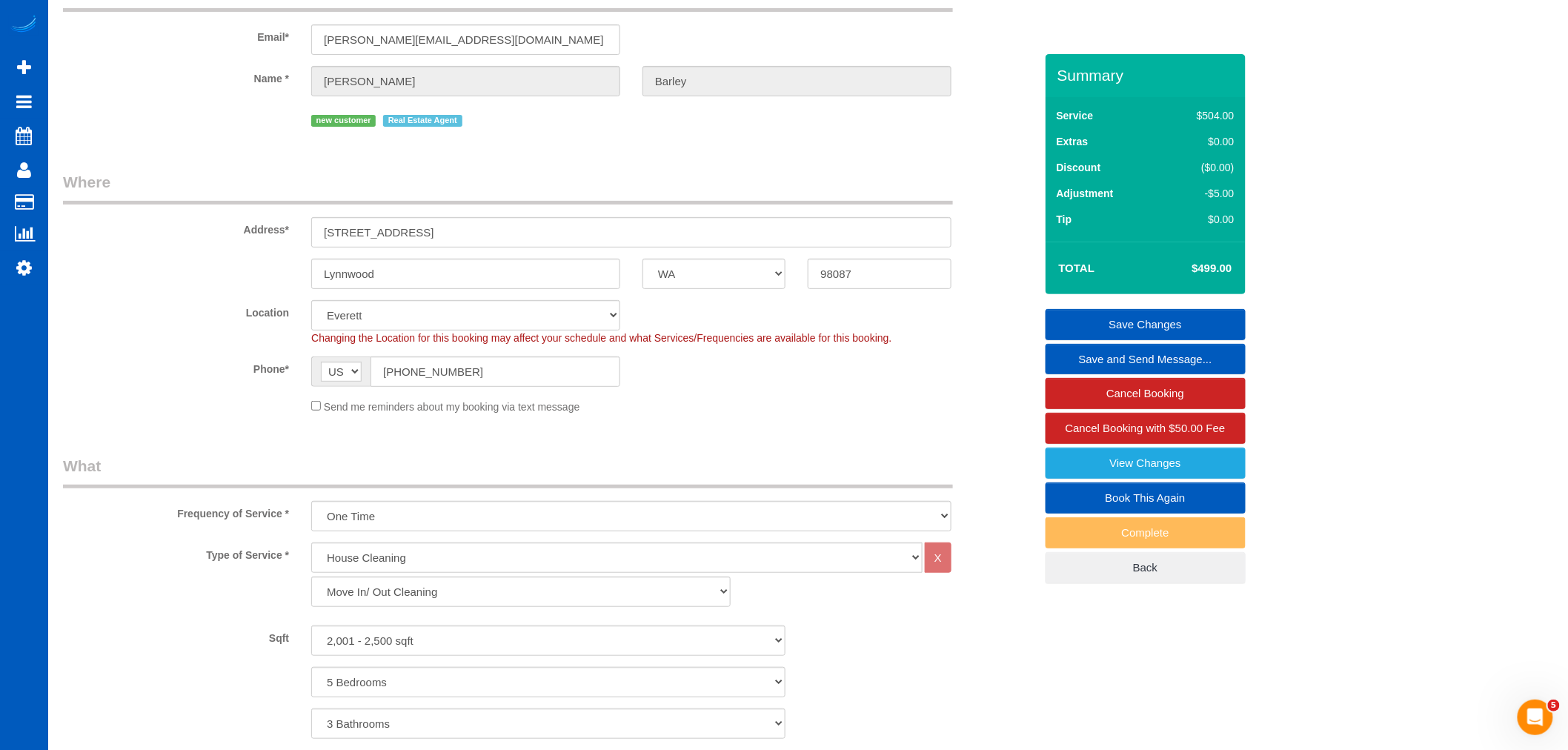
scroll to position [0, 0]
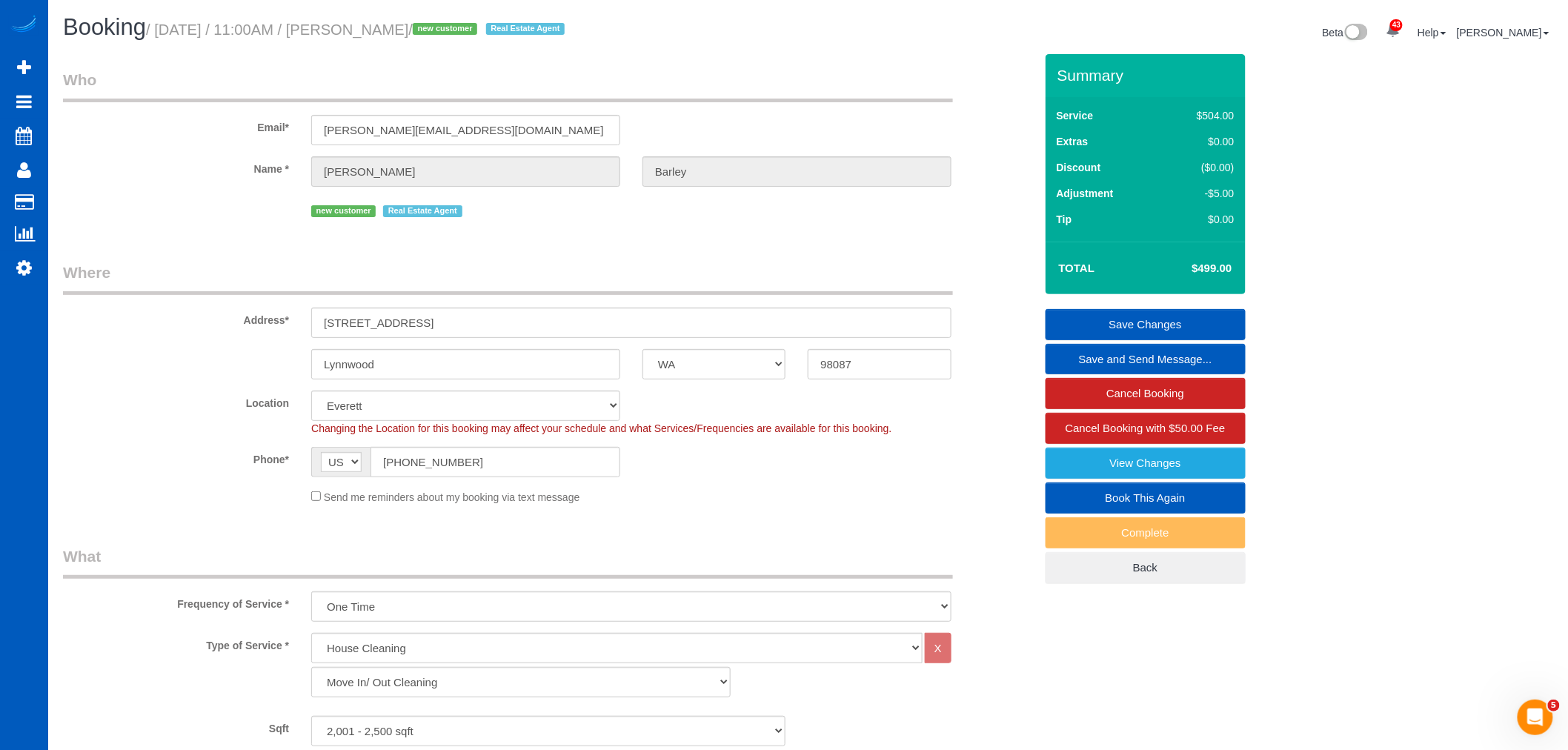
drag, startPoint x: 381, startPoint y: 26, endPoint x: 479, endPoint y: 26, distance: 98.0
click at [479, 26] on small "/ [DATE] / 11:00AM / [PERSON_NAME] / new customer Real Estate Agent" at bounding box center [357, 30] width 423 height 16
copy small "[PERSON_NAME]"
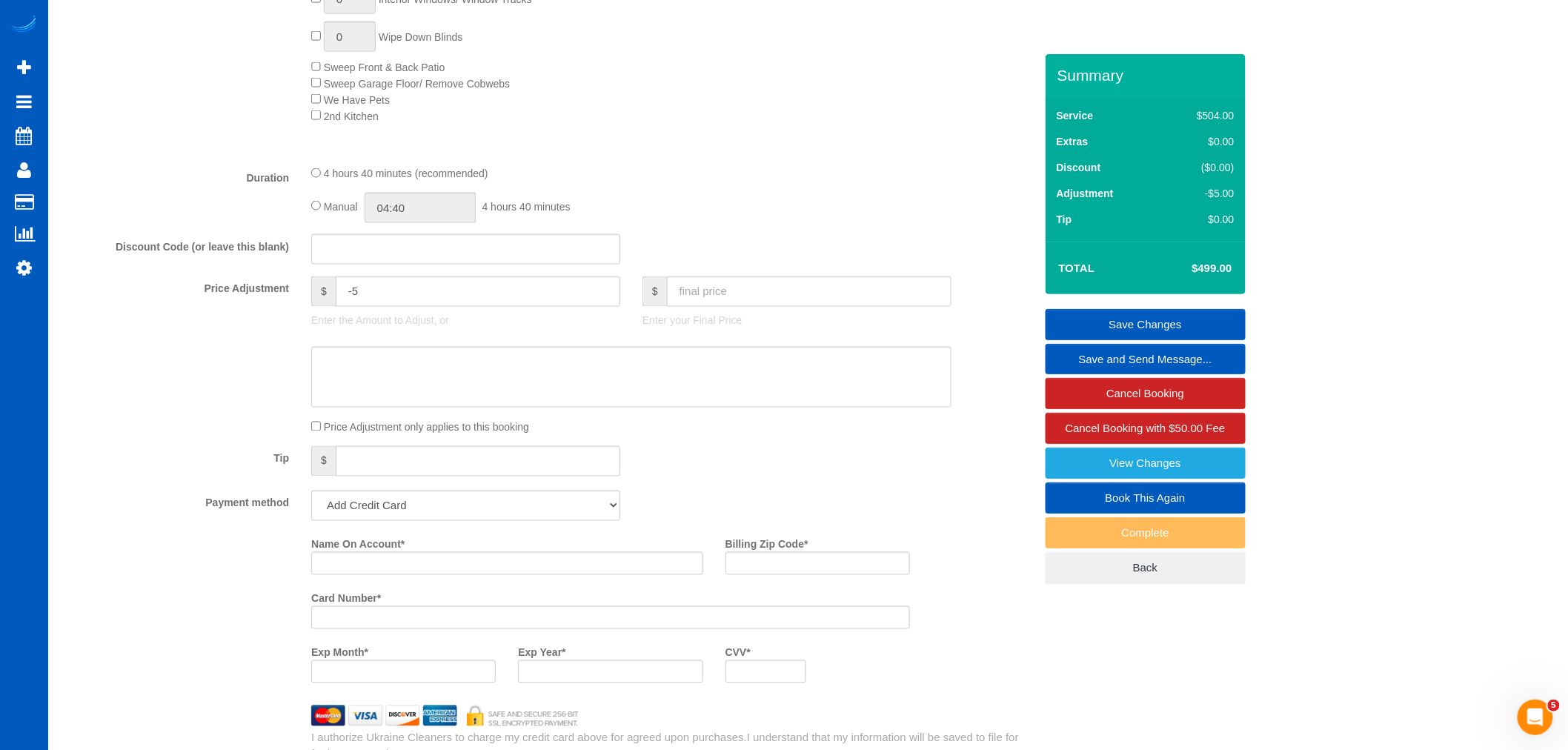
scroll to position [988, 0]
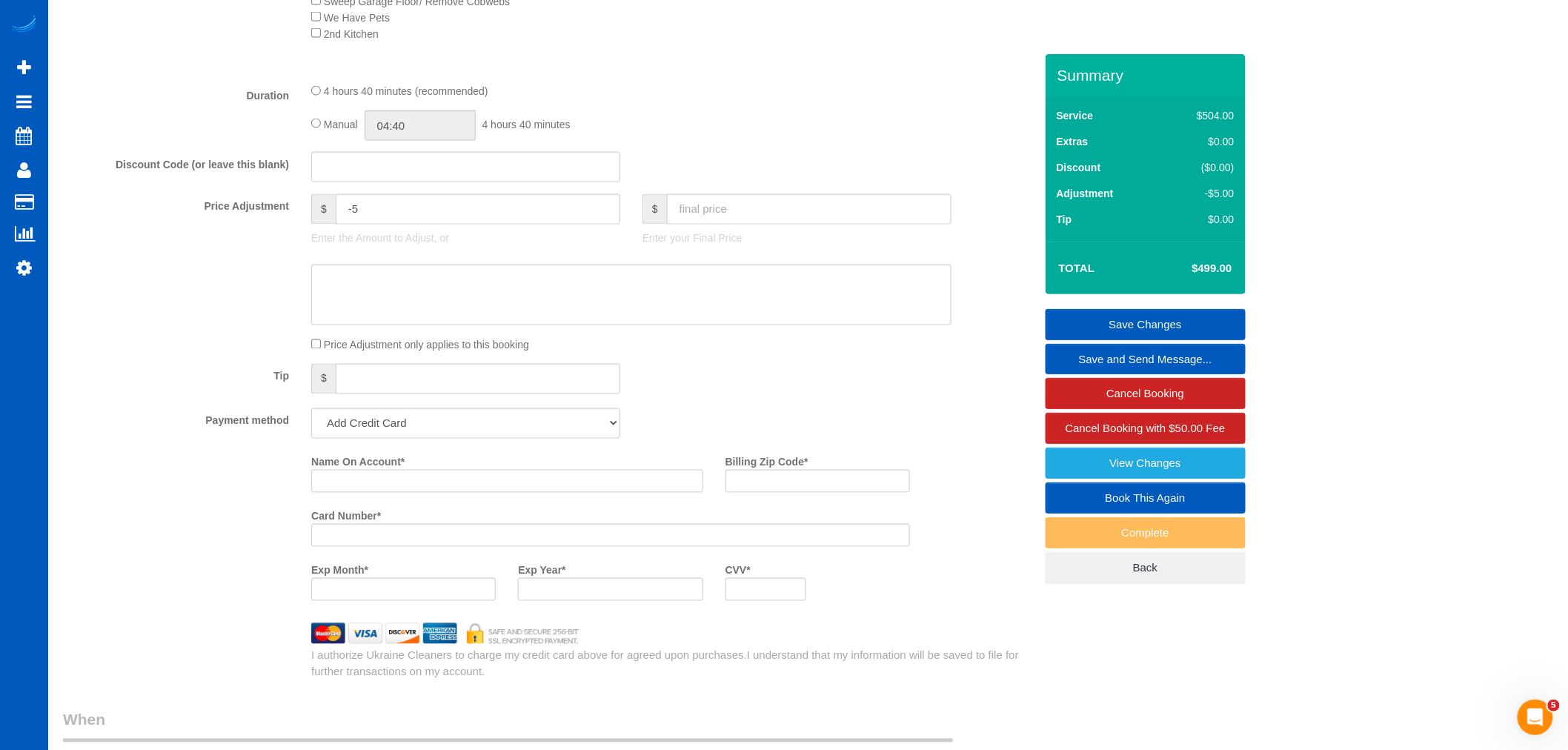
click at [339, 493] on input "Name On Account *" at bounding box center [507, 481] width 392 height 23
paste input "[PERSON_NAME]"
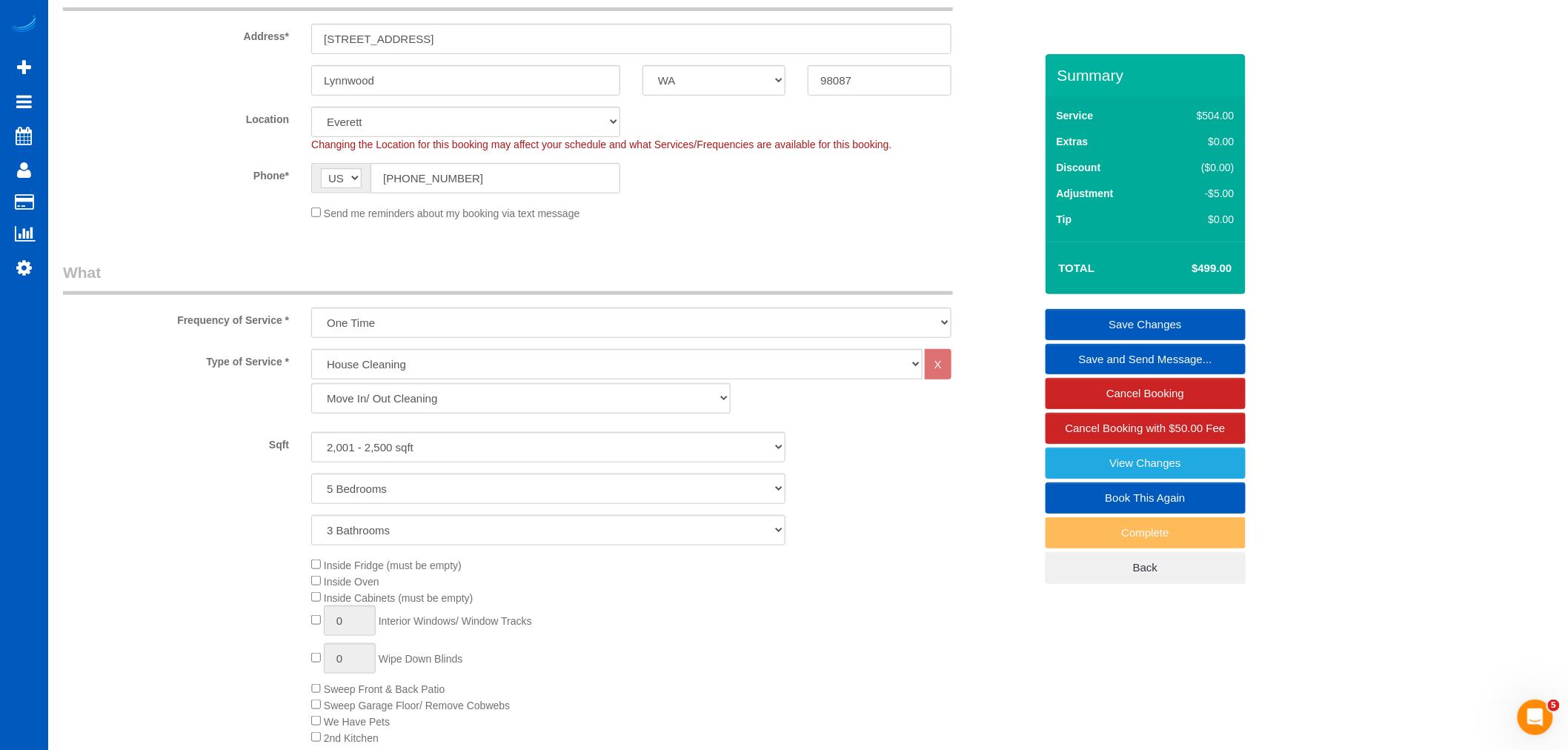
scroll to position [411, 0]
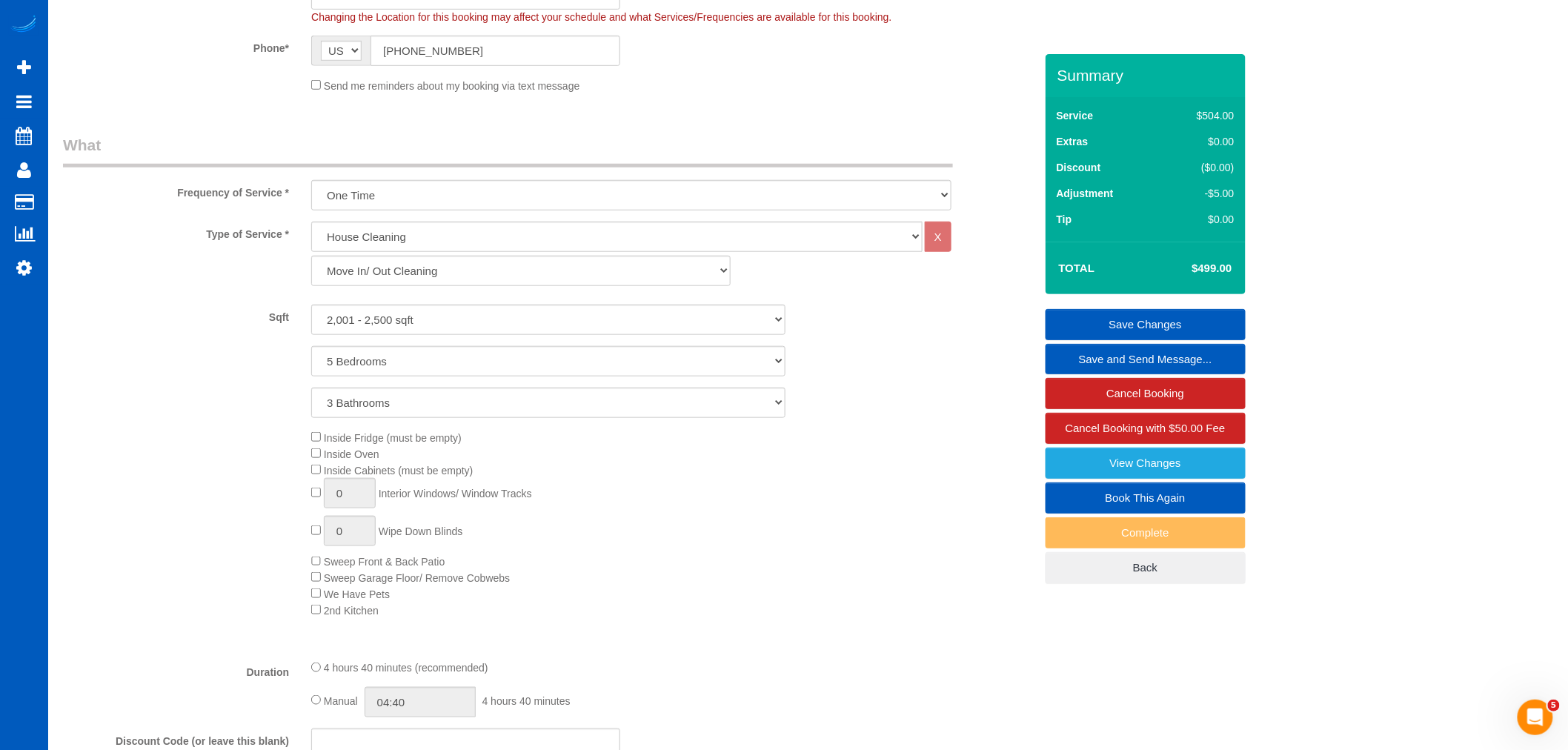
type input "[PERSON_NAME]"
drag, startPoint x: 357, startPoint y: 503, endPoint x: 282, endPoint y: 510, distance: 75.3
click at [282, 510] on div "Inside Fridge (must be empty) Inside Oven Inside Cabinets (must be empty) 1 Int…" at bounding box center [548, 523] width 993 height 189
click at [353, 503] on input "1" at bounding box center [350, 493] width 52 height 30
drag, startPoint x: 365, startPoint y: 500, endPoint x: 264, endPoint y: 497, distance: 101.0
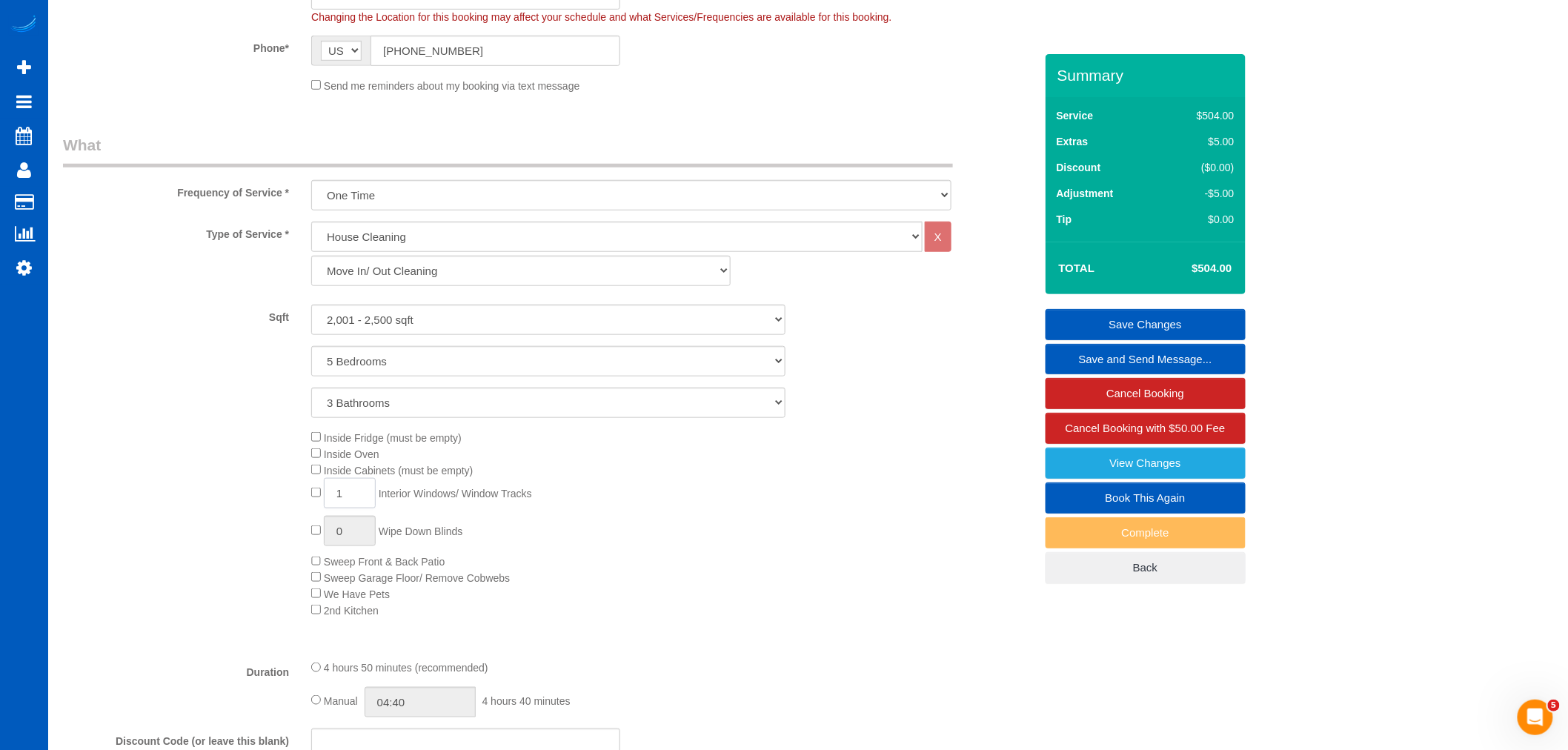
click at [264, 497] on div "Inside Fridge (must be empty) Inside Oven Inside Cabinets (must be empty) 1 Int…" at bounding box center [548, 523] width 993 height 189
click at [673, 492] on div "Inside Fridge (must be empty) Inside Oven Inside Cabinets (must be empty) 20 In…" at bounding box center [672, 523] width 745 height 189
click at [358, 505] on input "20" at bounding box center [350, 493] width 52 height 30
drag, startPoint x: 358, startPoint y: 505, endPoint x: 313, endPoint y: 515, distance: 46.1
click at [313, 515] on div "Inside Fridge (must be empty) Inside Oven Inside Cabinets (must be empty) 20 In…" at bounding box center [672, 523] width 745 height 189
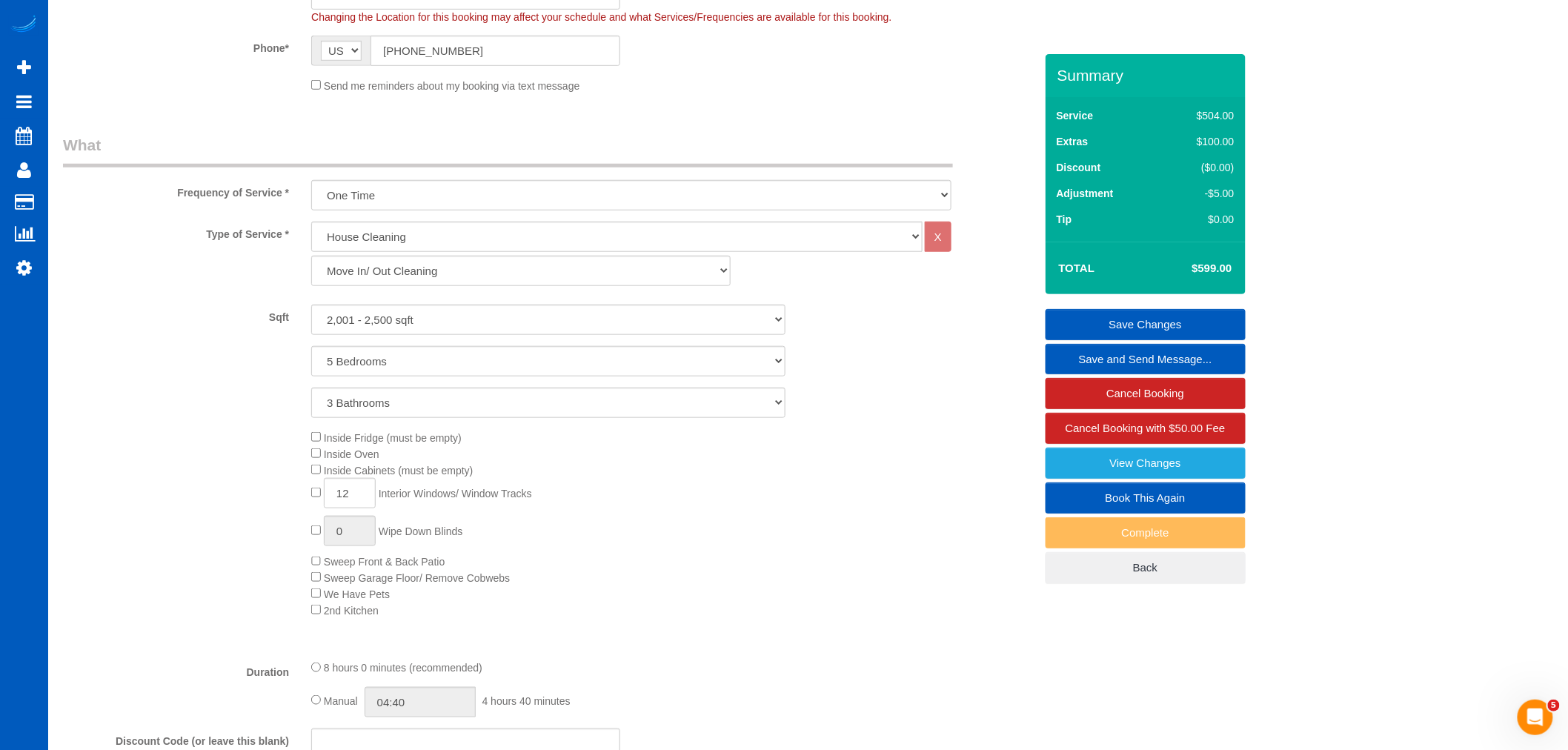
click at [656, 557] on div "Inside Fridge (must be empty) Inside Oven Inside Cabinets (must be empty) 12 In…" at bounding box center [672, 523] width 745 height 189
click at [708, 549] on div "Inside Fridge (must be empty) Inside Oven Inside Cabinets (must be empty) 12 In…" at bounding box center [672, 523] width 745 height 189
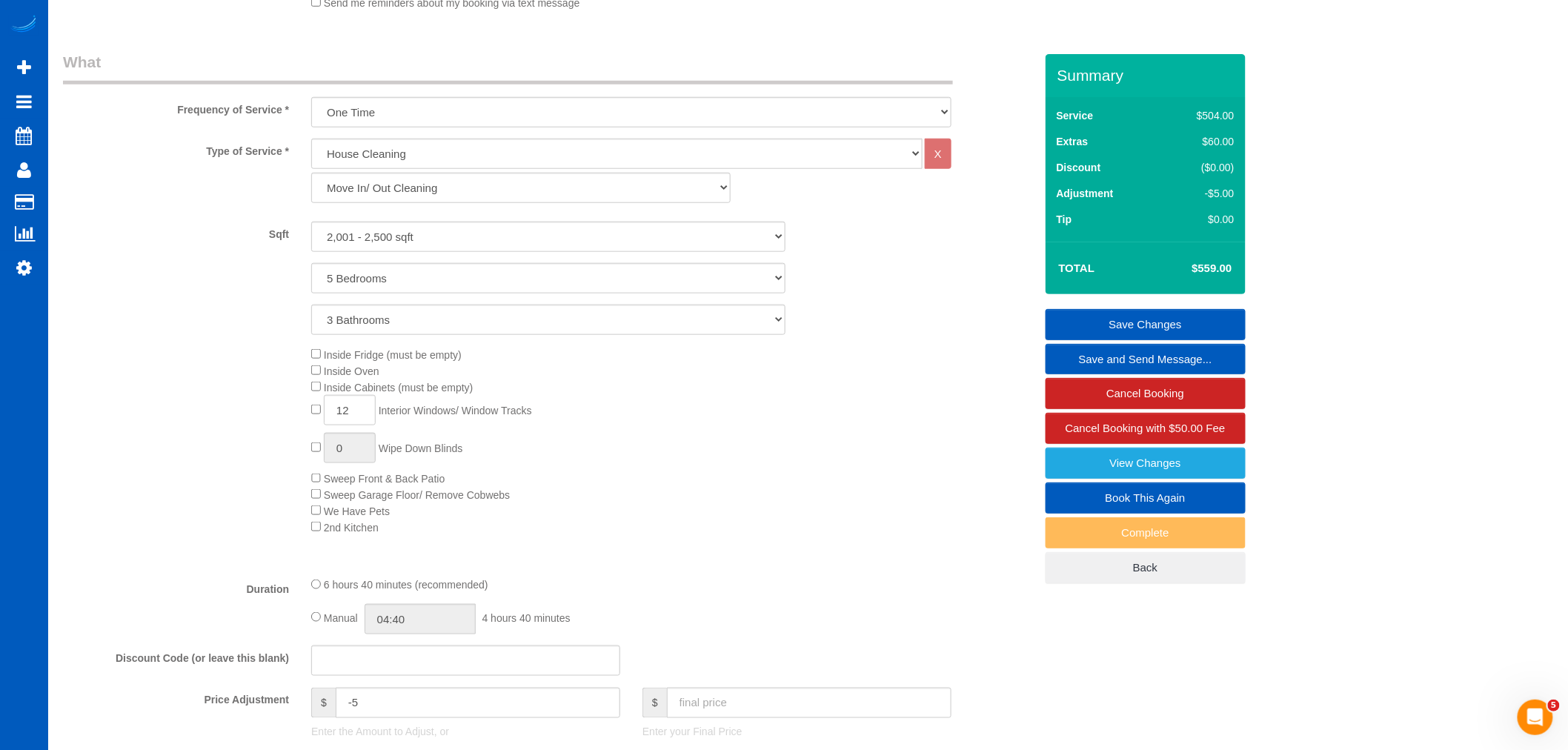
scroll to position [493, 0]
click at [310, 413] on div "Inside Fridge (must be empty) Inside Oven Inside Cabinets (must be empty) 12 In…" at bounding box center [672, 441] width 745 height 189
type input "0"
click at [701, 492] on div "Inside Fridge (must be empty) Inside Oven Inside Cabinets (must be empty) 0 Int…" at bounding box center [672, 441] width 745 height 189
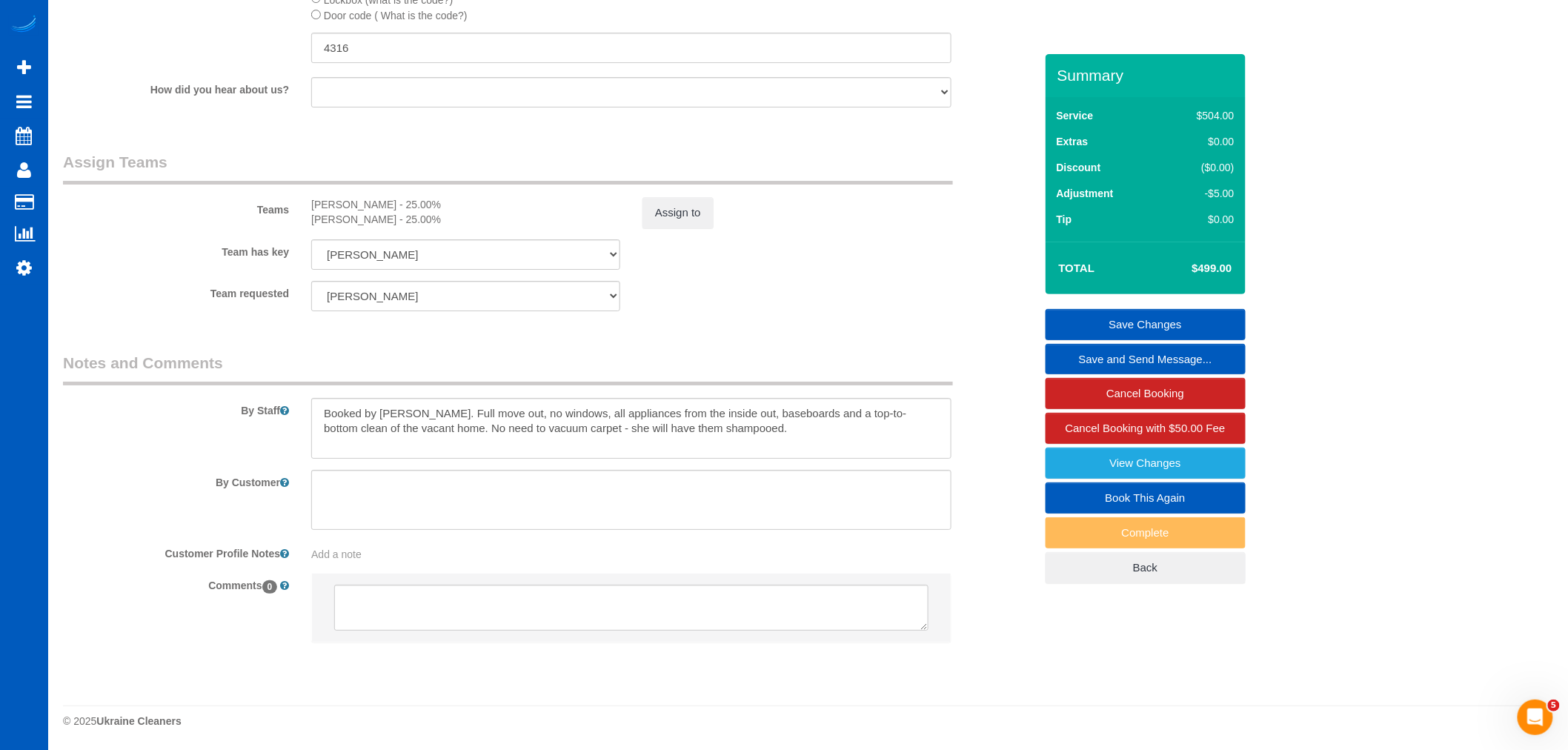
scroll to position [2142, 0]
click at [602, 508] on textarea at bounding box center [631, 500] width 640 height 61
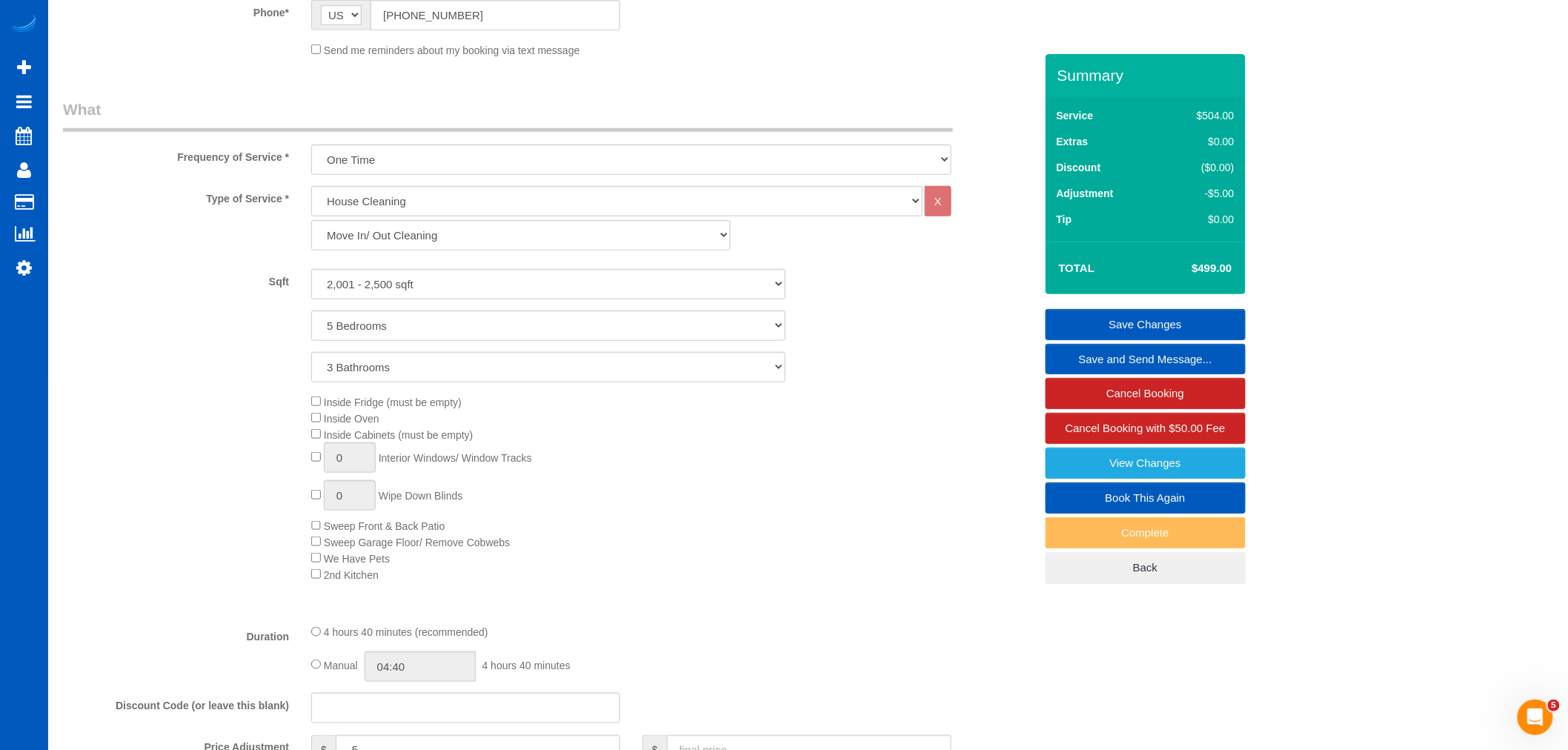
scroll to position [413, 0]
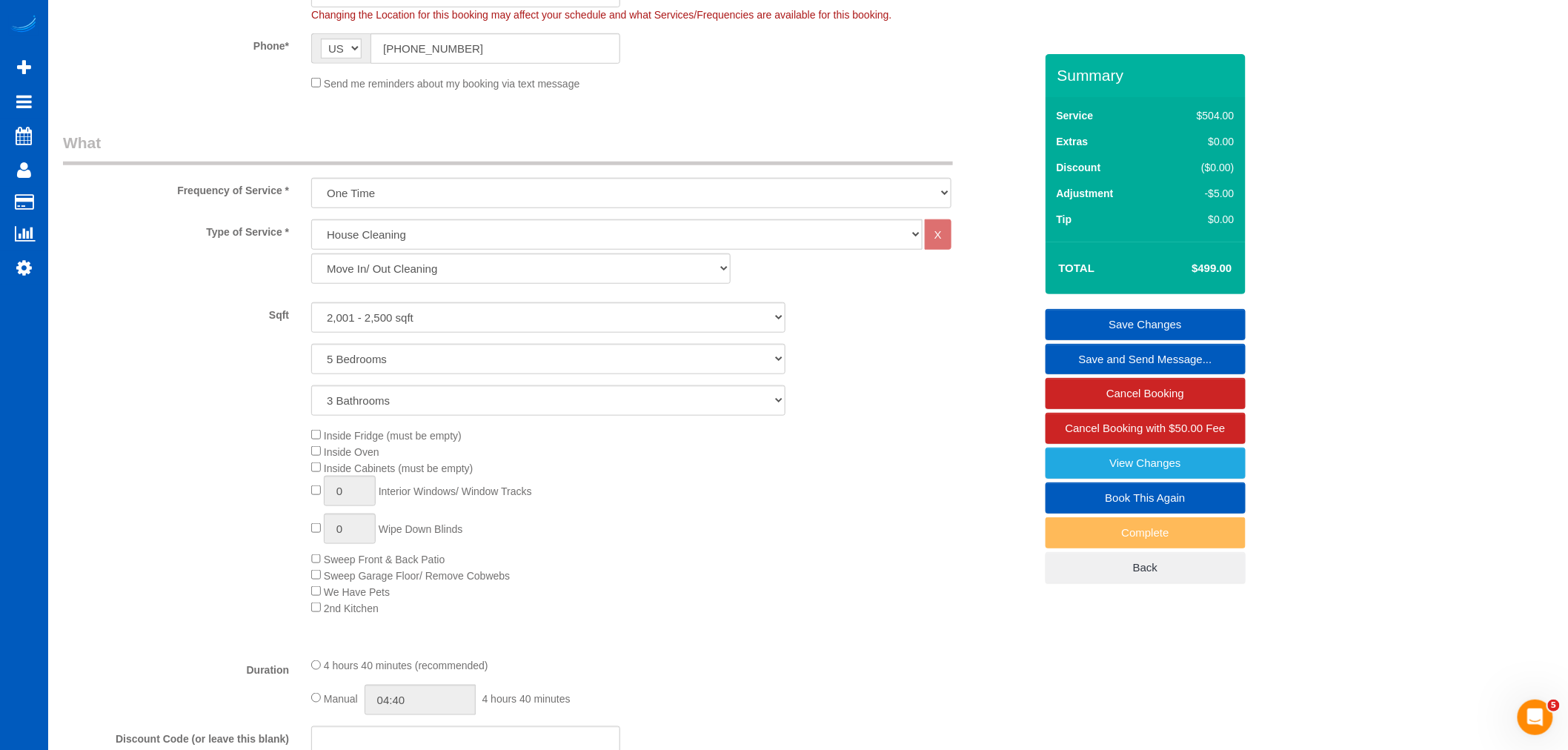
type textarea "Focus on blinds and door and glas door in master bathroom"
click at [344, 535] on input "1" at bounding box center [350, 529] width 52 height 30
type input "0"
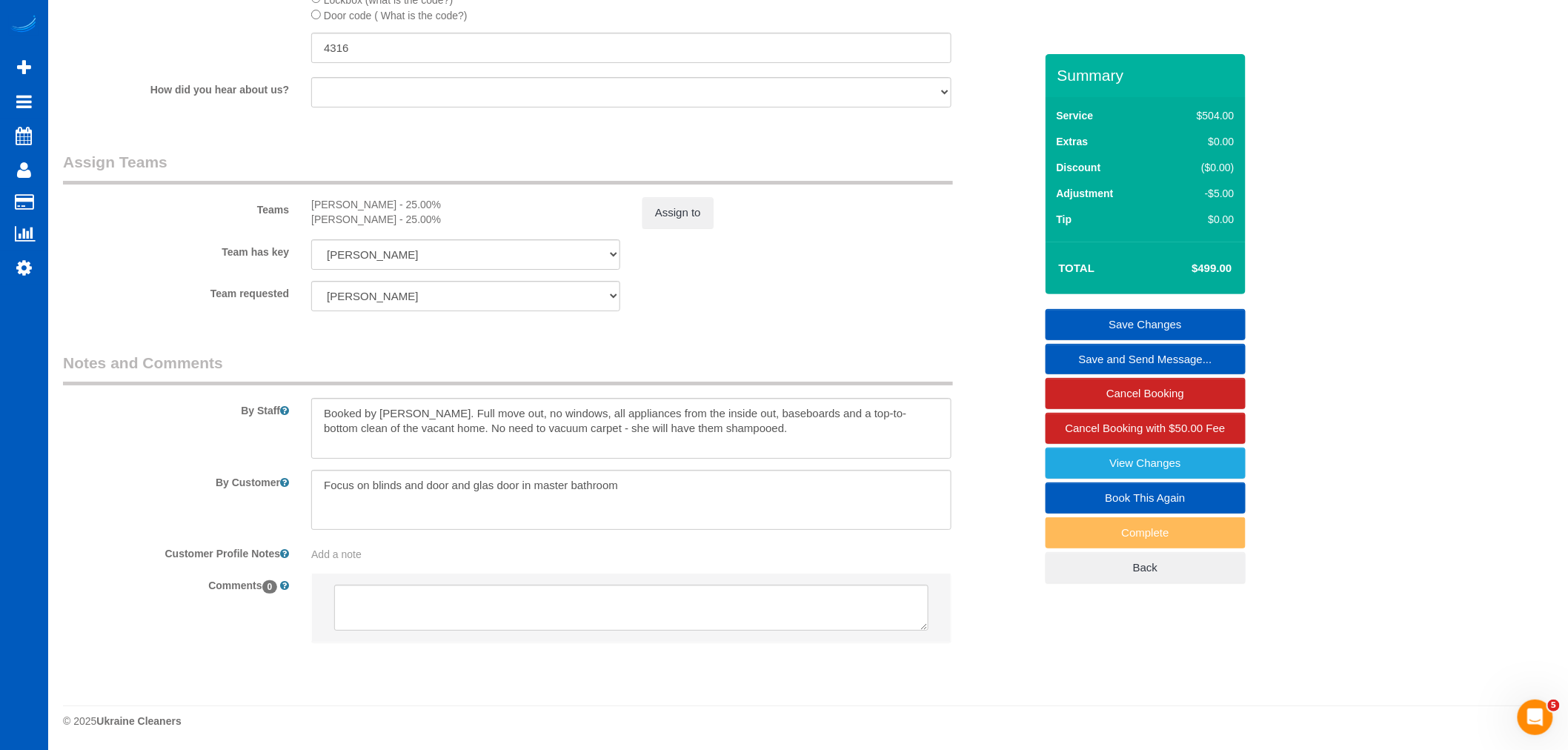
scroll to position [2142, 0]
click at [723, 498] on textarea at bounding box center [631, 500] width 640 height 61
click at [494, 492] on textarea at bounding box center [631, 500] width 640 height 61
click at [667, 499] on textarea at bounding box center [631, 500] width 640 height 61
click at [348, 520] on textarea at bounding box center [631, 500] width 640 height 61
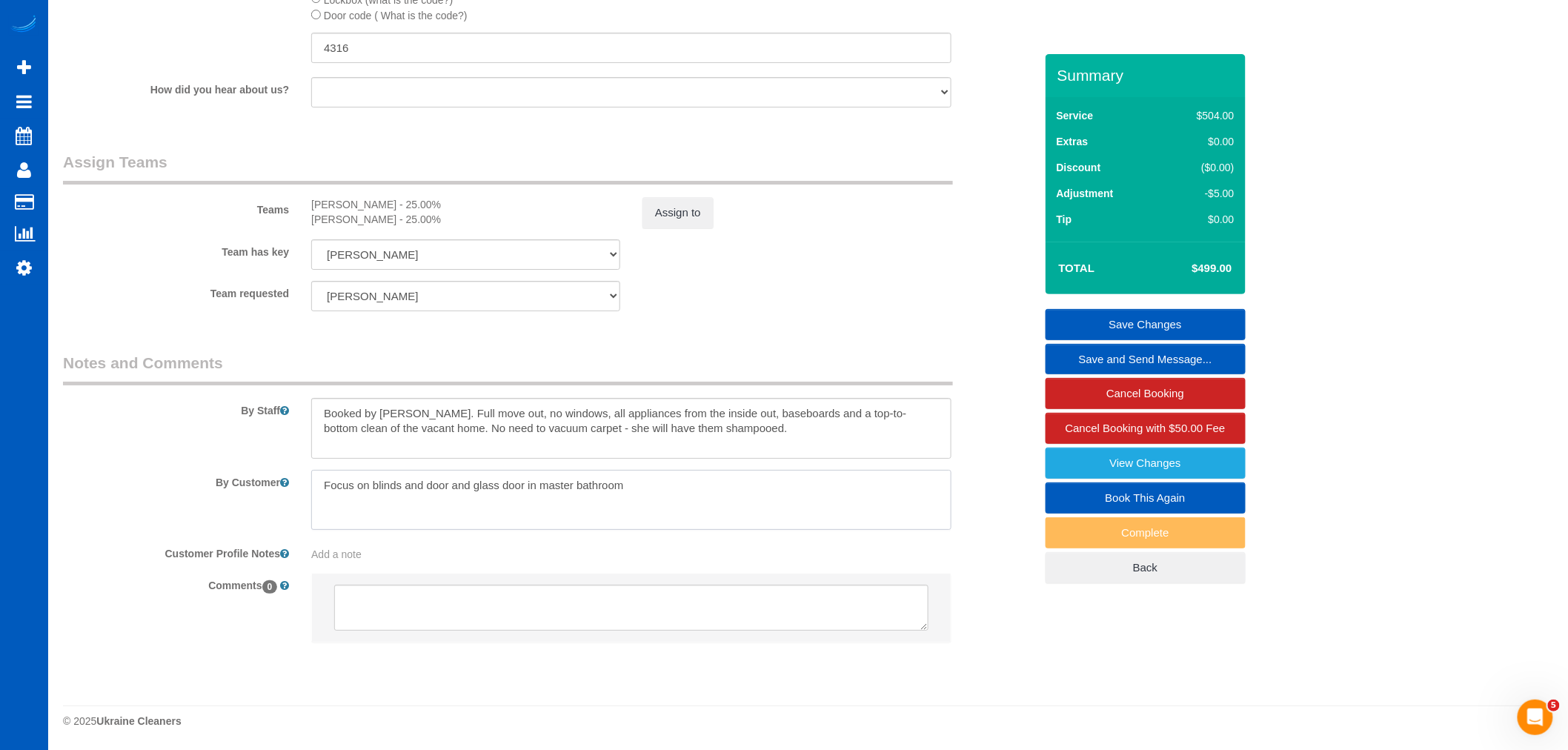
click at [695, 503] on textarea at bounding box center [631, 500] width 640 height 61
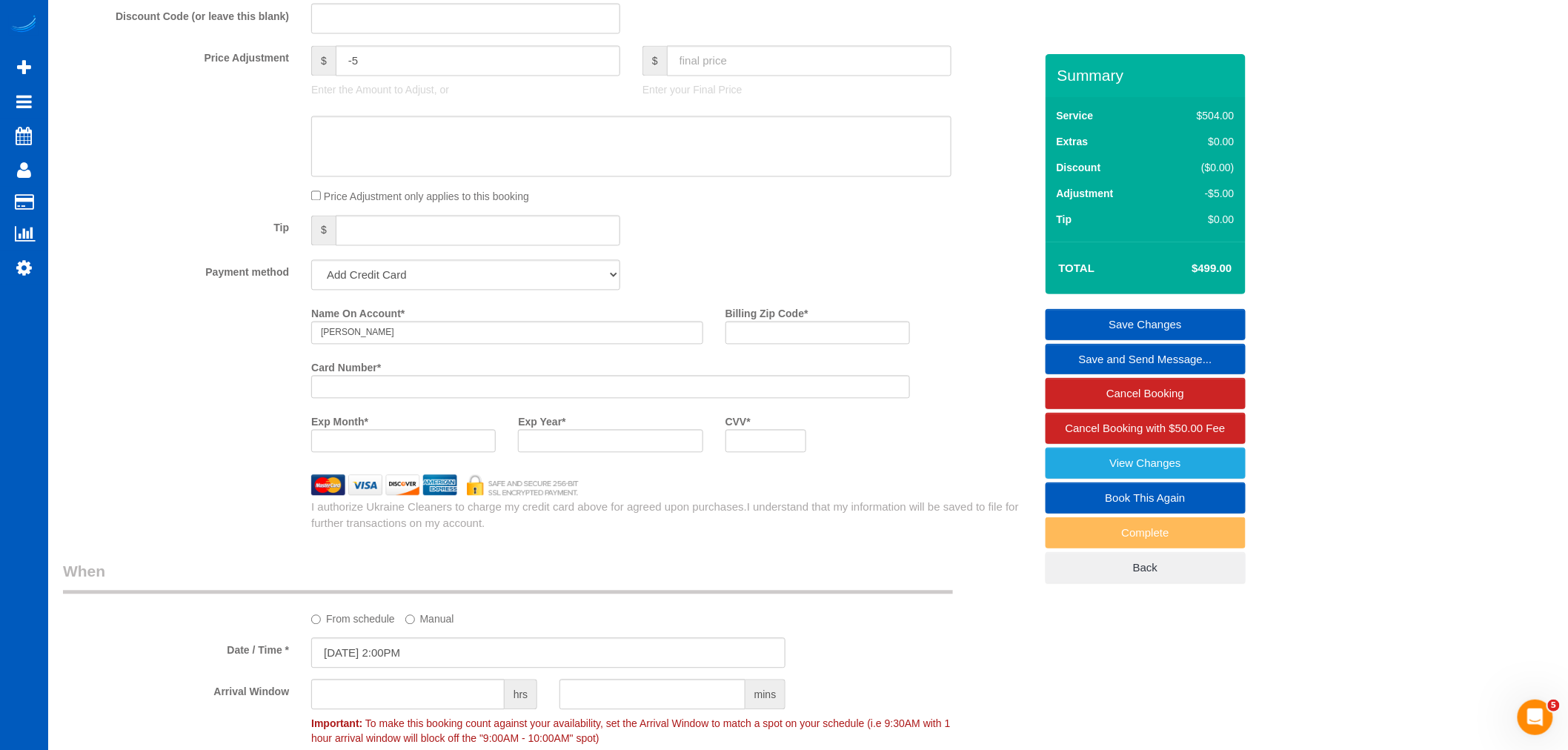
scroll to position [990, 0]
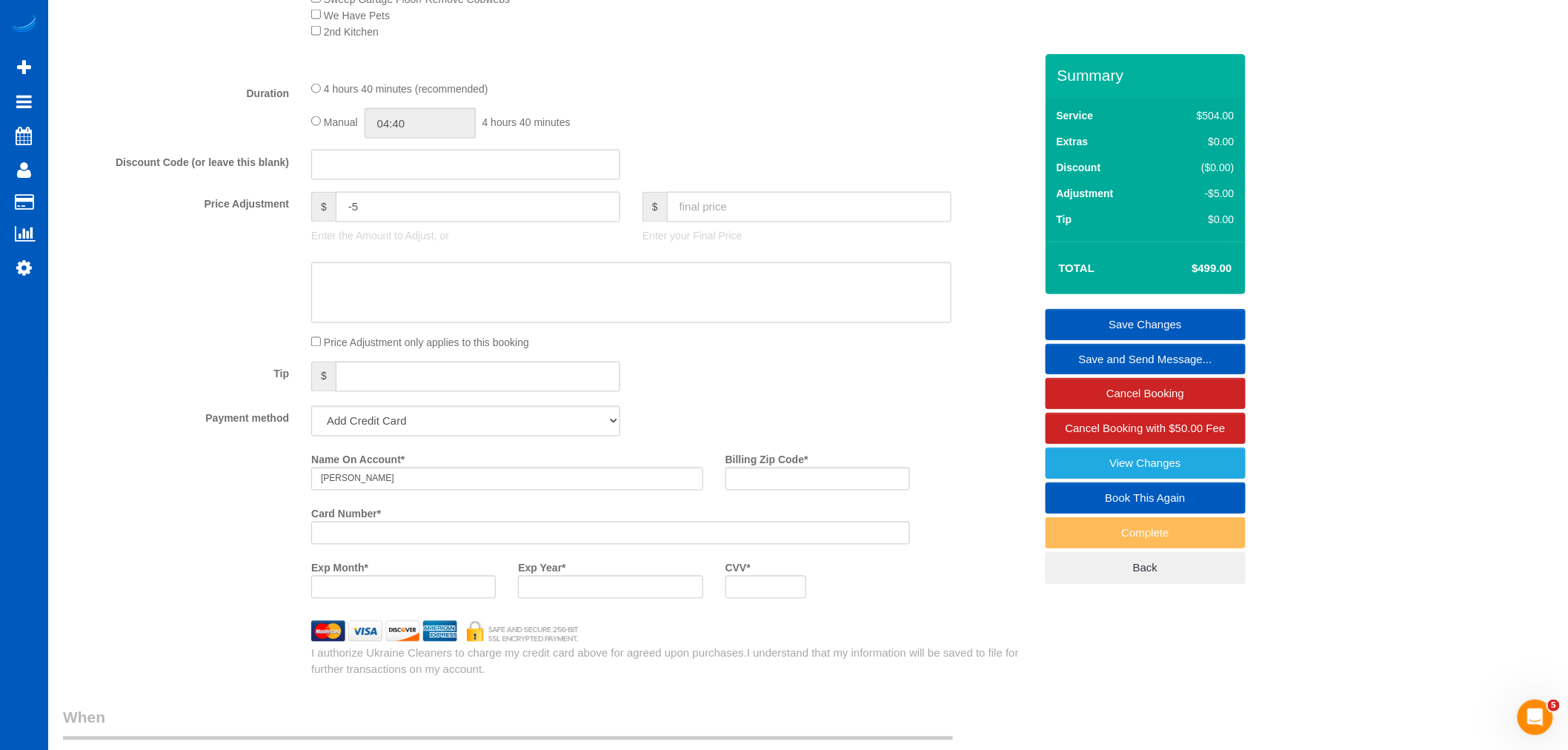
type textarea "Focus on blinds and door and glass door in master bathroom"
click at [752, 598] on div at bounding box center [766, 587] width 81 height 23
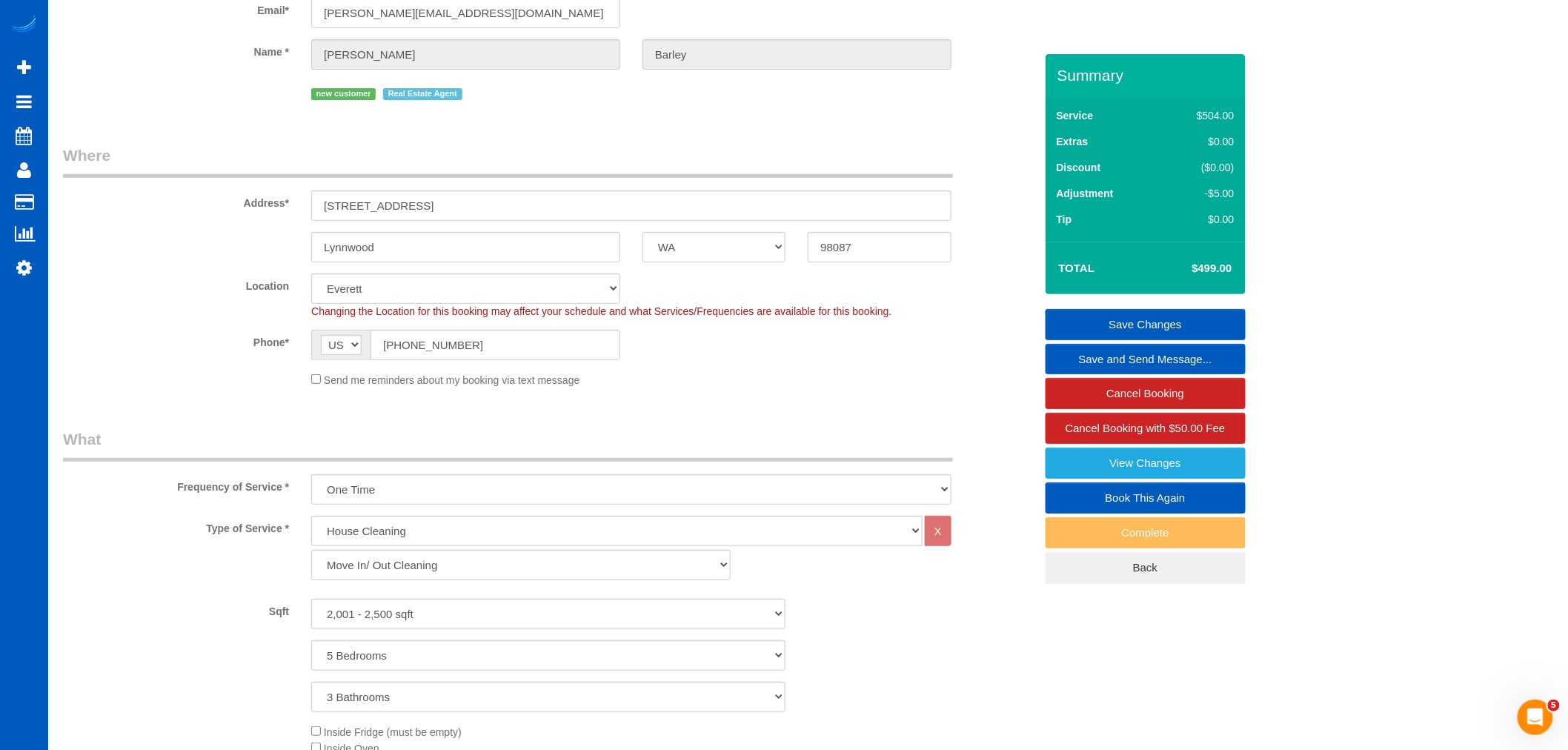
scroll to position [85, 0]
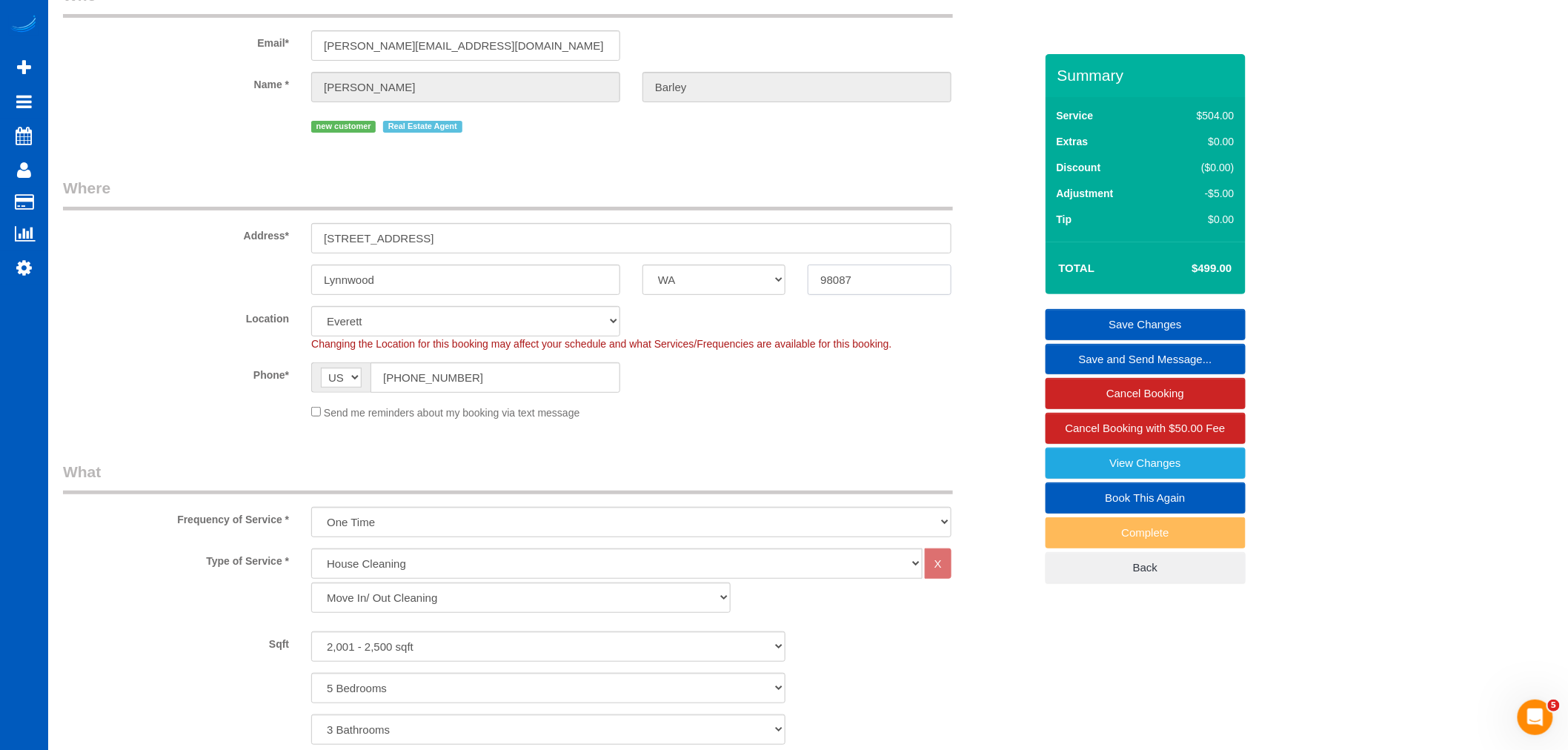
drag, startPoint x: 891, startPoint y: 276, endPoint x: 798, endPoint y: 271, distance: 93.1
click at [798, 271] on div "98087" at bounding box center [879, 280] width 165 height 30
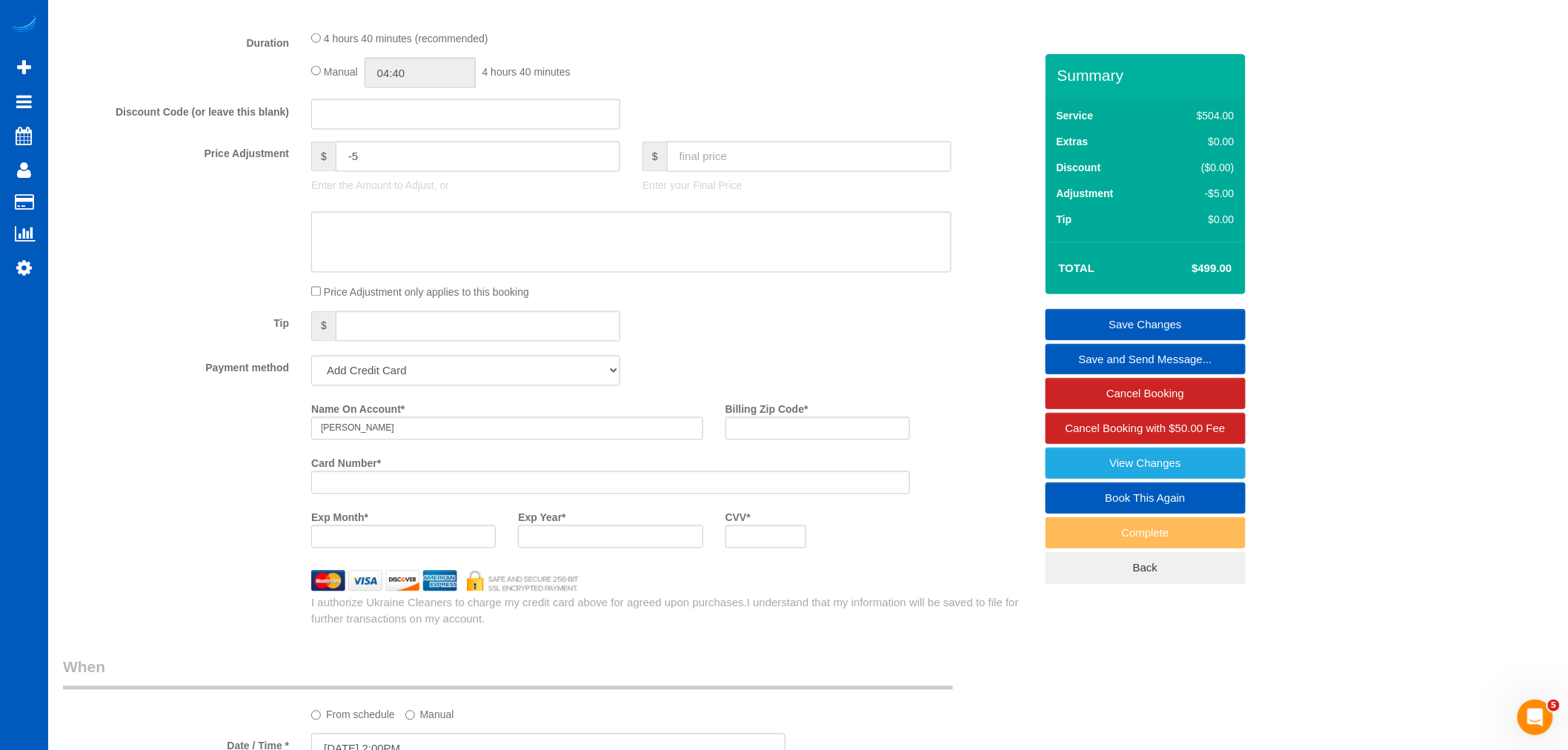
scroll to position [1072, 0]
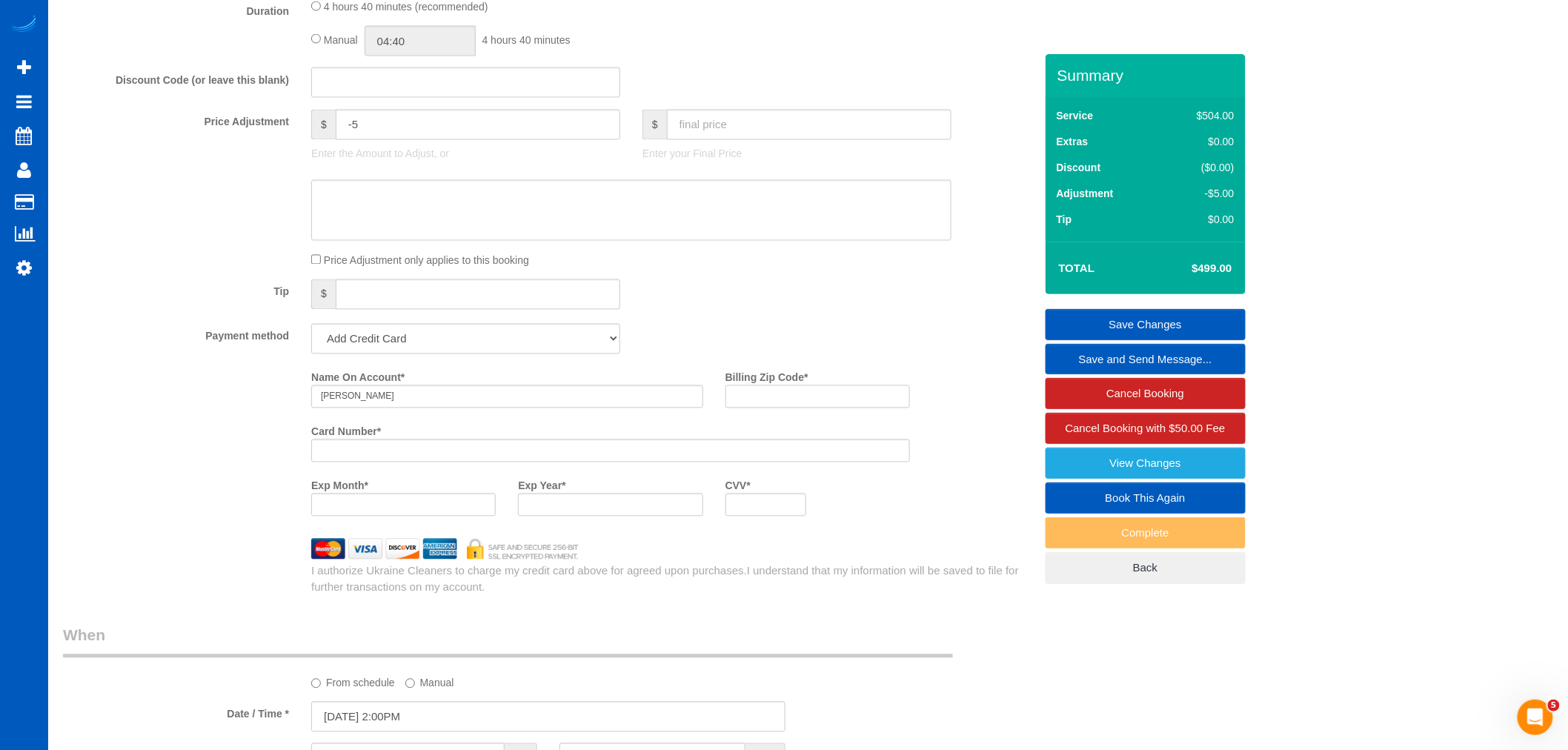
click at [779, 409] on input "Billing Zip Code *" at bounding box center [817, 397] width 184 height 23
paste input "98087"
type input "98087"
click at [883, 578] on span "I understand that my information will be saved to file for further transactions…" at bounding box center [665, 578] width 708 height 28
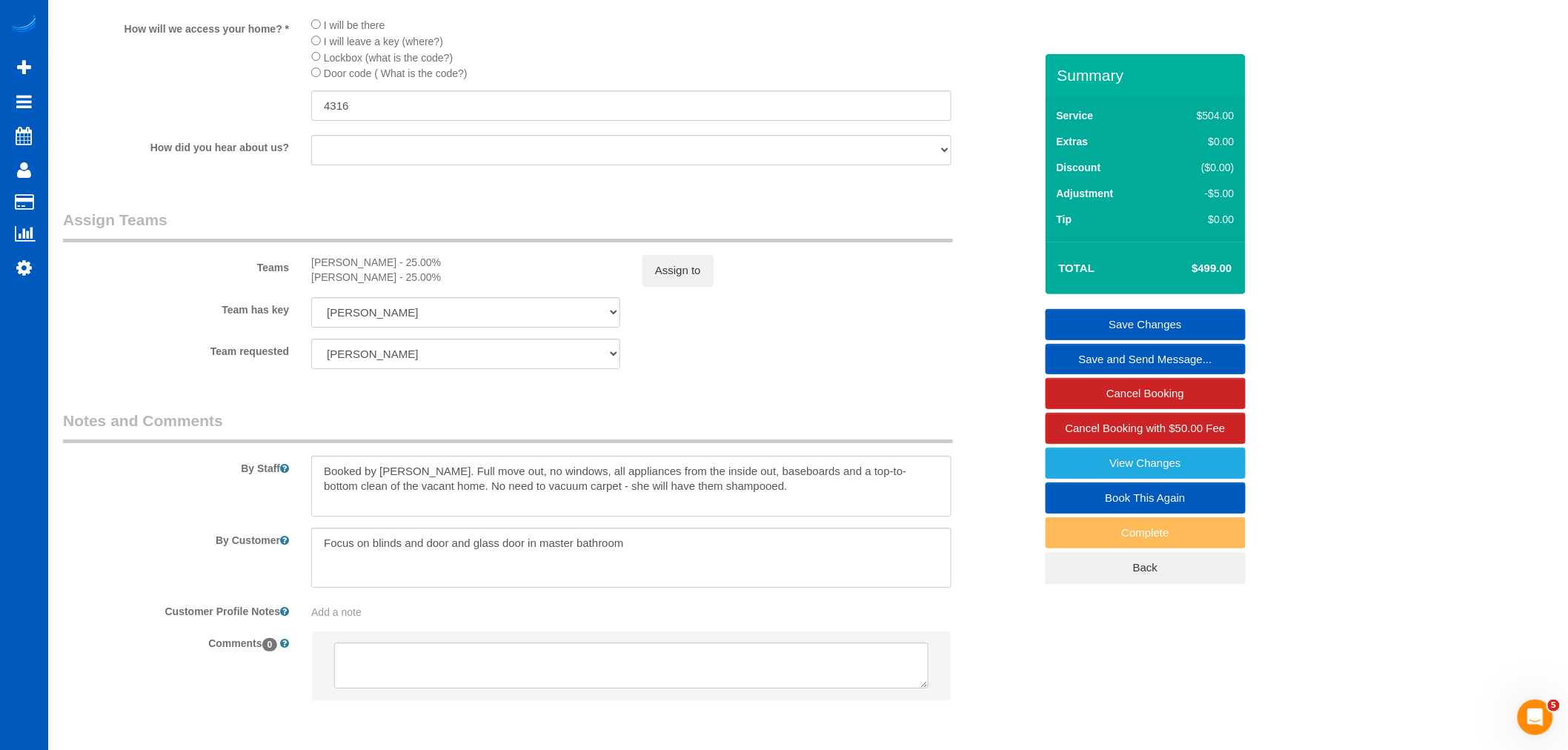
scroll to position [2142, 0]
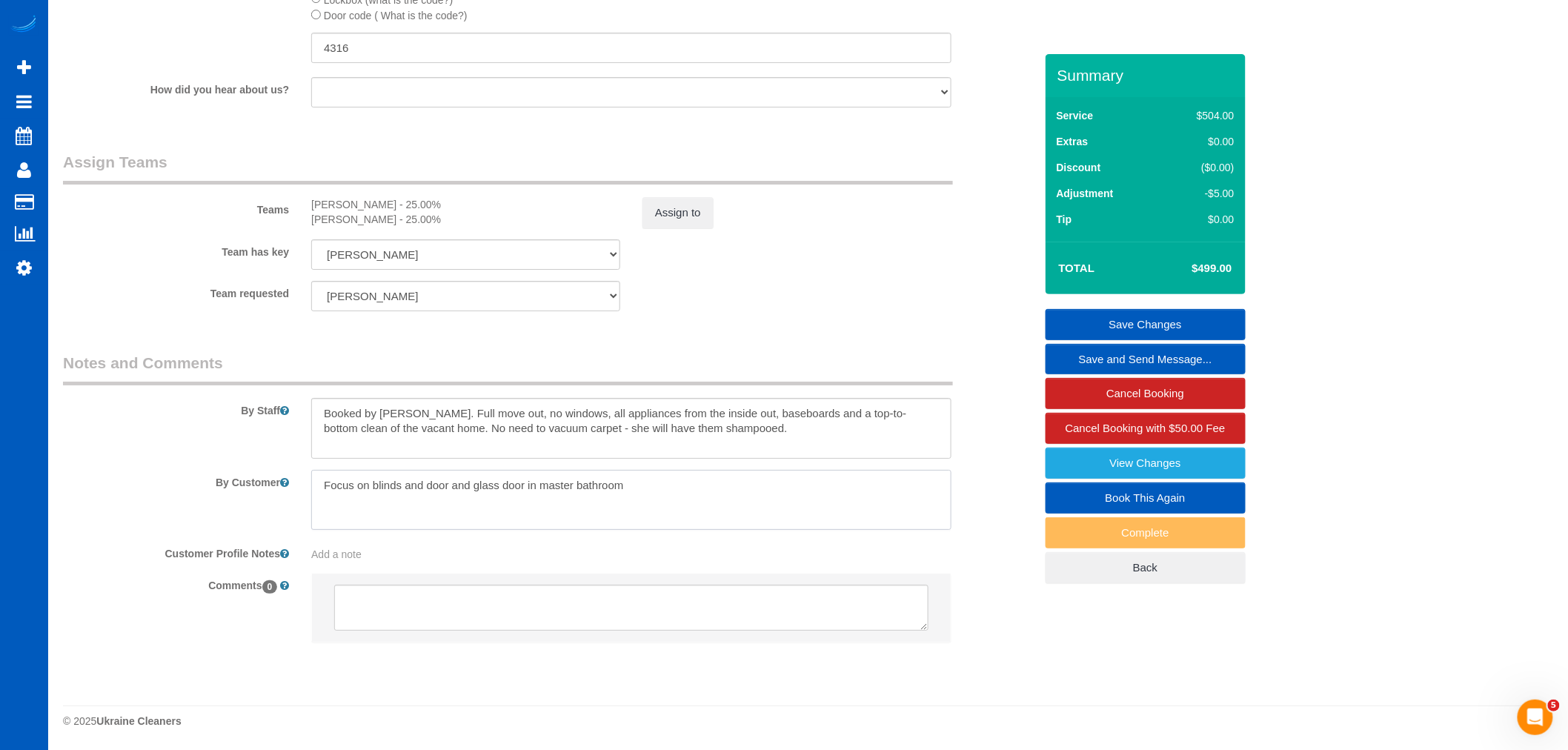
click at [701, 514] on textarea at bounding box center [631, 500] width 640 height 61
drag, startPoint x: 679, startPoint y: 485, endPoint x: 287, endPoint y: 498, distance: 392.2
click at [287, 498] on div "By Customer" at bounding box center [548, 500] width 993 height 61
click at [388, 488] on textarea at bounding box center [631, 500] width 640 height 61
click at [707, 503] on textarea at bounding box center [631, 500] width 640 height 61
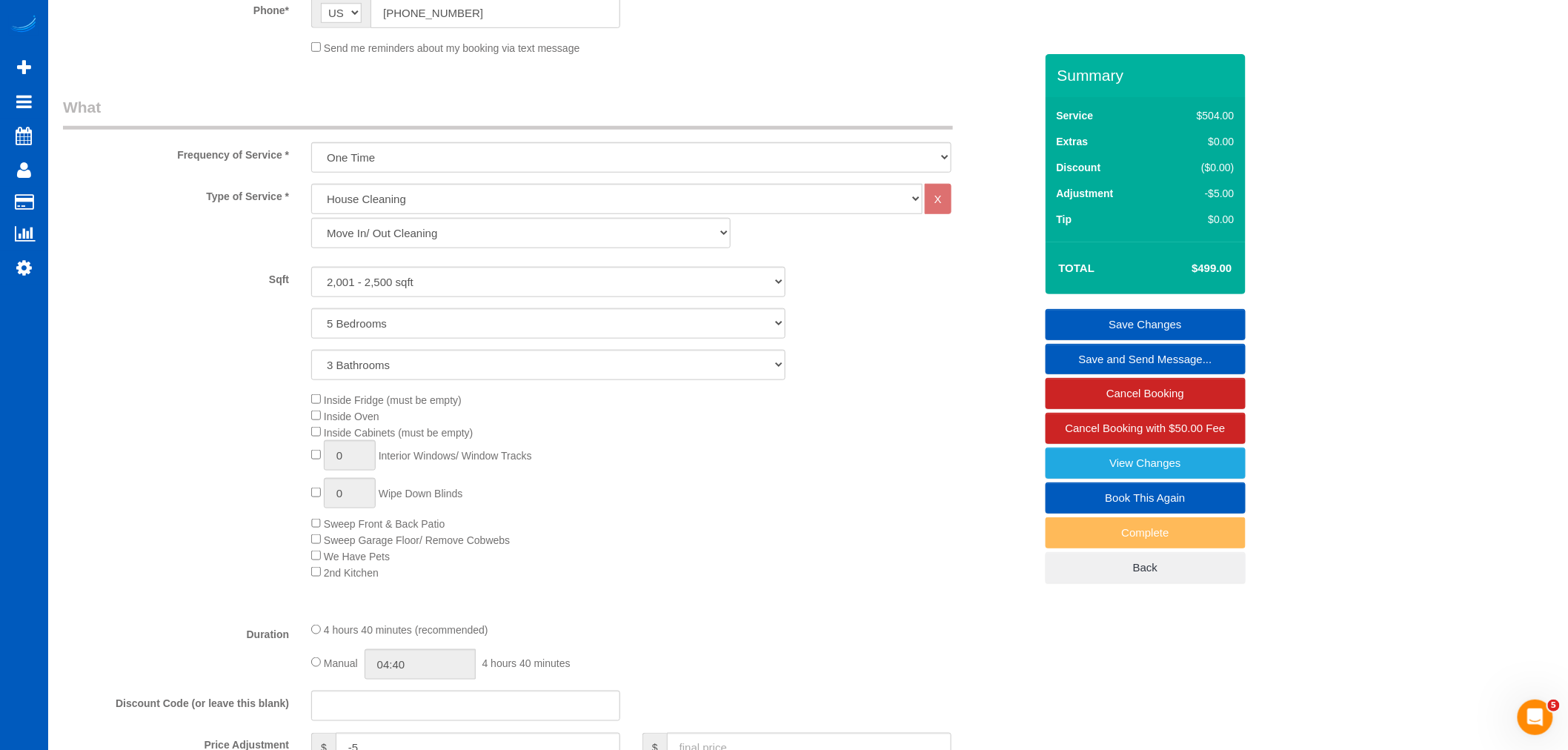
scroll to position [658, 0]
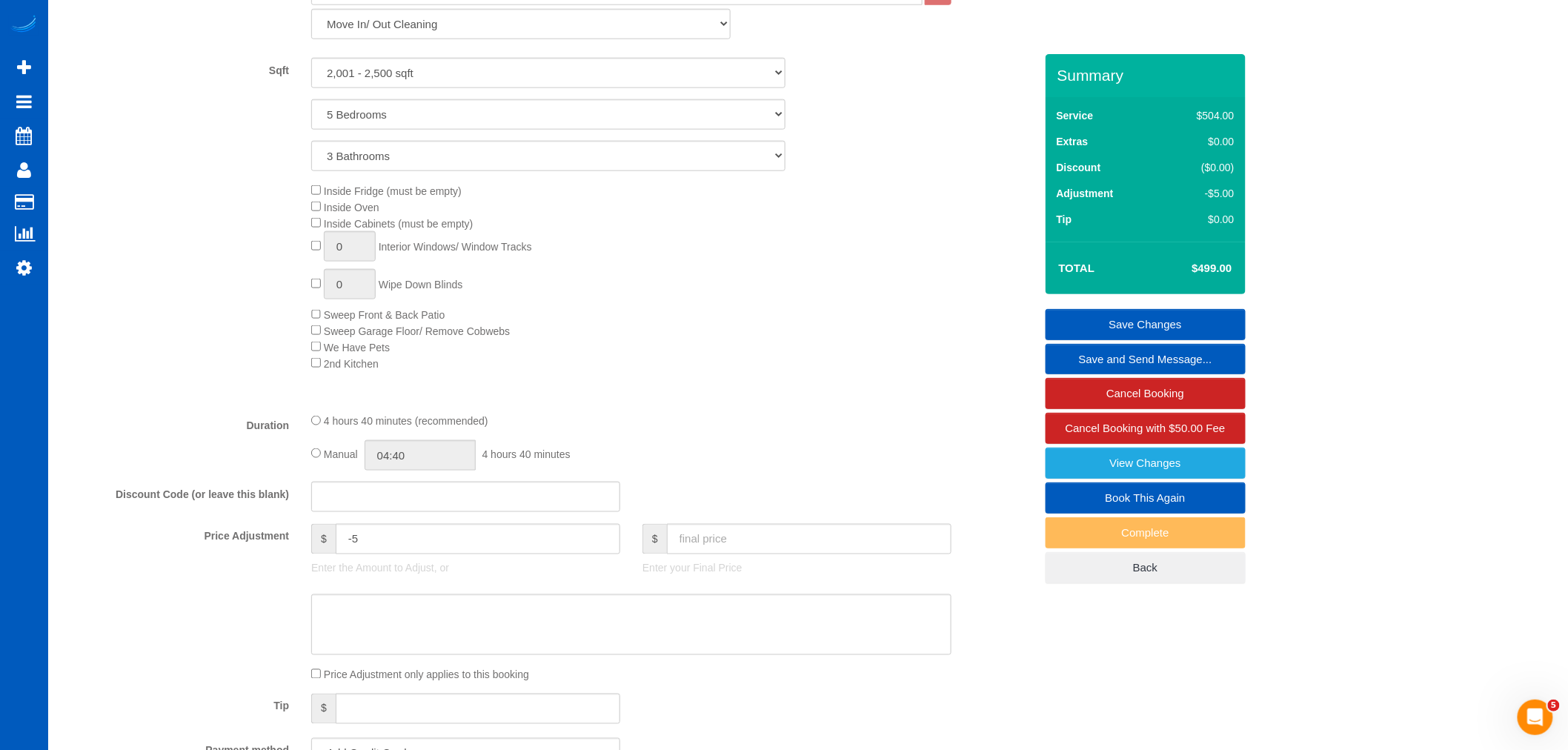
type textarea "Focus on blinds and door and glass door in master bathroom door"
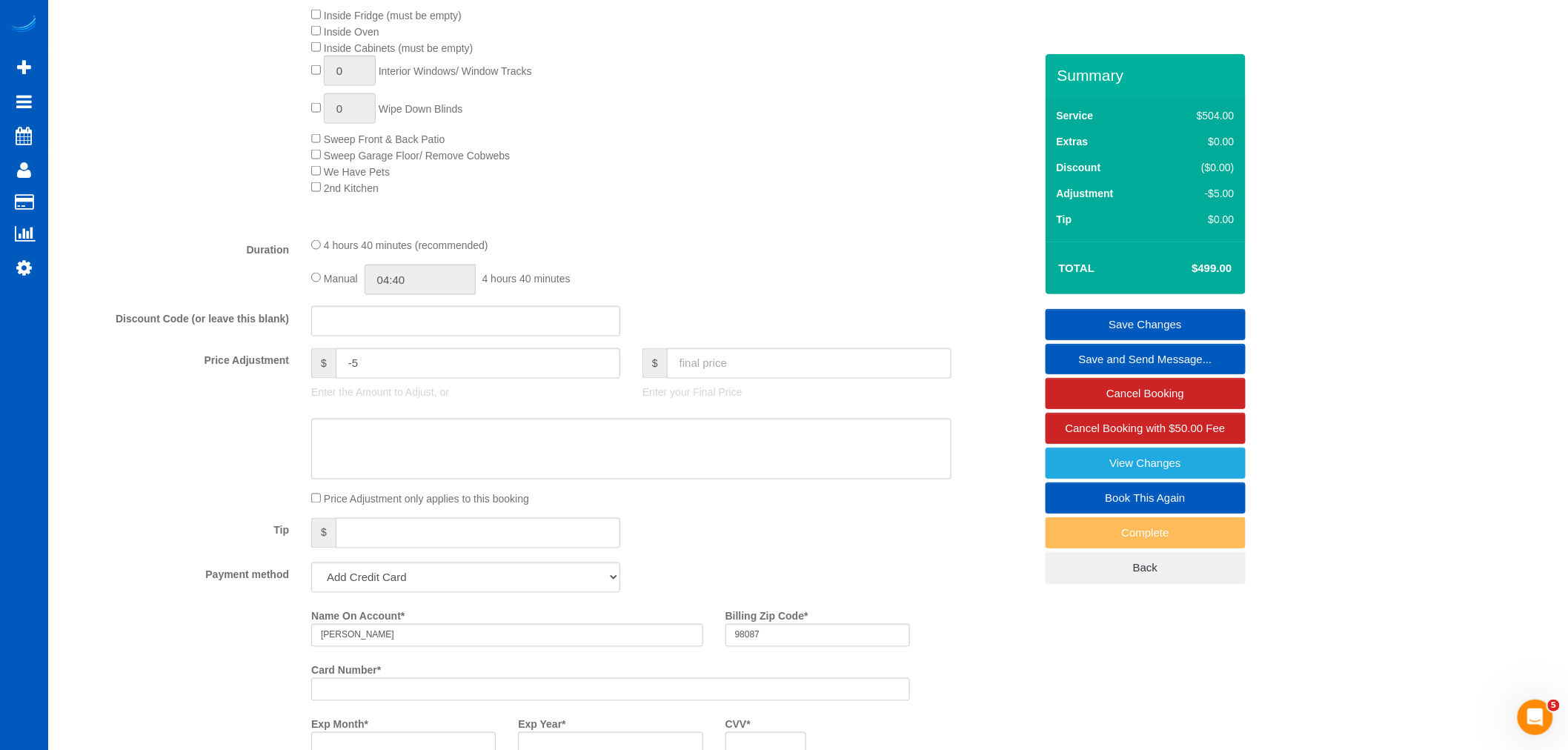
scroll to position [741, 0]
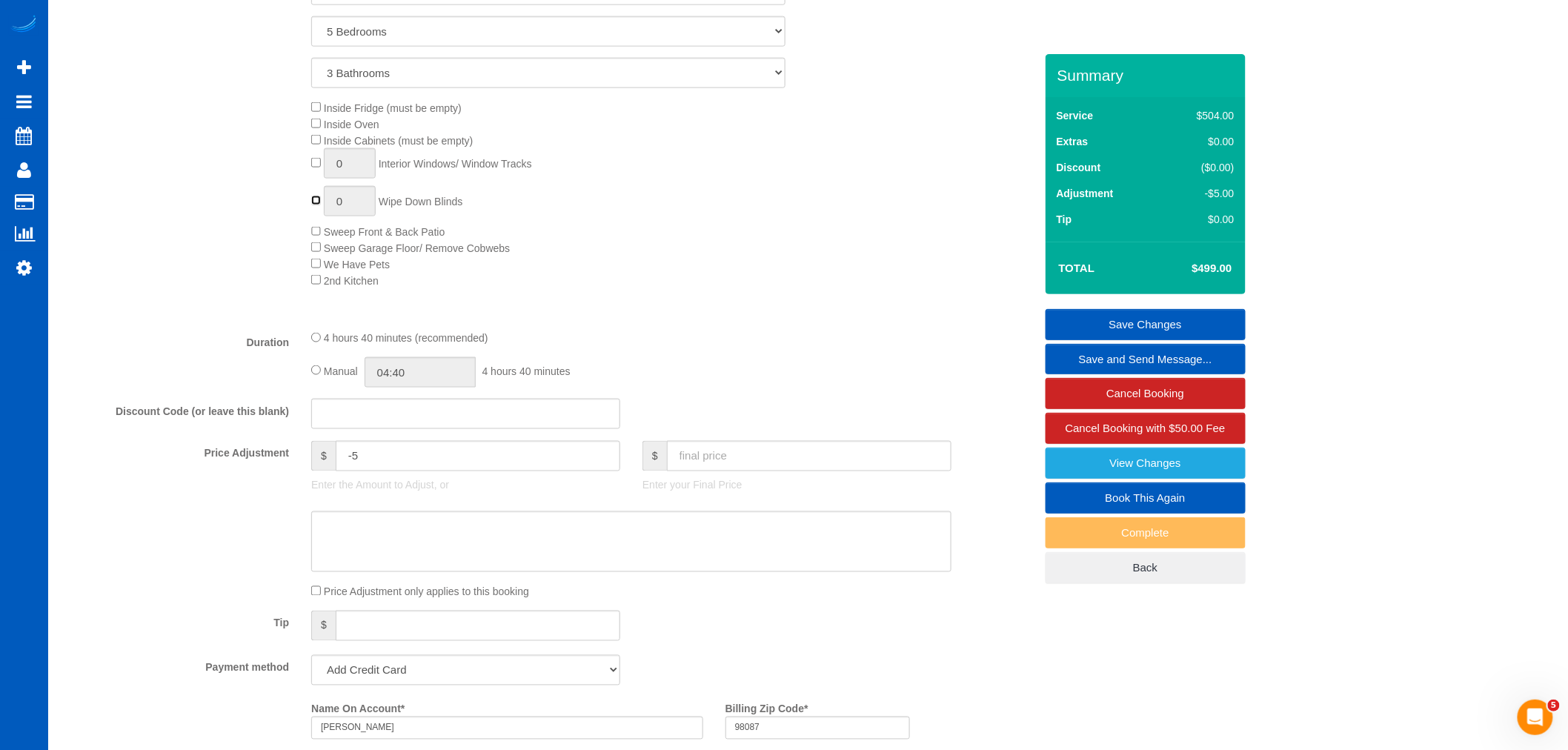
type input "1"
drag, startPoint x: 350, startPoint y: 469, endPoint x: 368, endPoint y: 469, distance: 18.0
click at [368, 469] on input "-5" at bounding box center [478, 456] width 285 height 30
type input "-10"
click at [697, 330] on fieldset "What Frequency of Service * One Time Weekly - 15.00% Every 2 Weeks - 10.00% Eve…" at bounding box center [548, 365] width 971 height 1122
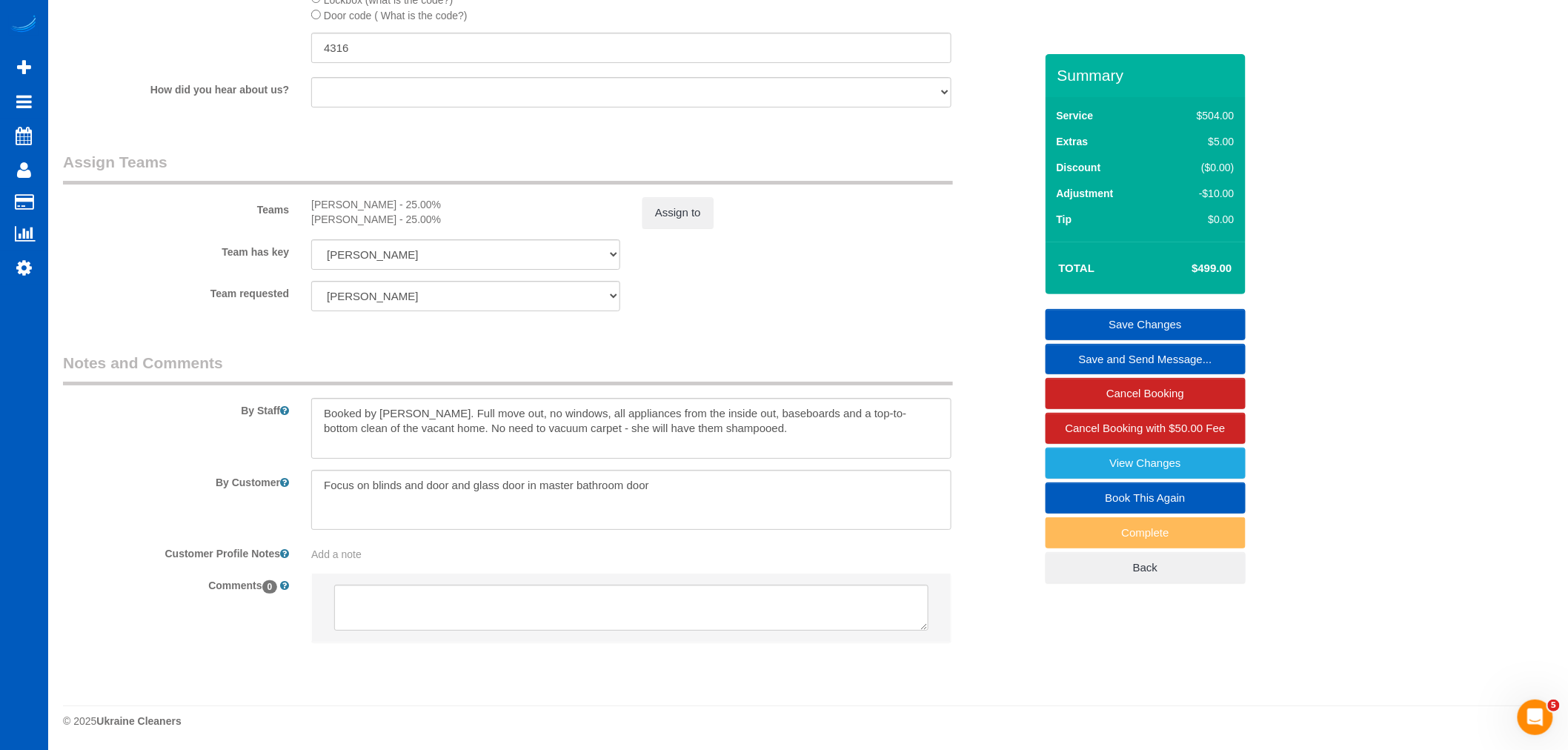
scroll to position [2142, 0]
click at [405, 483] on textarea at bounding box center [631, 500] width 640 height 61
drag, startPoint x: 479, startPoint y: 491, endPoint x: 765, endPoint y: 491, distance: 286.0
click at [765, 491] on textarea at bounding box center [631, 500] width 640 height 61
click at [351, 519] on textarea at bounding box center [631, 500] width 640 height 61
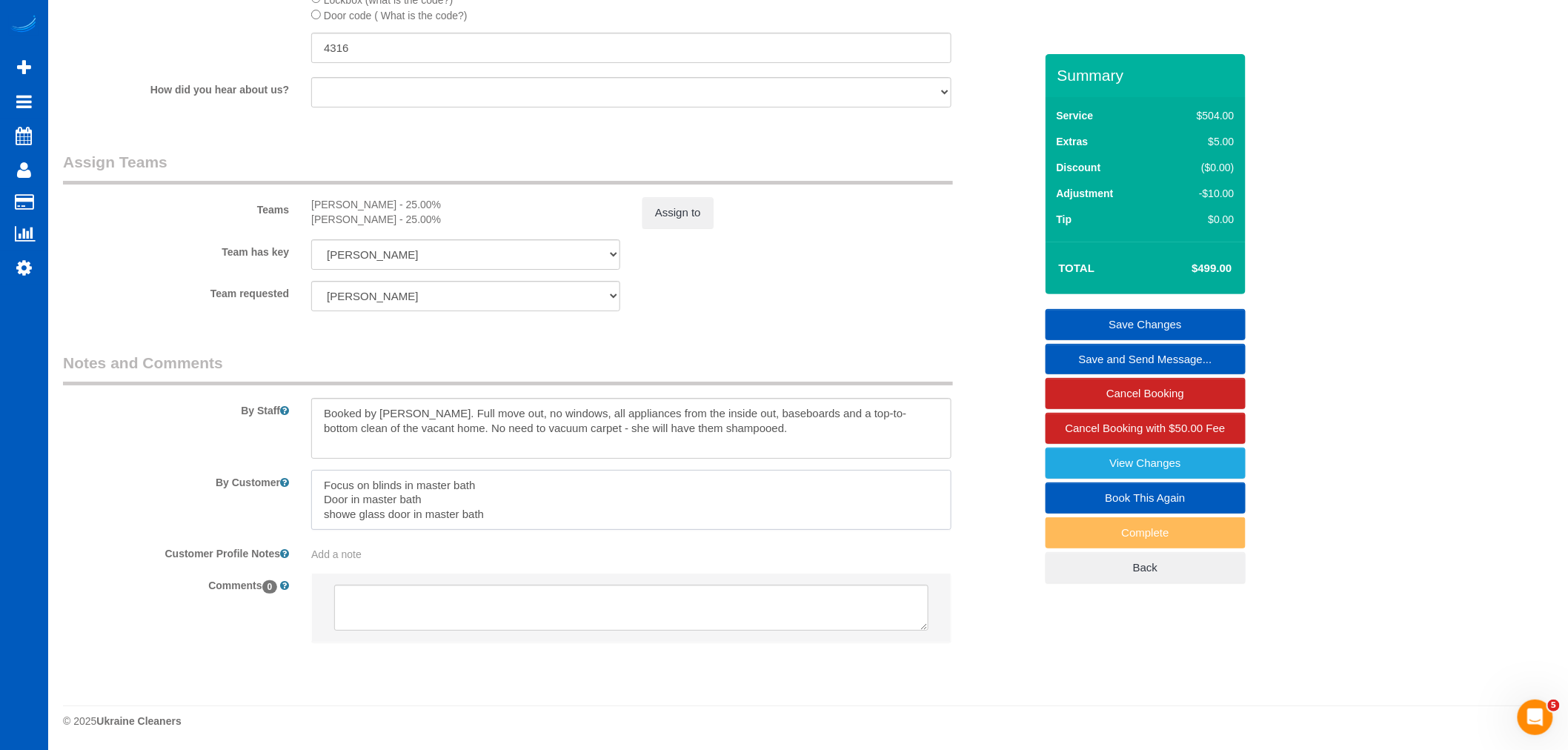
click at [354, 517] on textarea at bounding box center [631, 500] width 640 height 61
click at [500, 515] on textarea at bounding box center [631, 500] width 640 height 61
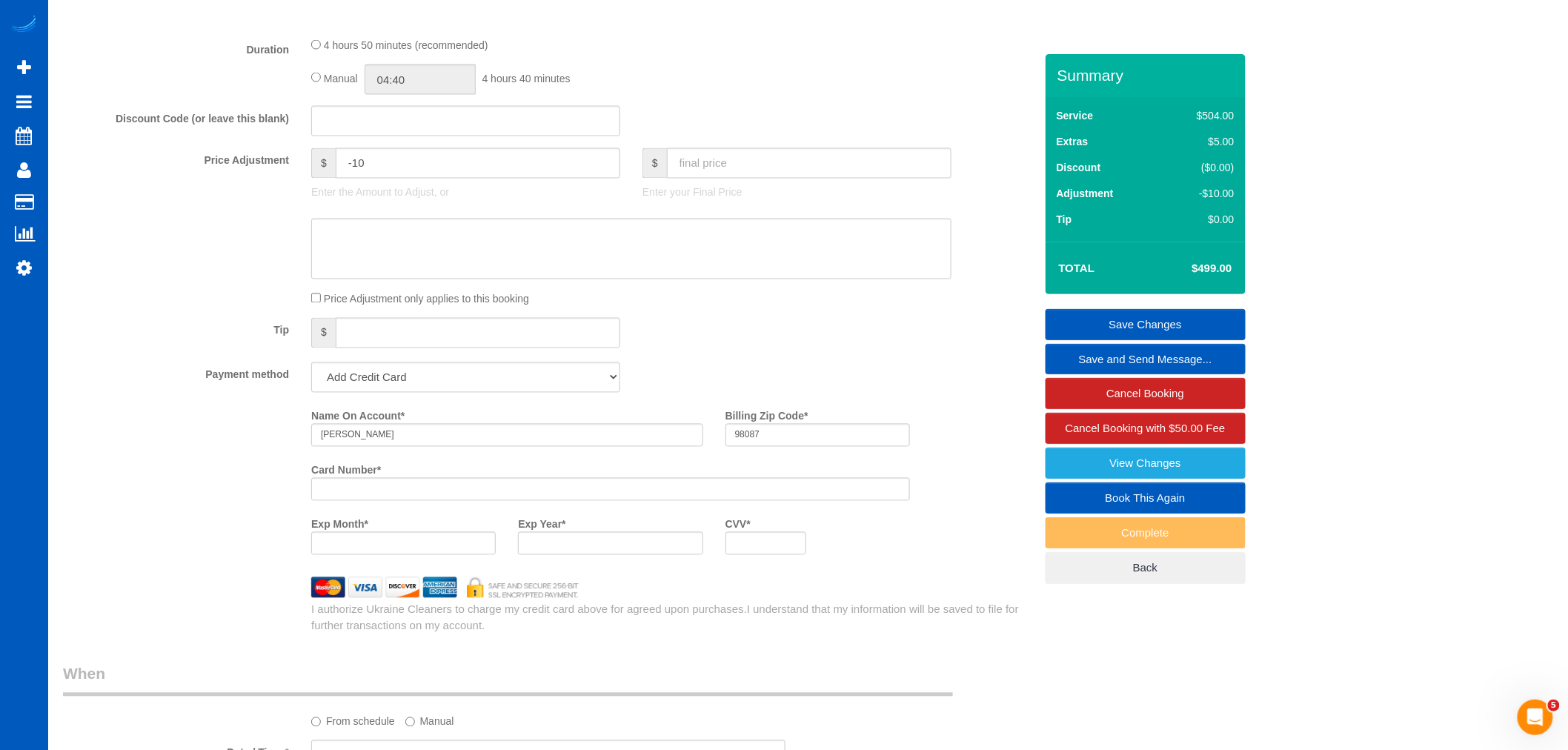
scroll to position [990, 0]
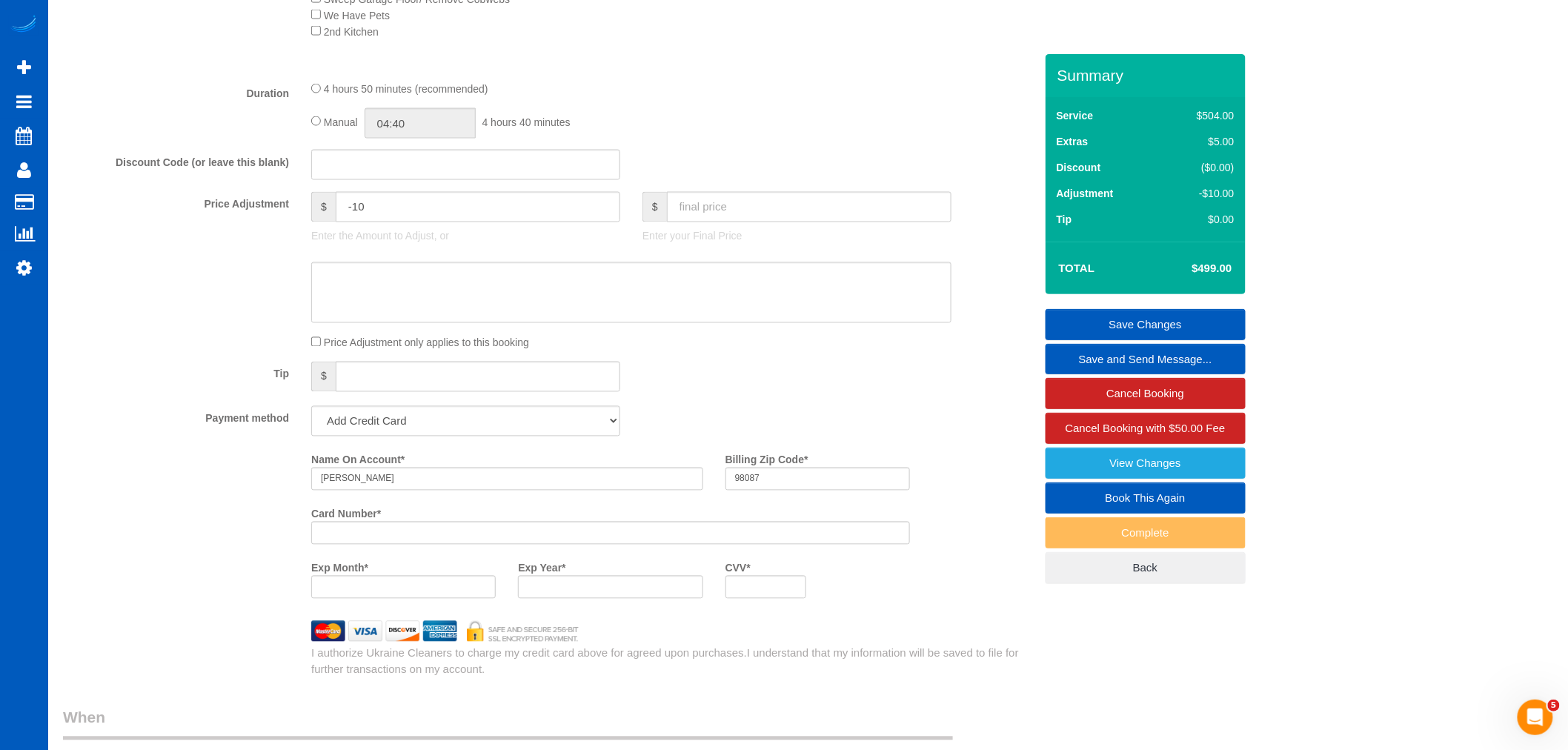
type textarea "Focus on blinds in master bath Door in master bath shower glass door in master …"
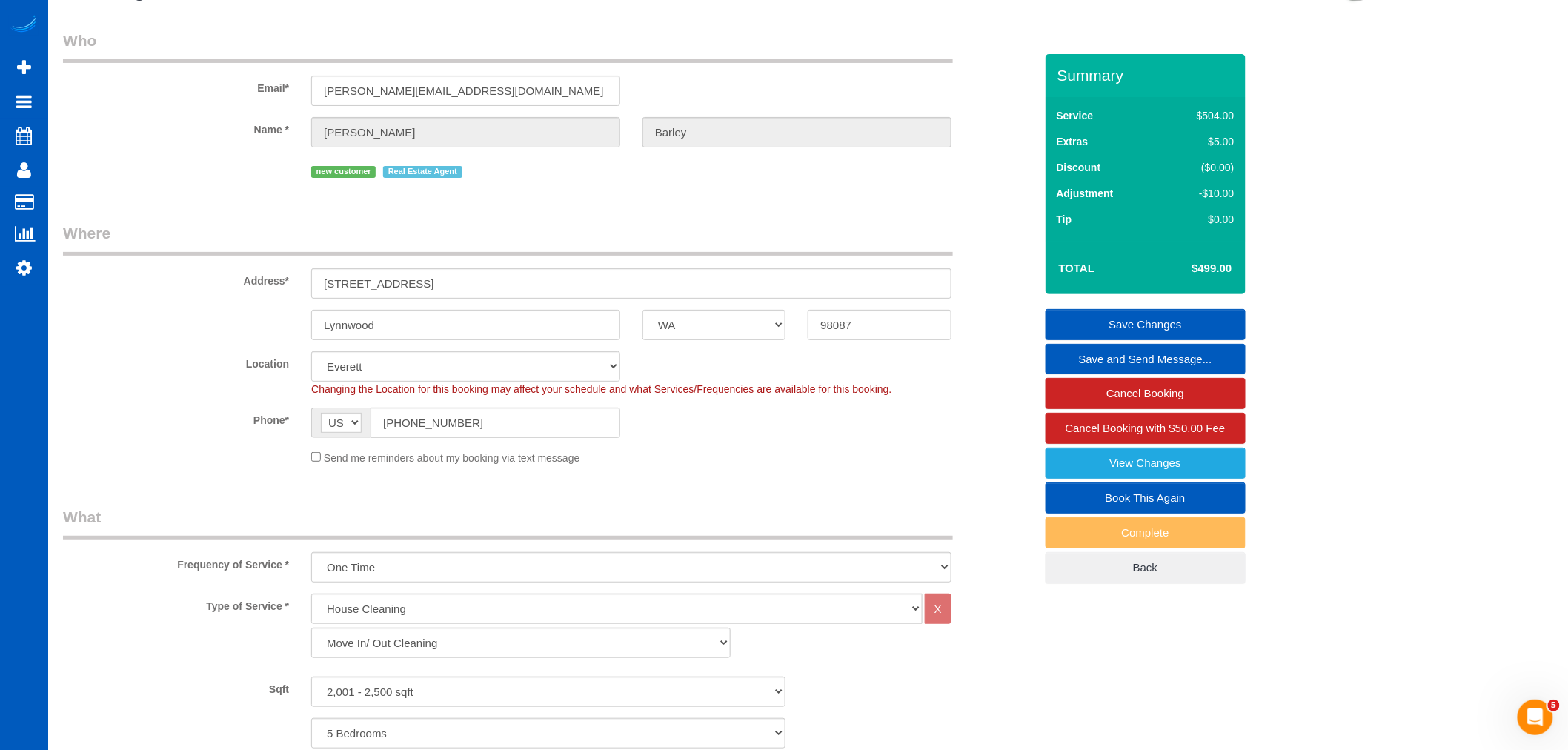
scroll to position [0, 0]
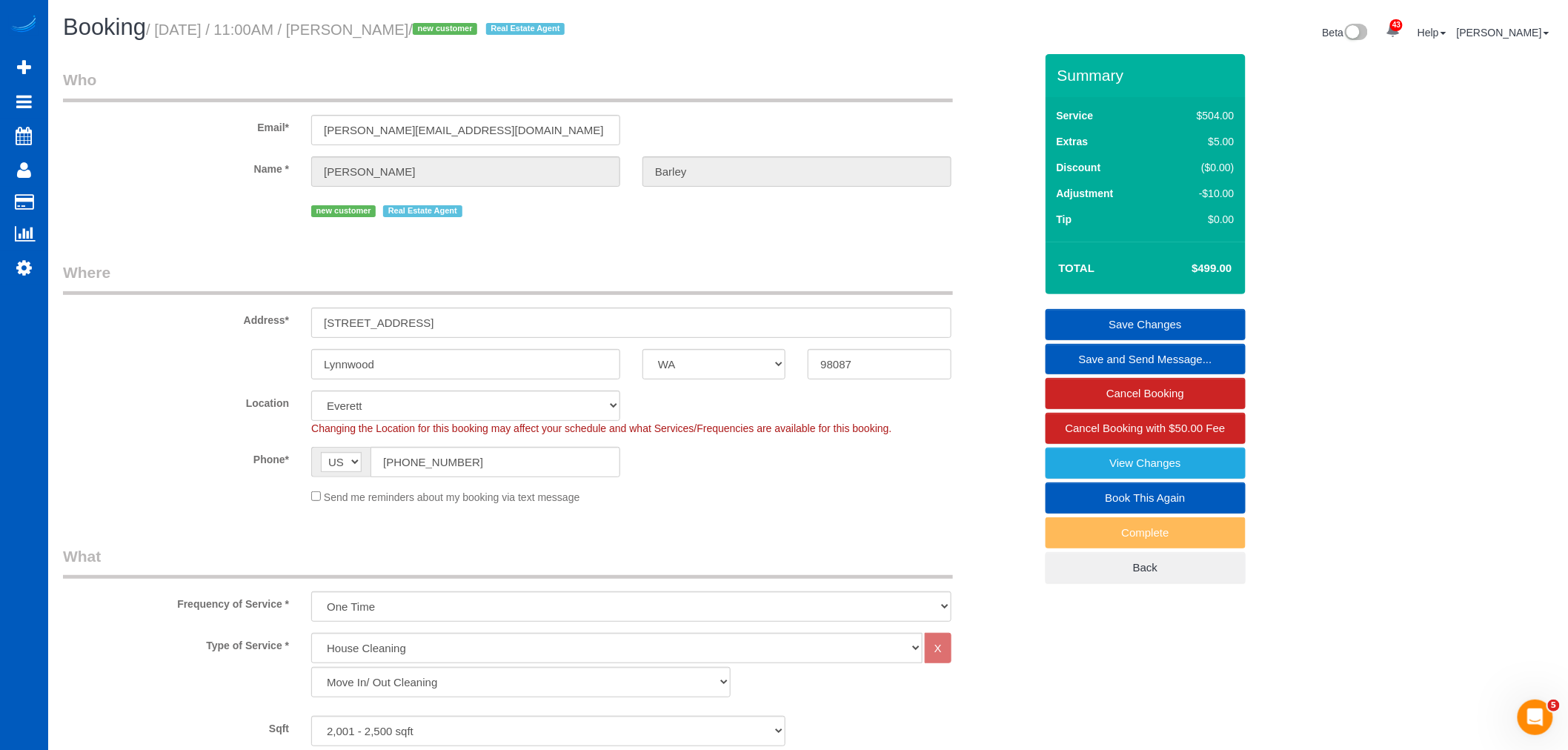
click at [1159, 315] on link "Save Changes" at bounding box center [1145, 324] width 200 height 31
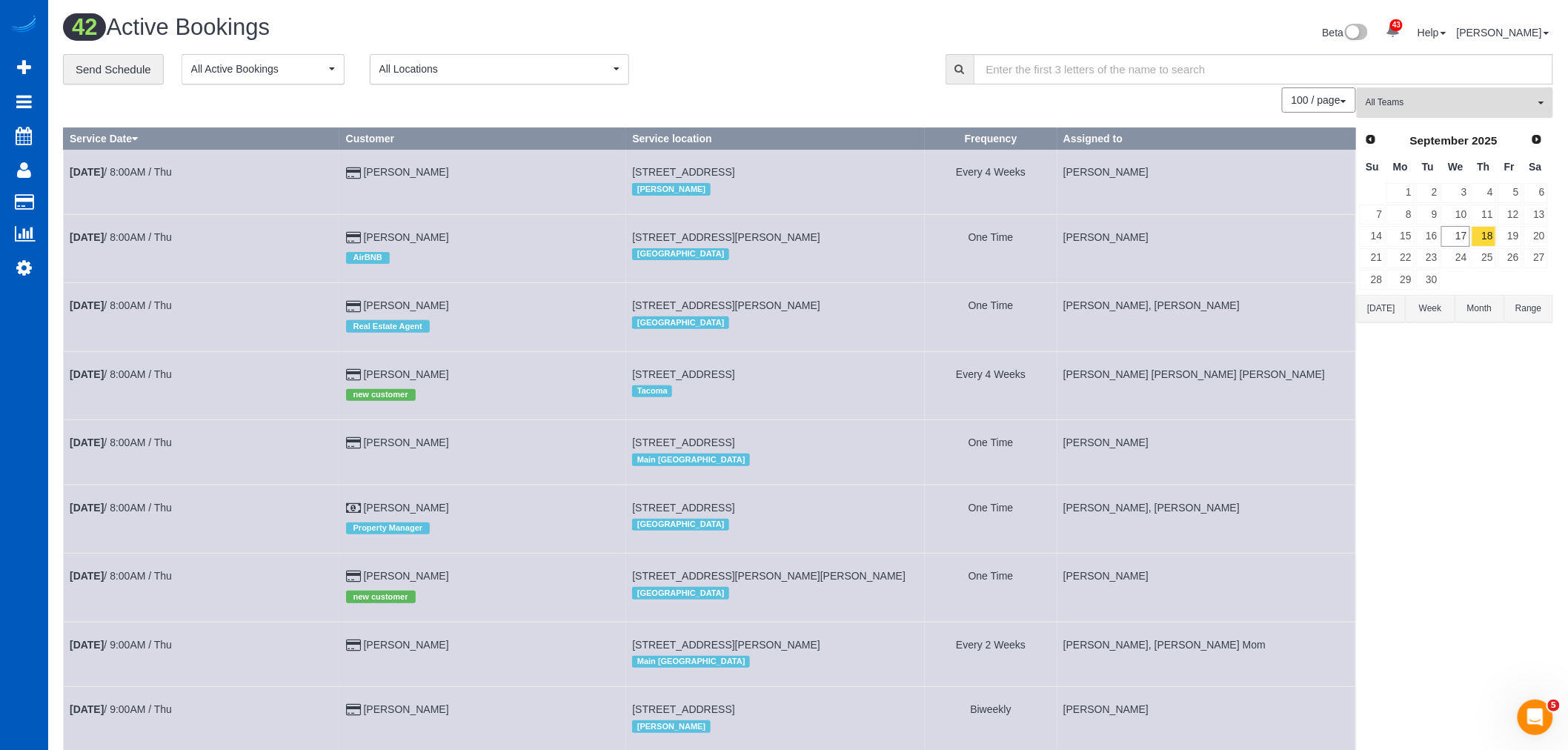
click at [1427, 105] on span "All Teams" at bounding box center [1450, 103] width 169 height 13
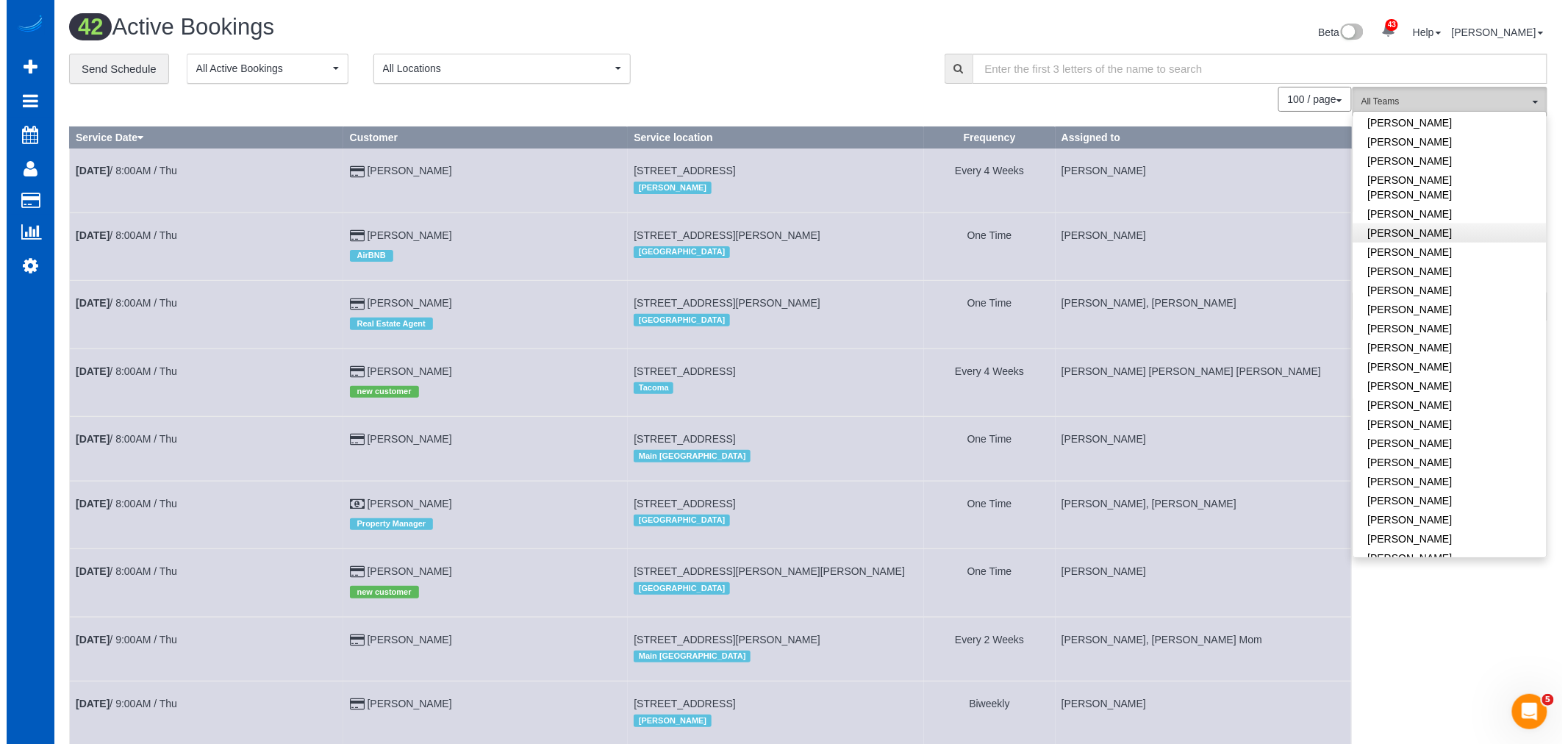
scroll to position [653, 0]
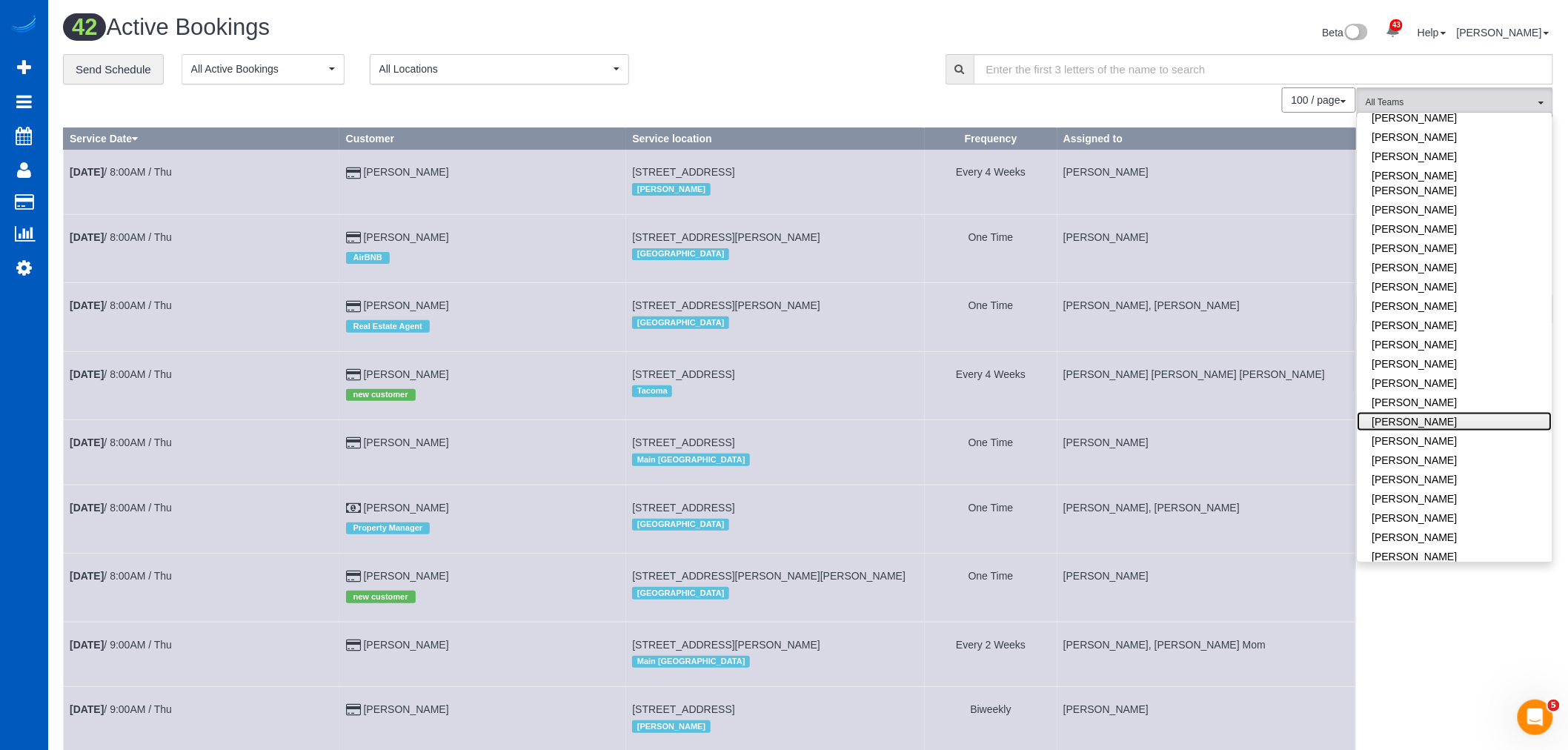
click at [1447, 412] on link "[PERSON_NAME]" at bounding box center [1455, 421] width 195 height 19
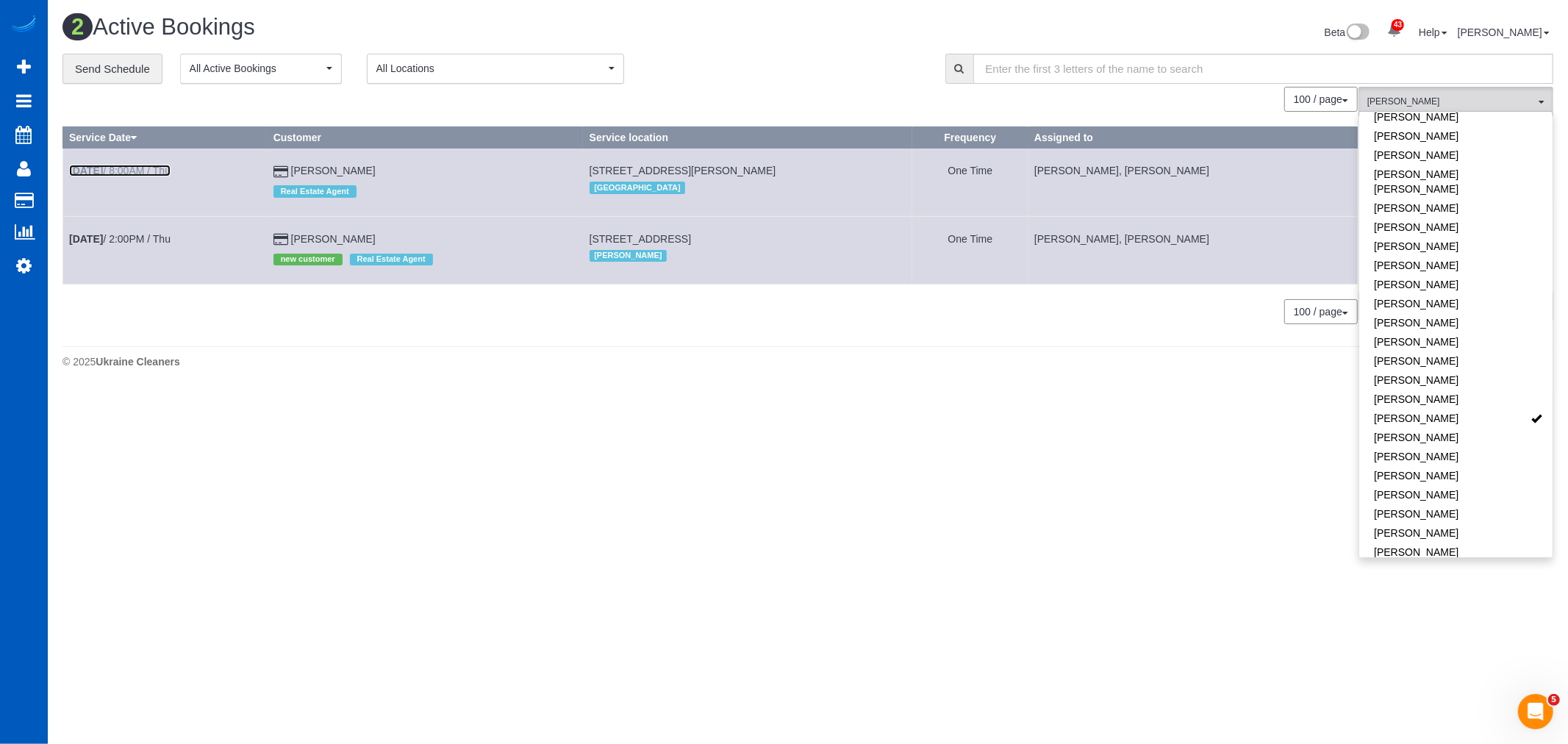
click at [139, 165] on link "[DATE] 8:00AM / Thu" at bounding box center [120, 170] width 101 height 12
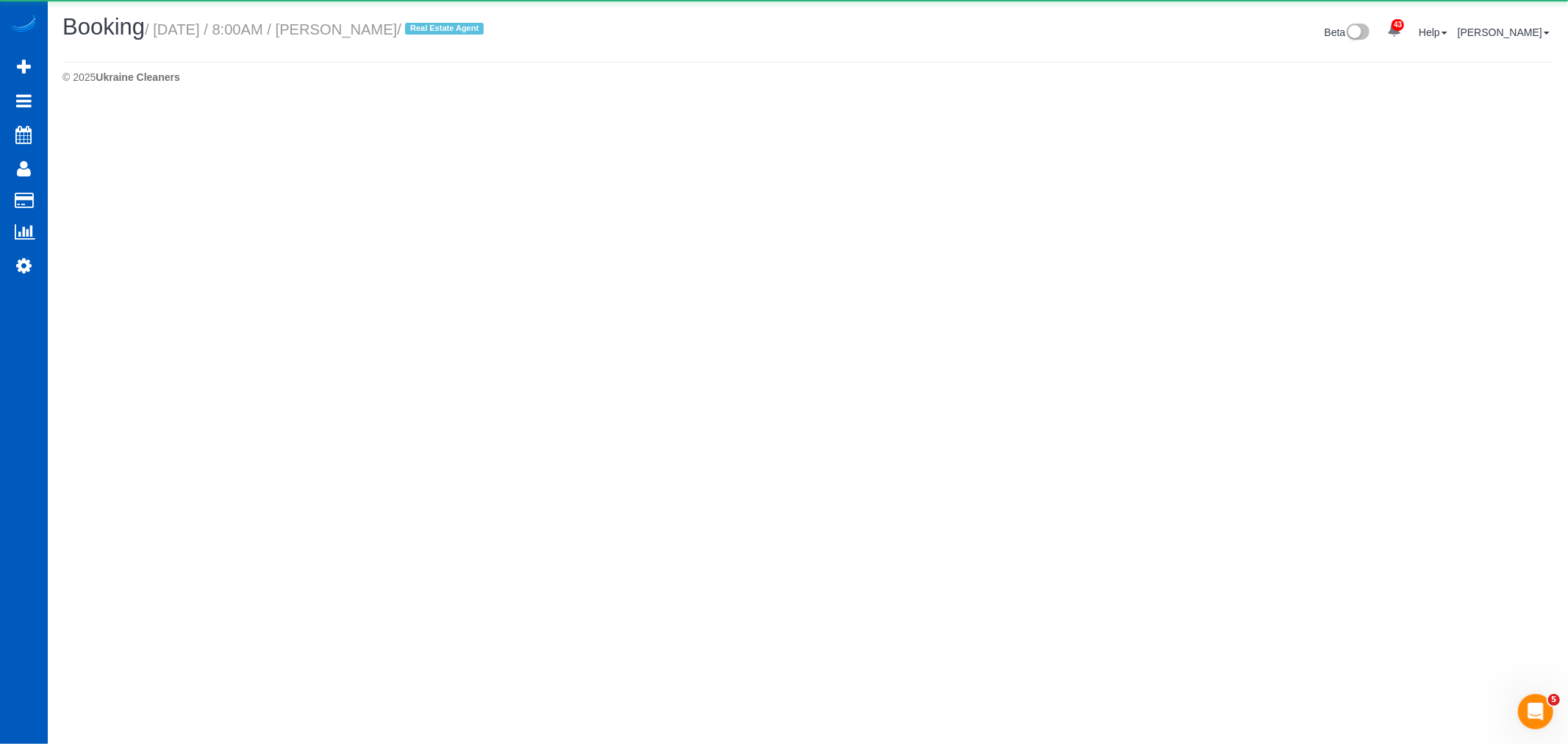
select select "WA"
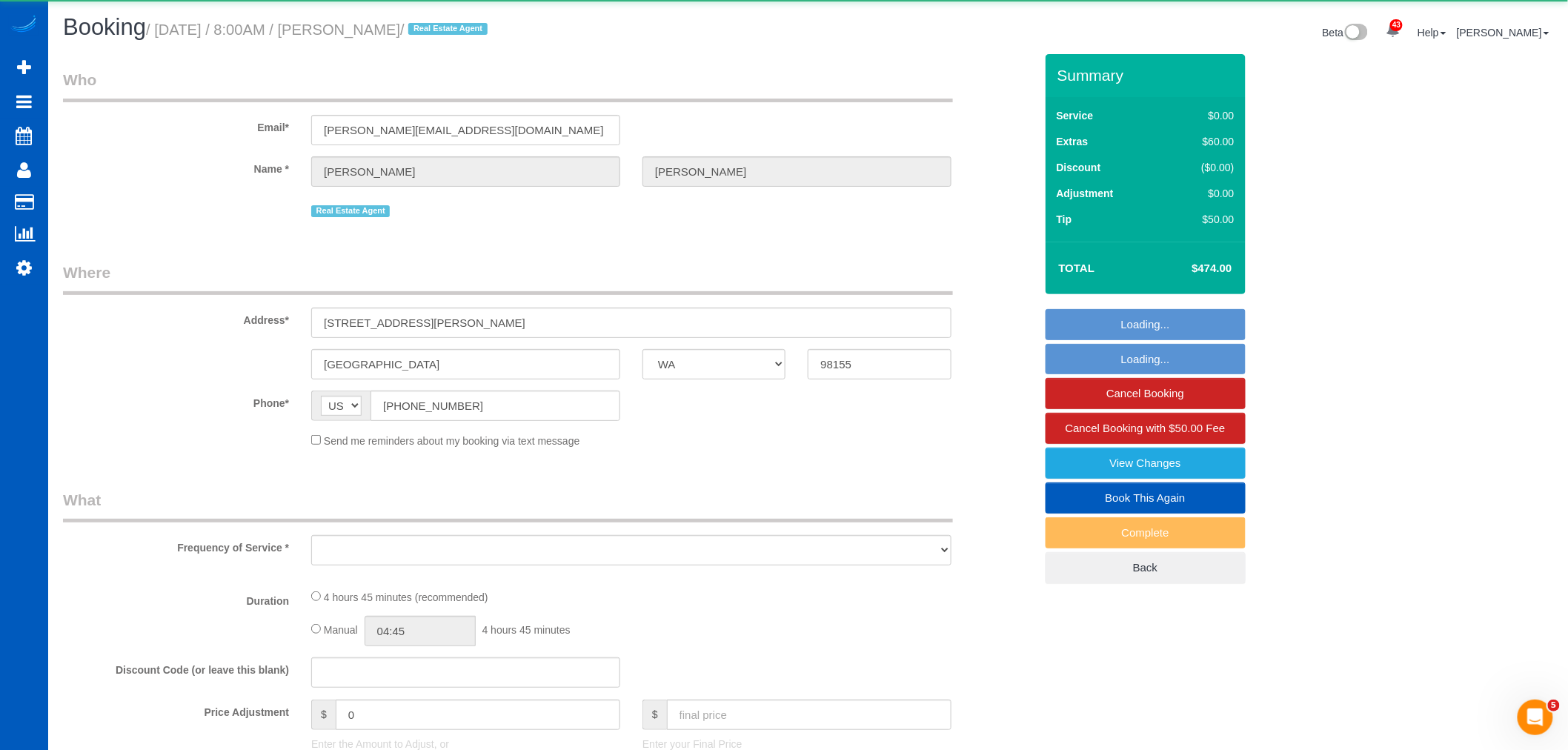
select select "string:fspay-7feef064-0aae-445e-b746-4fcf4f7cb7b4"
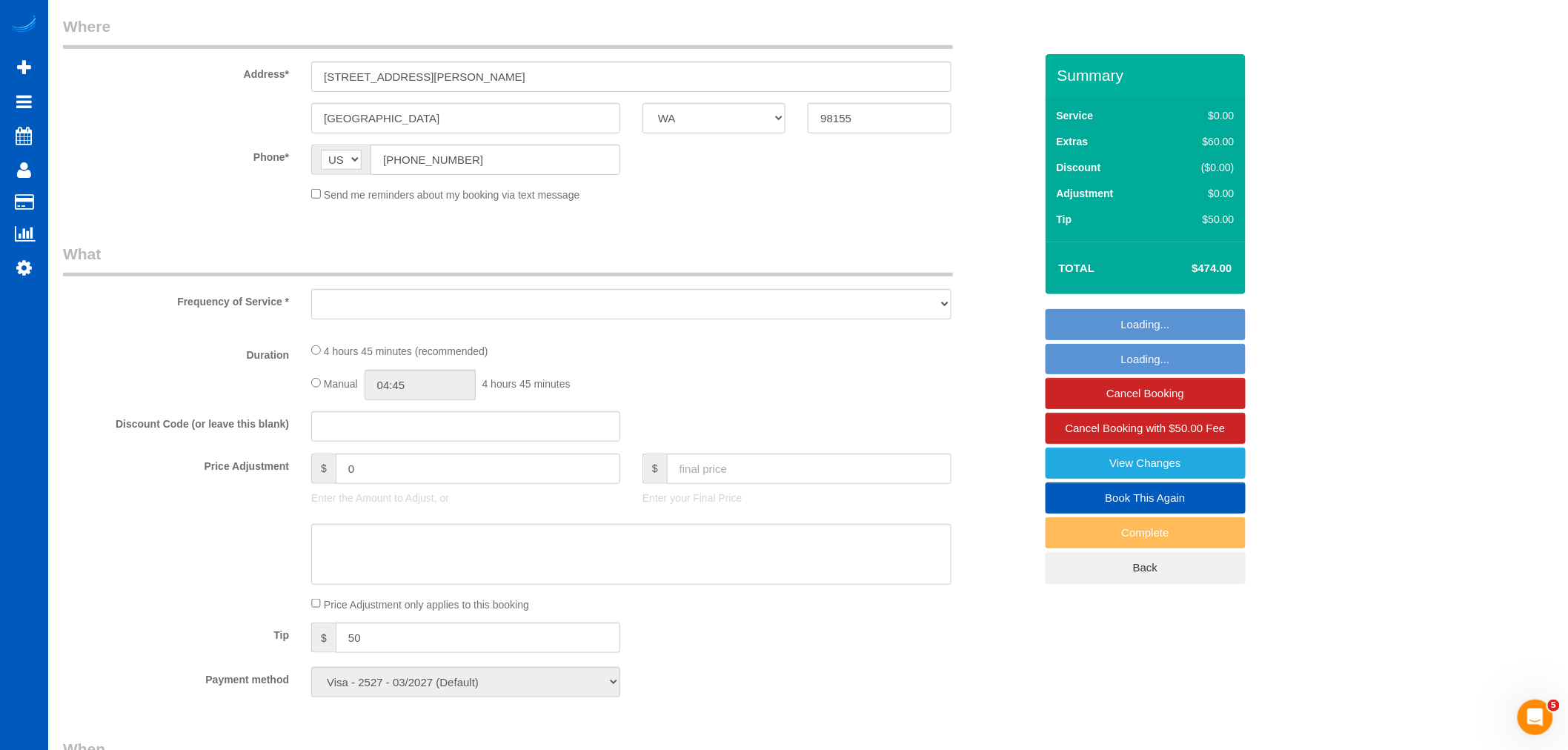
scroll to position [247, 0]
select select "199"
select select "2"
select select "number:10"
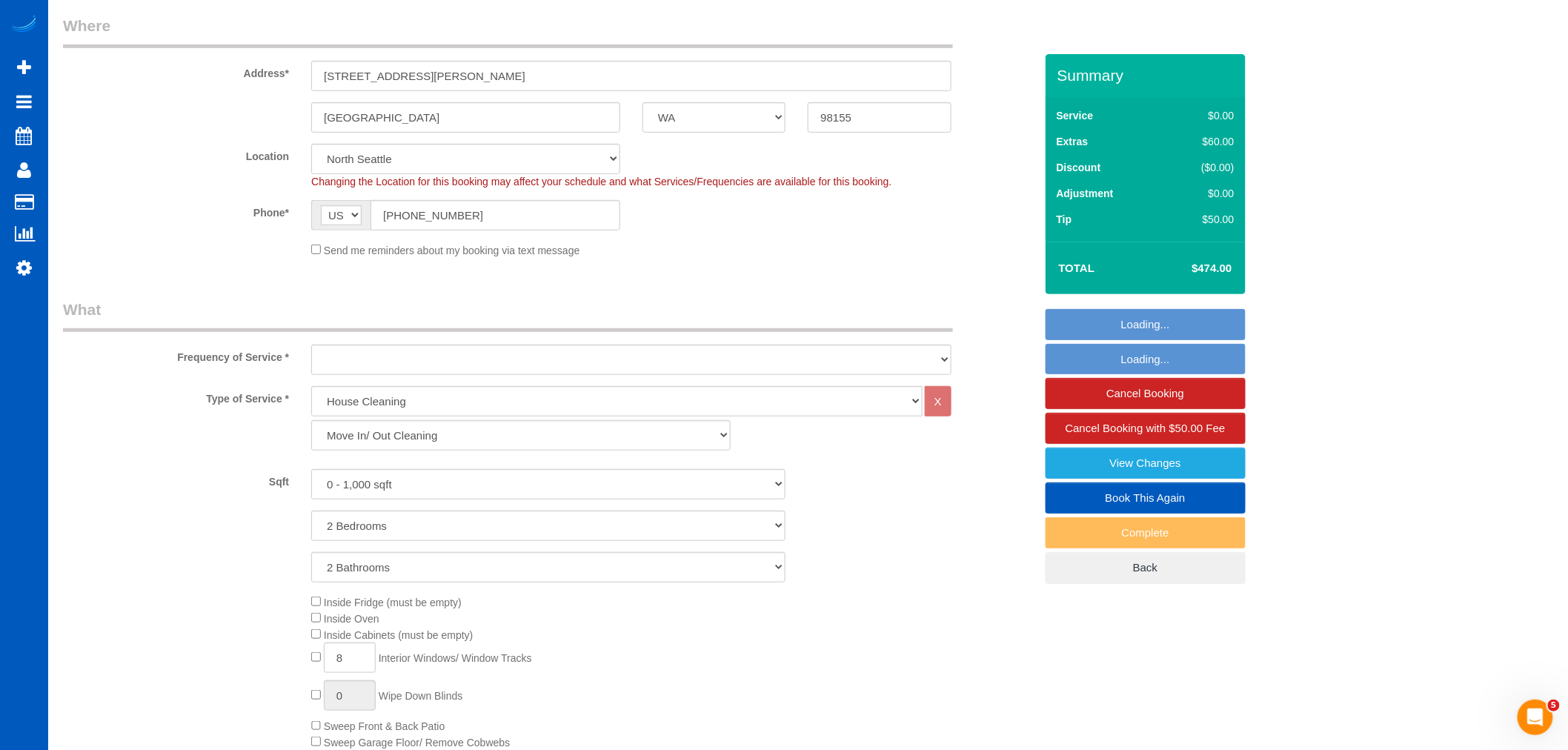
select select "object:31796"
select select "spot252"
select select "2"
select select "object:32006"
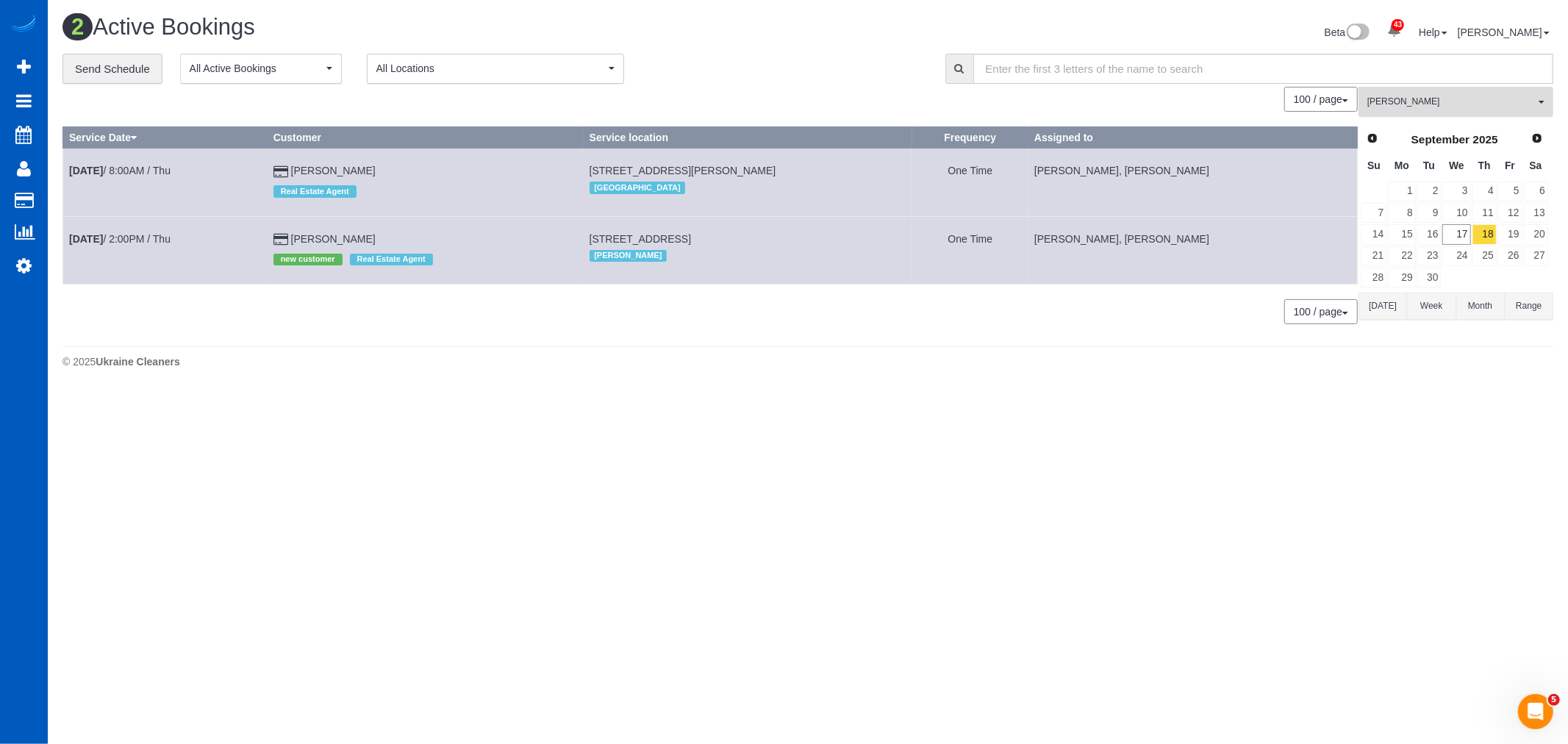
click at [1459, 107] on span "[PERSON_NAME]" at bounding box center [1451, 102] width 168 height 13
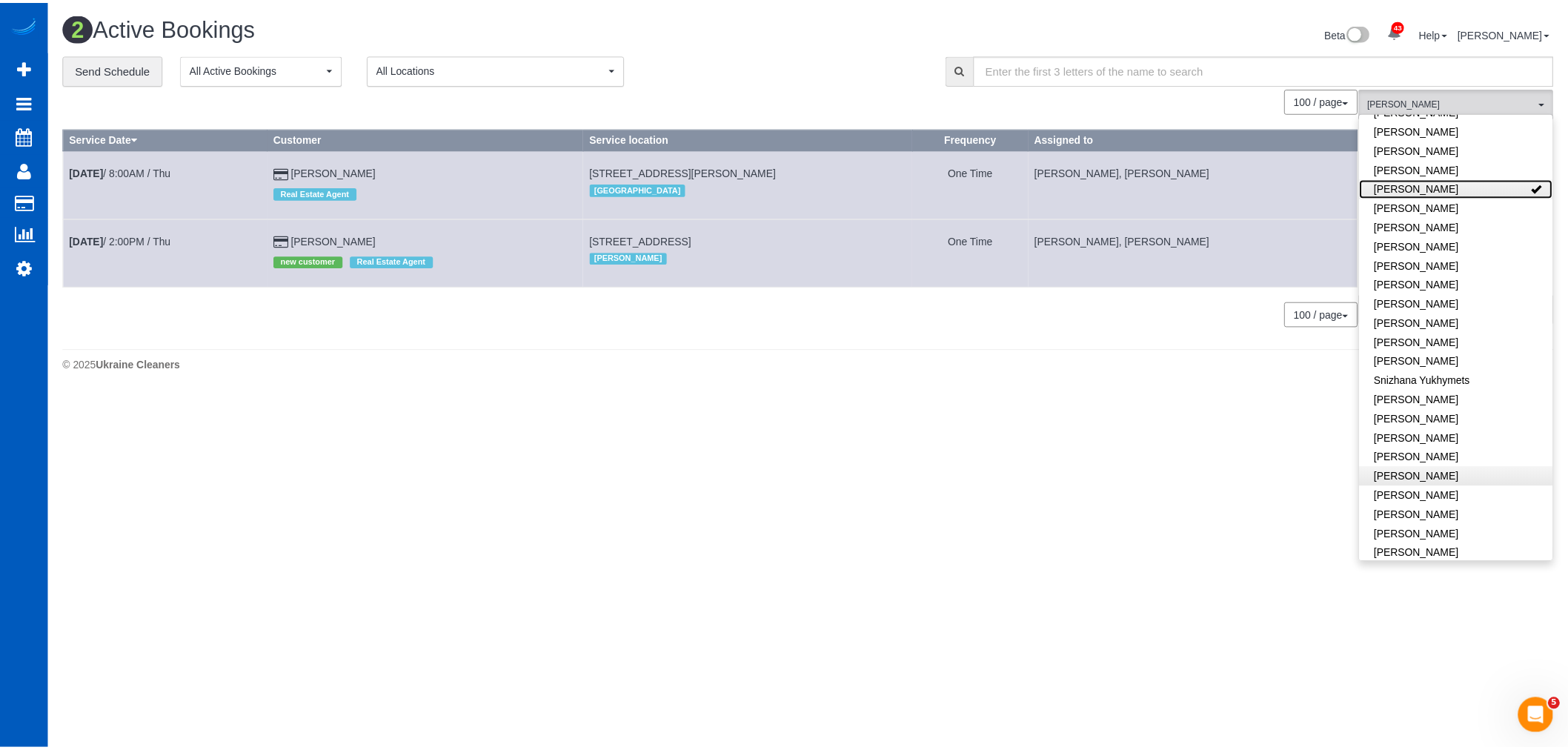
scroll to position [899, 0]
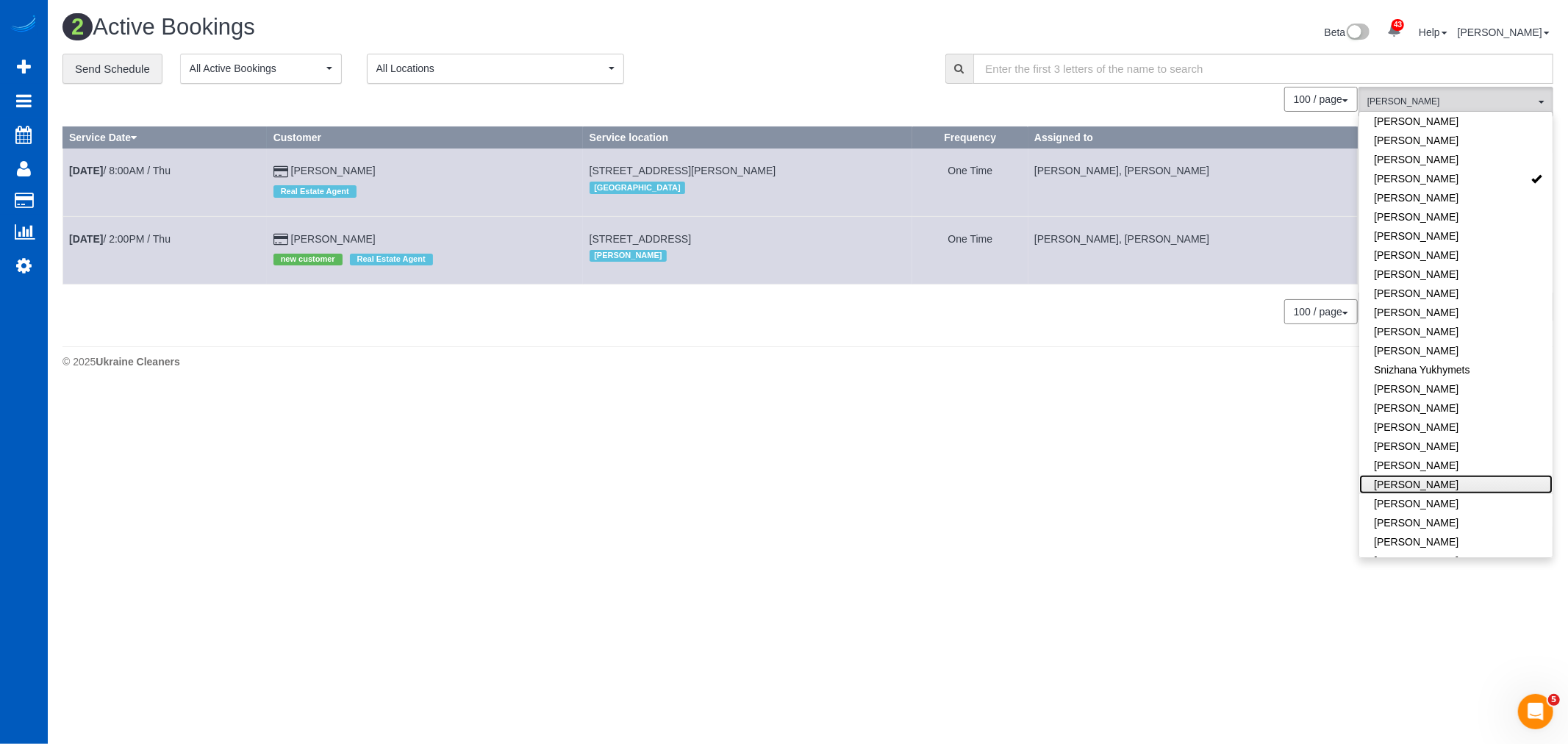
click at [1456, 475] on link "[PERSON_NAME]" at bounding box center [1456, 484] width 193 height 19
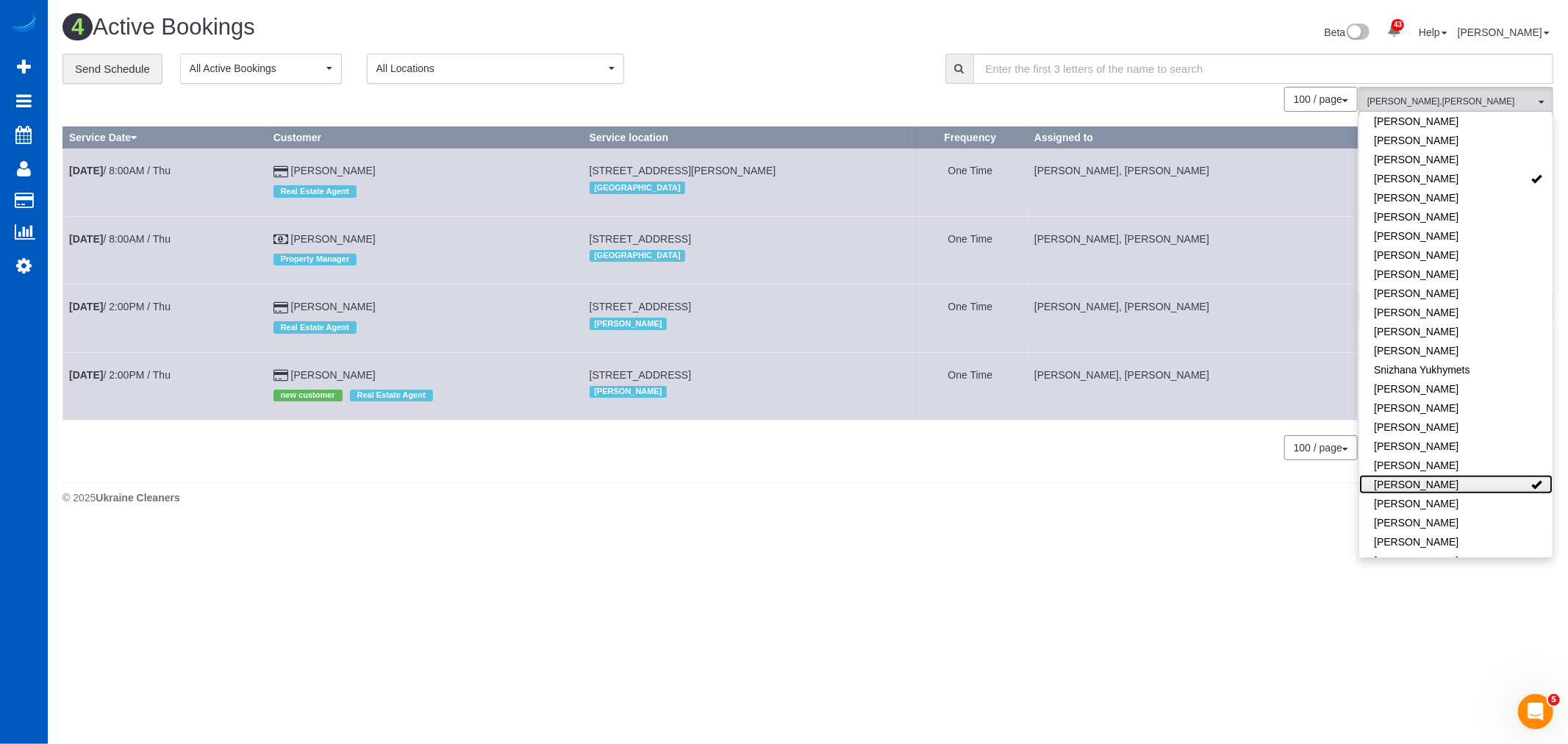
click at [1457, 475] on link "[PERSON_NAME]" at bounding box center [1456, 484] width 193 height 19
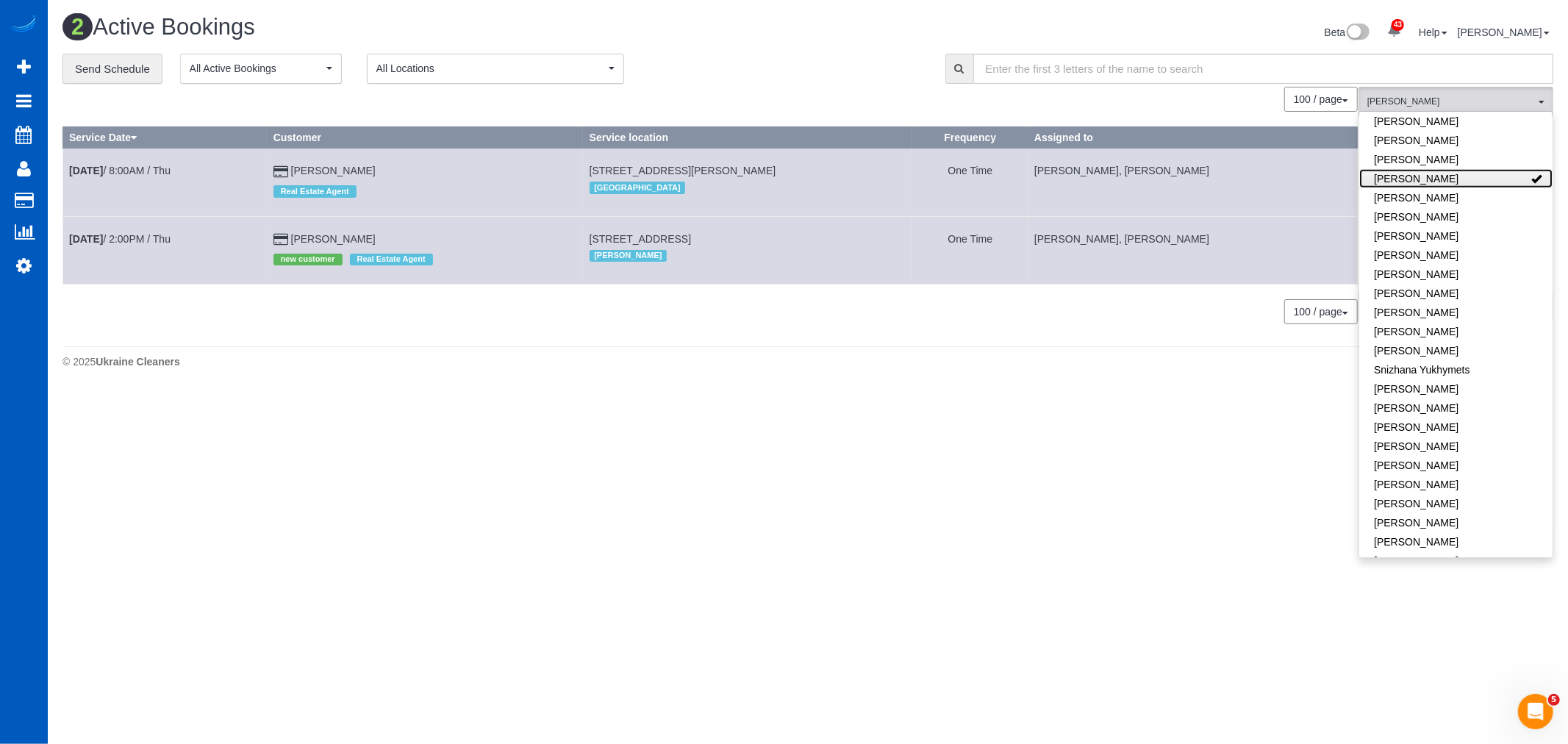
click at [1487, 169] on link "[PERSON_NAME]" at bounding box center [1456, 179] width 193 height 19
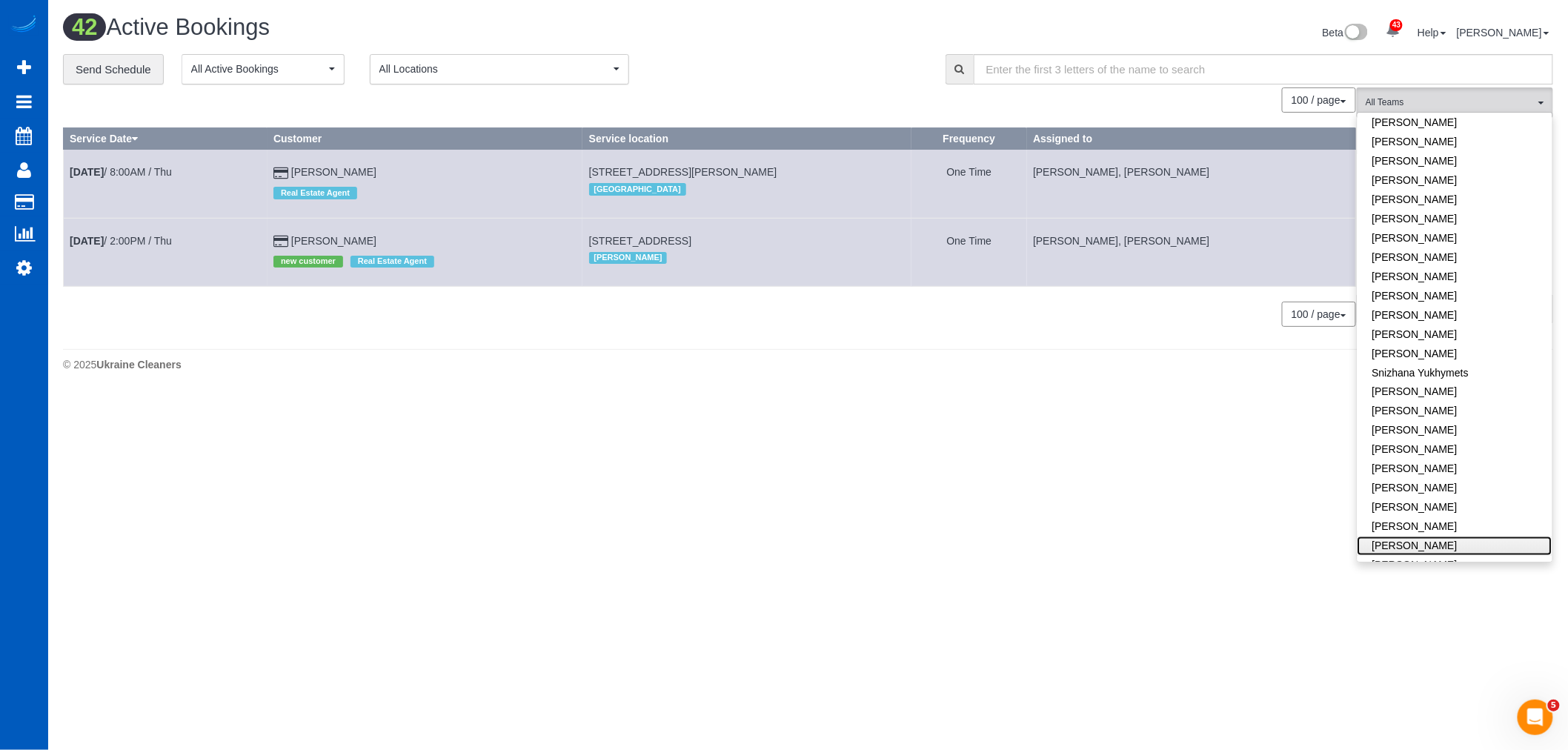
click at [1442, 536] on link "[PERSON_NAME]" at bounding box center [1455, 546] width 195 height 19
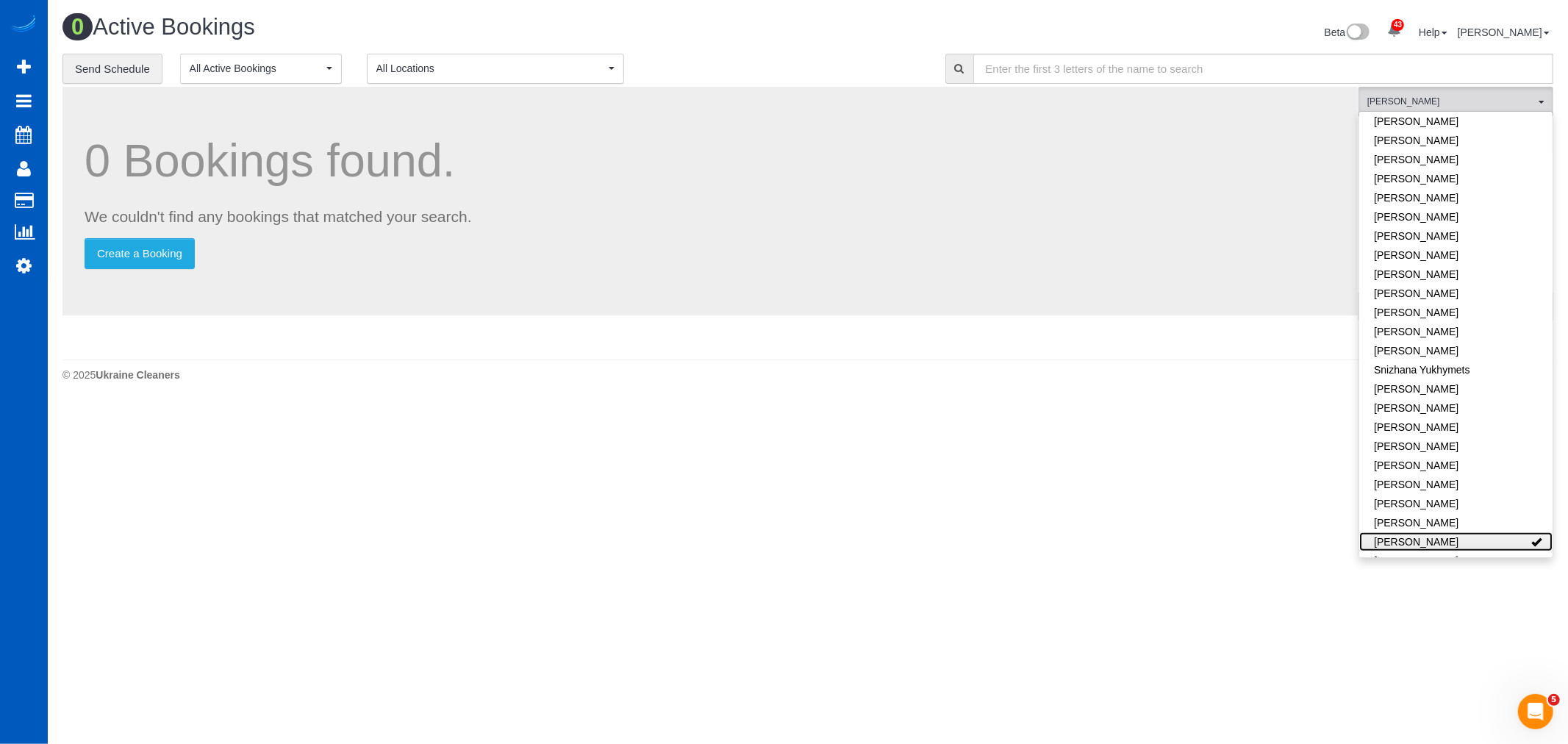
click at [1430, 532] on link "[PERSON_NAME]" at bounding box center [1456, 541] width 193 height 19
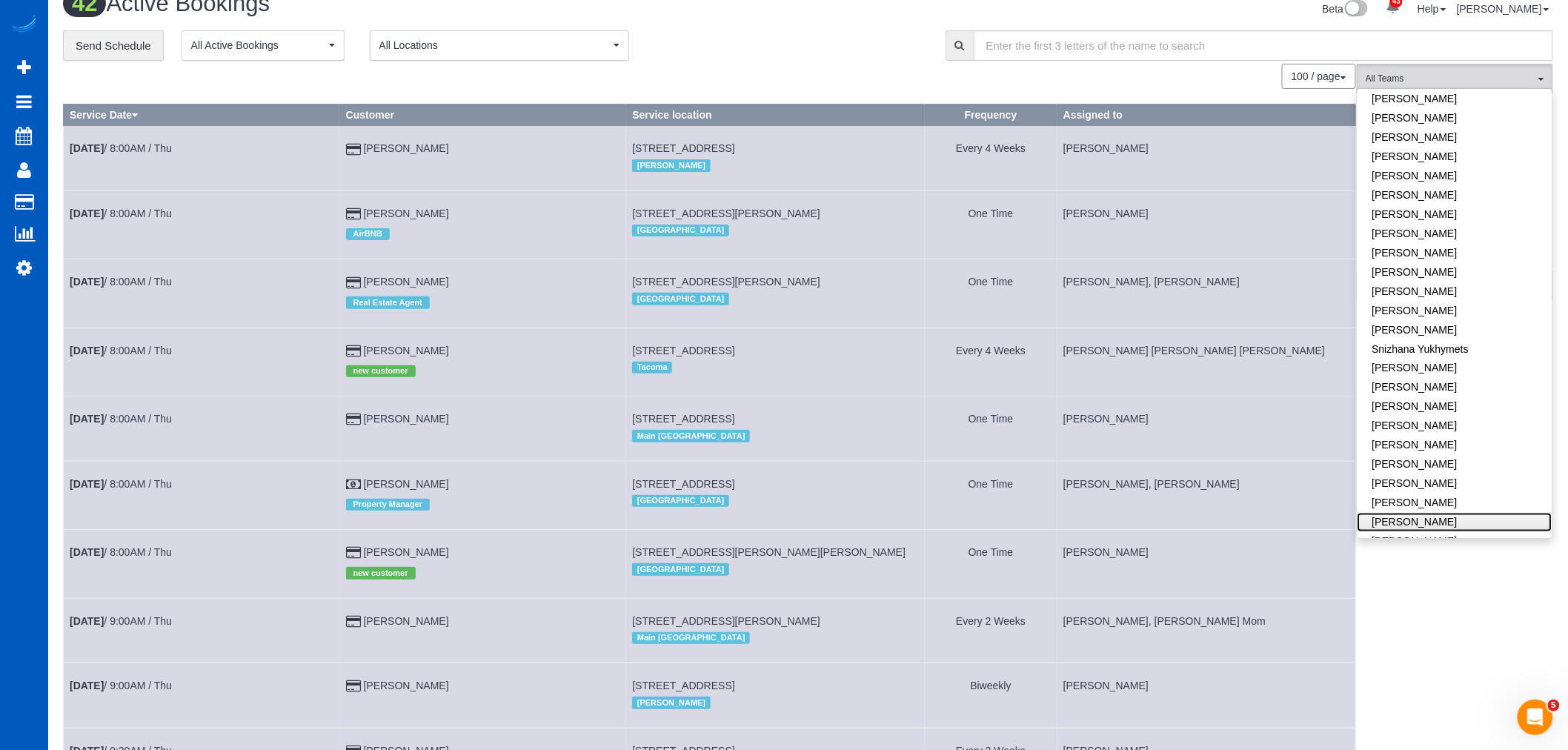
scroll to position [0, 0]
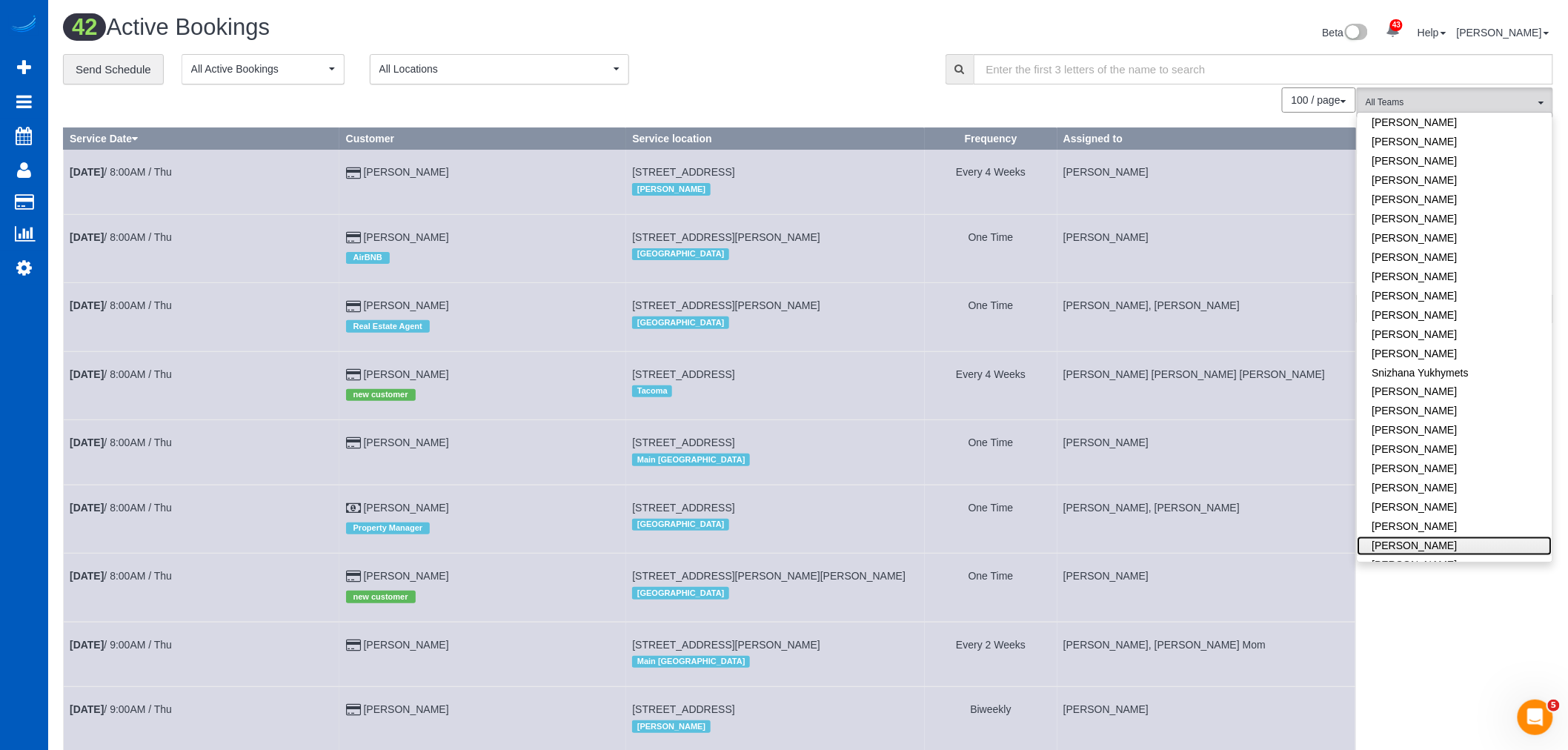
click at [1413, 536] on link "[PERSON_NAME]" at bounding box center [1455, 546] width 195 height 19
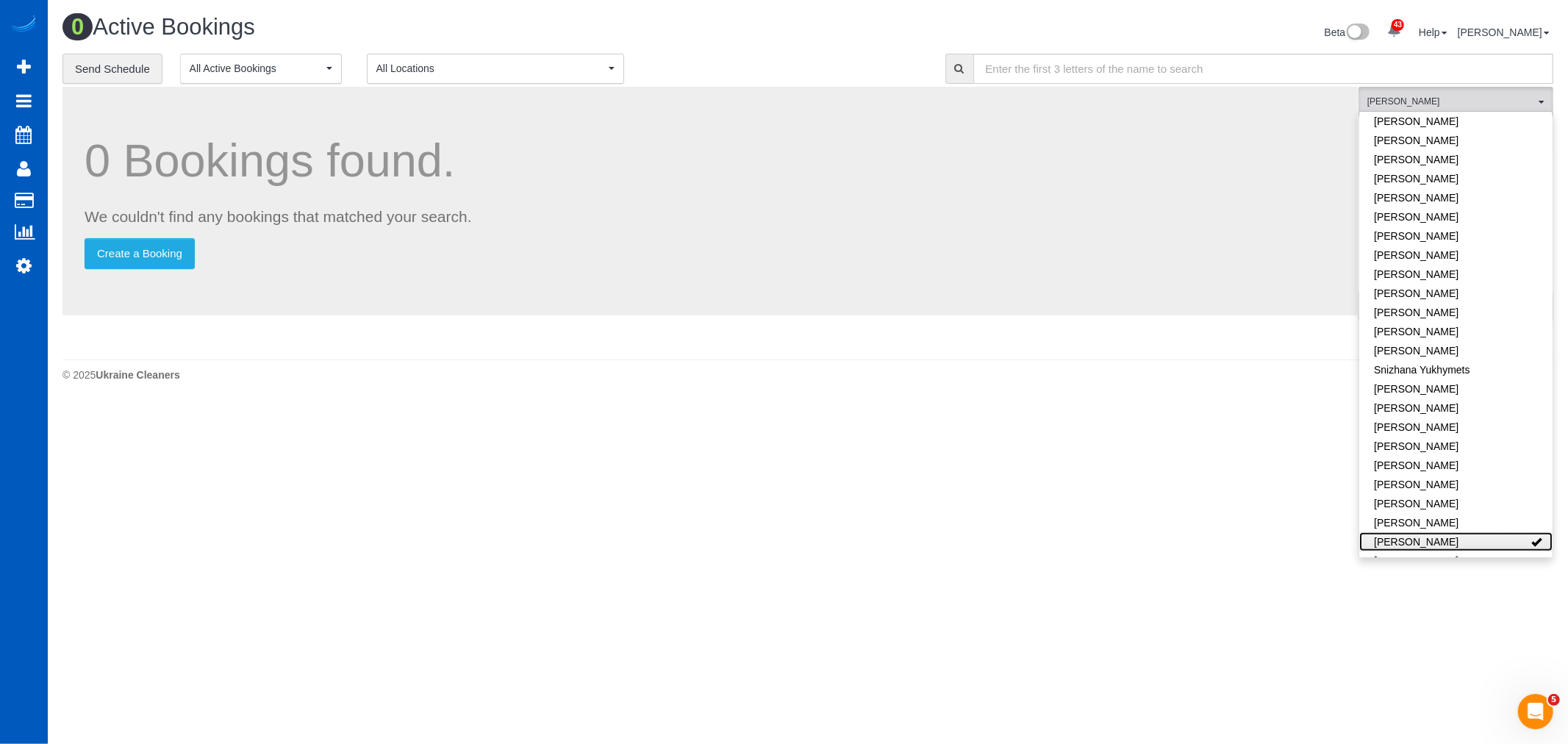
click at [1402, 532] on link "[PERSON_NAME]" at bounding box center [1456, 541] width 193 height 19
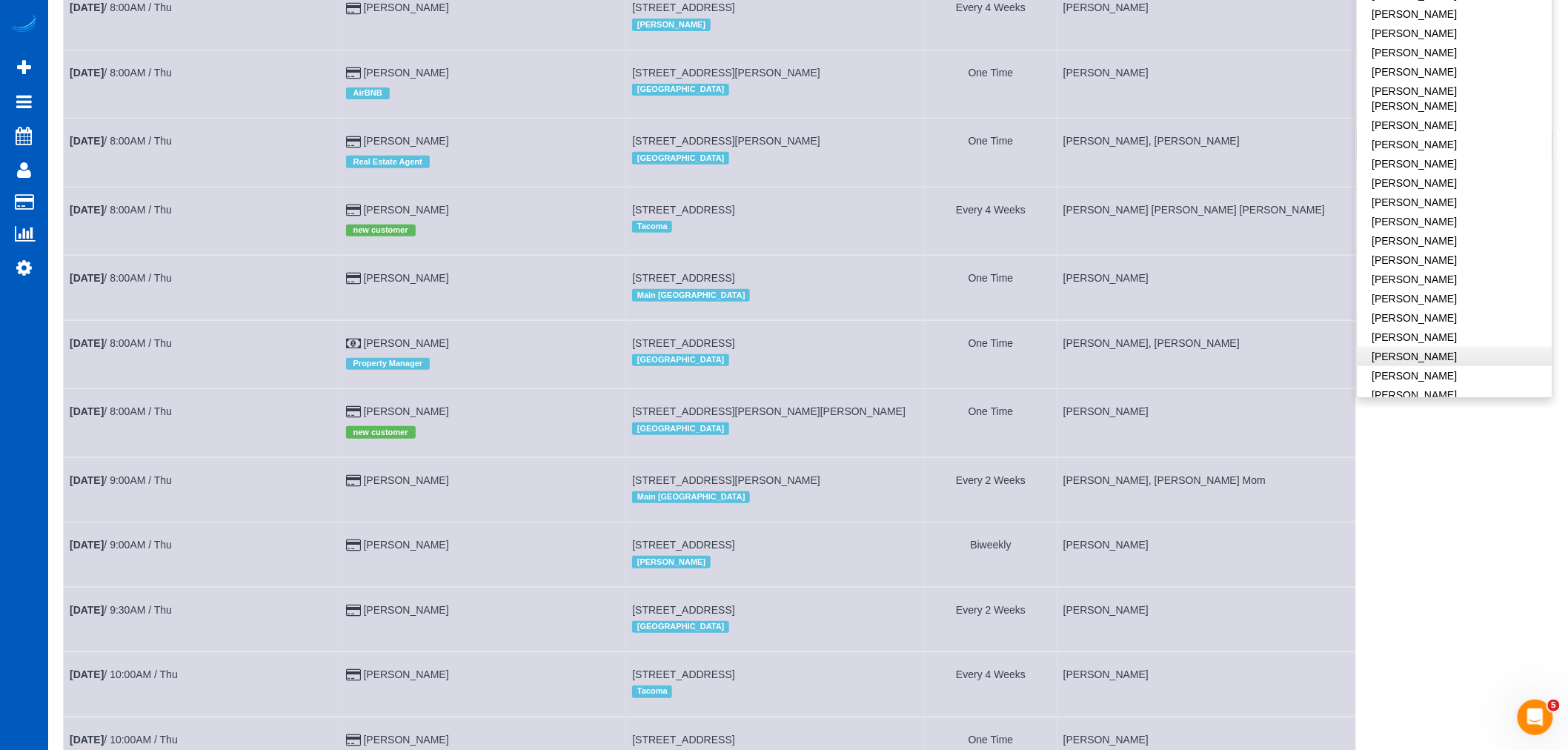
scroll to position [488, 0]
click at [1432, 264] on link "[PERSON_NAME]" at bounding box center [1455, 274] width 195 height 19
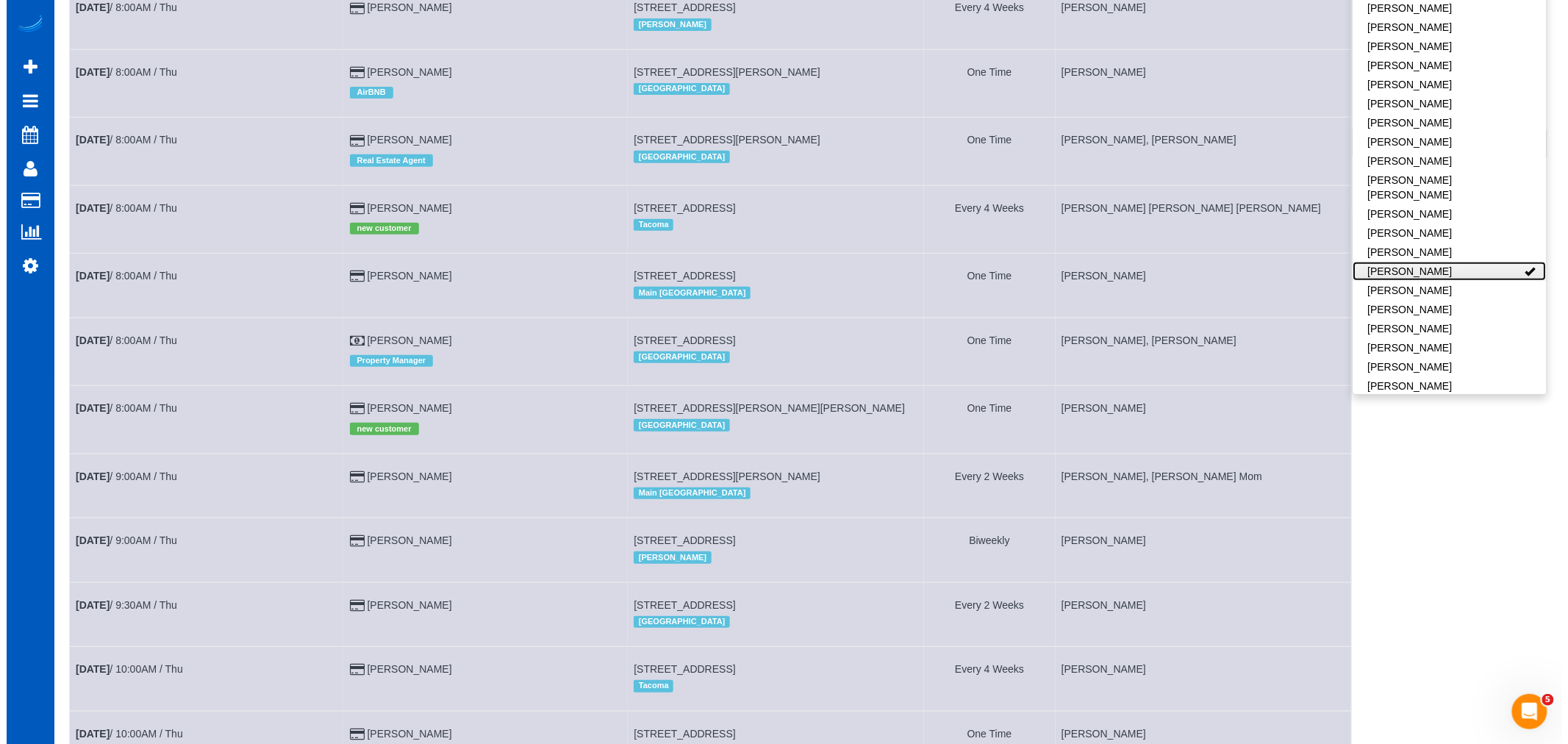
scroll to position [0, 0]
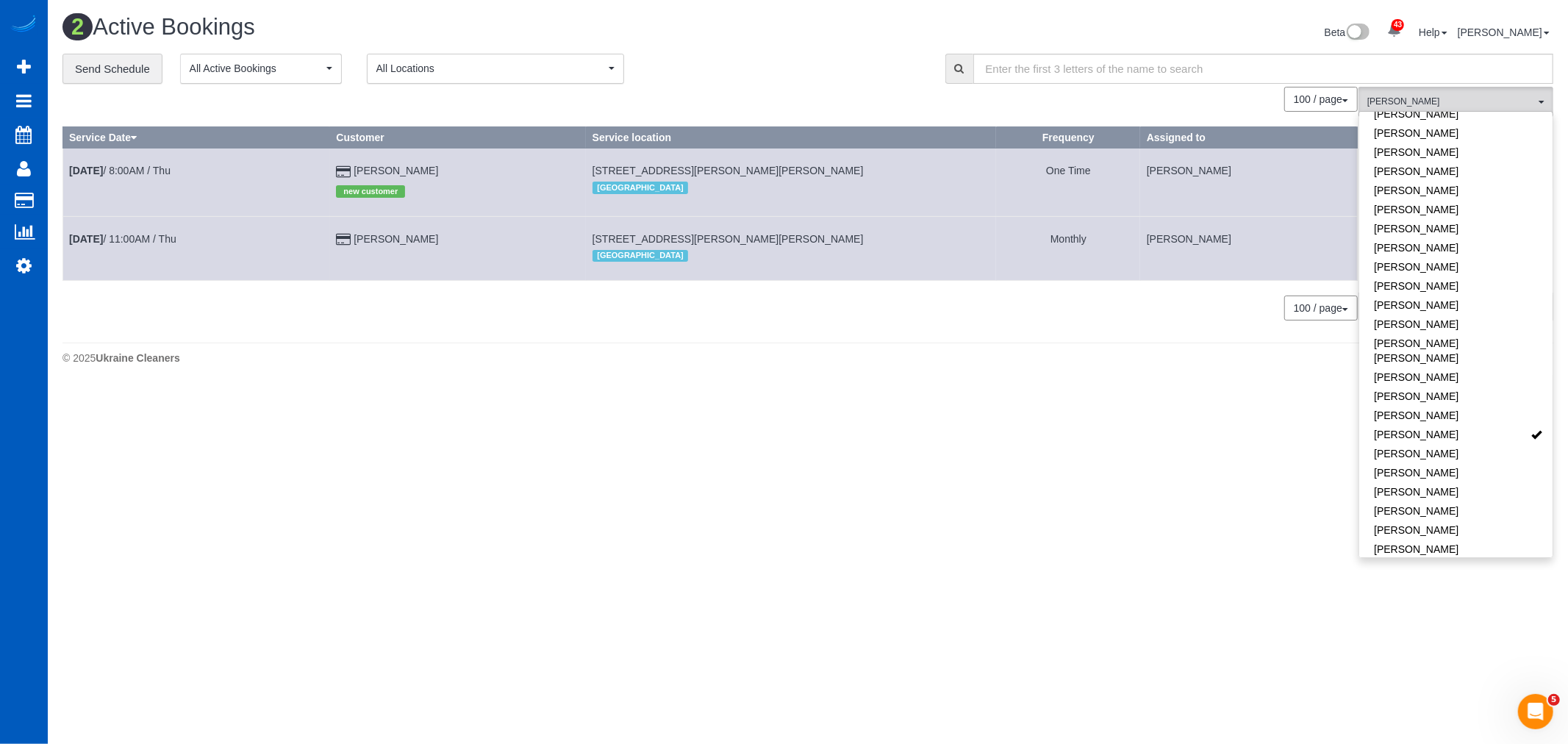
click at [1239, 522] on body "43 Beta Your Notifications You have 0 alerts × You have 1 to charge for [DATE] …" at bounding box center [784, 372] width 1568 height 744
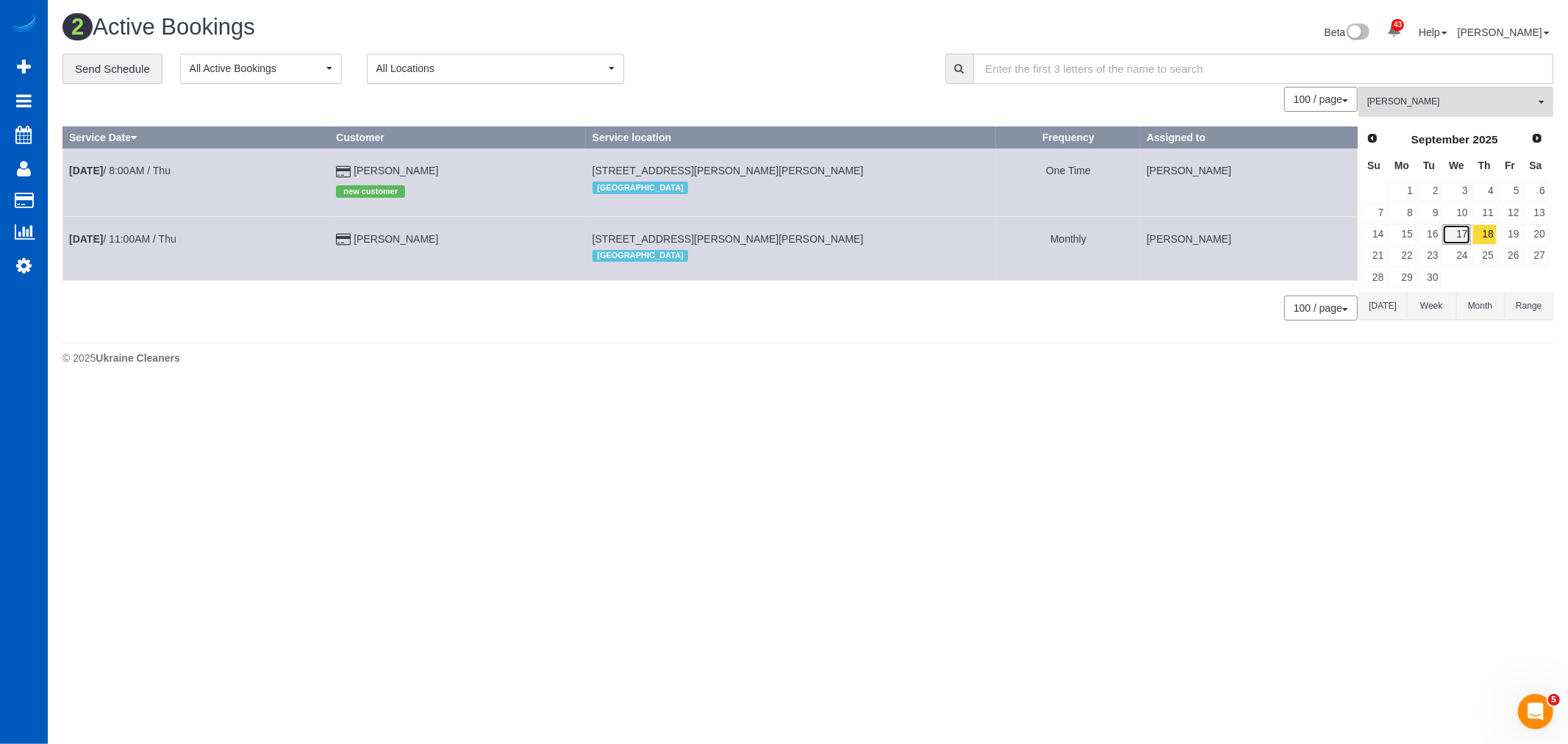
click at [1467, 237] on link "17" at bounding box center [1456, 233] width 28 height 20
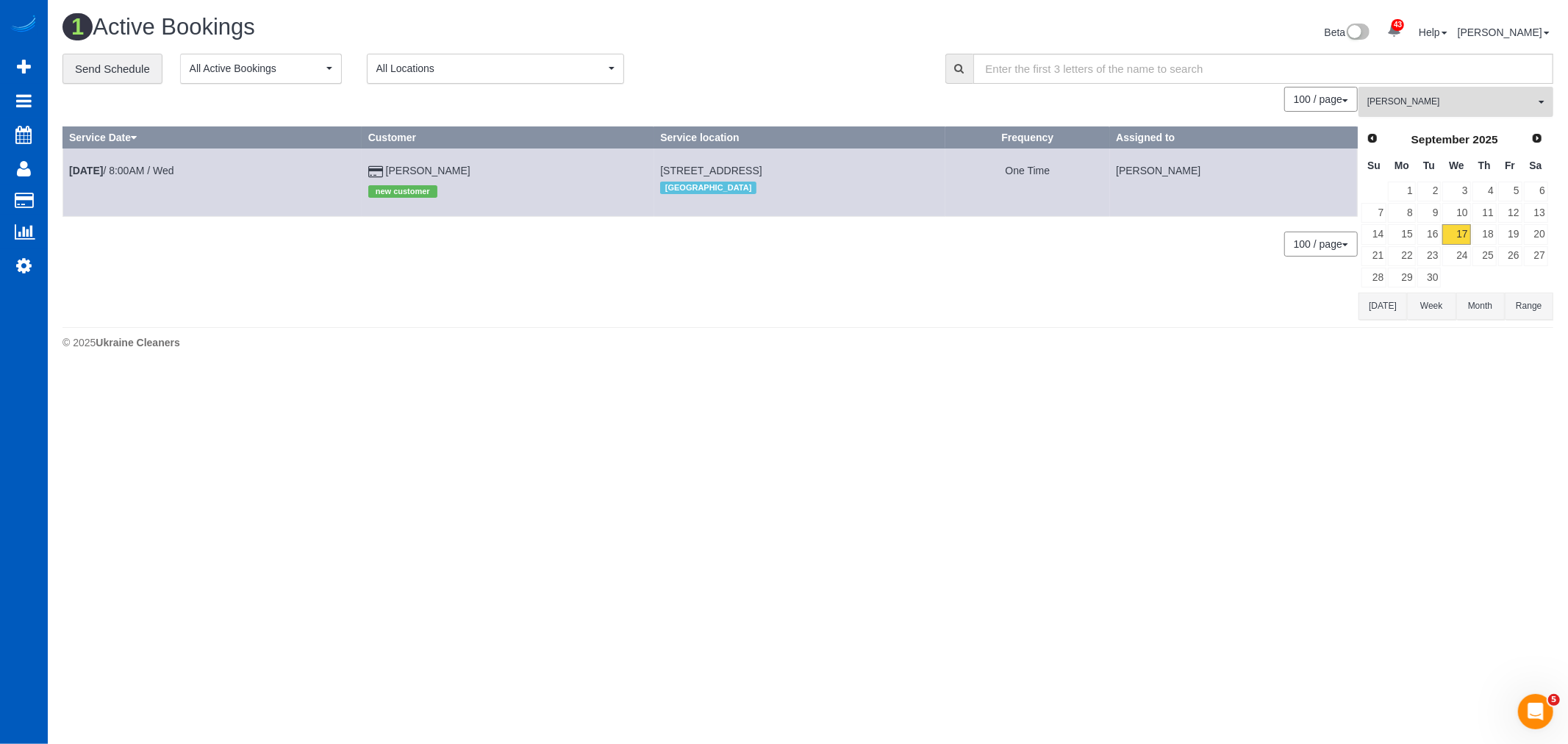
click at [1424, 108] on span "[PERSON_NAME]" at bounding box center [1451, 102] width 168 height 13
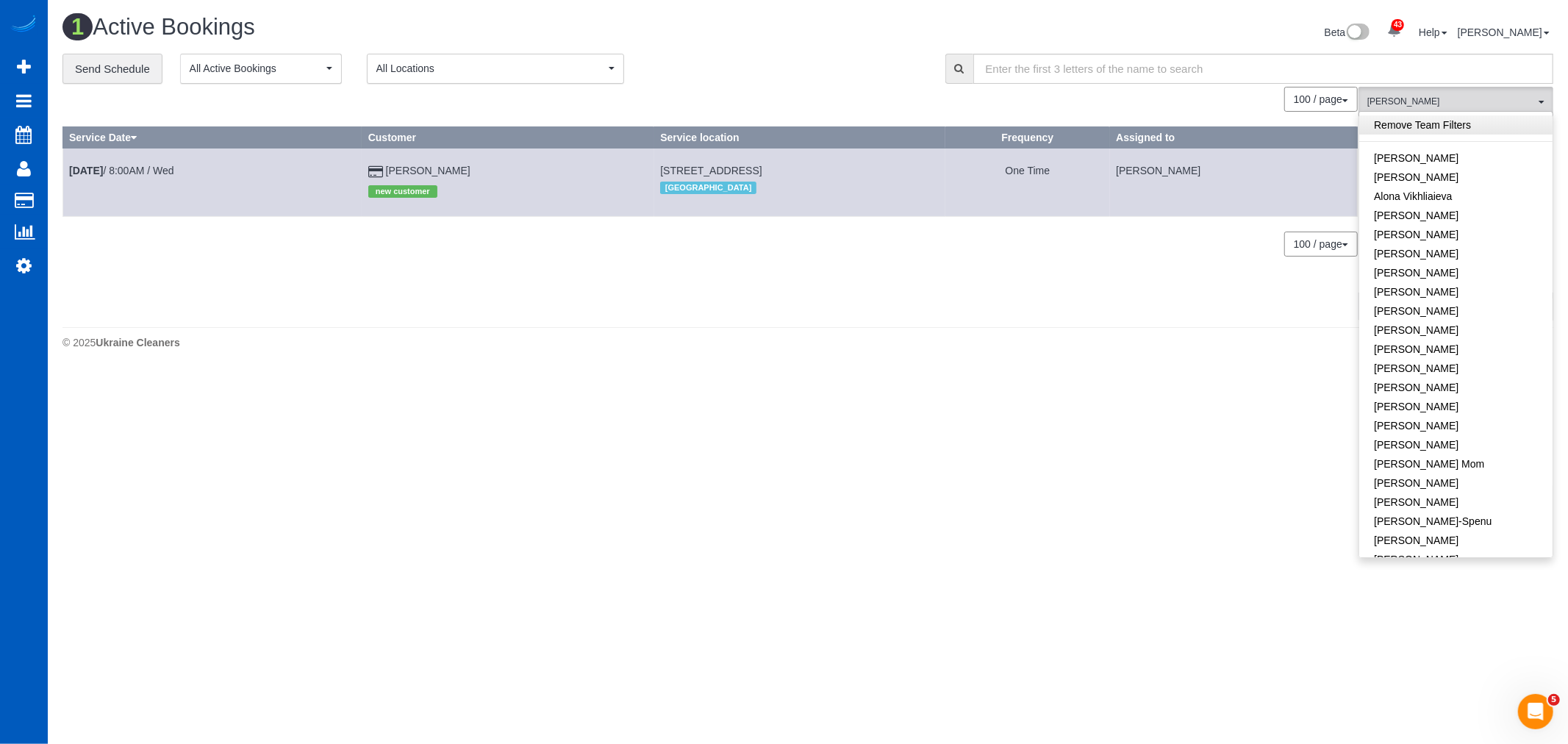
click at [1417, 125] on link "Remove Team Filters" at bounding box center [1456, 125] width 193 height 19
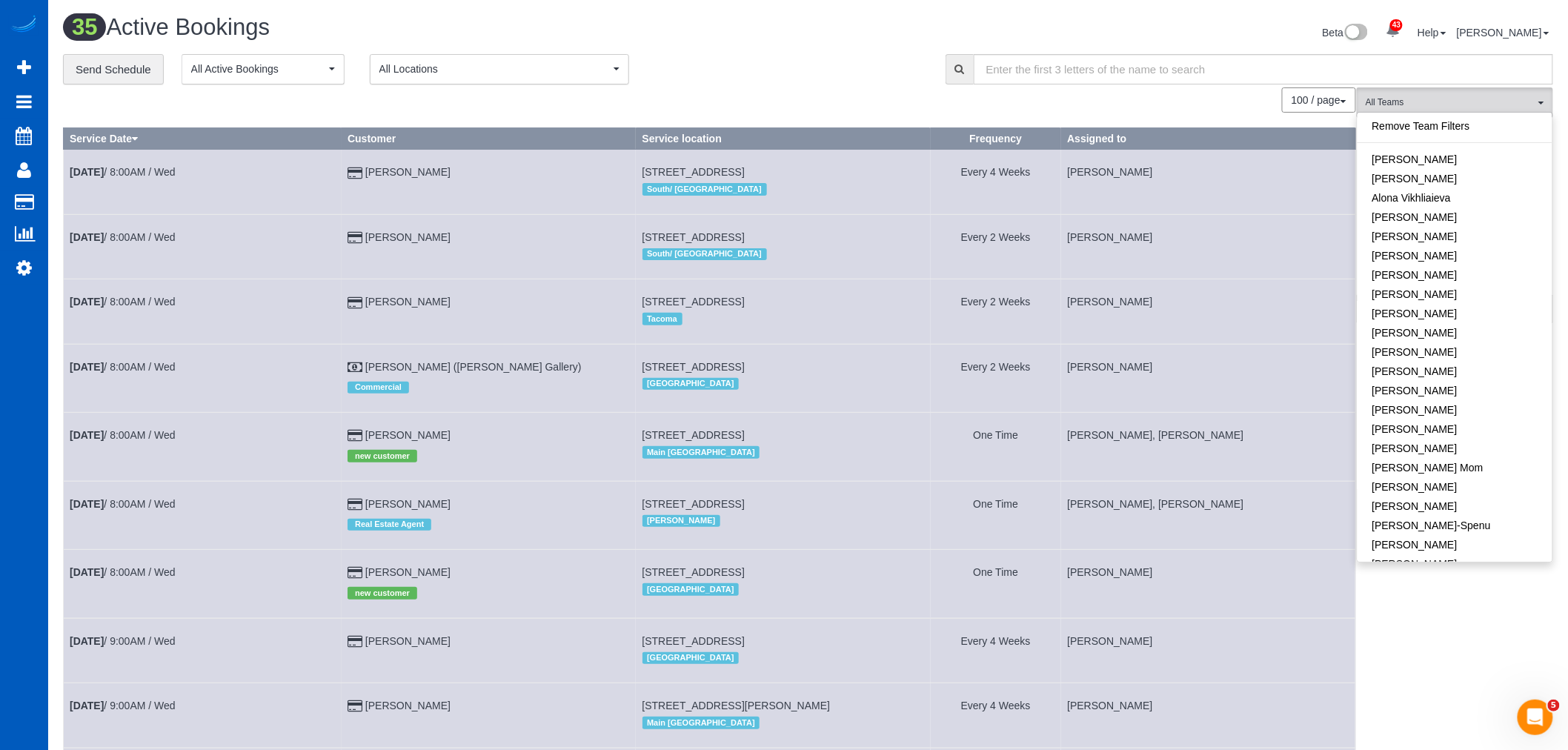
drag, startPoint x: 1425, startPoint y: 656, endPoint x: 1430, endPoint y: 332, distance: 324.0
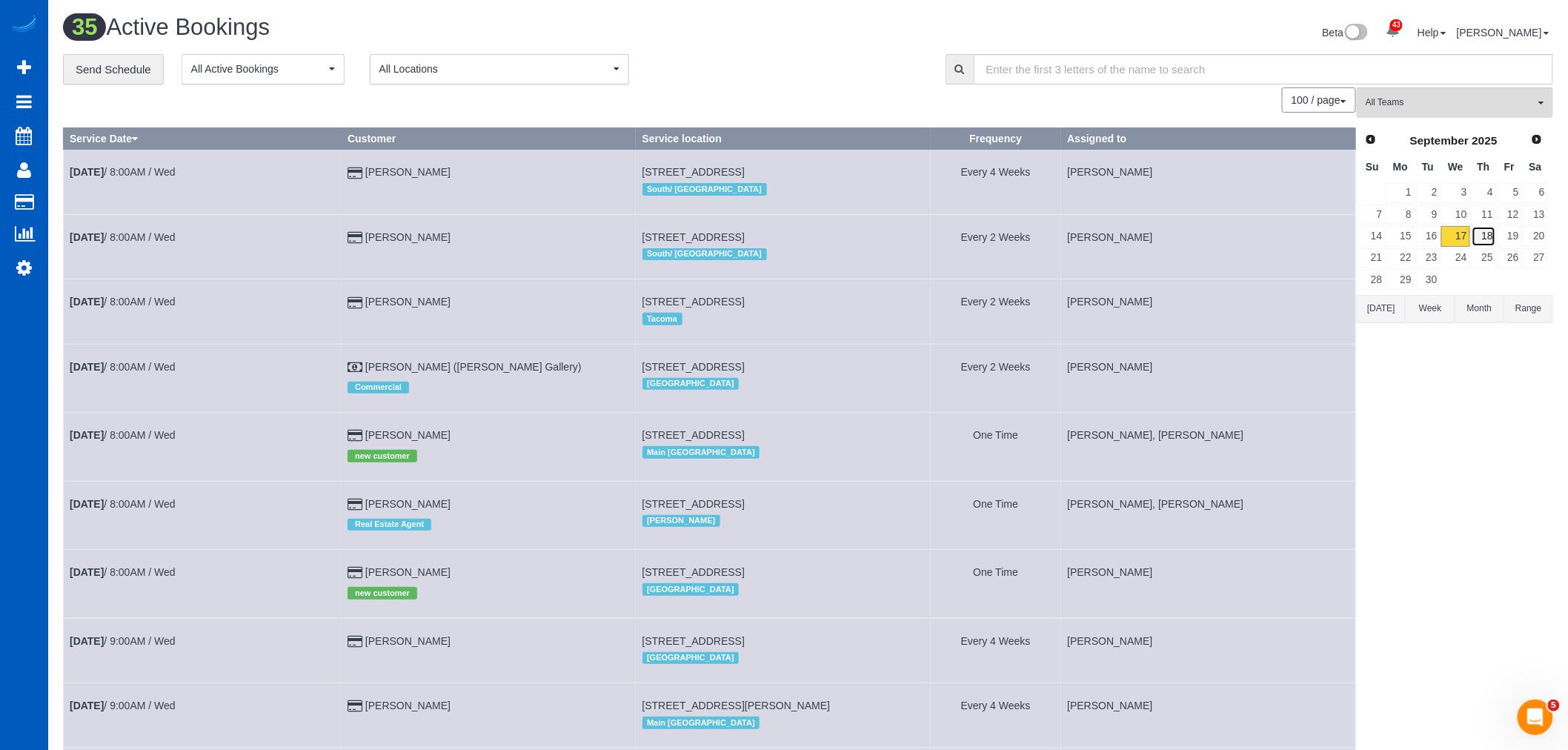
click at [1491, 232] on link "18" at bounding box center [1483, 235] width 25 height 20
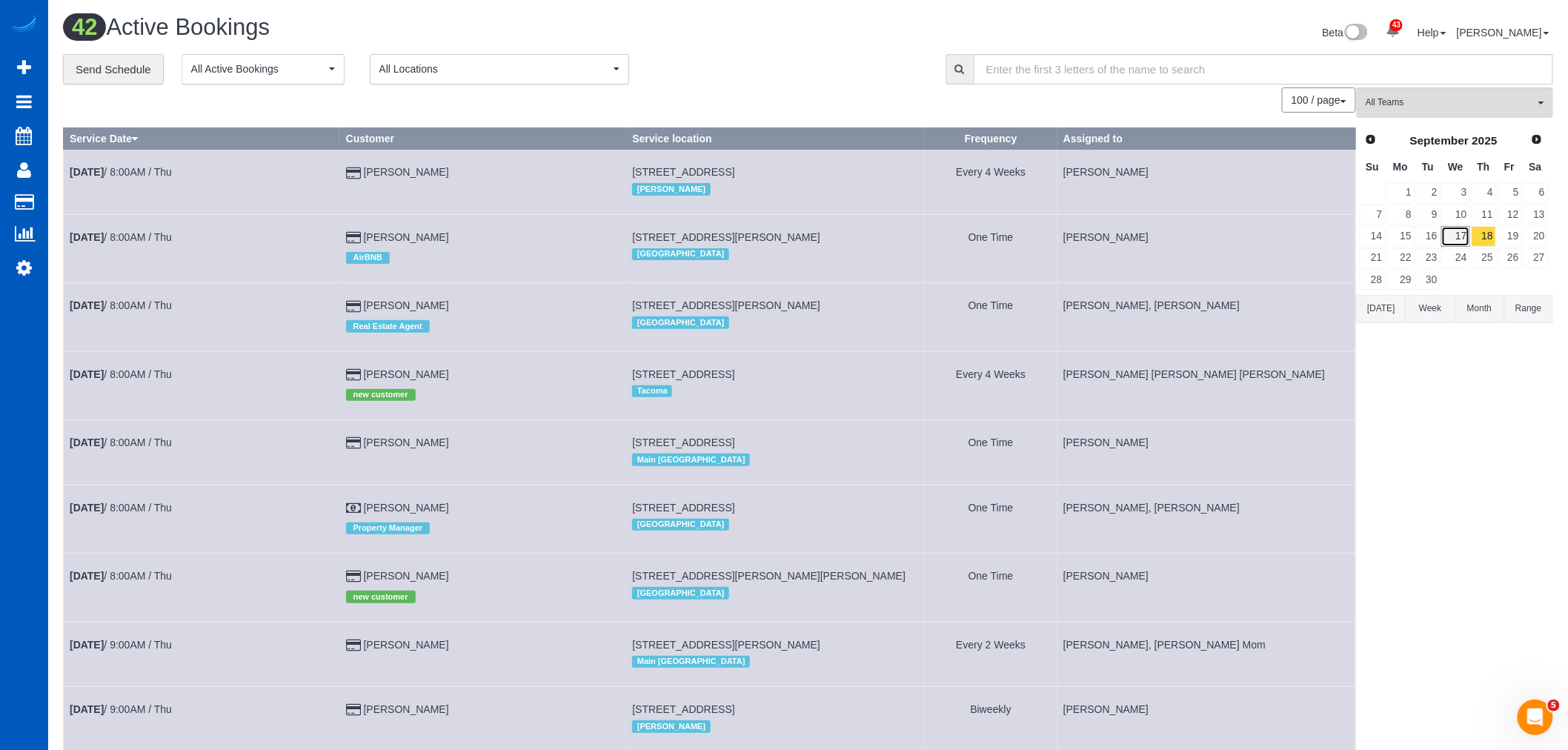
click at [1447, 233] on link "17" at bounding box center [1455, 235] width 28 height 20
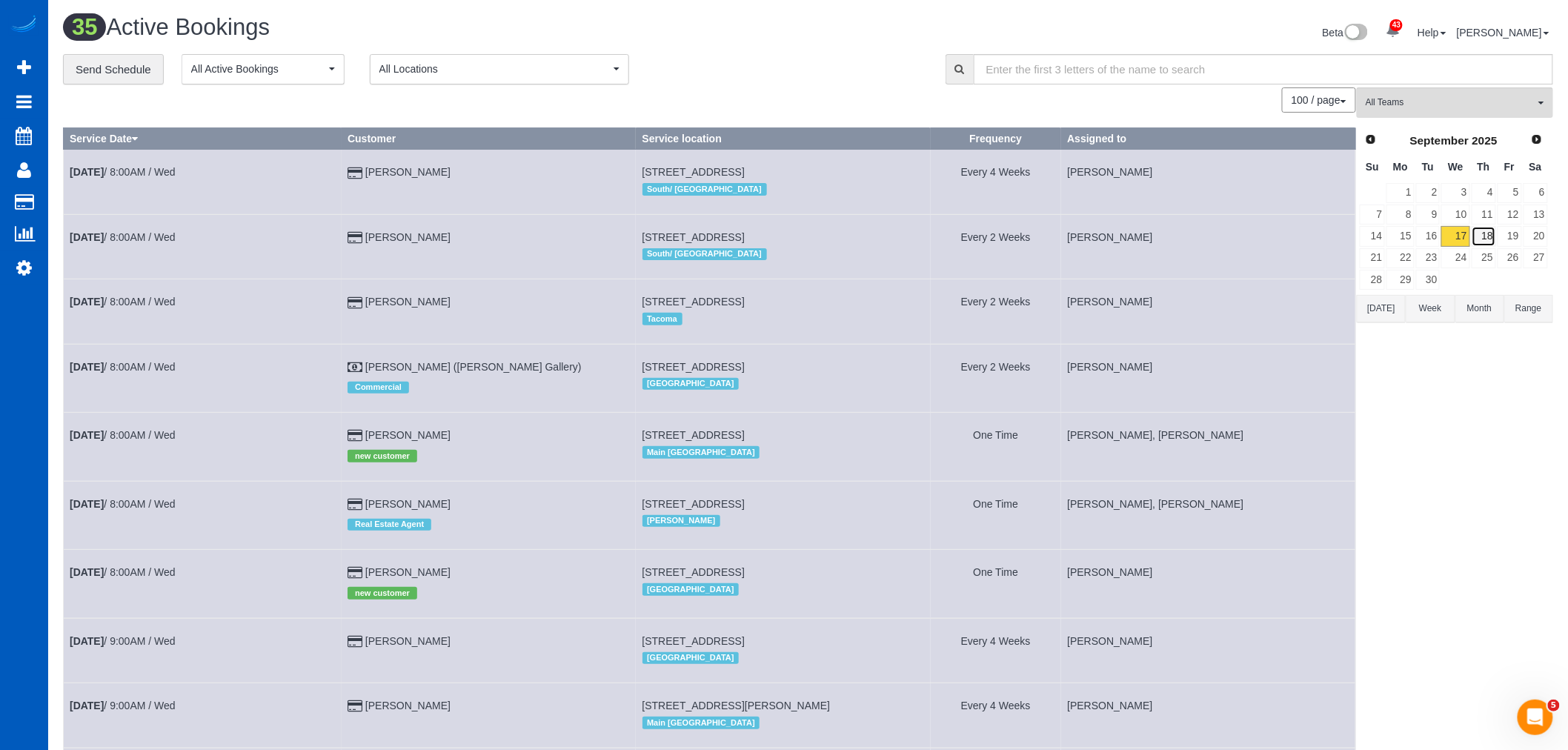
click at [1483, 238] on link "18" at bounding box center [1483, 235] width 25 height 20
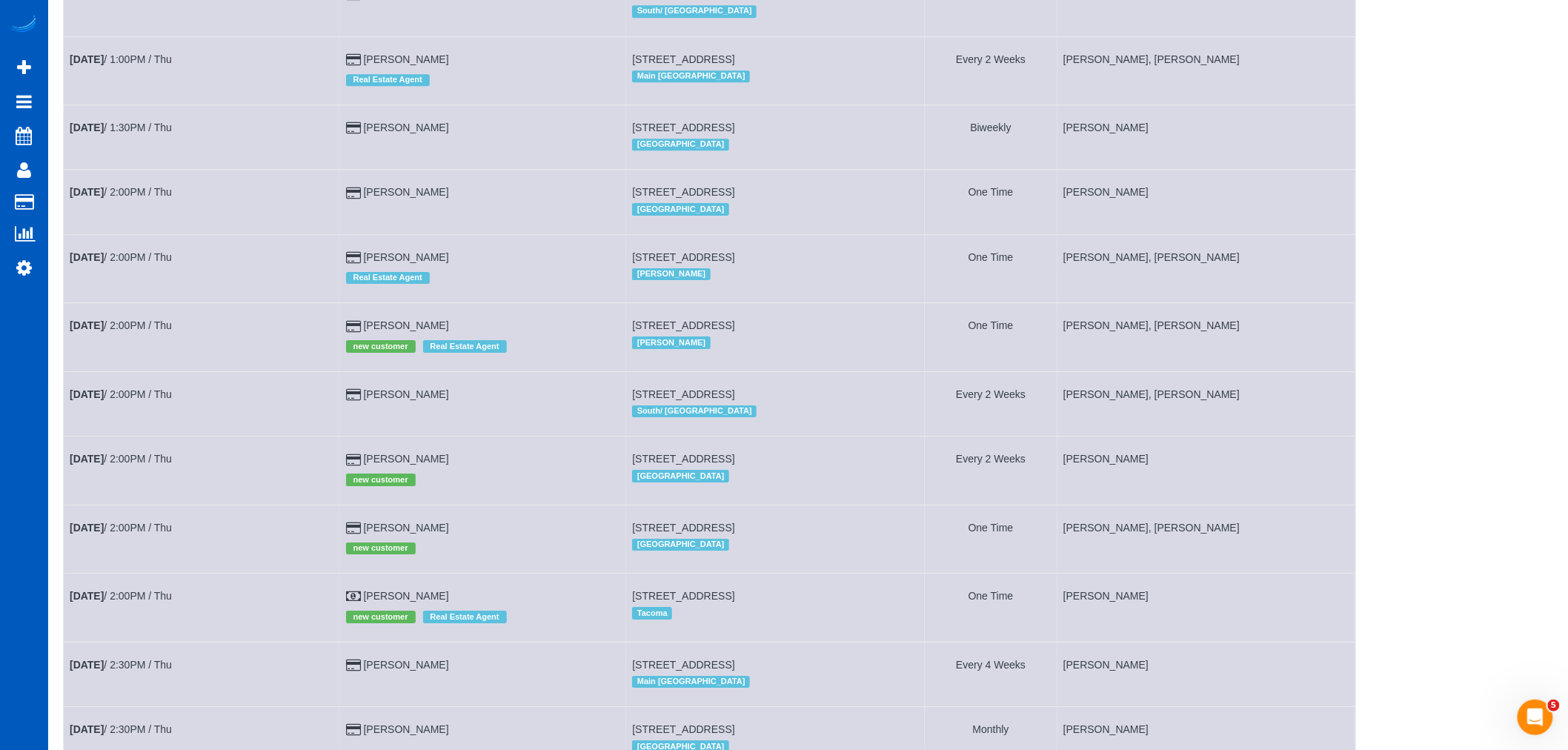
scroll to position [1976, 0]
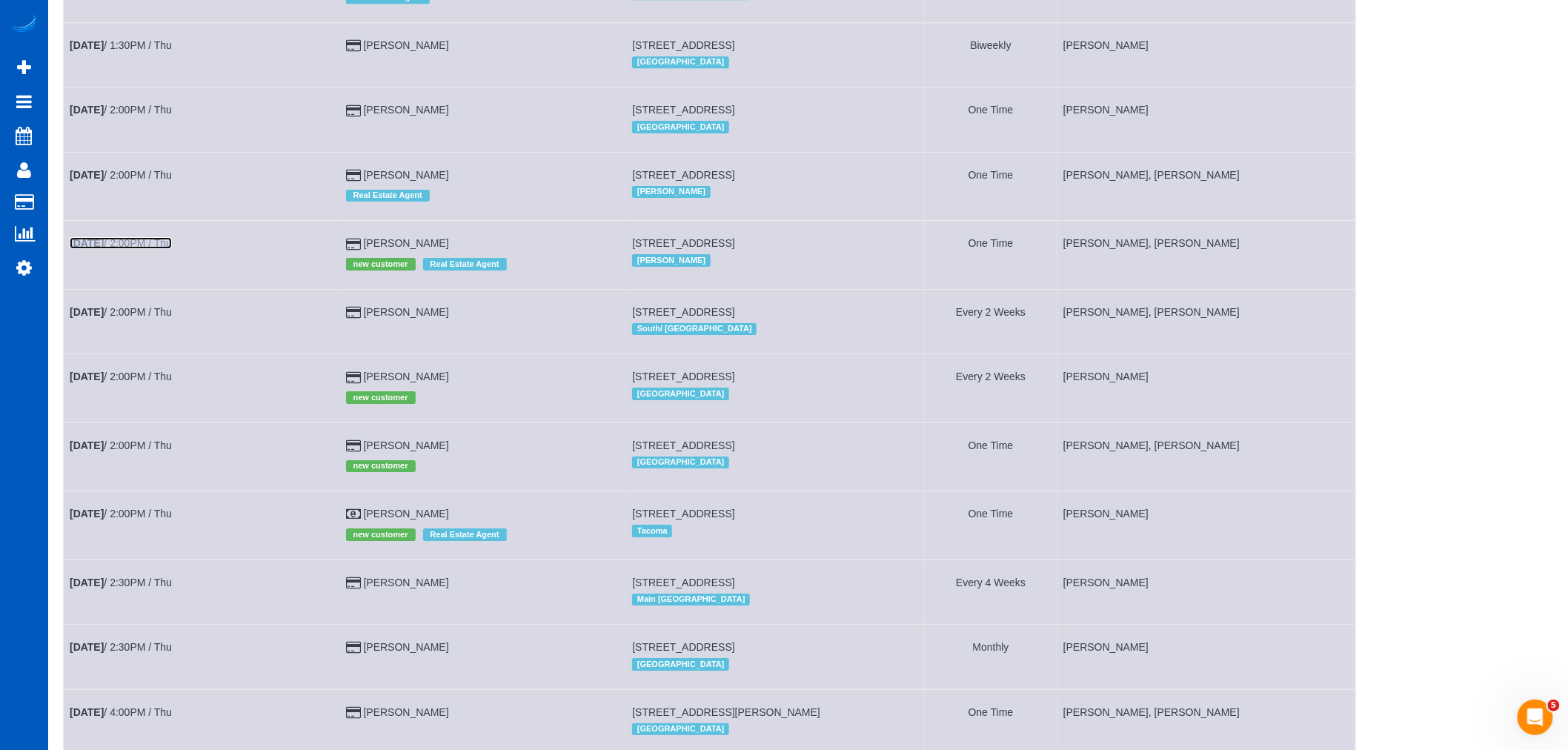
click at [154, 249] on link "[DATE] 2:00PM / Thu" at bounding box center [120, 243] width 102 height 12
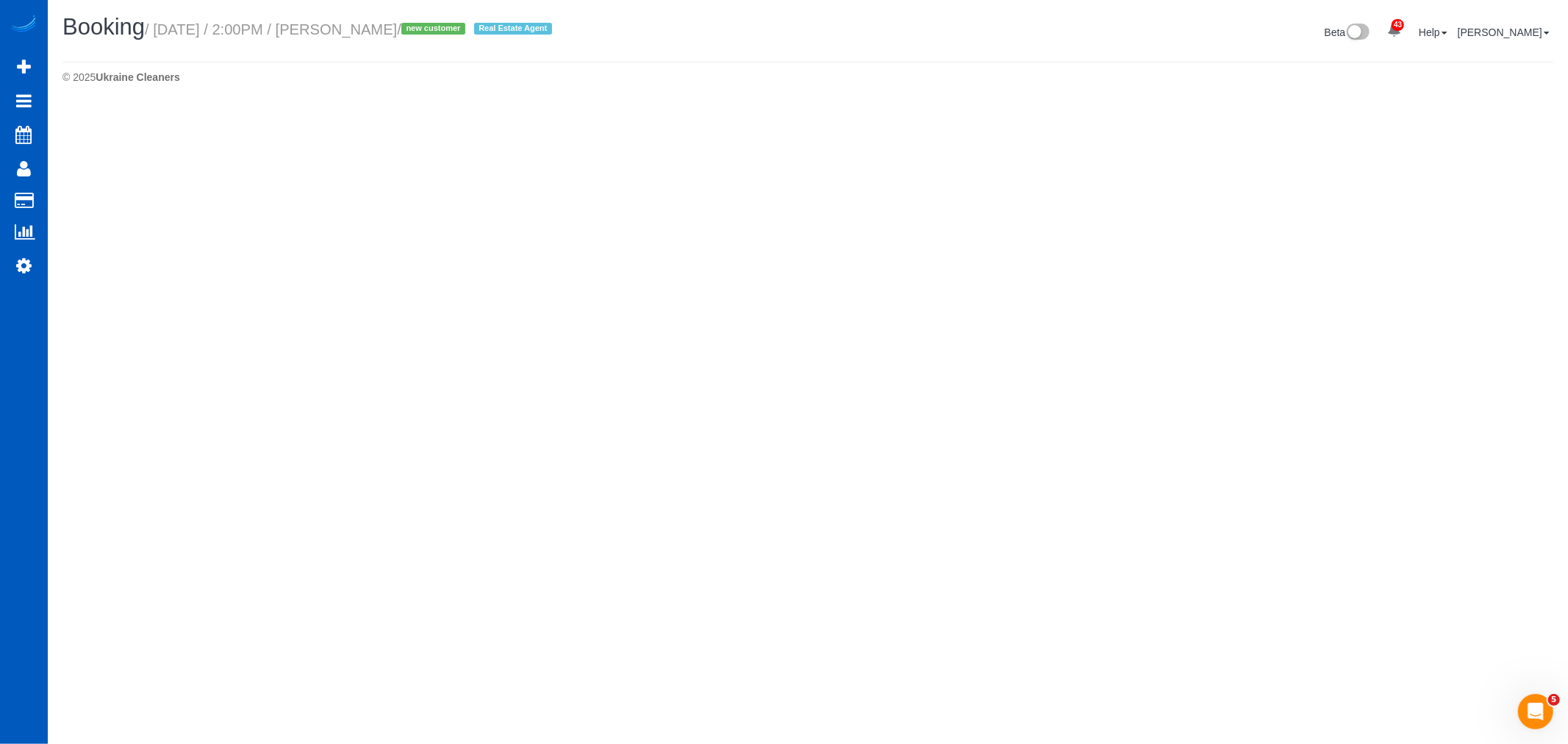
select select "WA"
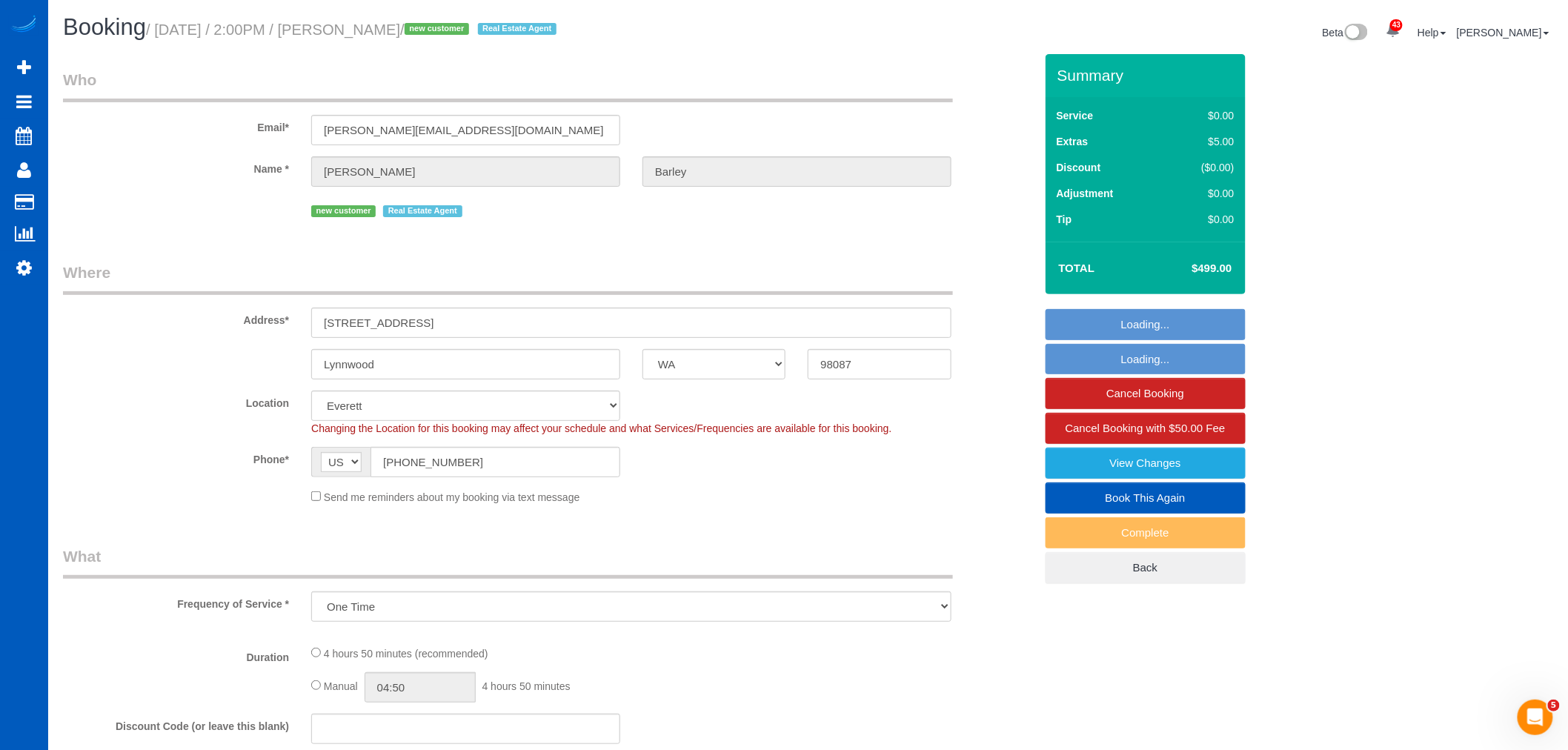
select select "object:36744"
select select "199"
select select "2001"
select select "5"
select select "3"
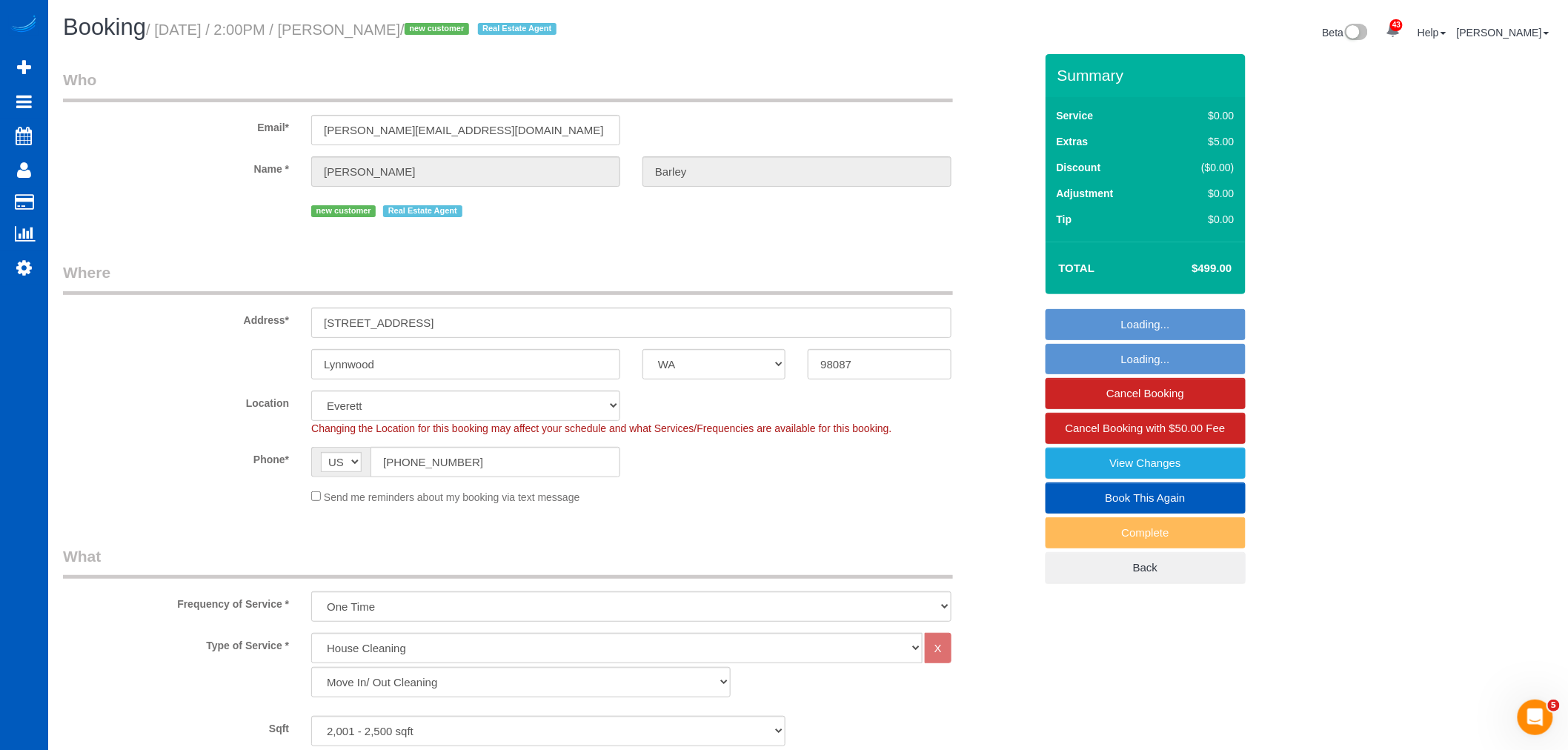
select select "string:fspay-2fc4ed7f-c9a4-4bfd-8398-8d695db4a512"
select select "spot264"
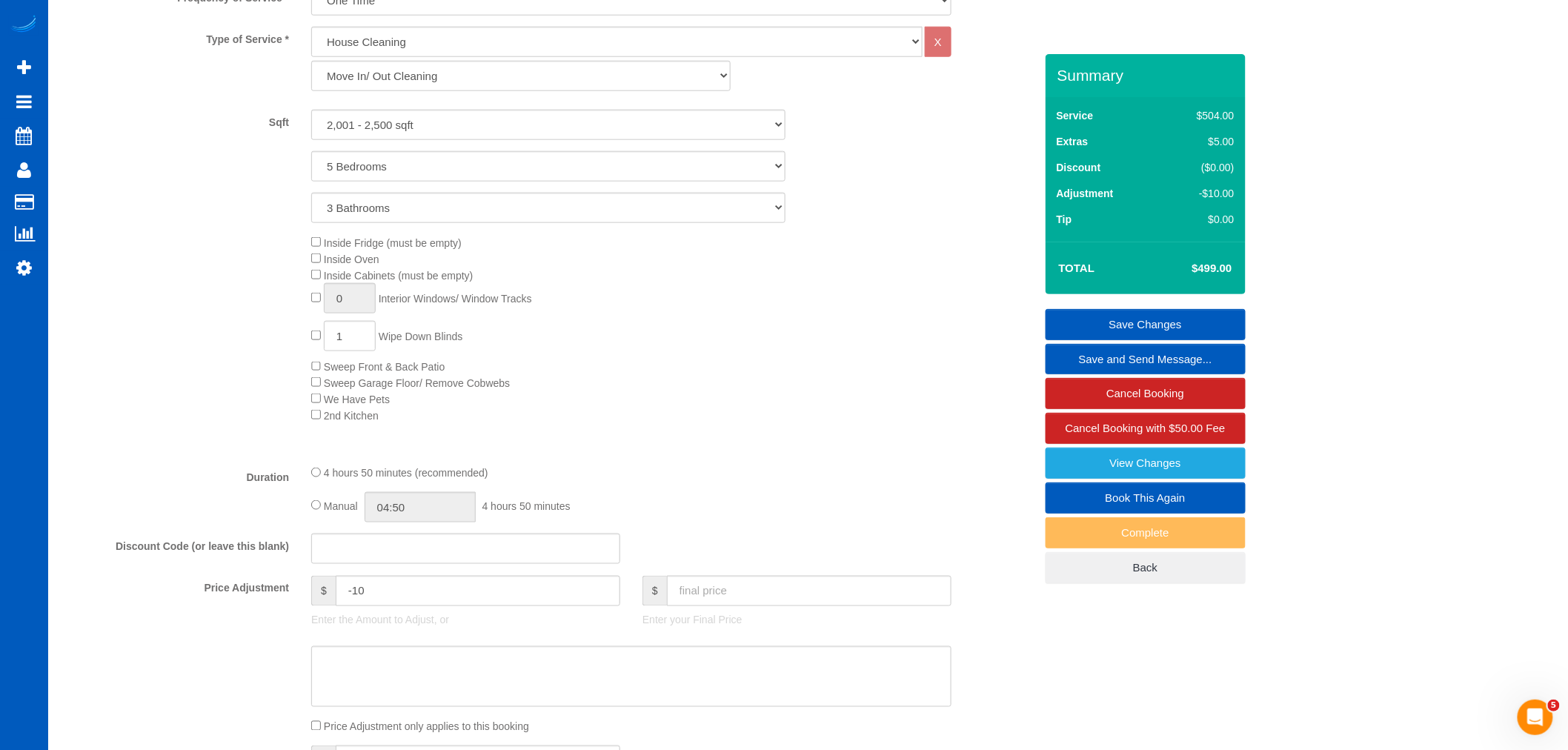
scroll to position [576, 0]
